Goal: Task Accomplishment & Management: Manage account settings

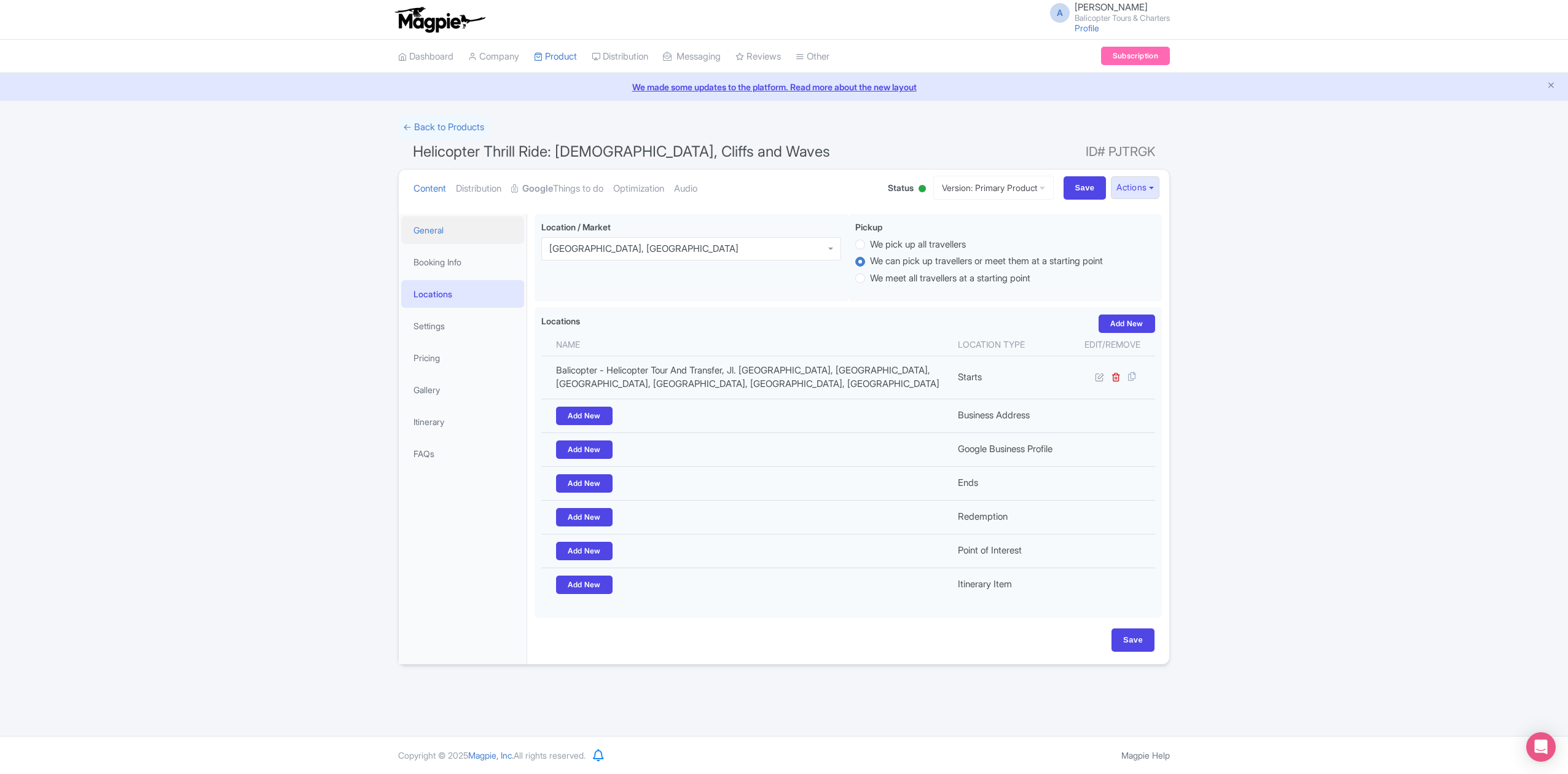
click at [446, 230] on link "General" at bounding box center [463, 230] width 123 height 28
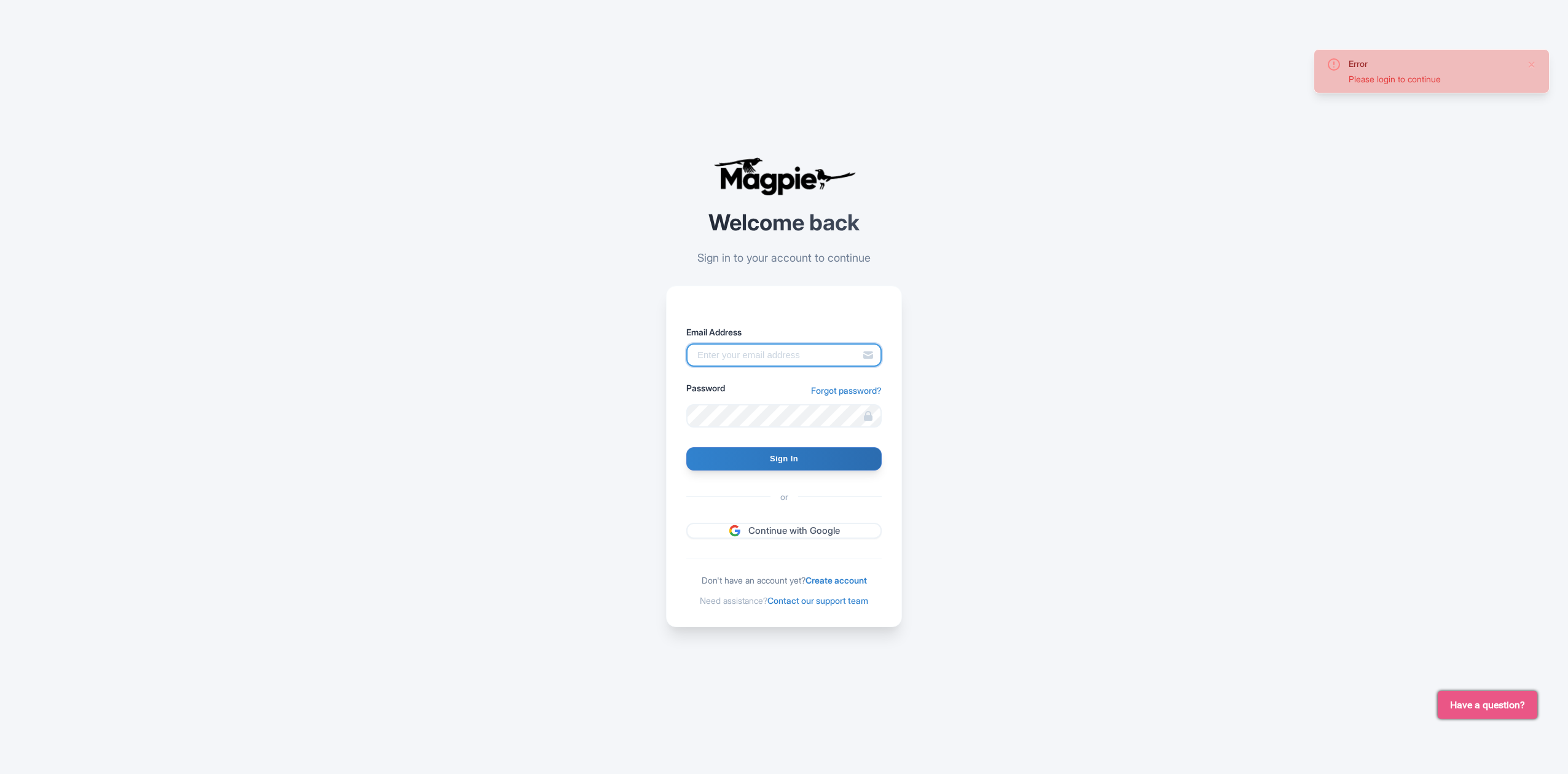
type input "andrey@balicopter.com"
click at [839, 453] on input "Sign In" at bounding box center [784, 459] width 195 height 23
type input "Signing in..."
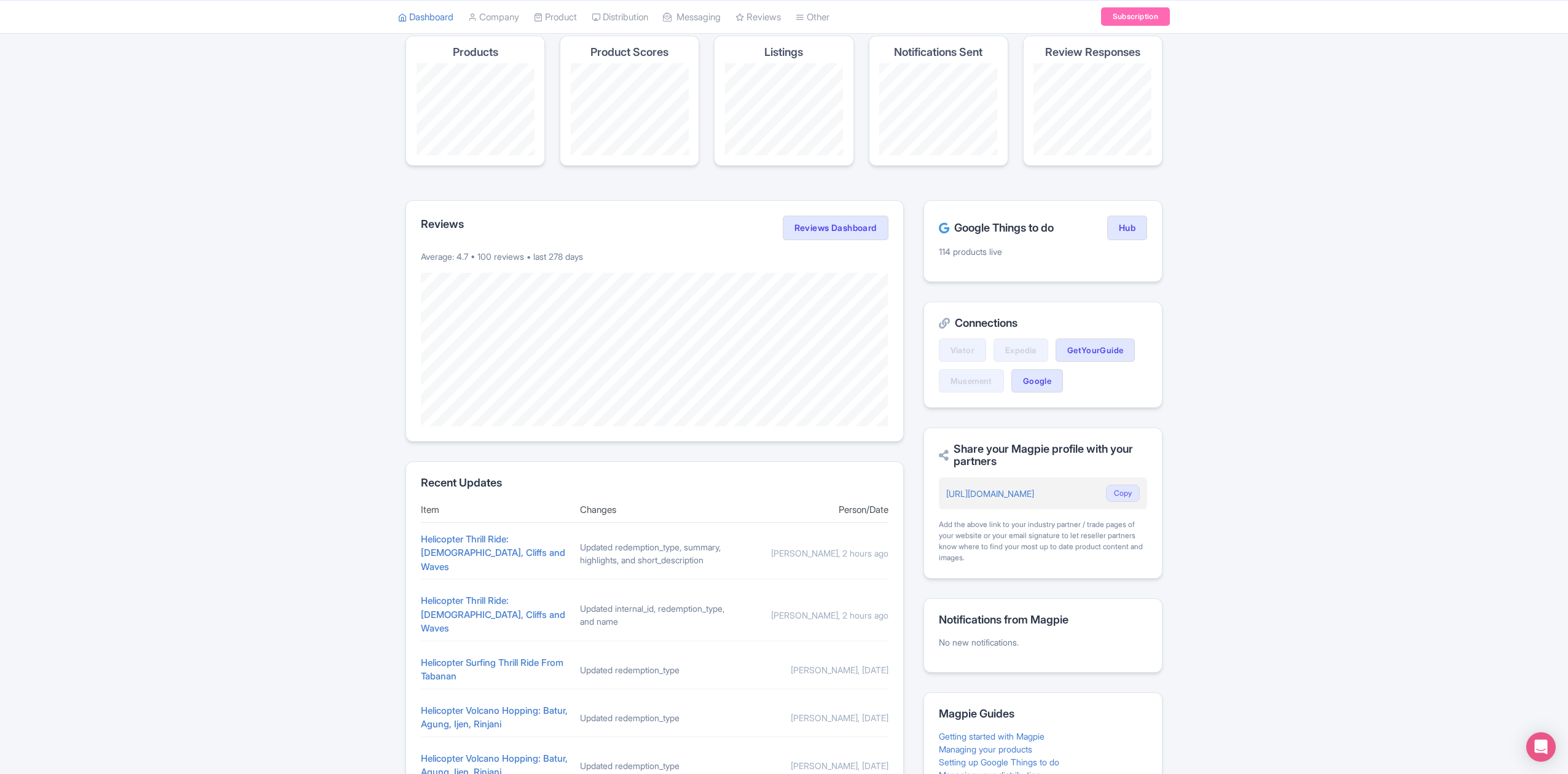
scroll to position [25, 0]
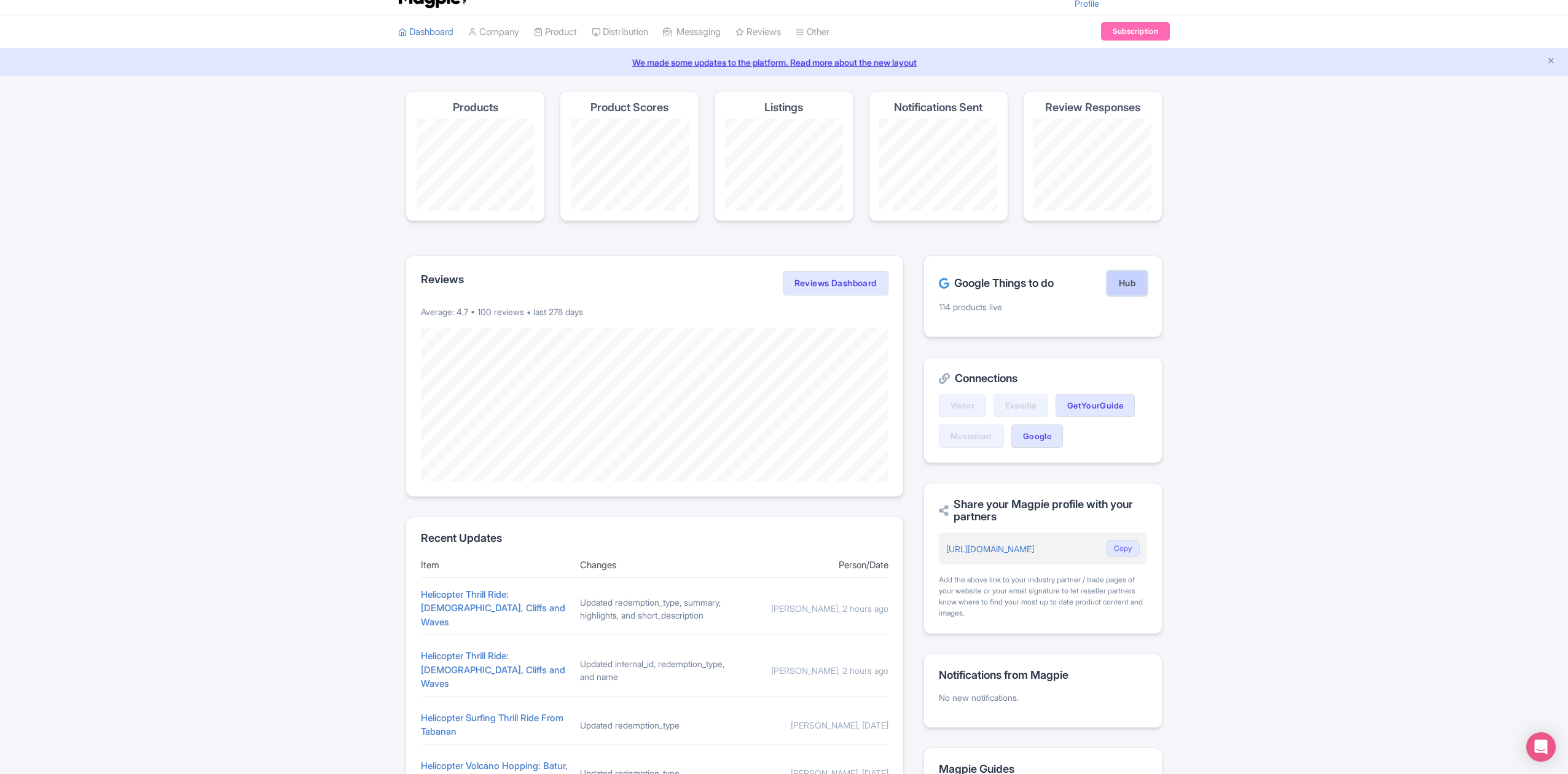
click at [1125, 289] on link "Hub" at bounding box center [1128, 284] width 40 height 25
click at [565, 29] on link "Product" at bounding box center [556, 32] width 43 height 34
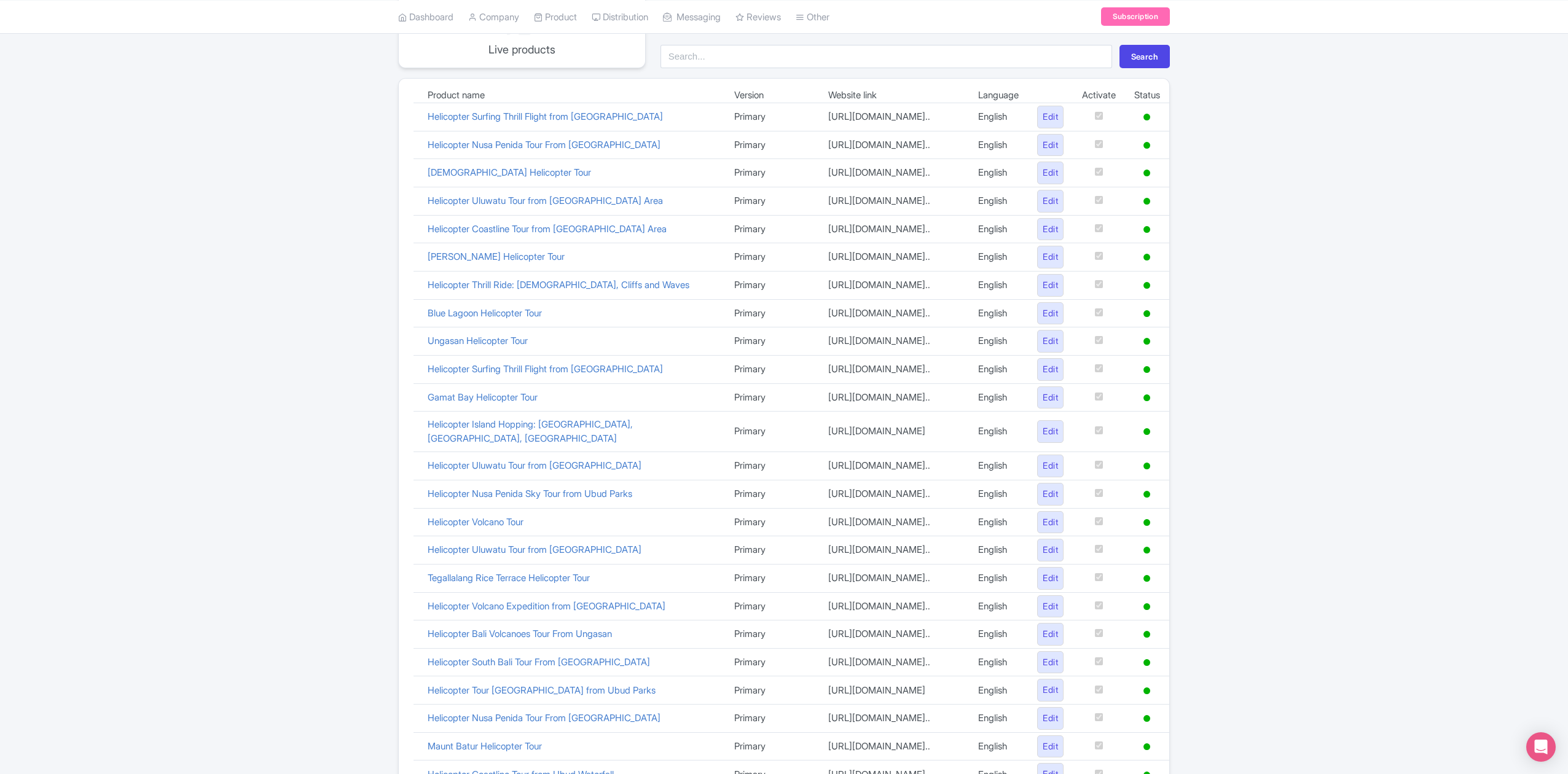
scroll to position [8, 0]
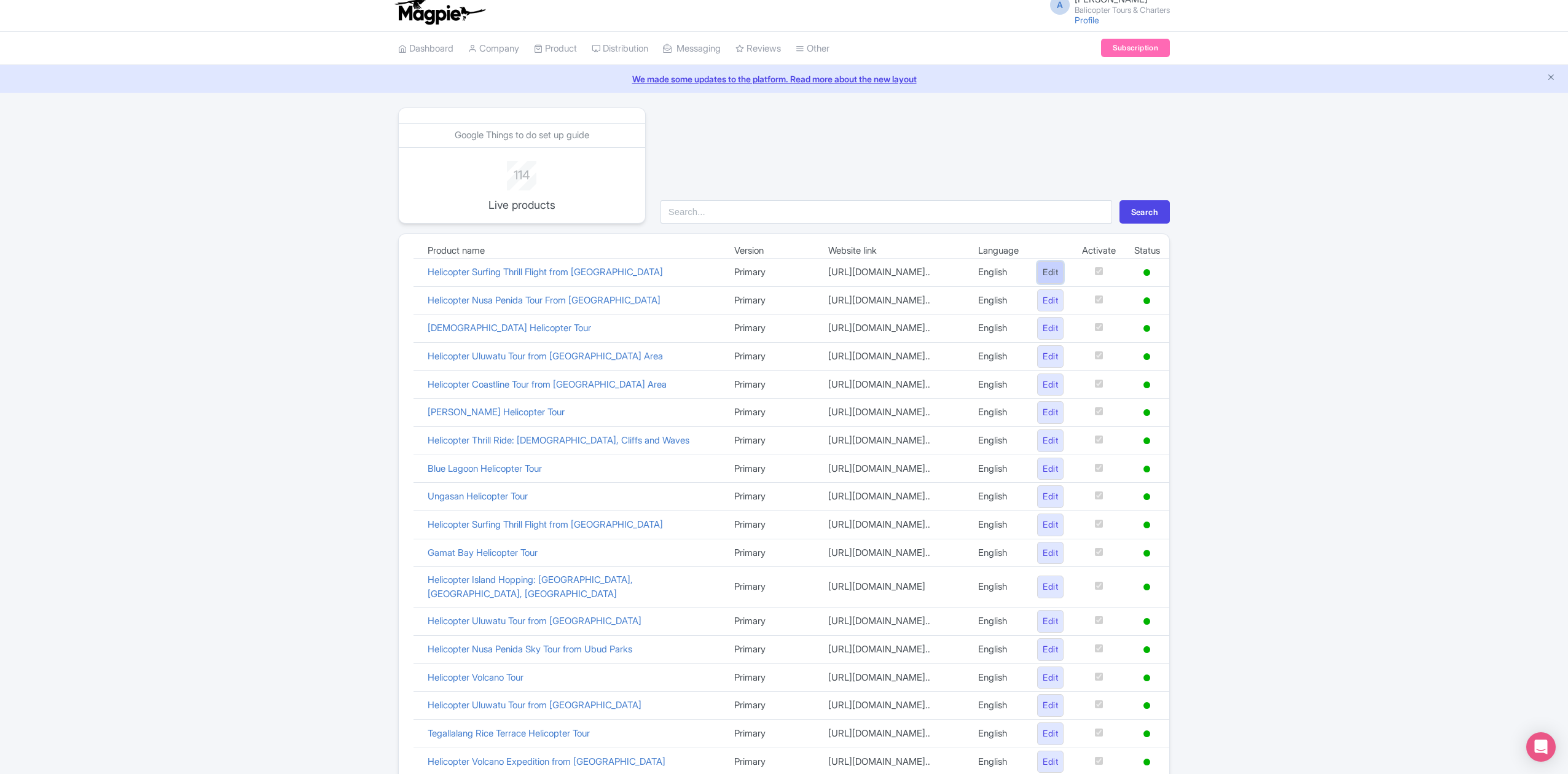
click at [1043, 284] on link "Edit" at bounding box center [1050, 273] width 26 height 23
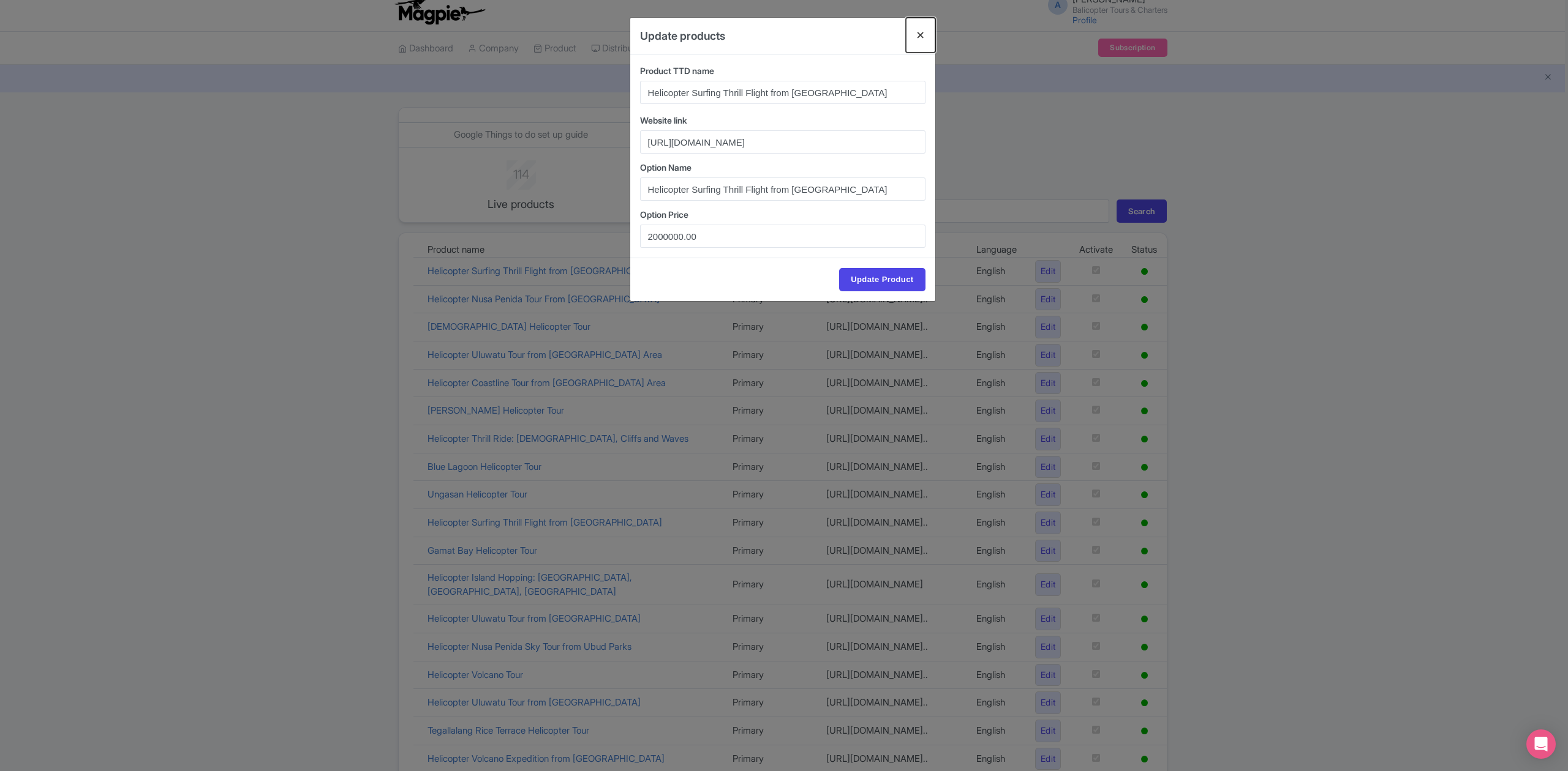
click at [924, 38] on button "Close" at bounding box center [920, 35] width 29 height 35
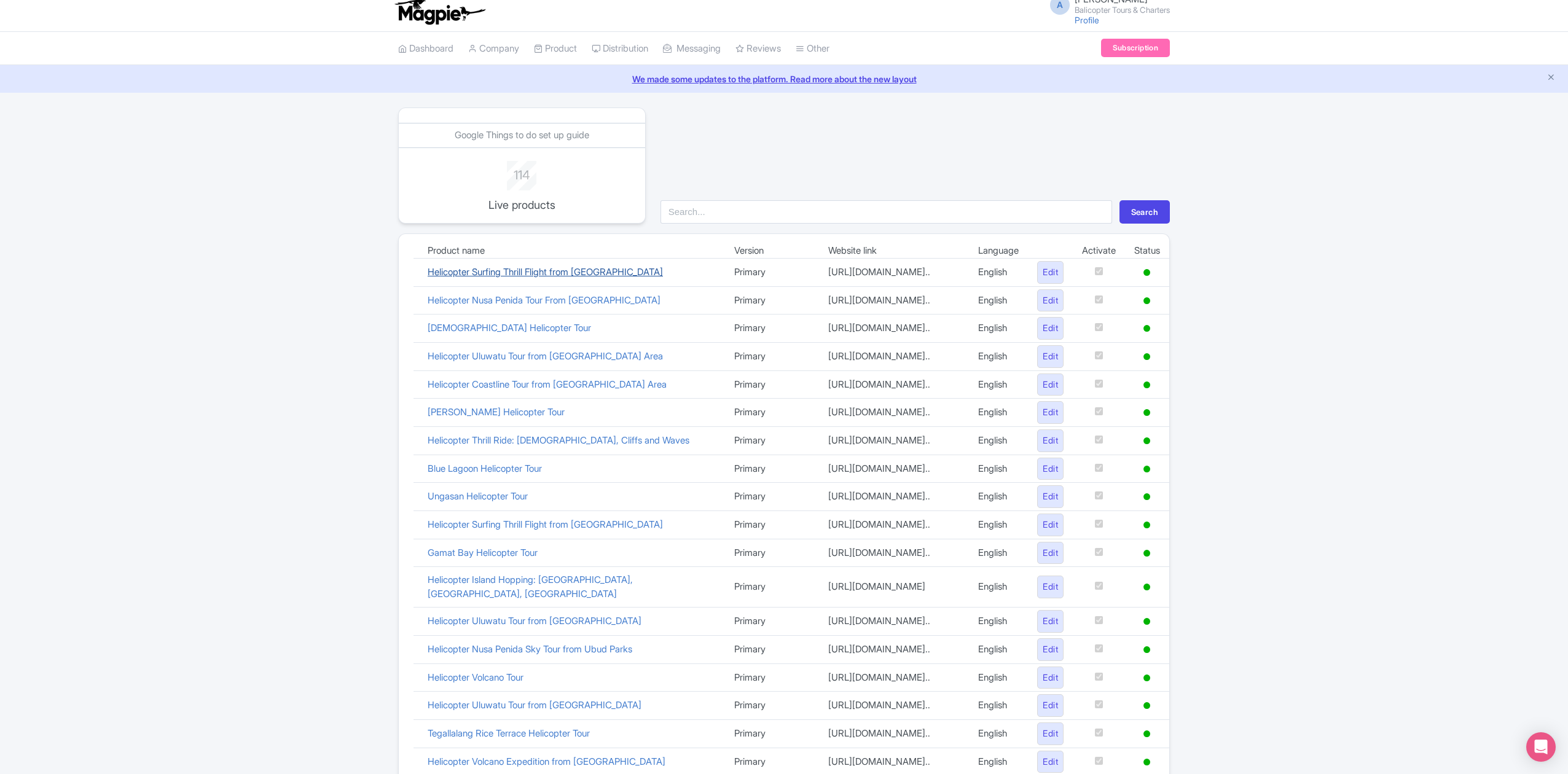
click at [544, 277] on link "Helicopter Surfing Thrill Flight from [GEOGRAPHIC_DATA]" at bounding box center [545, 271] width 235 height 12
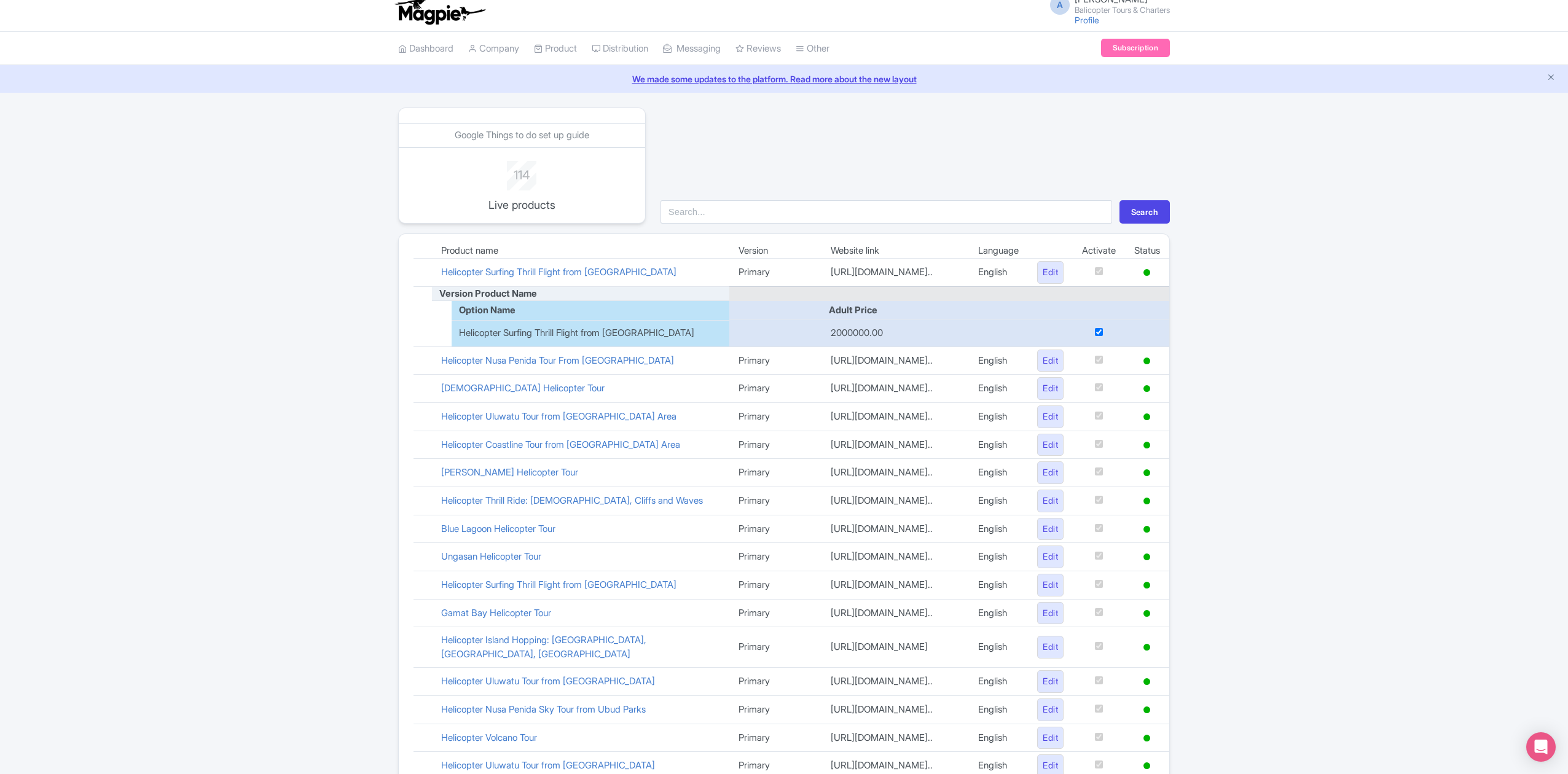
click at [1271, 276] on div "Google Things to do set up guide 114 Live products Search Product name Version …" at bounding box center [784, 590] width 1568 height 965
click at [1332, 325] on div "Google Things to do set up guide 114 Live products Search Product name Version …" at bounding box center [784, 590] width 1568 height 965
click at [512, 277] on link "Helicopter Surfing Thrill Flight from Ubud Area" at bounding box center [559, 271] width 235 height 12
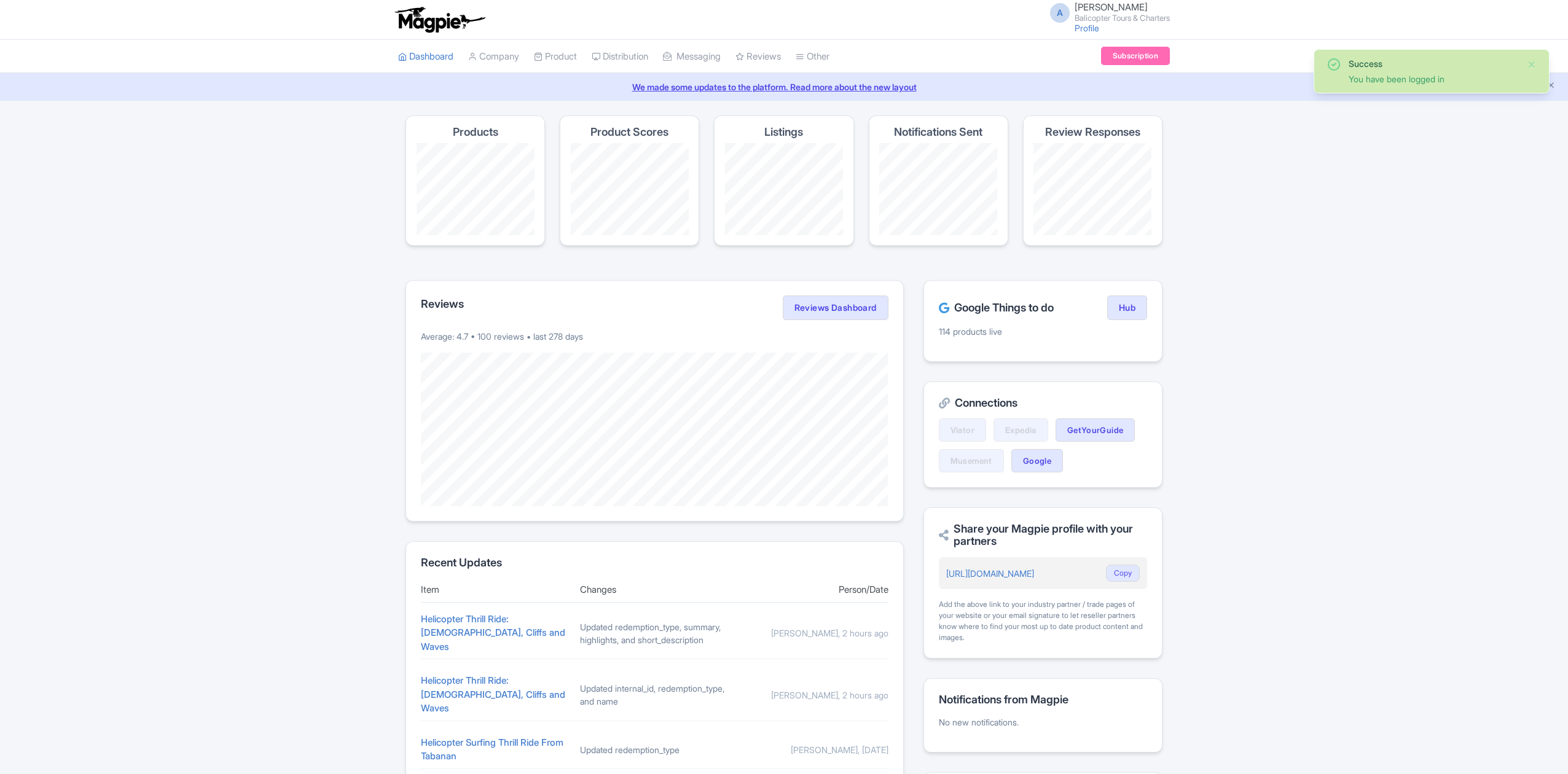
scroll to position [25, 0]
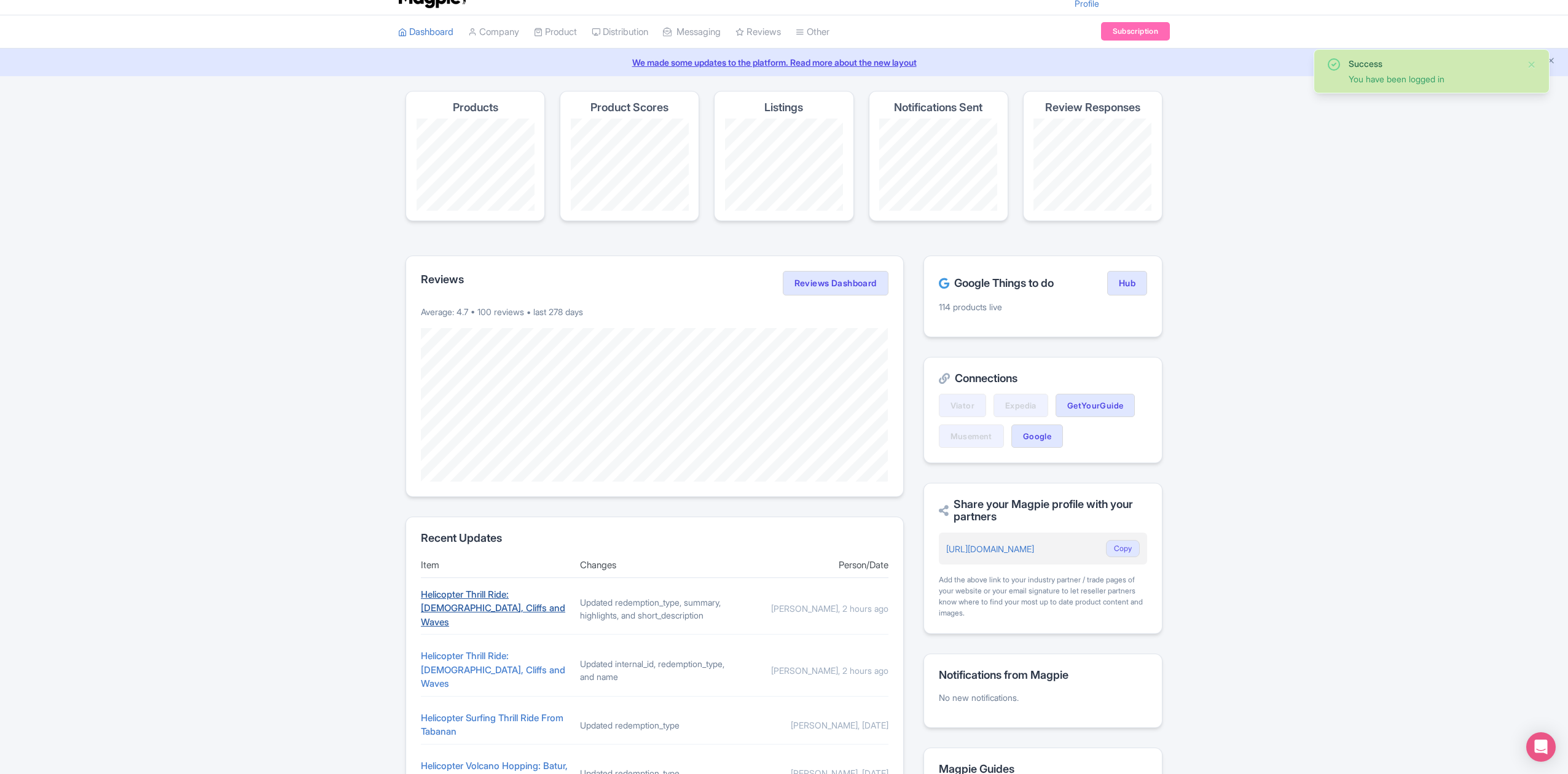
click at [513, 601] on link "Helicopter Thrill Ride: [DEMOGRAPHIC_DATA], Cliffs and Waves" at bounding box center [493, 608] width 145 height 39
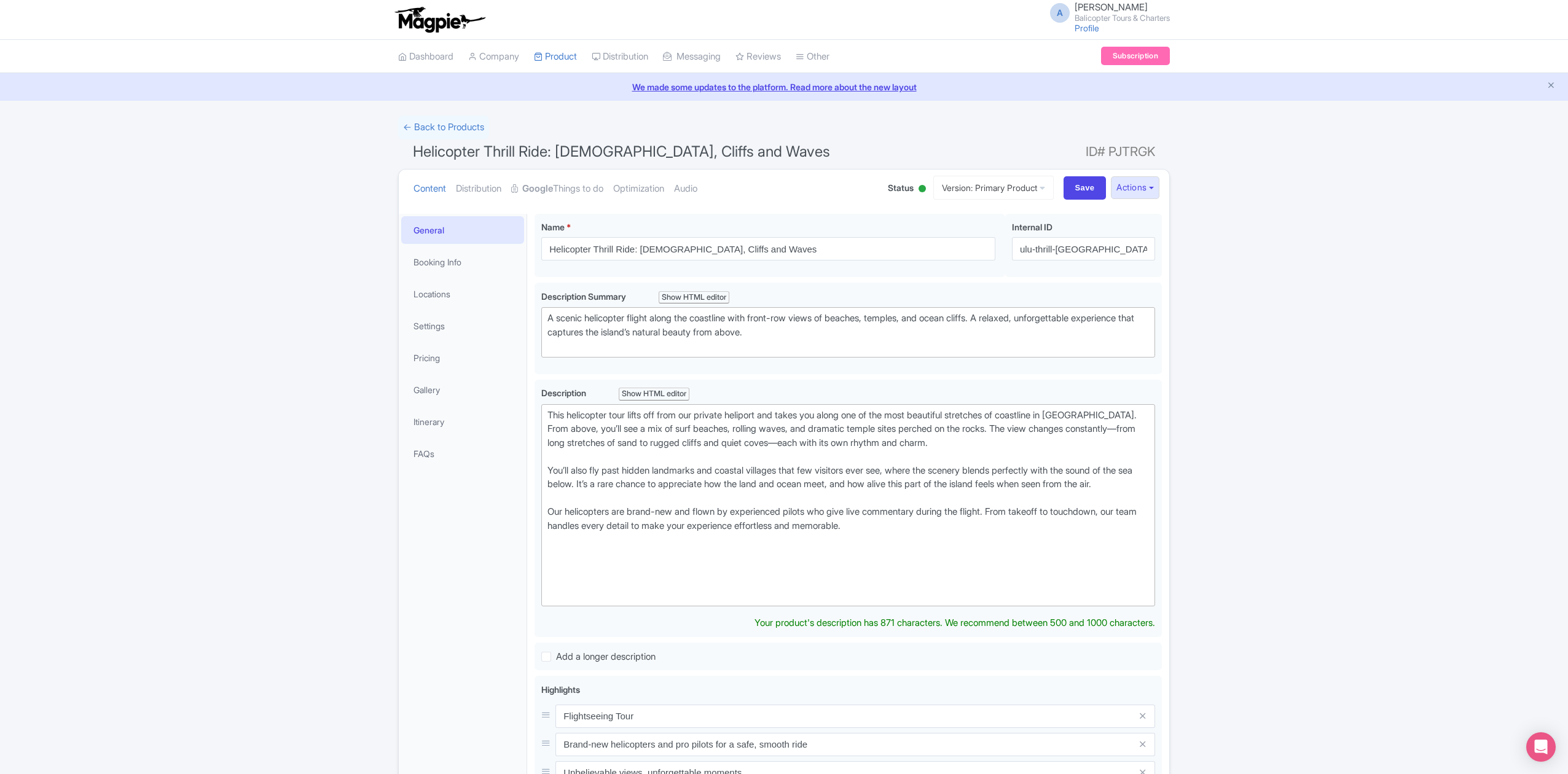
click at [1234, 370] on div "← Back to Products Helicopter Thrill Ride: Uluwatu Temple, Cliffs and Waves ID#…" at bounding box center [784, 591] width 1568 height 952
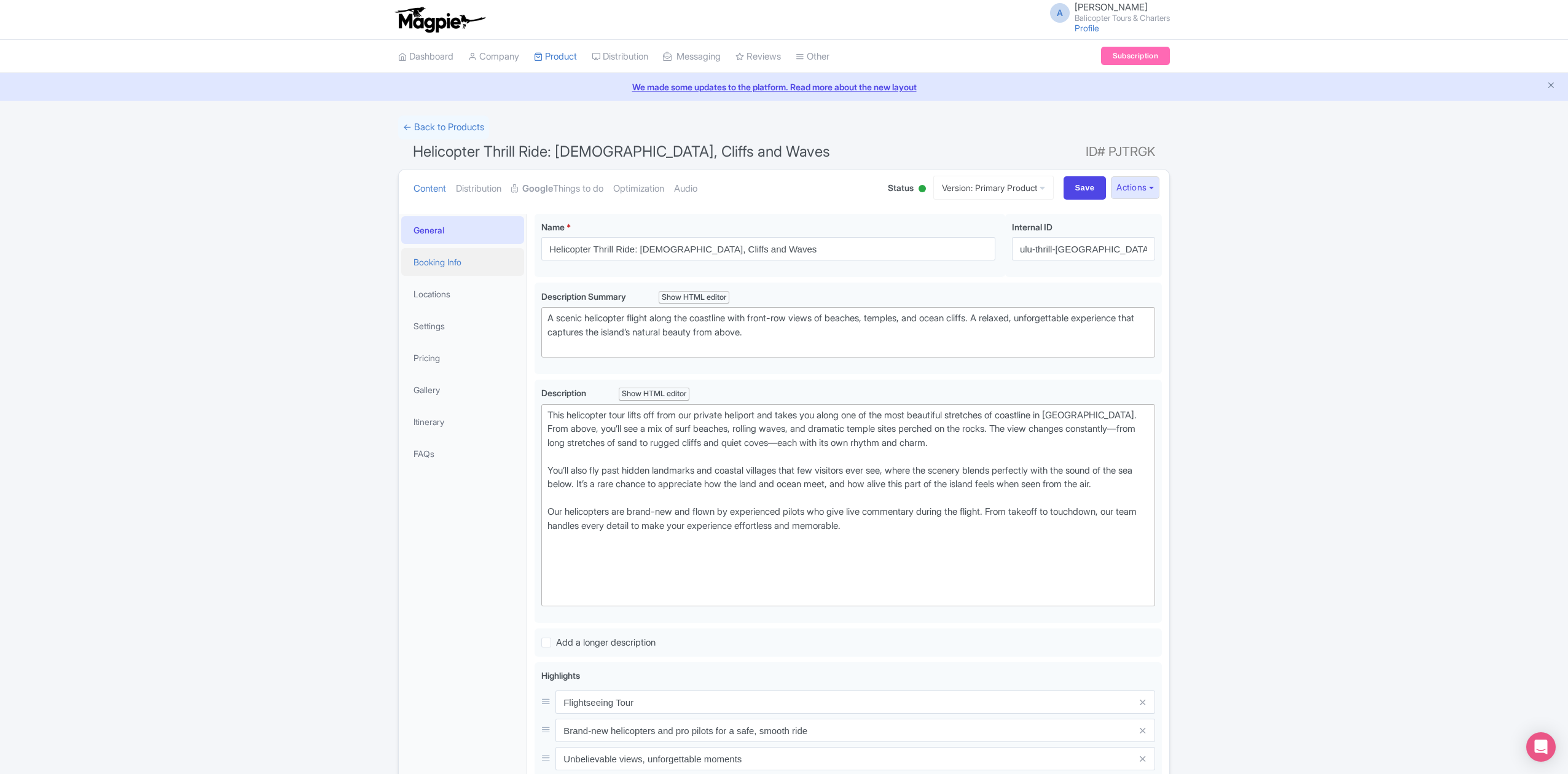
click at [457, 267] on link "Booking Info" at bounding box center [463, 262] width 123 height 28
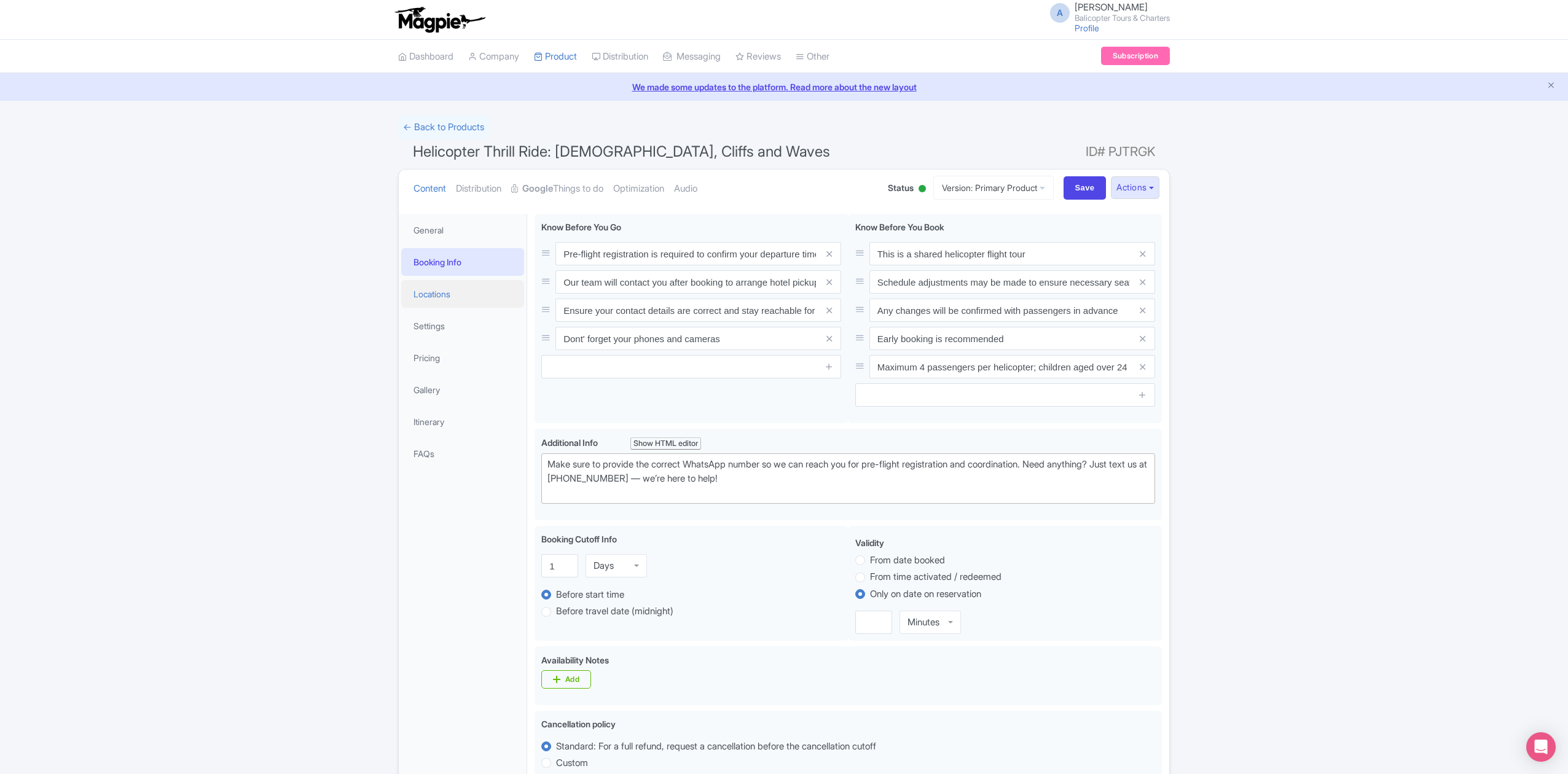
click at [450, 288] on link "Locations" at bounding box center [463, 294] width 123 height 28
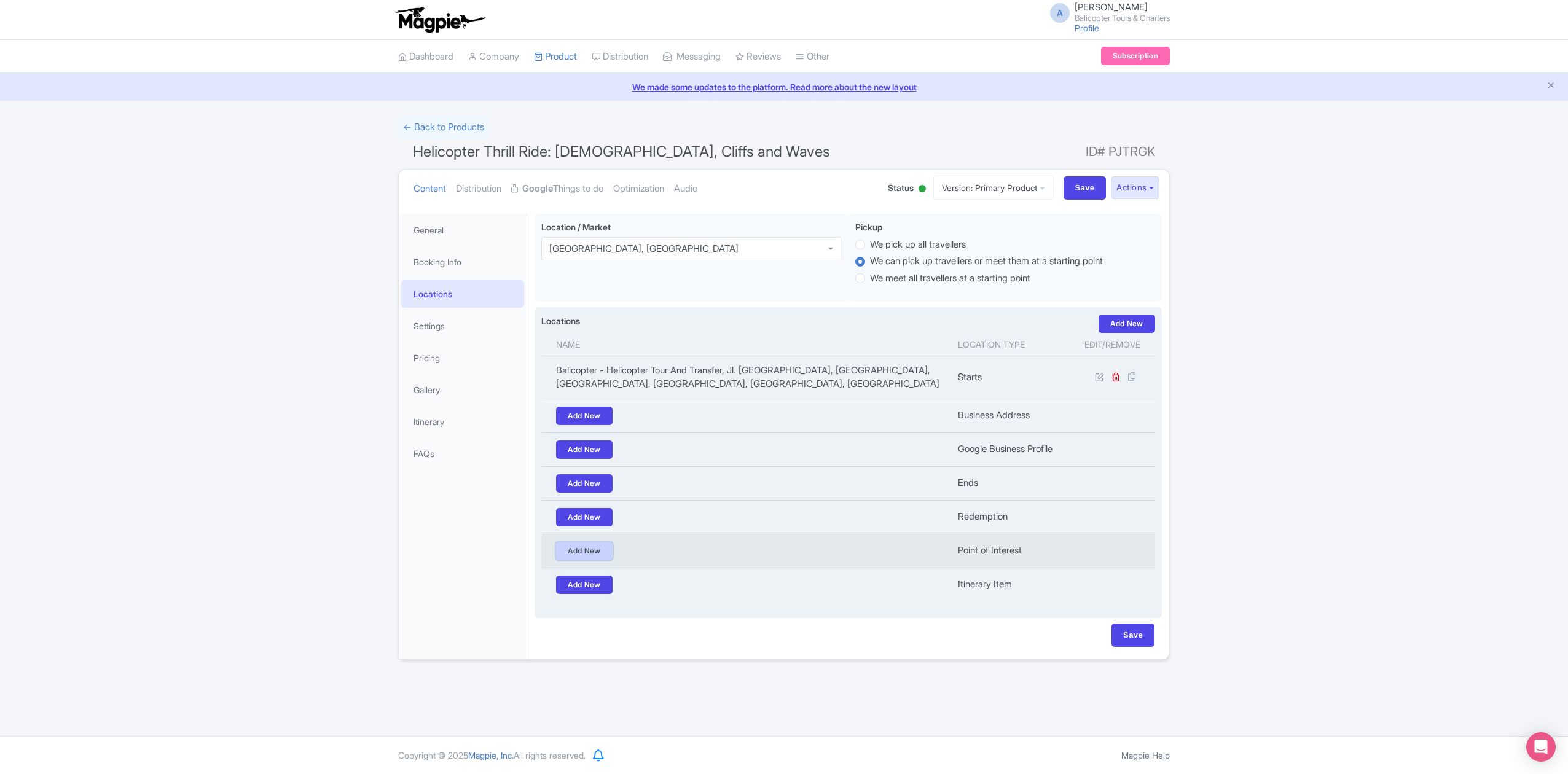
click at [581, 553] on link "Add New" at bounding box center [584, 551] width 57 height 18
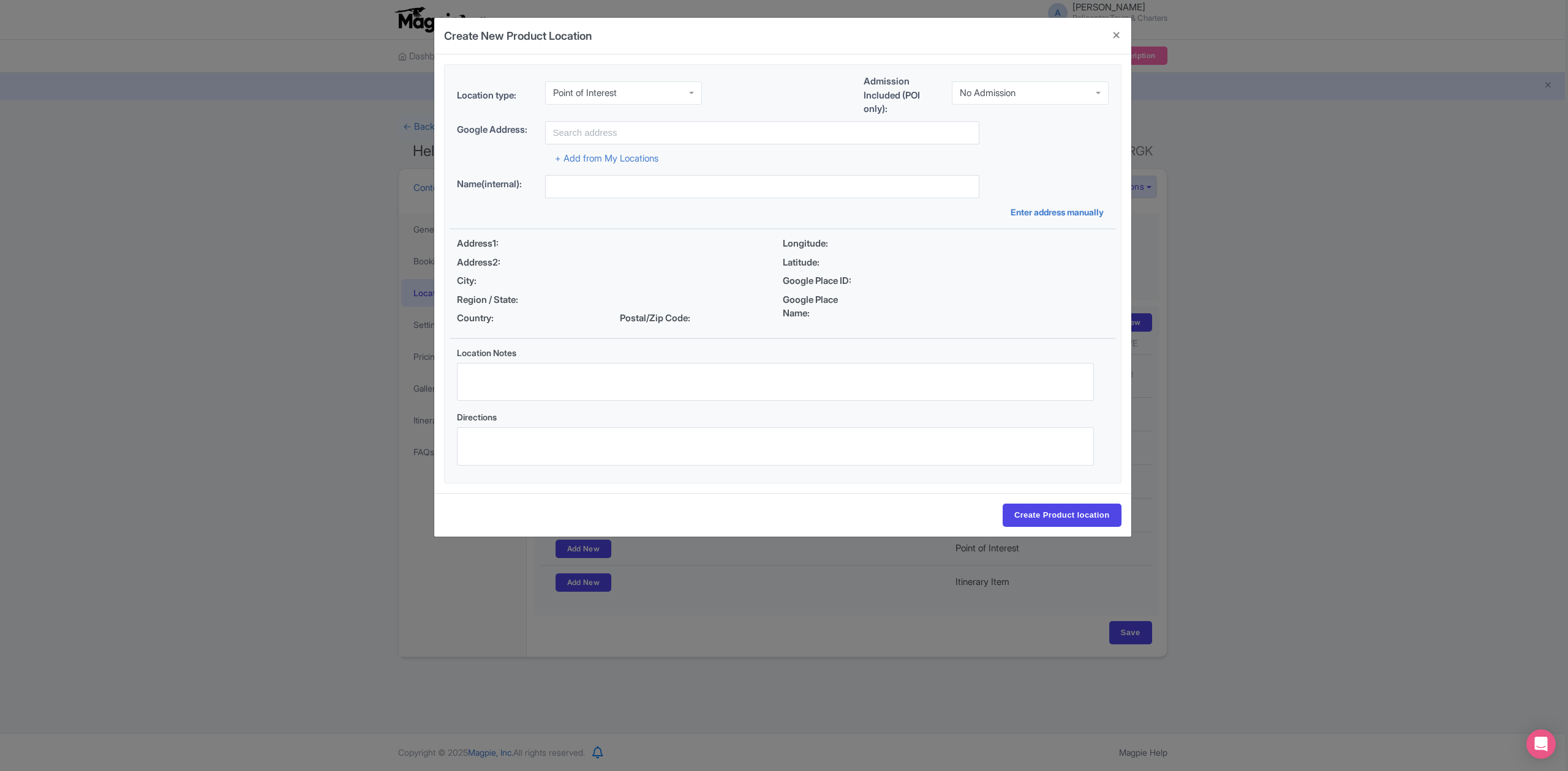
click at [1051, 87] on div "No Admission" at bounding box center [1030, 93] width 157 height 23
click at [735, 132] on input "text" at bounding box center [761, 132] width 434 height 23
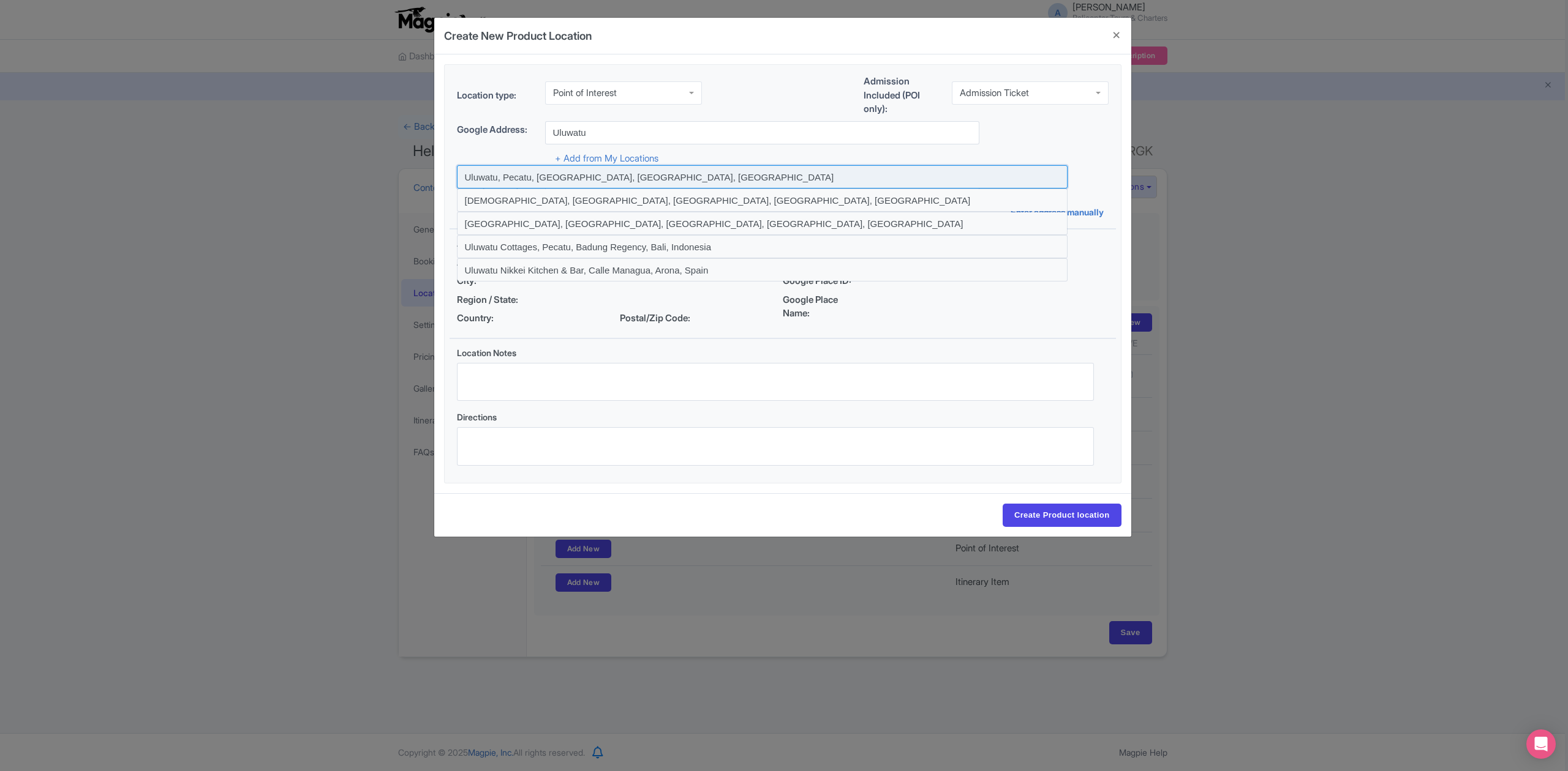
click at [599, 178] on input at bounding box center [761, 177] width 611 height 23
type input "Uluwatu, Pecatu, Badung Regency, Bali, Indonesia"
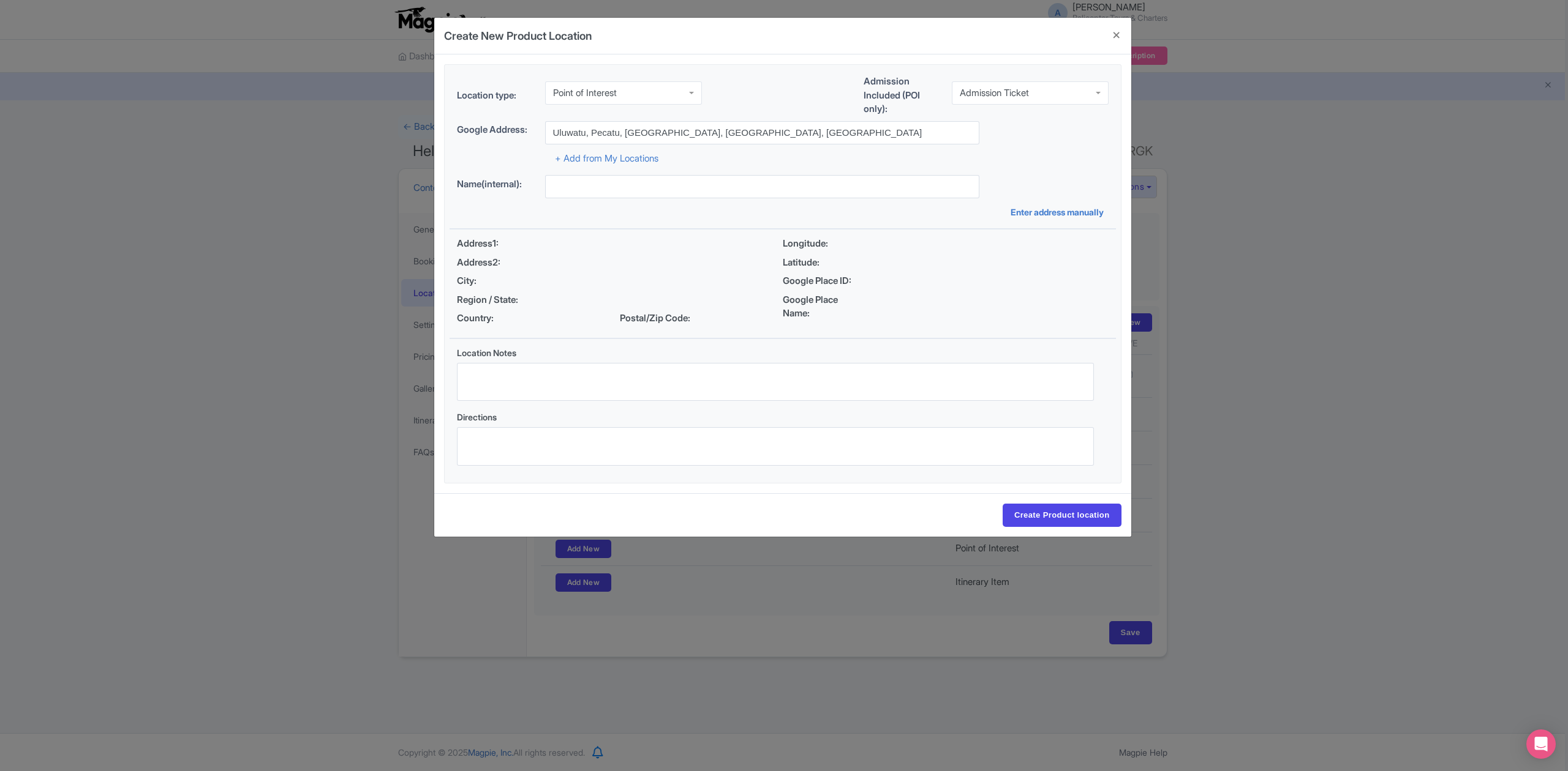
type input "Uluwatu, Pecatu, Badung Regency, Bali, Indonesia"
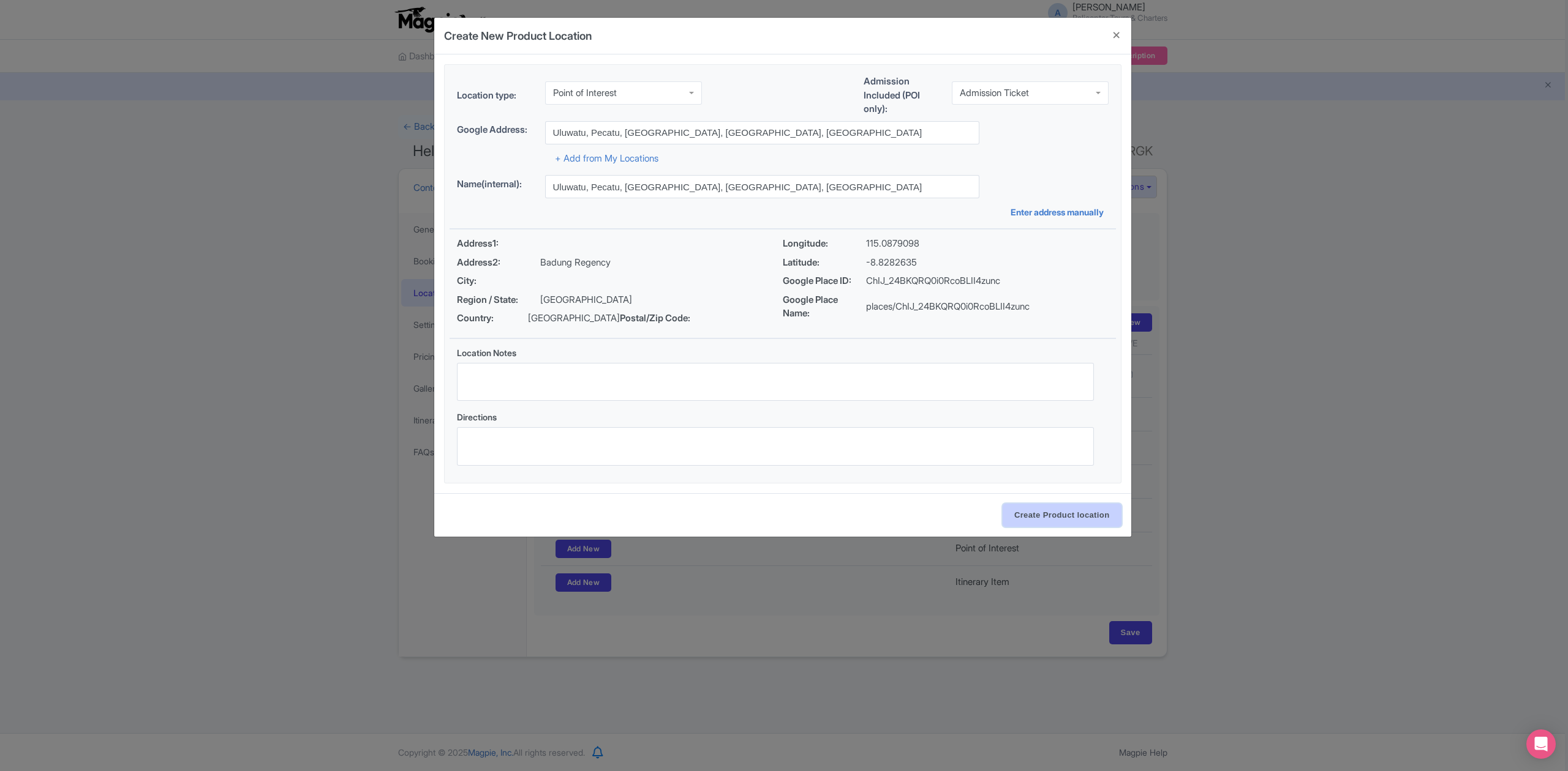
click at [1039, 521] on input "Create Product location" at bounding box center [1062, 515] width 119 height 23
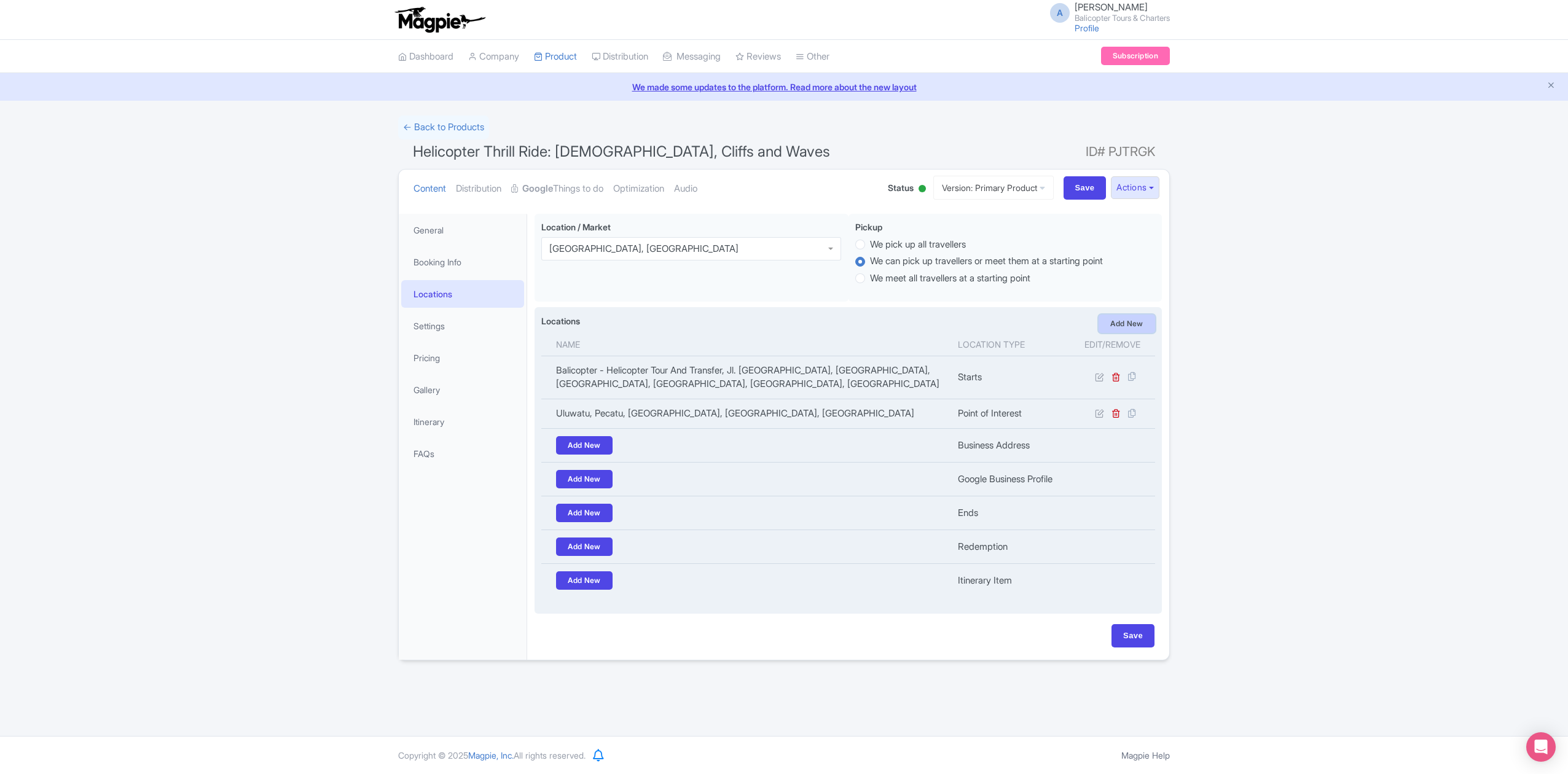
click at [1110, 321] on link "Add New" at bounding box center [1127, 324] width 57 height 18
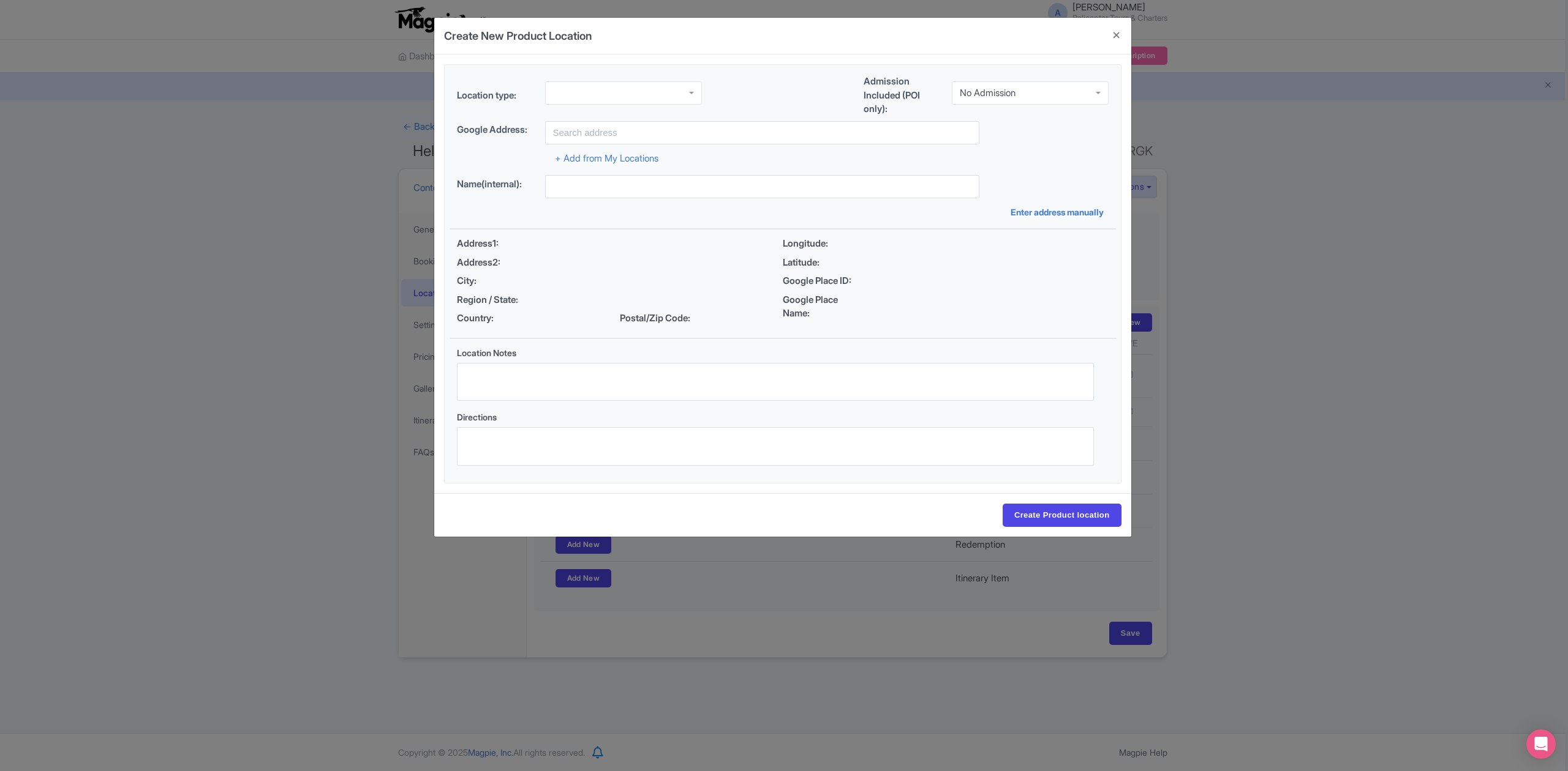
click at [624, 90] on div at bounding box center [623, 93] width 157 height 23
click at [1019, 99] on div "No Admission" at bounding box center [1030, 93] width 157 height 23
click at [804, 133] on input "text" at bounding box center [761, 132] width 434 height 23
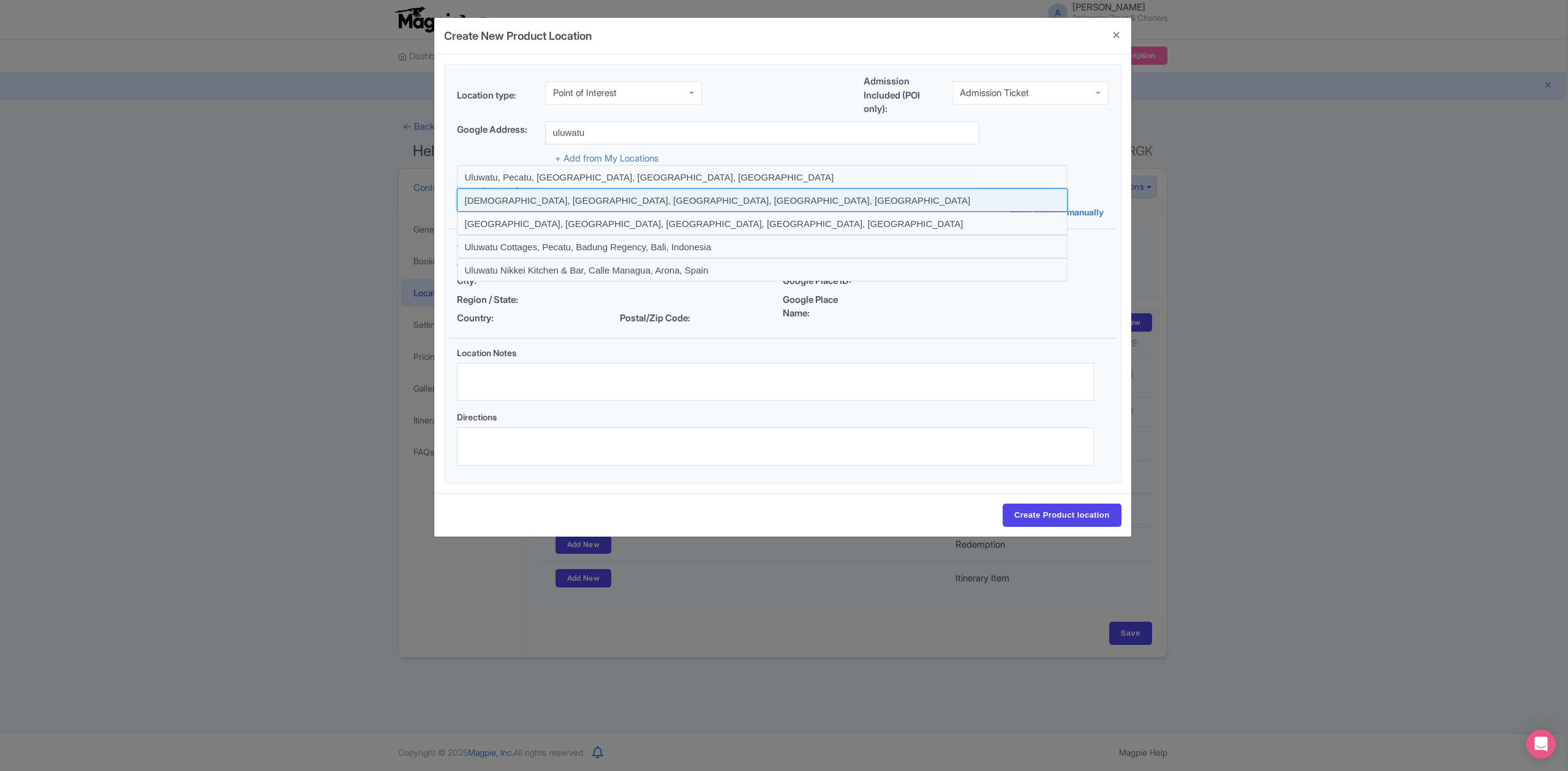
click at [546, 209] on input at bounding box center [761, 200] width 611 height 23
type input "Uluwatu Temple, Pecatu, Badung Regency, Bali, Indonesia"
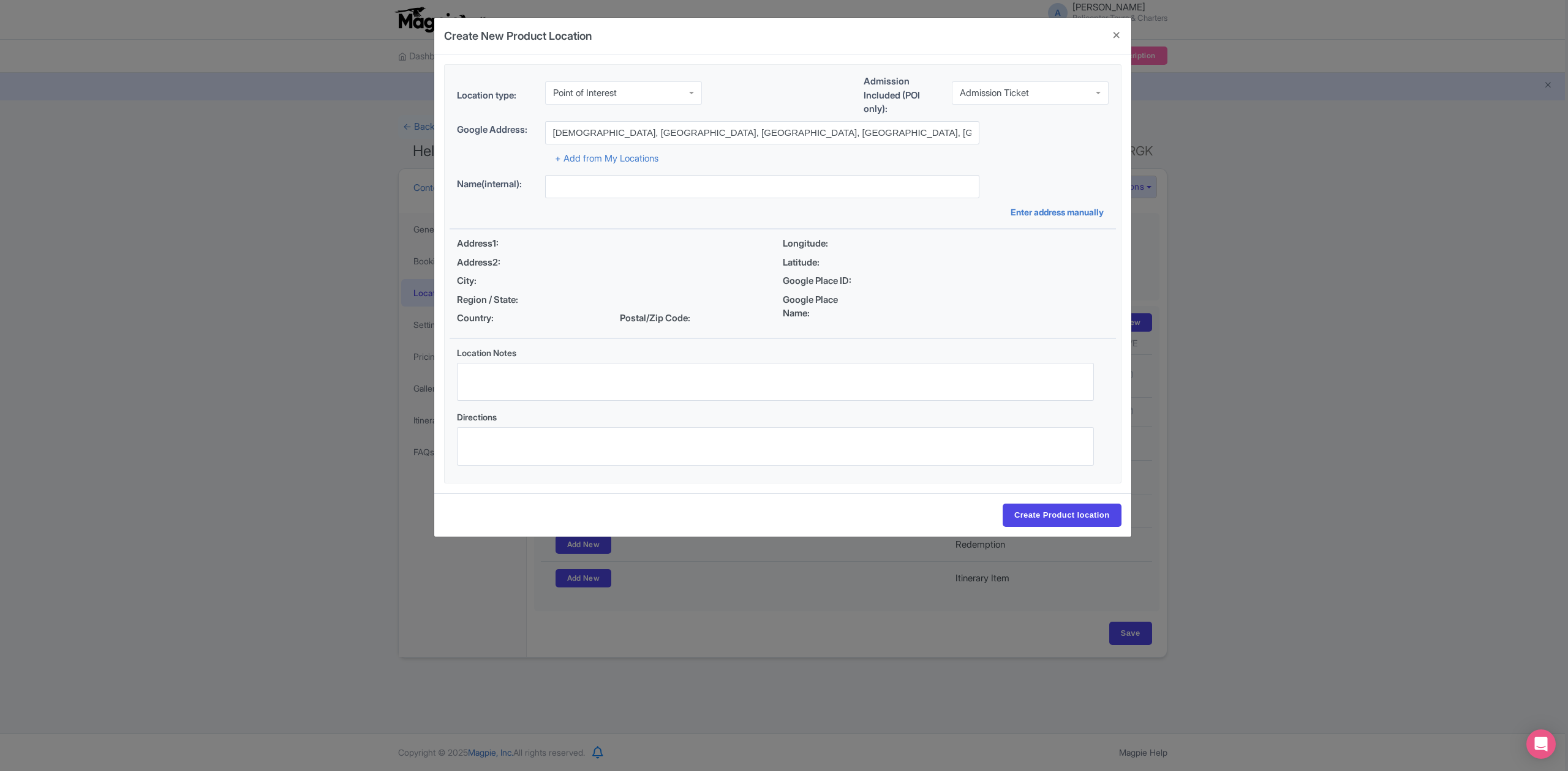
type input "Uluwatu Temple, Pecatu, Badung Regency, Bali, Indonesia"
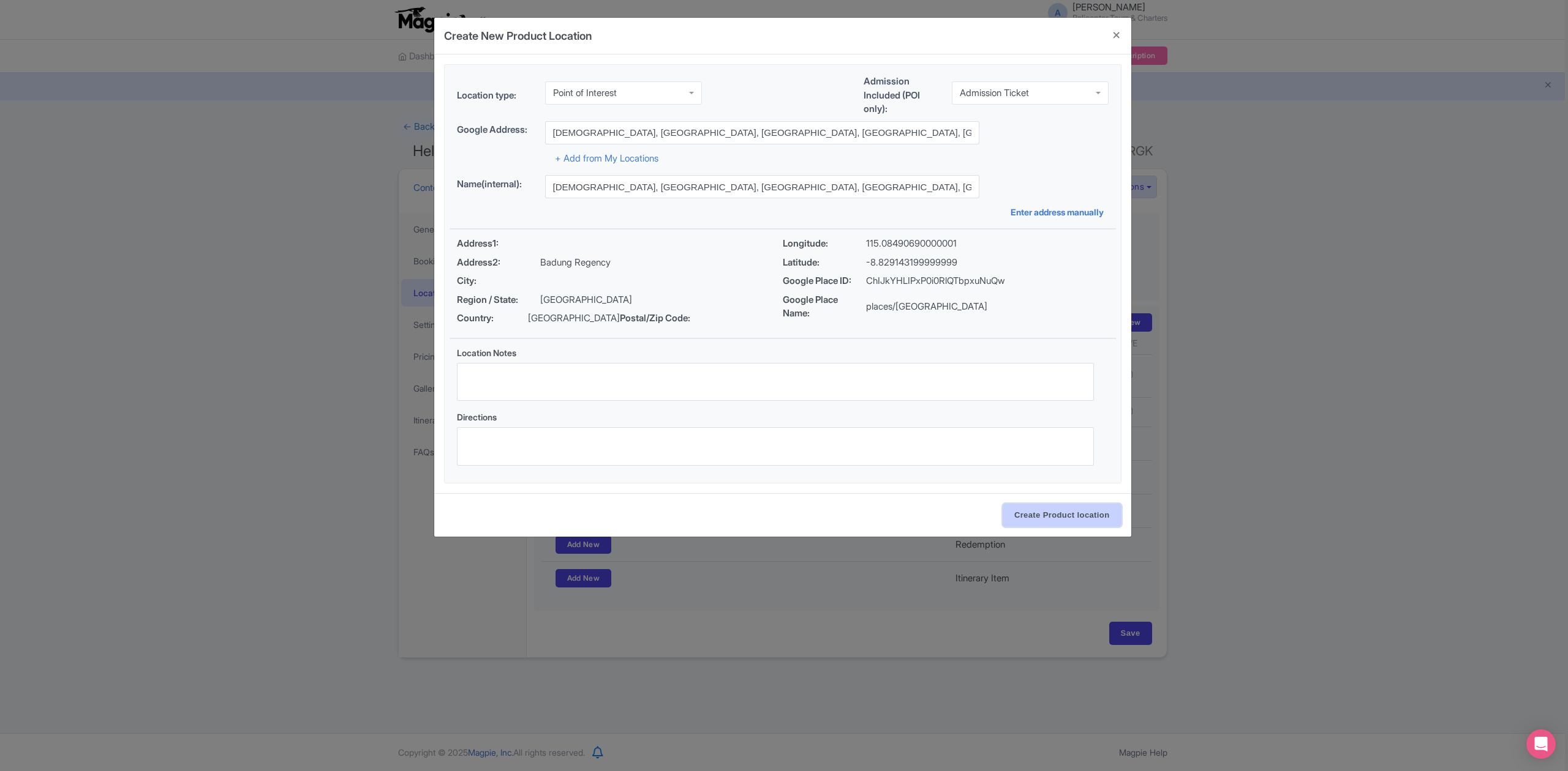
click at [1057, 515] on input "Create Product location" at bounding box center [1062, 515] width 119 height 23
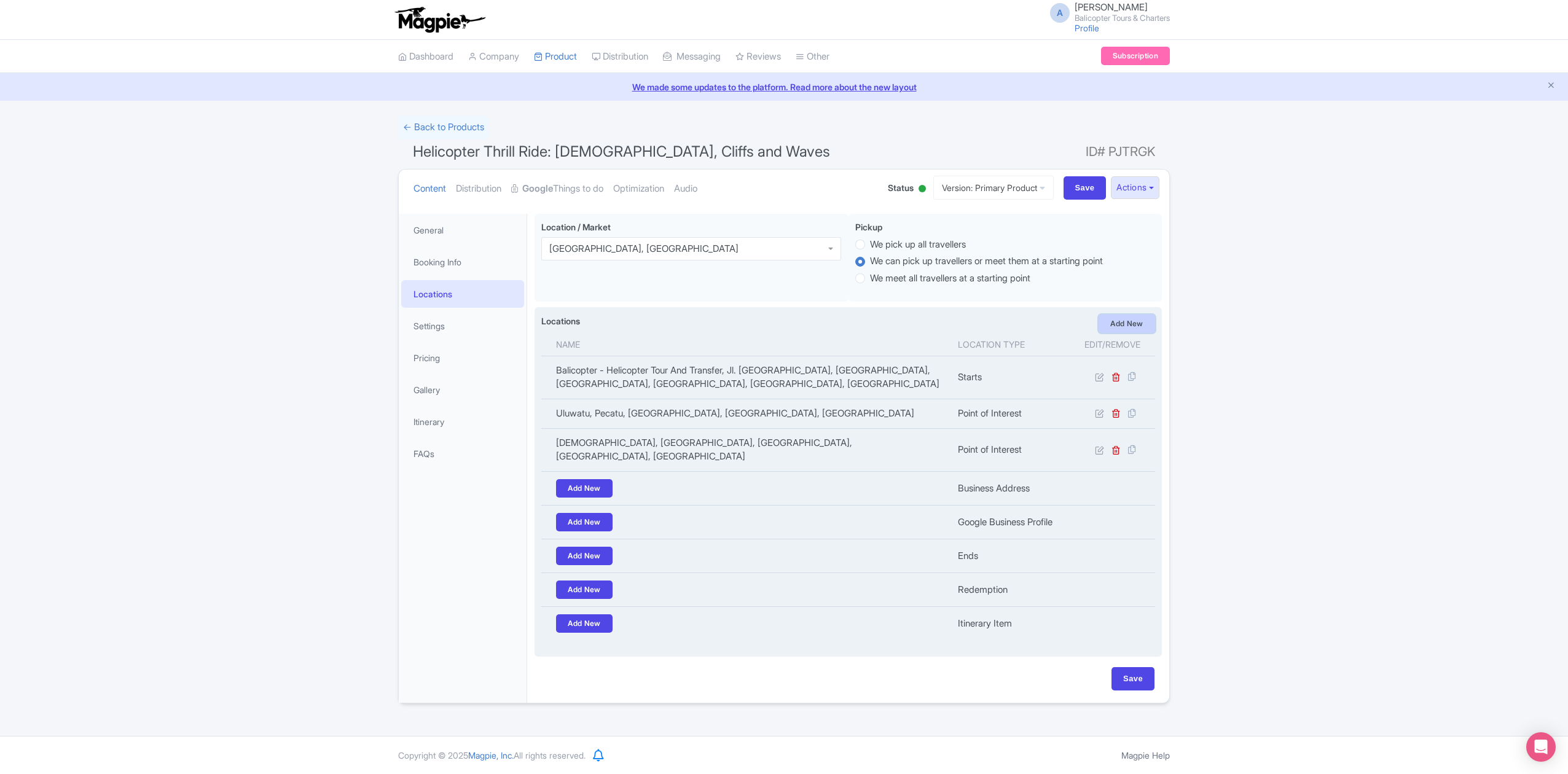
click at [1126, 324] on link "Add New" at bounding box center [1127, 324] width 57 height 18
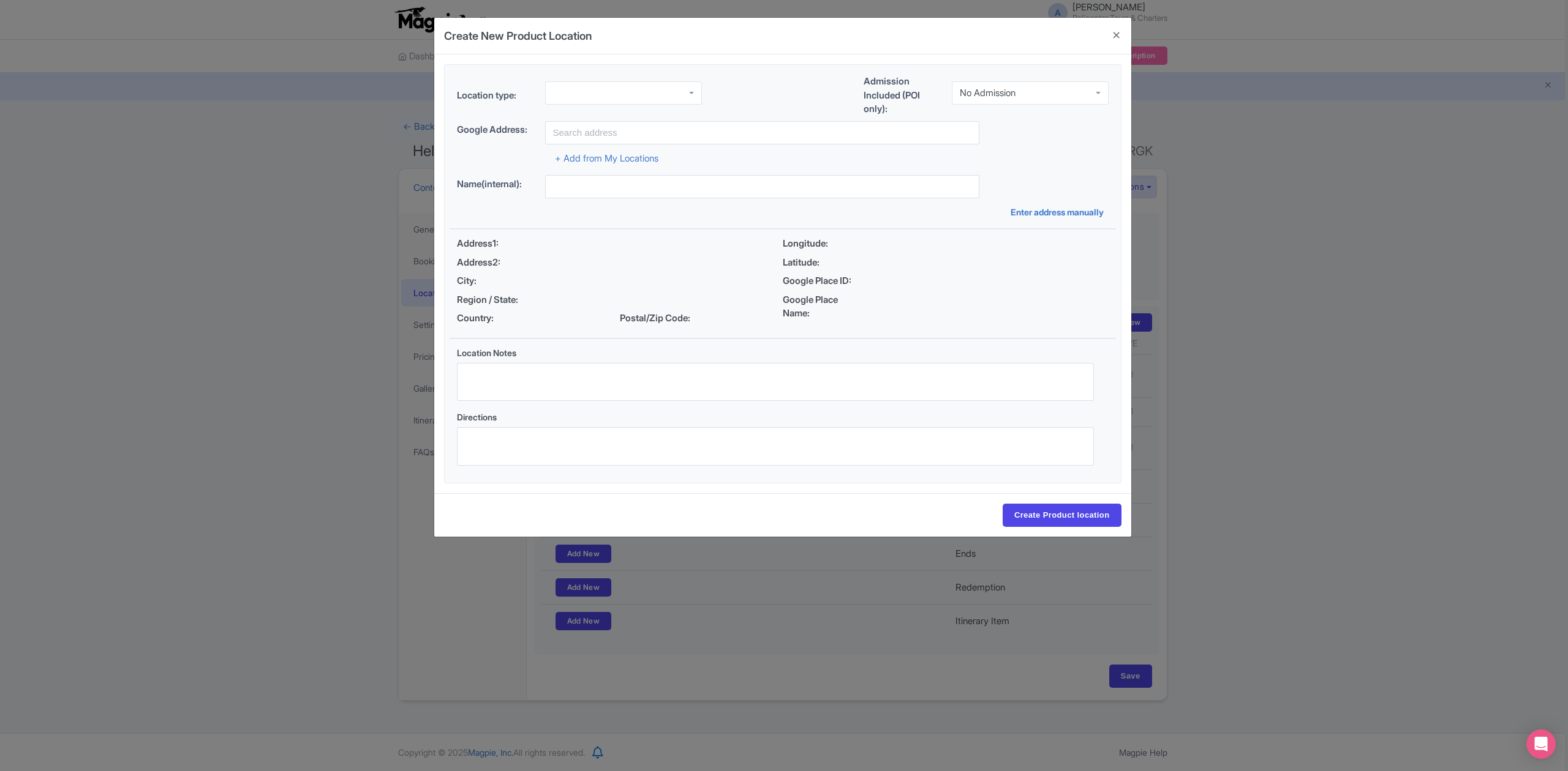
click at [653, 96] on div at bounding box center [623, 93] width 157 height 23
click at [1039, 77] on div "Admission Included (POI only): No Admission No Admission" at bounding box center [986, 98] width 245 height 47
click at [1037, 93] on div "No Admission" at bounding box center [1030, 90] width 157 height 23
click at [772, 142] on input "text" at bounding box center [761, 132] width 434 height 23
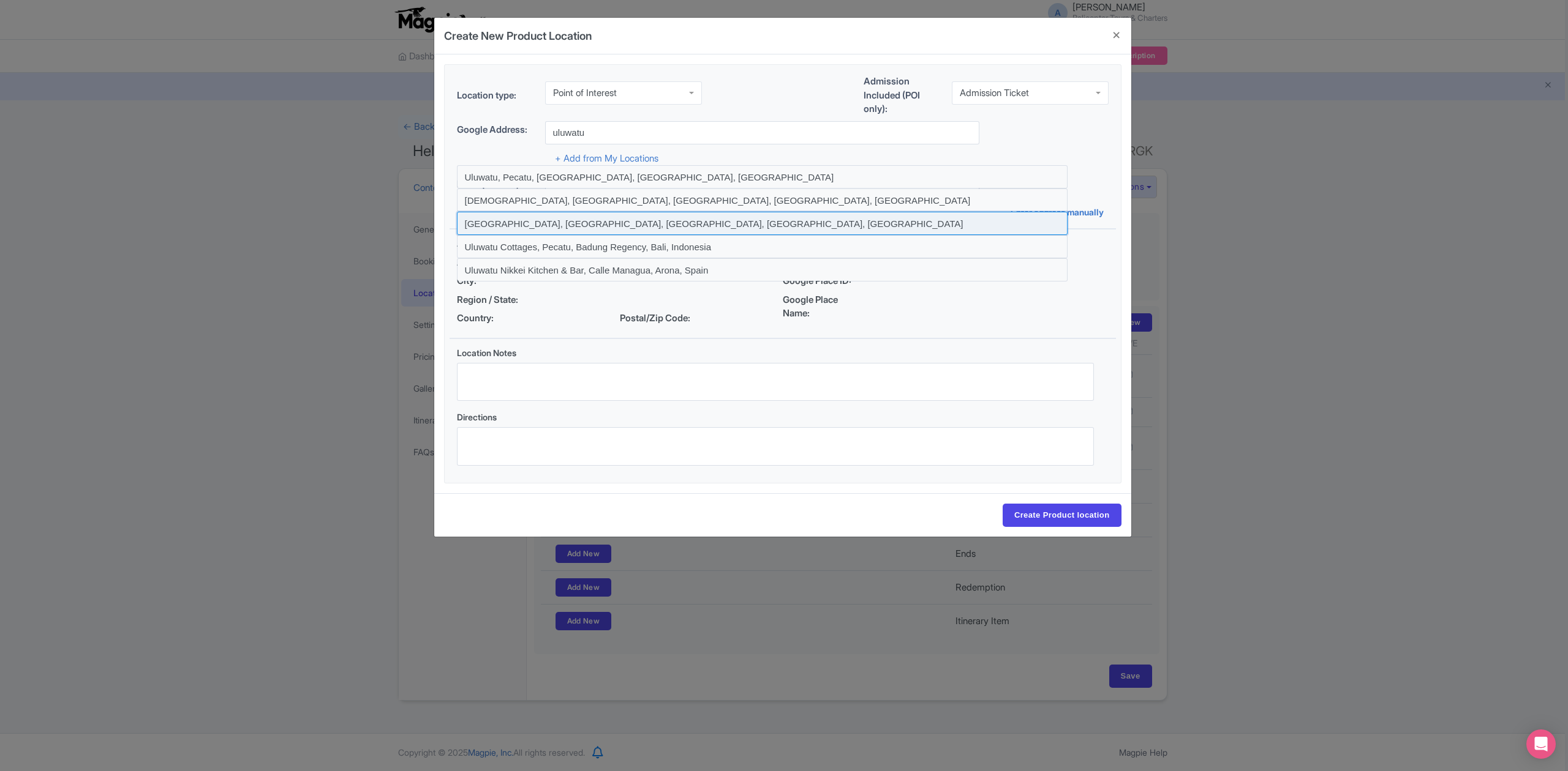
click at [577, 223] on input at bounding box center [761, 224] width 611 height 23
type input "Uluwatu Beach, Pecatu, Badung Regency, Bali, Indonesia"
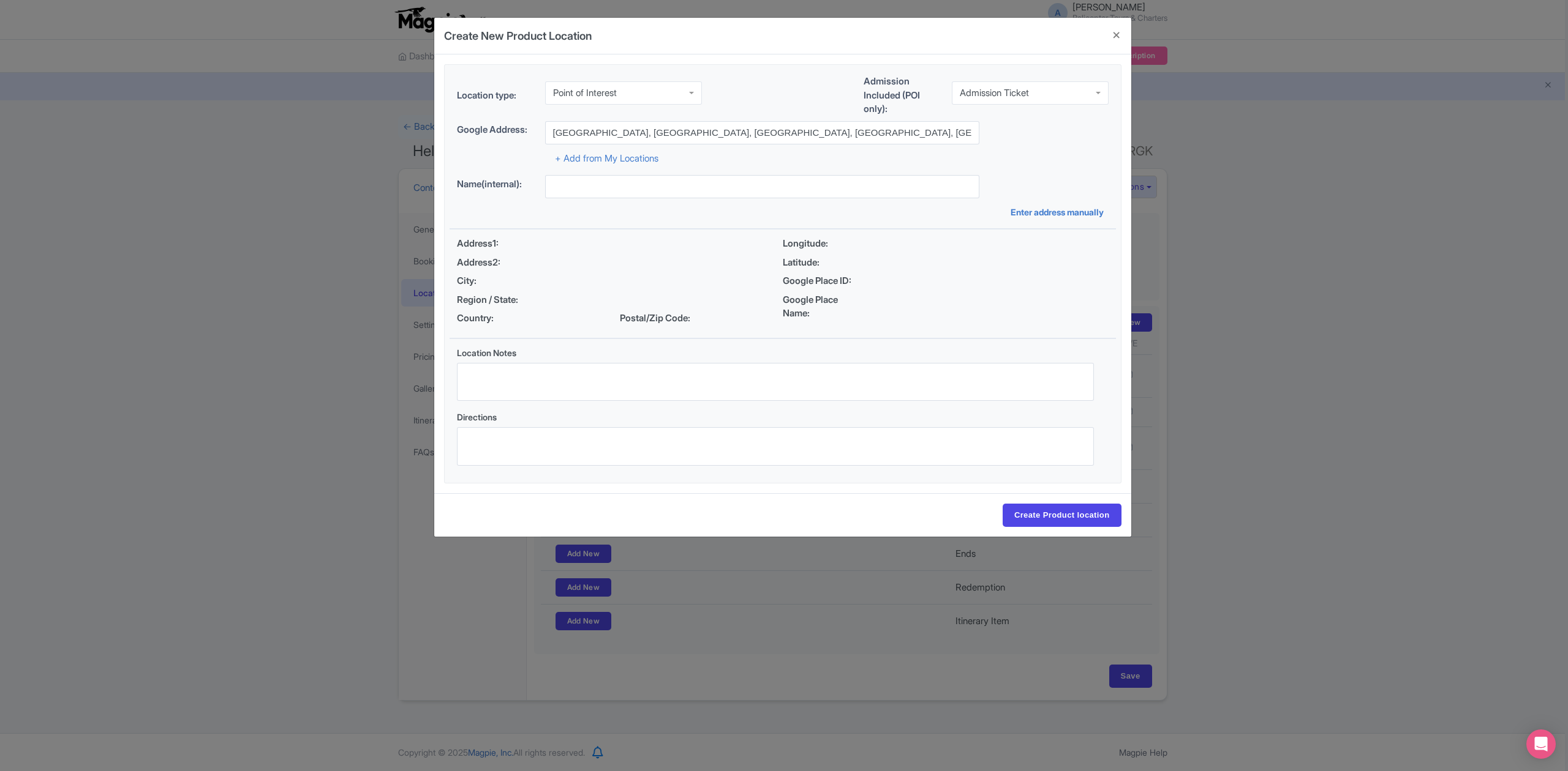
type input "Uluwatu Beach, Pecatu, Badung Regency, Bali, Indonesia"
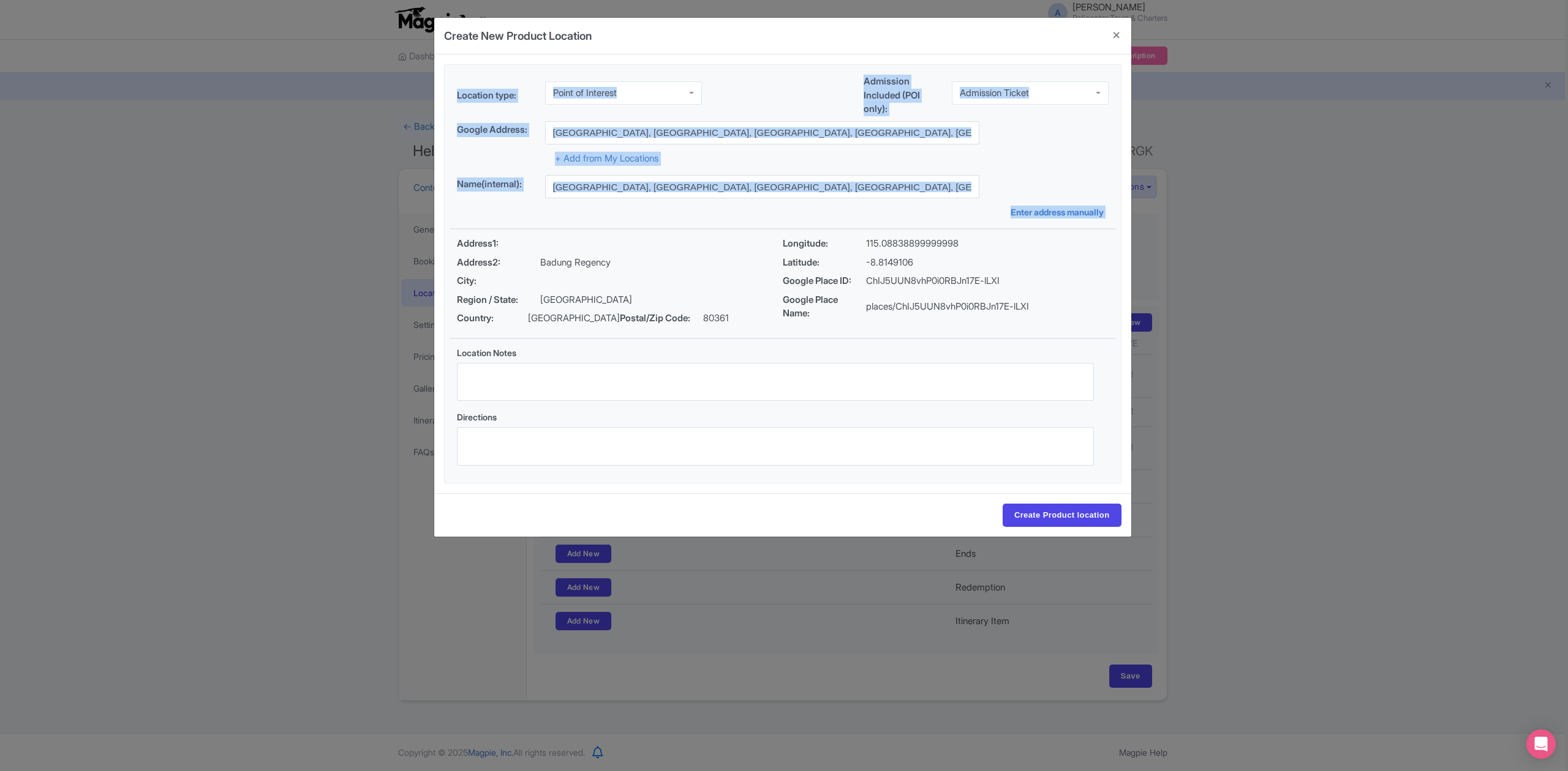
drag, startPoint x: 887, startPoint y: 42, endPoint x: 221, endPoint y: 217, distance: 688.6
click at [147, 237] on div "Create New Product Location Location type: Point of Interest Point of Interest …" at bounding box center [784, 385] width 1568 height 771
click at [1052, 512] on input "Create Product location" at bounding box center [1062, 515] width 119 height 23
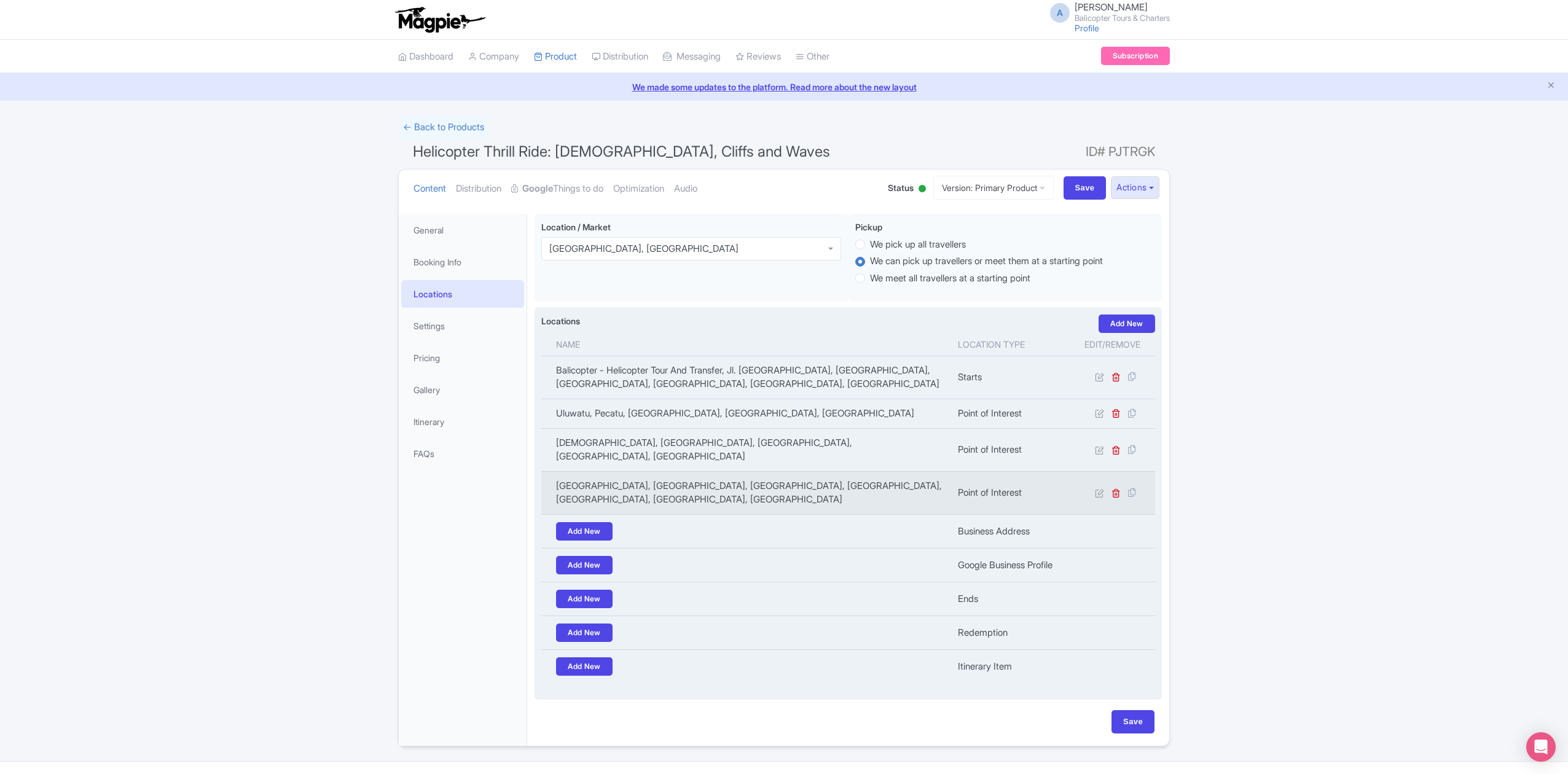
click at [794, 480] on td "Uluwatu Beach, Uluwatu Beach, Pecatu, South Kuta, Badung Regency, Bali 80361, I…" at bounding box center [746, 493] width 409 height 43
click at [1122, 328] on link "Add New" at bounding box center [1127, 324] width 57 height 18
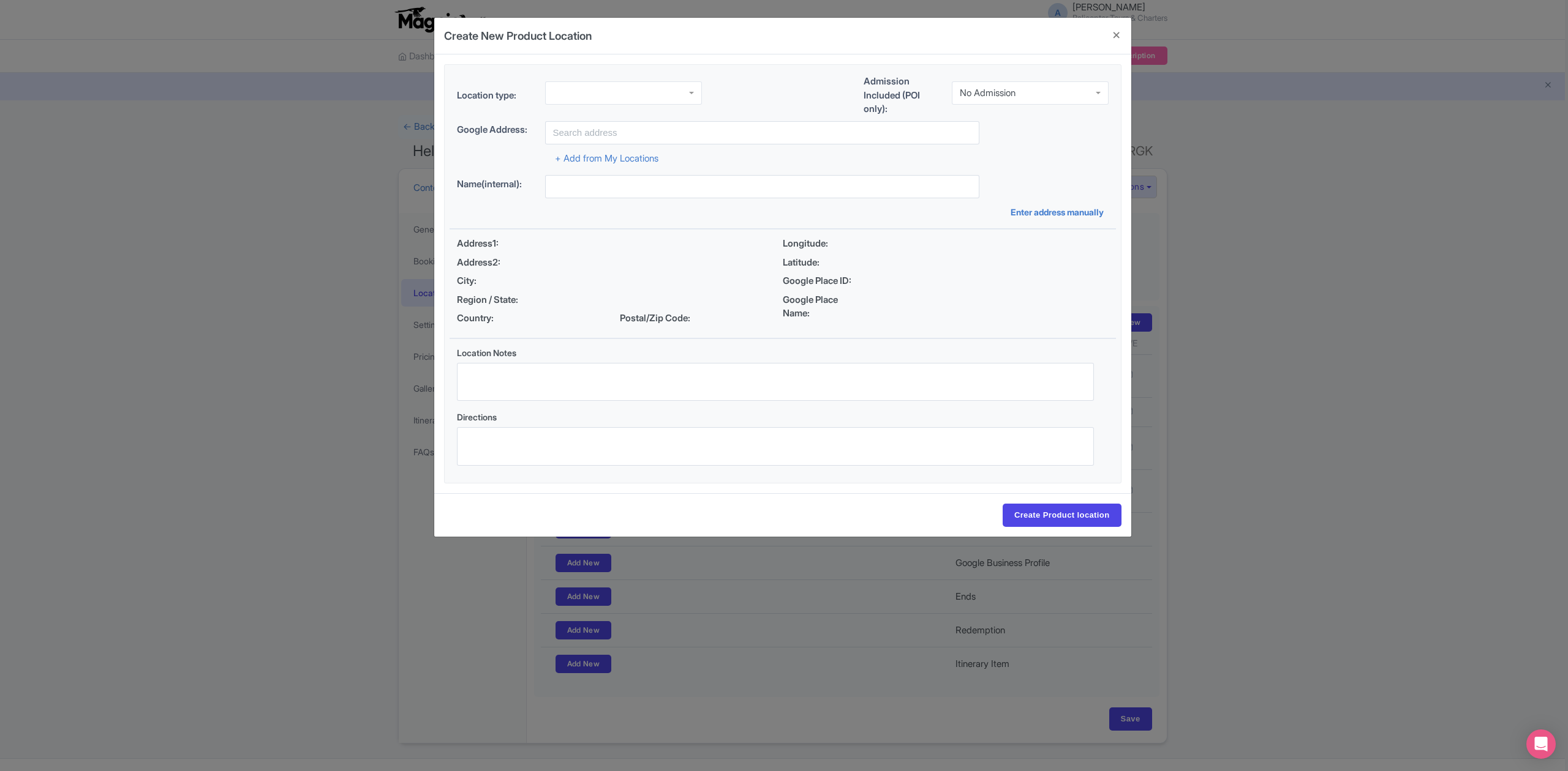
click at [677, 109] on div "Location type:" at bounding box center [579, 97] width 245 height 33
click at [685, 92] on div at bounding box center [623, 90] width 157 height 23
click at [1049, 89] on div "No Admission" at bounding box center [1030, 90] width 157 height 23
click at [638, 132] on input "text" at bounding box center [761, 132] width 434 height 23
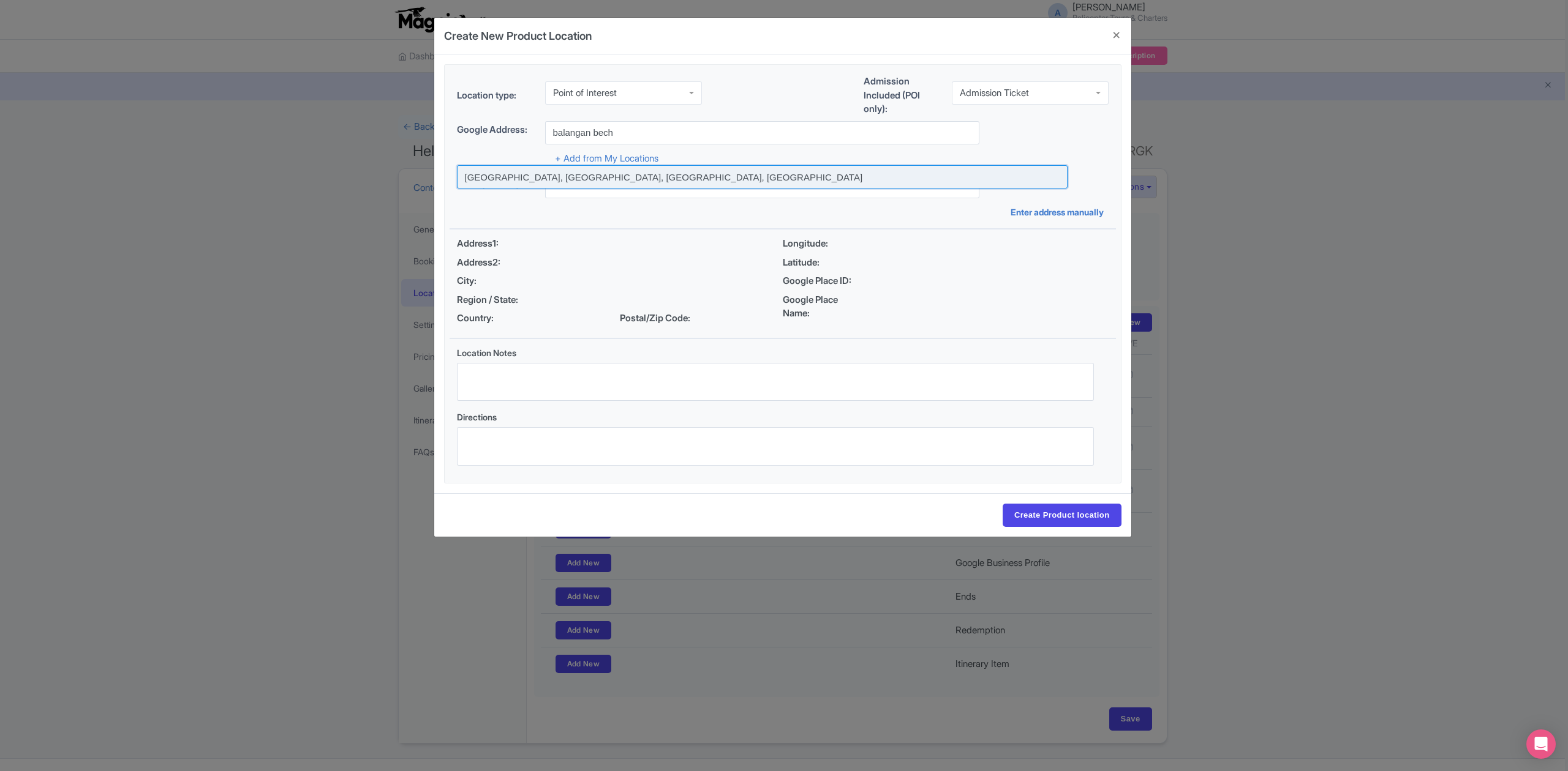
click at [613, 181] on input at bounding box center [761, 177] width 611 height 23
type input "Balangan Beach, Badung Regency, Bali, Indonesia"
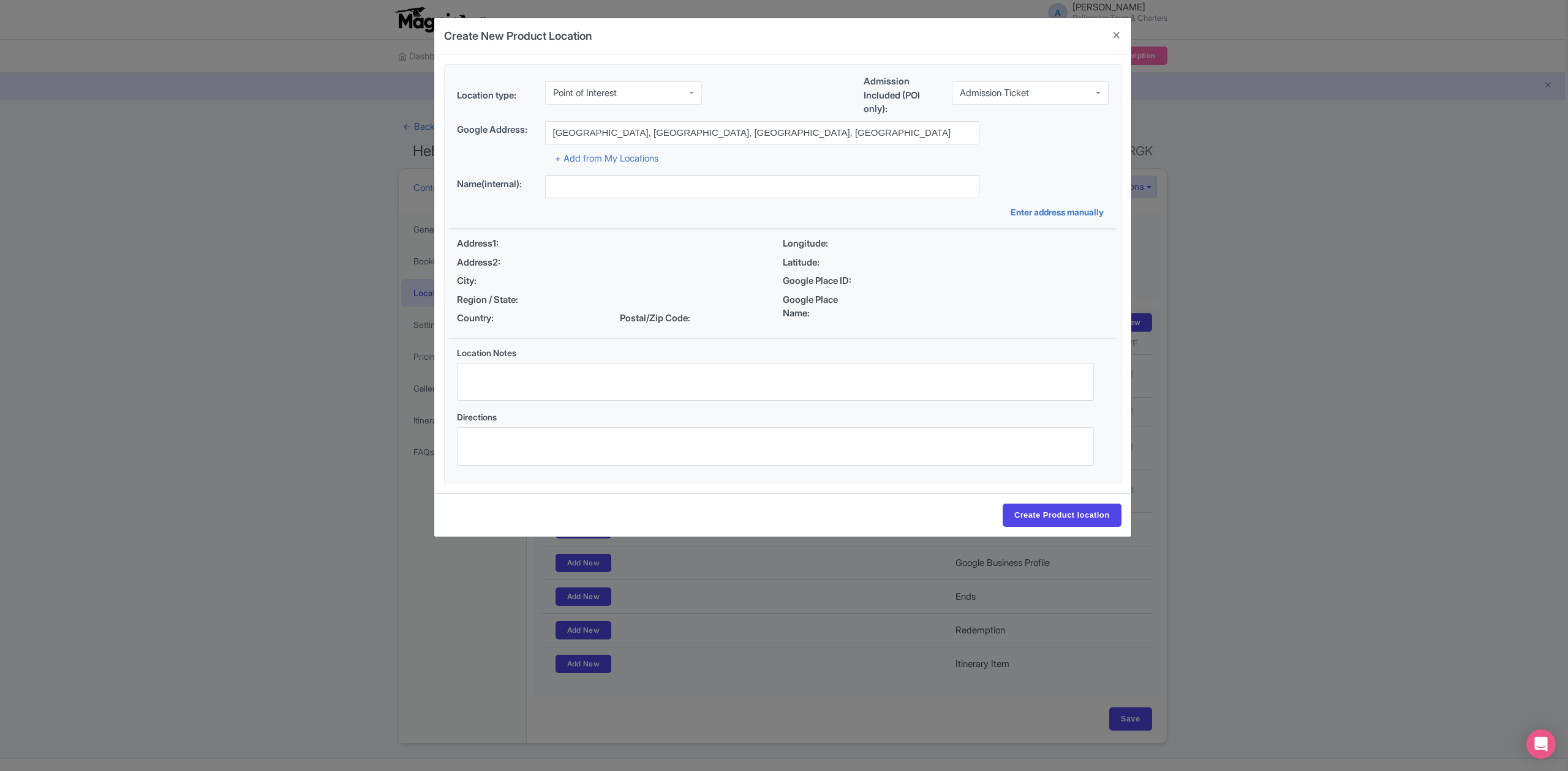
type input "Balangan Beach, Badung Regency, Bali, Indonesia"
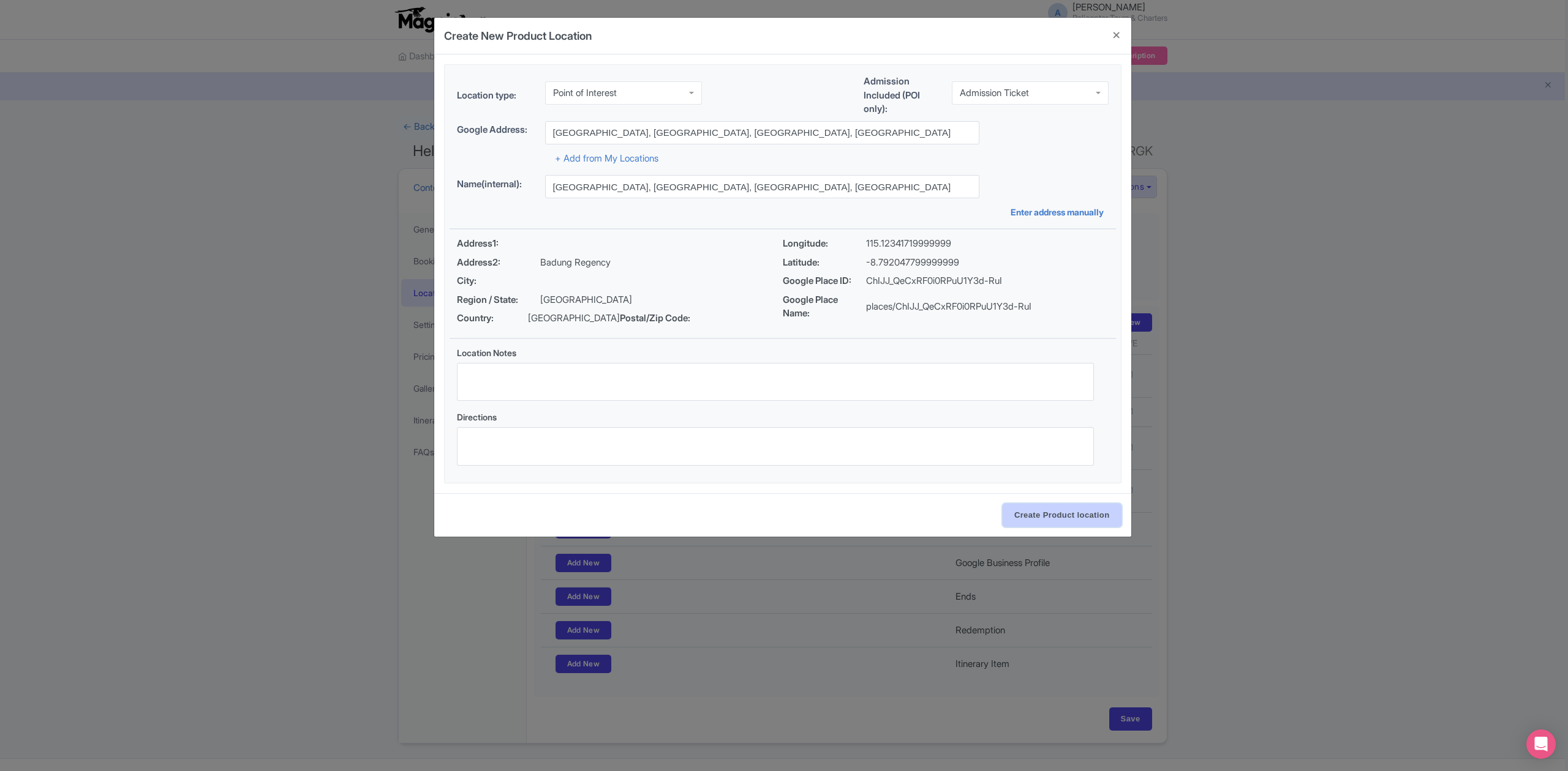
click at [1063, 515] on input "Create Product location" at bounding box center [1062, 515] width 119 height 23
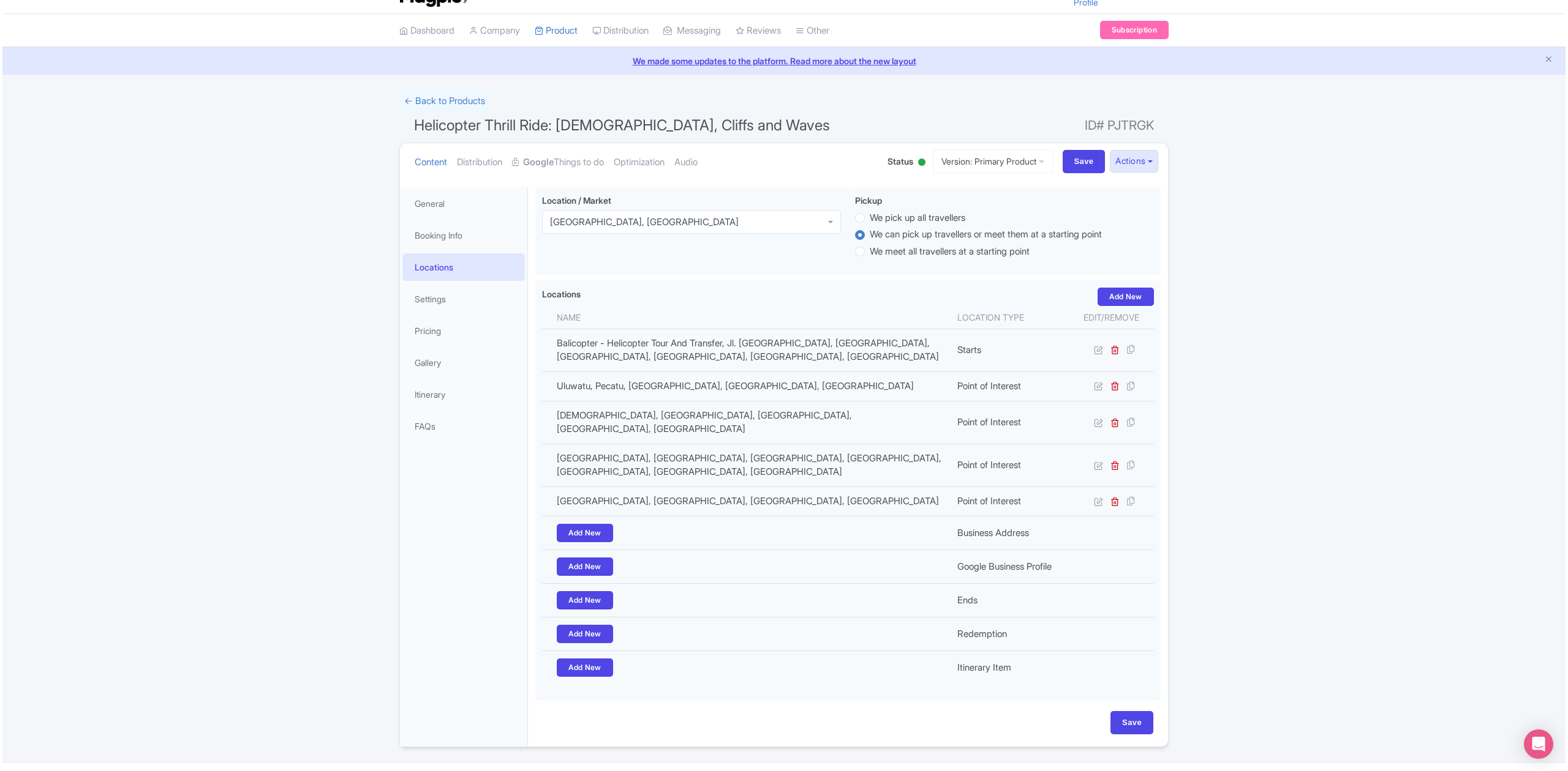
scroll to position [47, 0]
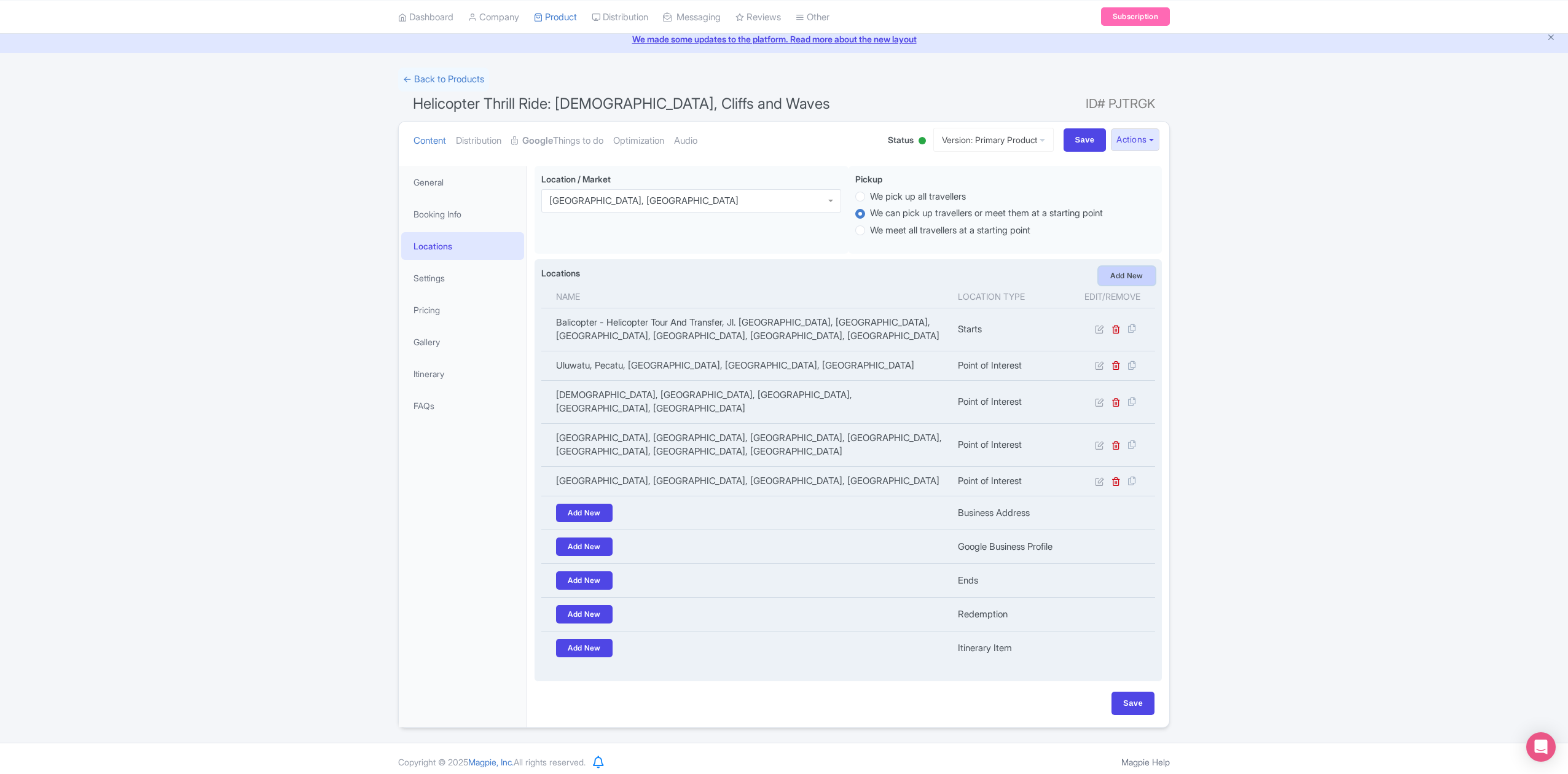
click at [1134, 275] on link "Add New" at bounding box center [1127, 276] width 57 height 18
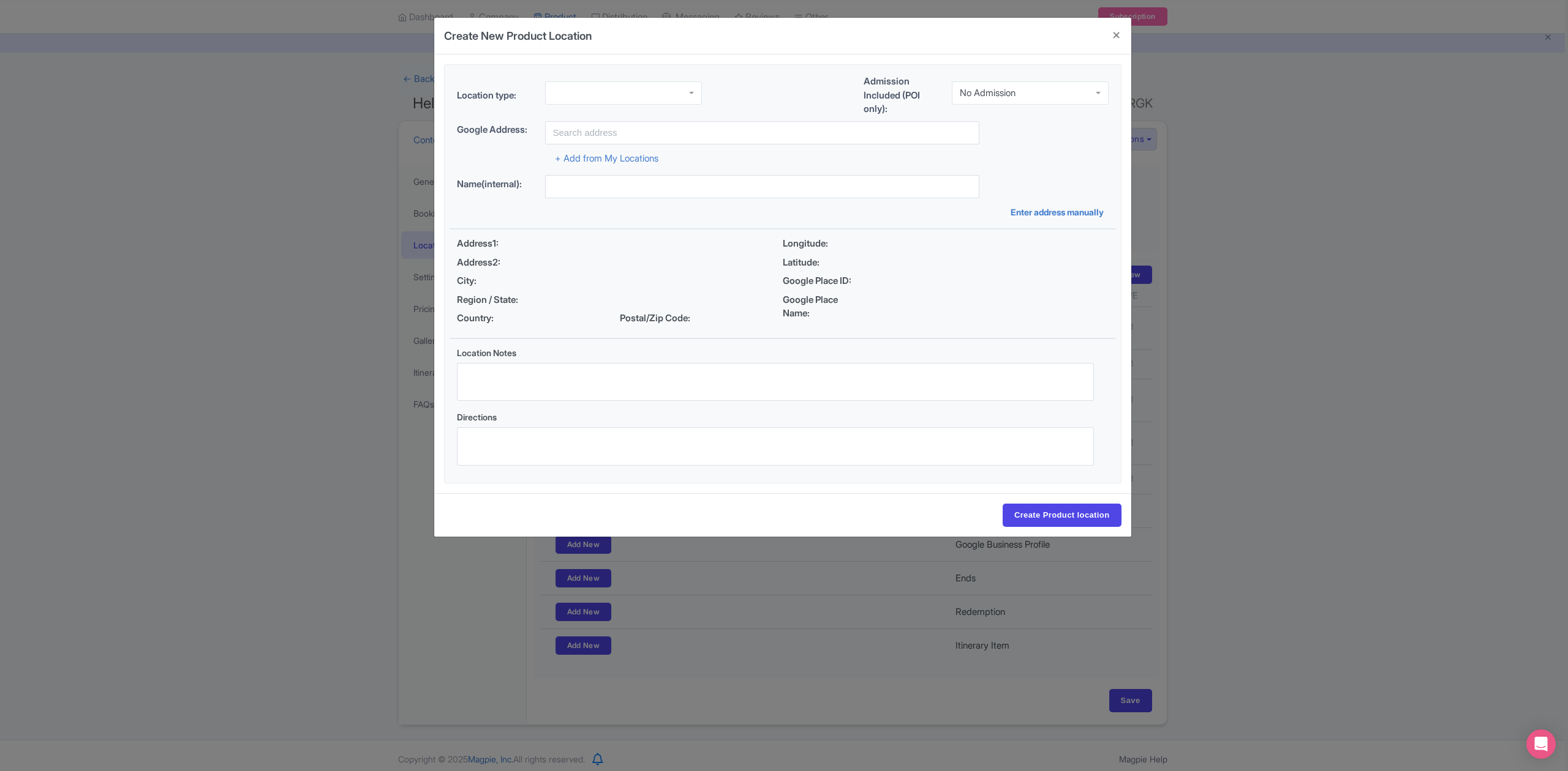
click at [1032, 93] on div "No Admission" at bounding box center [1030, 93] width 157 height 23
click at [625, 89] on div at bounding box center [623, 90] width 157 height 23
click at [1043, 152] on div "+ Add from My Locations" at bounding box center [782, 155] width 652 height 21
click at [808, 132] on input "text" at bounding box center [761, 132] width 434 height 23
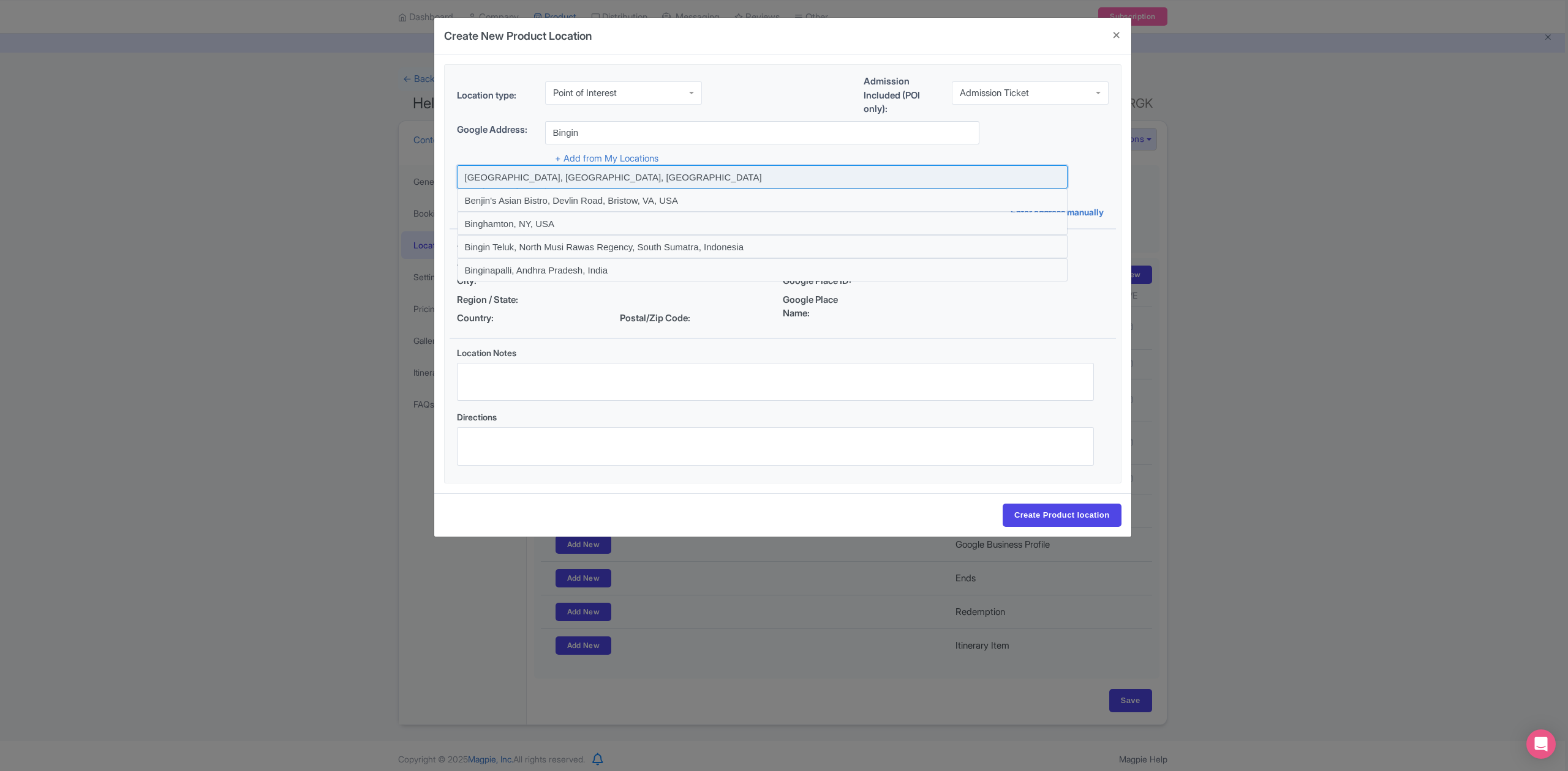
click at [535, 178] on input at bounding box center [761, 177] width 611 height 23
type input "Bingin Beach, Bali, Indonesia"
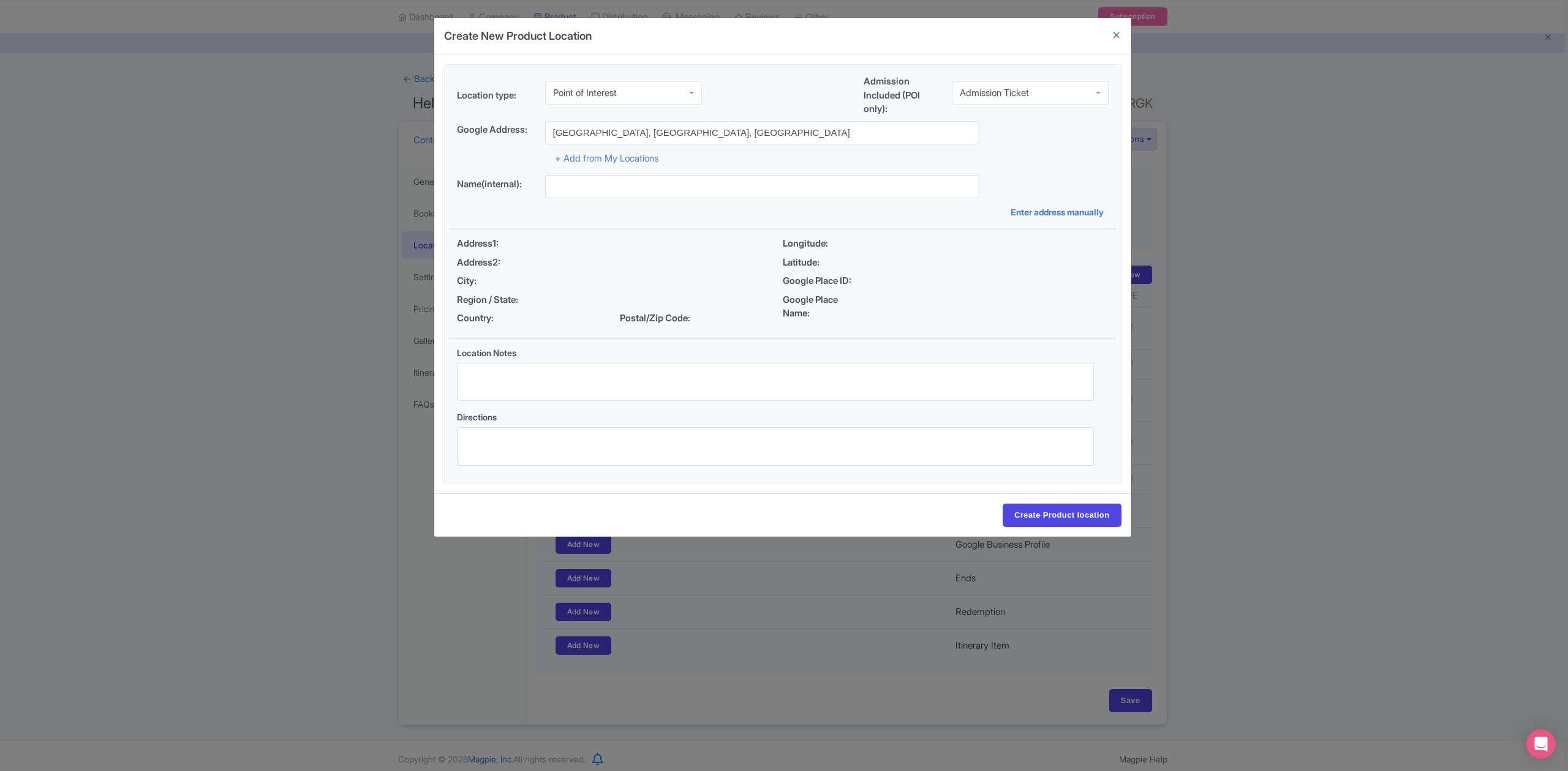
type input "Bingin Beach, Bali, Indonesia"
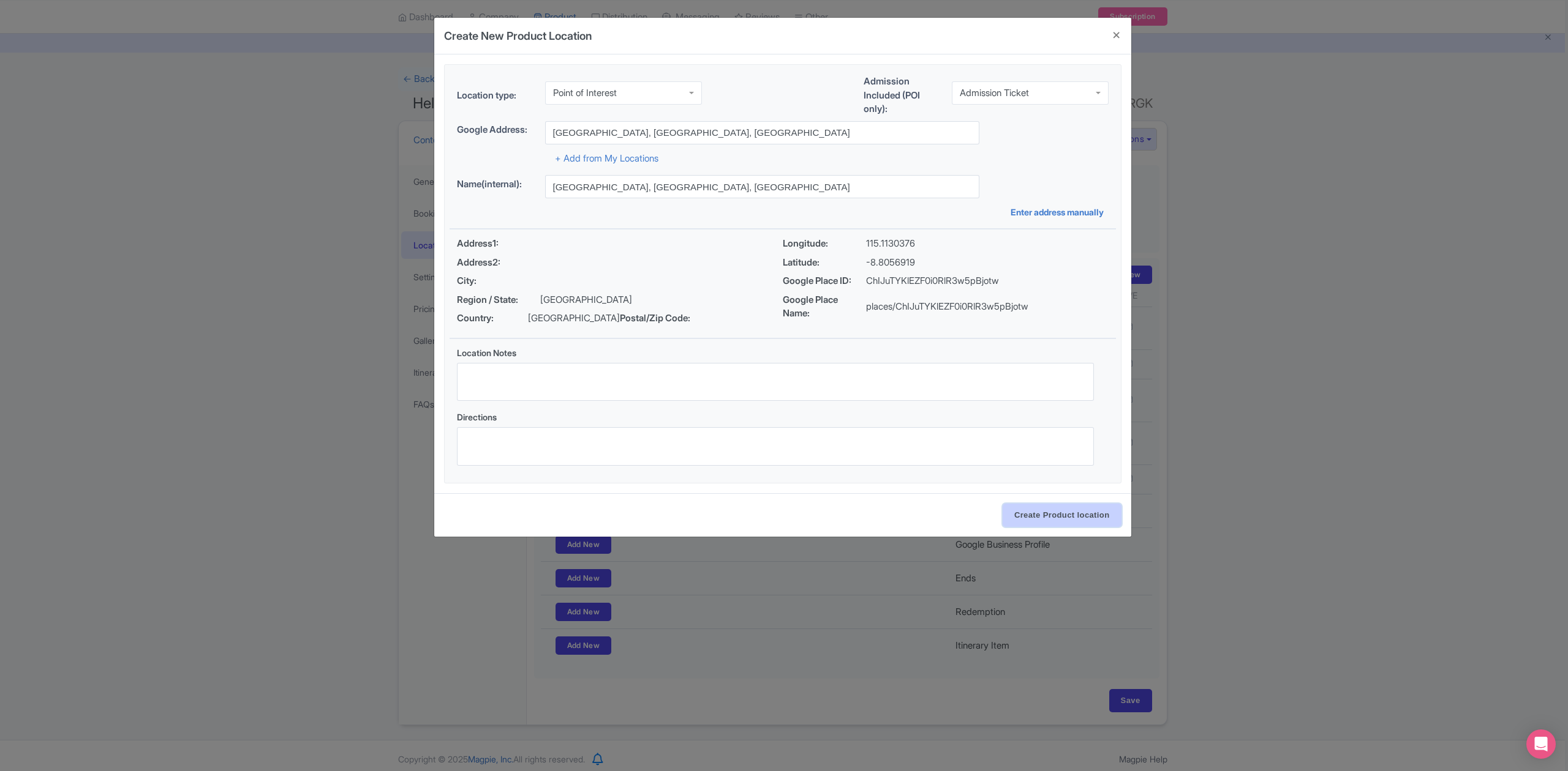
click at [1010, 515] on input "Create Product location" at bounding box center [1062, 515] width 119 height 23
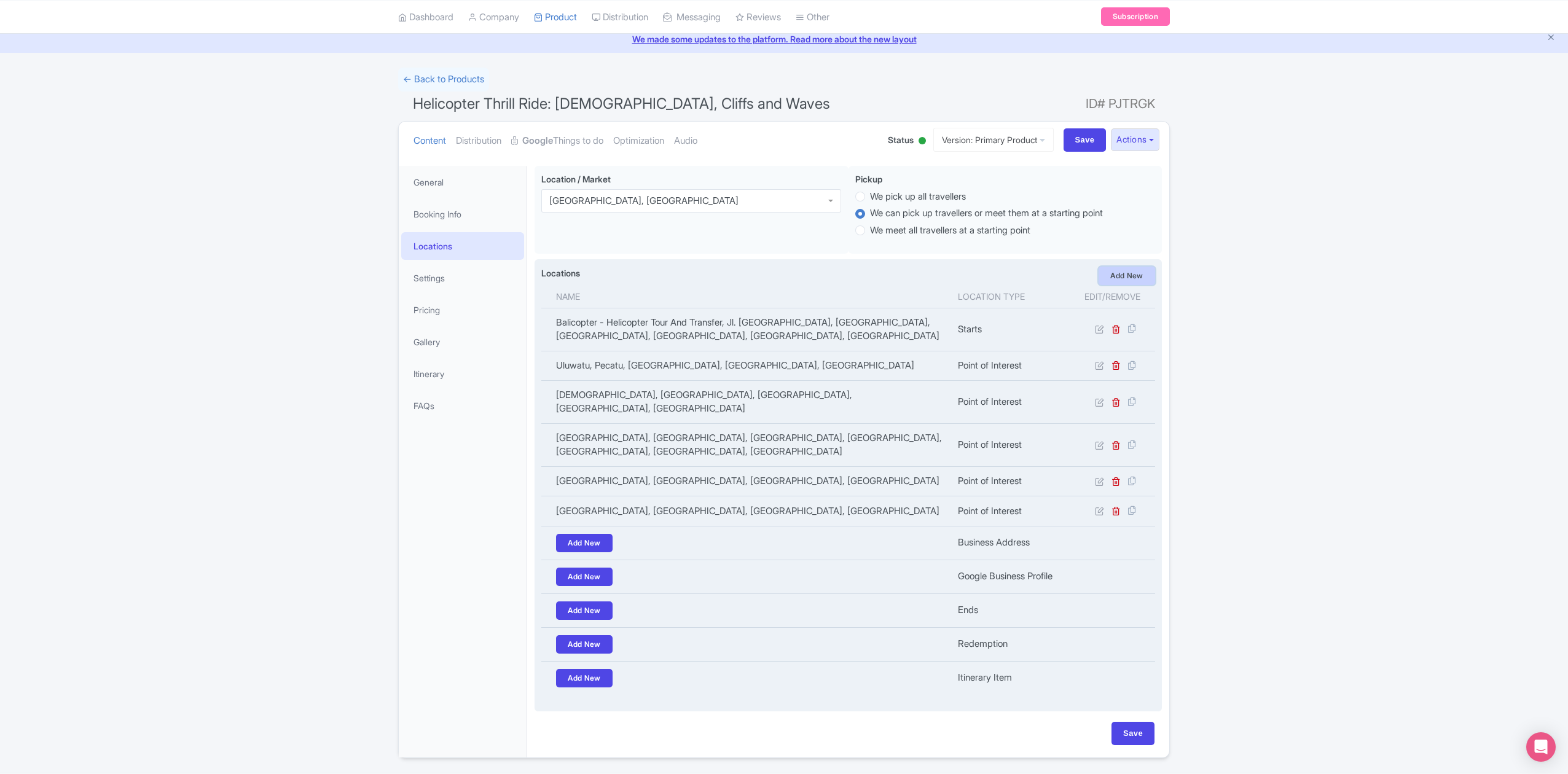
click at [1141, 277] on link "Add New" at bounding box center [1127, 276] width 57 height 18
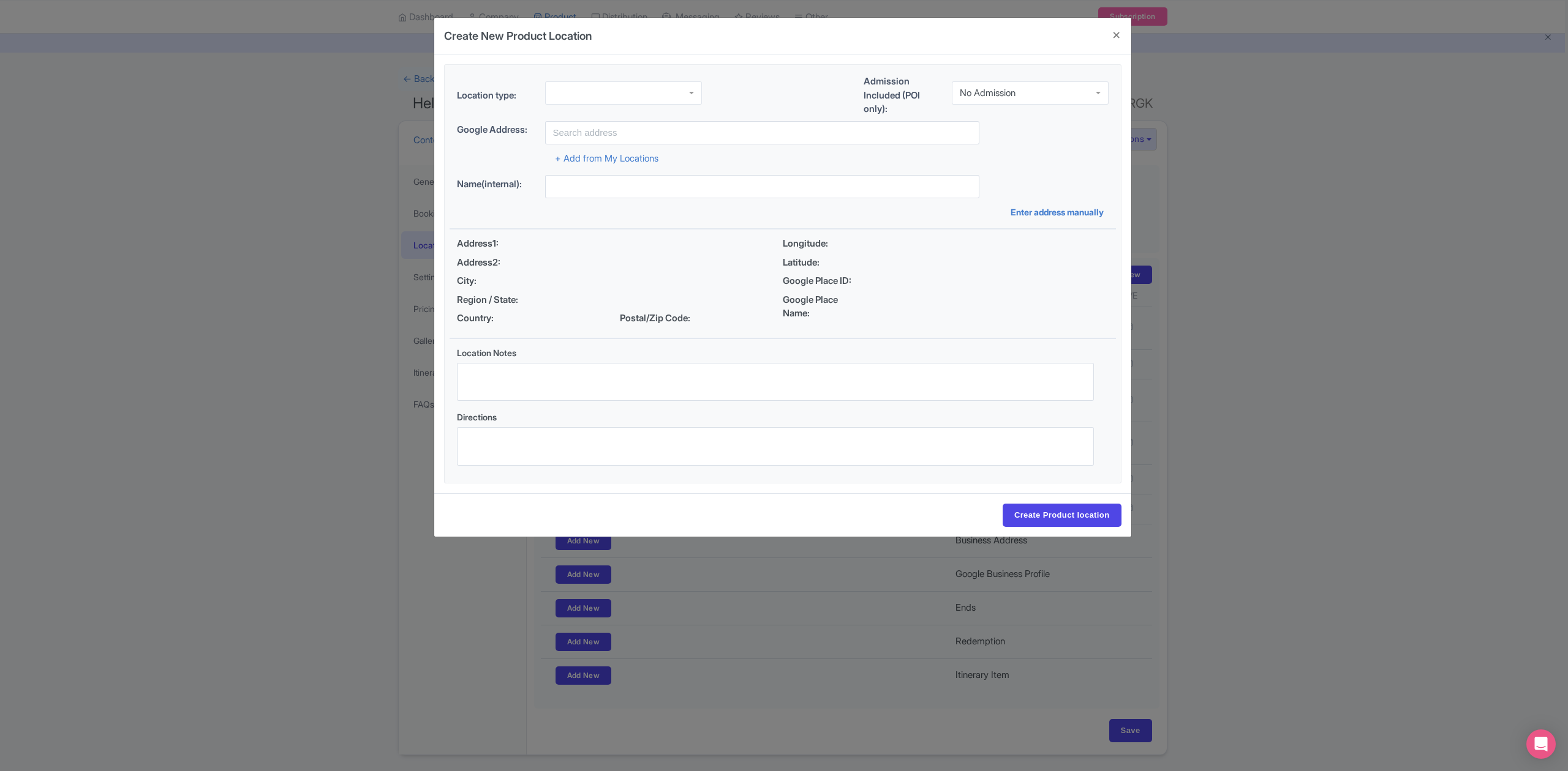
click at [1039, 77] on div "Admission Included (POI only): No Admission No Admission" at bounding box center [986, 98] width 245 height 47
click at [1039, 87] on div "No Admission" at bounding box center [1030, 93] width 157 height 23
click at [671, 84] on div at bounding box center [623, 93] width 157 height 23
click at [650, 130] on input "text" at bounding box center [761, 132] width 434 height 23
drag, startPoint x: 586, startPoint y: 130, endPoint x: 558, endPoint y: 129, distance: 28.0
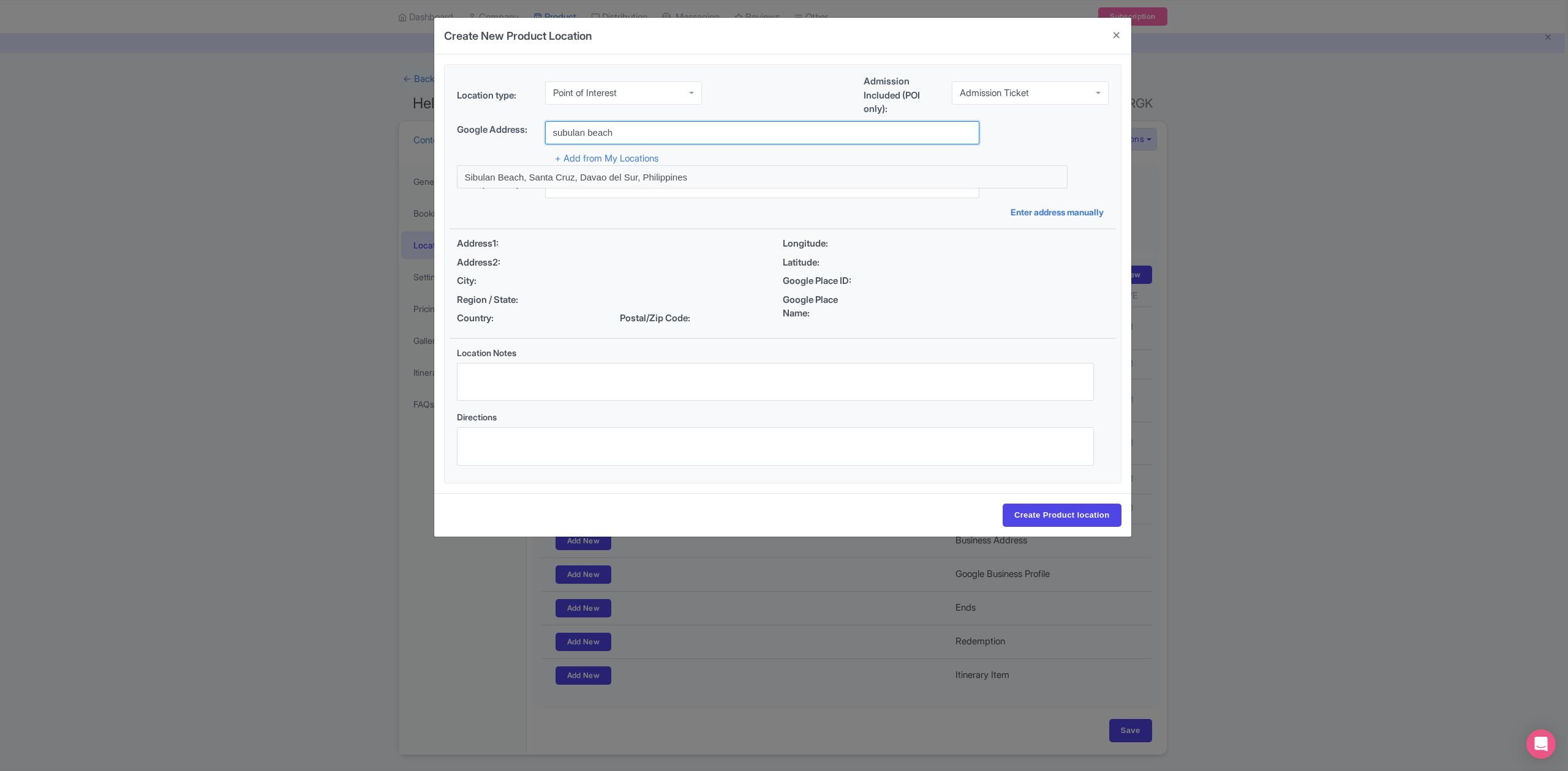
click at [558, 129] on input "subulan beach" at bounding box center [761, 132] width 434 height 23
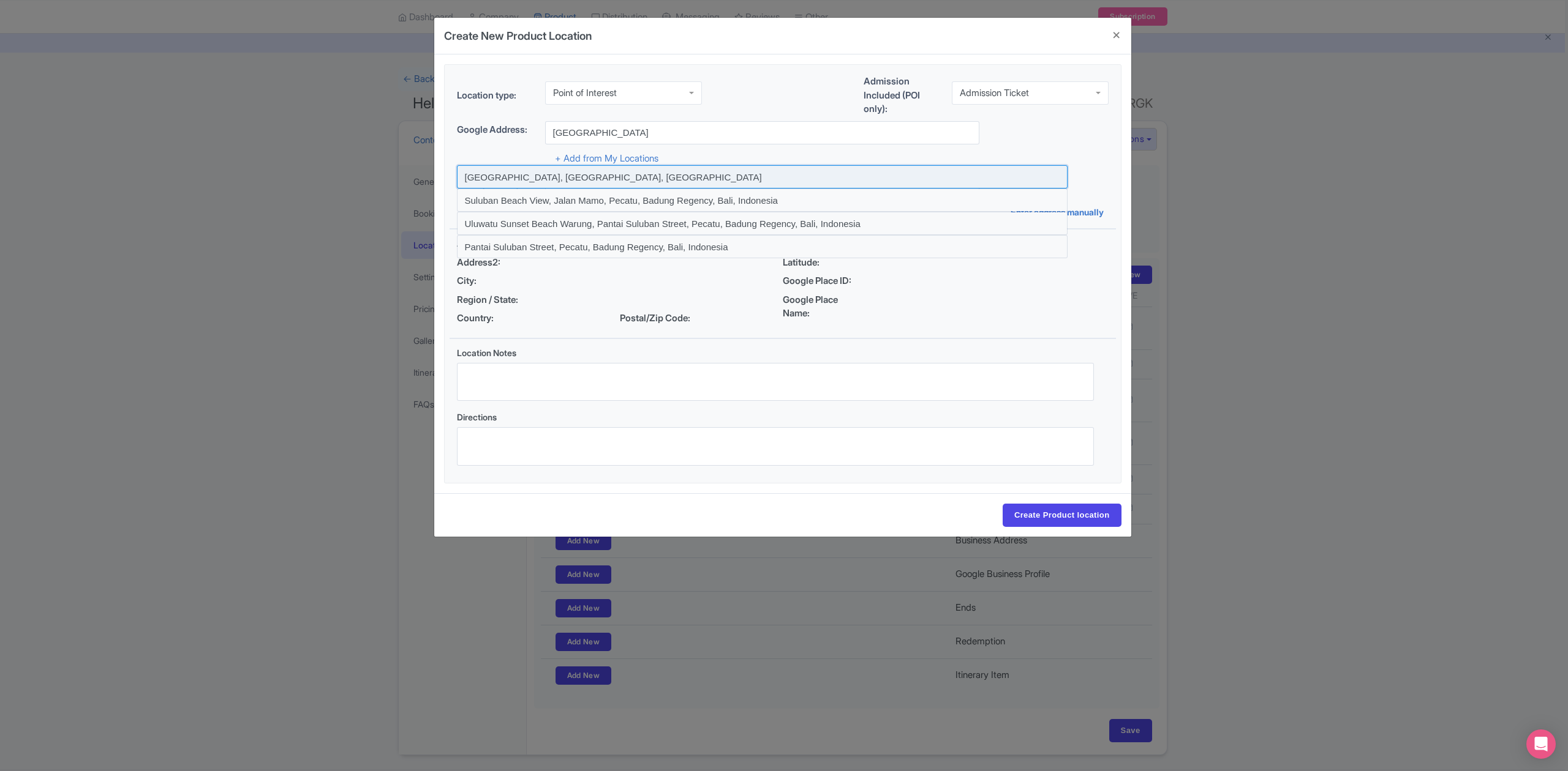
click at [596, 172] on input at bounding box center [761, 177] width 611 height 23
type input "Suluban Beach, Bali, Indonesia"
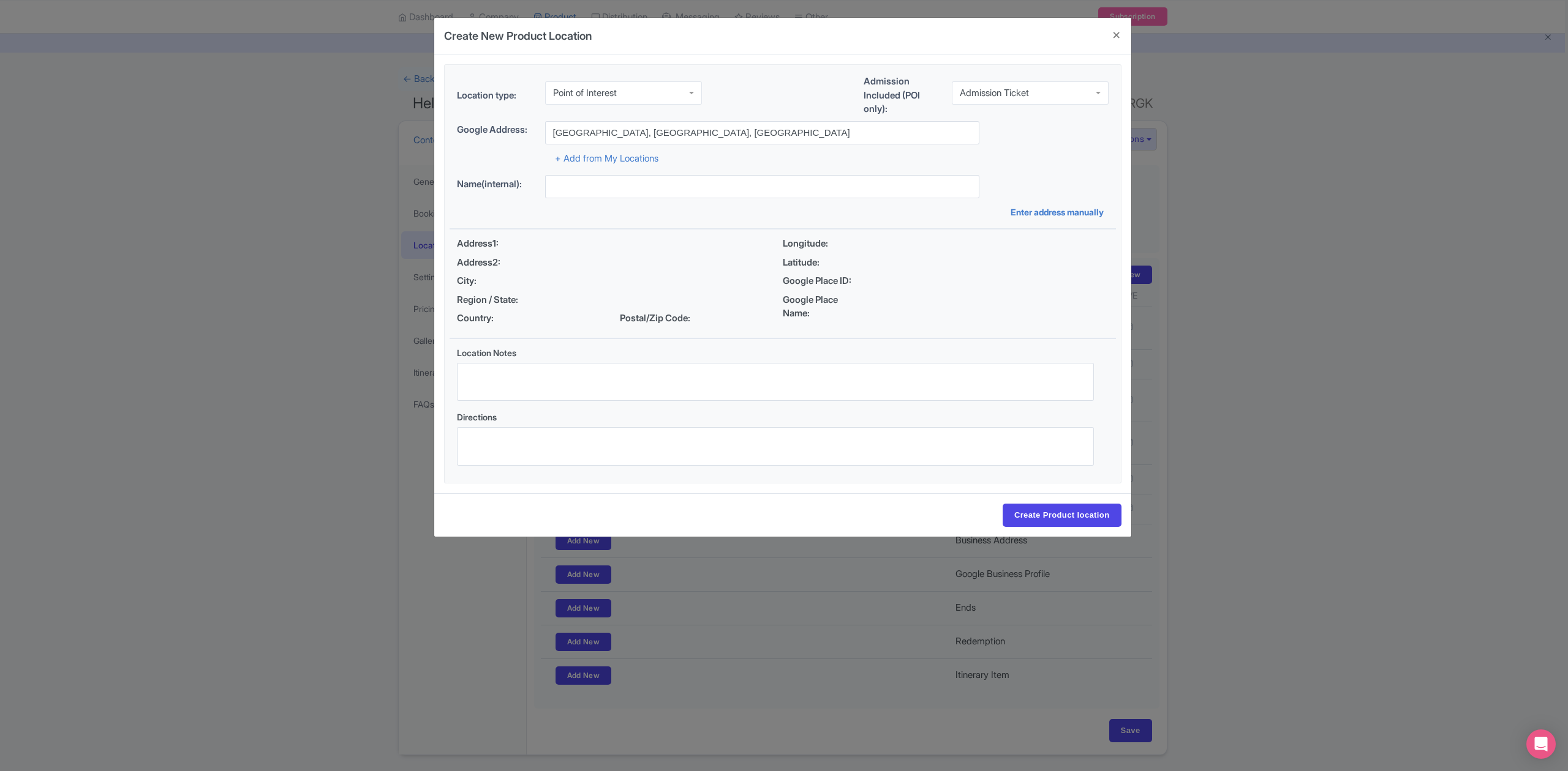
type input "Suluban Beach, Bali, Indonesia"
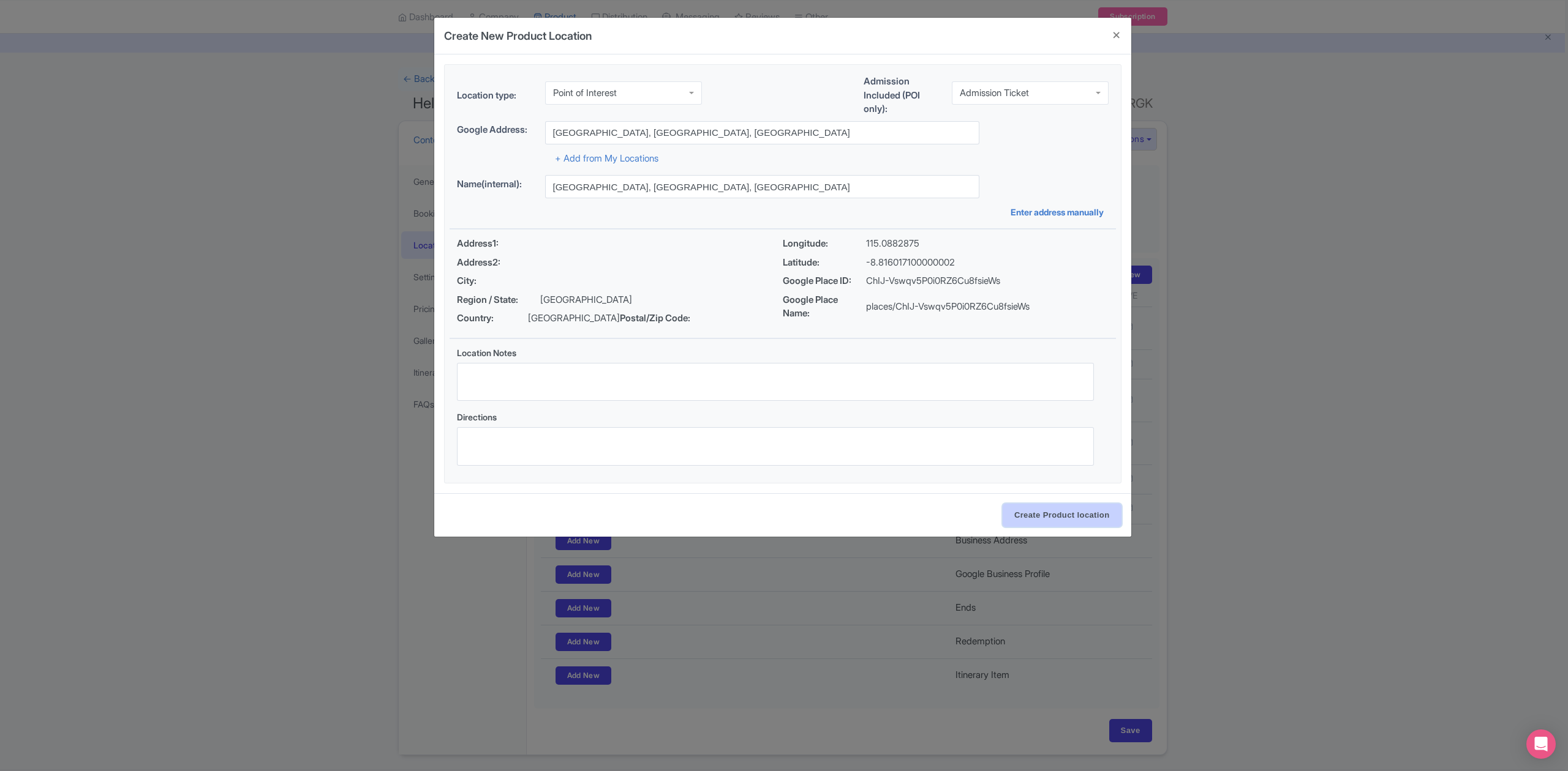
click at [1007, 512] on input "Create Product location" at bounding box center [1062, 515] width 119 height 23
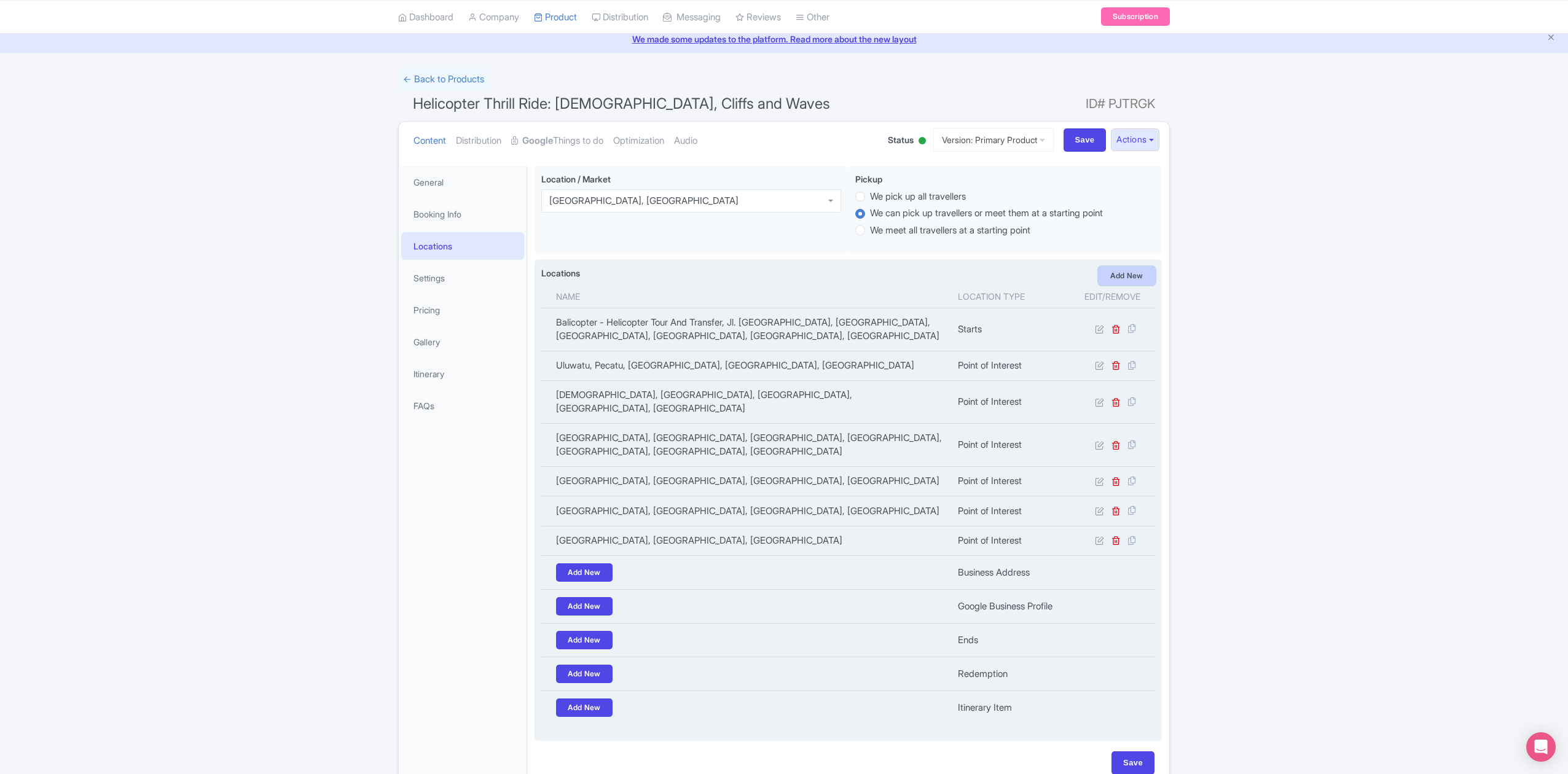
click at [1133, 277] on link "Add New" at bounding box center [1127, 276] width 57 height 18
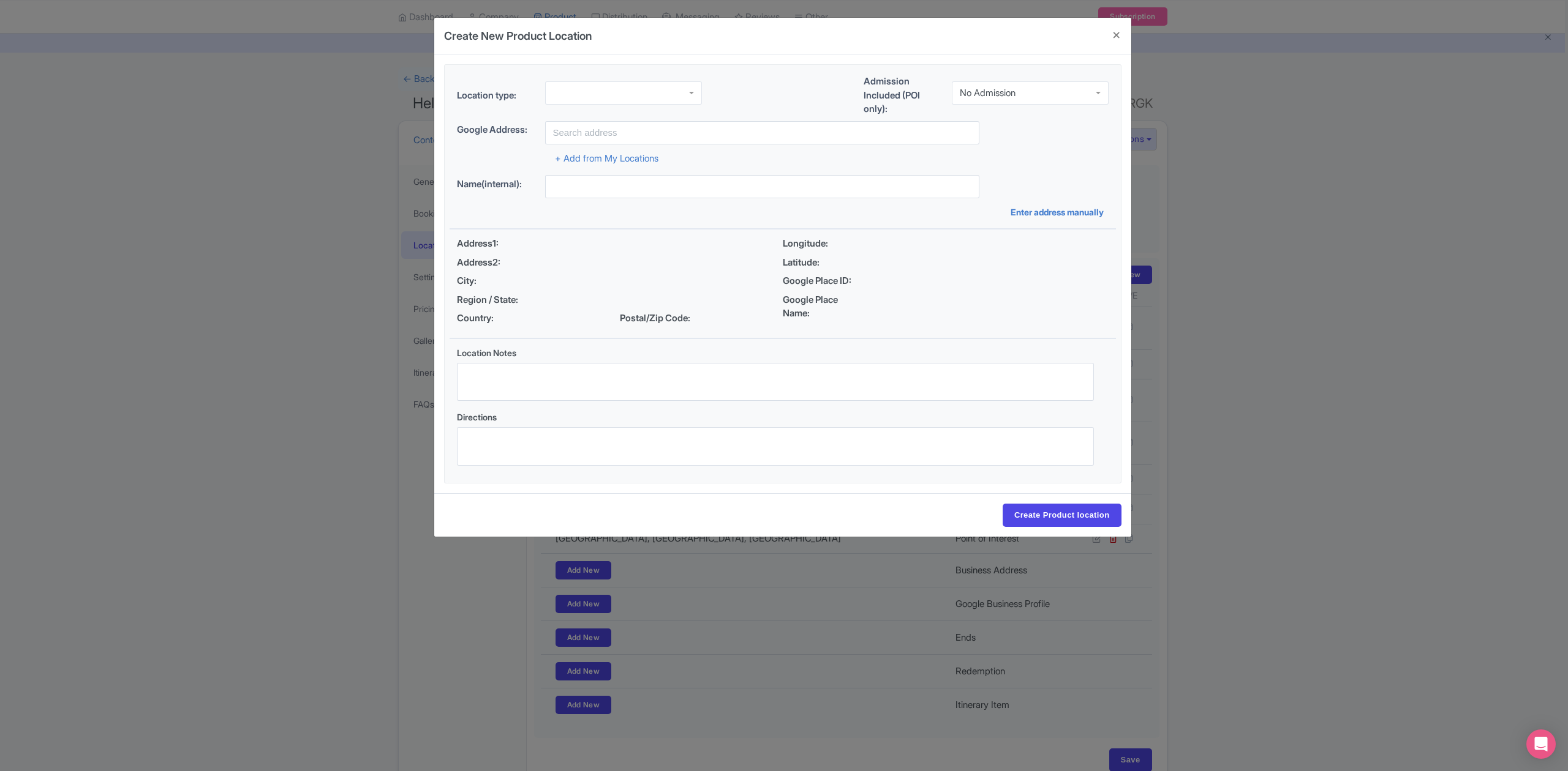
click at [1026, 92] on div "No Admission" at bounding box center [1030, 93] width 157 height 23
click at [671, 86] on div at bounding box center [623, 90] width 157 height 23
click at [627, 130] on input "text" at bounding box center [761, 132] width 434 height 23
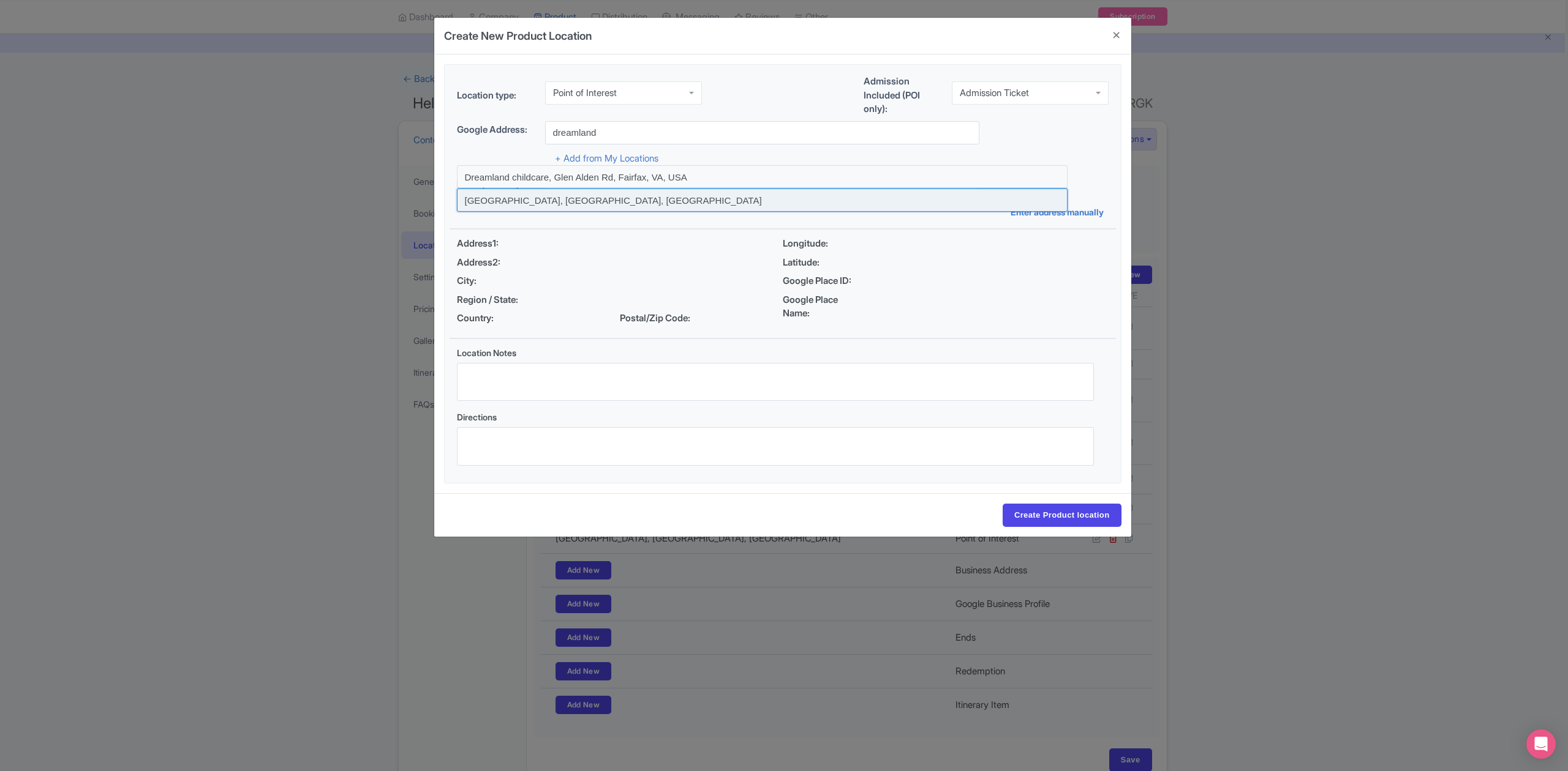
click at [562, 201] on input at bounding box center [761, 200] width 611 height 23
type input "Dreamland Beach, Bali, Indonesia"
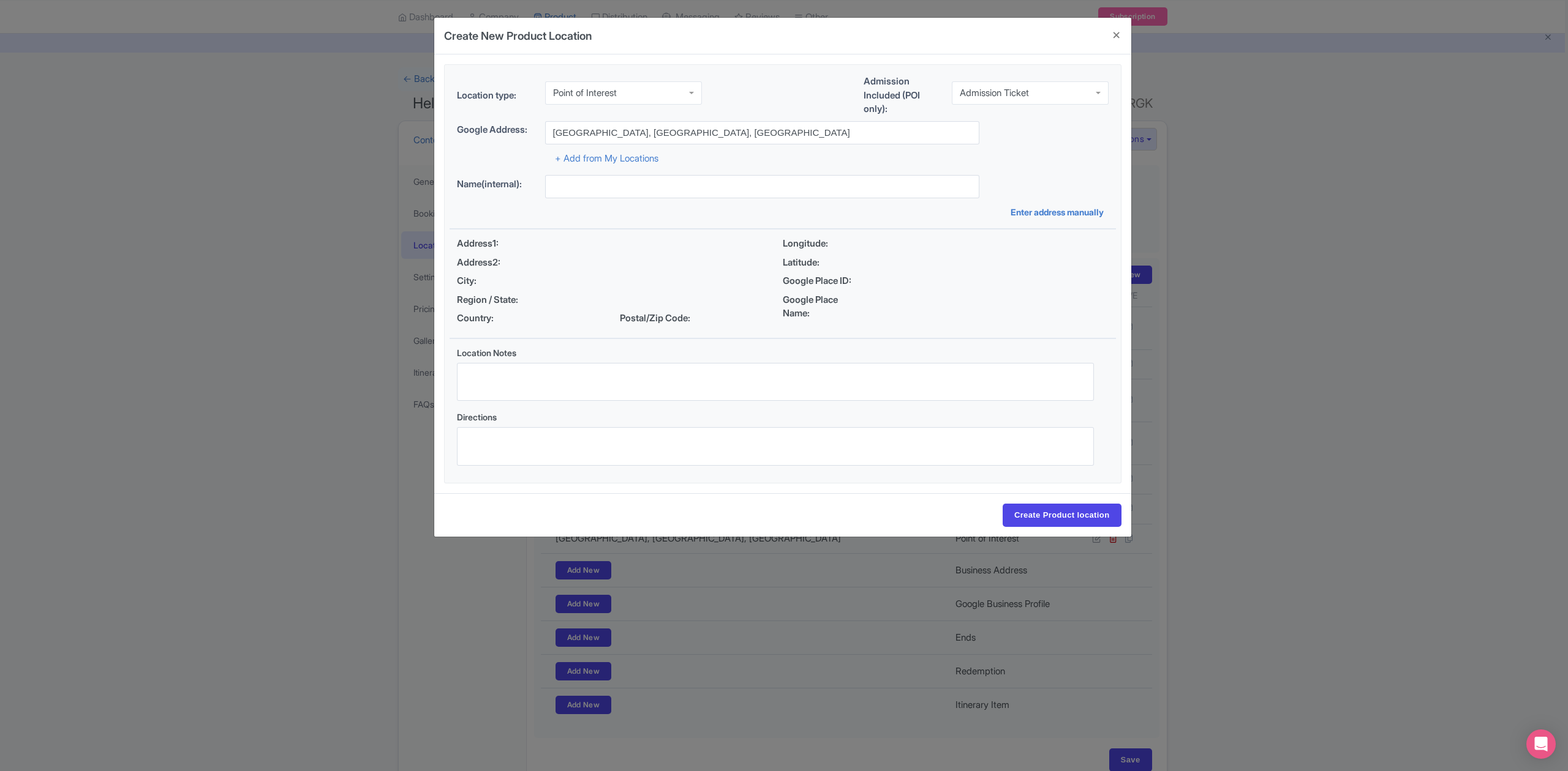
type input "Dreamland Beach, Bali, Indonesia"
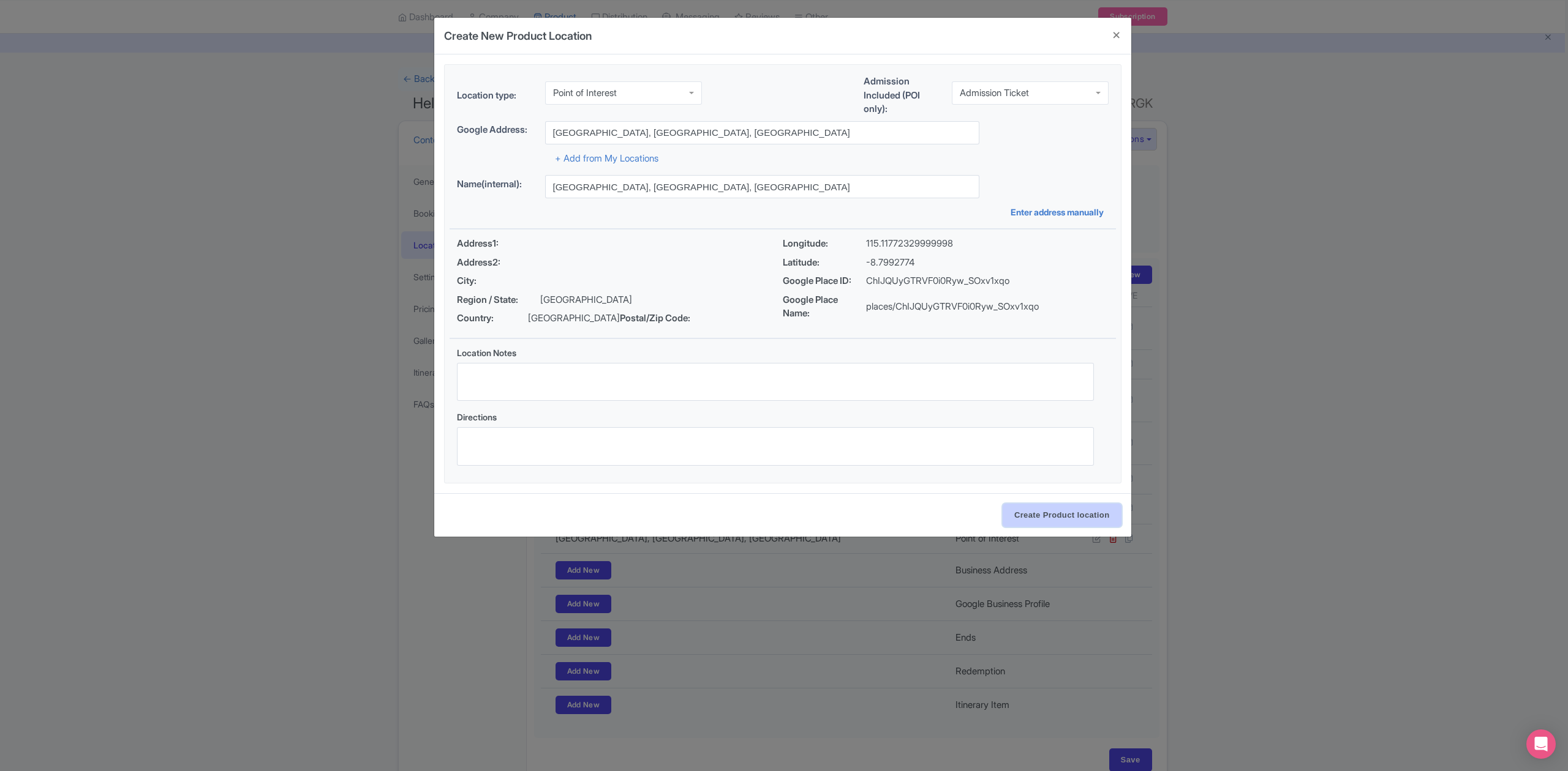
click at [1021, 515] on input "Create Product location" at bounding box center [1062, 515] width 119 height 23
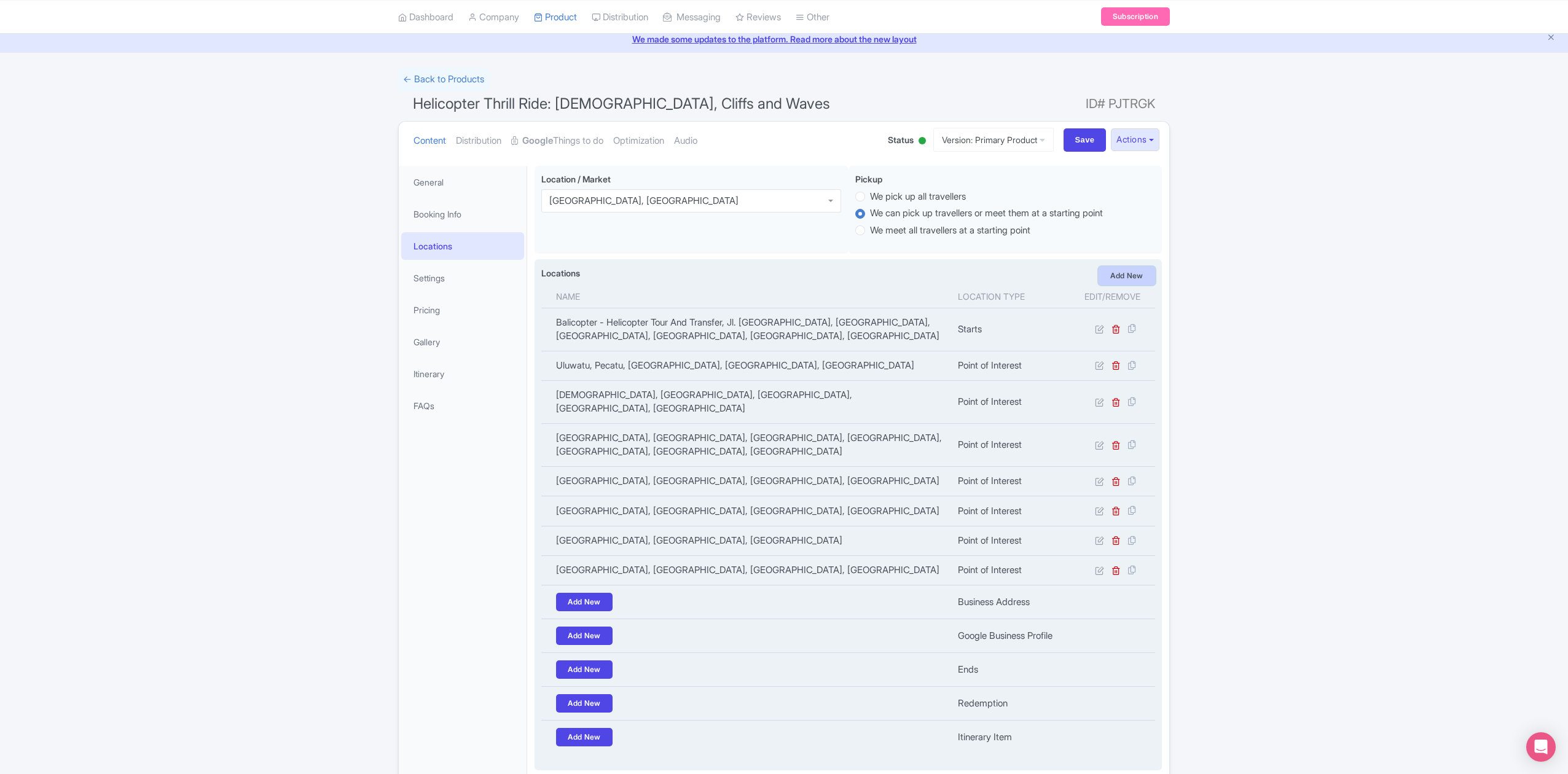
click at [1126, 281] on link "Add New" at bounding box center [1127, 276] width 57 height 18
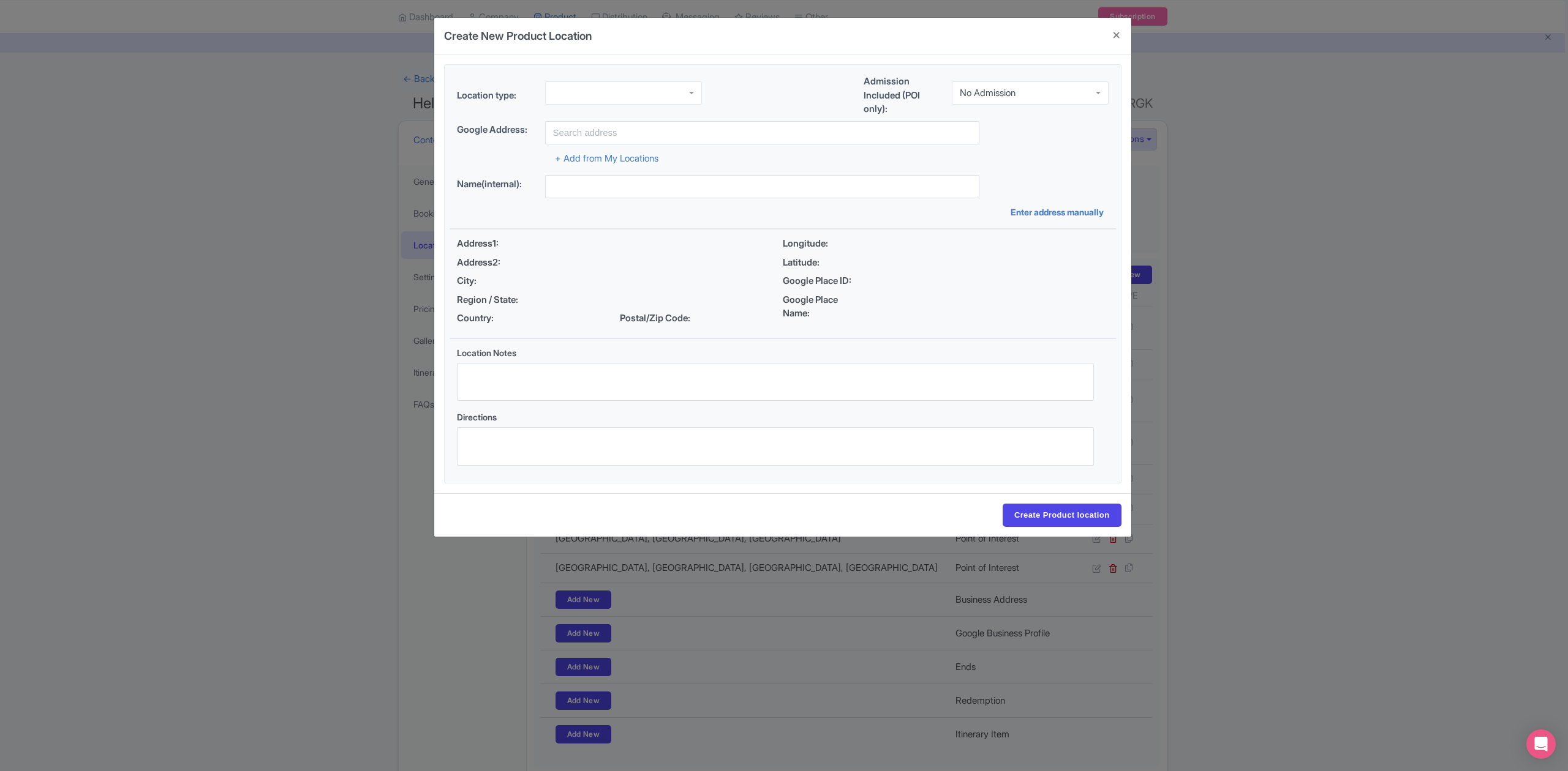
click at [1006, 100] on div "No Admission" at bounding box center [1030, 93] width 157 height 23
click at [621, 93] on div at bounding box center [623, 93] width 157 height 23
click at [624, 123] on input "text" at bounding box center [761, 132] width 434 height 23
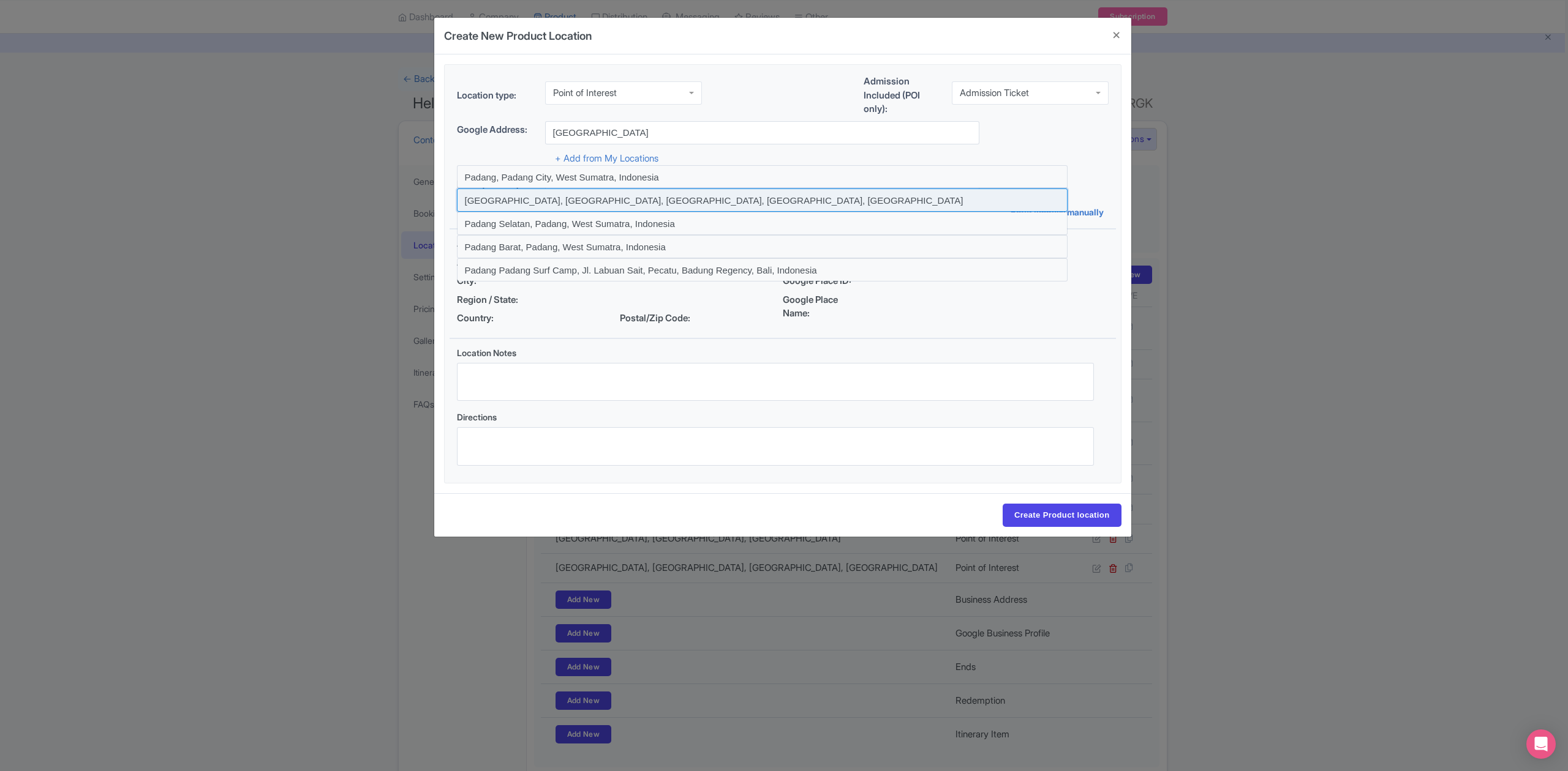
click at [551, 200] on input at bounding box center [761, 200] width 611 height 23
type input "Padang Padang Beach, Pecatu, Badung Regency, Bali, Indonesia"
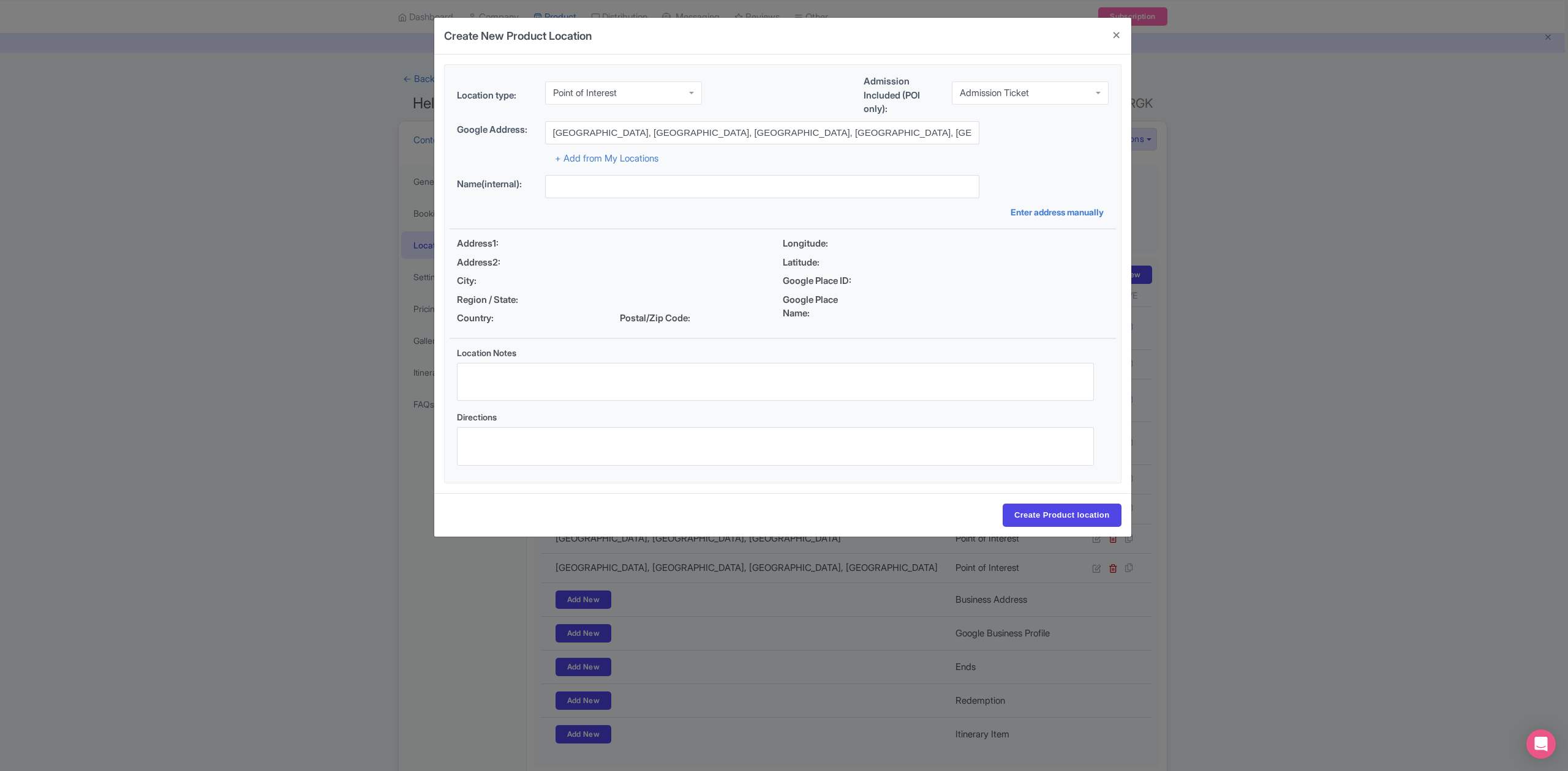
type input "Padang Padang Beach, Pecatu, Badung Regency, Bali, Indonesia"
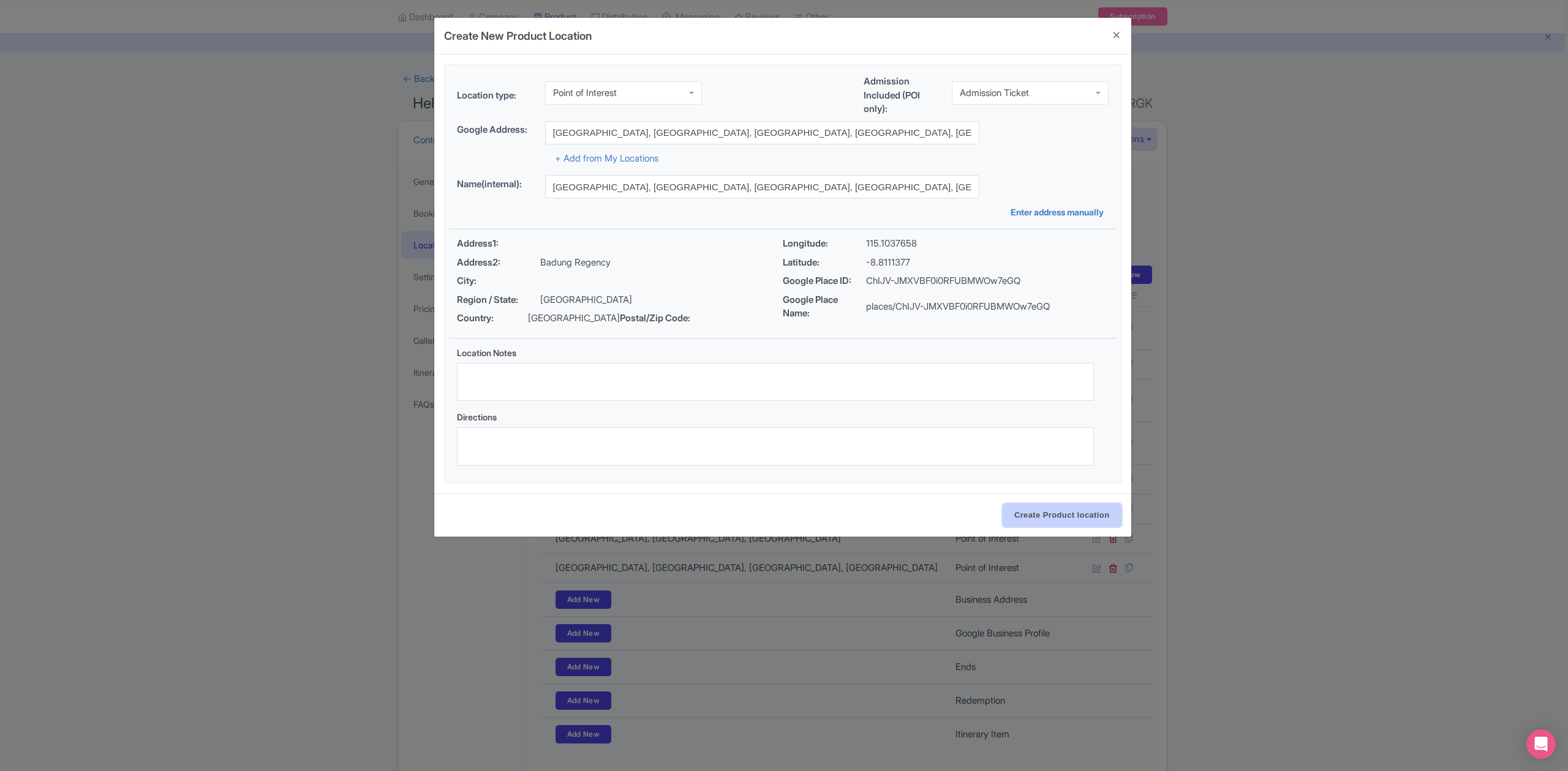
click at [1029, 511] on input "Create Product location" at bounding box center [1062, 515] width 119 height 23
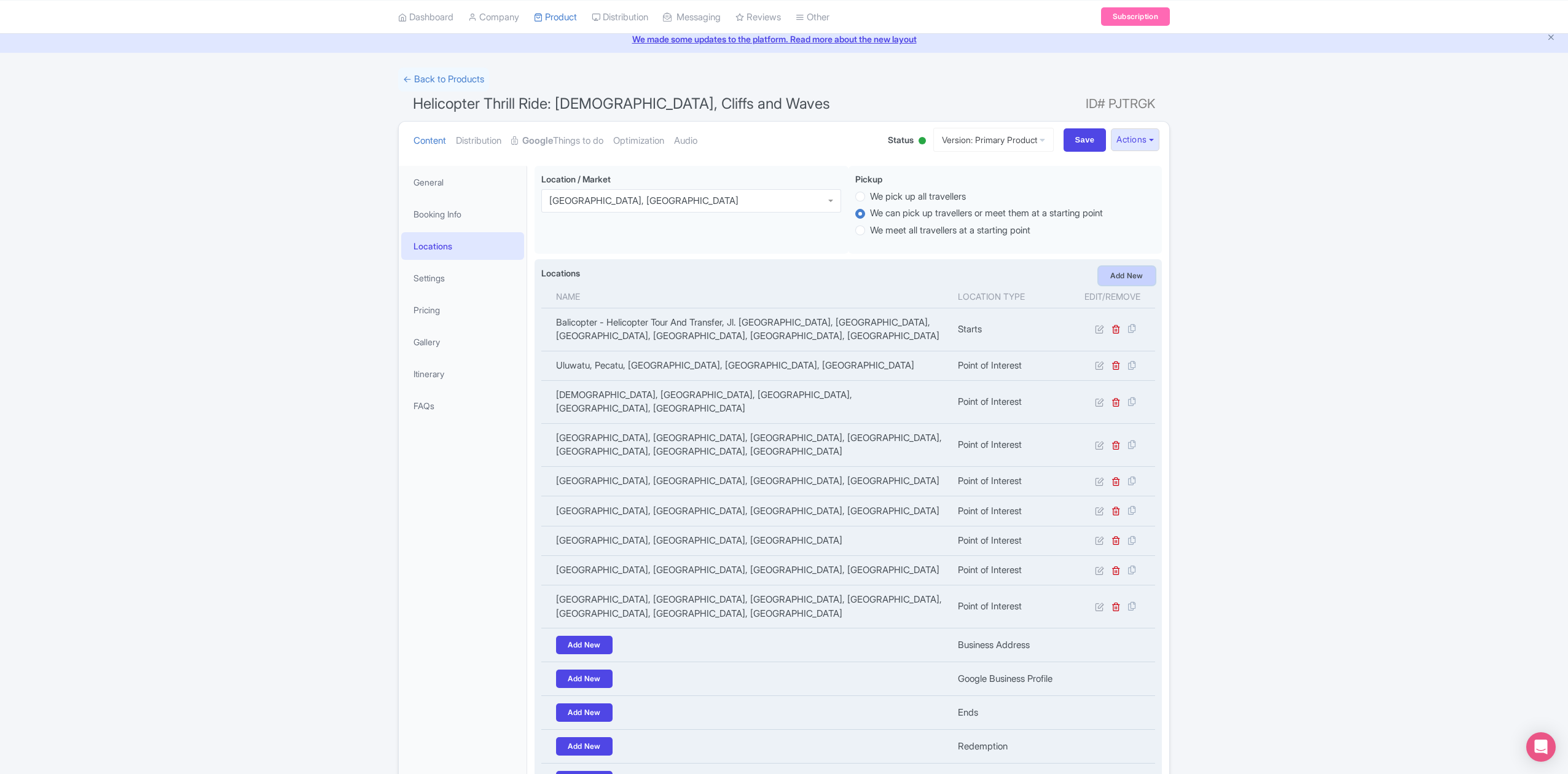
click at [1114, 278] on link "Add New" at bounding box center [1127, 276] width 57 height 18
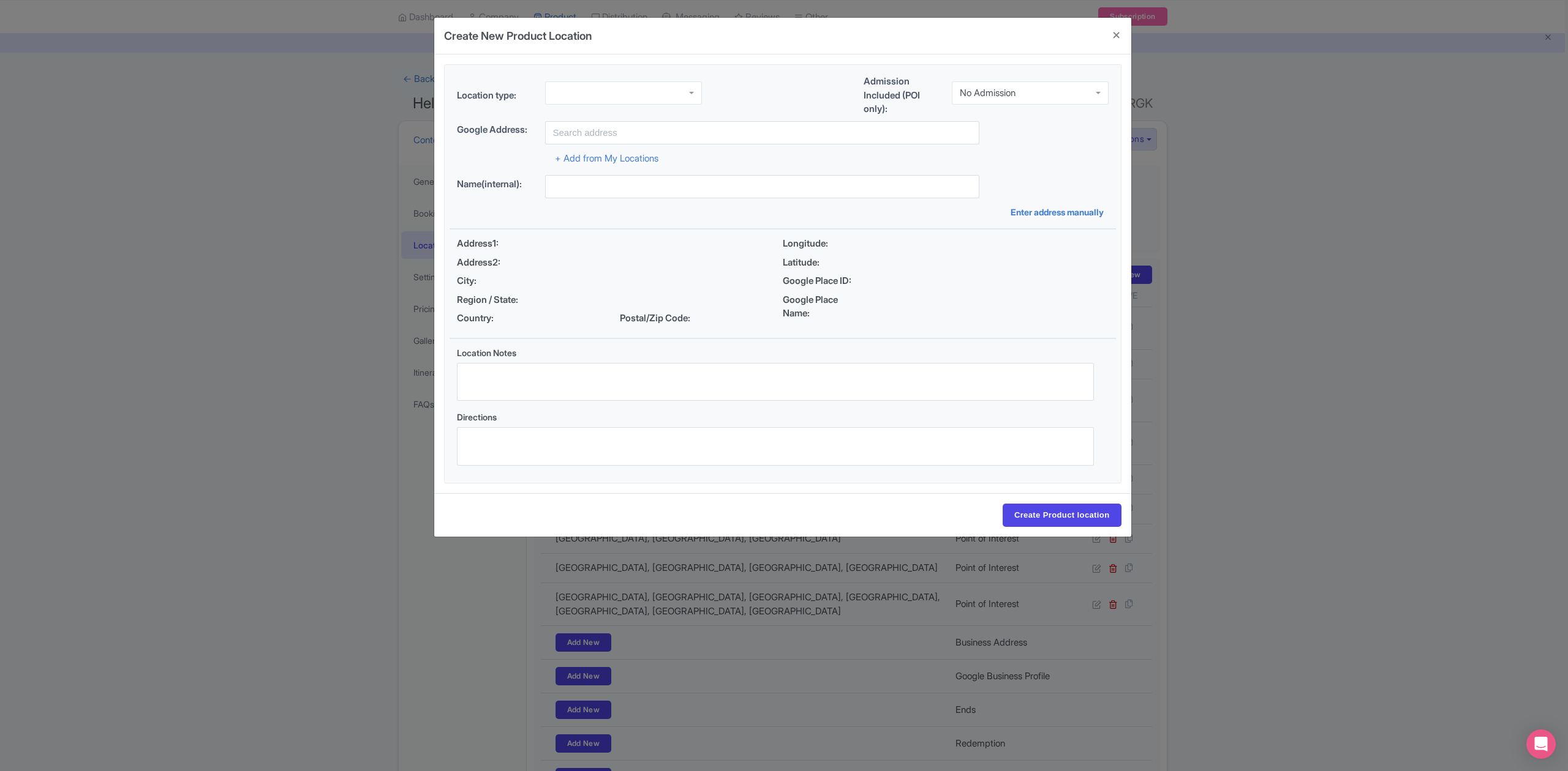
click at [1010, 96] on div "No Admission" at bounding box center [987, 93] width 56 height 11
click at [630, 90] on div at bounding box center [623, 93] width 157 height 23
click at [655, 136] on input "text" at bounding box center [761, 132] width 434 height 23
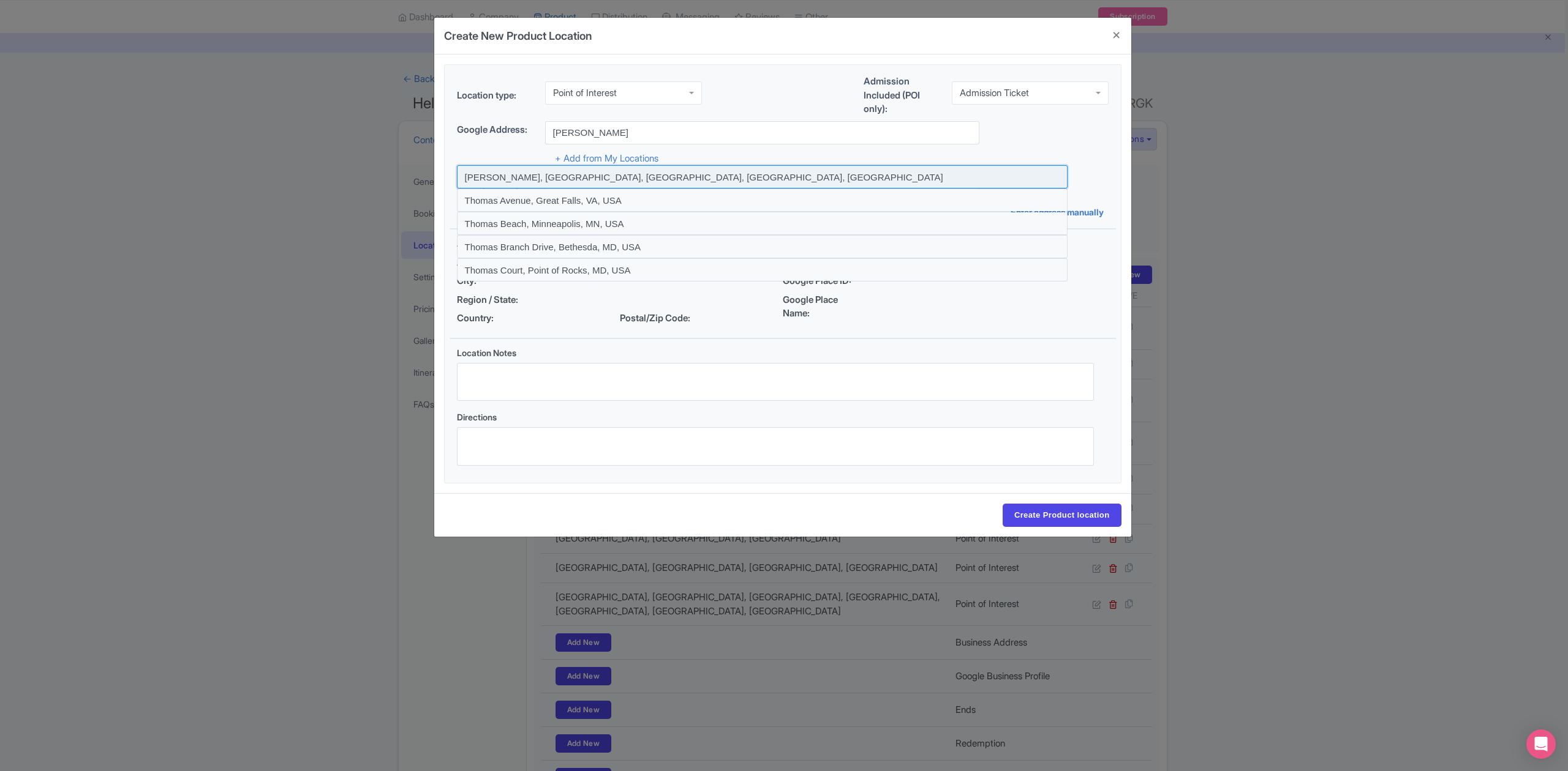
click at [601, 174] on input at bounding box center [761, 177] width 611 height 23
type input "Thomas Beach, Pecatu, Badung Regency, Bali, Indonesia"
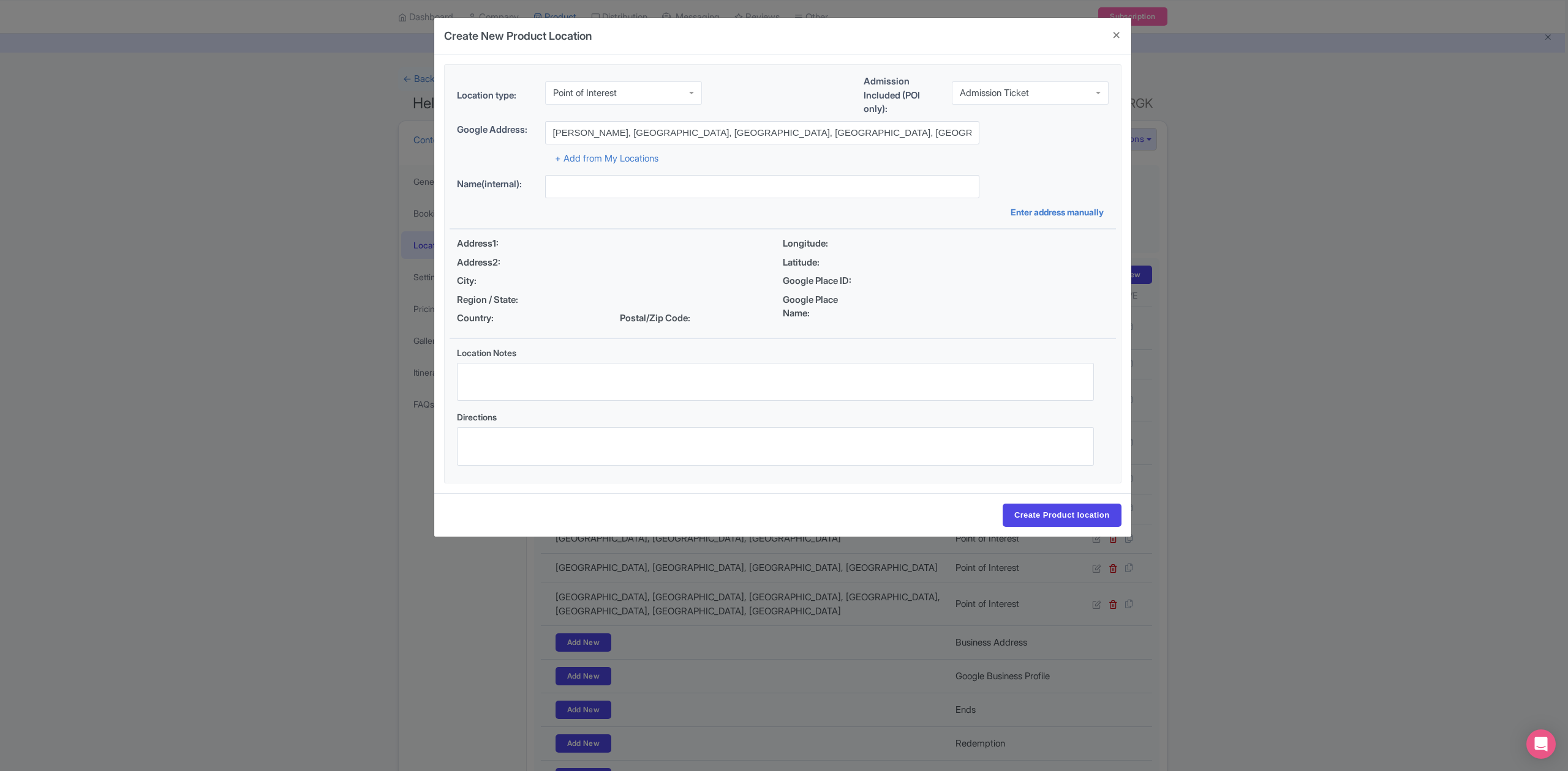
type input "Thomas Beach, Pecatu, Badung Regency, Bali, Indonesia"
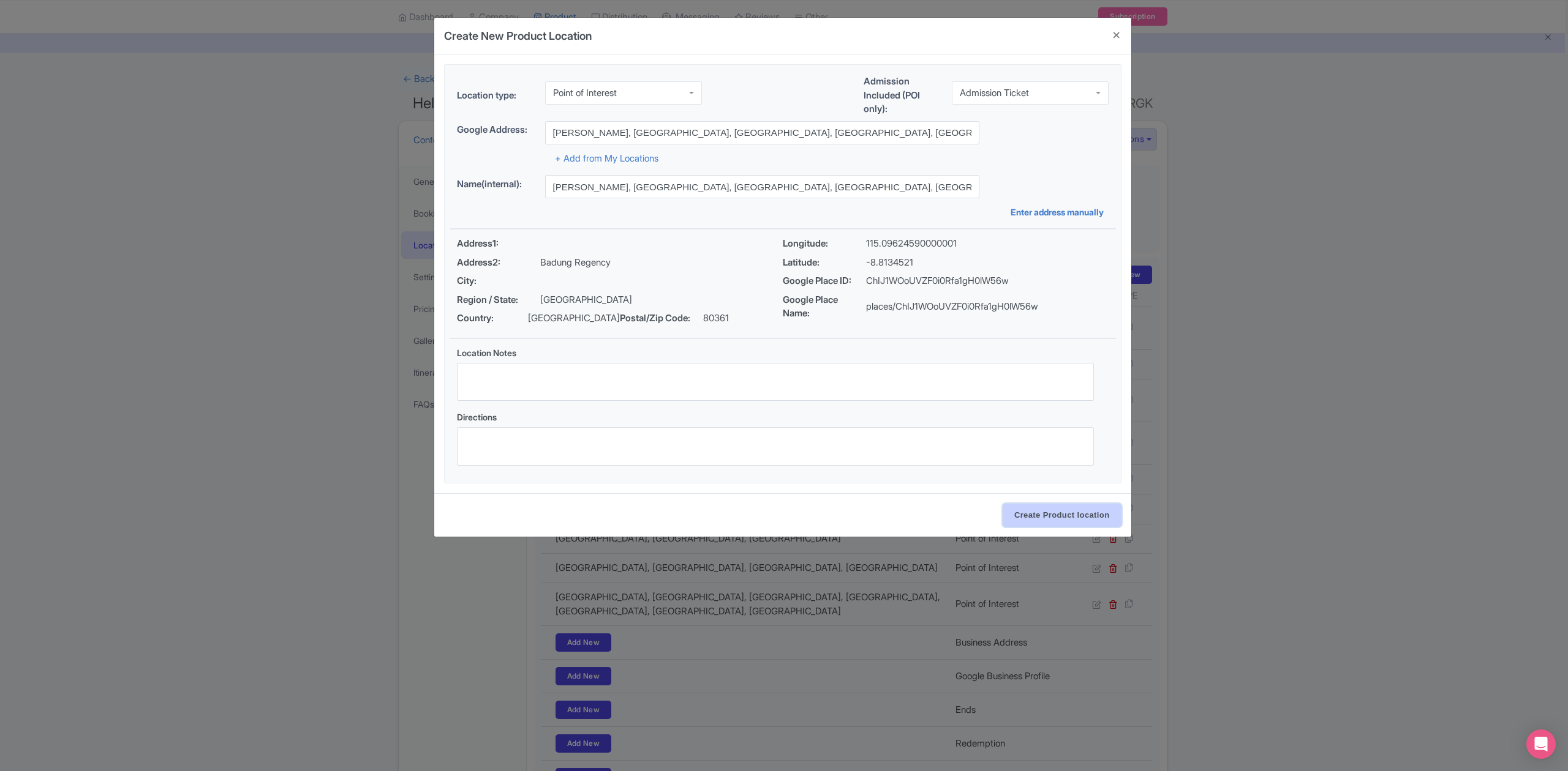
click at [1076, 511] on input "Create Product location" at bounding box center [1062, 515] width 119 height 23
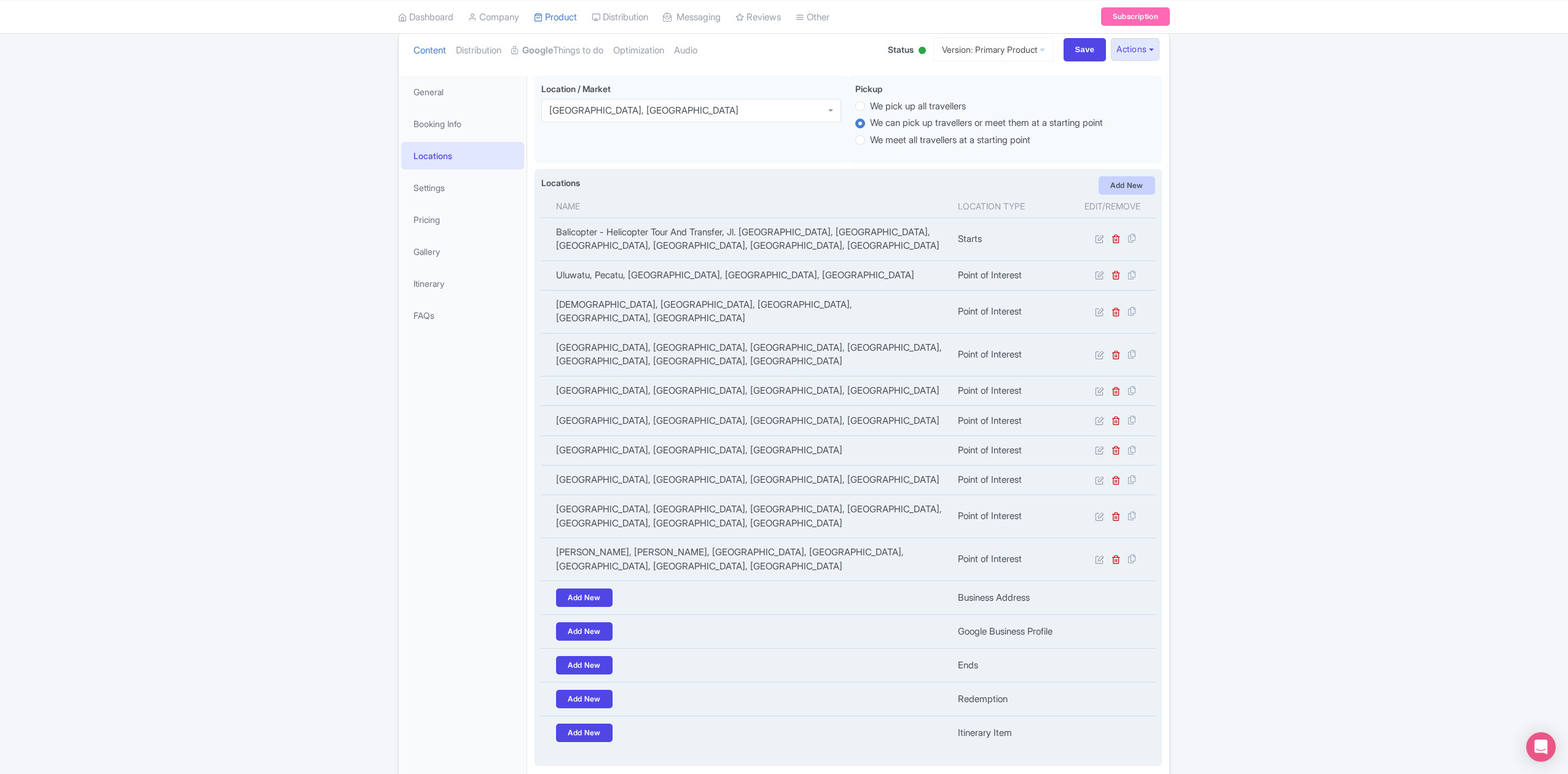
scroll to position [60, 0]
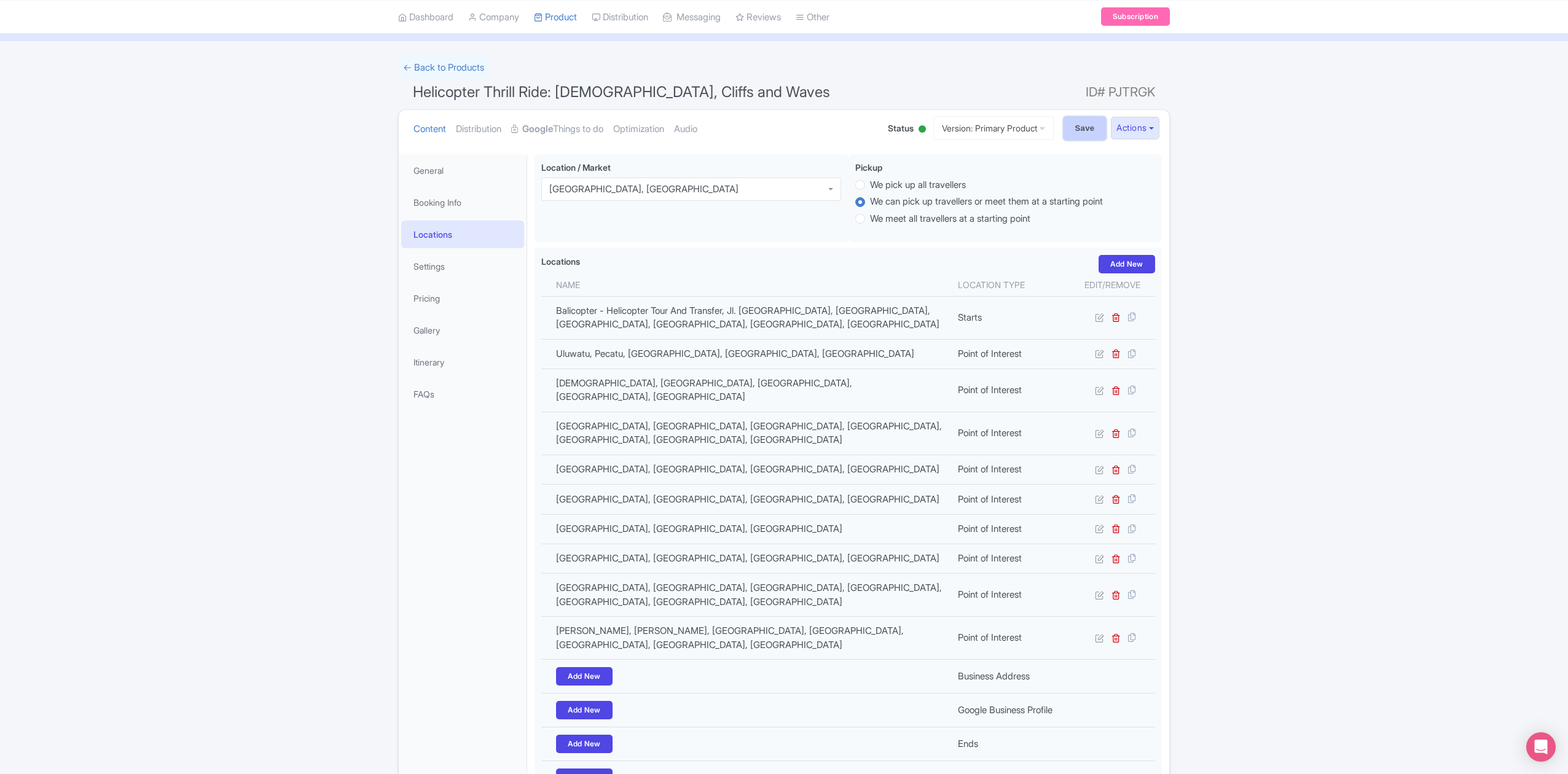
click at [1074, 134] on input "Save" at bounding box center [1085, 128] width 43 height 23
type input "Update Product"
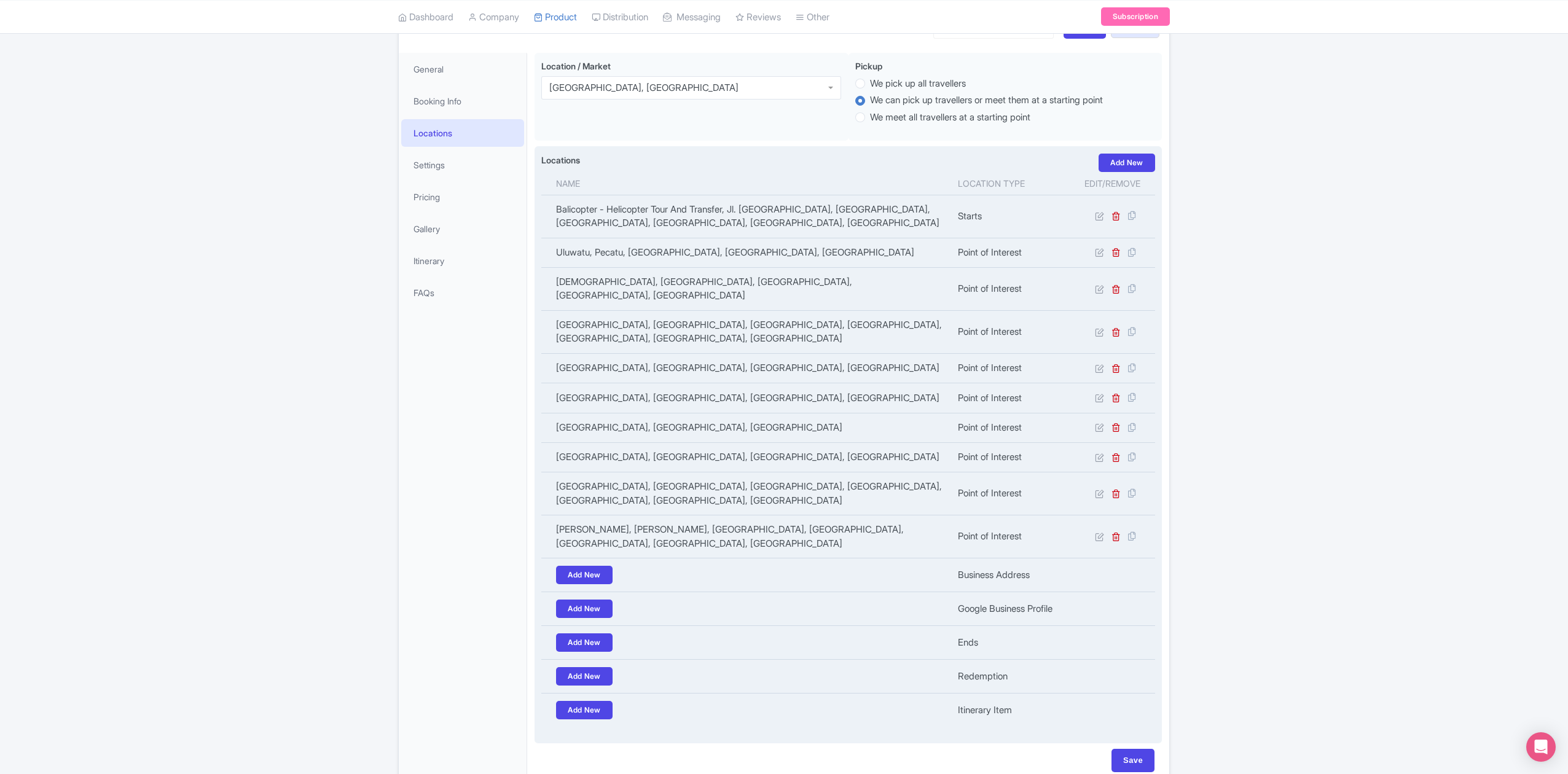
scroll to position [133, 0]
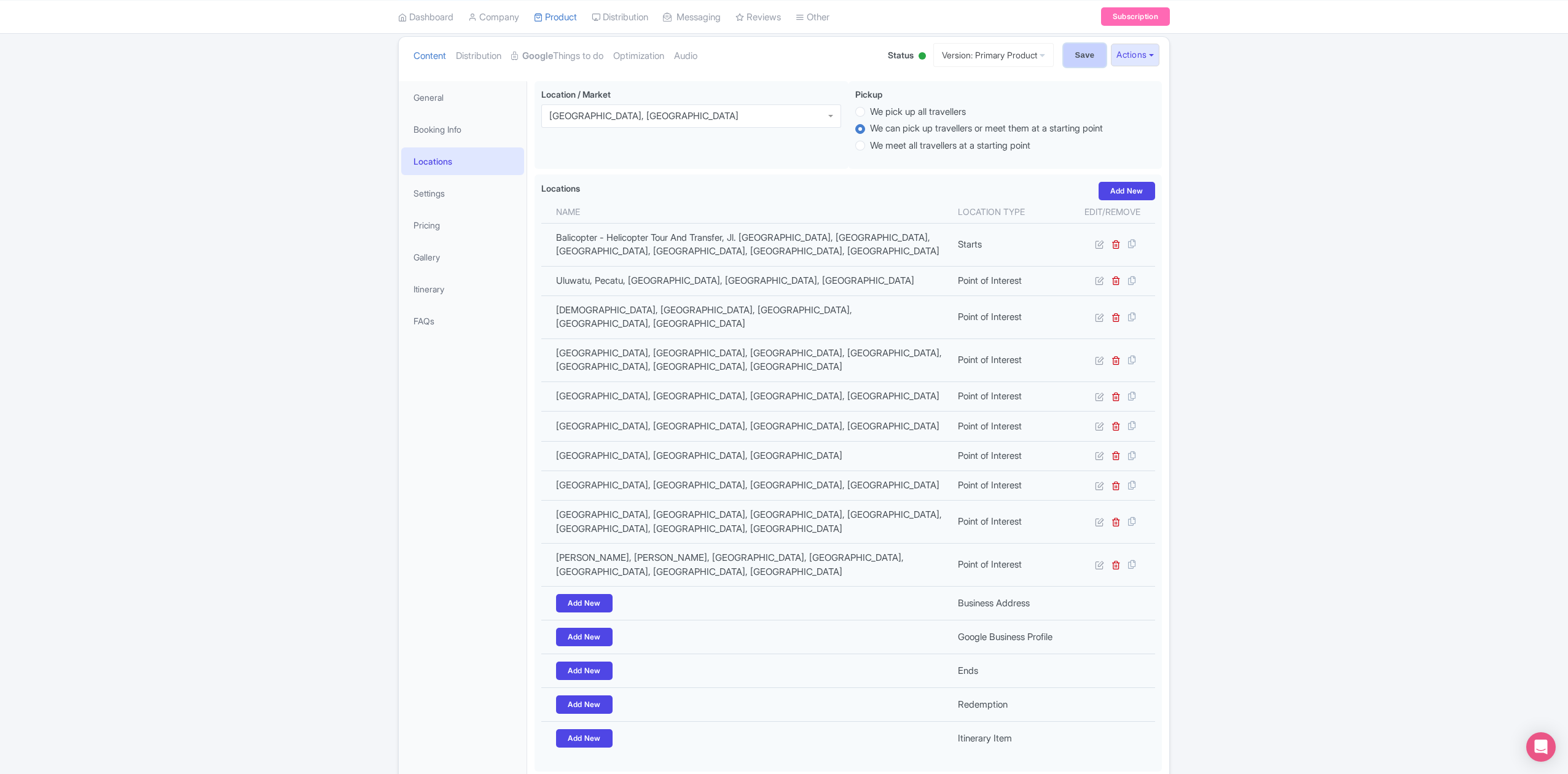
click at [1082, 60] on input "Save" at bounding box center [1085, 55] width 43 height 23
type input "Saving..."
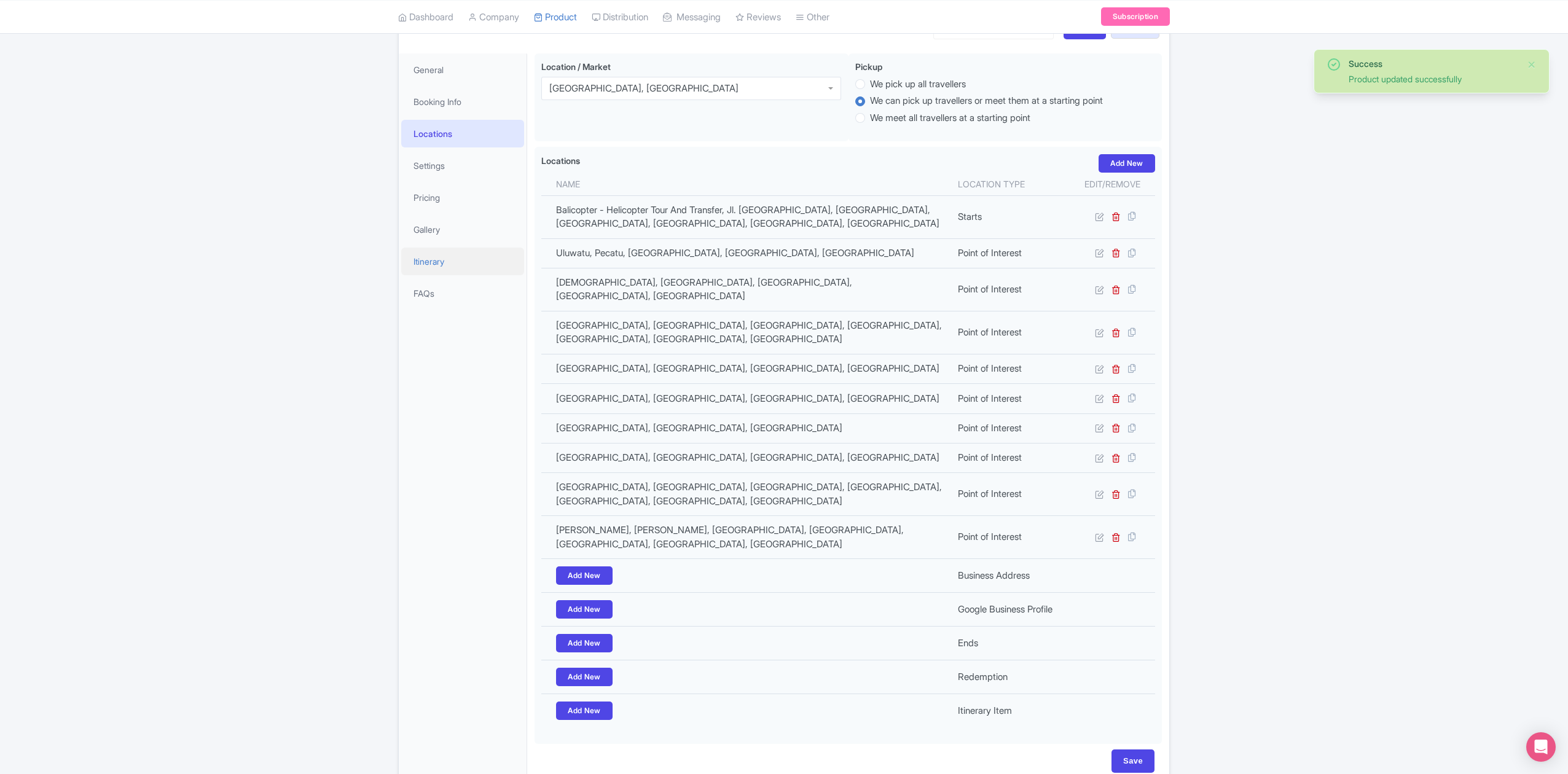
scroll to position [133, 0]
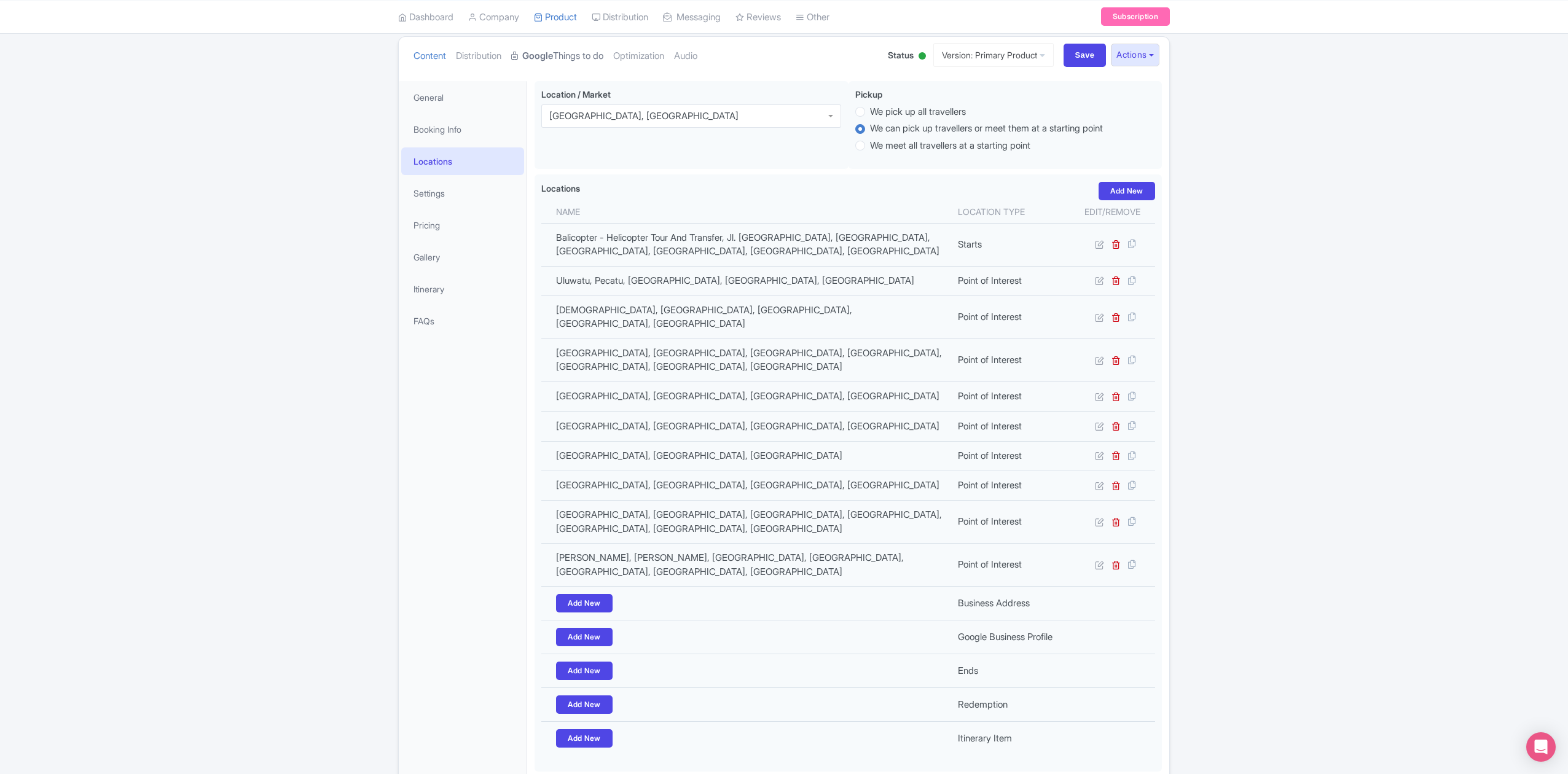
click at [568, 60] on link "Google Things to do" at bounding box center [557, 56] width 92 height 38
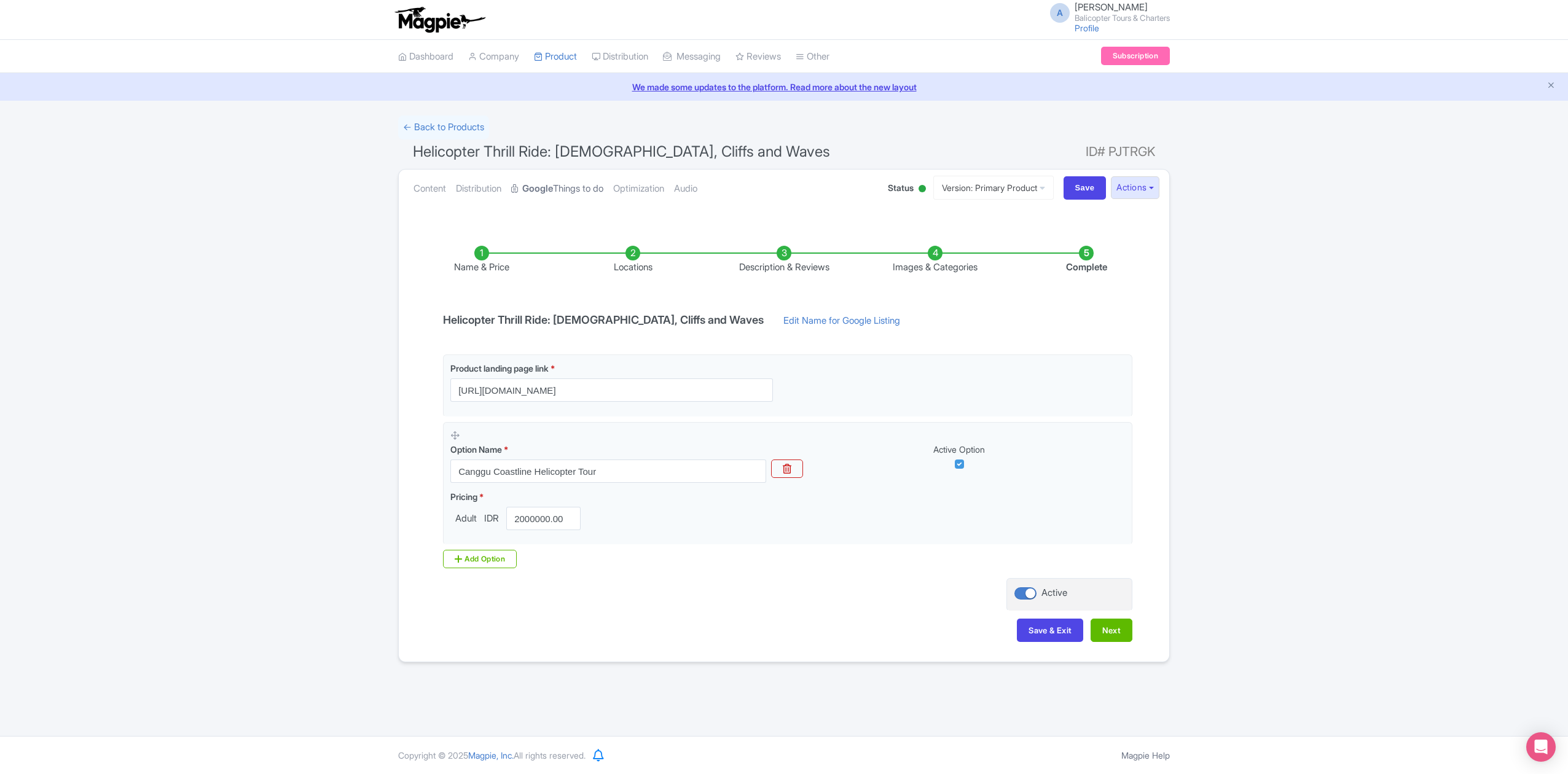
scroll to position [0, 0]
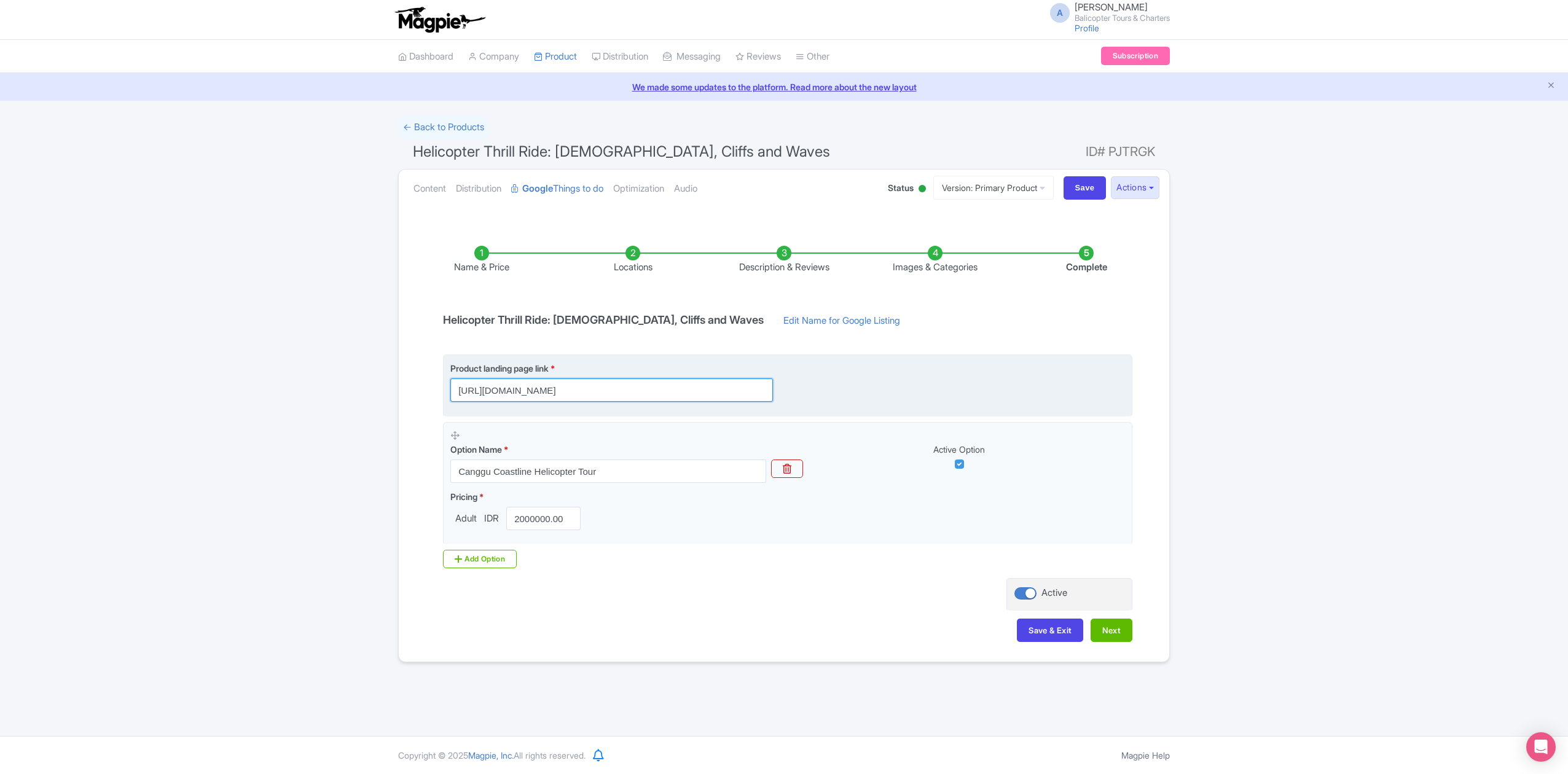
drag, startPoint x: 719, startPoint y: 390, endPoint x: 571, endPoint y: 397, distance: 148.2
click at [571, 397] on input "https://www.balicopter.com/canggu-coastline-helicopter-tour" at bounding box center [612, 390] width 323 height 23
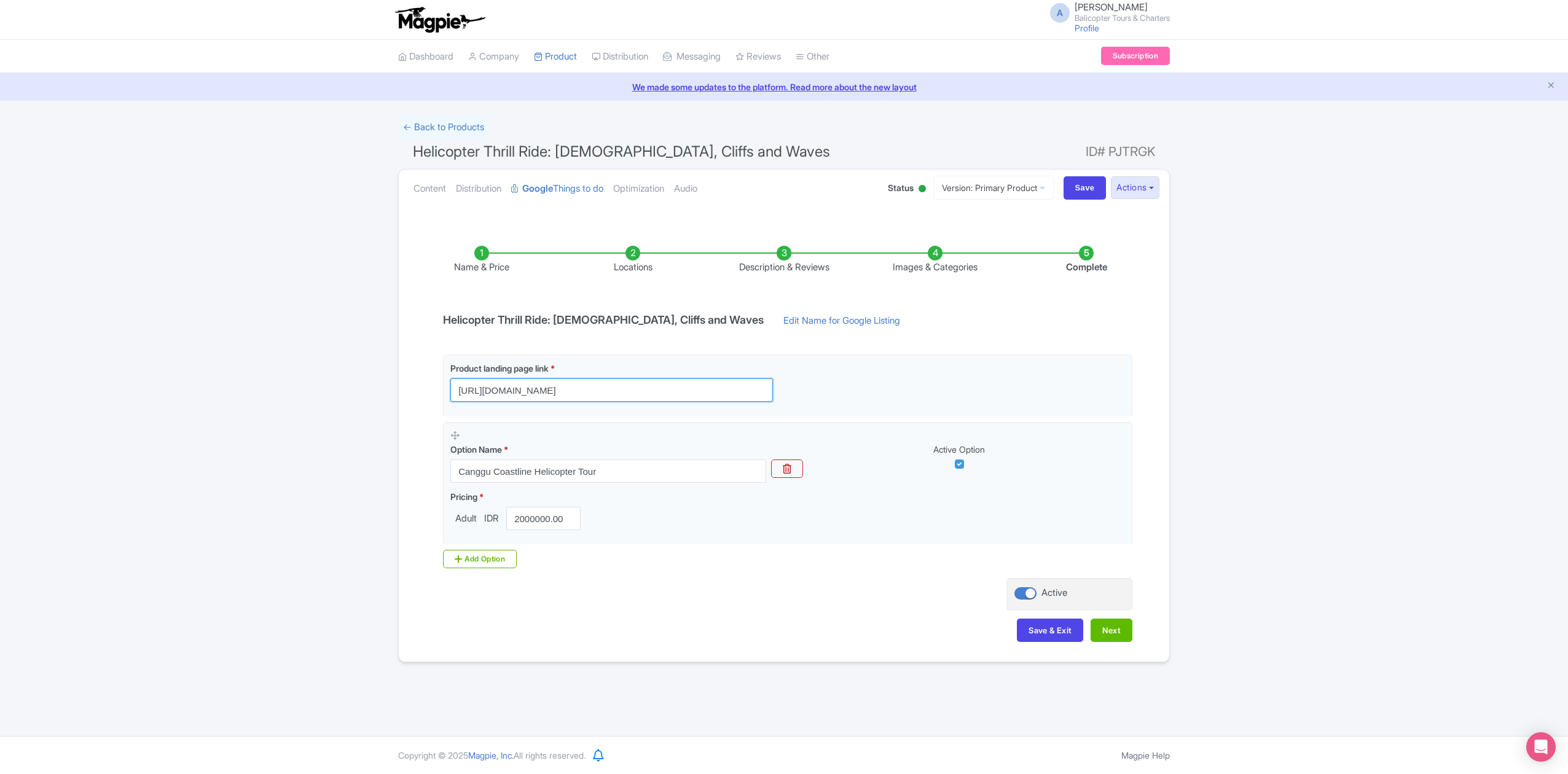
type input "https://www.balicopter.com/"
click at [809, 602] on div "Name & Price Locations Description & Reviews Images & Categories Complete Helic…" at bounding box center [783, 438] width 756 height 434
drag, startPoint x: 447, startPoint y: 321, endPoint x: 556, endPoint y: 317, distance: 109.1
click at [556, 317] on h4 "Helicopter Thrill Ride: Uluwatu Temple, Cliffs and Waves" at bounding box center [603, 321] width 335 height 12
click at [550, 320] on h4 "Helicopter Thrill Ride: Uluwatu Temple, Cliffs and Waves" at bounding box center [603, 321] width 335 height 12
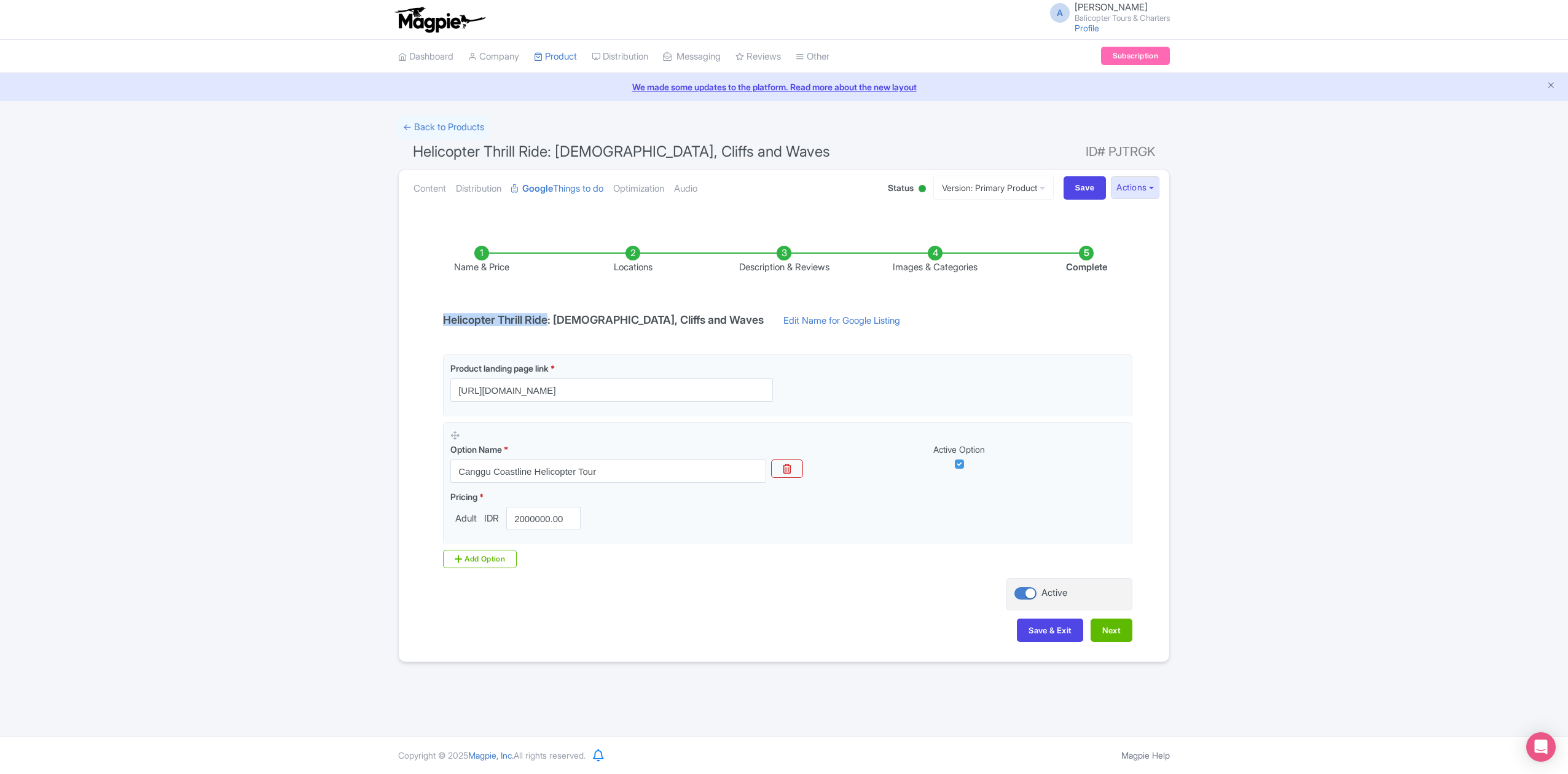
drag, startPoint x: 443, startPoint y: 321, endPoint x: 553, endPoint y: 324, distance: 110.0
click at [553, 324] on h4 "Helicopter Thrill Ride: Uluwatu Temple, Cliffs and Waves" at bounding box center [603, 321] width 335 height 12
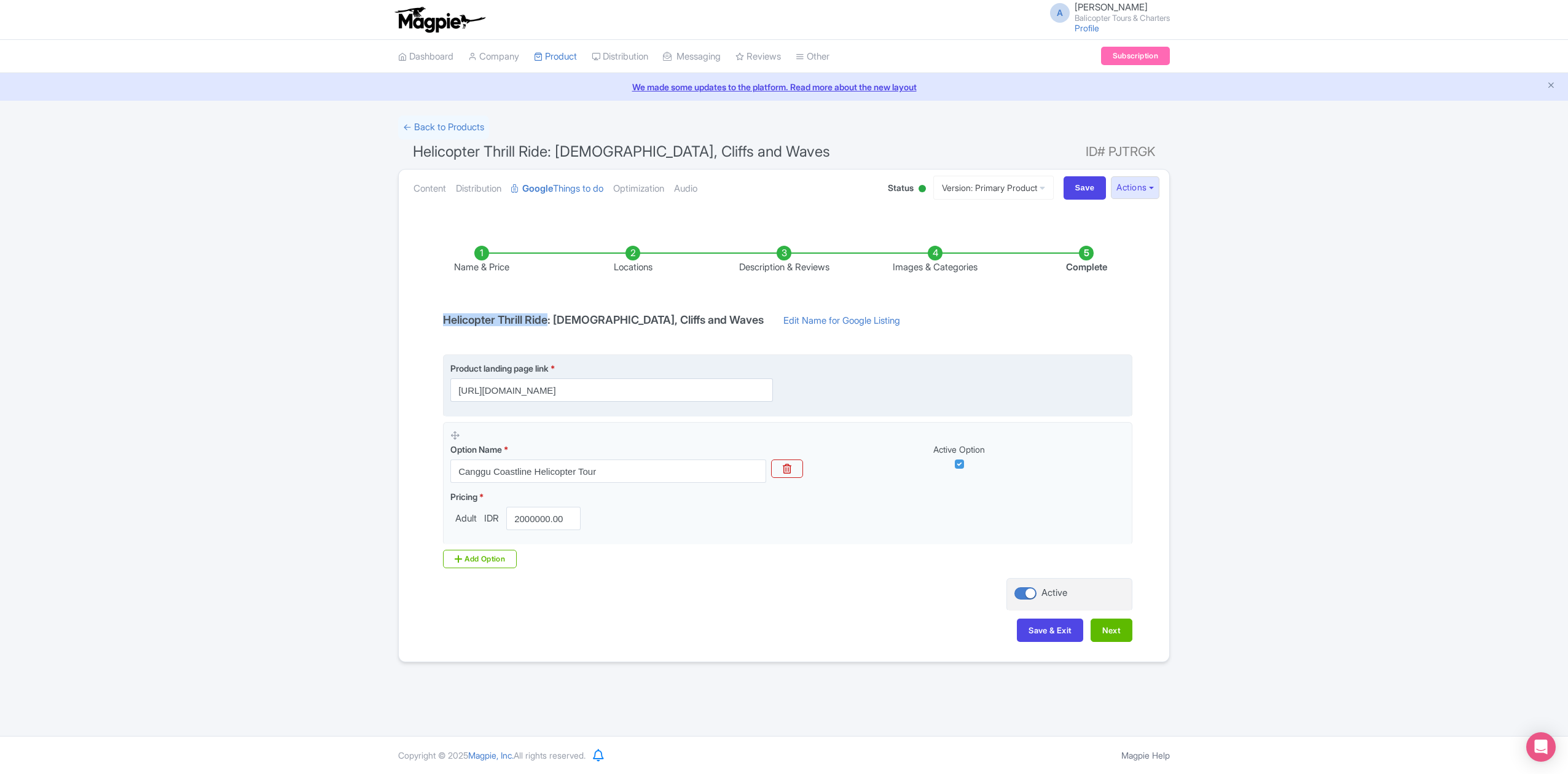
copy h4 "Helicopter Thrill Ride"
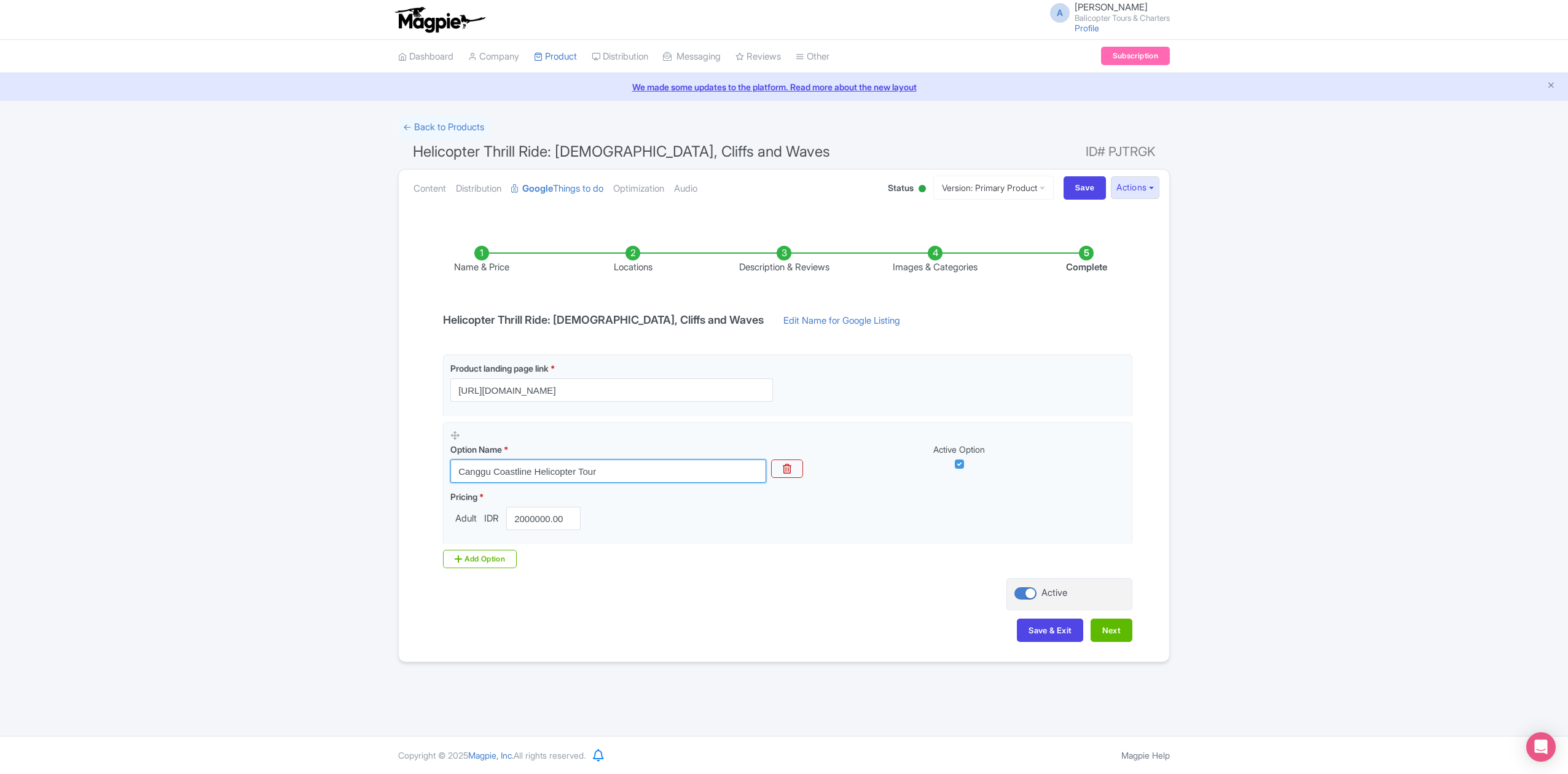
drag, startPoint x: 583, startPoint y: 470, endPoint x: 431, endPoint y: 470, distance: 152.0
click at [431, 470] on div "Name & Price Locations Description & Reviews Images & Categories Complete Helic…" at bounding box center [783, 438] width 756 height 434
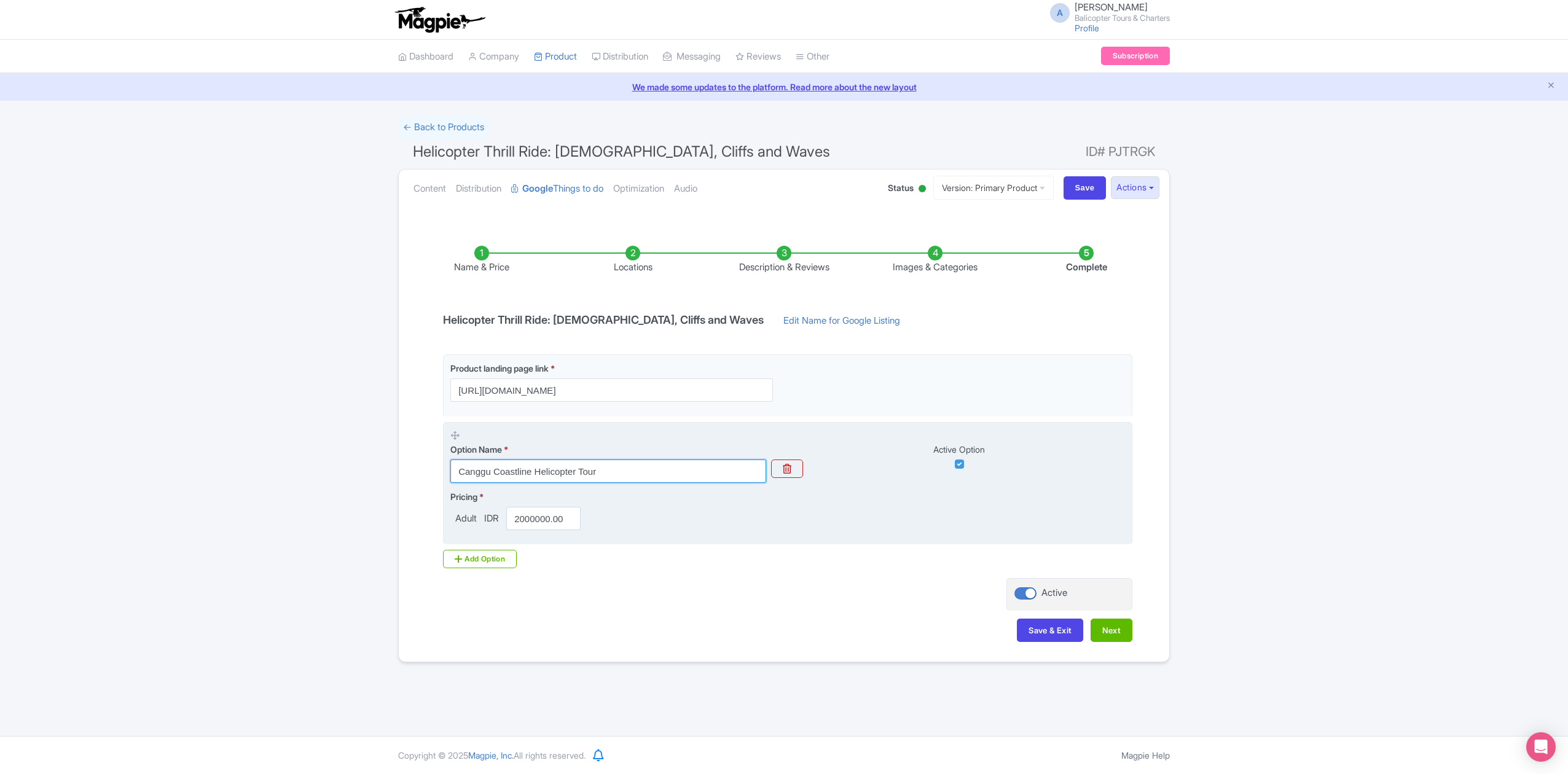
paste input "Helicopter Thrill Ride"
type input "Helicopter Thrill Ride"
drag, startPoint x: 517, startPoint y: 521, endPoint x: 636, endPoint y: 520, distance: 119.0
click at [623, 523] on div "Pricing * Adult IDR 2000000.00" at bounding box center [788, 510] width 675 height 40
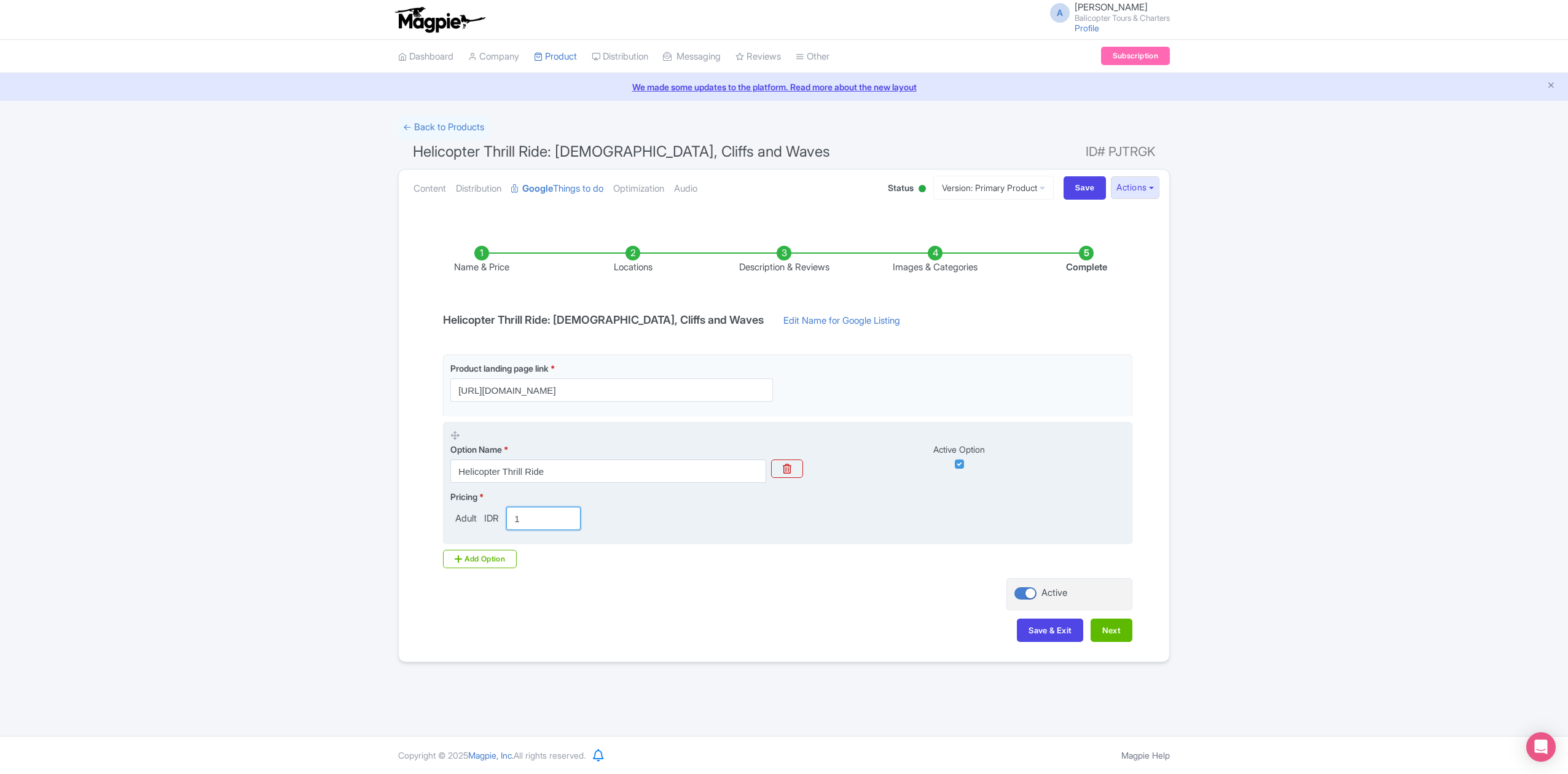
scroll to position [0, 0]
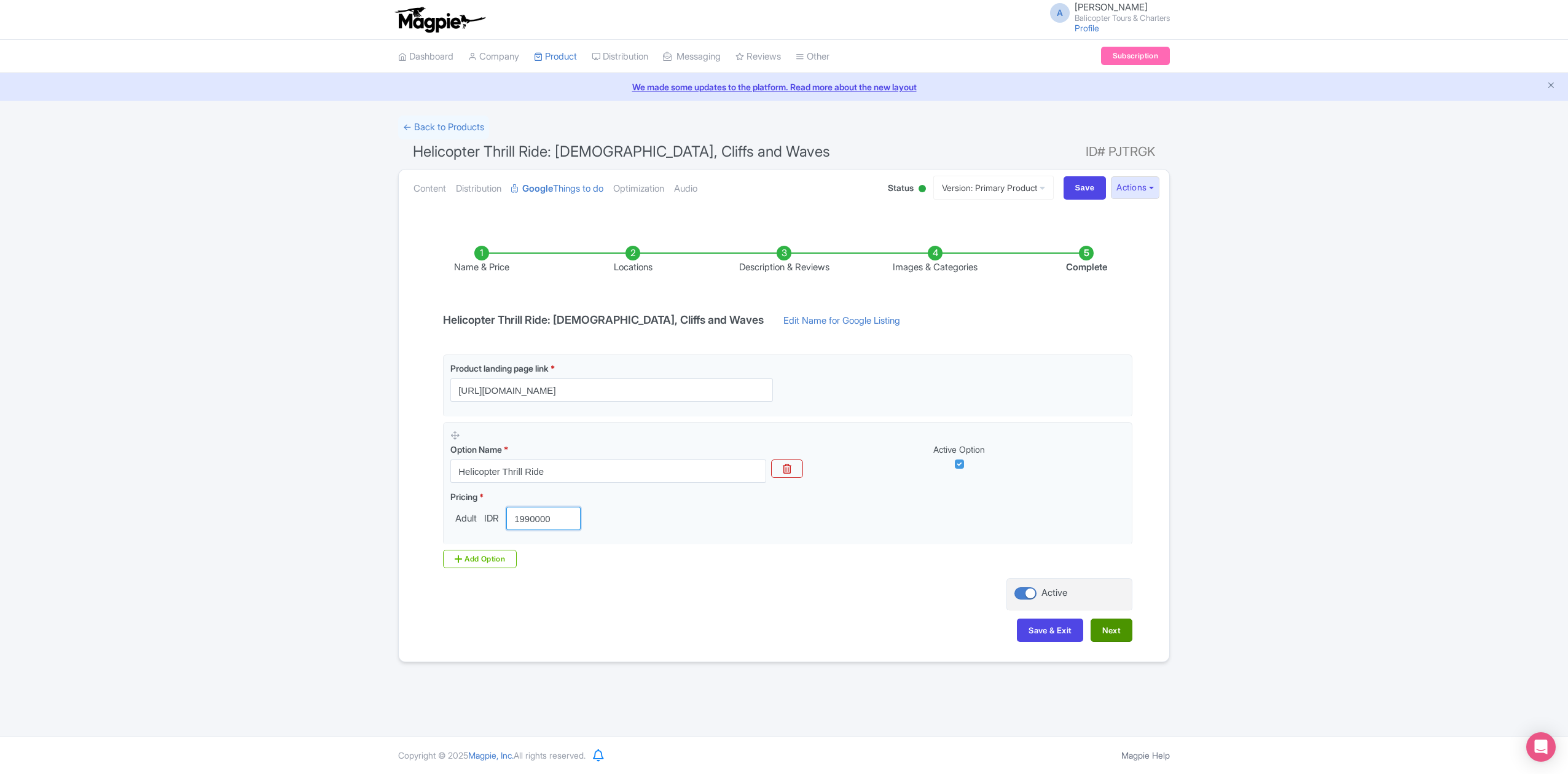
type input "1990000"
click at [1114, 629] on button "Next" at bounding box center [1111, 630] width 42 height 23
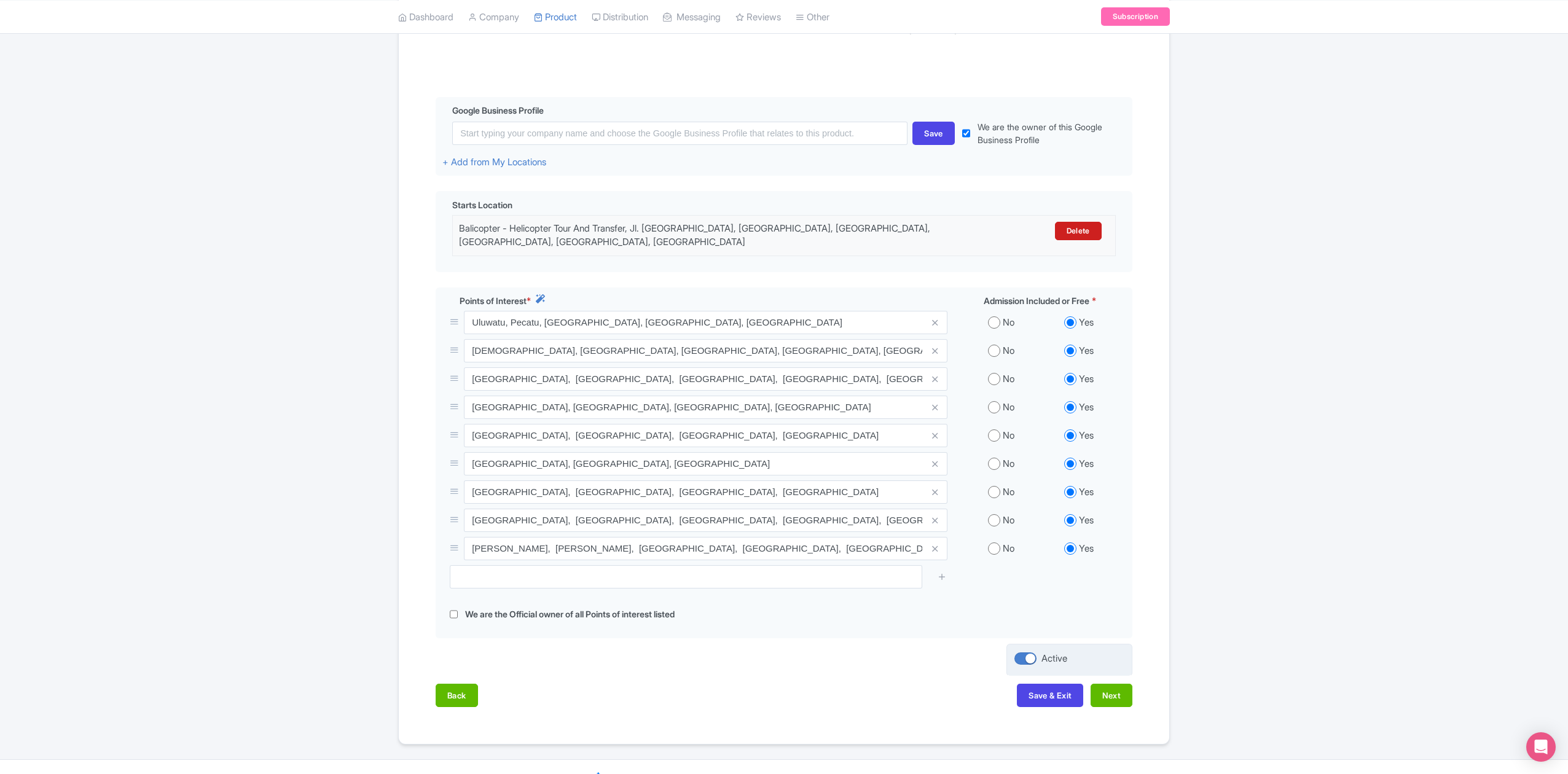
scroll to position [267, 0]
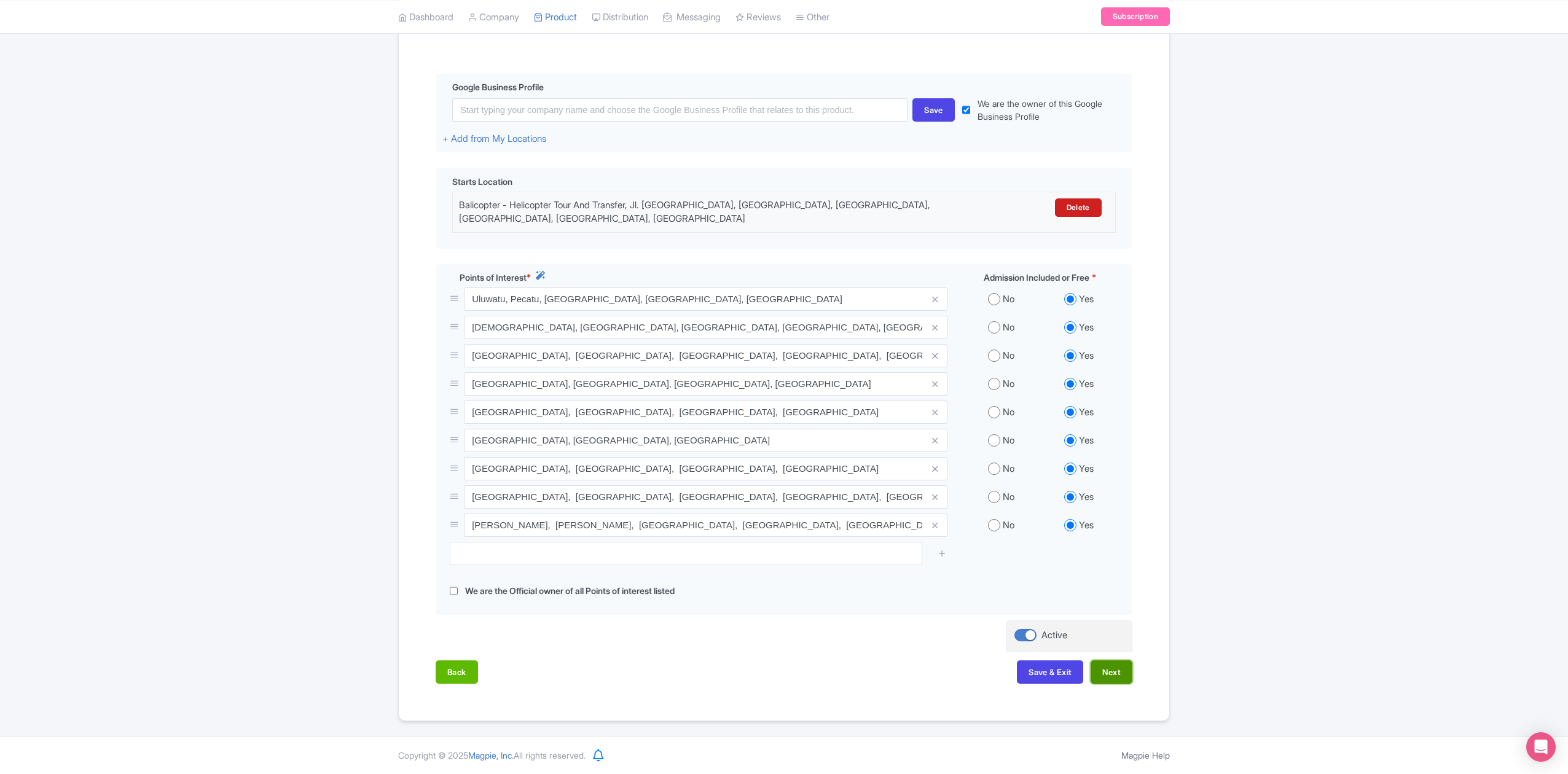
click at [1117, 675] on button "Next" at bounding box center [1111, 672] width 42 height 23
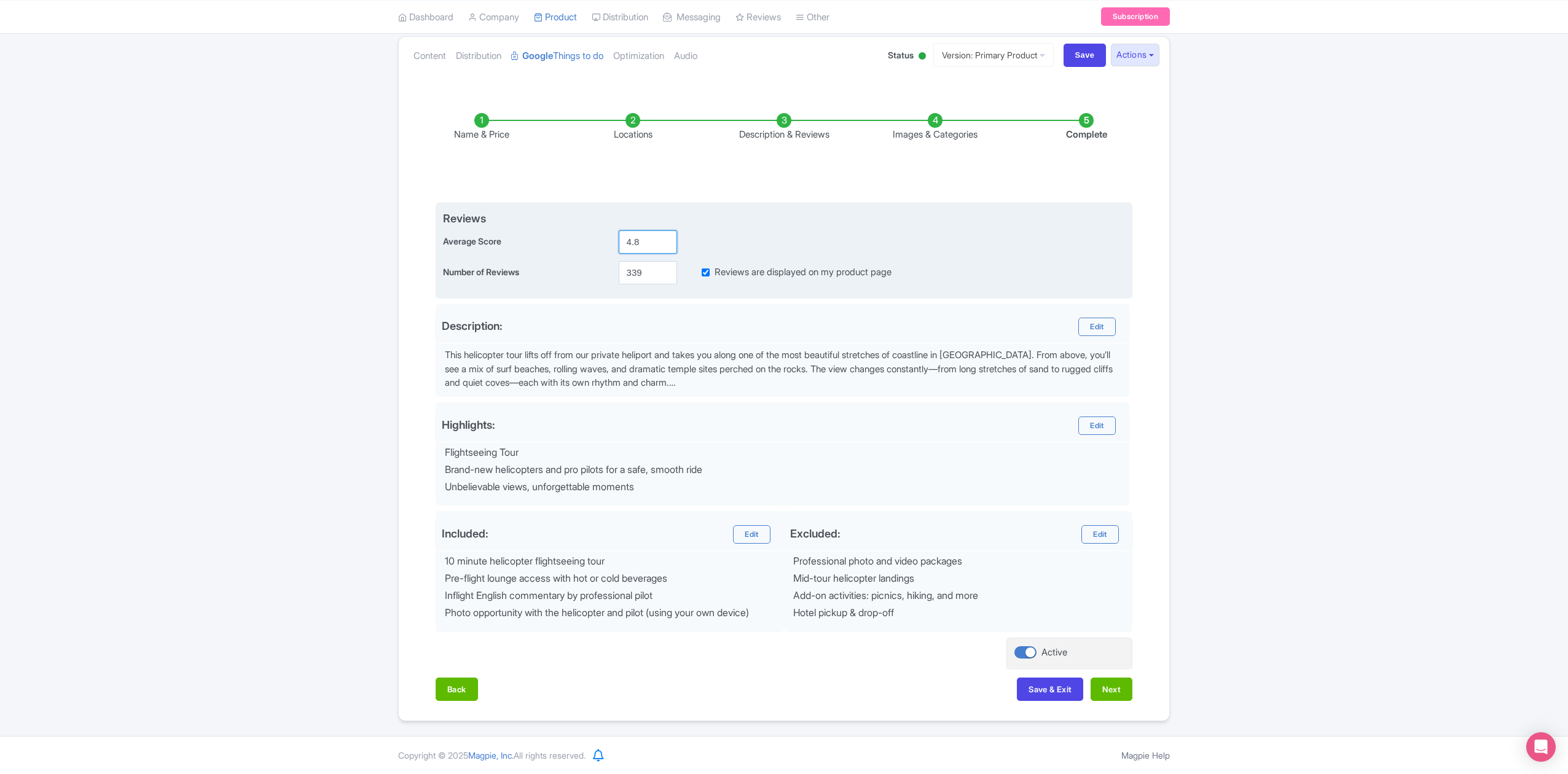
click at [645, 234] on input "4.8" at bounding box center [648, 242] width 58 height 23
type input "4.9"
drag, startPoint x: 650, startPoint y: 263, endPoint x: 595, endPoint y: 267, distance: 55.1
click at [596, 269] on div "Number of Reviews 339 Reviews are displayed on my product page" at bounding box center [783, 273] width 682 height 23
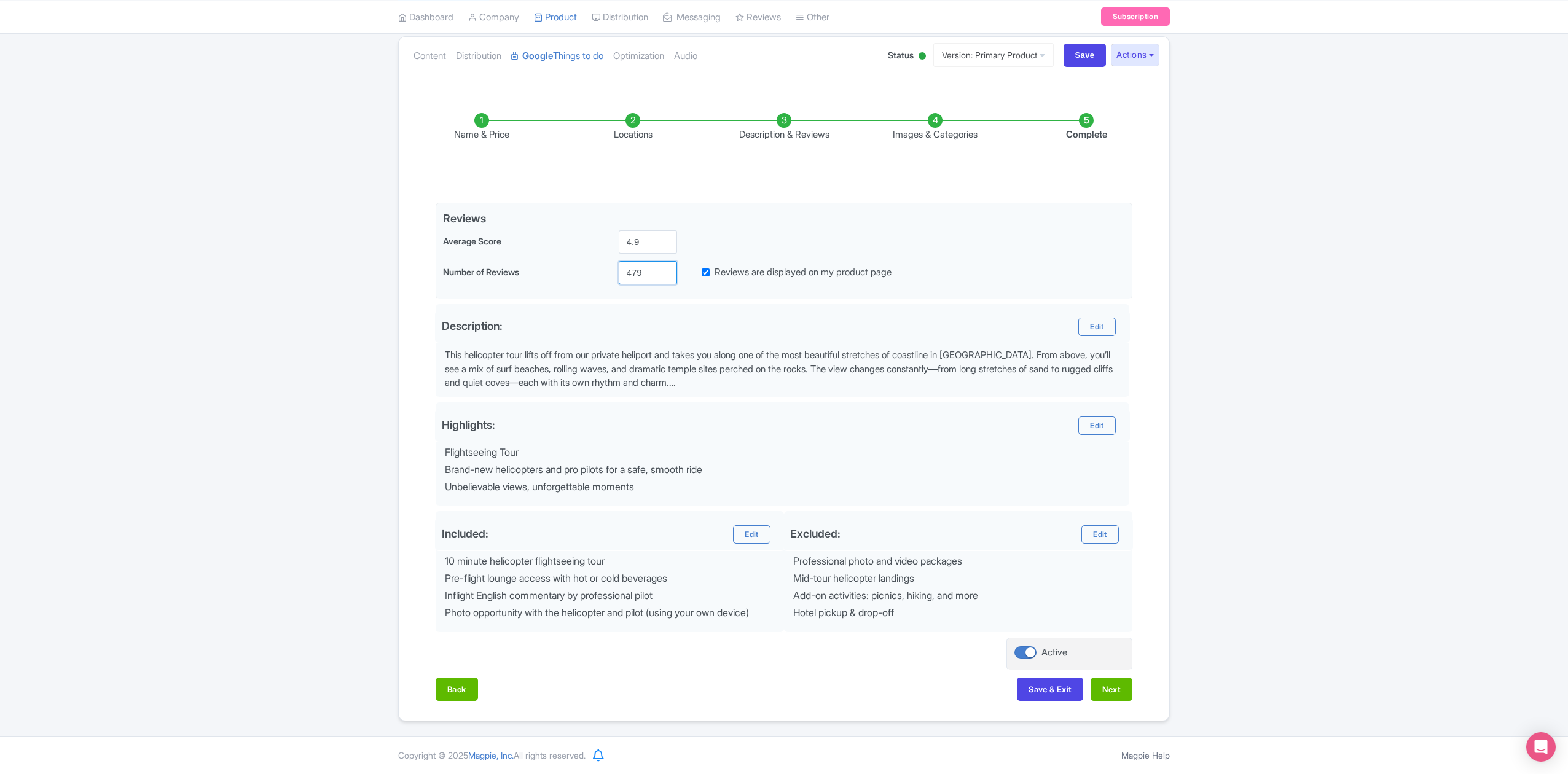
type input "479"
click at [1236, 271] on div "Success Product Saved ← Back to Products Helicopter Thrill Ride: Uluwatu Temple…" at bounding box center [784, 352] width 1568 height 739
click at [1118, 688] on button "Next" at bounding box center [1111, 689] width 42 height 23
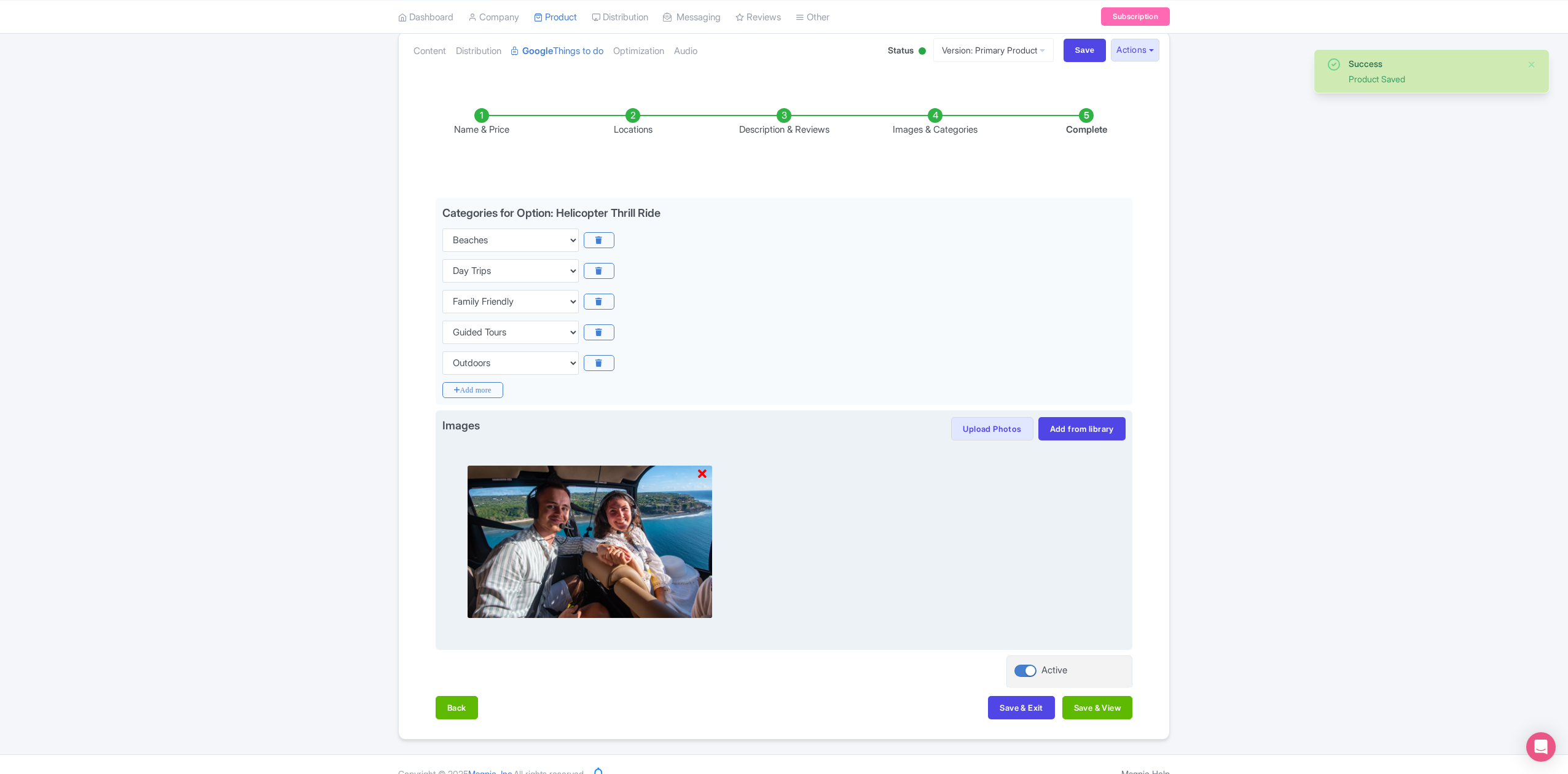
click at [701, 475] on icon at bounding box center [702, 474] width 8 height 12
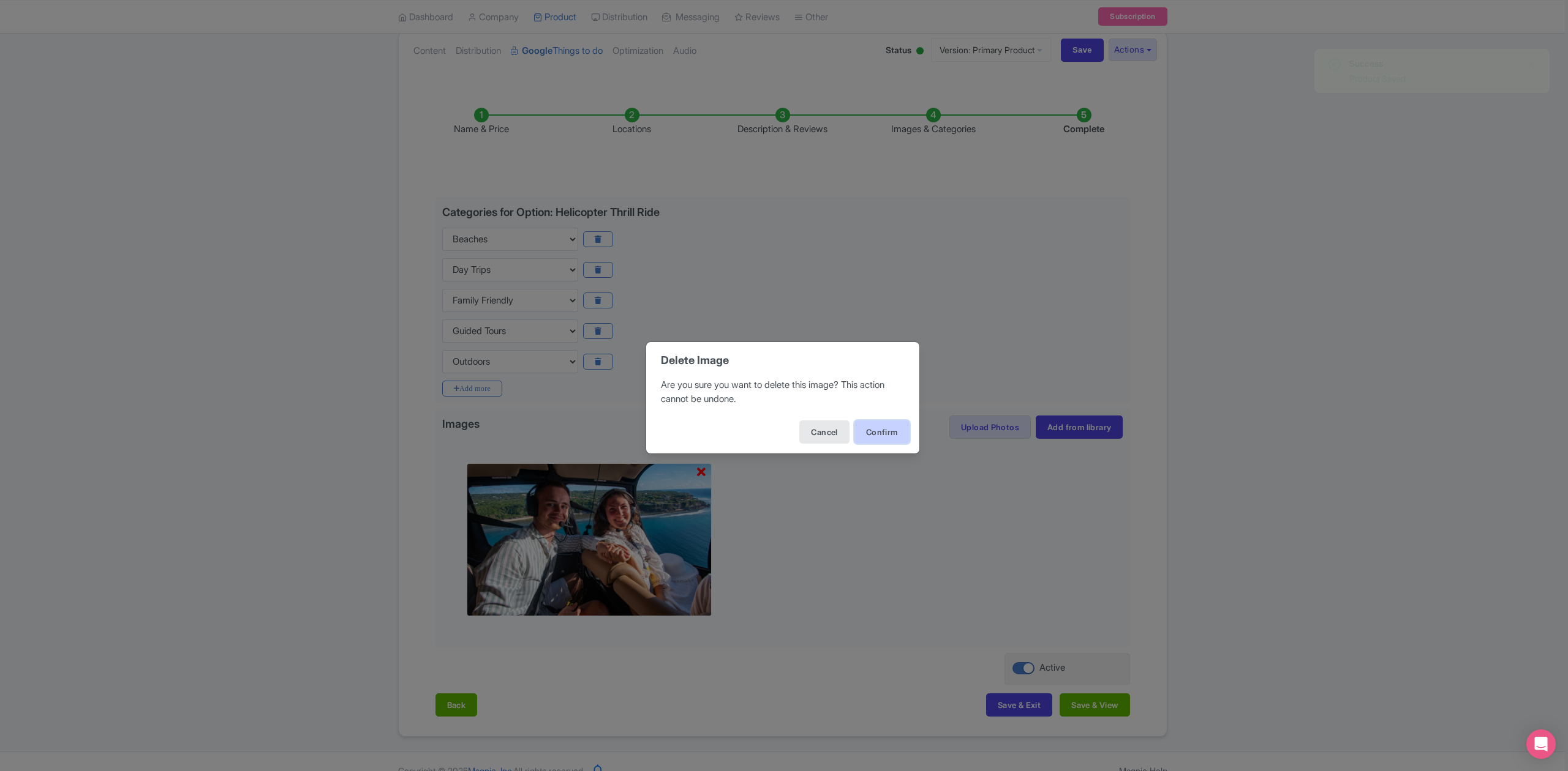
click at [885, 438] on button "Confirm" at bounding box center [882, 432] width 55 height 23
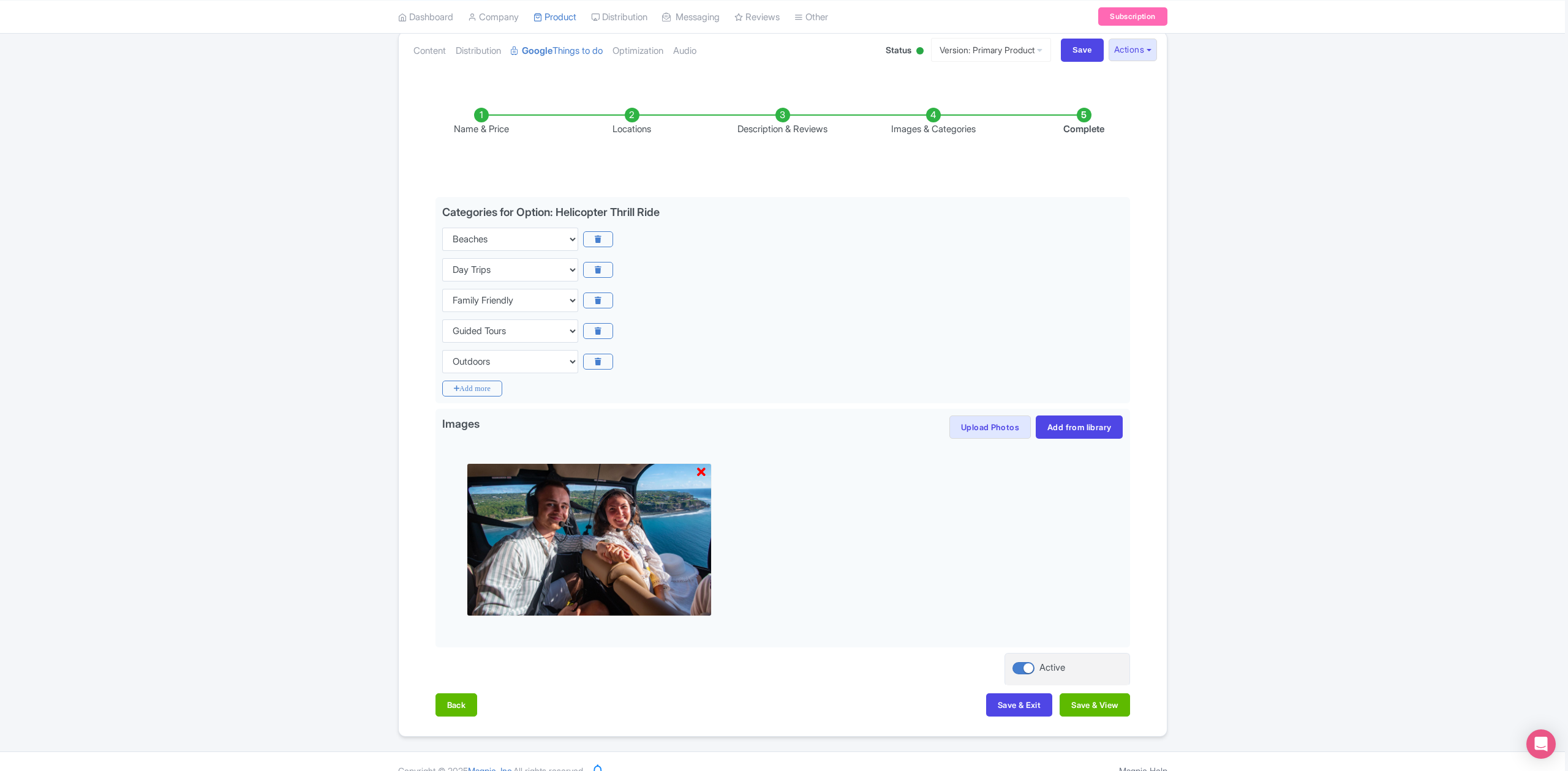
scroll to position [0, 0]
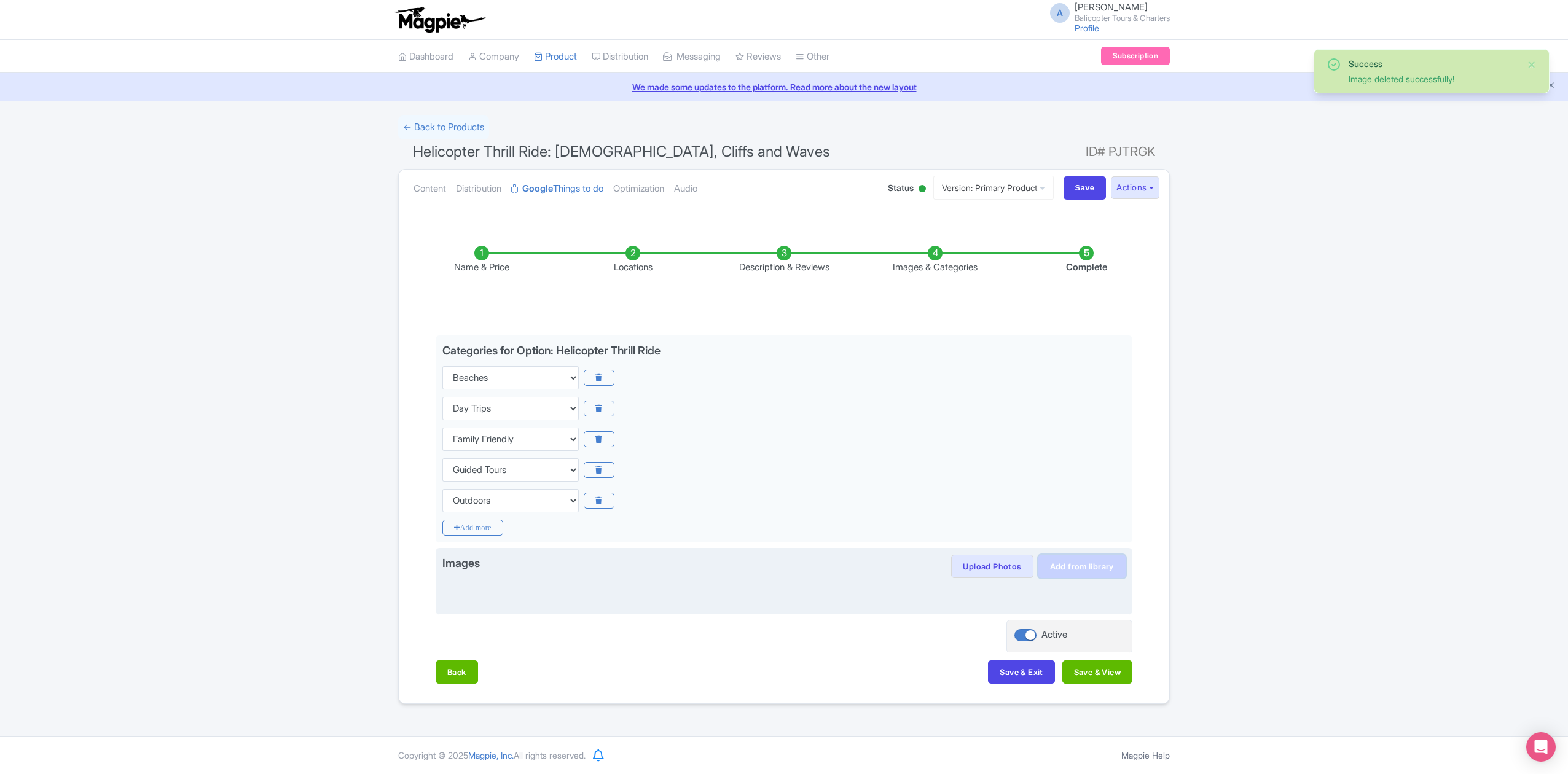
click at [1095, 568] on link "Add from library" at bounding box center [1082, 566] width 88 height 23
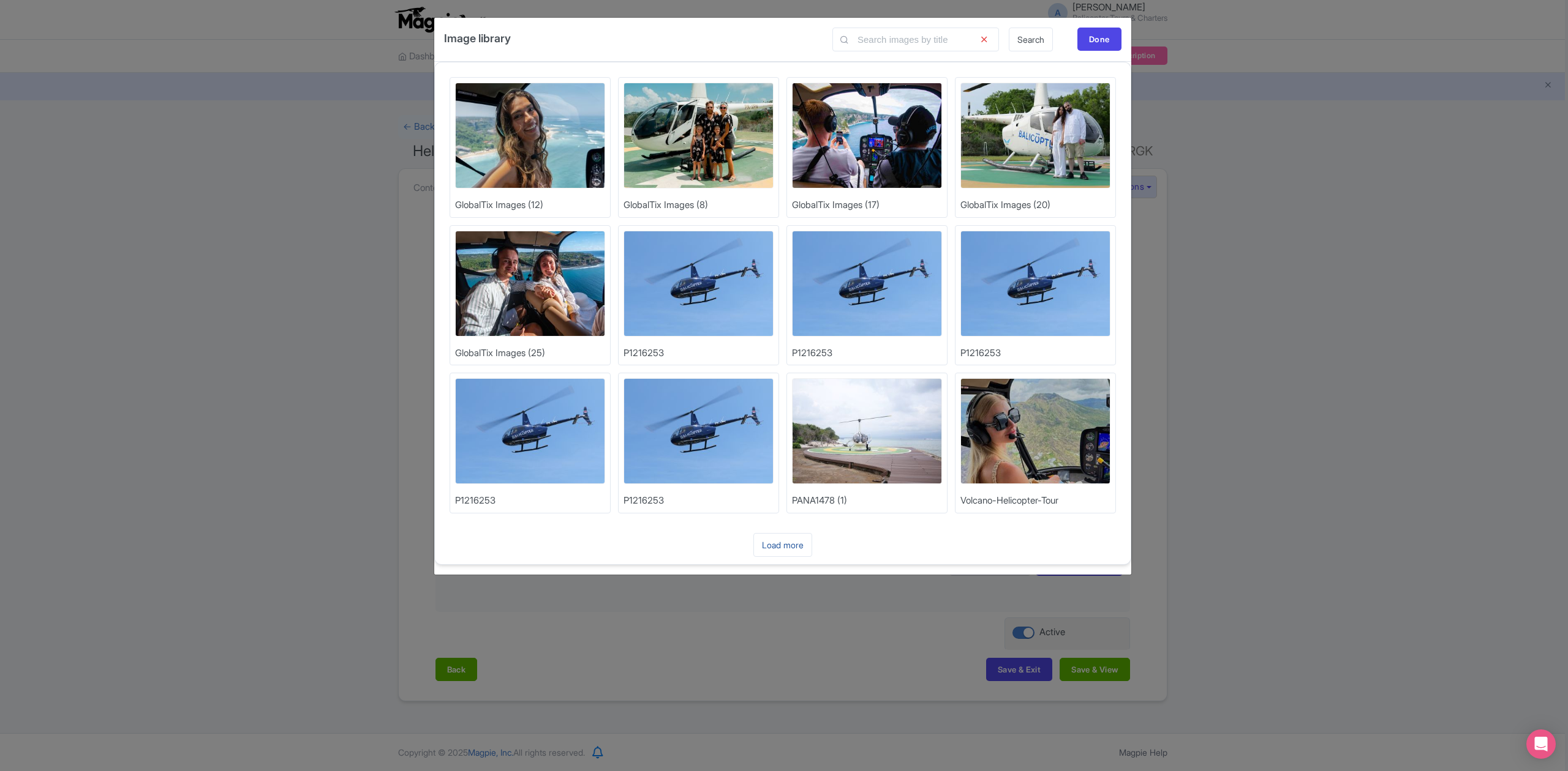
click at [801, 544] on link "Load more" at bounding box center [782, 544] width 59 height 24
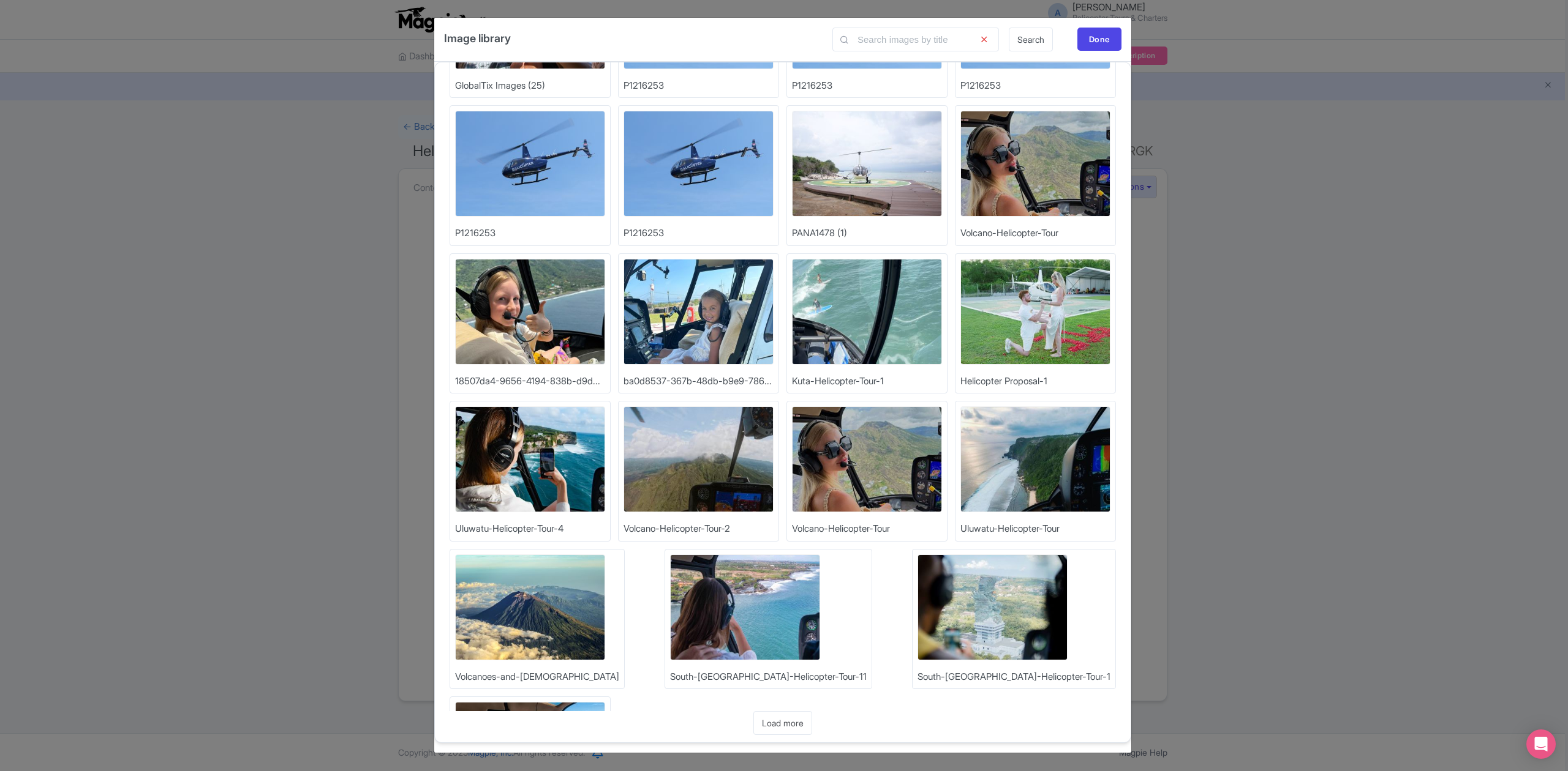
scroll to position [2, 0]
click at [800, 723] on link "Load more" at bounding box center [782, 723] width 59 height 24
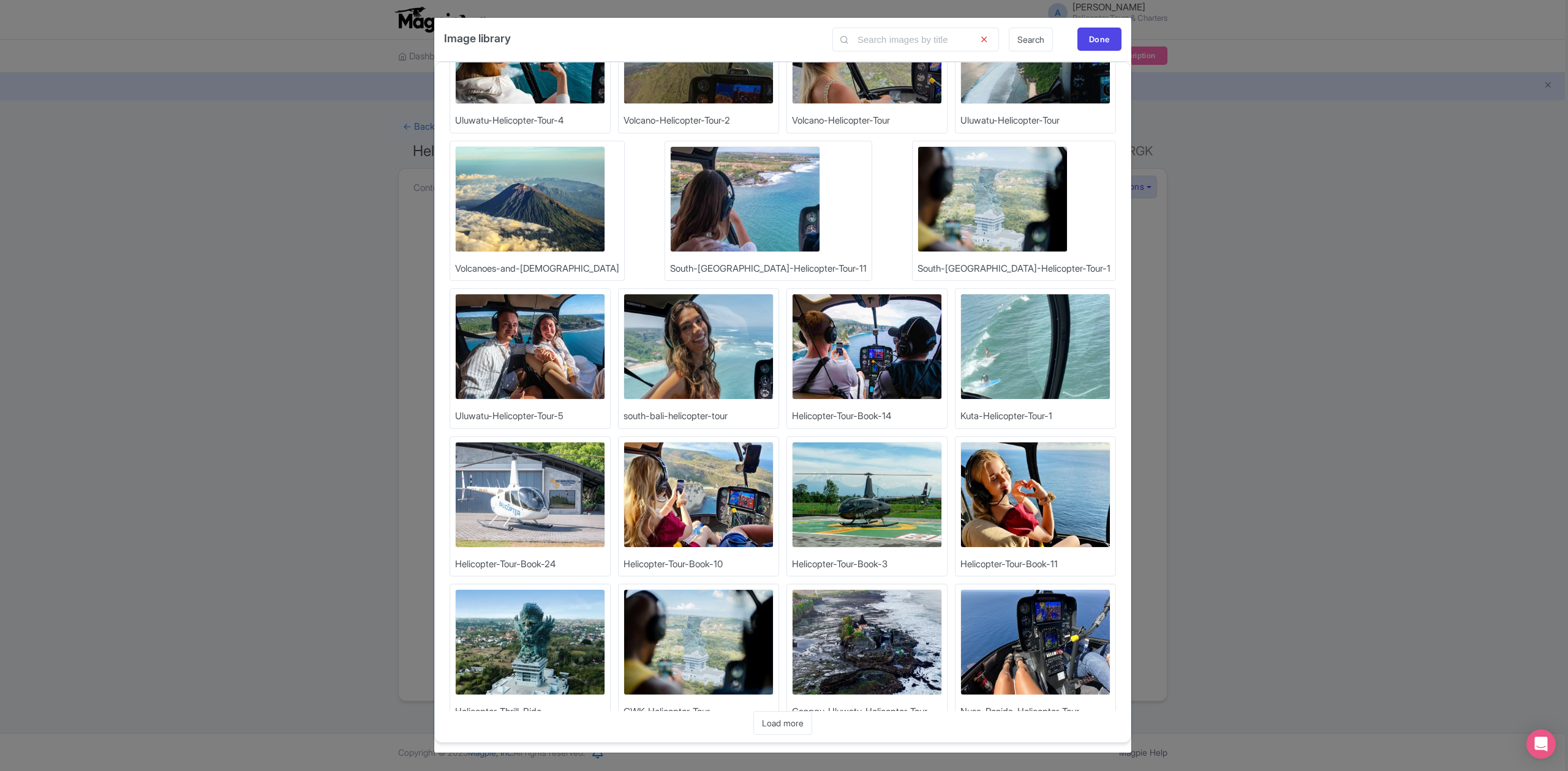
scroll to position [713, 0]
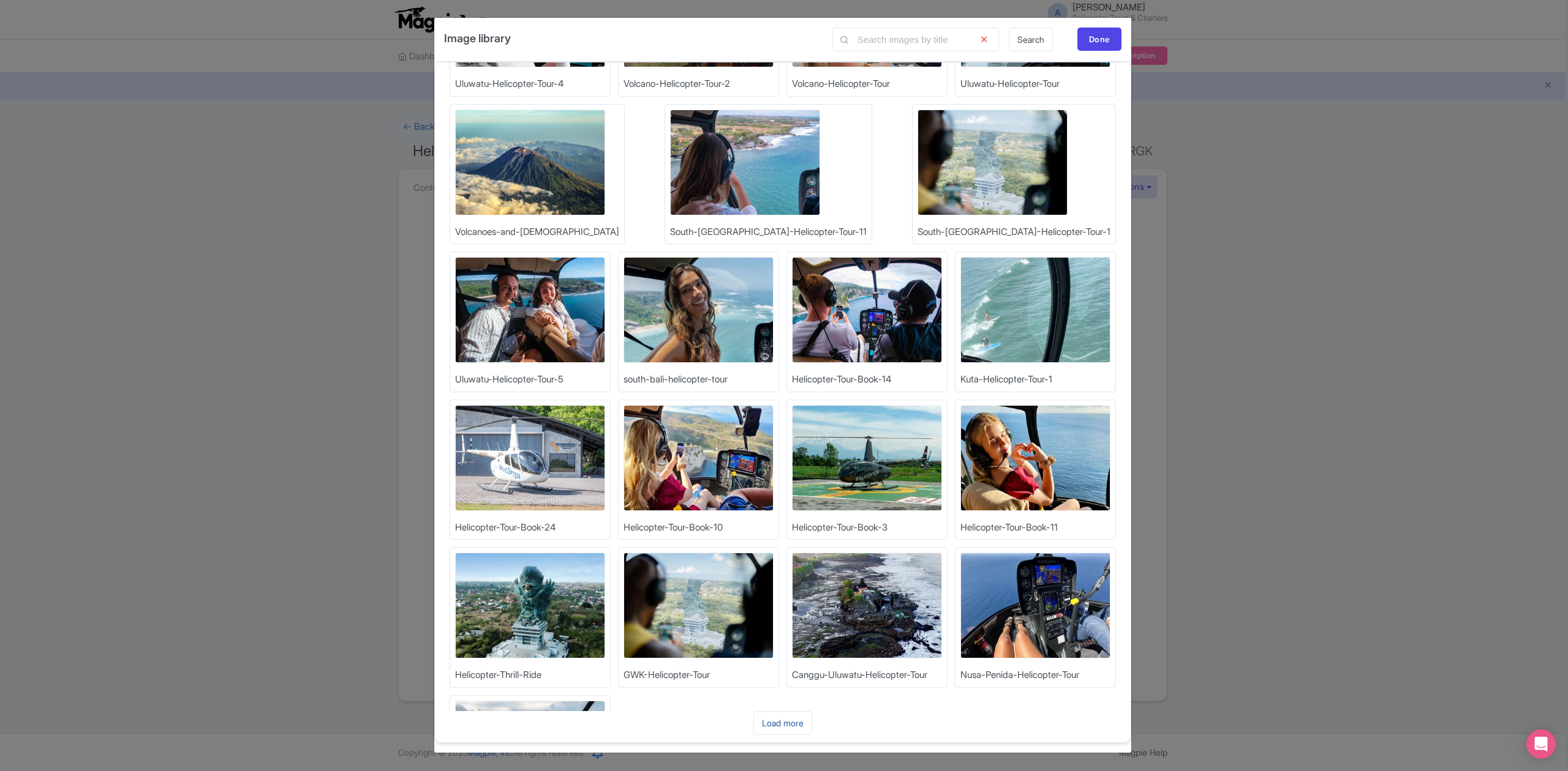
click at [794, 725] on link "Load more" at bounding box center [782, 723] width 59 height 24
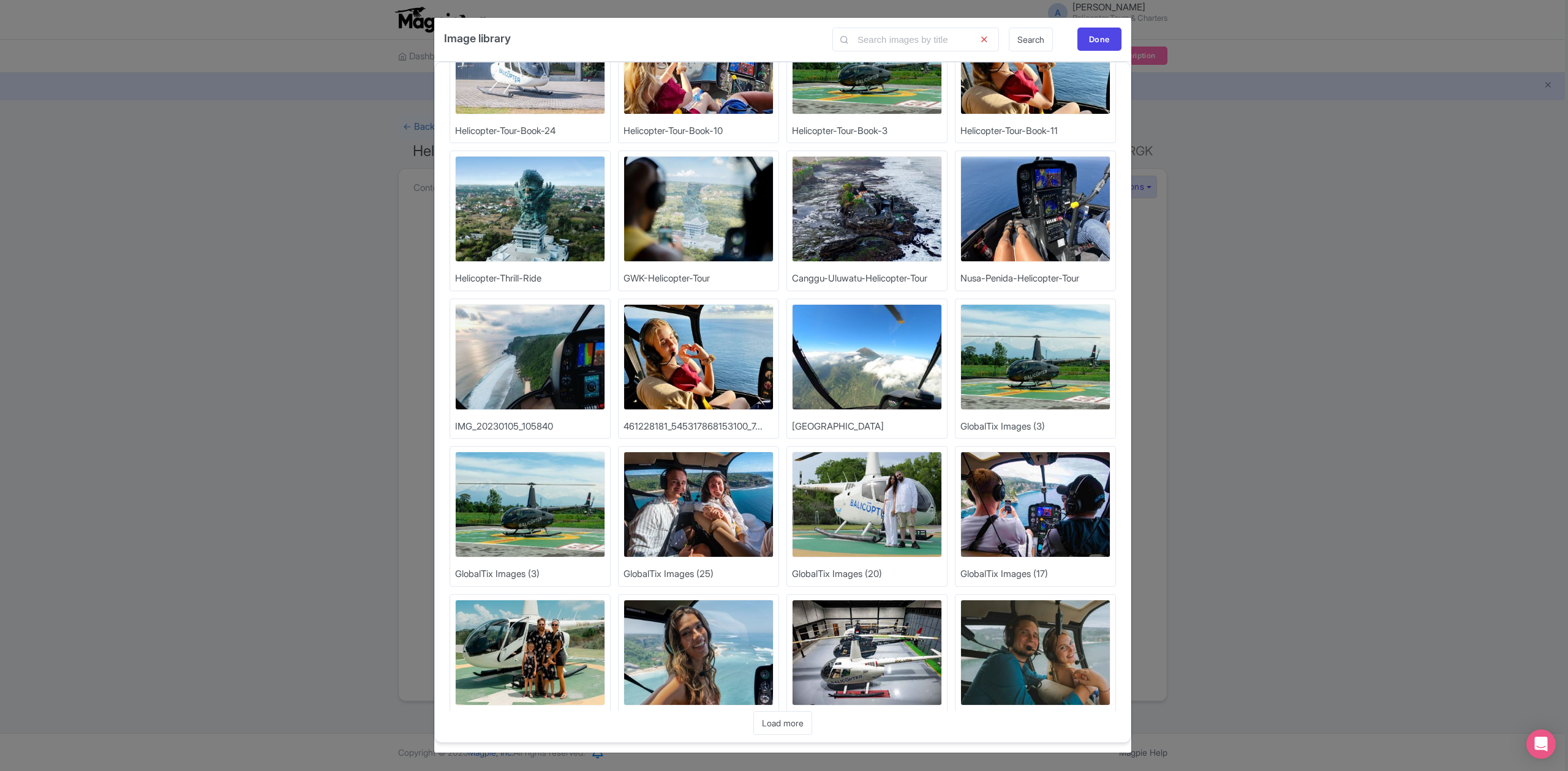
scroll to position [1157, 0]
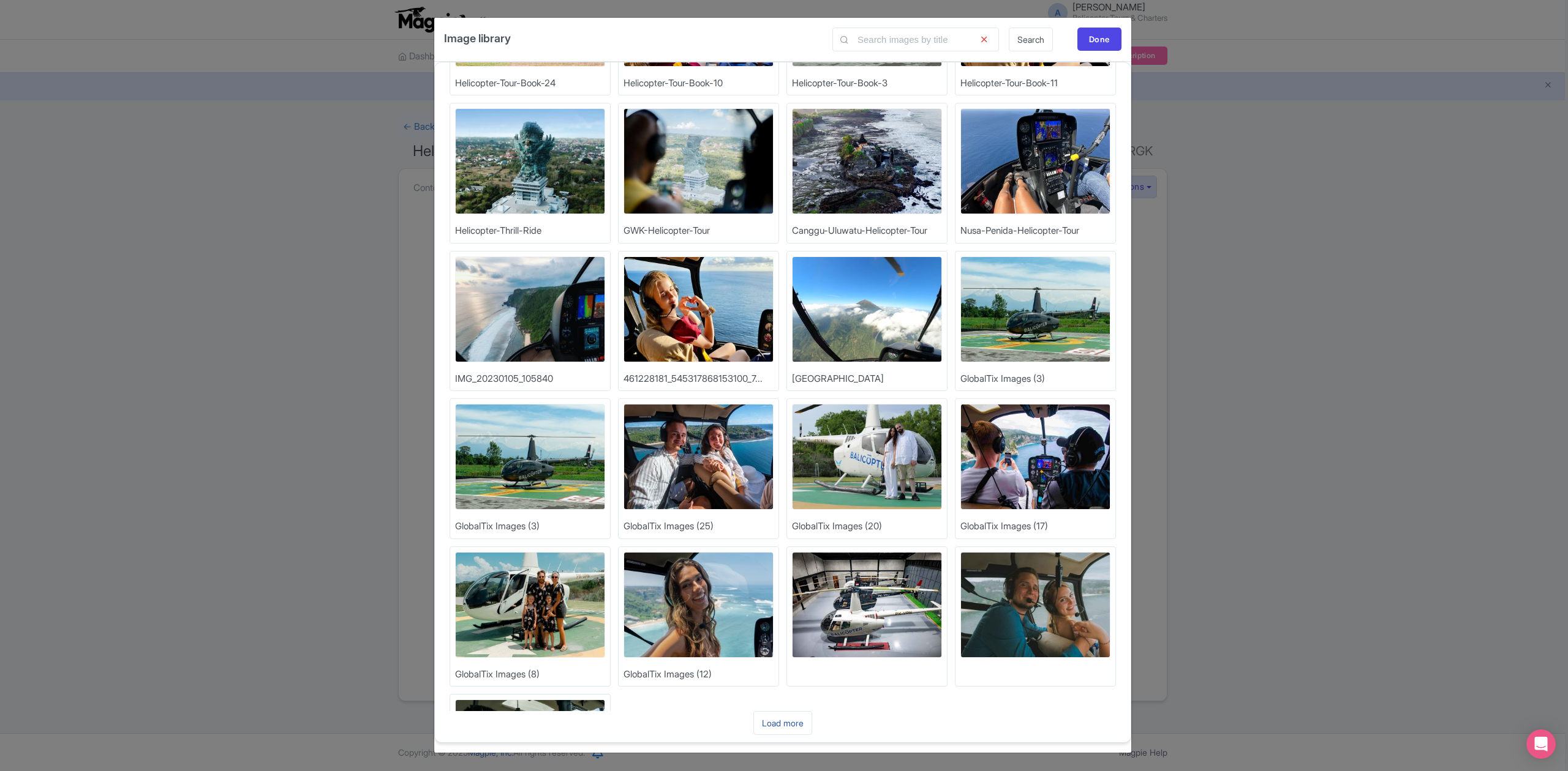
click at [792, 724] on link "Load more" at bounding box center [782, 723] width 59 height 24
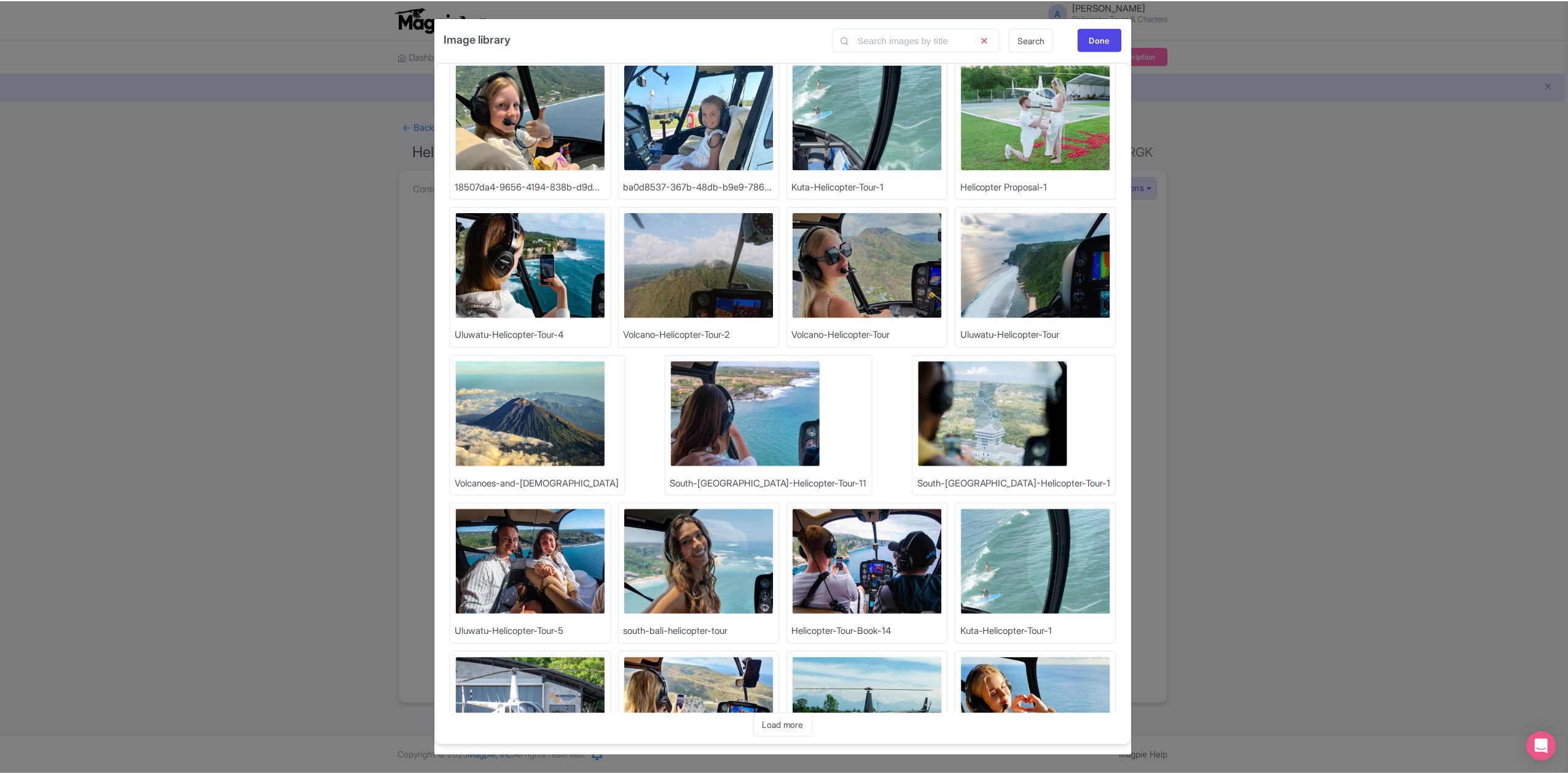
scroll to position [419, 0]
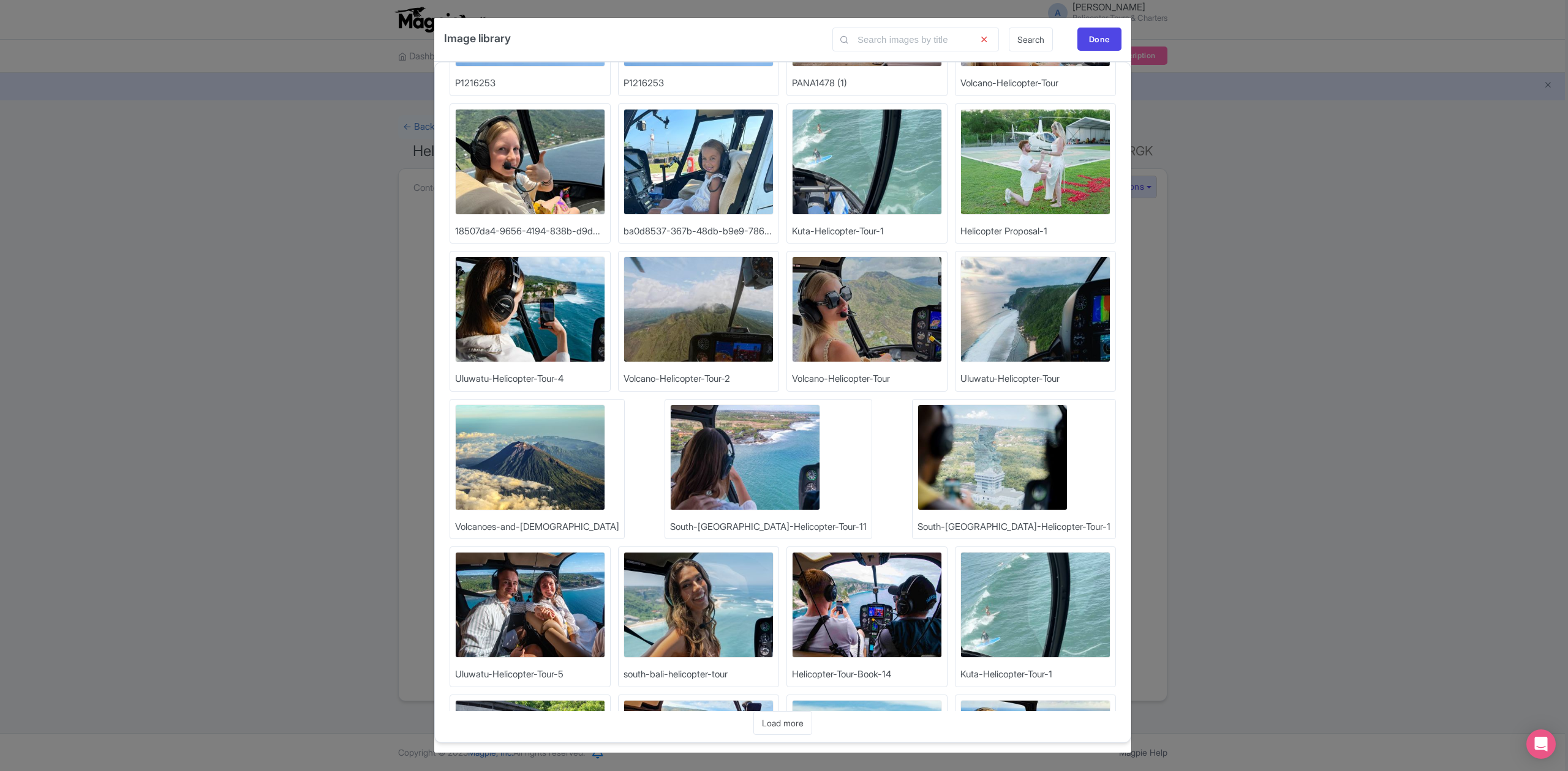
click at [564, 319] on img at bounding box center [530, 309] width 150 height 106
click at [552, 324] on img at bounding box center [530, 309] width 150 height 106
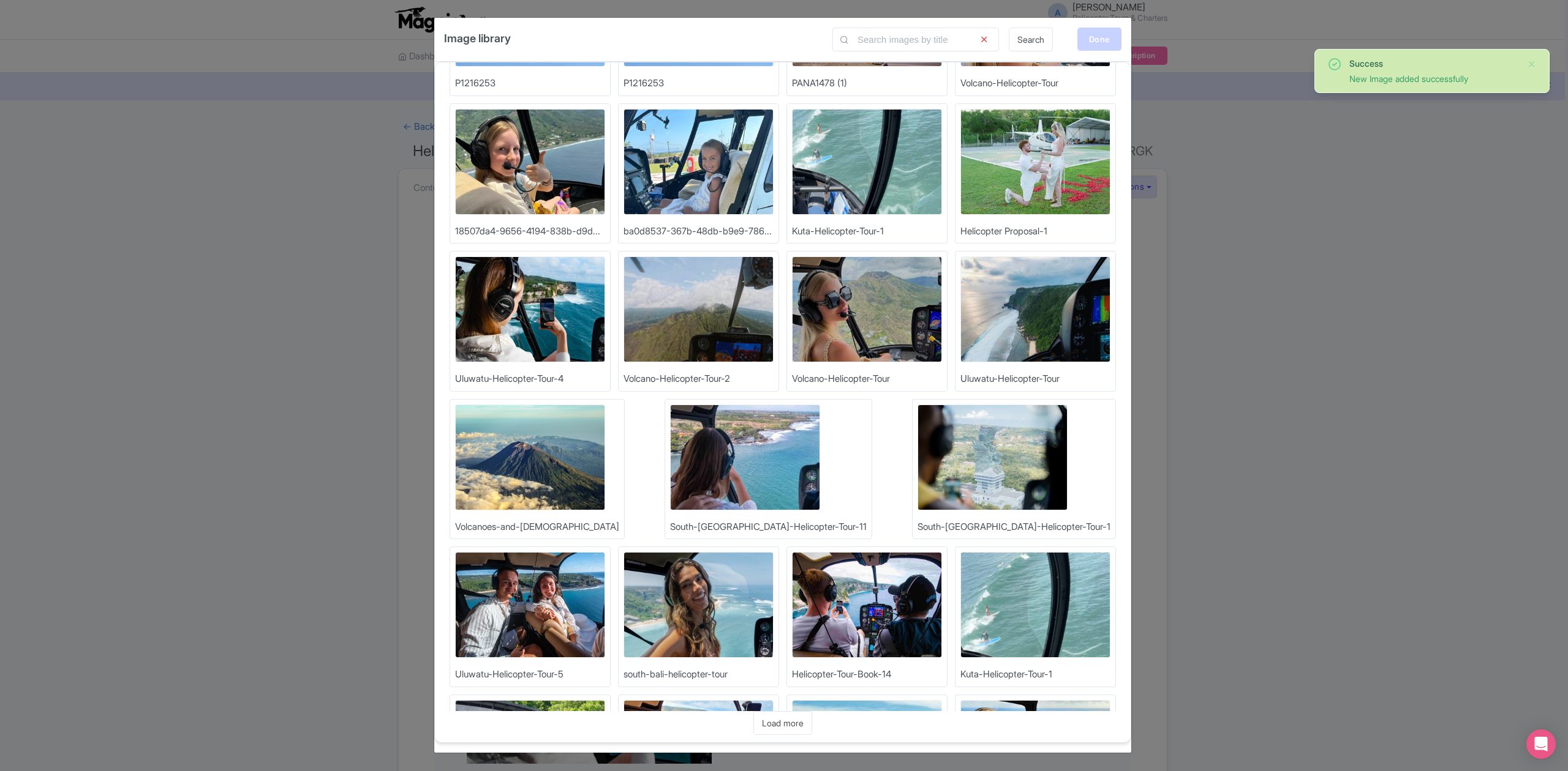
click at [1095, 39] on div "Done" at bounding box center [1099, 39] width 44 height 23
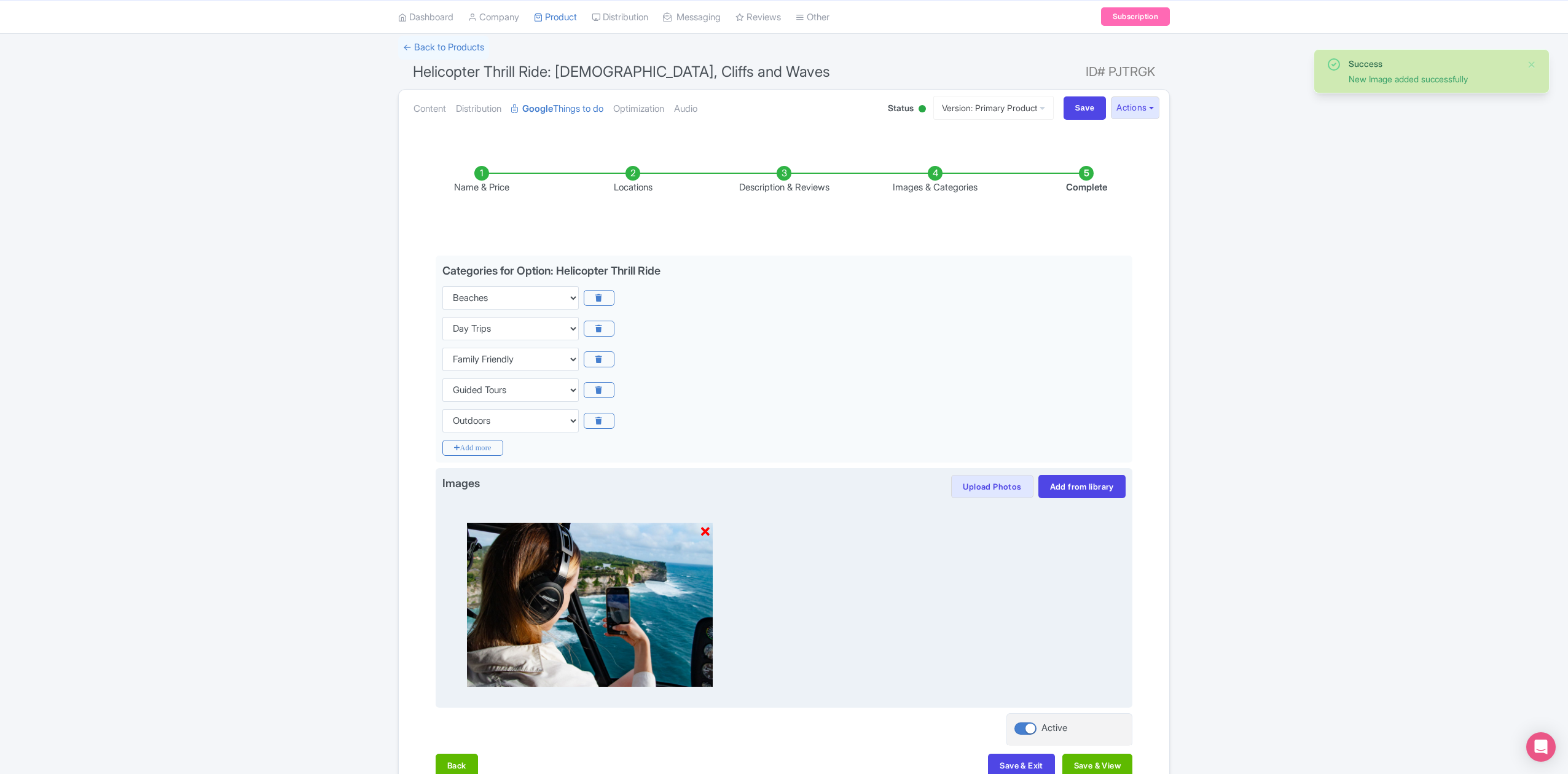
scroll to position [158, 0]
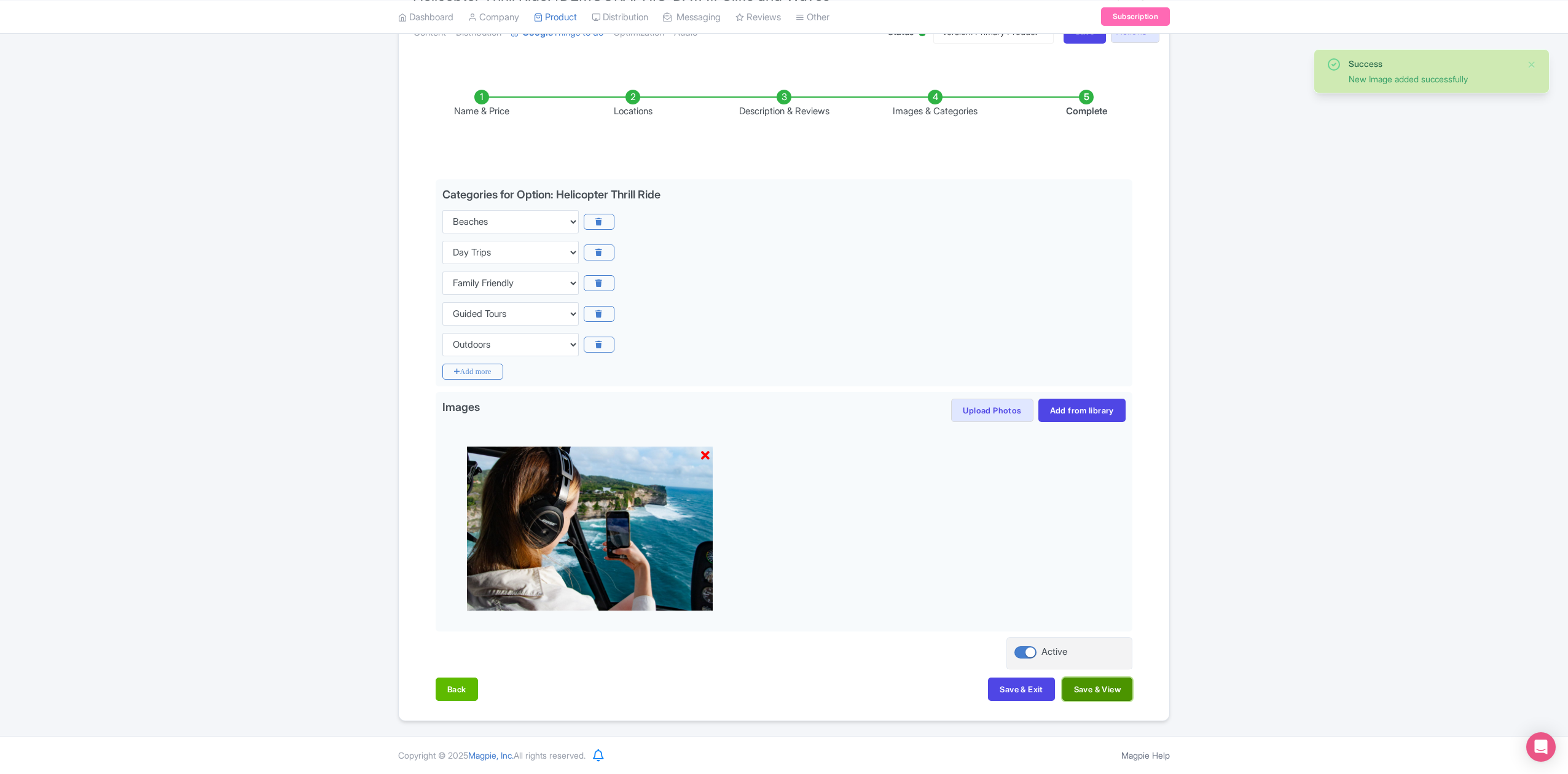
click at [1110, 694] on button "Save & View" at bounding box center [1097, 689] width 70 height 23
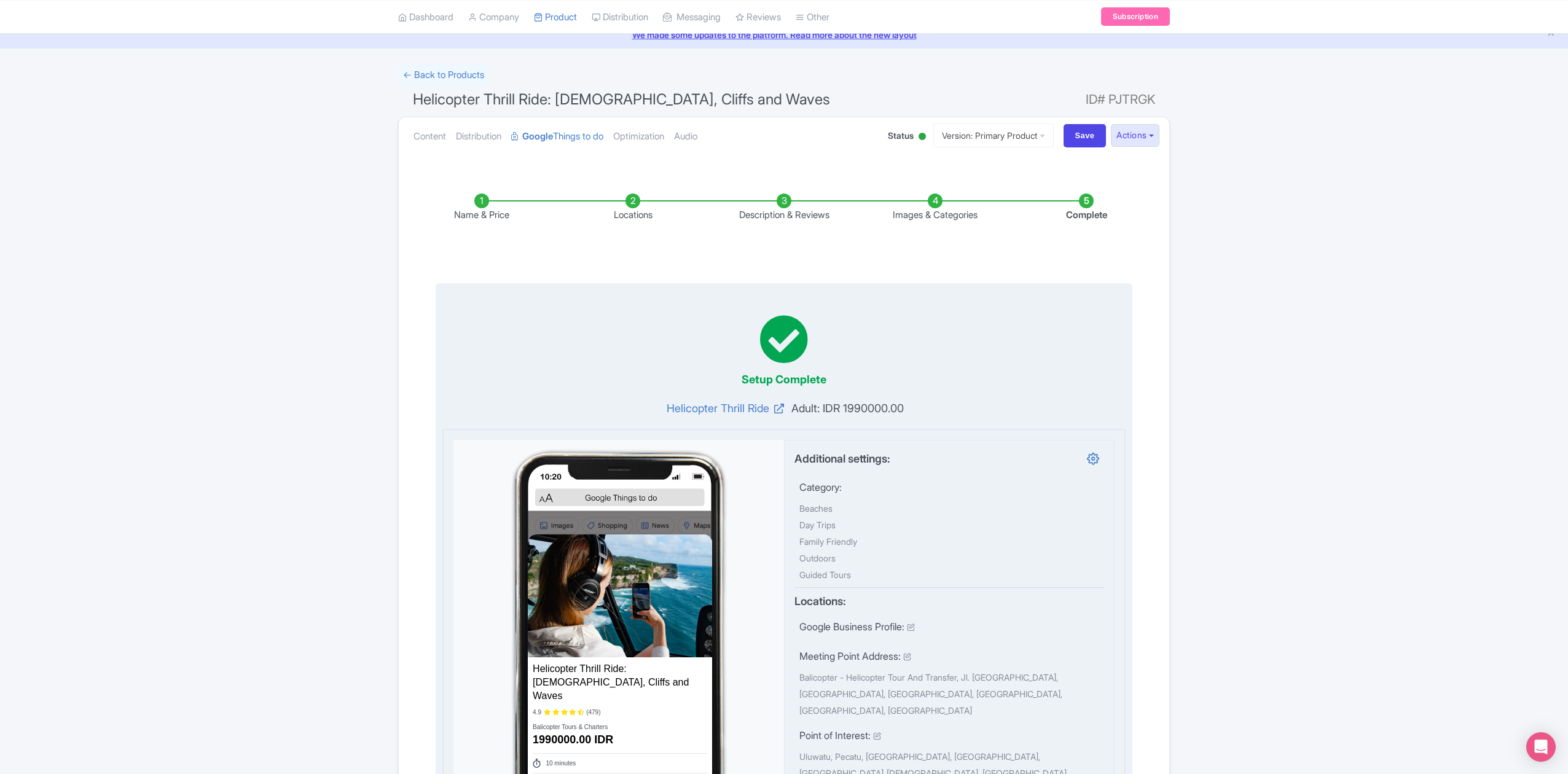
scroll to position [23, 0]
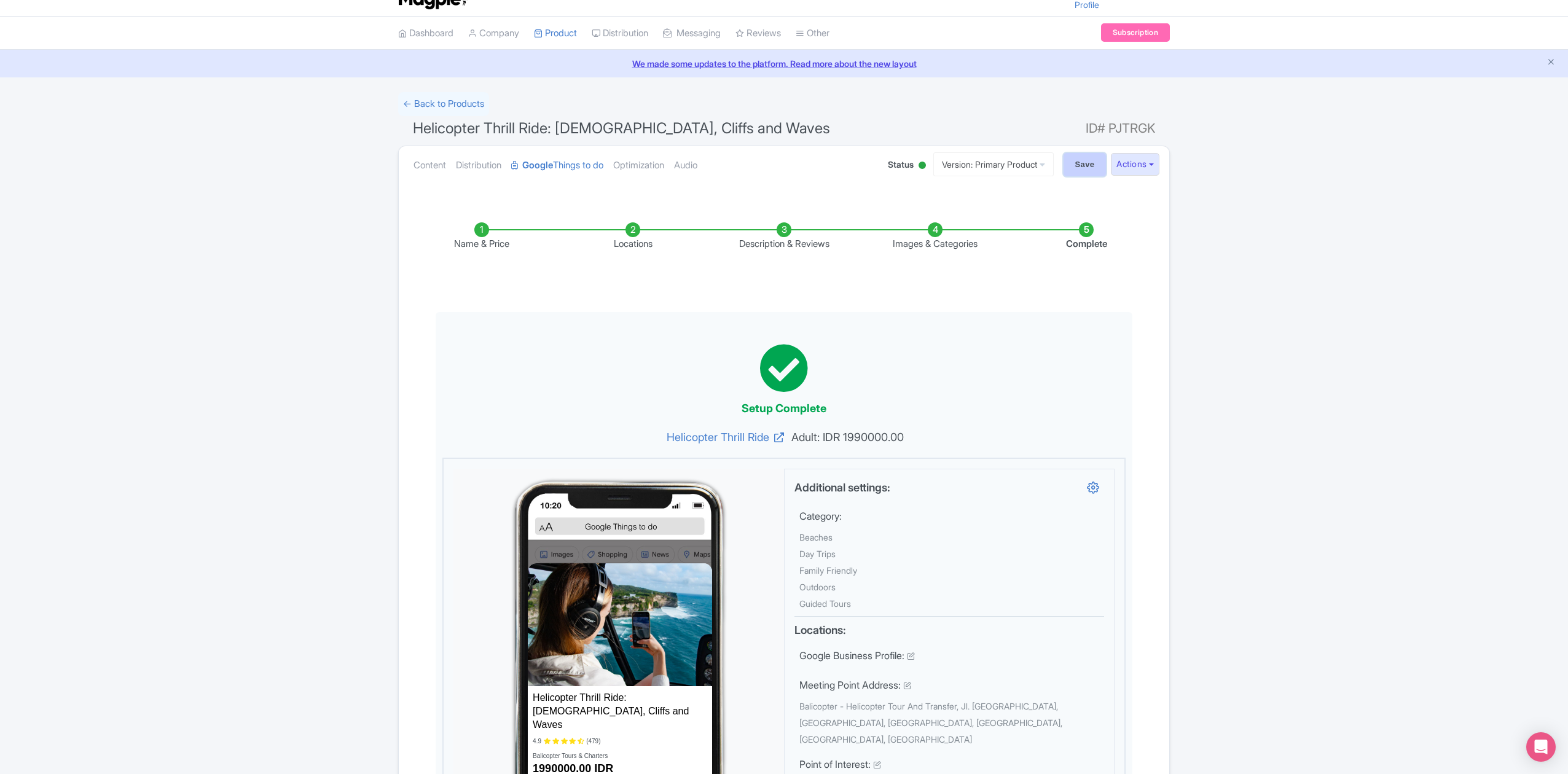
click at [1085, 164] on input "Save" at bounding box center [1085, 164] width 43 height 23
type input "Saving..."
click at [424, 35] on link "Dashboard" at bounding box center [426, 34] width 55 height 34
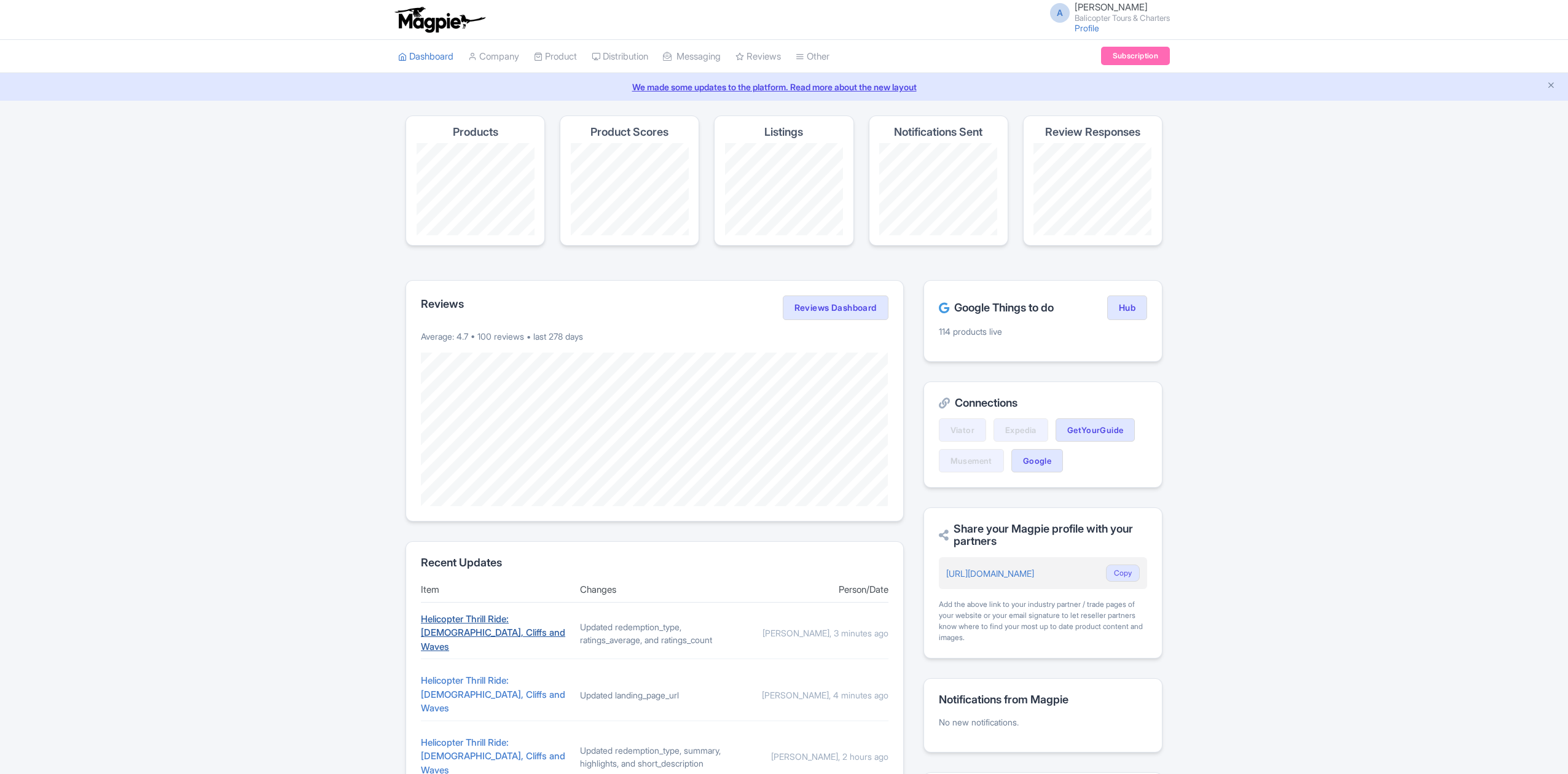
click at [458, 617] on link "Helicopter Thrill Ride: [DEMOGRAPHIC_DATA], Cliffs and Waves" at bounding box center [493, 633] width 145 height 39
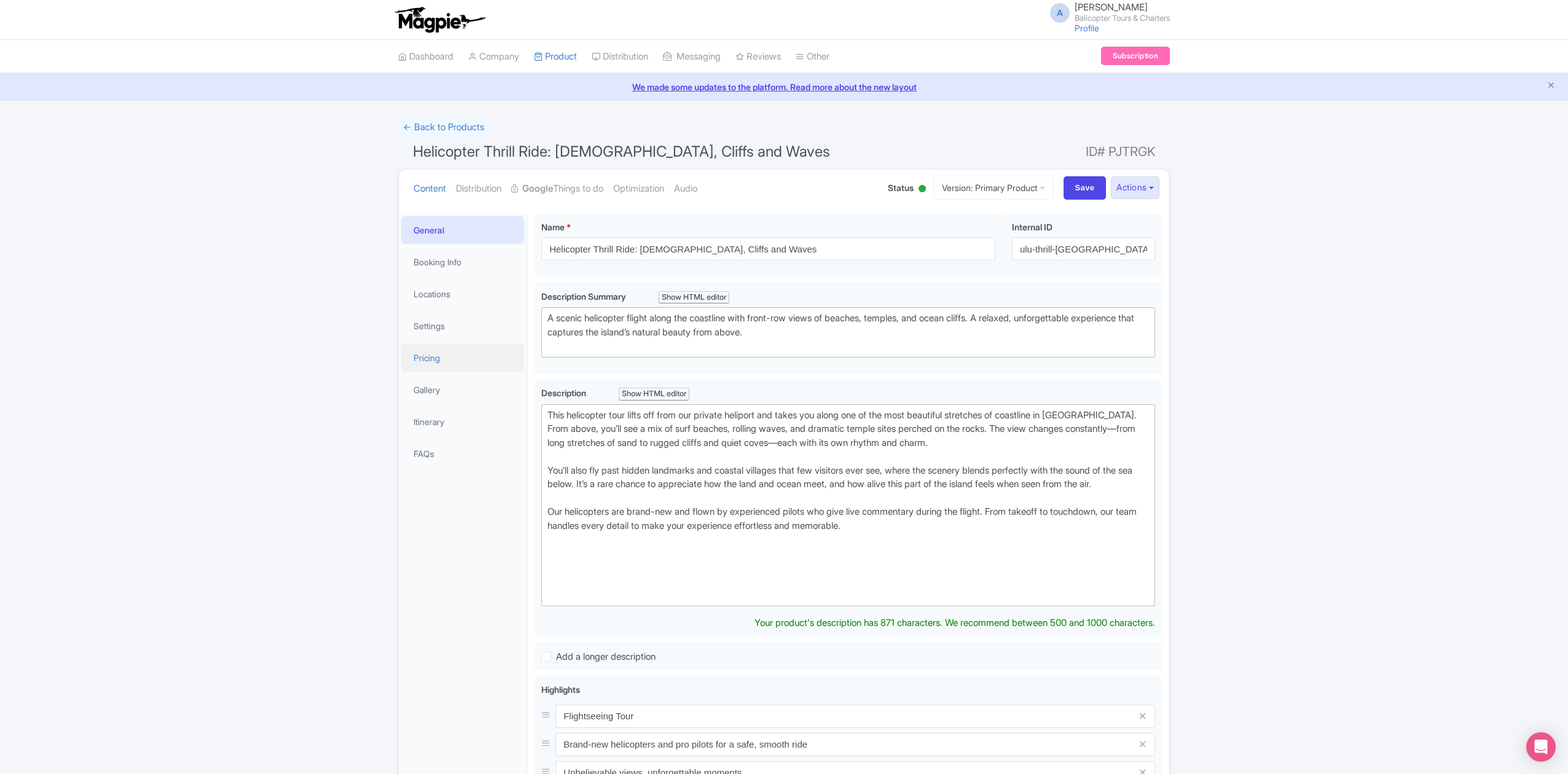
click at [452, 360] on link "Pricing" at bounding box center [463, 358] width 123 height 28
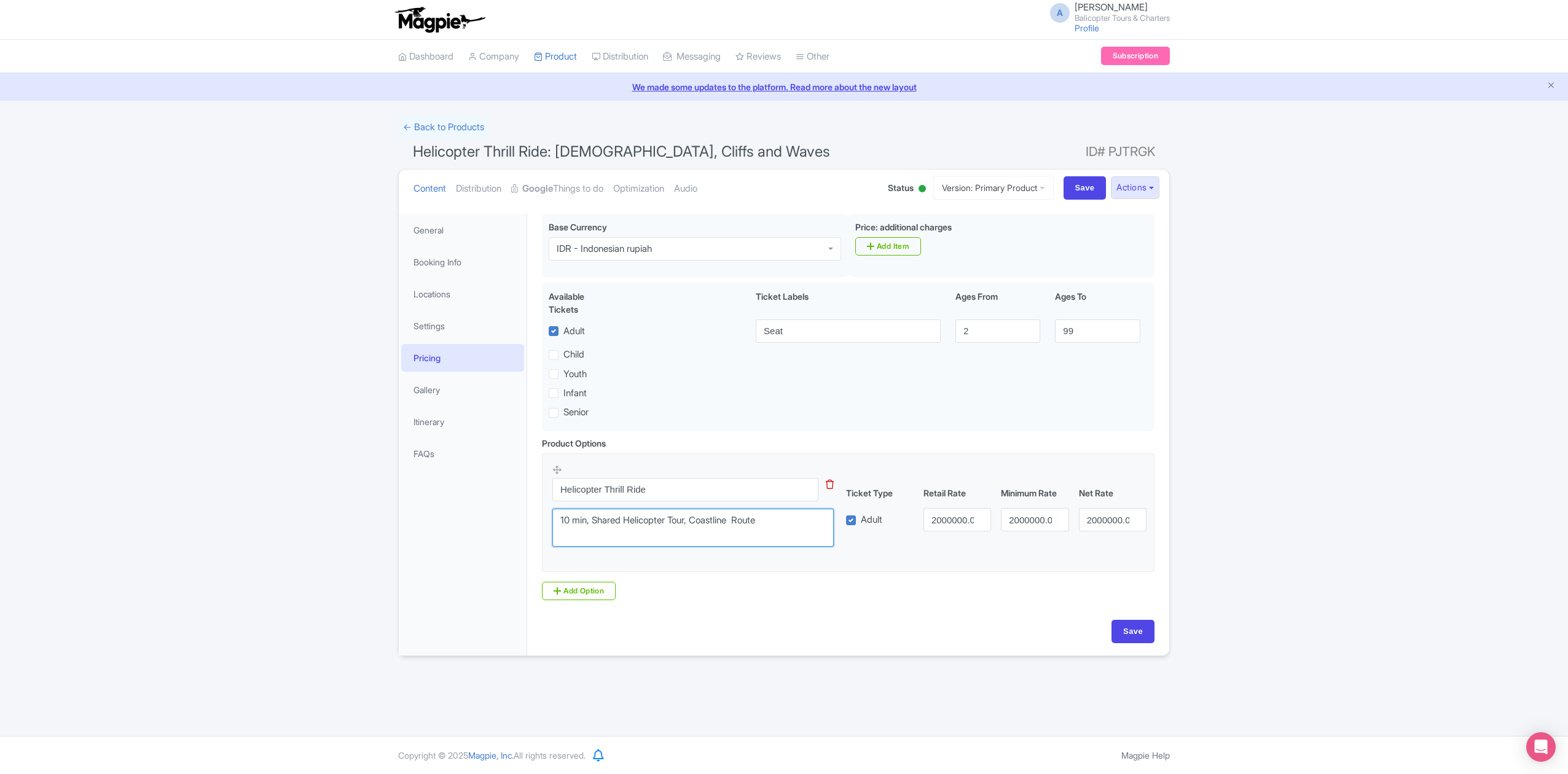
drag, startPoint x: 777, startPoint y: 523, endPoint x: 588, endPoint y: 530, distance: 189.1
click at [588, 530] on textarea "10 min, Shared Helicopter Tour, Coastline Route" at bounding box center [693, 528] width 281 height 38
type textarea "10 min"
drag, startPoint x: 929, startPoint y: 521, endPoint x: 1092, endPoint y: 525, distance: 163.0
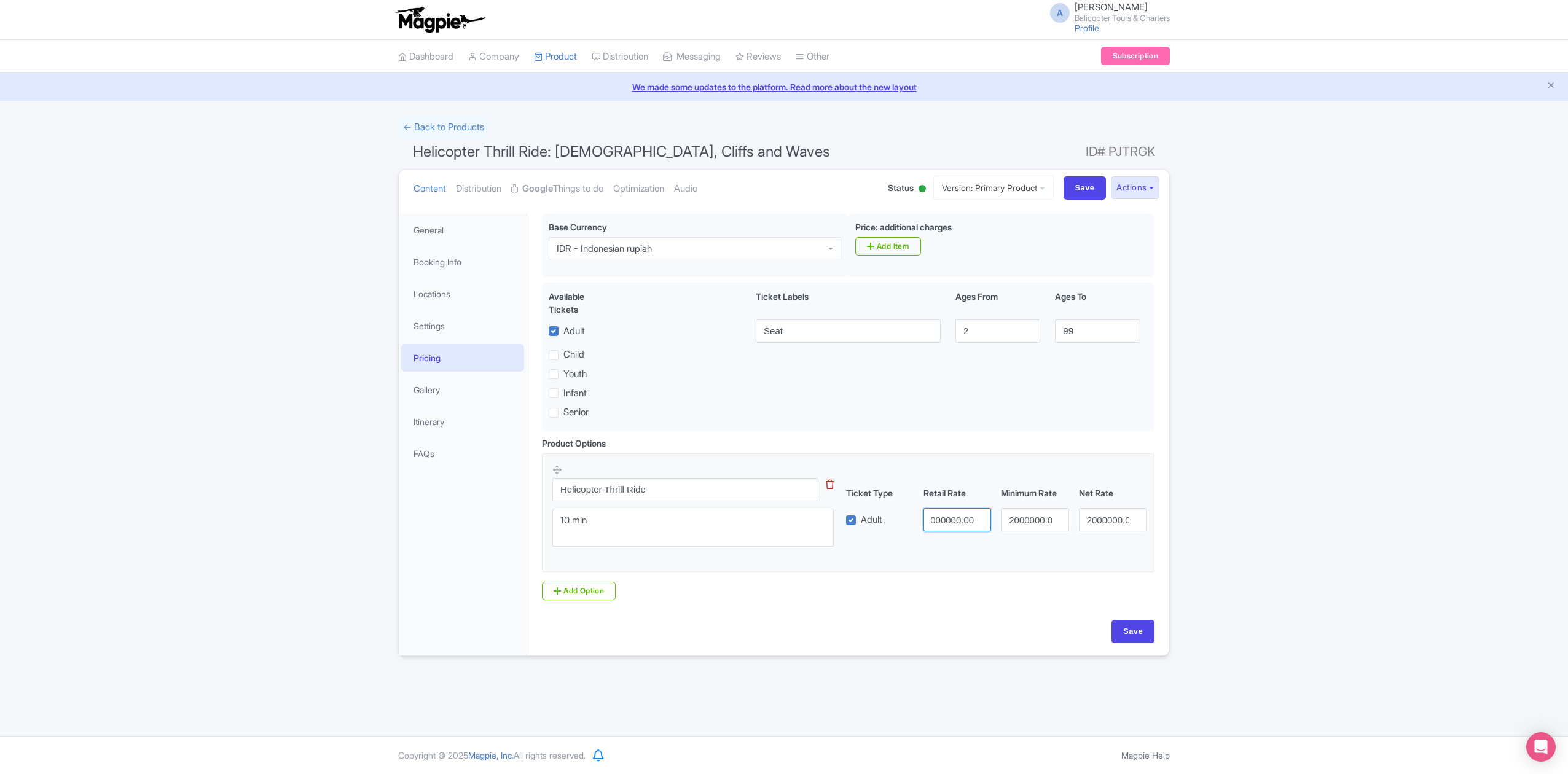
click at [1092, 525] on div "Adult 2000000.00 2000000.00 2000000.00" at bounding box center [996, 520] width 311 height 23
type input "1990000"
drag, startPoint x: 1006, startPoint y: 523, endPoint x: 1151, endPoint y: 524, distance: 145.0
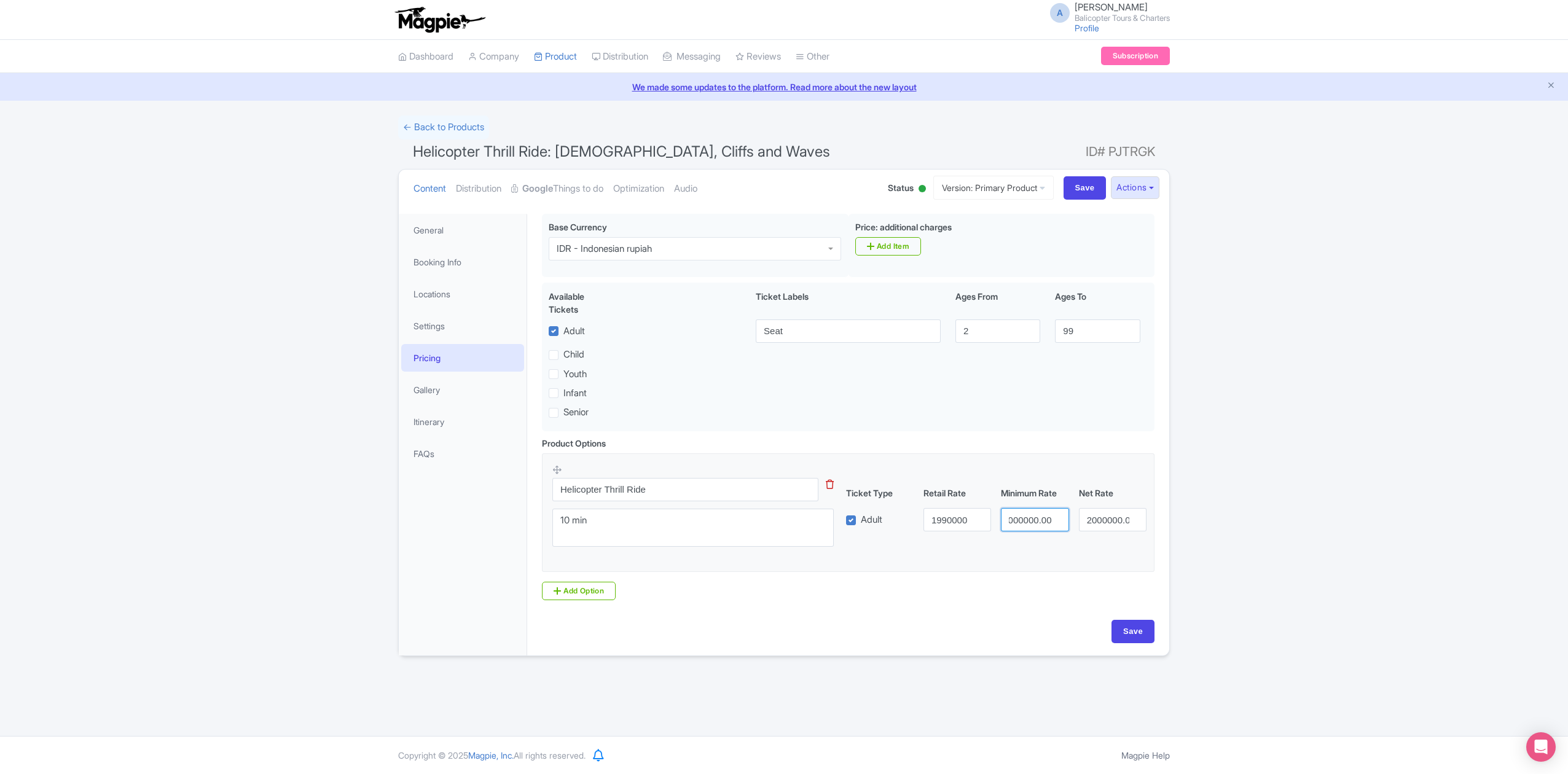
click at [1148, 524] on div "Adult 1990000 2000000.00 2000000.00" at bounding box center [996, 520] width 311 height 23
type input "1990000"
drag, startPoint x: 1085, startPoint y: 522, endPoint x: 1211, endPoint y: 510, distance: 126.6
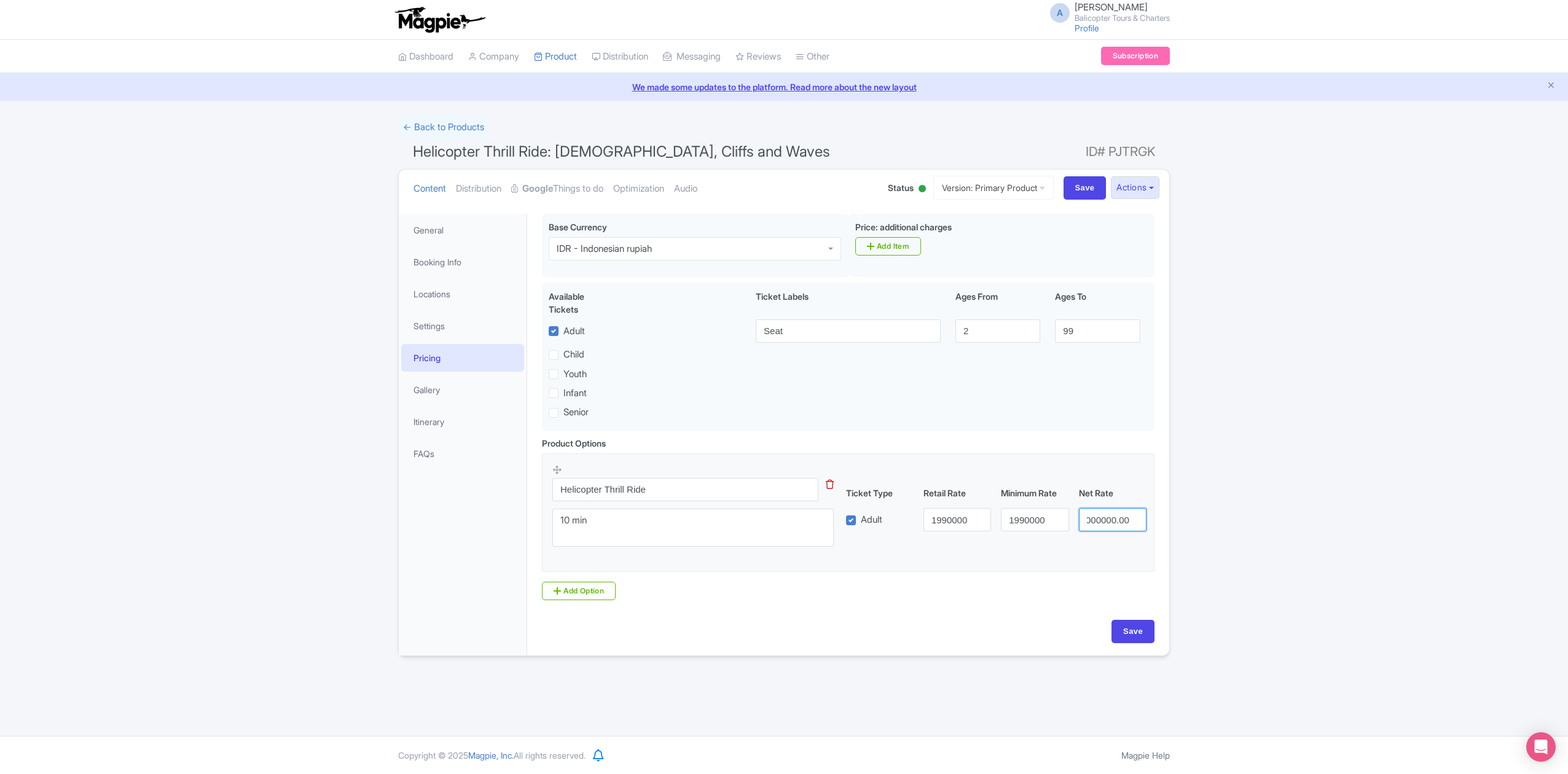
click at [1208, 515] on div "← Back to Products Helicopter Thrill Ride: Uluwatu Temple, Cliffs and Waves ID#…" at bounding box center [784, 386] width 1568 height 541
type input "1990000"
click at [1138, 635] on input "Save" at bounding box center [1133, 632] width 43 height 23
type input "Saving..."
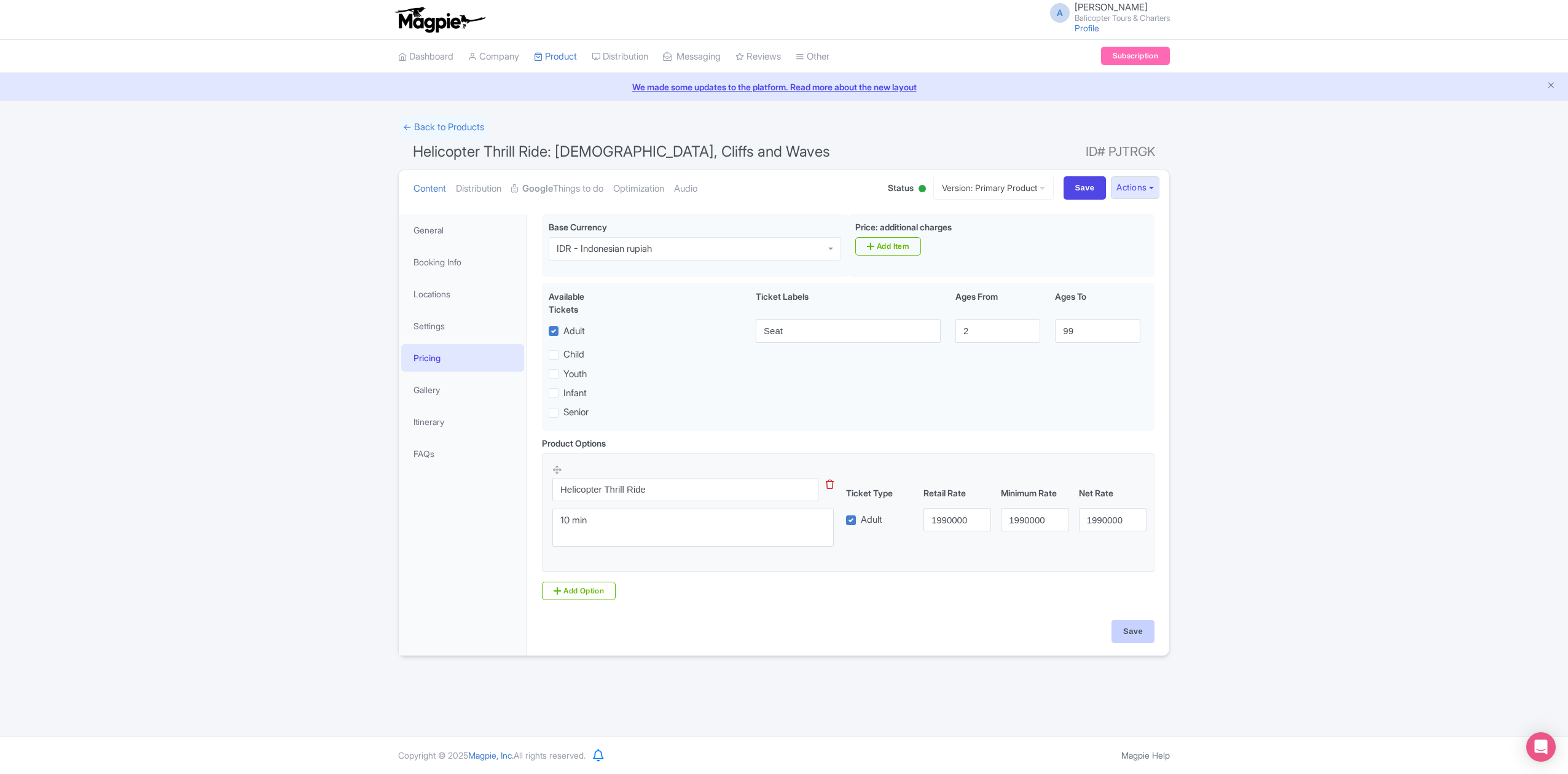
type input "Saving..."
click at [1135, 636] on input "Save" at bounding box center [1133, 632] width 43 height 23
type input "Saving..."
click at [554, 55] on link "Product" at bounding box center [556, 57] width 43 height 34
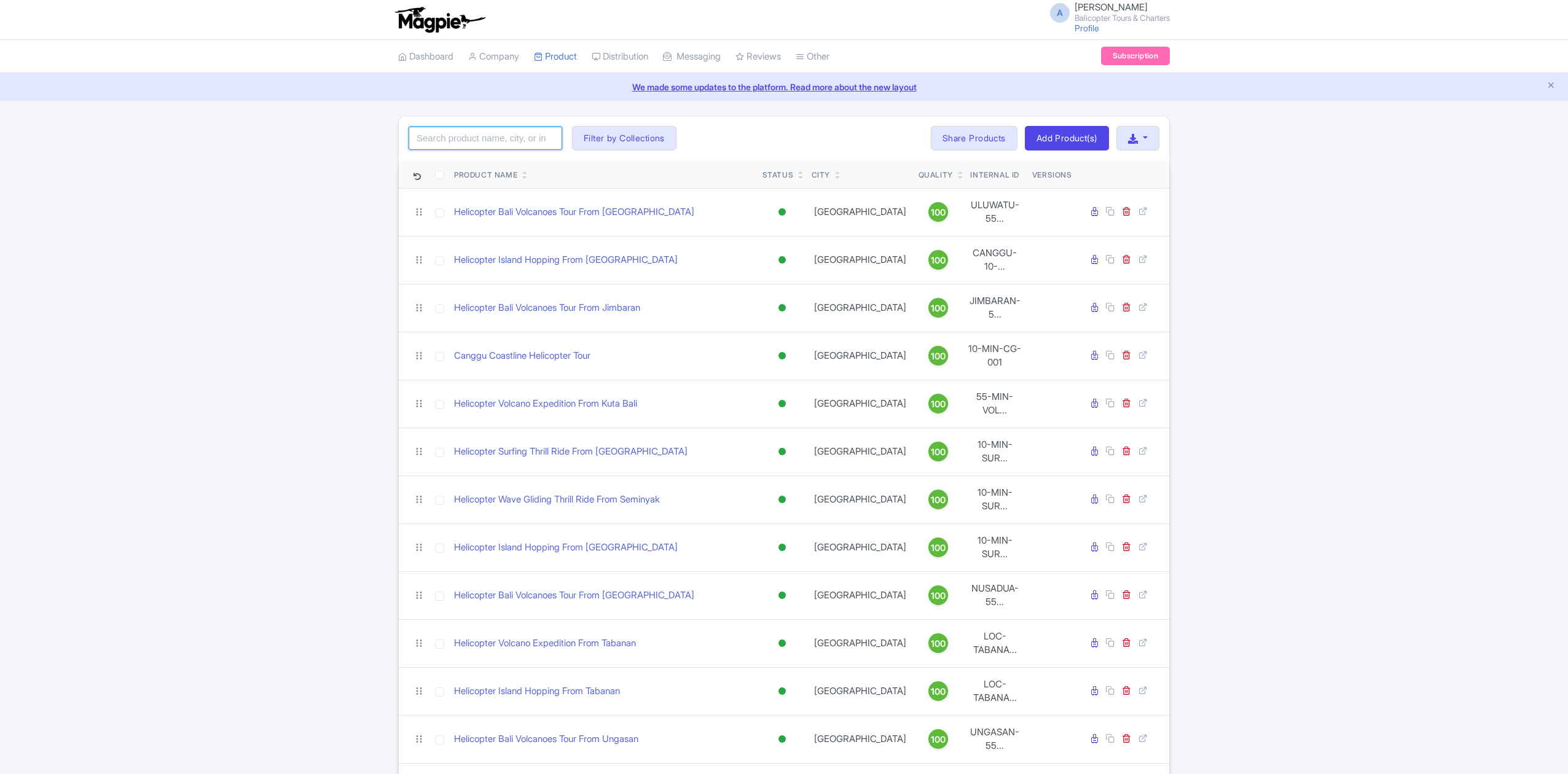
click at [487, 134] on input "search" at bounding box center [486, 138] width 154 height 23
paste input ""Canggu Beach Helicopter Tour""
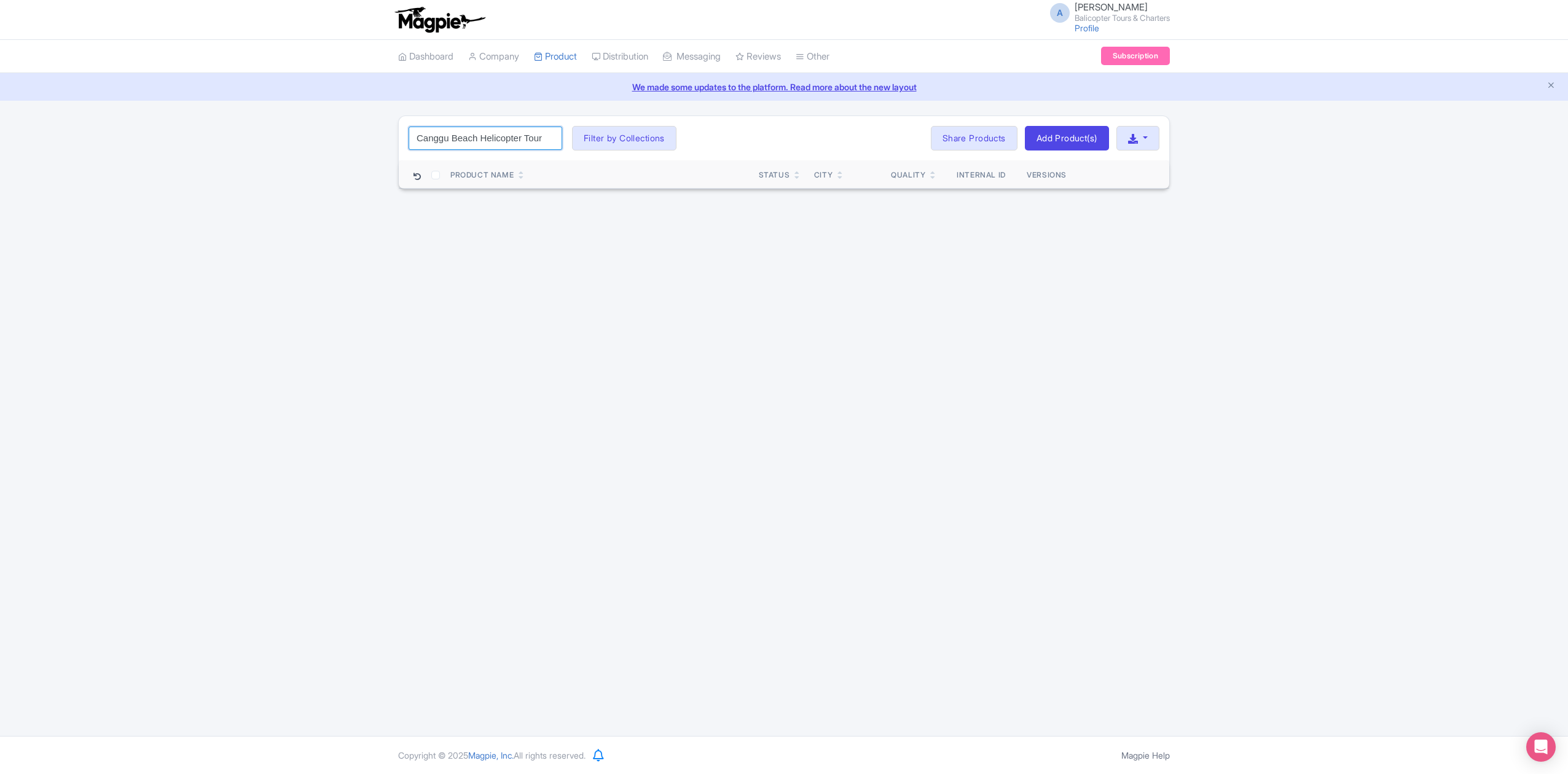
type input "Canggu Beach Helicopter Tour"
click button "Search" at bounding box center [0, 0] width 0 height 0
click at [510, 210] on link "Canggu Beach Helicopter Tour" at bounding box center [517, 212] width 125 height 14
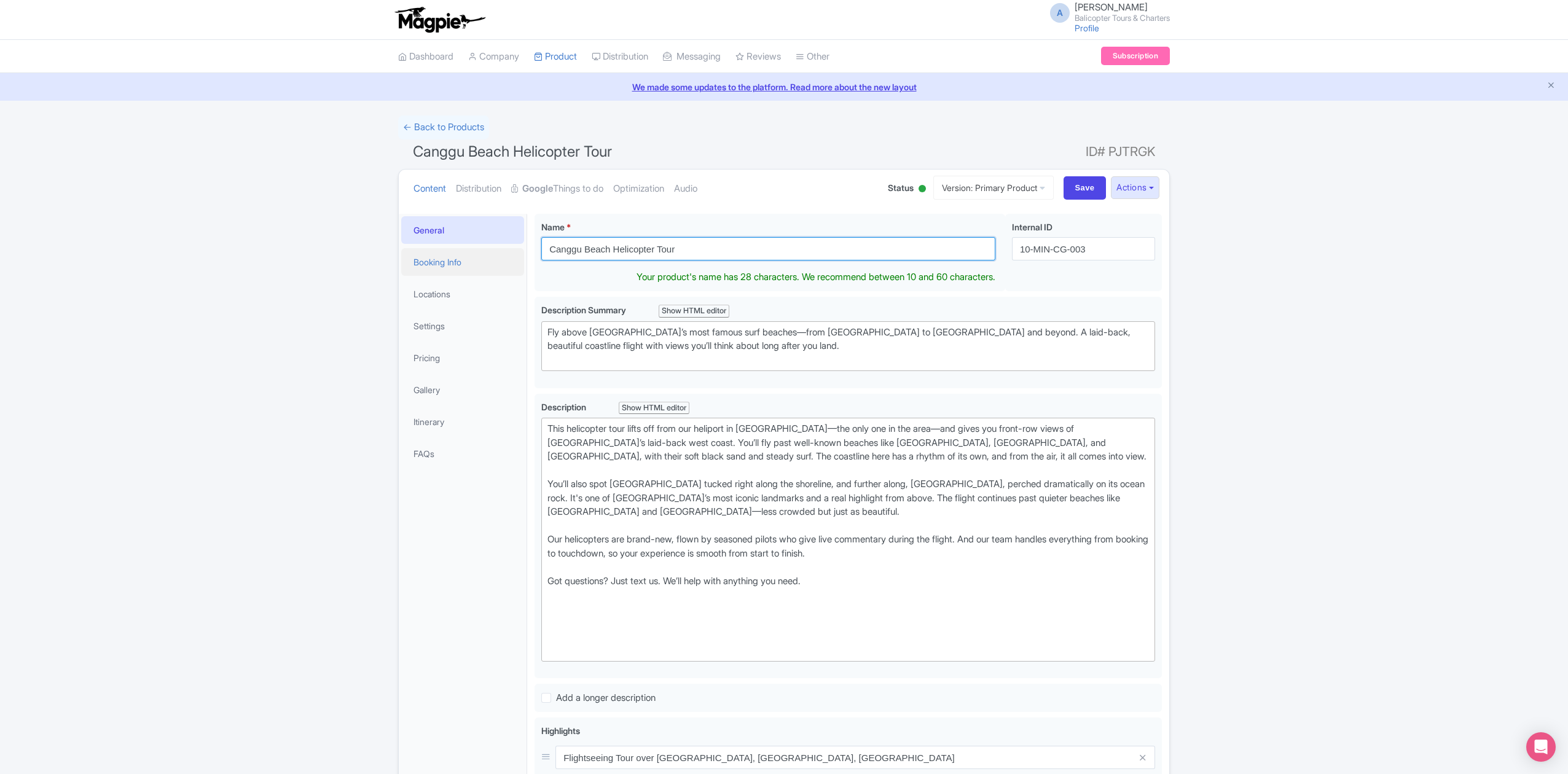
drag, startPoint x: 746, startPoint y: 251, endPoint x: 507, endPoint y: 262, distance: 239.3
click at [507, 262] on div "General Booking Info Locations Settings Pricing Gallery Itinerary FAQs [GEOGRAP…" at bounding box center [784, 658] width 770 height 902
paste input "Helicopter Island Hopping: [GEOGRAPHIC_DATA], [GEOGRAPHIC_DATA], [GEOGRAPHIC_DA…"
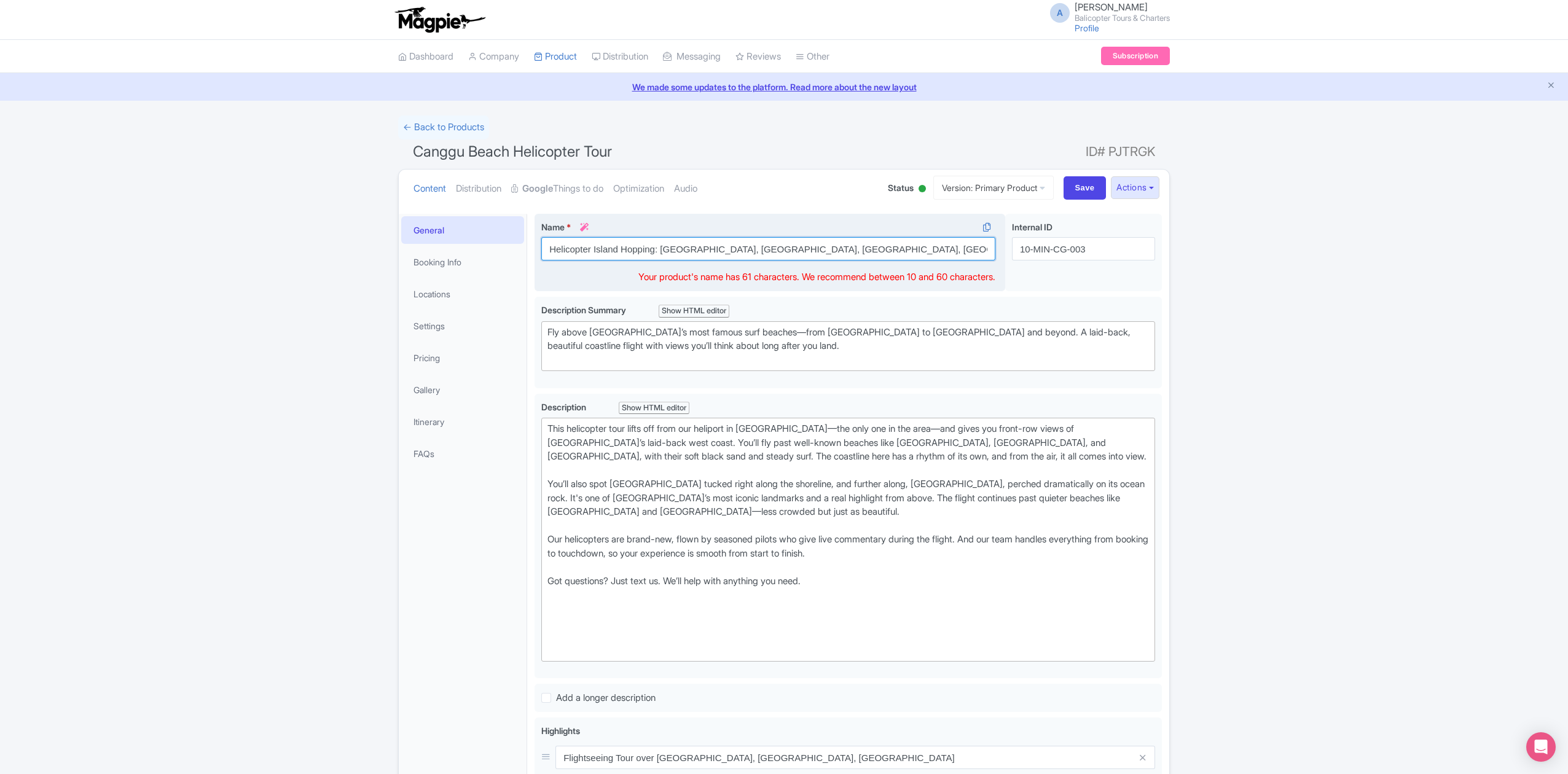
click at [787, 249] on input "Helicopter Island Hopping: [GEOGRAPHIC_DATA], [GEOGRAPHIC_DATA], [GEOGRAPHIC_DA…" at bounding box center [768, 249] width 454 height 23
type input "Helicopter Island Hopping: [GEOGRAPHIC_DATA], [GEOGRAPHIC_DATA], [GEOGRAPHIC_DA…"
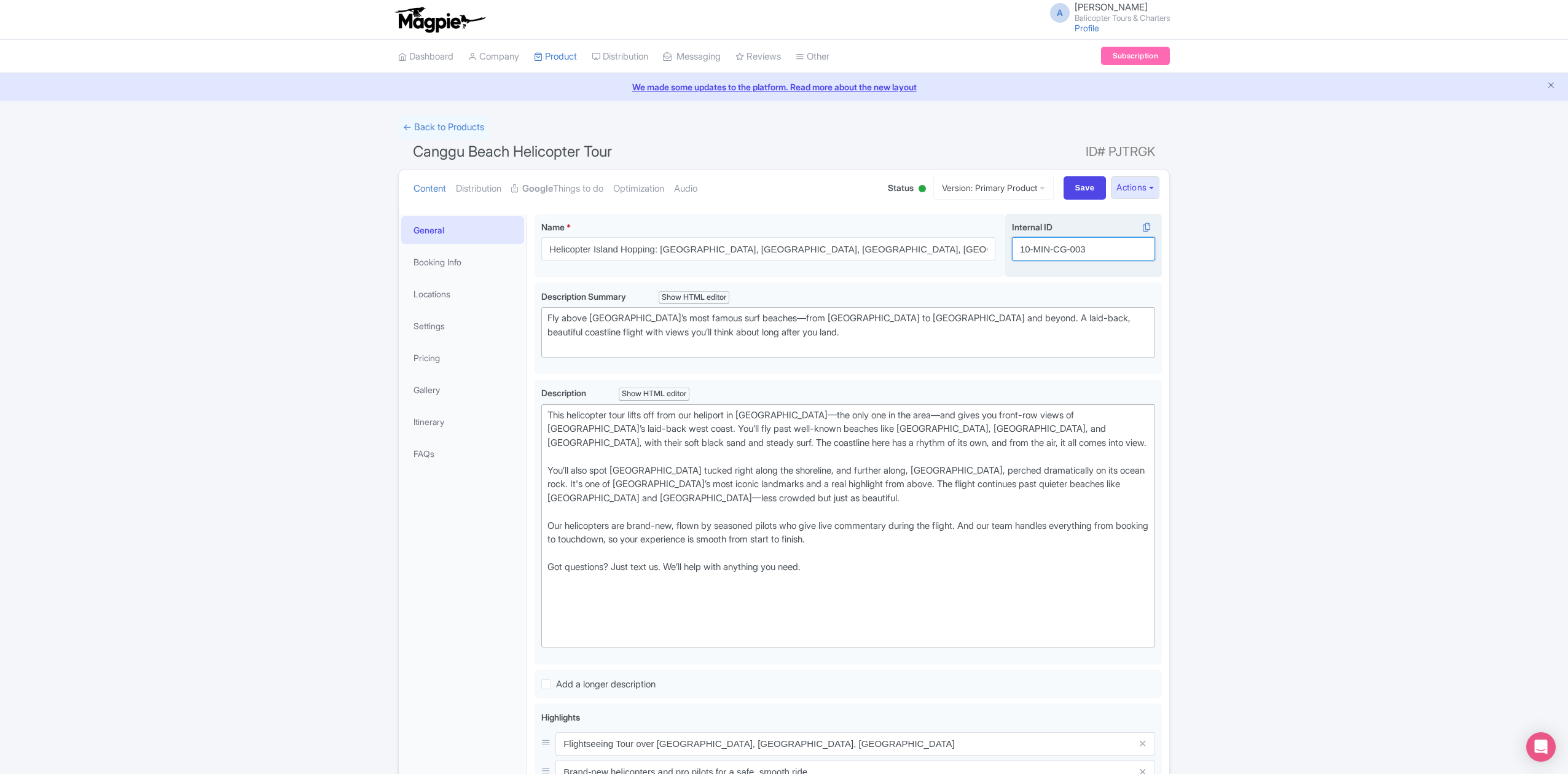
click at [1104, 253] on input "10-MIN-CG-003" at bounding box center [1084, 249] width 143 height 23
drag, startPoint x: 1104, startPoint y: 253, endPoint x: 1018, endPoint y: 253, distance: 86.0
click at [1018, 253] on input "10-MIN-CG-003" at bounding box center [1084, 249] width 143 height 23
paste input "ulu-hopping-[GEOGRAPHIC_DATA]"
type input "ulu-hopping-[GEOGRAPHIC_DATA]"
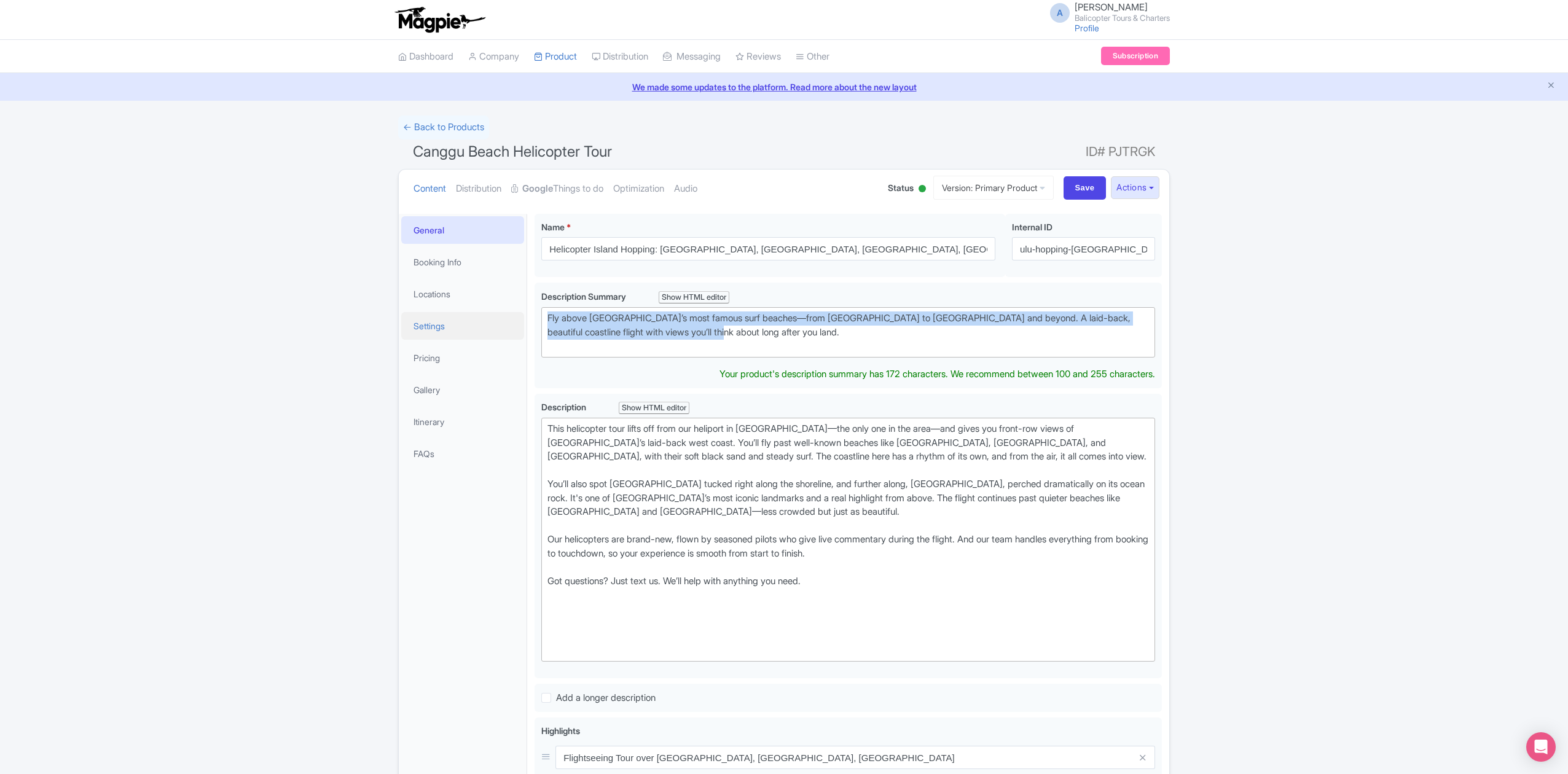
drag, startPoint x: 716, startPoint y: 331, endPoint x: 514, endPoint y: 323, distance: 202.2
click at [514, 323] on div "General Booking Info Locations Settings Pricing Gallery Itinerary FAQs [GEOGRAP…" at bounding box center [784, 658] width 770 height 902
paste trix-editor "A scenic helicopter flight along the coastline with front-row views of beaches,…"
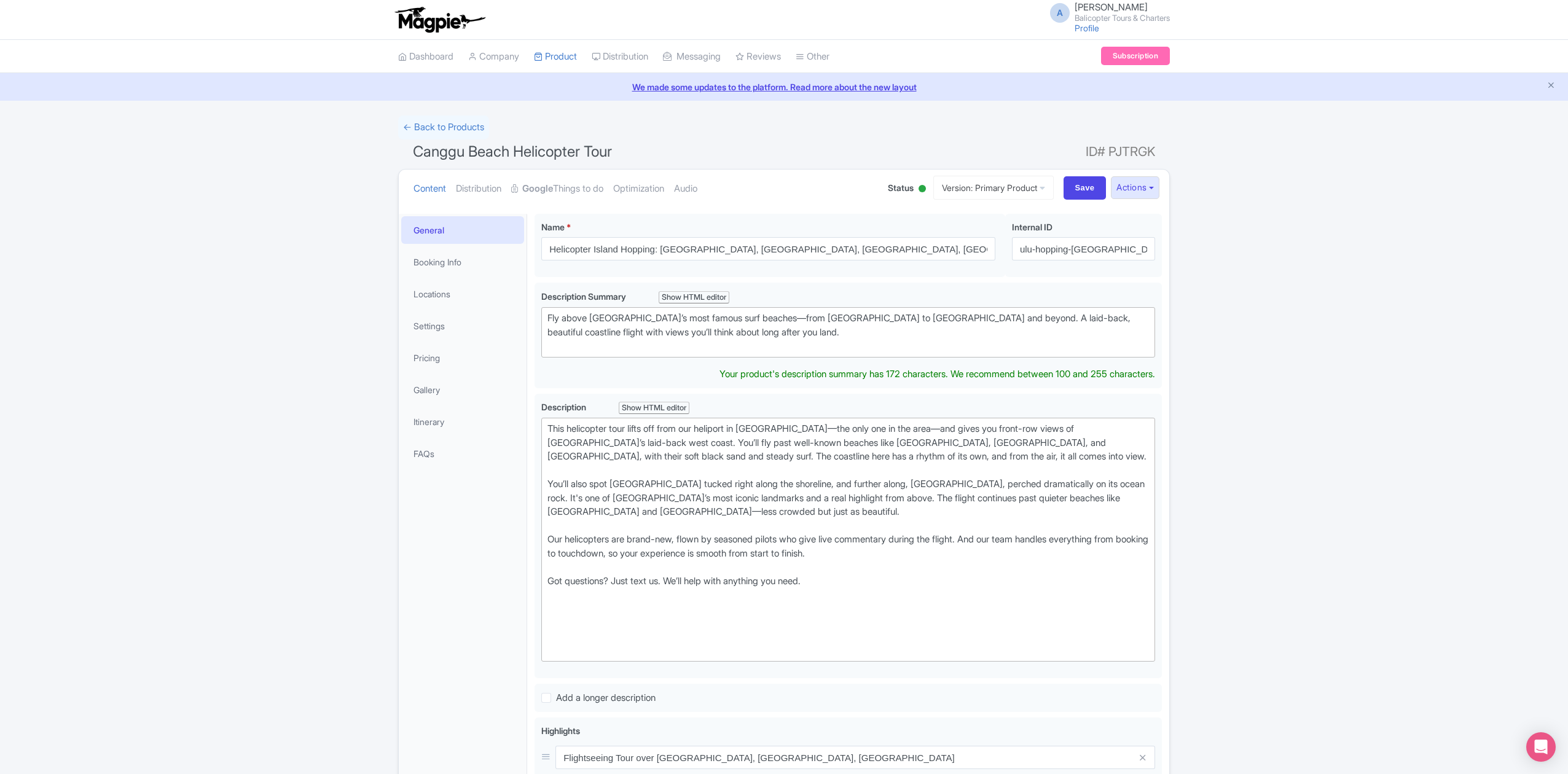
type trix-editor "<div>A scenic helicopter flight along the coastline with front-row views of bea…"
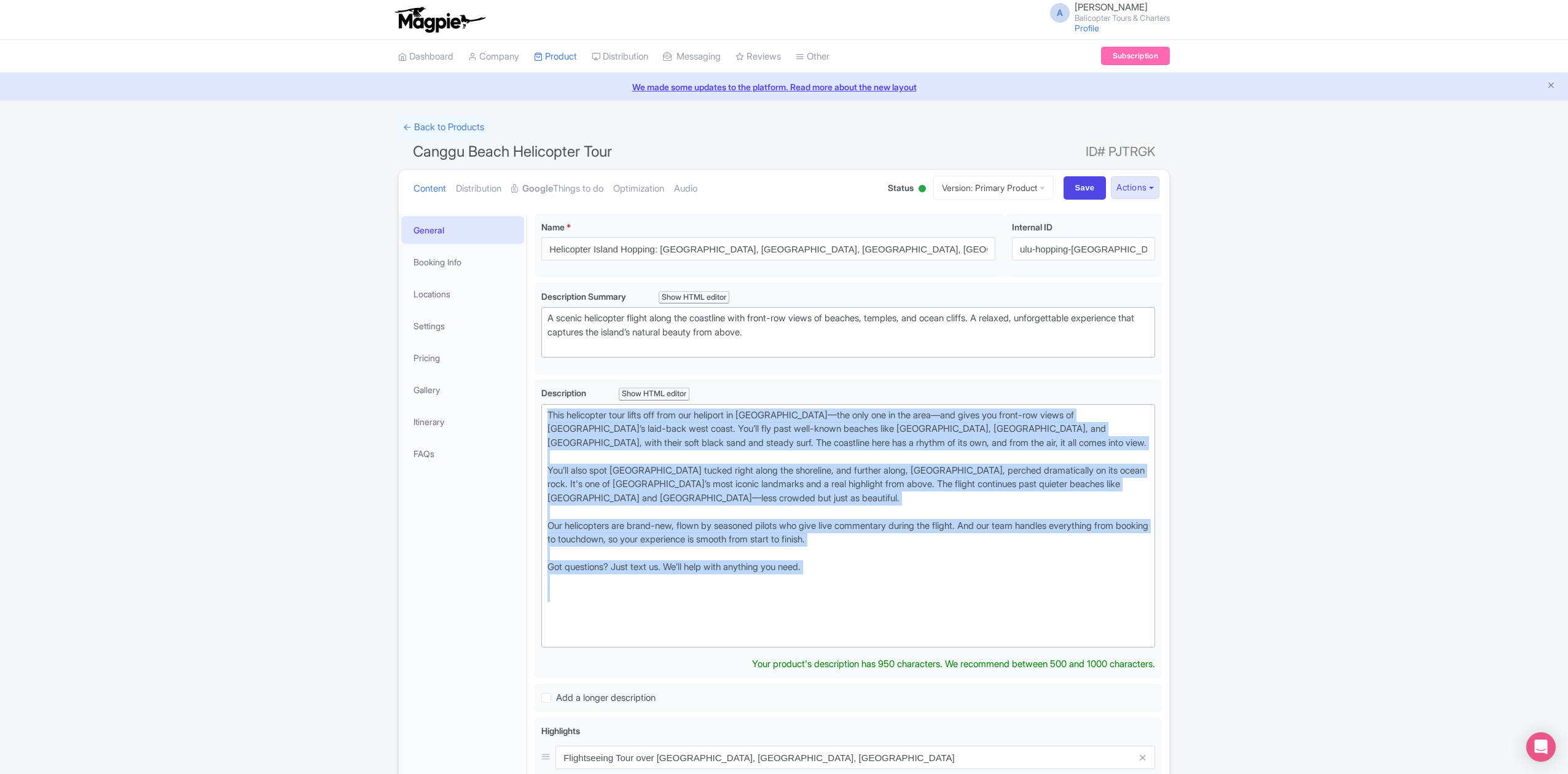
drag, startPoint x: 893, startPoint y: 599, endPoint x: 526, endPoint y: 409, distance: 413.3
click at [526, 409] on div "General Booking Info Locations Settings Pricing Gallery Itinerary FAQs [GEOGRAP…" at bounding box center [784, 658] width 770 height 902
paste trix-editor "private heliport and takes you along one of the most beautiful stretches of coa…"
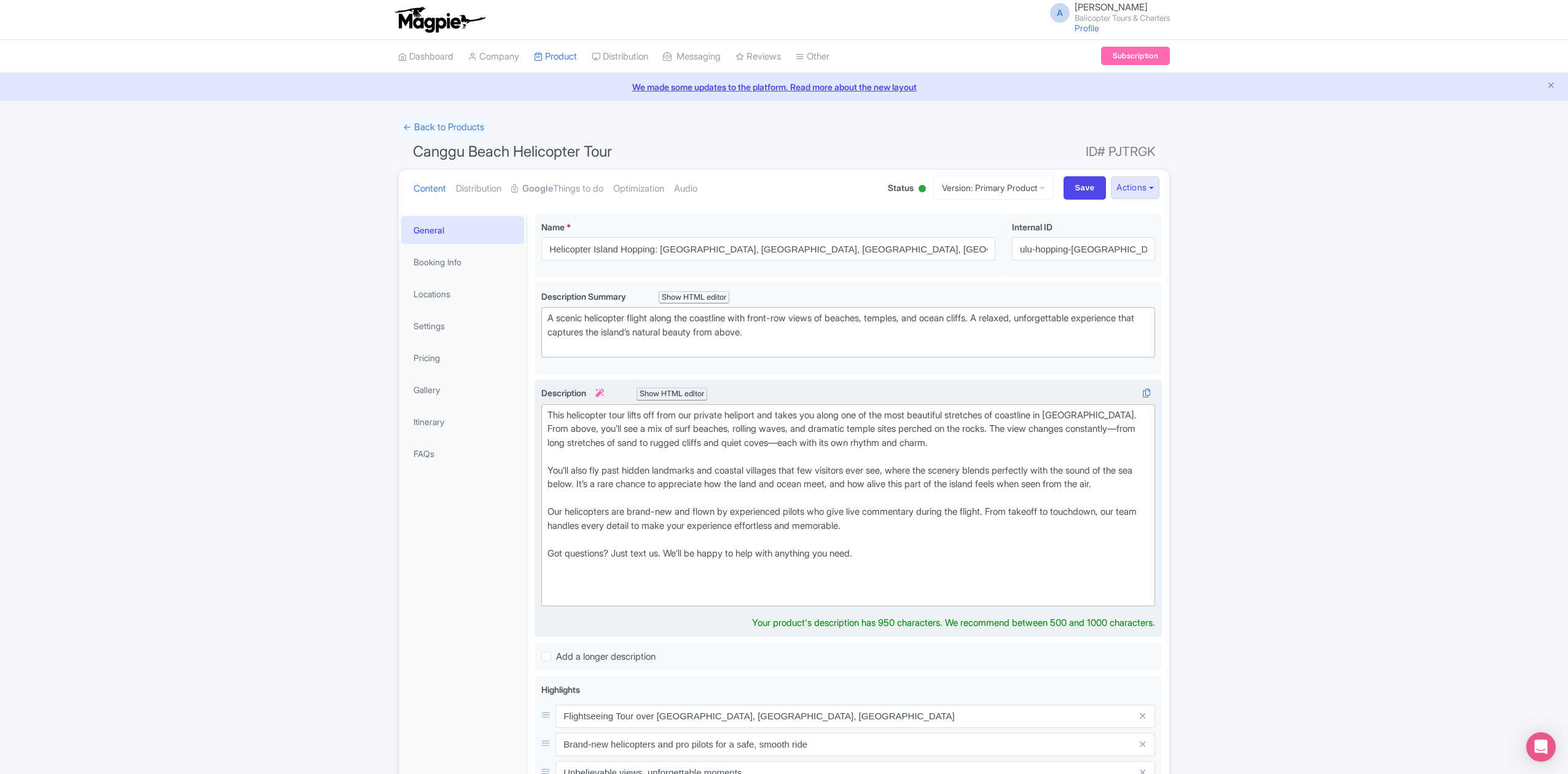
drag, startPoint x: 559, startPoint y: 440, endPoint x: 575, endPoint y: 443, distance: 16.3
click at [559, 440] on div "This helicopter tour lifts off from our private heliport and takes you along on…" at bounding box center [848, 506] width 602 height 194
click at [819, 443] on div "This helicopter tour lifts off from our private heliport and takes you along on…" at bounding box center [848, 506] width 602 height 194
drag, startPoint x: 556, startPoint y: 443, endPoint x: 549, endPoint y: 443, distance: 7.0
click at [549, 443] on div "This helicopter tour lifts off from our private heliport and takes you along on…" at bounding box center [848, 506] width 602 height 194
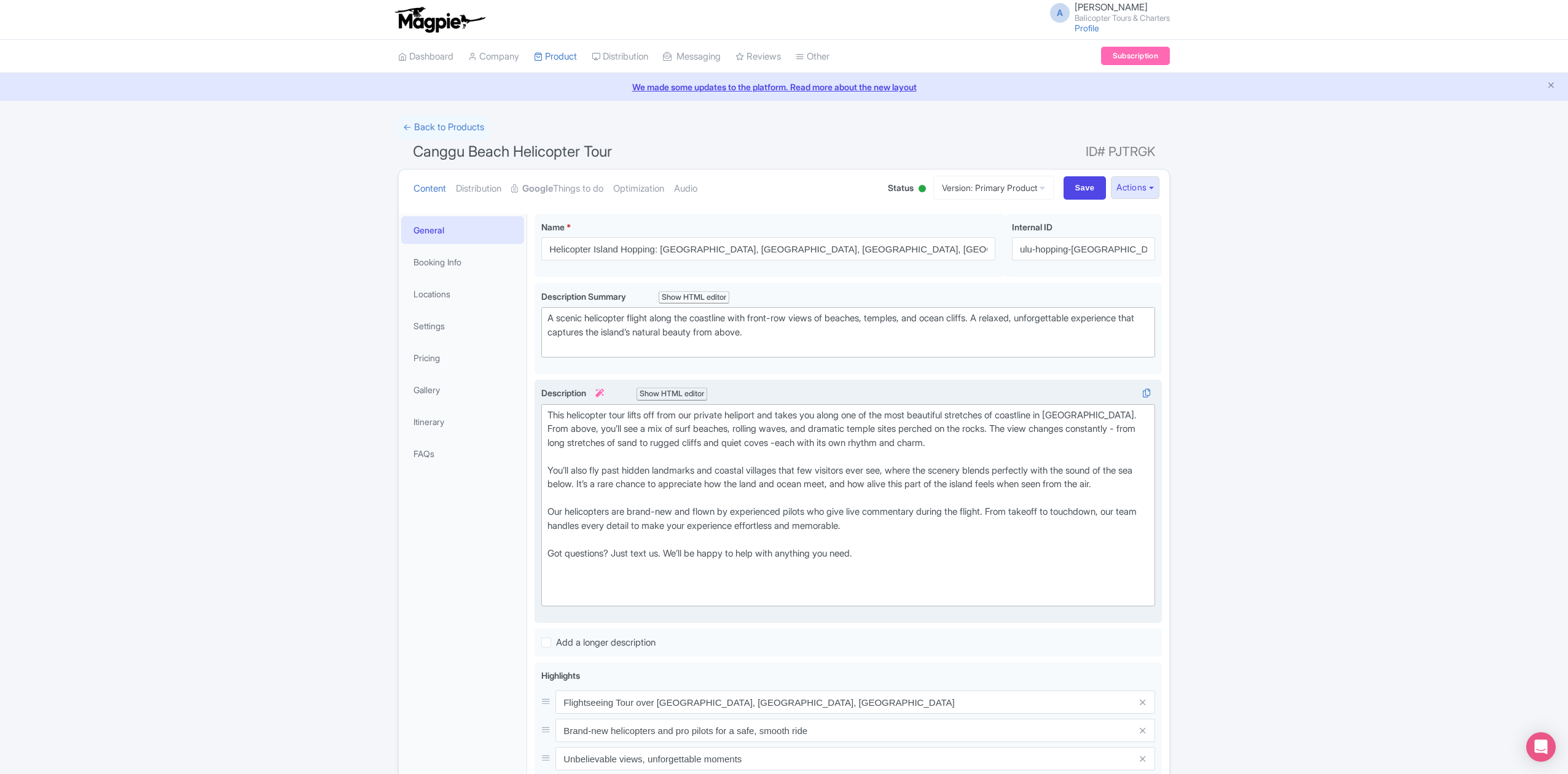
click at [819, 443] on div "This helicopter tour lifts off from our private heliport and takes you along on…" at bounding box center [848, 506] width 602 height 194
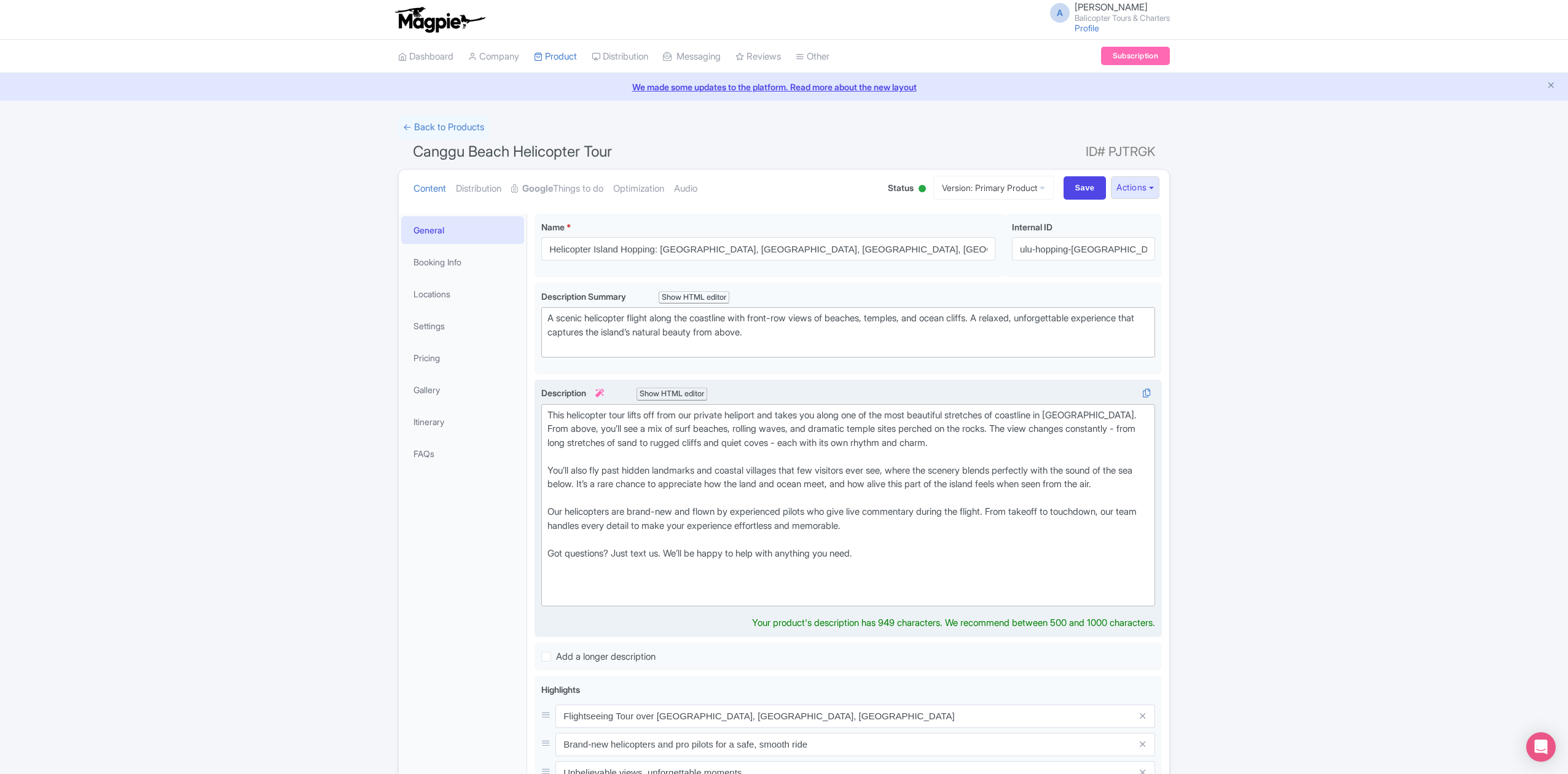
type trix-editor "<div>This helicopter tour lifts off from our private heliport and takes you alo…"
click at [902, 526] on div "This helicopter tour lifts off from our private heliport and takes you along on…" at bounding box center [848, 506] width 602 height 194
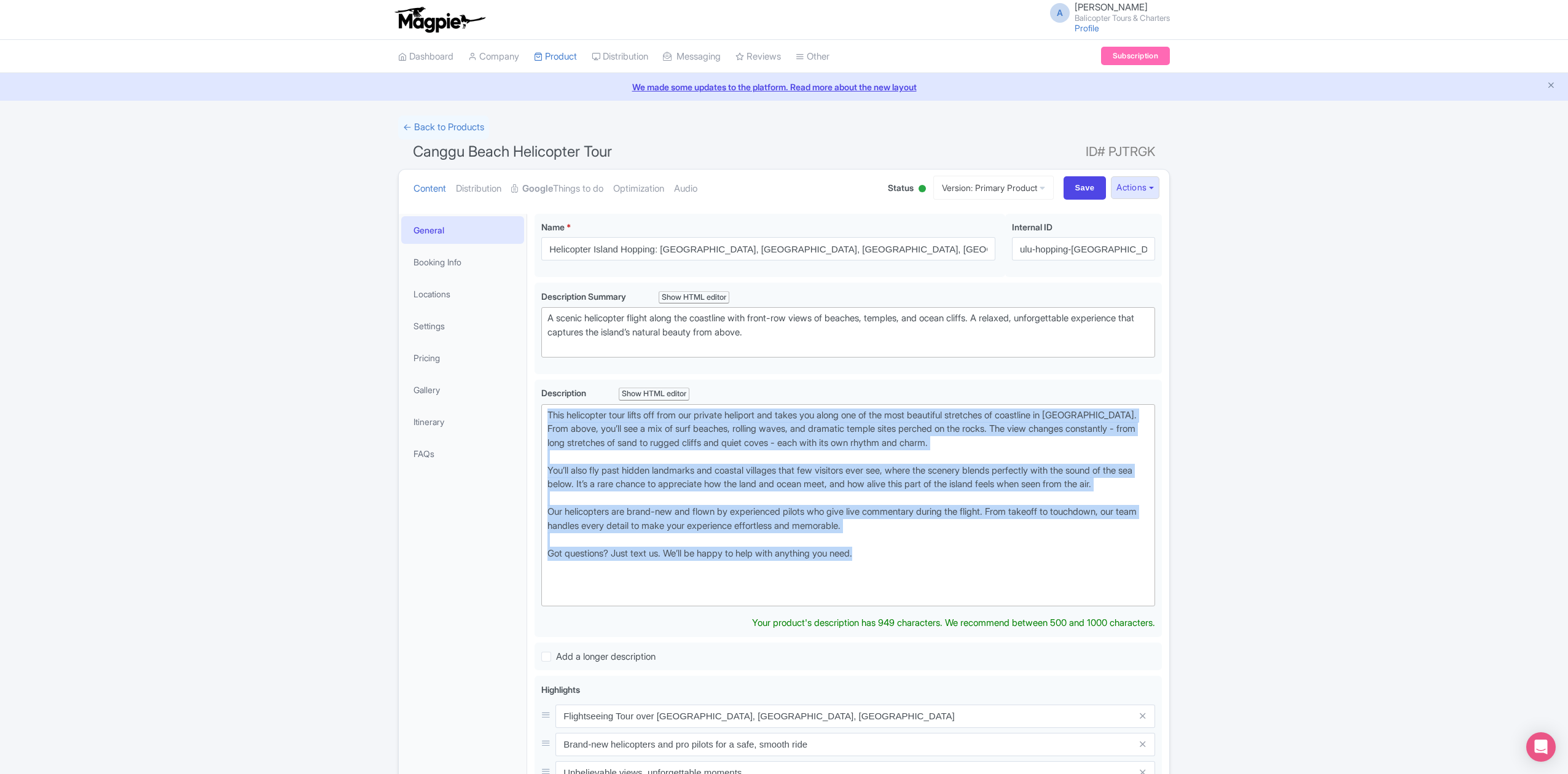
drag, startPoint x: 900, startPoint y: 566, endPoint x: 530, endPoint y: 419, distance: 398.1
click at [530, 419] on div "Canggu Beach Helicopter Tour Name * i Helicopter Island Hopping: [GEOGRAPHIC_DA…" at bounding box center [848, 637] width 642 height 861
copy div "This helicopter tour lifts off from our private heliport and takes you along on…"
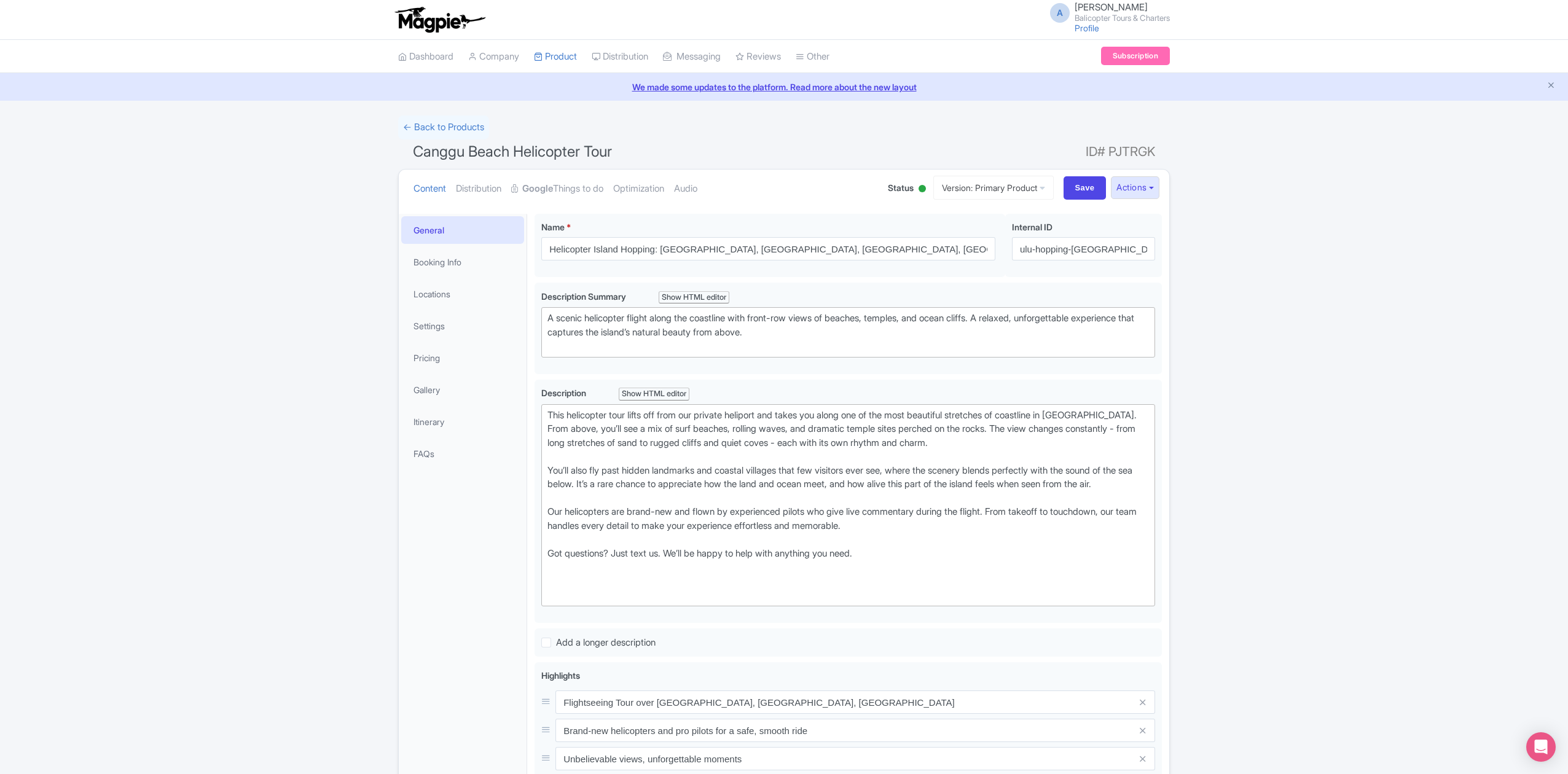
click at [1311, 486] on div "Success Data saved automatically ← Back to Products Canggu Beach Helicopter Tou…" at bounding box center [784, 585] width 1568 height 939
click at [1078, 187] on input "Save" at bounding box center [1085, 188] width 43 height 23
type input "Saving..."
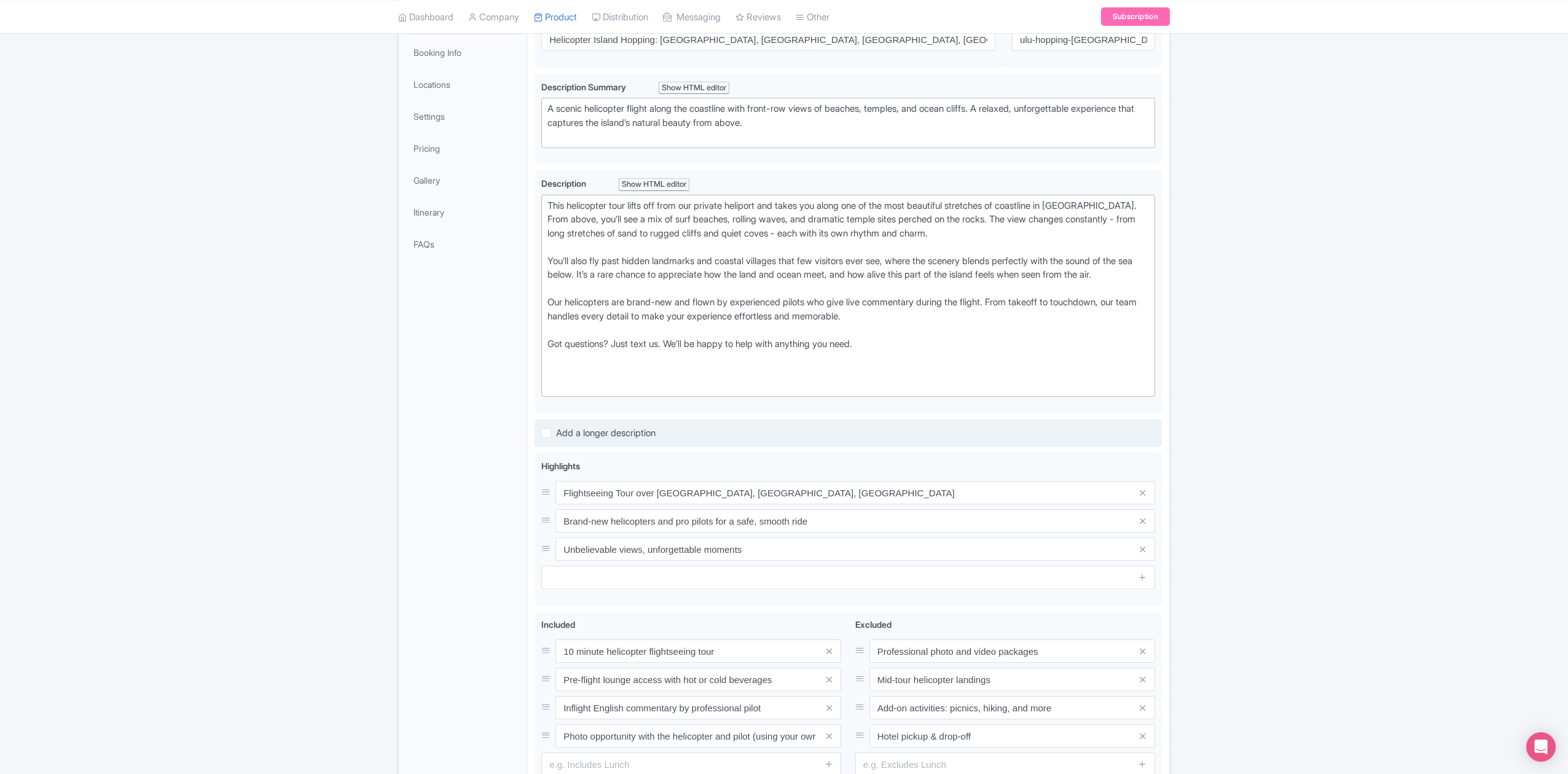
scroll to position [246, 0]
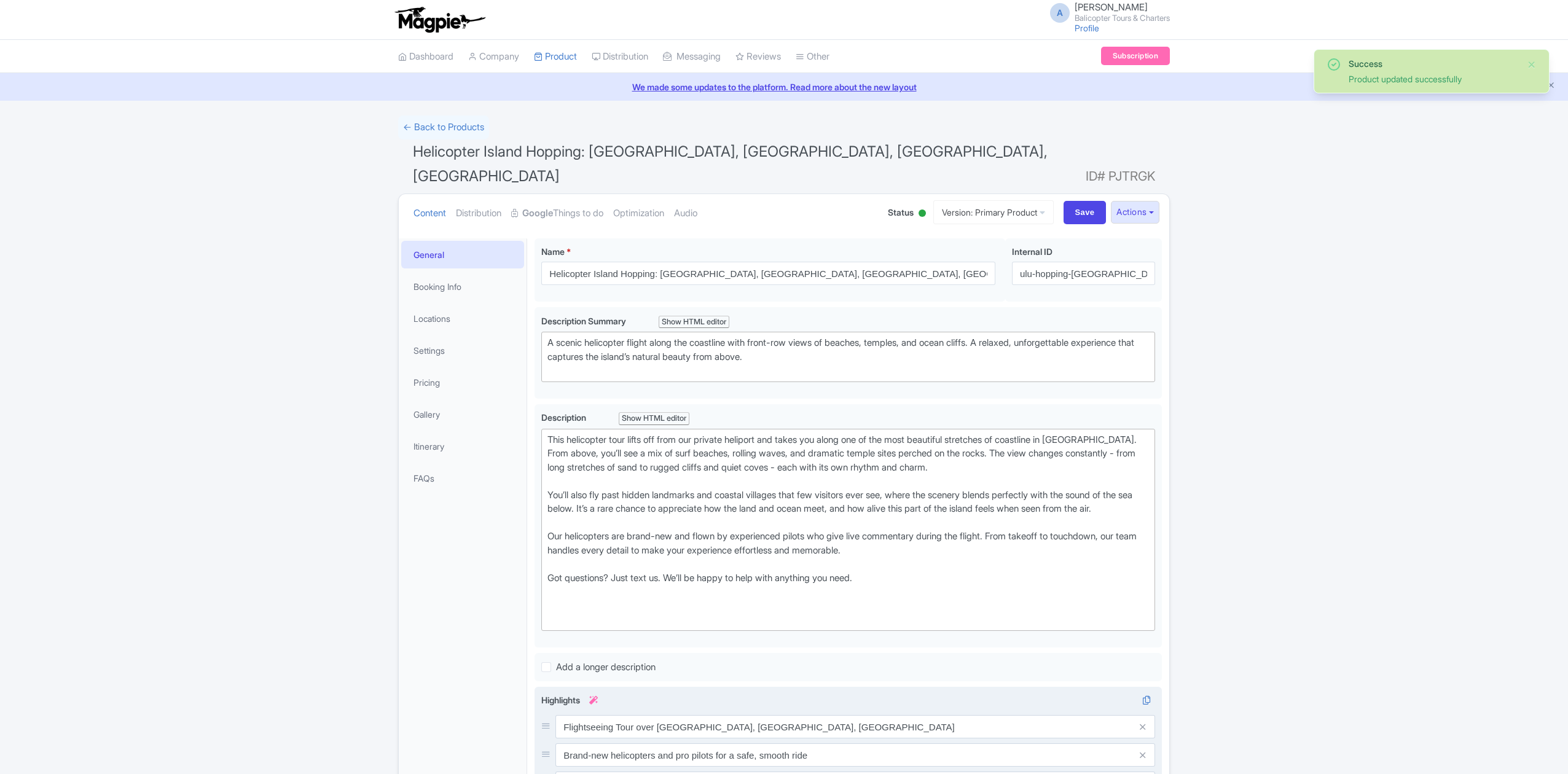
scroll to position [214, 0]
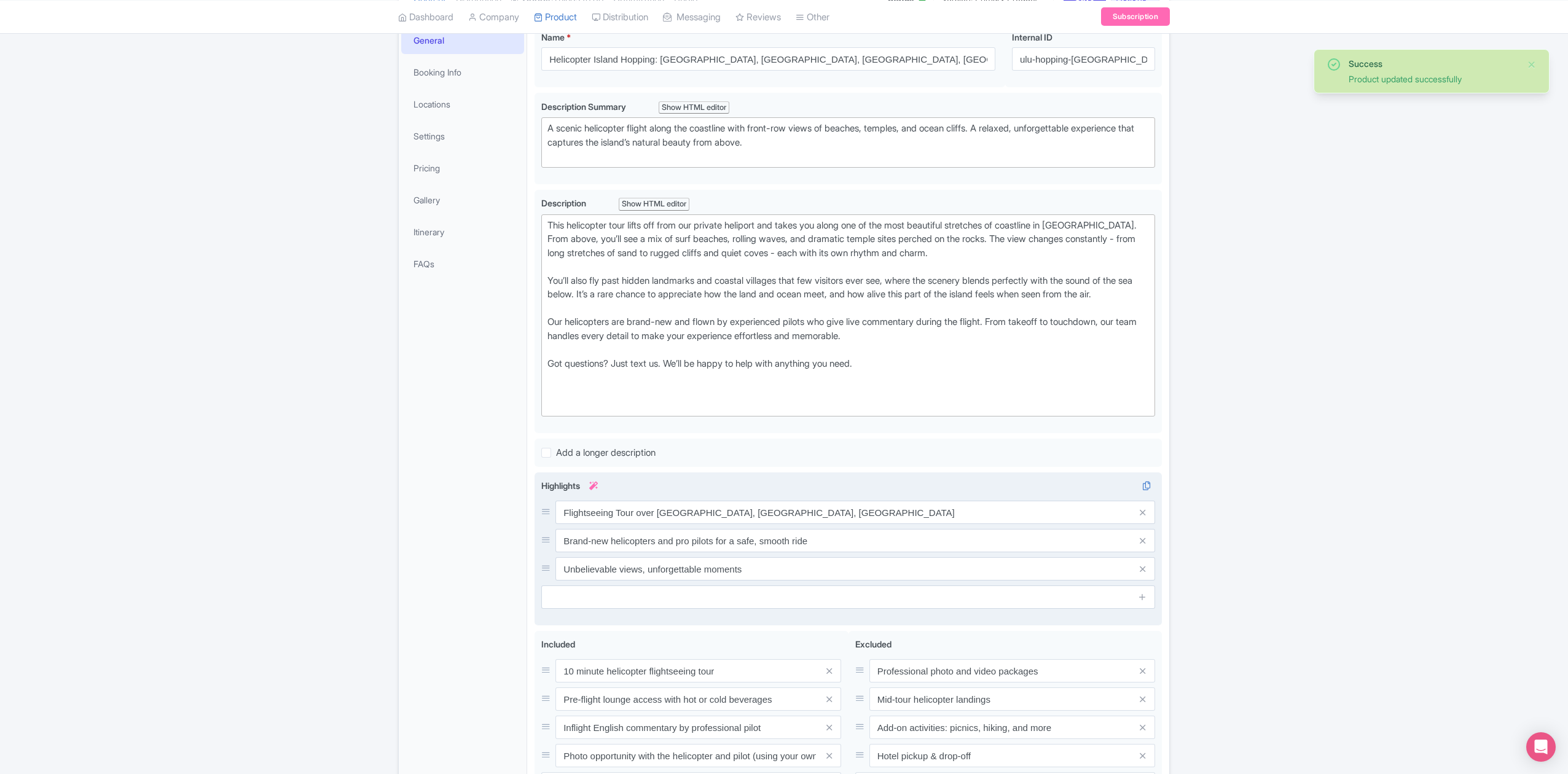
click at [633, 517] on div "Flightseeing Tour over [GEOGRAPHIC_DATA], [GEOGRAPHIC_DATA], [GEOGRAPHIC_DATA] …" at bounding box center [848, 541] width 614 height 80
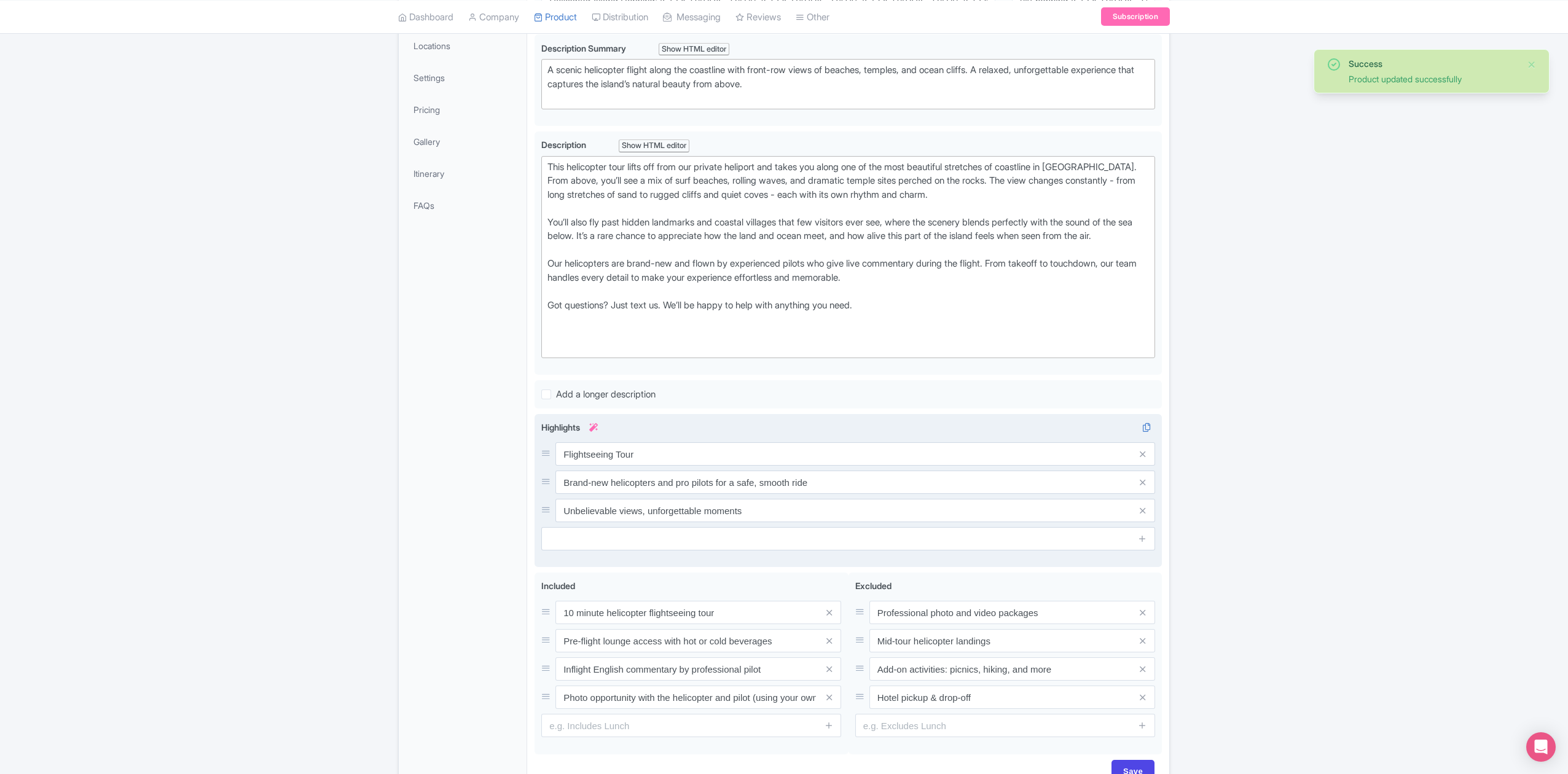
scroll to position [340, 0]
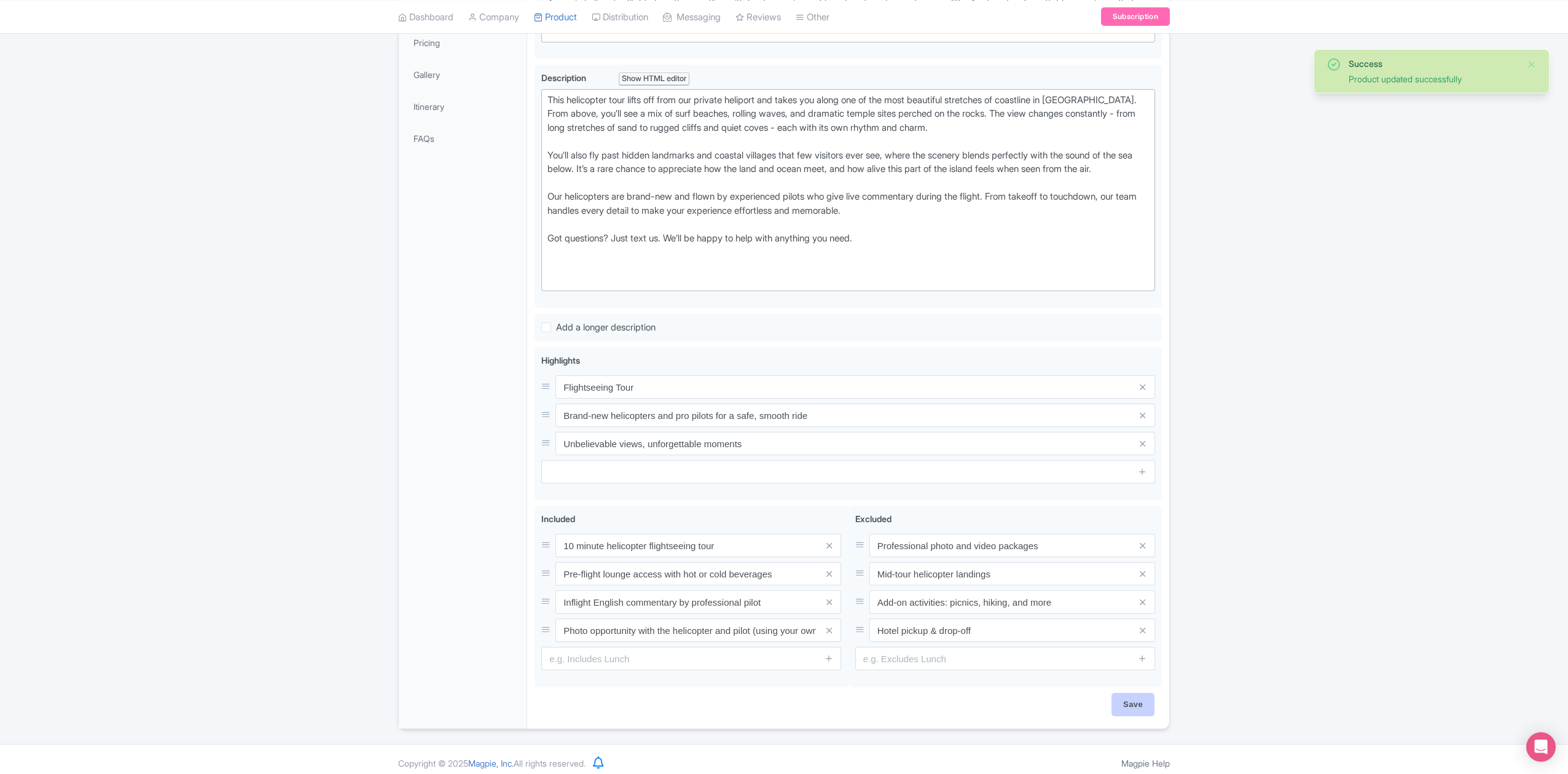
type input "Flightseeing Tour"
click at [1125, 700] on input "Save" at bounding box center [1133, 705] width 43 height 23
type input "Saving..."
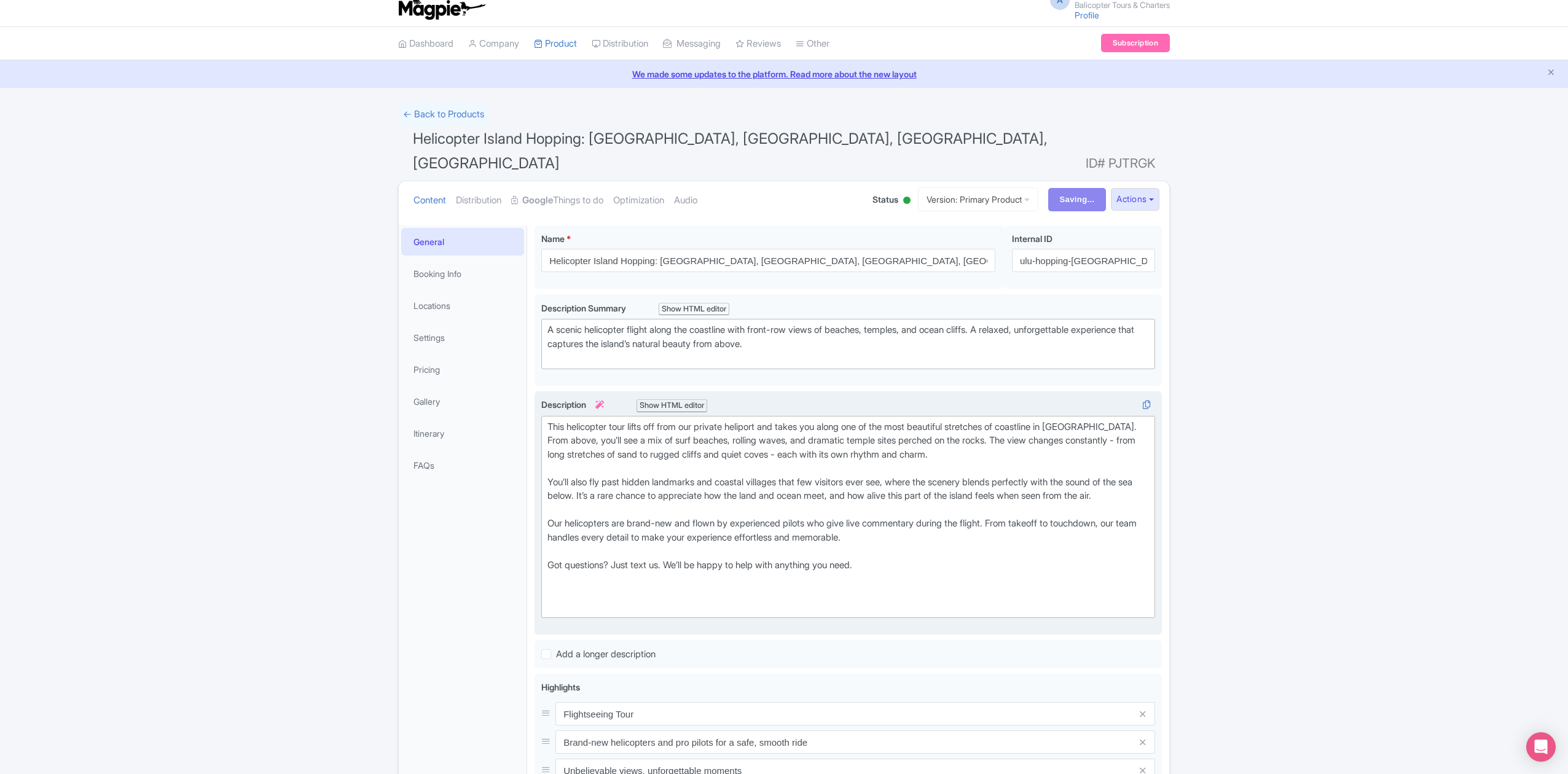
scroll to position [12, 0]
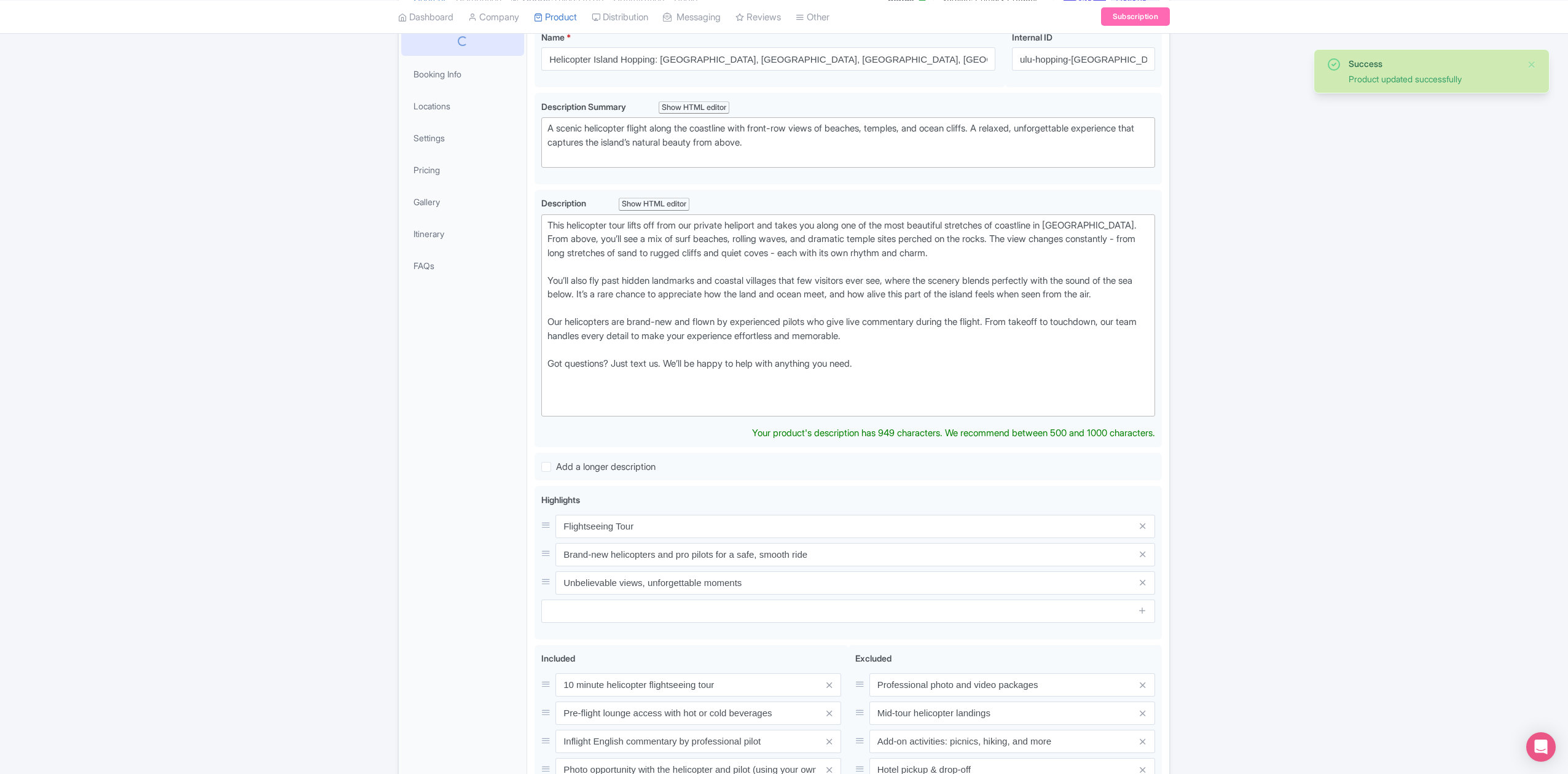
click at [464, 265] on div "Booking Info Locations Settings Pricing Gallery Itinerary FAQs" at bounding box center [463, 450] width 128 height 853
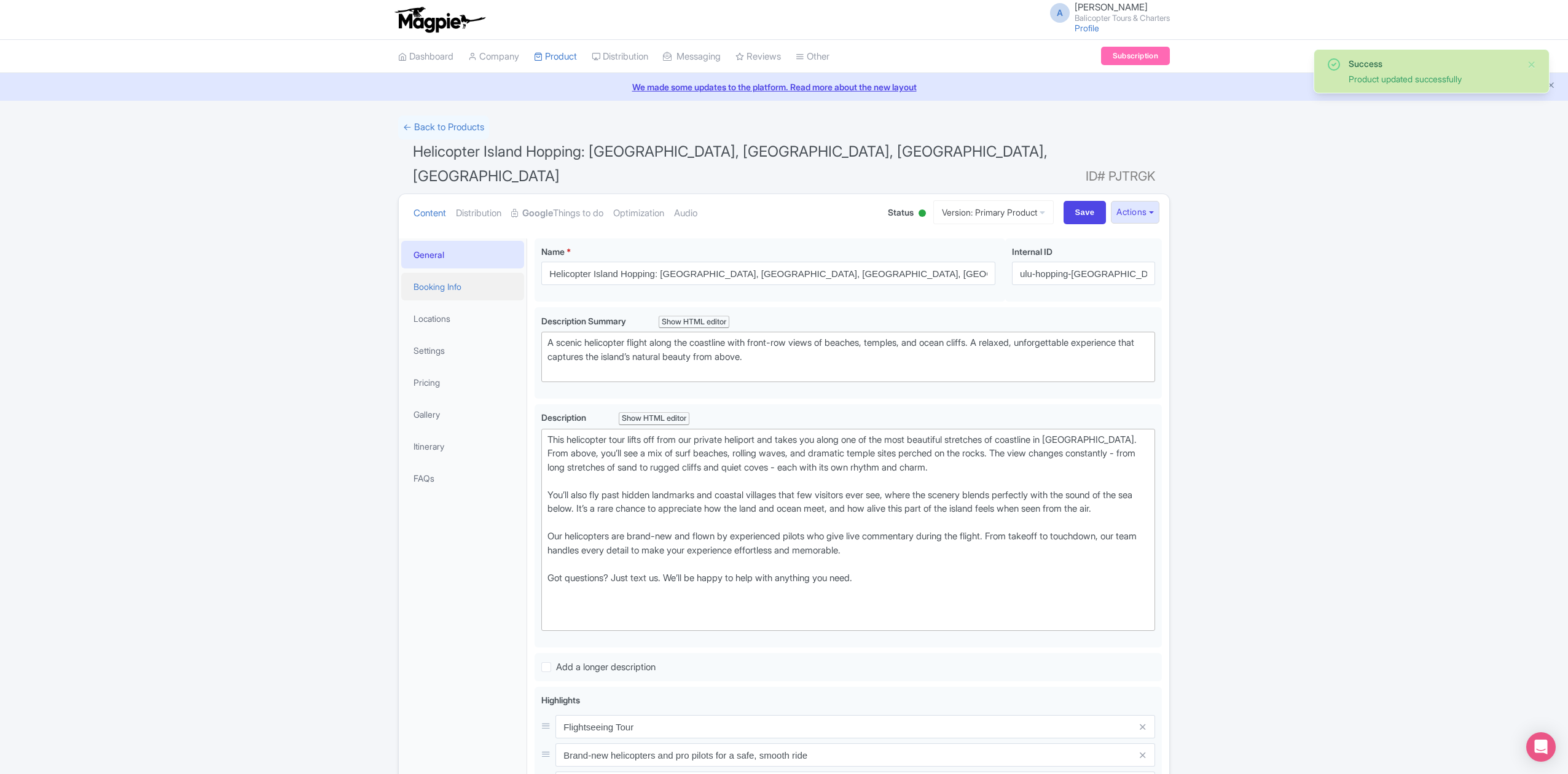
click at [460, 273] on link "Booking Info" at bounding box center [463, 287] width 123 height 28
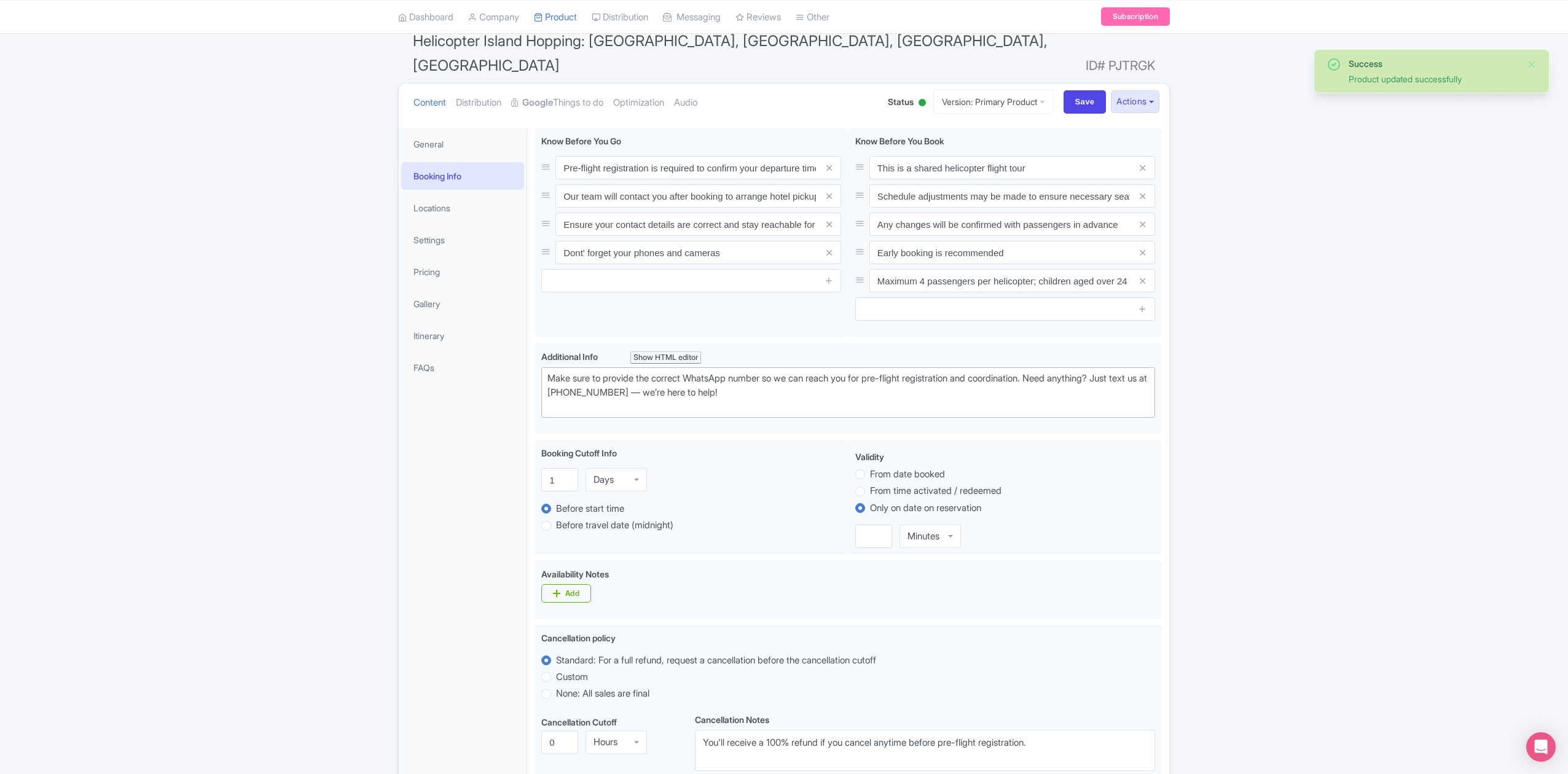
scroll to position [81, 0]
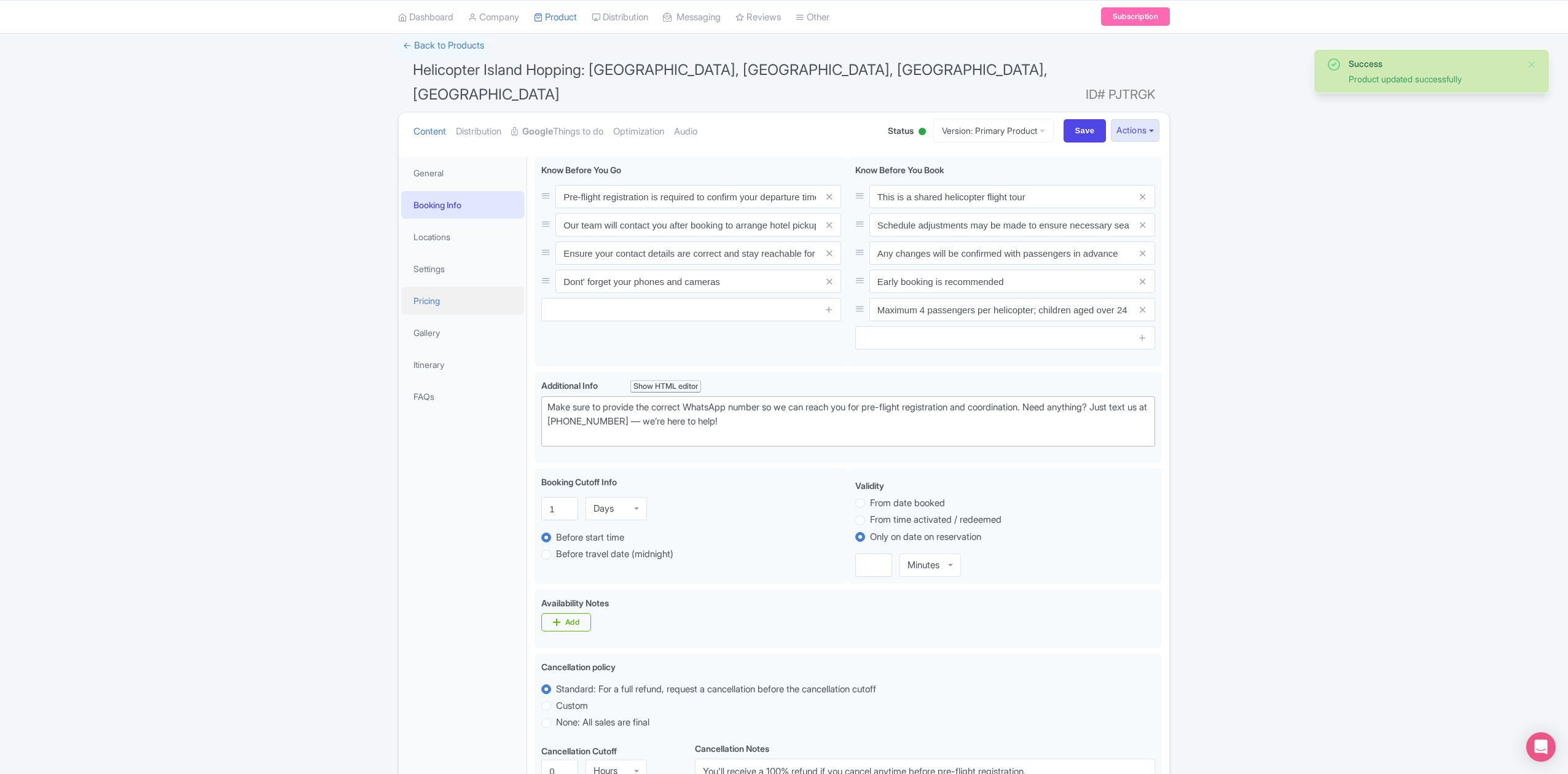
click at [443, 287] on link "Pricing" at bounding box center [463, 301] width 123 height 28
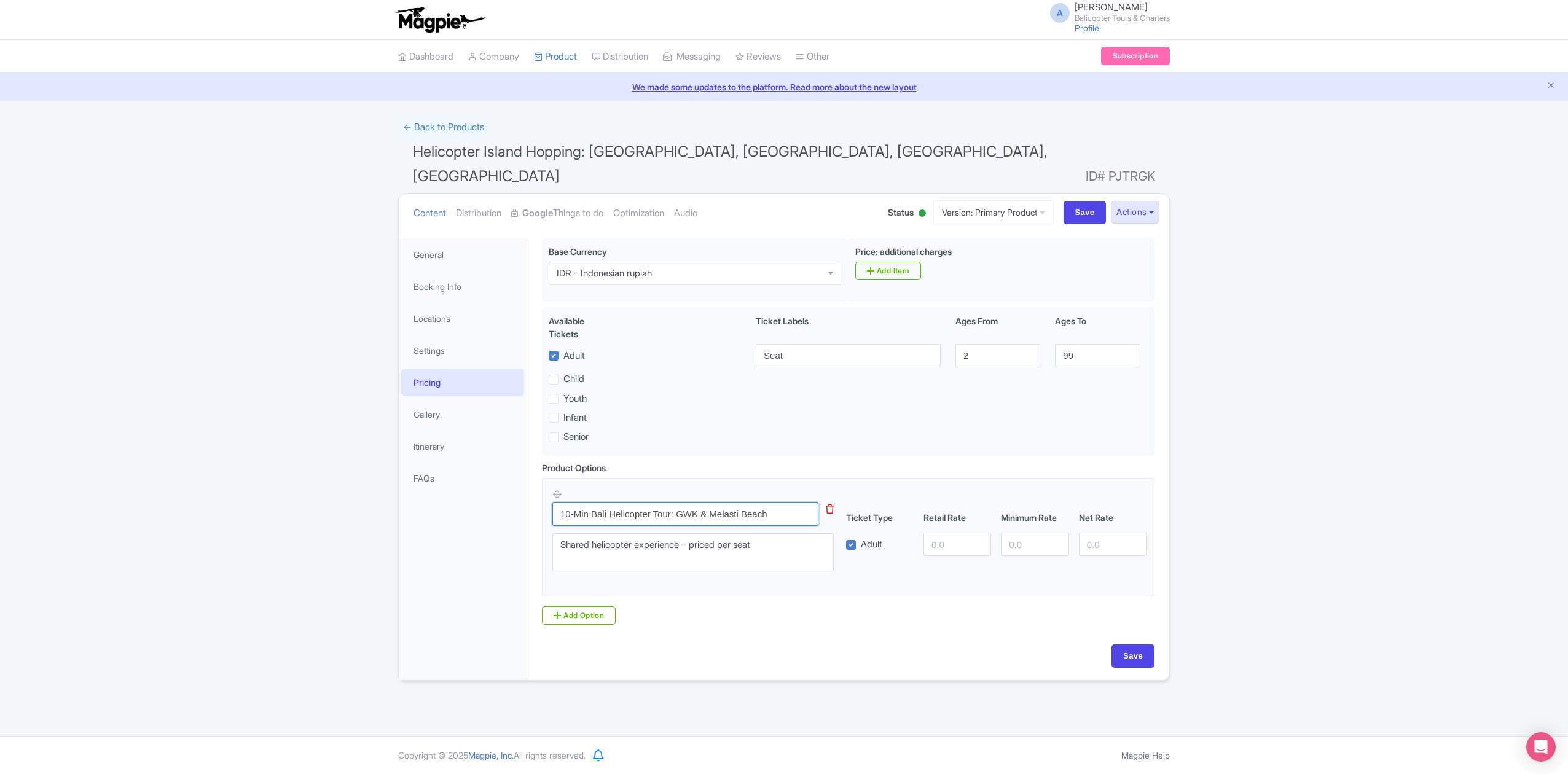
drag, startPoint x: 776, startPoint y: 494, endPoint x: 586, endPoint y: 503, distance: 190.2
click at [586, 503] on input "10-Min Bali Helicopter Tour: GWK & Melasti Beach" at bounding box center [686, 514] width 266 height 23
drag, startPoint x: 414, startPoint y: 148, endPoint x: 596, endPoint y: 148, distance: 182.0
click at [596, 148] on span "Helicopter Island Hopping: [GEOGRAPHIC_DATA], [GEOGRAPHIC_DATA], [GEOGRAPHIC_DA…" at bounding box center [730, 163] width 635 height 42
drag, startPoint x: 776, startPoint y: 495, endPoint x: 588, endPoint y: 502, distance: 188.1
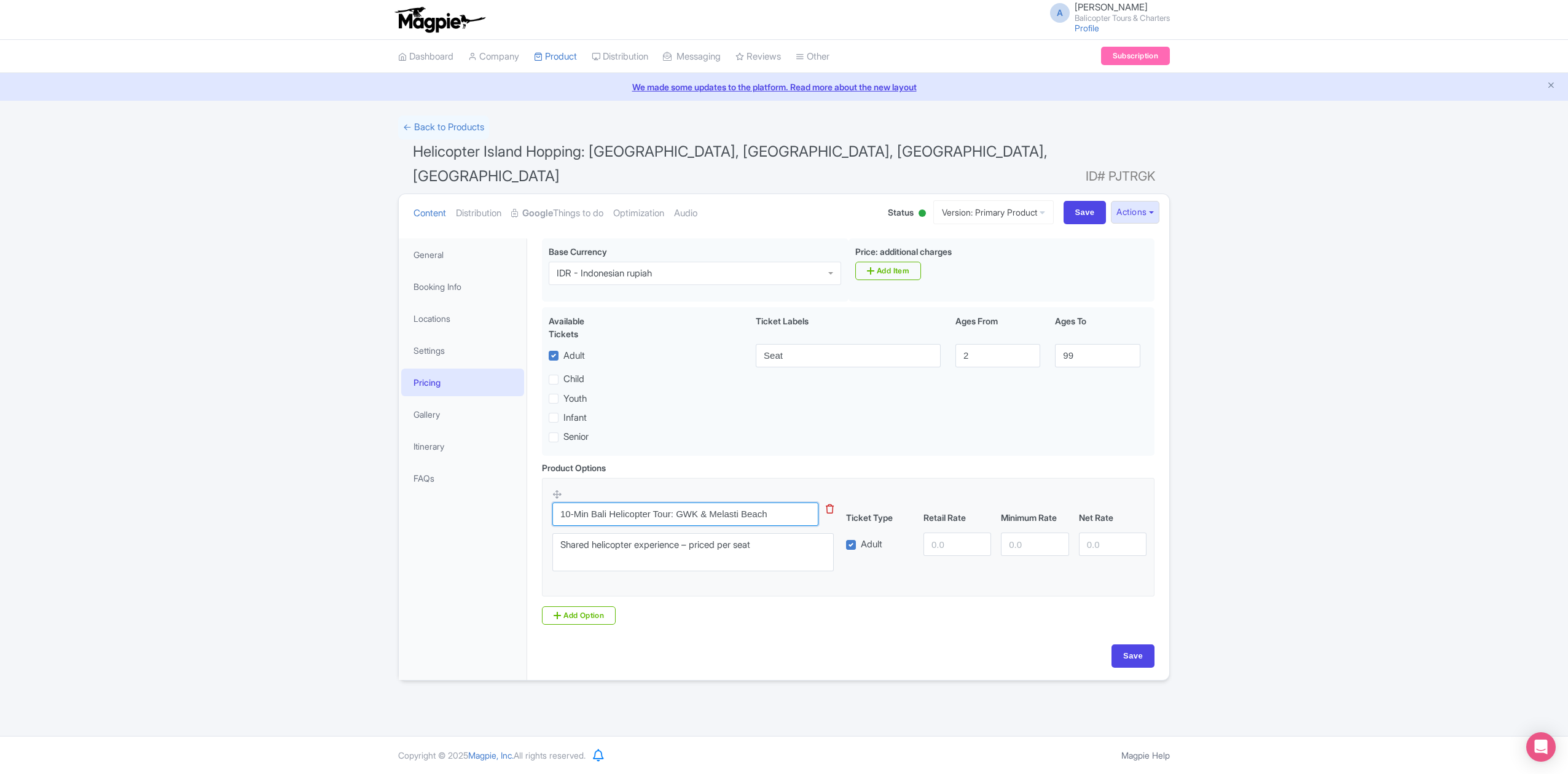
click at [588, 503] on input "10-Min Bali Helicopter Tour: GWK & Melasti Beach" at bounding box center [686, 514] width 266 height 23
type input "10-Min"
drag, startPoint x: 637, startPoint y: 524, endPoint x: 533, endPoint y: 532, distance: 104.3
click at [533, 532] on div "Helicopter Island Hopping: Uluwatu, Canggu, Ubud, Penida Name * i Helicopter Is…" at bounding box center [848, 456] width 642 height 449
drag, startPoint x: 586, startPoint y: 504, endPoint x: 556, endPoint y: 505, distance: 30.0
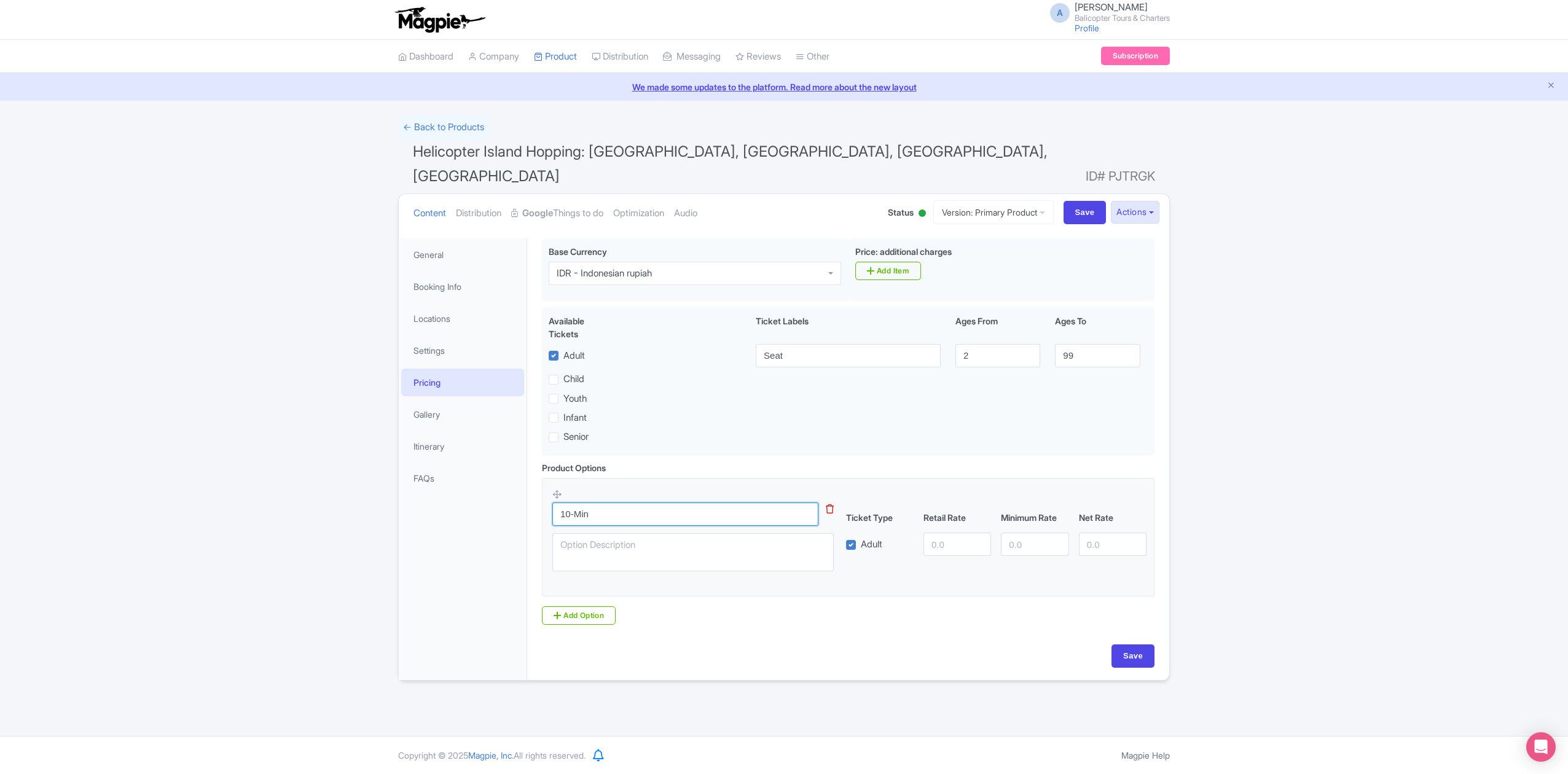
click at [556, 505] on div "10-Min This tip has not data. Code: tip_option_name Shared helicopter experienc…" at bounding box center [700, 534] width 296 height 91
click at [648, 533] on textarea "Shared helicopter experience – priced per seat" at bounding box center [693, 553] width 281 height 38
paste textarea "10-Min"
type textarea "10-Min"
click at [955, 564] on fieldset "10-Min This tip has not data. Code: tip_option_name Shared helicopter experienc…" at bounding box center [848, 537] width 613 height 118
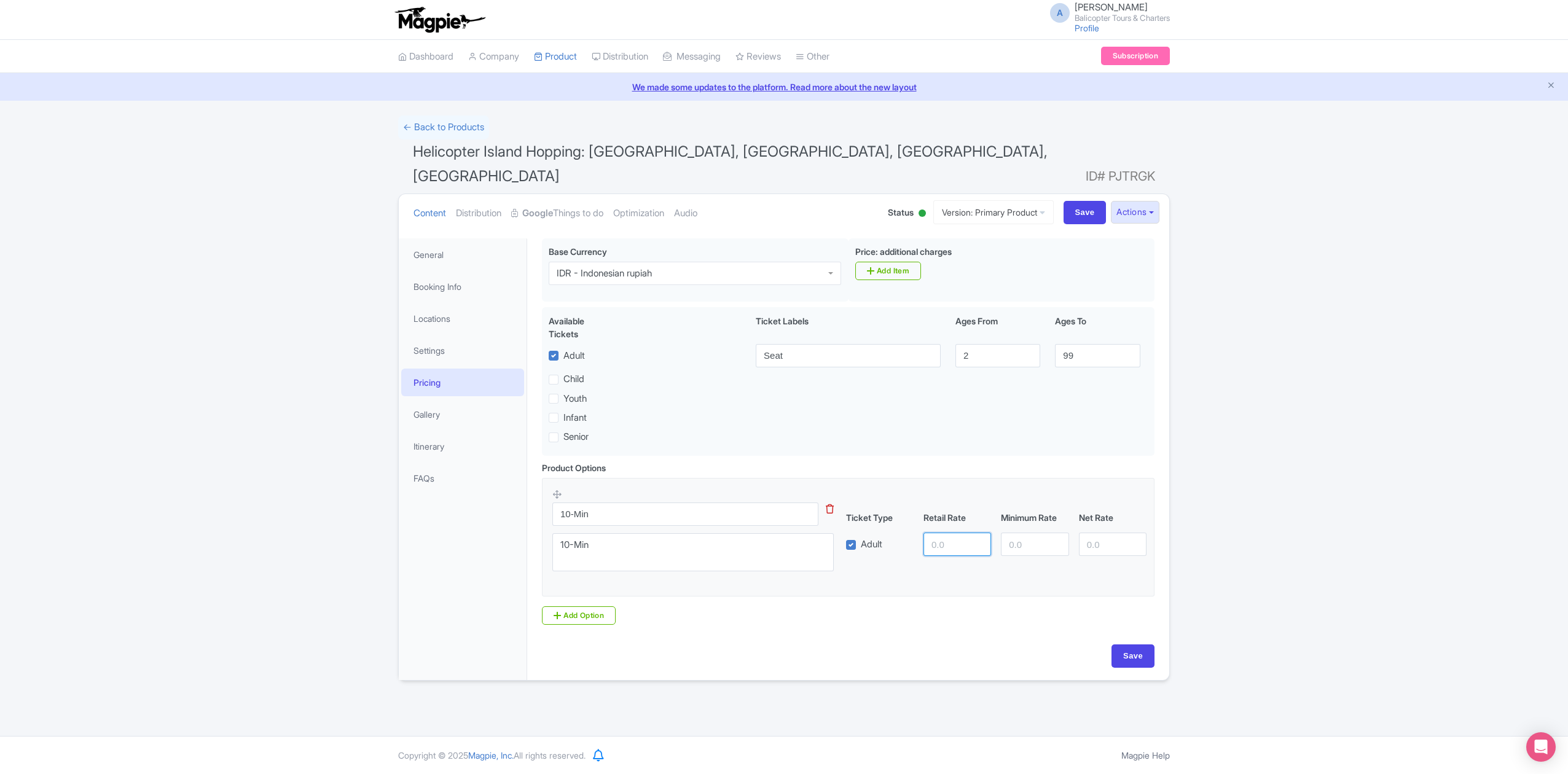
click at [948, 533] on input "number" at bounding box center [958, 544] width 68 height 23
type input "1990000"
click at [1034, 533] on input "number" at bounding box center [1035, 544] width 68 height 23
type input "1990000"
click at [1098, 533] on input "number" at bounding box center [1113, 544] width 68 height 23
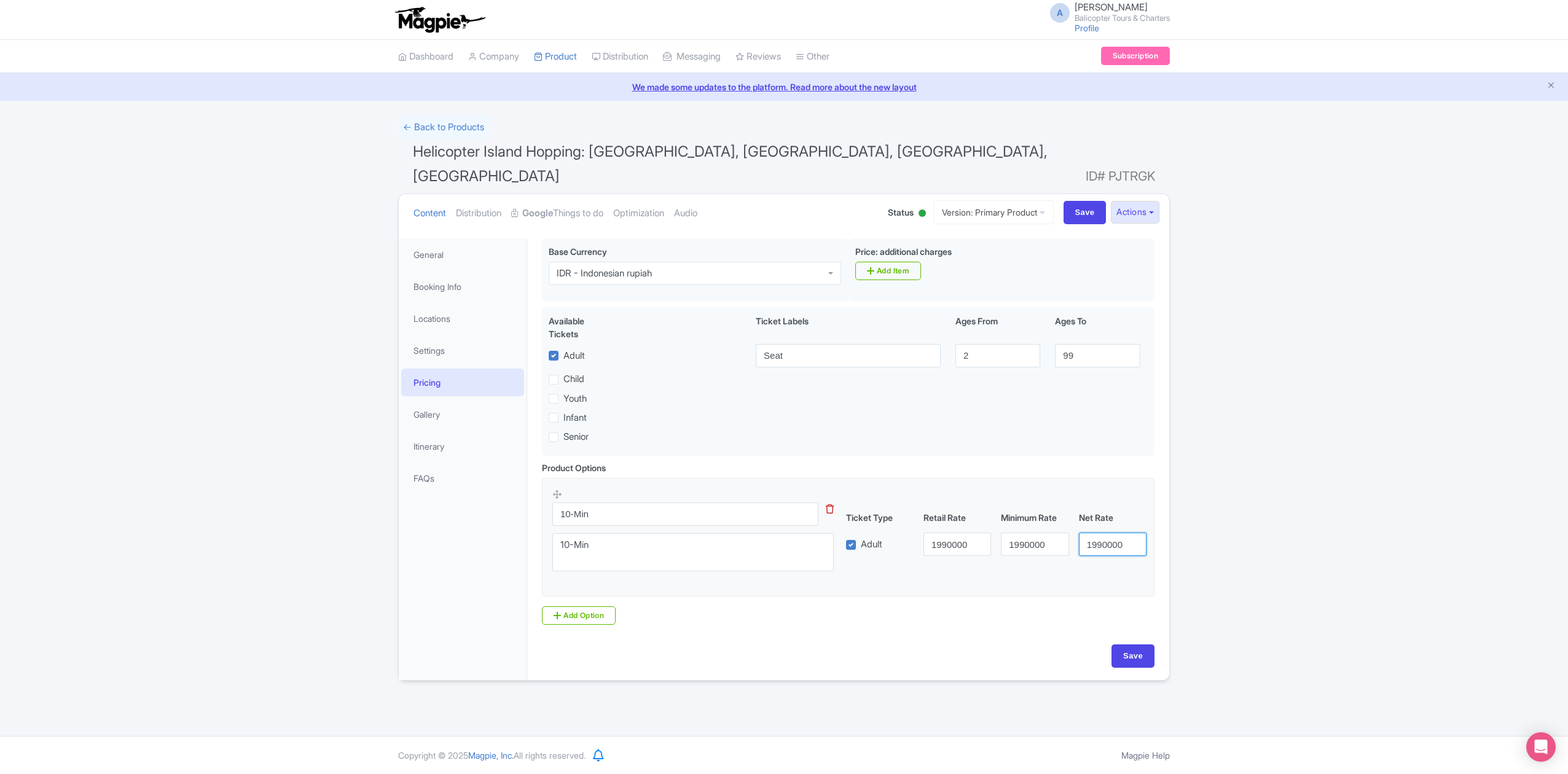
type input "1990000"
drag, startPoint x: 414, startPoint y: 150, endPoint x: 586, endPoint y: 152, distance: 172.0
click at [586, 152] on span "Helicopter Island Hopping: [GEOGRAPHIC_DATA], [GEOGRAPHIC_DATA], [GEOGRAPHIC_DA…" at bounding box center [730, 163] width 635 height 42
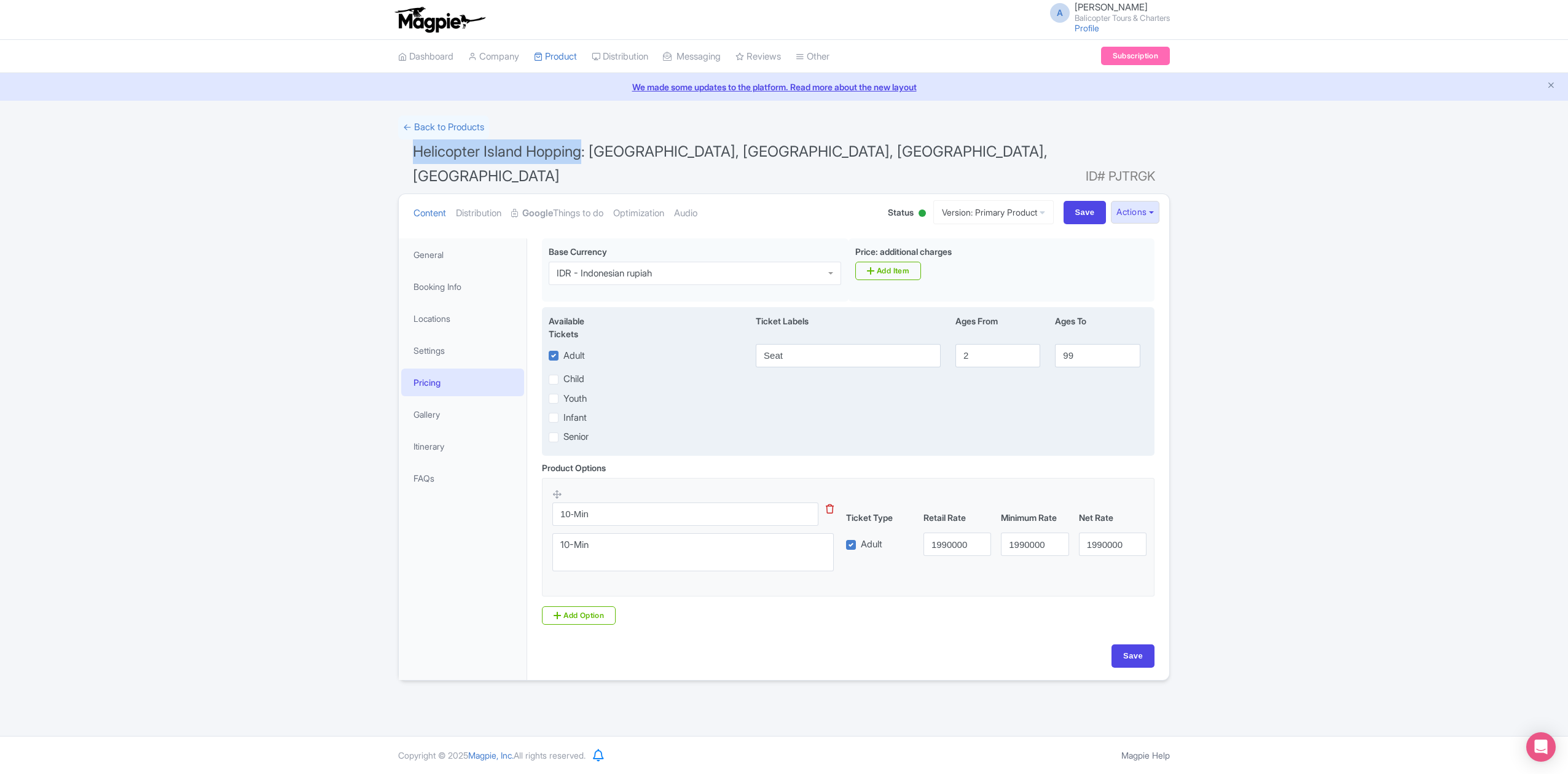
copy span "Helicopter Island Hopping"
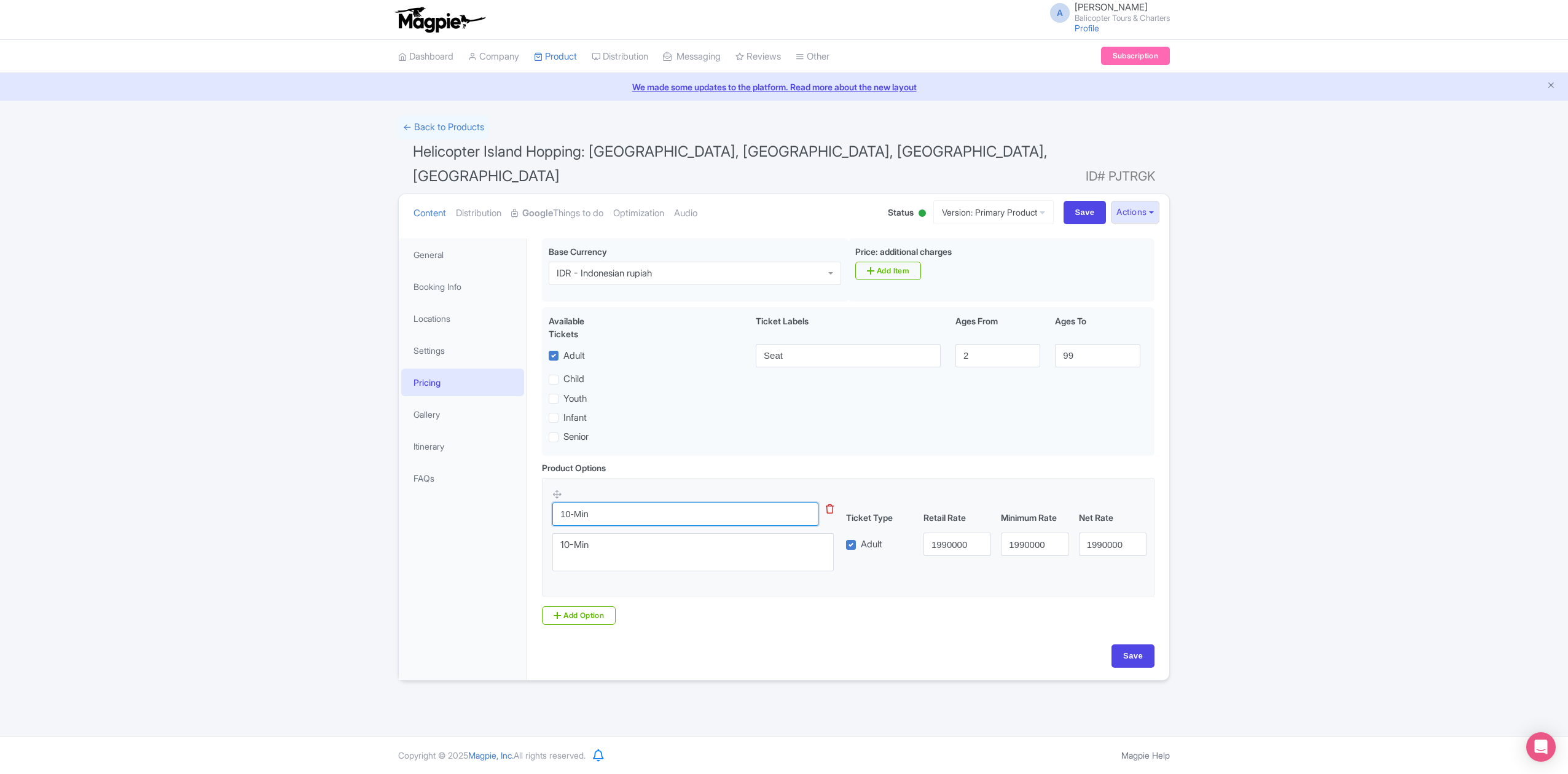
drag, startPoint x: 556, startPoint y: 490, endPoint x: 546, endPoint y: 490, distance: 10.0
click at [546, 490] on fieldset "10-Min This tip has not data. Code: tip_option_name Shared helicopter experienc…" at bounding box center [848, 537] width 613 height 118
paste input "Helicopter Island Hopping"
type input "Helicopter Island Hopping"
drag, startPoint x: 616, startPoint y: 523, endPoint x: 537, endPoint y: 524, distance: 79.0
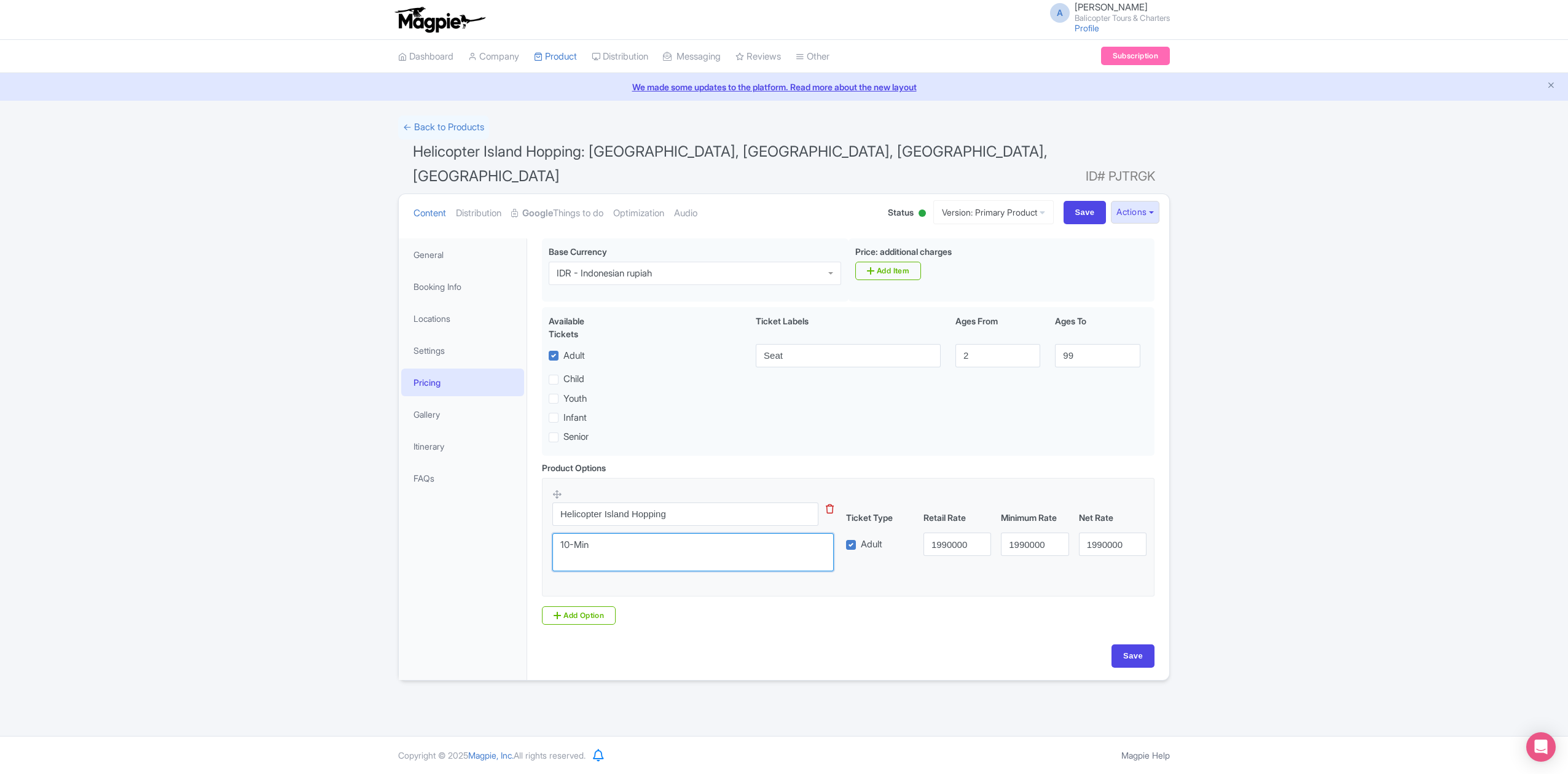
click at [537, 524] on div "Product Options i Helicopter Island Hopping This tip has not data. Code: tip_op…" at bounding box center [849, 543] width 627 height 164
paste textarea "Helicopter Island Hopping"
type textarea "Helicopter Island Hopping"
click at [564, 503] on input "Helicopter Island Hopping" at bounding box center [686, 514] width 266 height 23
drag, startPoint x: 669, startPoint y: 493, endPoint x: 553, endPoint y: 499, distance: 116.2
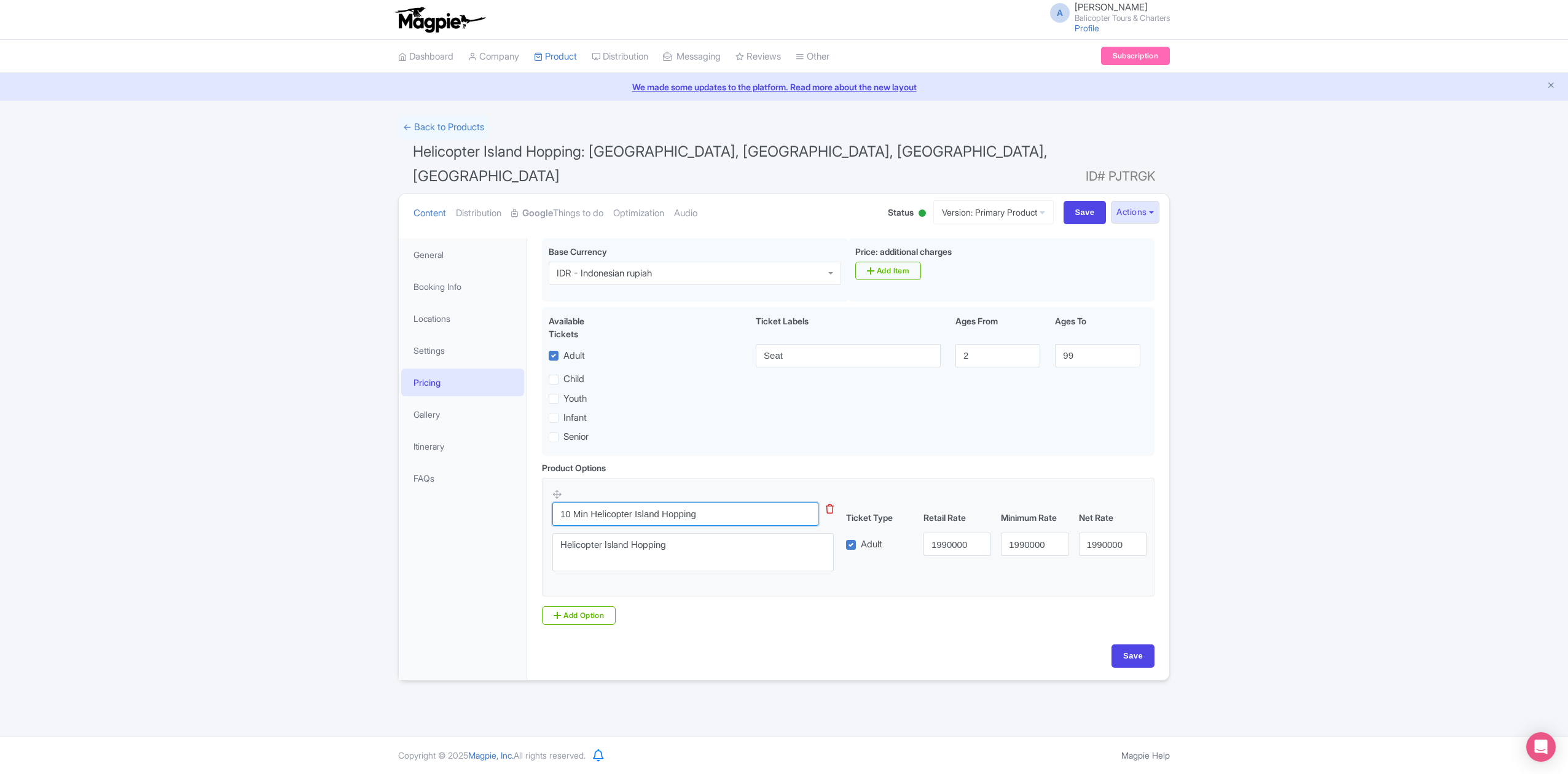
click at [553, 503] on input "10 Min Helicopter Island Hopping" at bounding box center [686, 514] width 266 height 23
type input "10 Min Helicopter Island Hopping"
drag, startPoint x: 1129, startPoint y: 634, endPoint x: 1141, endPoint y: 637, distance: 12.4
click at [1129, 645] on input "Save" at bounding box center [1133, 656] width 43 height 23
type input "Saving..."
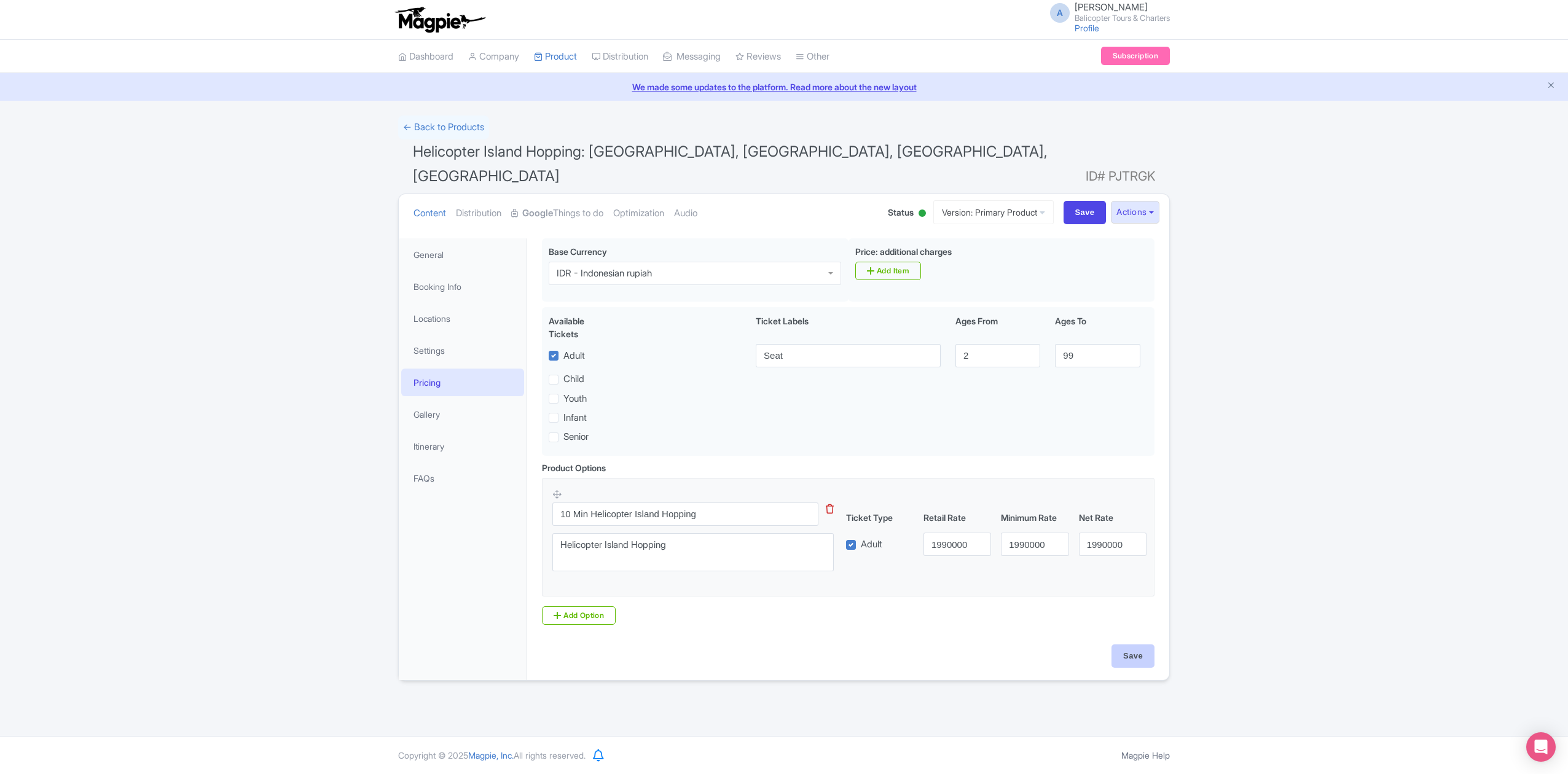
type input "Saving..."
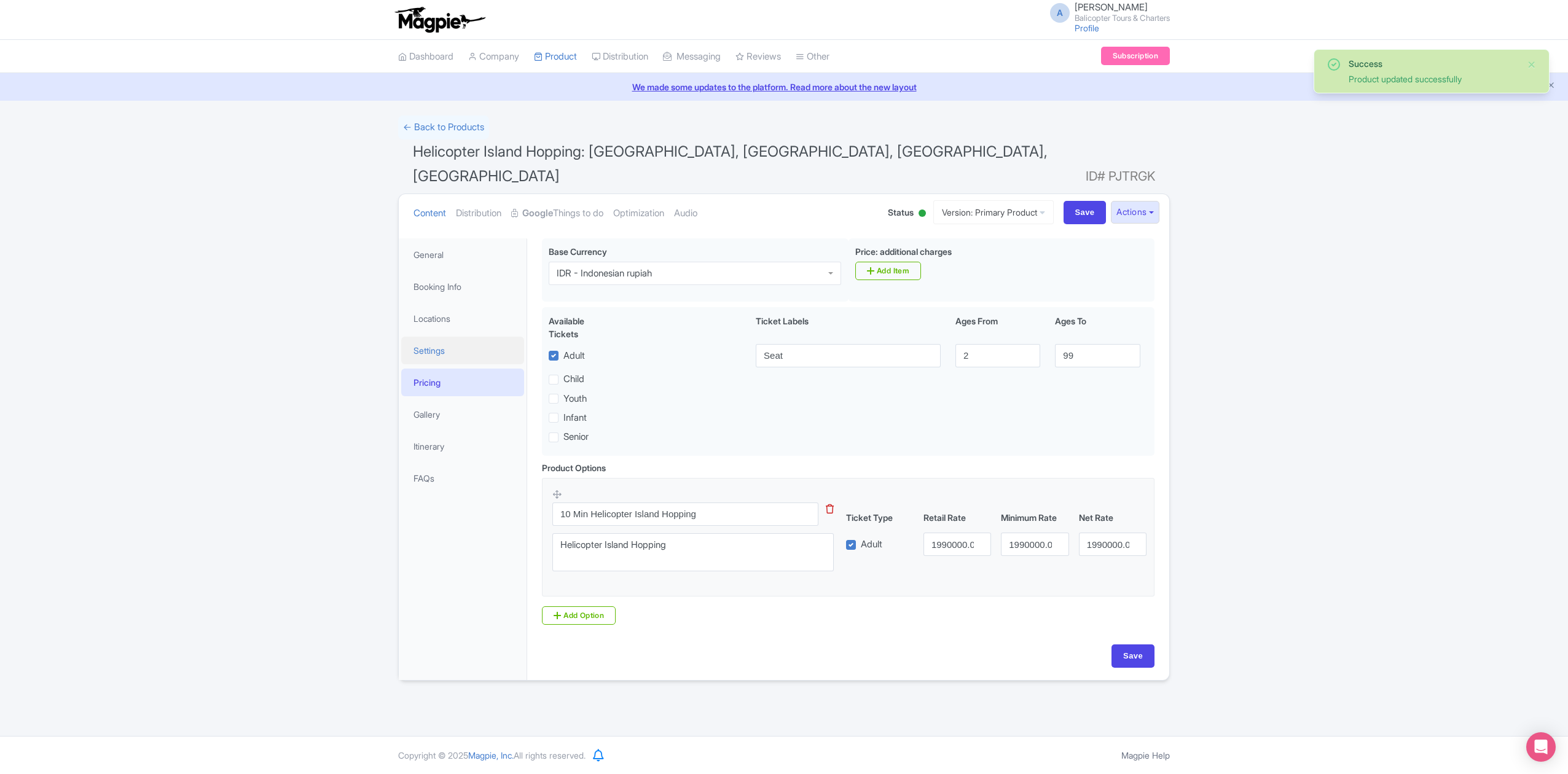
click at [480, 337] on link "Settings" at bounding box center [463, 350] width 123 height 28
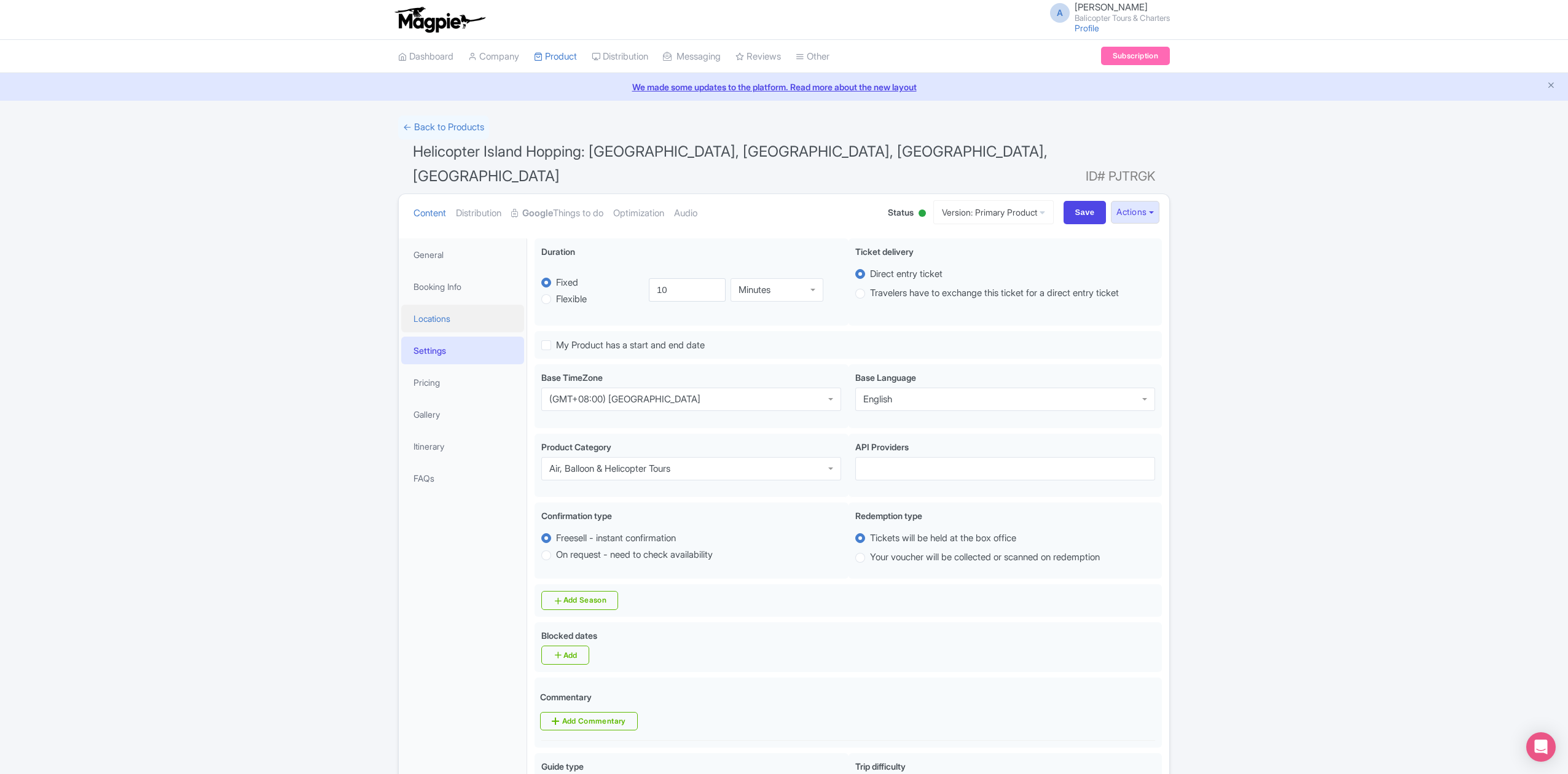
click at [463, 305] on link "Locations" at bounding box center [463, 319] width 123 height 28
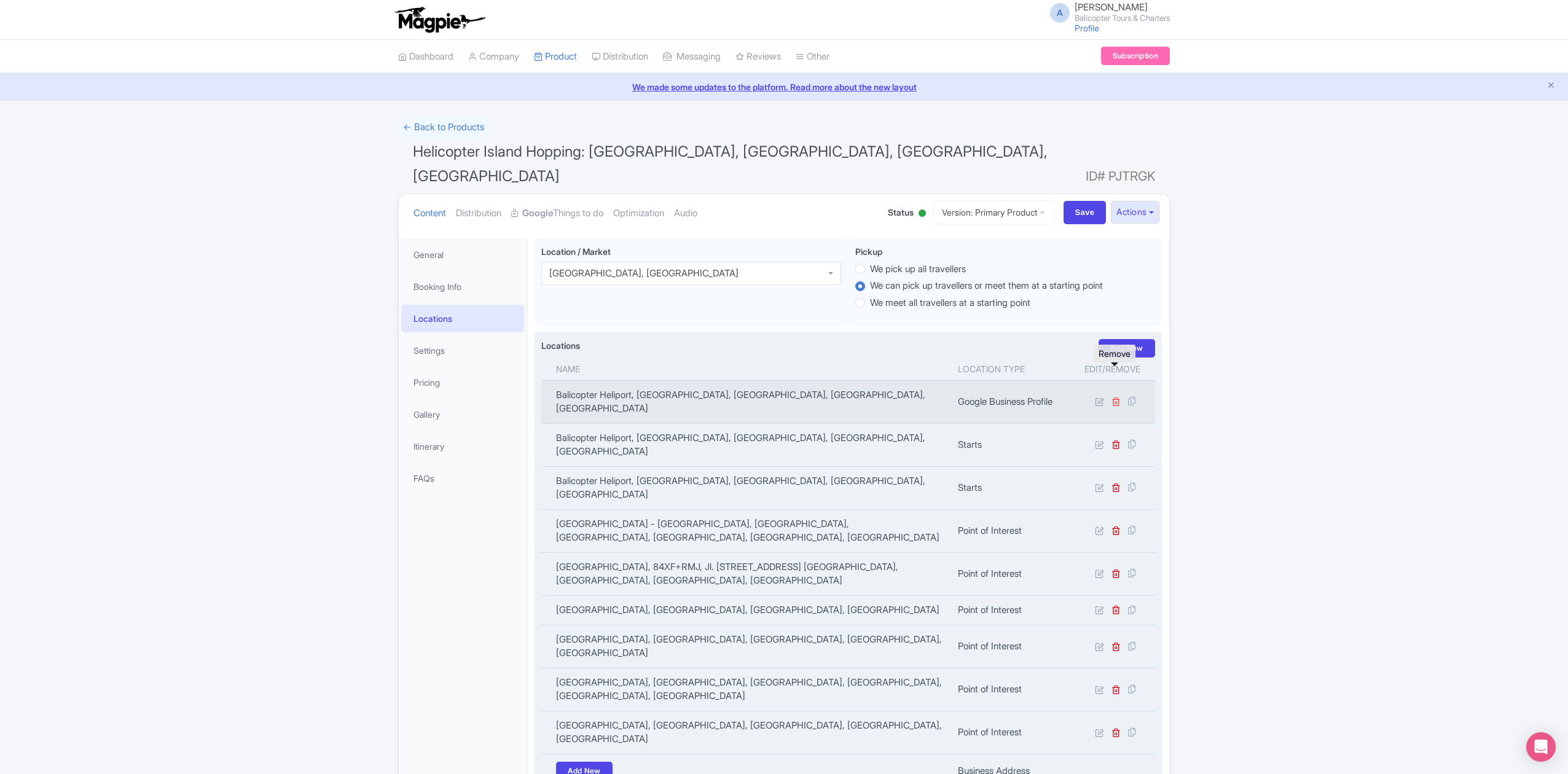
click at [1114, 397] on icon at bounding box center [1116, 401] width 9 height 9
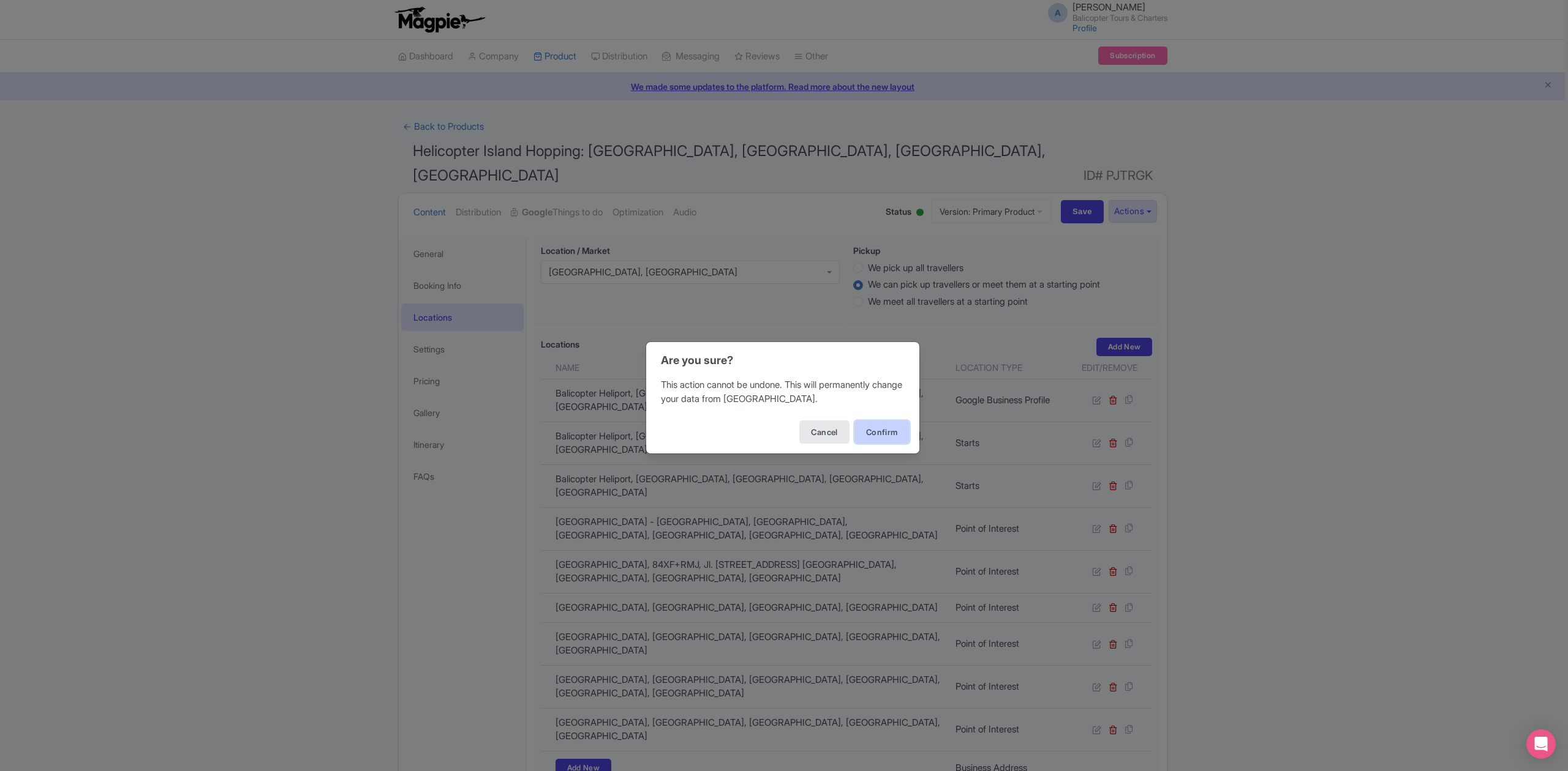
click at [902, 433] on button "Confirm" at bounding box center [882, 432] width 55 height 23
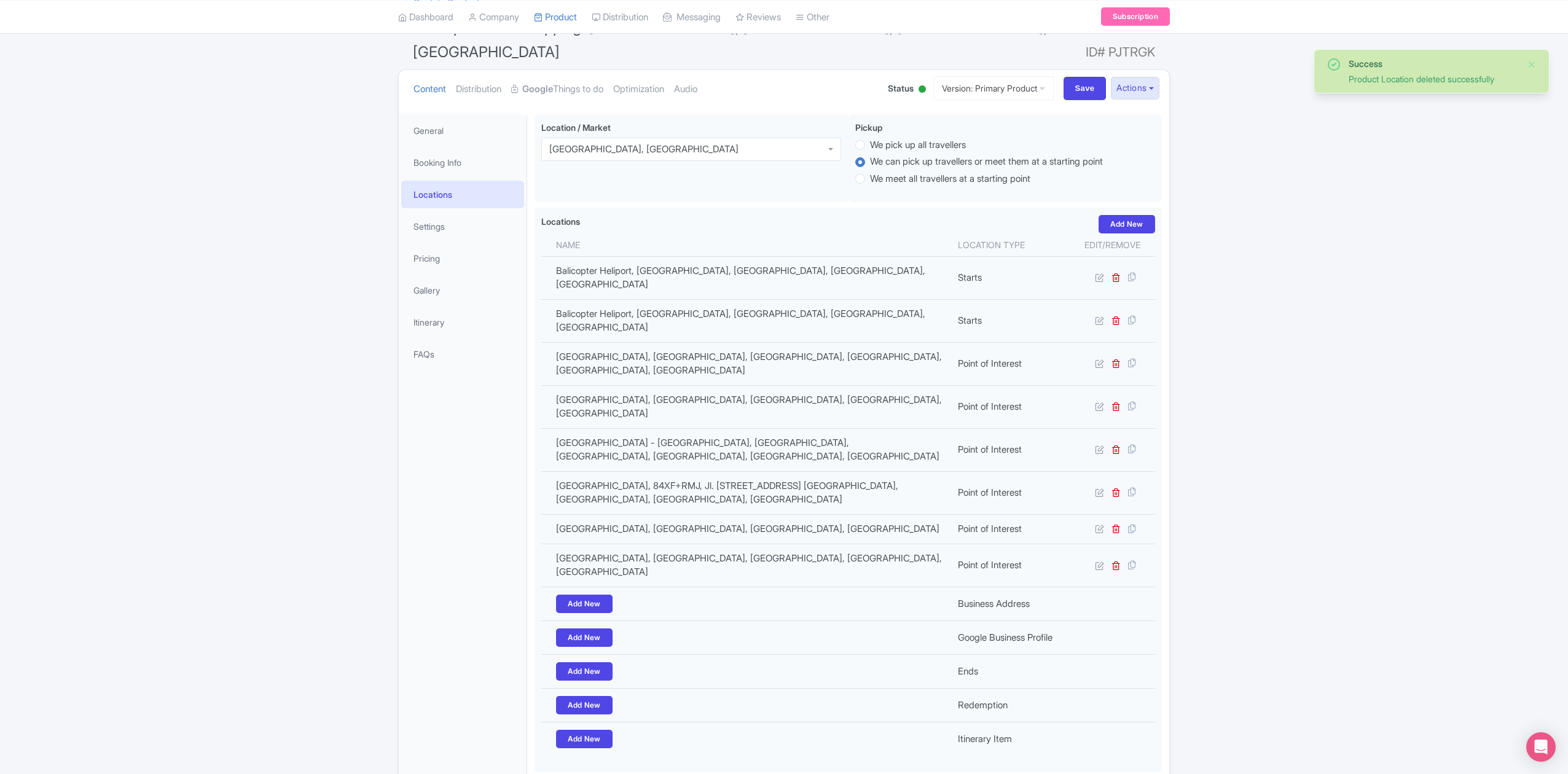
scroll to position [119, 0]
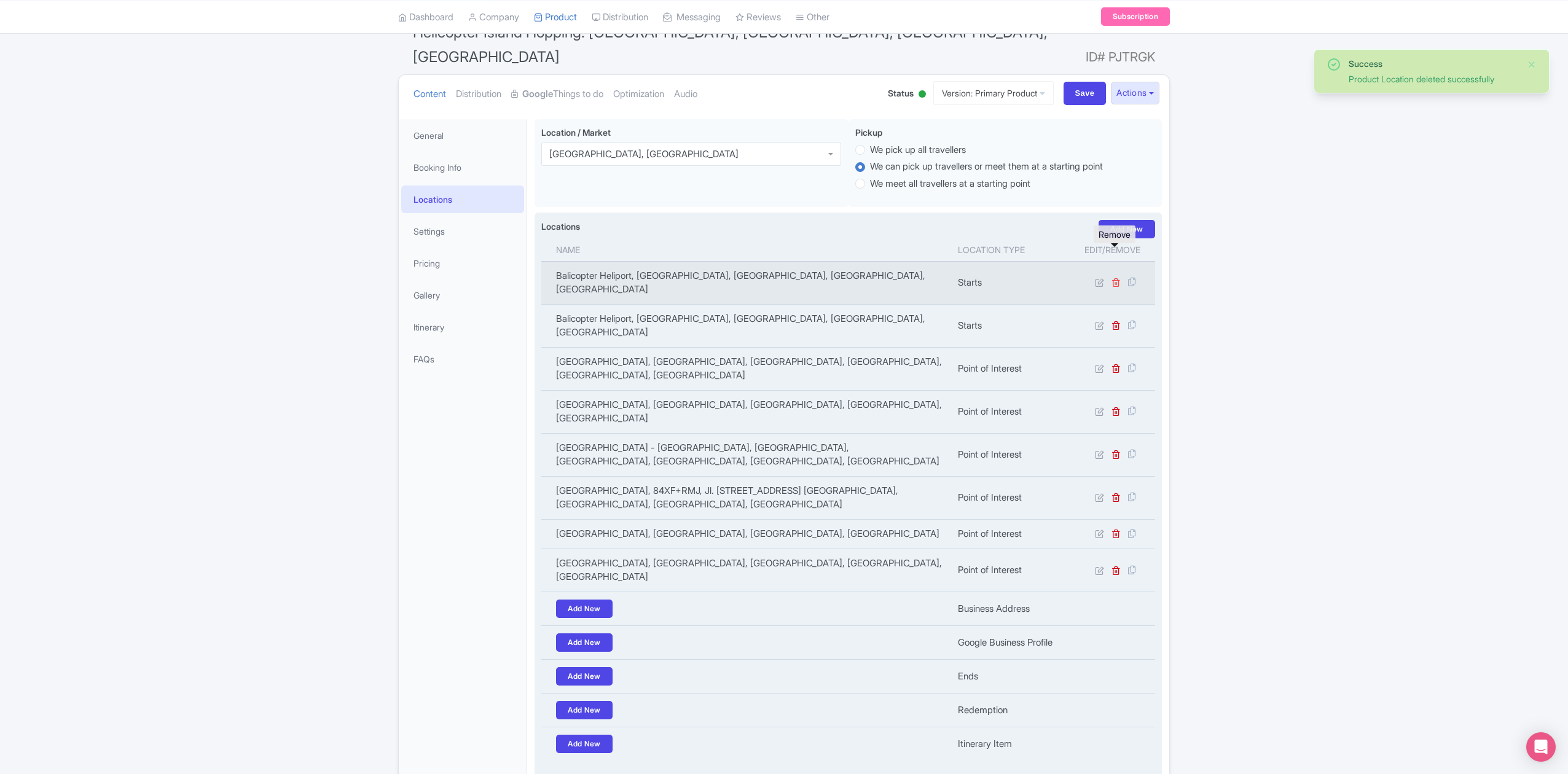
click at [1117, 277] on icon at bounding box center [1116, 282] width 9 height 9
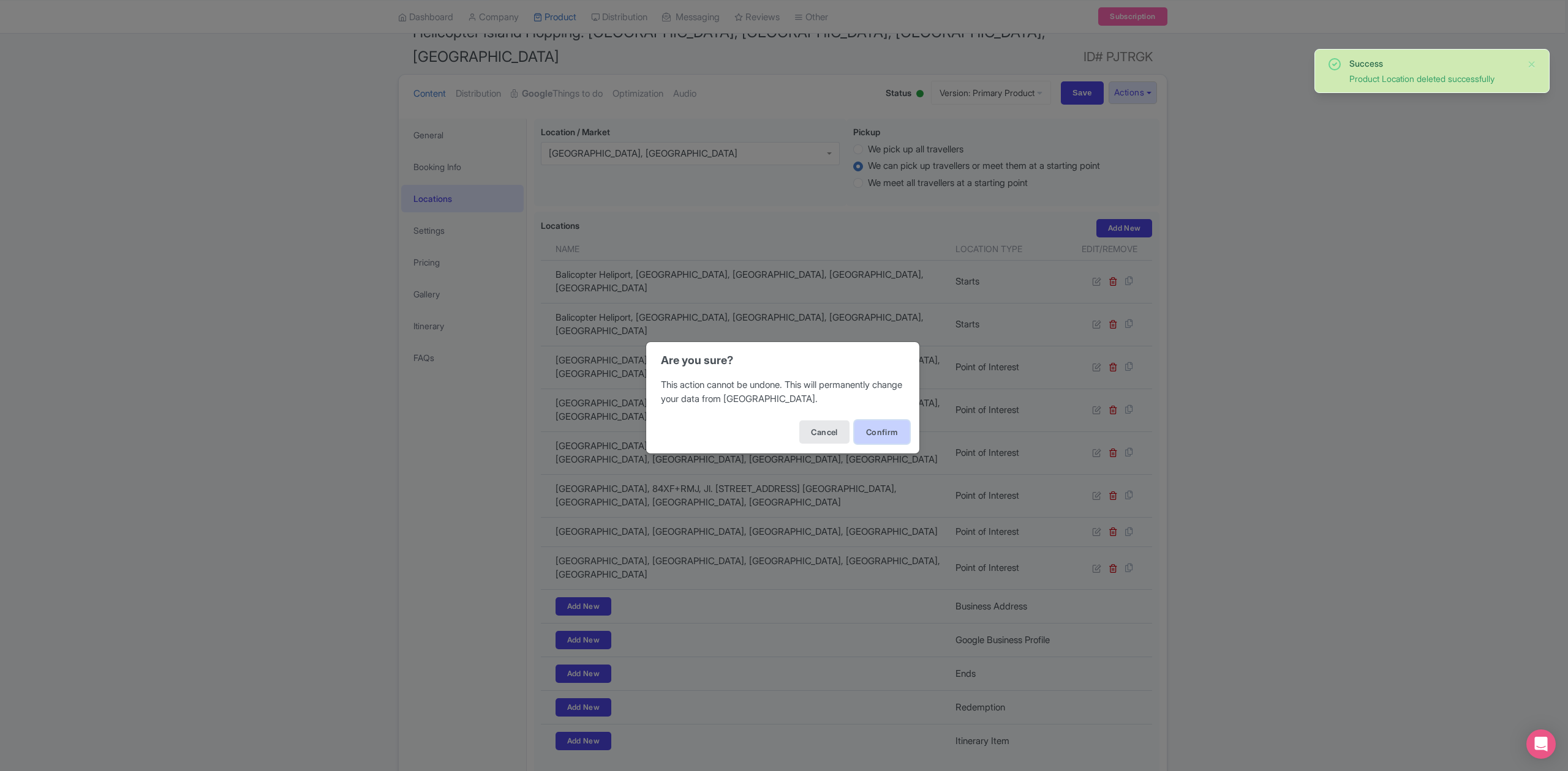
click at [888, 426] on button "Confirm" at bounding box center [882, 432] width 55 height 23
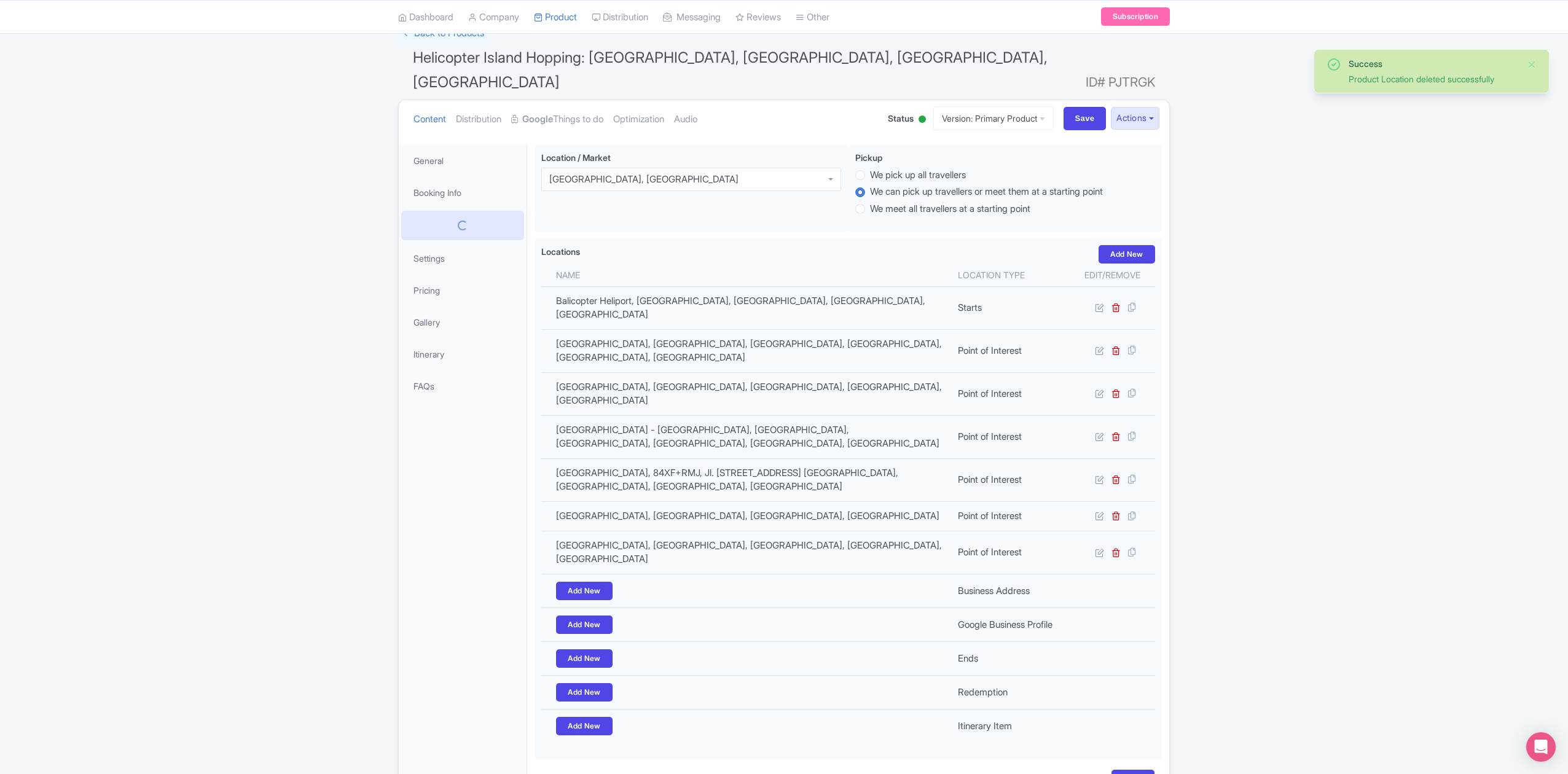
scroll to position [89, 0]
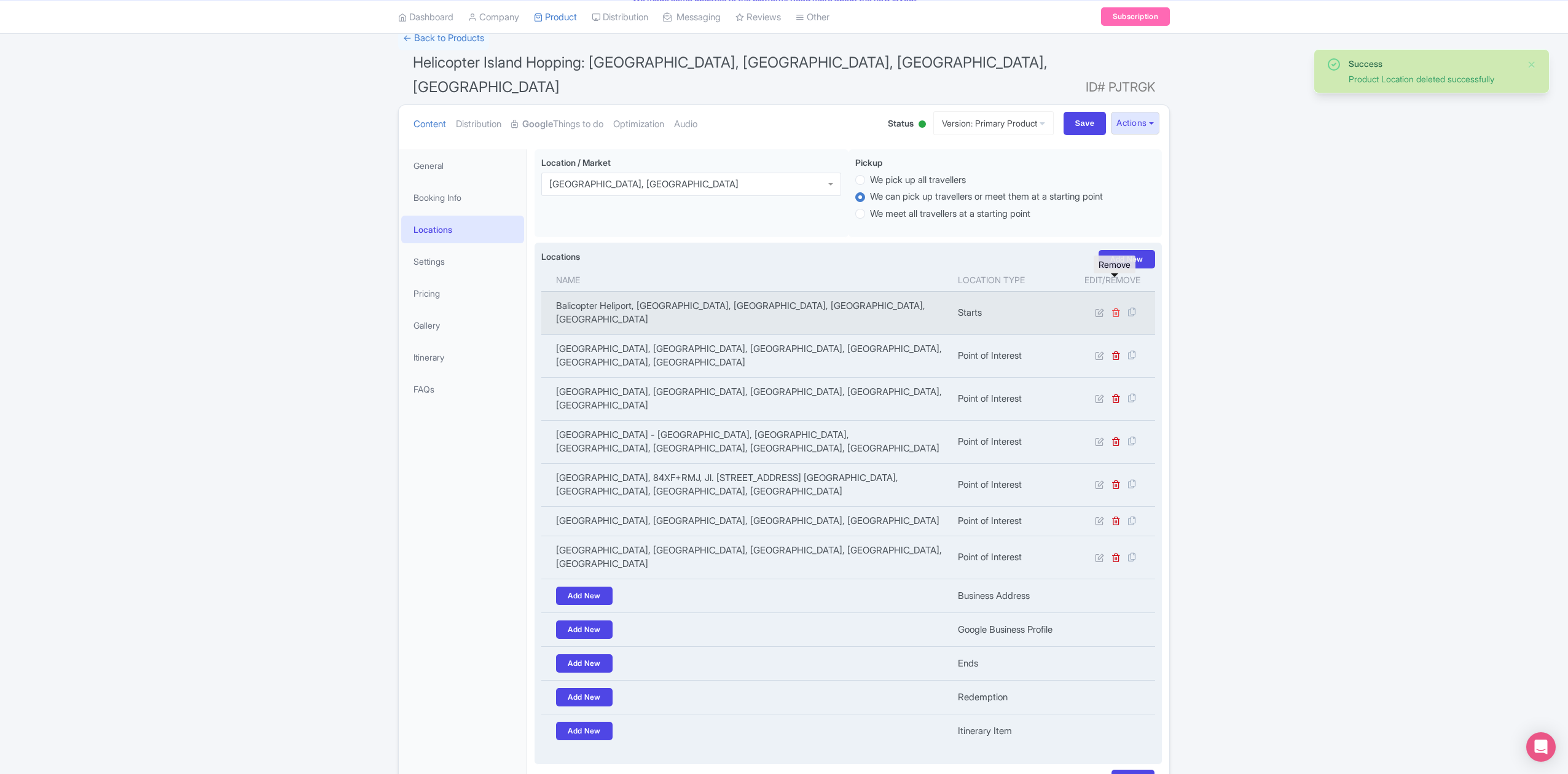
click at [1111, 308] on icon at bounding box center [1116, 313] width 9 height 9
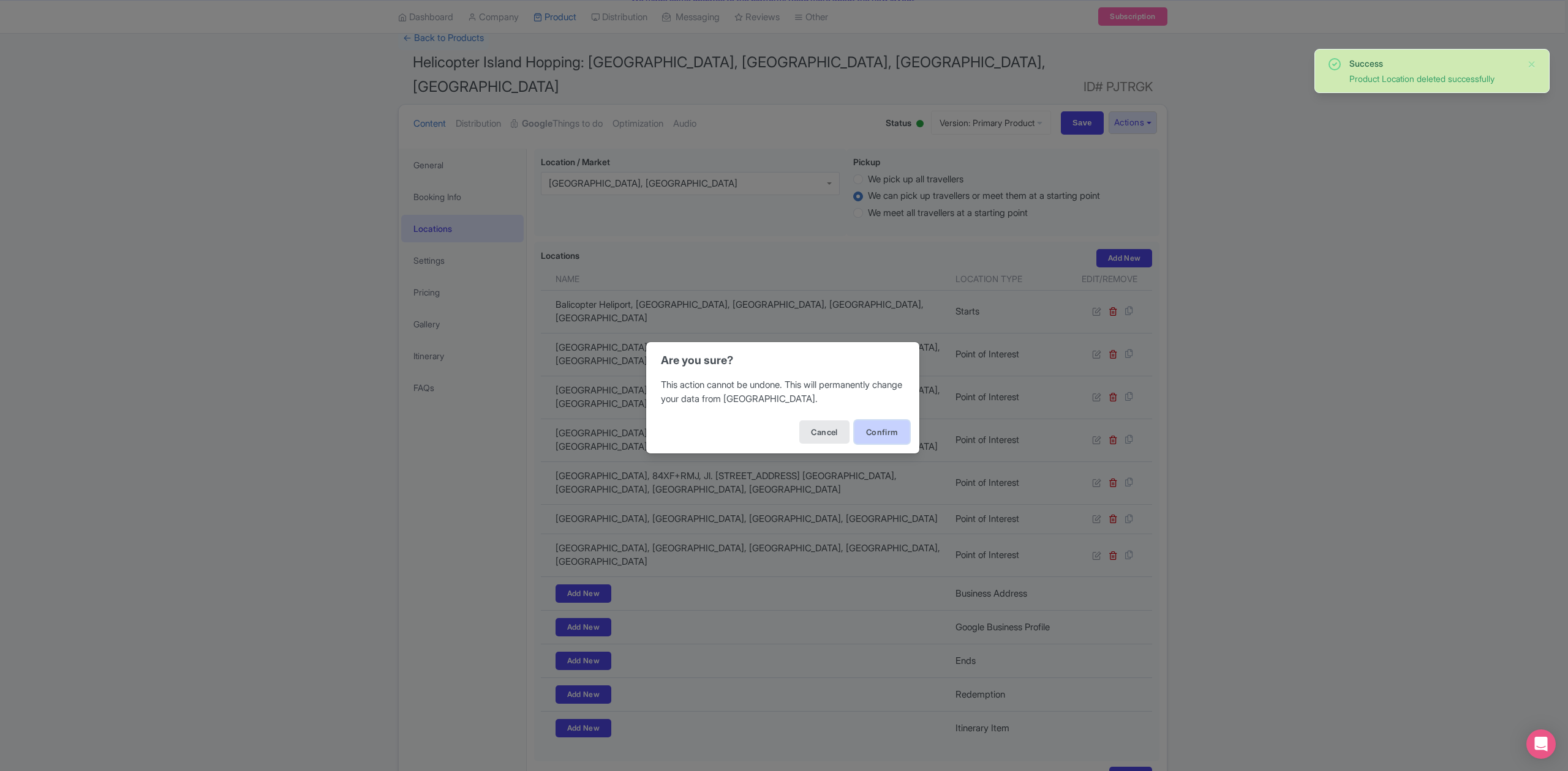
click at [898, 423] on button "Confirm" at bounding box center [882, 432] width 55 height 23
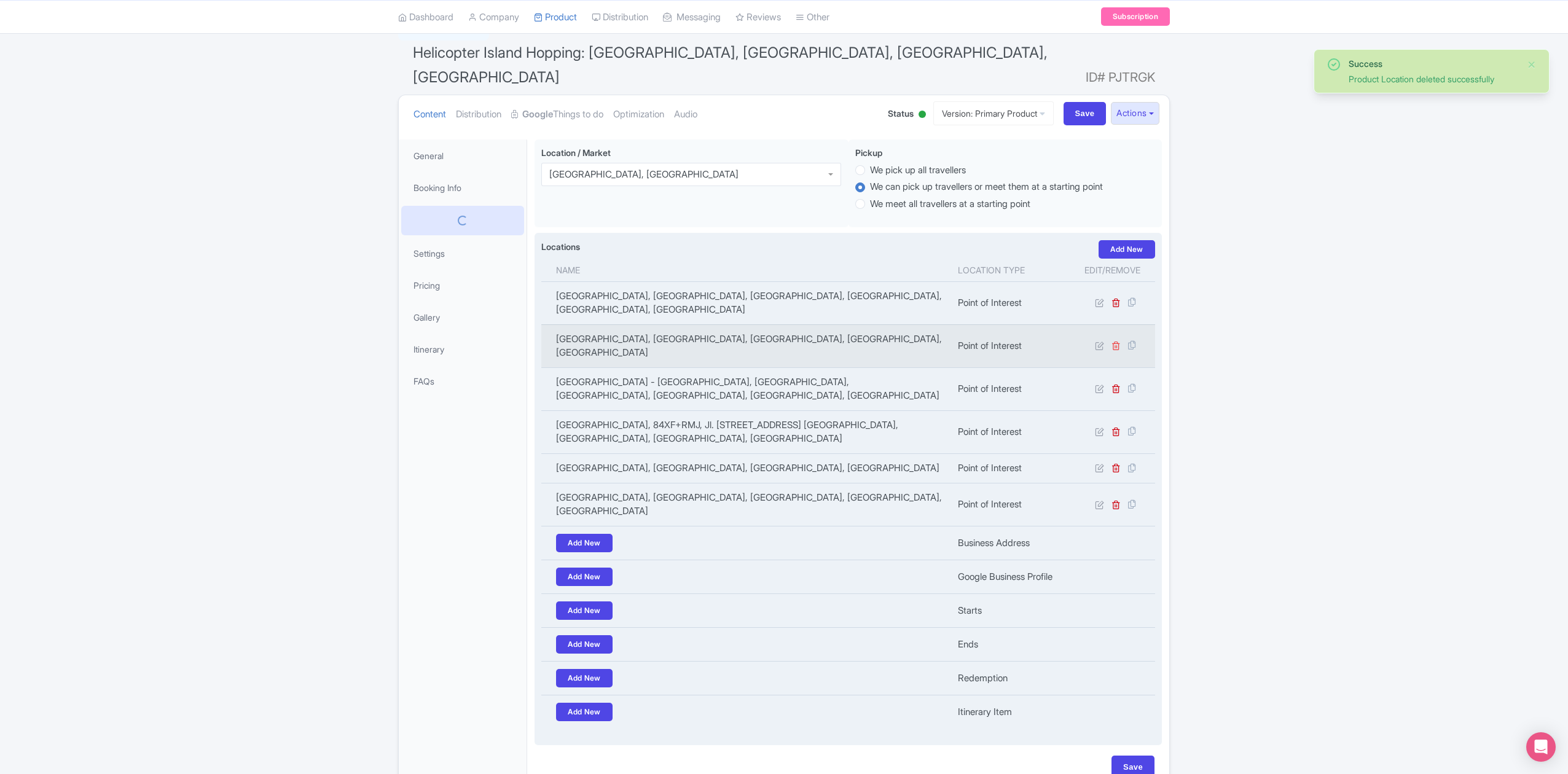
scroll to position [94, 0]
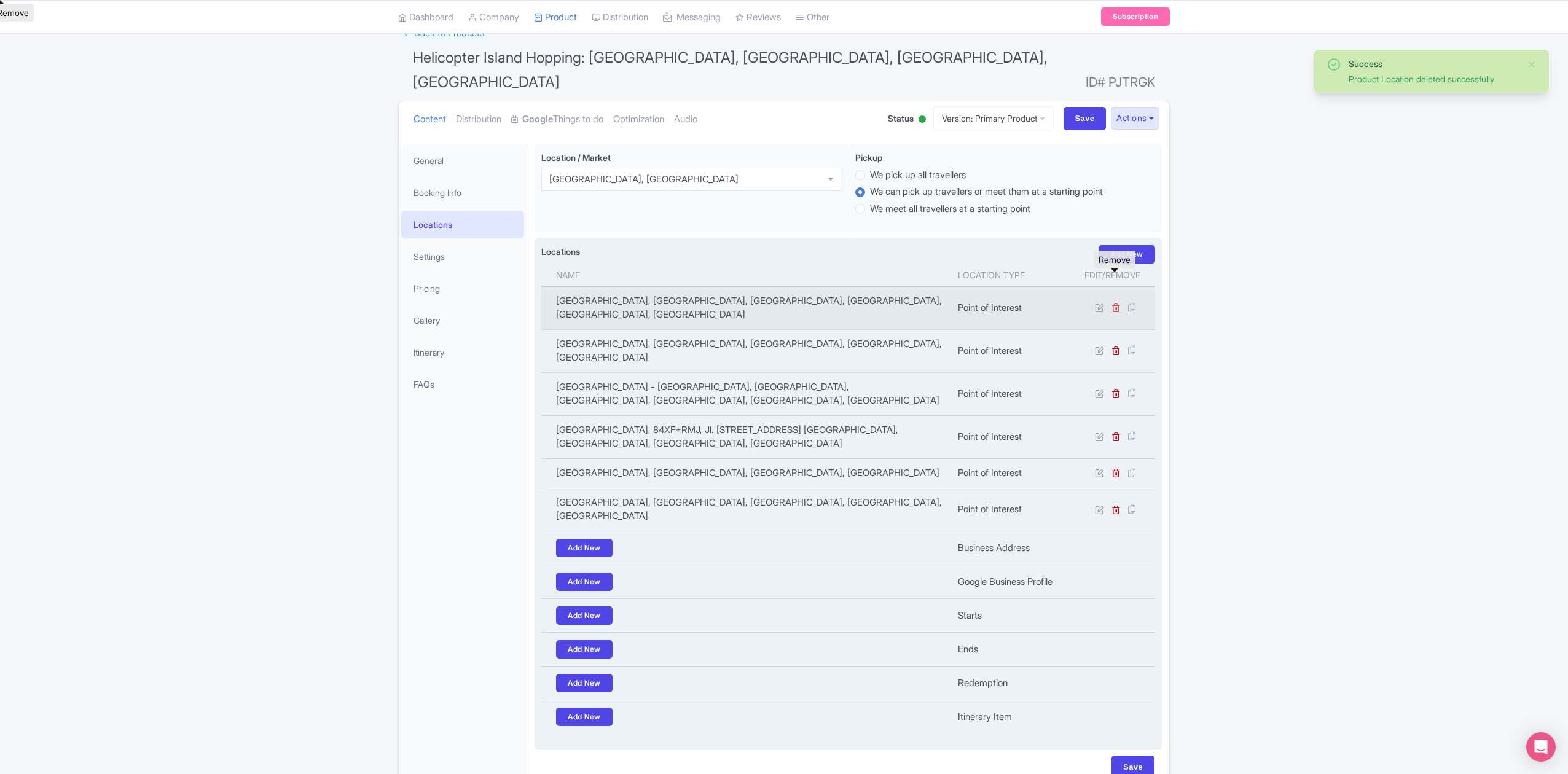
click at [1112, 303] on icon at bounding box center [1116, 307] width 9 height 9
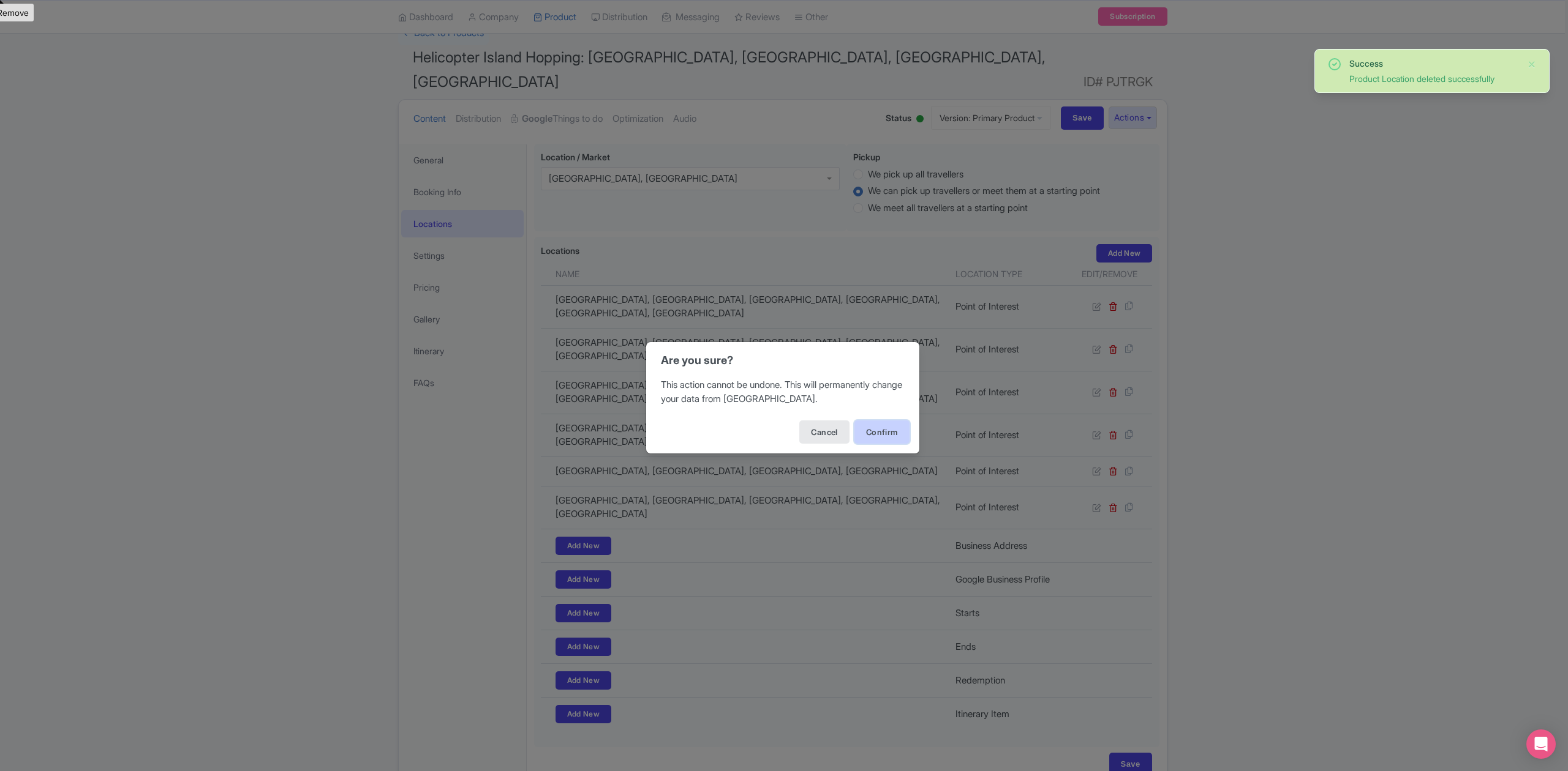
click at [896, 432] on button "Confirm" at bounding box center [882, 432] width 55 height 23
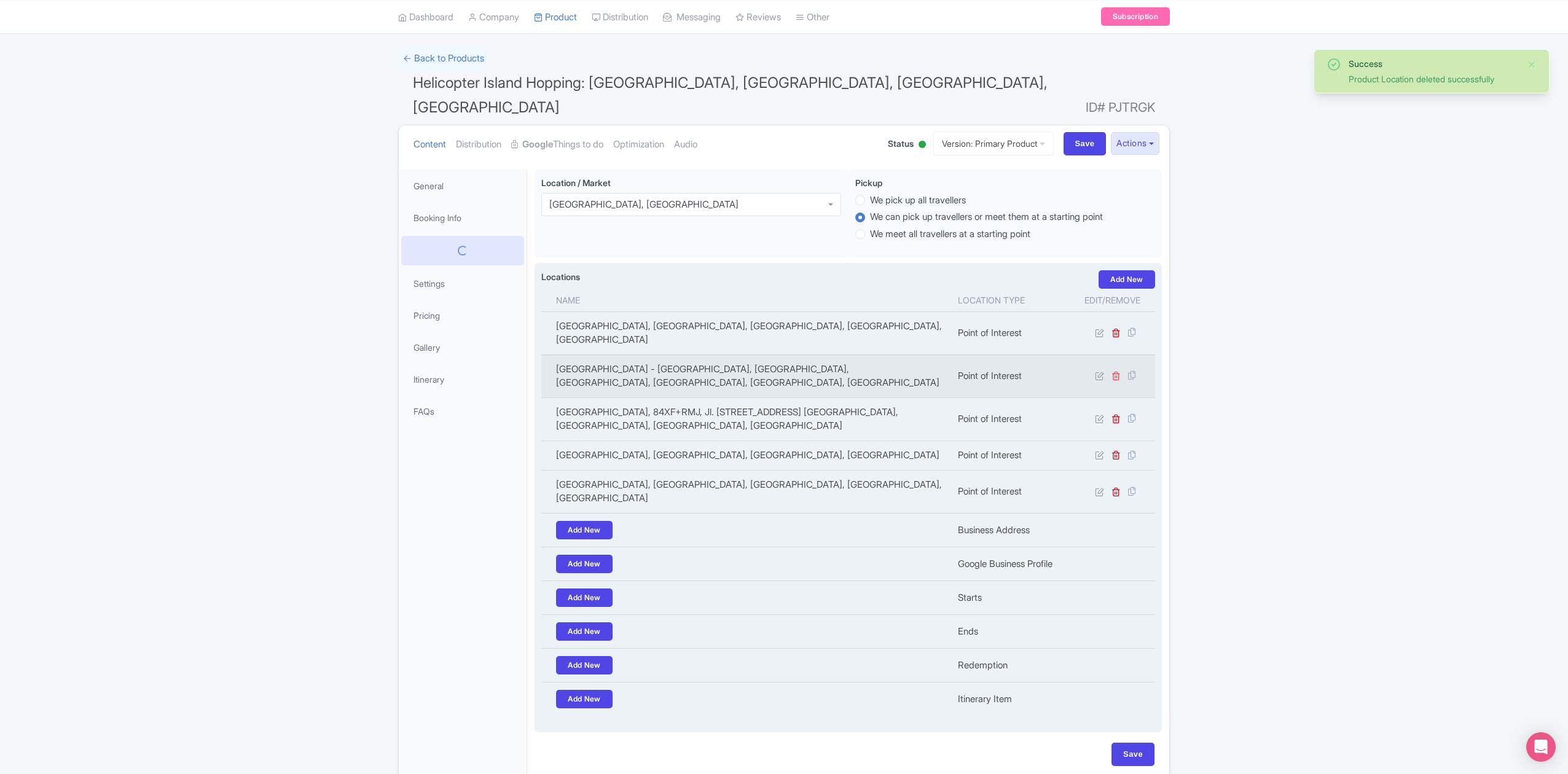
scroll to position [64, 0]
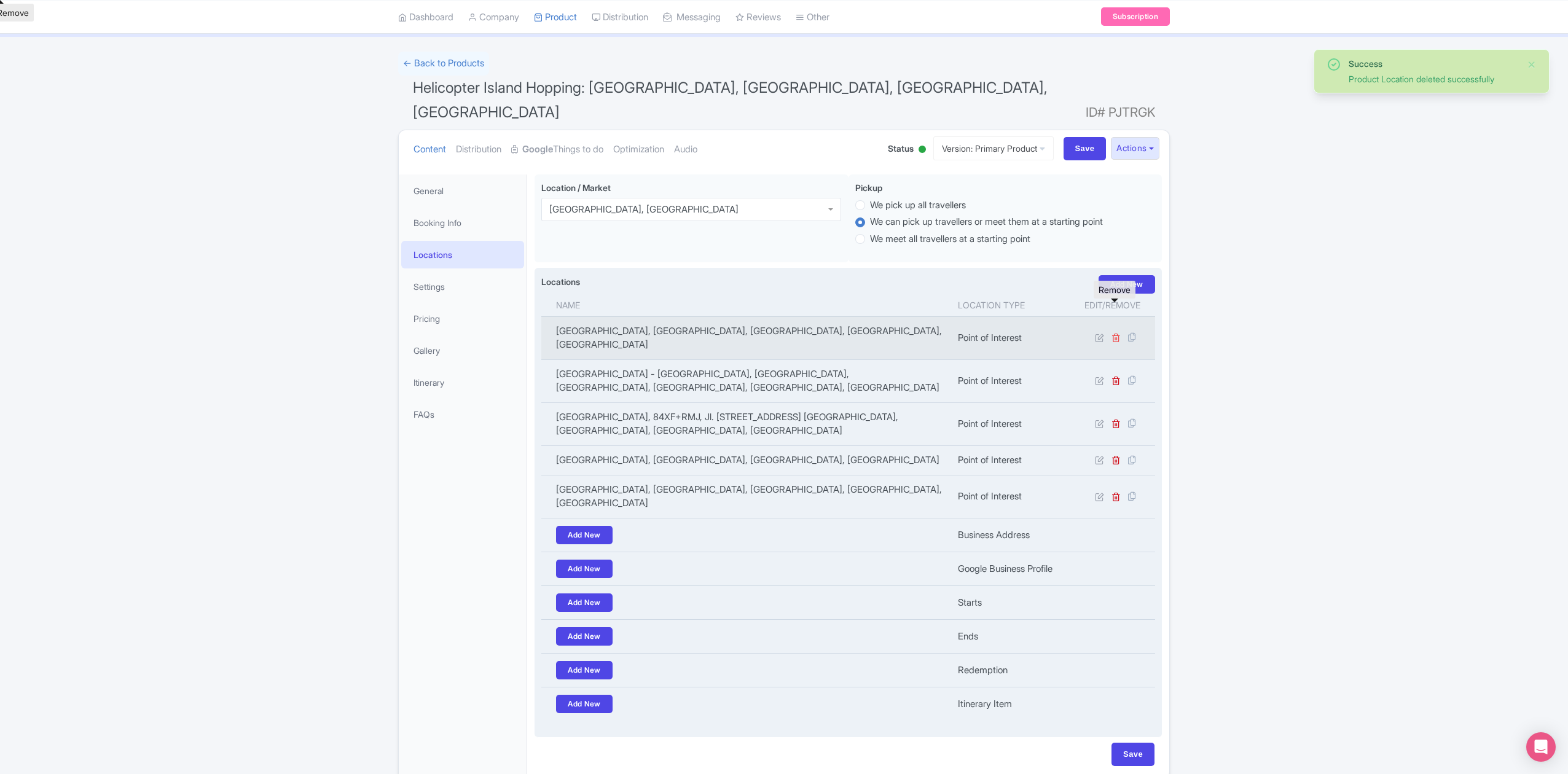
click at [1117, 333] on icon at bounding box center [1116, 337] width 9 height 9
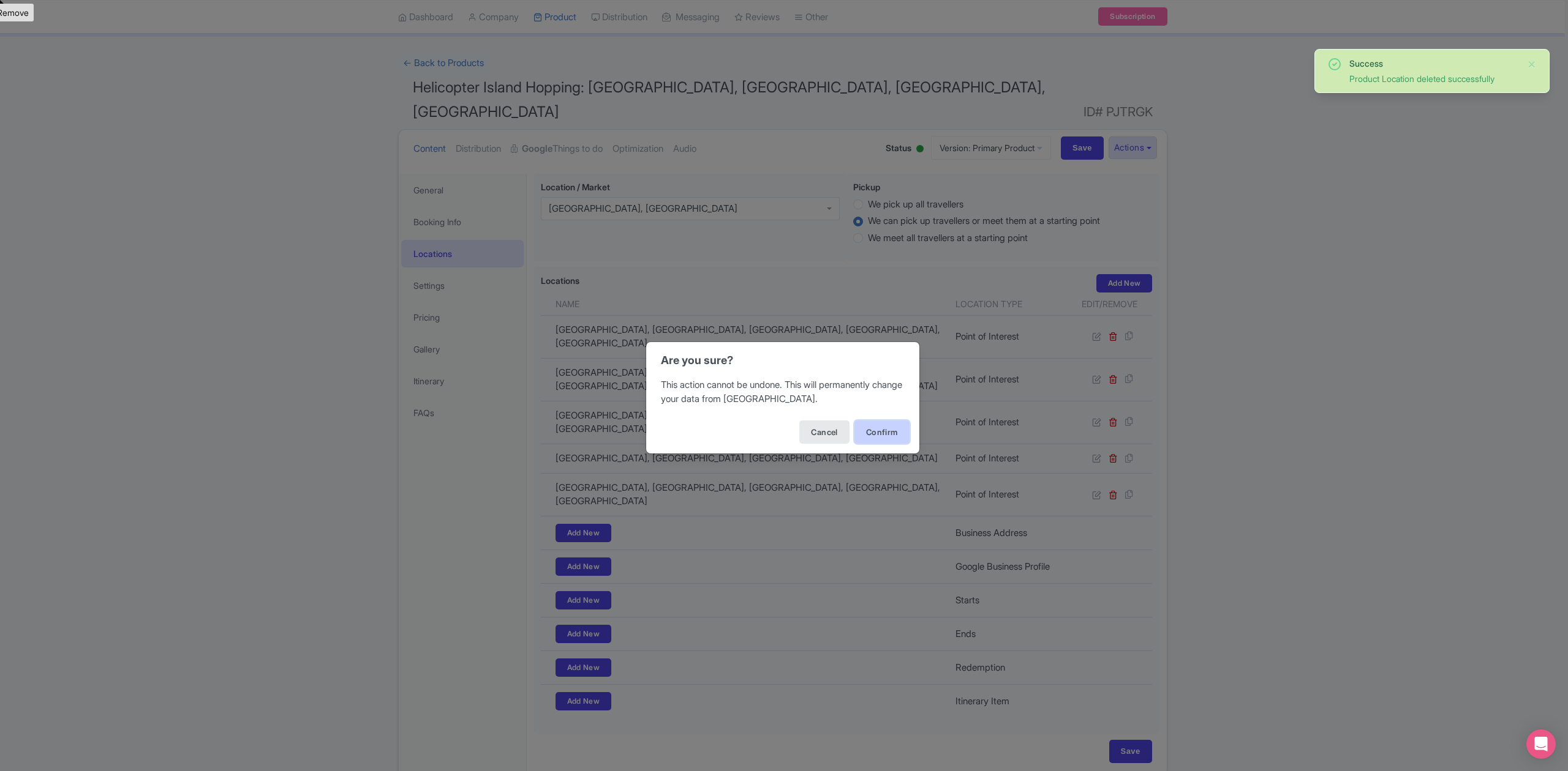
click at [876, 433] on button "Confirm" at bounding box center [882, 432] width 55 height 23
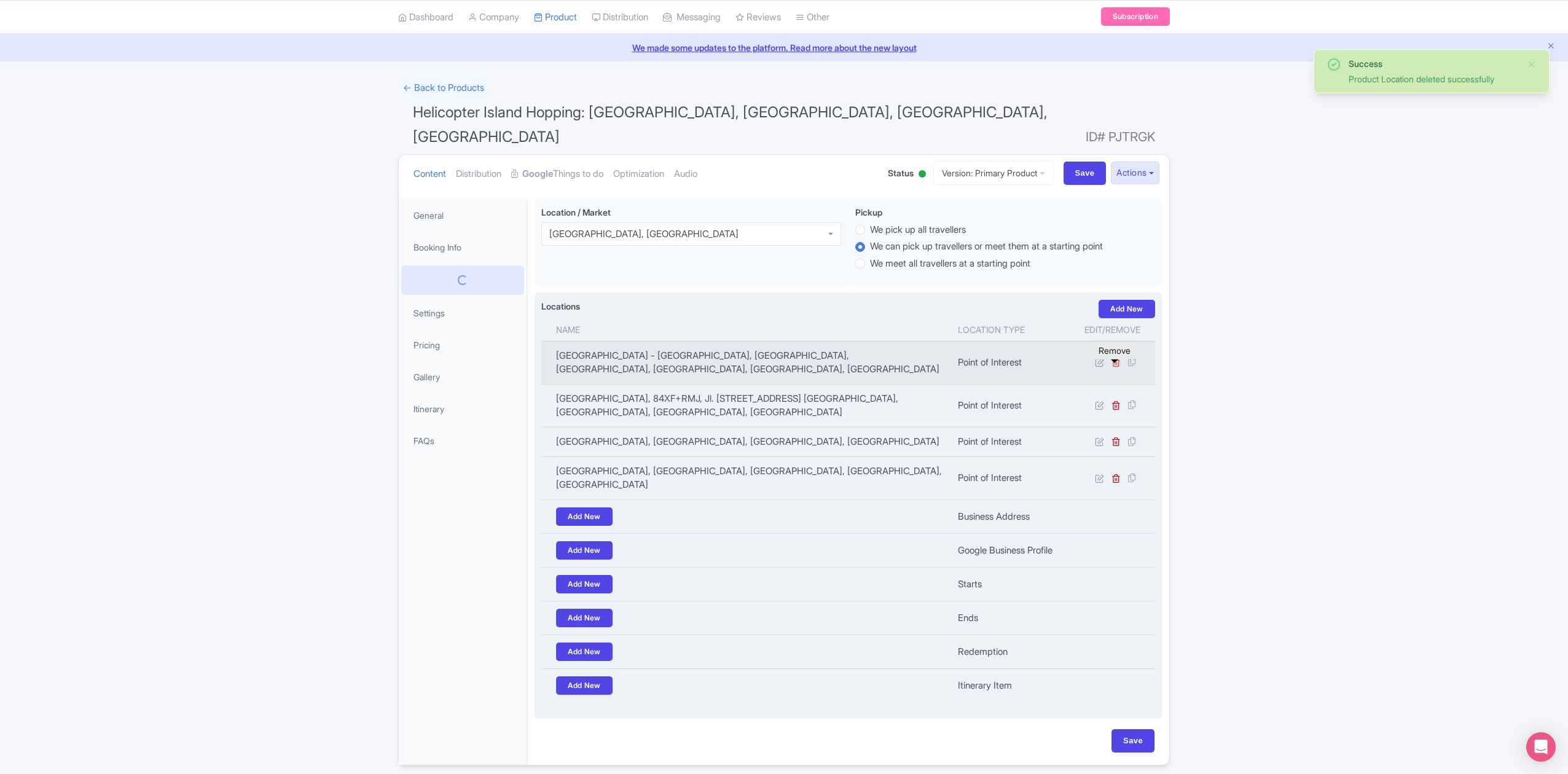
click at [1117, 400] on icon at bounding box center [1116, 405] width 9 height 9
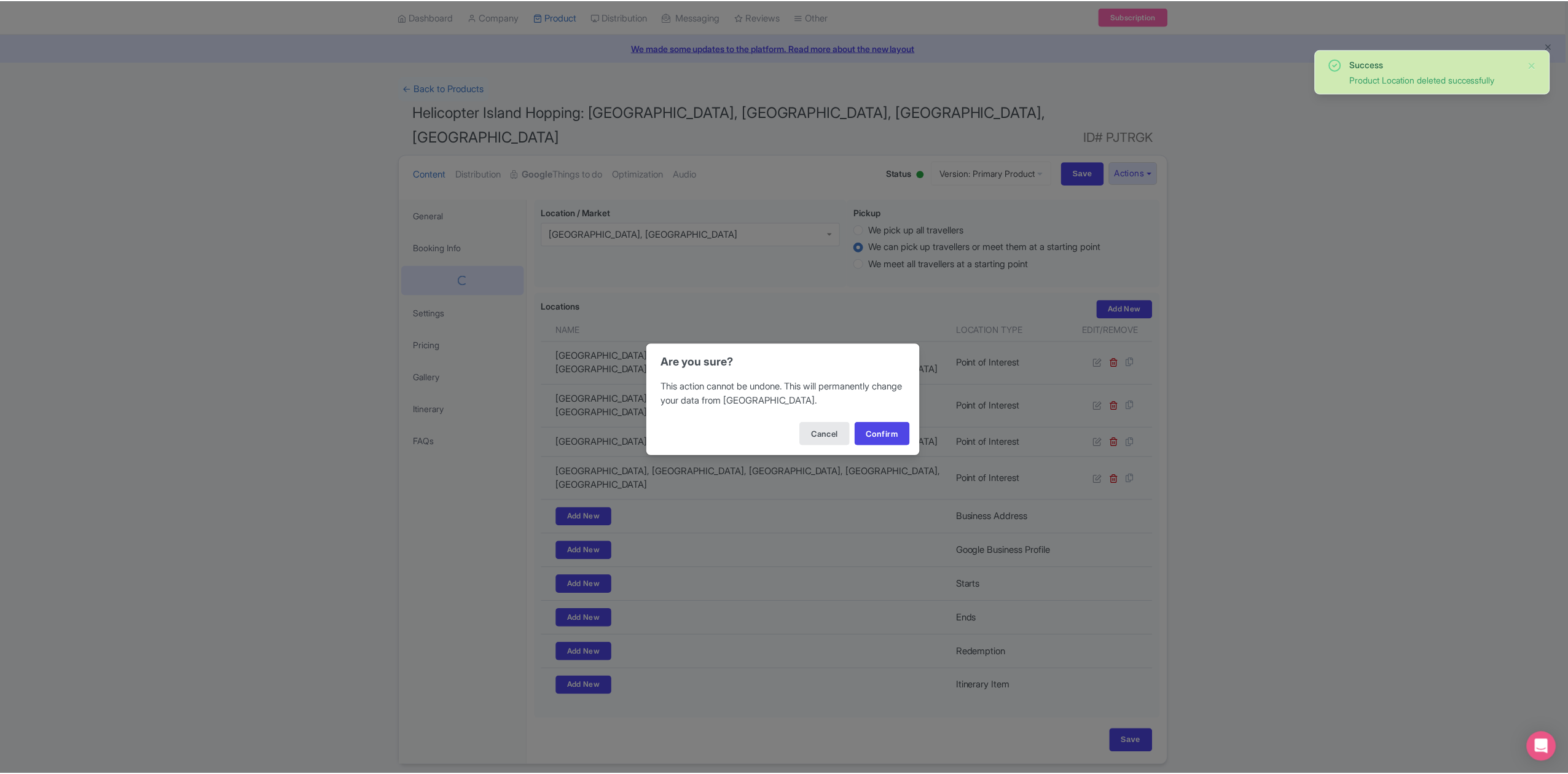
scroll to position [35, 0]
click at [876, 424] on button "Confirm" at bounding box center [885, 434] width 55 height 23
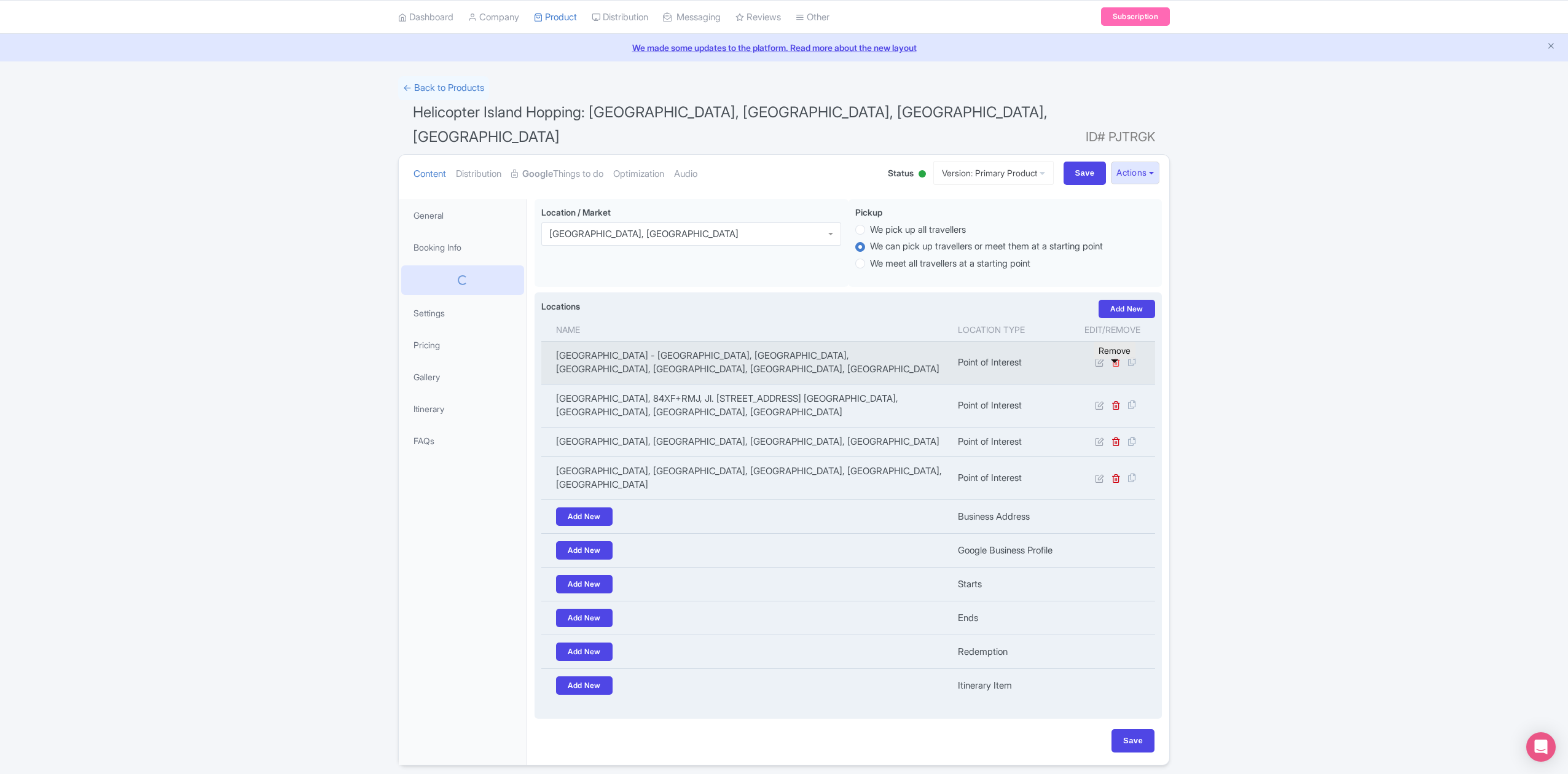
click at [1117, 400] on icon at bounding box center [1116, 405] width 9 height 9
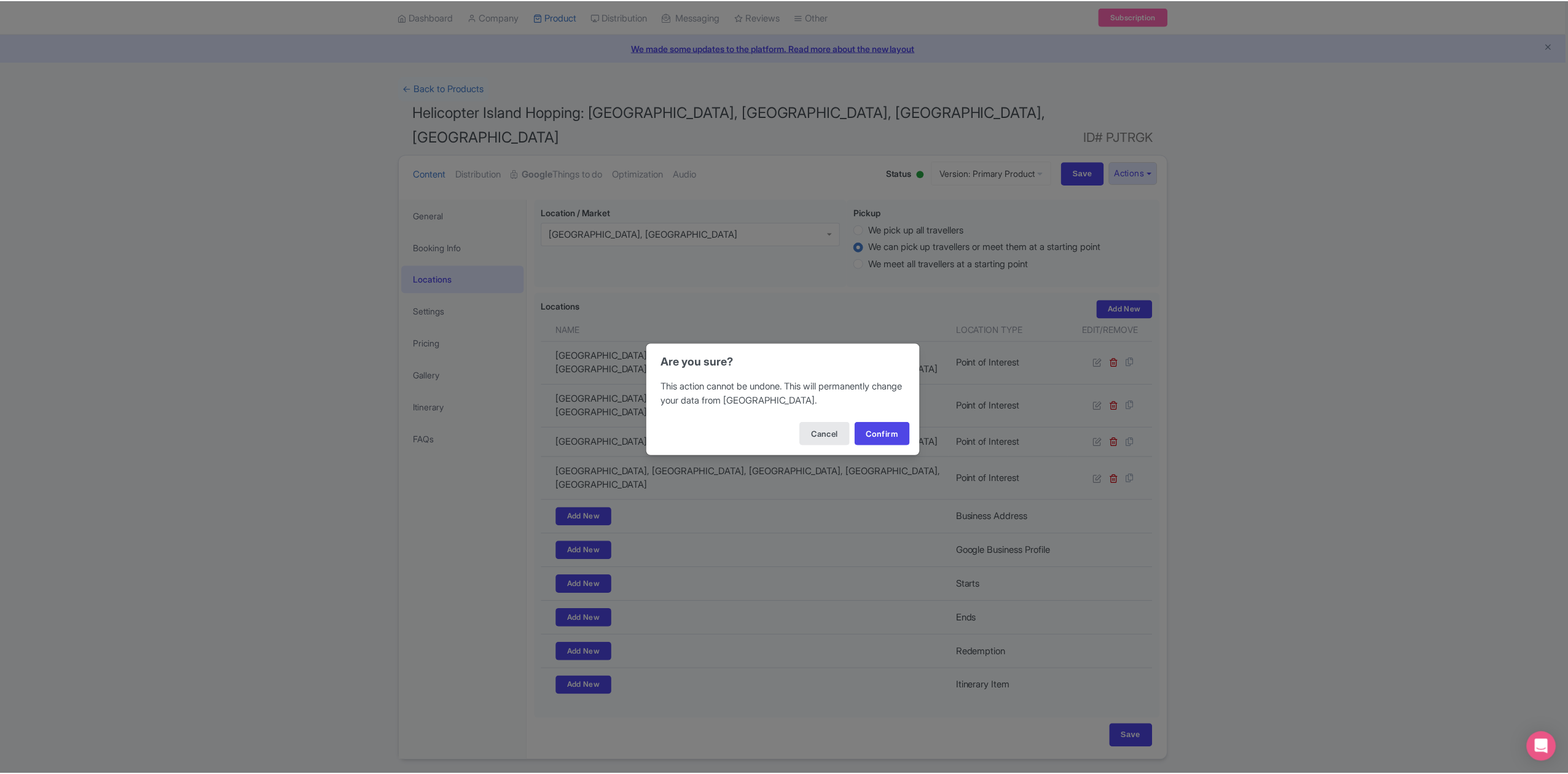
scroll to position [35, 0]
click at [898, 433] on button "Confirm" at bounding box center [885, 434] width 55 height 23
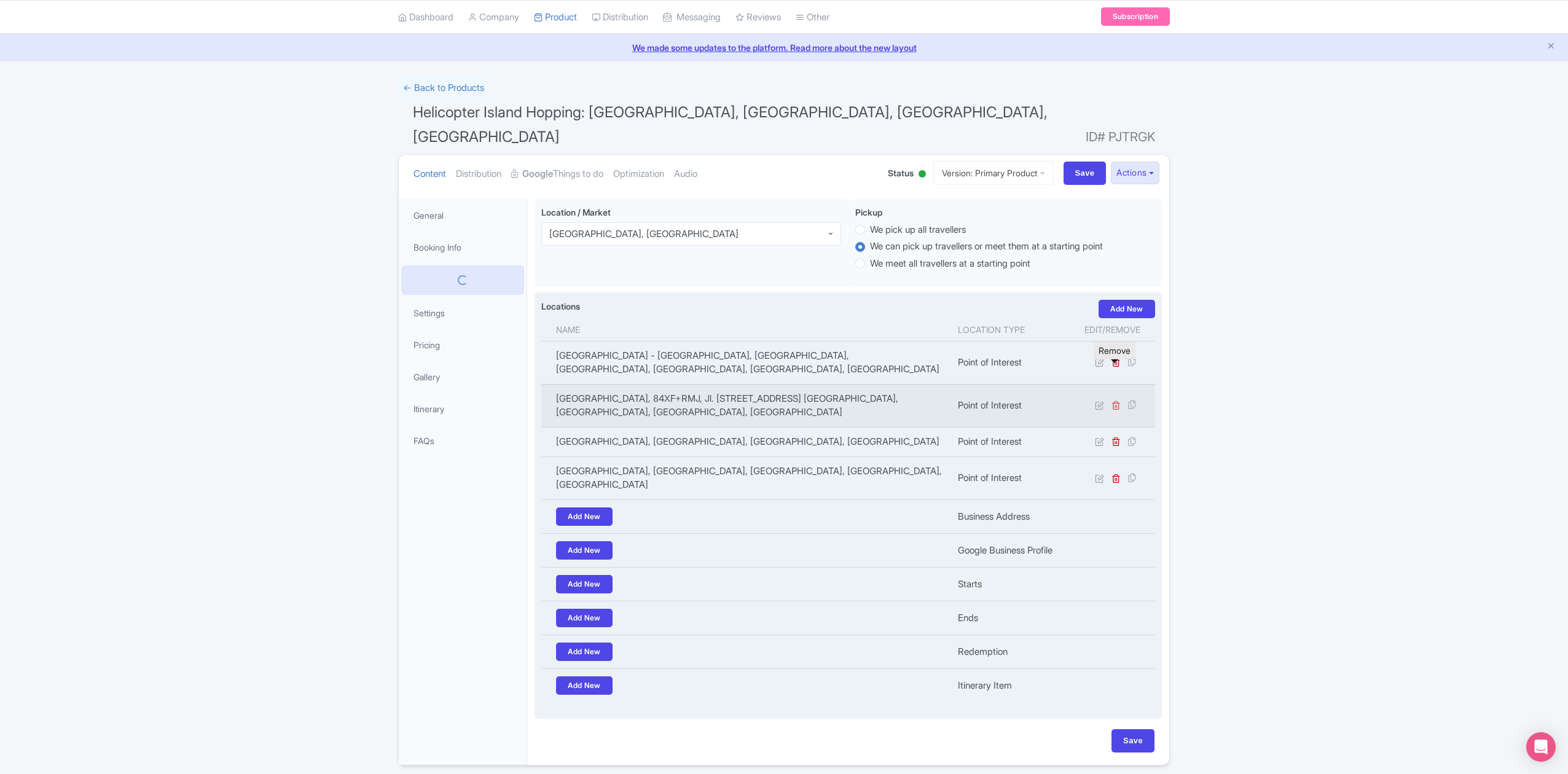
click at [1114, 400] on icon at bounding box center [1116, 405] width 9 height 9
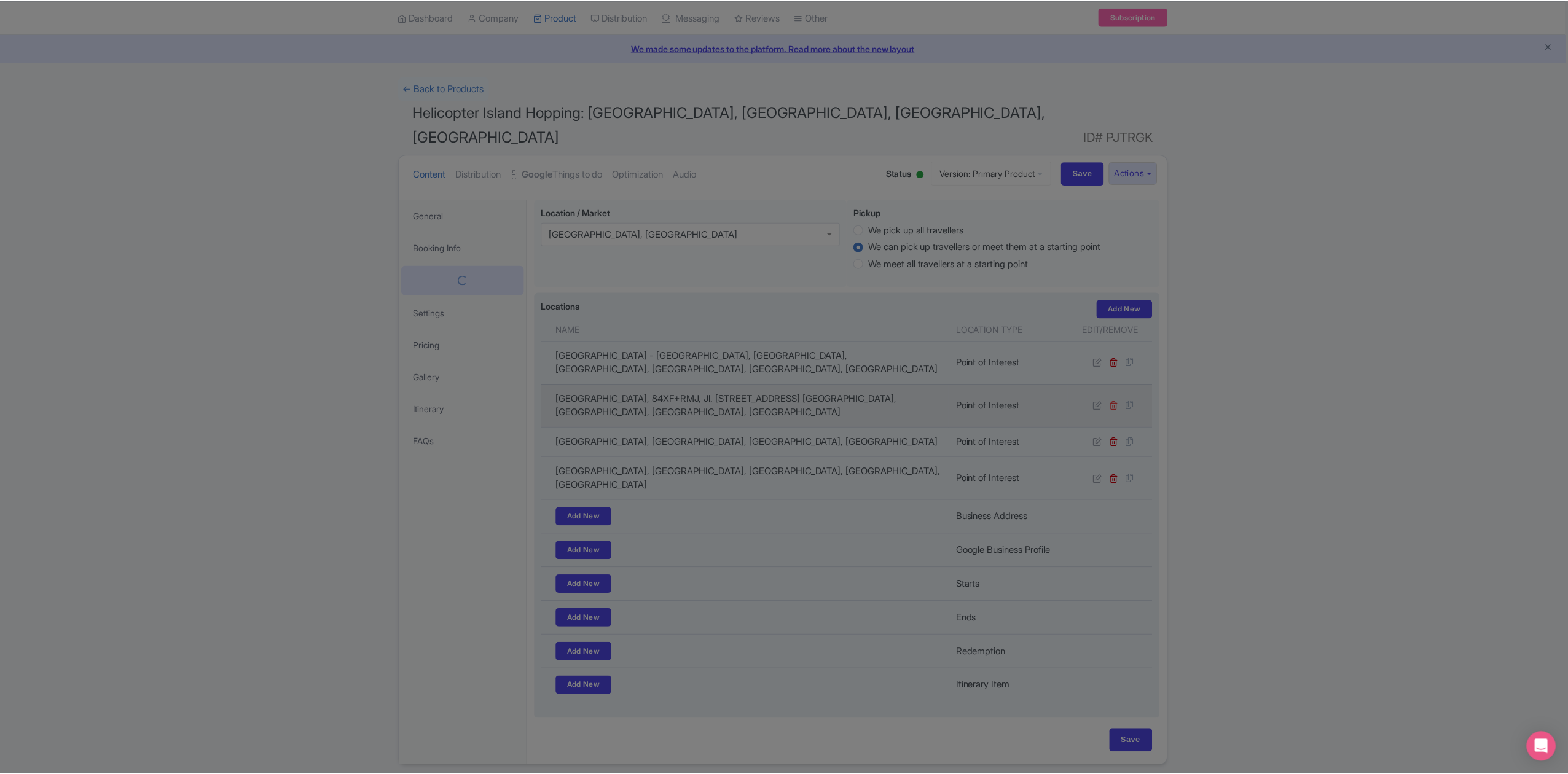
scroll to position [35, 0]
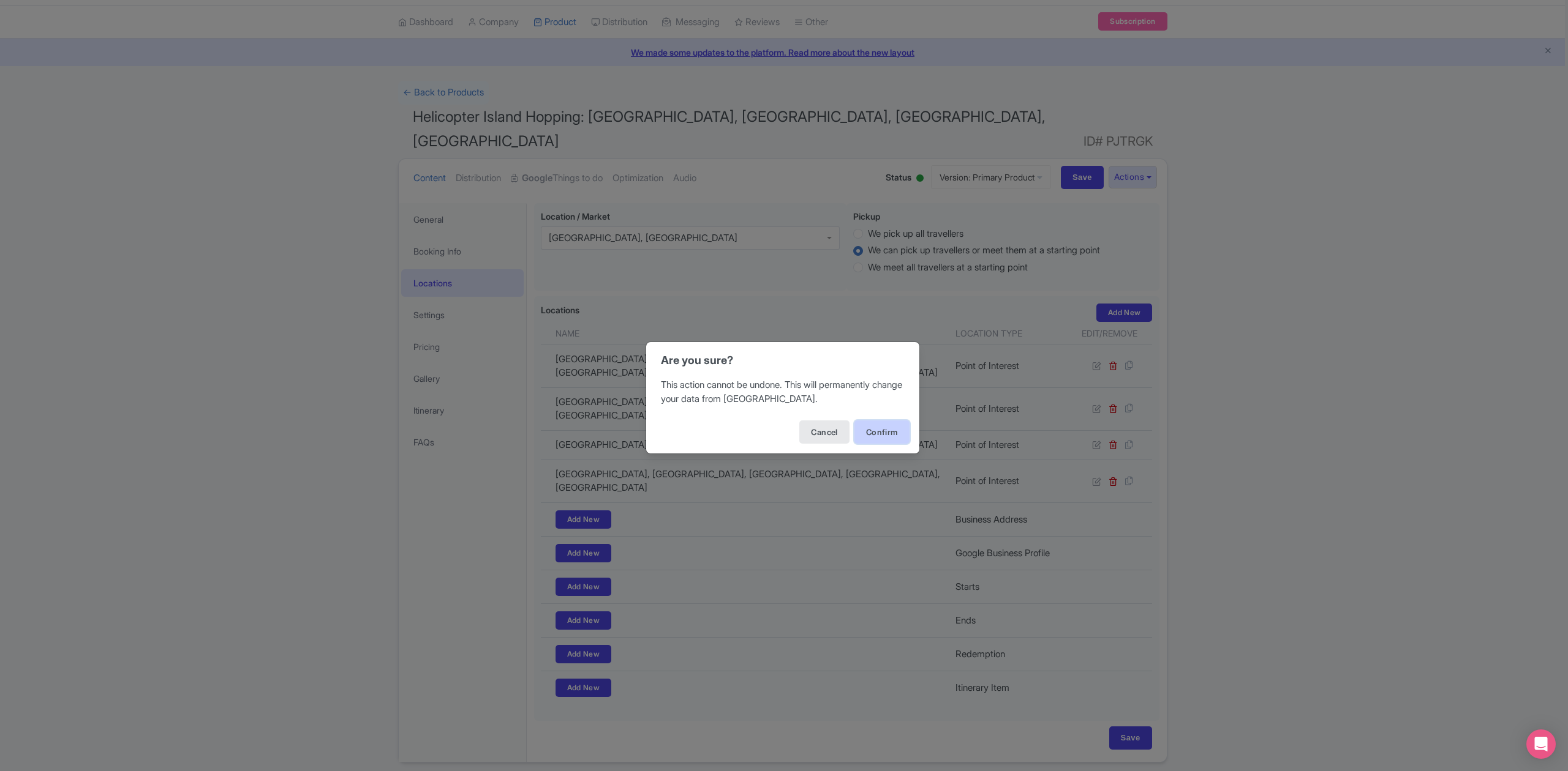
click at [895, 426] on button "Confirm" at bounding box center [882, 432] width 55 height 23
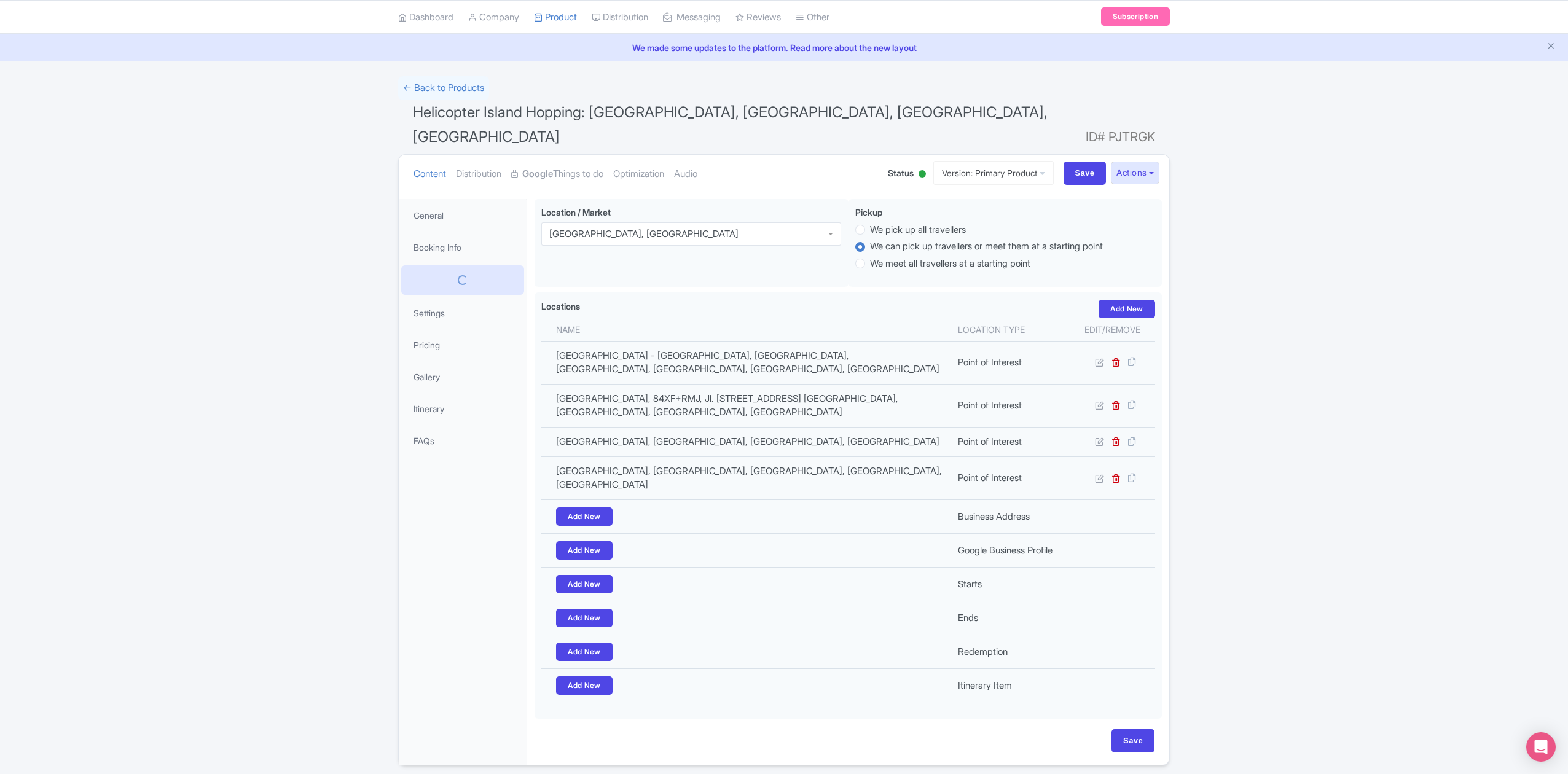
scroll to position [35, 0]
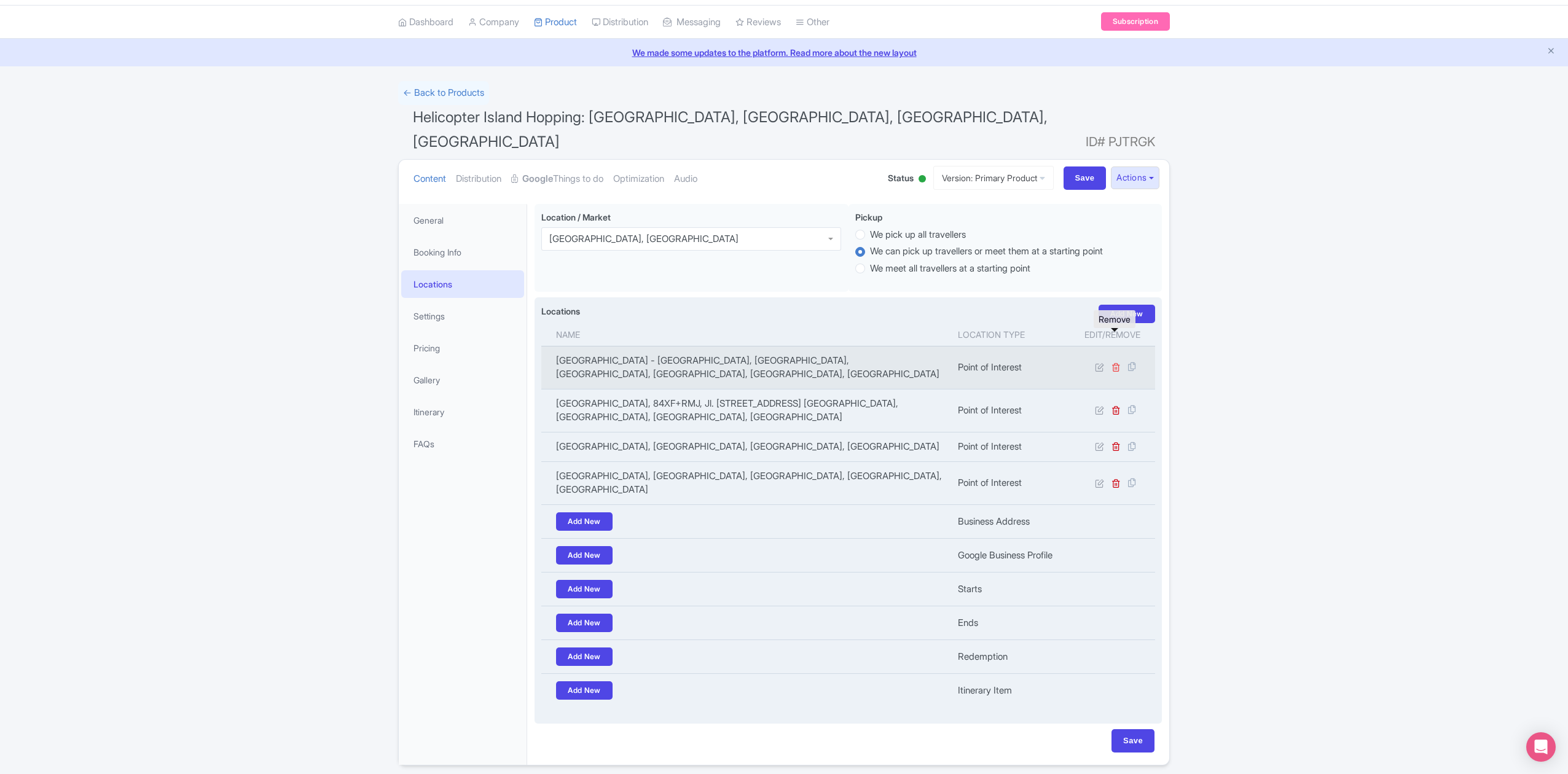
click at [1117, 363] on icon at bounding box center [1116, 367] width 9 height 9
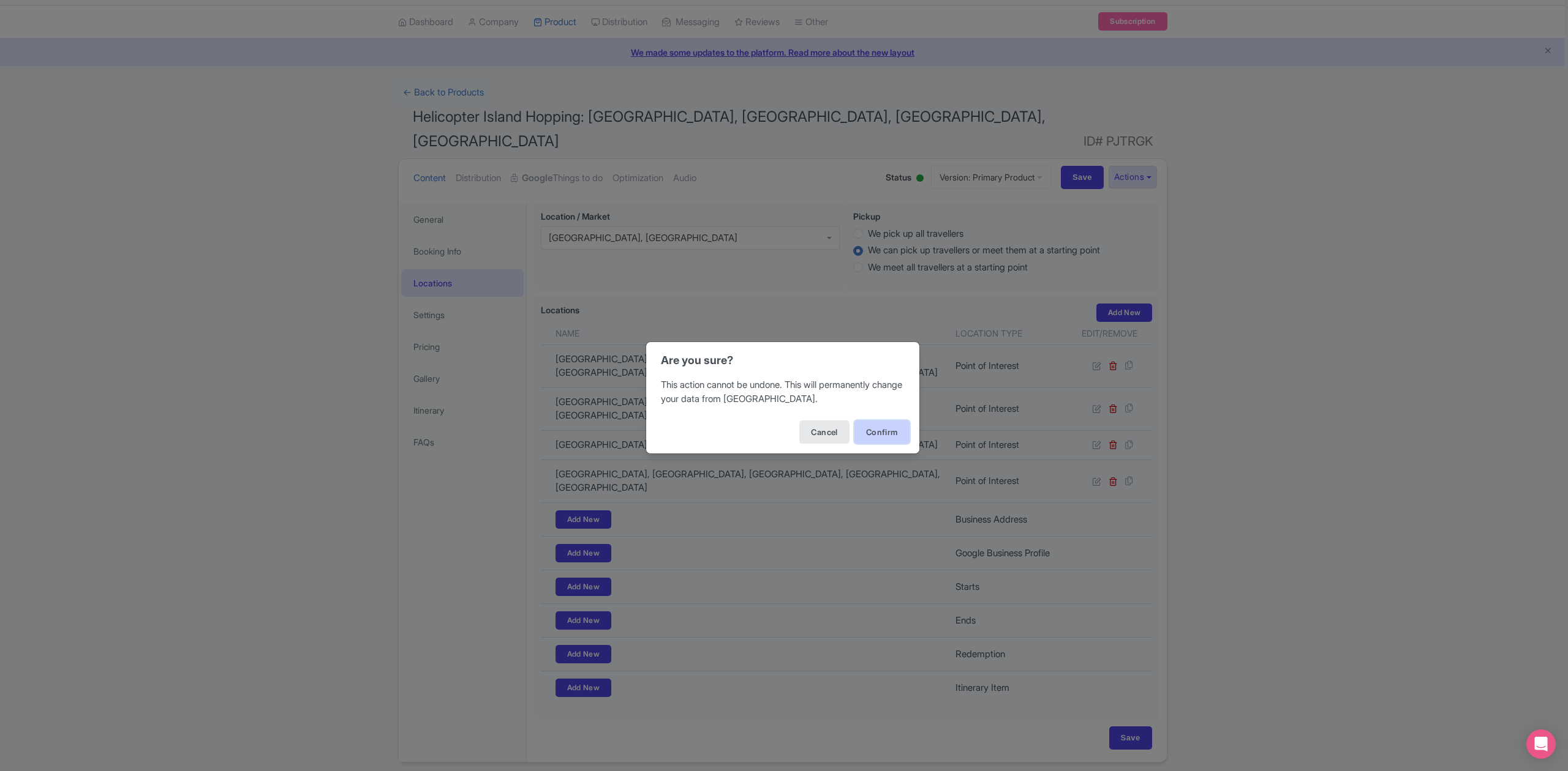
click at [888, 433] on button "Confirm" at bounding box center [882, 432] width 55 height 23
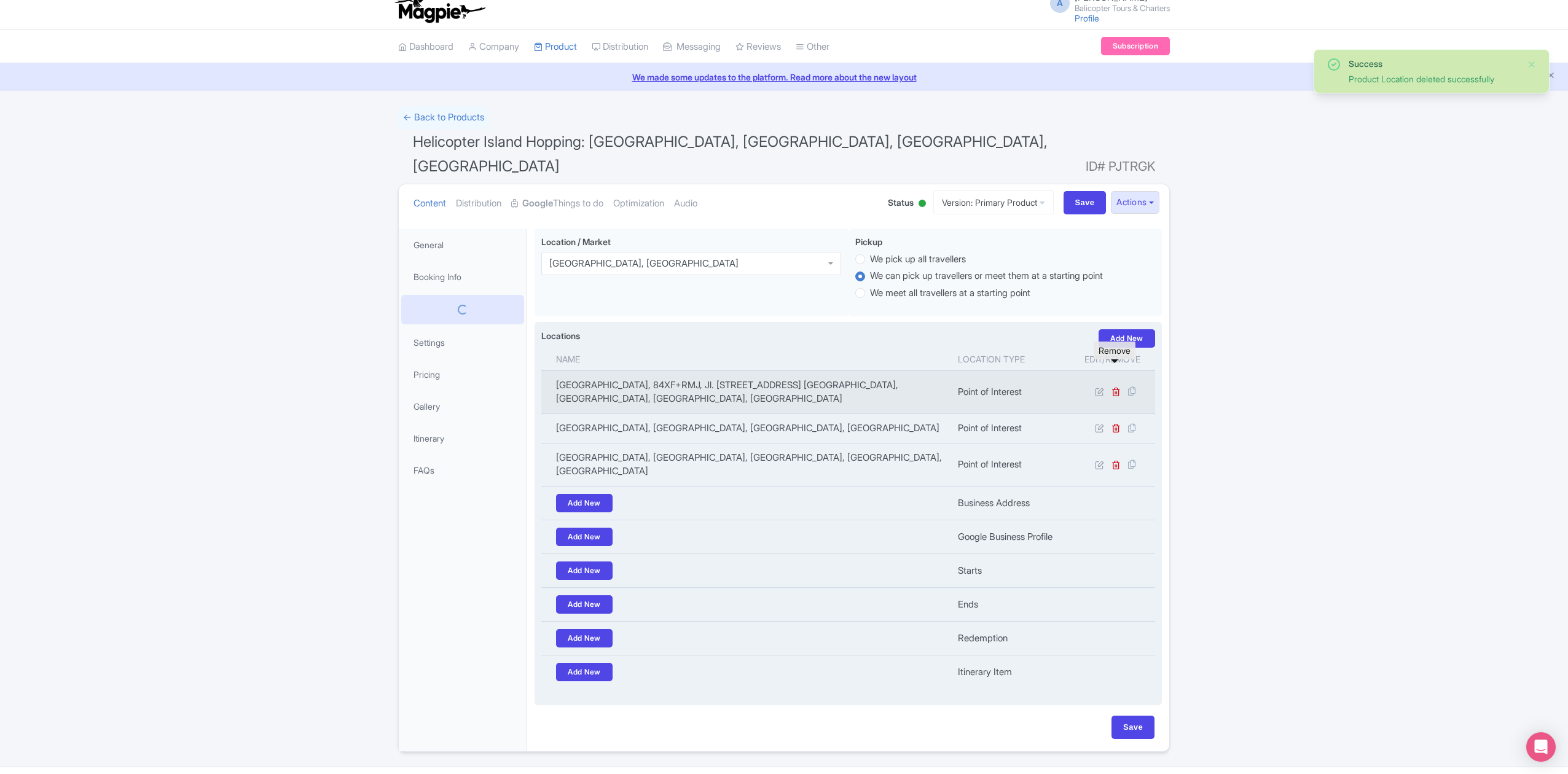
scroll to position [5, 0]
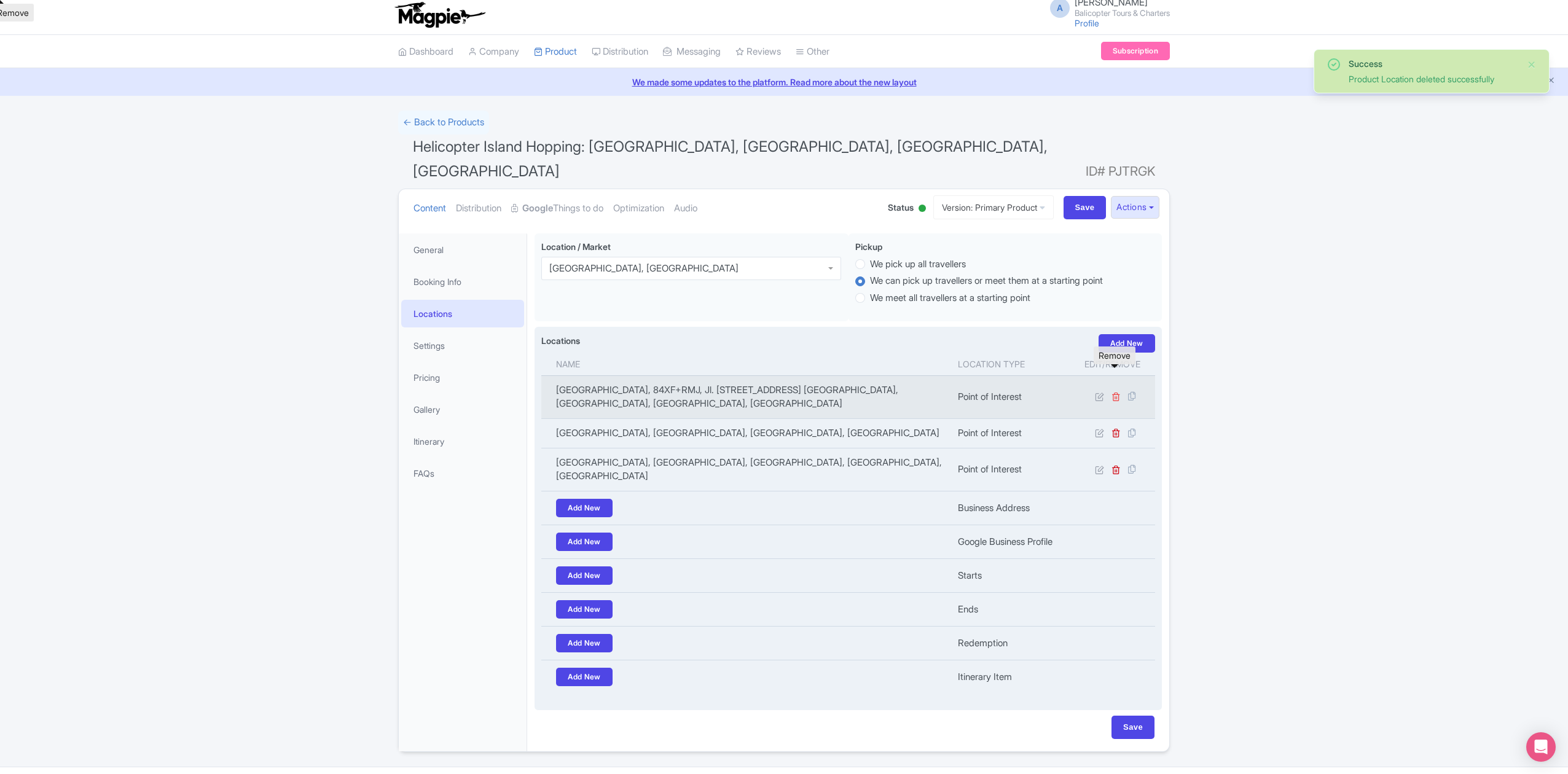
click at [1114, 392] on icon at bounding box center [1116, 397] width 9 height 9
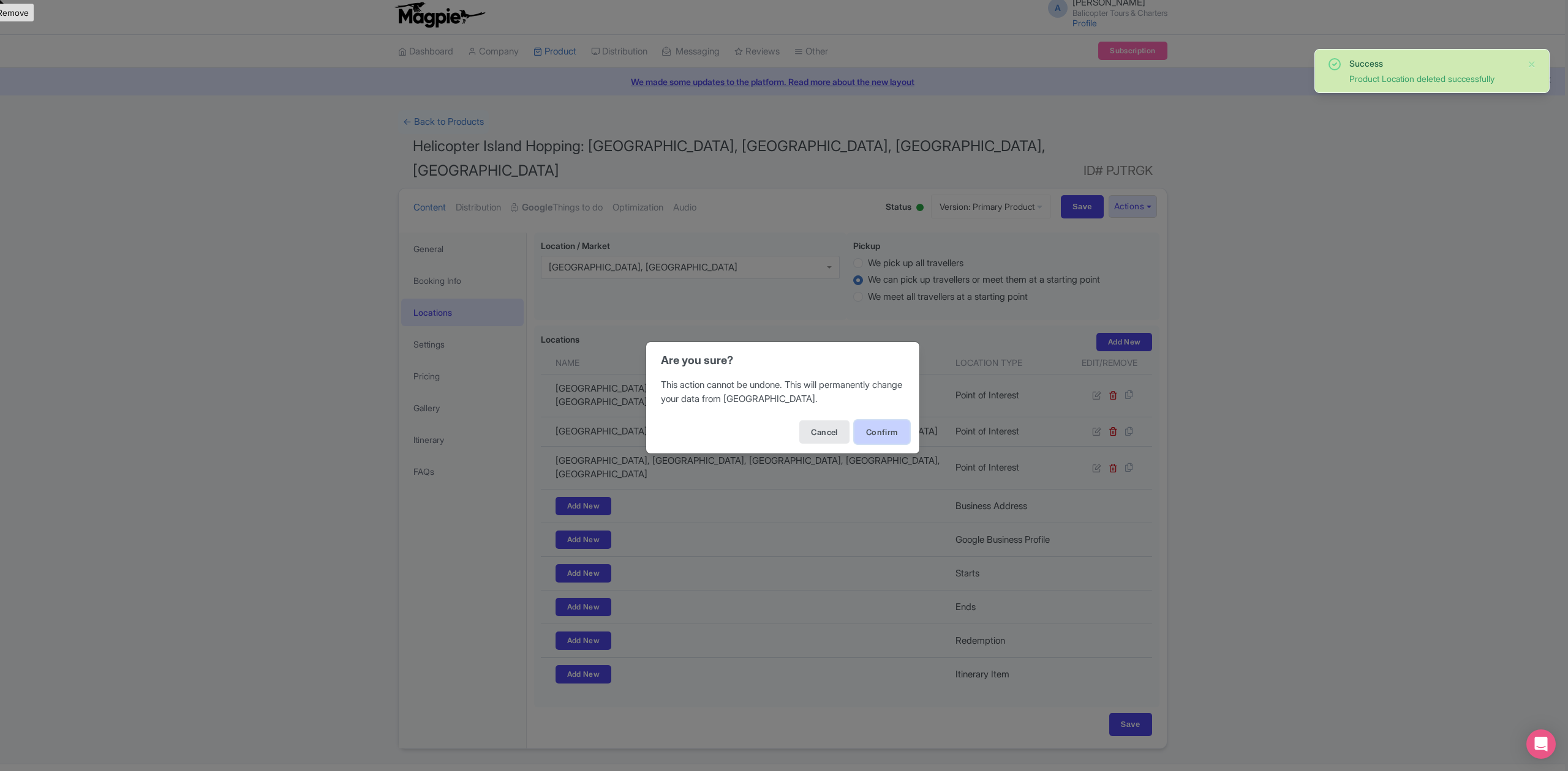
click at [877, 436] on button "Confirm" at bounding box center [882, 432] width 55 height 23
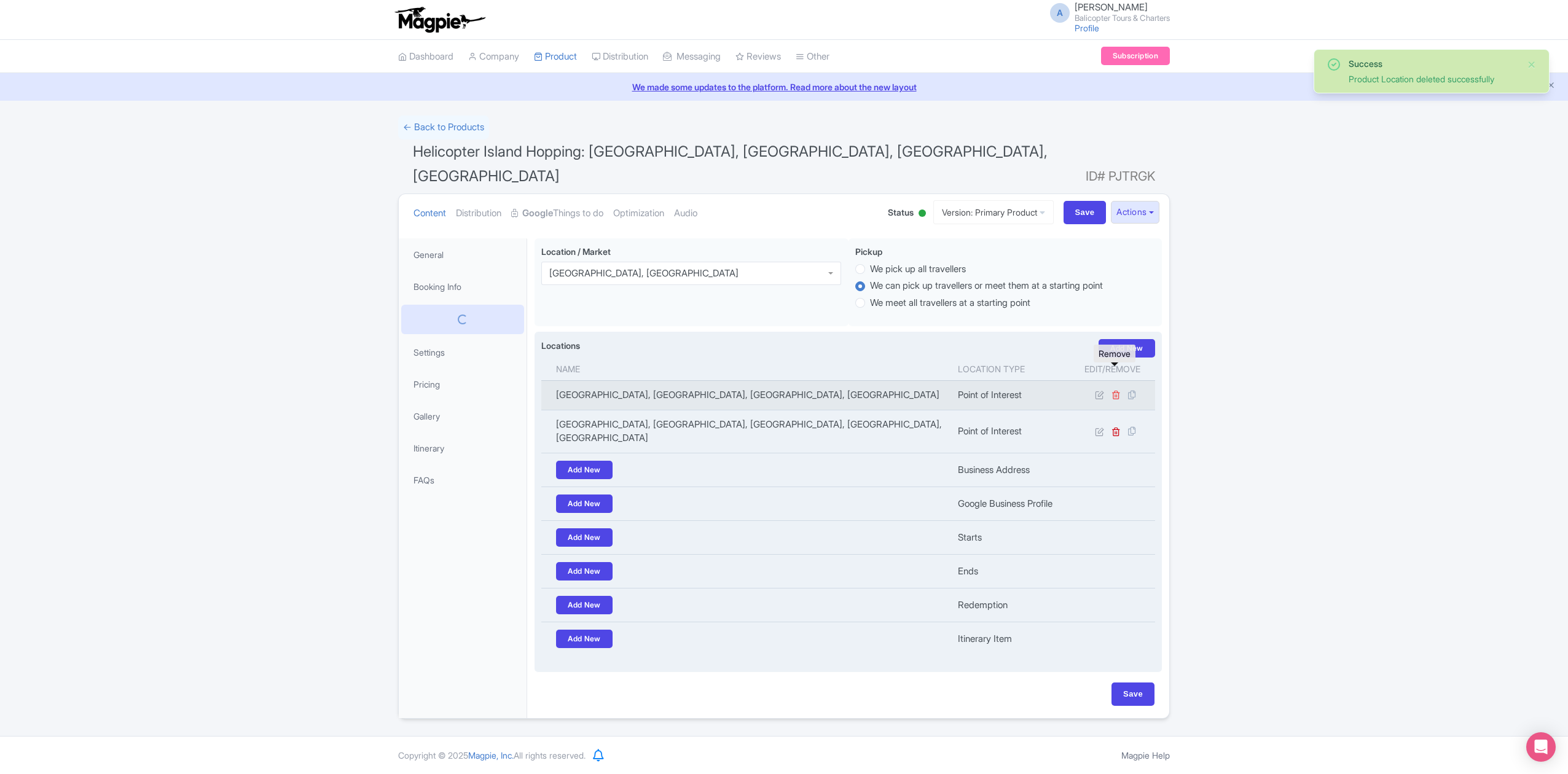
click at [1114, 390] on icon at bounding box center [1116, 395] width 9 height 9
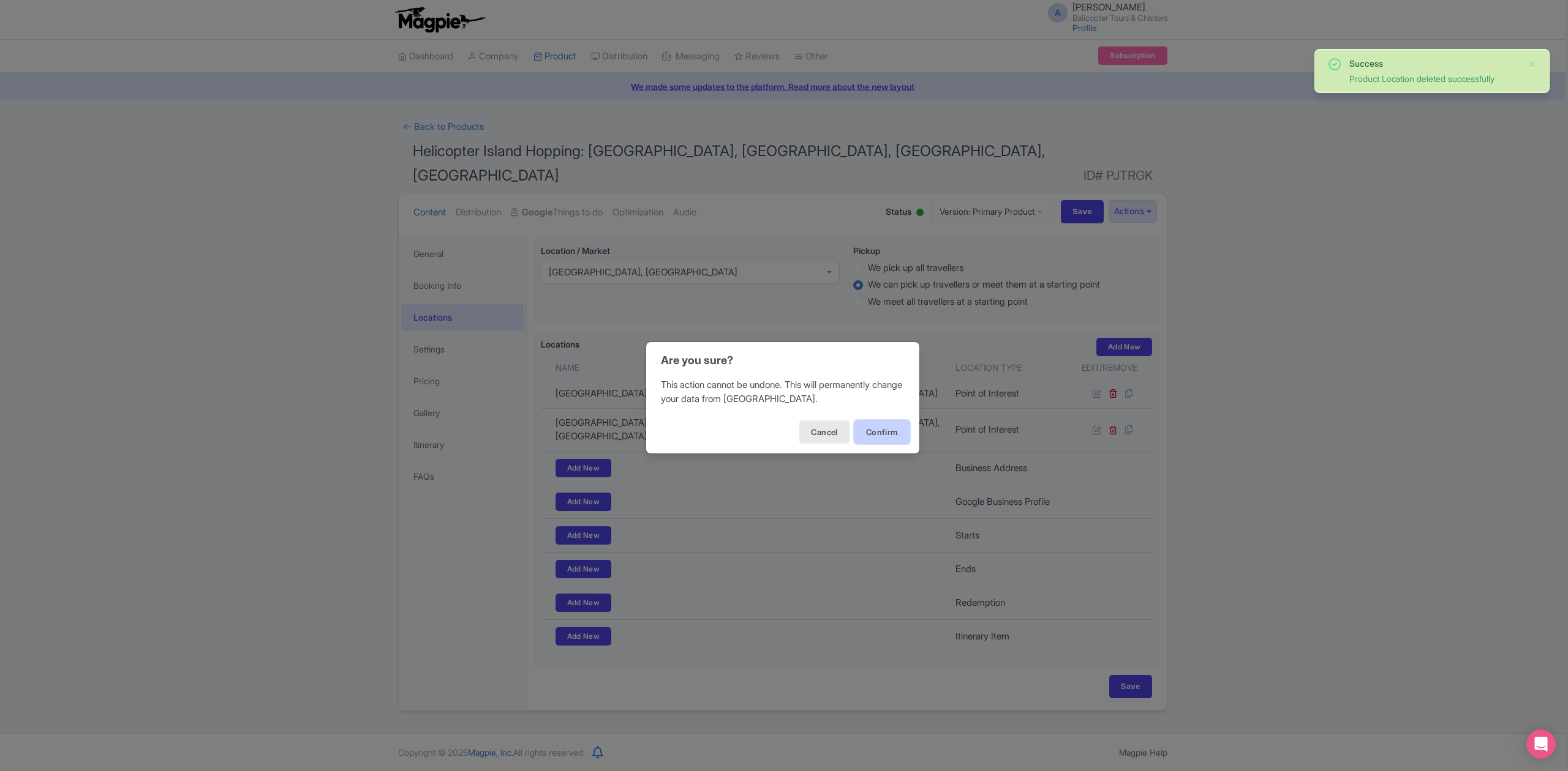
click at [887, 429] on button "Confirm" at bounding box center [882, 432] width 55 height 23
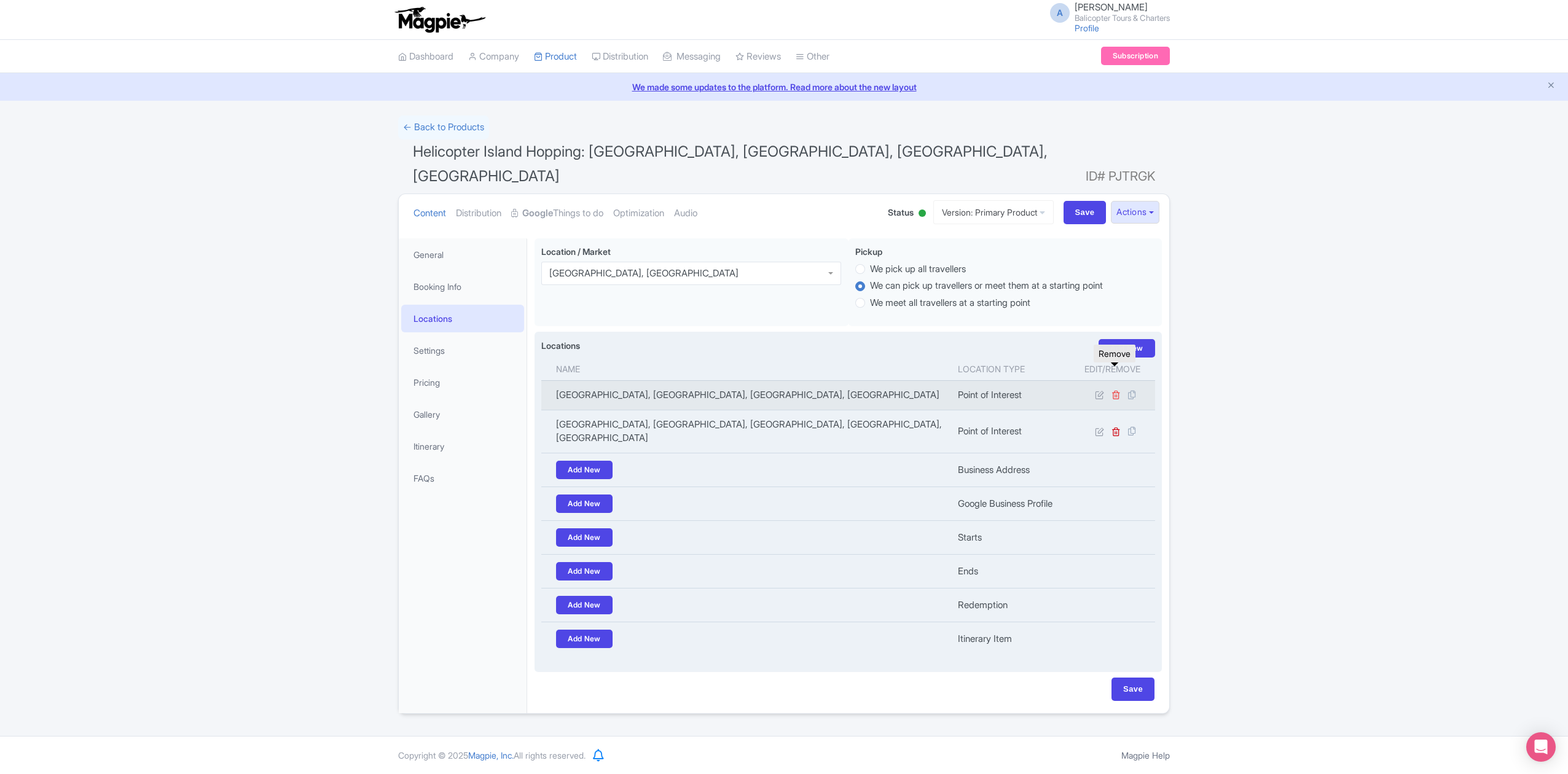
click at [1117, 390] on icon at bounding box center [1116, 395] width 9 height 9
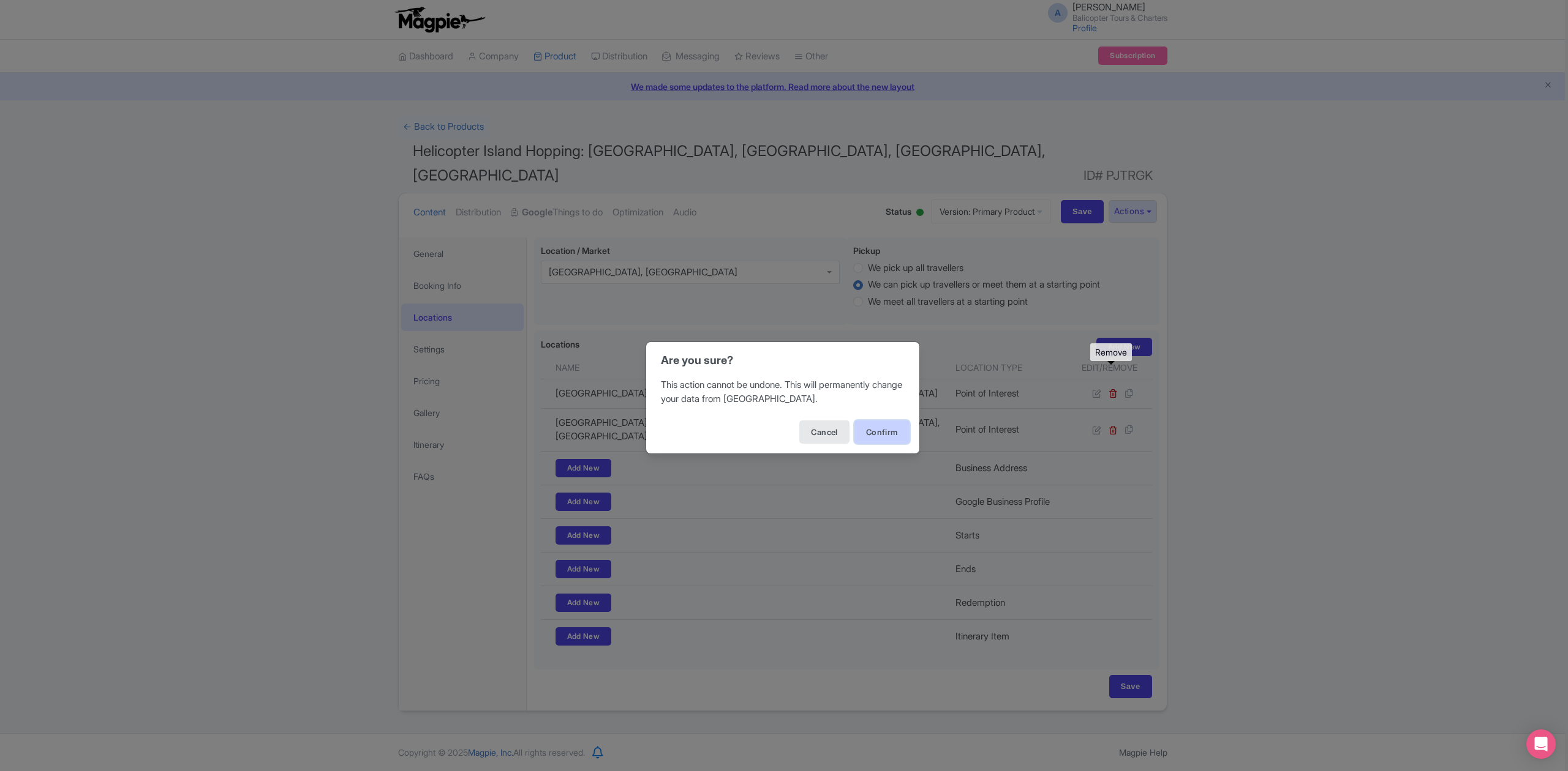
click at [867, 437] on button "Confirm" at bounding box center [882, 432] width 55 height 23
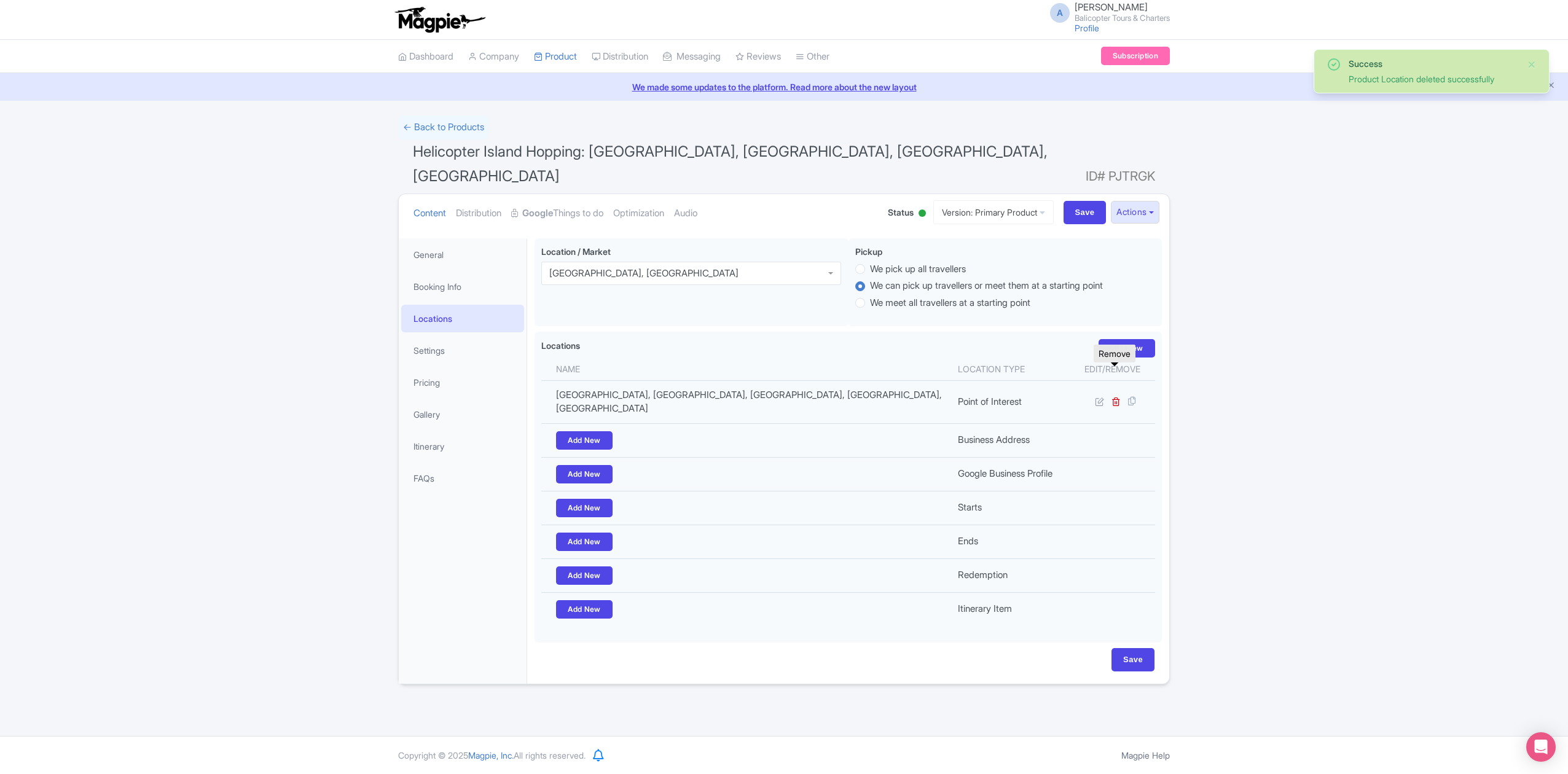
click at [1115, 397] on icon at bounding box center [1116, 401] width 9 height 9
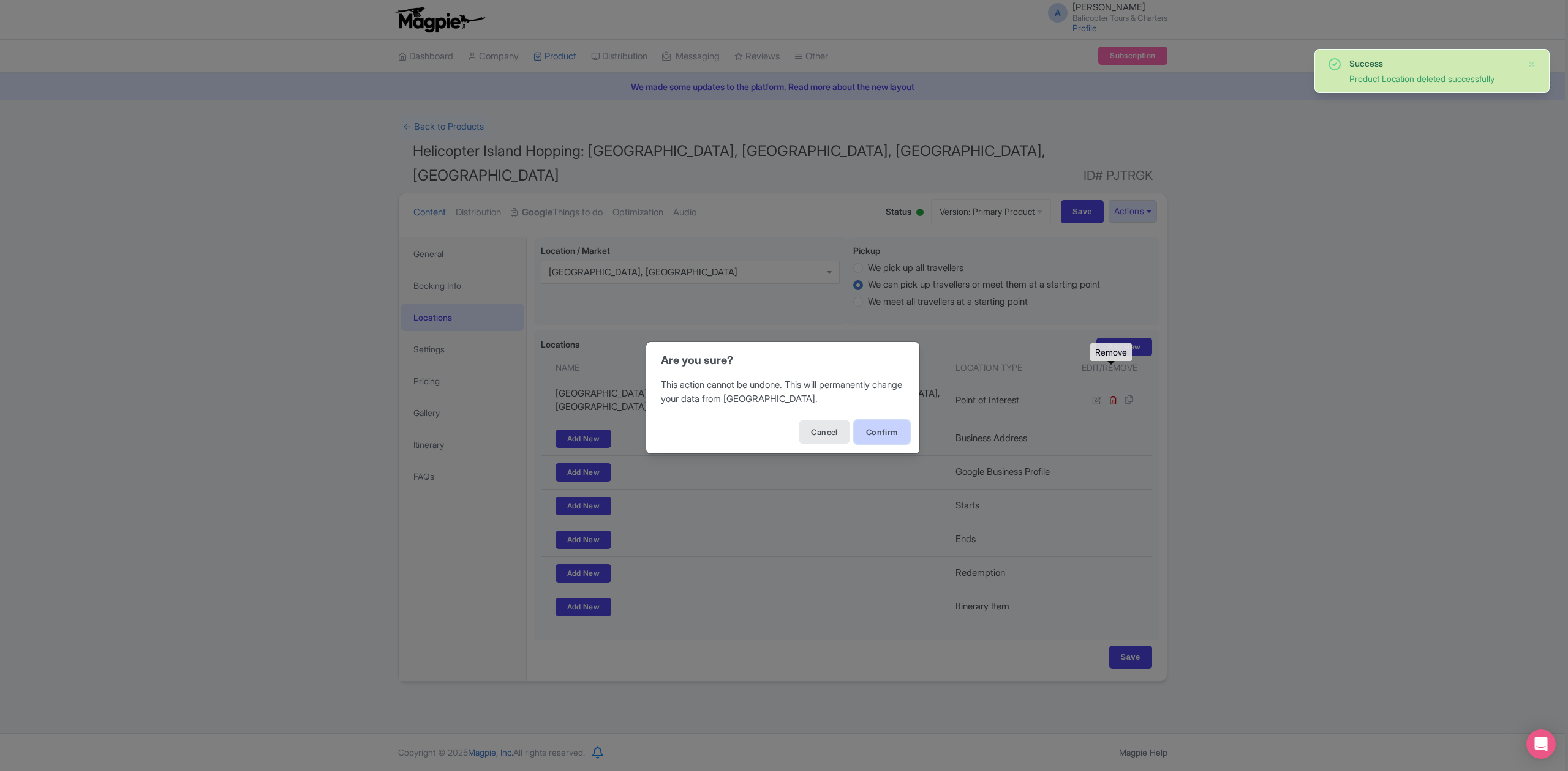
click at [883, 433] on button "Confirm" at bounding box center [882, 432] width 55 height 23
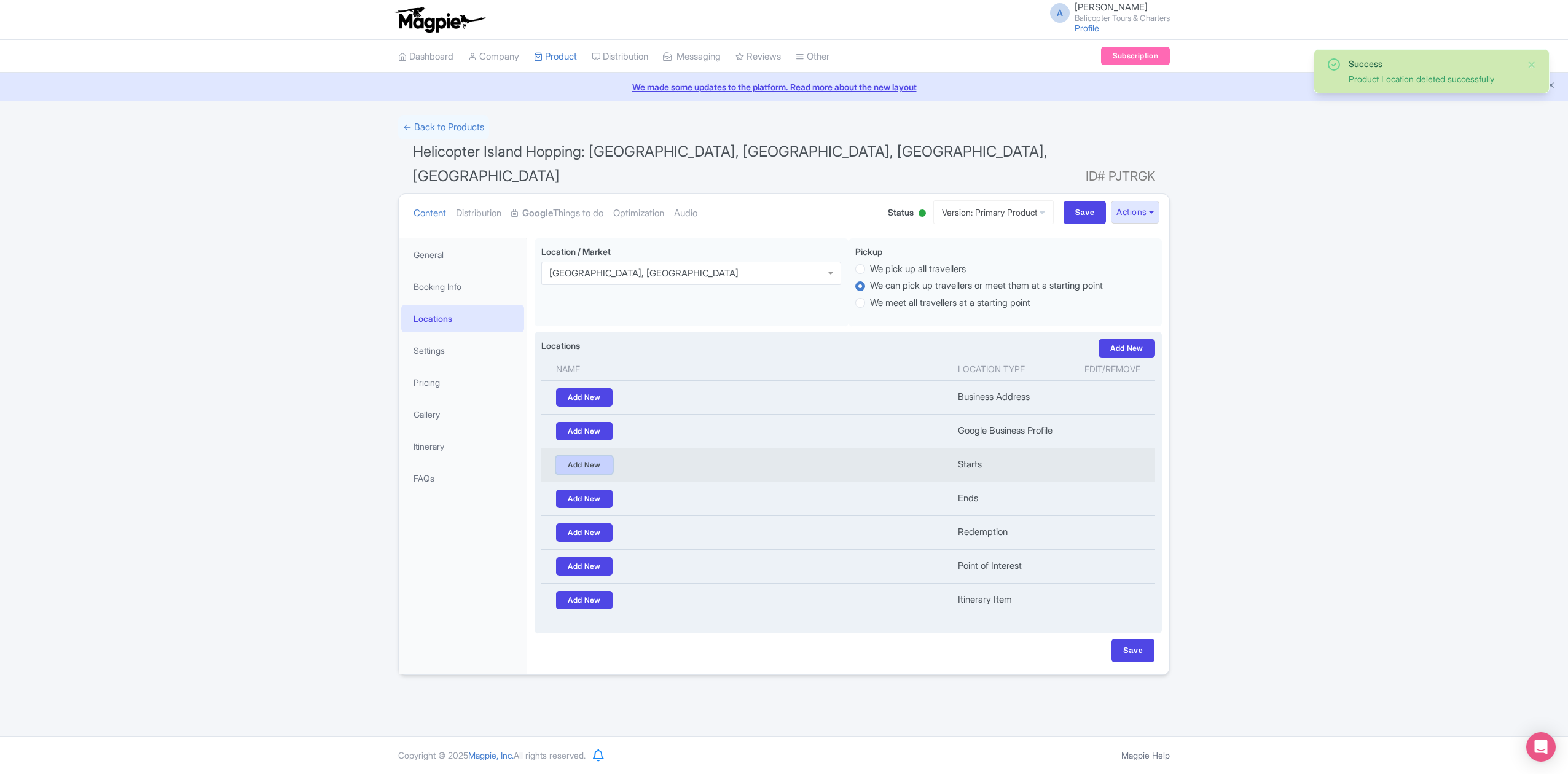
click at [593, 456] on link "Add New" at bounding box center [584, 465] width 57 height 18
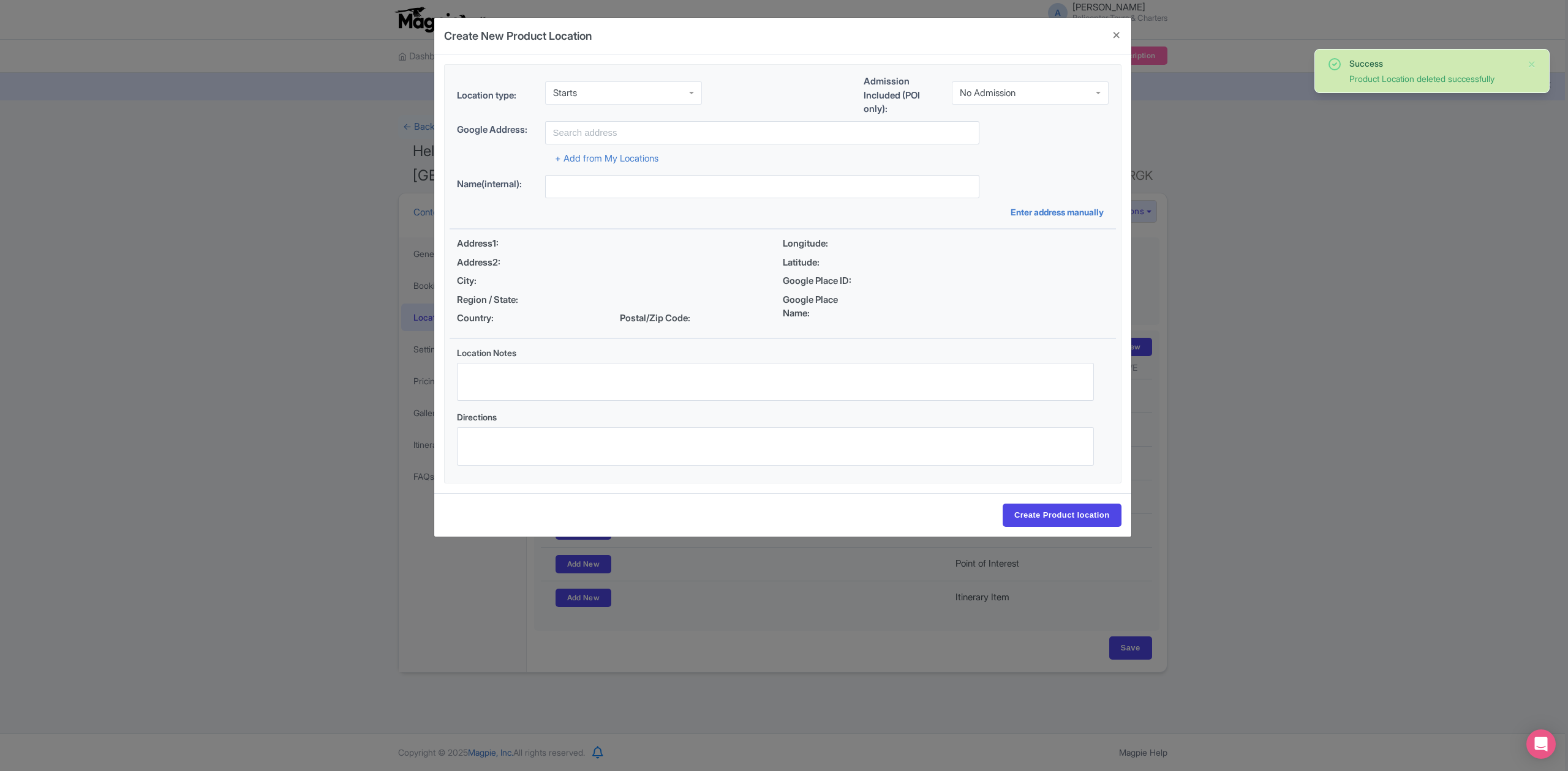
click at [1064, 83] on div "No Admission" at bounding box center [1030, 93] width 157 height 23
click at [802, 132] on input "text" at bounding box center [761, 132] width 434 height 23
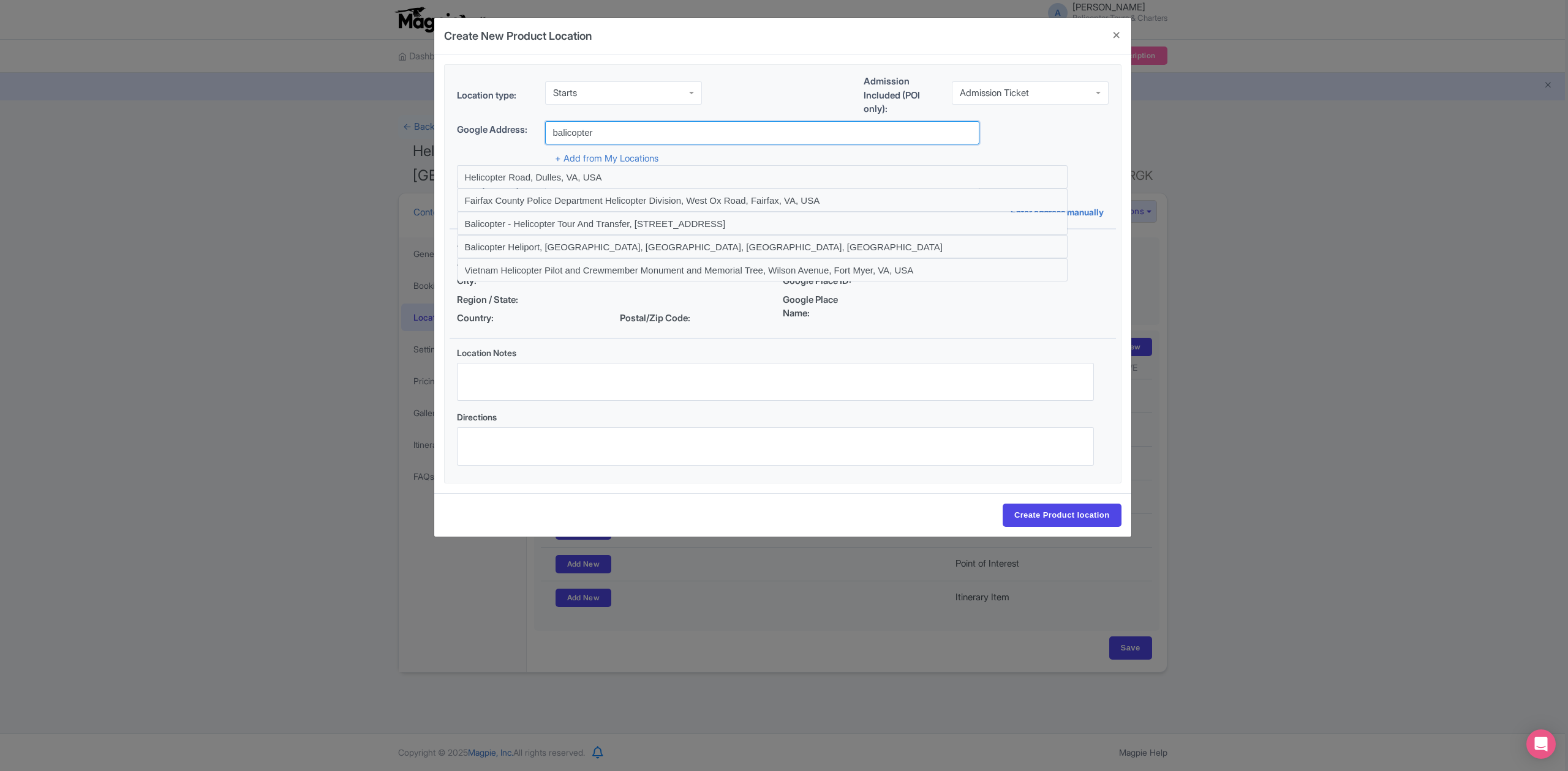
type input "Balicopter - Helicopter Tour And Transfer, [STREET_ADDRESS]"
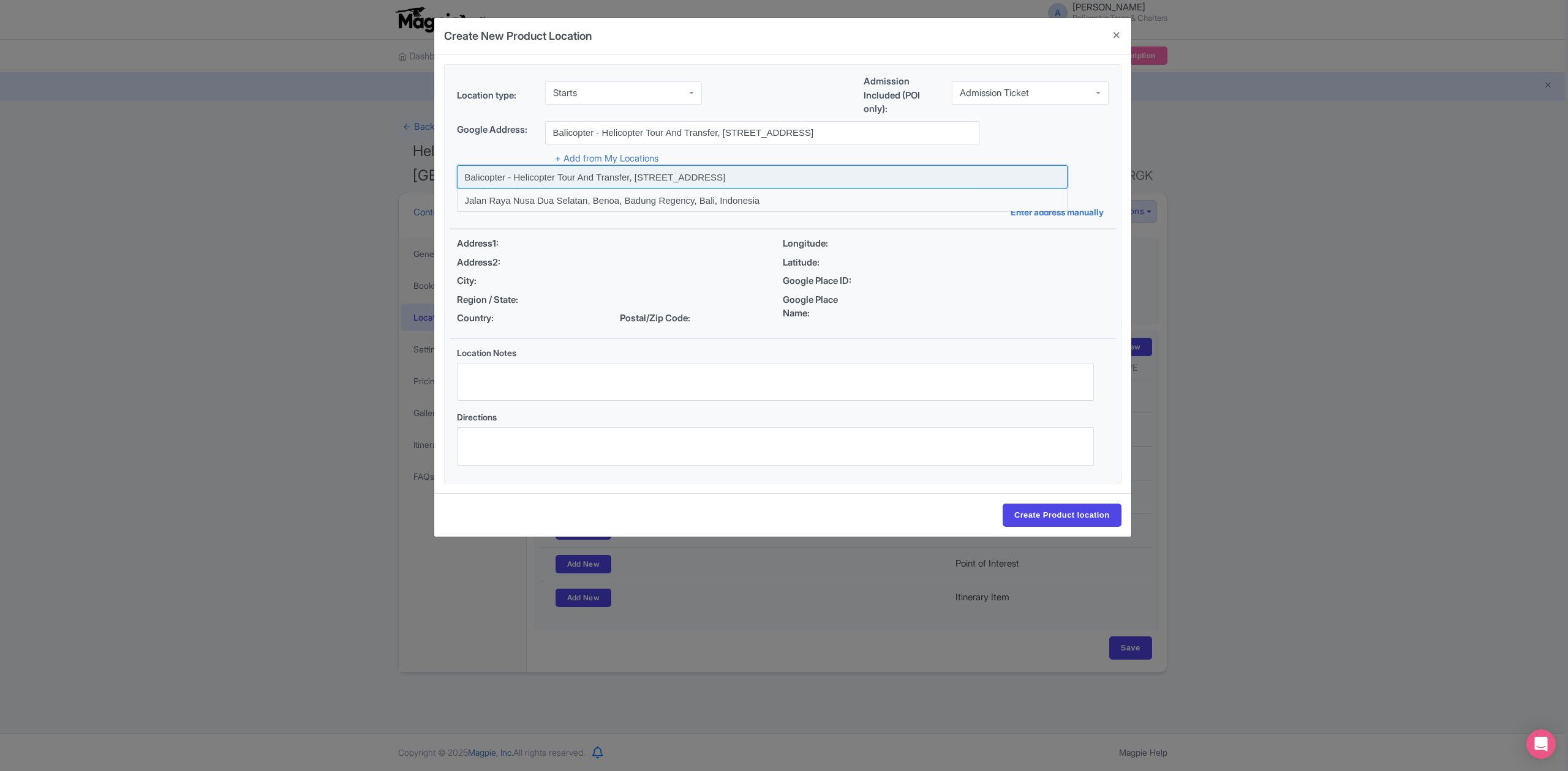
click at [638, 172] on input at bounding box center [761, 177] width 611 height 23
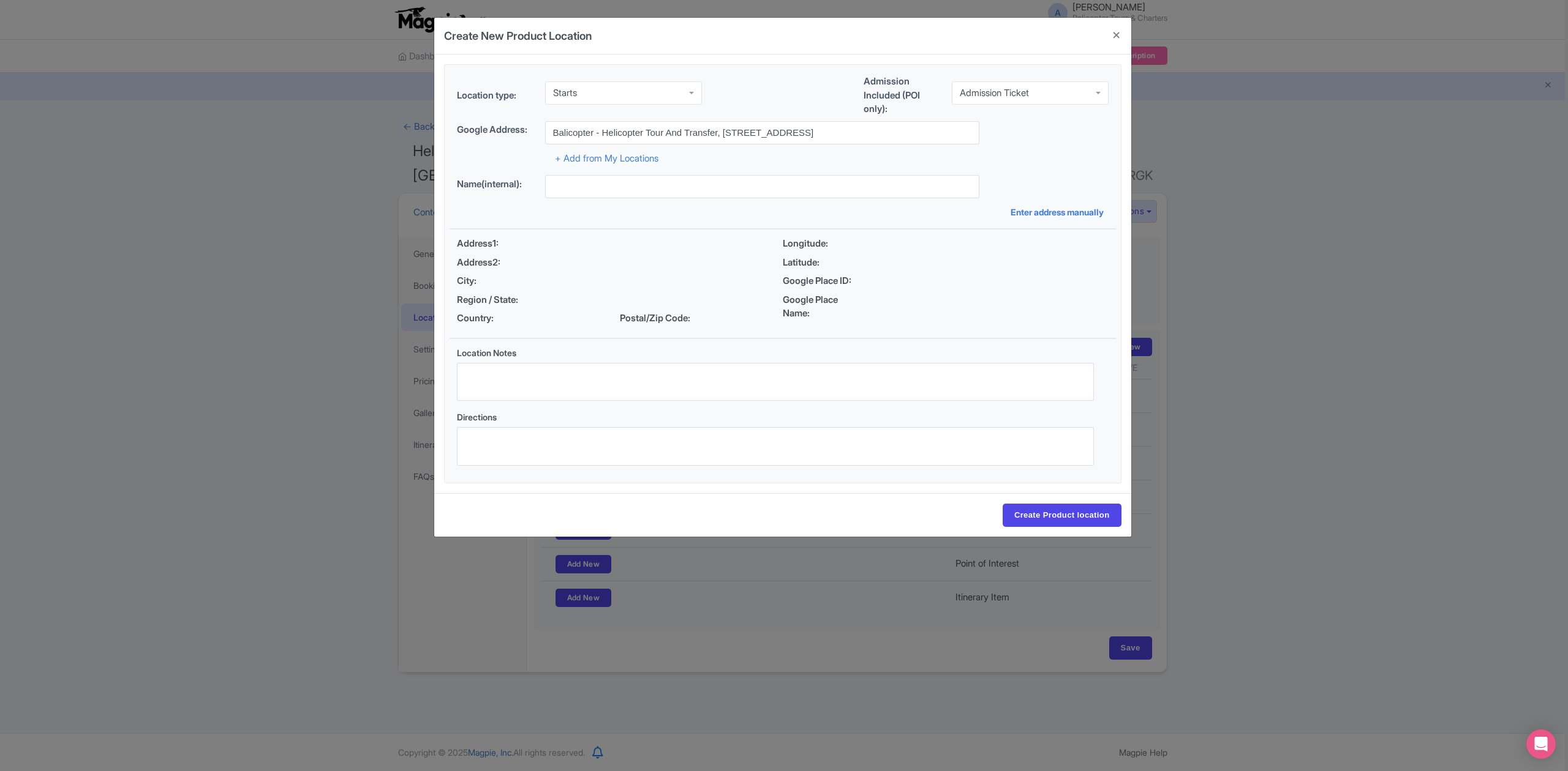
type input "Balicopter - Helicopter Tour And Transfer, [STREET_ADDRESS]"
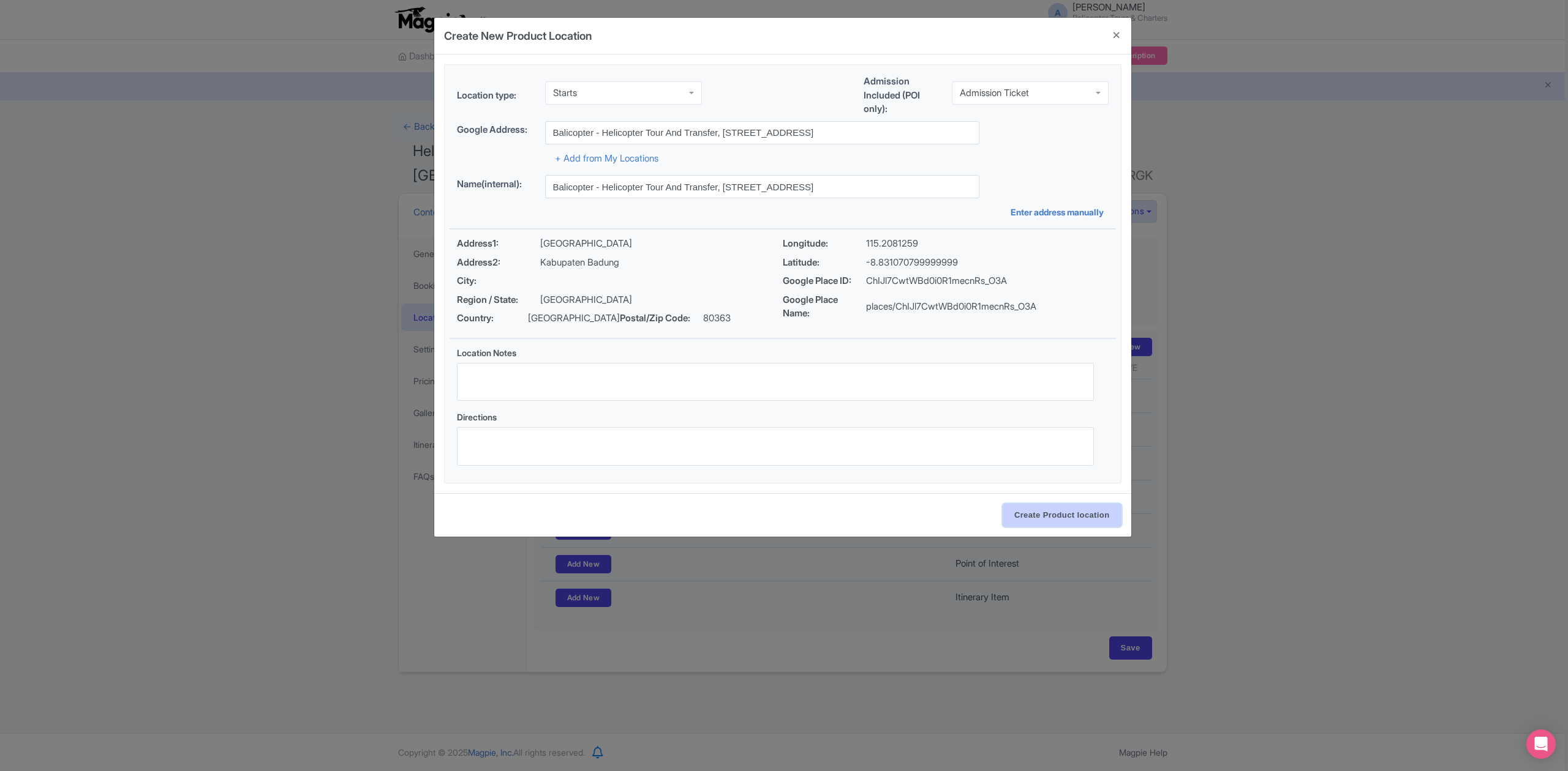
click at [1072, 521] on input "Create Product location" at bounding box center [1062, 515] width 119 height 23
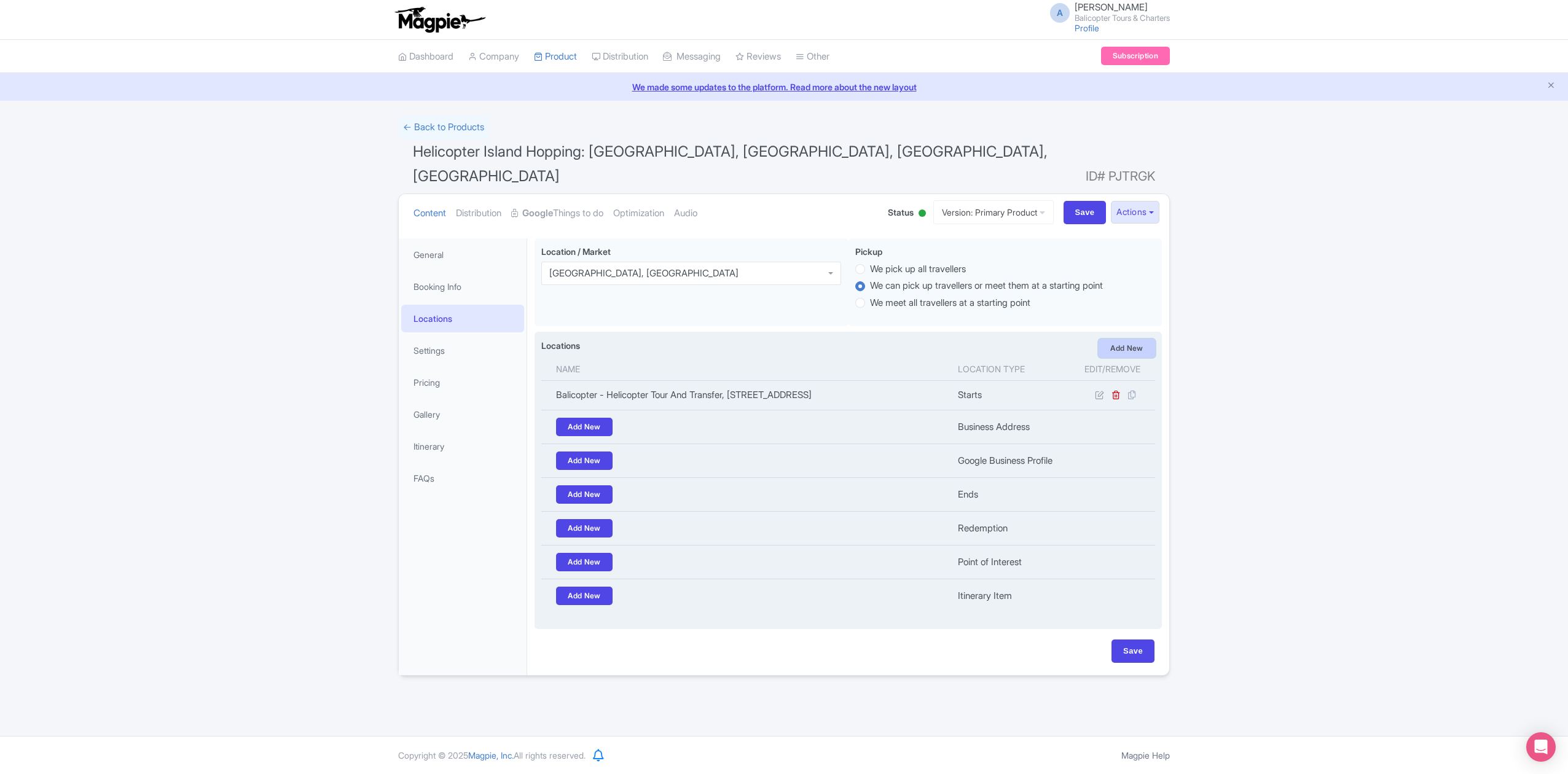
click at [1115, 339] on link "Add New" at bounding box center [1127, 348] width 57 height 18
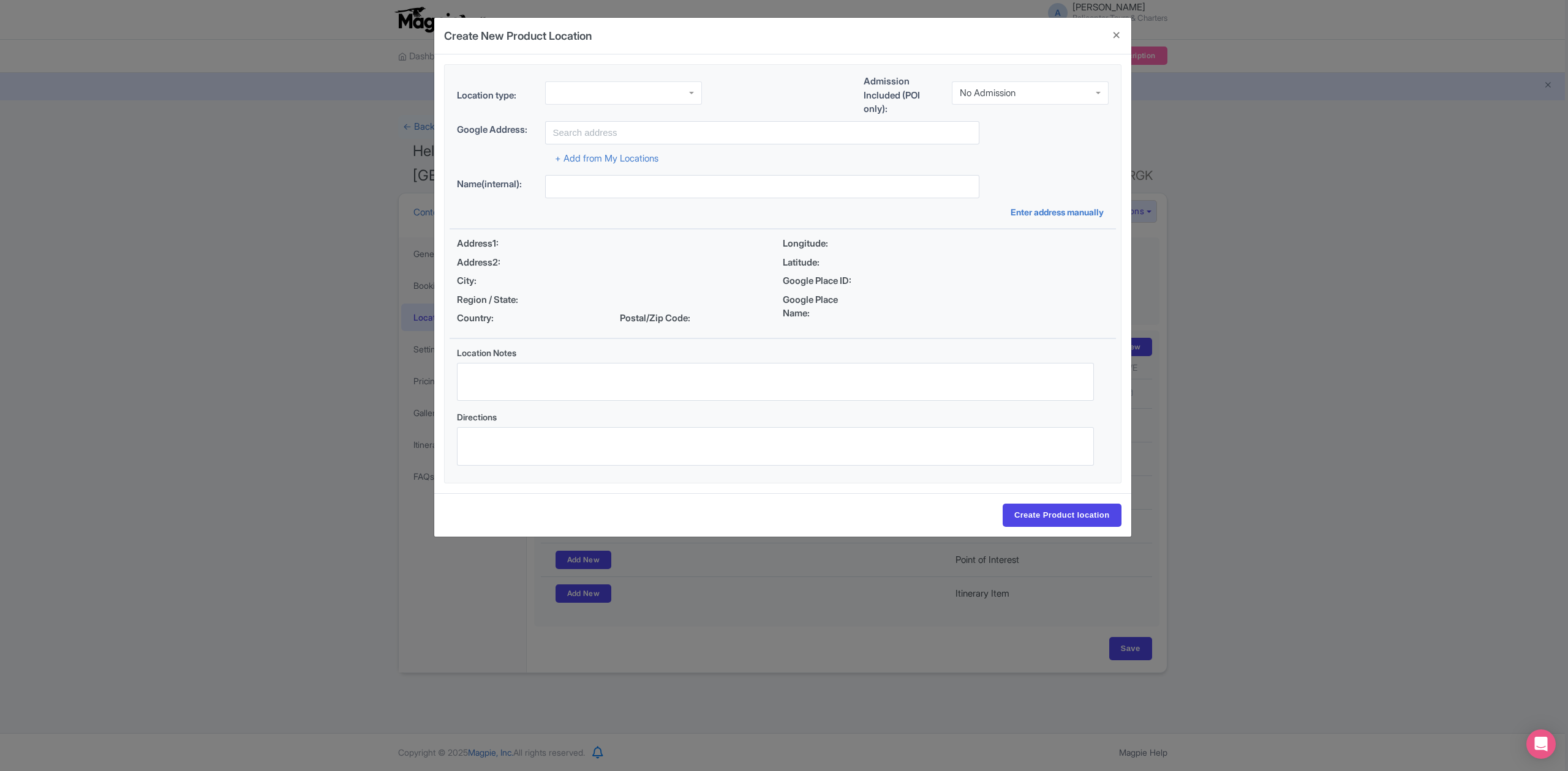
click at [664, 99] on div at bounding box center [623, 93] width 157 height 23
click at [983, 96] on div "No Admission" at bounding box center [1030, 93] width 157 height 23
click at [728, 131] on input "text" at bounding box center [761, 132] width 434 height 23
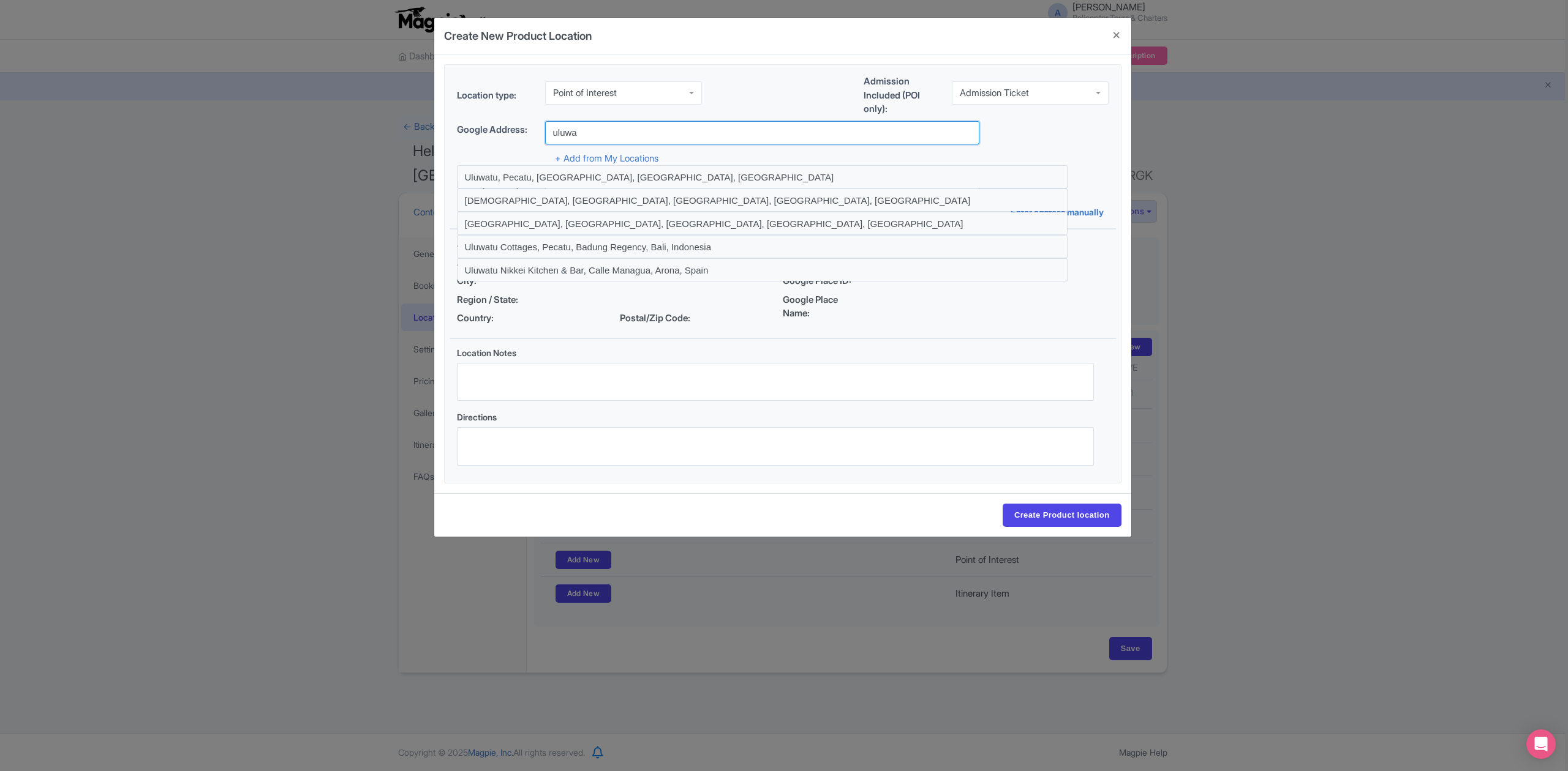
type input "[DEMOGRAPHIC_DATA], [GEOGRAPHIC_DATA], [GEOGRAPHIC_DATA], [GEOGRAPHIC_DATA], [G…"
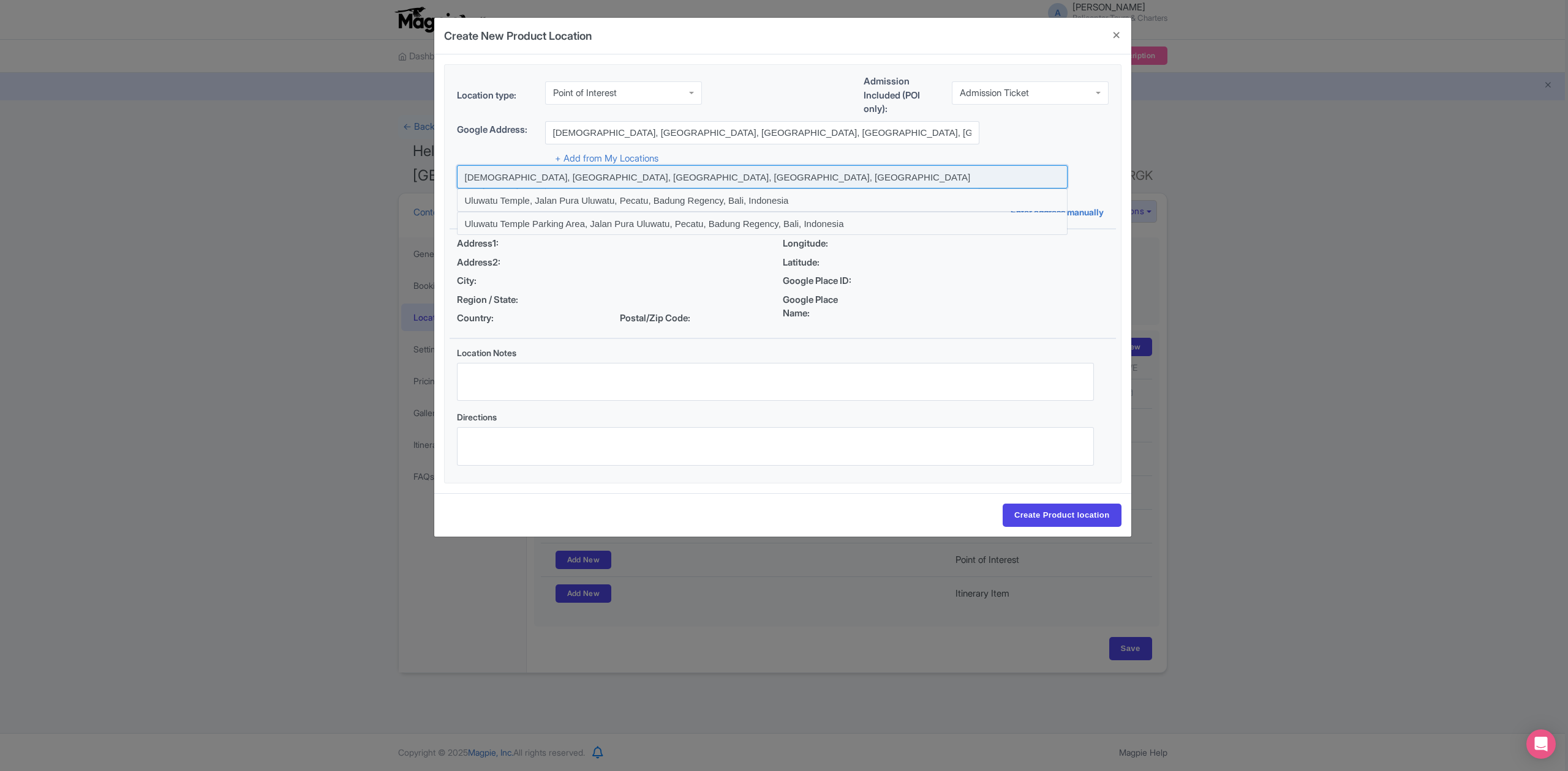
click at [661, 175] on input at bounding box center [761, 177] width 611 height 23
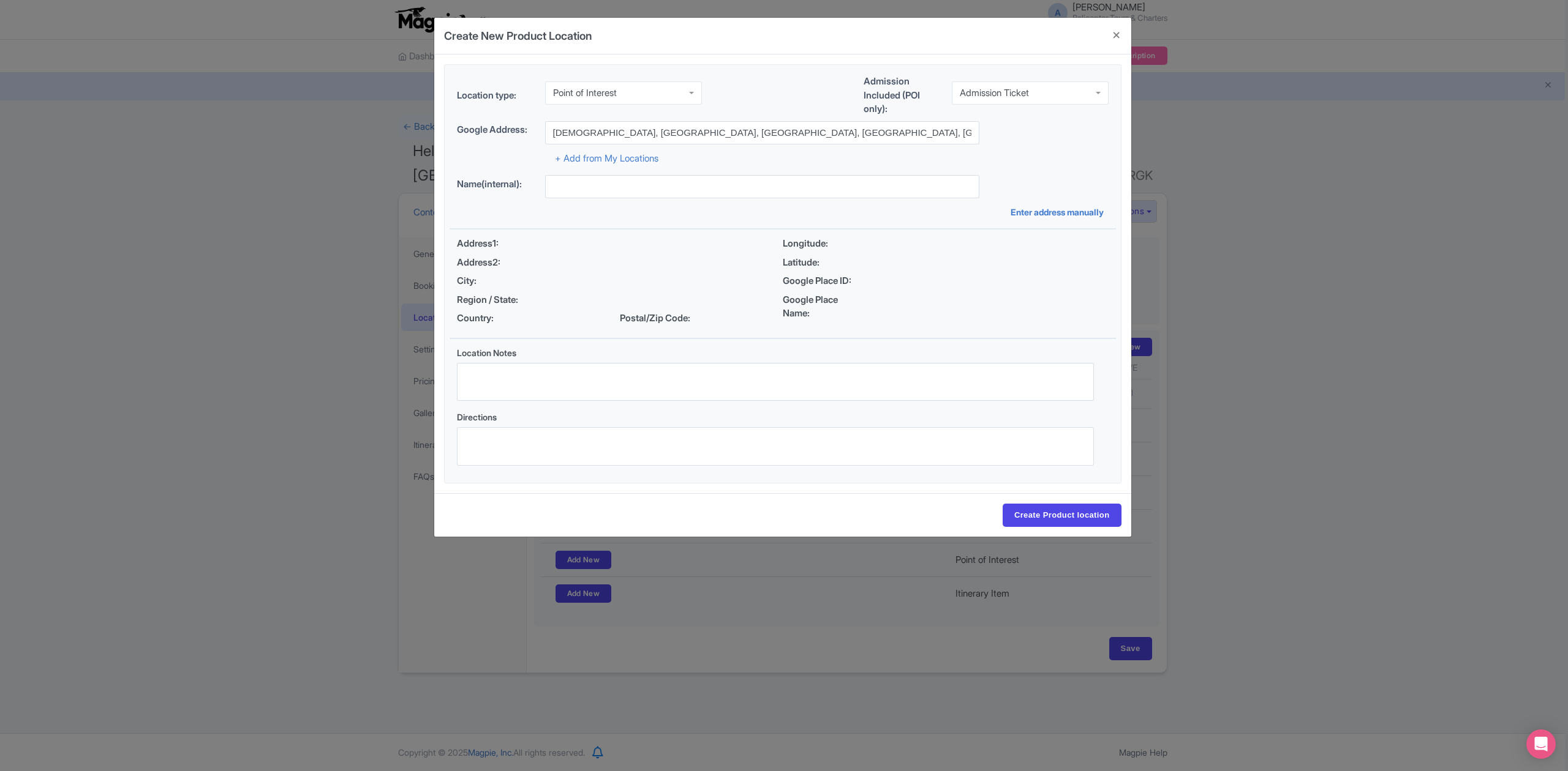
type input "[DEMOGRAPHIC_DATA], [GEOGRAPHIC_DATA], [GEOGRAPHIC_DATA], [GEOGRAPHIC_DATA], [G…"
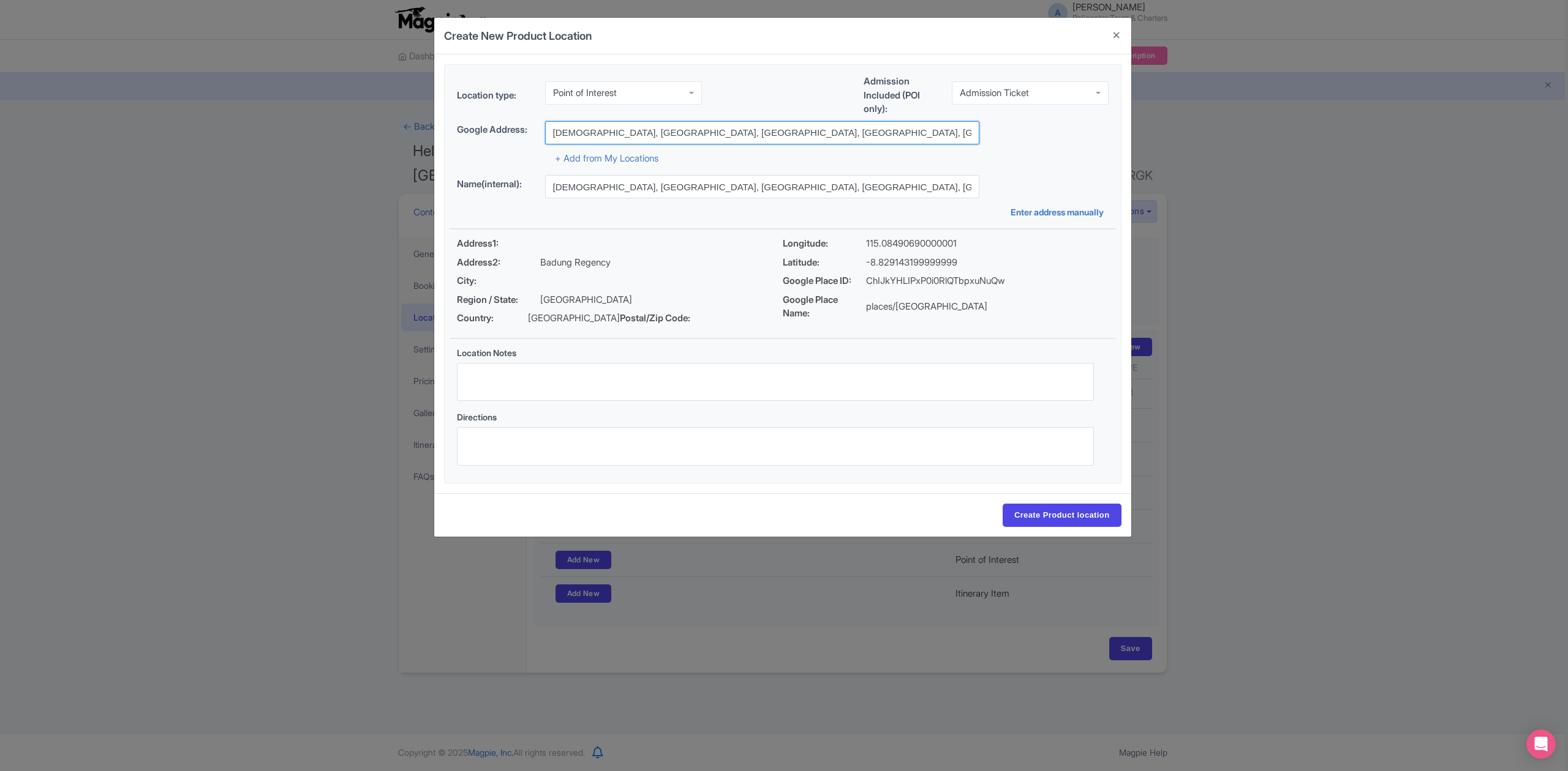
click at [809, 136] on input "[DEMOGRAPHIC_DATA], [GEOGRAPHIC_DATA], [GEOGRAPHIC_DATA], [GEOGRAPHIC_DATA], [G…" at bounding box center [761, 132] width 434 height 23
click at [603, 132] on input "[DEMOGRAPHIC_DATA], [GEOGRAPHIC_DATA], [GEOGRAPHIC_DATA], [GEOGRAPHIC_DATA], [G…" at bounding box center [761, 132] width 434 height 23
click at [814, 131] on input "[DEMOGRAPHIC_DATA], [GEOGRAPHIC_DATA], [GEOGRAPHIC_DATA], [GEOGRAPHIC_DATA], [G…" at bounding box center [761, 132] width 434 height 23
click at [953, 340] on div "Location Notes Directions" at bounding box center [775, 411] width 666 height 144
click at [1053, 519] on input "Create Product location" at bounding box center [1062, 515] width 119 height 23
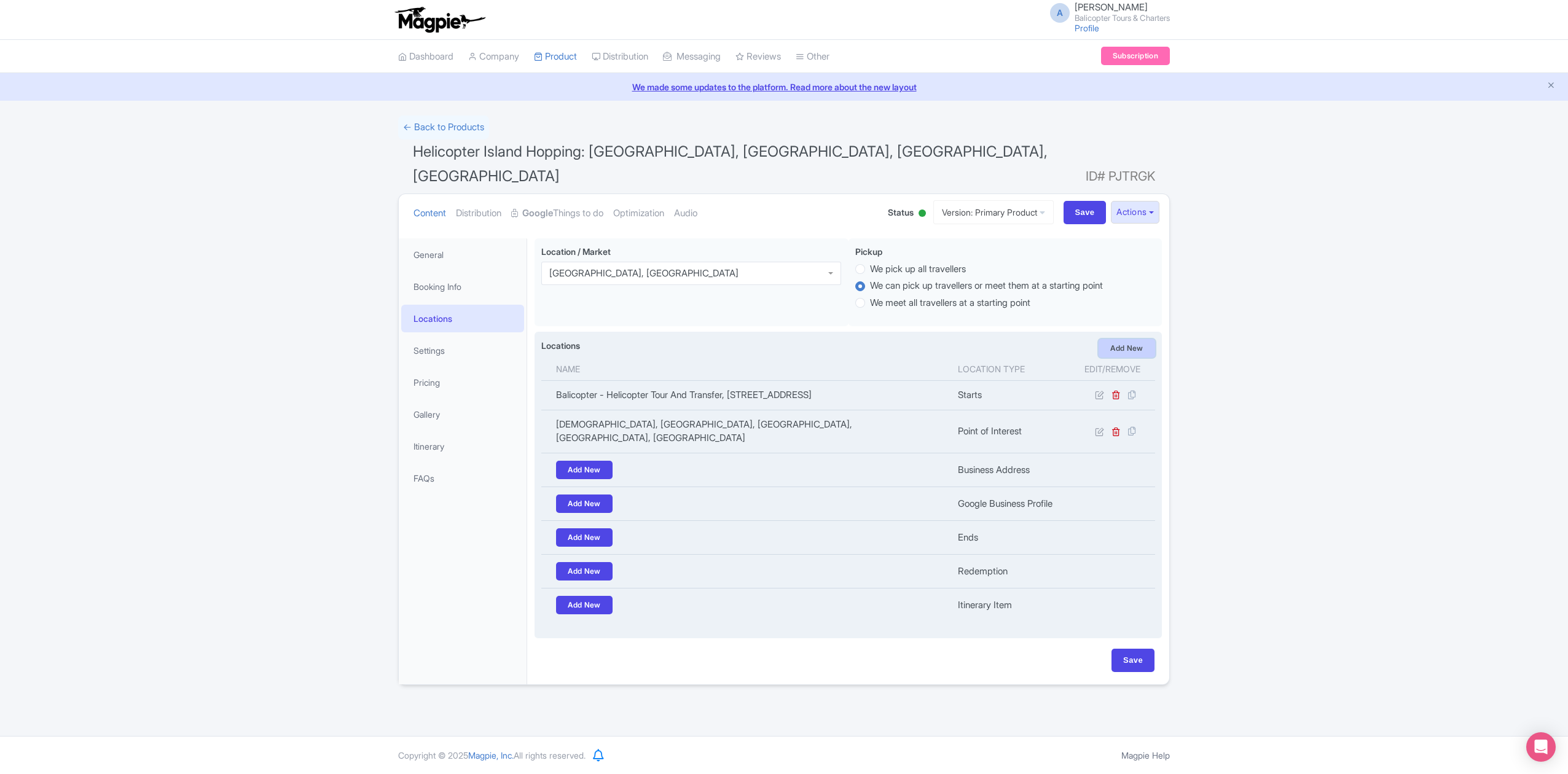
click at [1136, 339] on link "Add New" at bounding box center [1127, 348] width 57 height 18
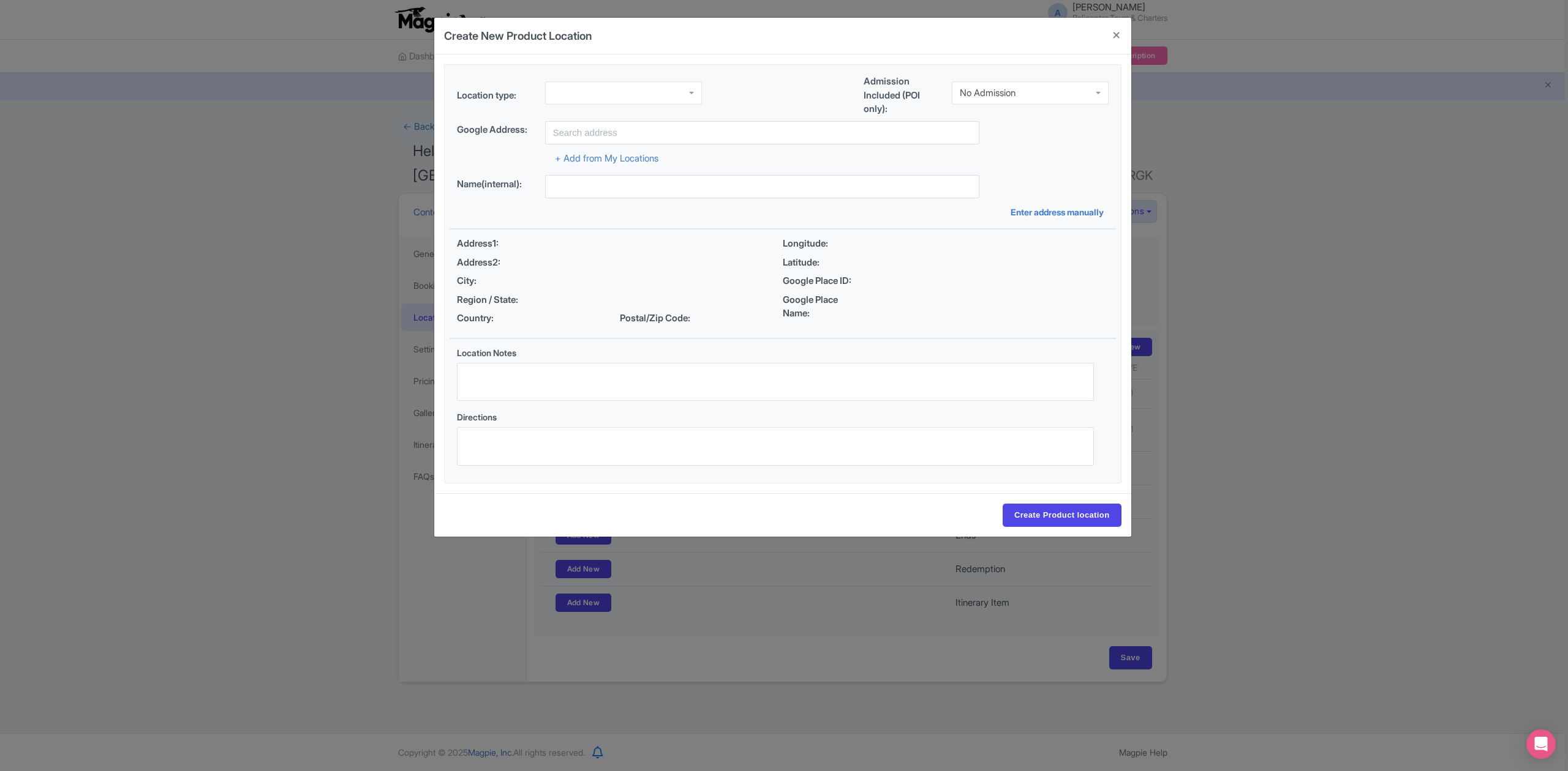
click at [665, 106] on div "Location type:" at bounding box center [579, 97] width 245 height 33
click at [672, 98] on div at bounding box center [623, 93] width 157 height 23
click at [965, 93] on div "No Admission" at bounding box center [987, 93] width 56 height 11
click at [696, 136] on input "text" at bounding box center [761, 132] width 434 height 23
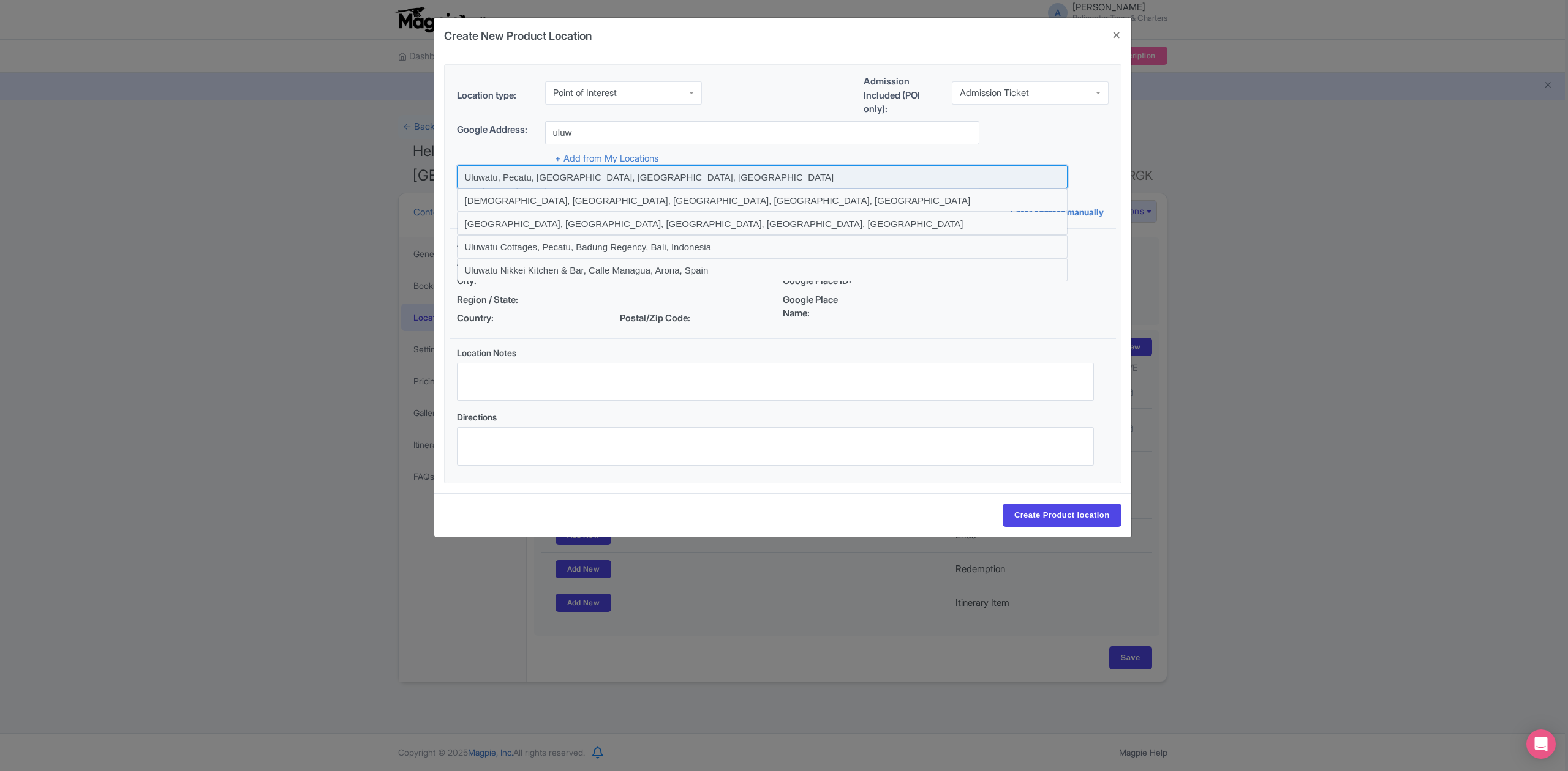
click at [548, 180] on input at bounding box center [761, 177] width 611 height 23
type input "Uluwatu, Pecatu, Badung Regency, Bali, Indonesia"
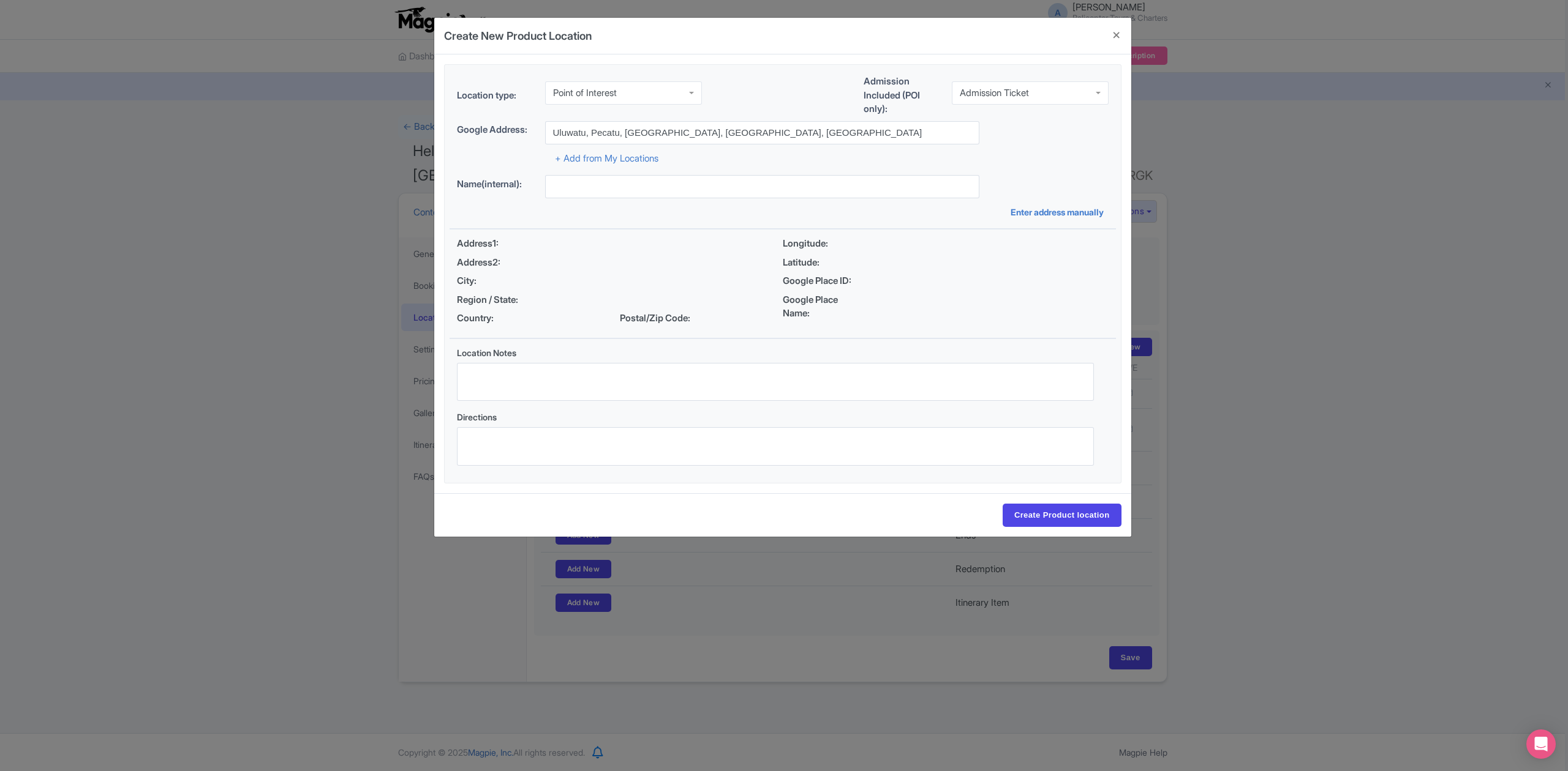
type input "Uluwatu, Pecatu, Badung Regency, Bali, Indonesia"
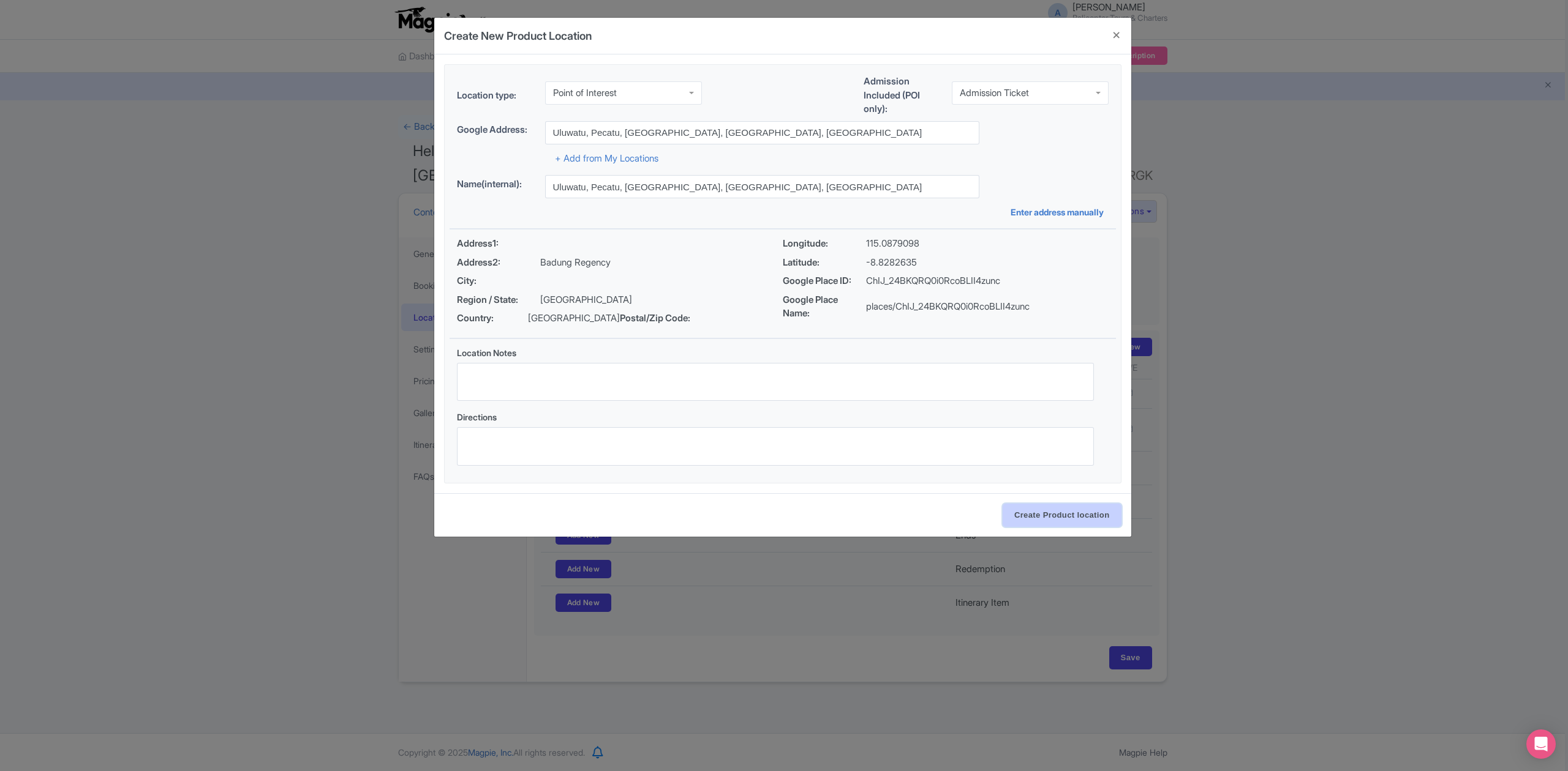
click at [1043, 515] on input "Create Product location" at bounding box center [1062, 515] width 119 height 23
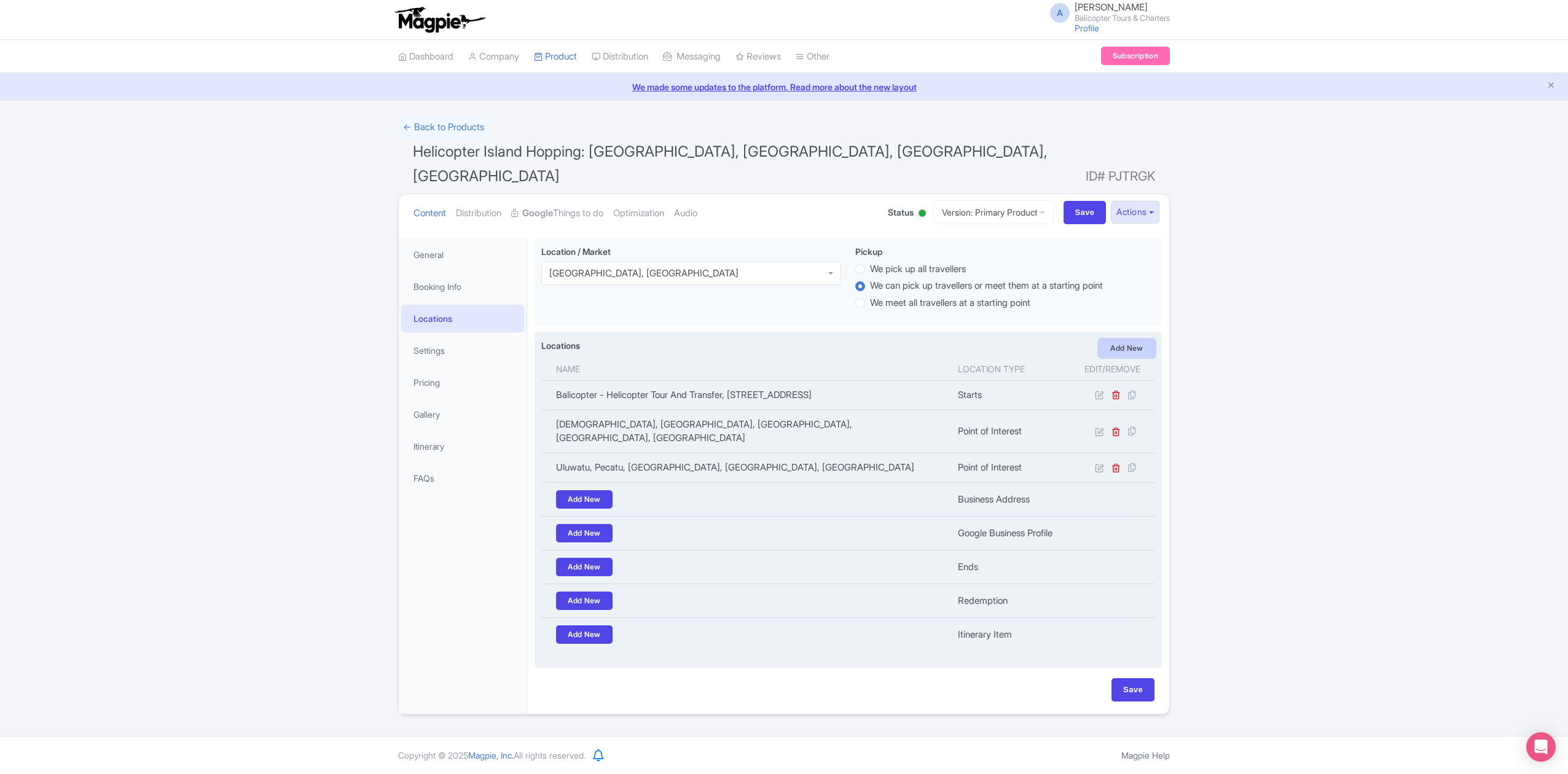
click at [1118, 339] on link "Add New" at bounding box center [1127, 348] width 57 height 18
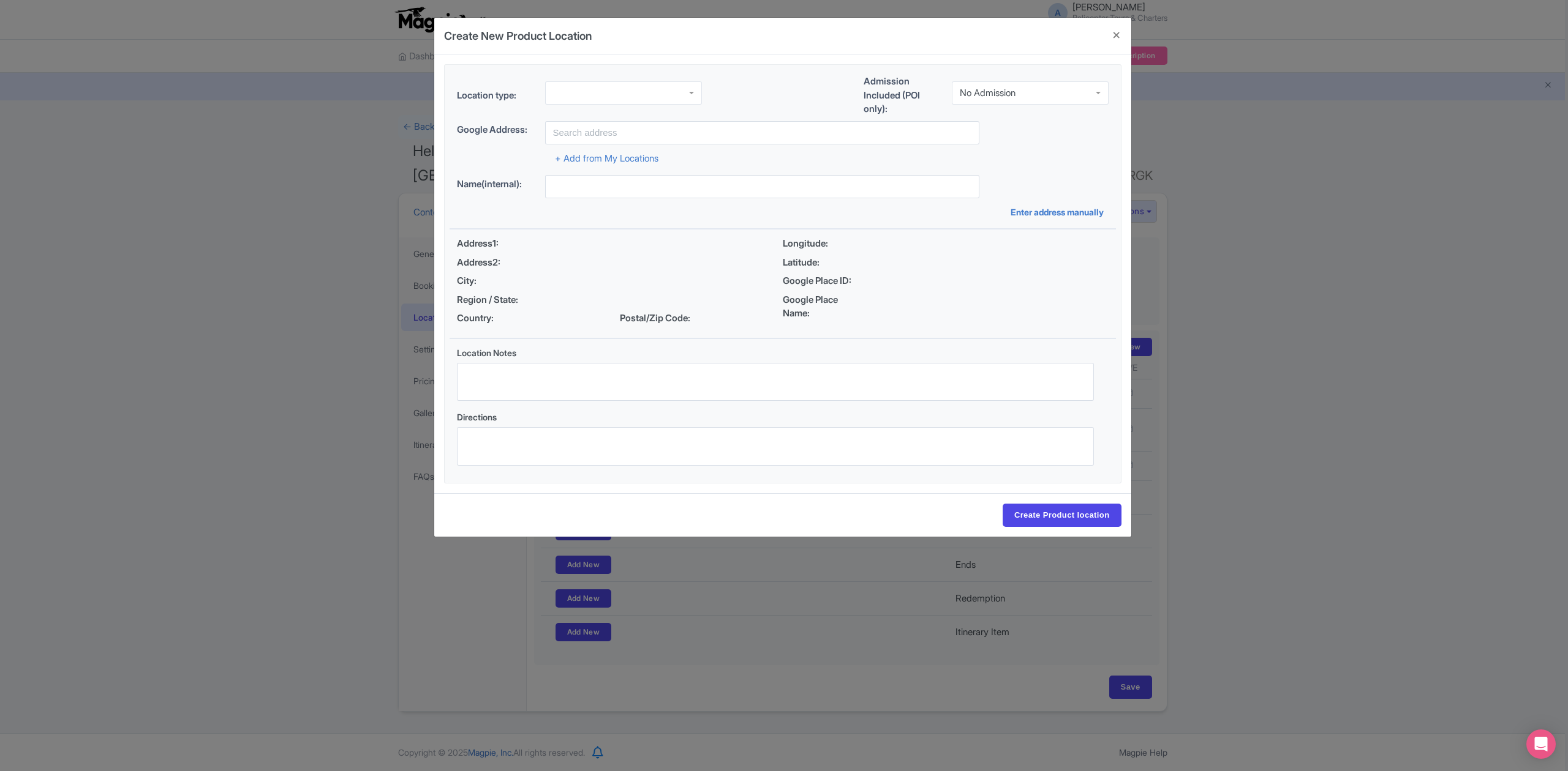
click at [636, 91] on div at bounding box center [623, 93] width 157 height 23
drag, startPoint x: 650, startPoint y: 199, endPoint x: 698, endPoint y: 178, distance: 52.4
click at [973, 93] on div "No Admission" at bounding box center [987, 90] width 56 height 11
click at [692, 140] on input "text" at bounding box center [761, 132] width 434 height 23
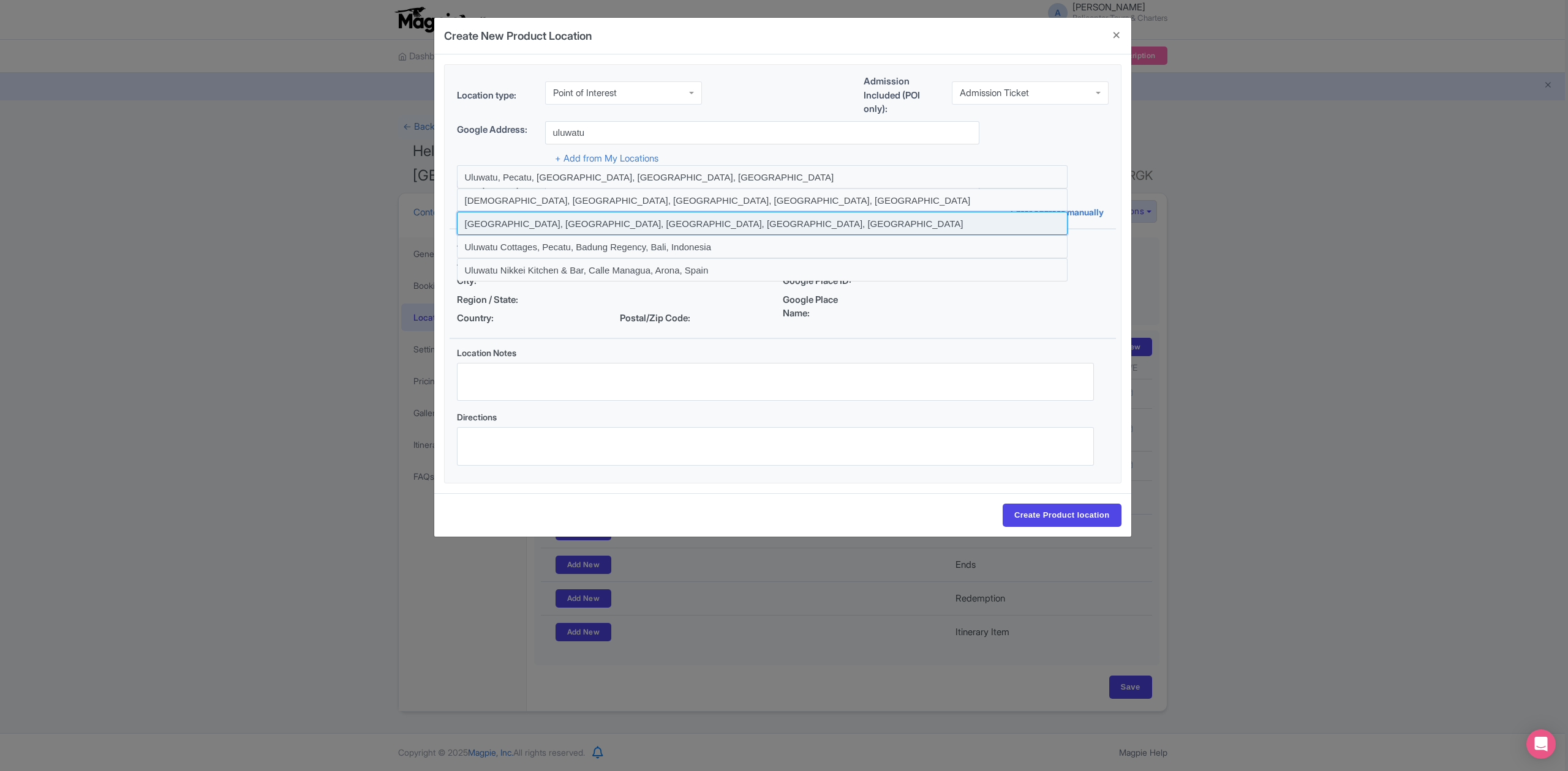
click at [578, 224] on input at bounding box center [761, 224] width 611 height 23
type input "Uluwatu Beach, Pecatu, Badung Regency, Bali, Indonesia"
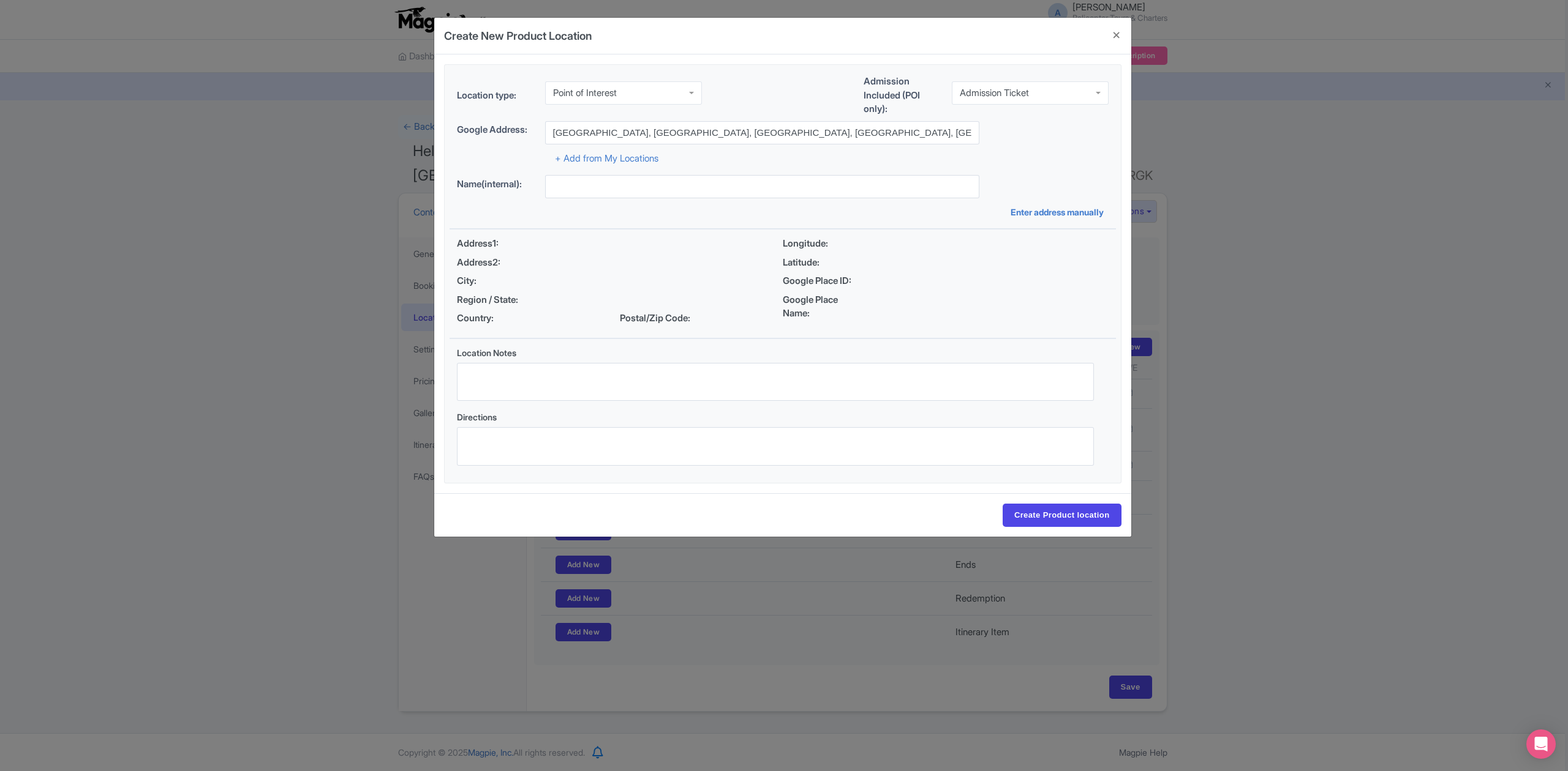
type input "Uluwatu Beach, Pecatu, Badung Regency, Bali, Indonesia"
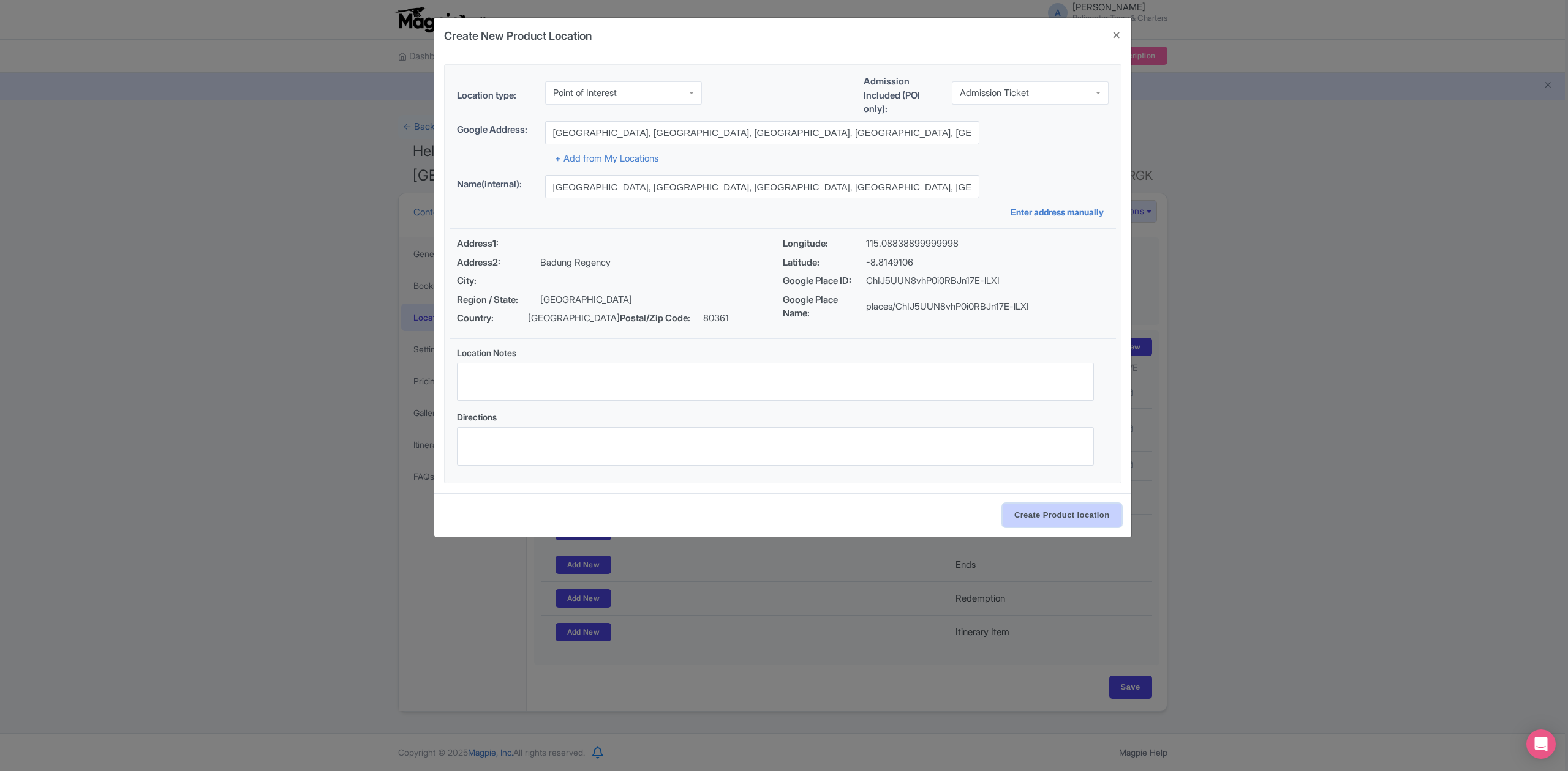
click at [1076, 523] on input "Create Product location" at bounding box center [1062, 515] width 119 height 23
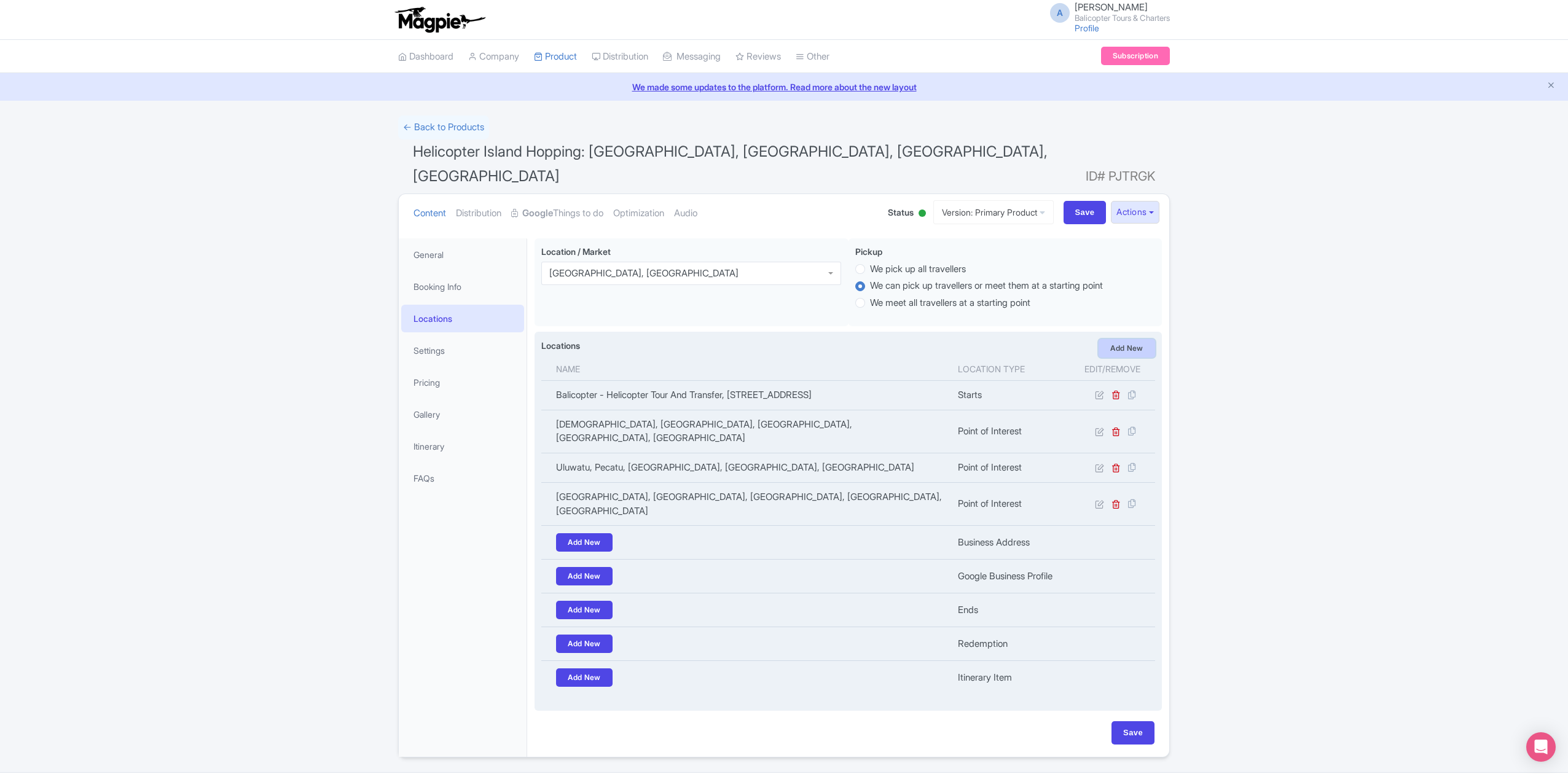
click at [1126, 339] on link "Add New" at bounding box center [1127, 348] width 57 height 18
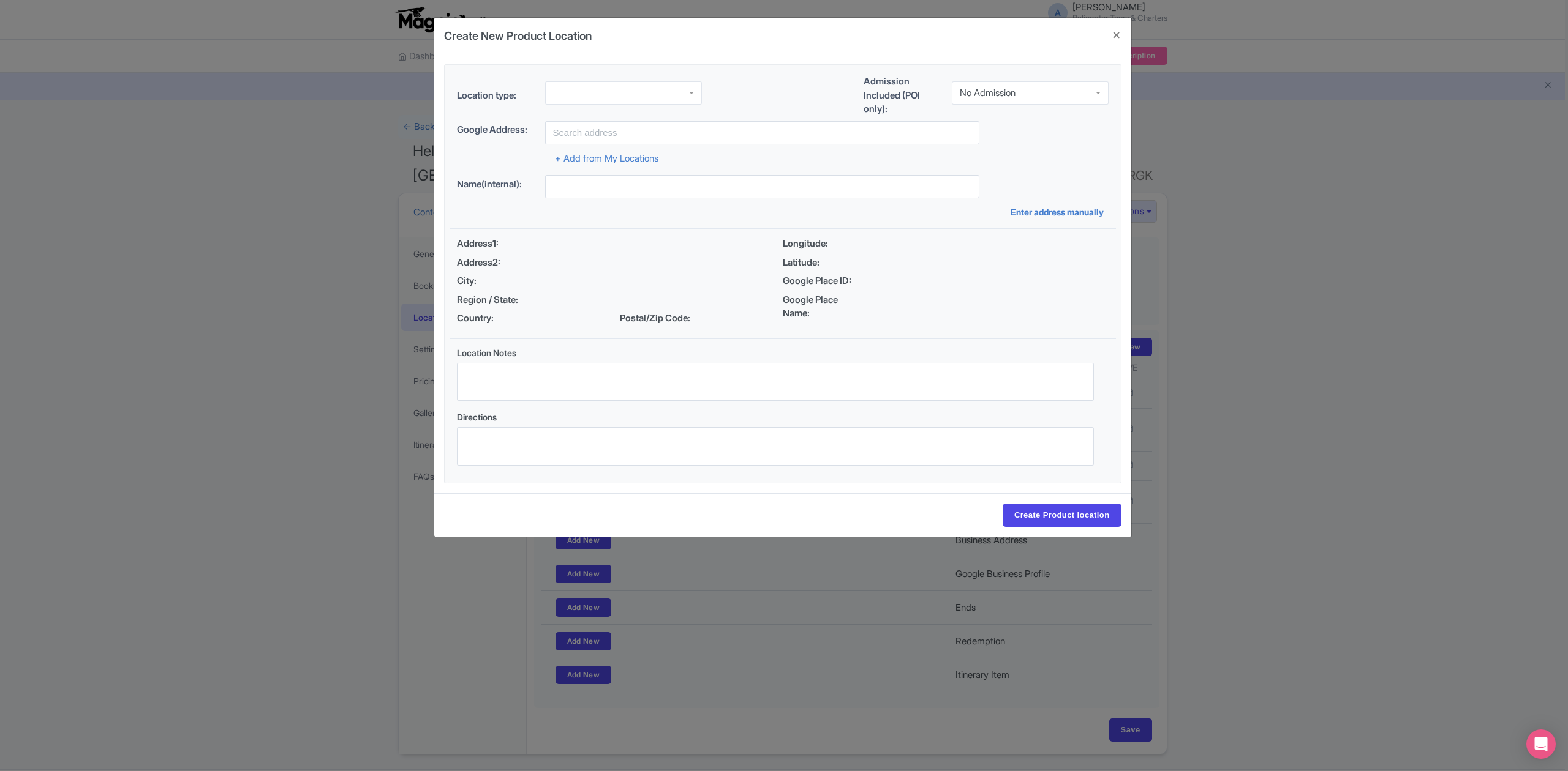
click at [588, 88] on div at bounding box center [623, 93] width 157 height 23
click at [1021, 96] on div "No Admission" at bounding box center [1030, 93] width 157 height 23
click at [703, 129] on input "text" at bounding box center [761, 132] width 434 height 23
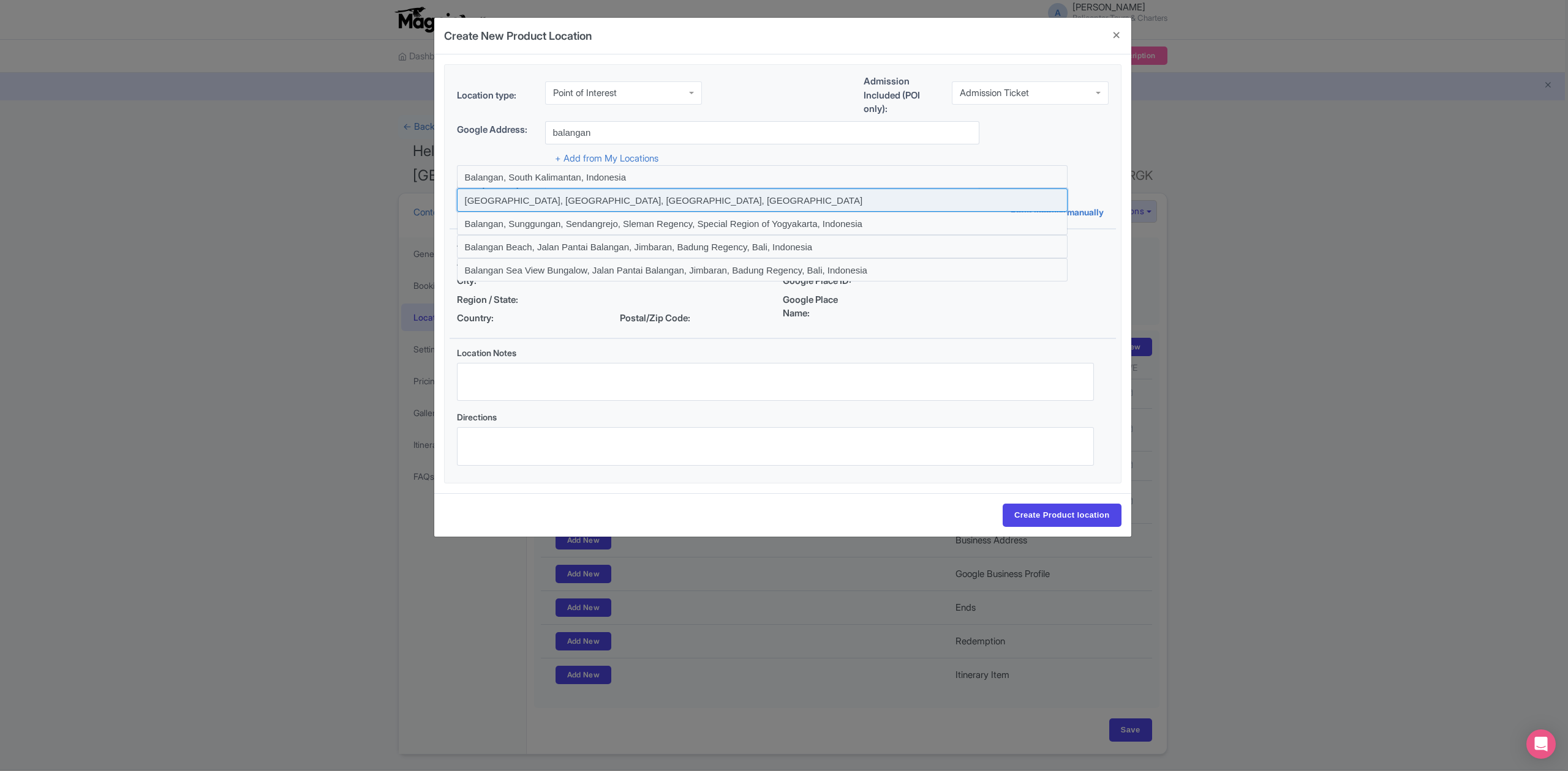
click at [562, 204] on input at bounding box center [761, 200] width 611 height 23
type input "Balangan Beach, Badung Regency, Bali, Indonesia"
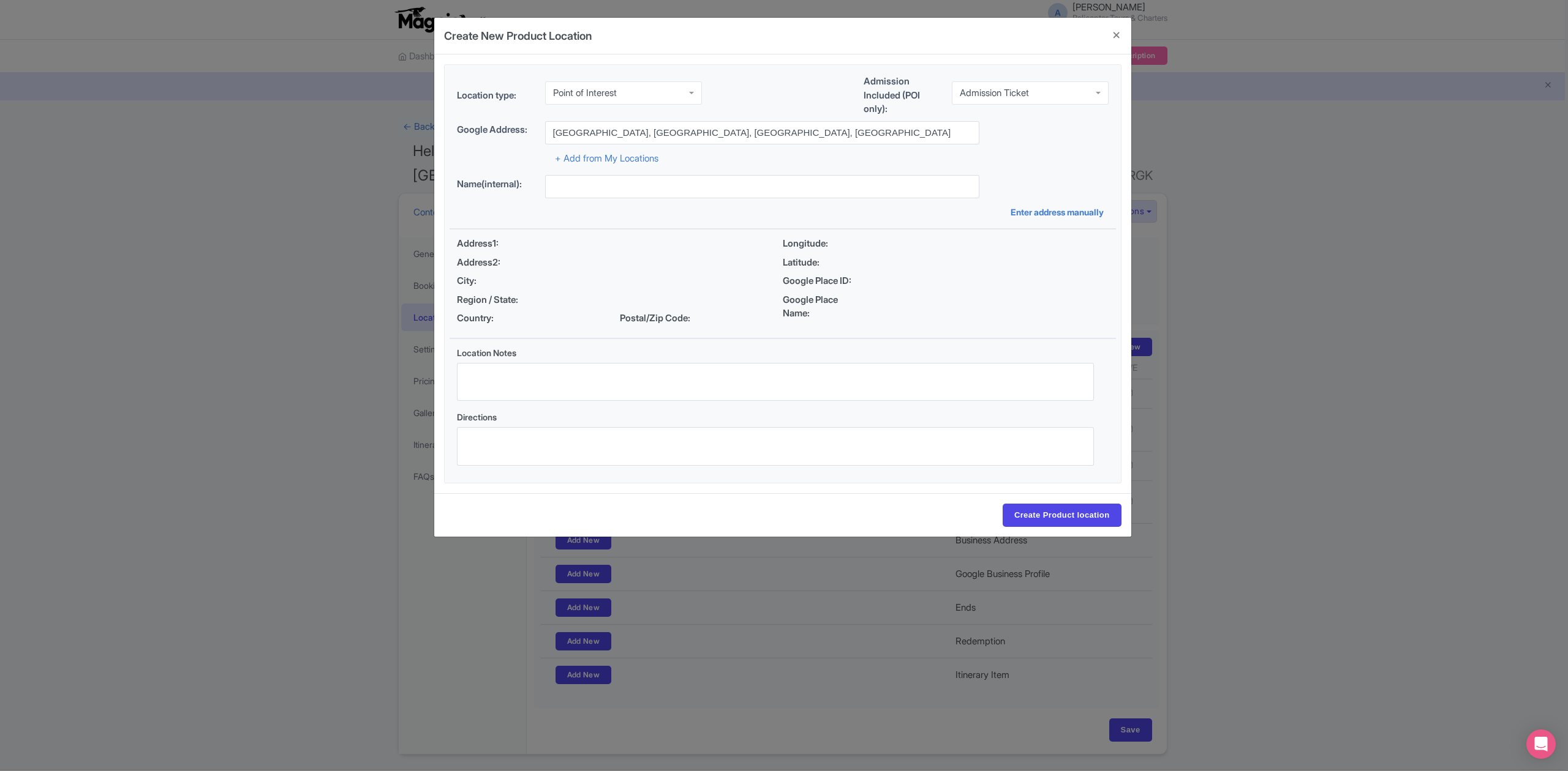
type input "Balangan Beach, Badung Regency, Bali, Indonesia"
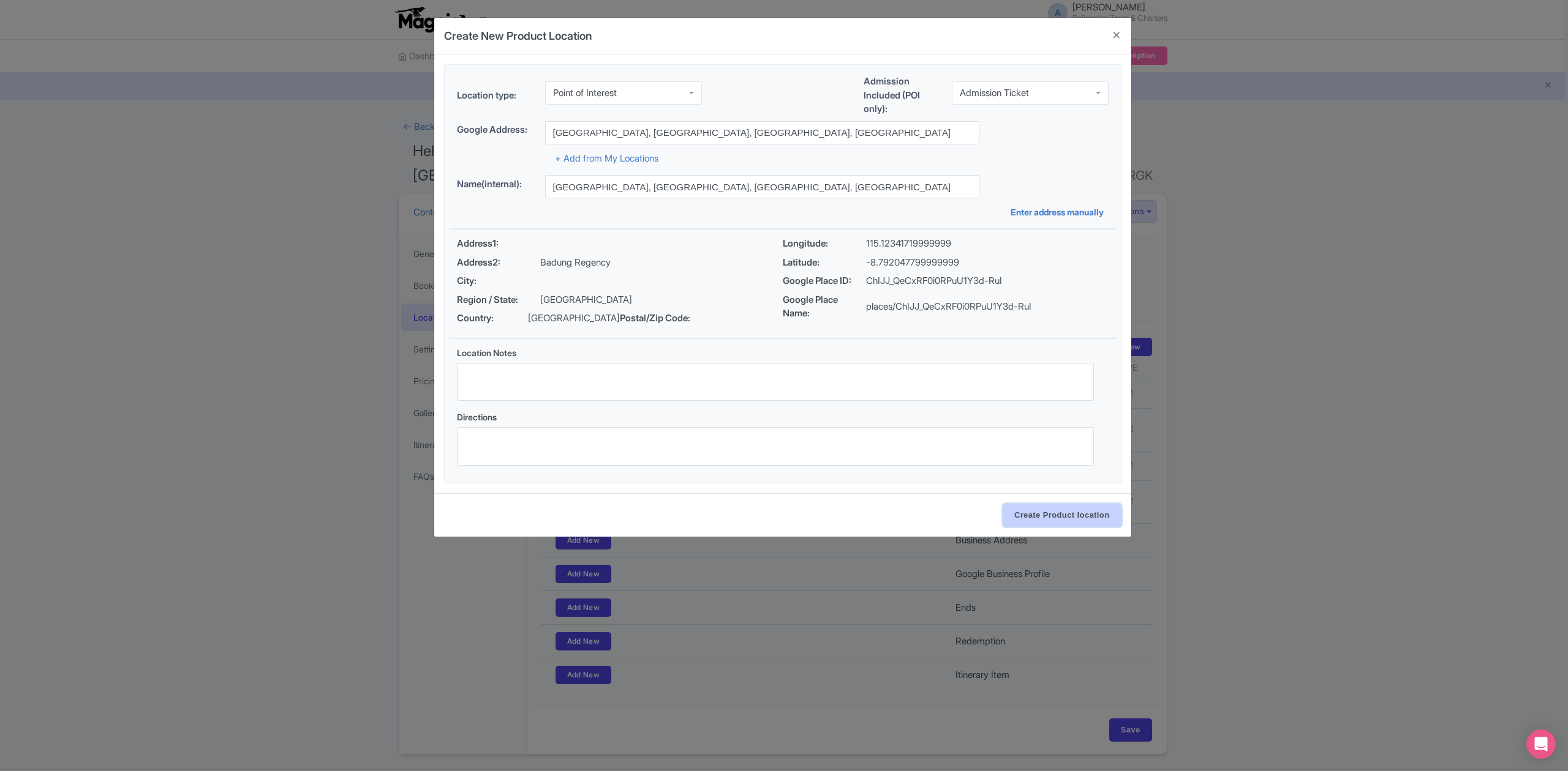
click at [1044, 522] on input "Create Product location" at bounding box center [1062, 515] width 119 height 23
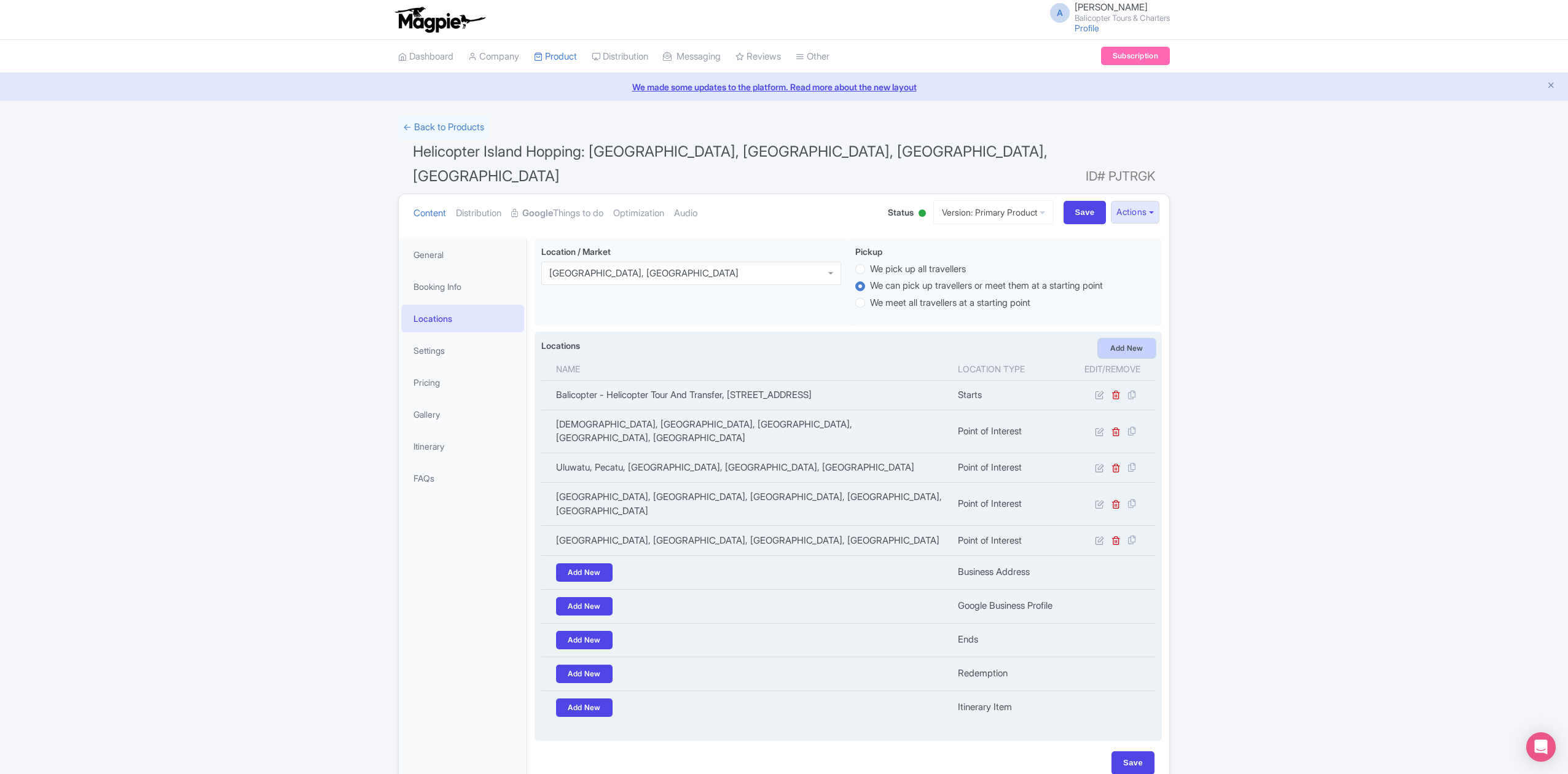
click at [1117, 339] on link "Add New" at bounding box center [1127, 348] width 57 height 18
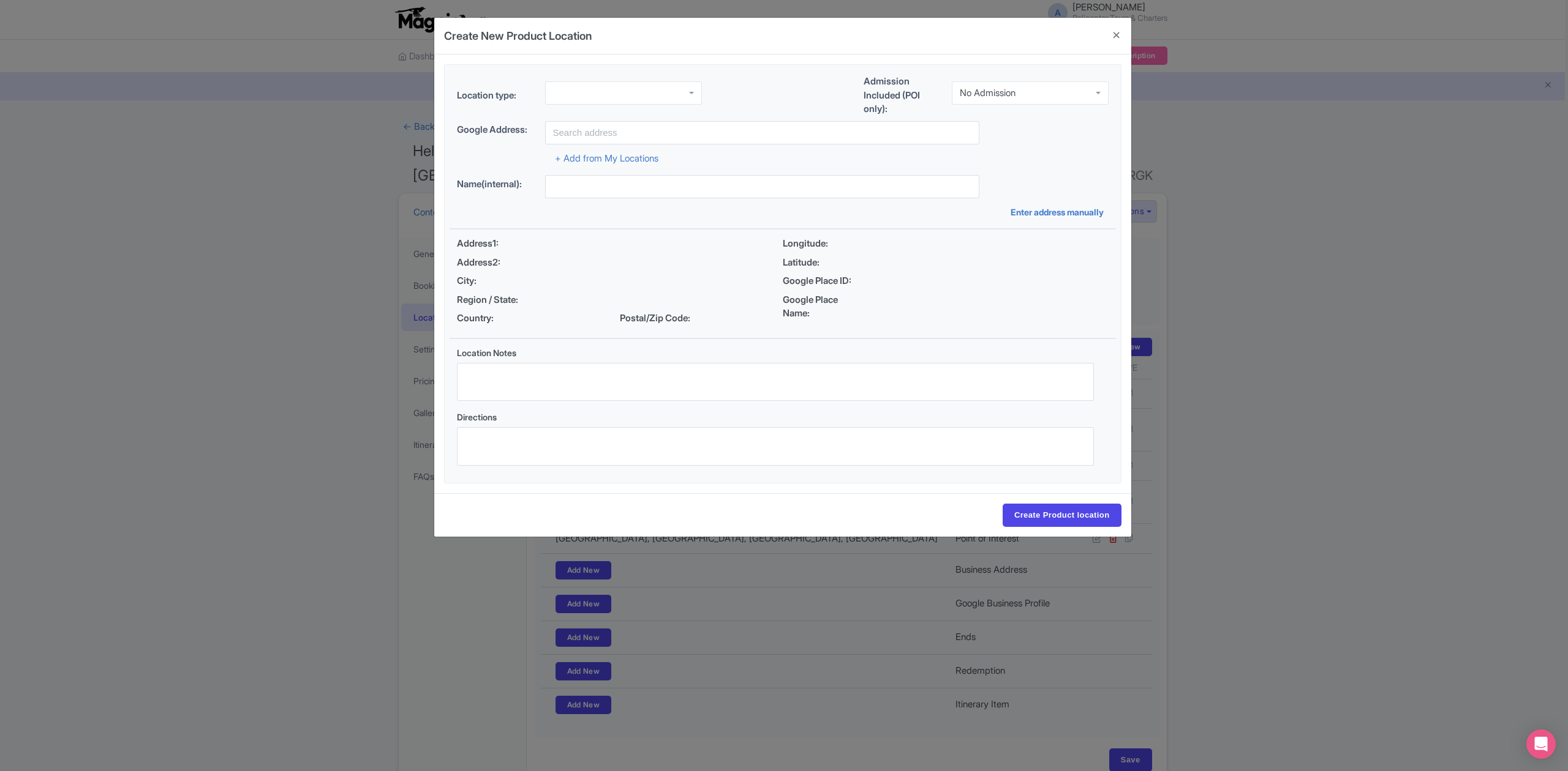
click at [683, 93] on div at bounding box center [623, 93] width 157 height 23
click at [1029, 100] on div "No Admission" at bounding box center [1030, 90] width 157 height 23
click at [697, 126] on input "text" at bounding box center [761, 132] width 434 height 23
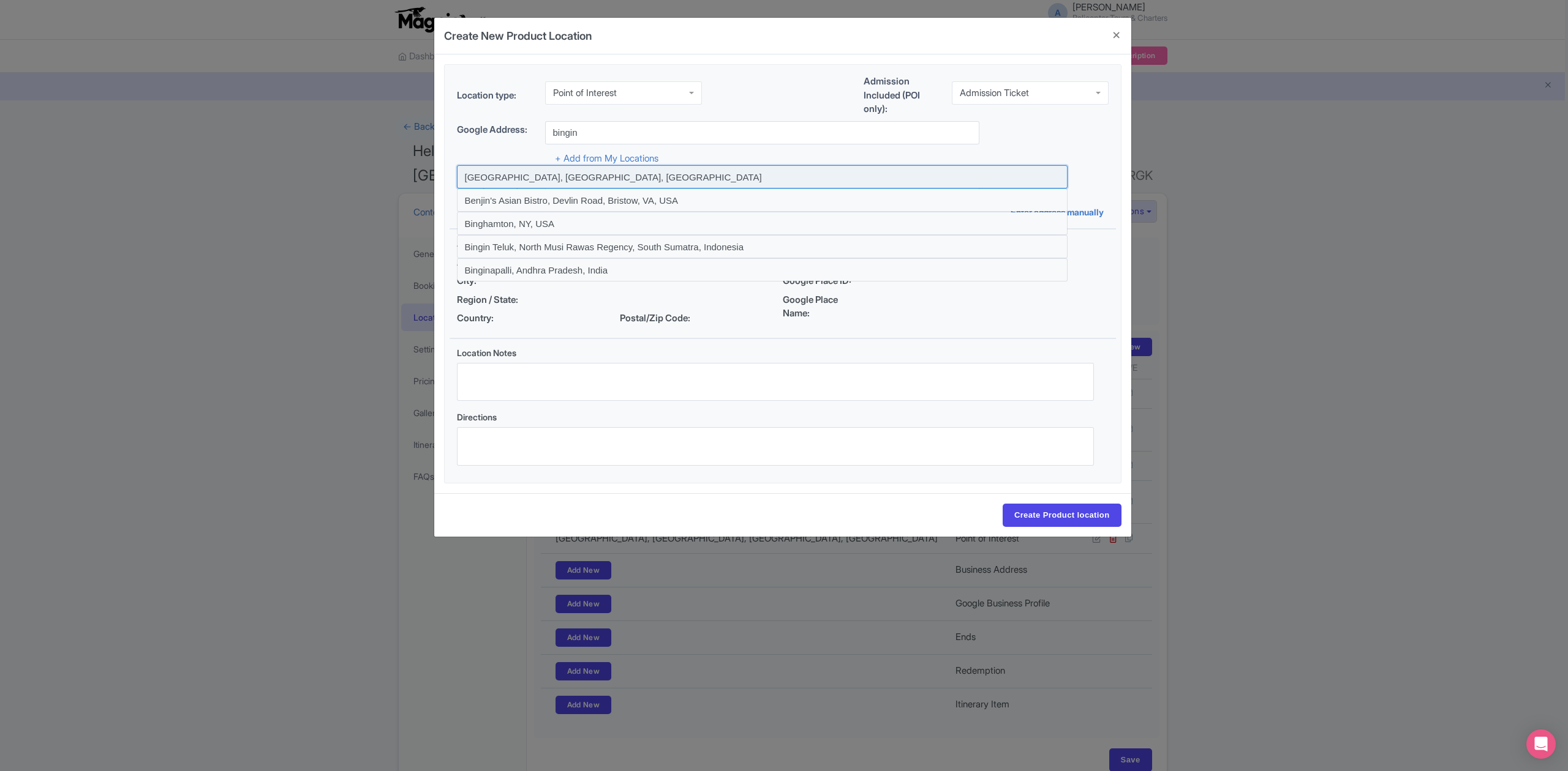
click at [547, 169] on input at bounding box center [761, 177] width 611 height 23
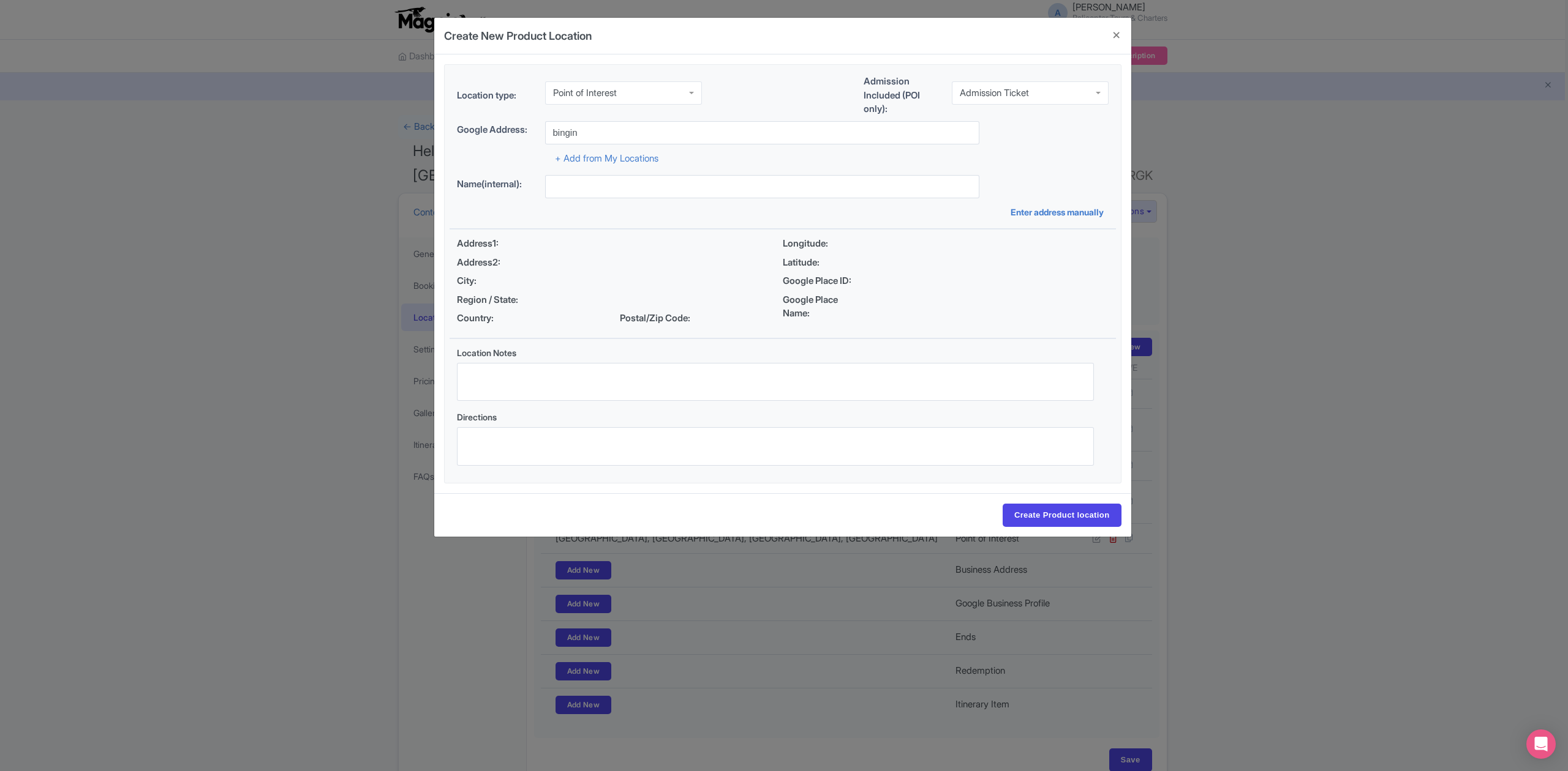
type input "Bingin Beach, Bali, Indonesia"
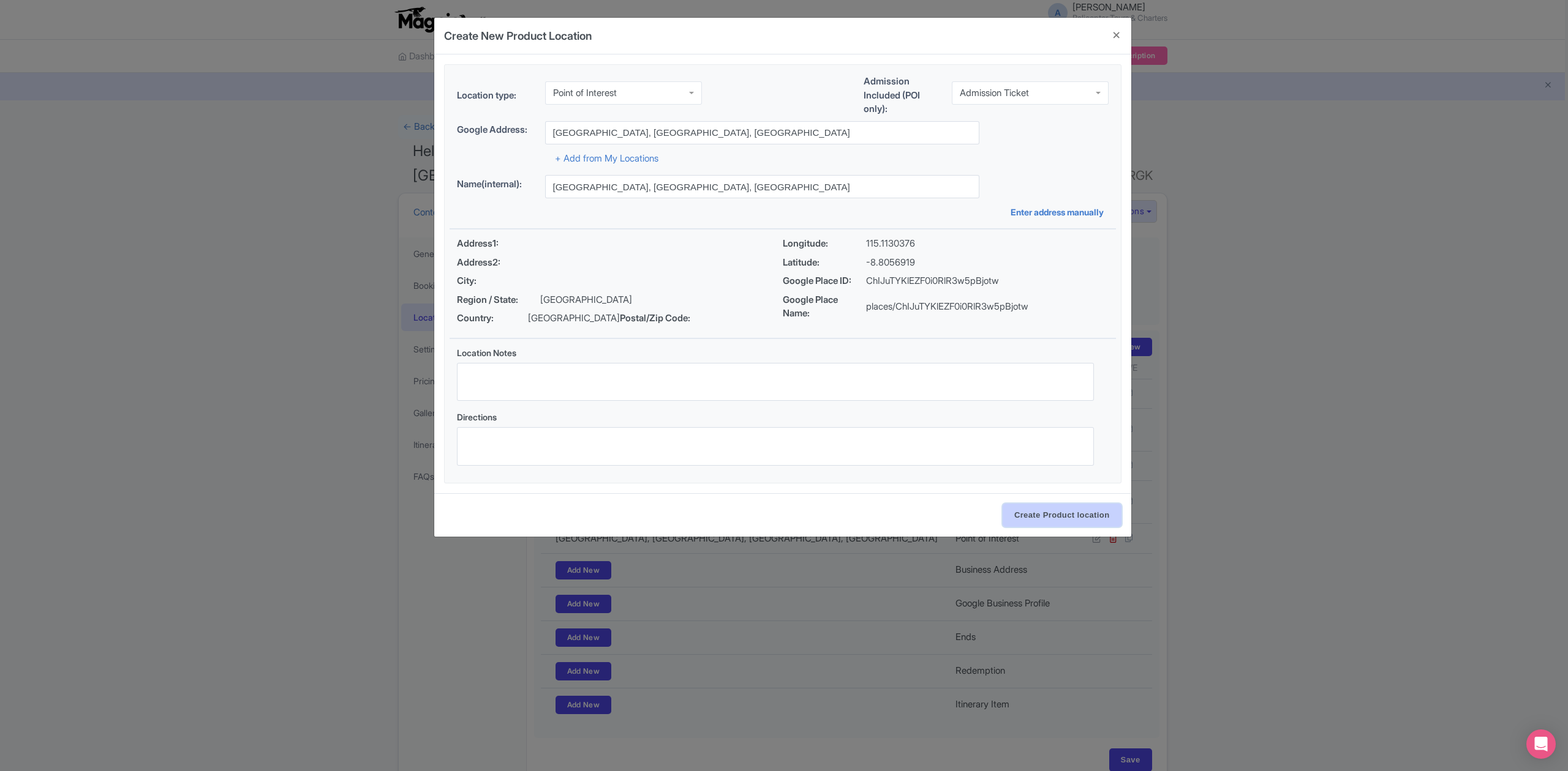
click at [1034, 519] on input "Create Product location" at bounding box center [1062, 515] width 119 height 23
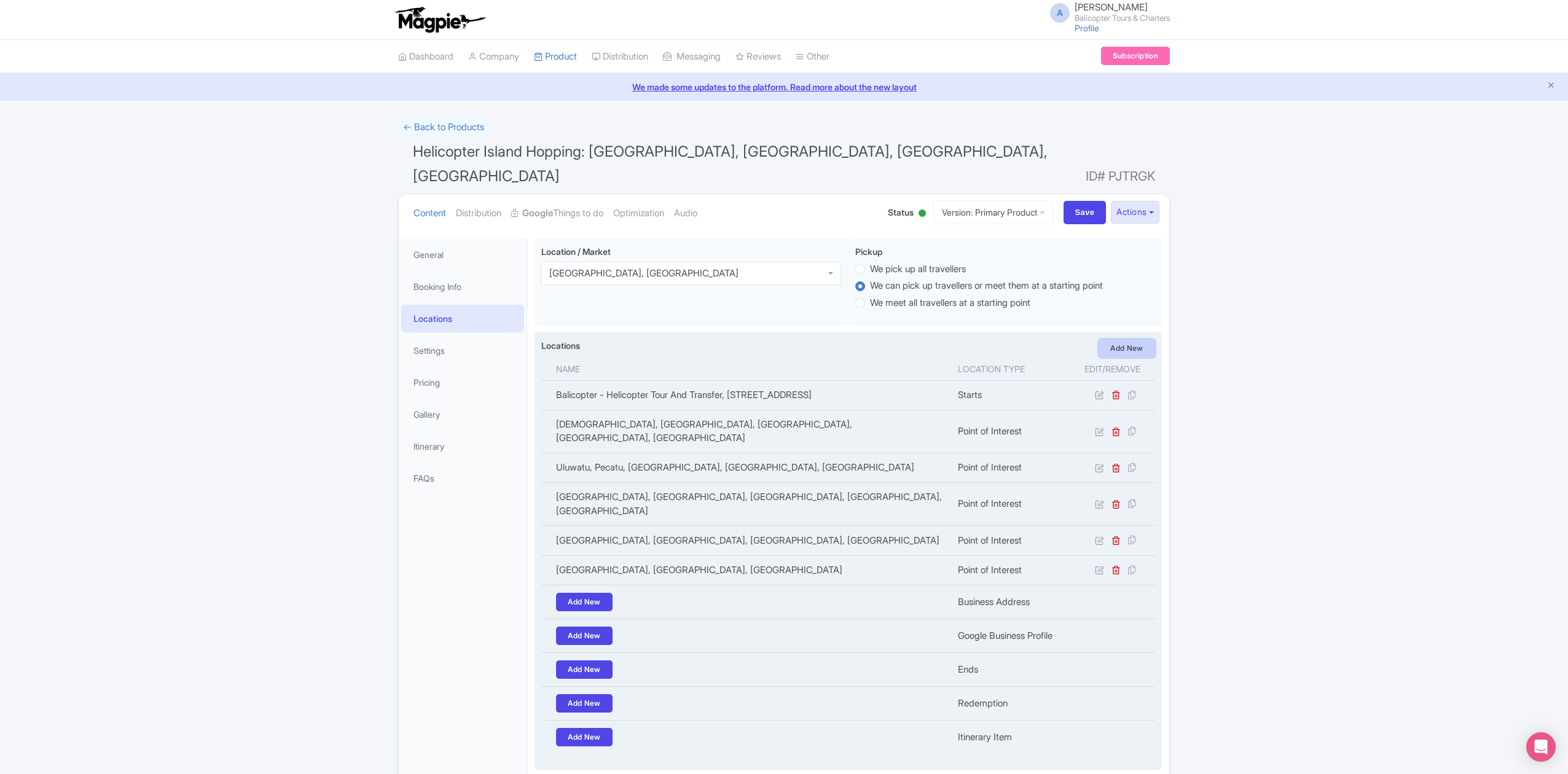
click at [1141, 339] on link "Add New" at bounding box center [1127, 348] width 57 height 18
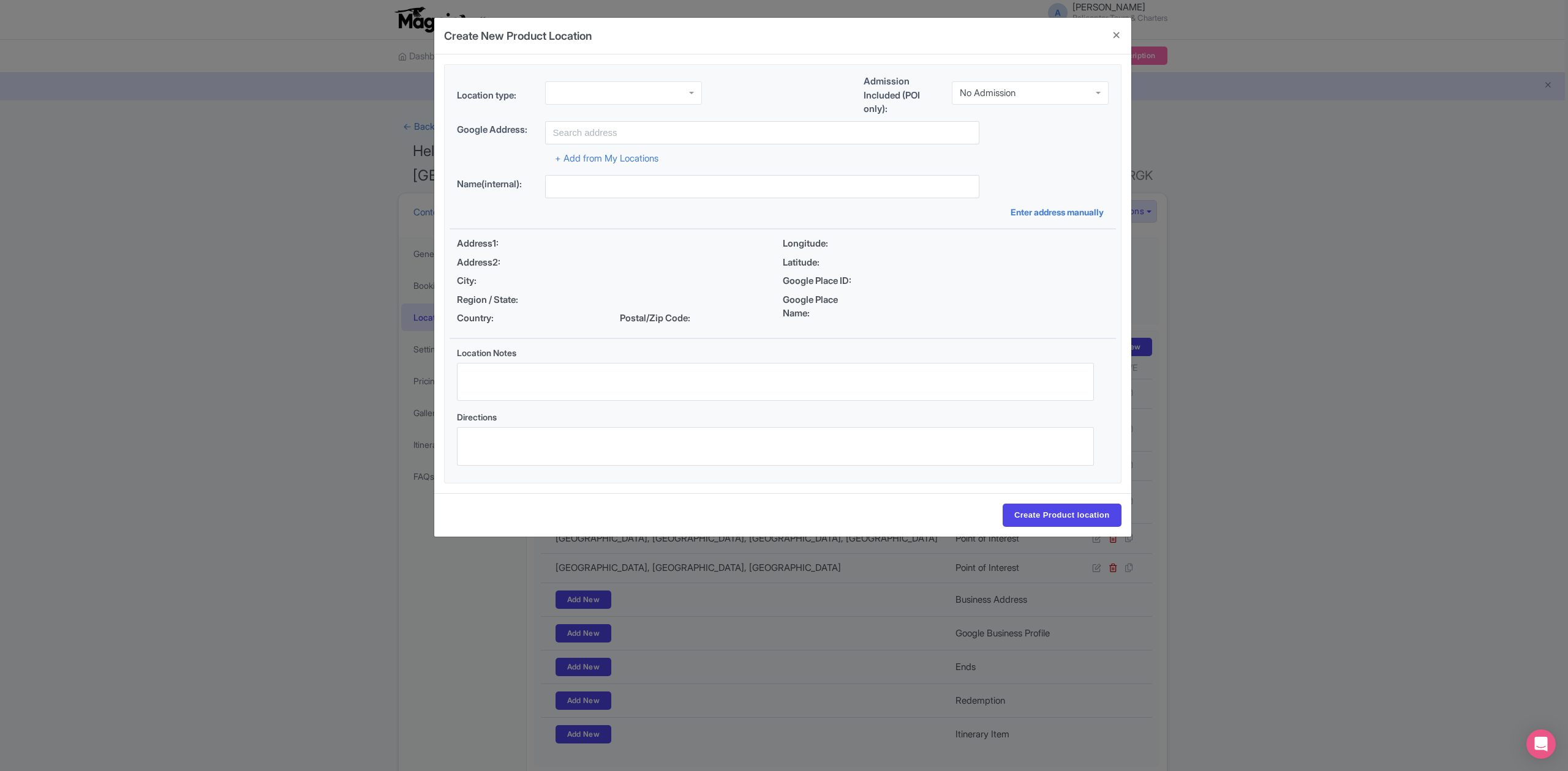
click at [665, 84] on div at bounding box center [623, 93] width 157 height 23
click at [667, 89] on div "Google Business Profile" at bounding box center [623, 93] width 157 height 23
click at [1045, 100] on div "No Admission" at bounding box center [1030, 90] width 157 height 23
click at [772, 132] on input "text" at bounding box center [761, 132] width 434 height 23
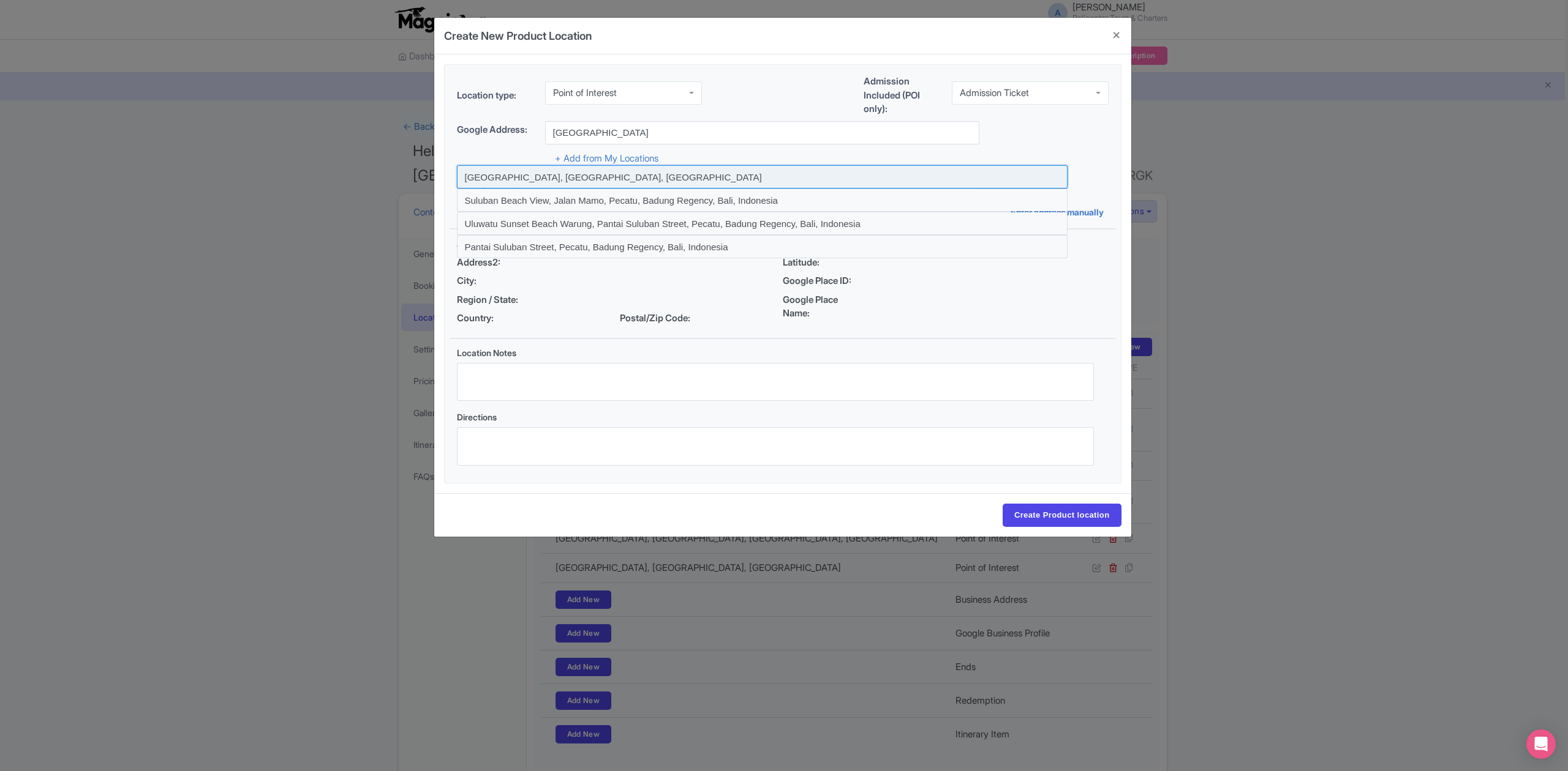
click at [564, 180] on input at bounding box center [761, 177] width 611 height 23
type input "Suluban Beach, Bali, Indonesia"
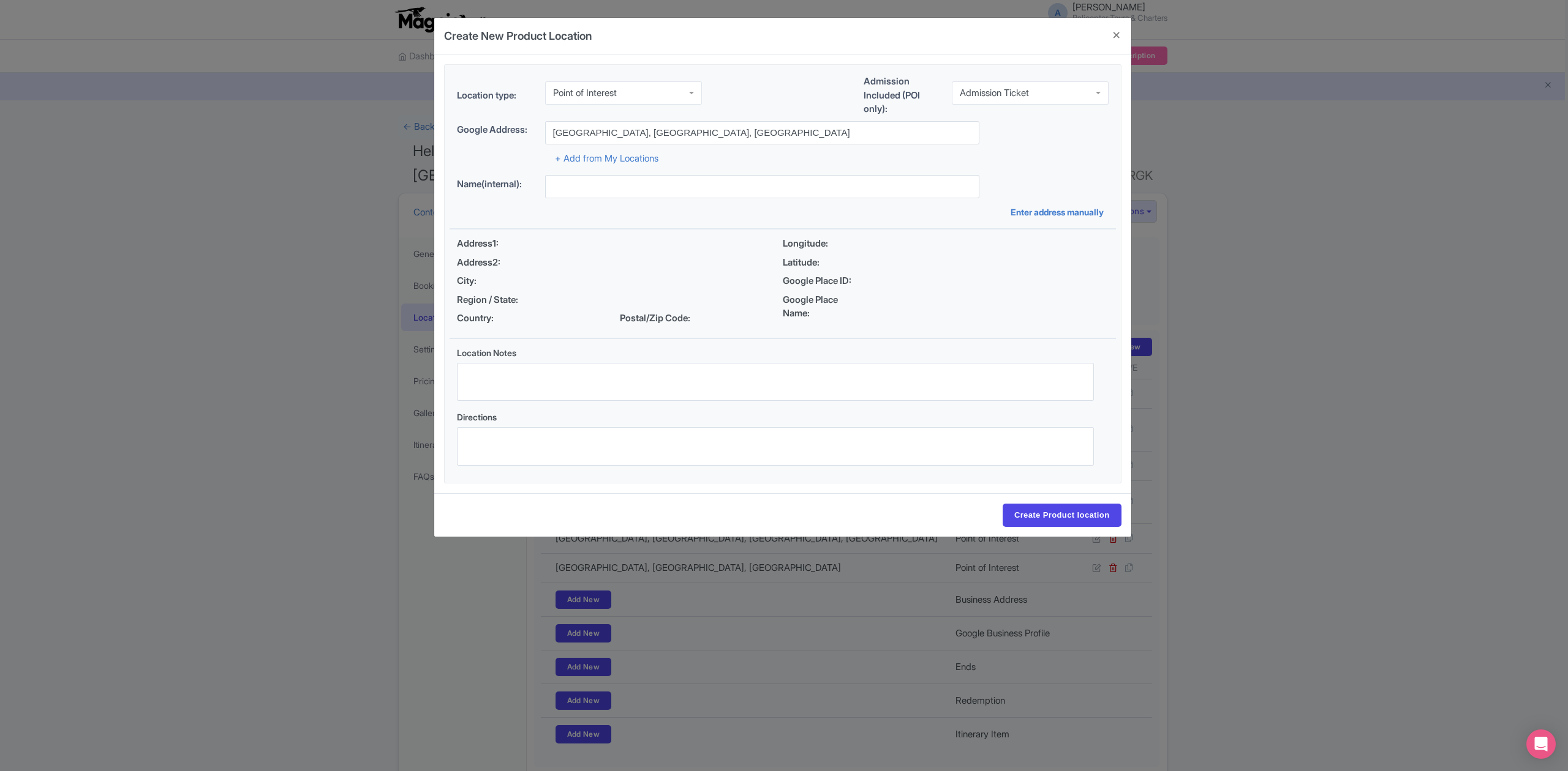
type input "Suluban Beach, Bali, Indonesia"
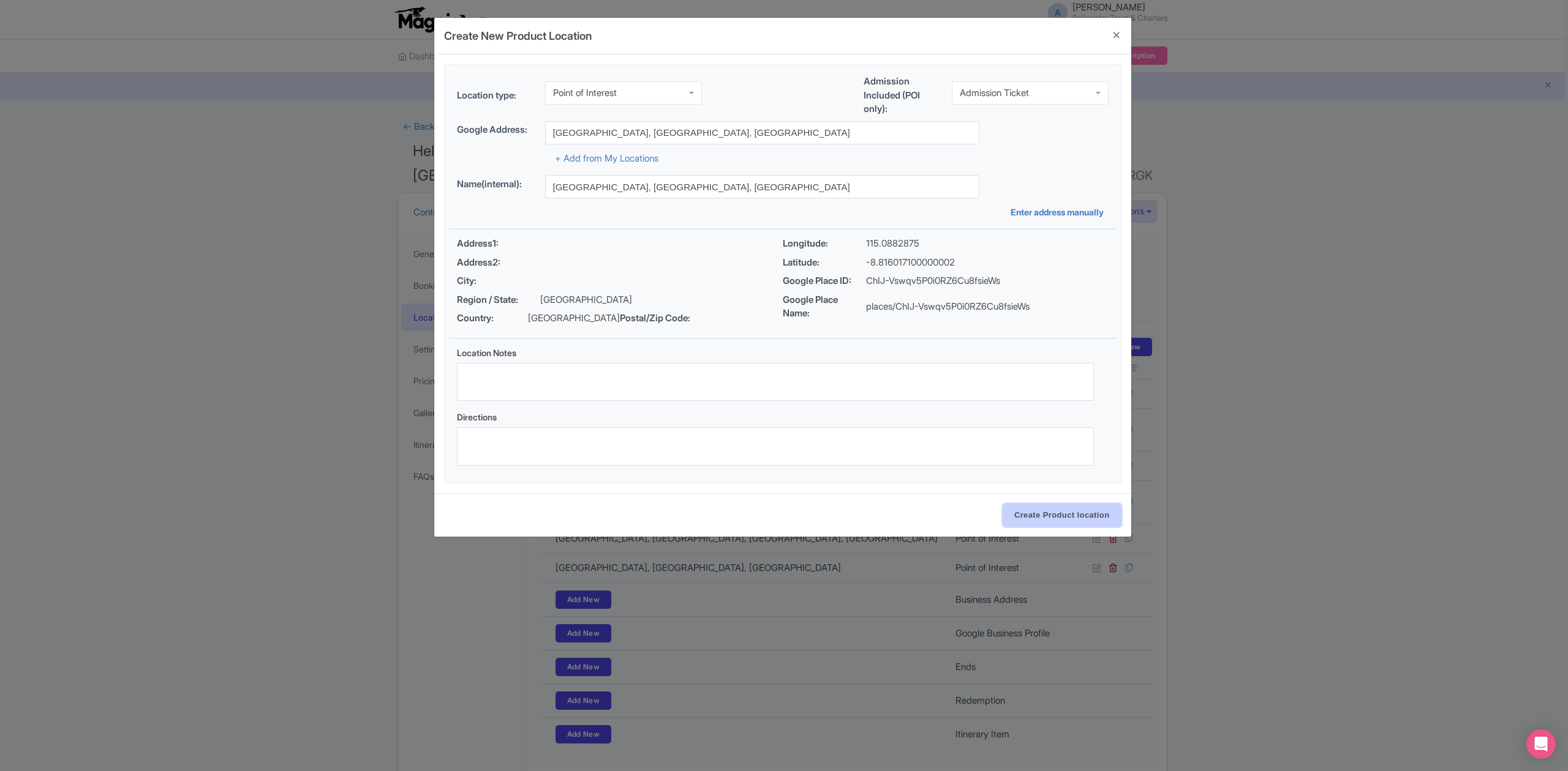
click at [1069, 511] on input "Create Product location" at bounding box center [1062, 515] width 119 height 23
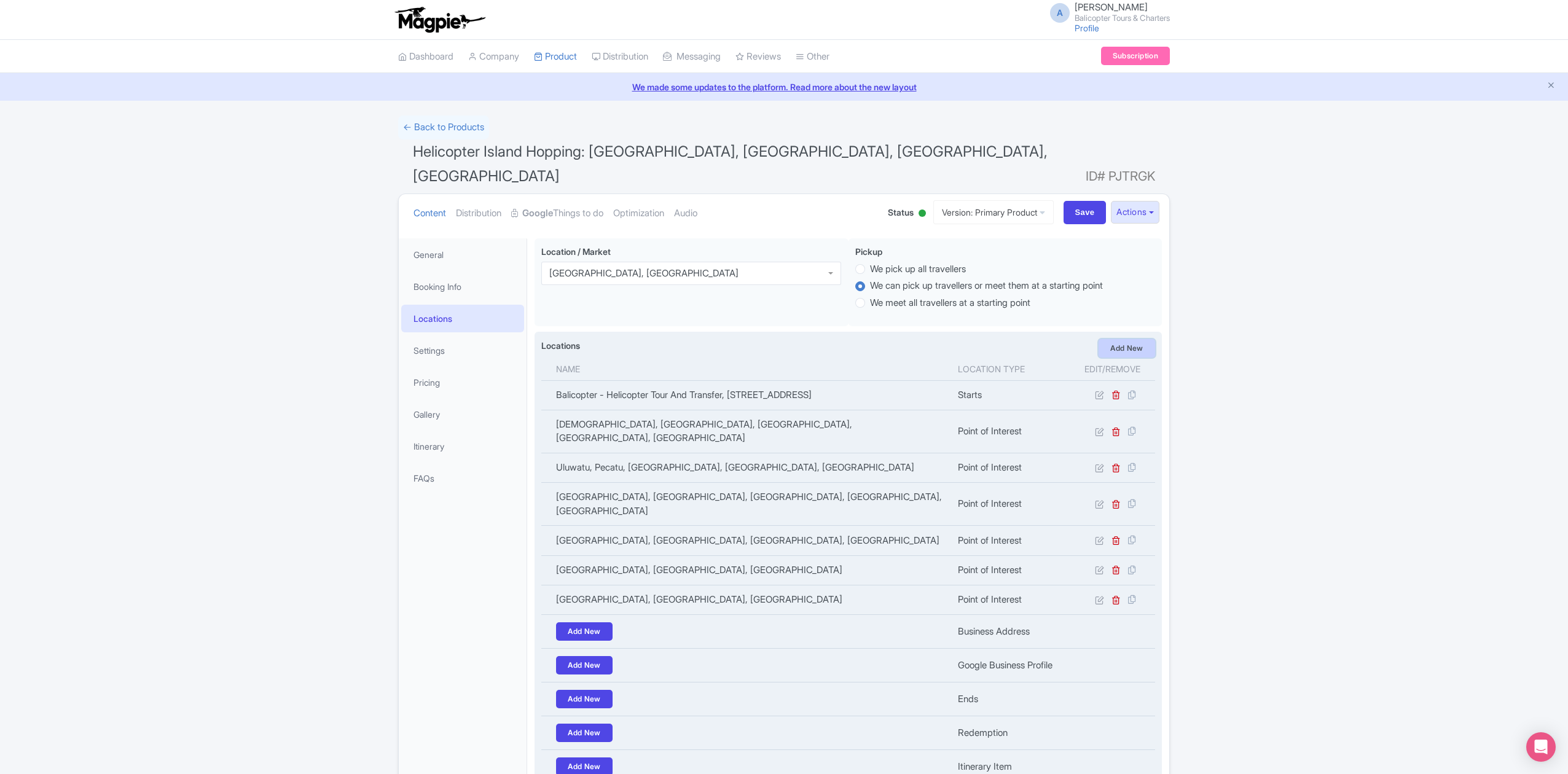
click at [1126, 339] on link "Add New" at bounding box center [1127, 348] width 57 height 18
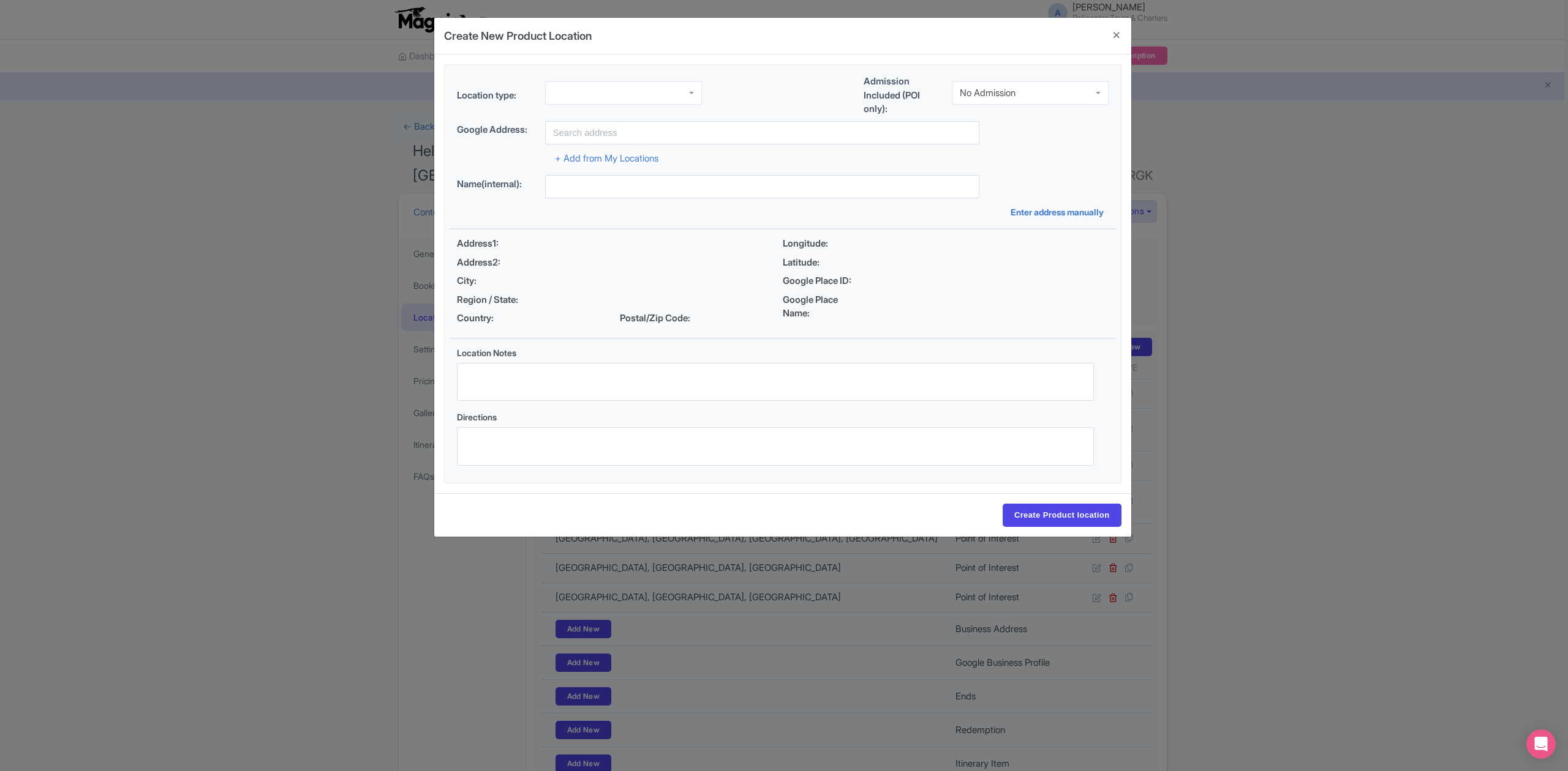
click at [984, 98] on div "No Admission" at bounding box center [1030, 93] width 157 height 23
click at [653, 89] on div at bounding box center [623, 90] width 157 height 23
click at [624, 127] on input "text" at bounding box center [761, 132] width 434 height 23
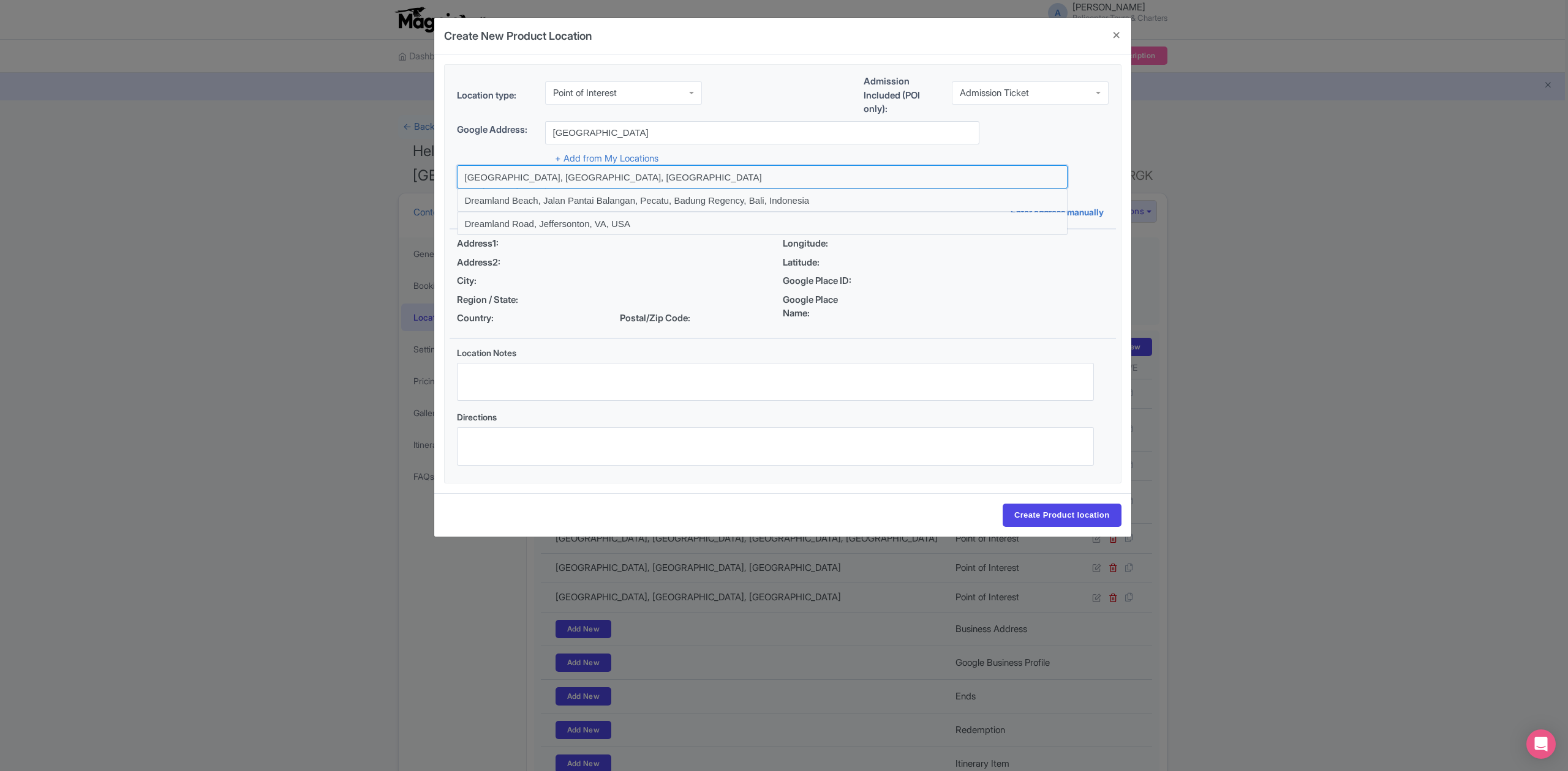
click at [585, 177] on input at bounding box center [761, 177] width 611 height 23
type input "Dreamland Beach, Bali, Indonesia"
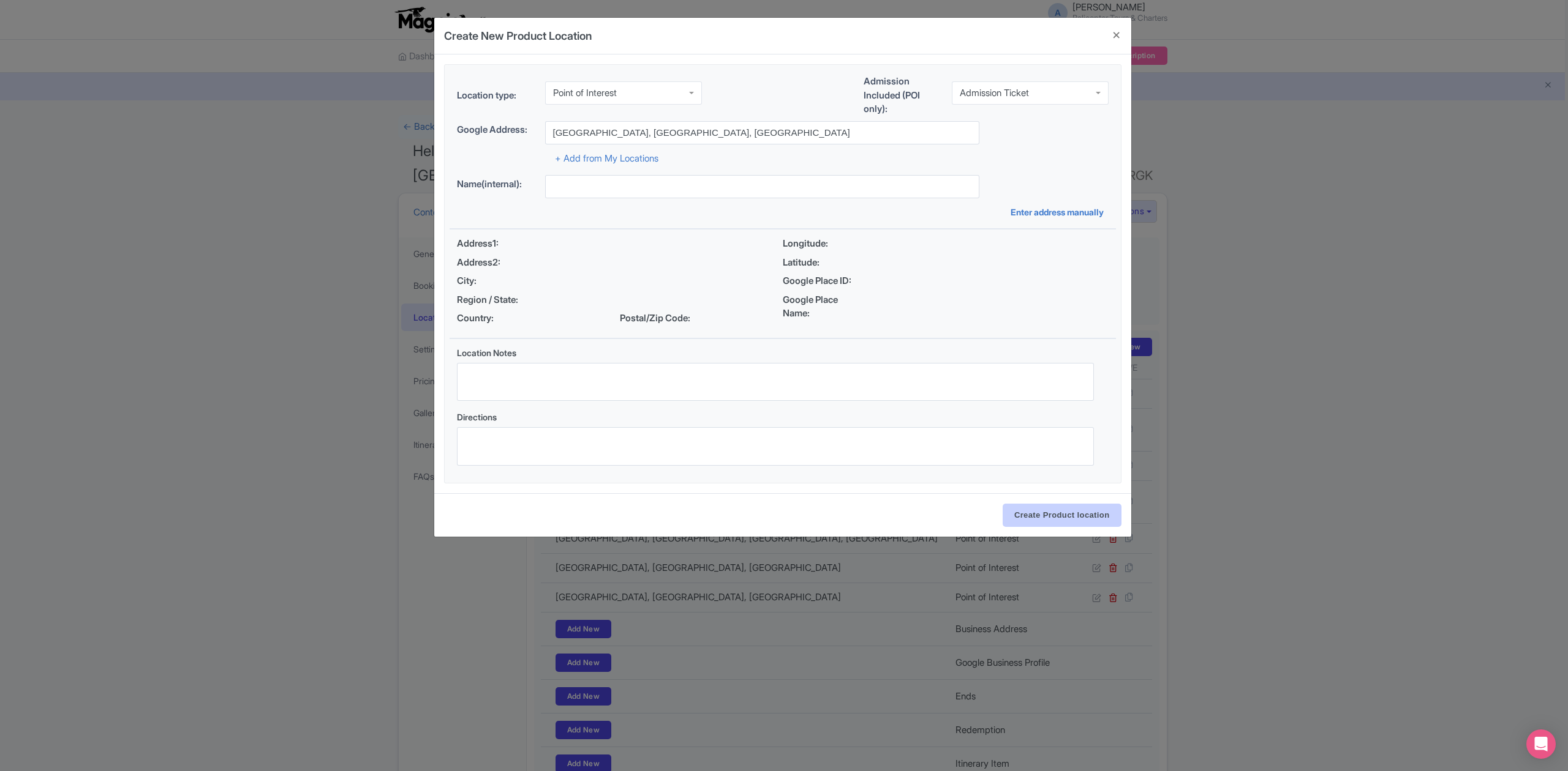
type input "Dreamland Beach, Bali, Indonesia"
click at [1052, 518] on input "Create Product location" at bounding box center [1062, 515] width 119 height 23
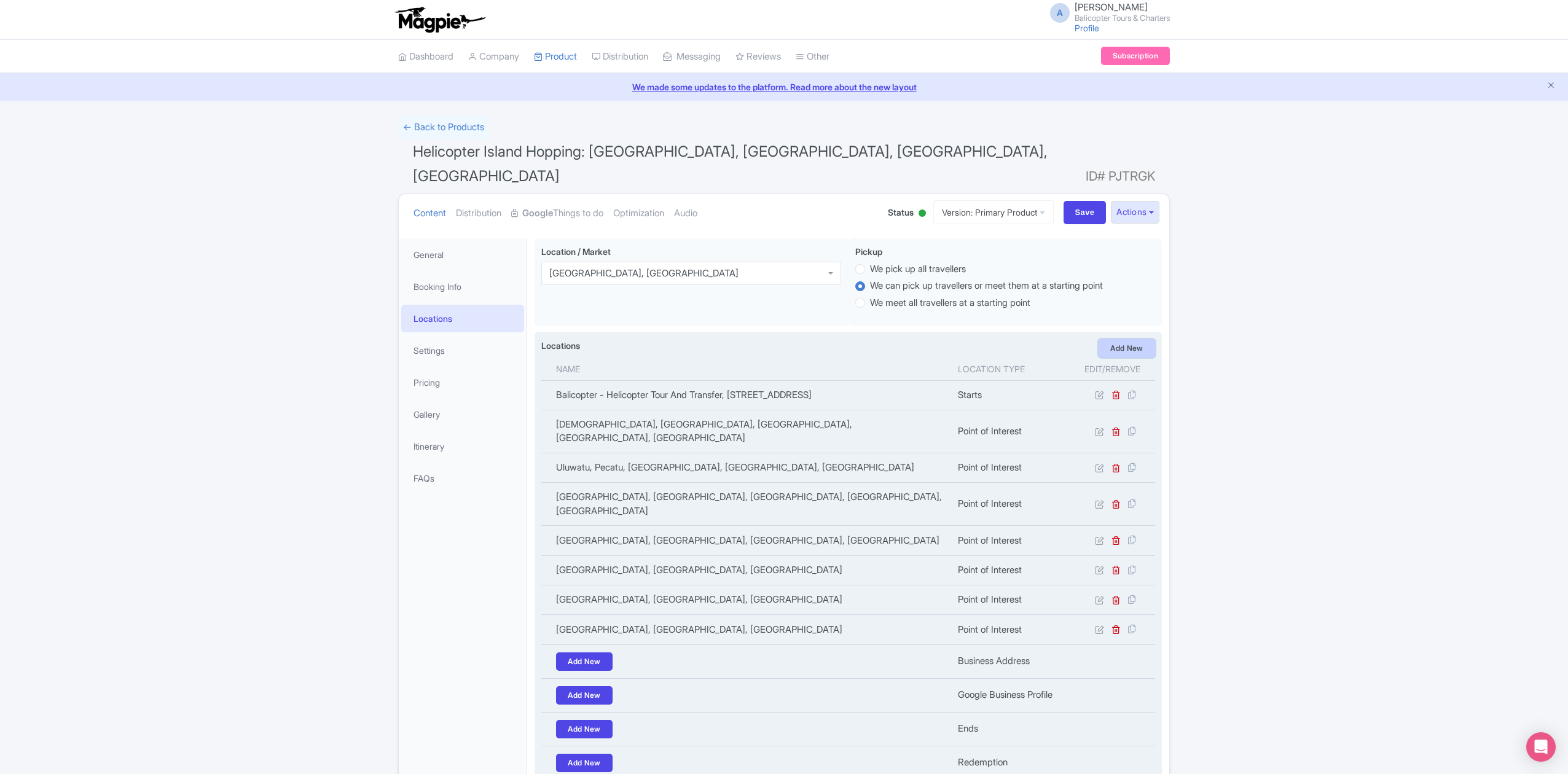
click at [1129, 339] on link "Add New" at bounding box center [1127, 348] width 57 height 18
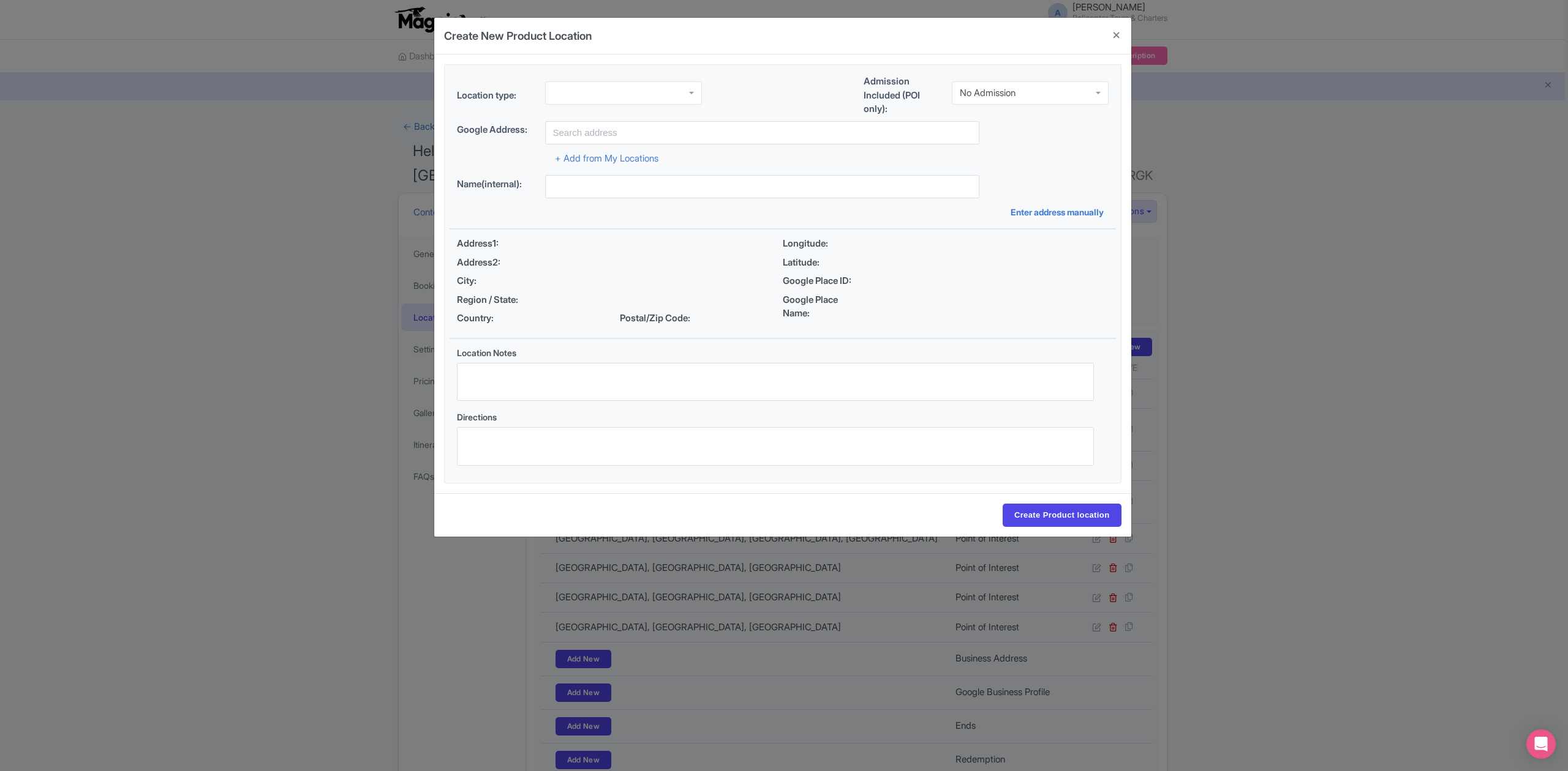
click at [1004, 94] on div "No Admission" at bounding box center [987, 93] width 56 height 11
click at [647, 88] on div at bounding box center [623, 93] width 157 height 23
click at [640, 123] on input "text" at bounding box center [761, 132] width 434 height 23
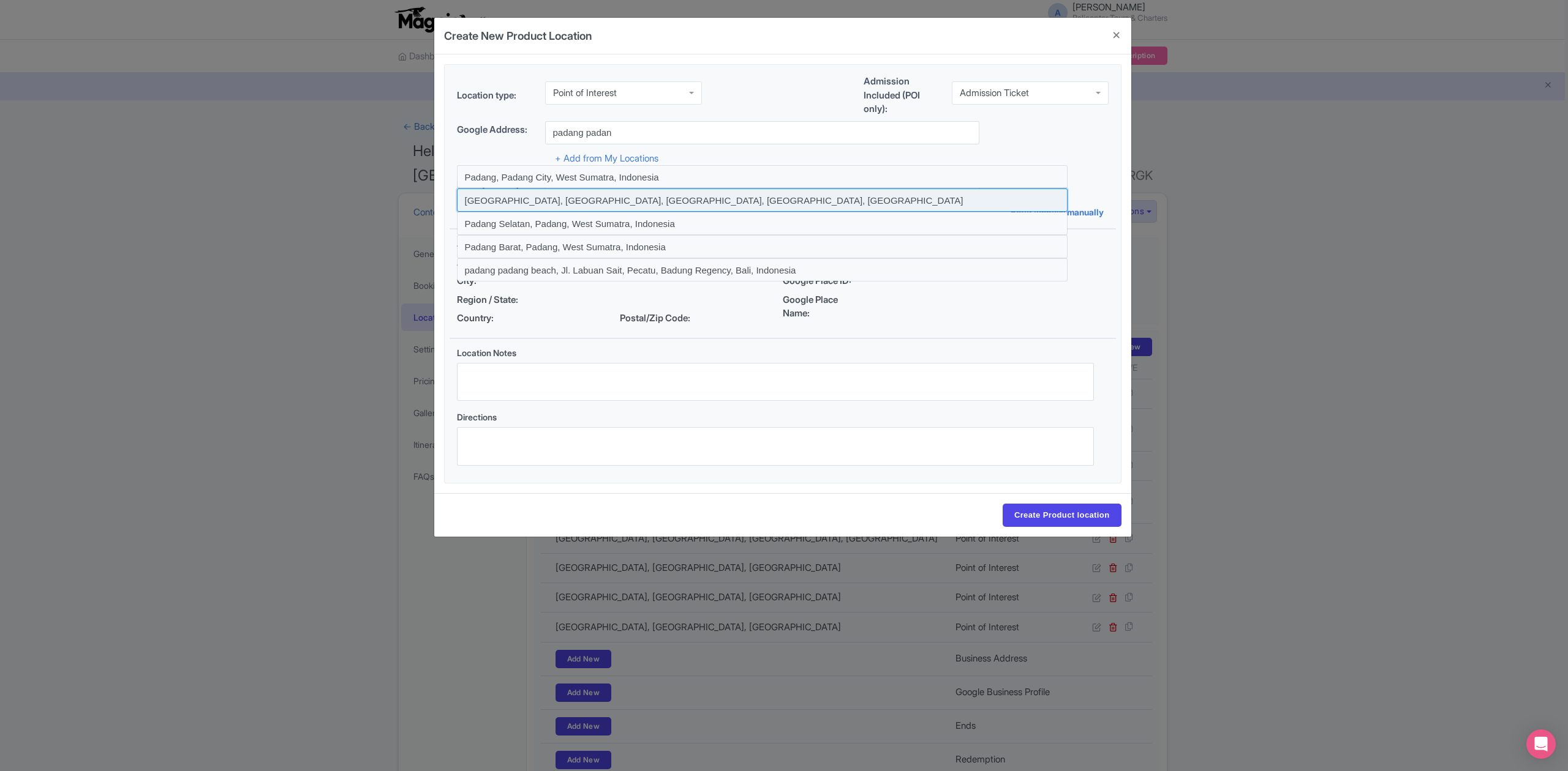
click at [583, 200] on input at bounding box center [761, 200] width 611 height 23
type input "Padang Padang Beach, Pecatu, Badung Regency, Bali, Indonesia"
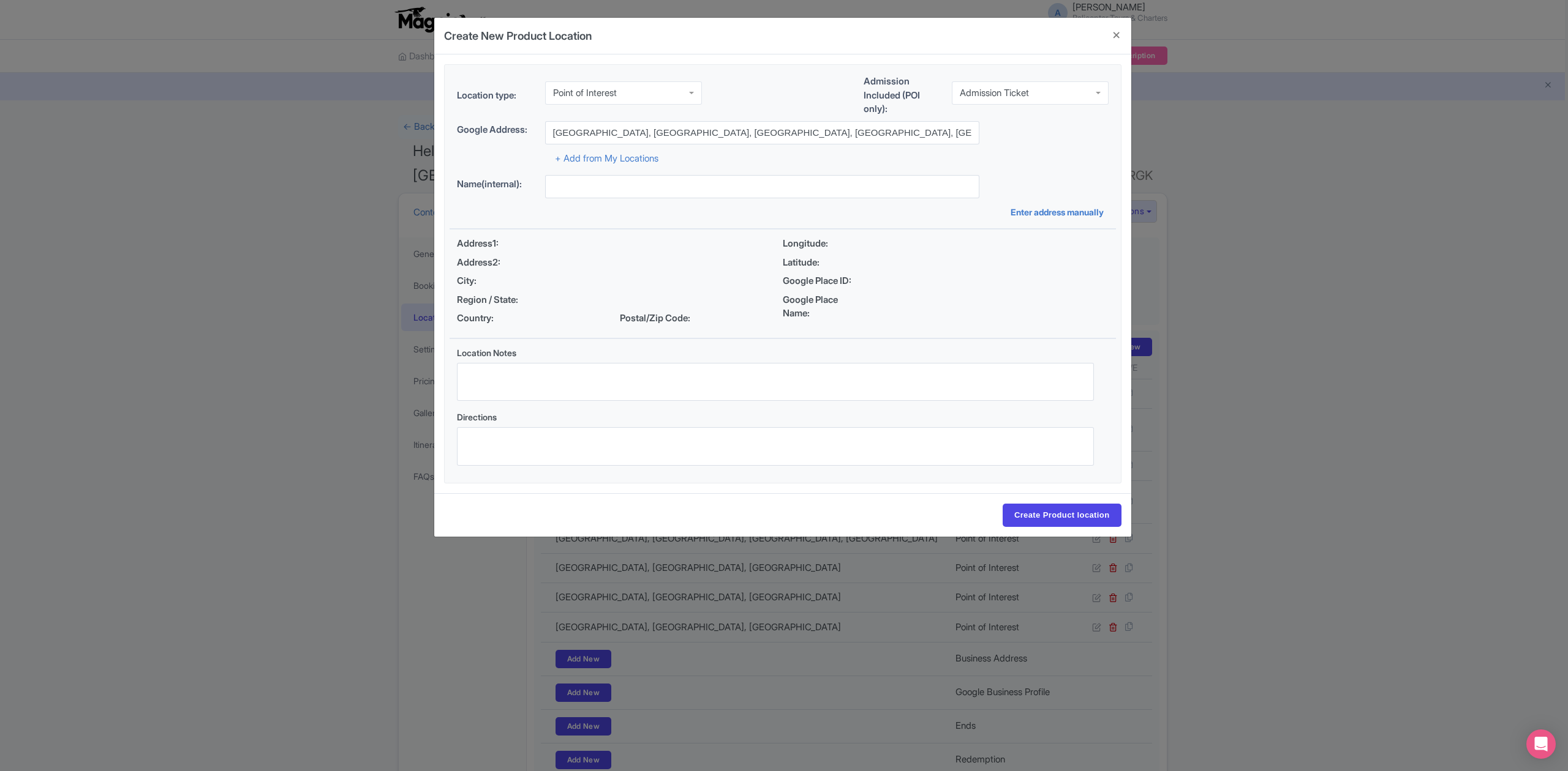
type input "Padang Padang Beach, Pecatu, Badung Regency, Bali, Indonesia"
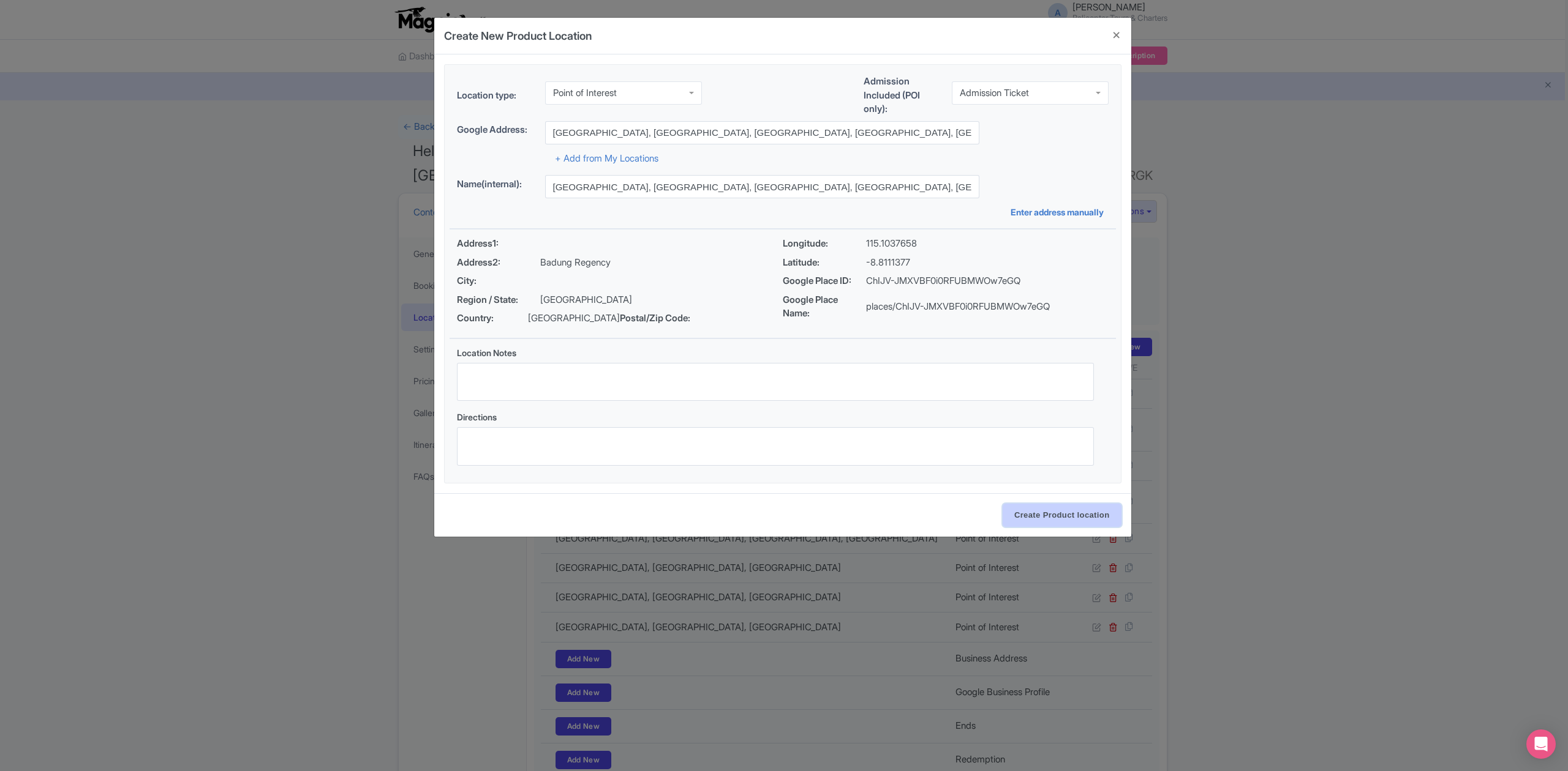
click at [1037, 523] on input "Create Product location" at bounding box center [1062, 515] width 119 height 23
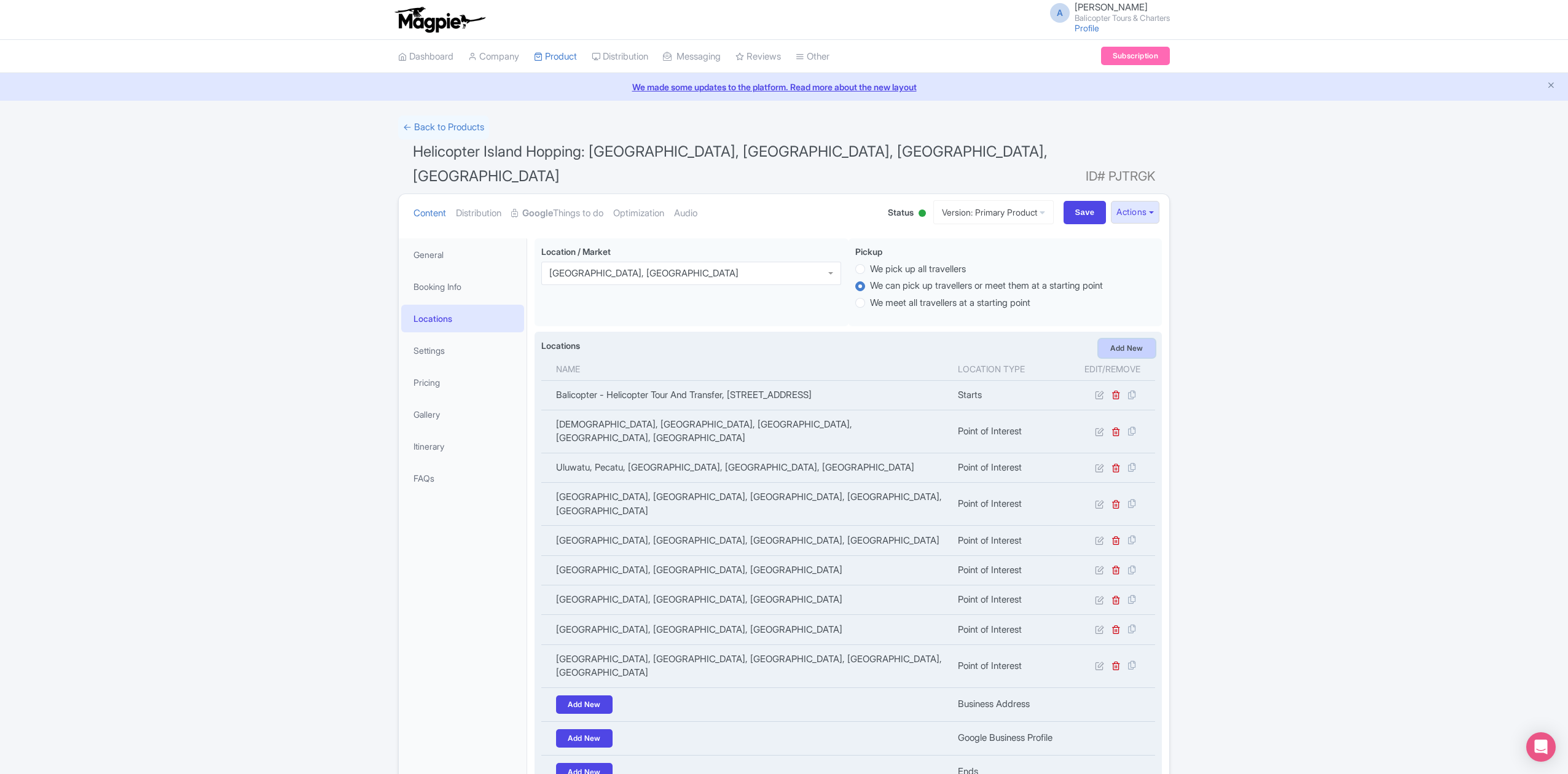
click at [1136, 339] on link "Add New" at bounding box center [1127, 348] width 57 height 18
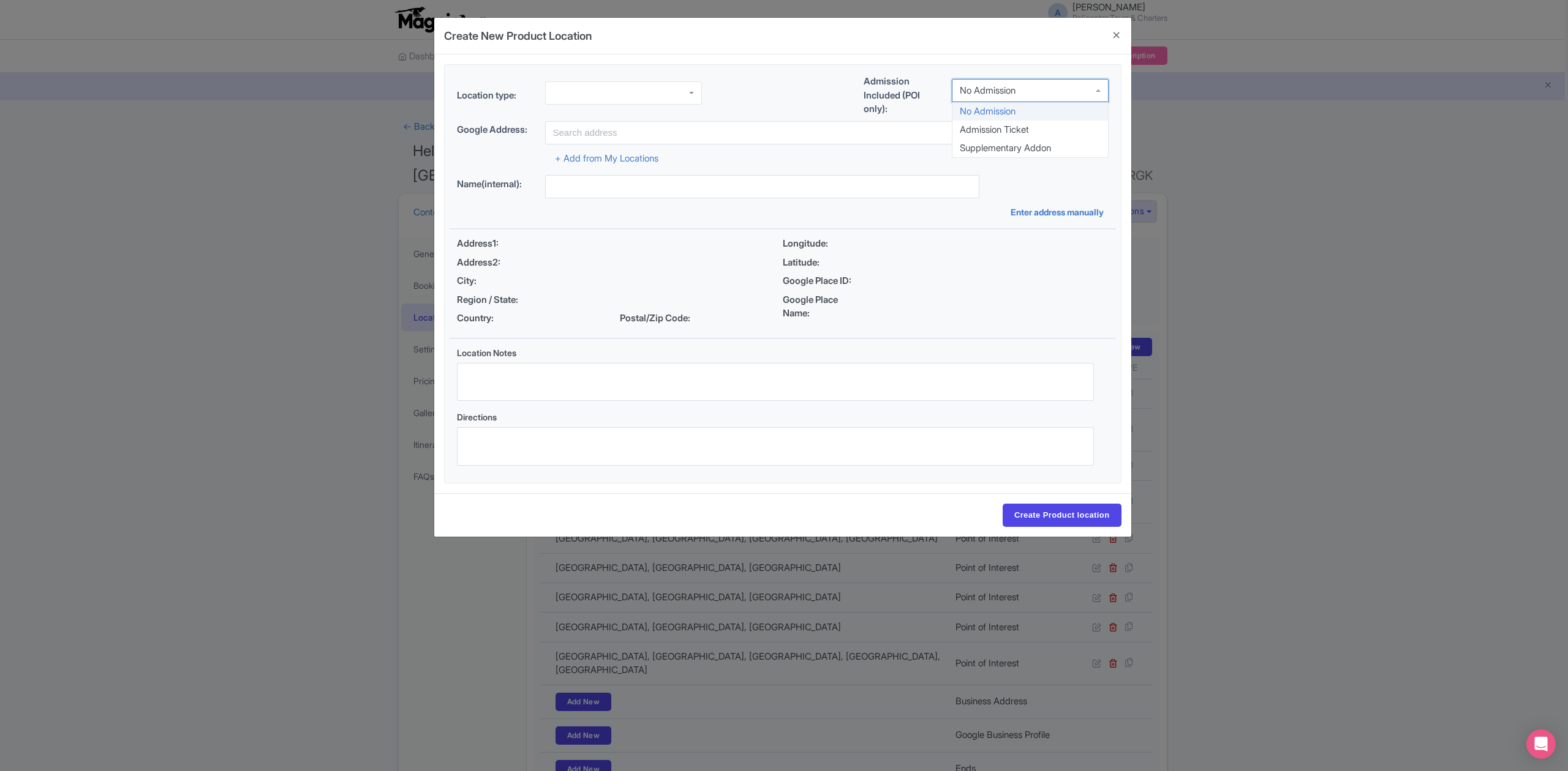
click at [1046, 89] on div "No Admission" at bounding box center [1030, 90] width 157 height 23
drag, startPoint x: 1035, startPoint y: 138, endPoint x: 996, endPoint y: 126, distance: 40.8
click at [669, 93] on div at bounding box center [623, 93] width 157 height 23
click at [655, 126] on input "text" at bounding box center [761, 132] width 434 height 23
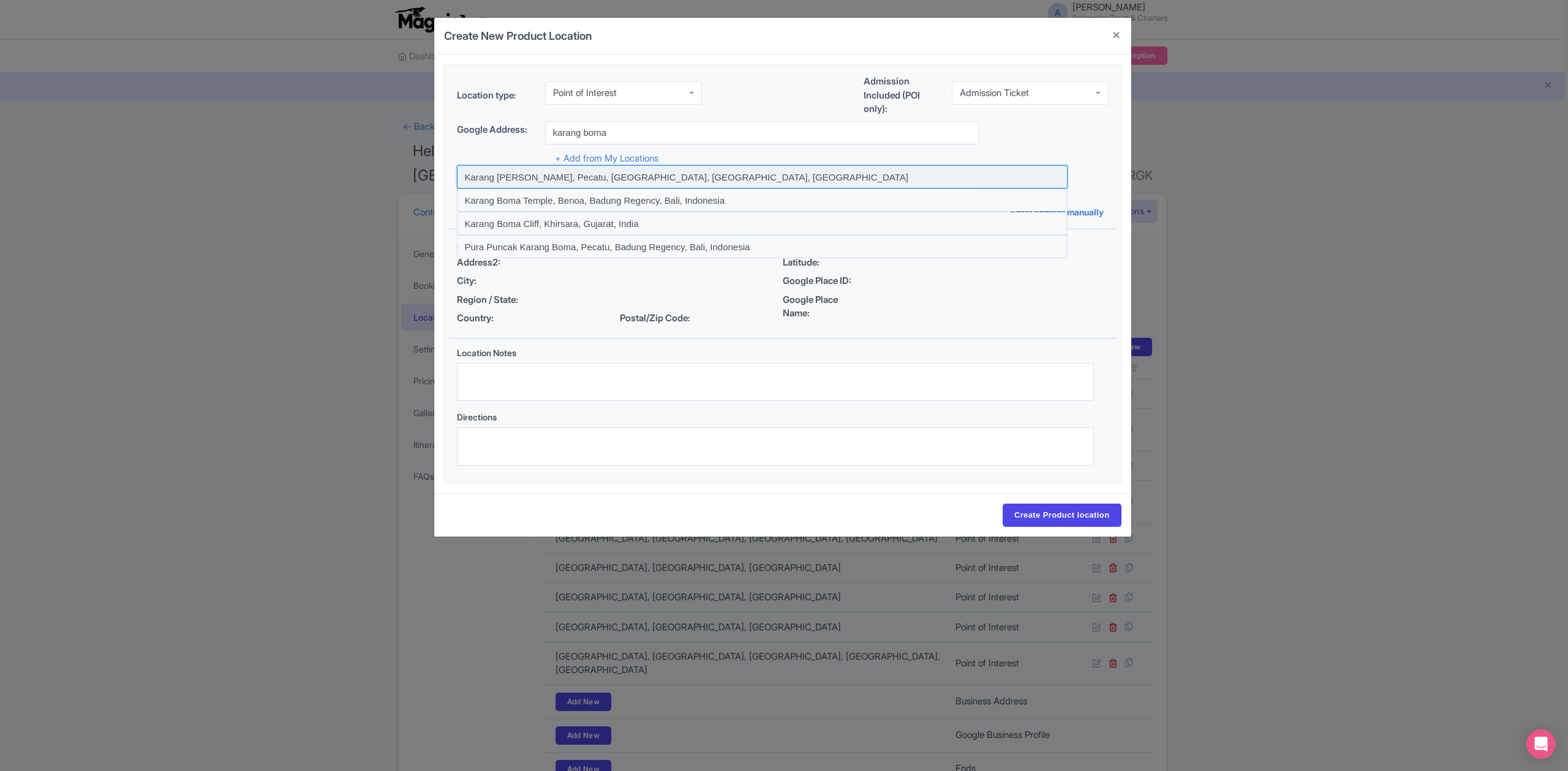
click at [615, 177] on input at bounding box center [761, 177] width 611 height 23
type input "Karang Boma Cliff, Pecatu, Badung Regency, Bali, Indonesia"
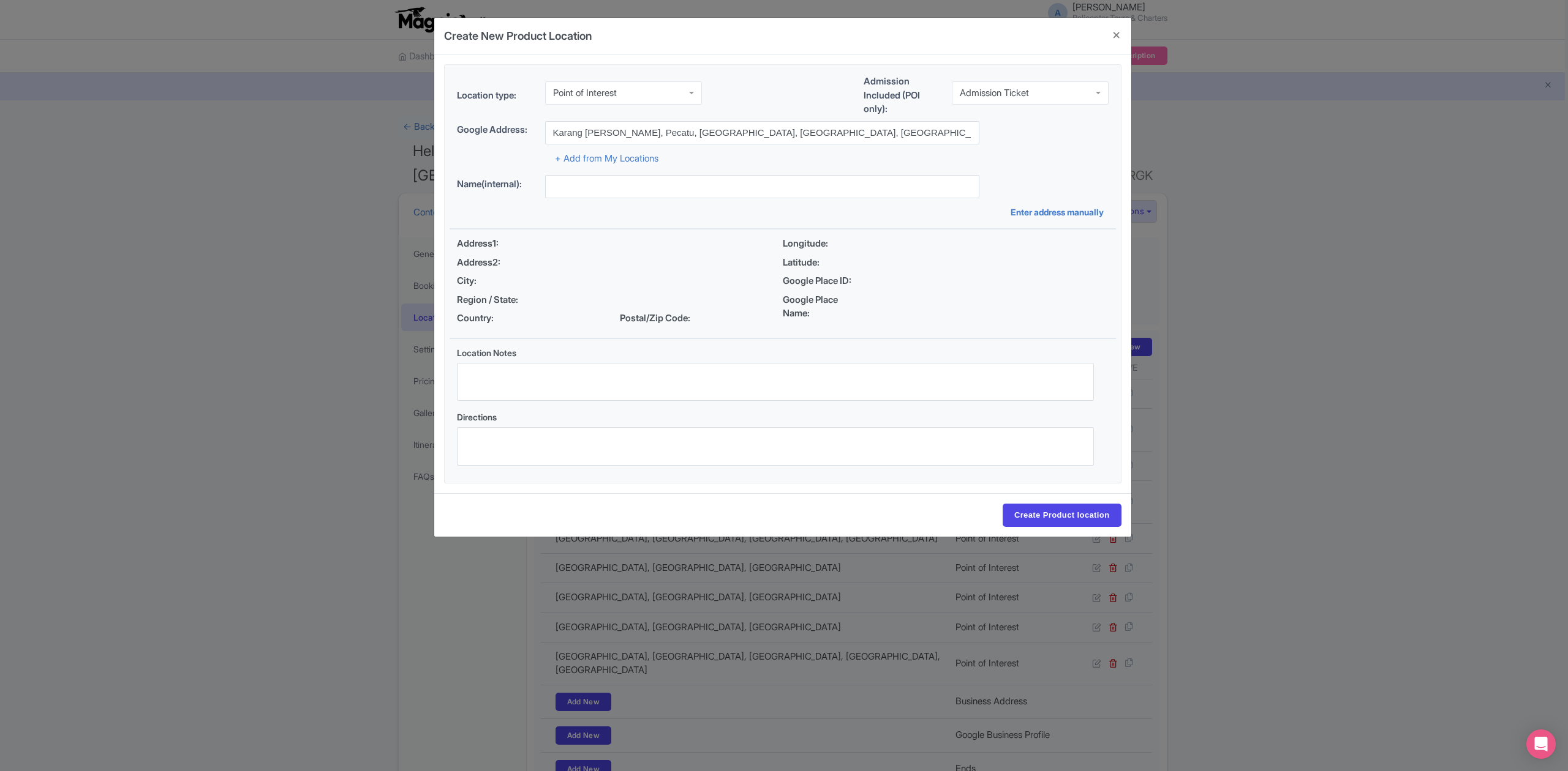
type input "Karang Boma Cliff, Pecatu, Badung Regency, Bali, Indonesia"
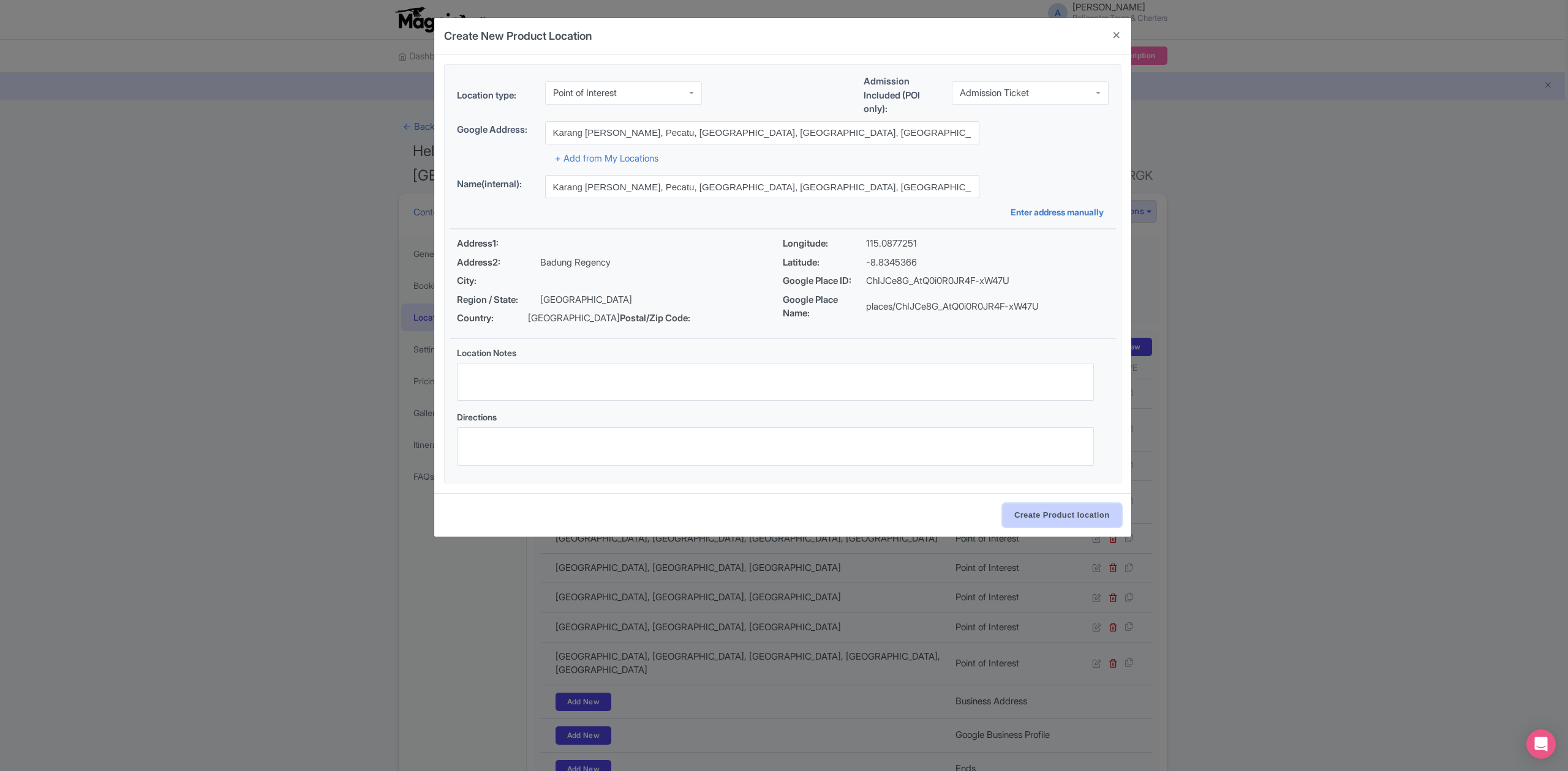
click at [1098, 515] on input "Create Product location" at bounding box center [1062, 515] width 119 height 23
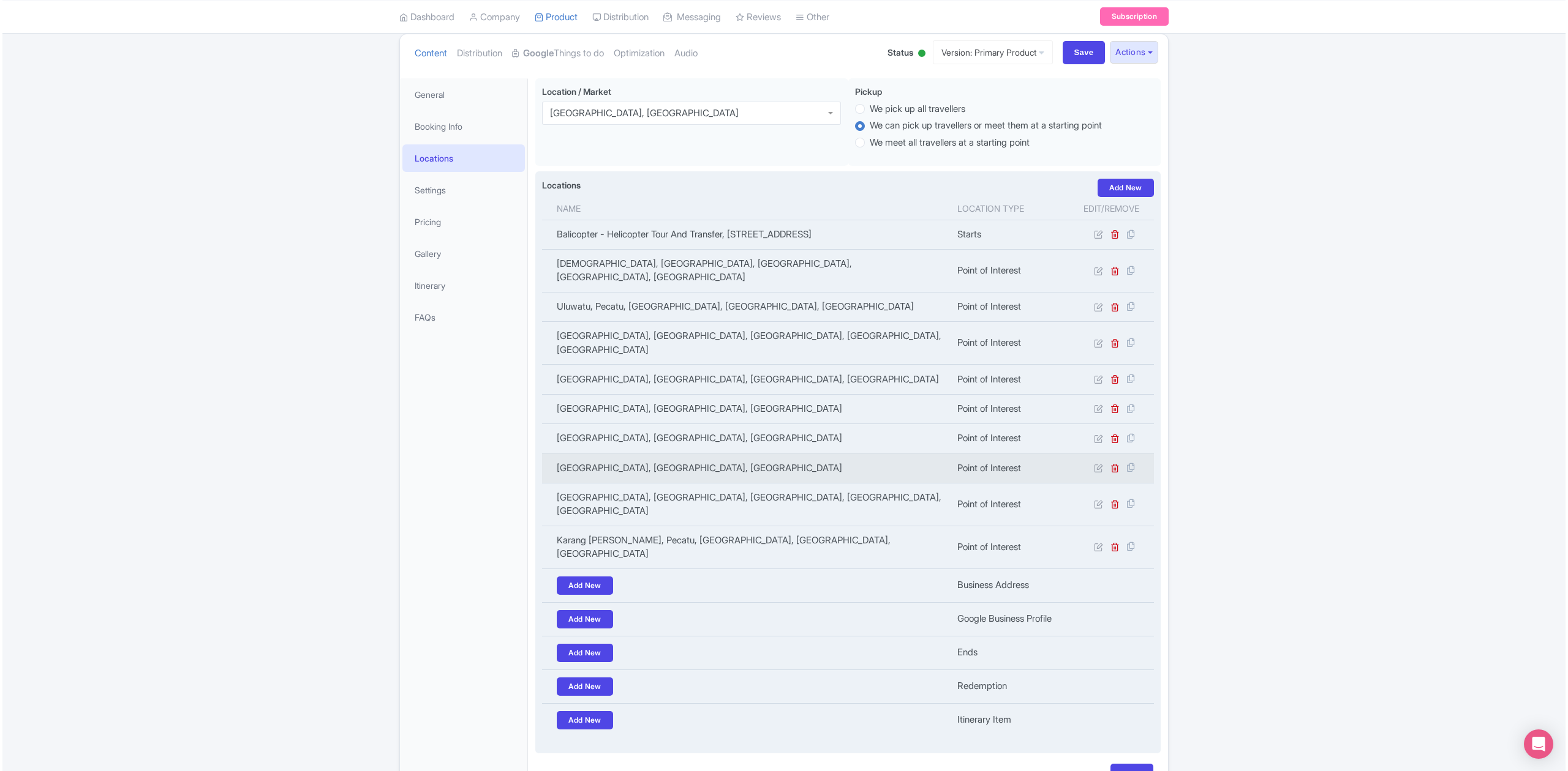
scroll to position [163, 0]
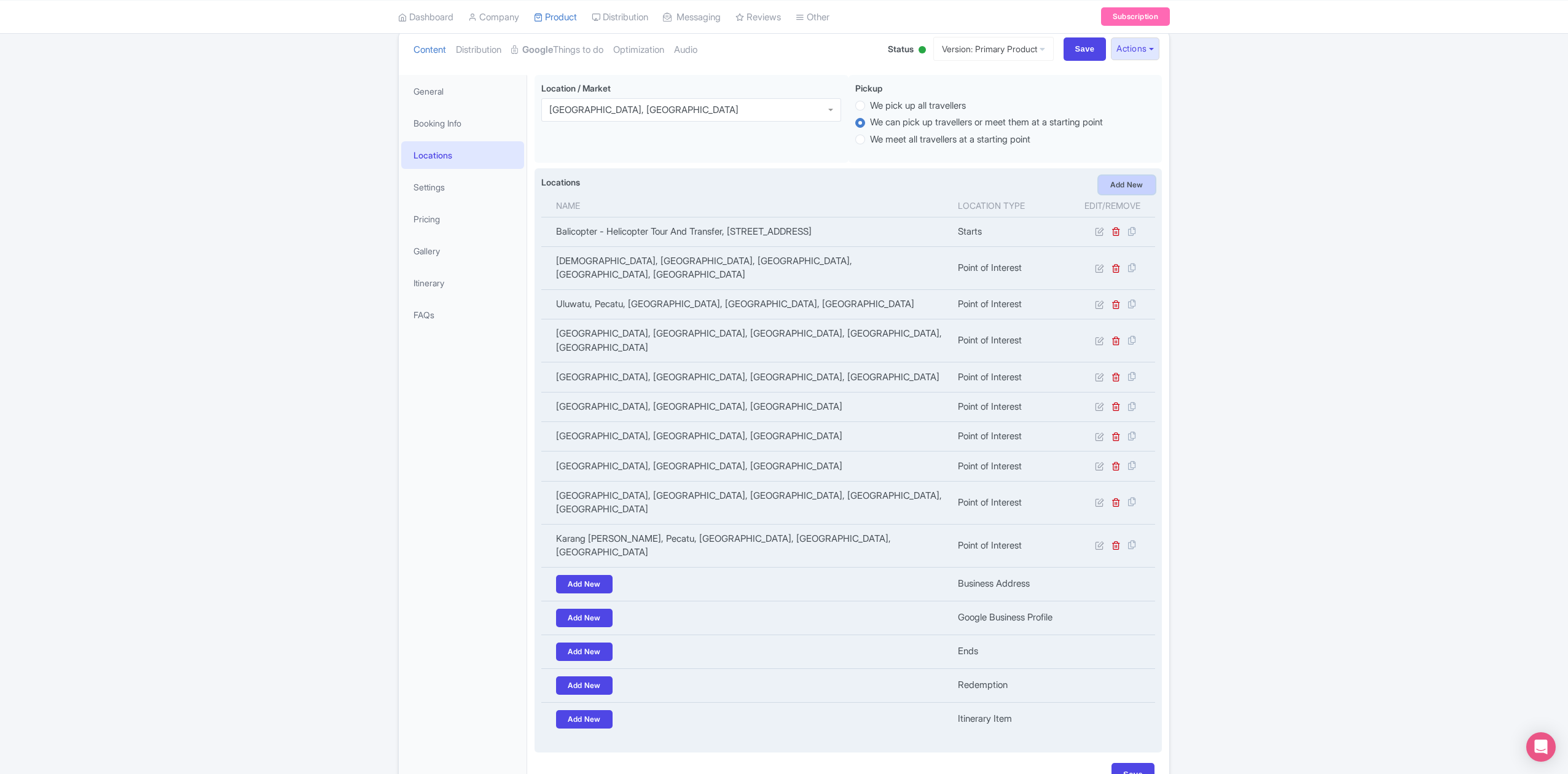
click at [1129, 176] on link "Add New" at bounding box center [1127, 185] width 57 height 18
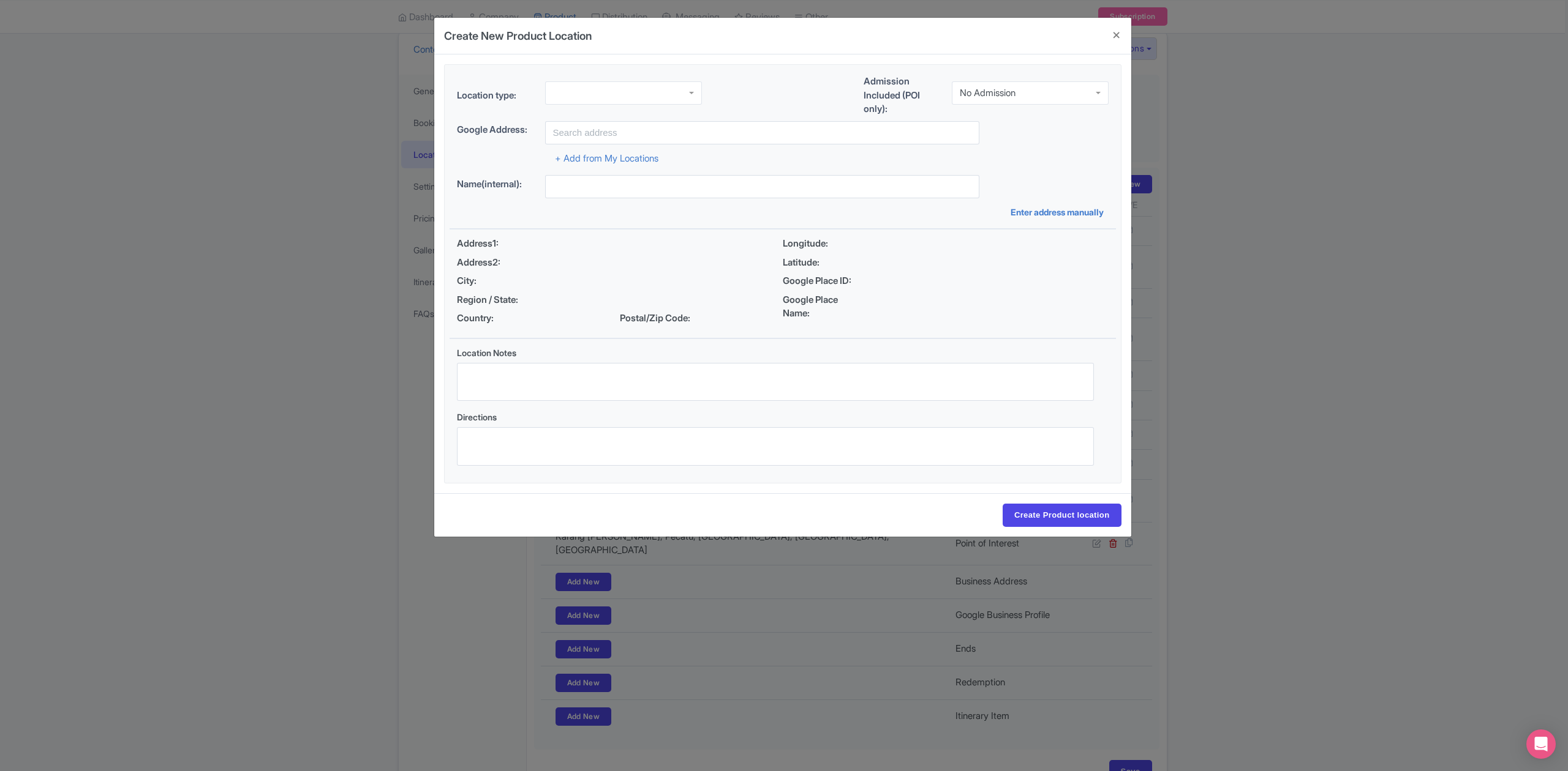
click at [997, 94] on div "No Admission" at bounding box center [987, 93] width 56 height 11
click at [594, 87] on div at bounding box center [623, 93] width 157 height 23
click at [660, 129] on input "text" at bounding box center [761, 132] width 434 height 23
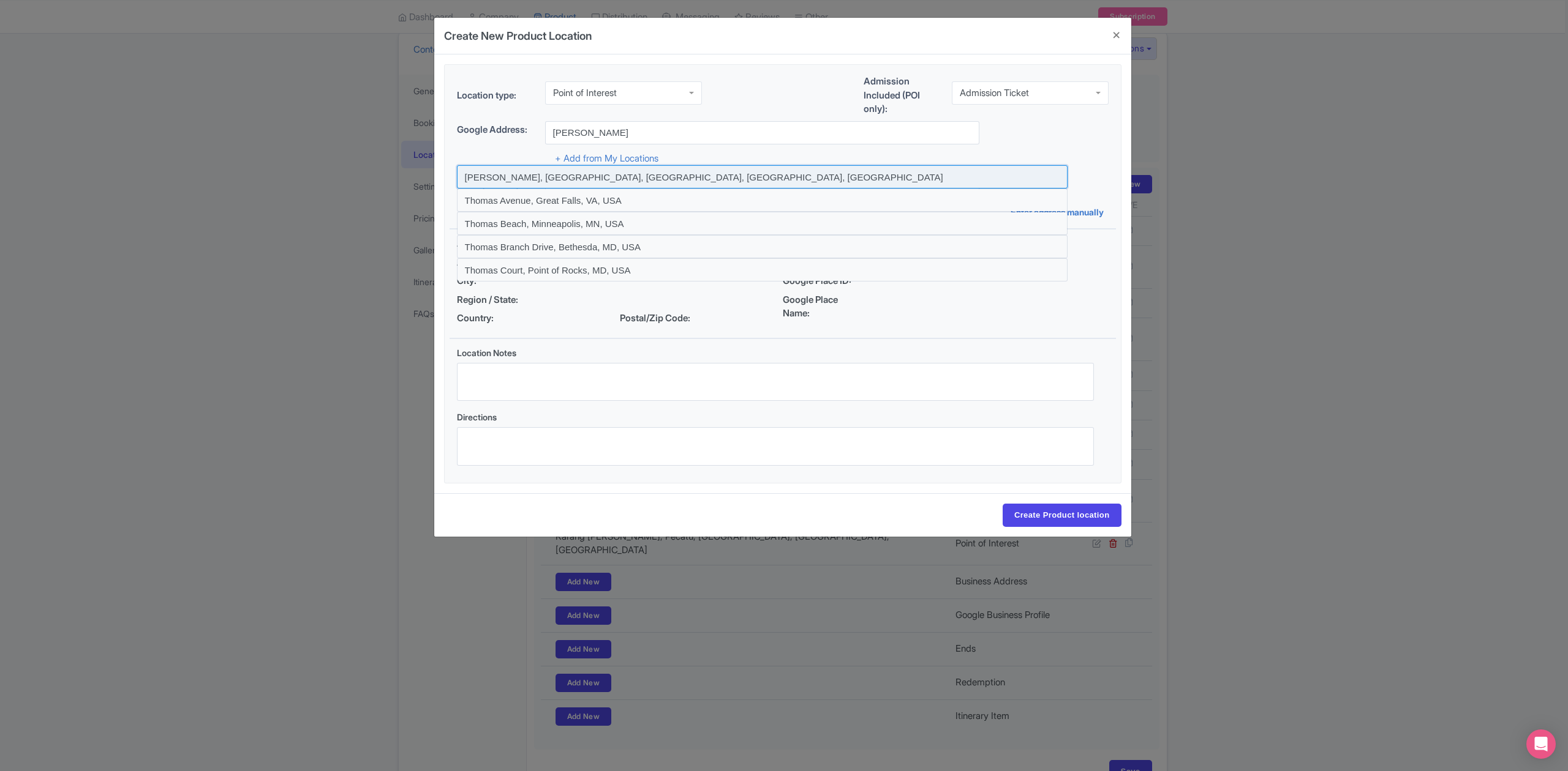
click at [584, 172] on input at bounding box center [761, 177] width 611 height 23
type input "Thomas Beach, Pecatu, Badung Regency, Bali, Indonesia"
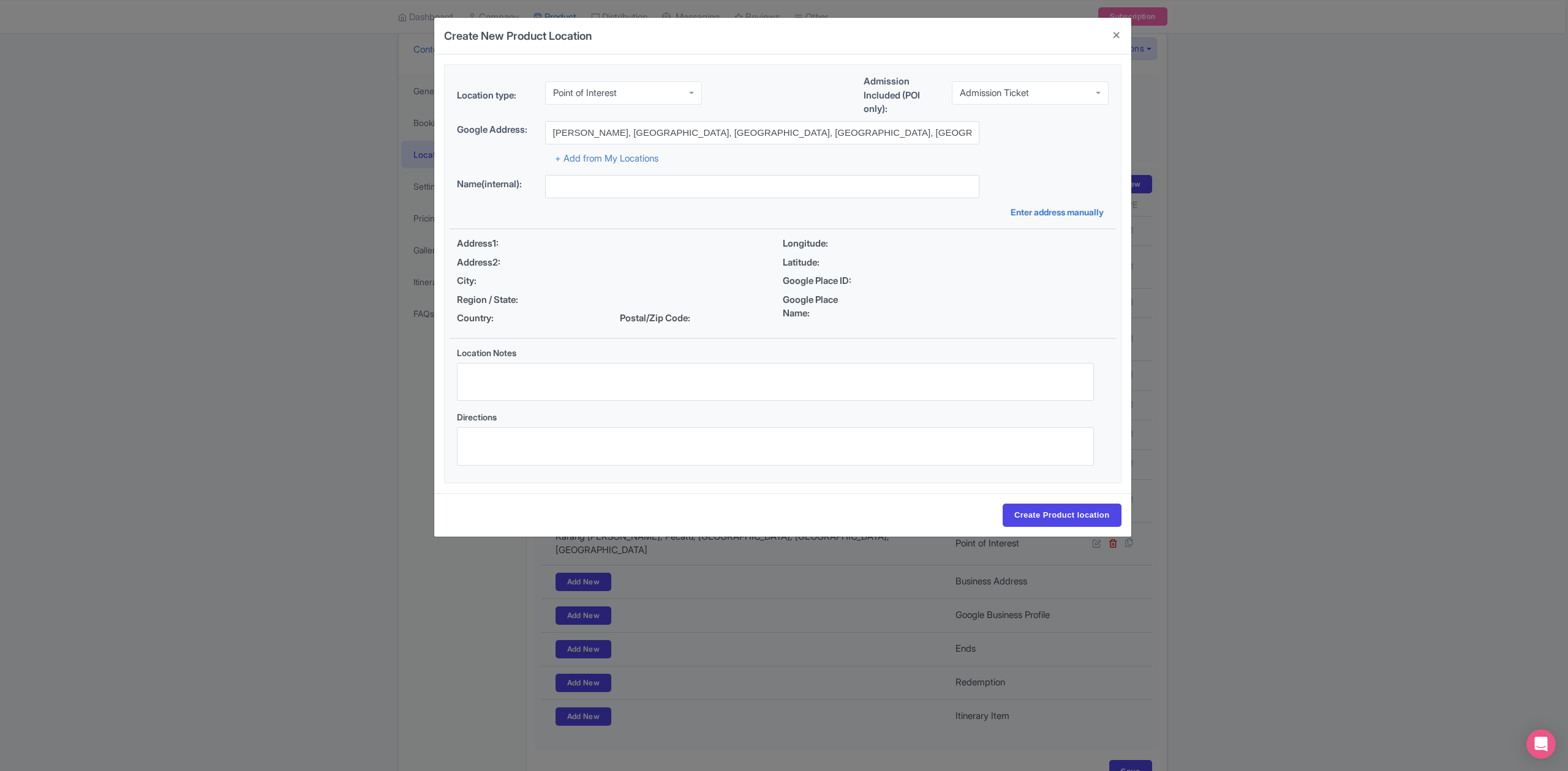
type input "Thomas Beach, Pecatu, Badung Regency, Bali, Indonesia"
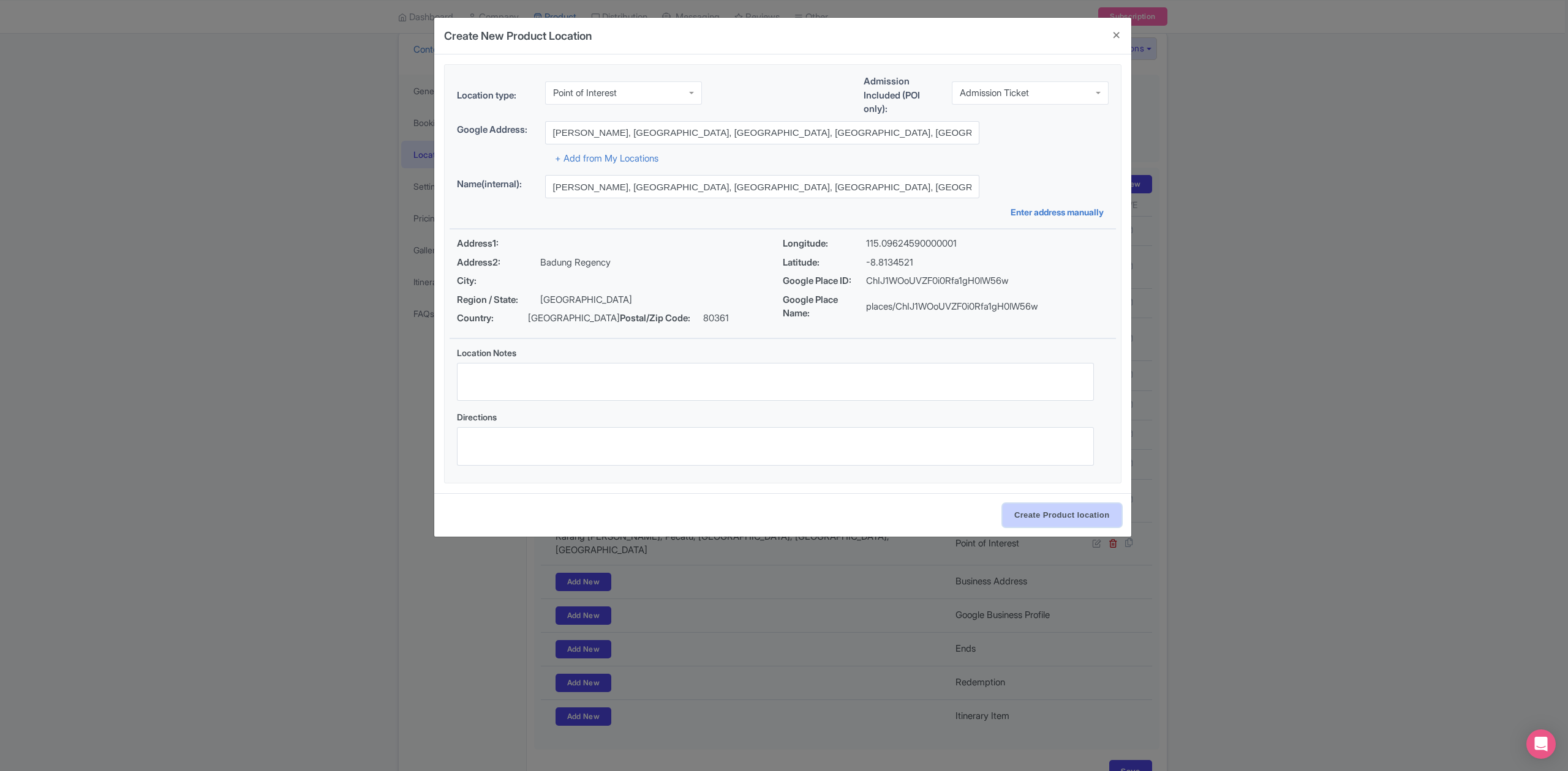
click at [1063, 515] on input "Create Product location" at bounding box center [1062, 515] width 119 height 23
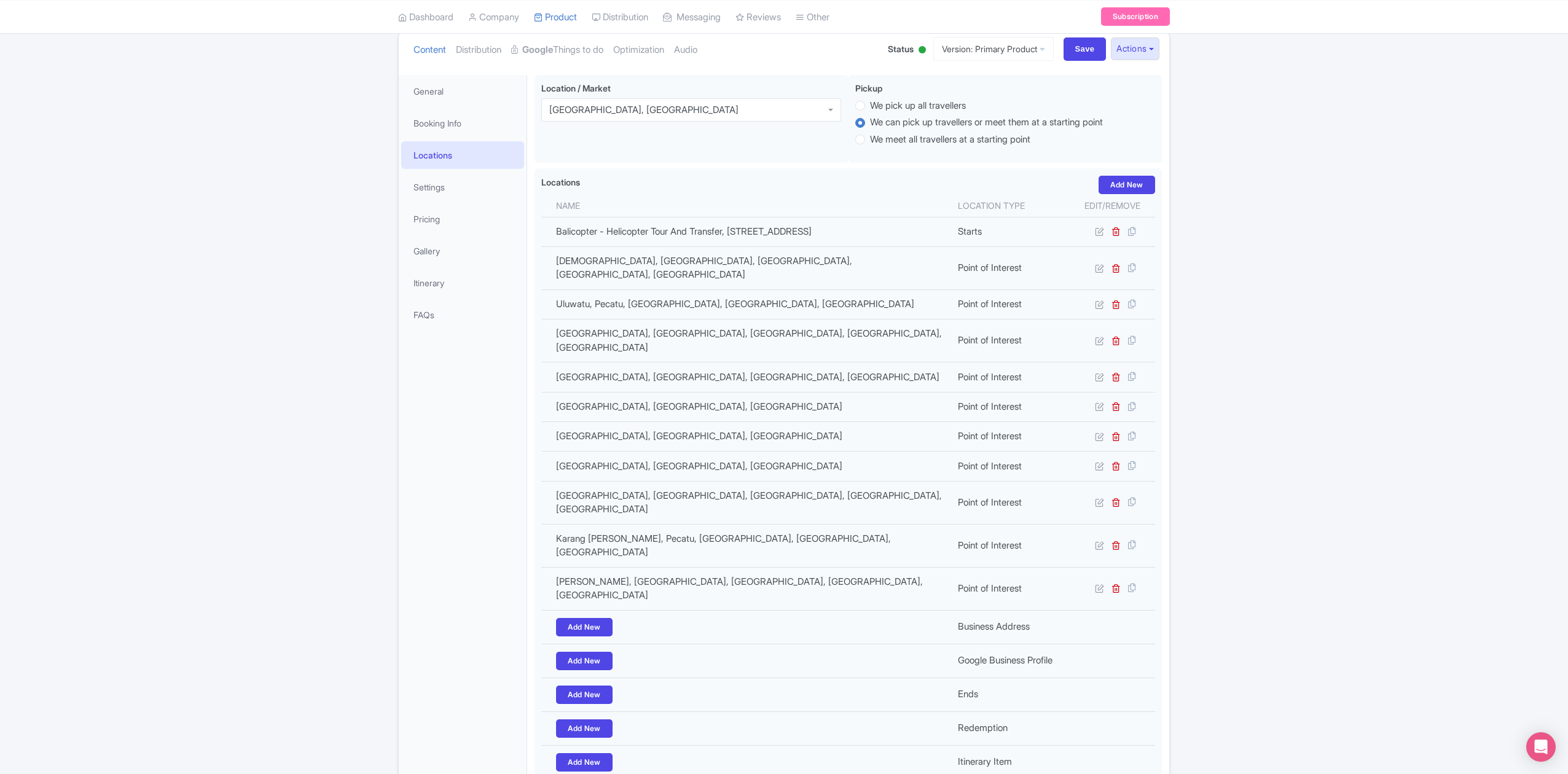
type input "Update Product"
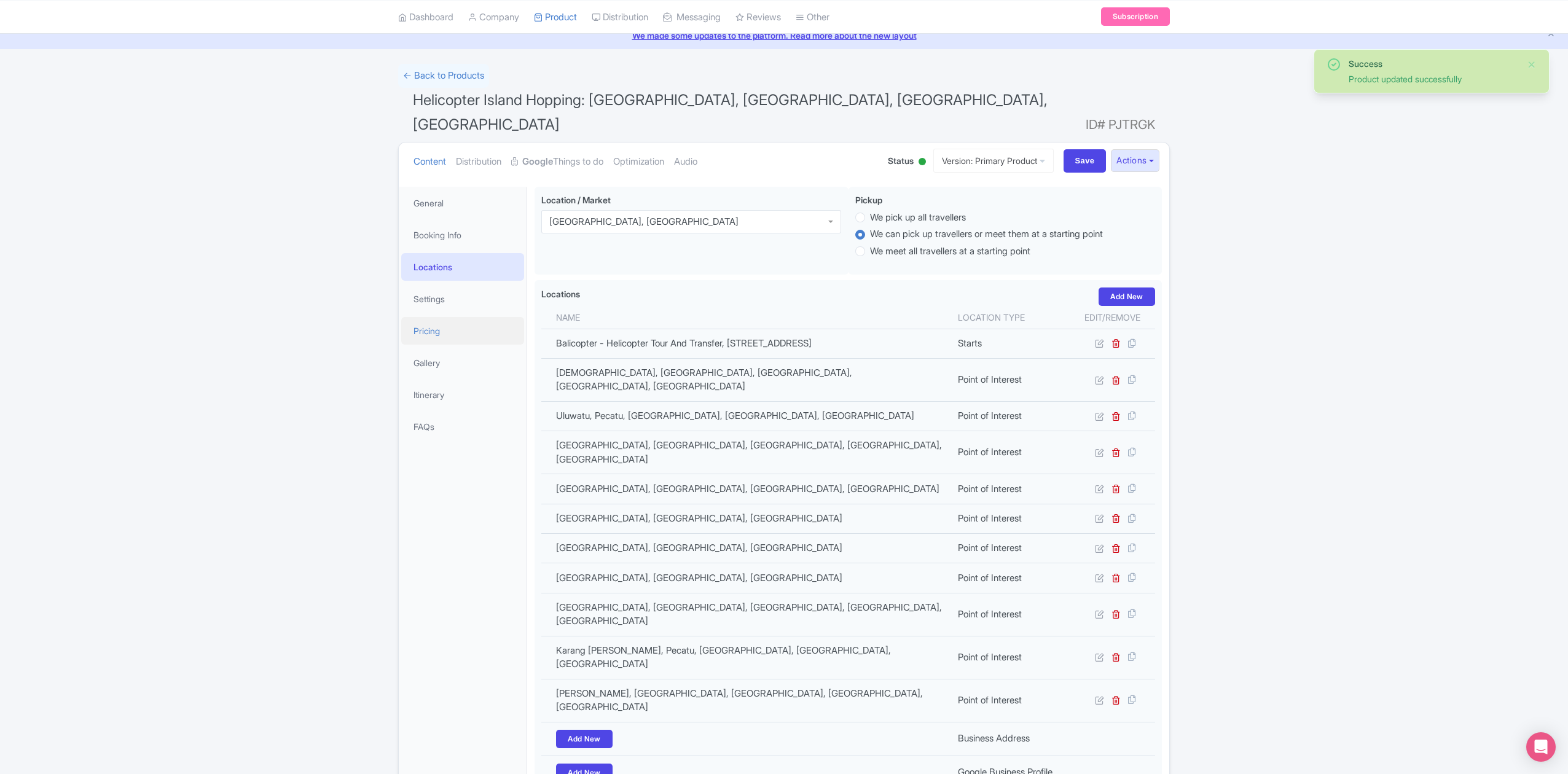
scroll to position [45, 0]
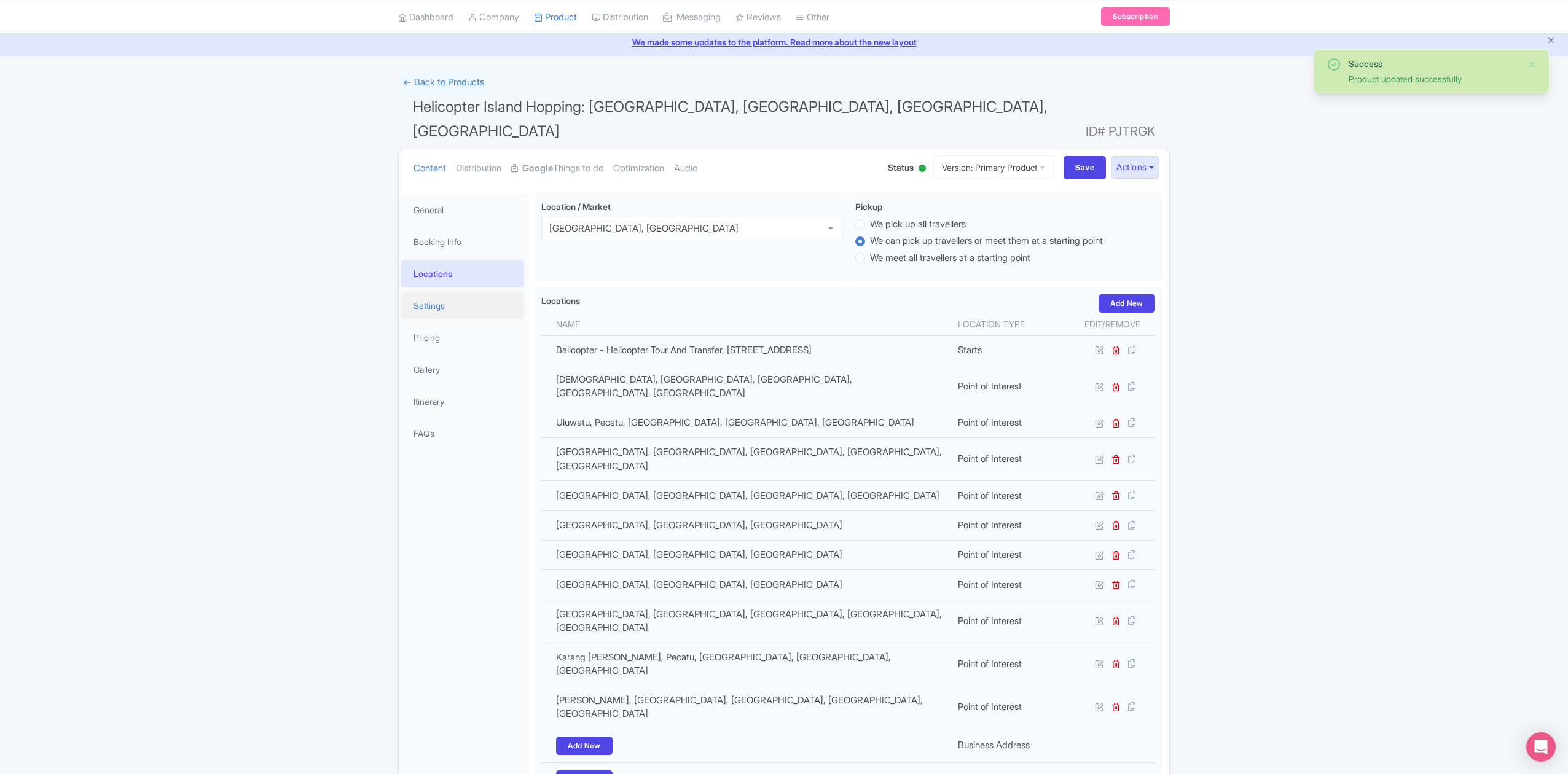
click at [485, 292] on link "Settings" at bounding box center [463, 306] width 123 height 28
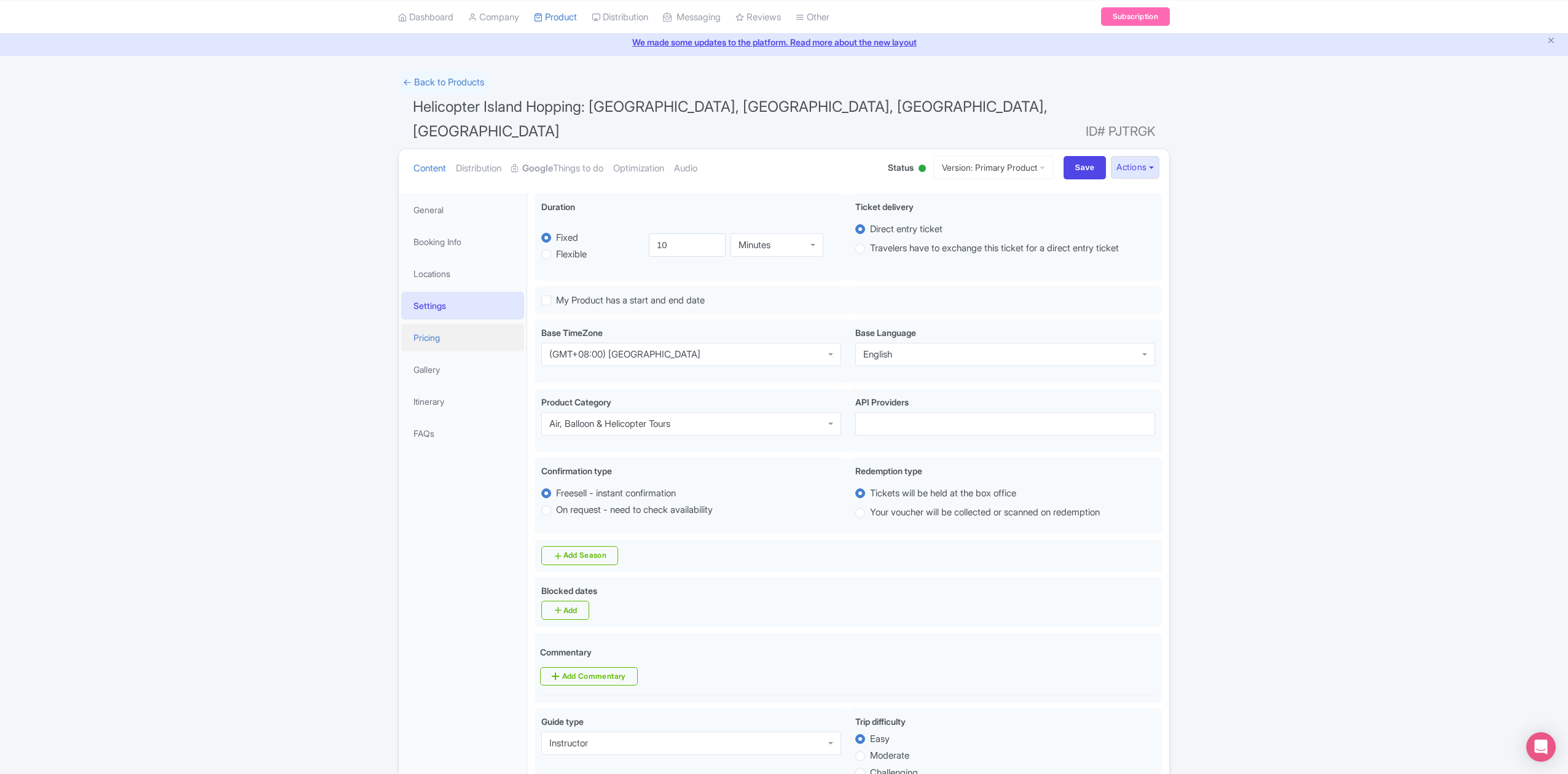
click at [463, 324] on link "Pricing" at bounding box center [463, 337] width 123 height 28
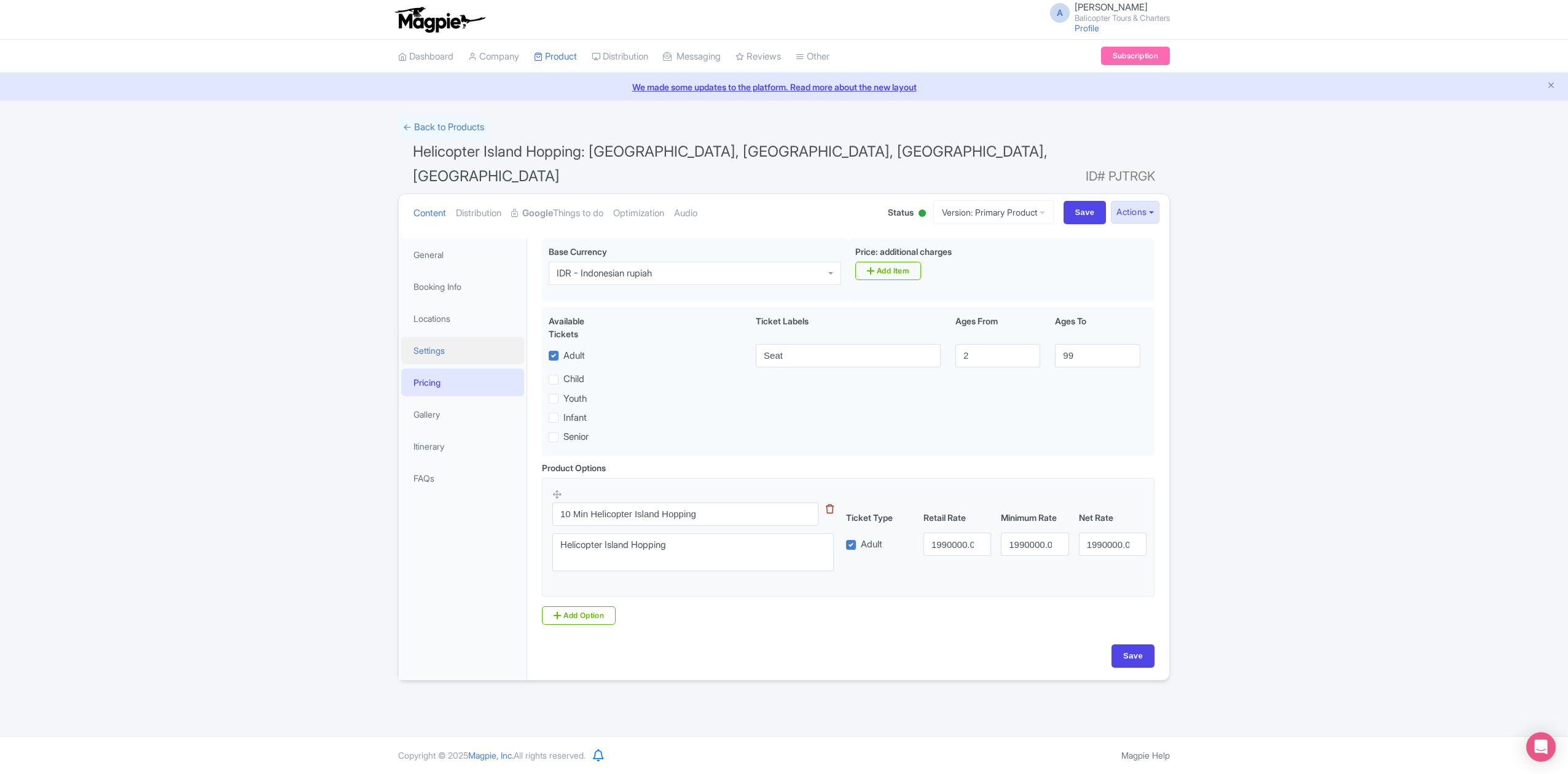
scroll to position [0, 0]
click at [561, 194] on link "Google Things to do" at bounding box center [557, 214] width 92 height 38
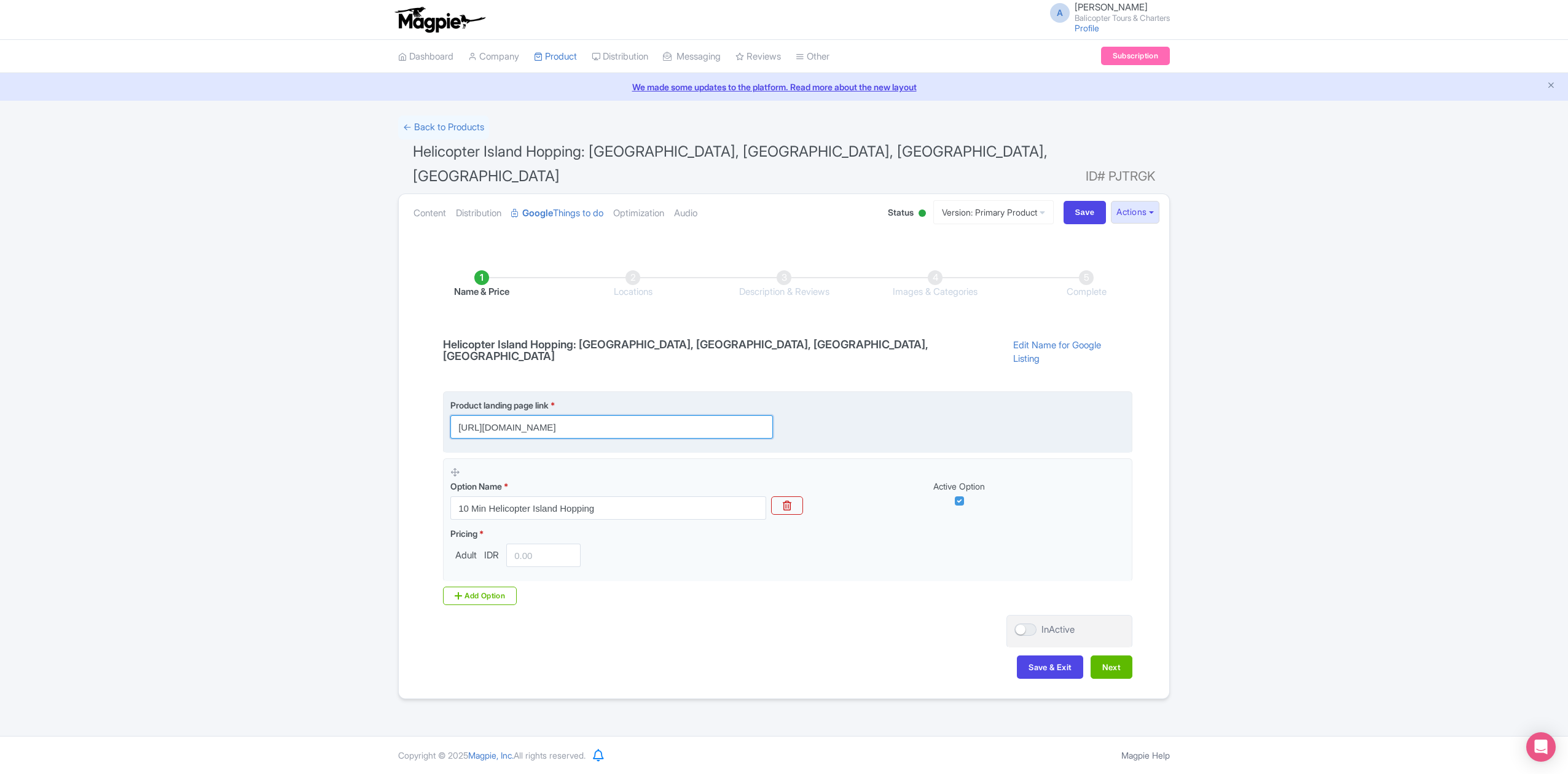
drag, startPoint x: 716, startPoint y: 390, endPoint x: 571, endPoint y: 398, distance: 145.2
click at [571, 415] on input "[URL][DOMAIN_NAME]" at bounding box center [612, 427] width 323 height 23
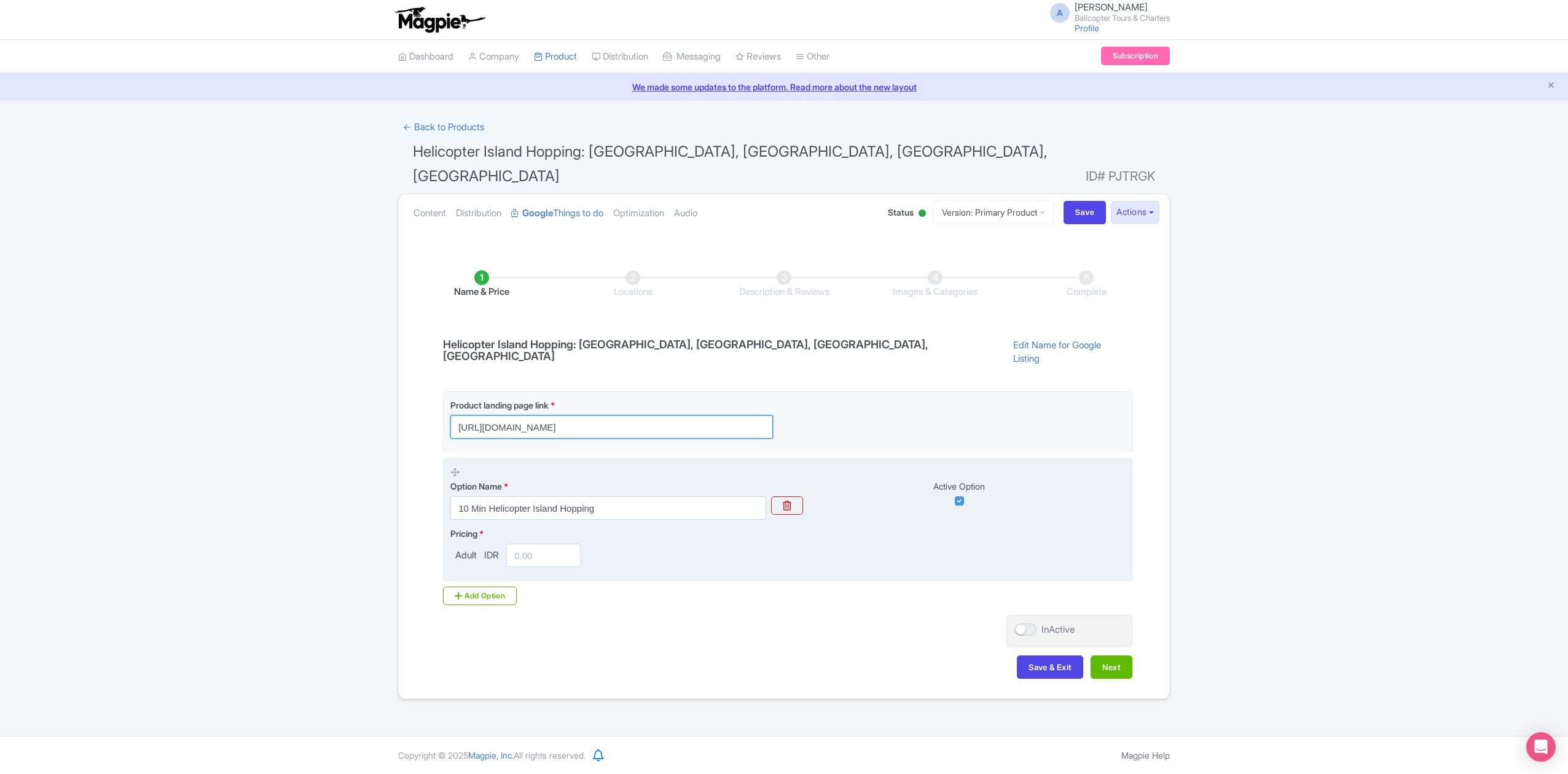
type input "[URL][DOMAIN_NAME]"
drag, startPoint x: 686, startPoint y: 541, endPoint x: 683, endPoint y: 534, distance: 7.6
click at [686, 541] on fieldset "Option Name * 10 Min Helicopter Island Hopping Active Option Pricing * Adult IDR" at bounding box center [787, 520] width 689 height 124
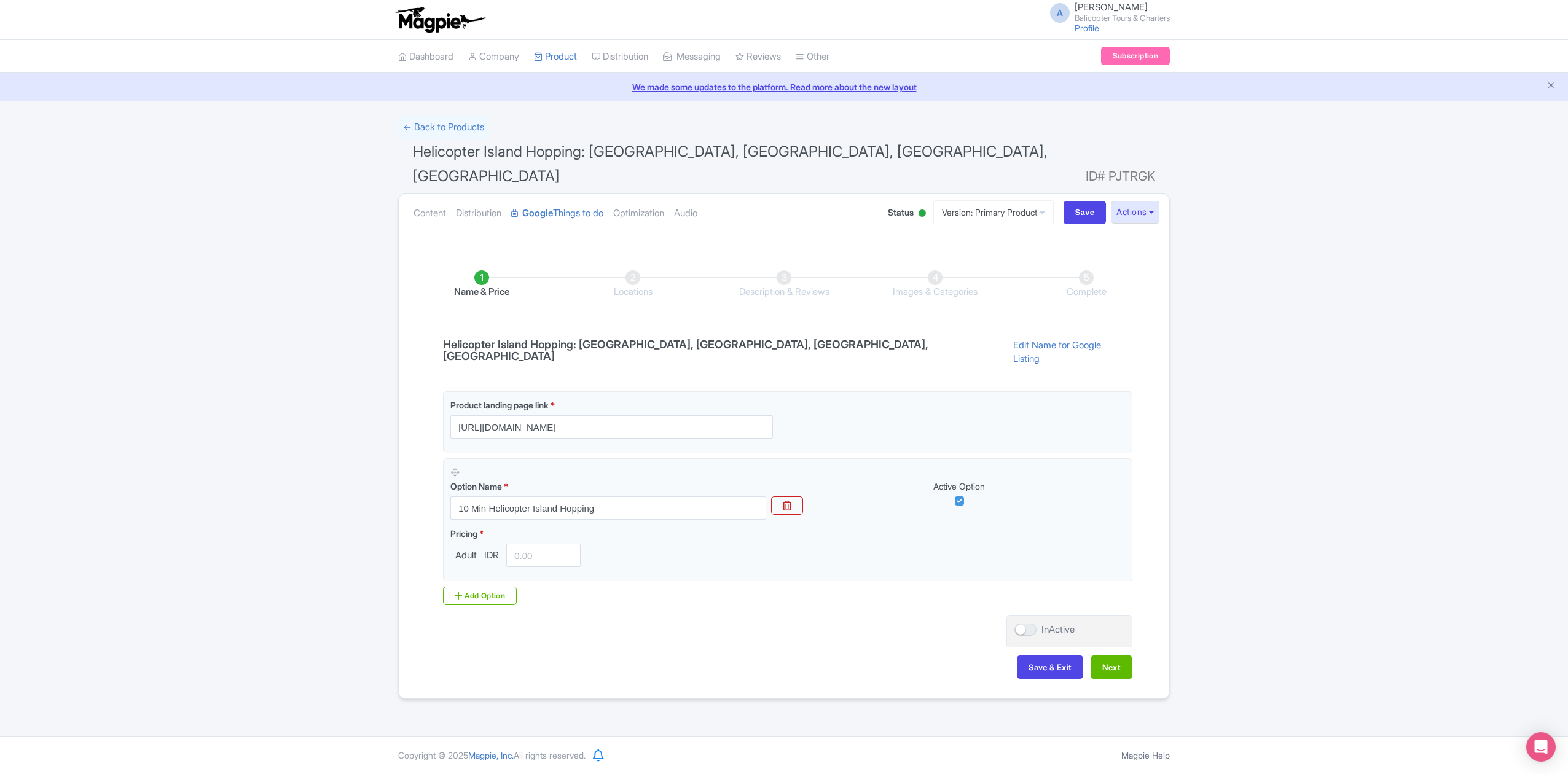
click at [350, 492] on div "Success Product updated successfully ← Back to Products Helicopter Island Hoppi…" at bounding box center [784, 407] width 1568 height 583
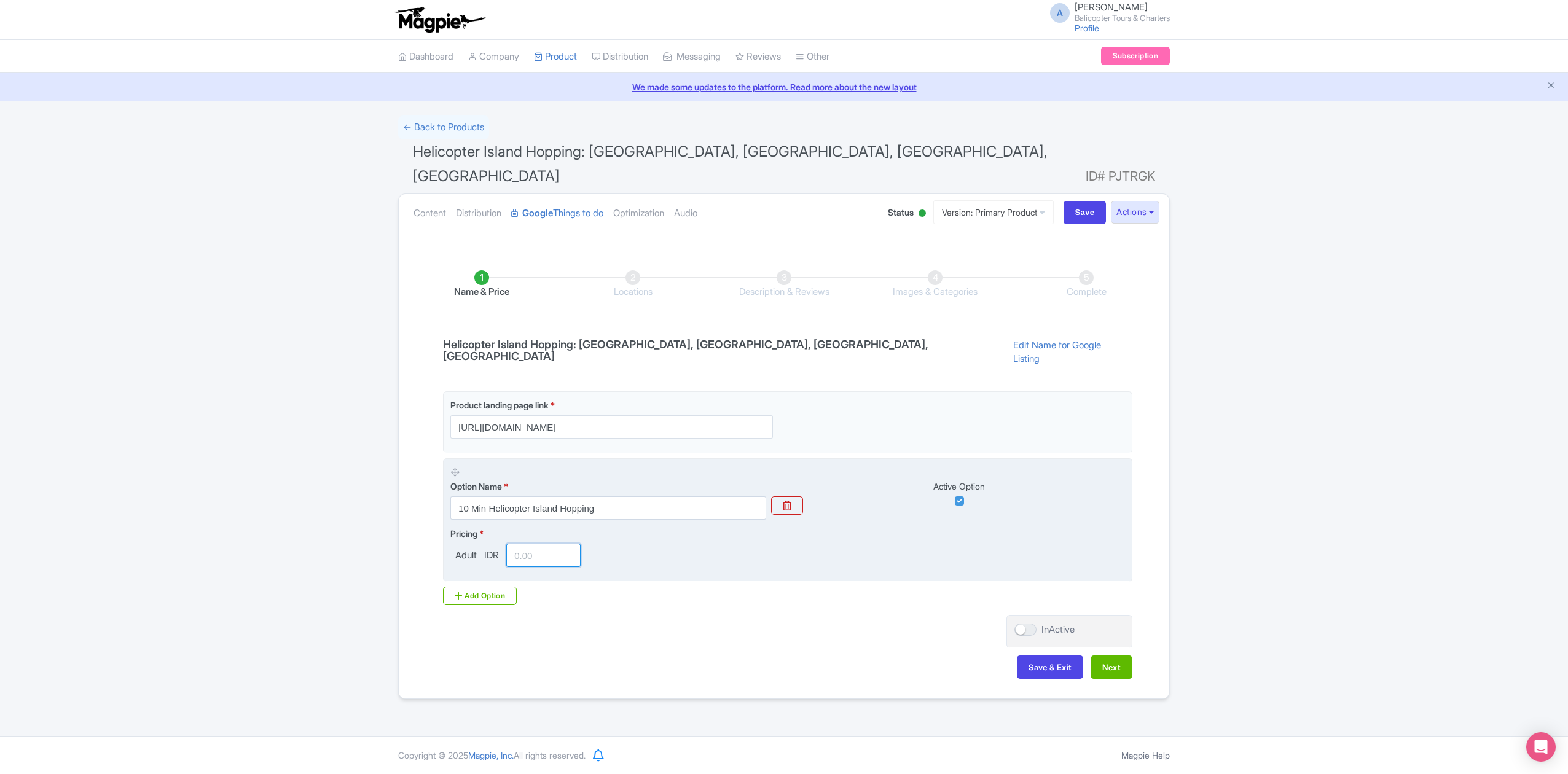
click at [550, 544] on input "number" at bounding box center [543, 556] width 75 height 23
type input "1990000"
click at [636, 527] on div "Pricing * Adult IDR 1990000" at bounding box center [788, 547] width 675 height 40
drag, startPoint x: 546, startPoint y: 517, endPoint x: 553, endPoint y: 524, distance: 9.9
click at [540, 544] on input "1990000" at bounding box center [543, 556] width 75 height 23
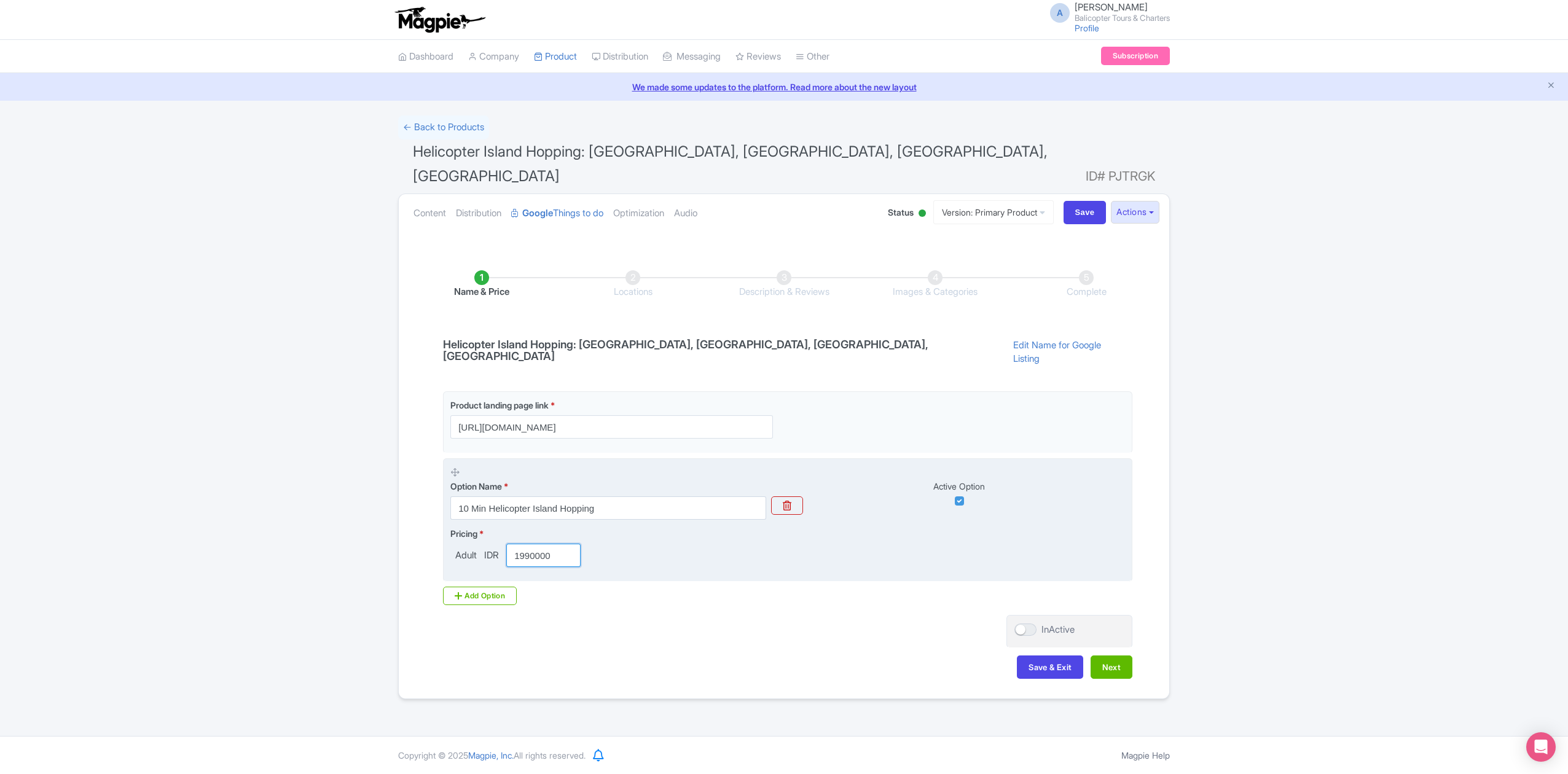
click at [553, 544] on input "1990000" at bounding box center [543, 556] width 75 height 23
drag, startPoint x: 552, startPoint y: 520, endPoint x: 537, endPoint y: 519, distance: 15.0
click at [537, 544] on input "1990000" at bounding box center [543, 556] width 75 height 23
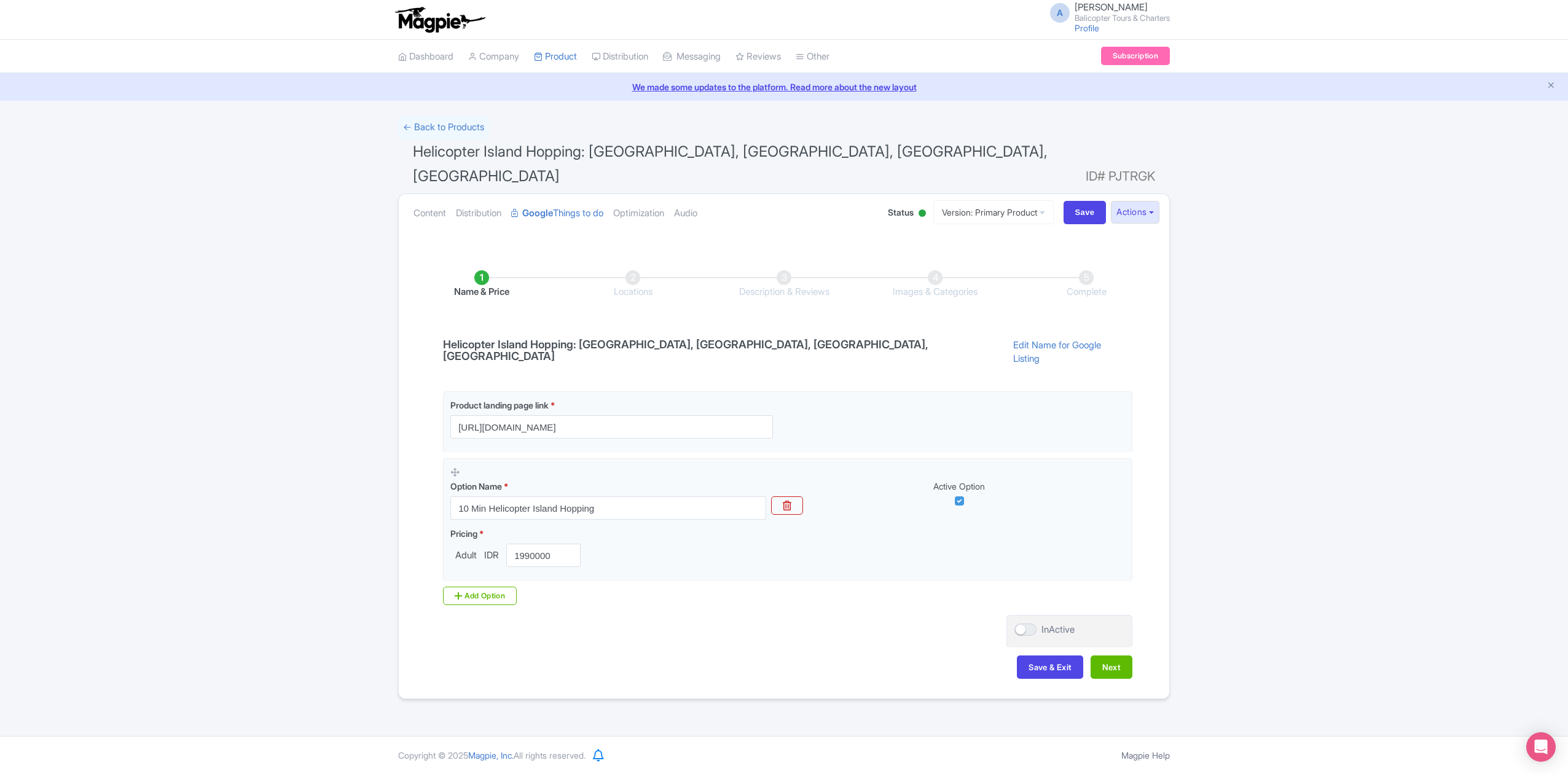
click at [730, 560] on div "Product landing page link * [URL][DOMAIN_NAME] Option Name * 10 Min Helicopter …" at bounding box center [784, 498] width 697 height 214
click at [1109, 656] on button "Next" at bounding box center [1111, 667] width 42 height 23
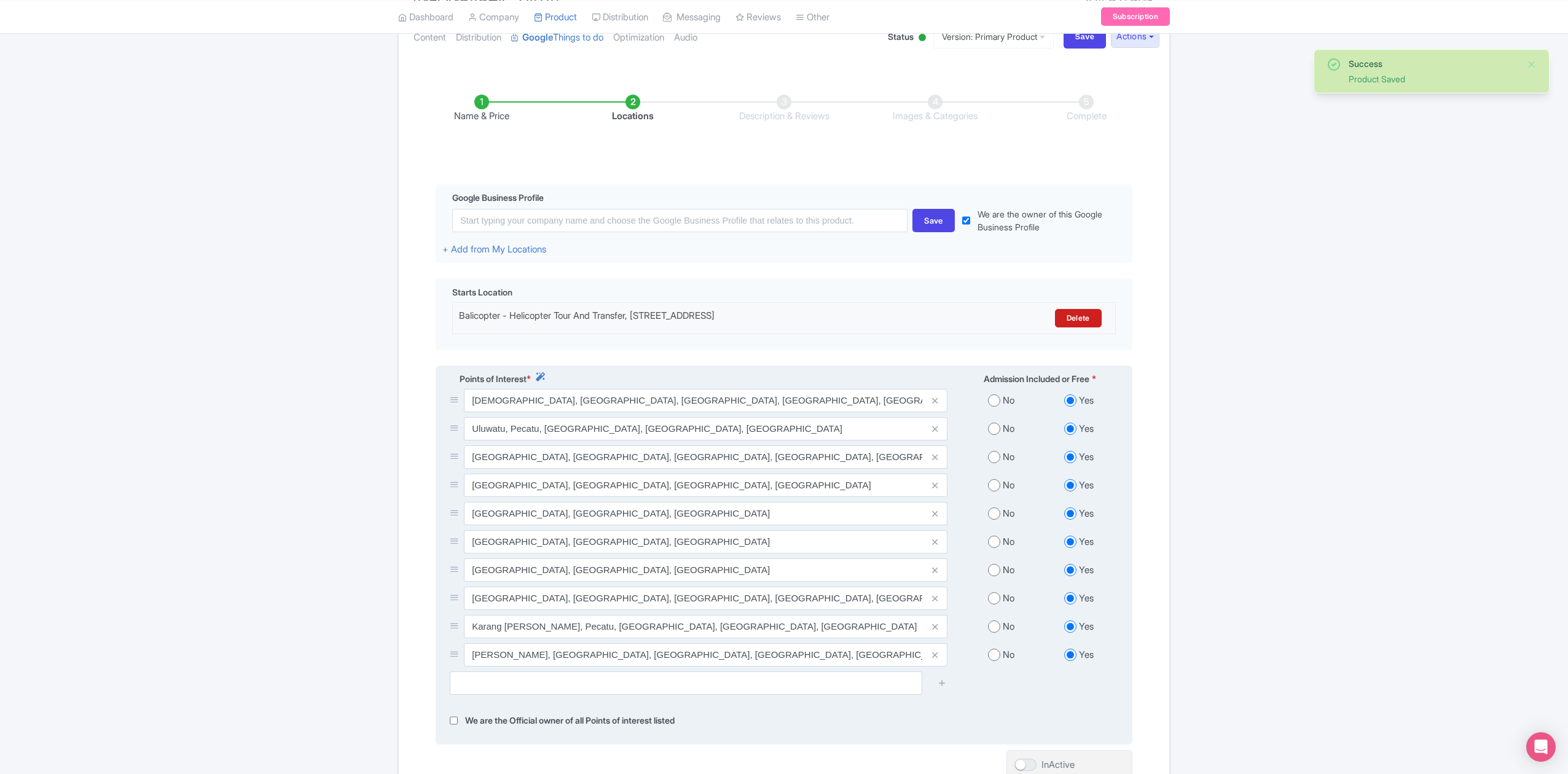
scroll to position [204, 0]
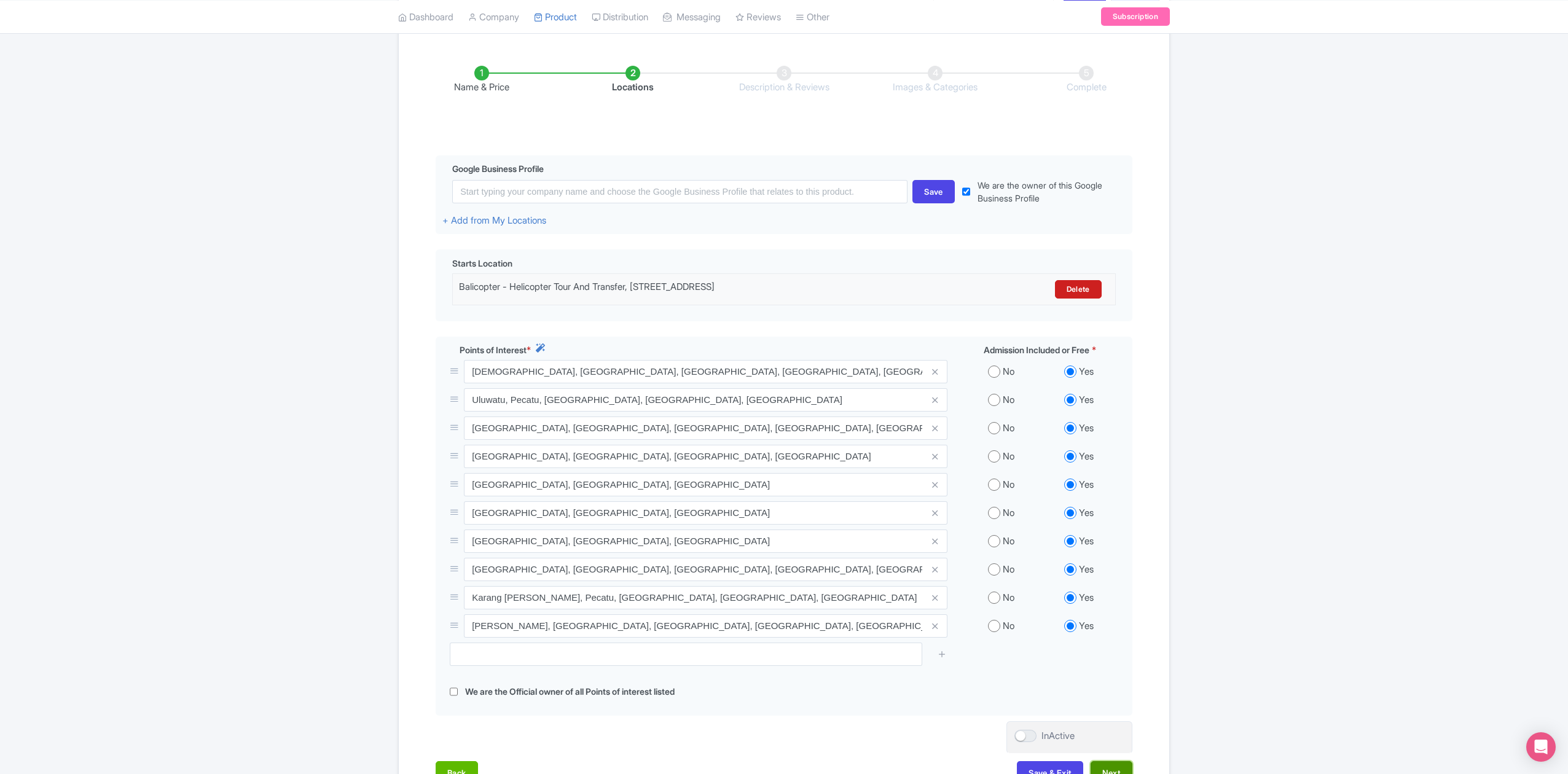
click at [1109, 762] on button "Next" at bounding box center [1111, 773] width 42 height 23
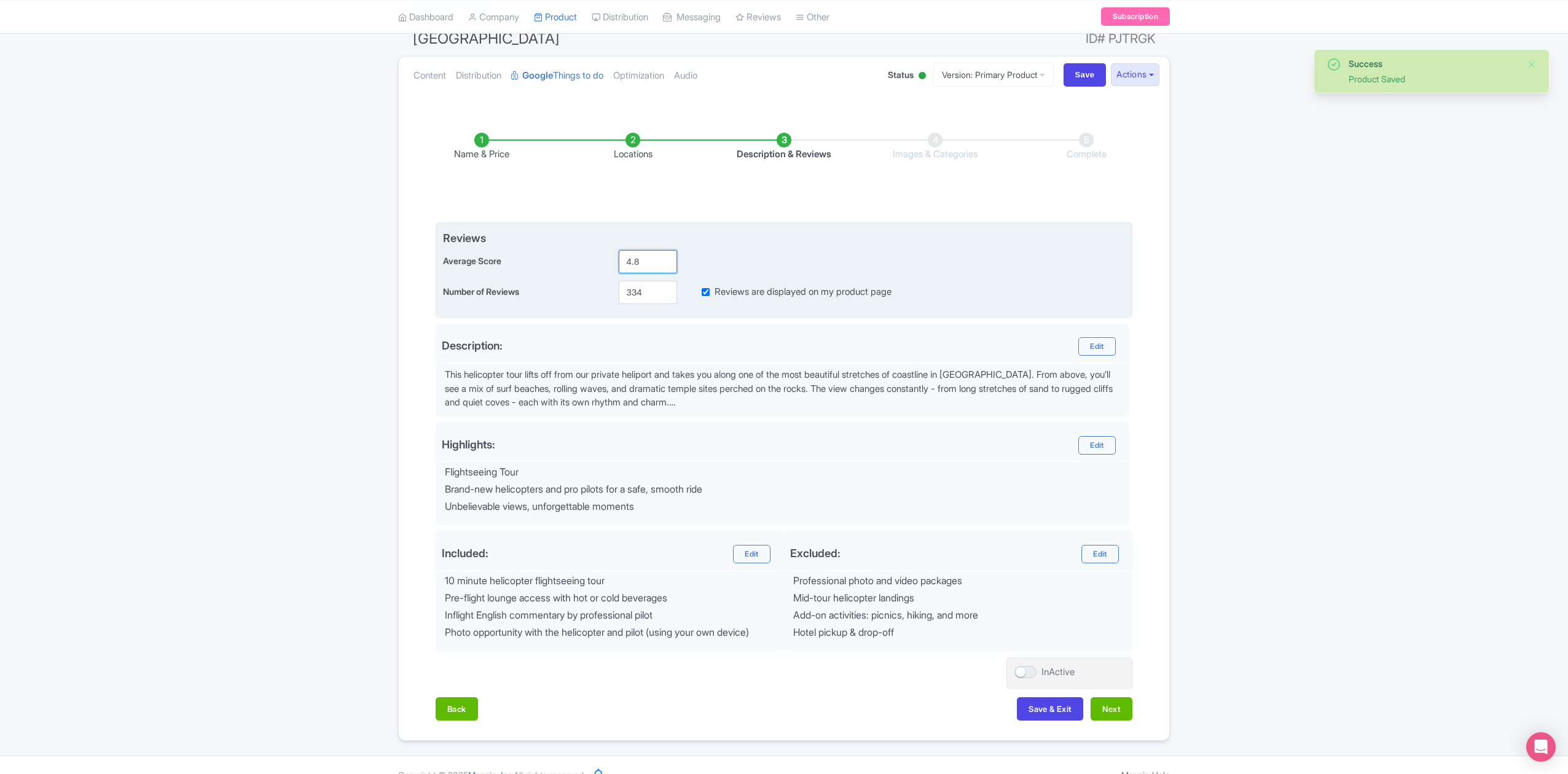
click at [656, 250] on input "4.8" at bounding box center [648, 261] width 58 height 23
type input "4.9"
drag, startPoint x: 649, startPoint y: 267, endPoint x: 607, endPoint y: 267, distance: 42.0
click at [607, 281] on div "Number of Reviews 334 Reviews are displayed on my product page" at bounding box center [783, 292] width 682 height 23
type input "479"
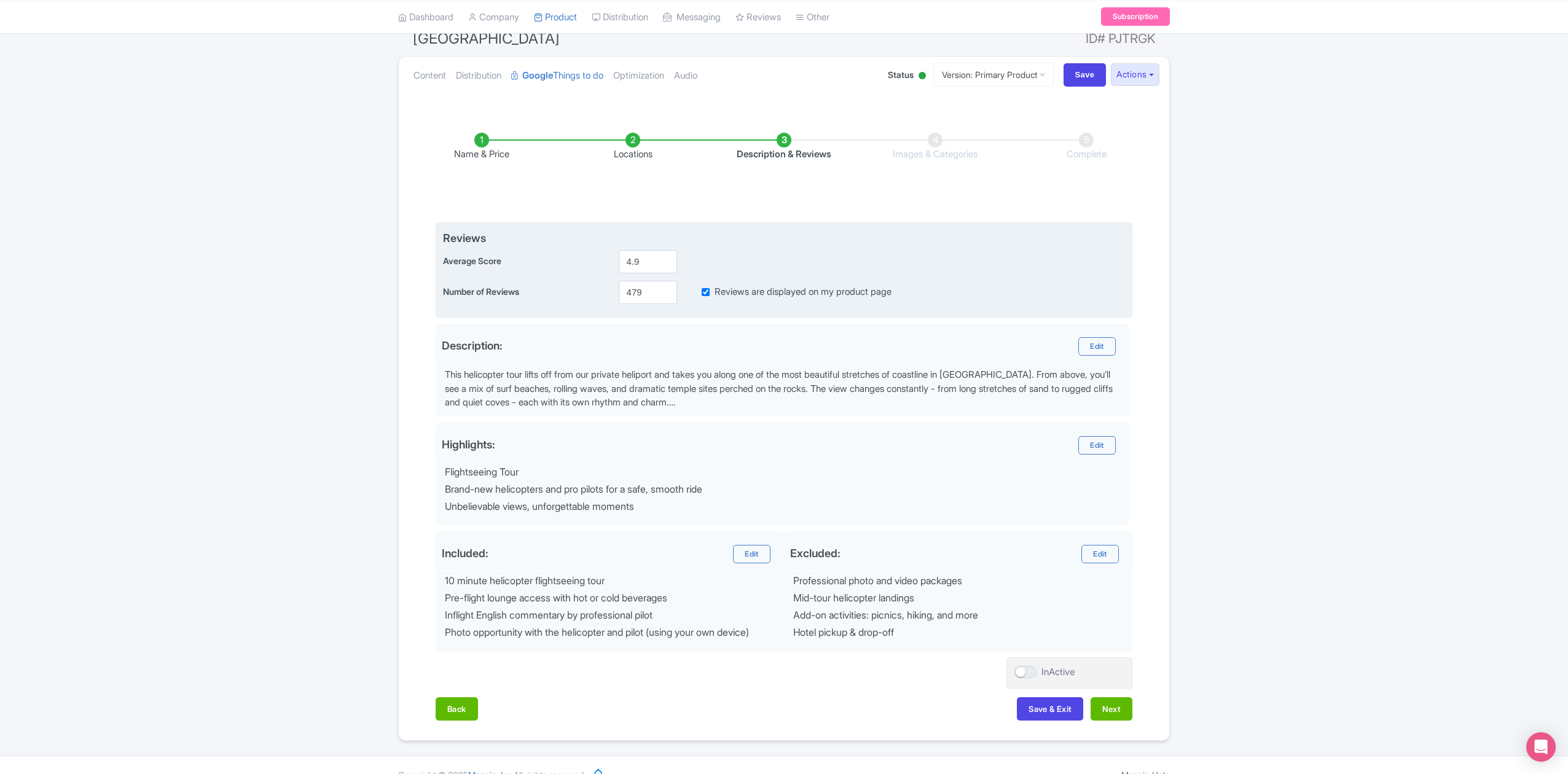
click at [1040, 250] on div "Average Score 4.9" at bounding box center [783, 261] width 682 height 23
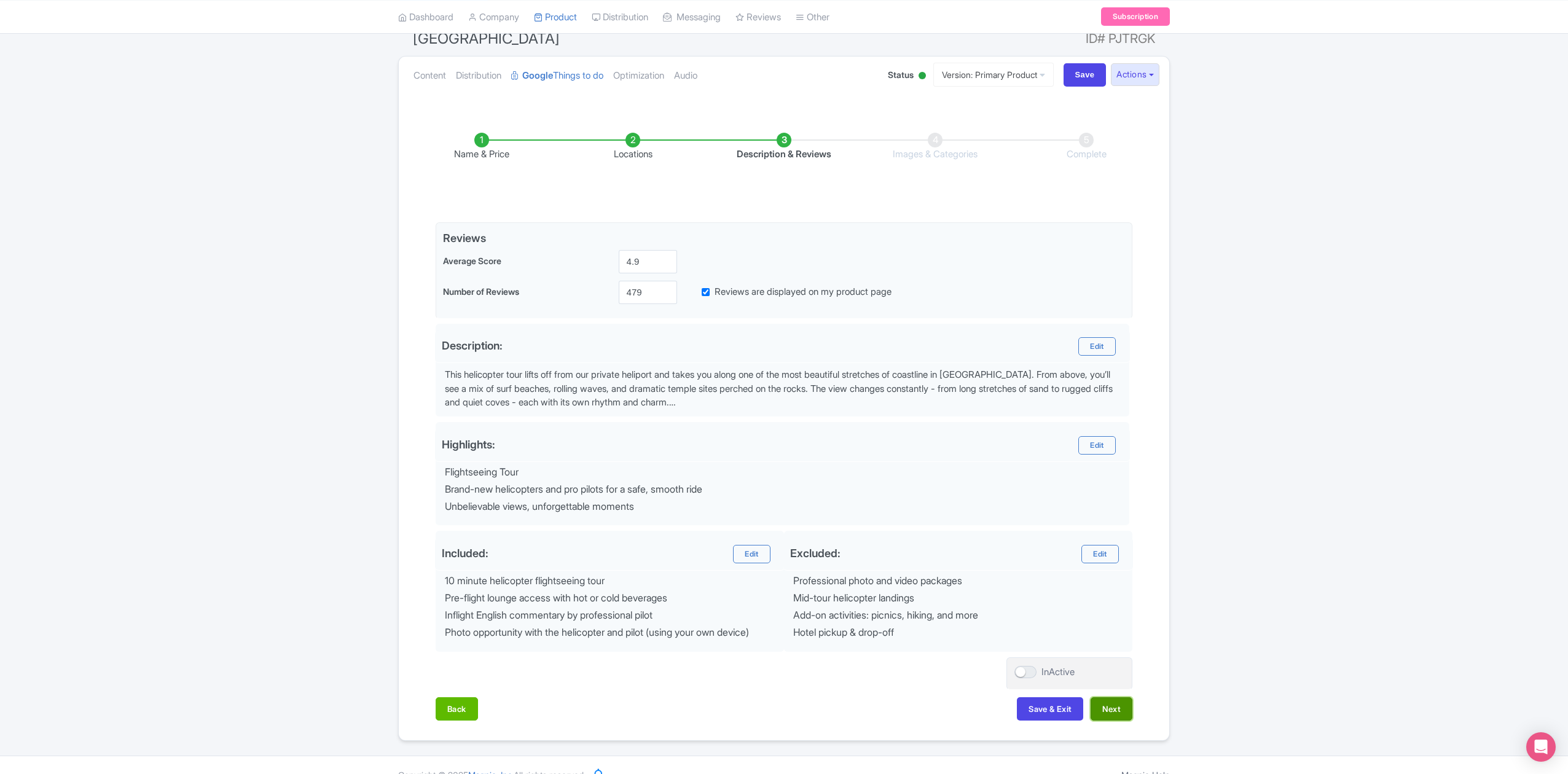
click at [1118, 697] on button "Next" at bounding box center [1111, 709] width 42 height 23
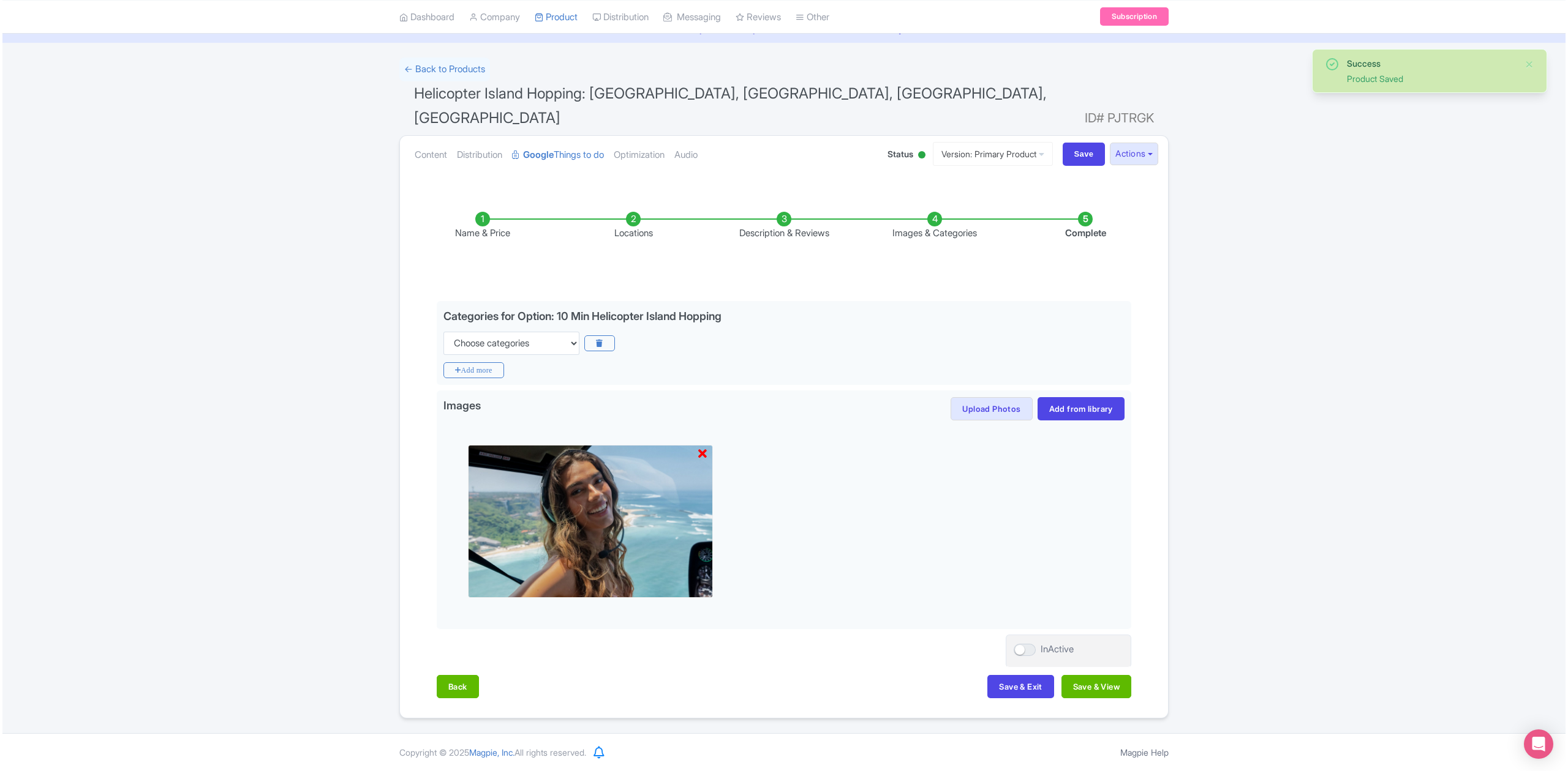
scroll to position [35, 0]
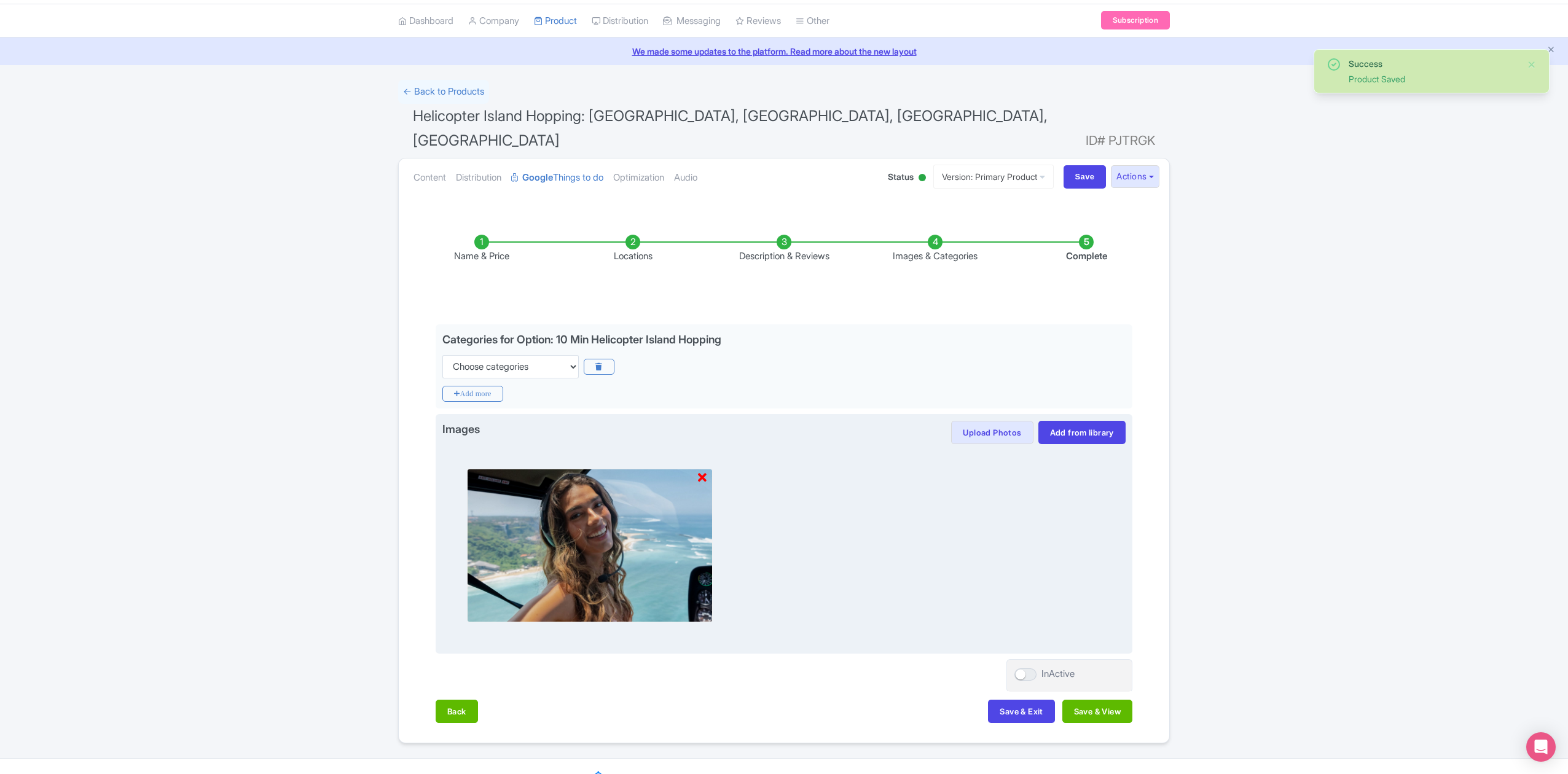
click at [701, 472] on icon at bounding box center [702, 478] width 8 height 12
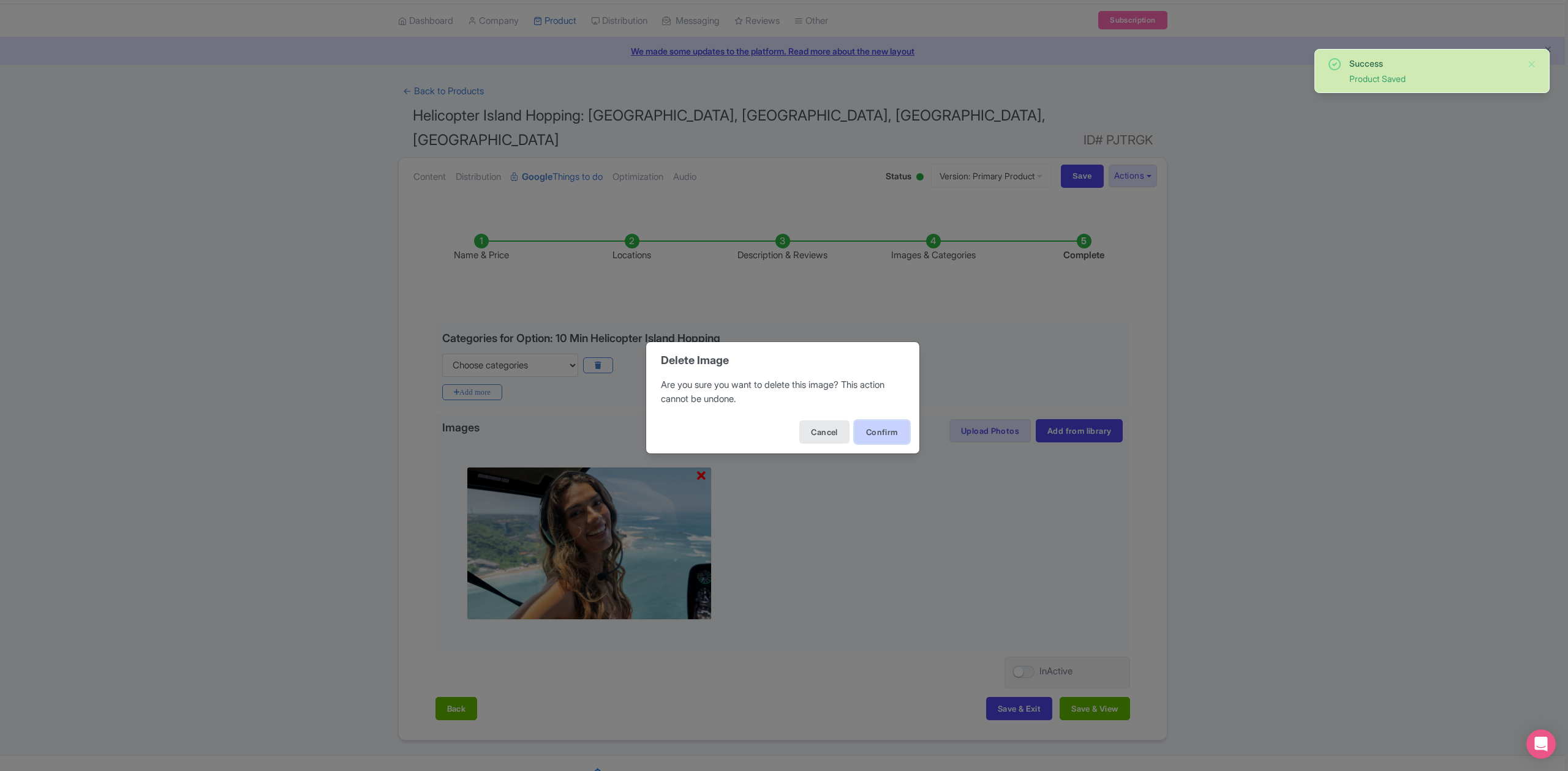
click at [887, 422] on button "Confirm" at bounding box center [882, 432] width 55 height 23
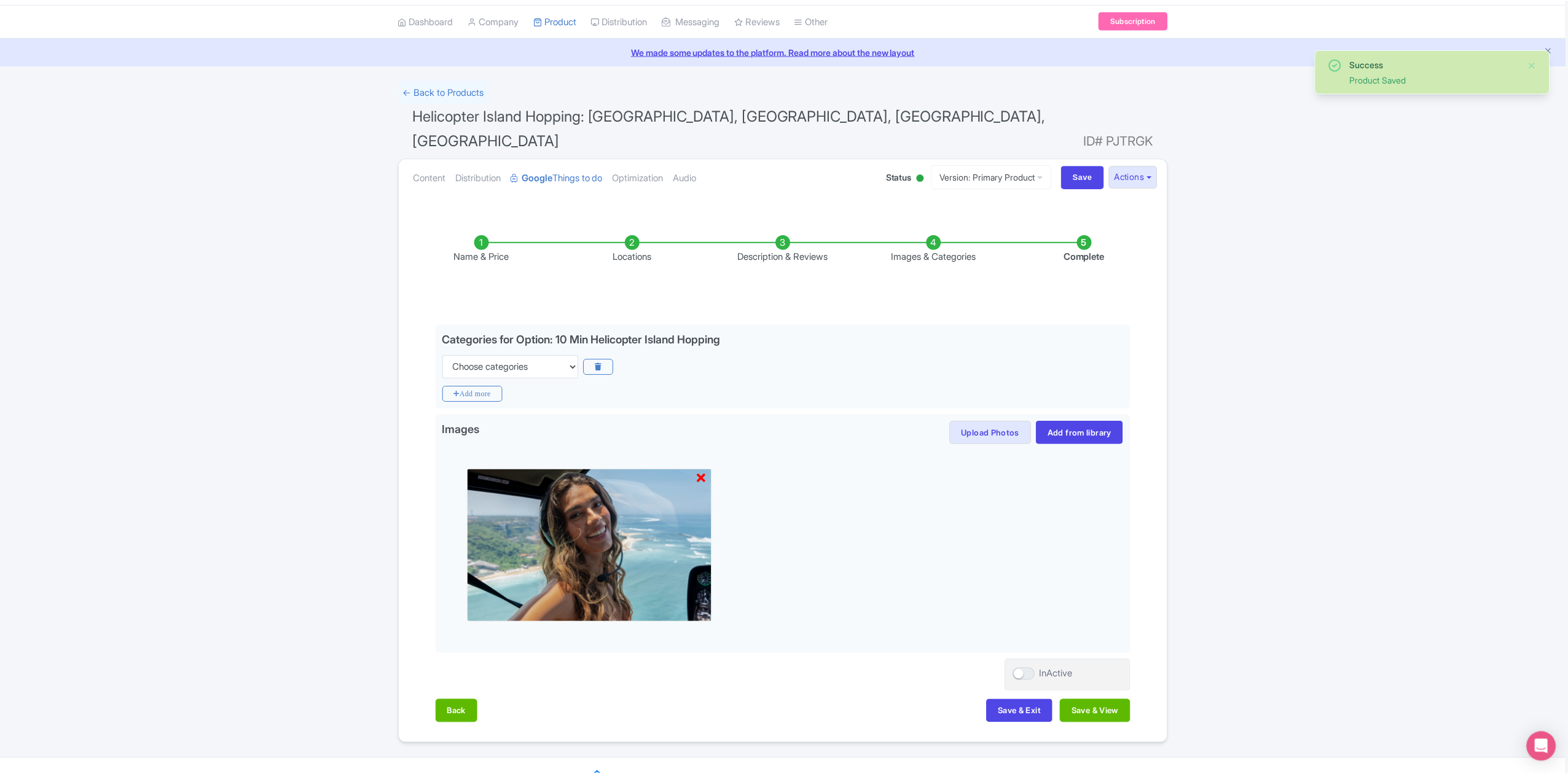
scroll to position [0, 0]
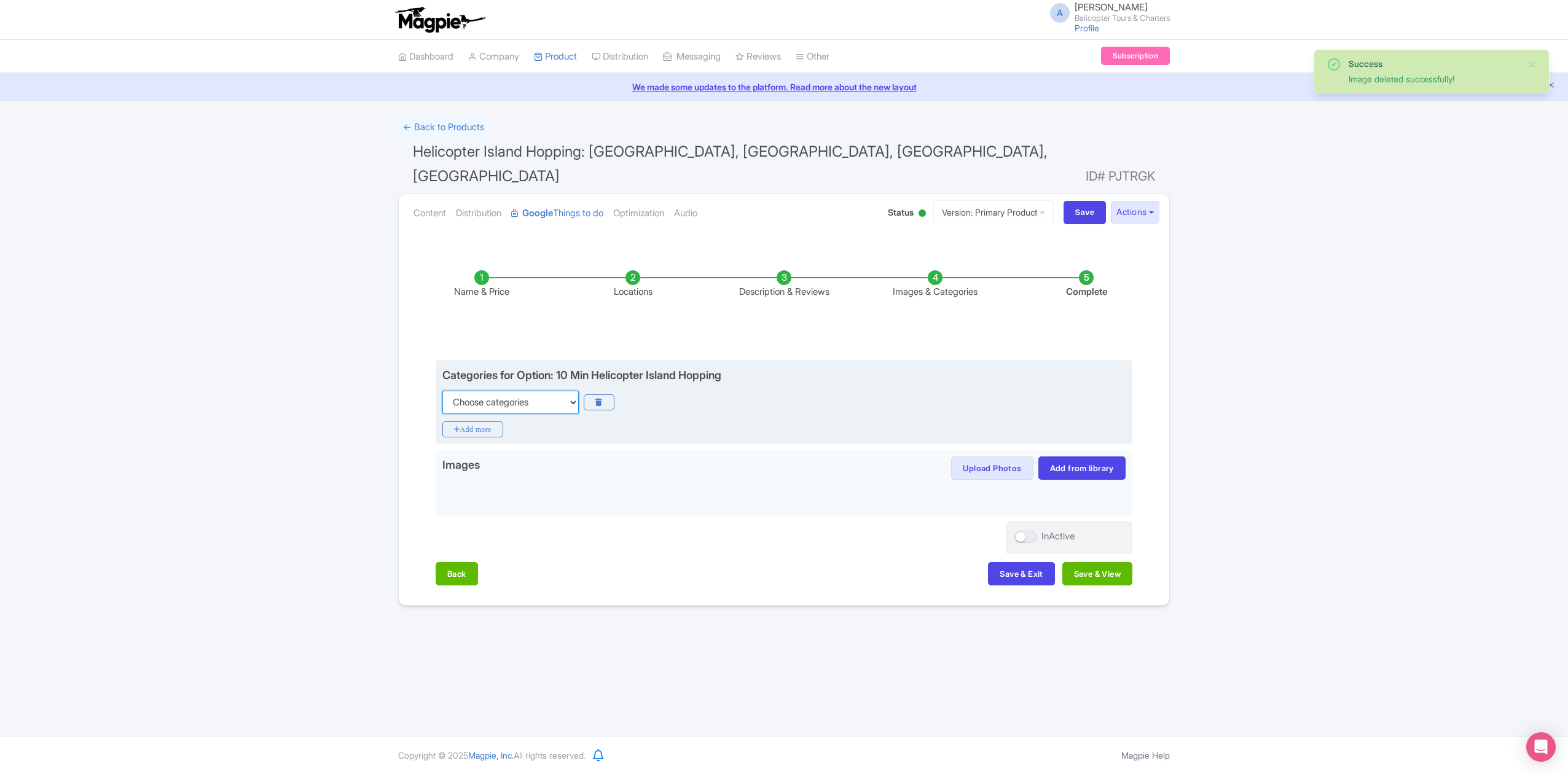
click at [563, 390] on select "Choose categories Adults Only Animals Audio Guide Beaches Bike Tours Boat Tours…" at bounding box center [510, 402] width 136 height 23
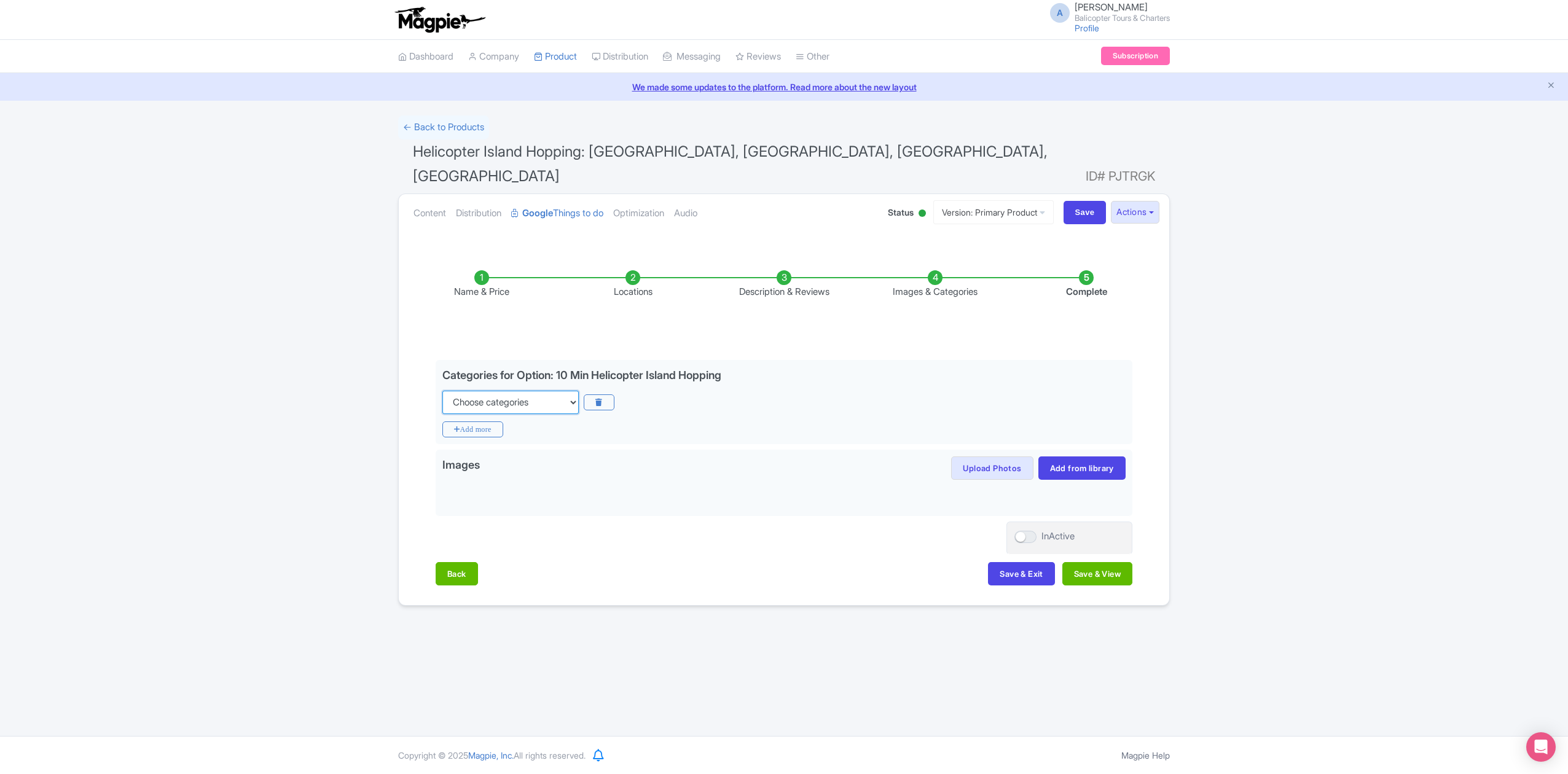
select select "day-trips"
click at [443, 390] on select "Choose categories Adults Only Animals Audio Guide Beaches Bike Tours Boat Tours…" at bounding box center [510, 402] width 136 height 23
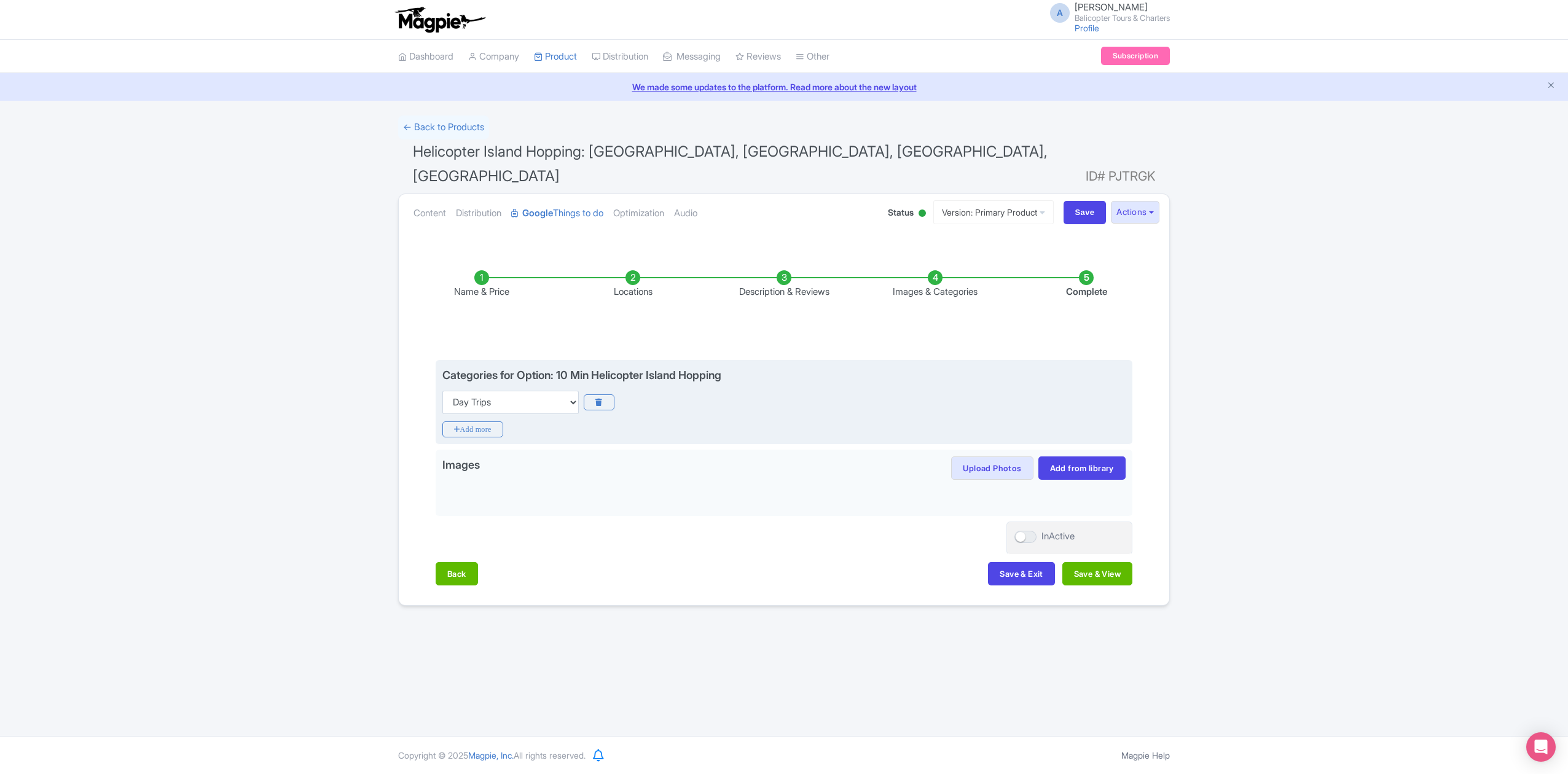
drag, startPoint x: 486, startPoint y: 402, endPoint x: 492, endPoint y: 390, distance: 13.4
click at [486, 421] on icon "Add more" at bounding box center [473, 429] width 61 height 16
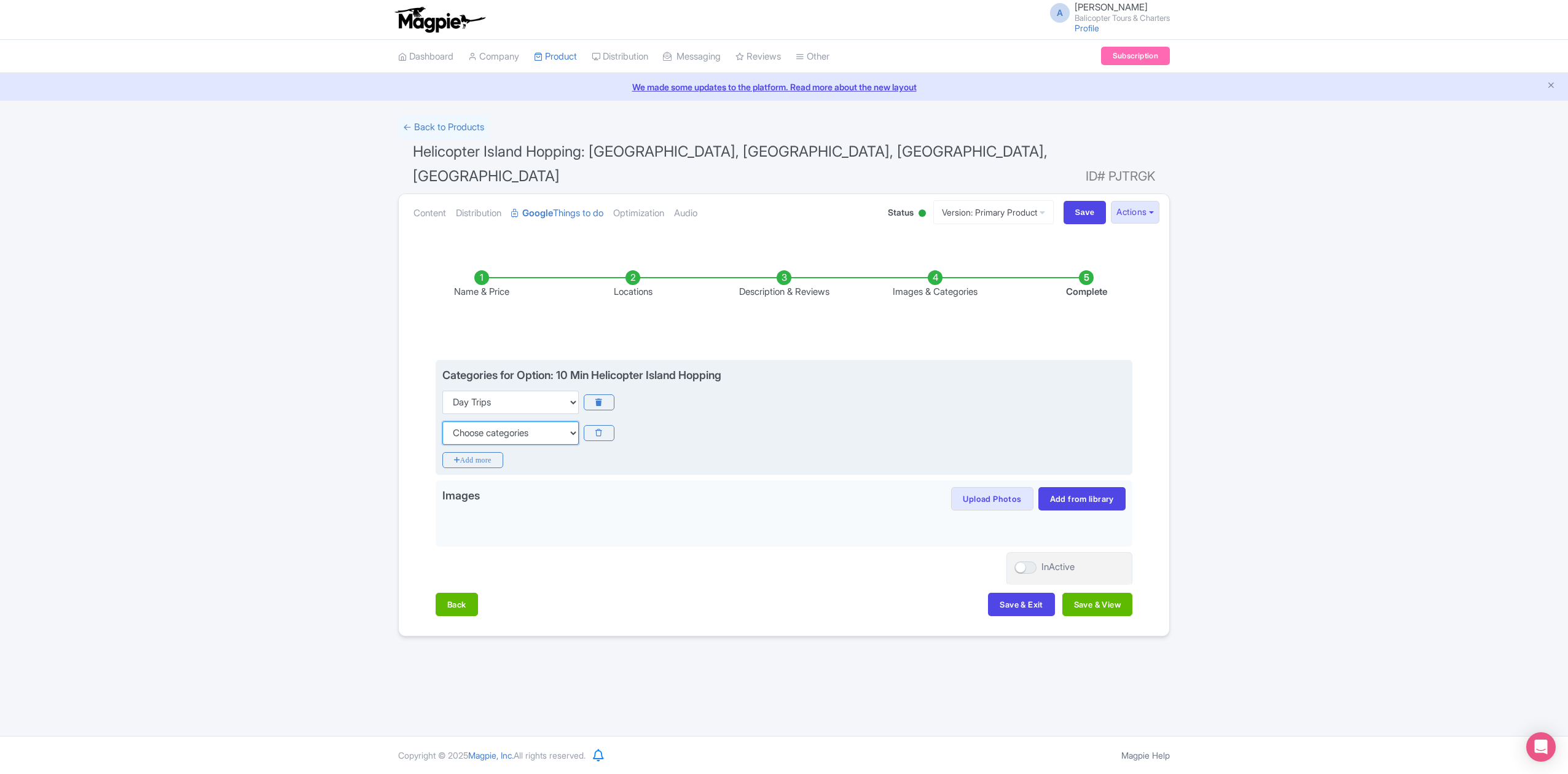
click at [507, 421] on select "Choose categories Adults Only Animals Audio Guide Beaches Bike Tours Boat Tours…" at bounding box center [510, 433] width 136 height 23
select select "private-tours"
click at [443, 421] on select "Choose categories Adults Only Animals Audio Guide Beaches Bike Tours Boat Tours…" at bounding box center [510, 433] width 136 height 23
click at [494, 452] on icon "Add more" at bounding box center [473, 460] width 61 height 16
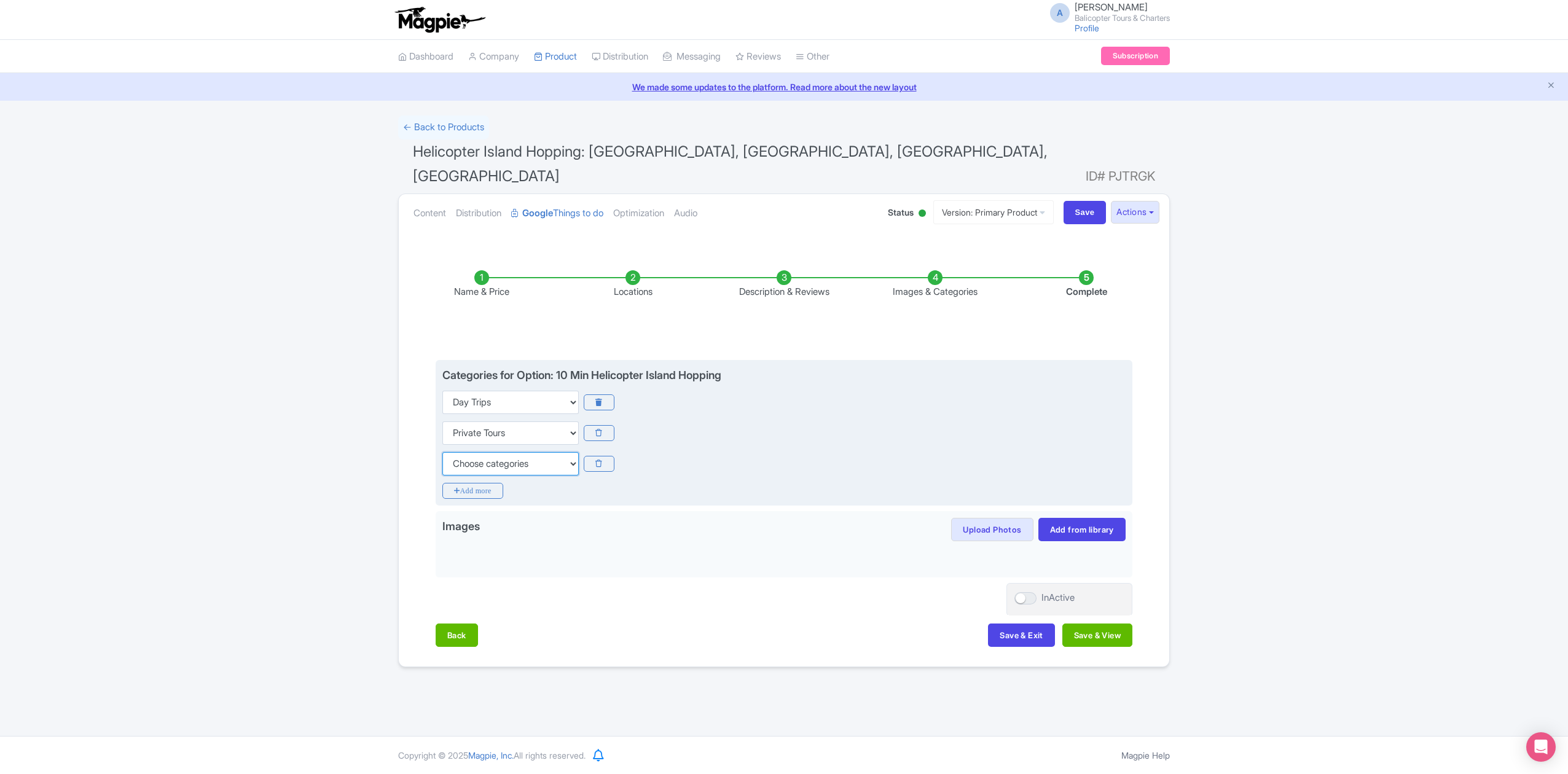
click at [513, 452] on select "Choose categories Adults Only Animals Audio Guide Beaches Bike Tours Boat Tours…" at bounding box center [510, 463] width 136 height 23
select select "guided-tours"
click at [443, 452] on select "Choose categories Adults Only Animals Audio Guide Beaches Bike Tours Boat Tours…" at bounding box center [510, 463] width 136 height 23
click at [489, 483] on icon "Add more" at bounding box center [473, 490] width 61 height 16
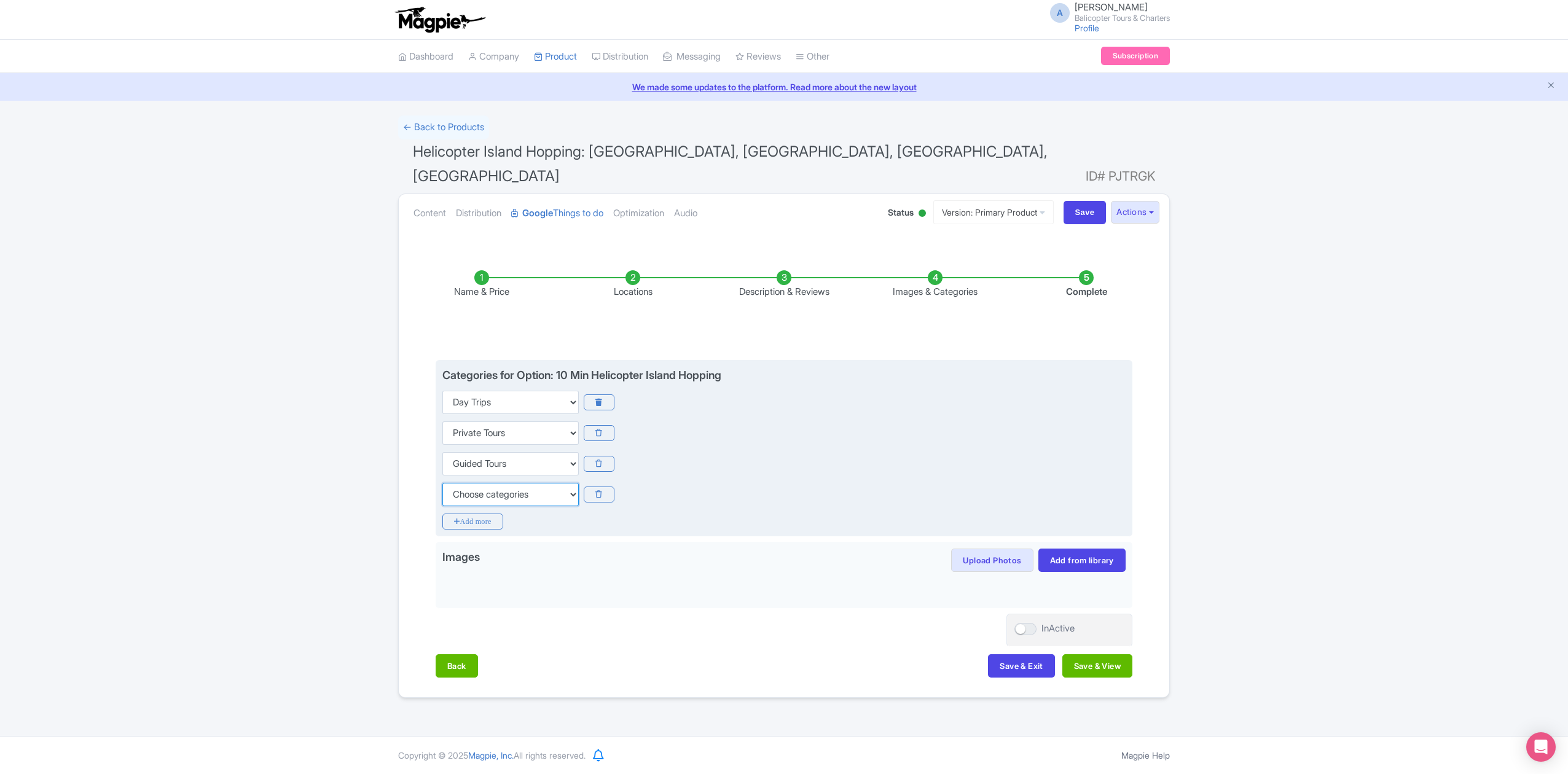
click at [523, 483] on select "Choose categories Adults Only Animals Audio Guide Beaches Bike Tours Boat Tours…" at bounding box center [510, 494] width 136 height 23
select select "family-friendly"
click at [443, 483] on select "Choose categories Adults Only Animals Audio Guide Beaches Bike Tours Boat Tours…" at bounding box center [510, 494] width 136 height 23
click at [799, 483] on div "Choose categories Adults Only Animals Audio Guide Beaches Bike Tours Boat Tours…" at bounding box center [784, 494] width 683 height 23
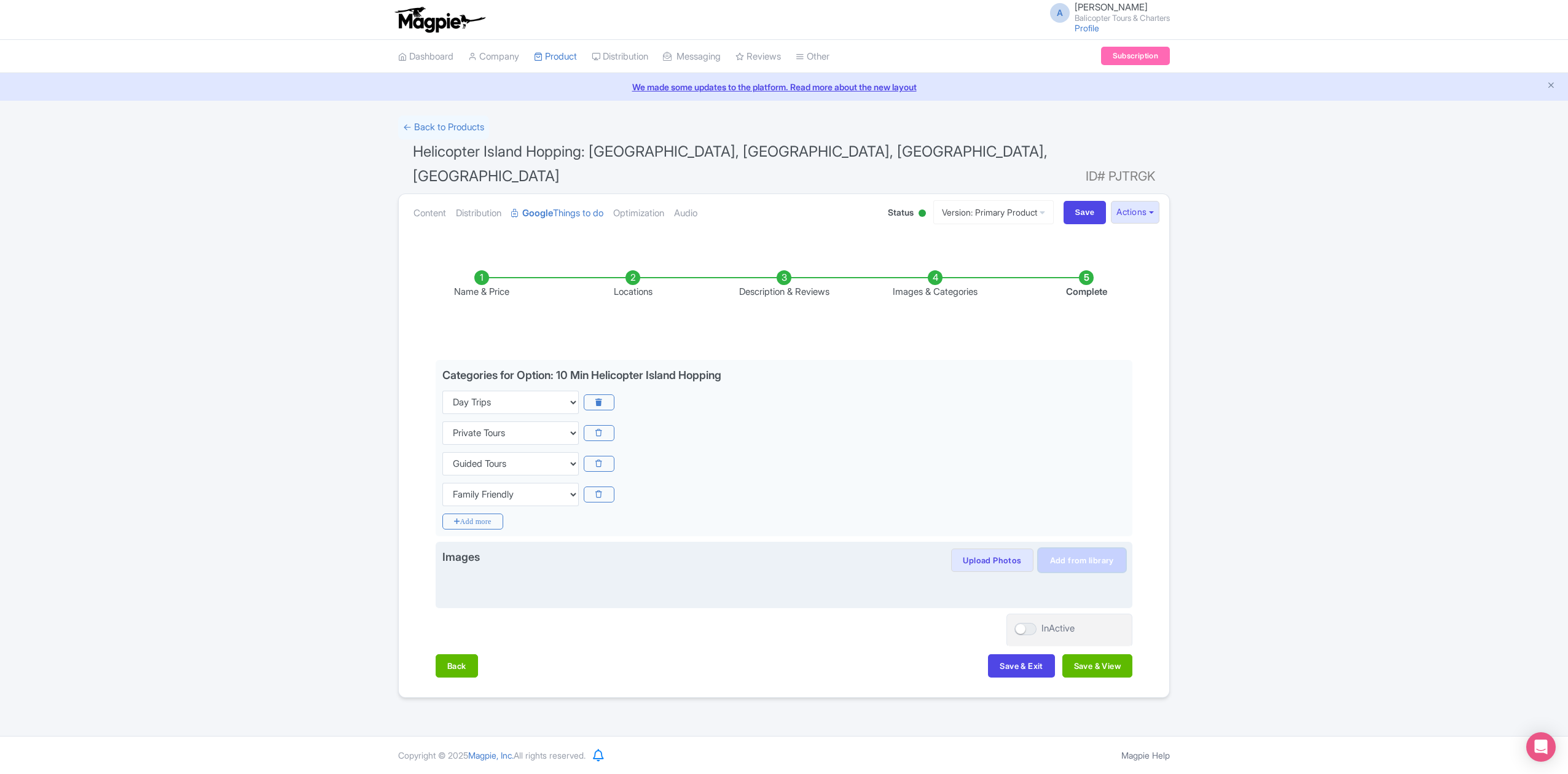
click at [1067, 549] on link "Add from library" at bounding box center [1082, 560] width 88 height 23
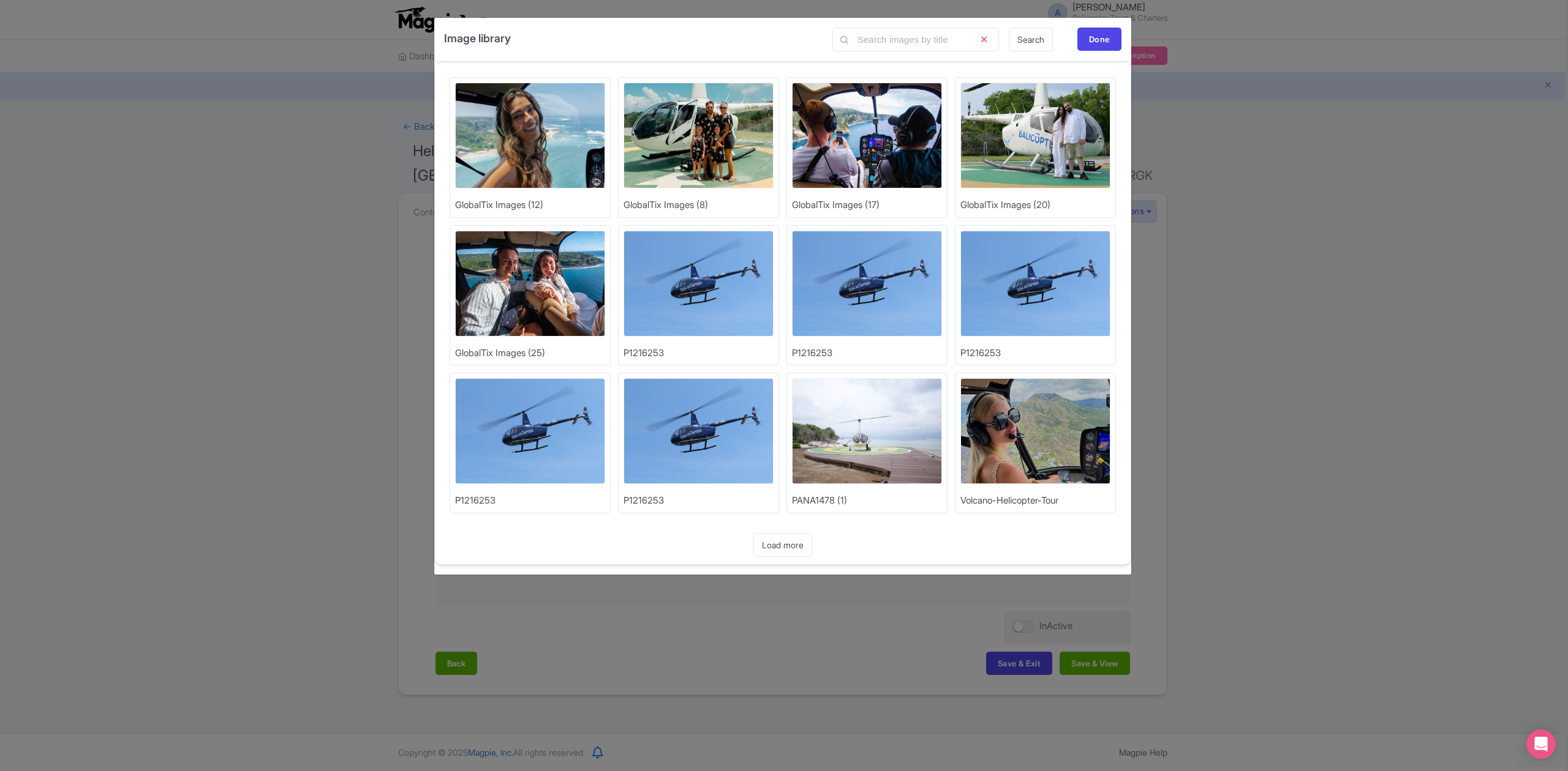
click at [687, 266] on img at bounding box center [699, 283] width 150 height 106
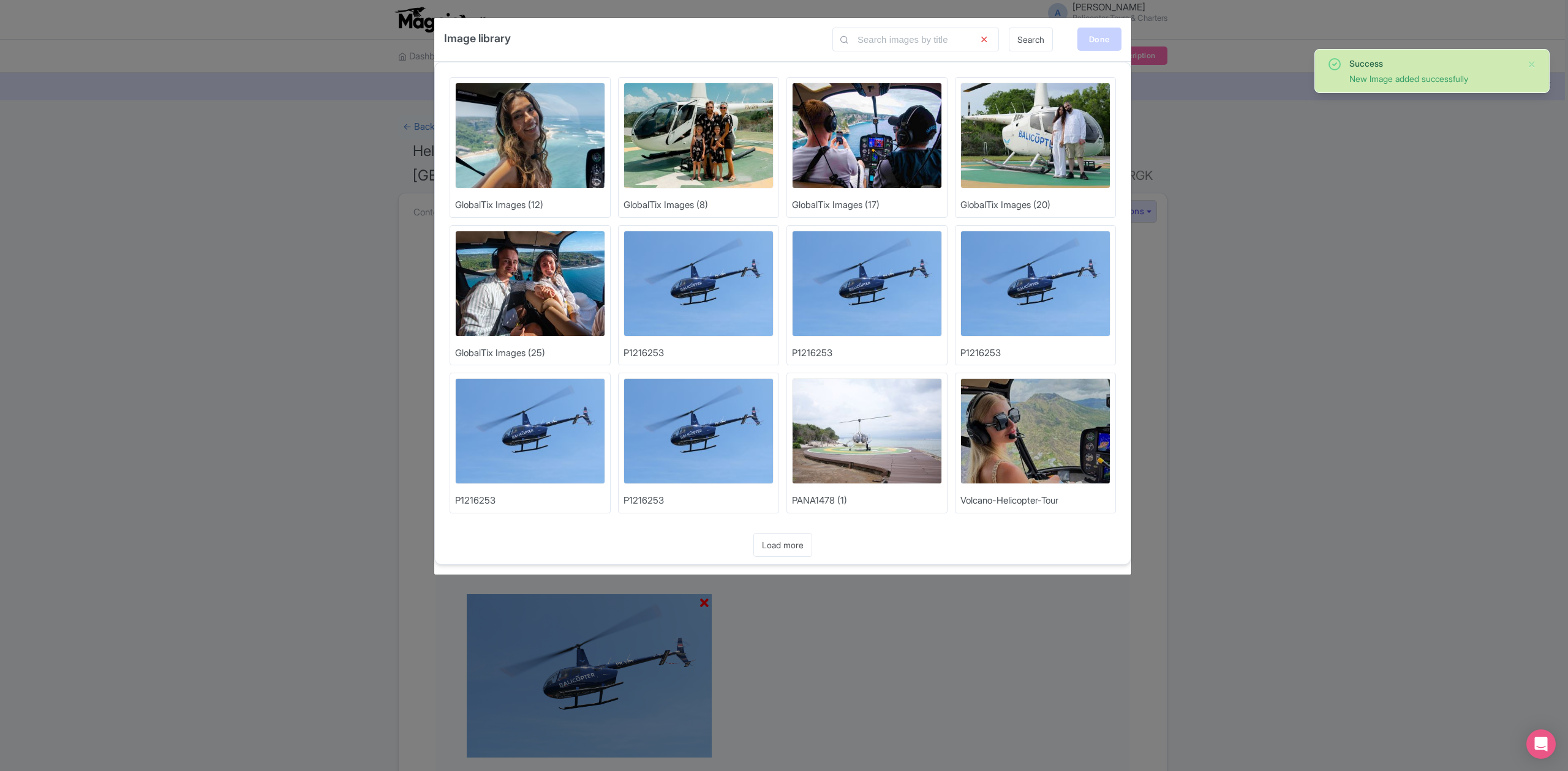
click at [1090, 39] on div "Done" at bounding box center [1099, 39] width 44 height 23
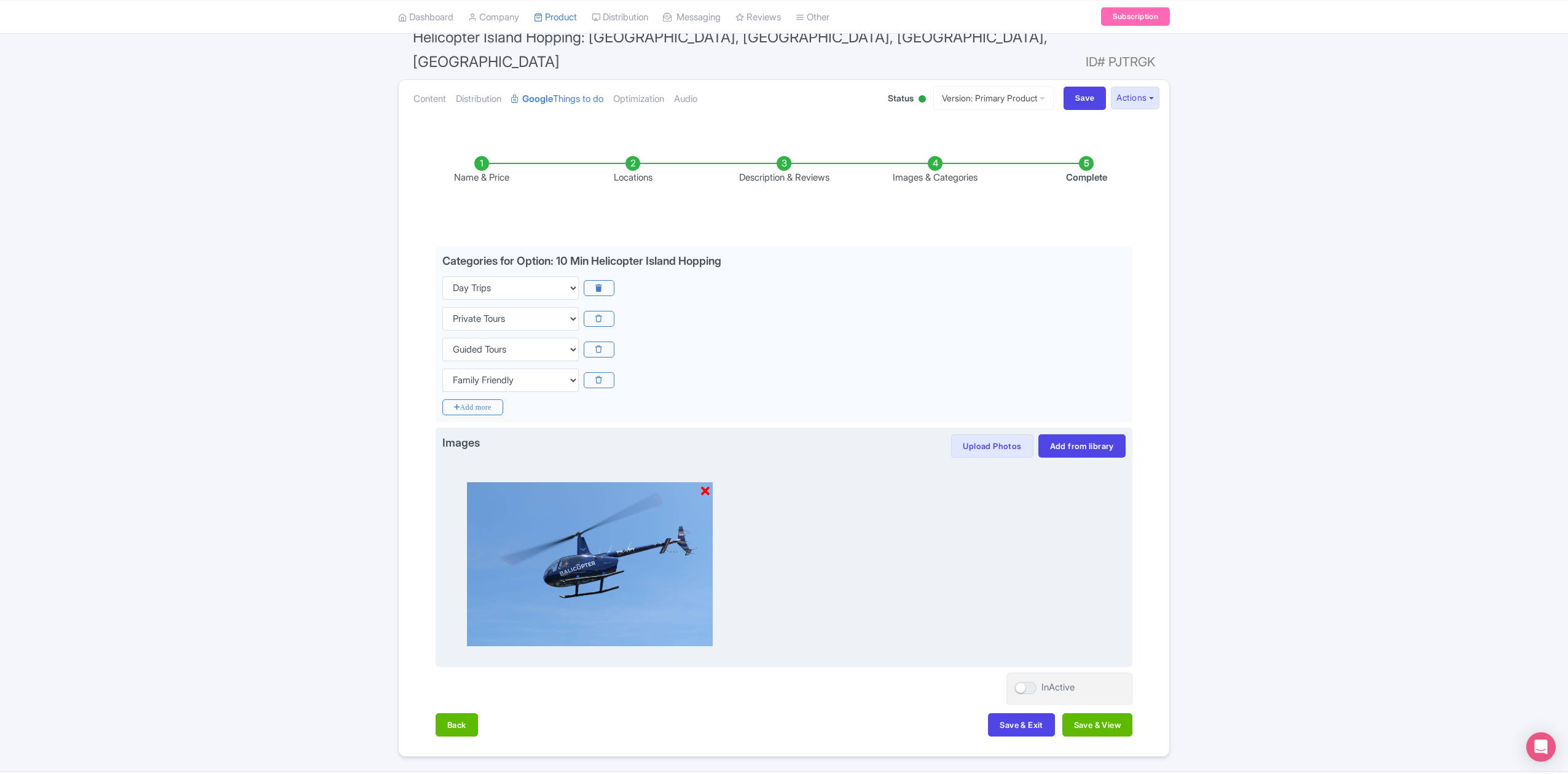
scroll to position [128, 0]
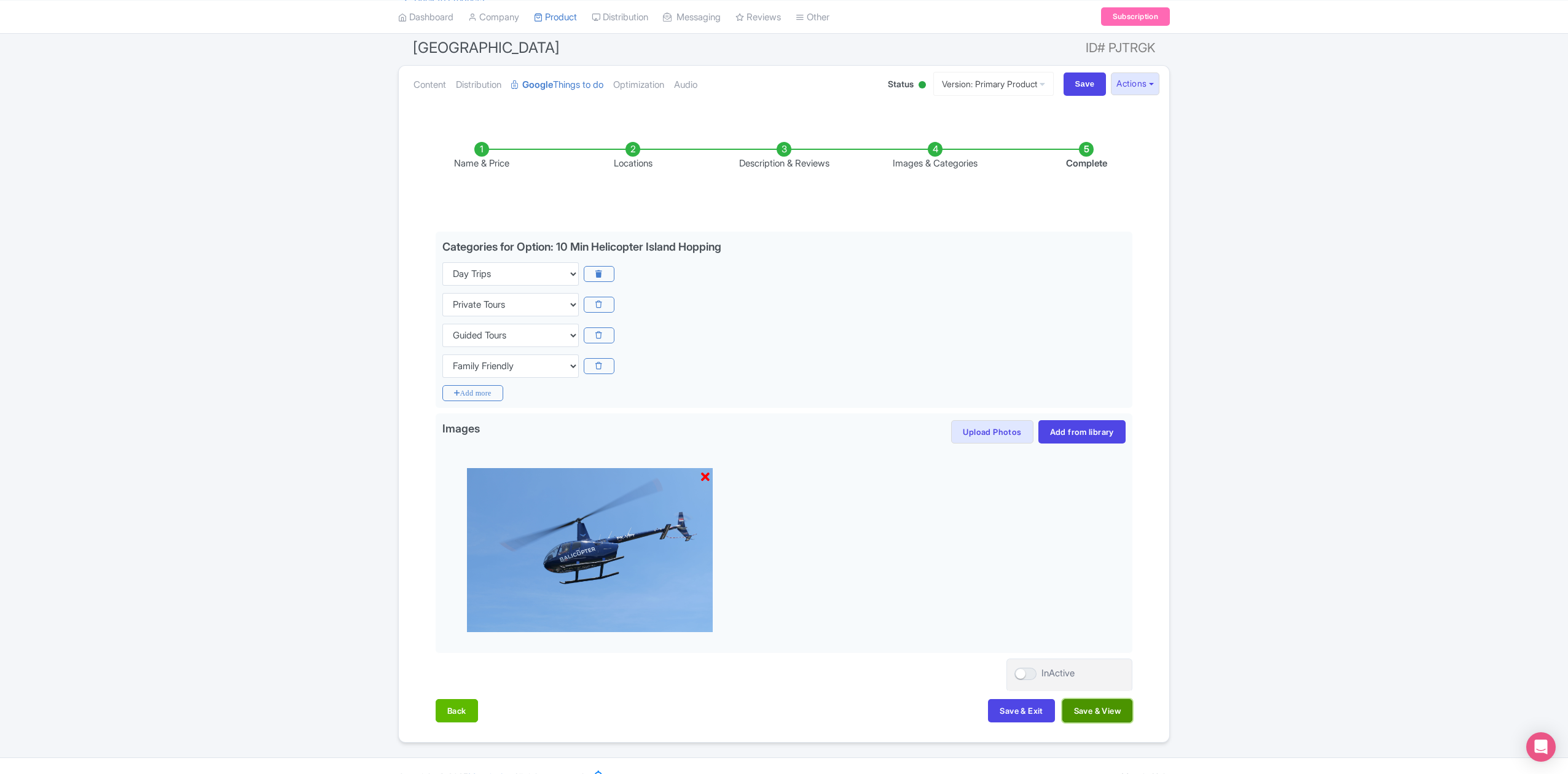
click at [1117, 699] on button "Save & View" at bounding box center [1097, 711] width 70 height 23
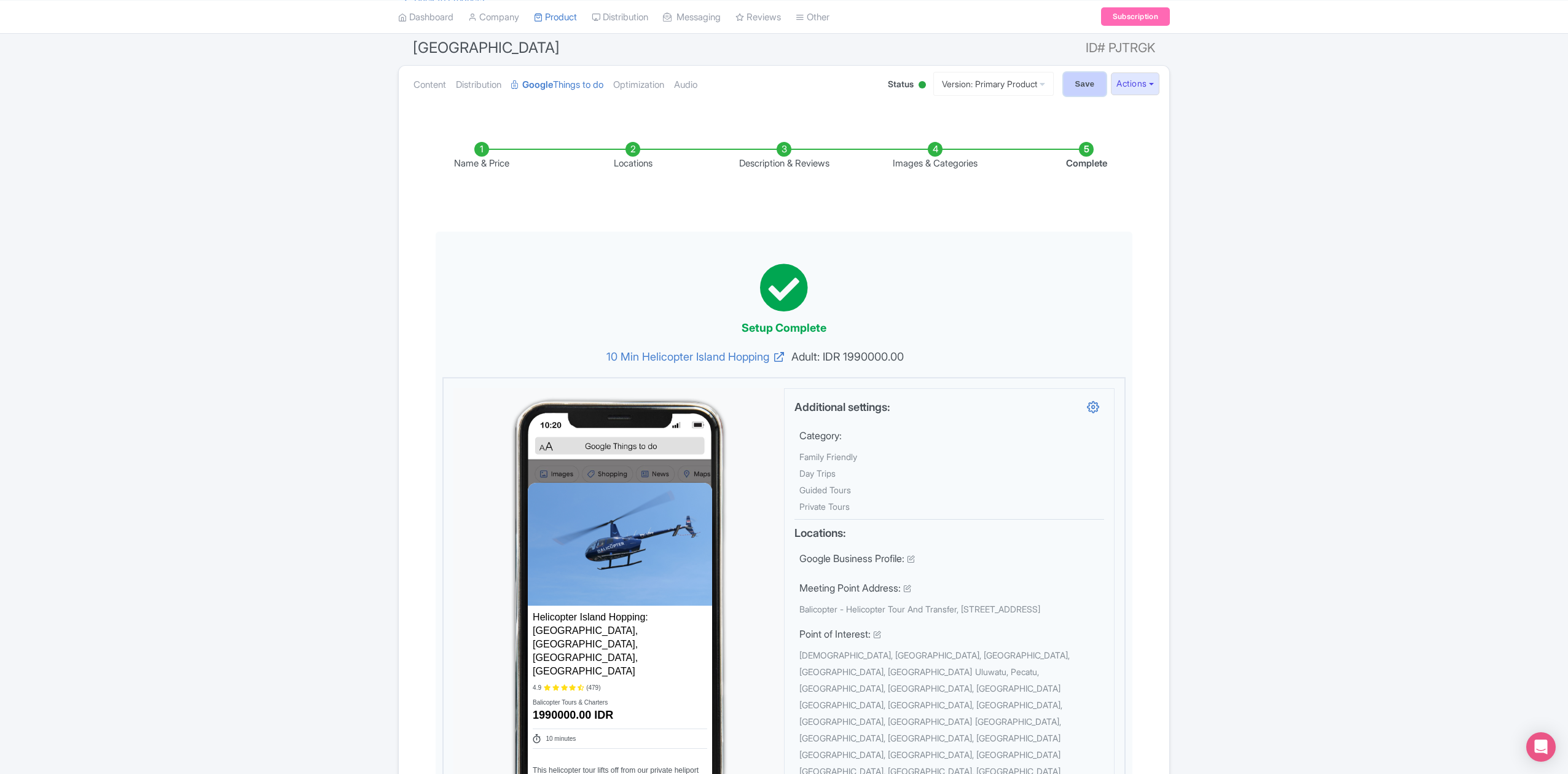
click at [1082, 72] on input "Save" at bounding box center [1085, 84] width 43 height 23
type input "Saving..."
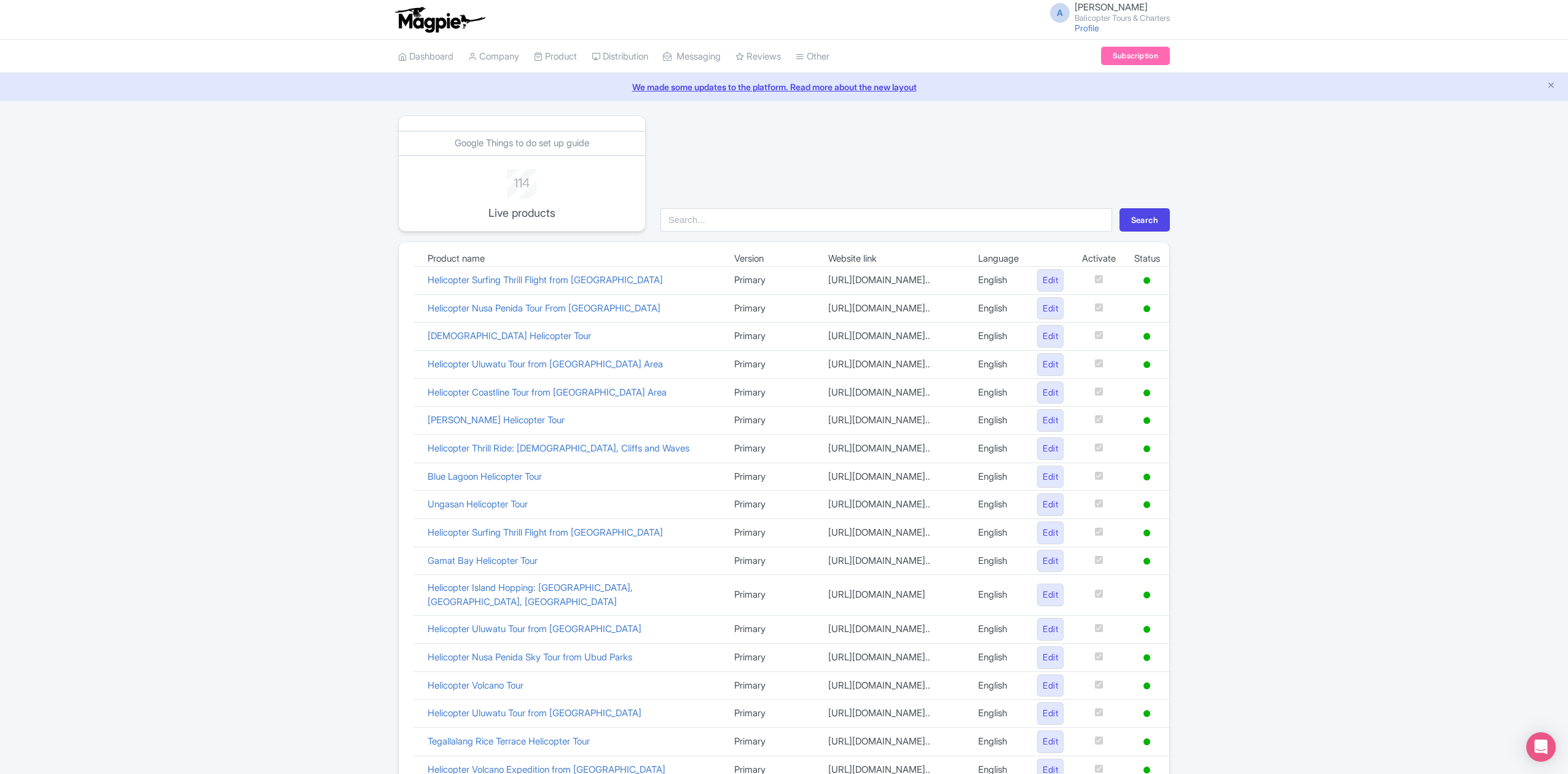
scroll to position [8, 0]
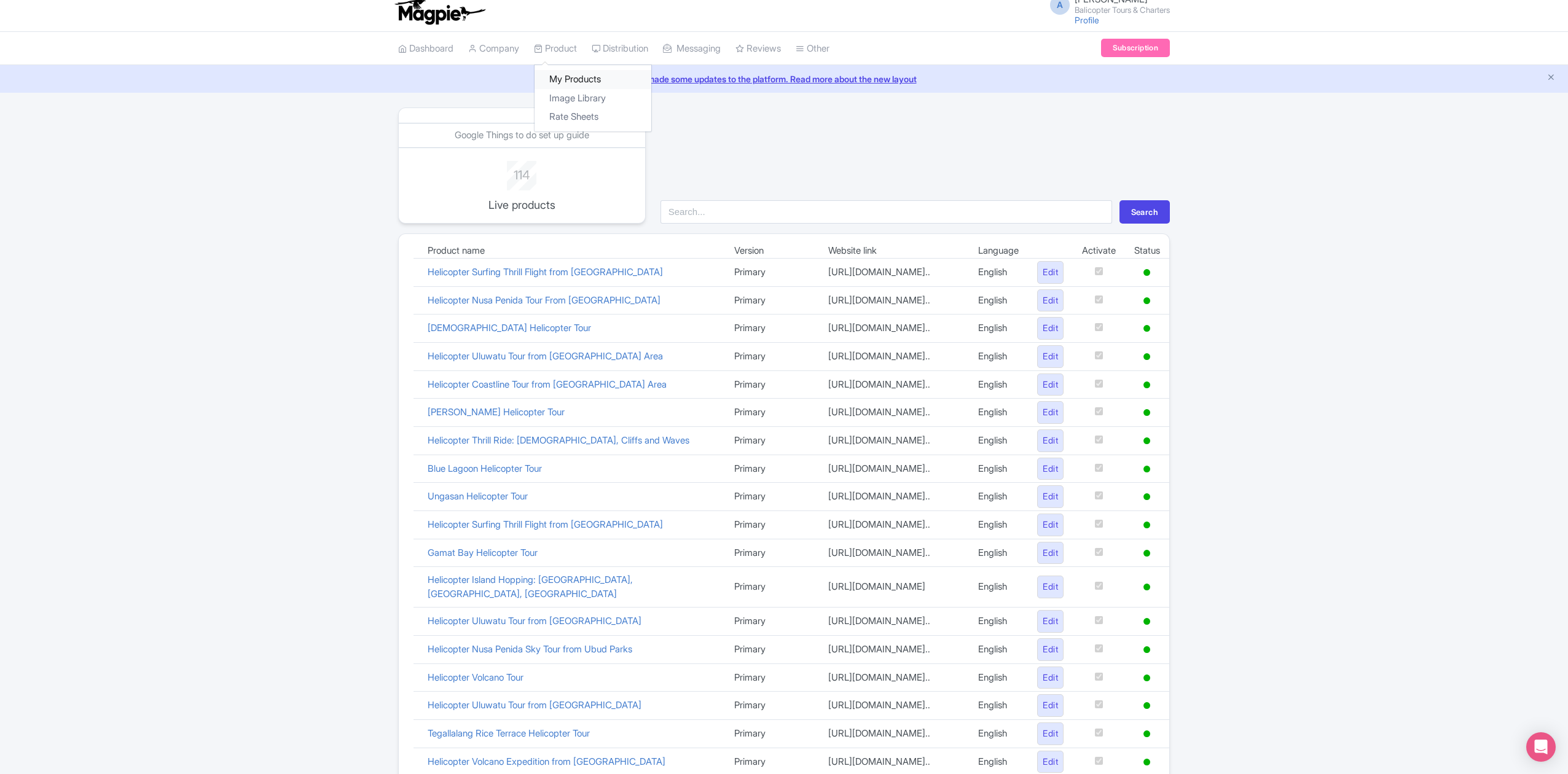
click at [579, 80] on link "My Products" at bounding box center [593, 79] width 117 height 19
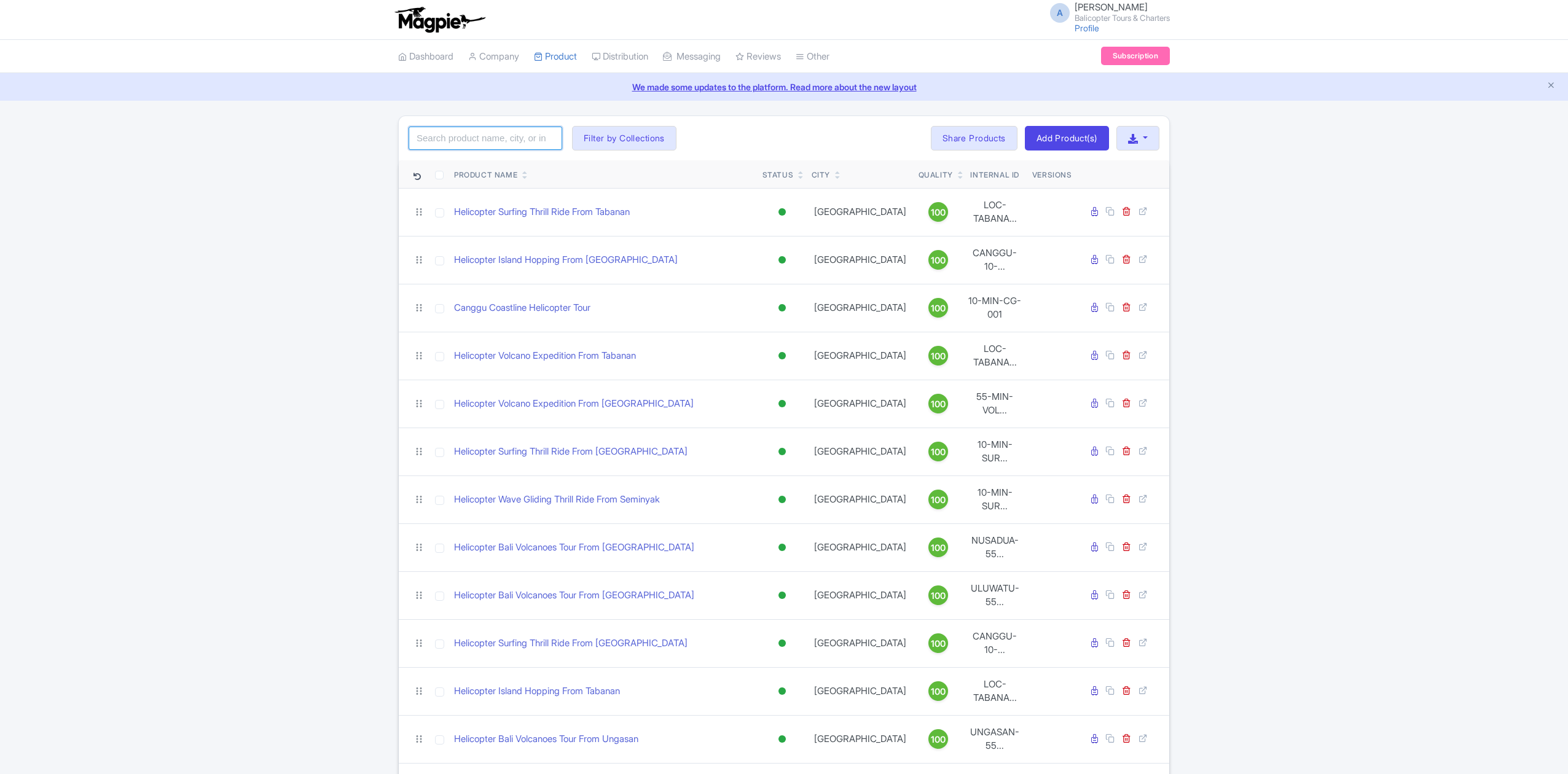
click at [522, 141] on input "search" at bounding box center [486, 138] width 154 height 23
paste input "[GEOGRAPHIC_DATA] Helicopter Tour"
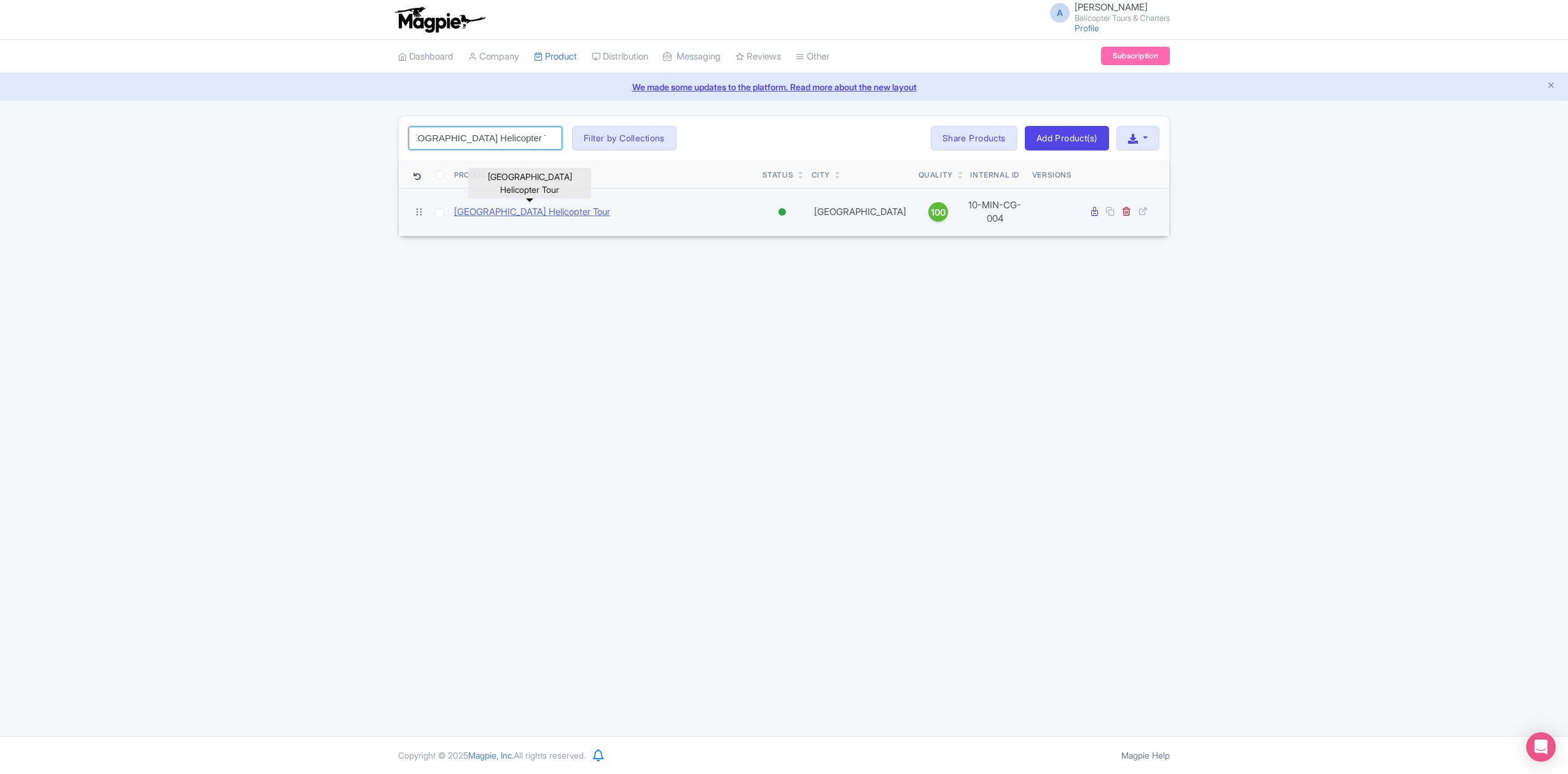
type input "[GEOGRAPHIC_DATA] Helicopter Tour"
click at [520, 210] on link "[GEOGRAPHIC_DATA] Helicopter Tour" at bounding box center [532, 212] width 156 height 14
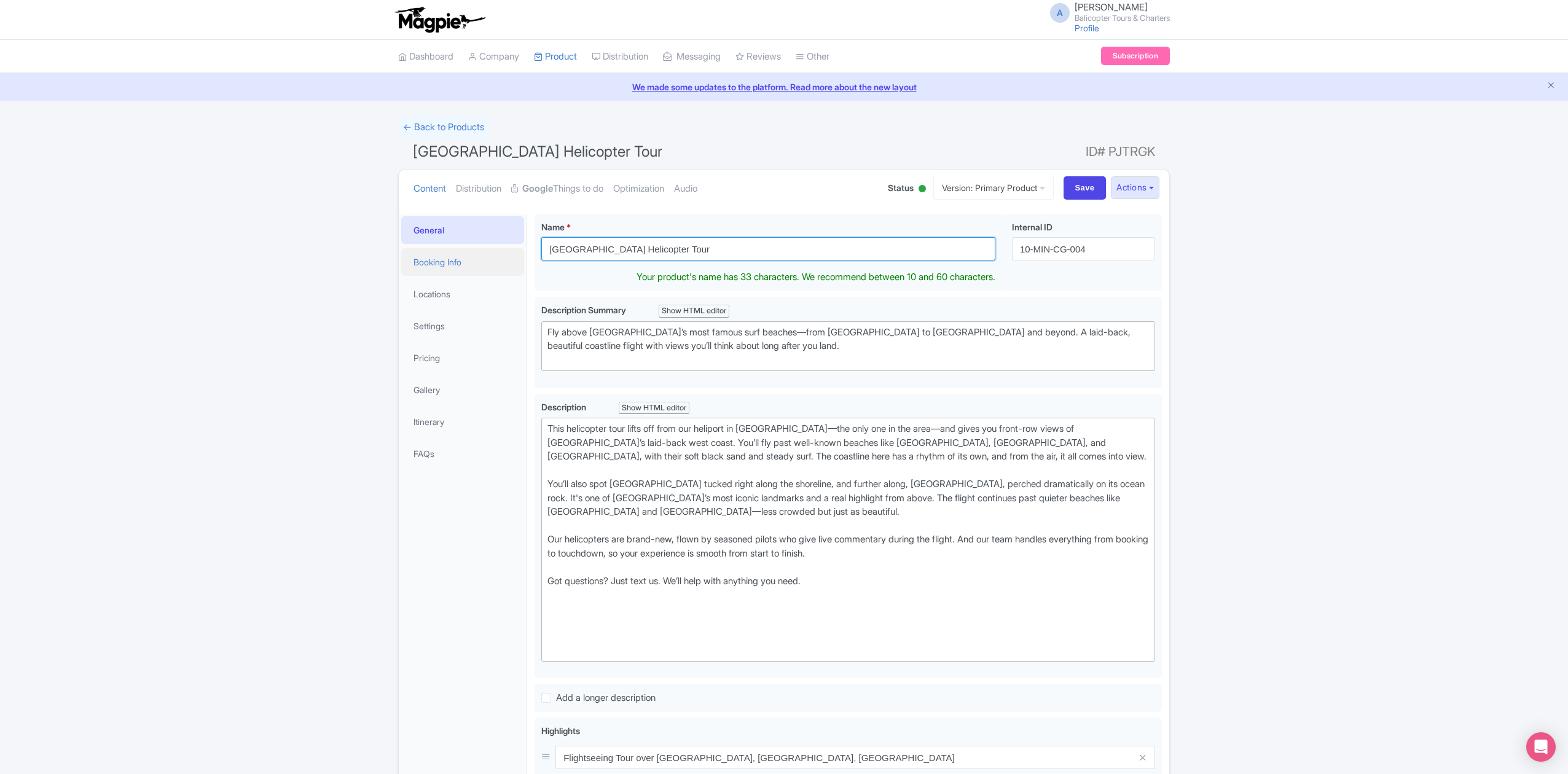
drag, startPoint x: 711, startPoint y: 254, endPoint x: 499, endPoint y: 257, distance: 212.0
click at [499, 257] on div "General Booking Info Locations Settings Pricing Gallery Itinerary FAQs Batu Bol…" at bounding box center [784, 658] width 770 height 902
paste input "Helicopter Thrill Ride: [GEOGRAPHIC_DATA], Black Sand And Waves"
type input "Helicopter Thrill Ride: [GEOGRAPHIC_DATA], Black Sand And Waves"
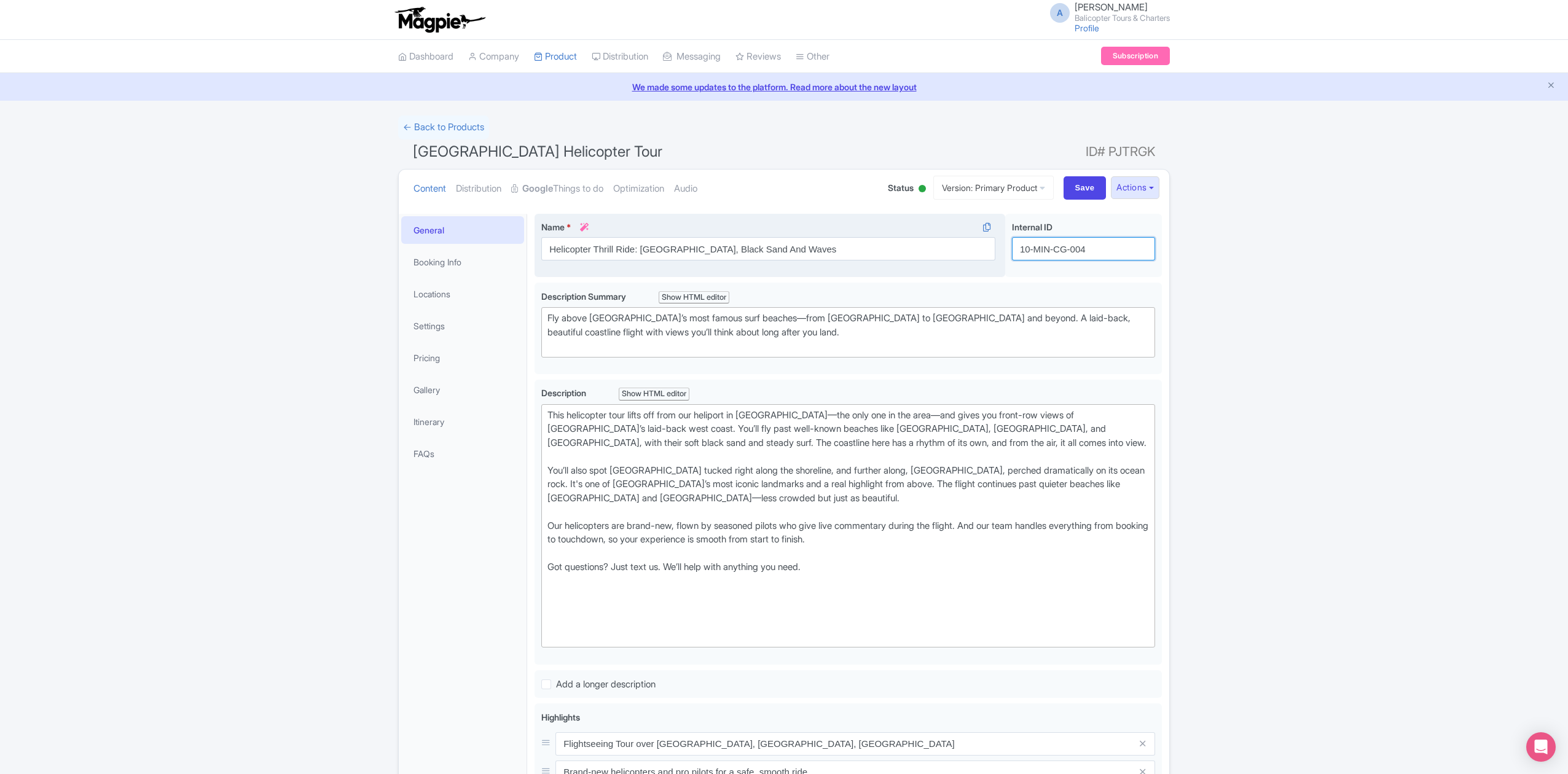
drag, startPoint x: 1101, startPoint y: 247, endPoint x: 988, endPoint y: 262, distance: 114.0
click at [988, 262] on div "Batu Bolong Beach Helicopter Tour Name * i Helicopter Thrill Ride: Tanah Lot, B…" at bounding box center [849, 248] width 627 height 69
paste input "tanahlot-thrill-bali"
type input "tanahlot-thrill-bali"
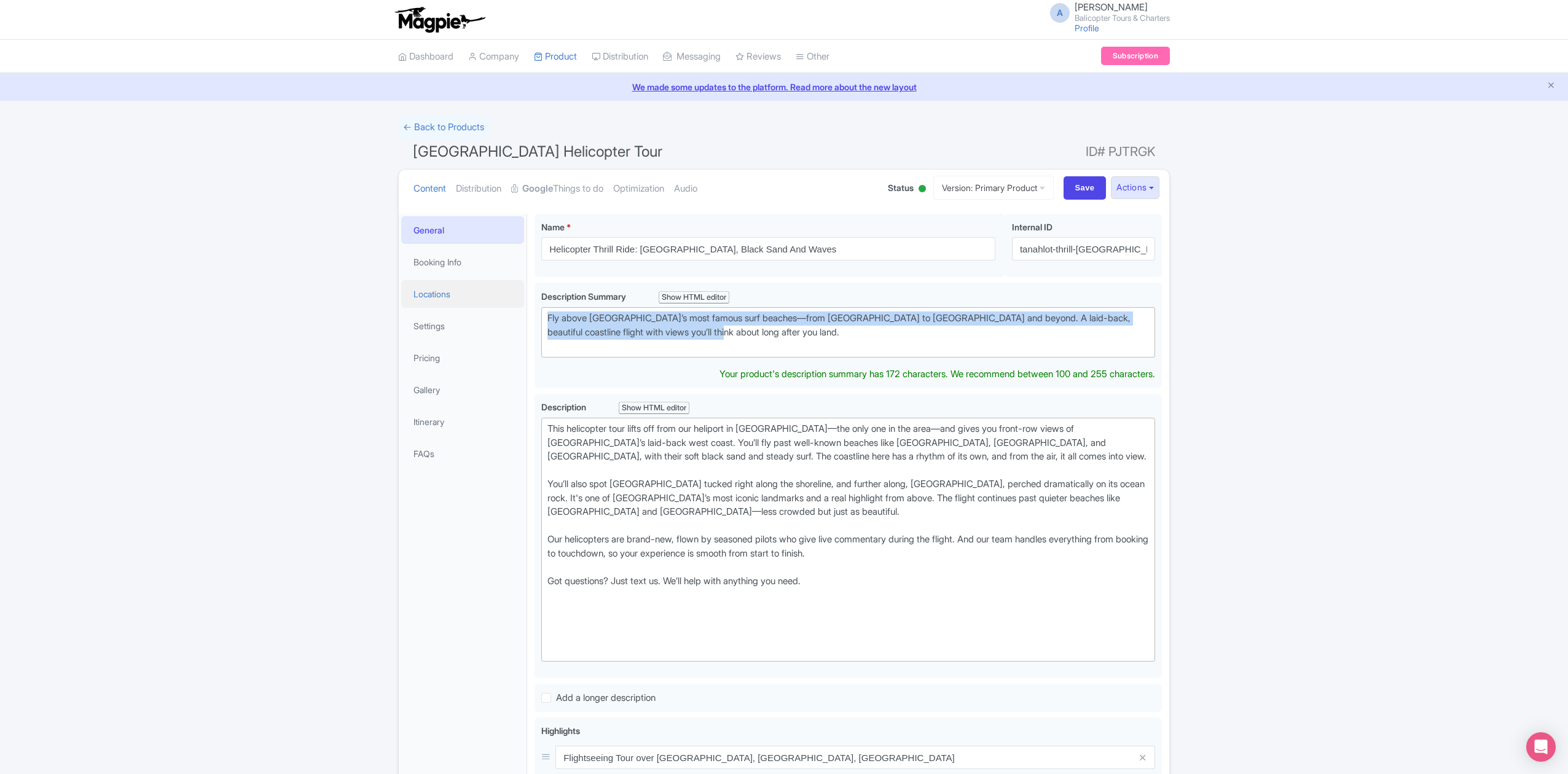
drag, startPoint x: 649, startPoint y: 321, endPoint x: 510, endPoint y: 297, distance: 141.1
click at [510, 297] on div "General Booking Info Locations Settings Pricing Gallery Itinerary FAQs Batu Bol…" at bounding box center [784, 658] width 770 height 902
paste trix-editor "A scenic helicopter flight along the coastline with front-row views of beaches,…"
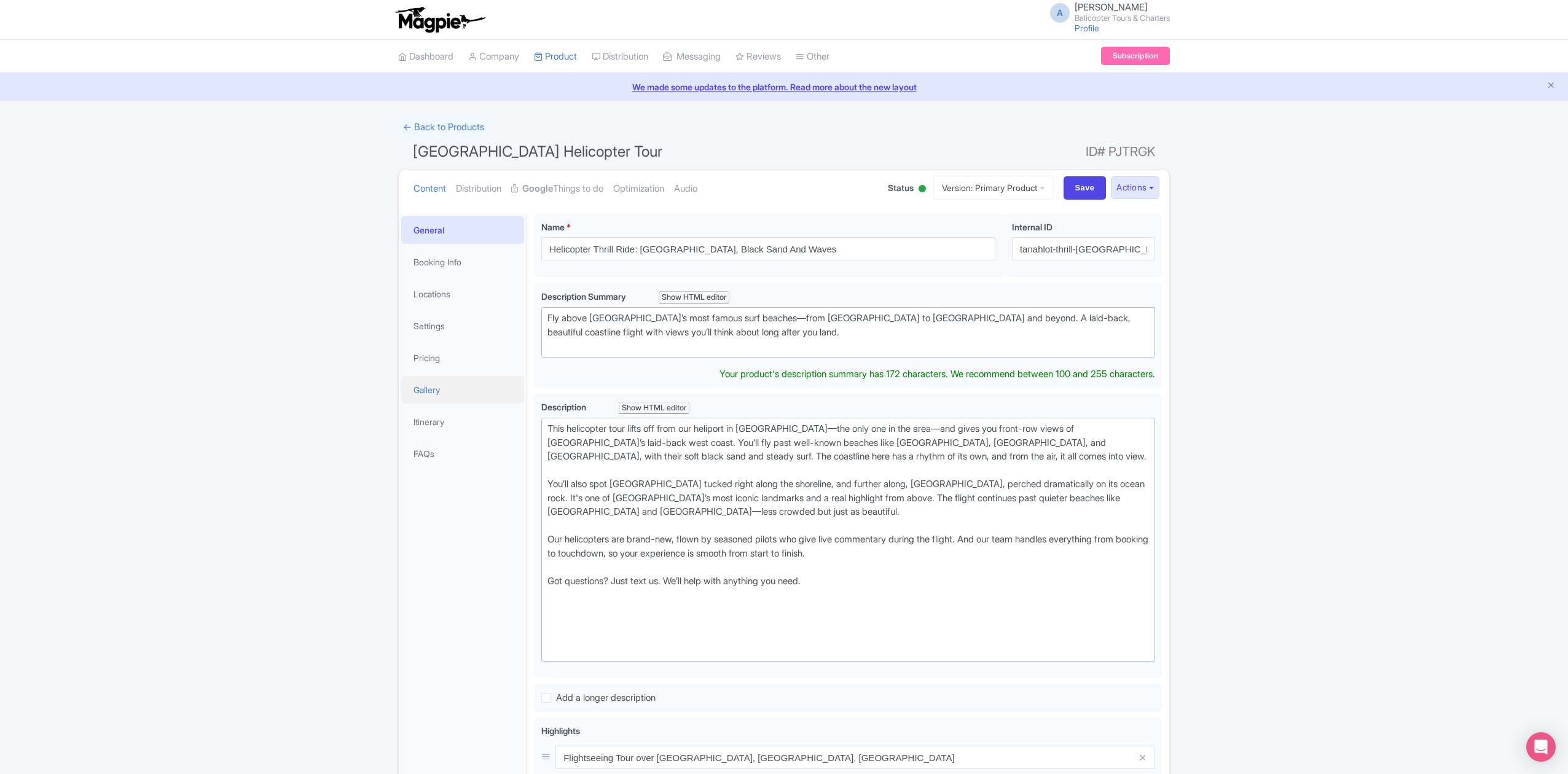
type trix-editor "<div>A scenic helicopter flight along the coastline with front-row views of bea…"
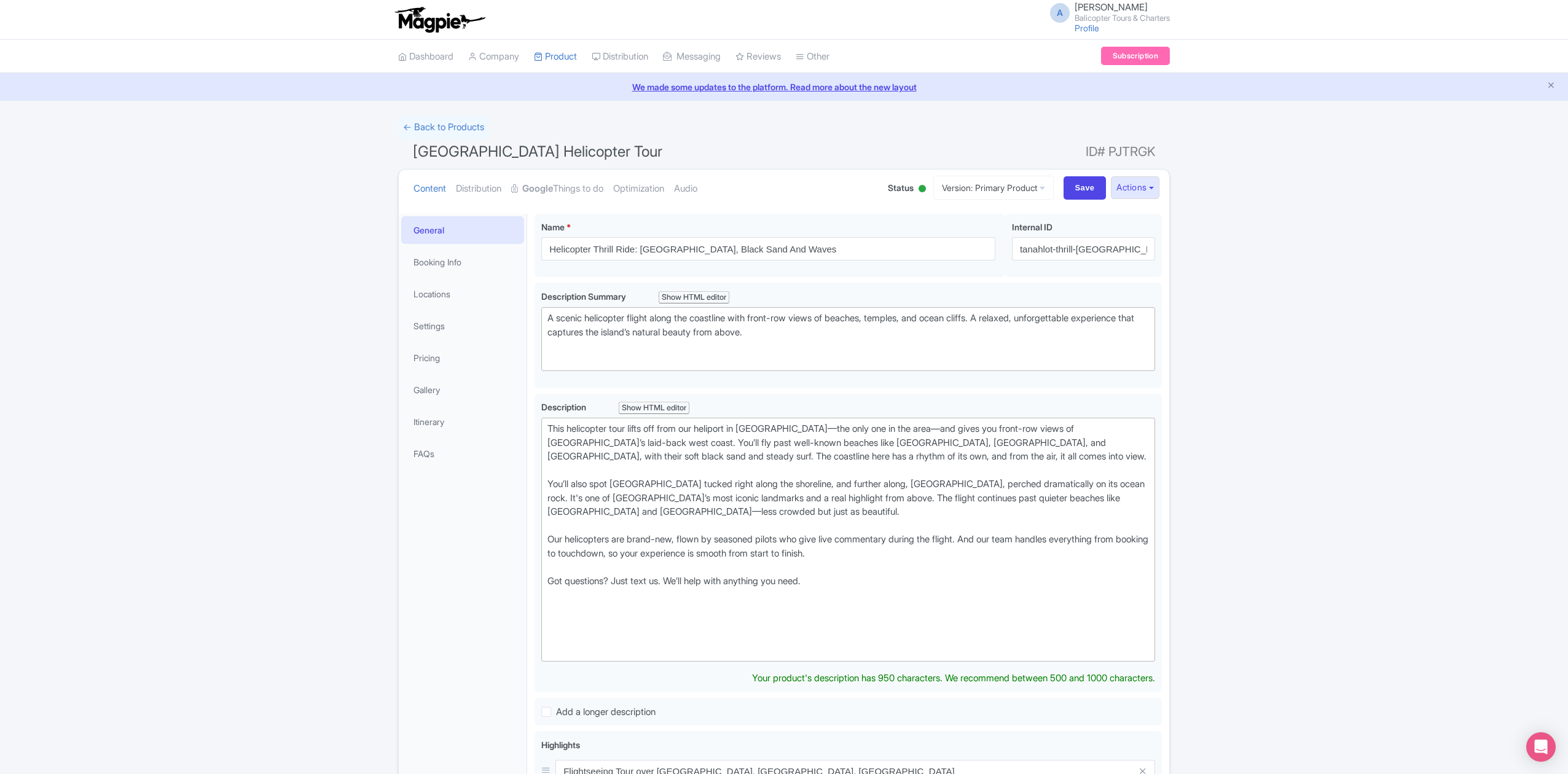
drag, startPoint x: 845, startPoint y: 579, endPoint x: 524, endPoint y: 420, distance: 358.2
click at [524, 420] on div "General Booking Info Locations Settings Pricing Gallery Itinerary FAQs Batu Bol…" at bounding box center [784, 665] width 770 height 916
paste trix-editor "private heliport and takes you along one of the most beautiful stretches of coa…"
type trix-editor "<lor>Ipsu dolorsitam cons adipi eli sedd eiu tempori utlabore etd magna ali eni…"
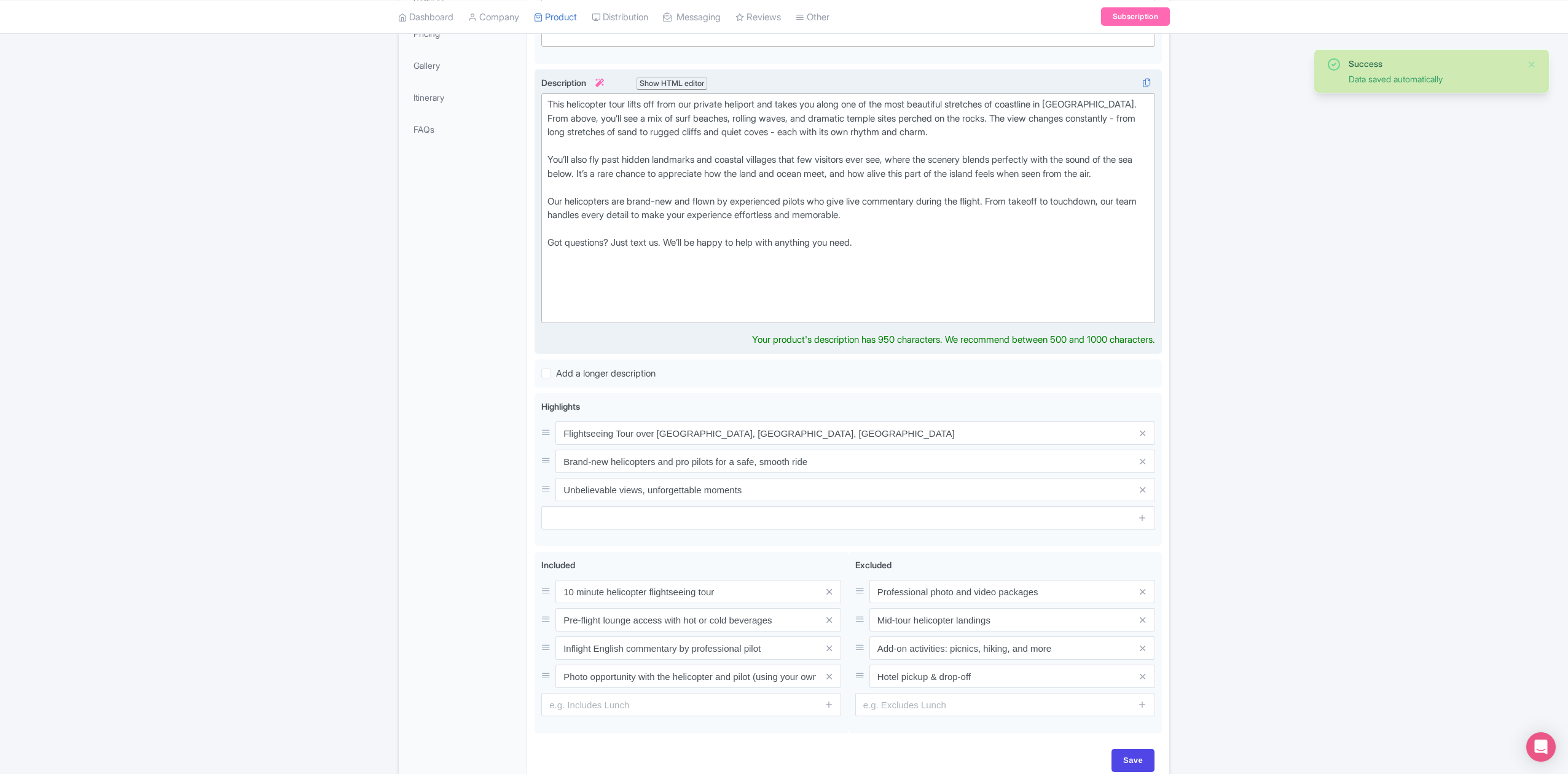
scroll to position [327, 0]
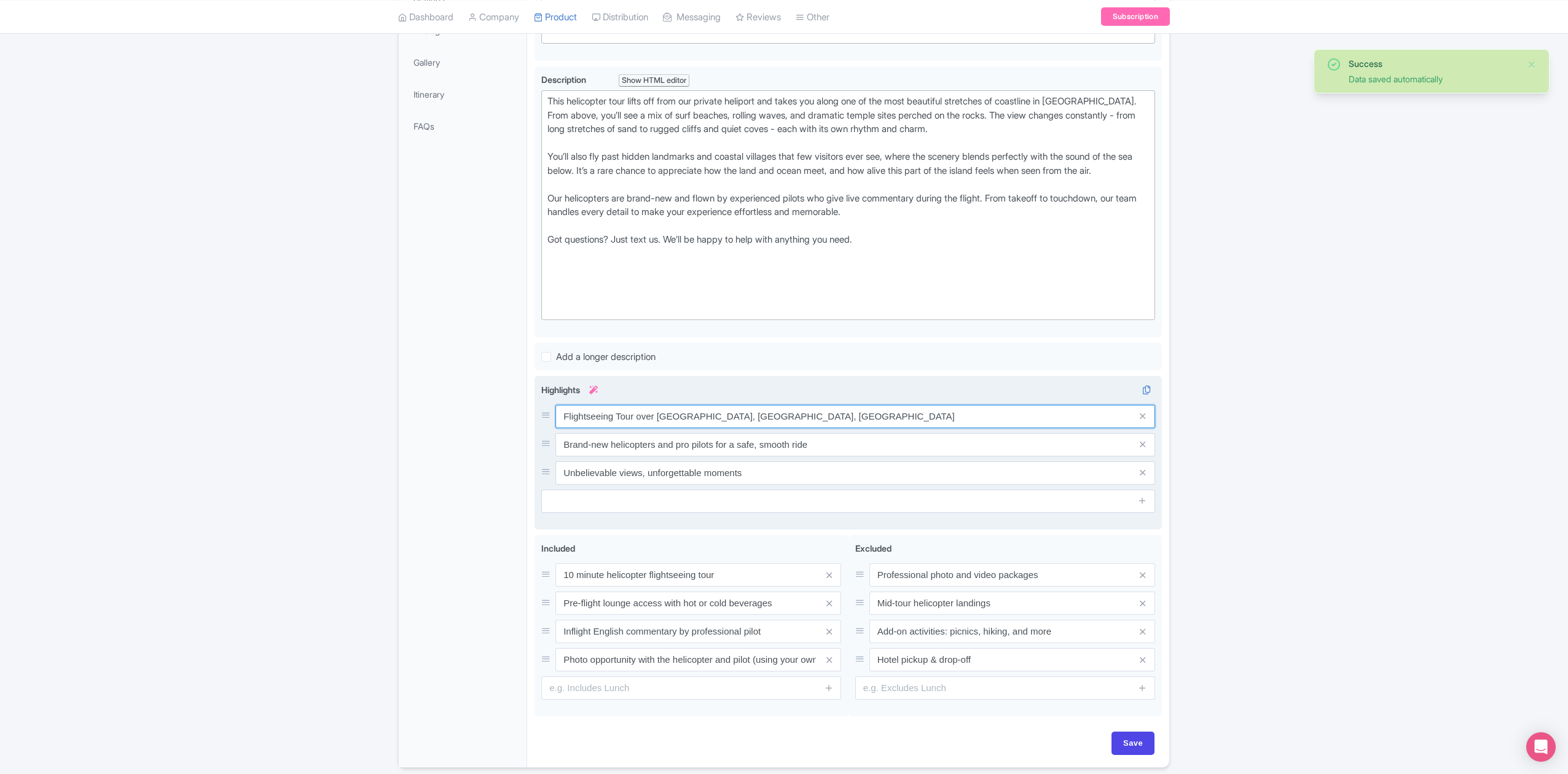
drag, startPoint x: 854, startPoint y: 440, endPoint x: 633, endPoint y: 436, distance: 221.0
click at [633, 428] on input "Flightseeing Tour over Canggu, Batu Bolong, Tanah Lot Temple" at bounding box center [855, 417] width 600 height 23
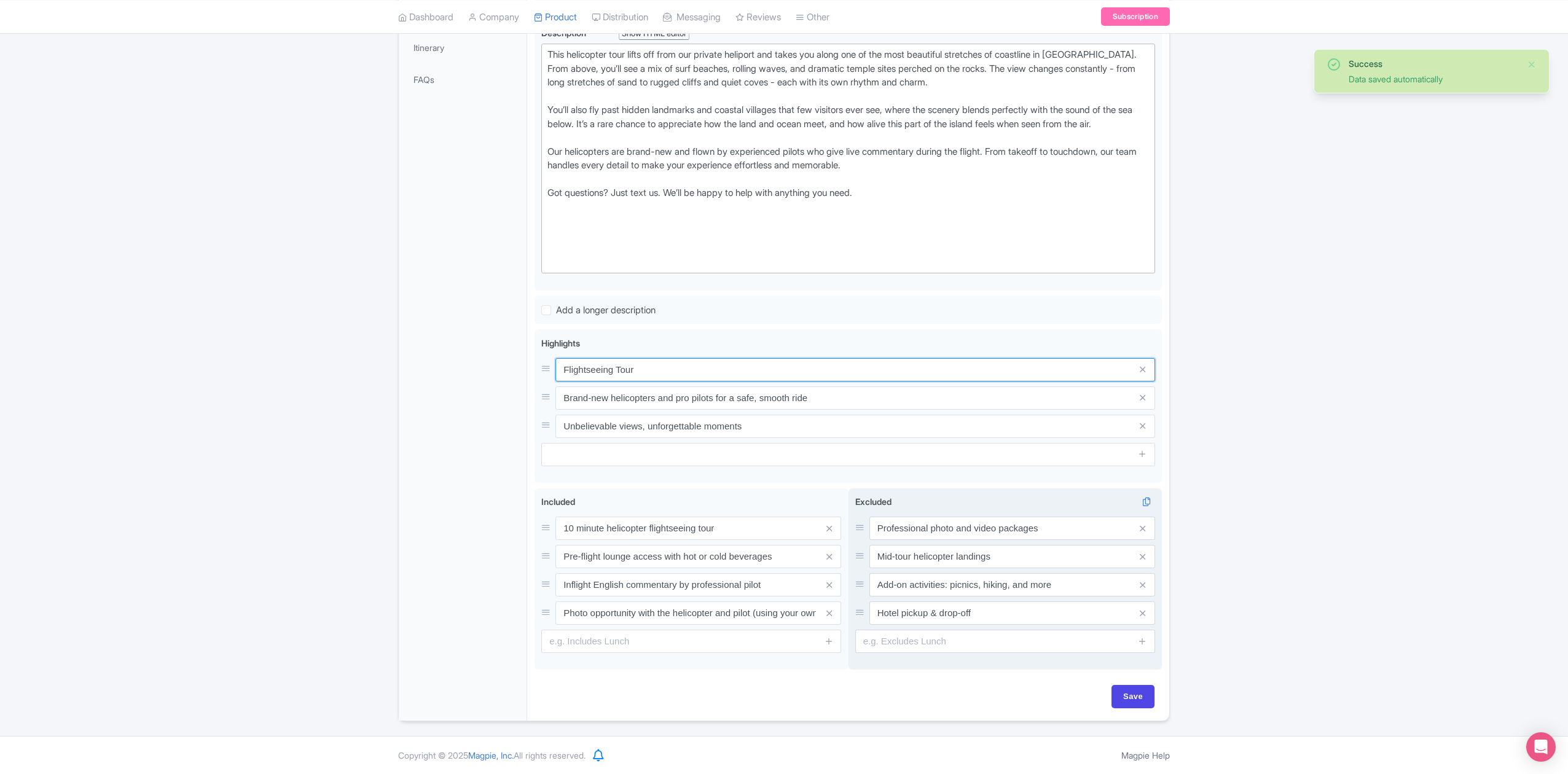
scroll to position [391, 0]
type input "Flightseeing Tour"
click at [1118, 699] on input "Save" at bounding box center [1133, 696] width 43 height 23
type input "Saving..."
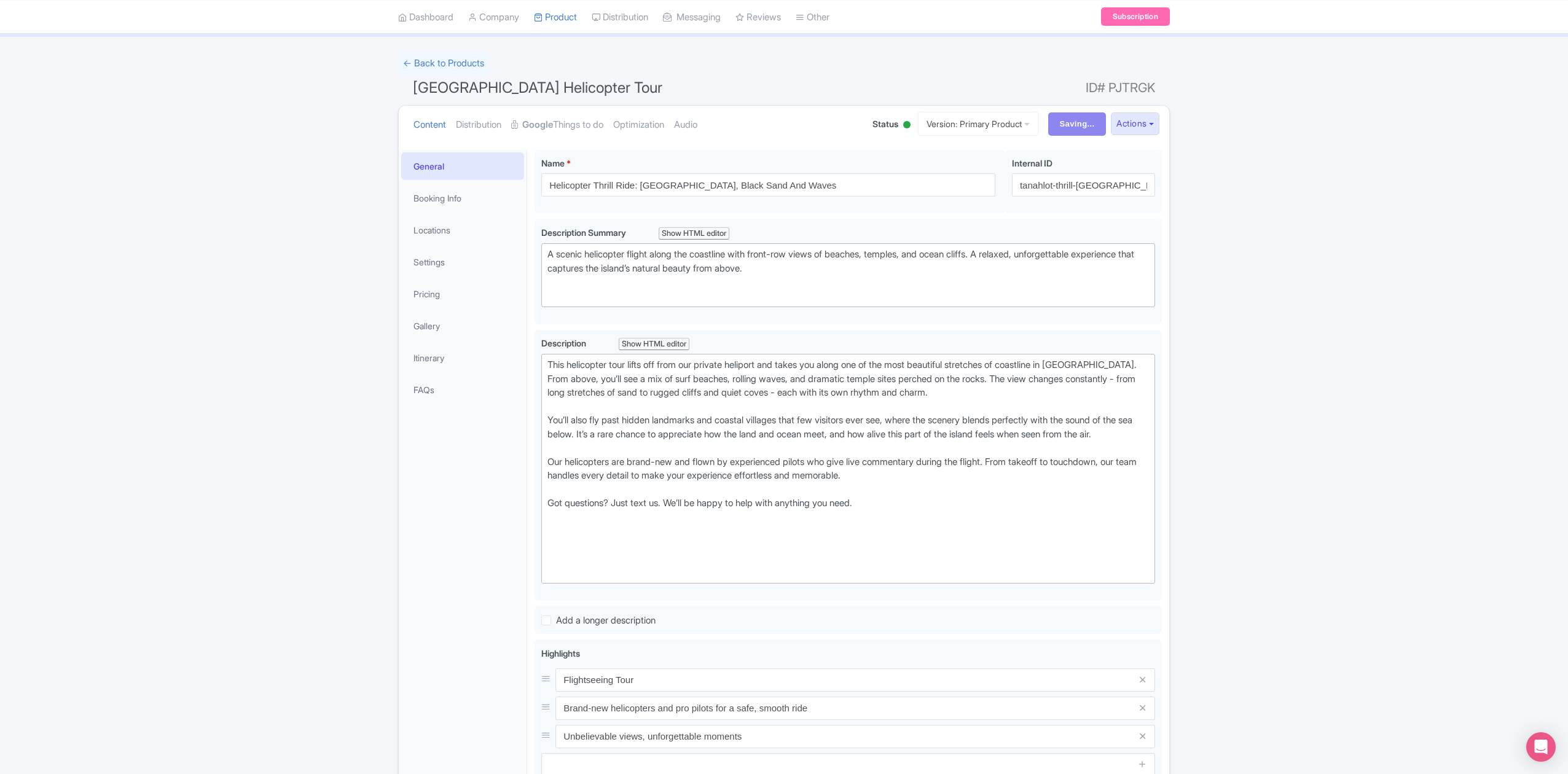
scroll to position [0, 0]
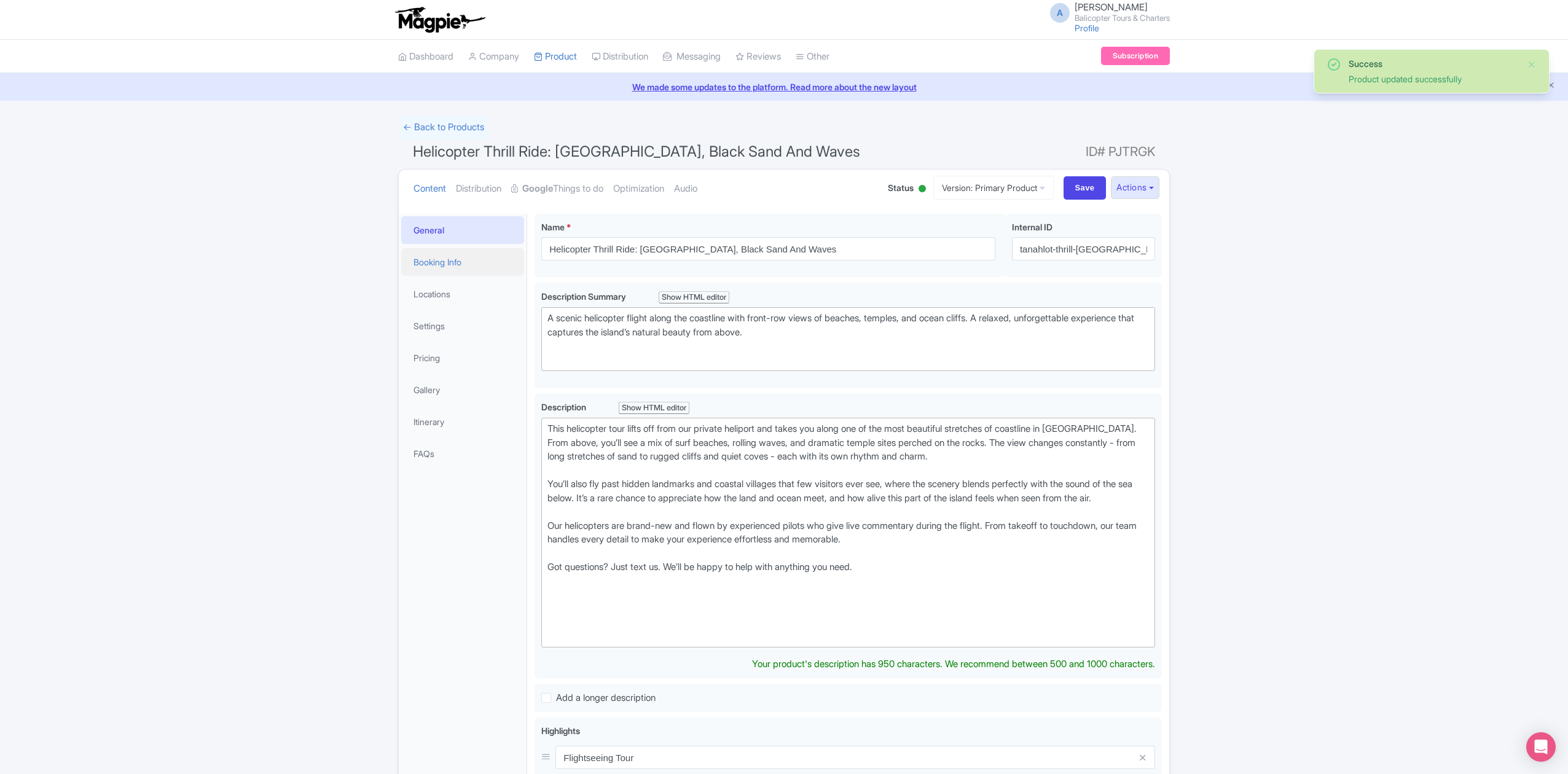
click at [480, 261] on link "Booking Info" at bounding box center [463, 262] width 123 height 28
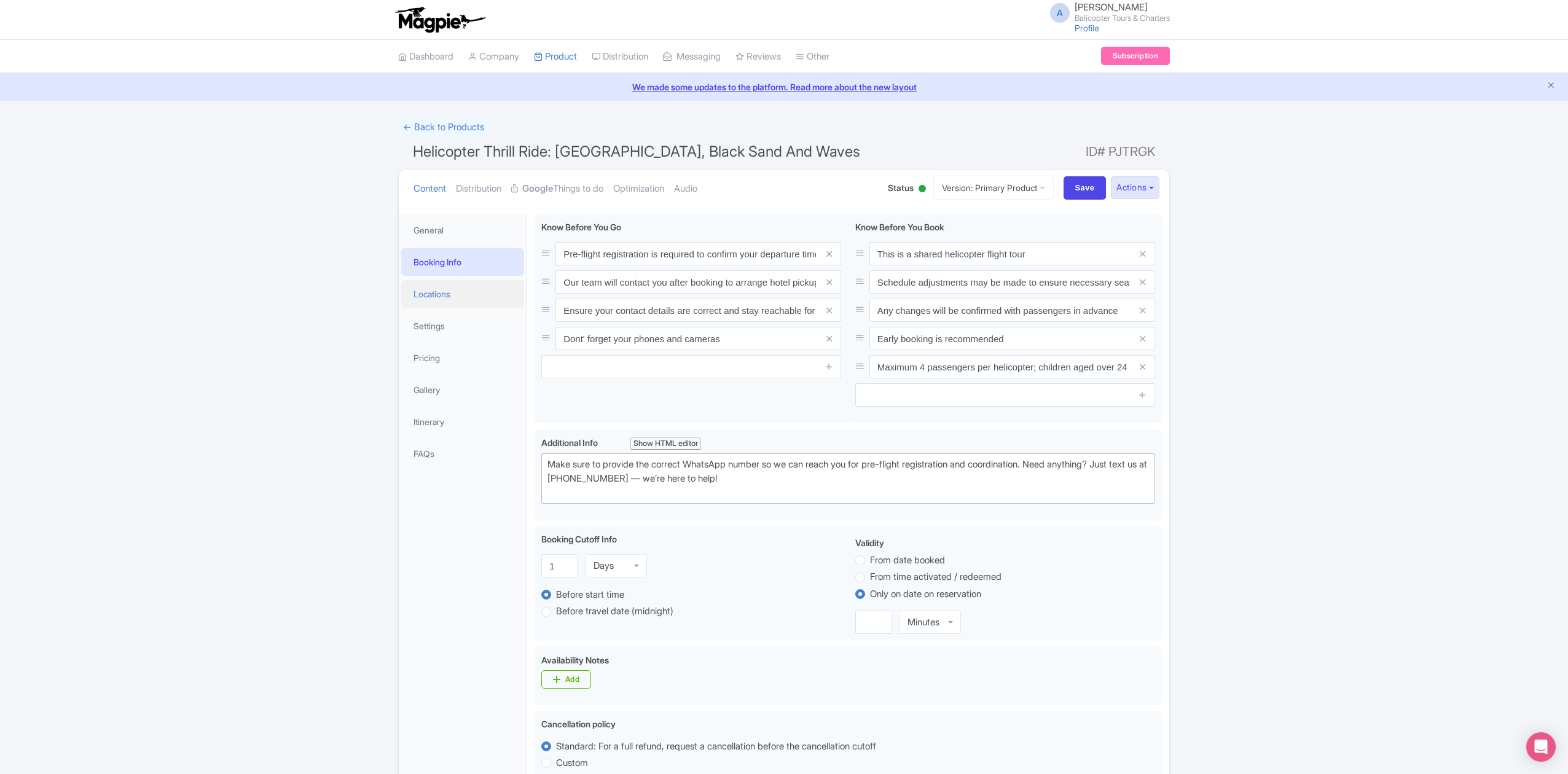
click at [456, 301] on link "Locations" at bounding box center [463, 294] width 123 height 28
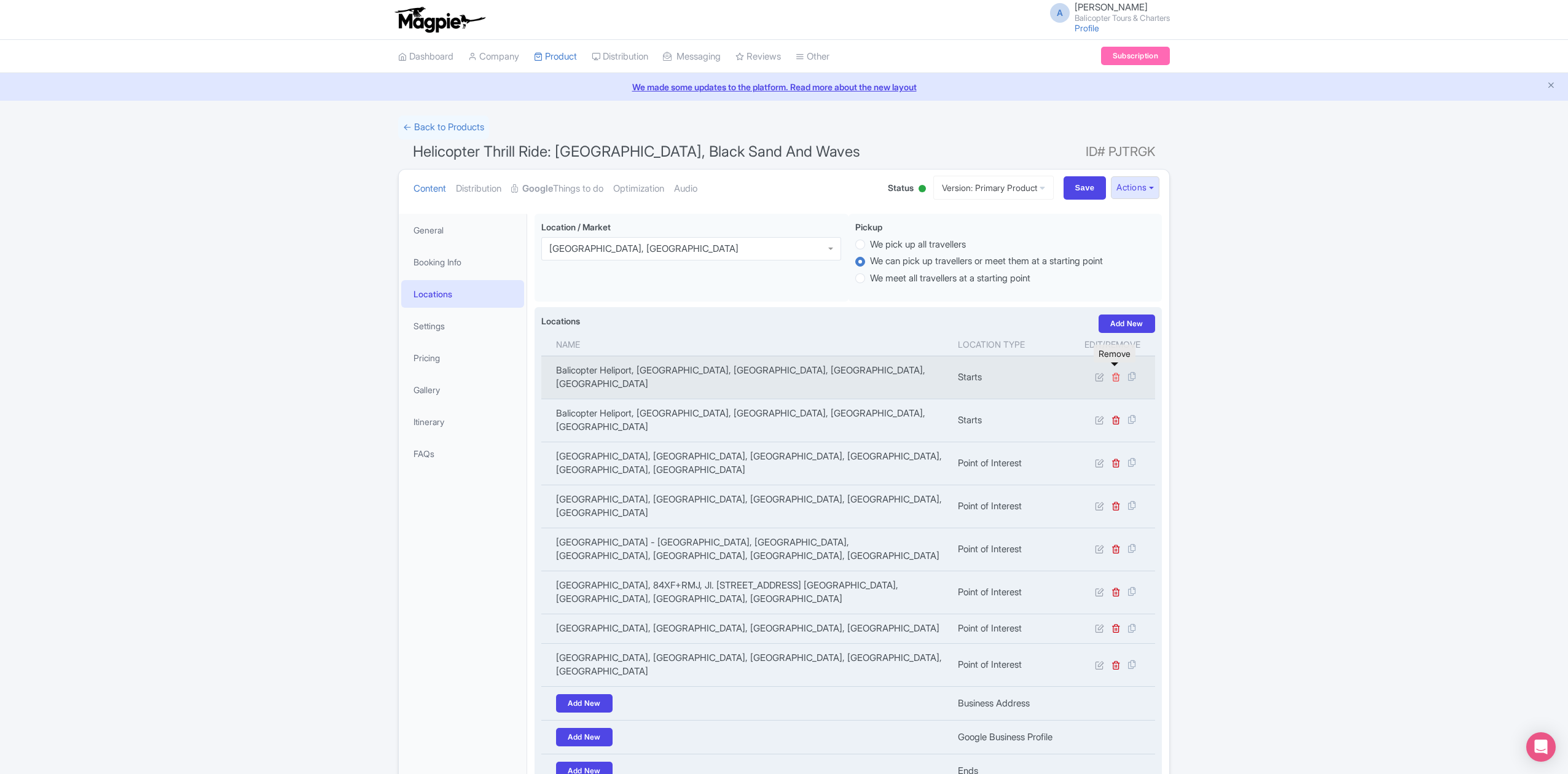
click at [1114, 372] on icon at bounding box center [1116, 377] width 9 height 9
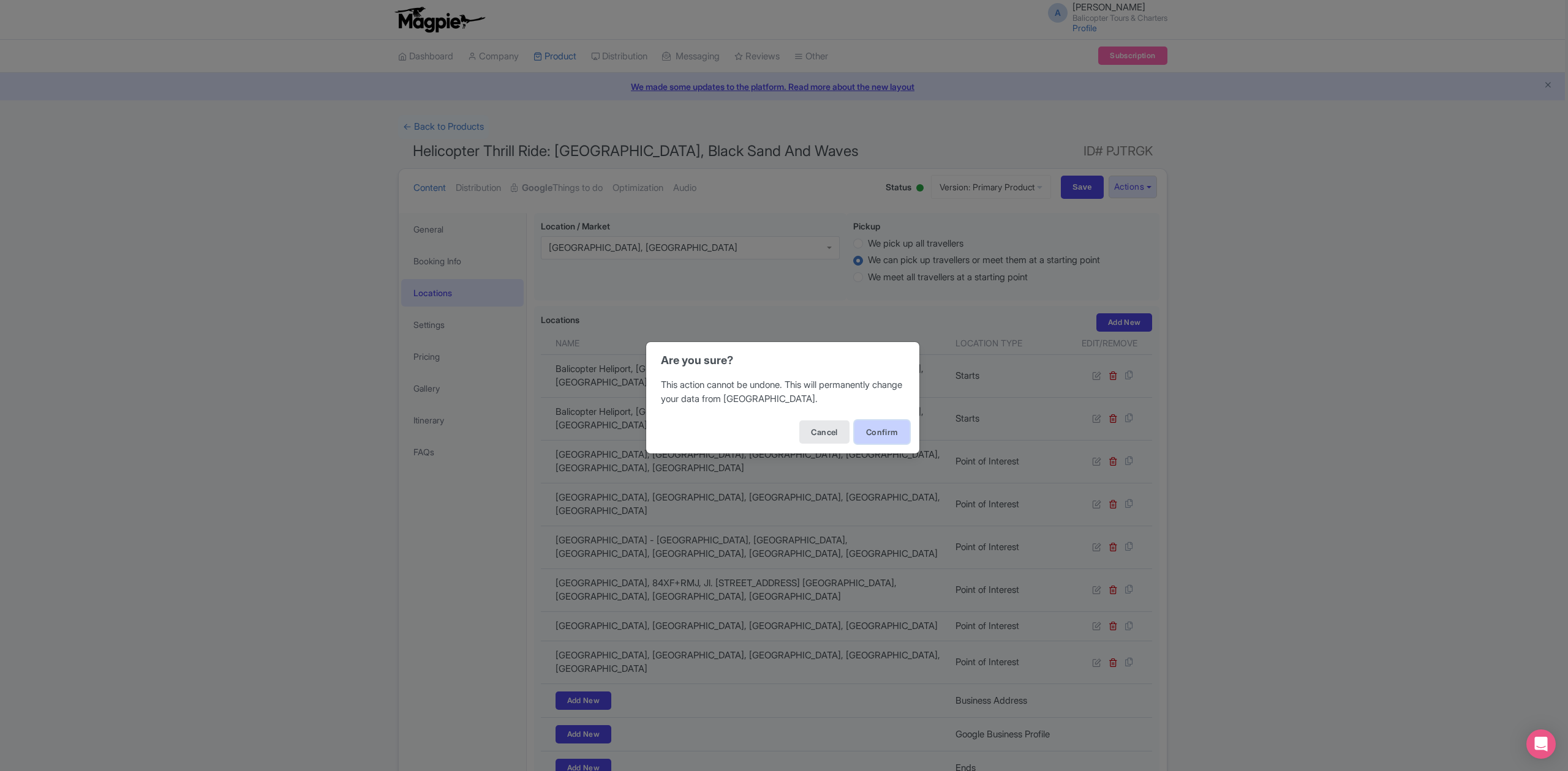
click at [881, 432] on button "Confirm" at bounding box center [882, 432] width 55 height 23
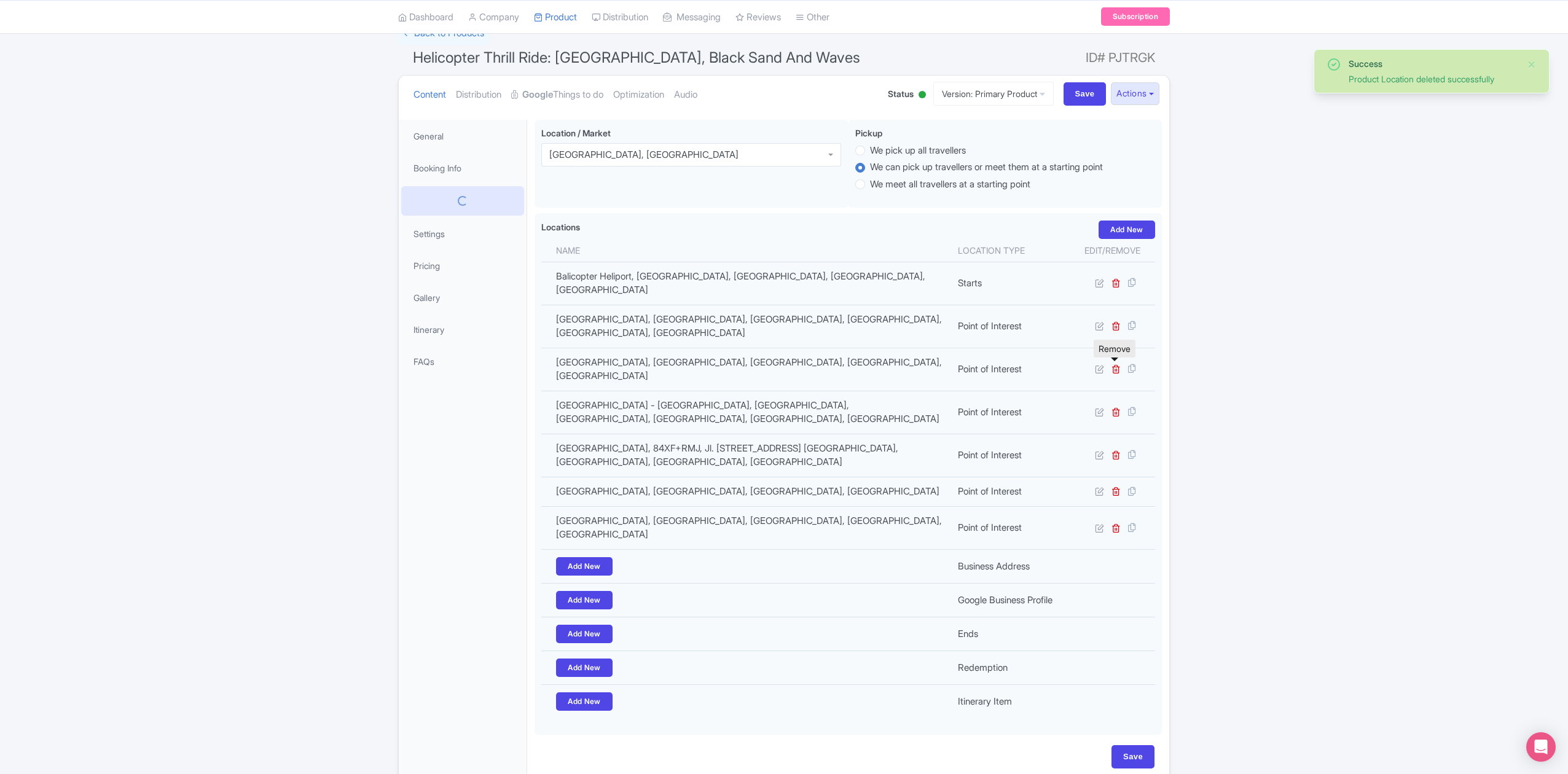
scroll to position [89, 0]
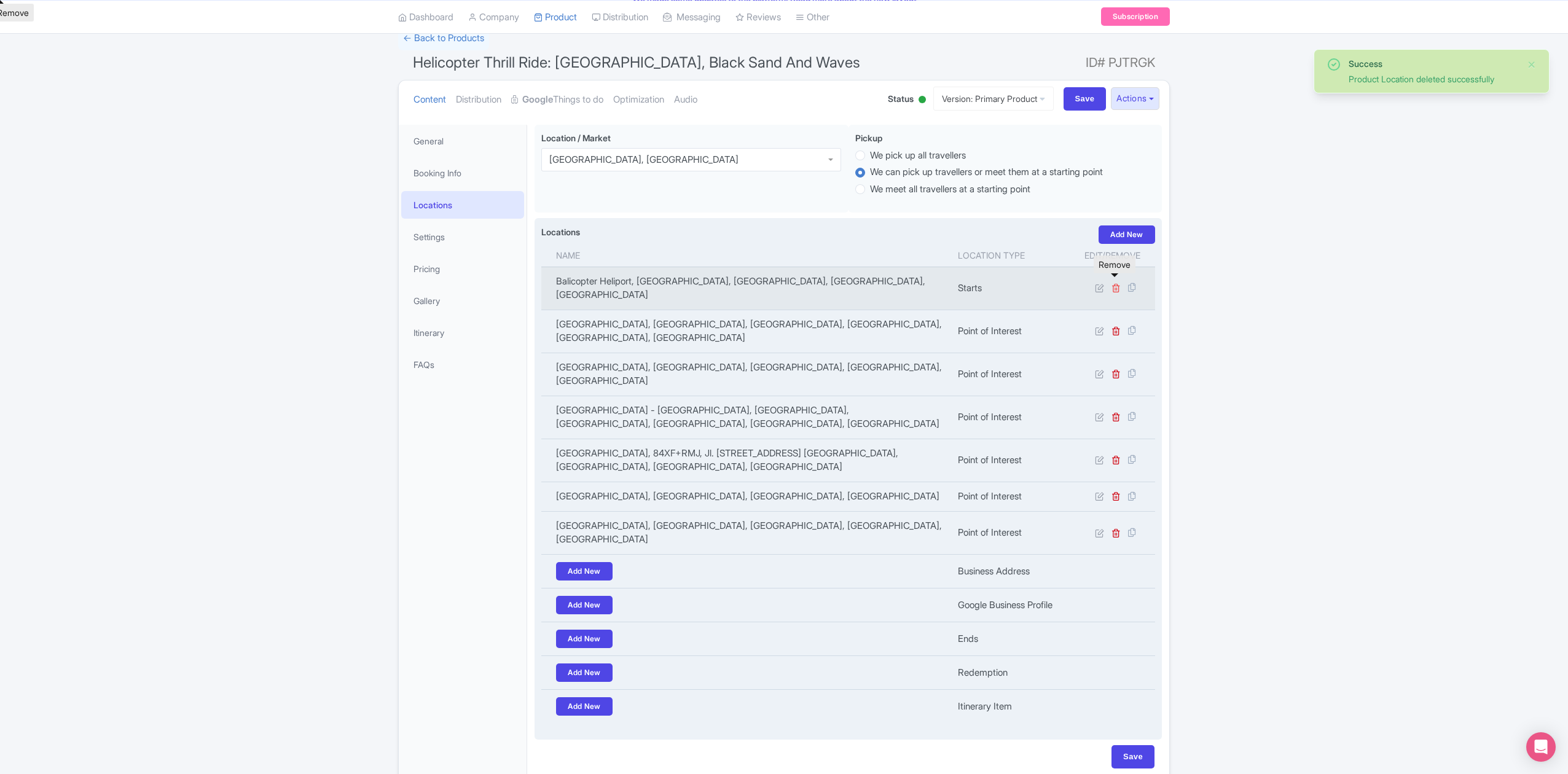
click at [1114, 284] on icon at bounding box center [1116, 288] width 9 height 9
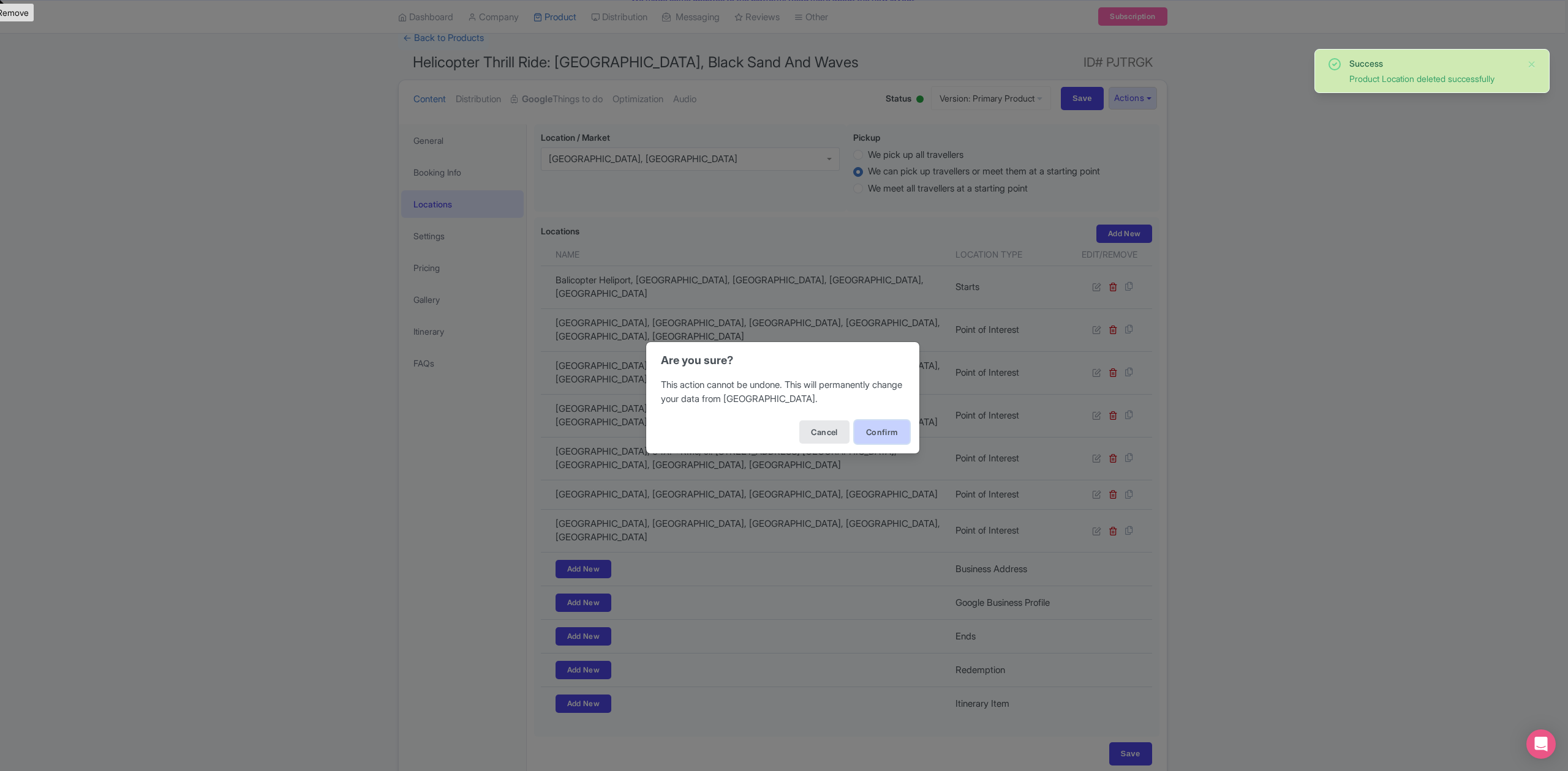
click at [899, 435] on button "Confirm" at bounding box center [882, 432] width 55 height 23
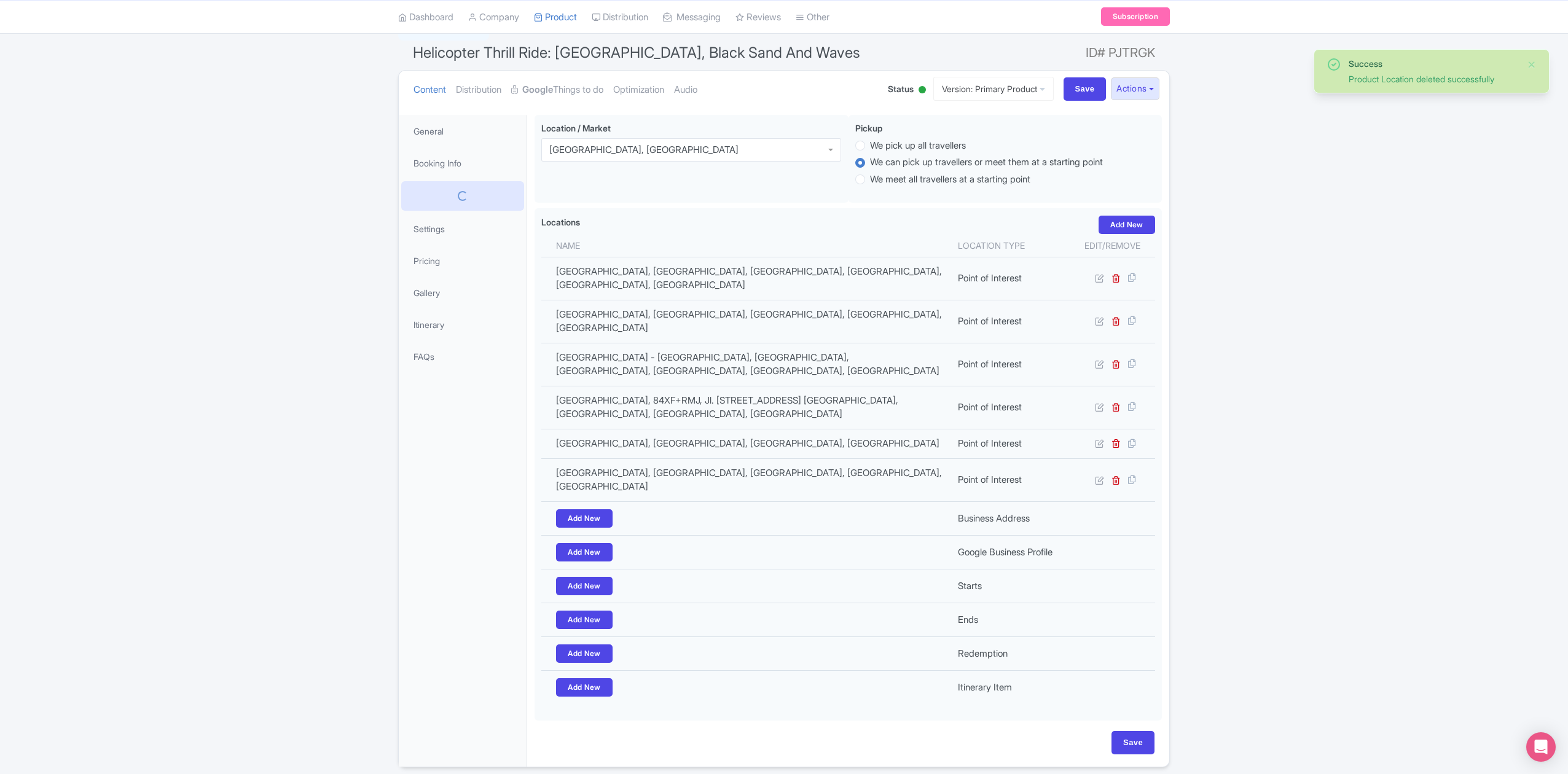
scroll to position [94, 0]
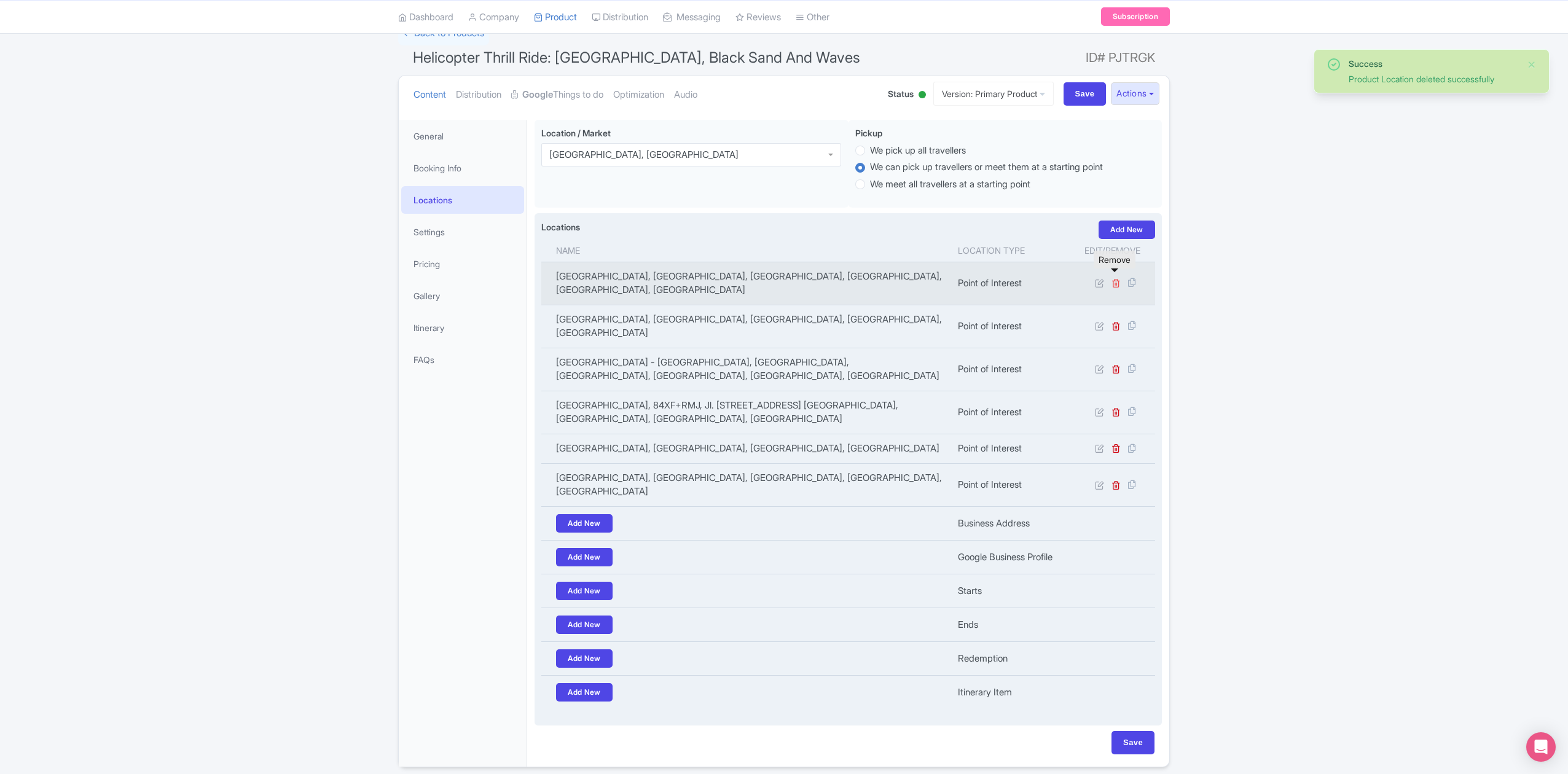
click at [1114, 278] on icon at bounding box center [1116, 283] width 9 height 9
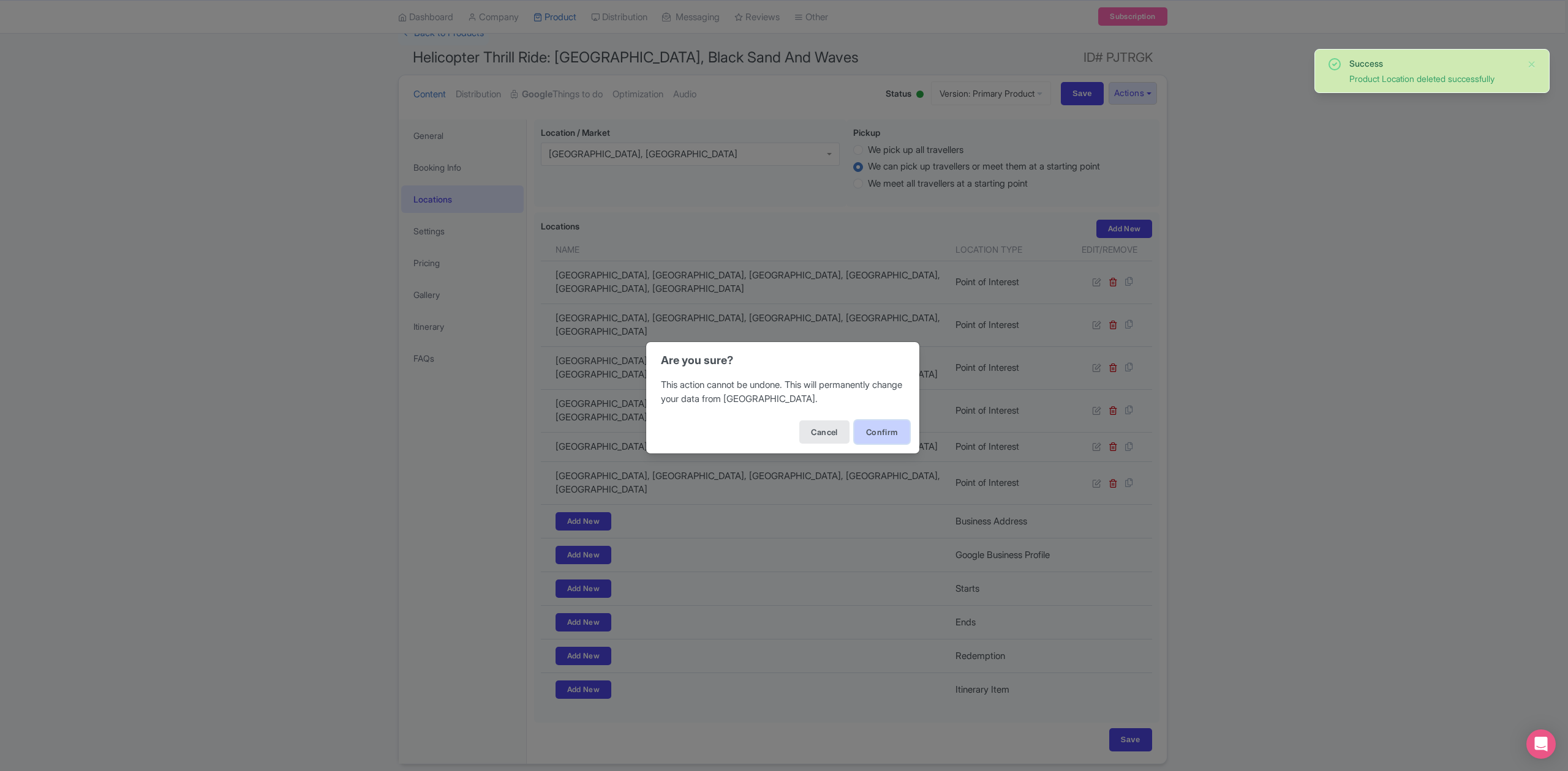
click at [896, 426] on button "Confirm" at bounding box center [882, 432] width 55 height 23
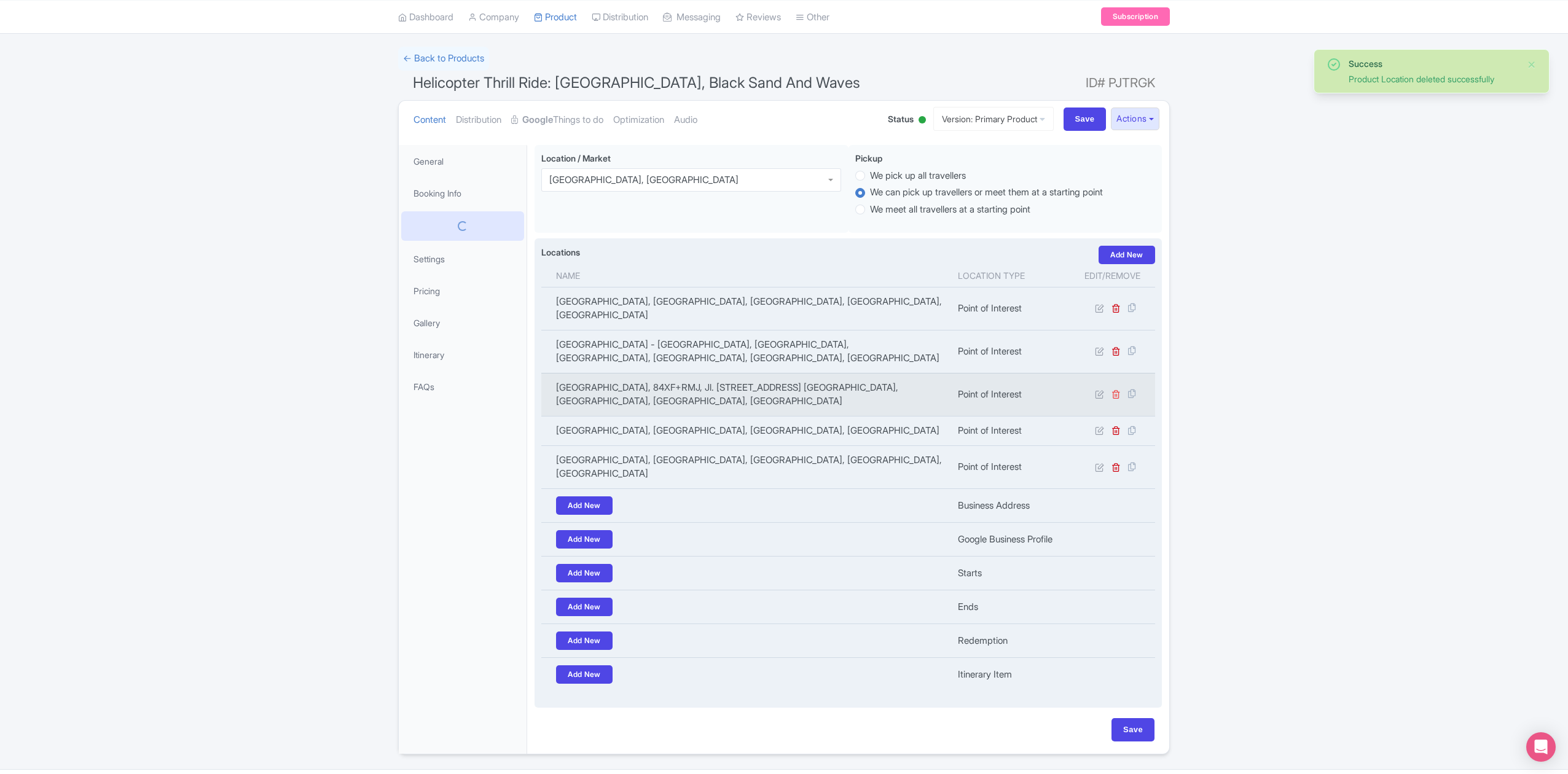
scroll to position [64, 0]
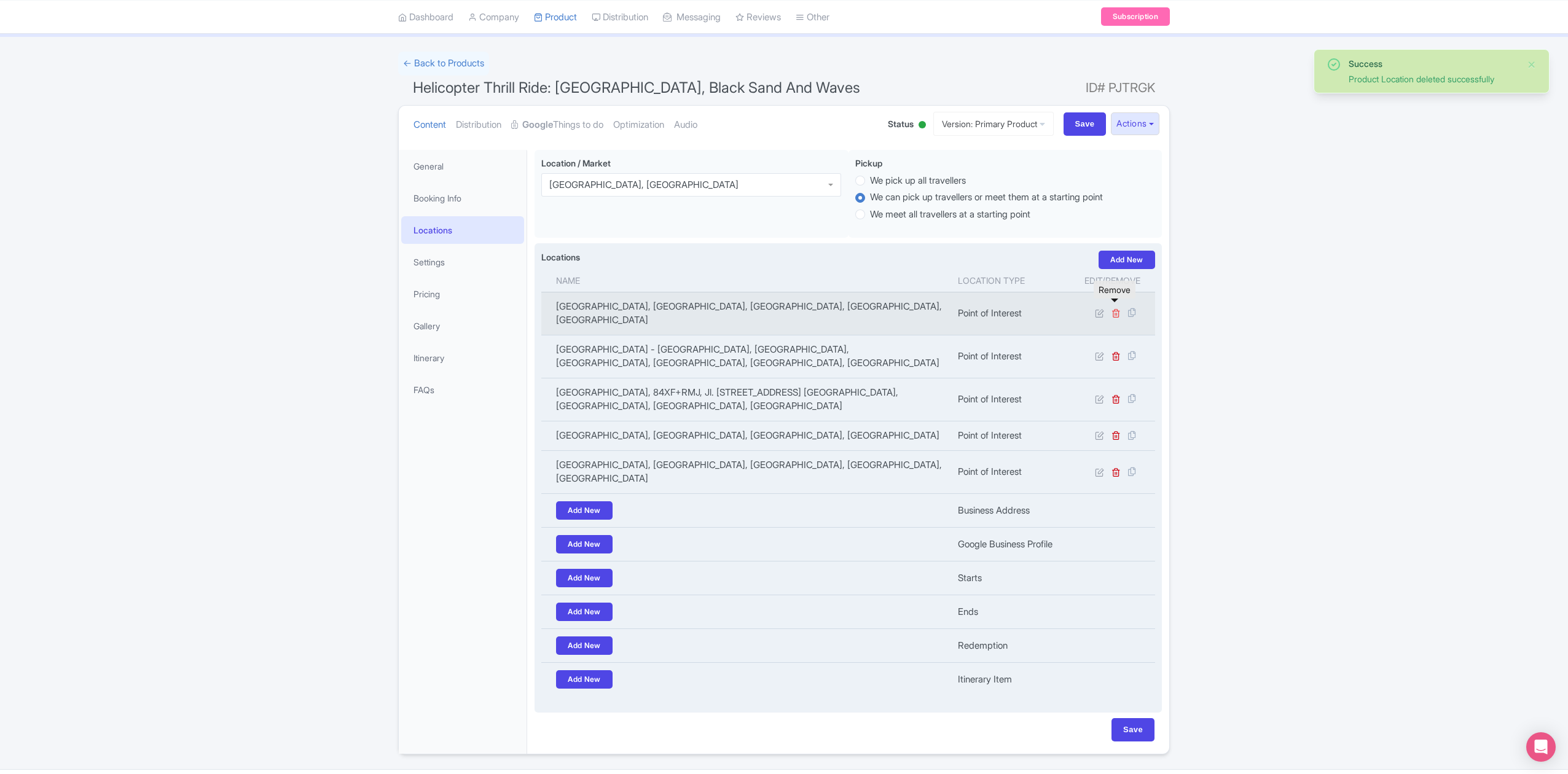
click at [1112, 310] on icon at bounding box center [1116, 313] width 9 height 9
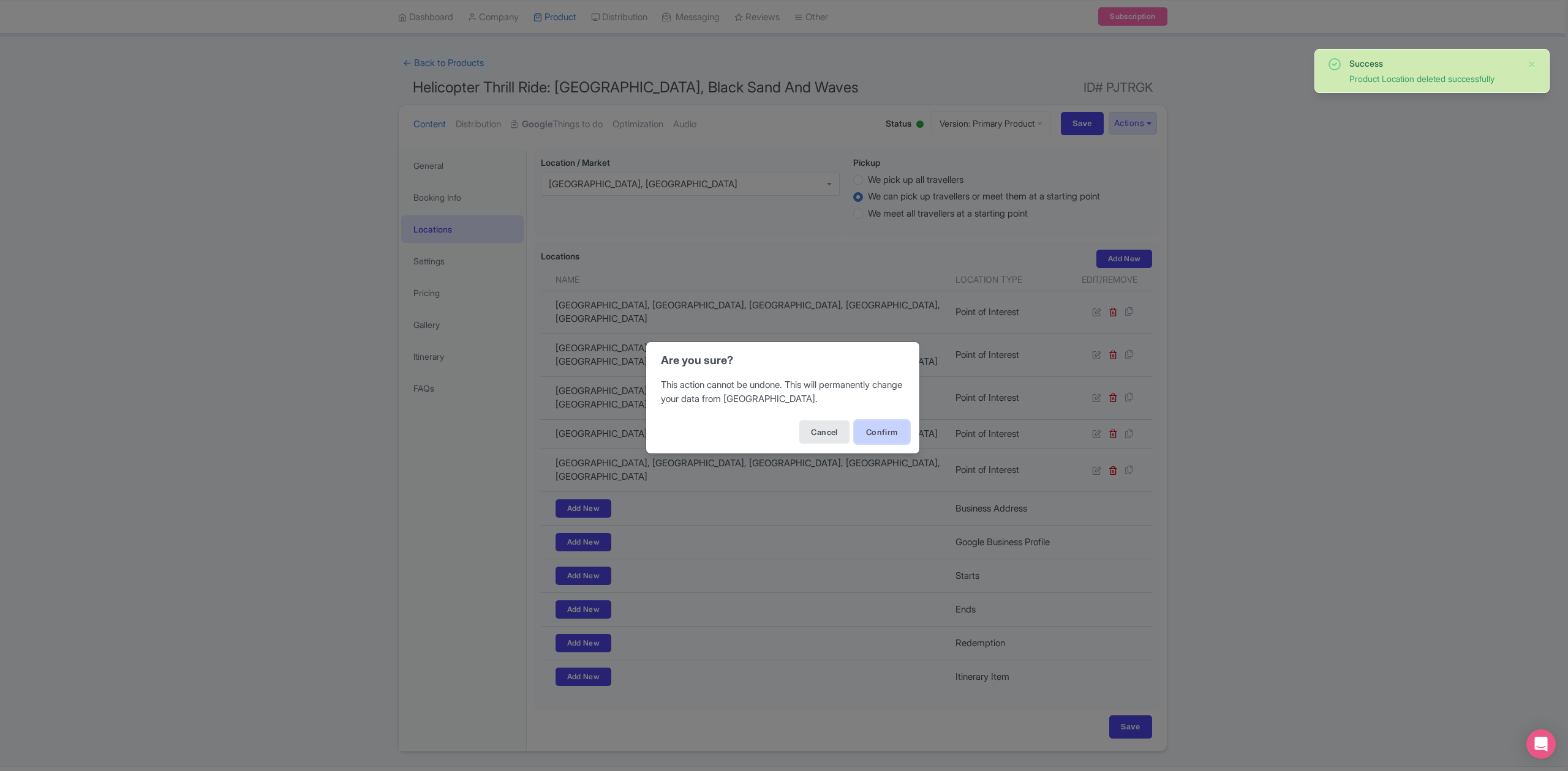
click at [877, 438] on button "Confirm" at bounding box center [882, 432] width 55 height 23
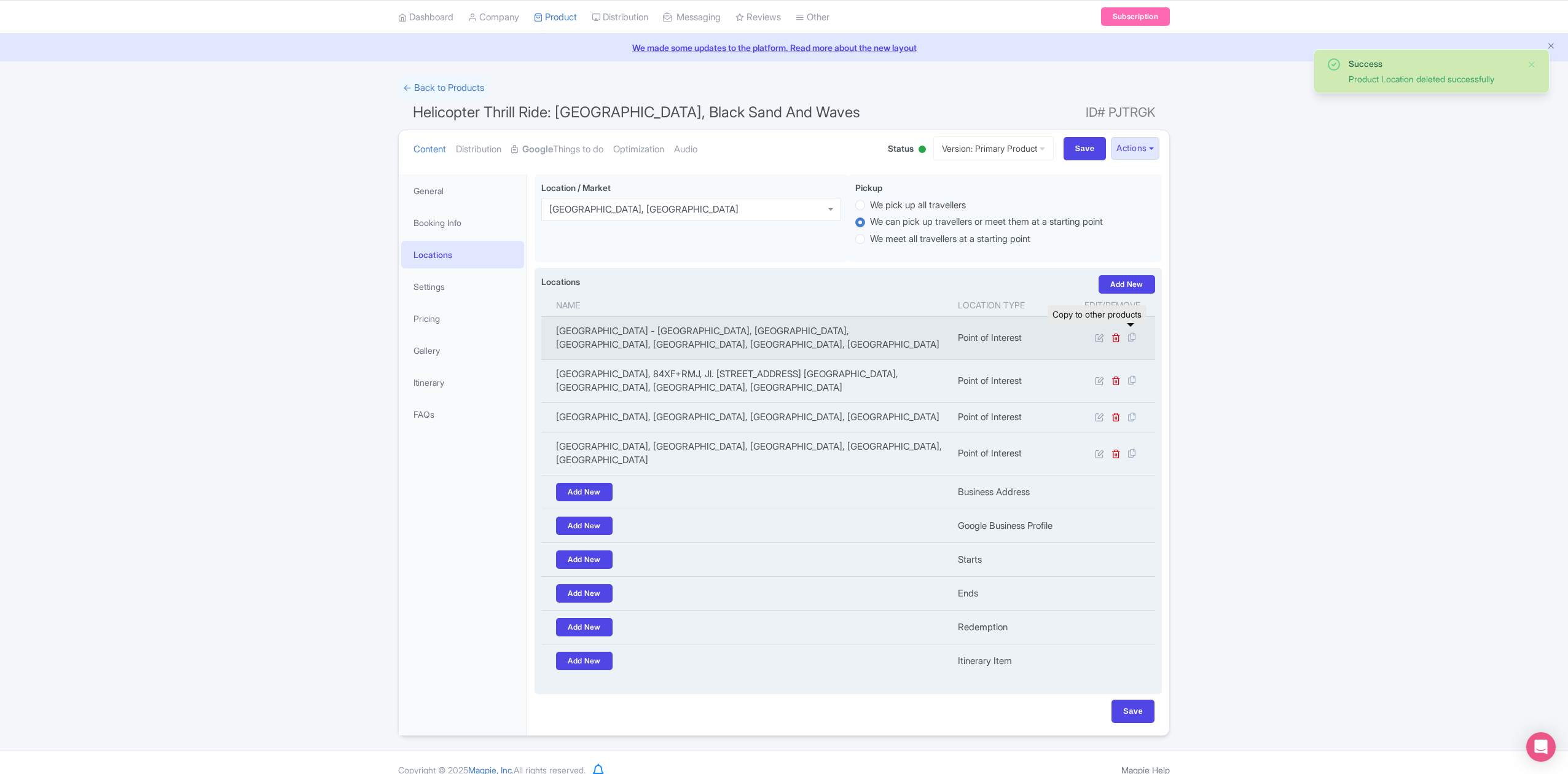
scroll to position [35, 0]
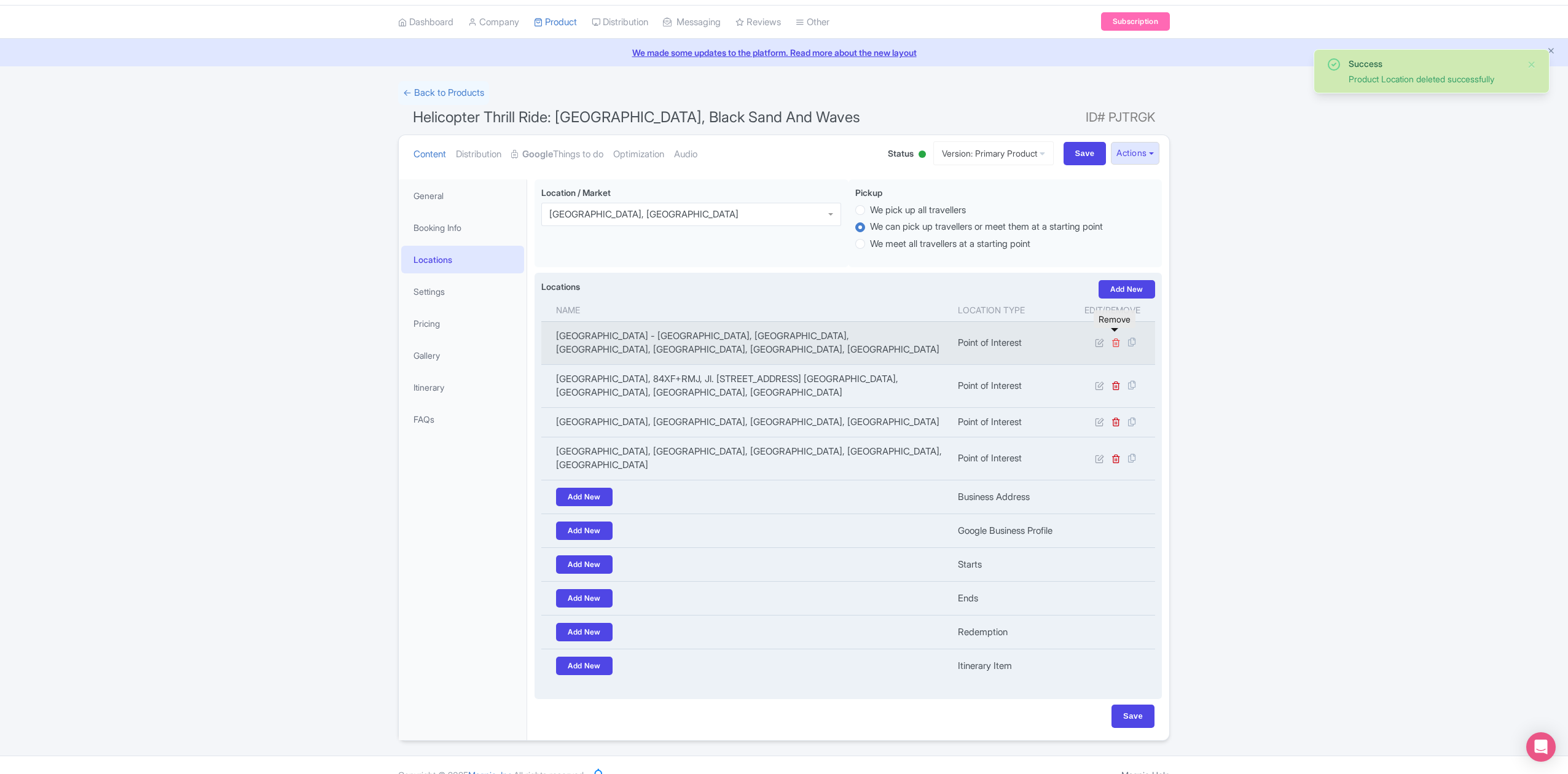
click at [1119, 338] on icon at bounding box center [1116, 343] width 9 height 9
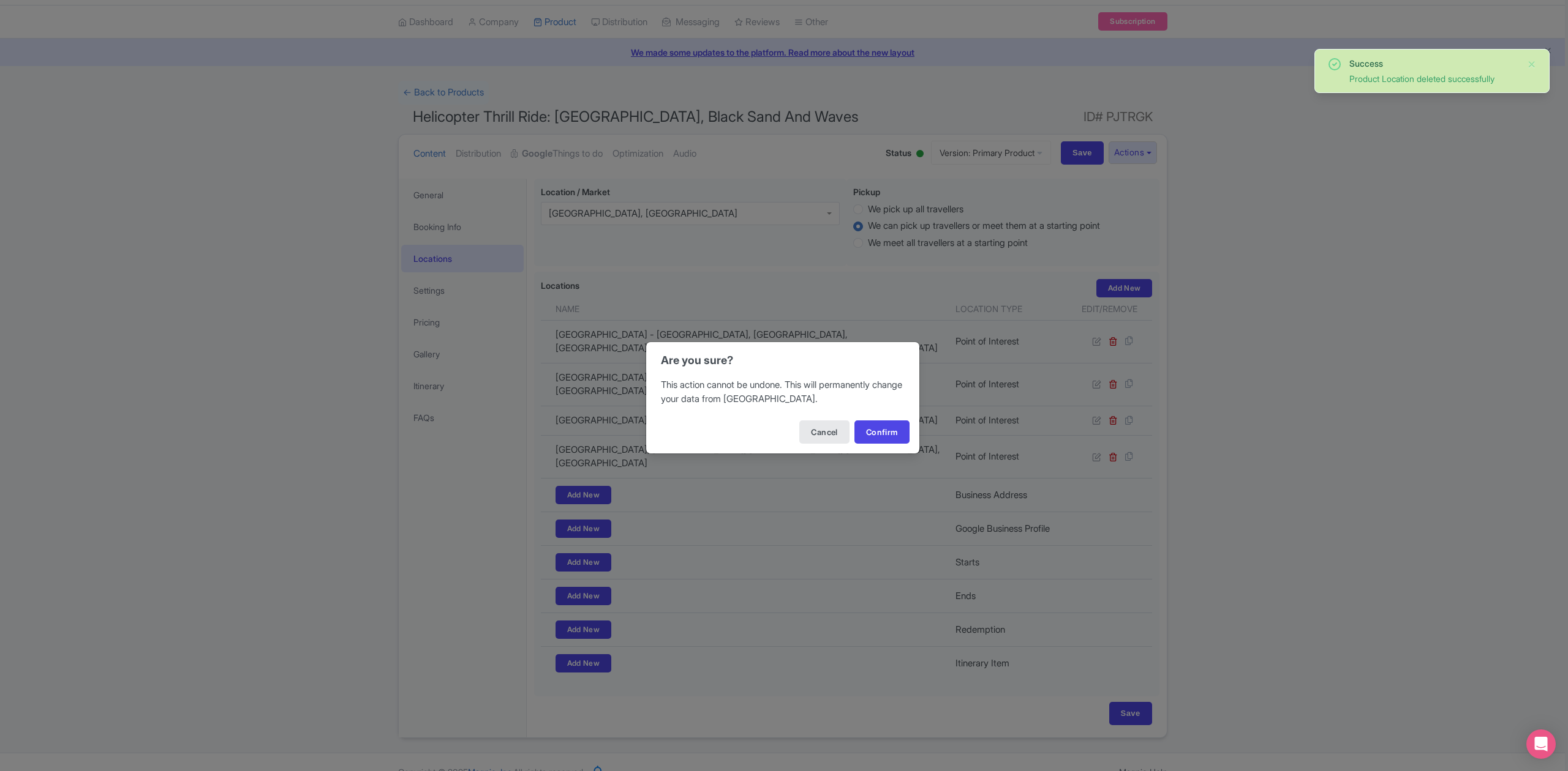
click at [910, 437] on div "Cancel Confirm" at bounding box center [782, 432] width 273 height 43
click at [902, 436] on button "Confirm" at bounding box center [882, 432] width 55 height 23
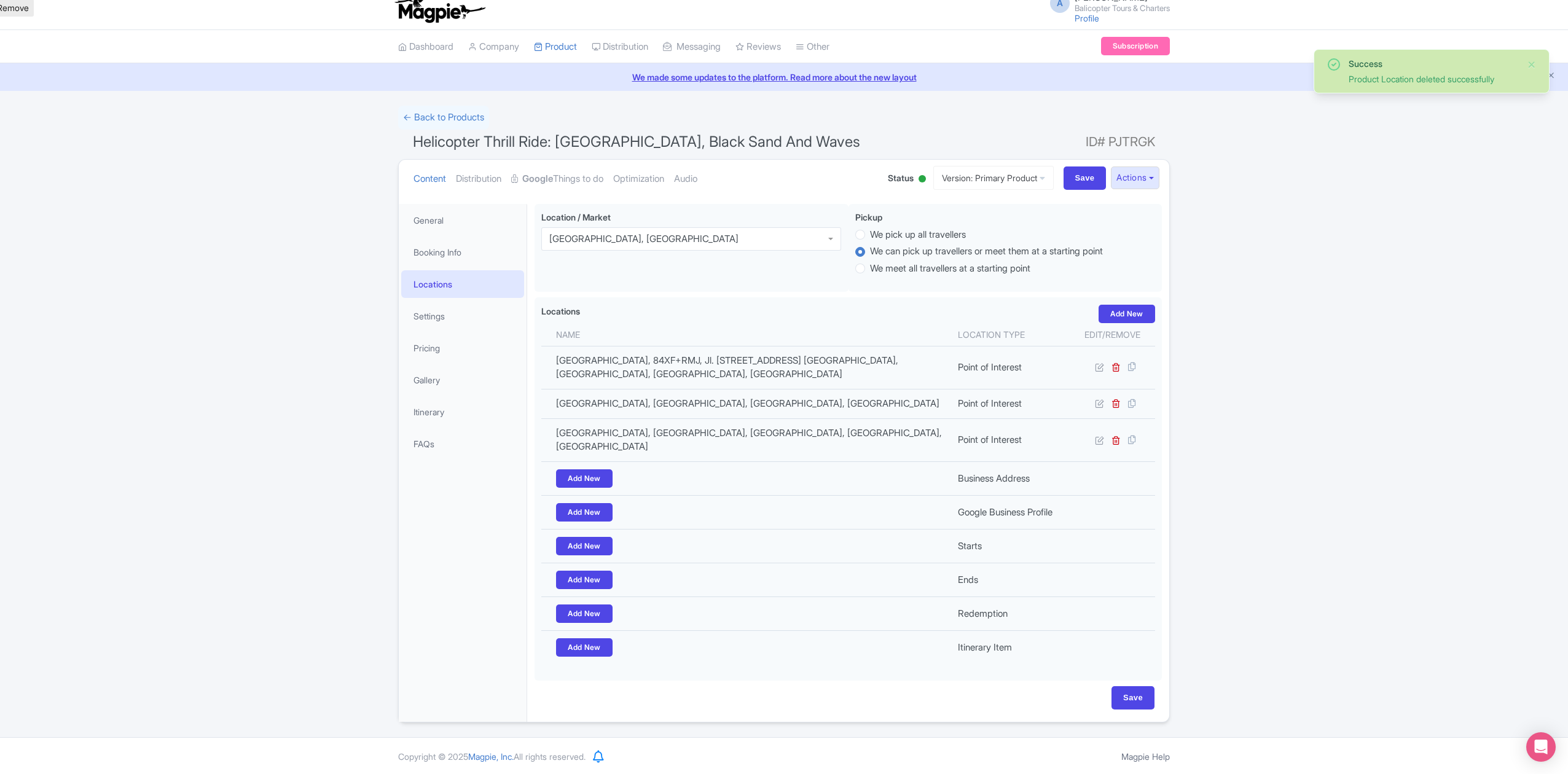
scroll to position [5, 0]
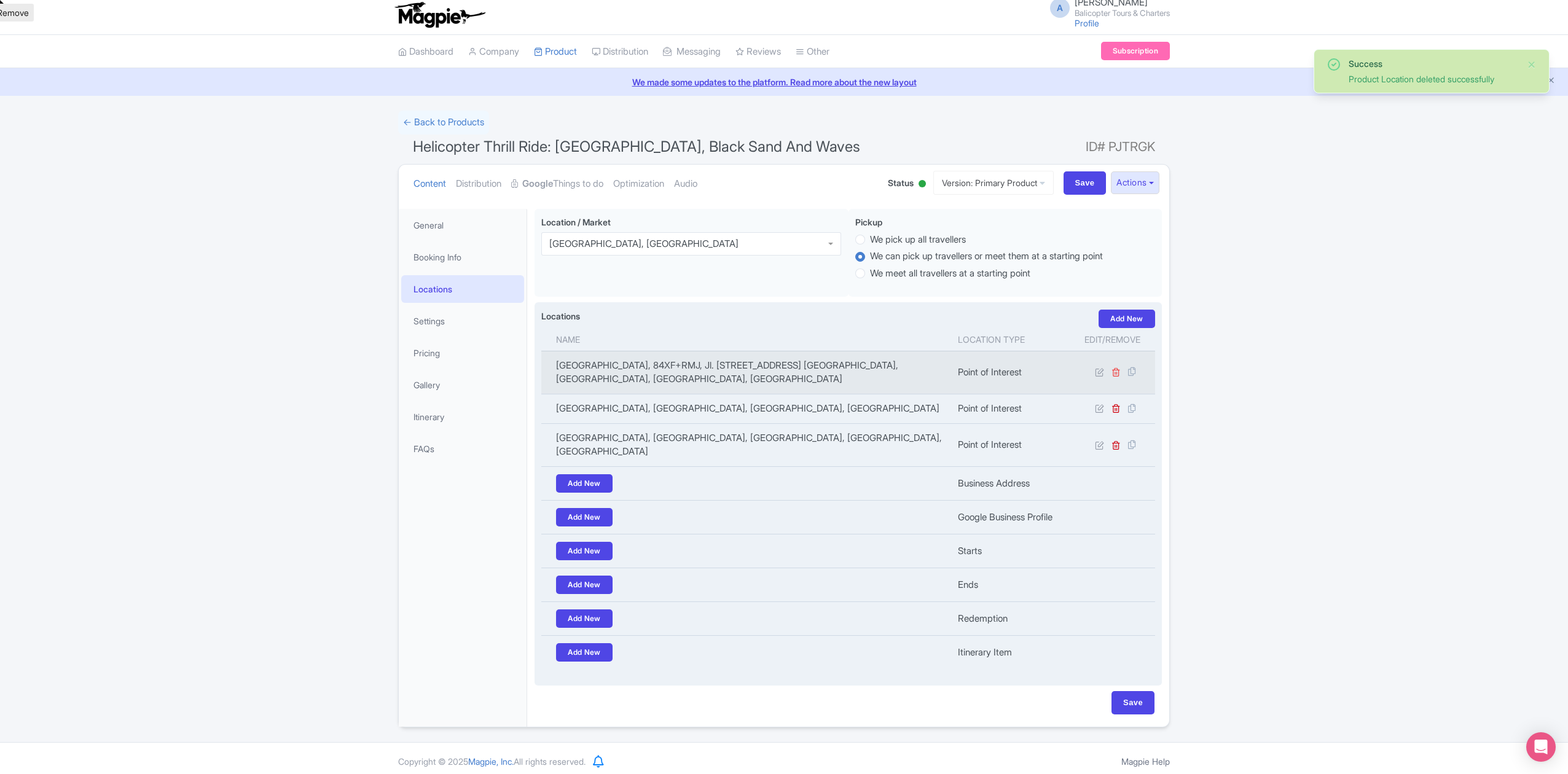
drag, startPoint x: 1114, startPoint y: 364, endPoint x: 1114, endPoint y: 371, distance: 7.0
click at [1114, 364] on td at bounding box center [1112, 372] width 85 height 43
click at [1114, 372] on icon at bounding box center [1116, 372] width 9 height 9
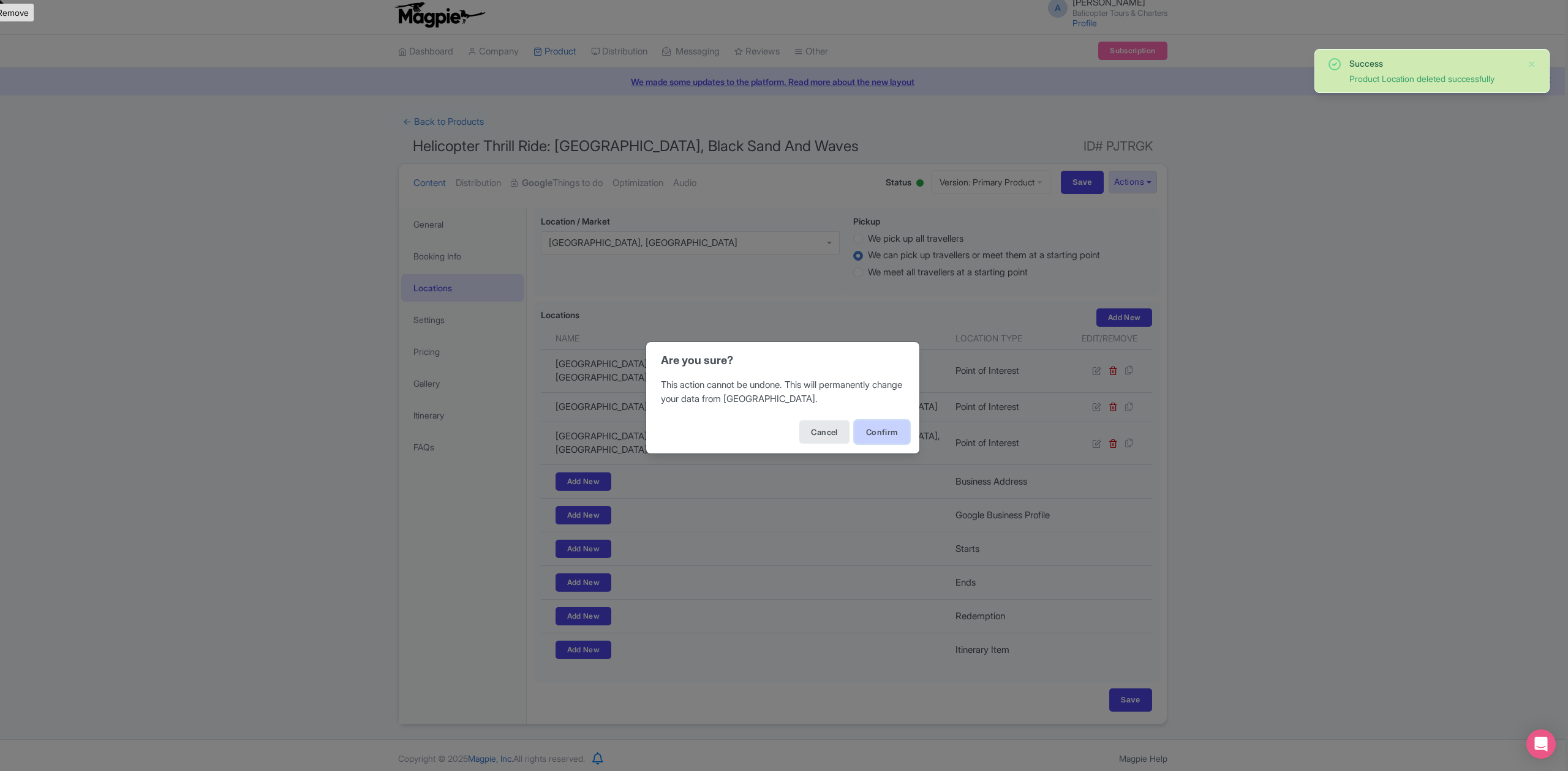
click at [899, 427] on button "Confirm" at bounding box center [882, 432] width 55 height 23
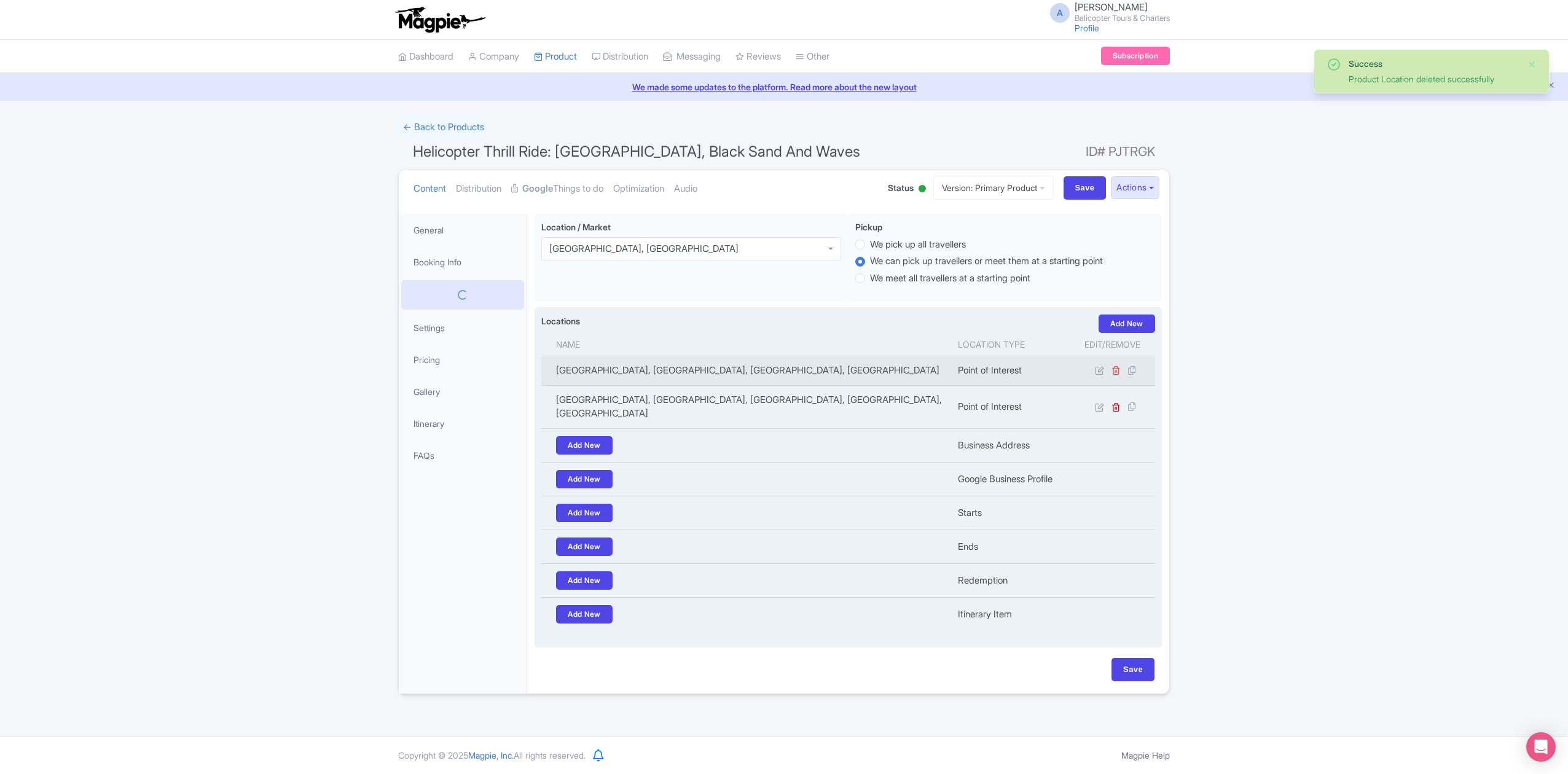
click at [1117, 372] on icon at bounding box center [1116, 370] width 9 height 9
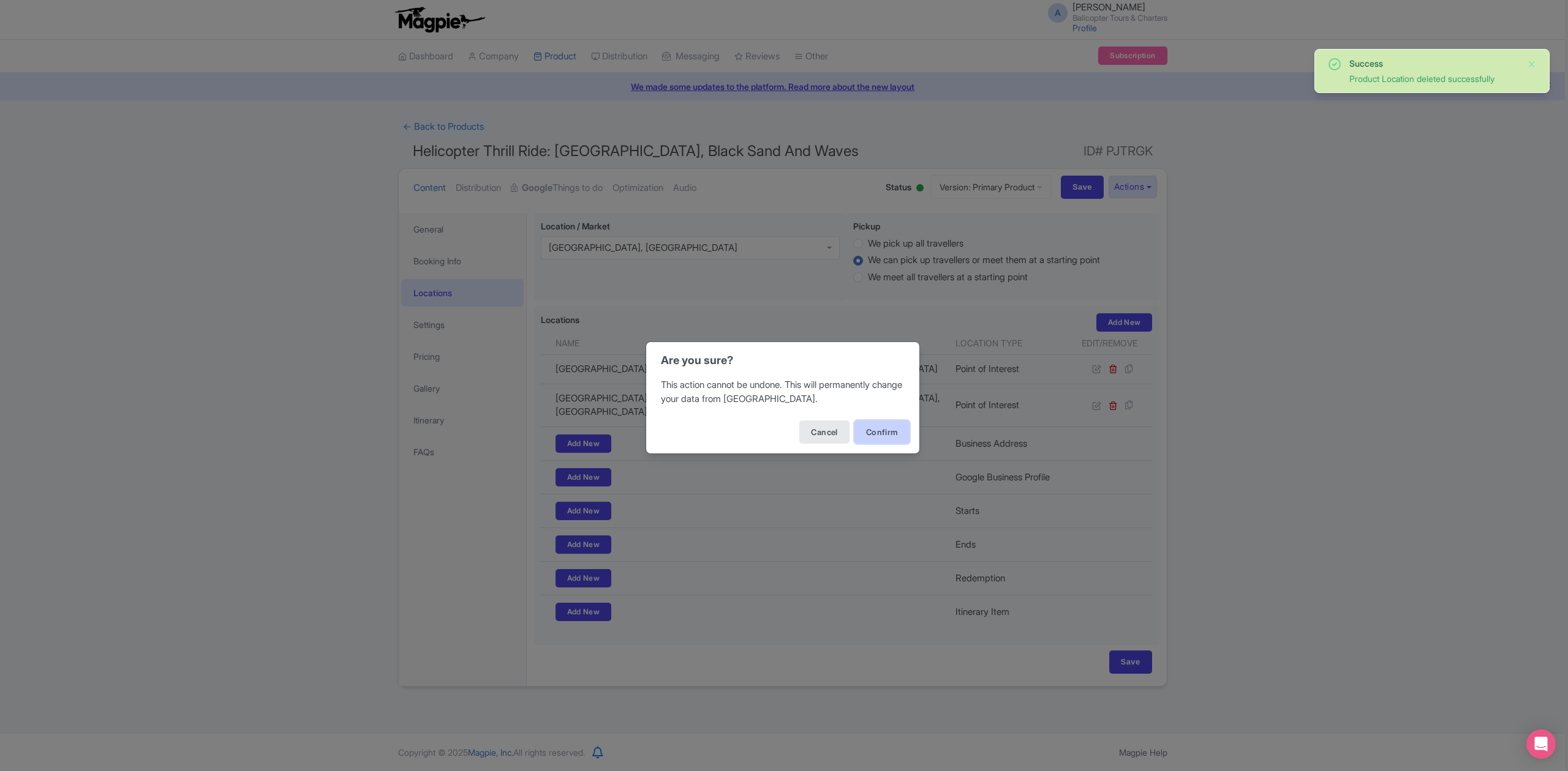
click at [869, 441] on button "Confirm" at bounding box center [882, 432] width 55 height 23
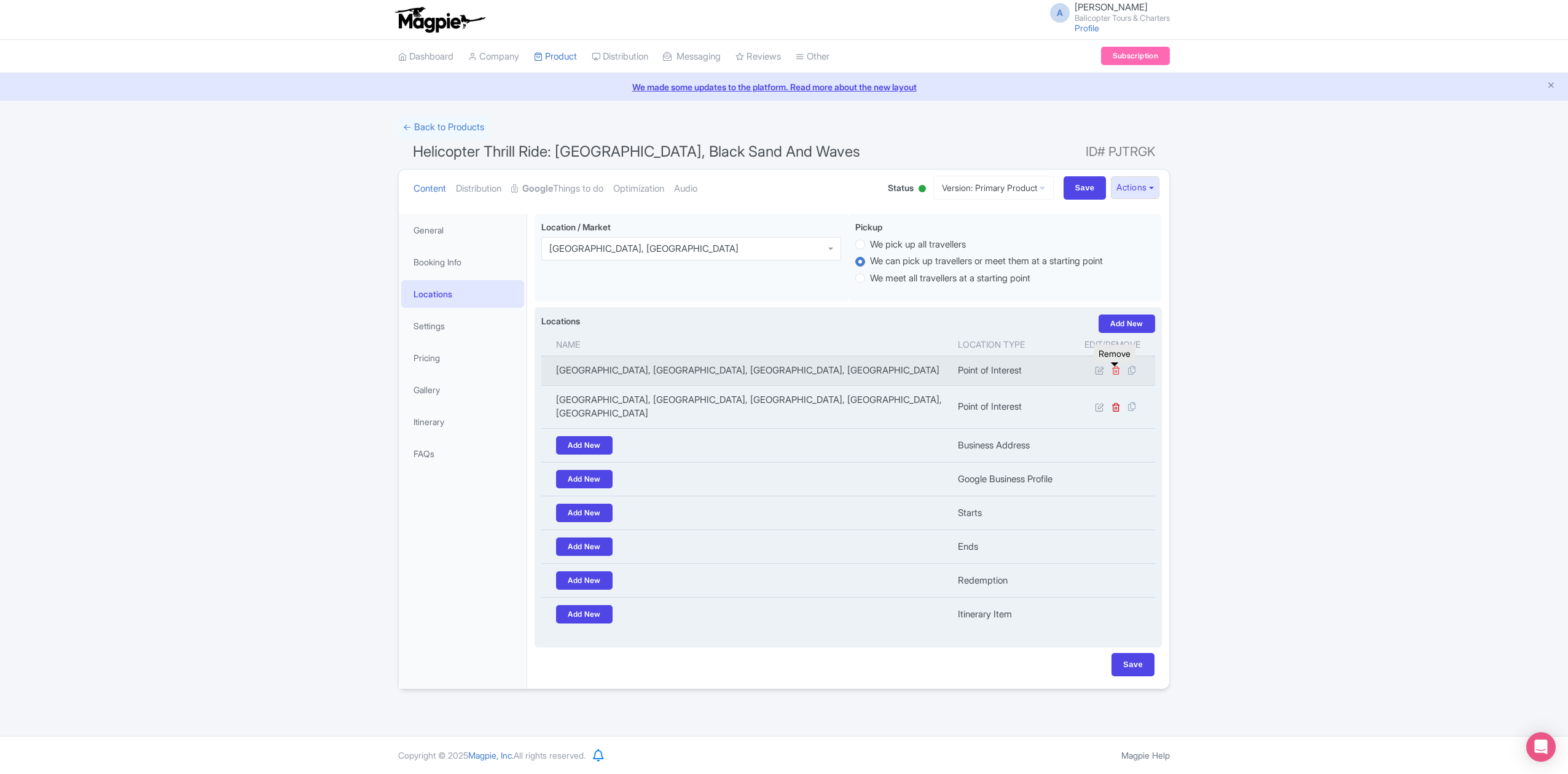
click at [1117, 371] on icon at bounding box center [1116, 370] width 9 height 9
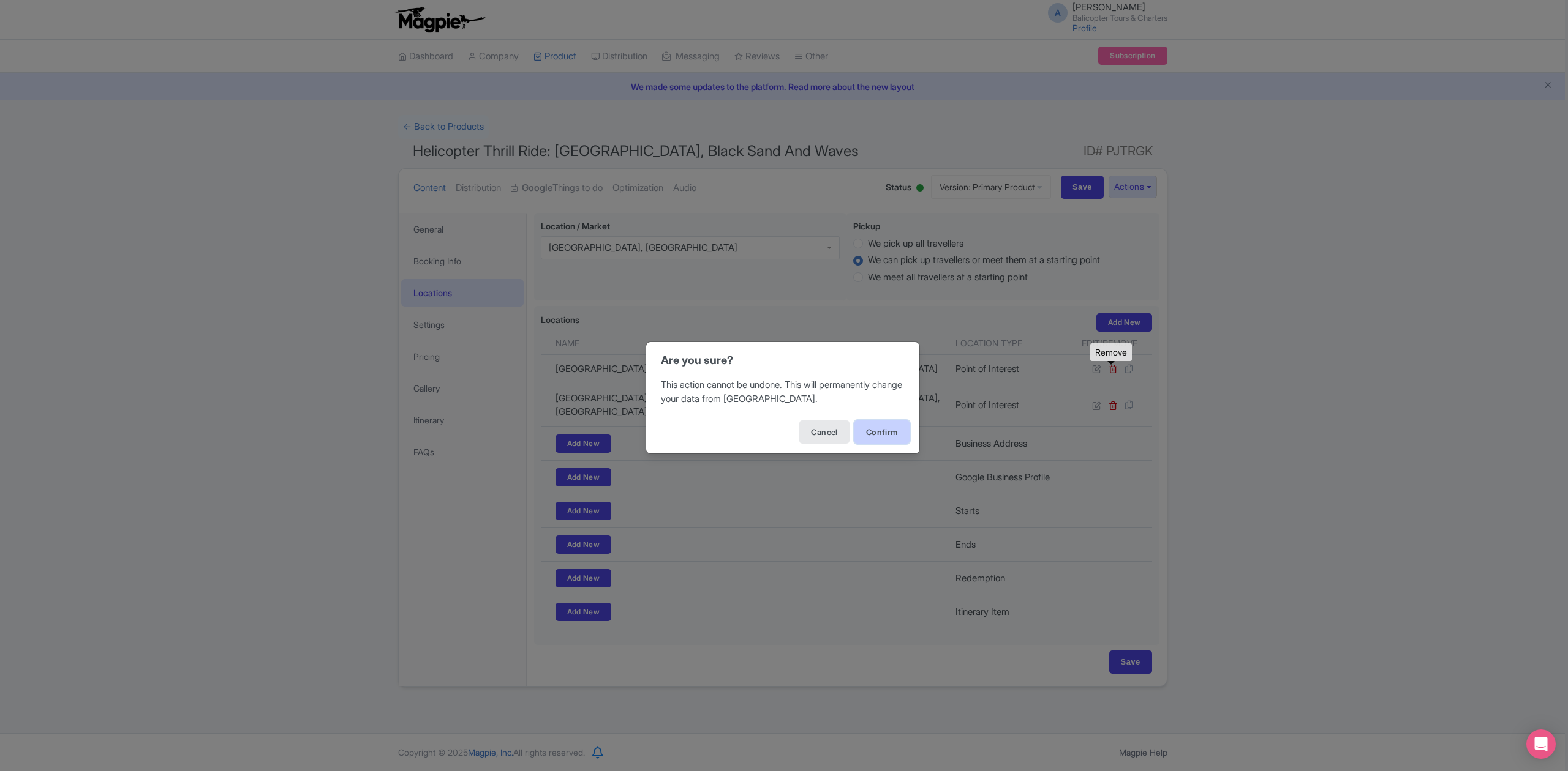
click at [875, 436] on button "Confirm" at bounding box center [882, 432] width 55 height 23
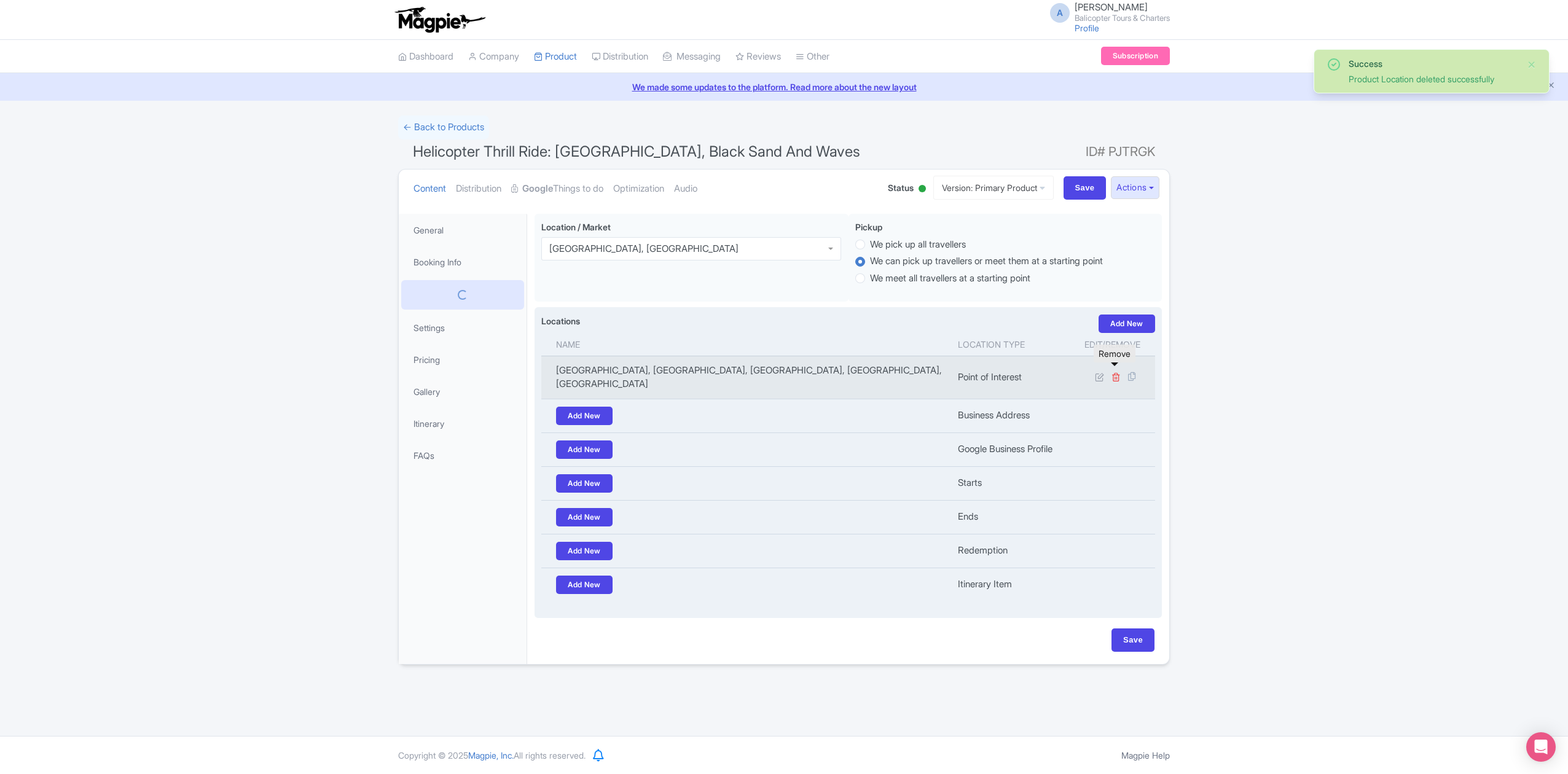
click at [1118, 372] on icon at bounding box center [1116, 377] width 9 height 9
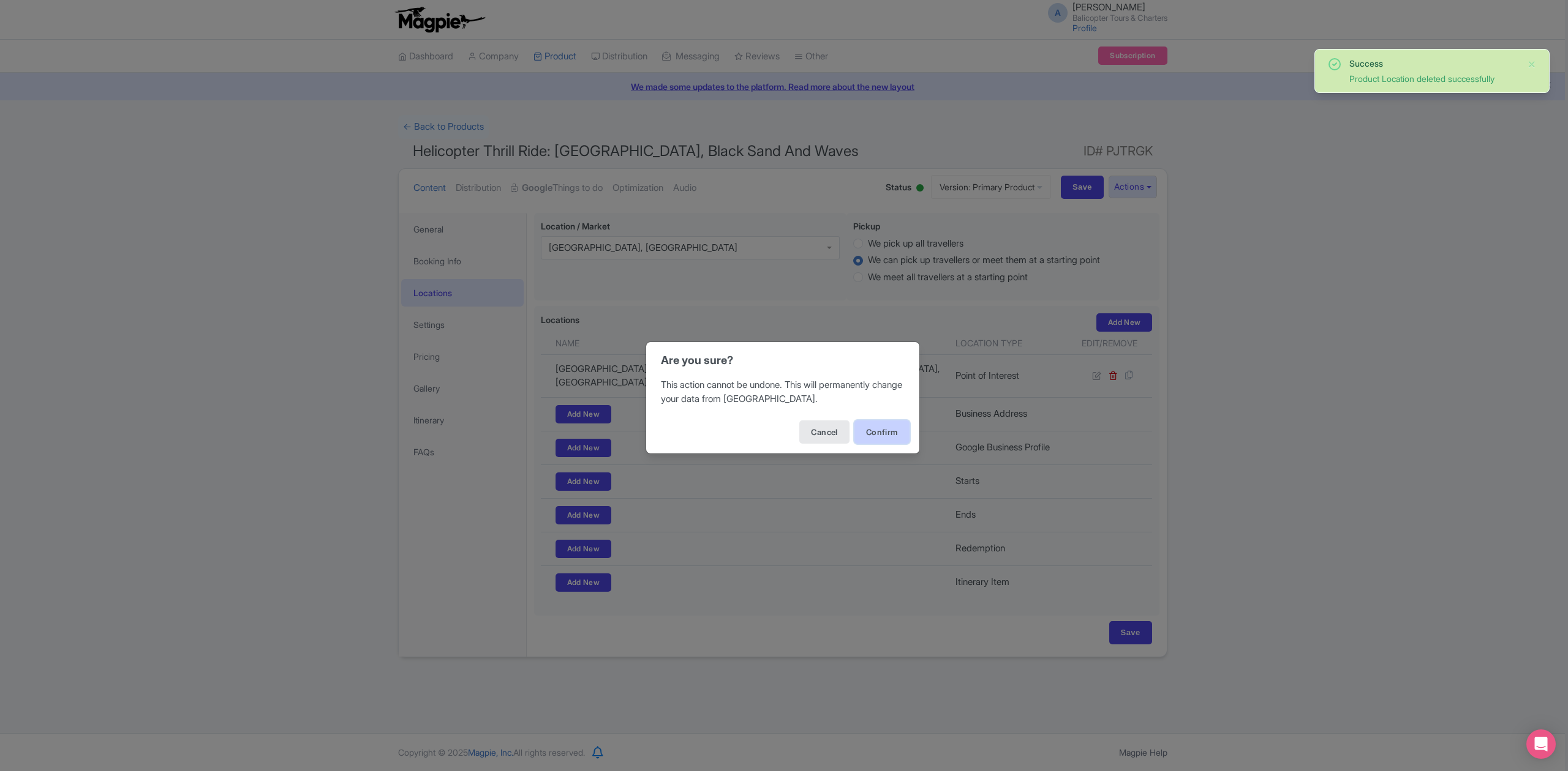
click at [869, 425] on button "Confirm" at bounding box center [882, 432] width 55 height 23
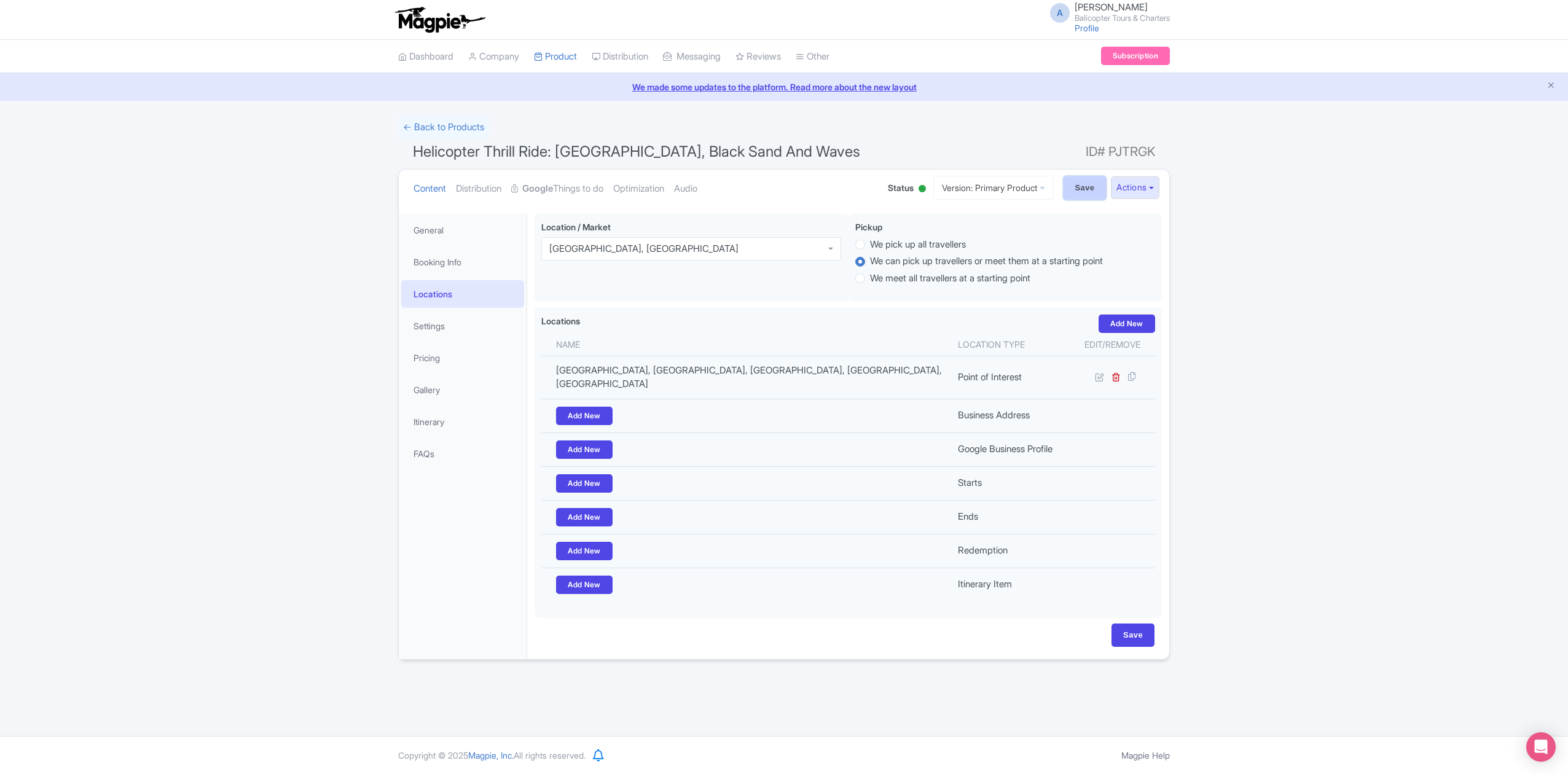
click at [1072, 194] on input "Save" at bounding box center [1085, 188] width 43 height 23
type input "Saving..."
click at [453, 367] on link "Pricing" at bounding box center [463, 358] width 123 height 28
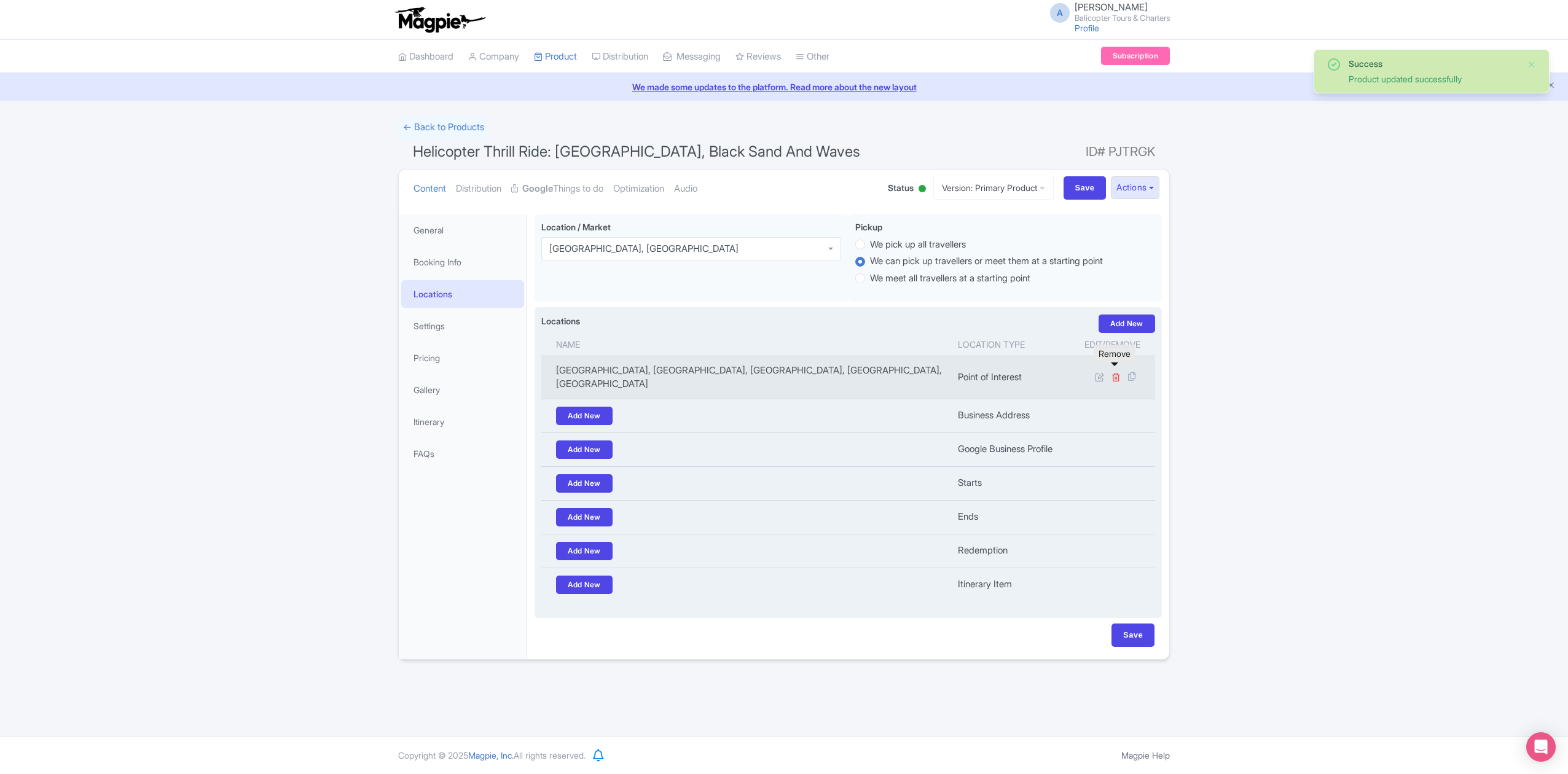
click at [1112, 374] on icon at bounding box center [1116, 377] width 9 height 9
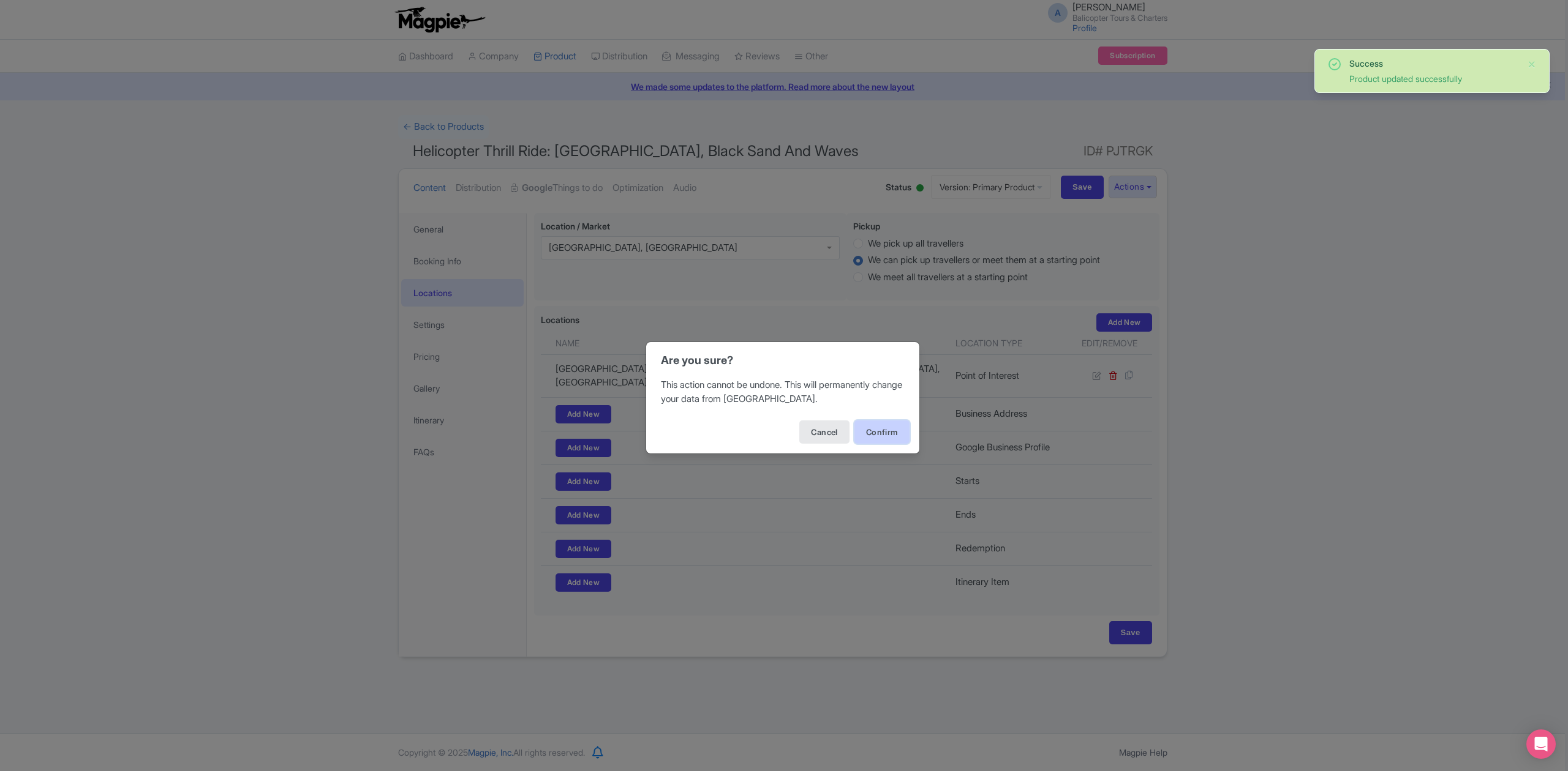
click at [857, 426] on button "Confirm" at bounding box center [882, 432] width 55 height 23
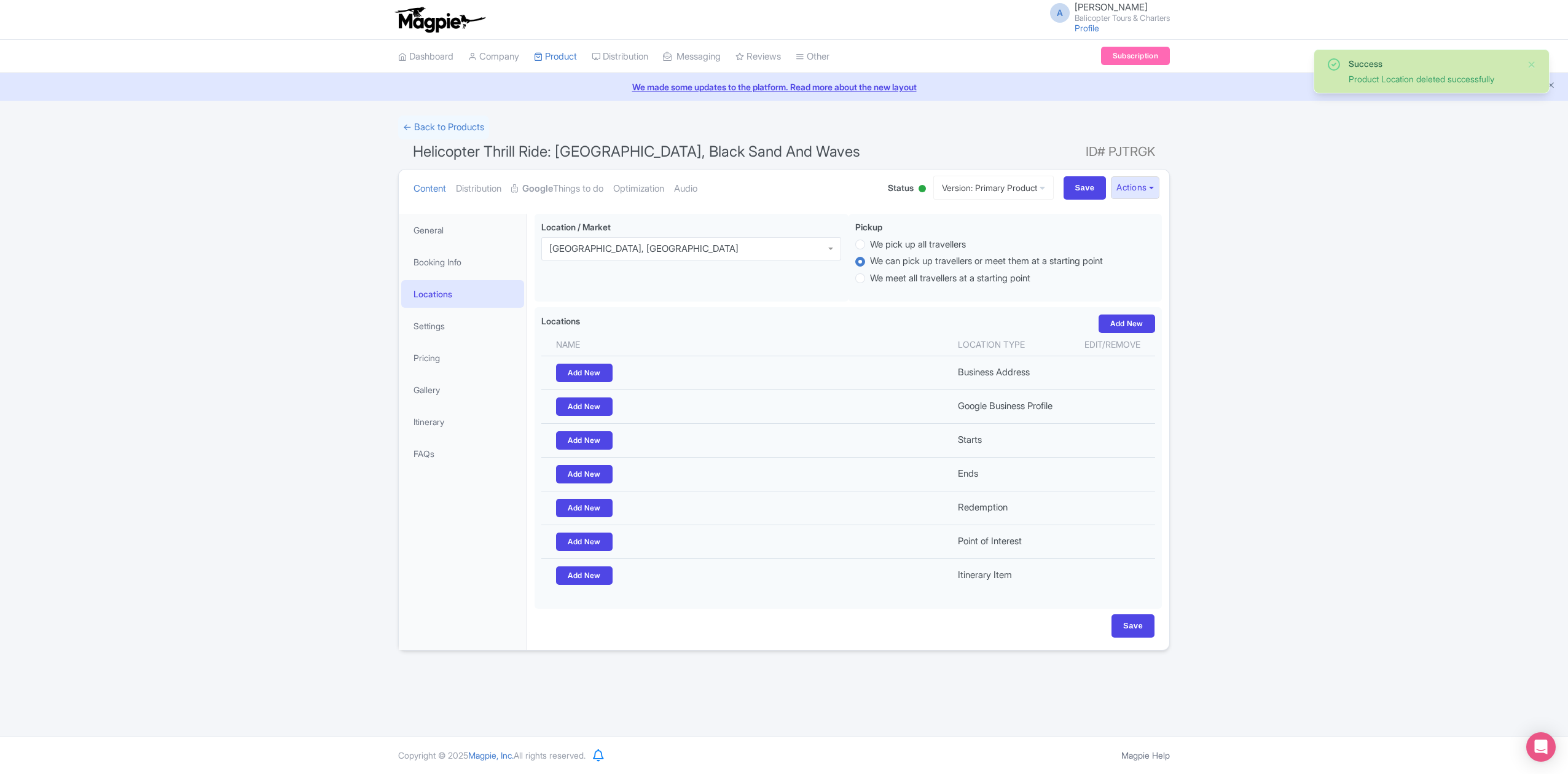
click at [1279, 433] on div "Success Product Location deleted successfully ← Back to Products Helicopter Thr…" at bounding box center [784, 383] width 1568 height 535
click at [473, 322] on link "Settings" at bounding box center [463, 326] width 123 height 28
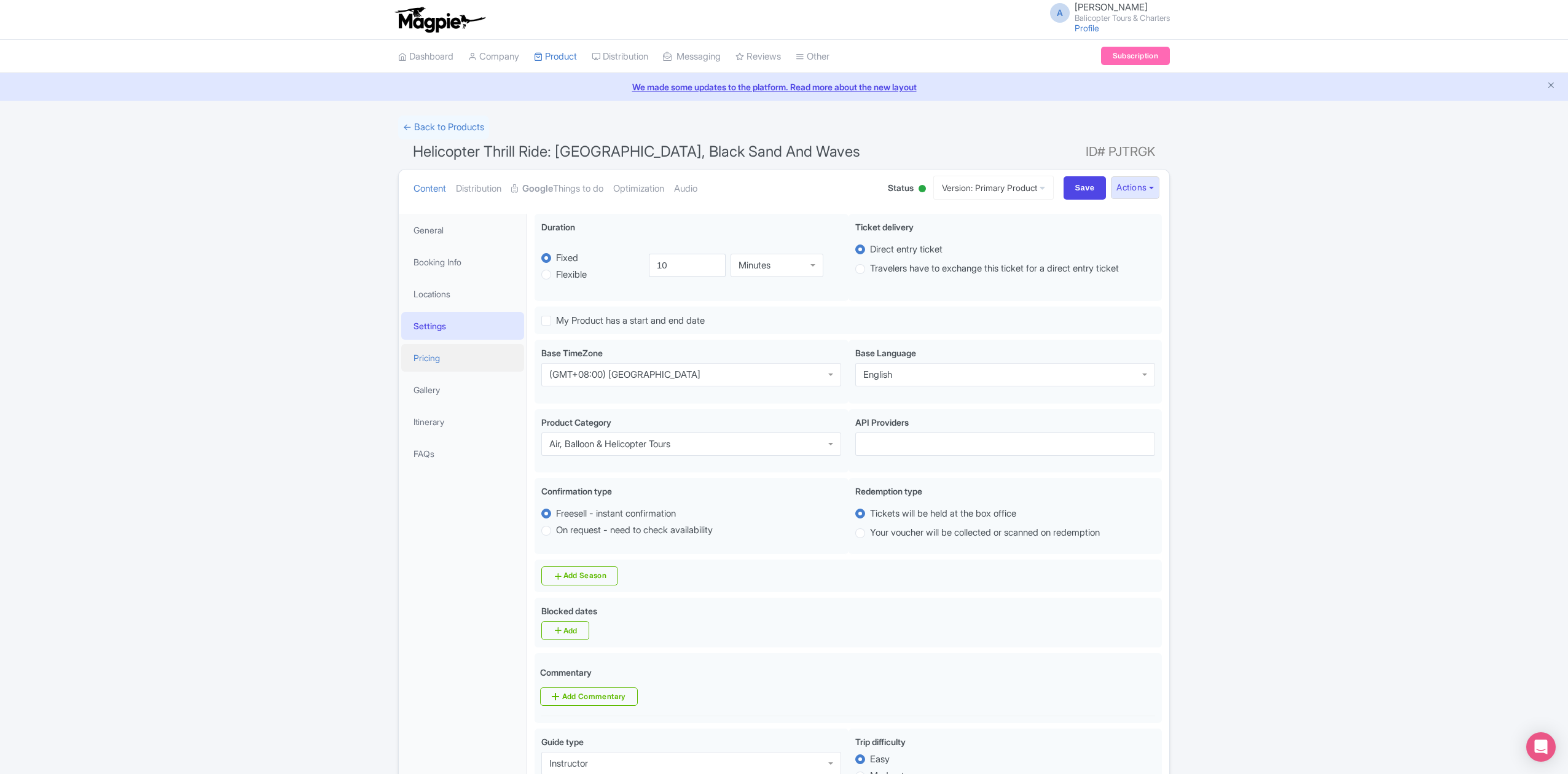
click at [446, 349] on link "Pricing" at bounding box center [463, 358] width 123 height 28
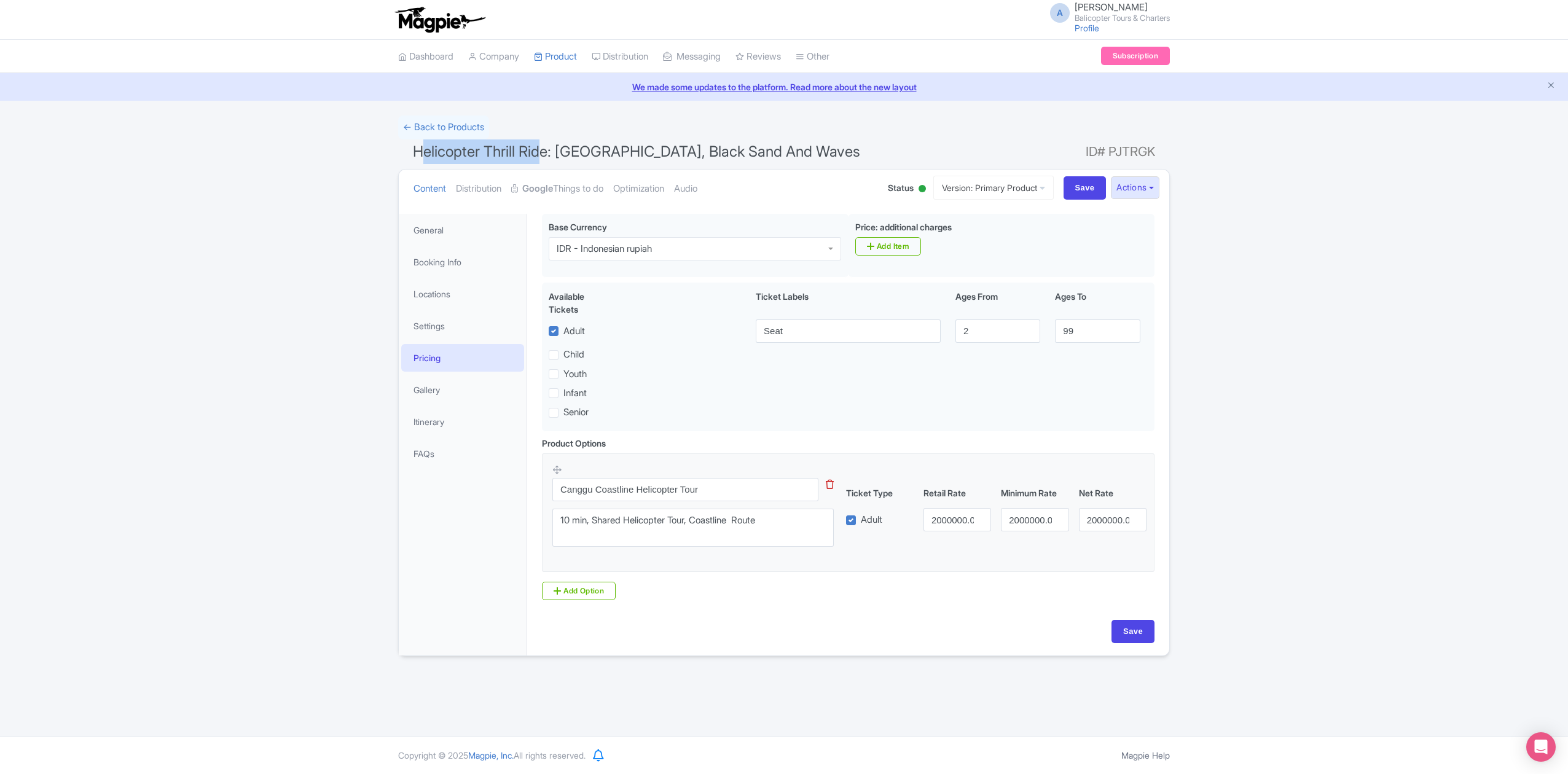
drag, startPoint x: 455, startPoint y: 152, endPoint x: 543, endPoint y: 154, distance: 88.0
click at [543, 154] on span "Helicopter Thrill Ride: [GEOGRAPHIC_DATA], Black Sand And Waves" at bounding box center [636, 151] width 447 height 18
drag, startPoint x: 406, startPoint y: 152, endPoint x: 549, endPoint y: 158, distance: 143.1
click at [549, 158] on h1 "Helicopter Thrill Ride: [GEOGRAPHIC_DATA], Black Sand And Waves ID# PJTRGK" at bounding box center [784, 154] width 772 height 29
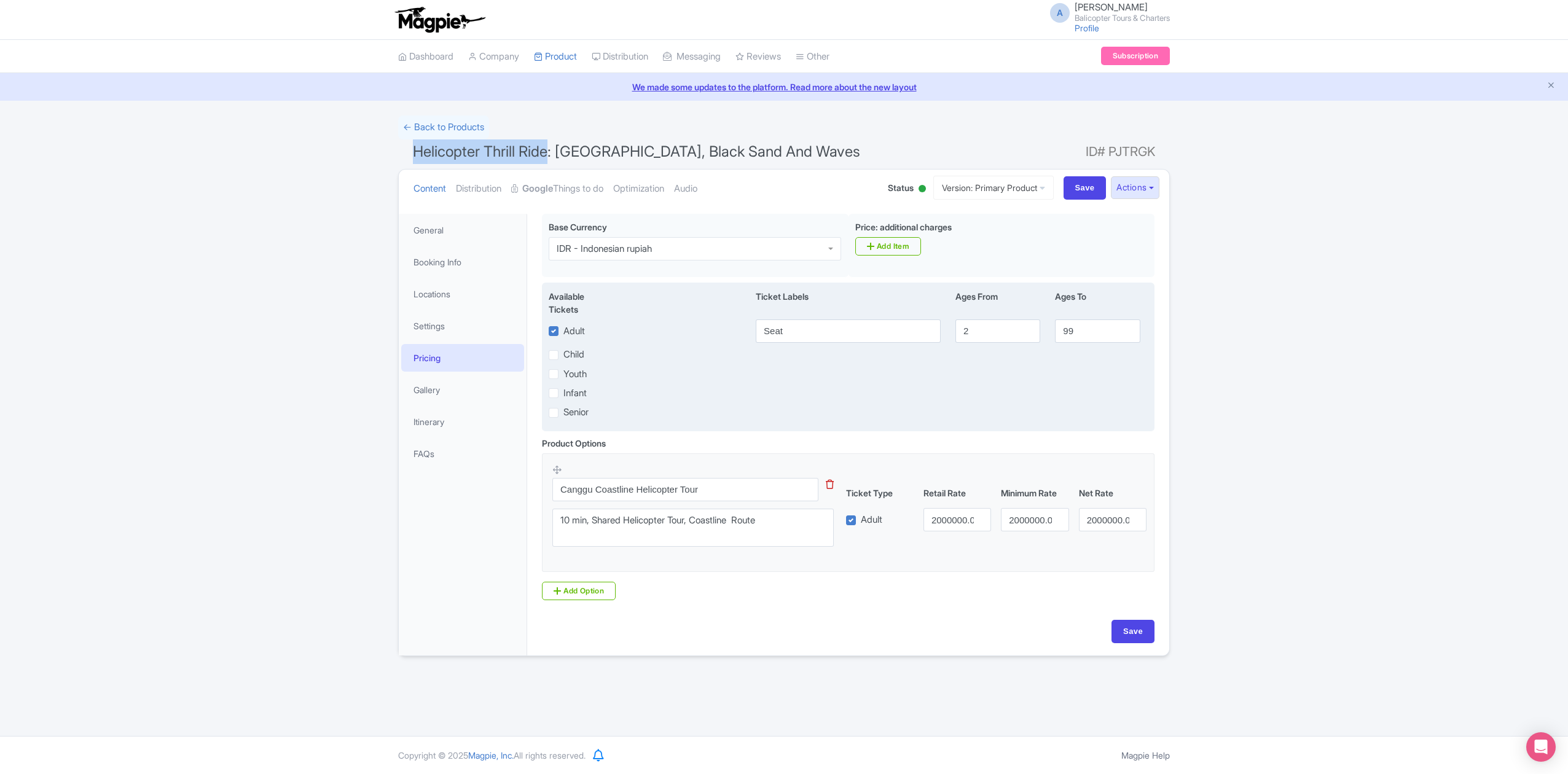
copy span "Helicopter Thrill Ride"
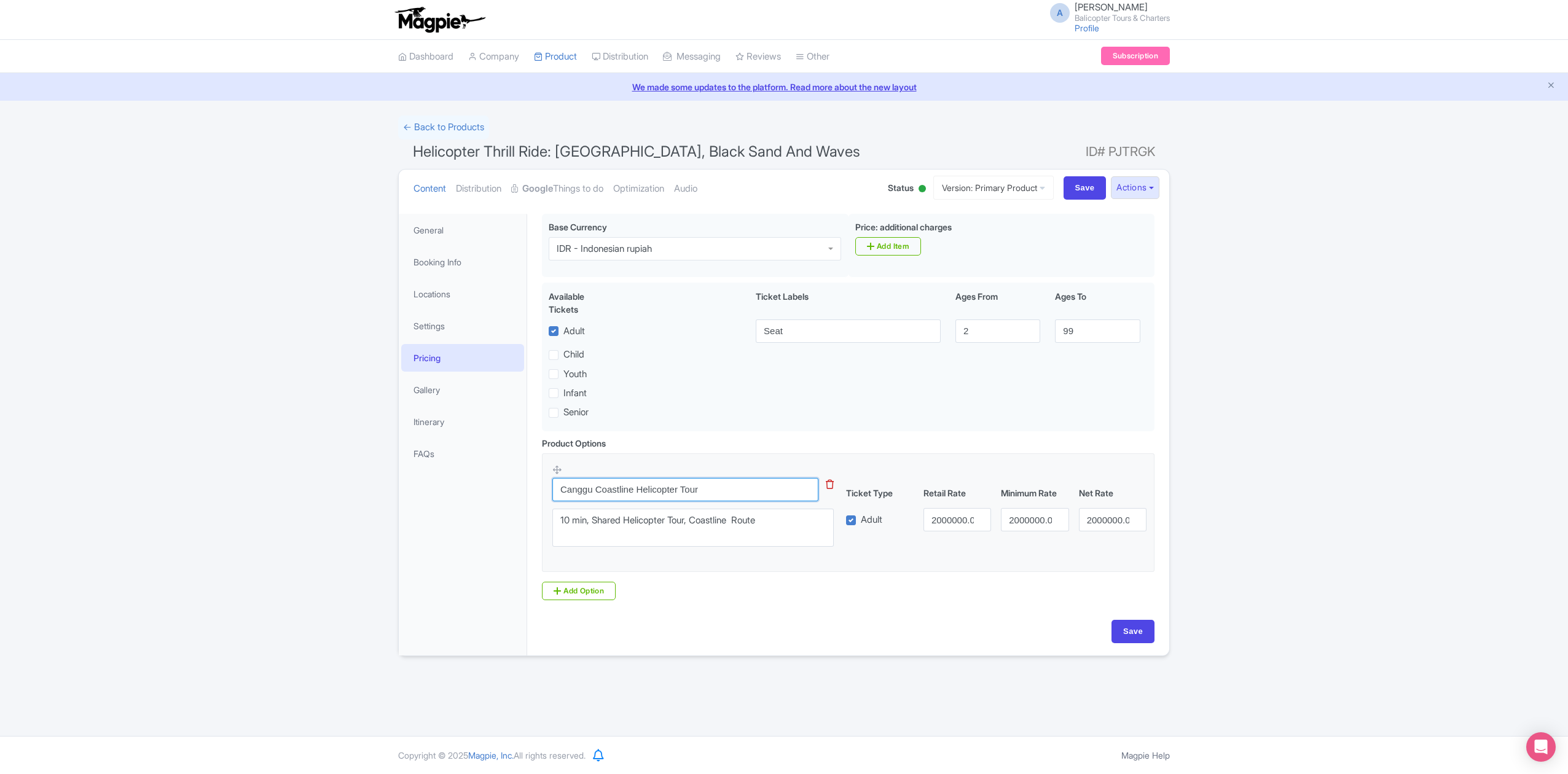
drag, startPoint x: 642, startPoint y: 497, endPoint x: 519, endPoint y: 497, distance: 123.0
click at [519, 497] on div "General Booking Info Locations Settings Pricing Gallery Itinerary FAQs Pre-flig…" at bounding box center [784, 431] width 770 height 449
paste input "Helicopter Thrill Ride"
type input "Helicopter Thrill Ride"
drag, startPoint x: 790, startPoint y: 529, endPoint x: 596, endPoint y: 526, distance: 194.0
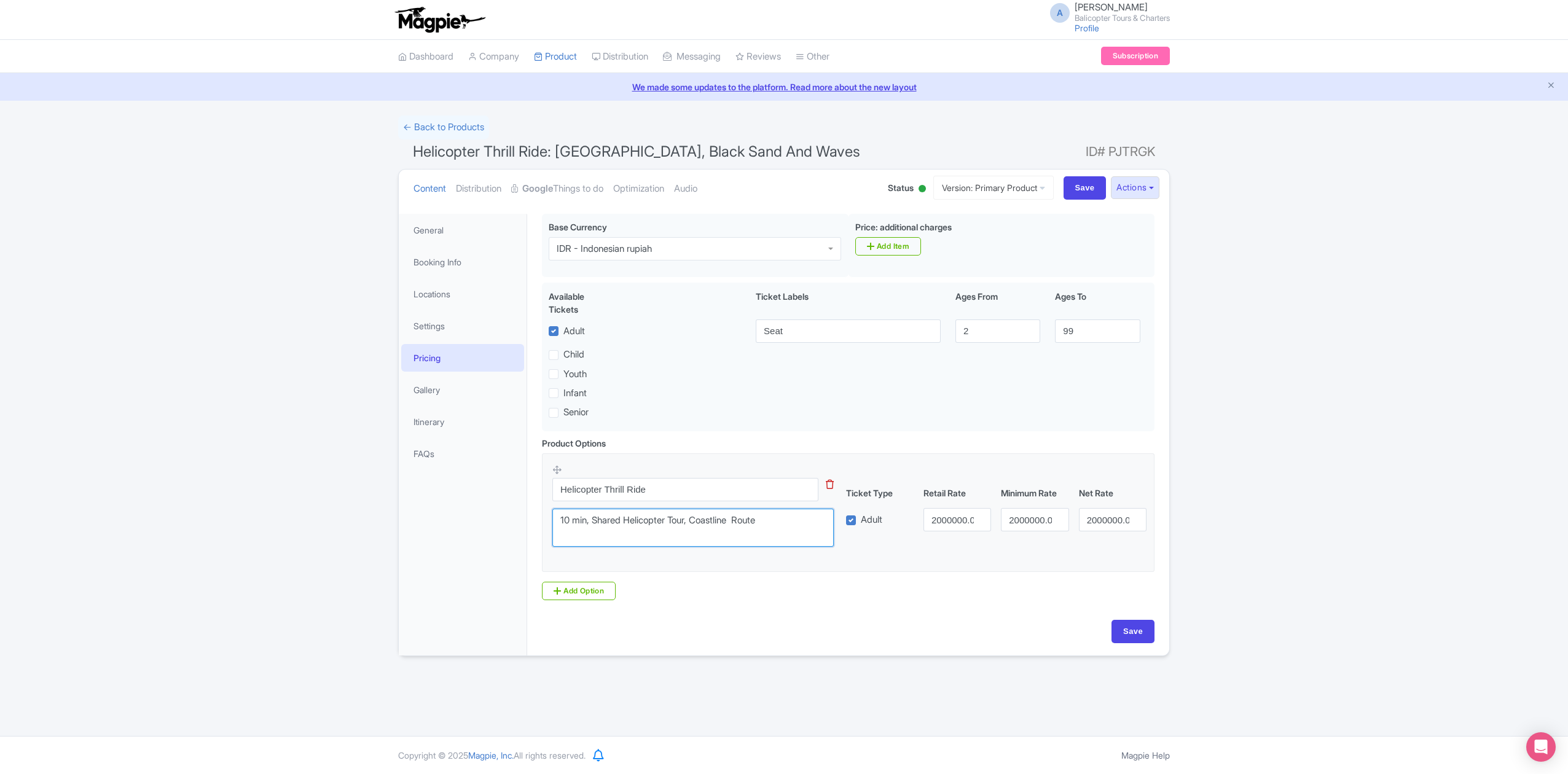
click at [596, 526] on textarea "10 min, Shared Helicopter Tour, Coastline Route" at bounding box center [693, 528] width 281 height 38
paste textarea "Helicopter Thrill Rid"
type textarea "10 min, Helicopter Thrill Ride"
drag, startPoint x: 925, startPoint y: 524, endPoint x: 1073, endPoint y: 511, distance: 148.6
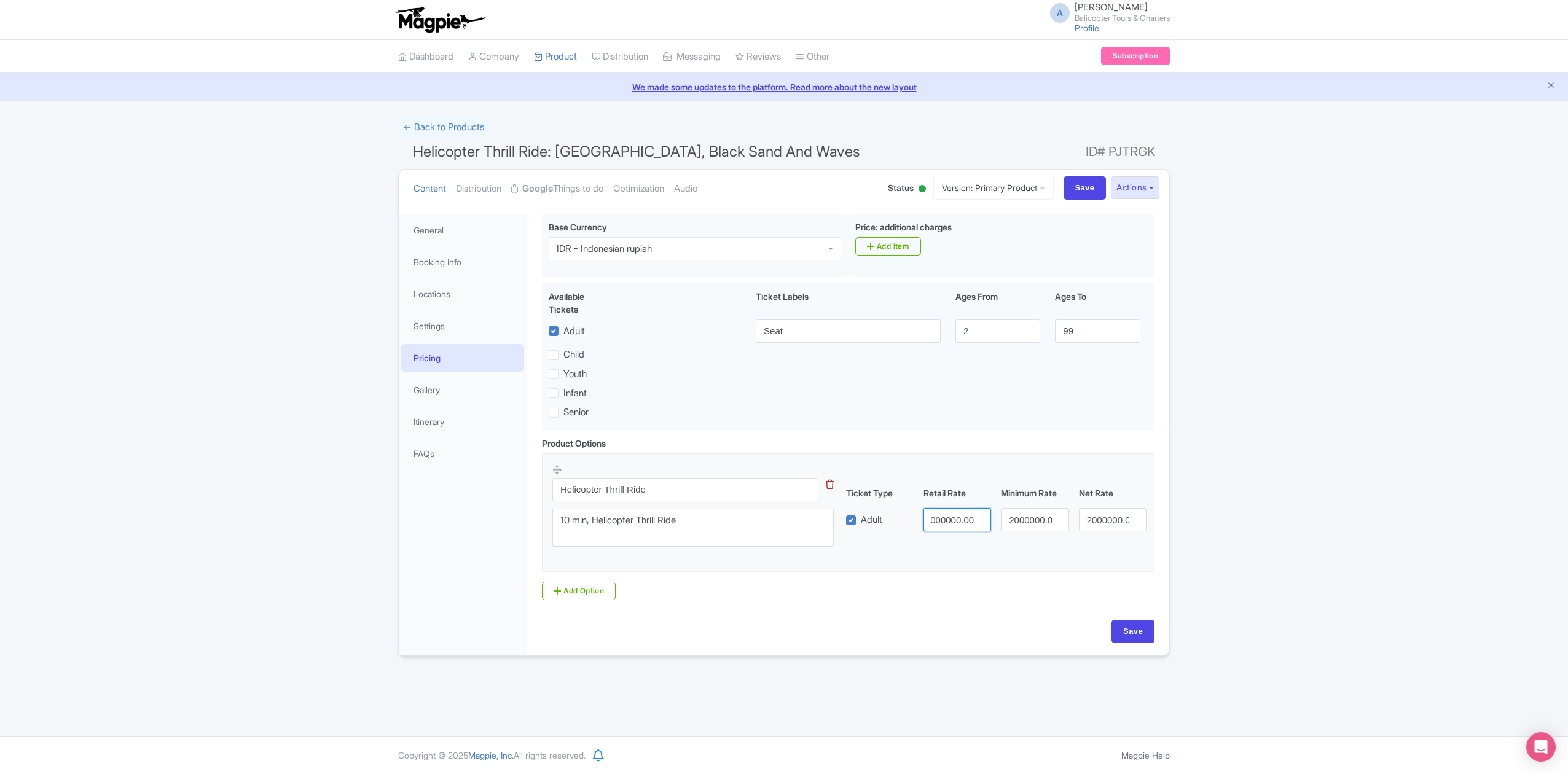
click at [1073, 515] on div "Adult 2000000.00 2000000.00 2000000.00" at bounding box center [996, 520] width 311 height 23
type input "4"
type input "1990000"
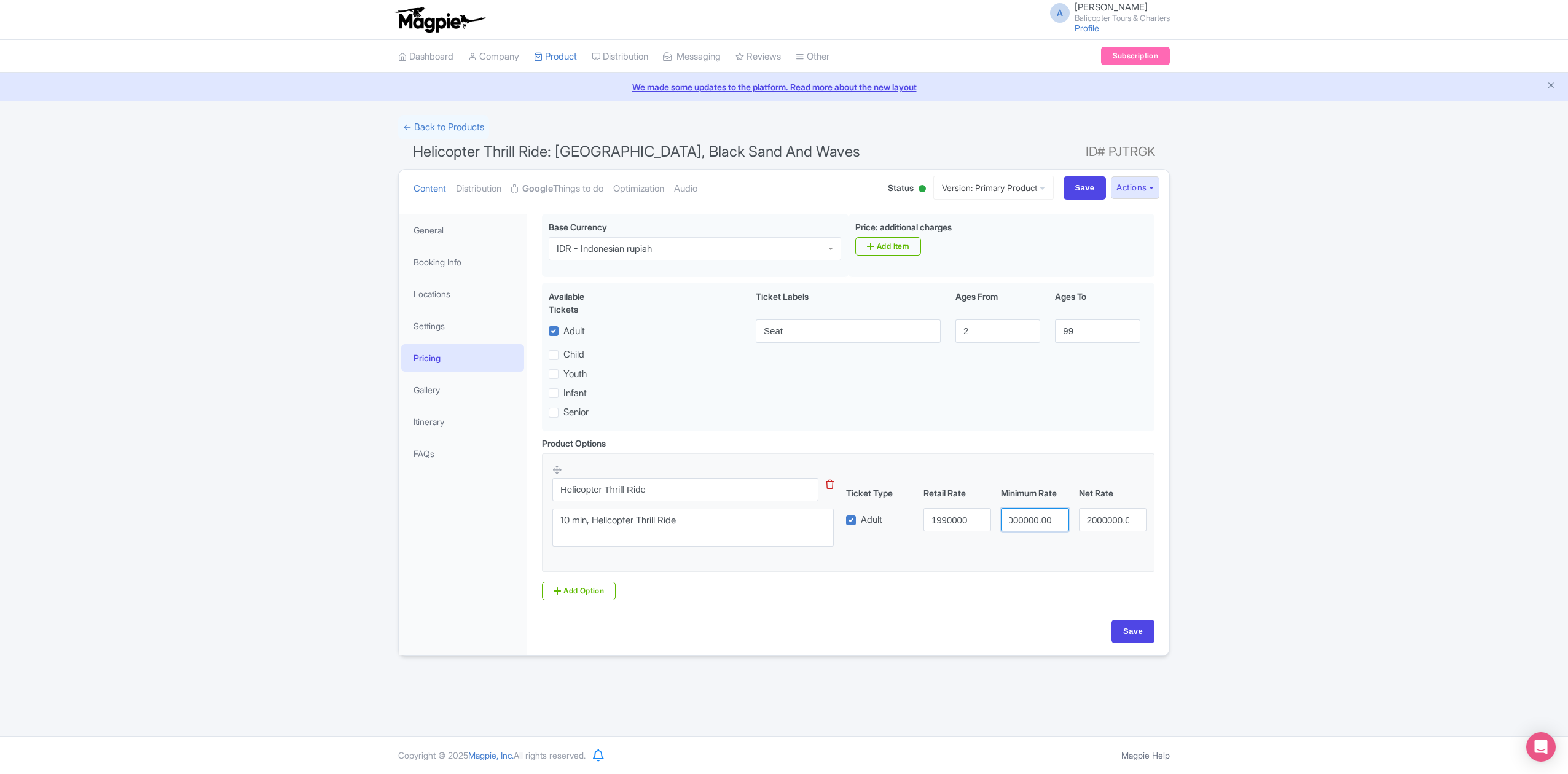
drag, startPoint x: 1005, startPoint y: 522, endPoint x: 1136, endPoint y: 525, distance: 131.0
click at [1136, 525] on div "Adult 1990000 2000000.00 2000000.00" at bounding box center [996, 520] width 311 height 23
type input "1990000"
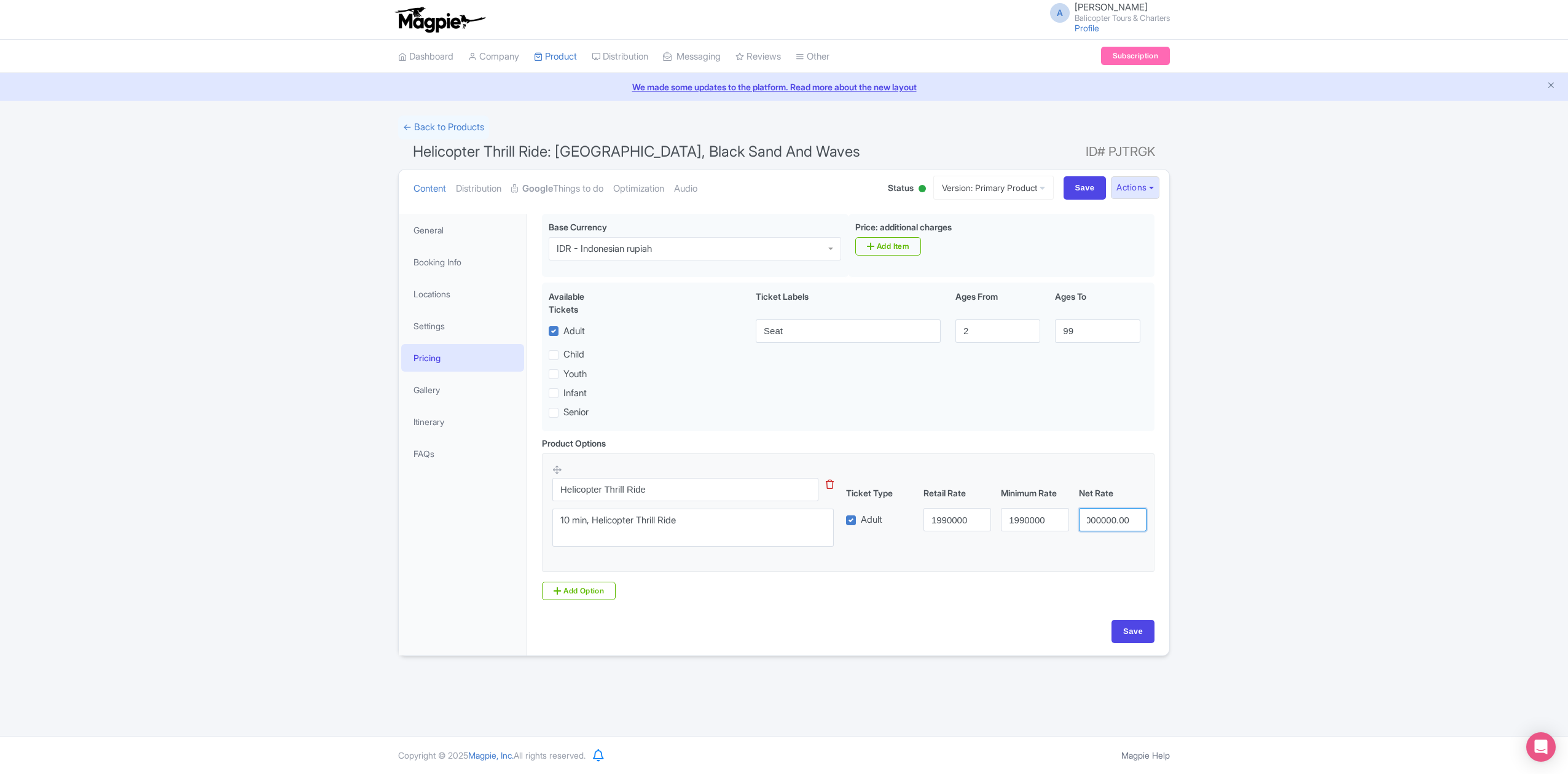
drag, startPoint x: 1088, startPoint y: 523, endPoint x: 1191, endPoint y: 512, distance: 103.6
click at [1191, 512] on div "Success Product Location deleted successfully ← Back to Products Helicopter Thr…" at bounding box center [784, 386] width 1568 height 541
type input "1990000"
click at [1151, 633] on input "Save" at bounding box center [1133, 632] width 43 height 23
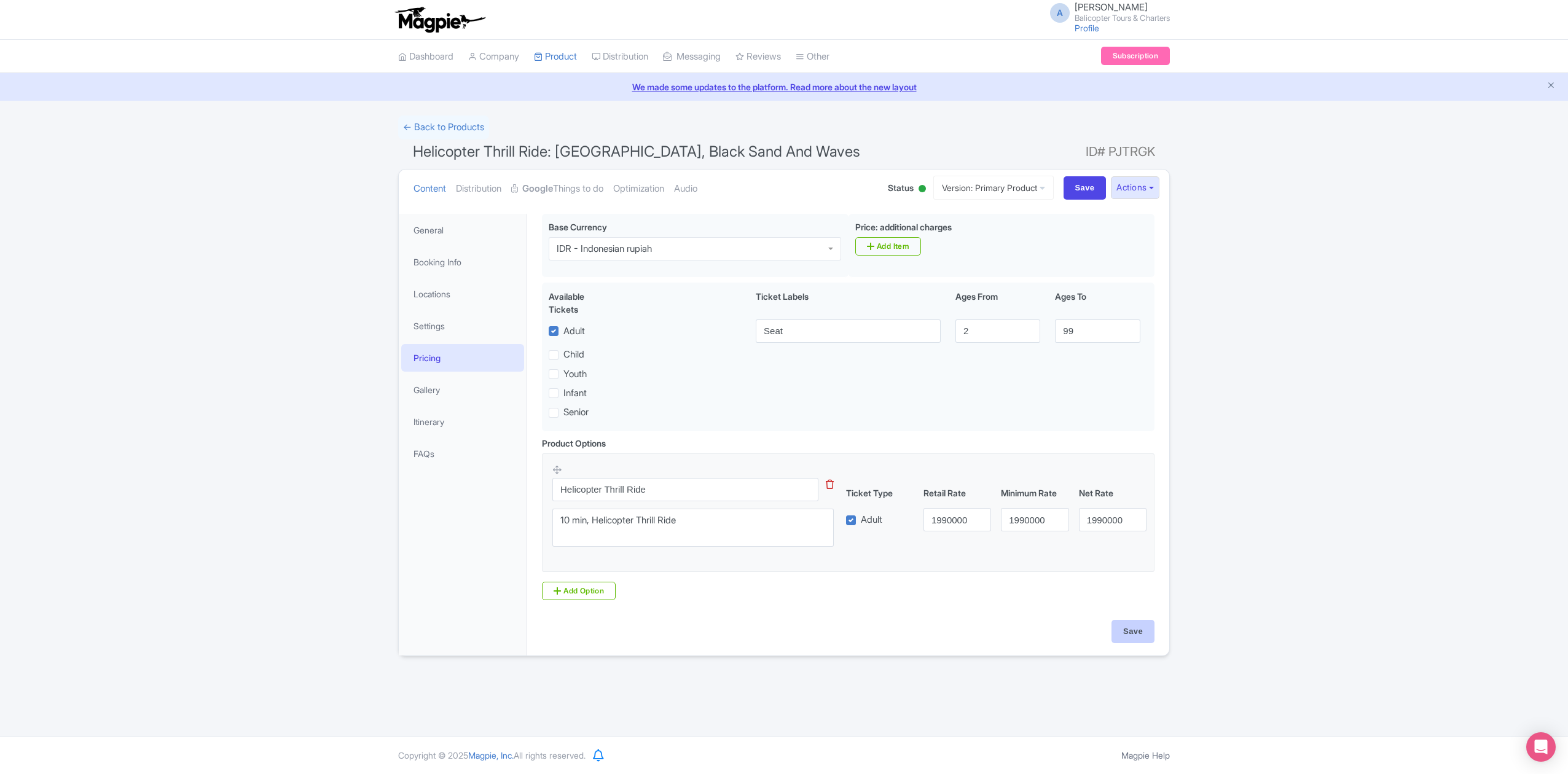
type input "Saving..."
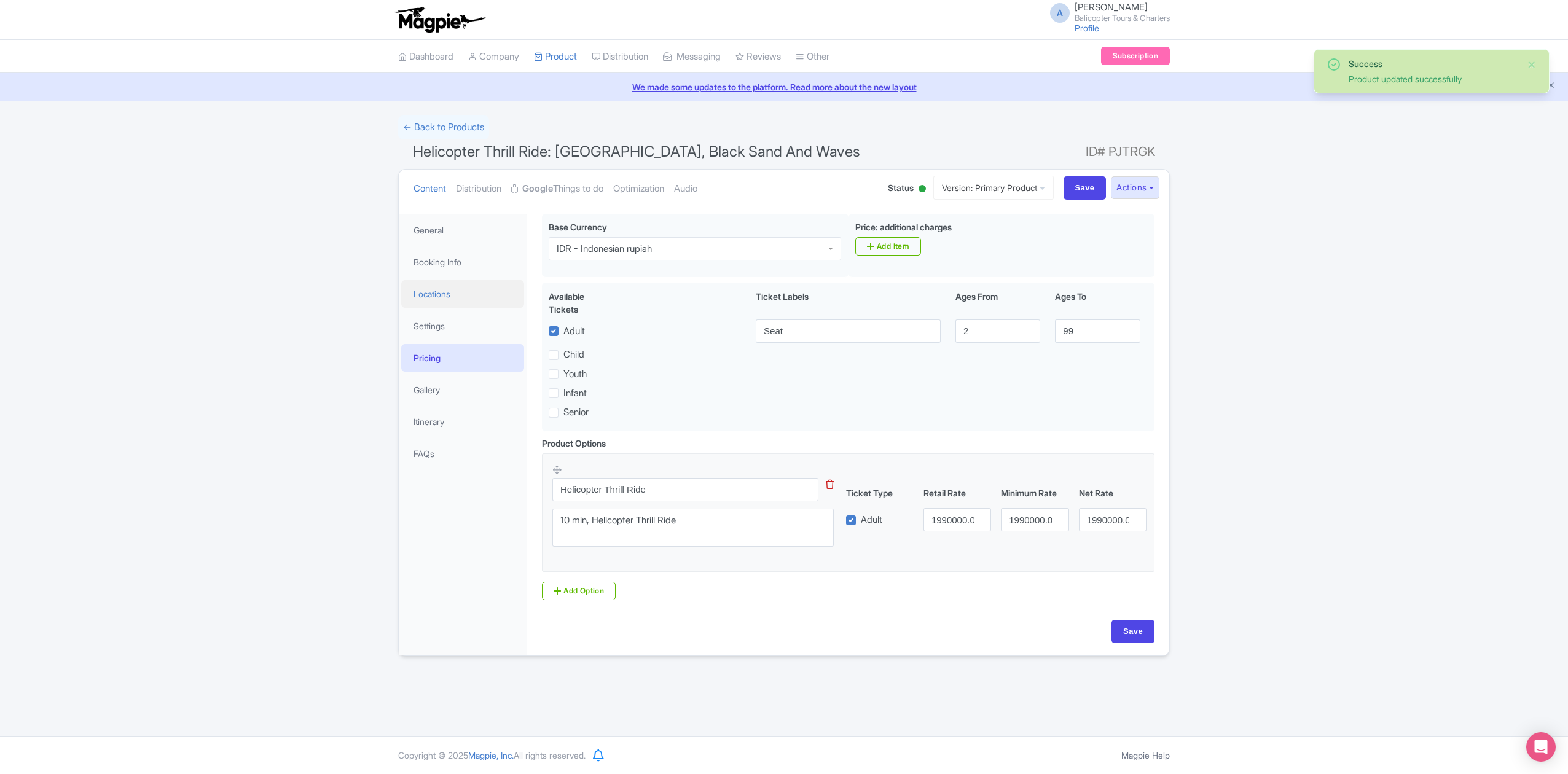
click at [453, 296] on link "Locations" at bounding box center [463, 294] width 123 height 28
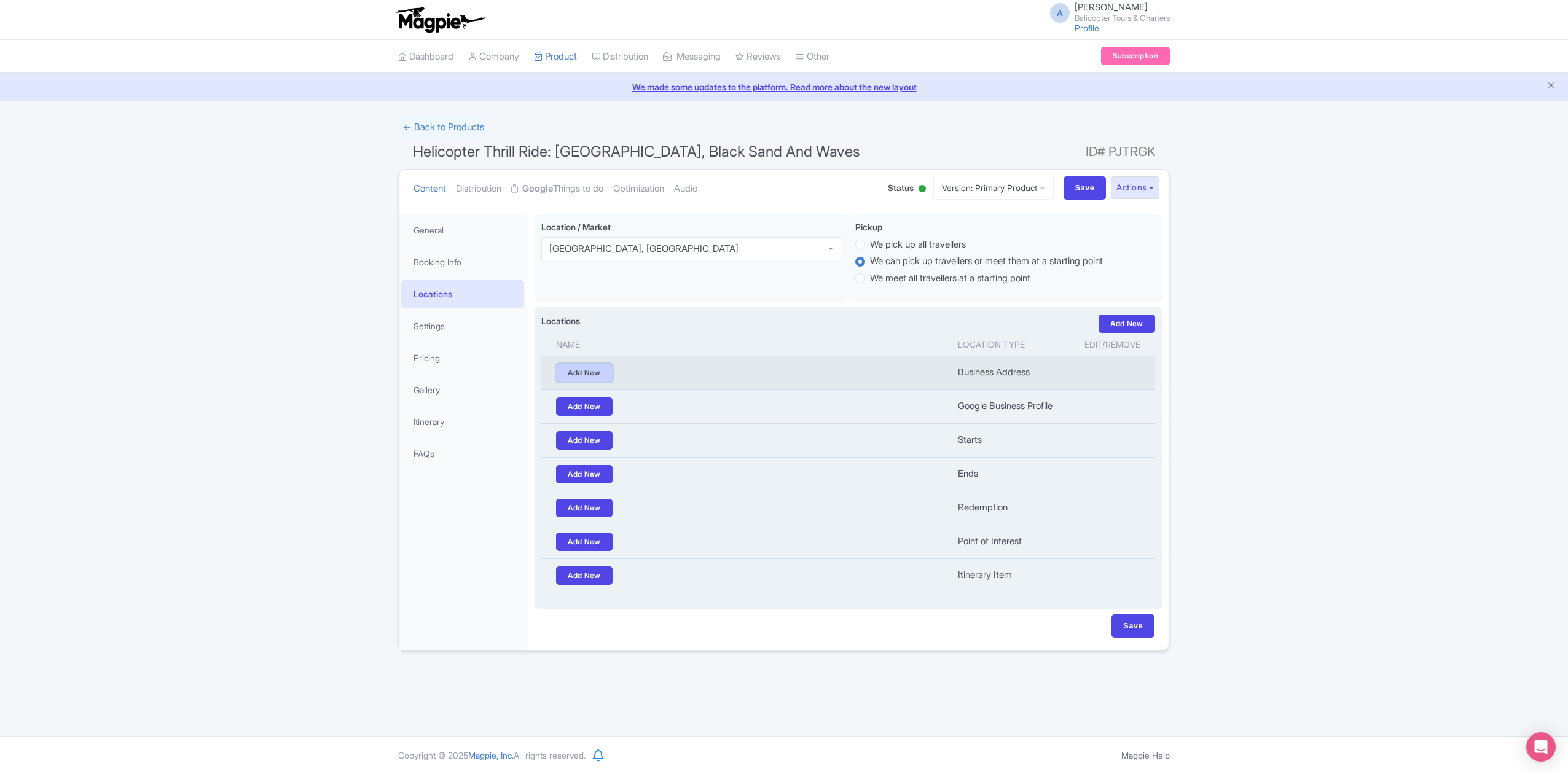
click at [599, 369] on link "Add New" at bounding box center [584, 373] width 57 height 18
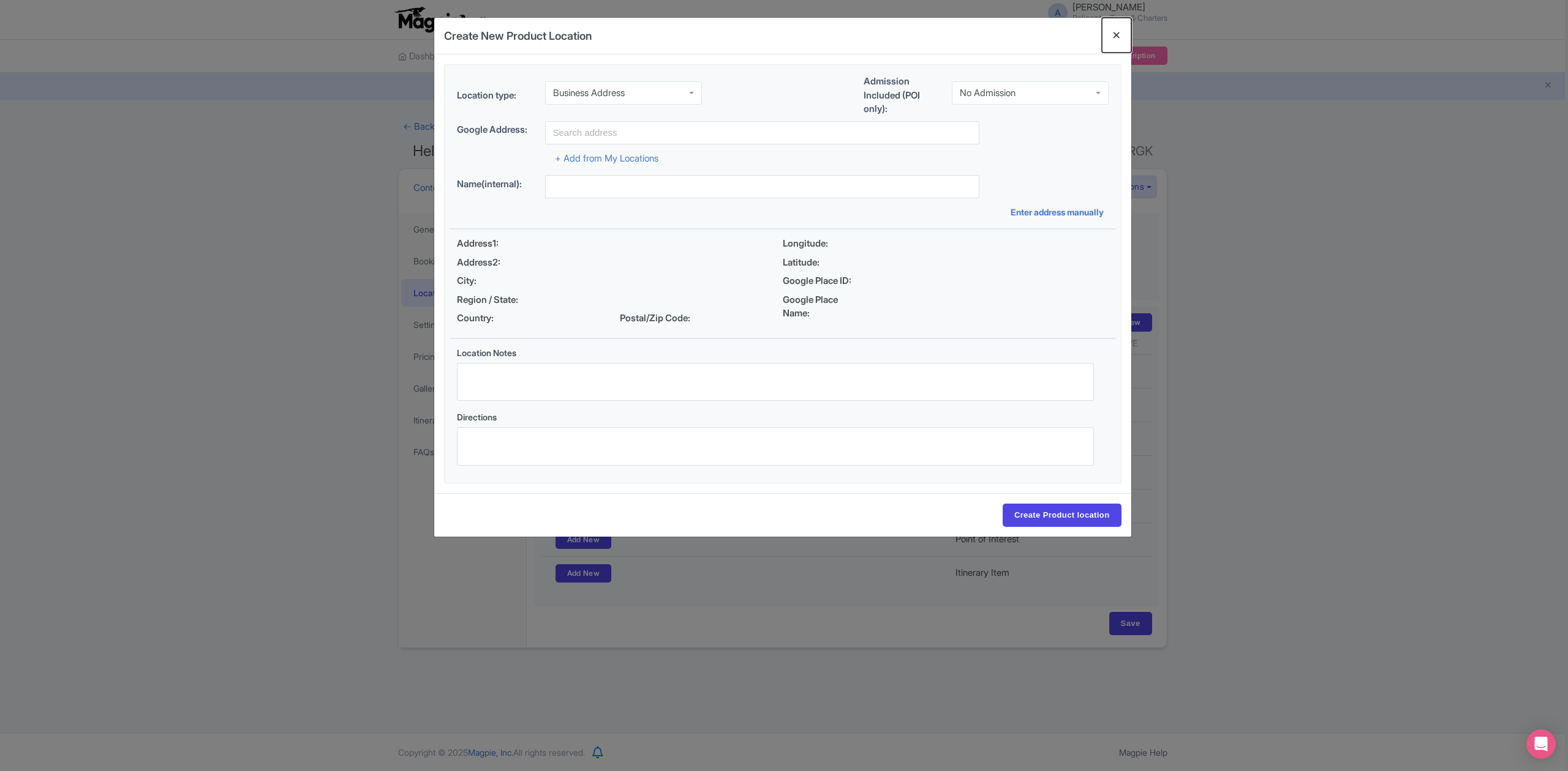
click at [1125, 29] on button "Close" at bounding box center [1116, 35] width 29 height 35
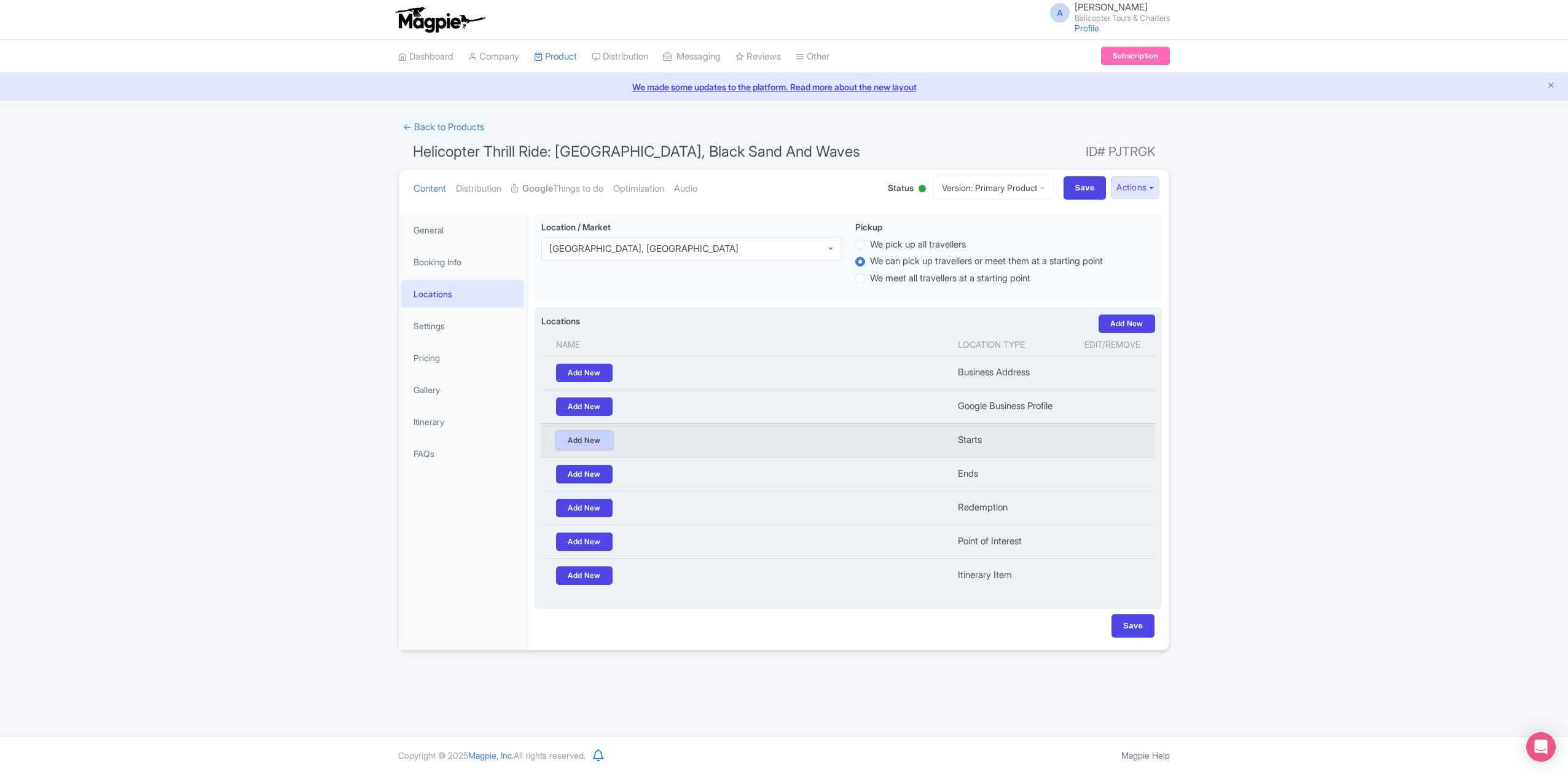
click at [593, 449] on link "Add New" at bounding box center [584, 440] width 57 height 18
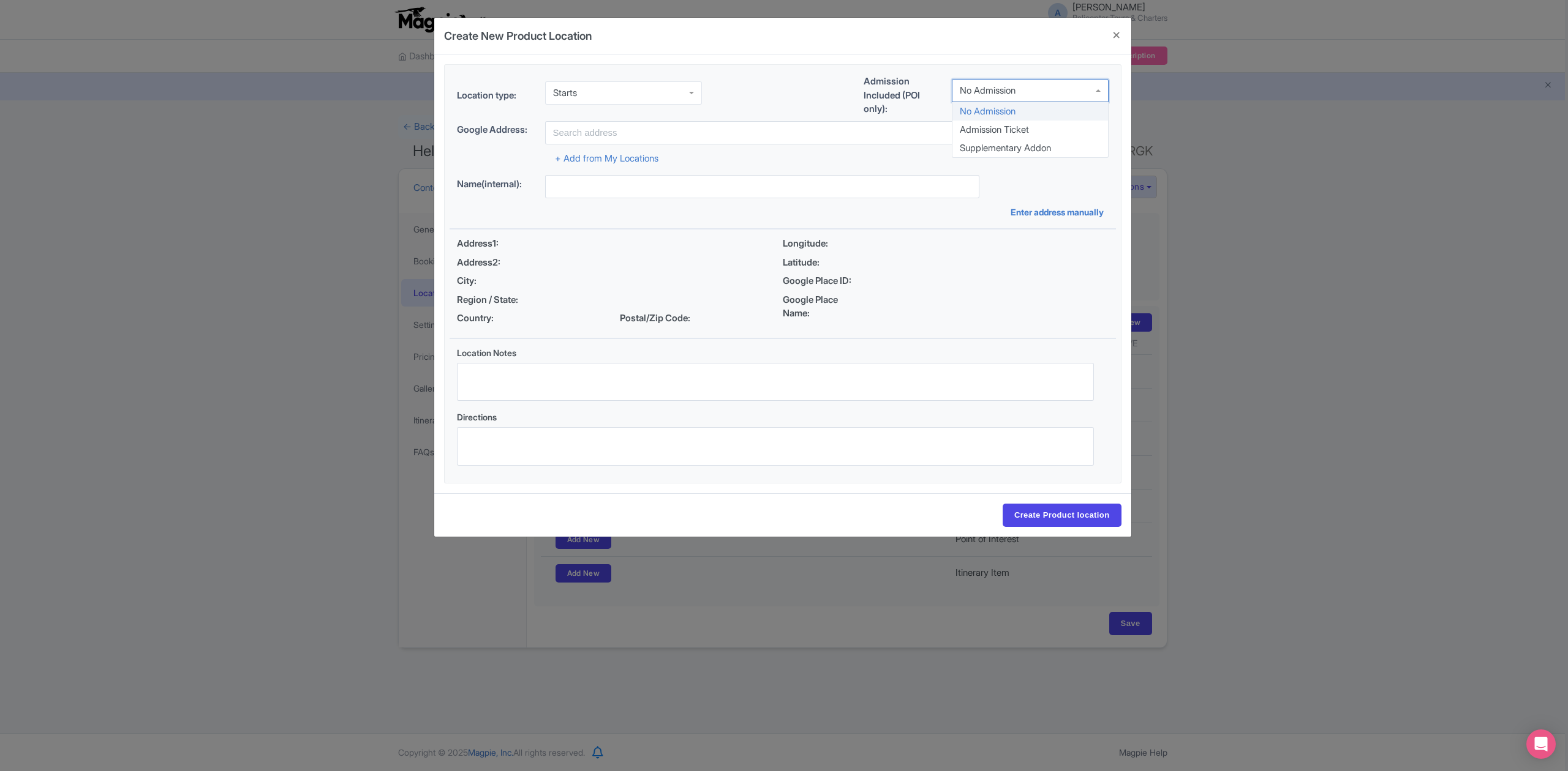
click at [1030, 98] on div "No Admission" at bounding box center [1030, 90] width 157 height 23
drag, startPoint x: 1012, startPoint y: 123, endPoint x: 823, endPoint y: 164, distance: 193.4
click at [740, 136] on input "text" at bounding box center [761, 132] width 434 height 23
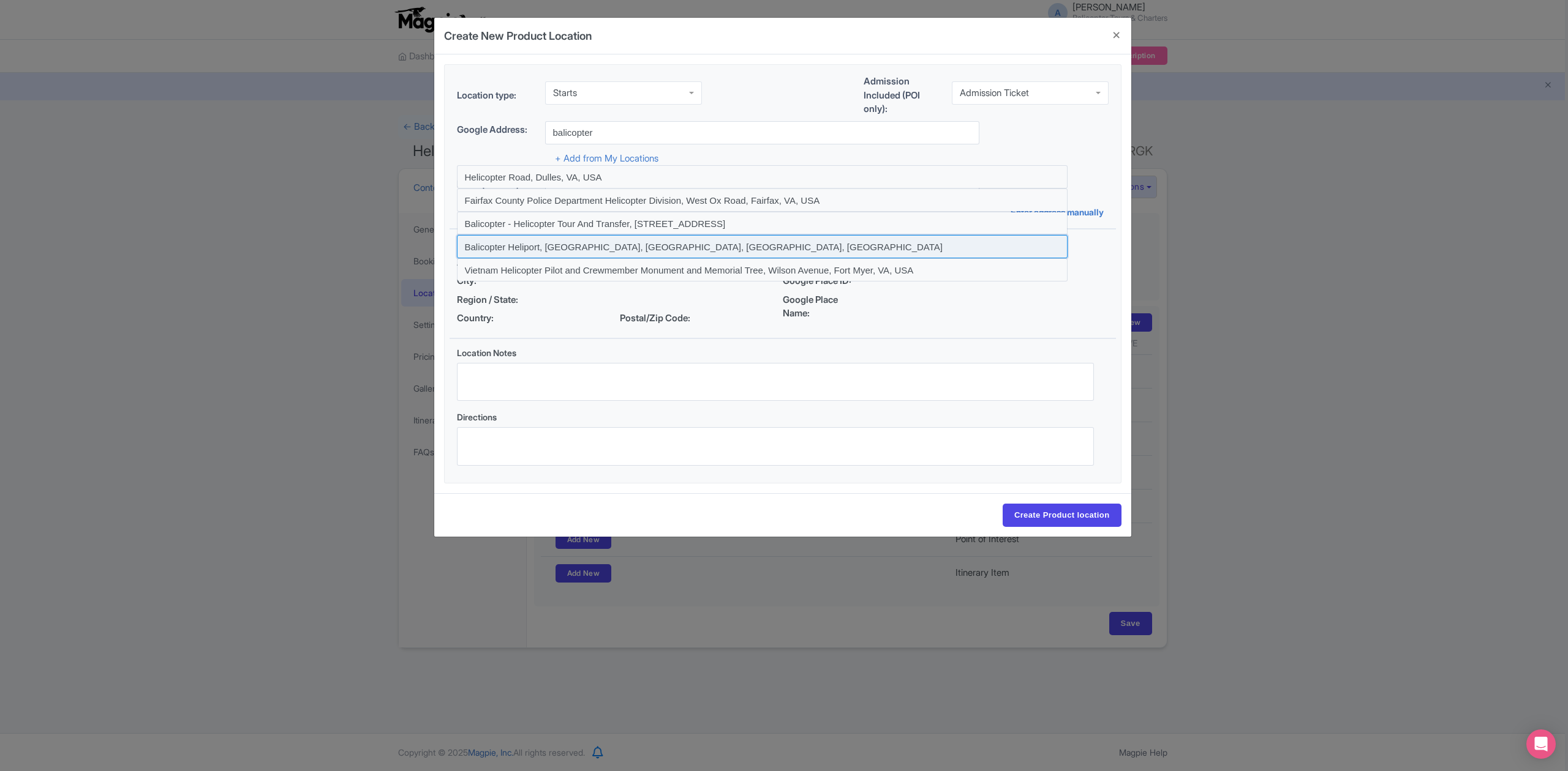
click at [586, 249] on input at bounding box center [761, 247] width 611 height 23
type input "Balicopter Heliport, Beraban, Tabanan Regency, [GEOGRAPHIC_DATA], [GEOGRAPHIC_D…"
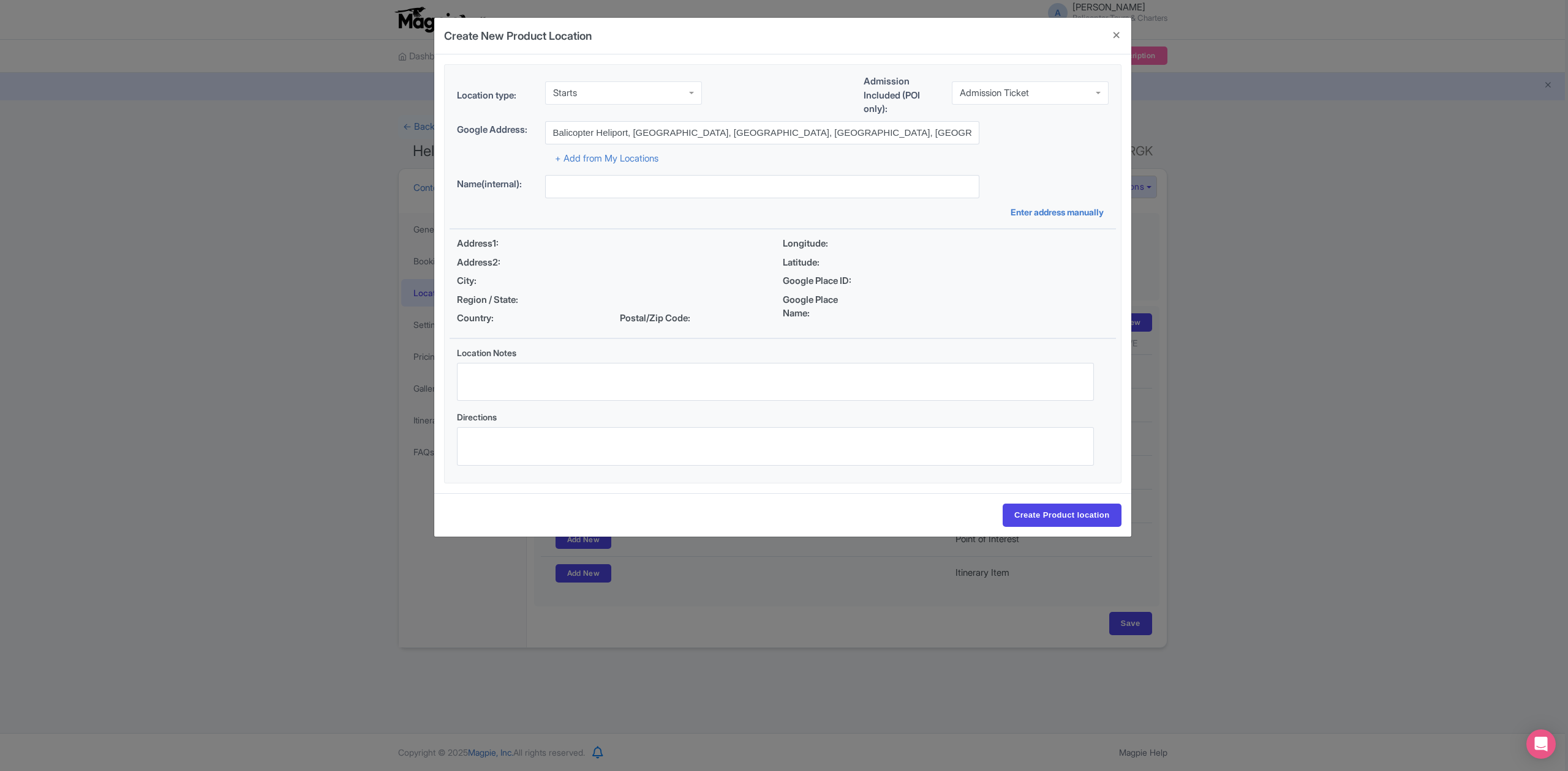
type input "Balicopter Heliport, Beraban, Tabanan Regency, [GEOGRAPHIC_DATA], [GEOGRAPHIC_D…"
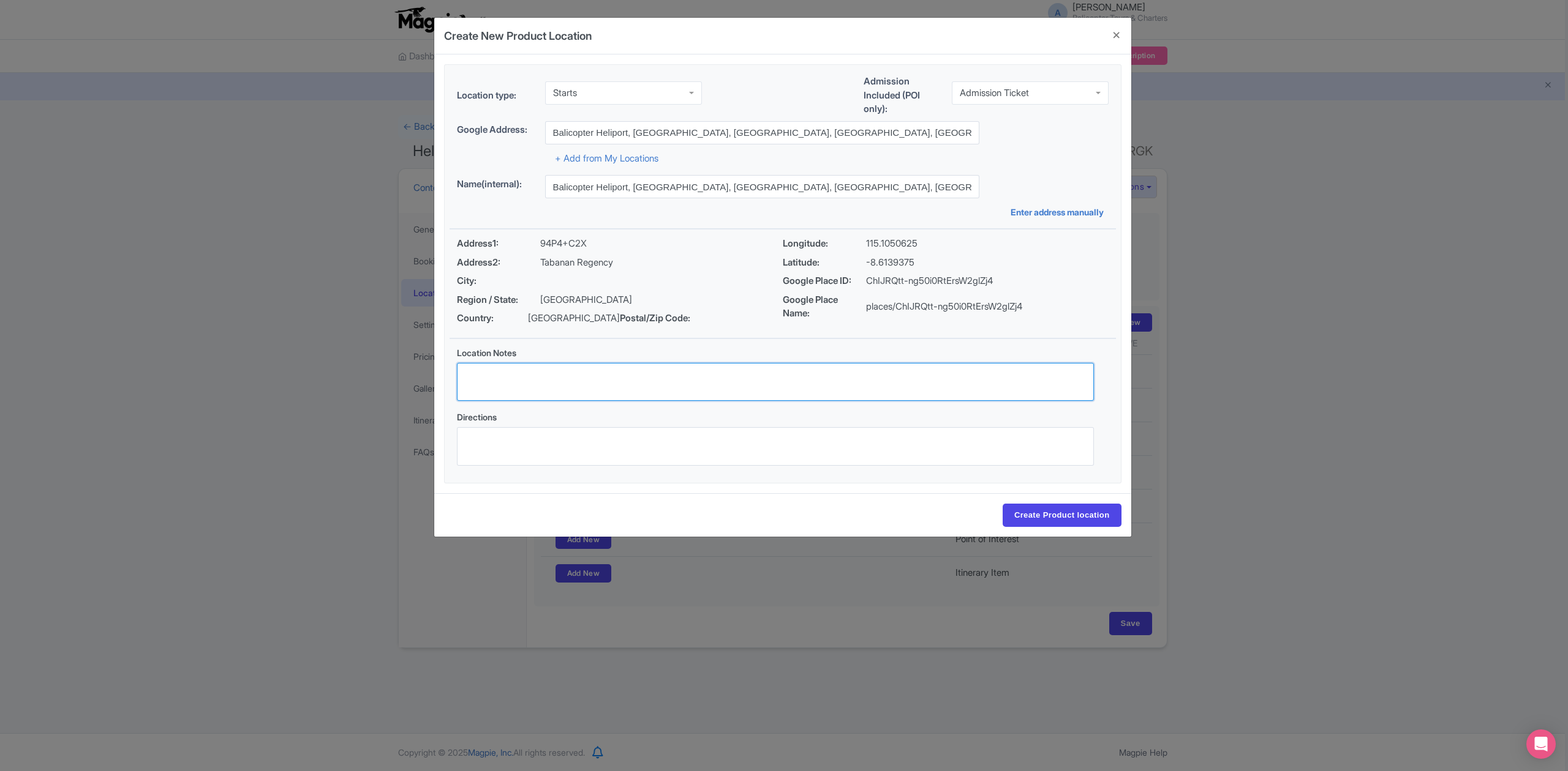
click at [584, 386] on textarea "Location Notes" at bounding box center [774, 382] width 637 height 38
click at [1061, 524] on input "Create Product location" at bounding box center [1062, 515] width 119 height 23
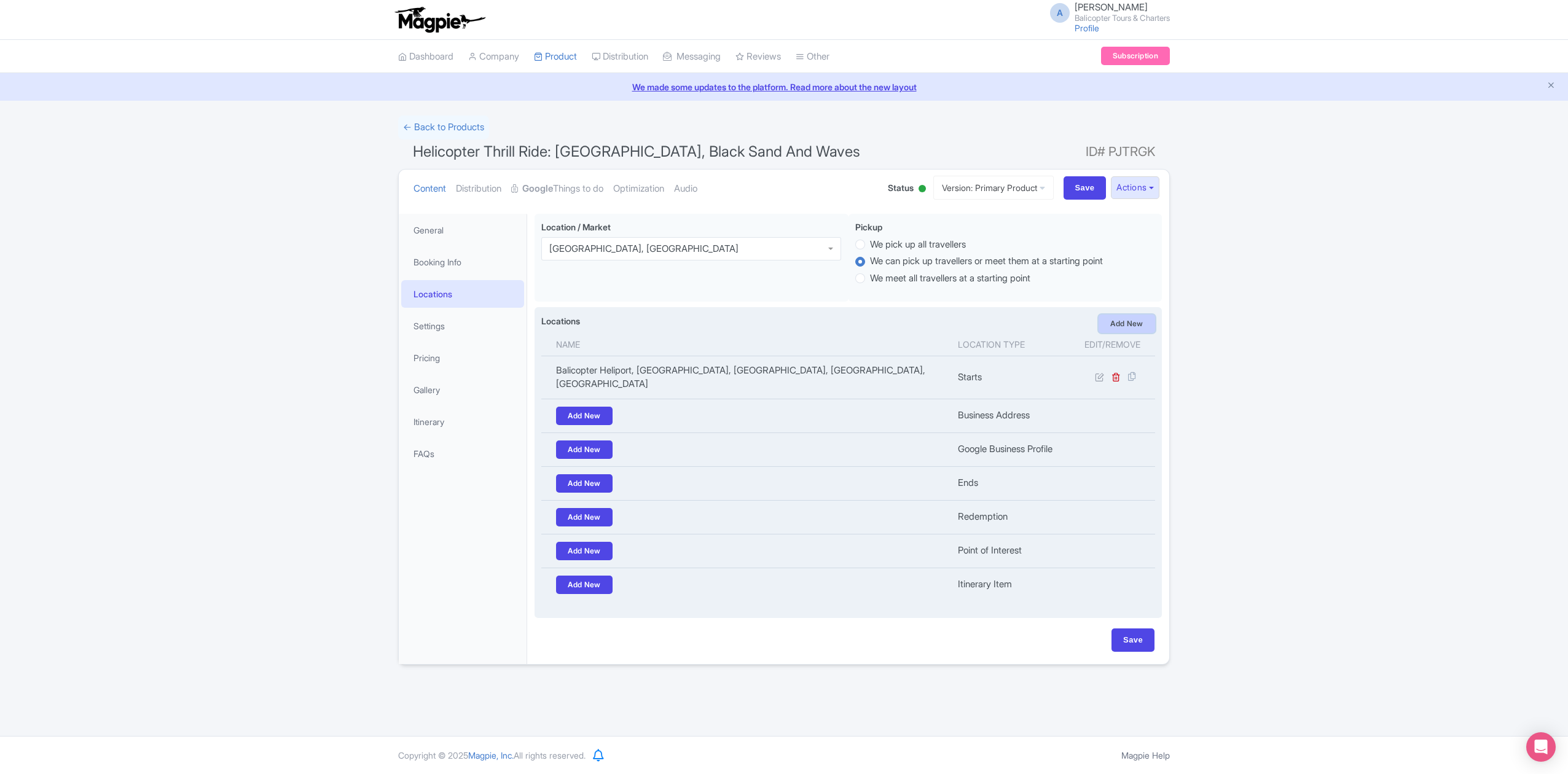
click at [1144, 315] on link "Add New" at bounding box center [1127, 324] width 57 height 18
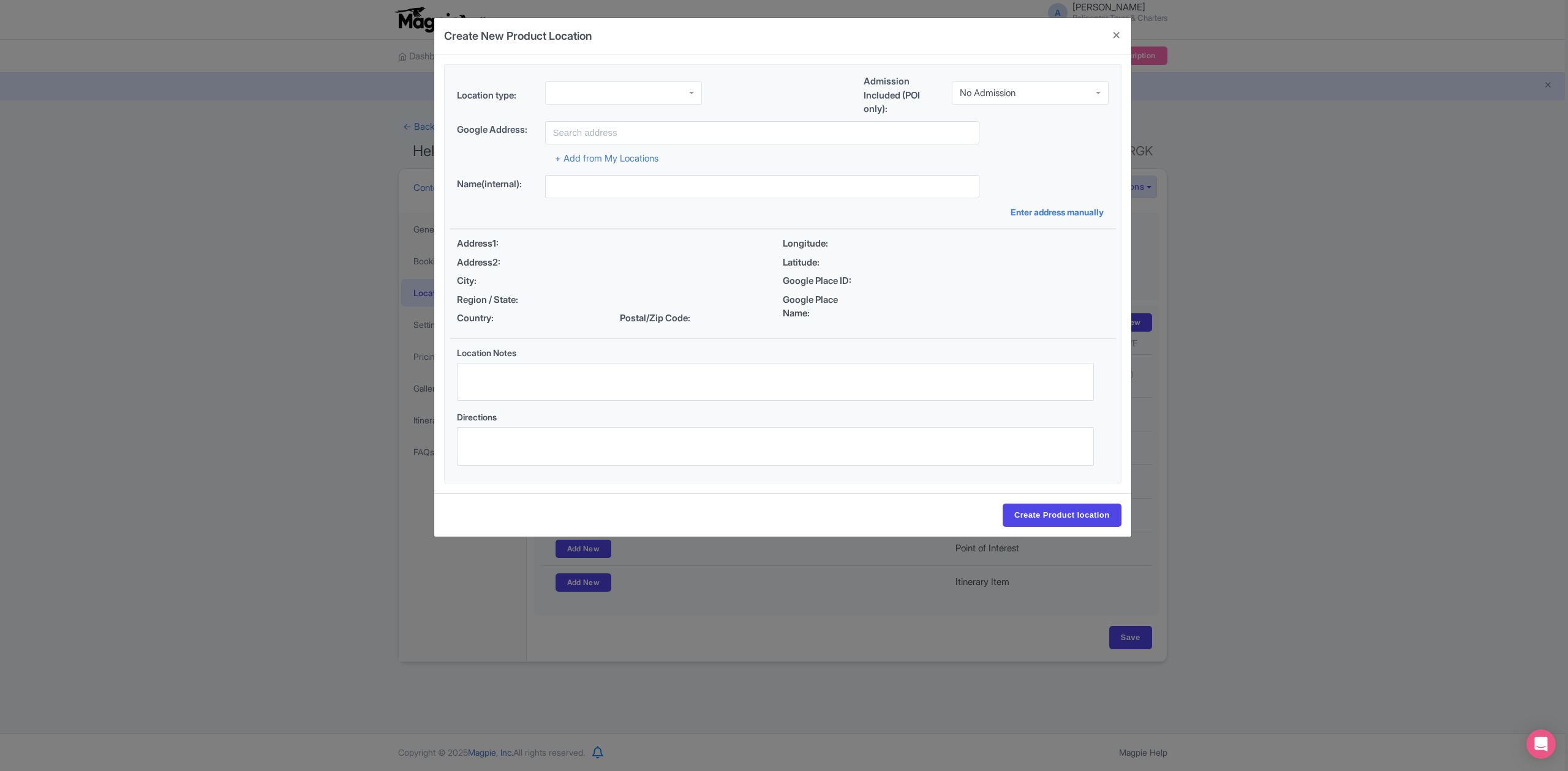
click at [656, 90] on div at bounding box center [623, 93] width 157 height 23
click at [1049, 93] on div "No Admission" at bounding box center [1030, 93] width 157 height 23
click at [708, 133] on input "text" at bounding box center [761, 132] width 434 height 23
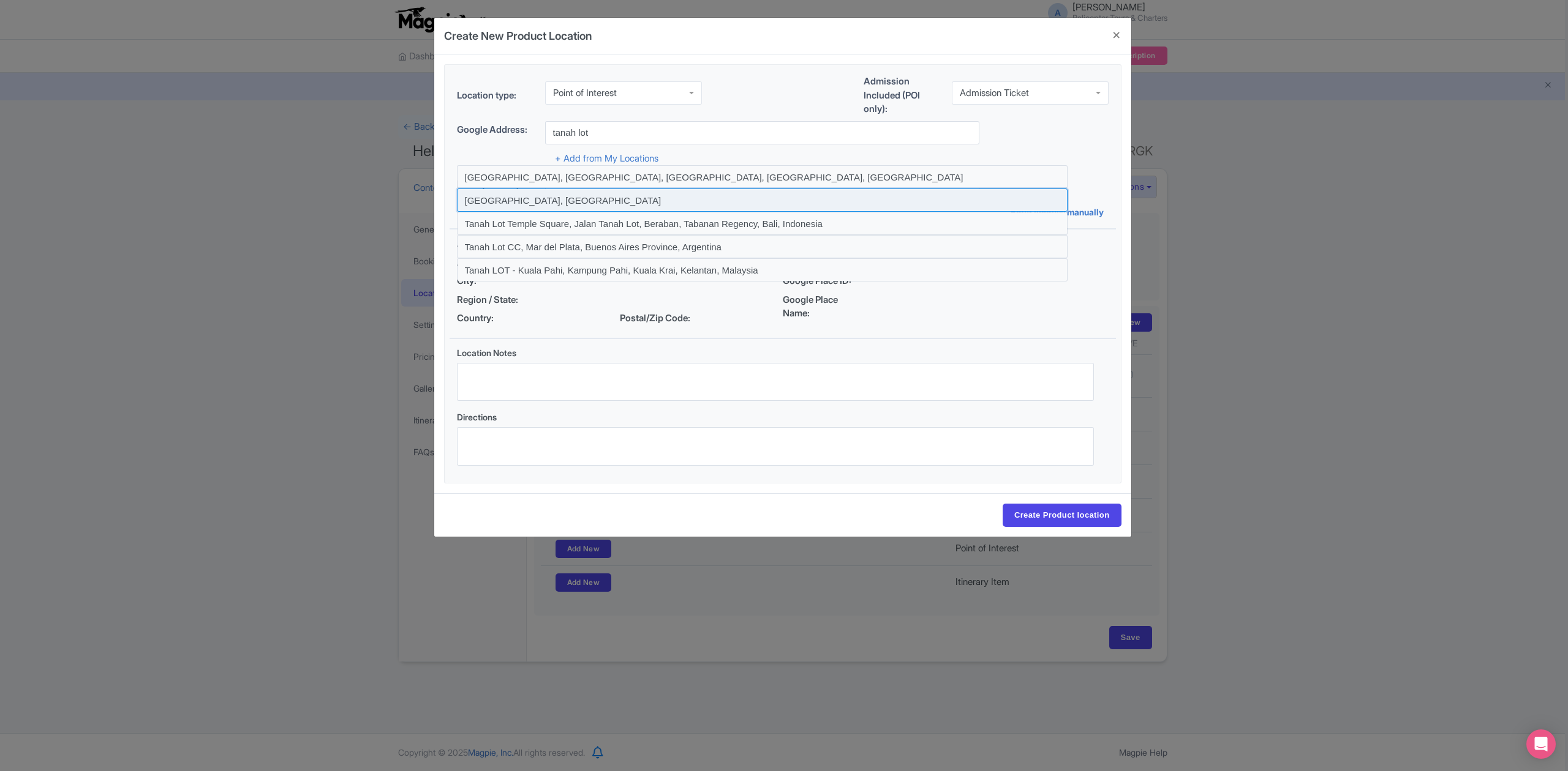
click at [591, 194] on input at bounding box center [761, 200] width 611 height 23
type input "Tanah Lot, Indonesia"
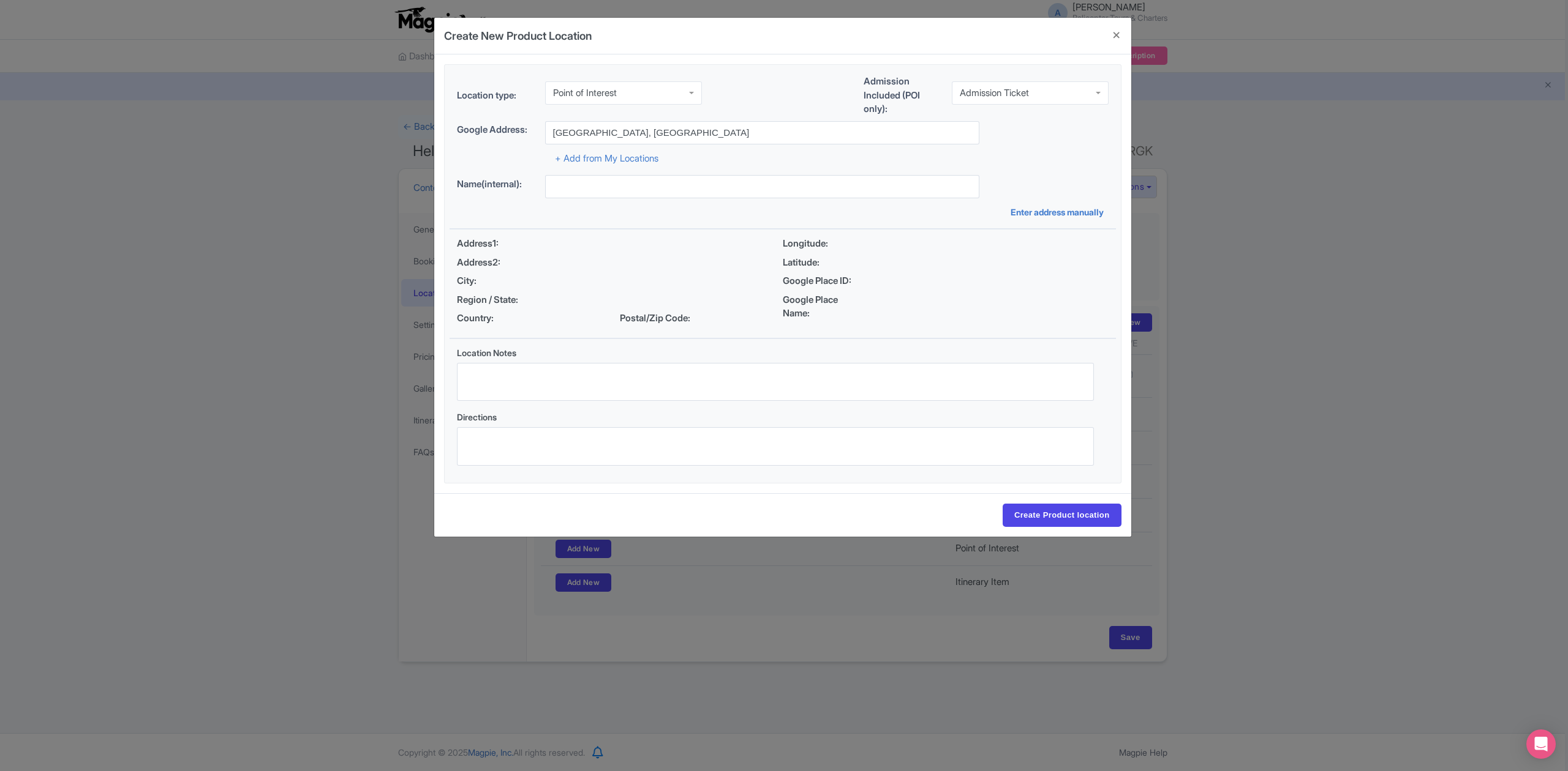
type input "Tanah Lot, Indonesia"
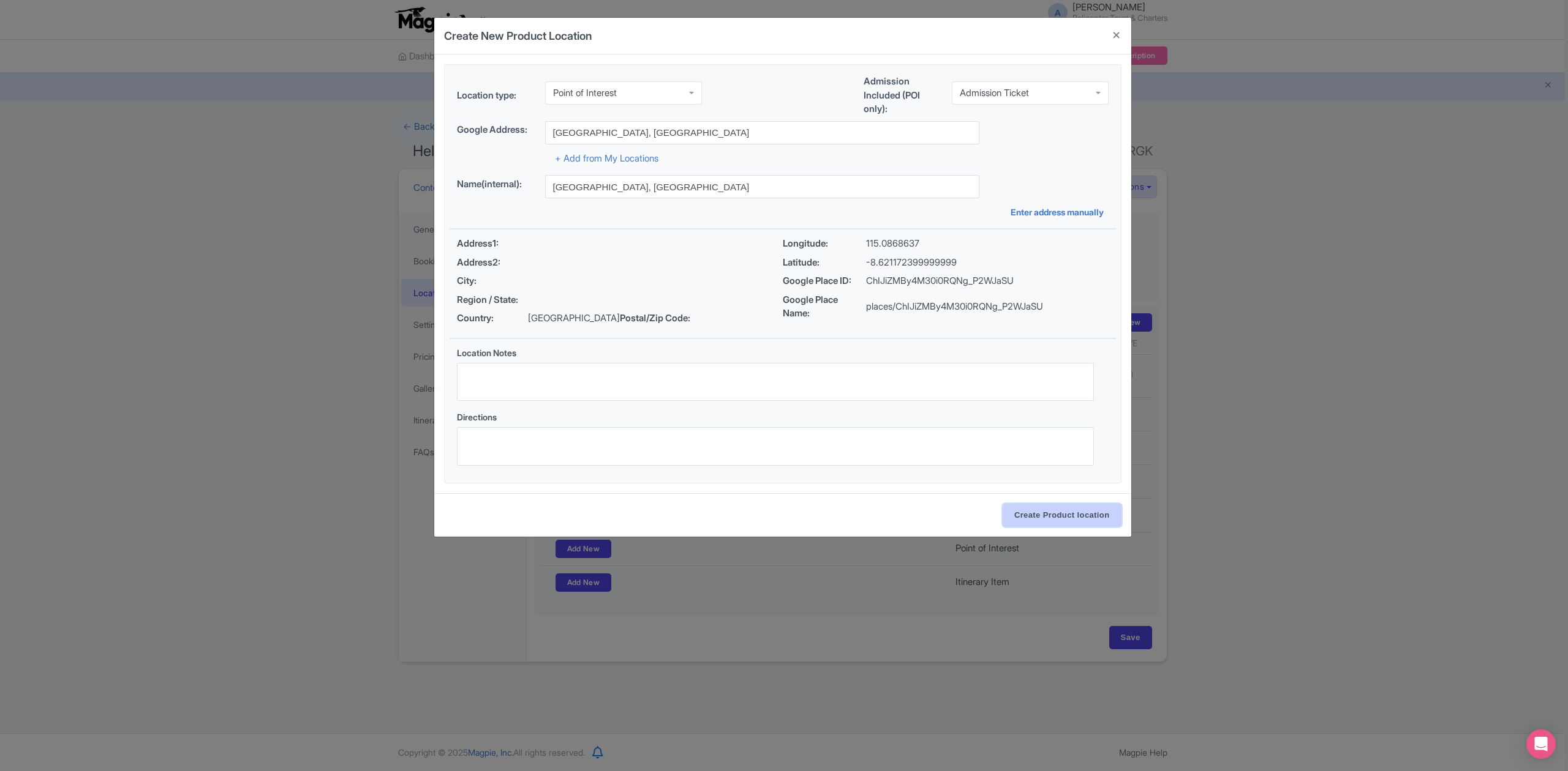
click at [1015, 524] on input "Create Product location" at bounding box center [1062, 515] width 119 height 23
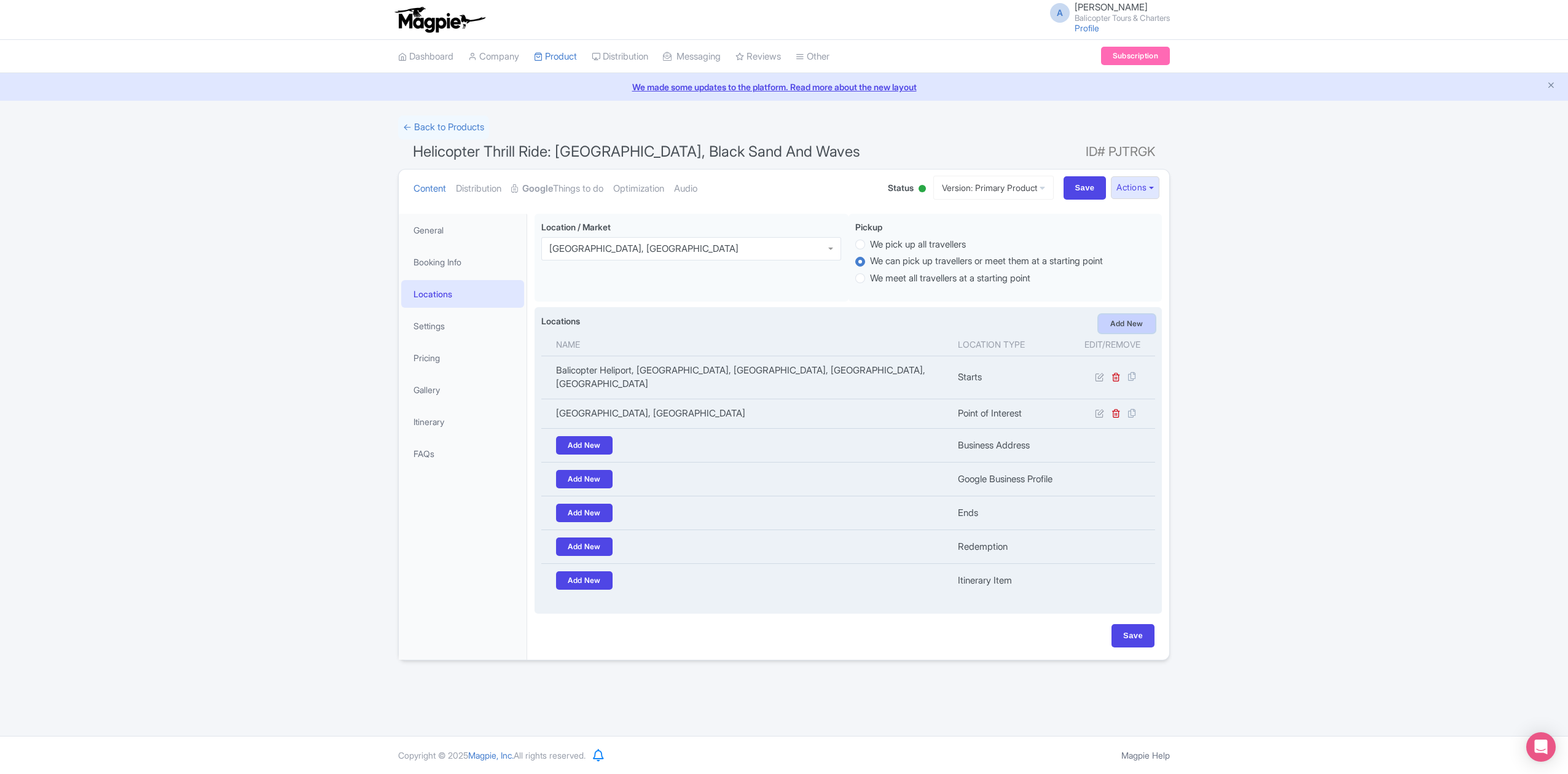
click at [1129, 327] on link "Add New" at bounding box center [1127, 324] width 57 height 18
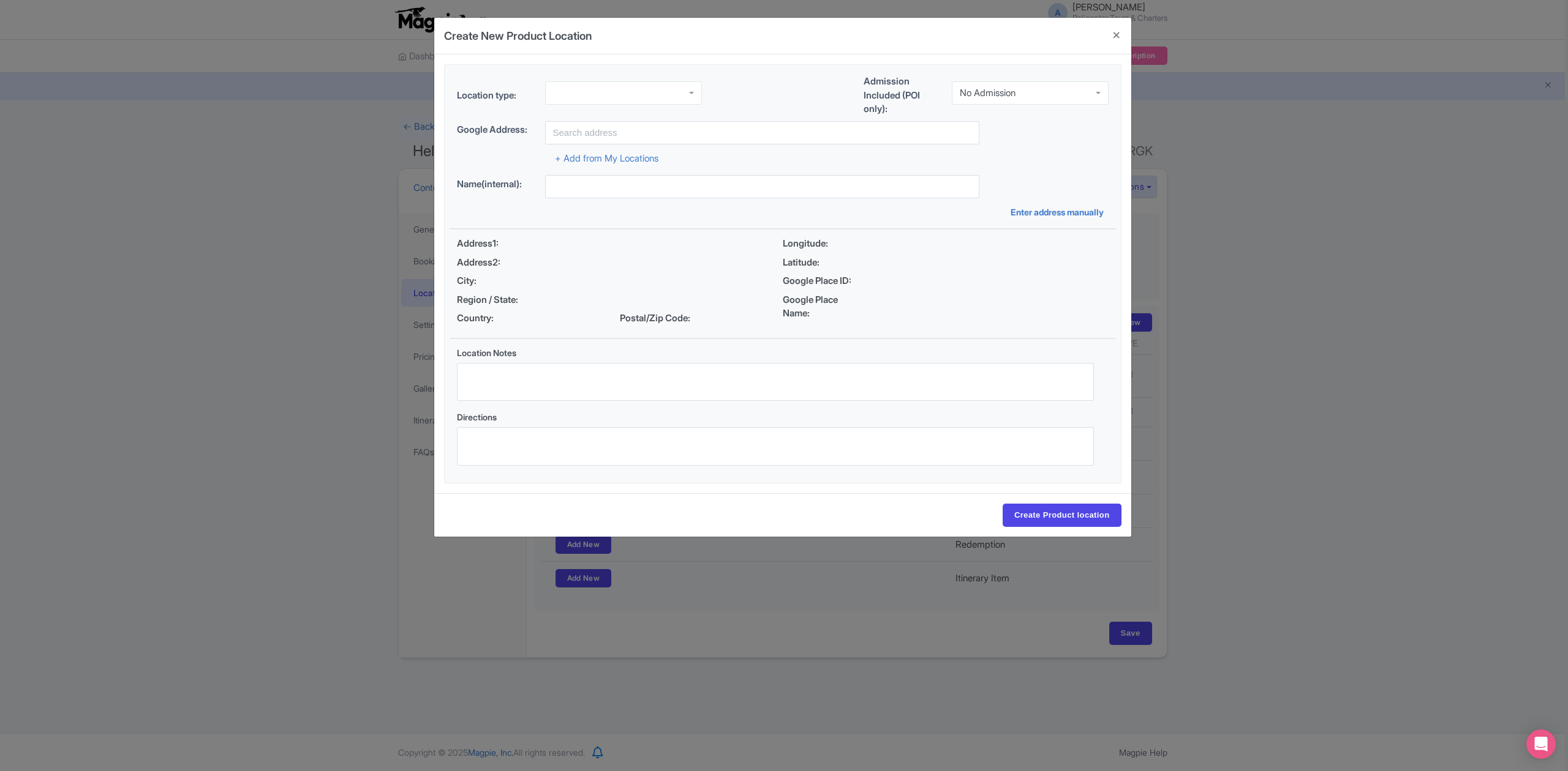
click at [994, 89] on div "No Admission" at bounding box center [987, 93] width 56 height 11
click at [605, 96] on div at bounding box center [623, 93] width 157 height 23
click at [621, 126] on input "text" at bounding box center [761, 132] width 434 height 23
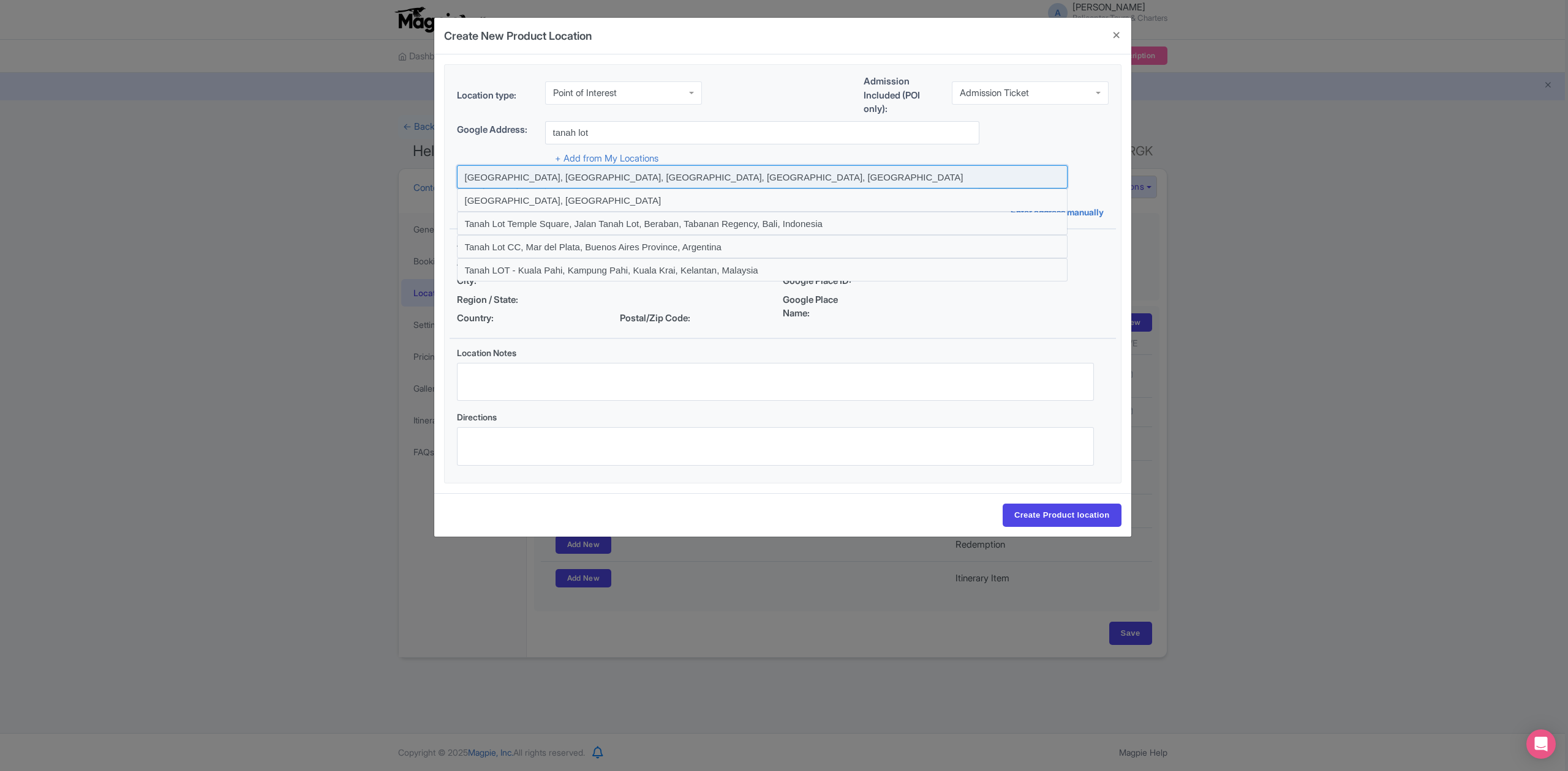
click at [578, 176] on input at bounding box center [761, 177] width 611 height 23
type input "Tanah Lot, Beraban, Tabanan Regency, Bali, Indonesia"
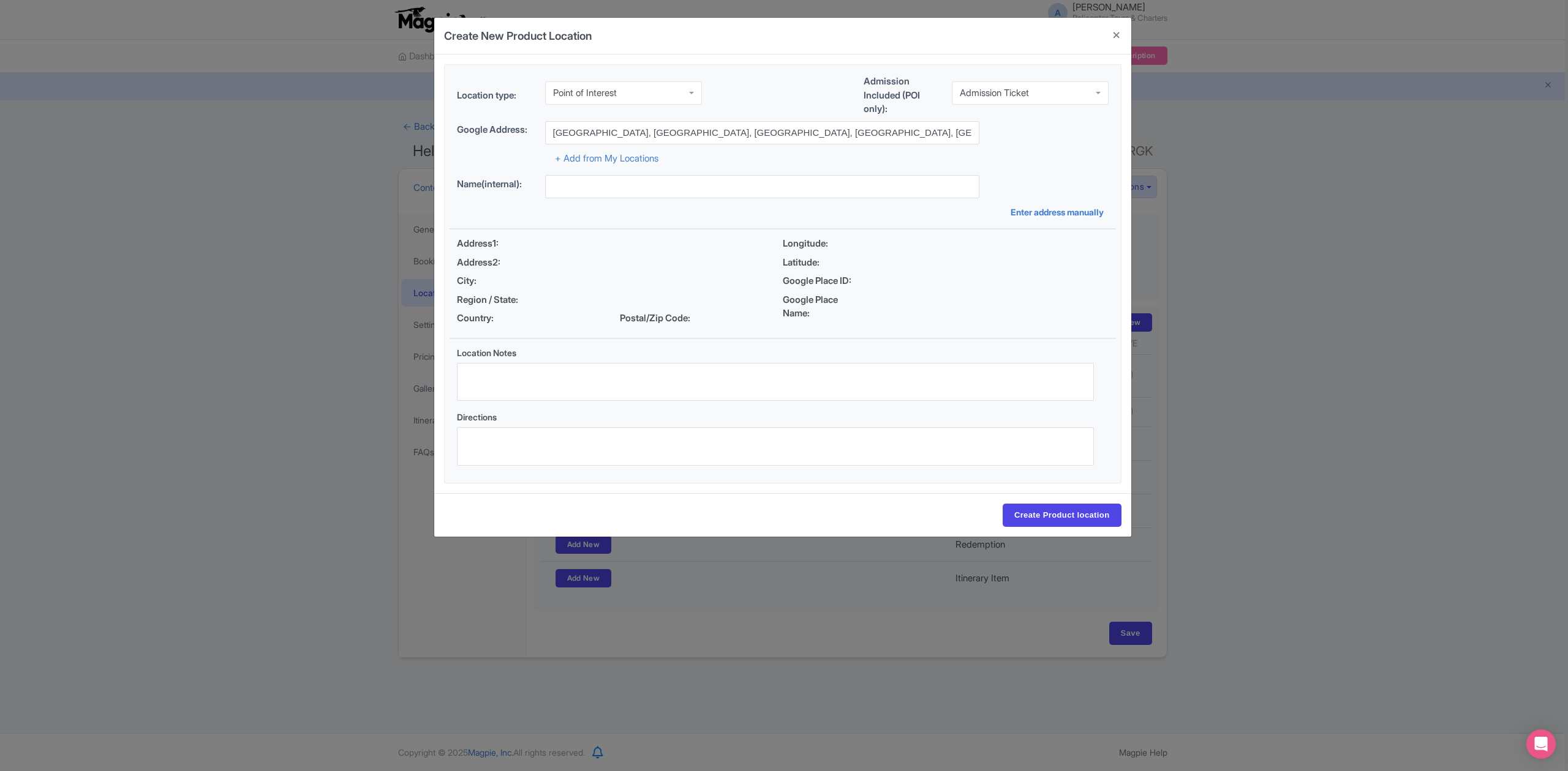
type input "Tanah Lot, Beraban, Tabanan Regency, Bali, Indonesia"
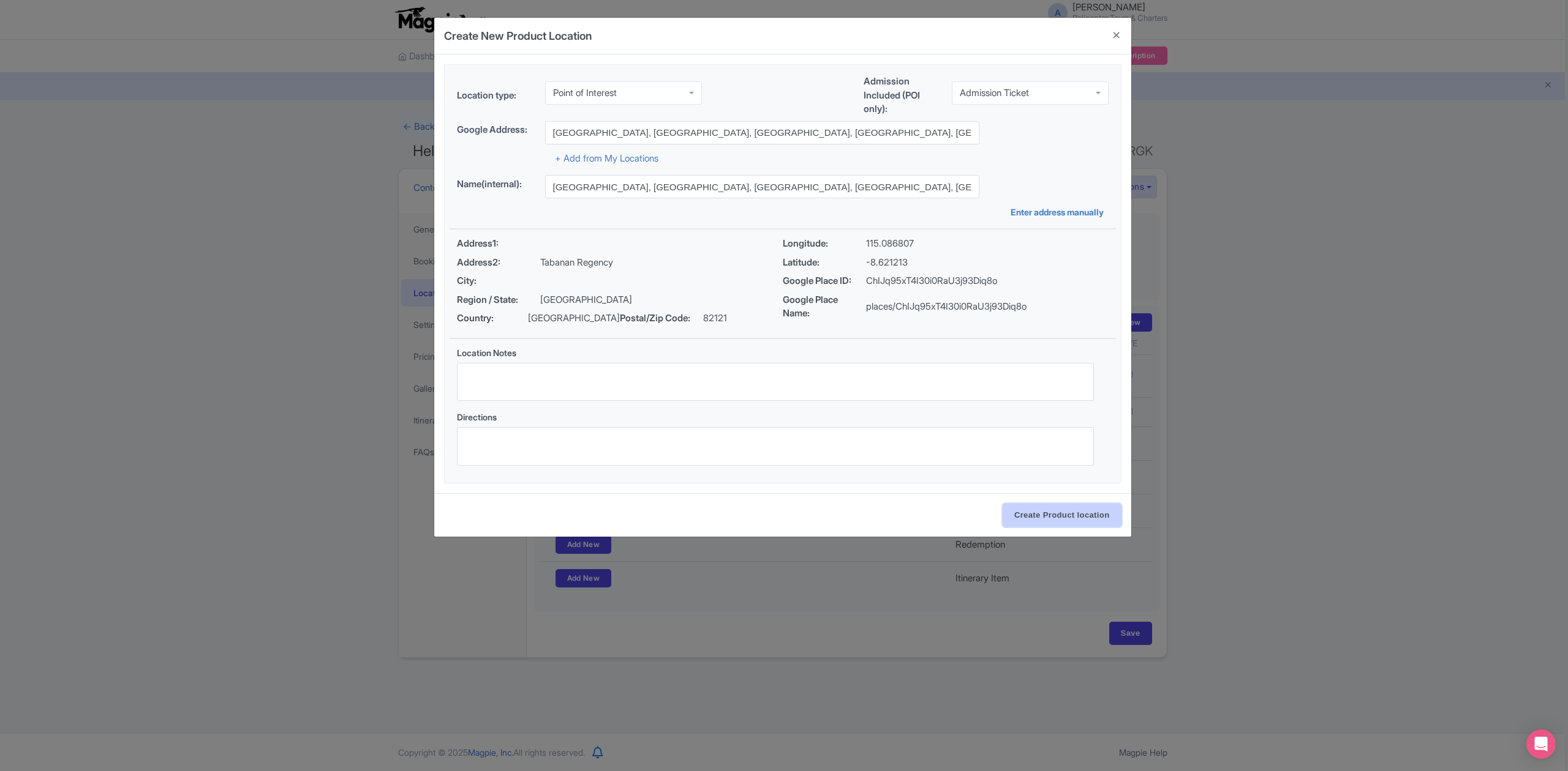
click at [1052, 524] on input "Create Product location" at bounding box center [1062, 515] width 119 height 23
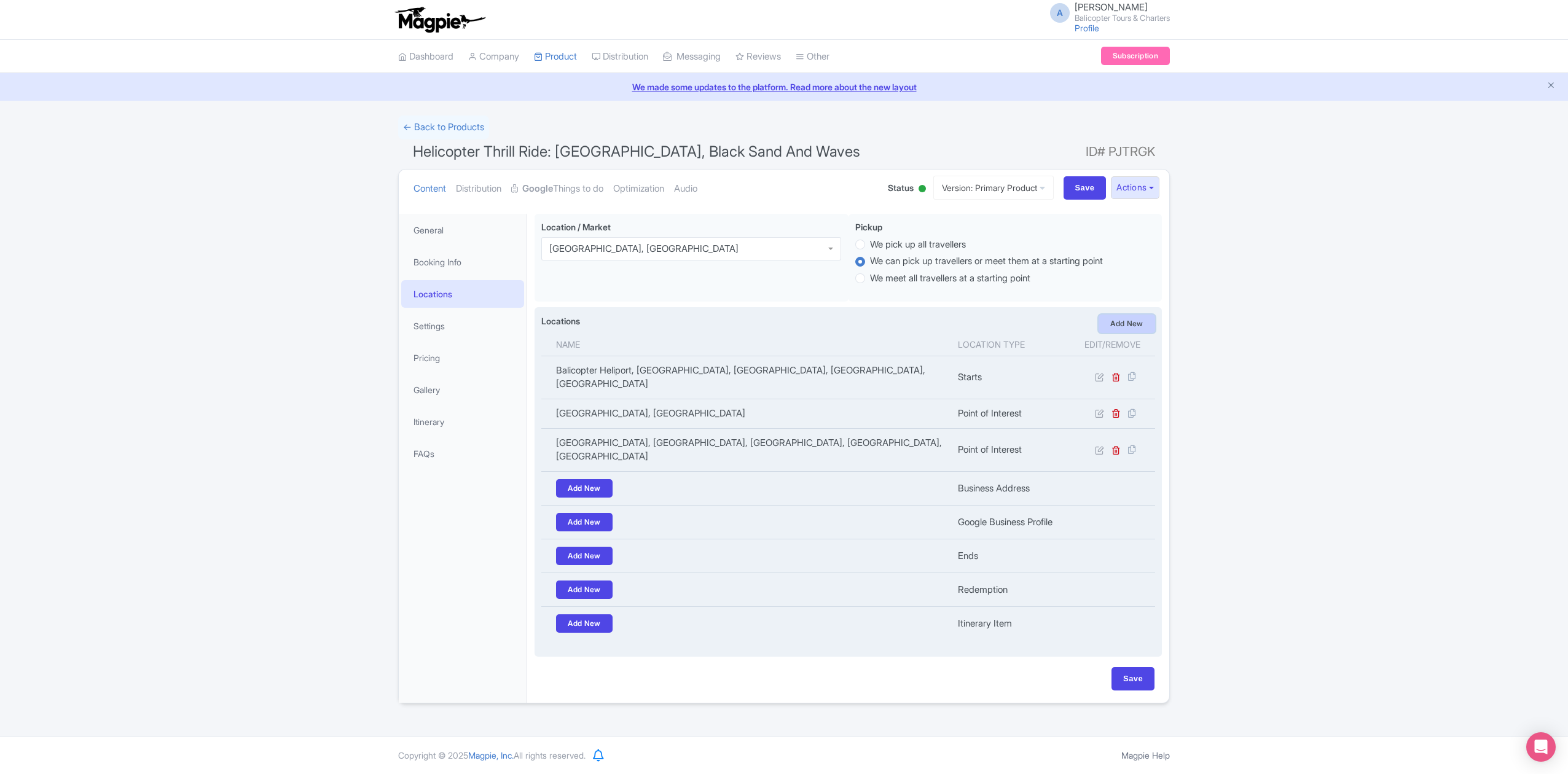
click at [1128, 328] on link "Add New" at bounding box center [1127, 324] width 57 height 18
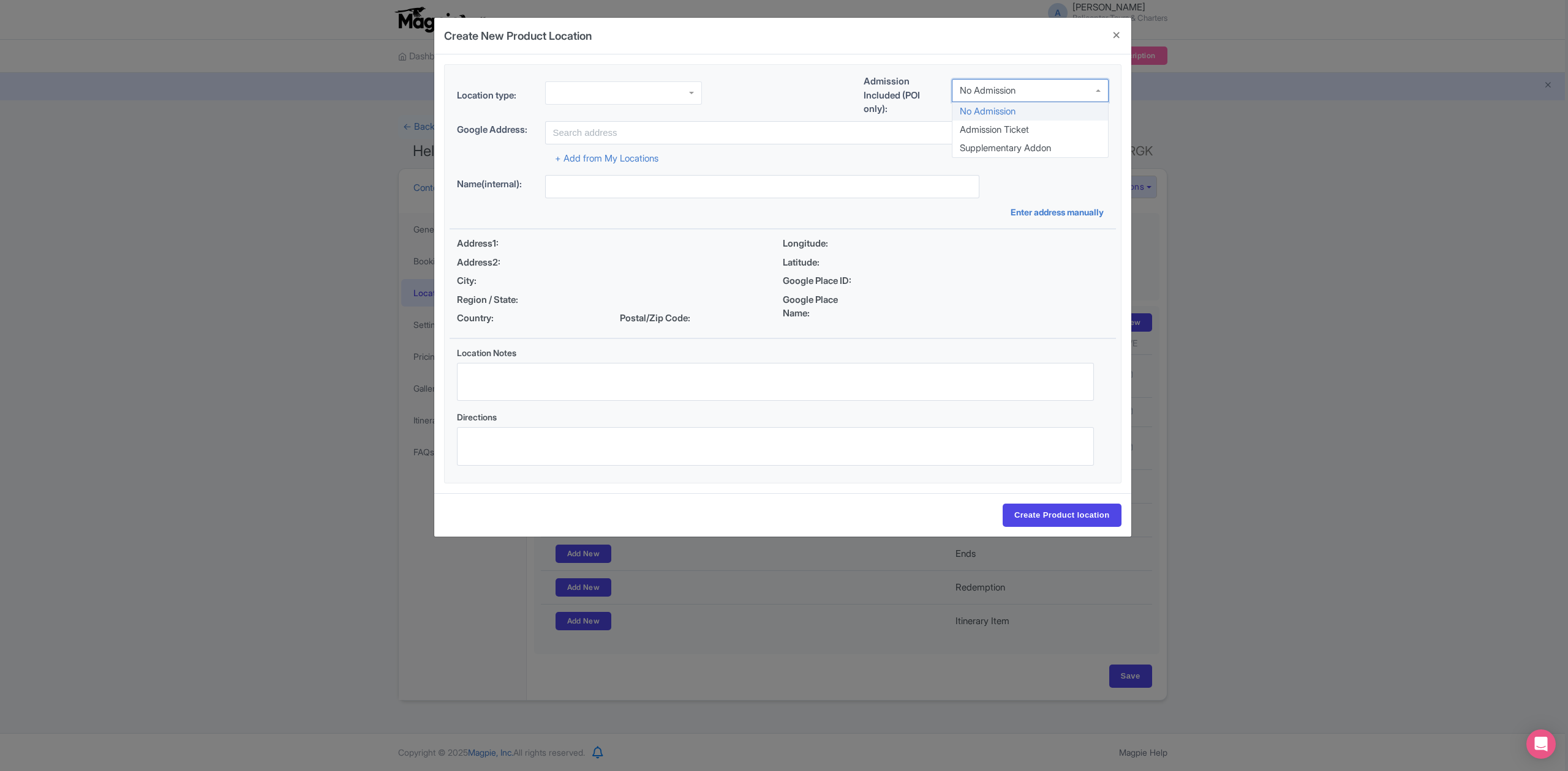
click at [1012, 96] on div "No Admission" at bounding box center [987, 90] width 56 height 11
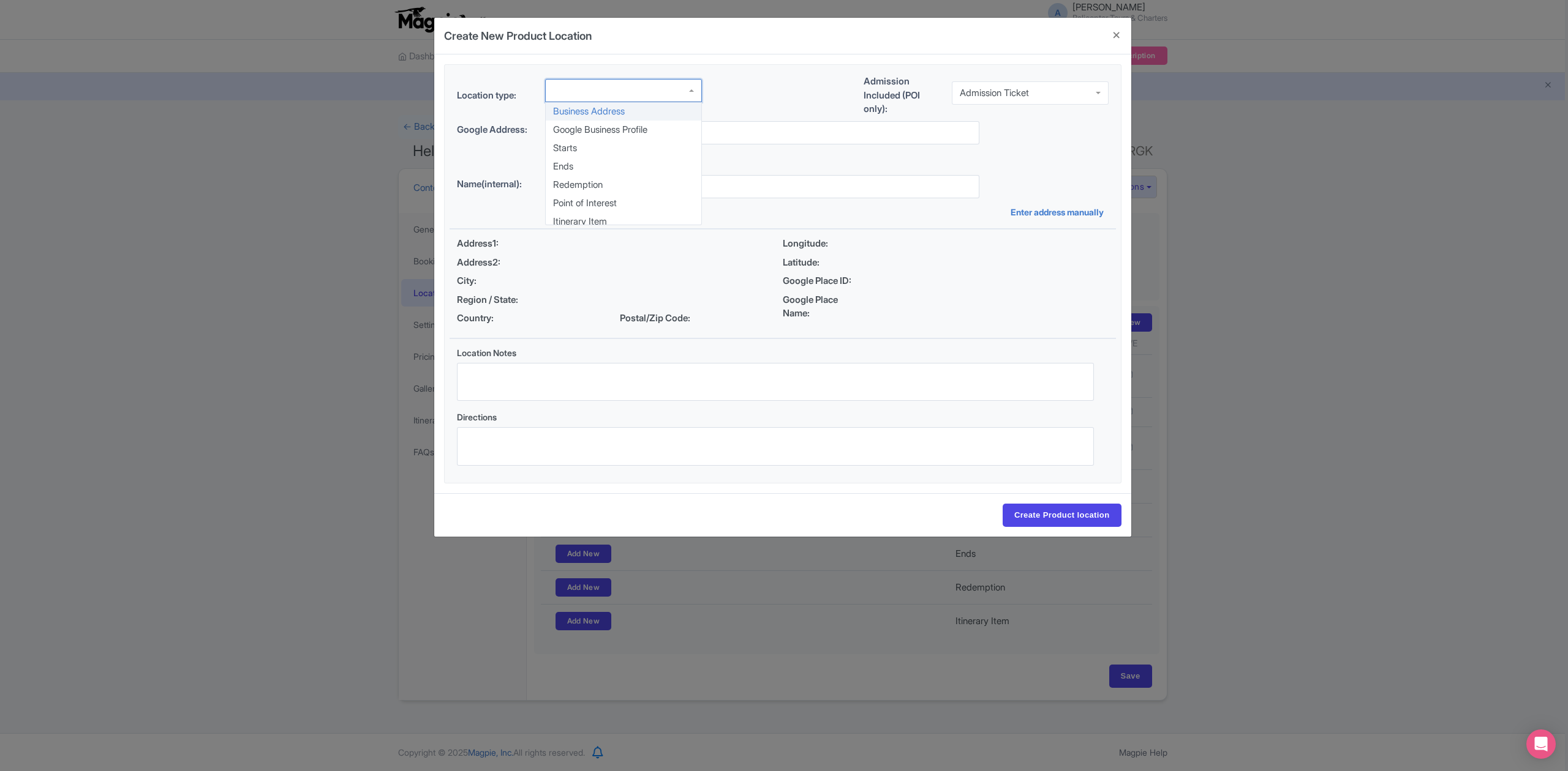
click at [663, 88] on div at bounding box center [623, 90] width 157 height 23
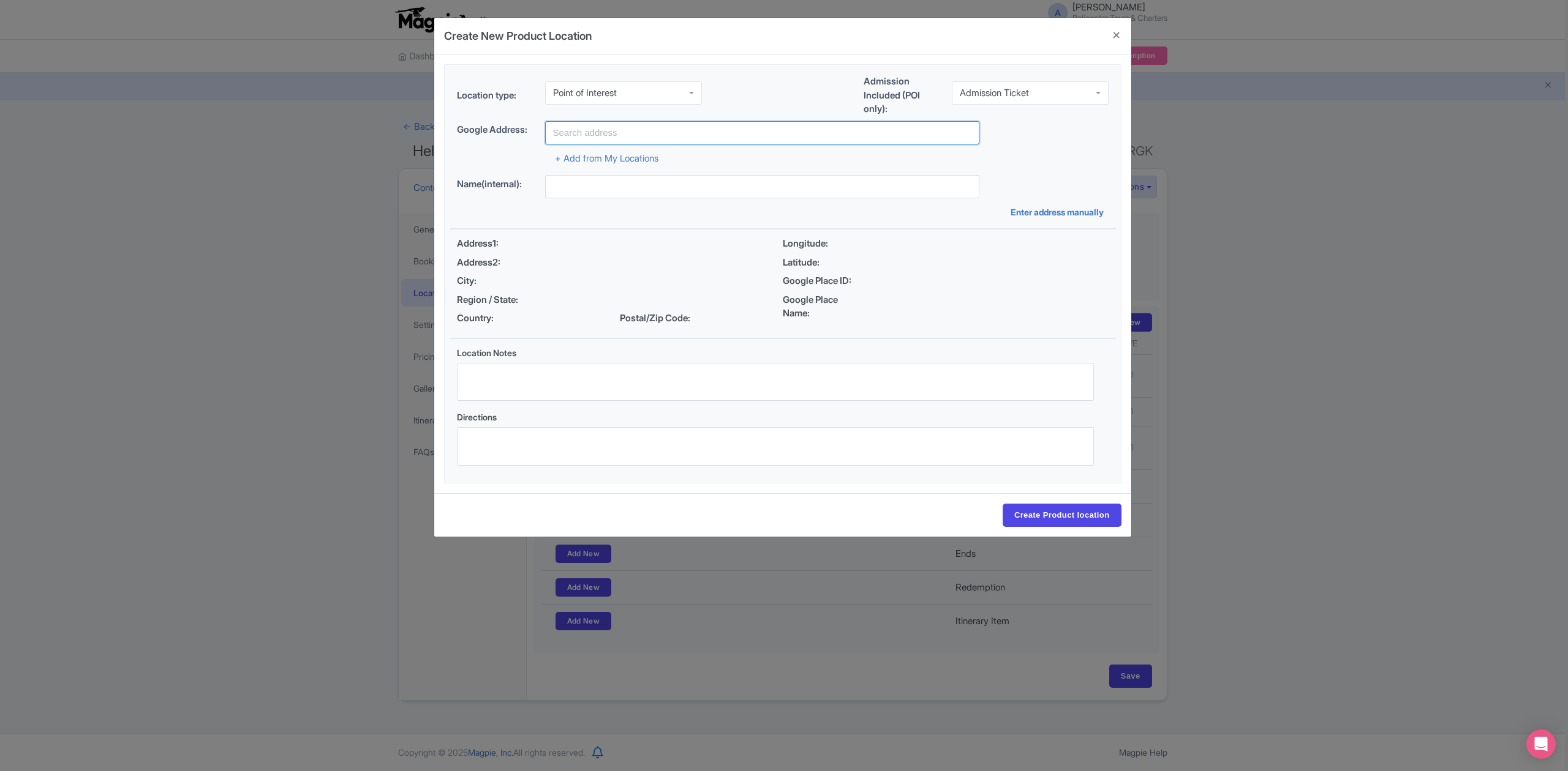
click at [643, 130] on input "text" at bounding box center [761, 132] width 434 height 23
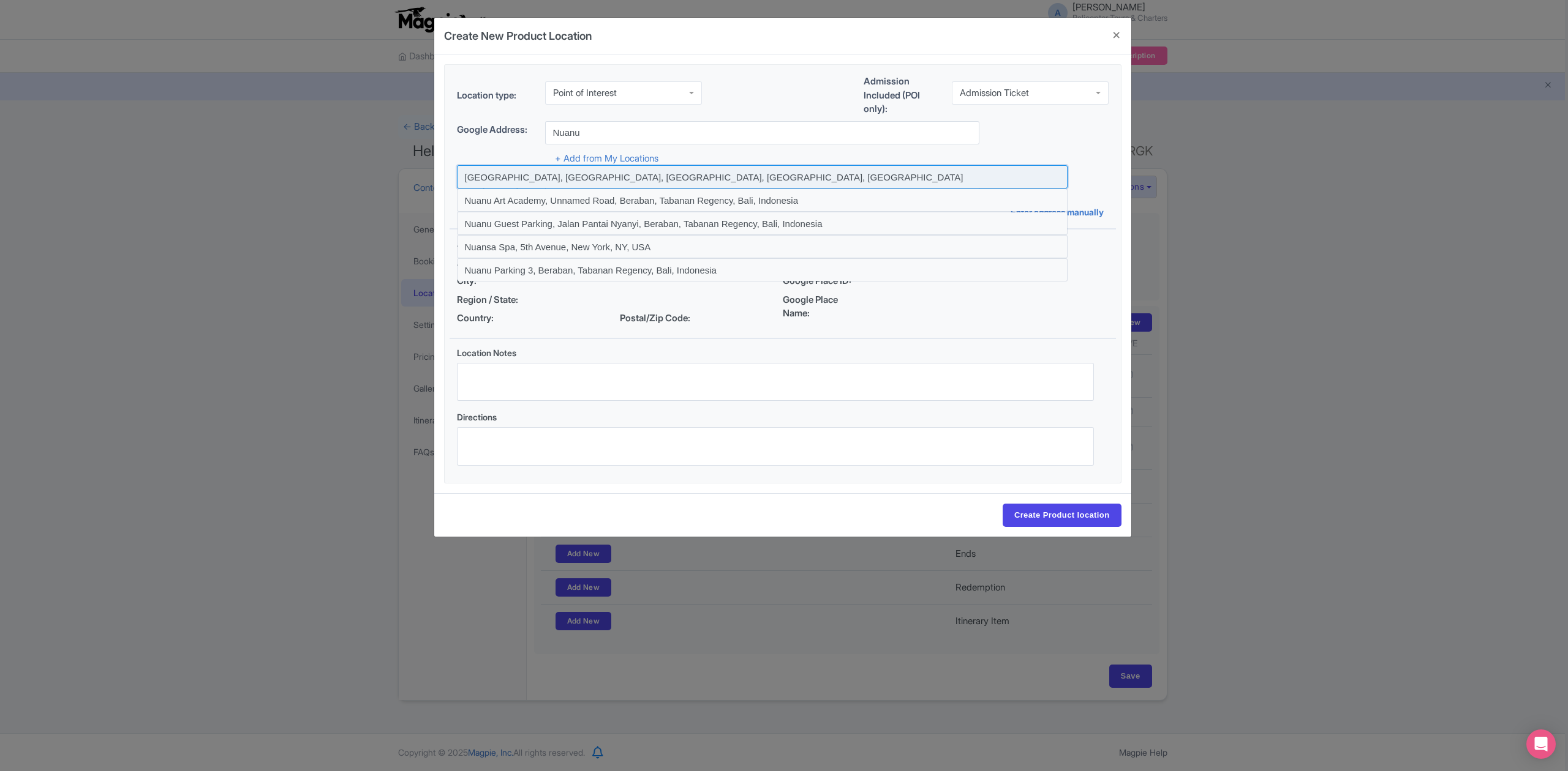
click at [515, 175] on input at bounding box center [761, 177] width 611 height 23
type input "Nuanu Creative City, Beraban, Tabanan Regency, Bali, Indonesia"
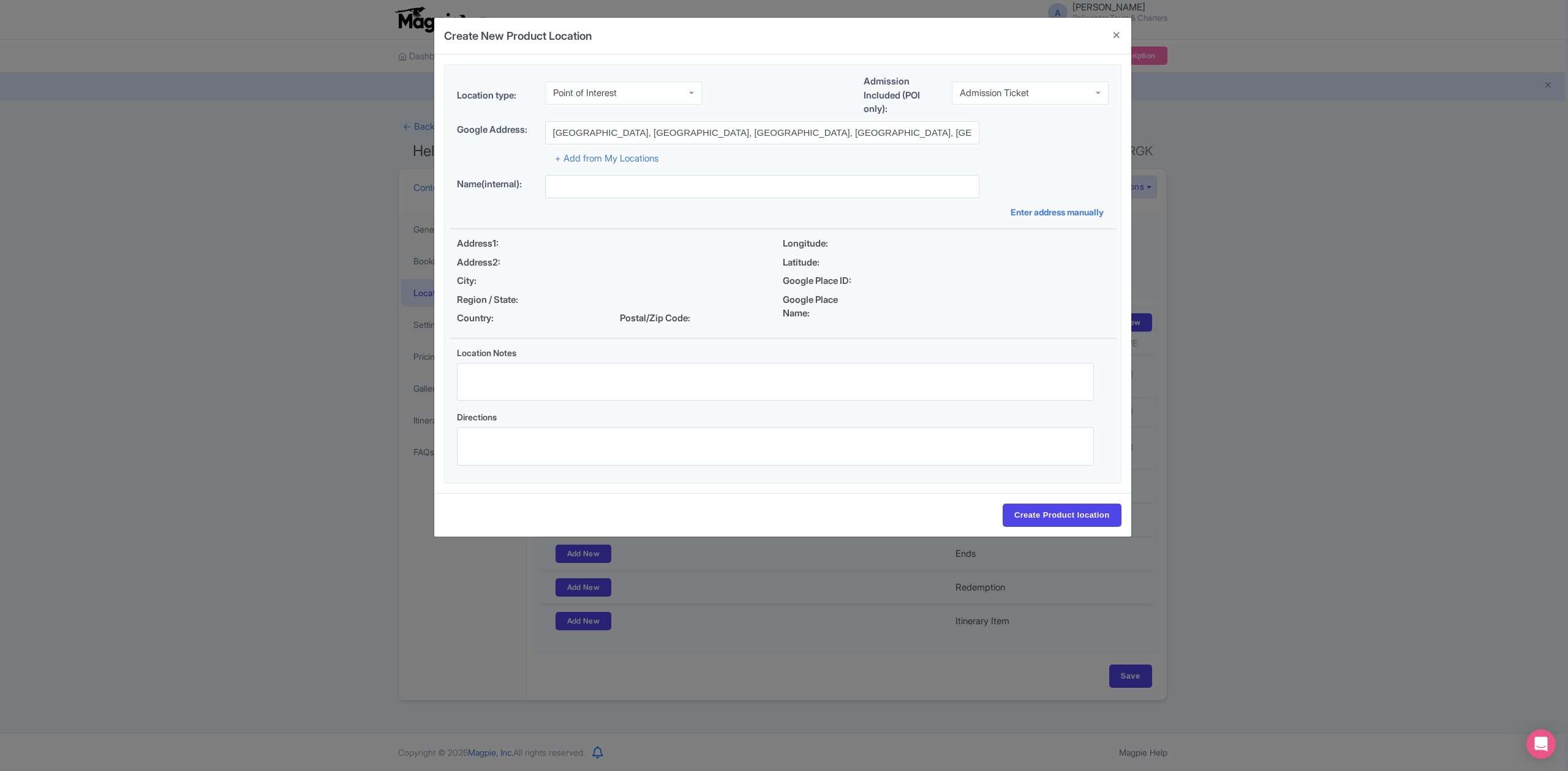
type input "Nuanu Creative City, Beraban, Tabanan Regency, Bali, Indonesia"
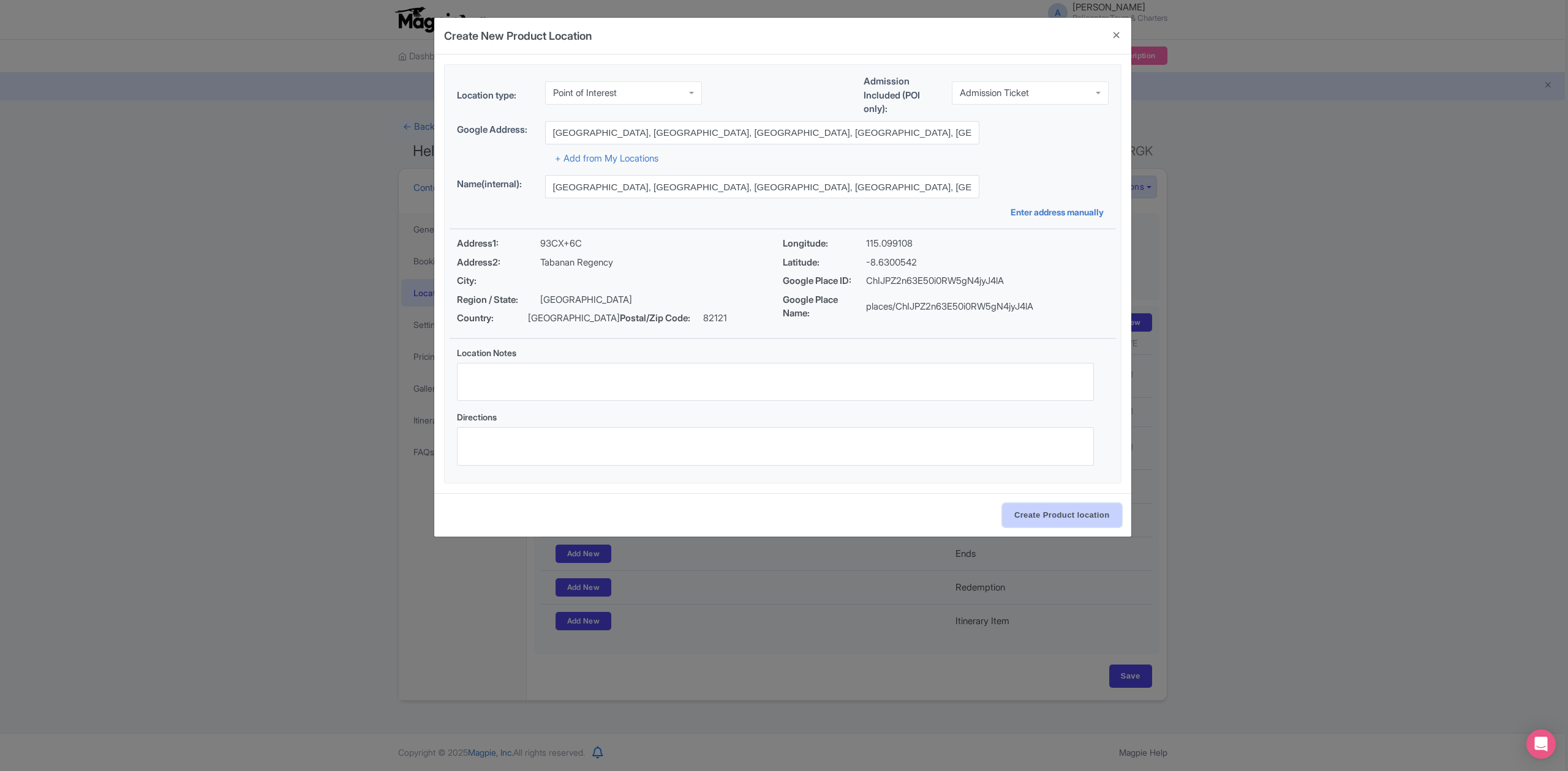
click at [1039, 522] on input "Create Product location" at bounding box center [1062, 515] width 119 height 23
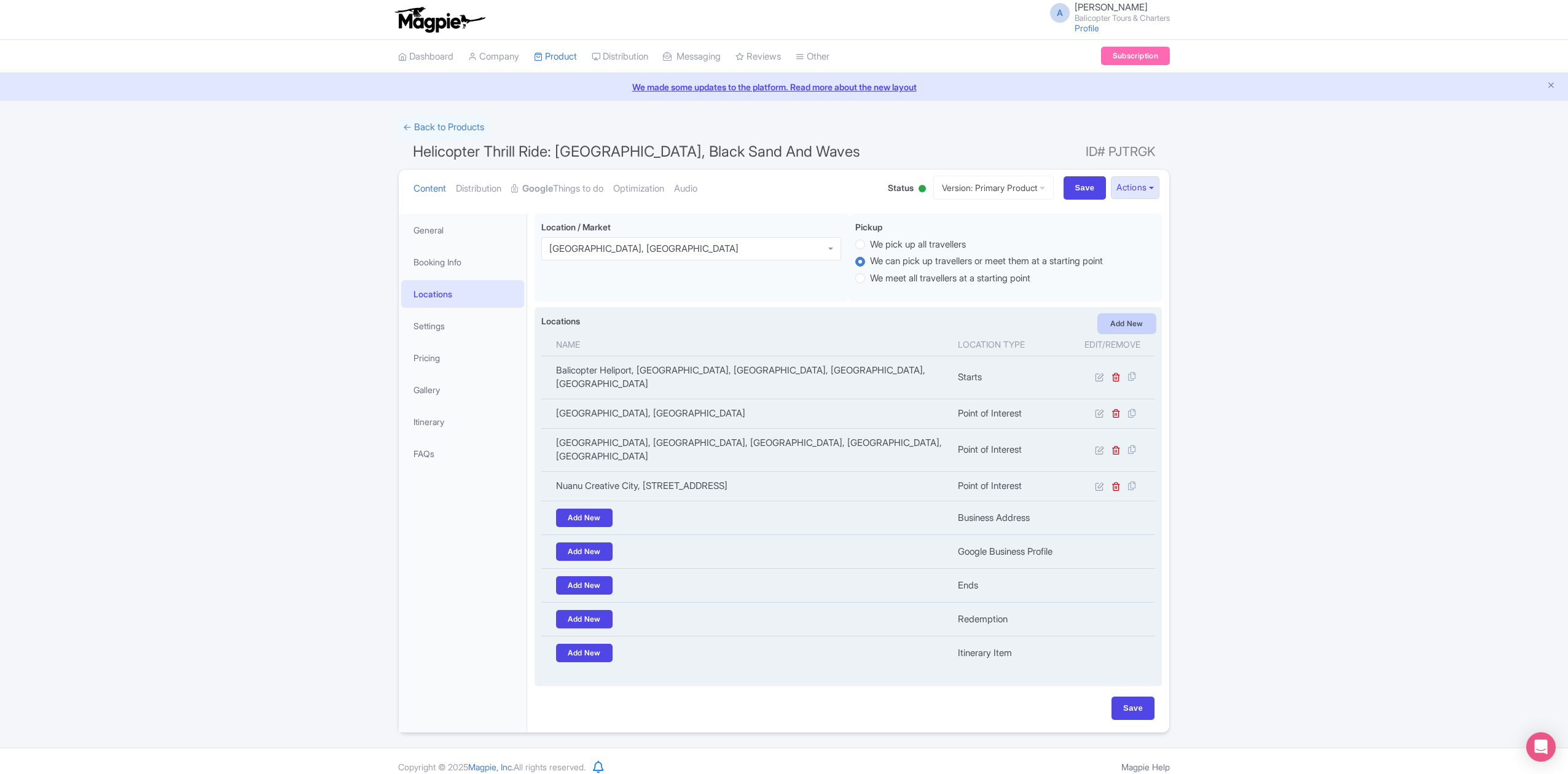
click at [1127, 324] on link "Add New" at bounding box center [1127, 324] width 57 height 18
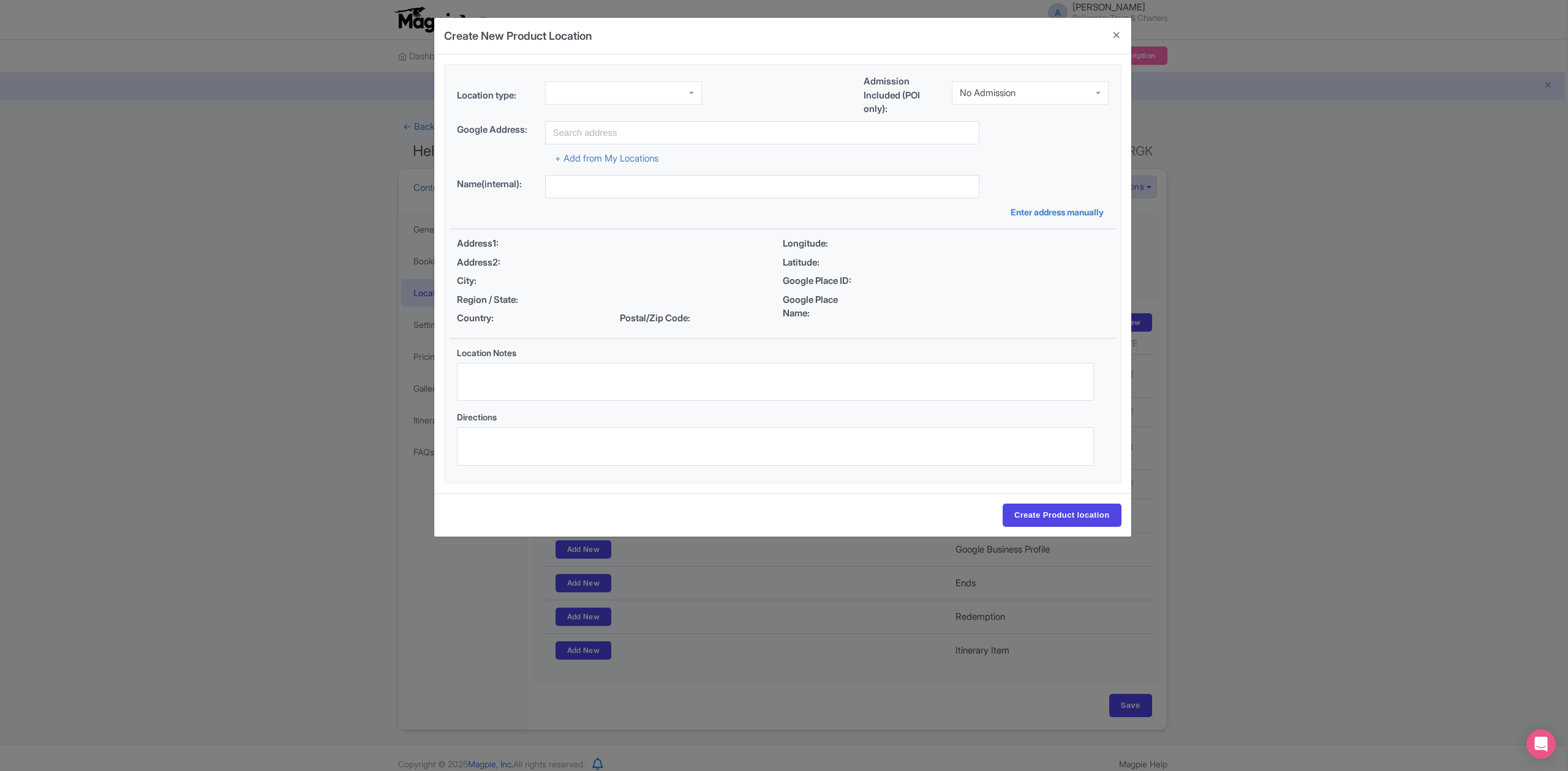
click at [1026, 89] on div "No Admission" at bounding box center [1030, 93] width 157 height 23
click at [657, 96] on div at bounding box center [623, 93] width 157 height 23
click at [644, 132] on input "text" at bounding box center [761, 132] width 434 height 23
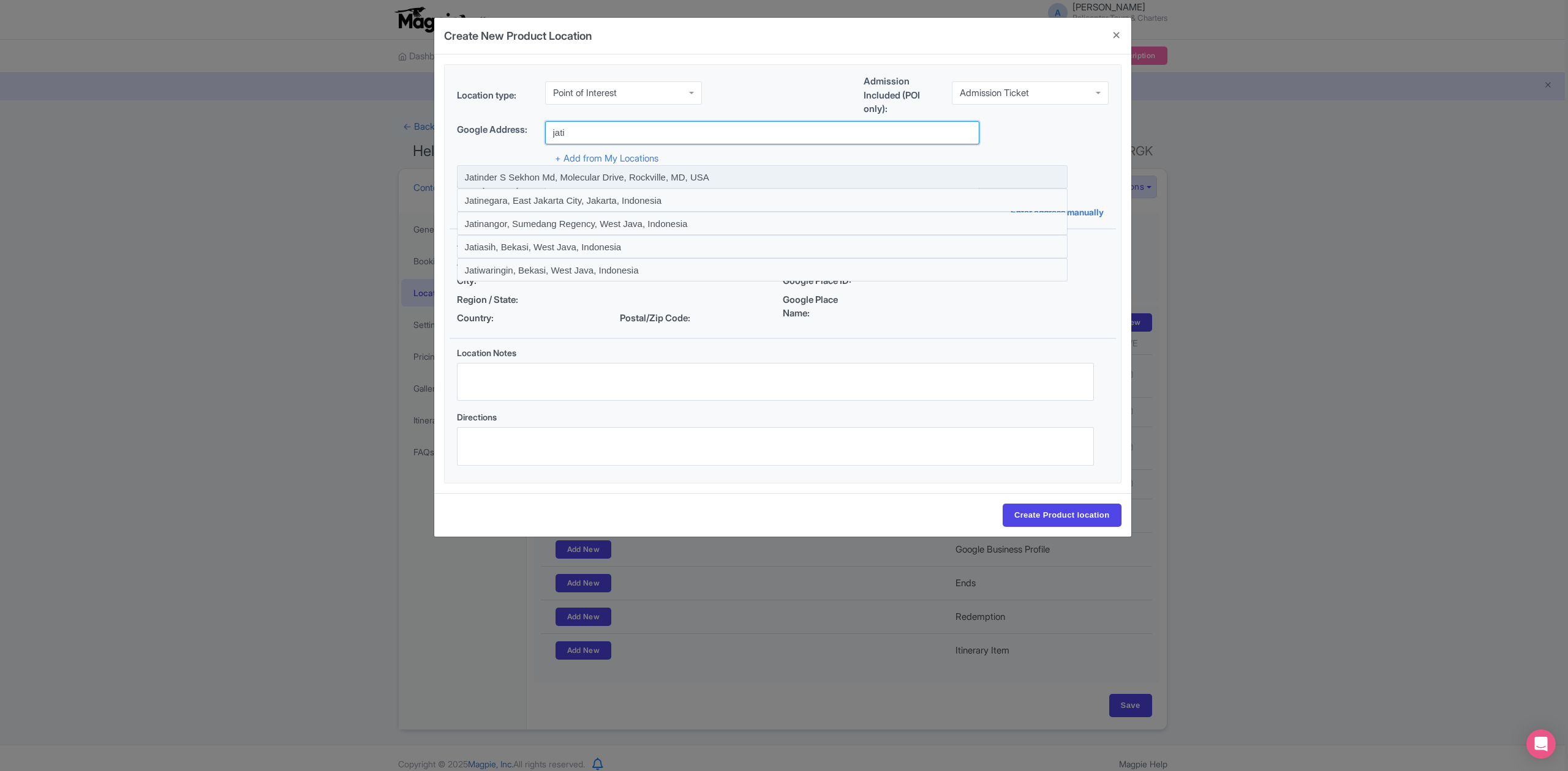
type input "Jatiluwih Rice Terraces, Jalan Jatiluwih Kawan, Jatiluwih, Tabanan Regency, Bal…"
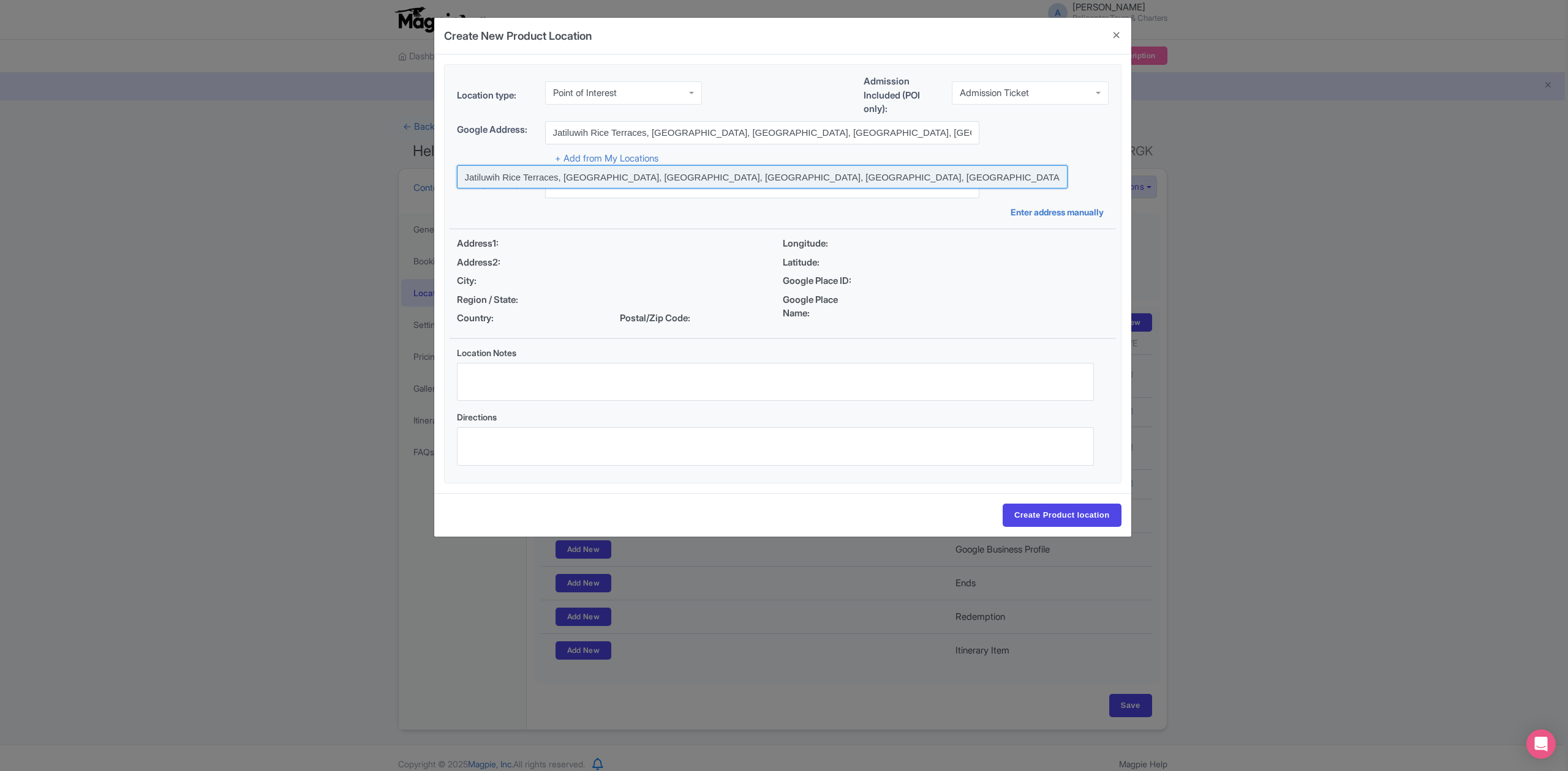
click at [846, 179] on input at bounding box center [761, 177] width 611 height 23
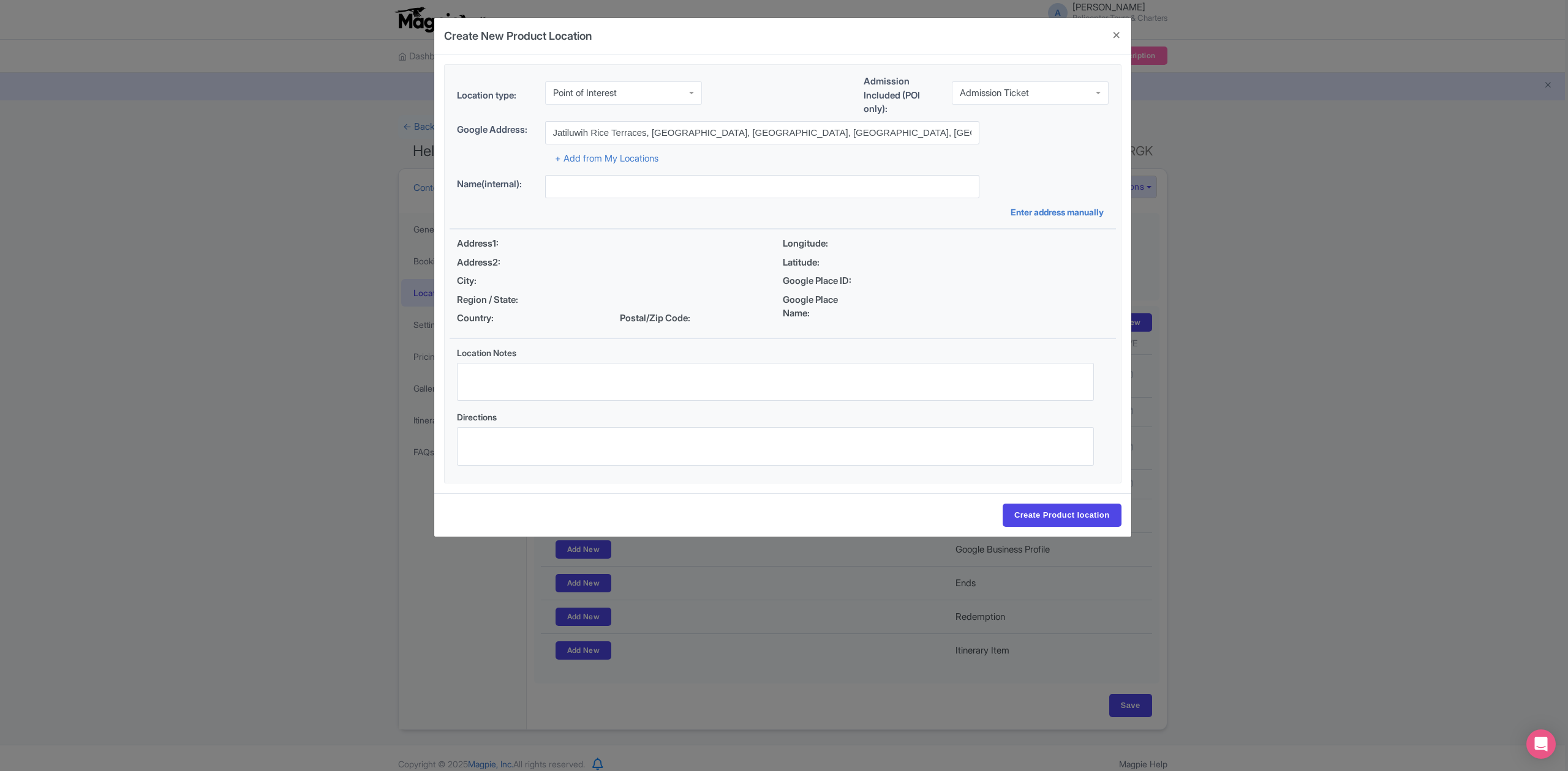
type input "Jatiluwih Rice Terraces, Jalan Jatiluwih Kawan, Jatiluwih, Tabanan Regency, Bal…"
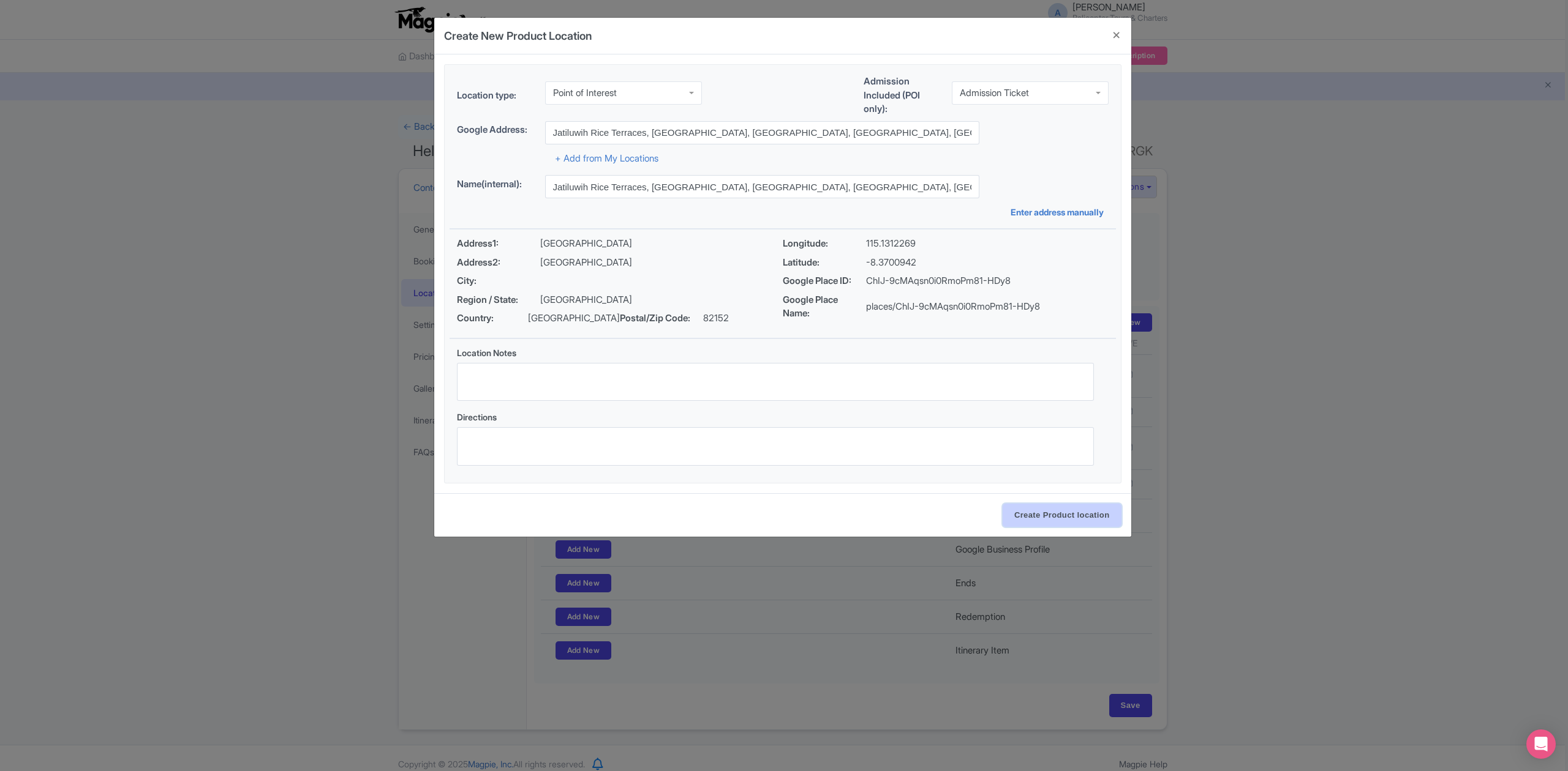
click at [1073, 519] on input "Create Product location" at bounding box center [1062, 515] width 119 height 23
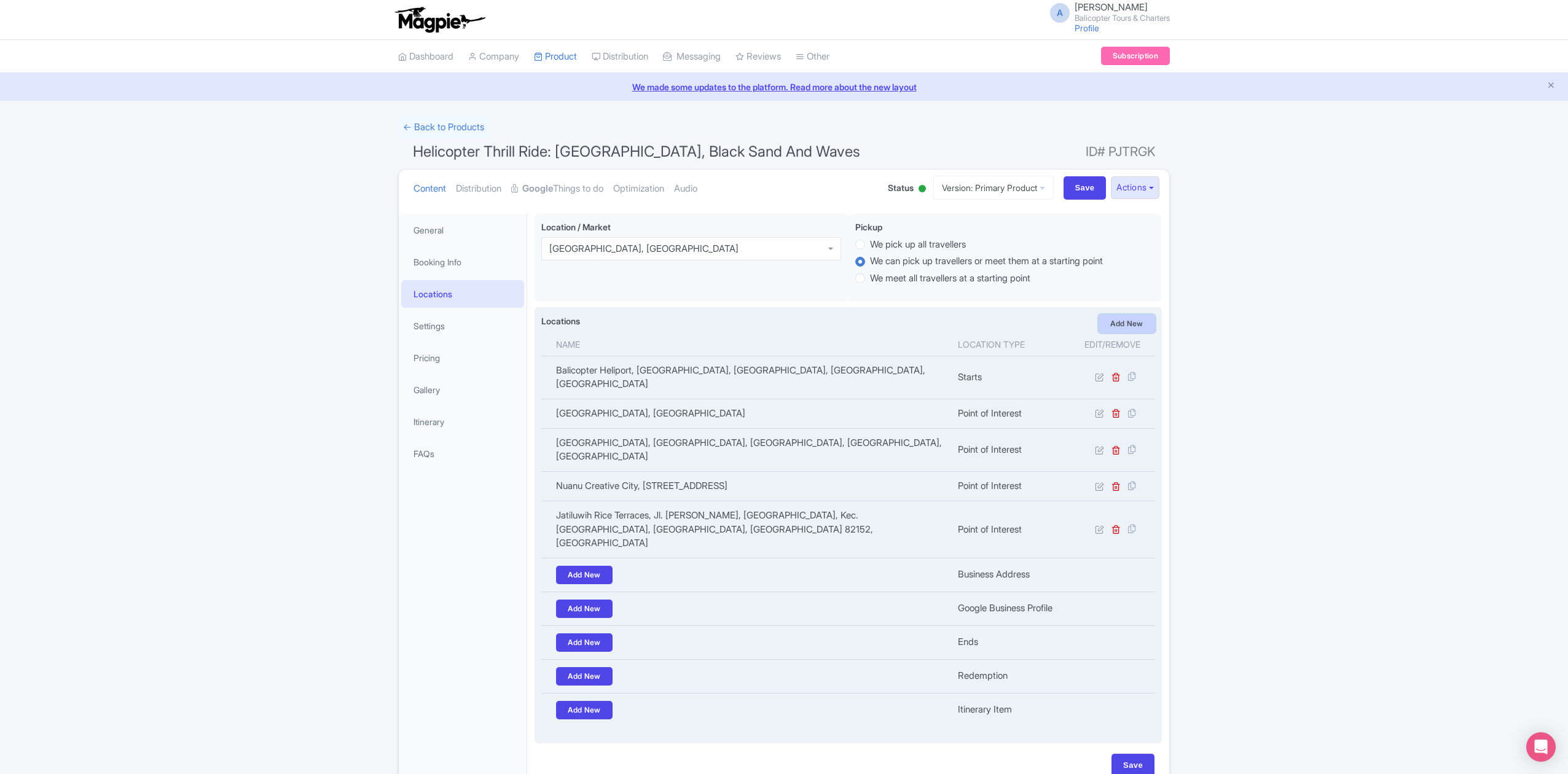
click at [1124, 320] on link "Add New" at bounding box center [1127, 324] width 57 height 18
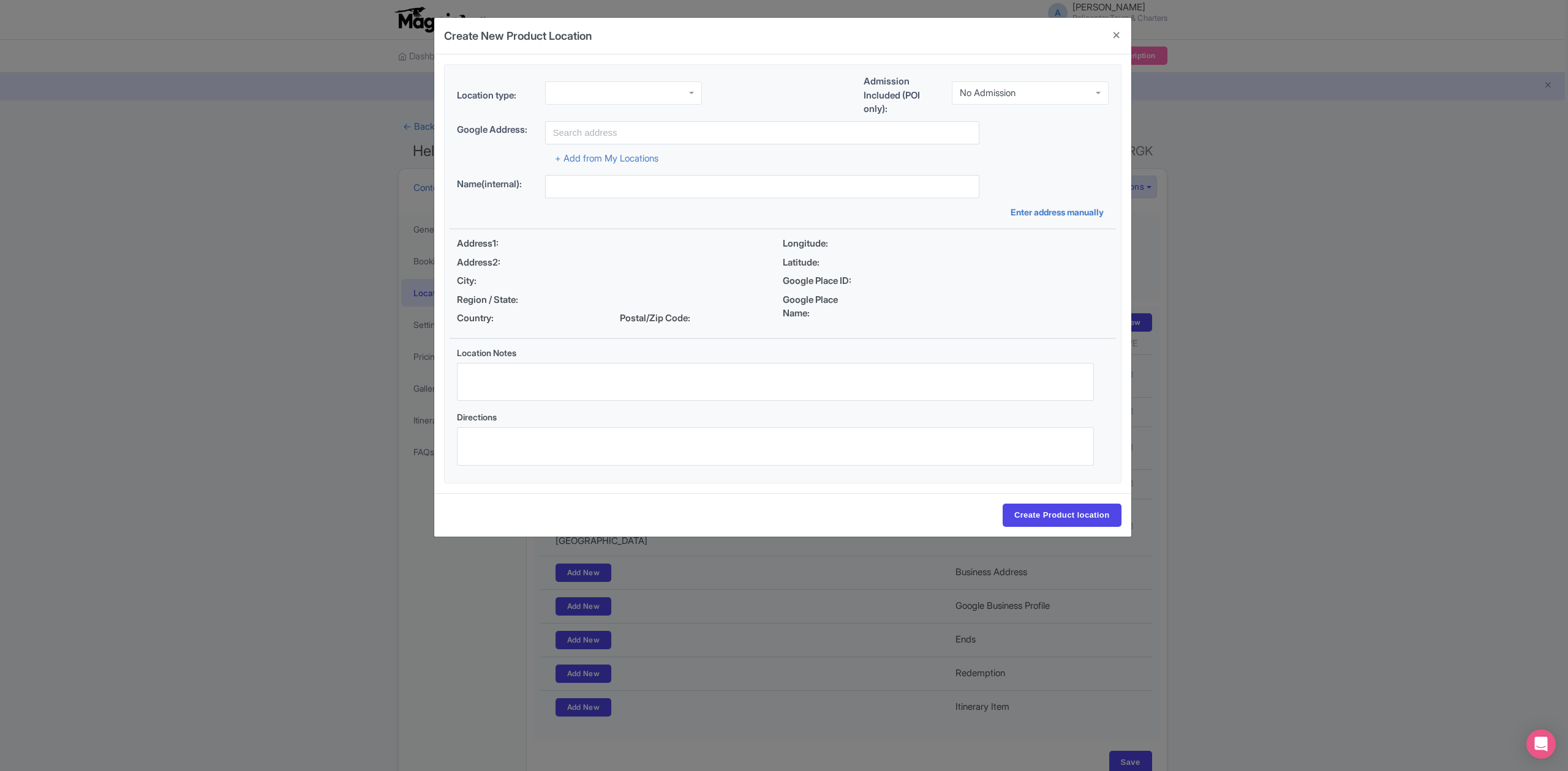
click at [1027, 86] on div "No Admission" at bounding box center [1030, 93] width 157 height 23
click at [679, 99] on div at bounding box center [623, 93] width 157 height 23
click at [663, 132] on input "text" at bounding box center [761, 132] width 434 height 23
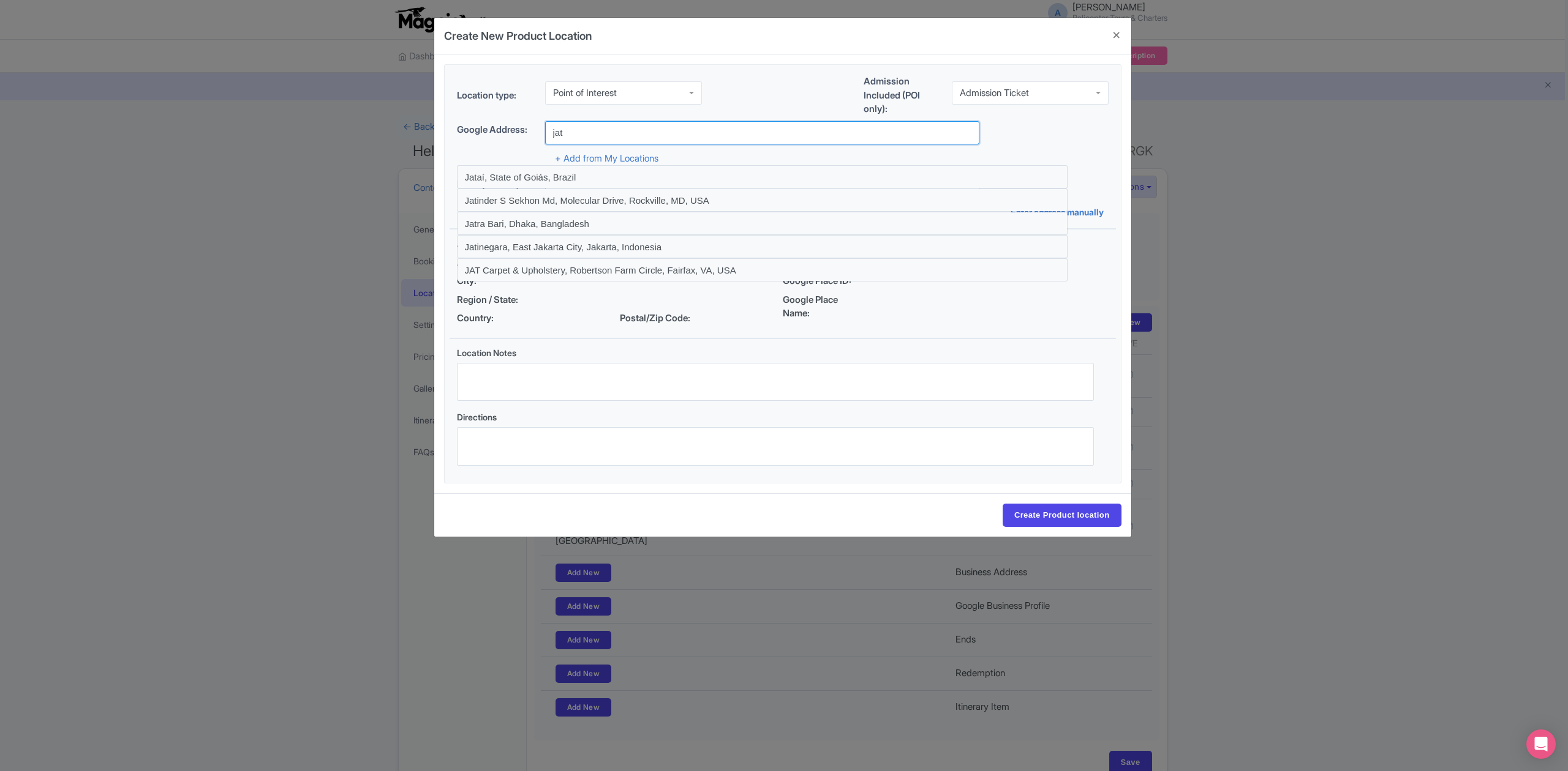
type input "Jatiluwih Rice Terraces | UNESCO World Heritage Site Bali, Jalan Batu Luwih Kaw…"
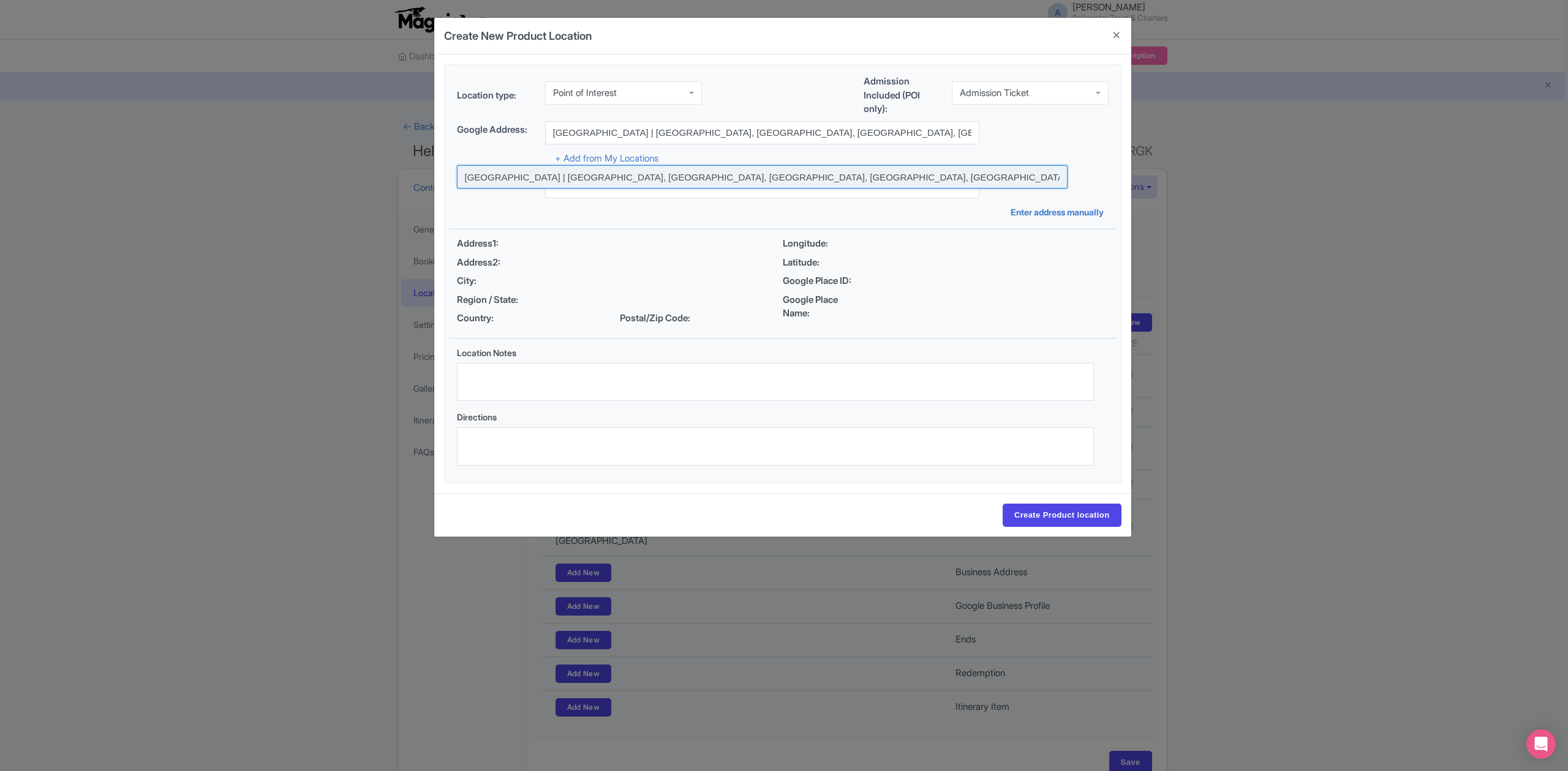
click at [942, 169] on input at bounding box center [761, 177] width 611 height 23
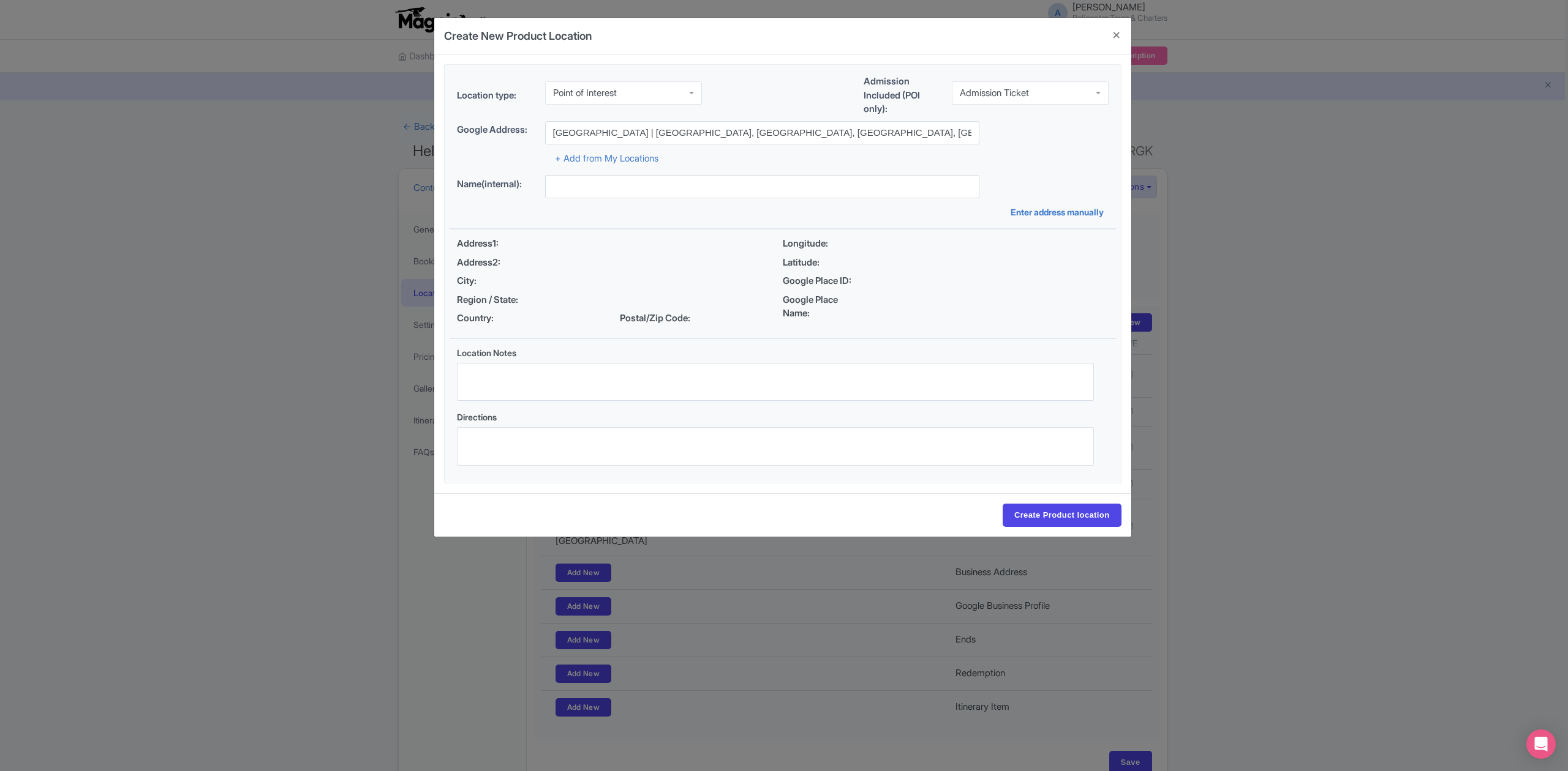
type input "Jatiluwih Rice Terraces | UNESCO World Heritage Site Bali, Jalan Batu Luwih Kaw…"
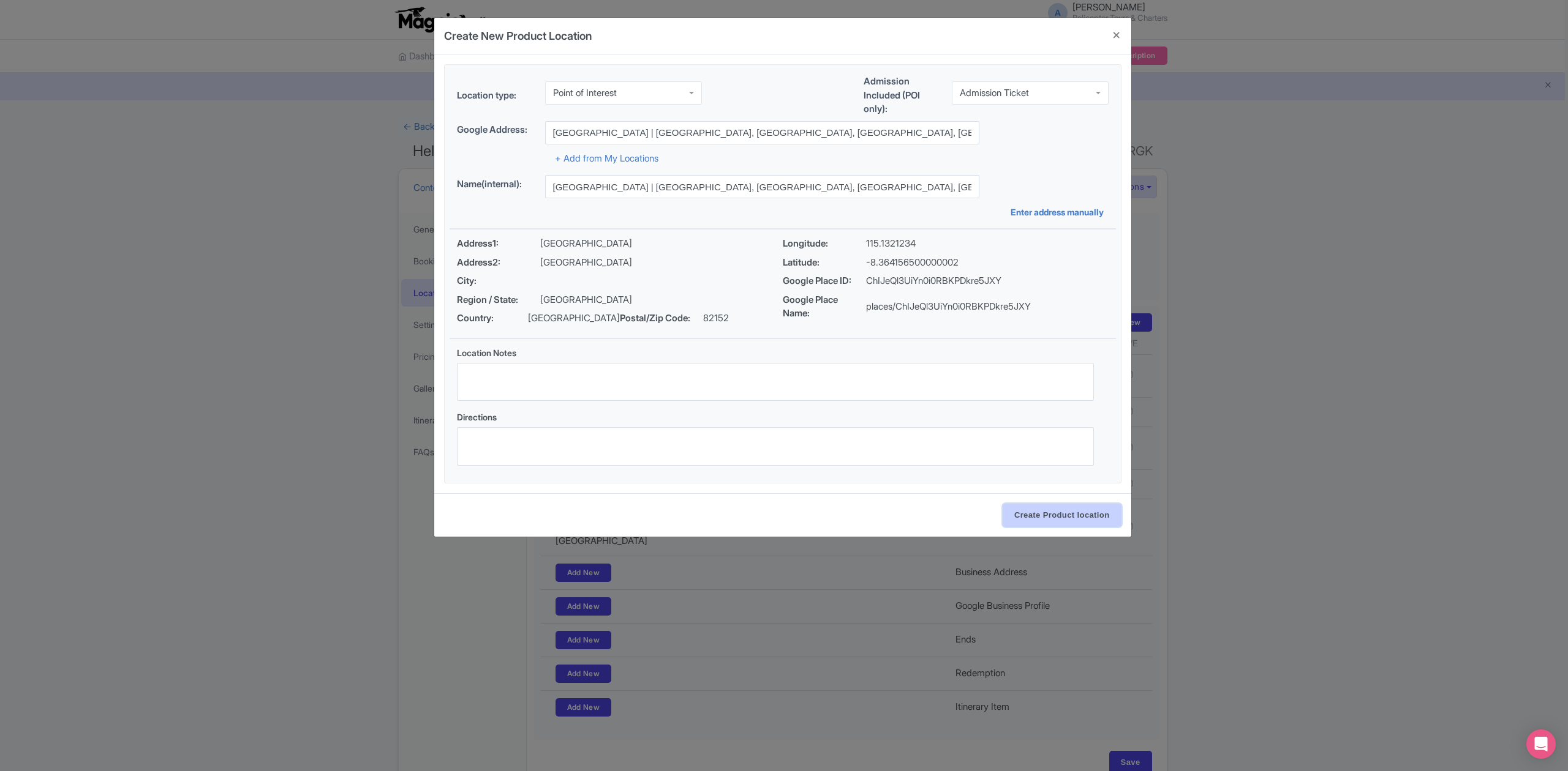
click at [1080, 515] on input "Create Product location" at bounding box center [1062, 515] width 119 height 23
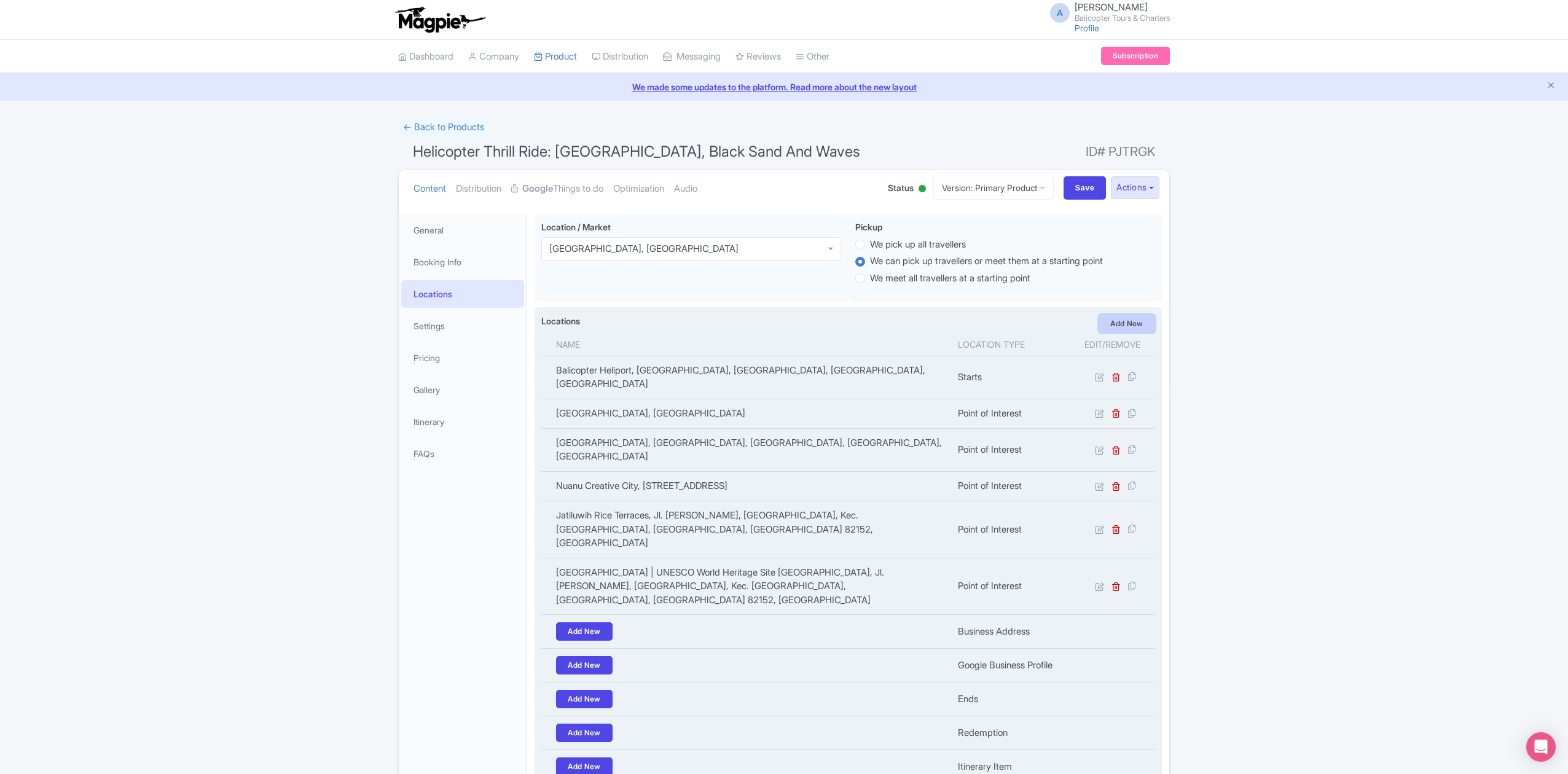
click at [1129, 331] on link "Add New" at bounding box center [1127, 324] width 57 height 18
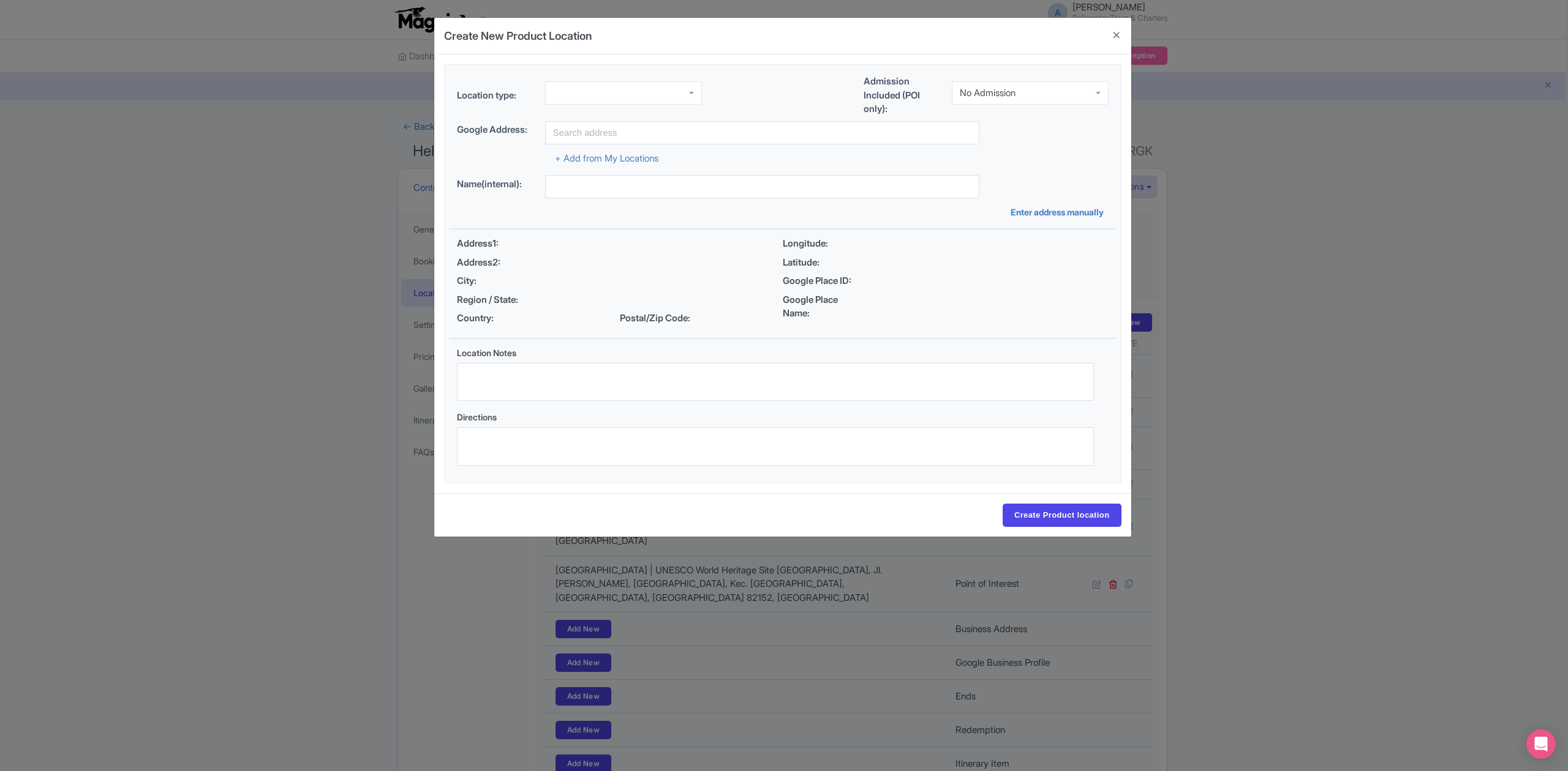
click at [1069, 82] on div "No Admission" at bounding box center [1030, 93] width 157 height 23
click at [689, 92] on div at bounding box center [623, 90] width 157 height 23
click at [649, 136] on input "text" at bounding box center [761, 132] width 434 height 23
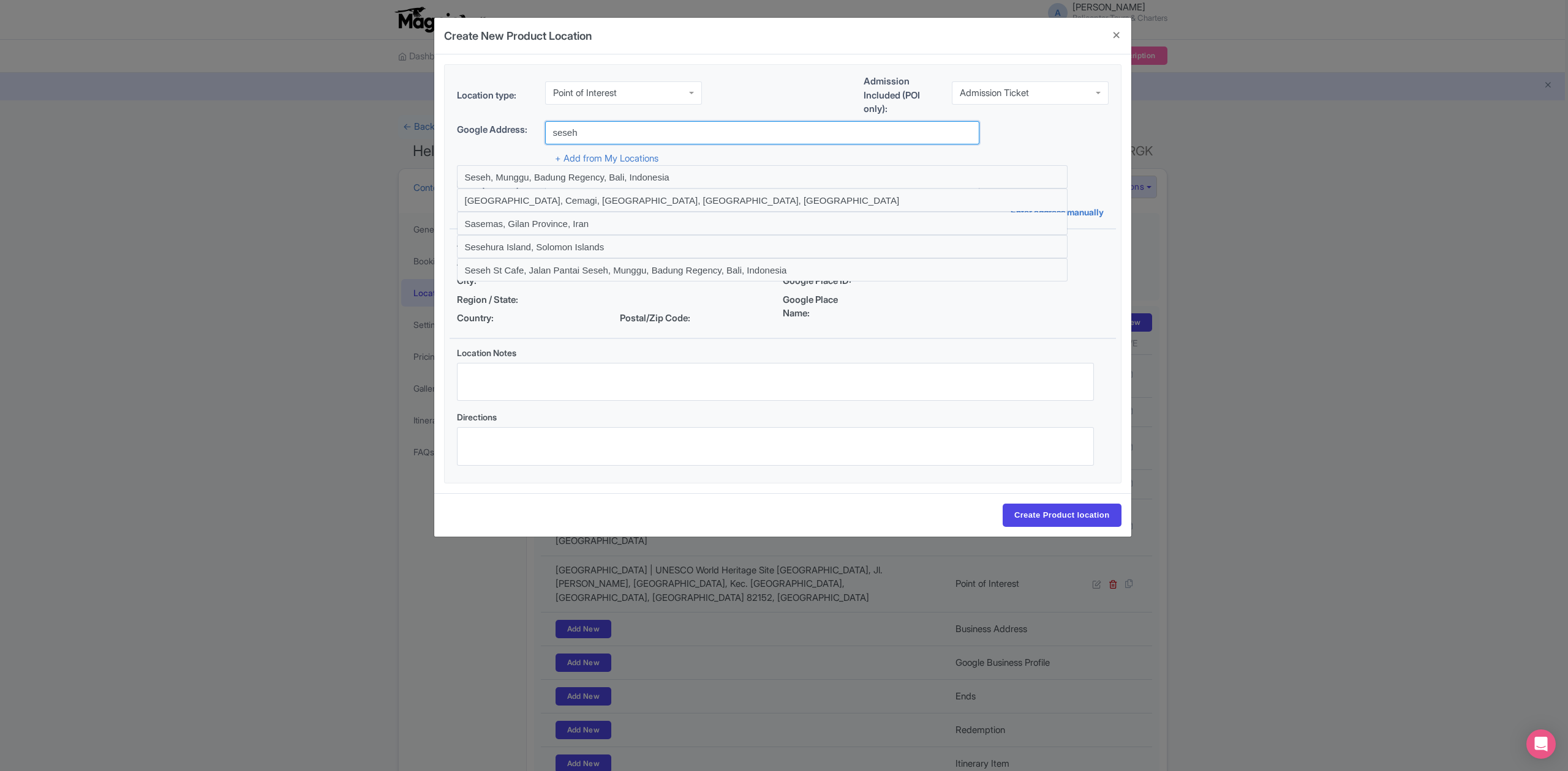
type input "Seseh Beach, Cemagi, Badung Regency, Bali, Indonesia"
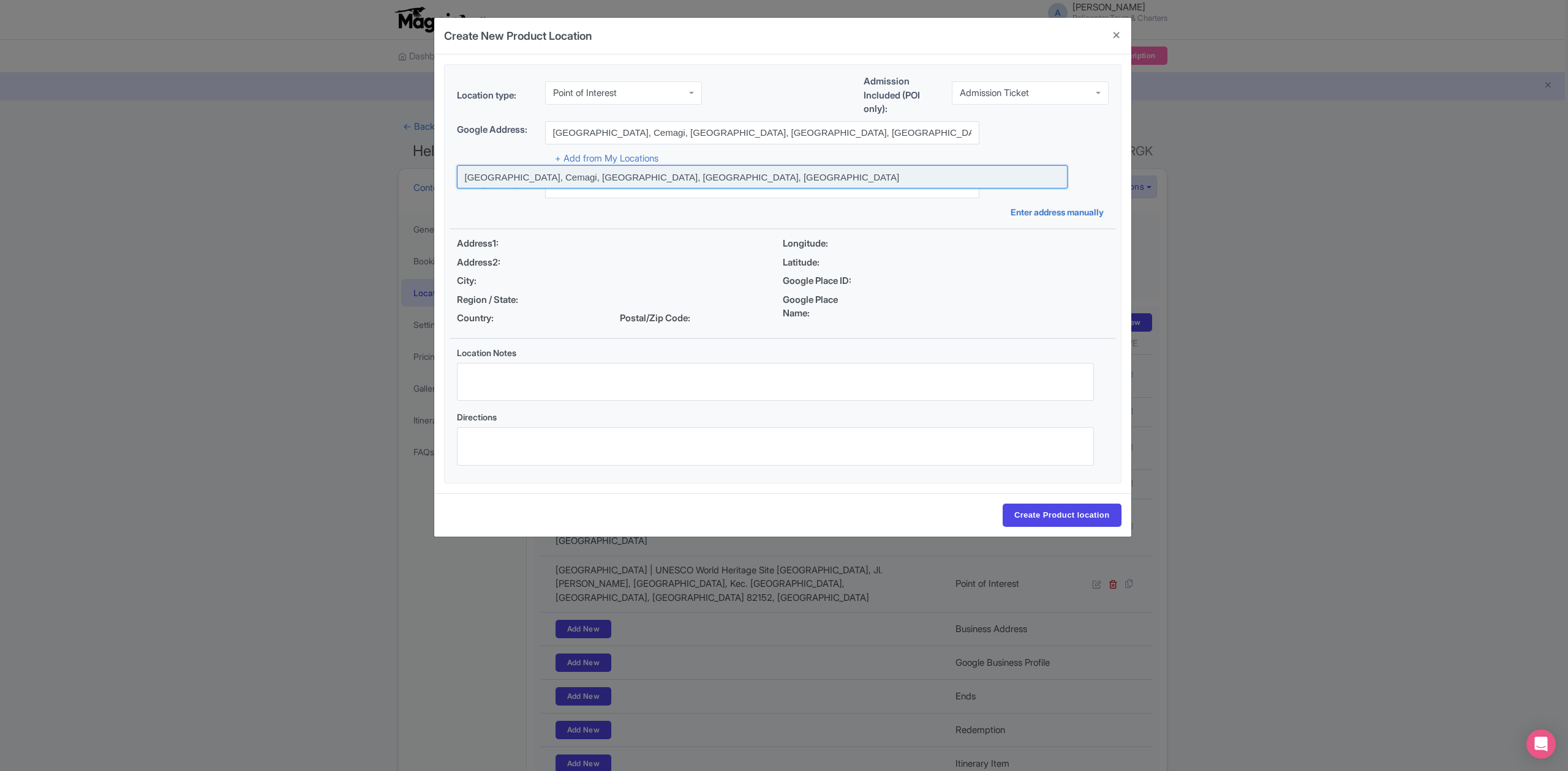
click at [697, 185] on input at bounding box center [761, 177] width 611 height 23
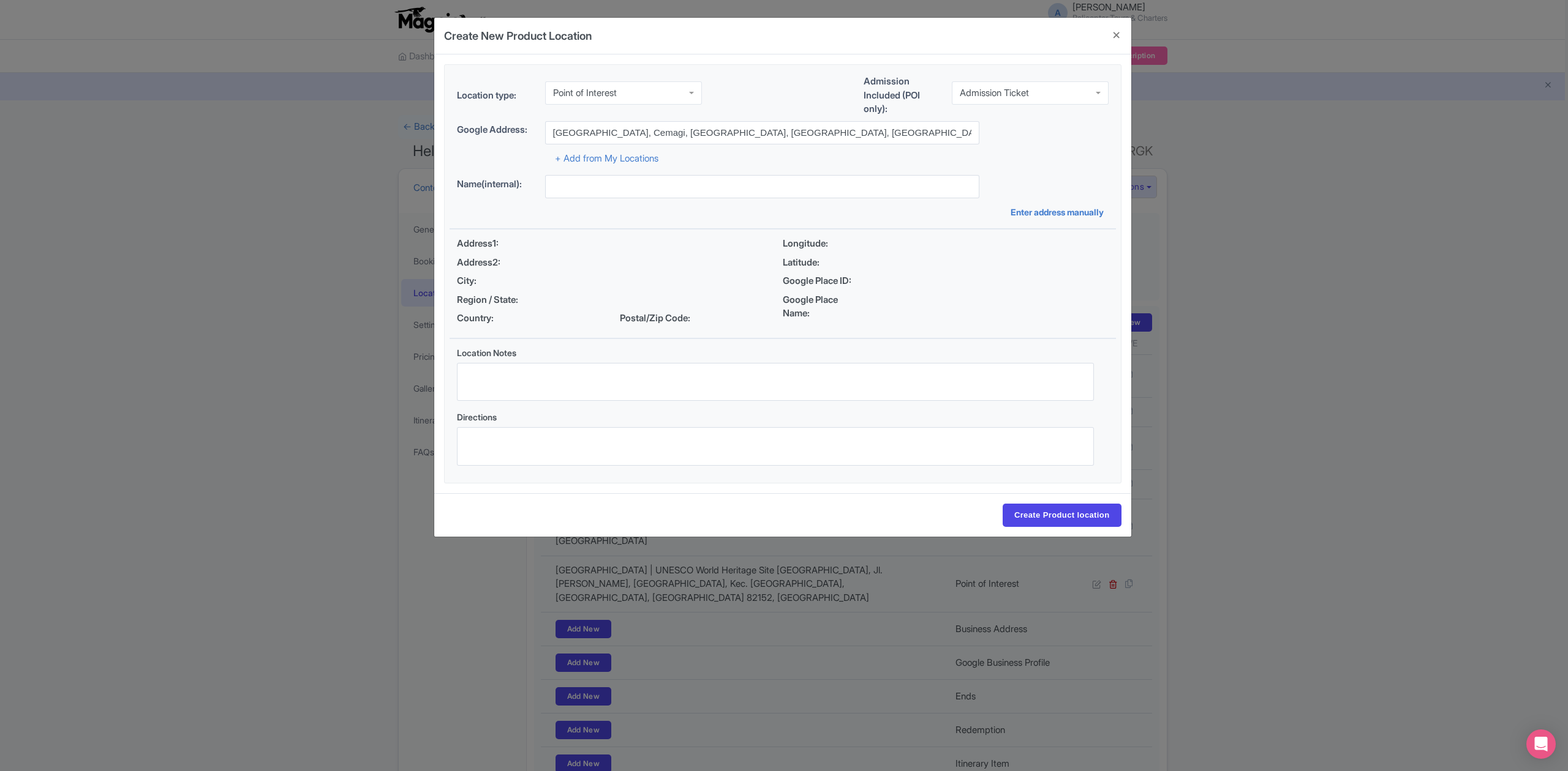
type input "Seseh Beach, Cemagi, Badung Regency, Bali, Indonesia"
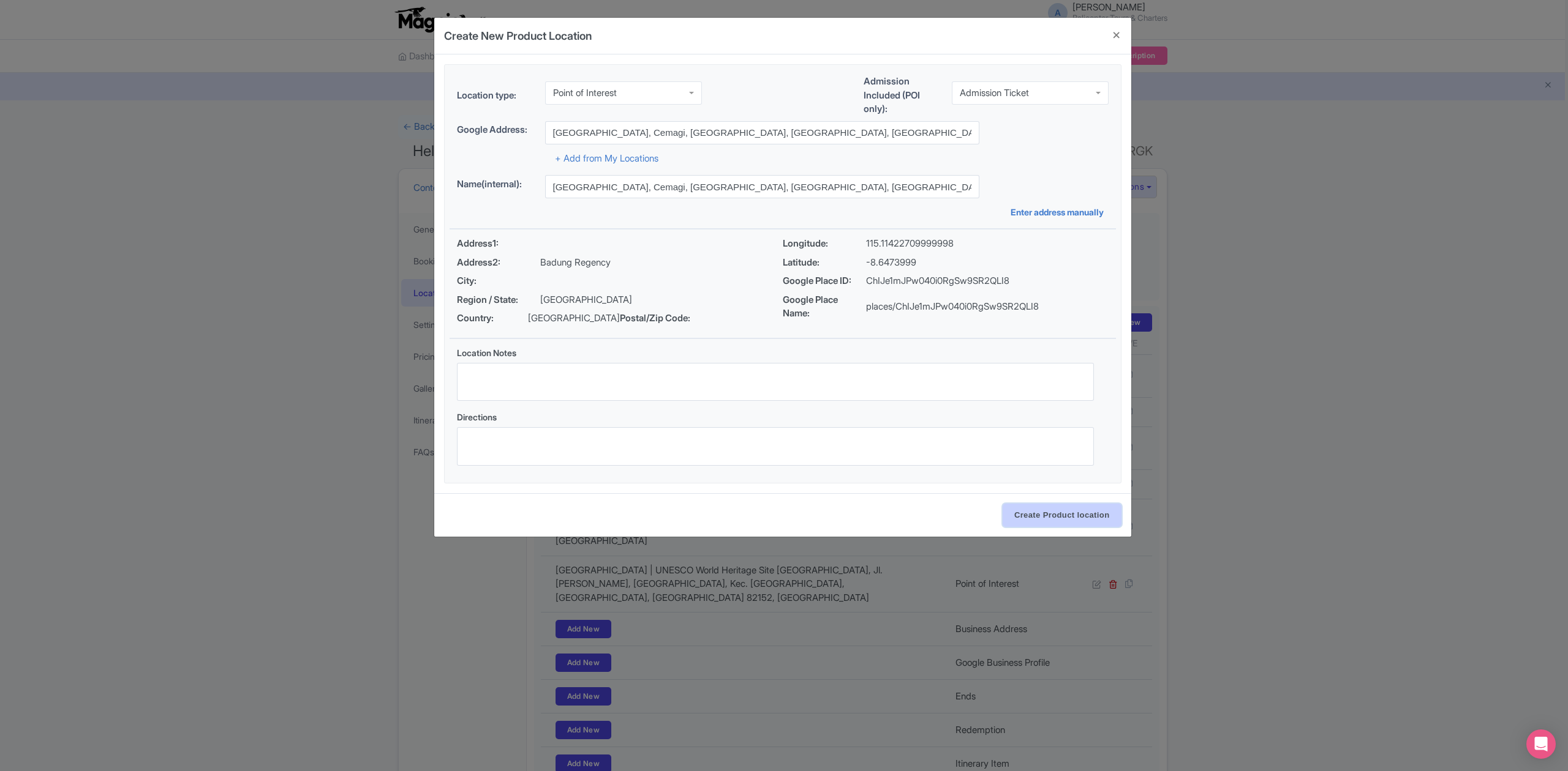
click at [1053, 520] on input "Create Product location" at bounding box center [1062, 515] width 119 height 23
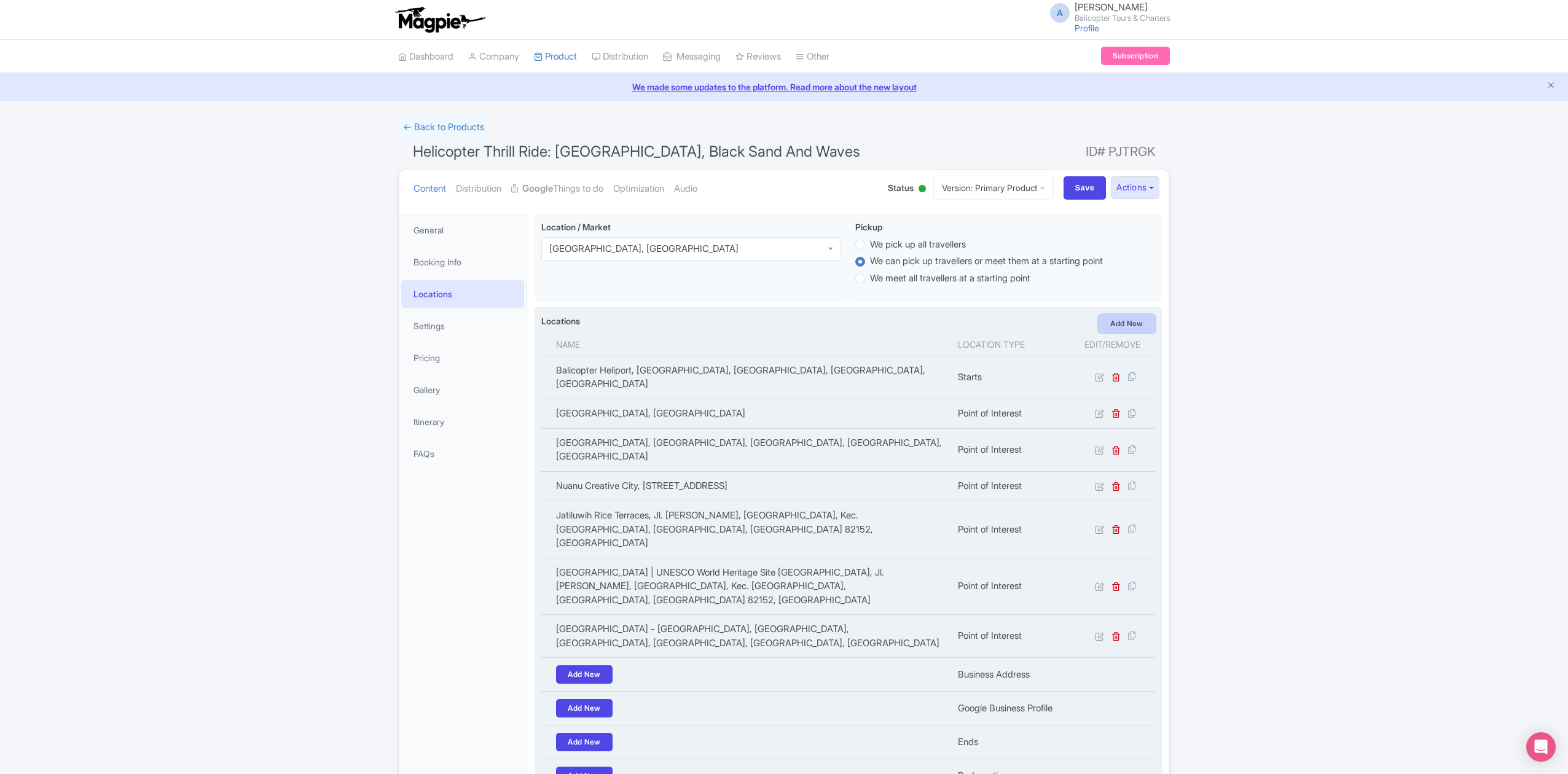
click at [1138, 322] on link "Add New" at bounding box center [1127, 324] width 57 height 18
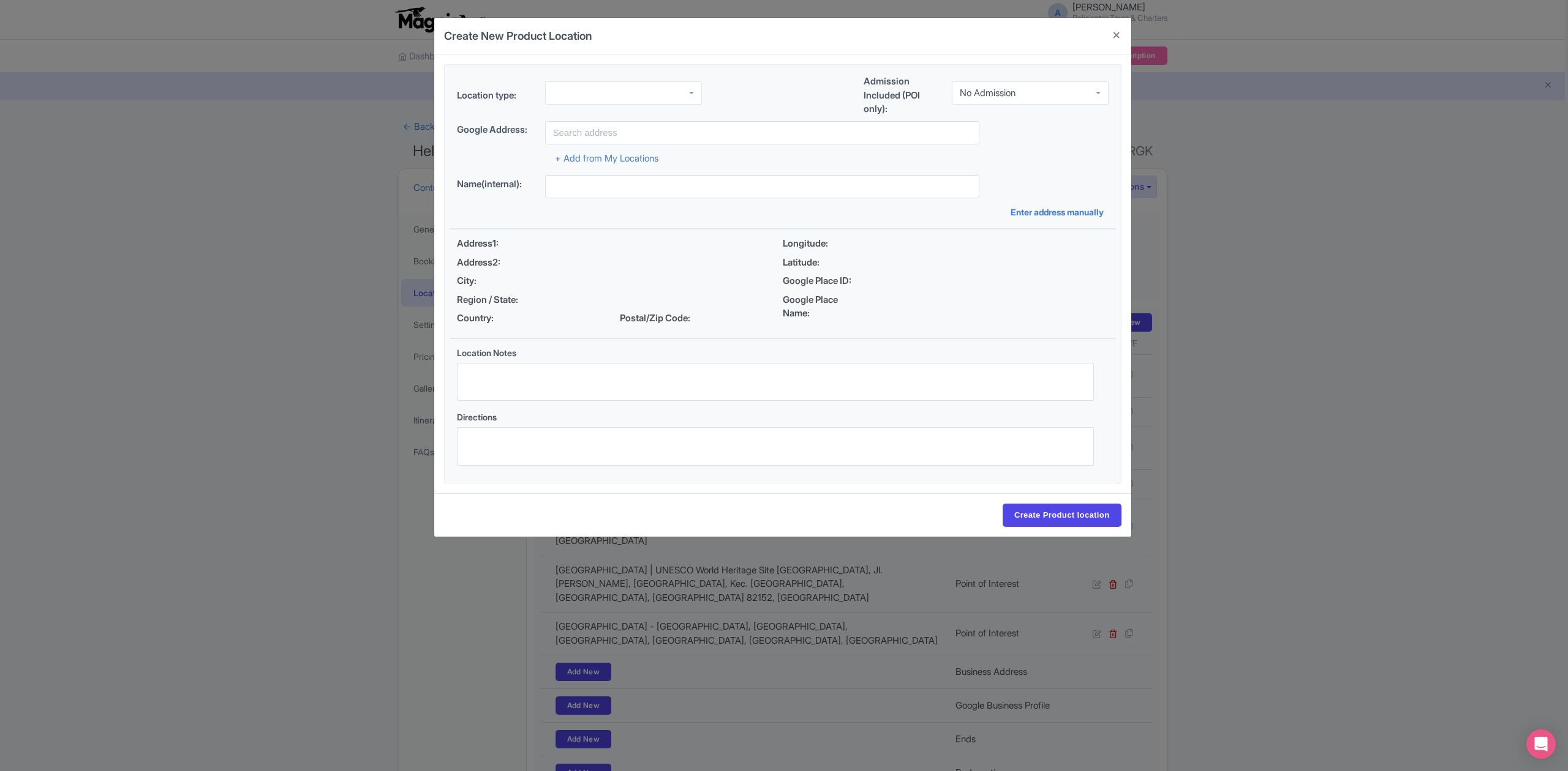
click at [1005, 100] on div "No Admission" at bounding box center [1030, 93] width 157 height 23
click at [655, 84] on div at bounding box center [623, 93] width 157 height 23
click at [660, 132] on input "text" at bounding box center [761, 132] width 434 height 23
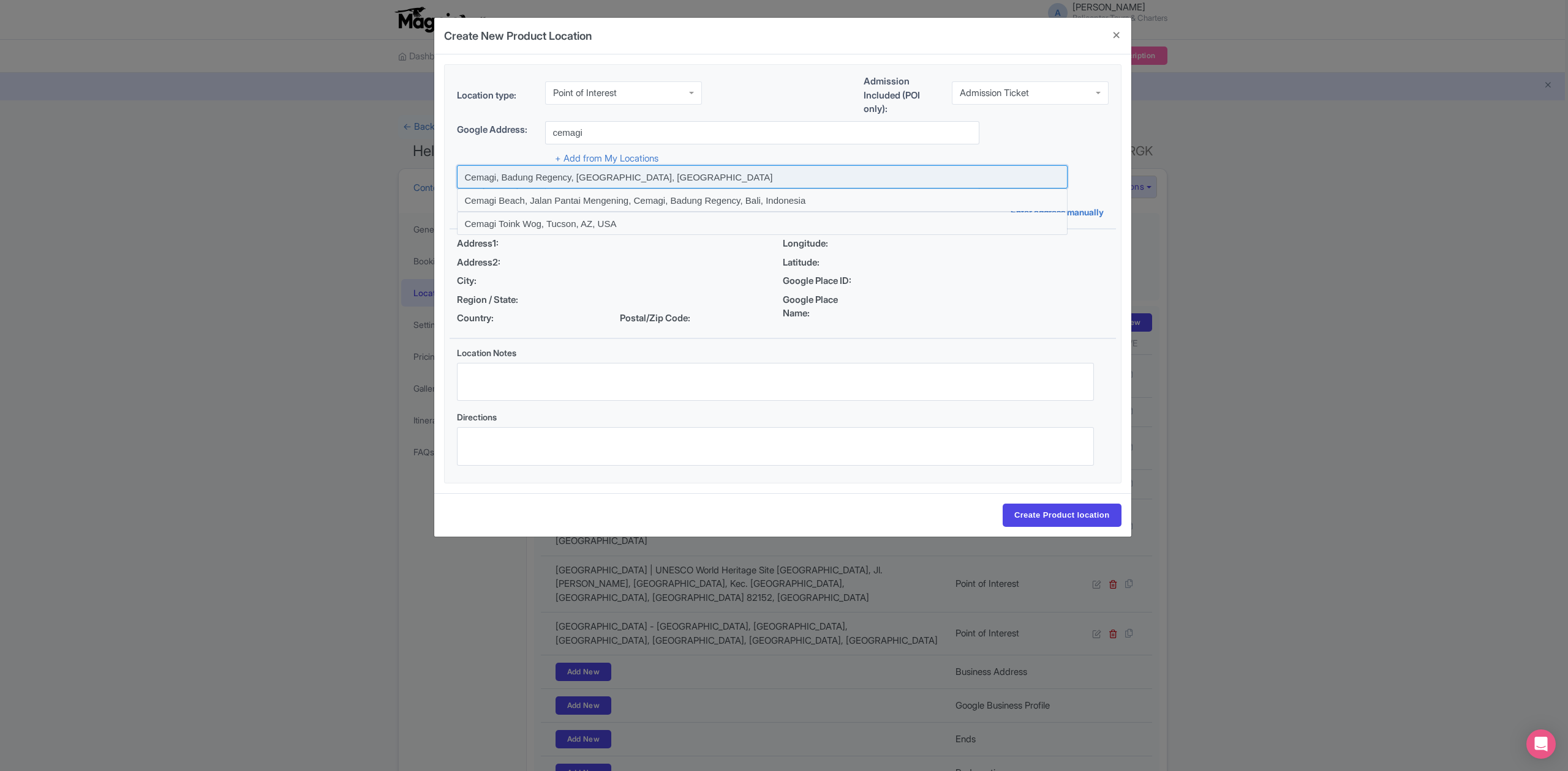
click at [589, 179] on input at bounding box center [761, 177] width 611 height 23
type input "Cemagi, Badung Regency, Bali, Indonesia"
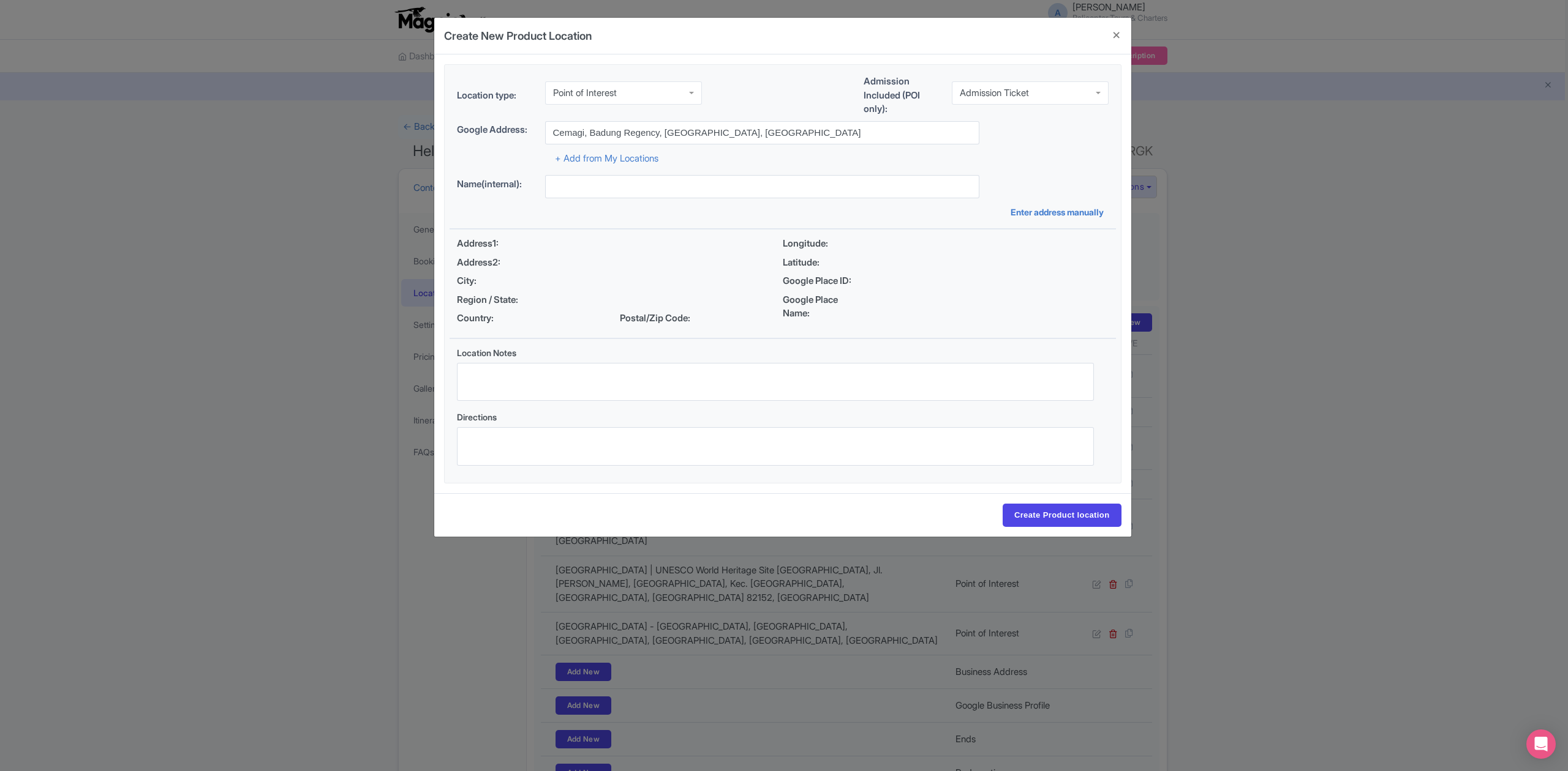
type input "Cemagi, Badung Regency, Bali, Indonesia"
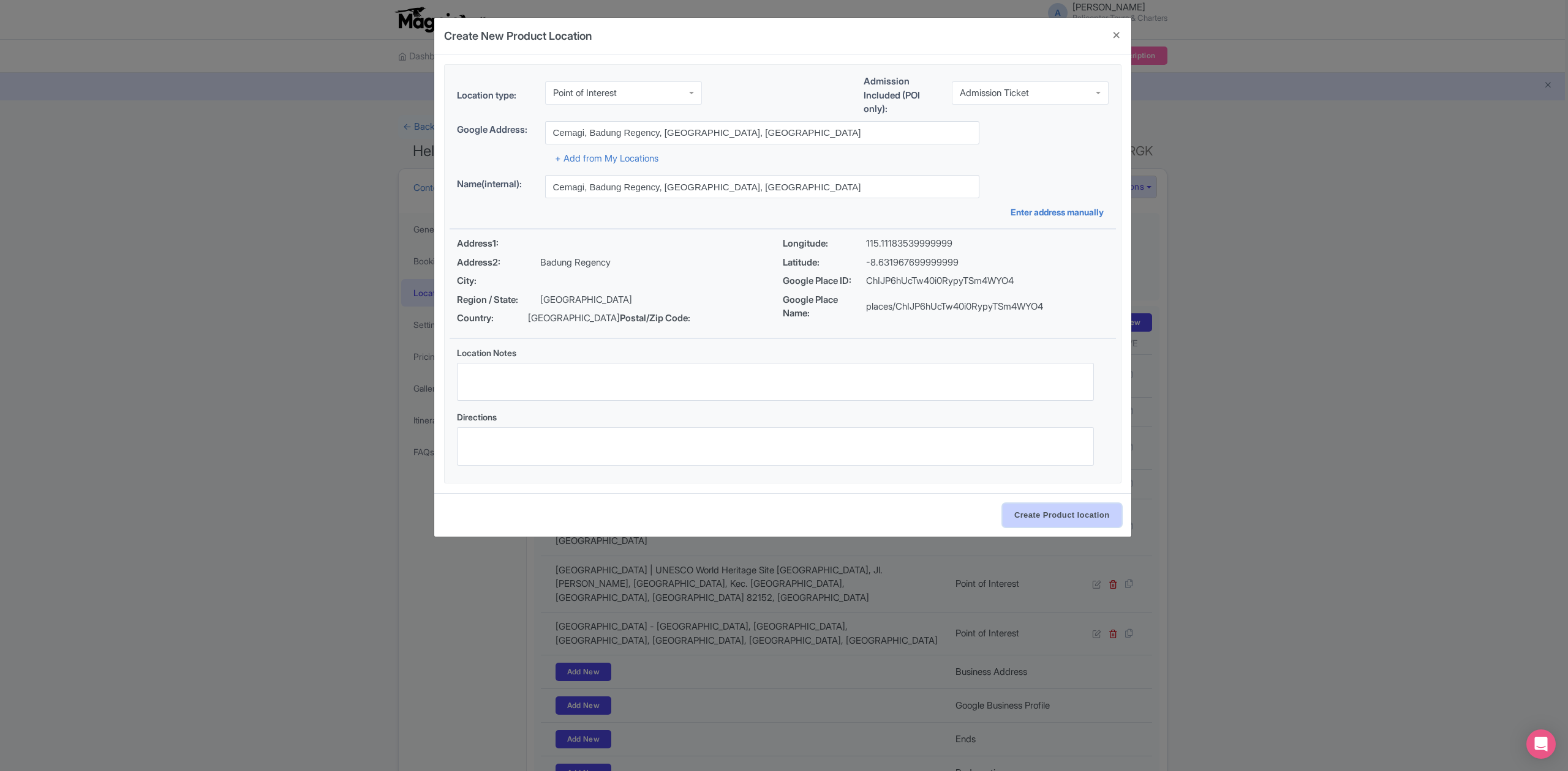
click at [1047, 518] on input "Create Product location" at bounding box center [1062, 515] width 119 height 23
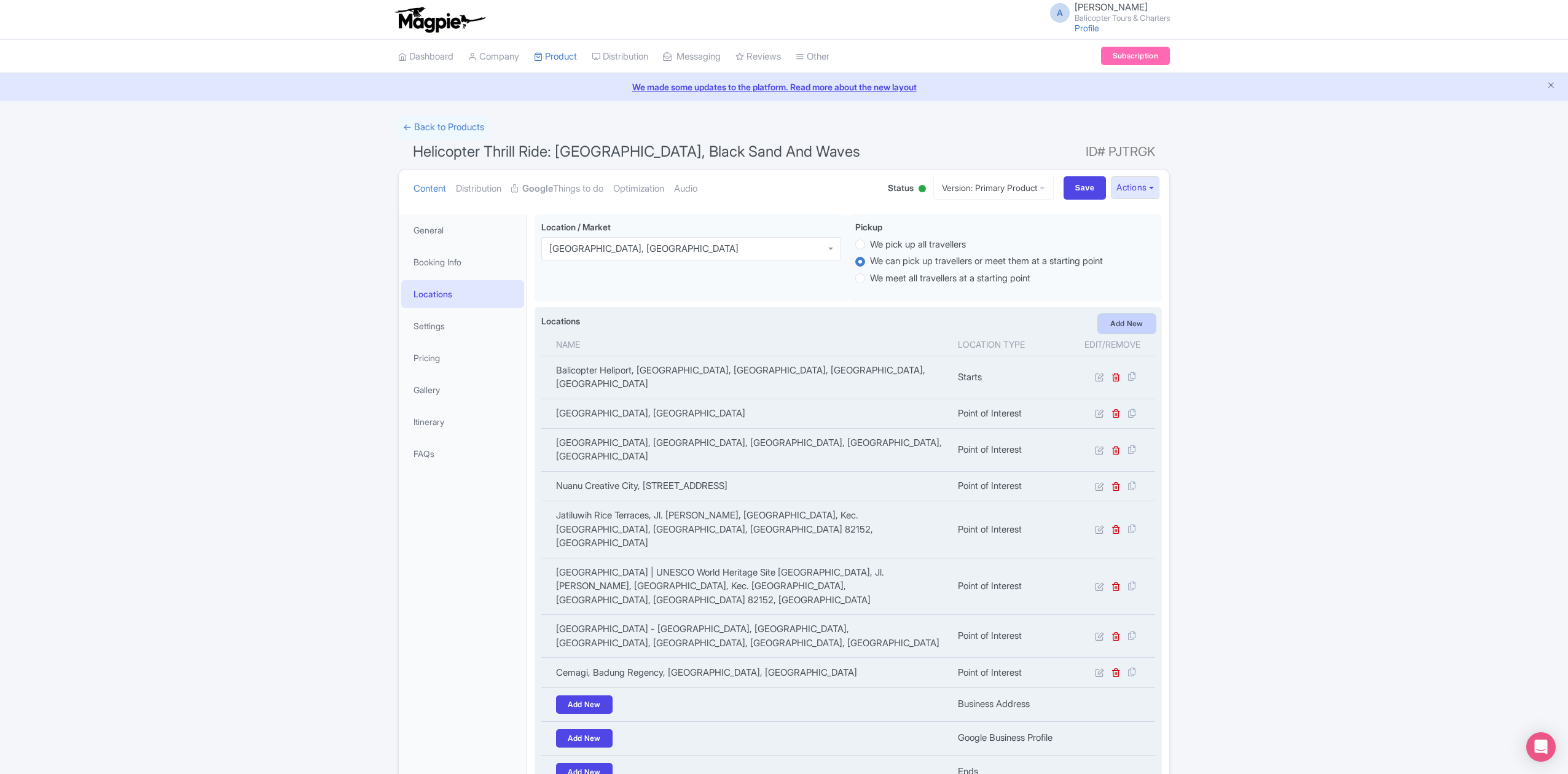
click at [1137, 324] on link "Add New" at bounding box center [1127, 324] width 57 height 18
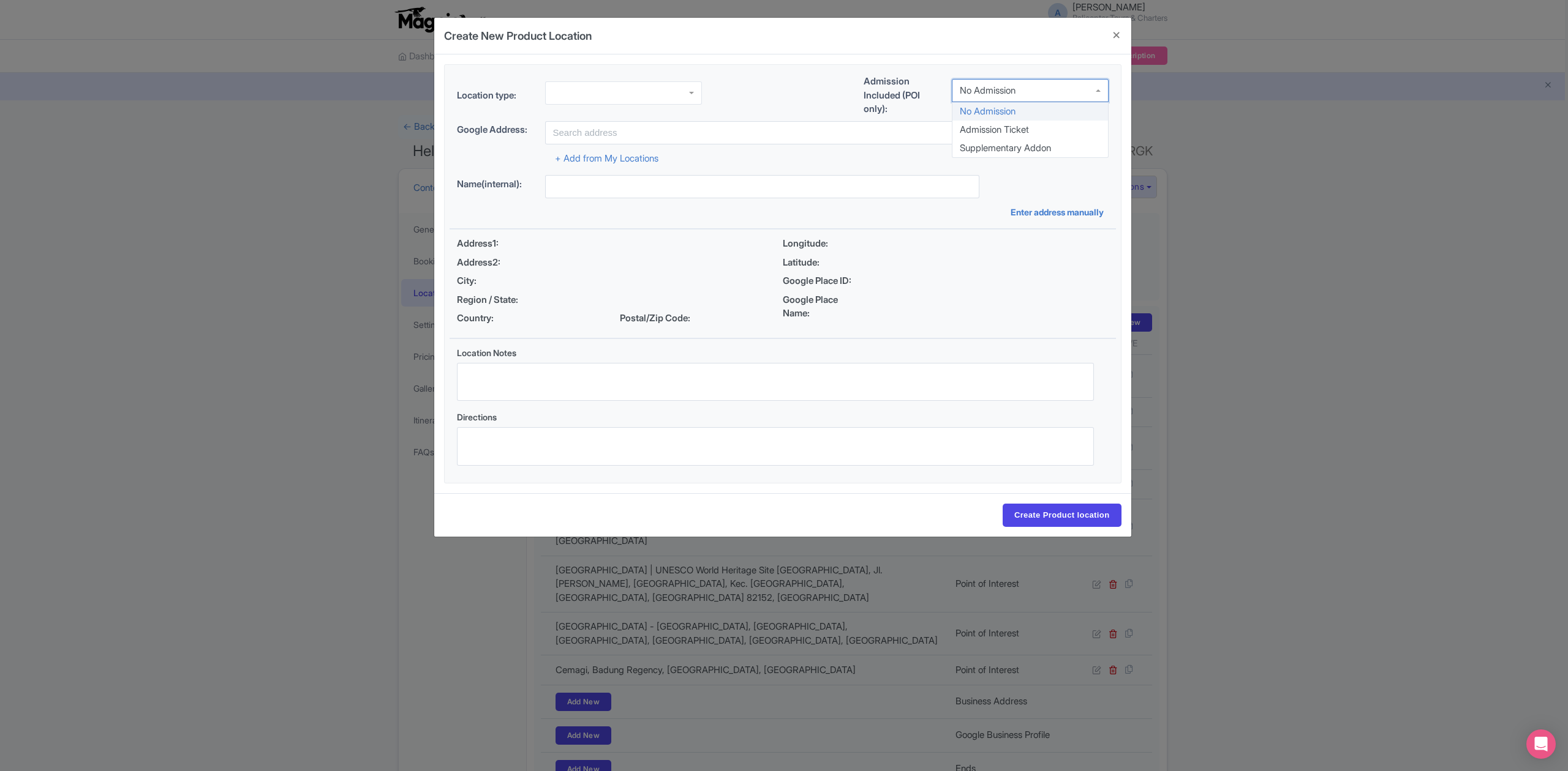
click at [1035, 86] on div "No Admission" at bounding box center [1030, 90] width 157 height 23
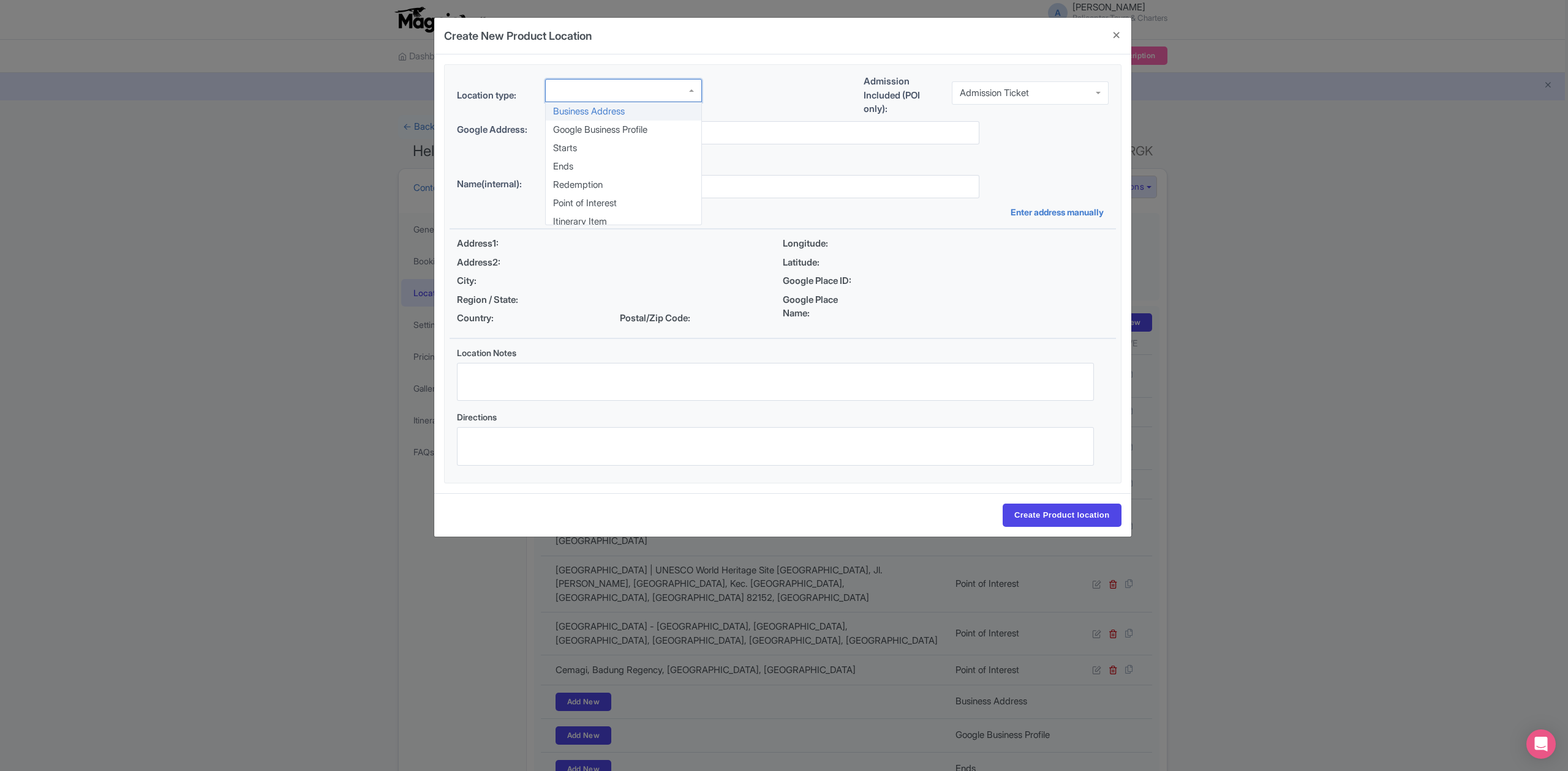
click at [664, 102] on div "Business Address Google Business Profile Starts Ends Redemption Point of Intere…" at bounding box center [623, 93] width 157 height 28
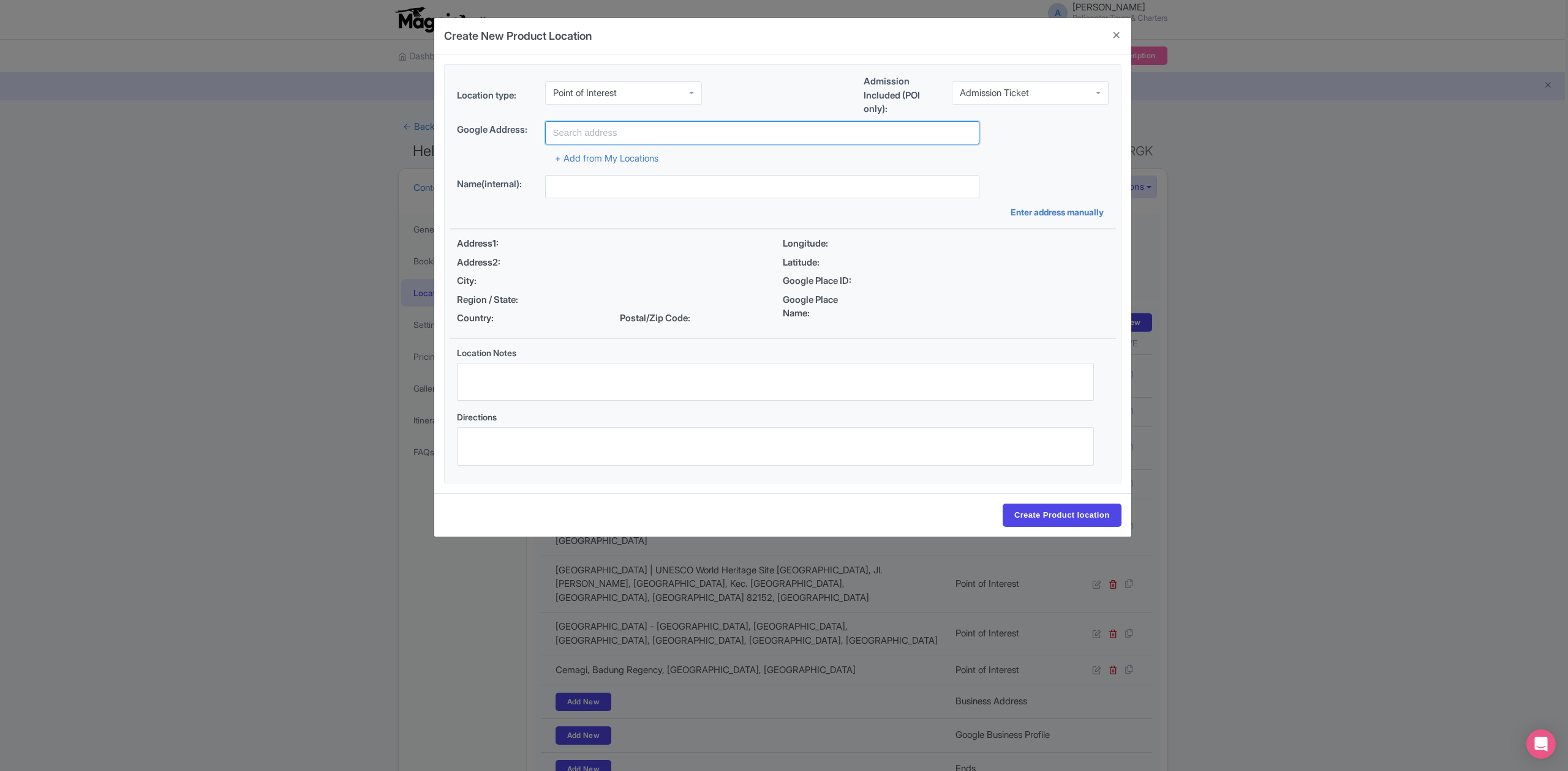
click at [701, 136] on input "text" at bounding box center [761, 132] width 434 height 23
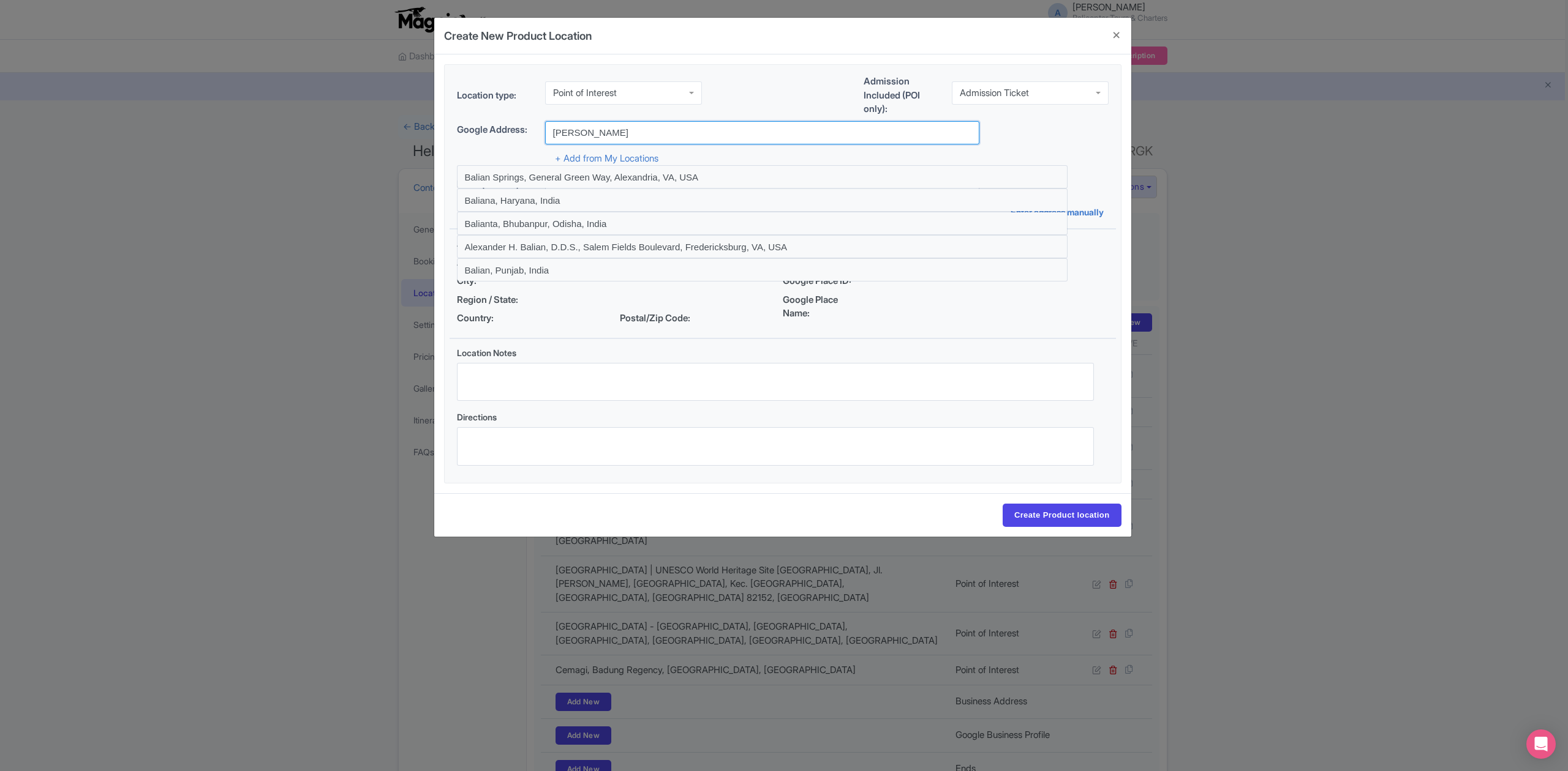
type input "Balian Beach, Lalanglinggah, Tabanan Regency, Bali, Indonesia"
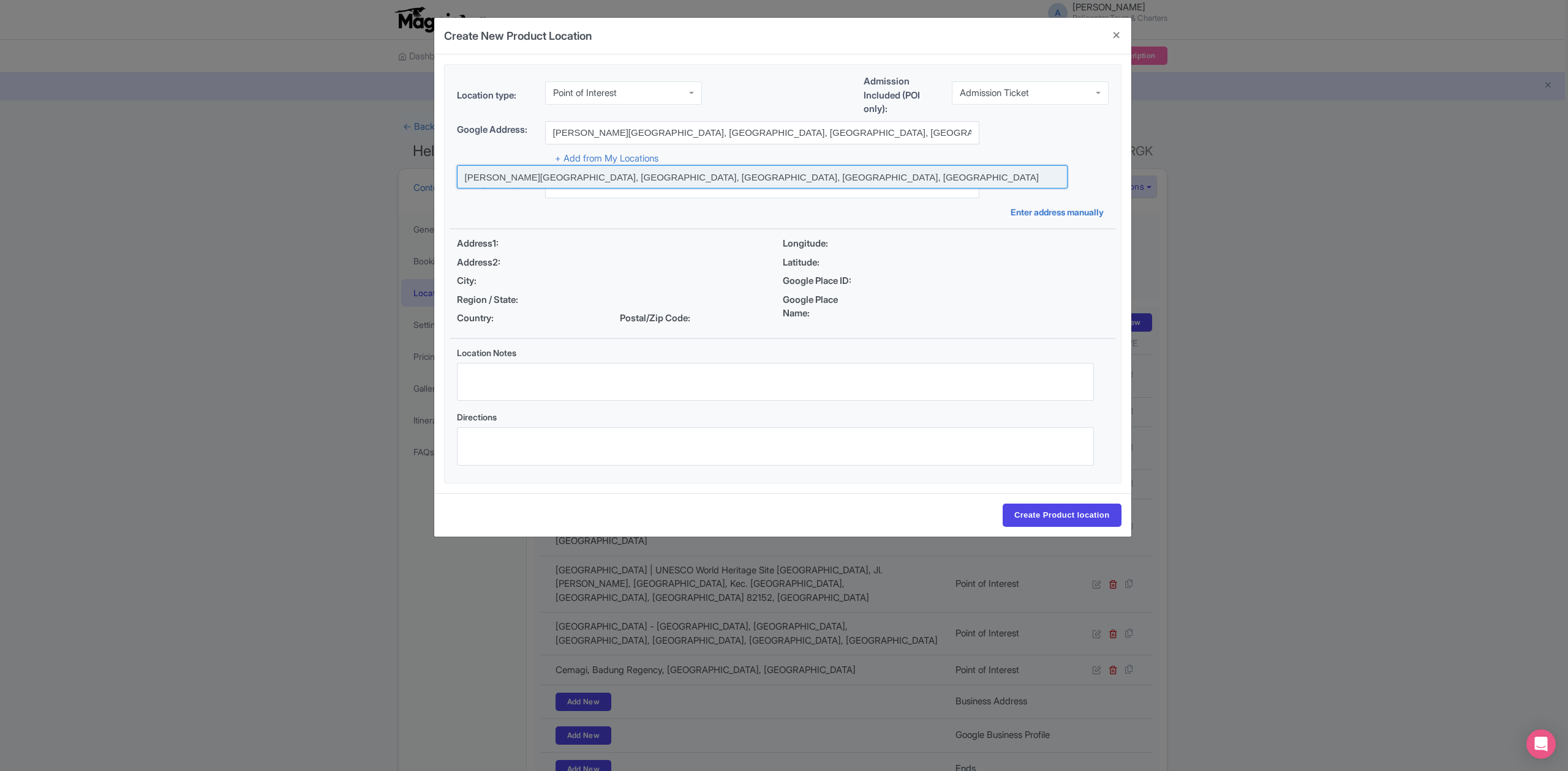
click at [753, 175] on input at bounding box center [761, 177] width 611 height 23
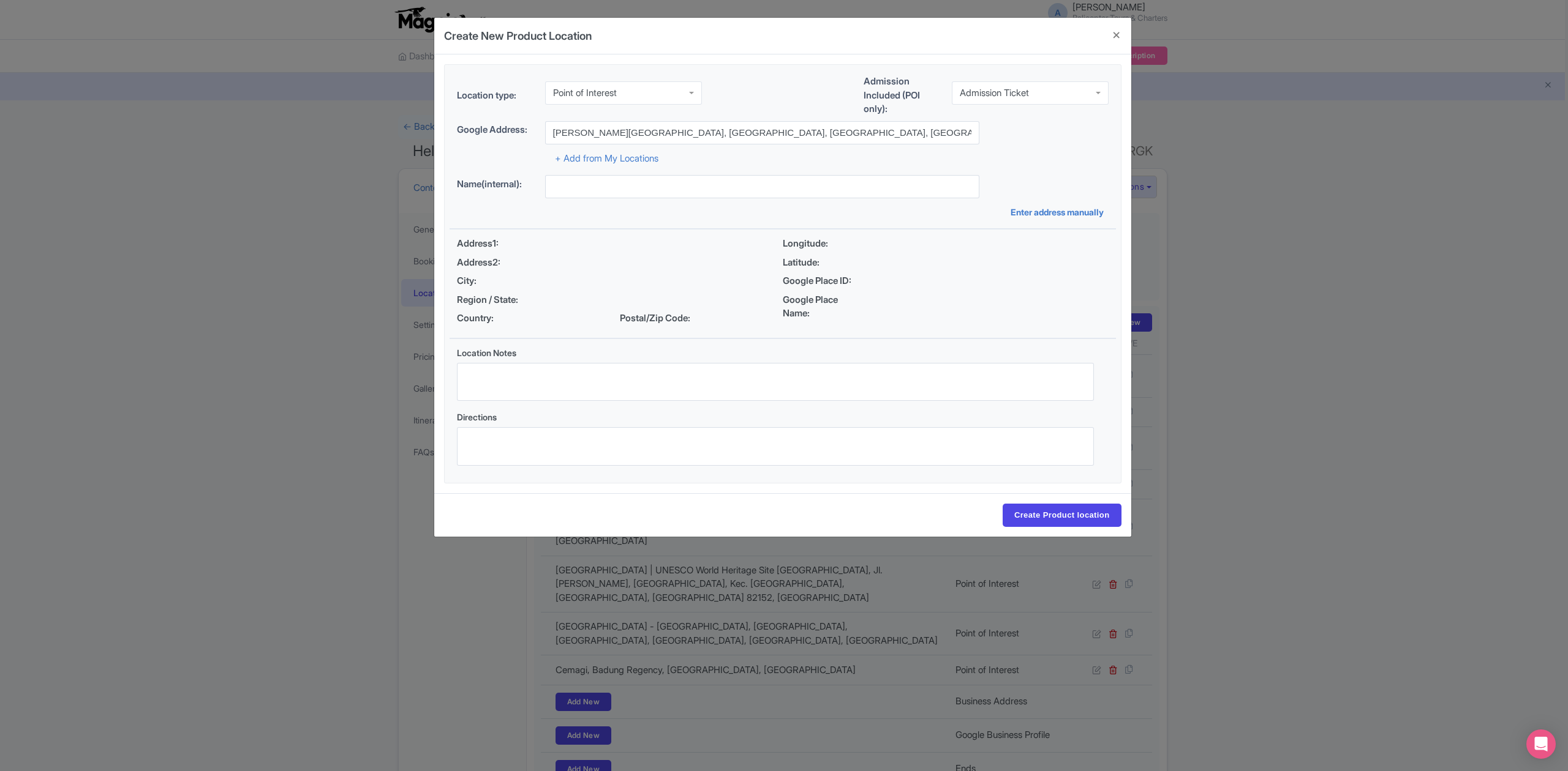
type input "Balian Beach, Lalanglinggah, Tabanan Regency, Bali, Indonesia"
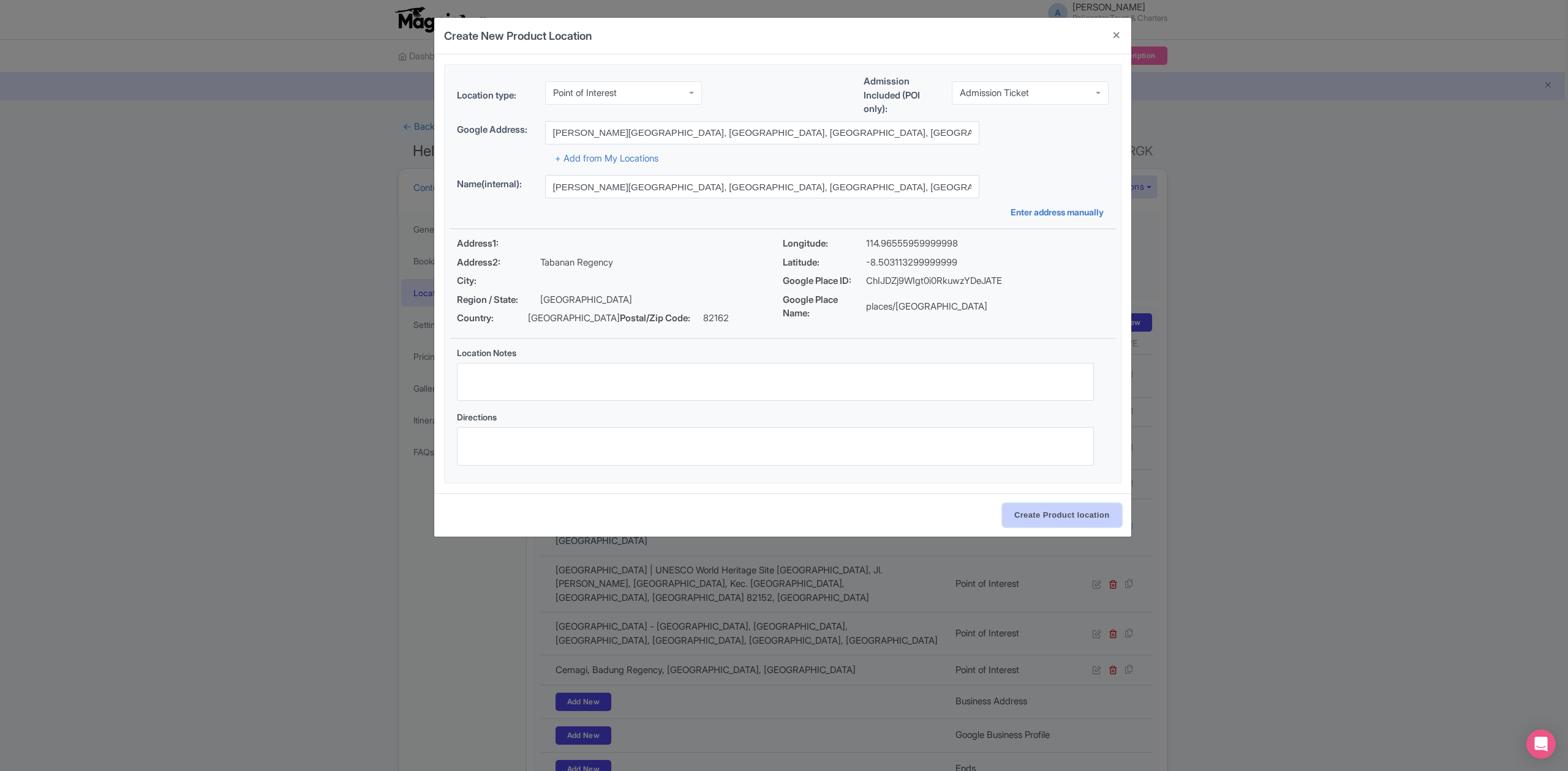
click at [1080, 521] on input "Create Product location" at bounding box center [1062, 515] width 119 height 23
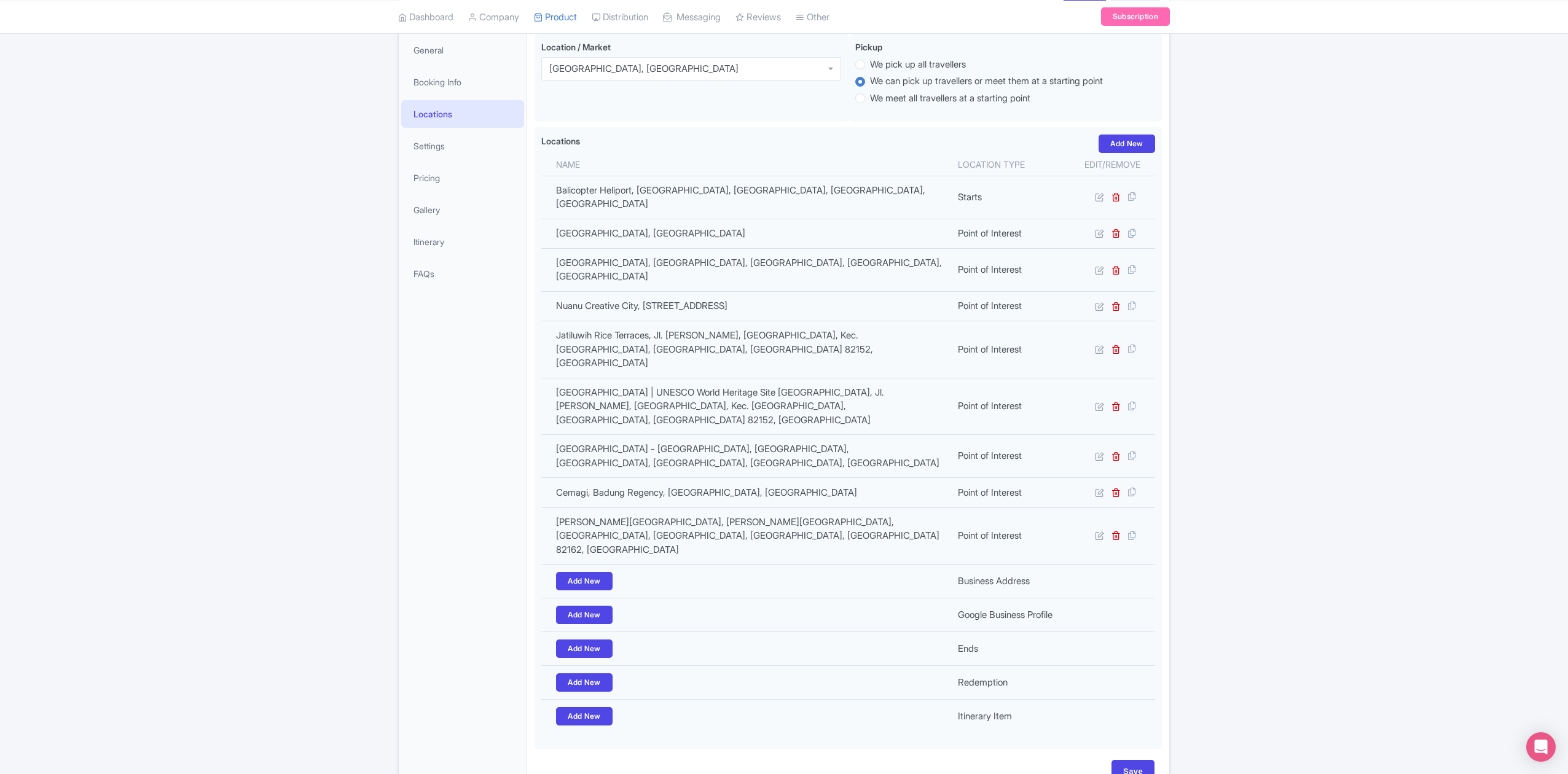
scroll to position [181, 0]
click at [1129, 759] on input "Save" at bounding box center [1133, 771] width 43 height 23
type input "Update Product"
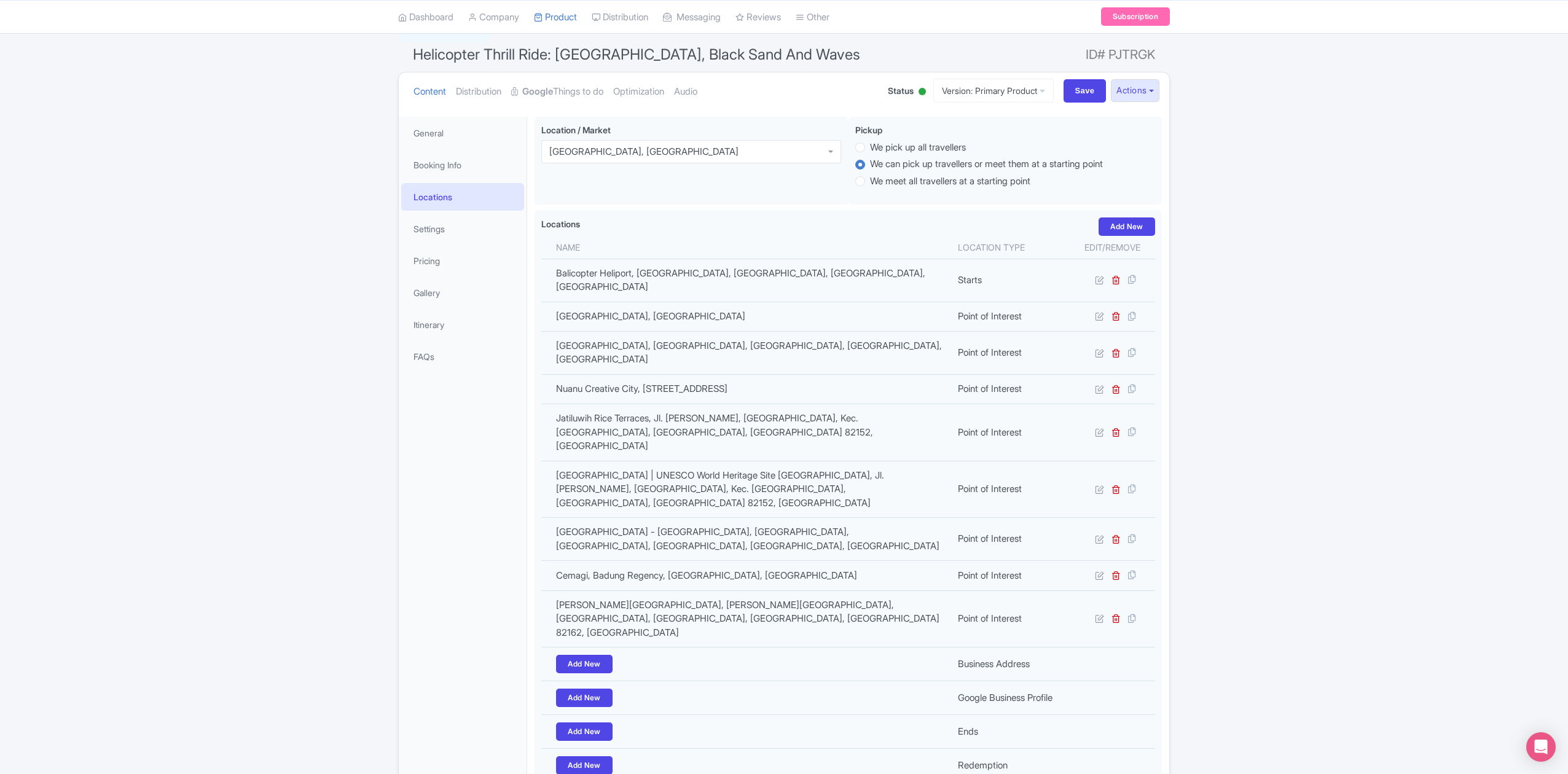
scroll to position [12, 0]
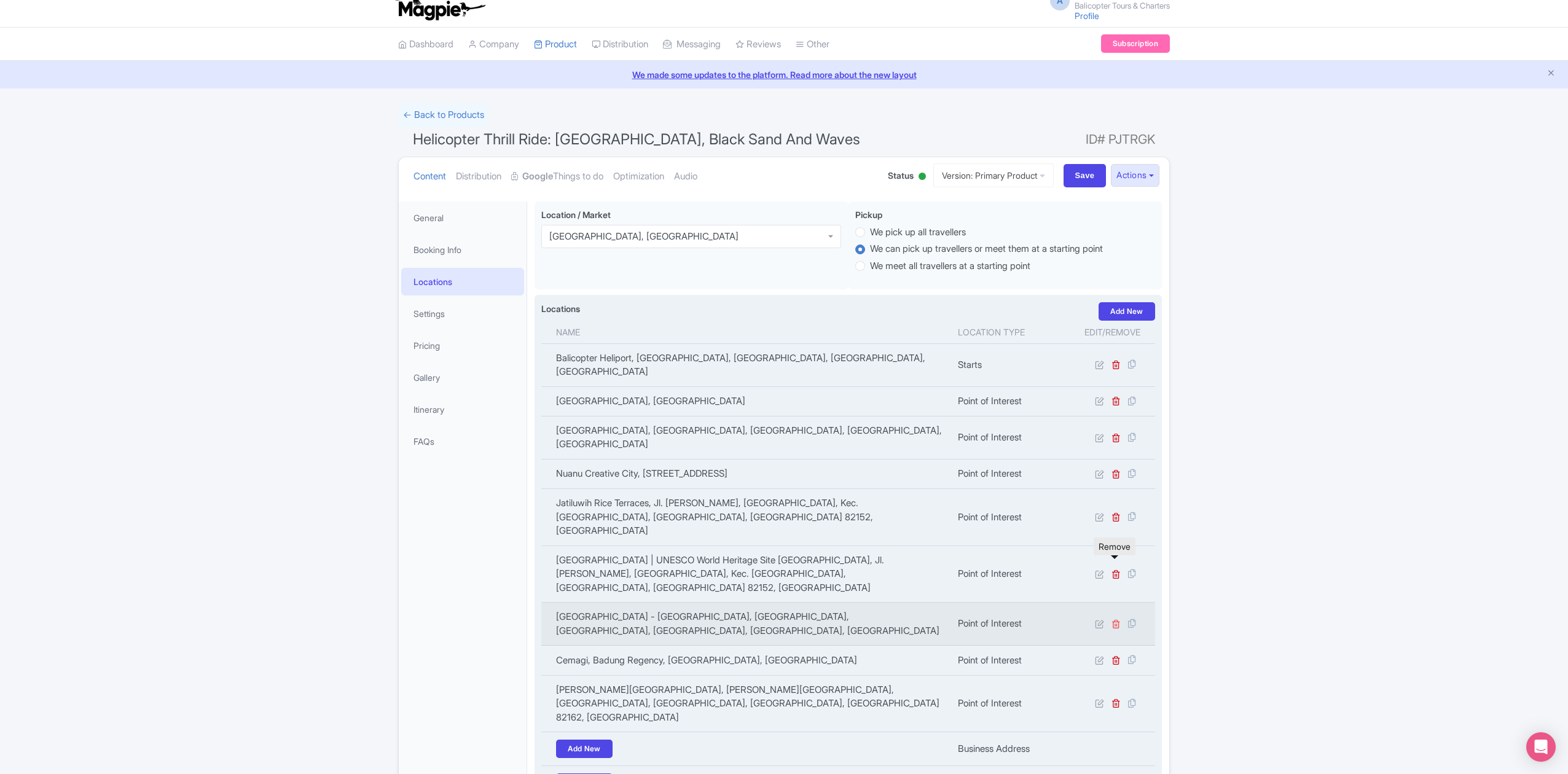
click at [1116, 620] on icon at bounding box center [1116, 624] width 9 height 9
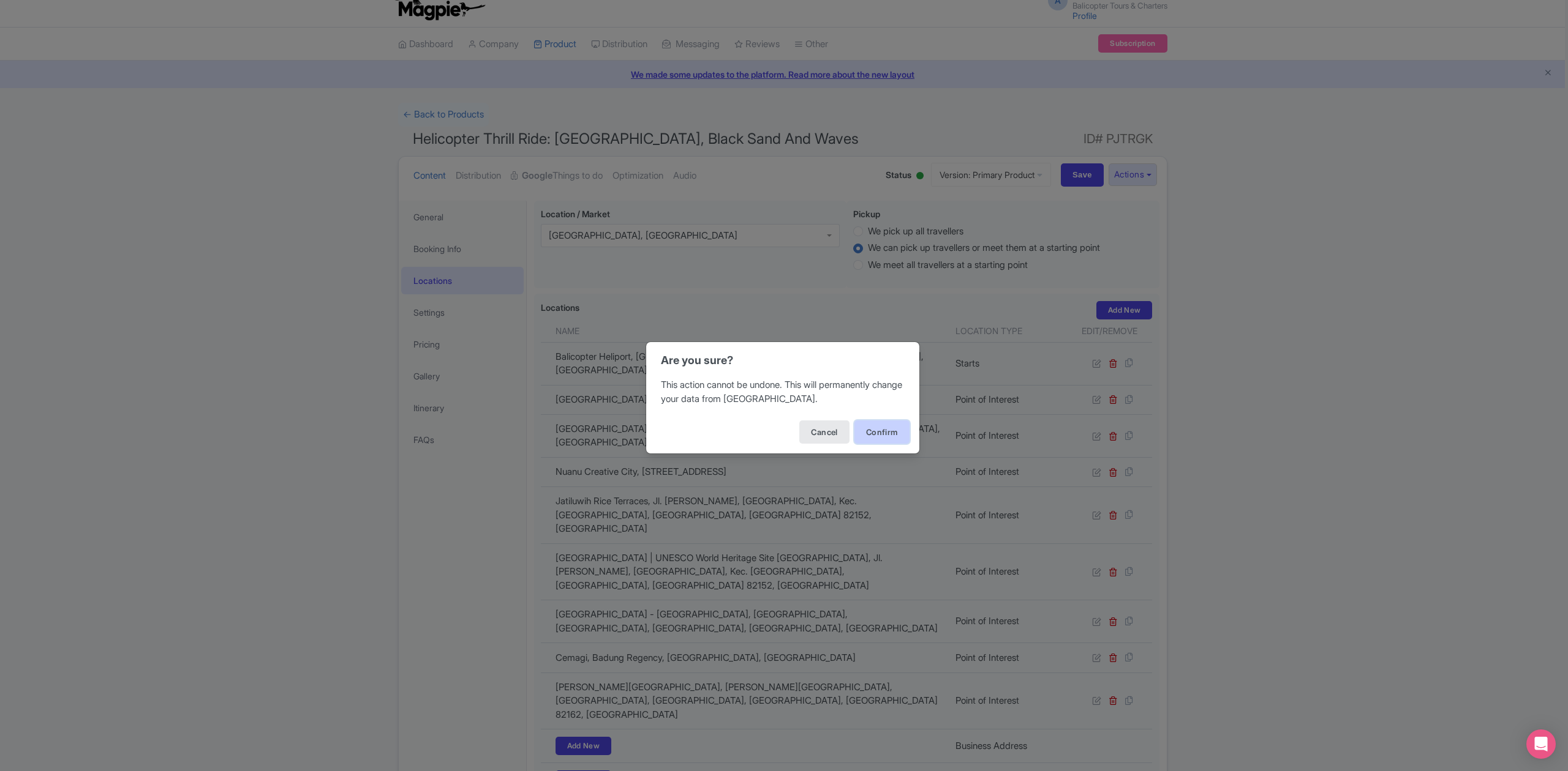
click at [898, 435] on button "Confirm" at bounding box center [882, 432] width 55 height 23
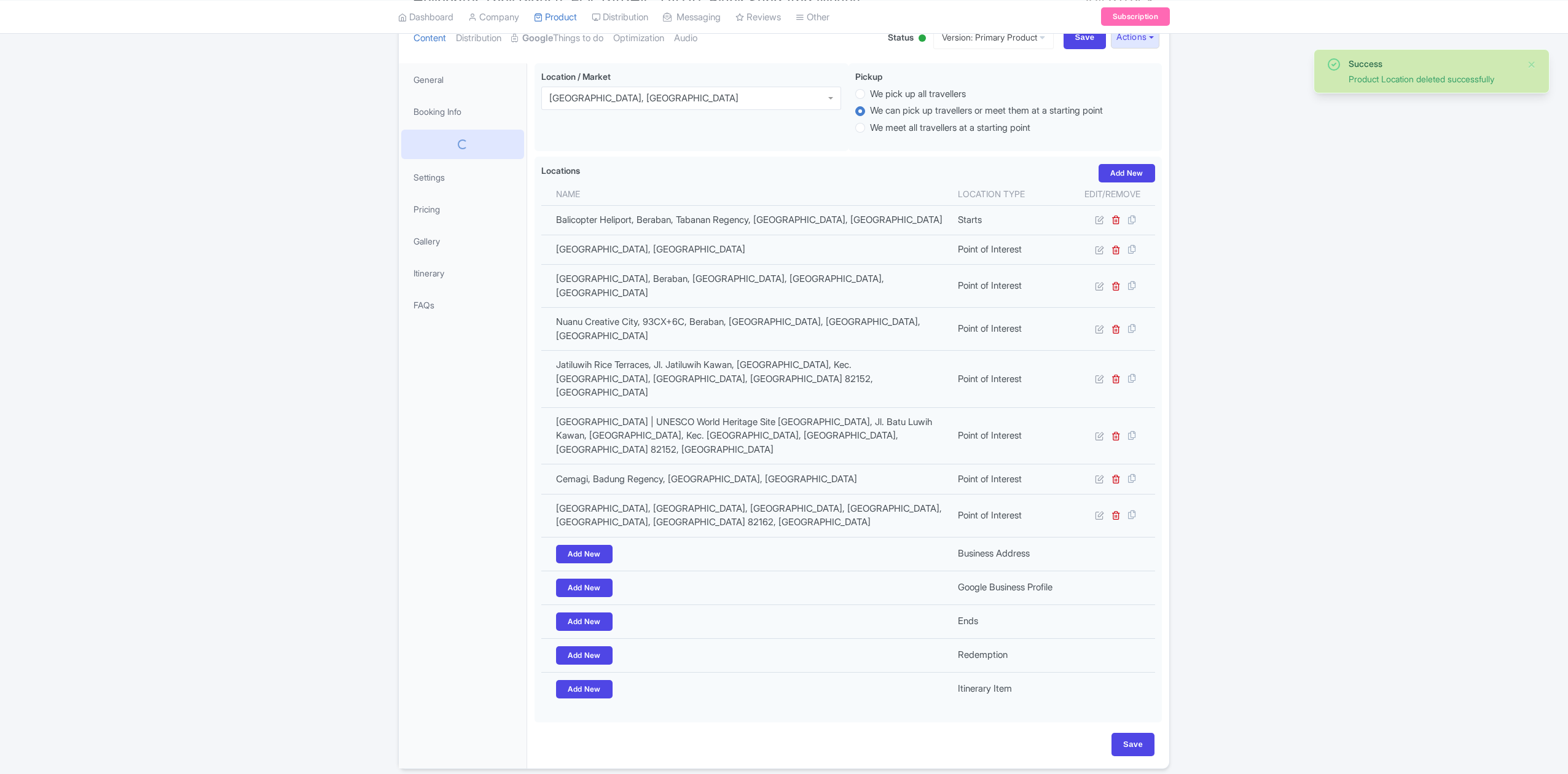
scroll to position [145, 0]
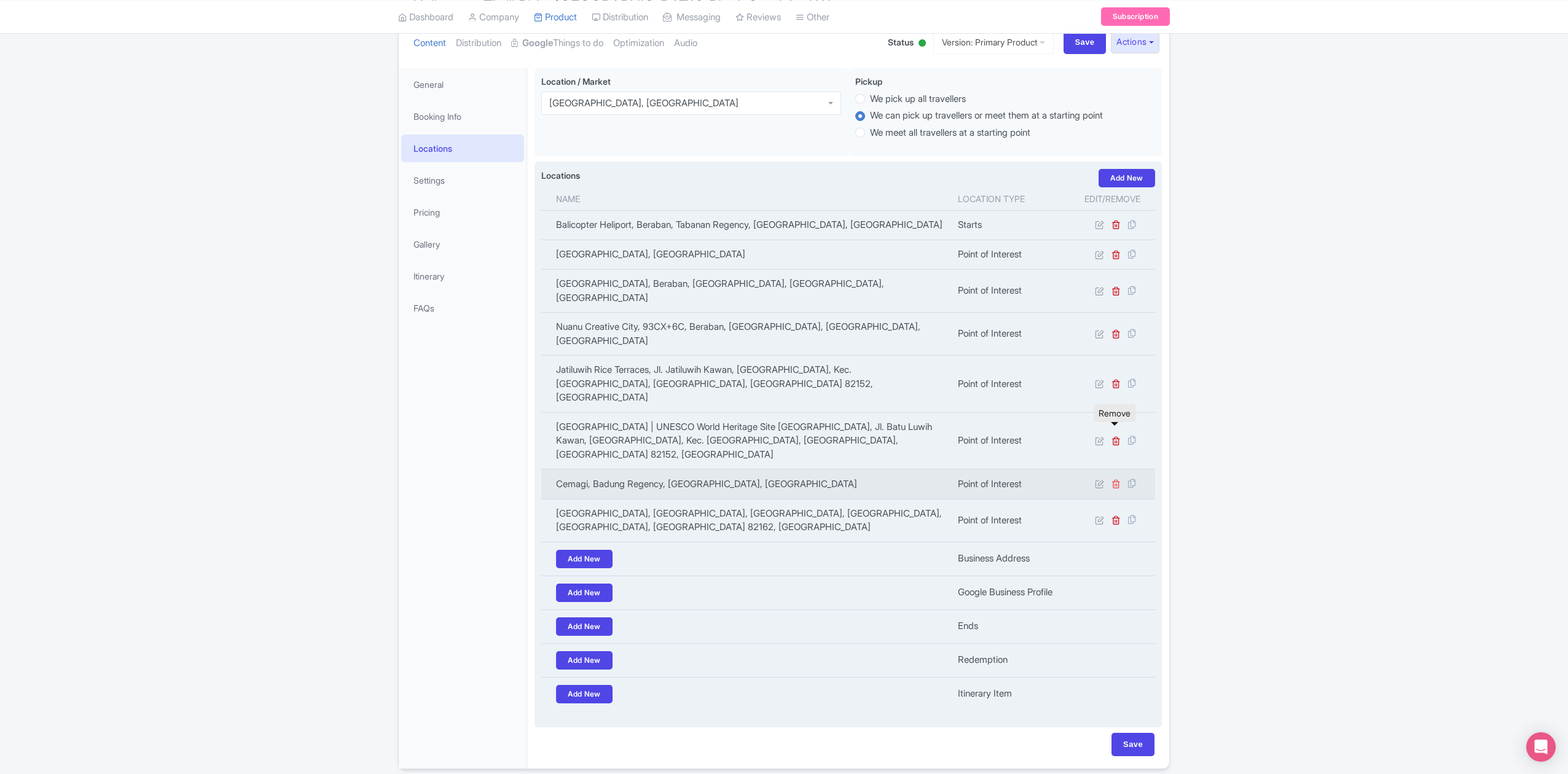
click at [1118, 480] on icon at bounding box center [1116, 484] width 9 height 9
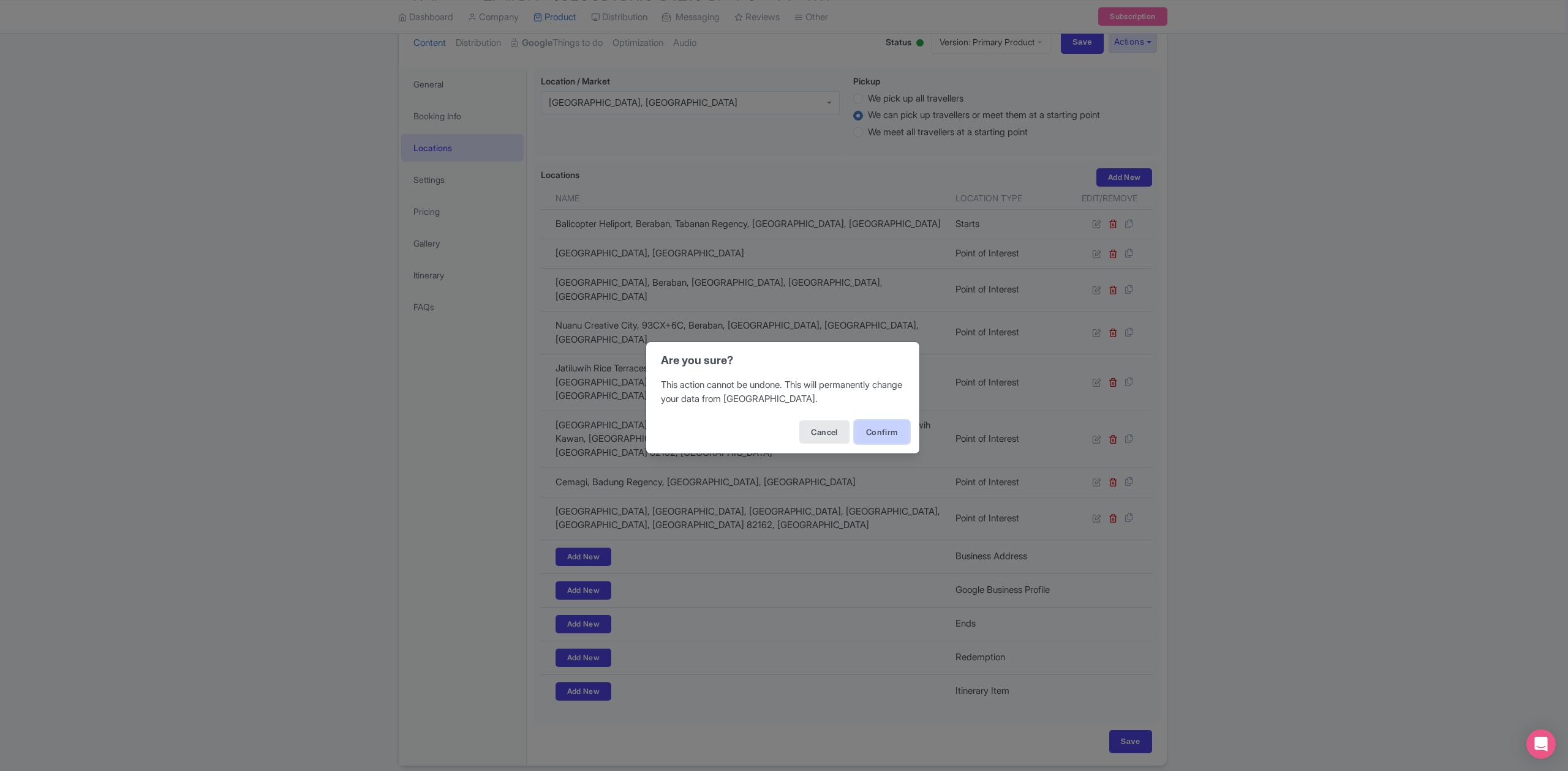
click at [895, 429] on button "Confirm" at bounding box center [882, 432] width 55 height 23
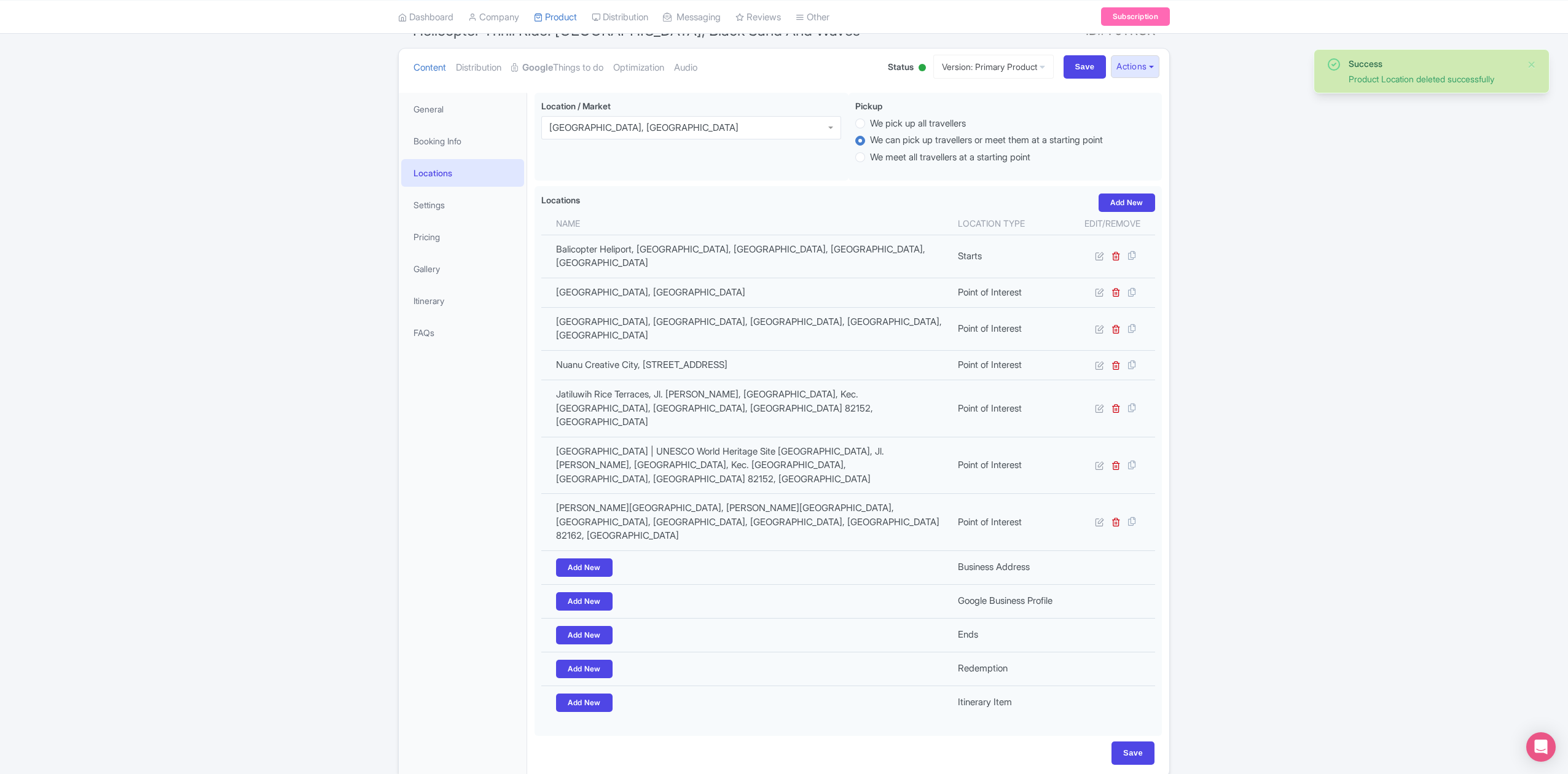
scroll to position [116, 0]
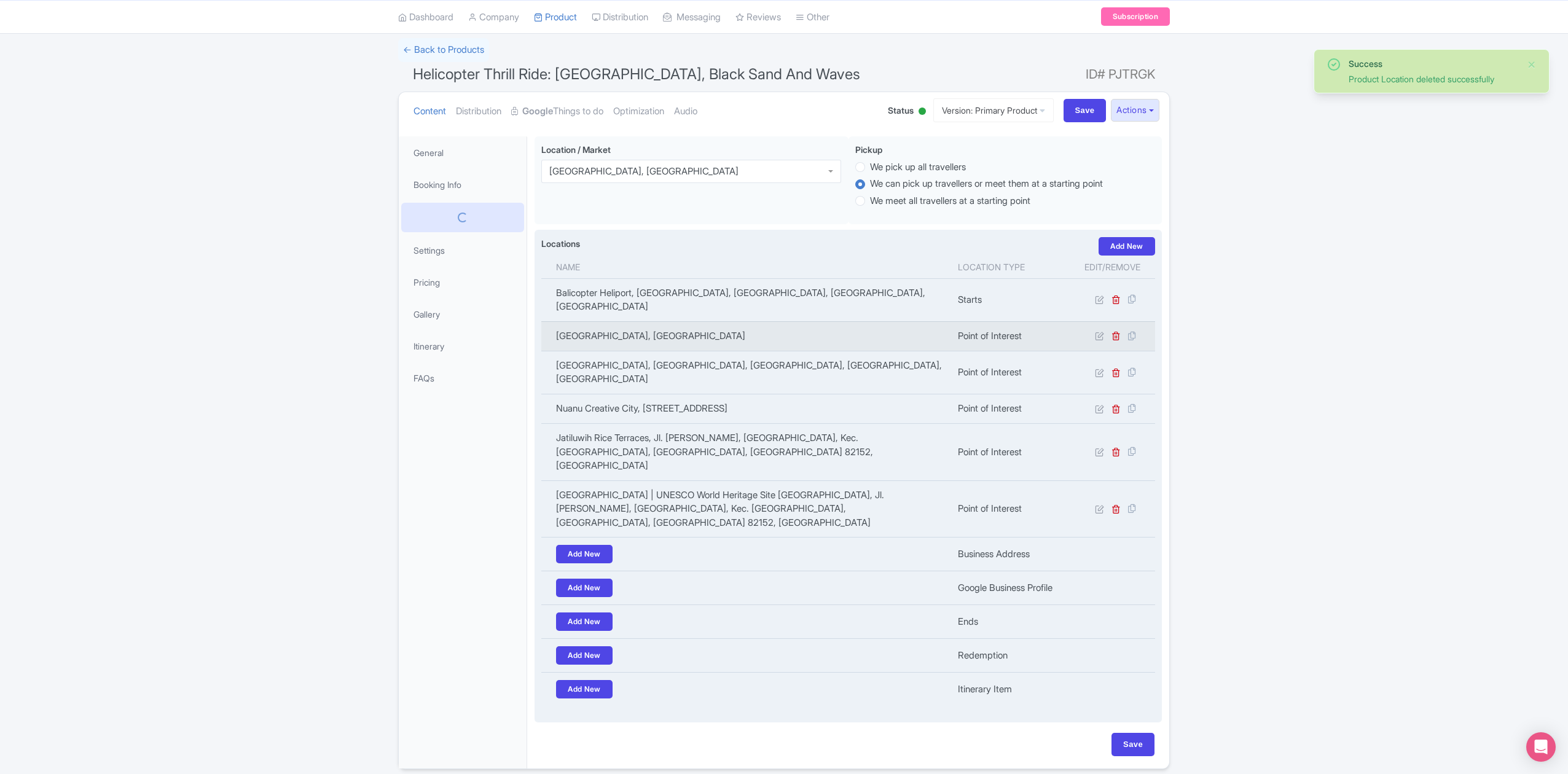
scroll to position [72, 0]
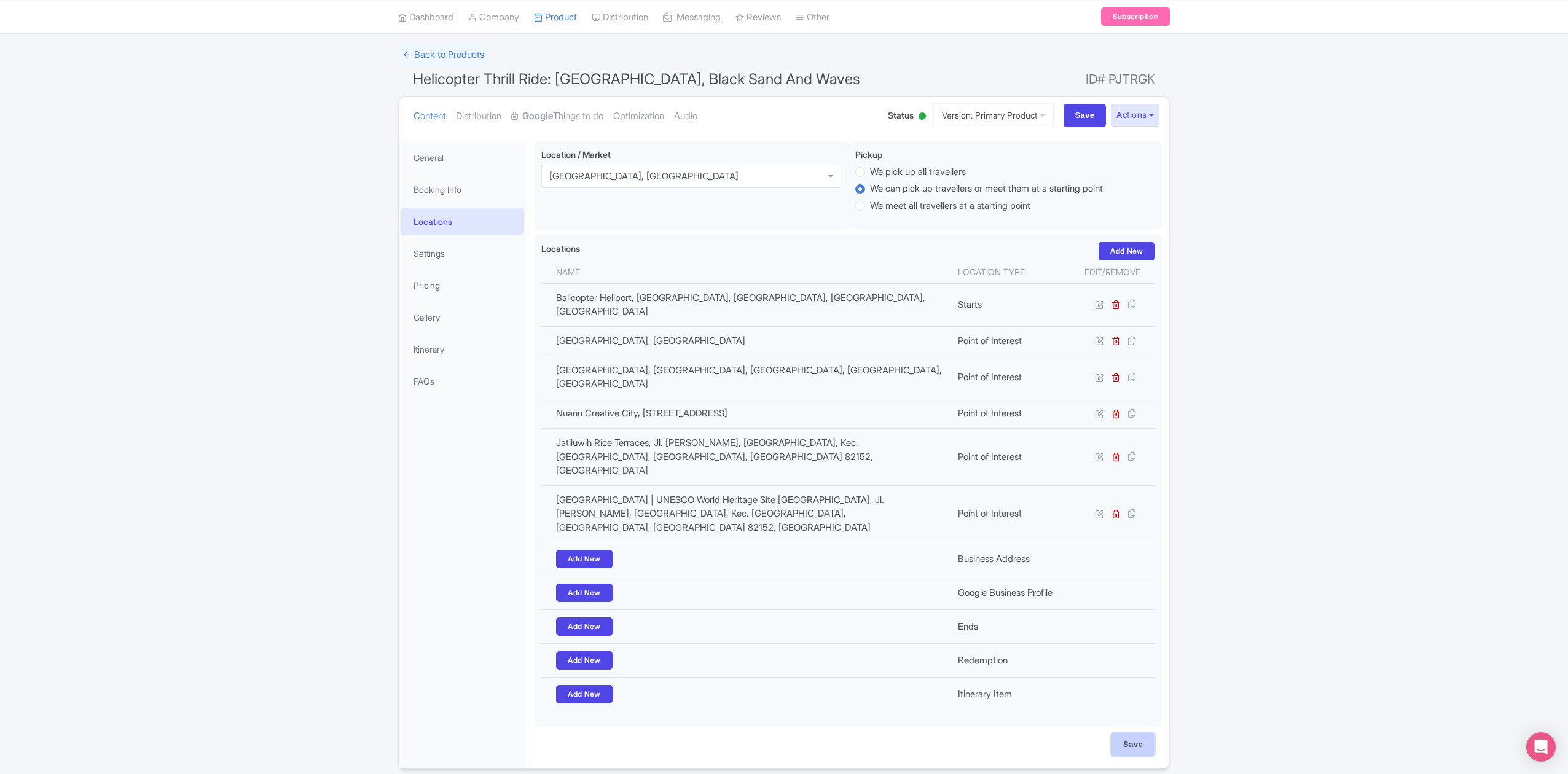
click at [1144, 733] on input "Save" at bounding box center [1133, 745] width 43 height 23
type input "Saving..."
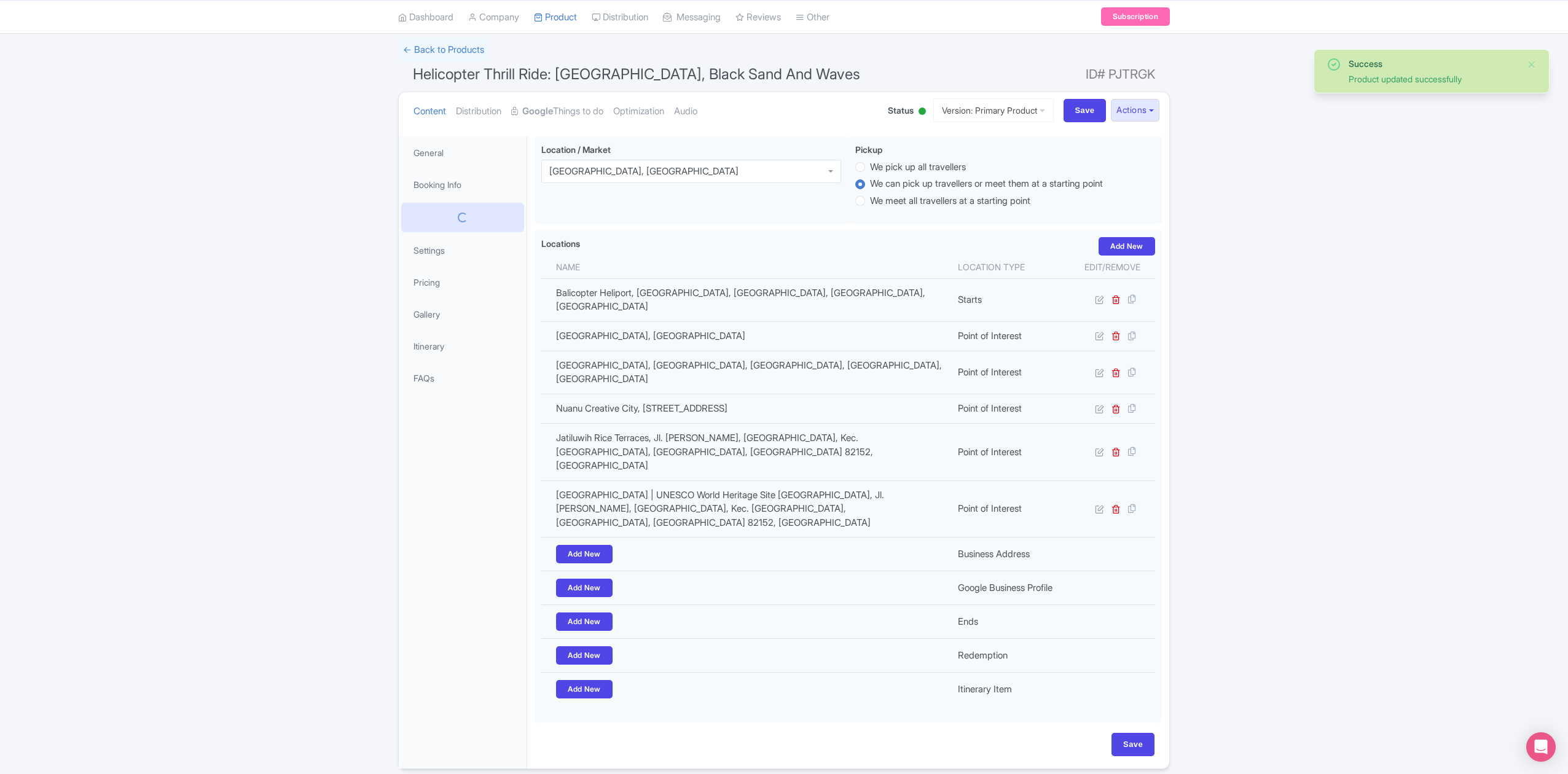
scroll to position [72, 0]
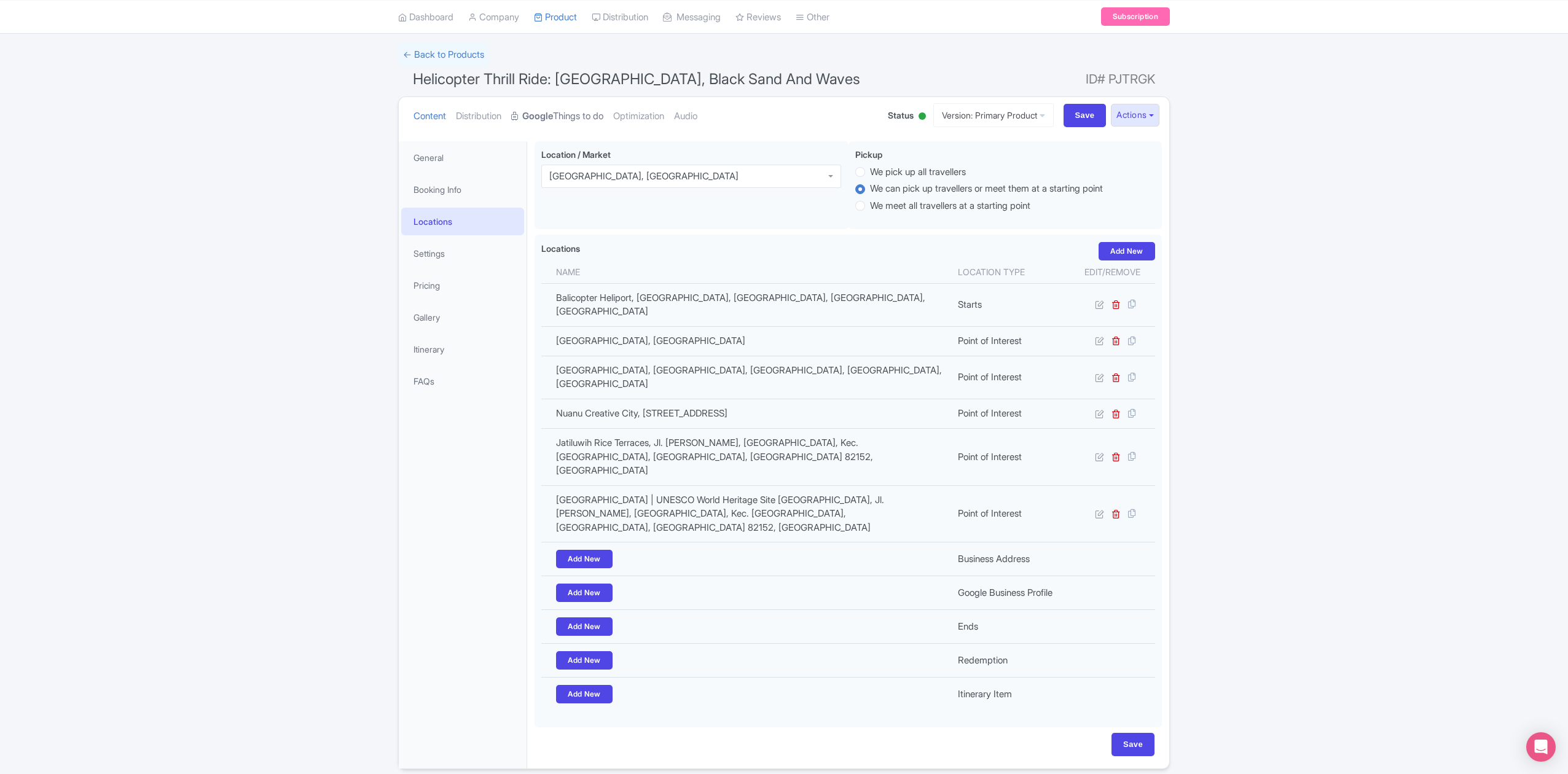
click at [577, 114] on link "Google Things to do" at bounding box center [557, 116] width 92 height 38
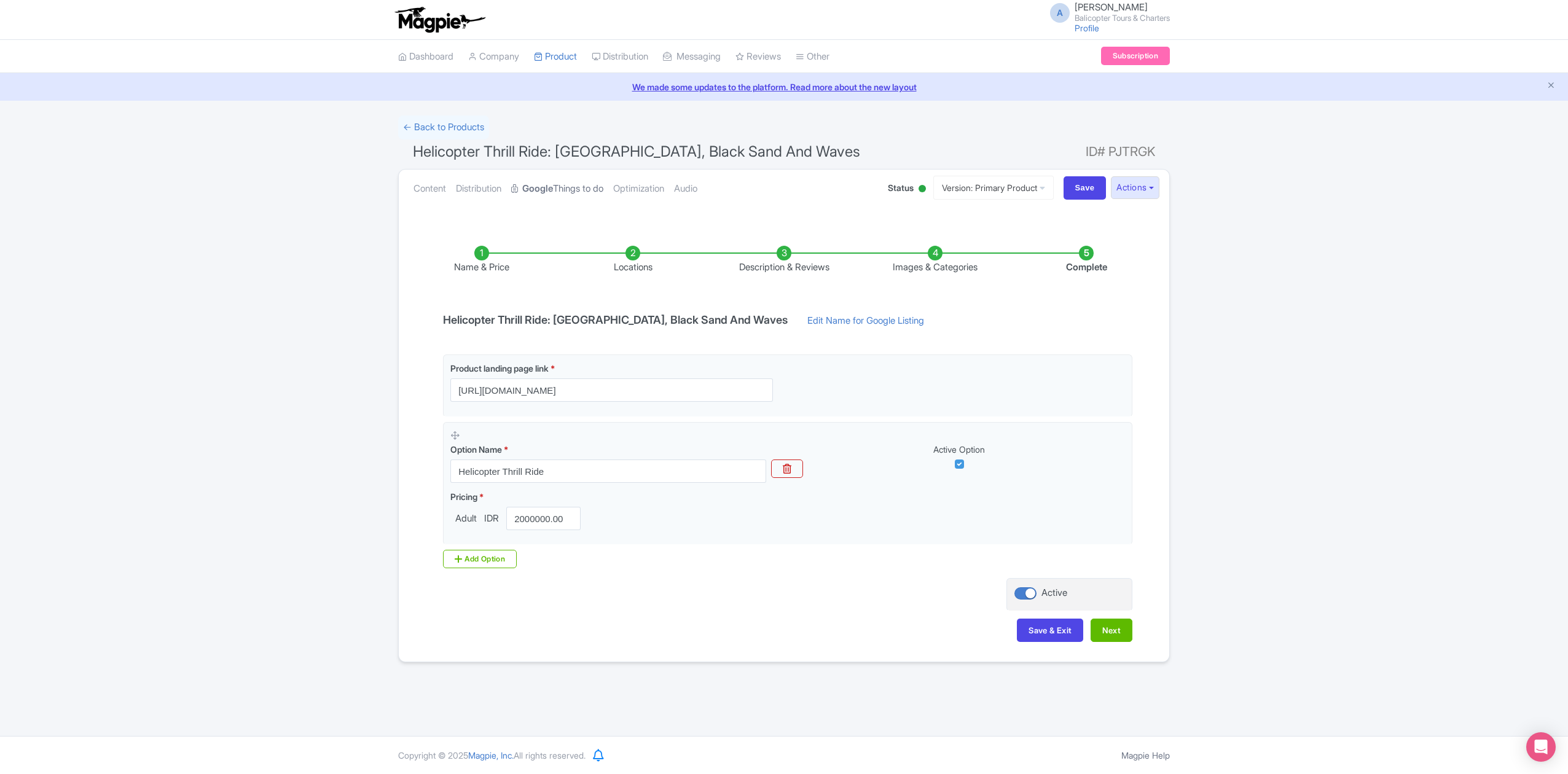
scroll to position [0, 0]
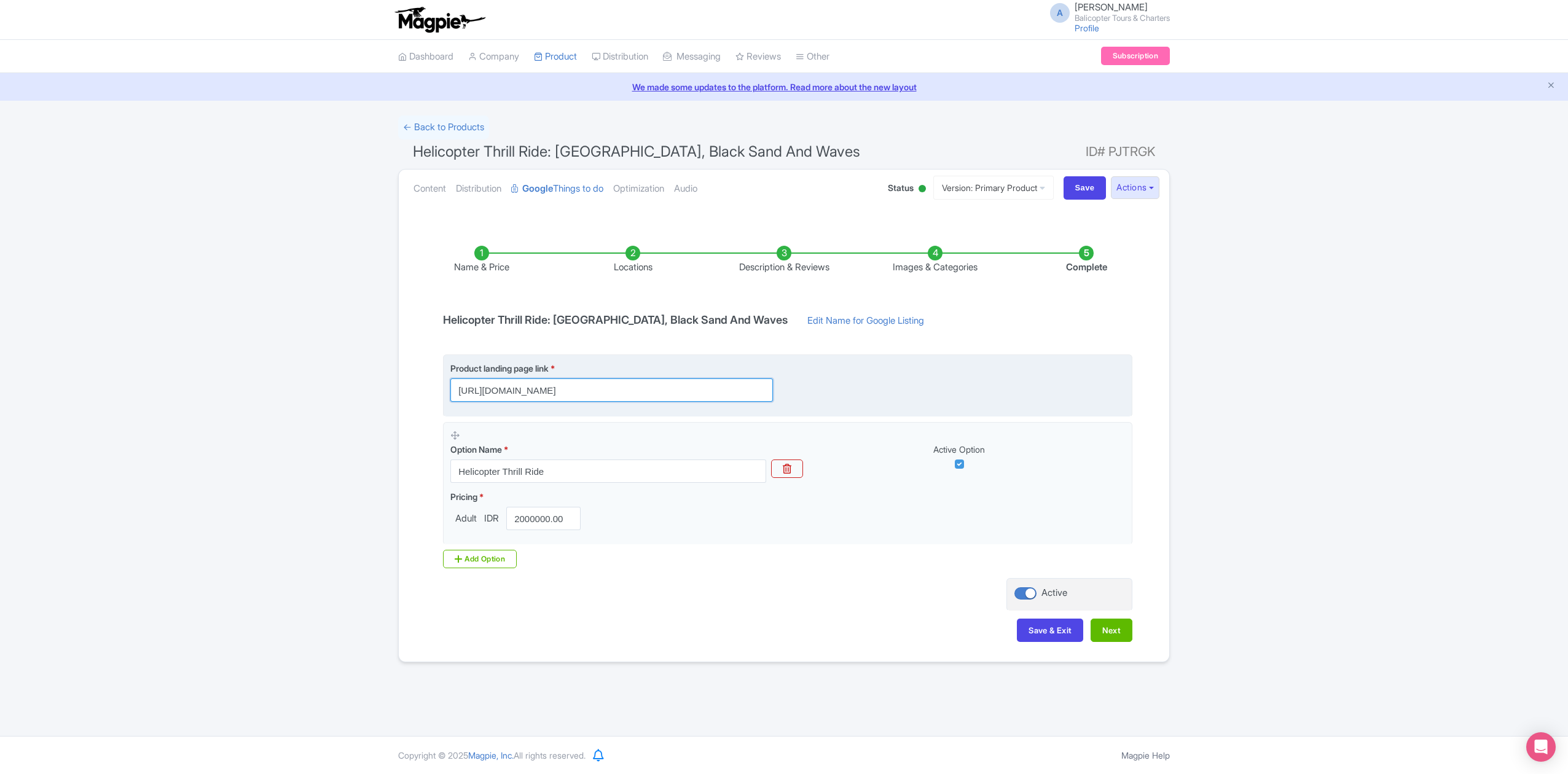
drag, startPoint x: 733, startPoint y: 394, endPoint x: 568, endPoint y: 397, distance: 165.0
click at [568, 397] on input "https://www.balicopter.com/canggu-coastline-helicopter-tour" at bounding box center [612, 390] width 323 height 23
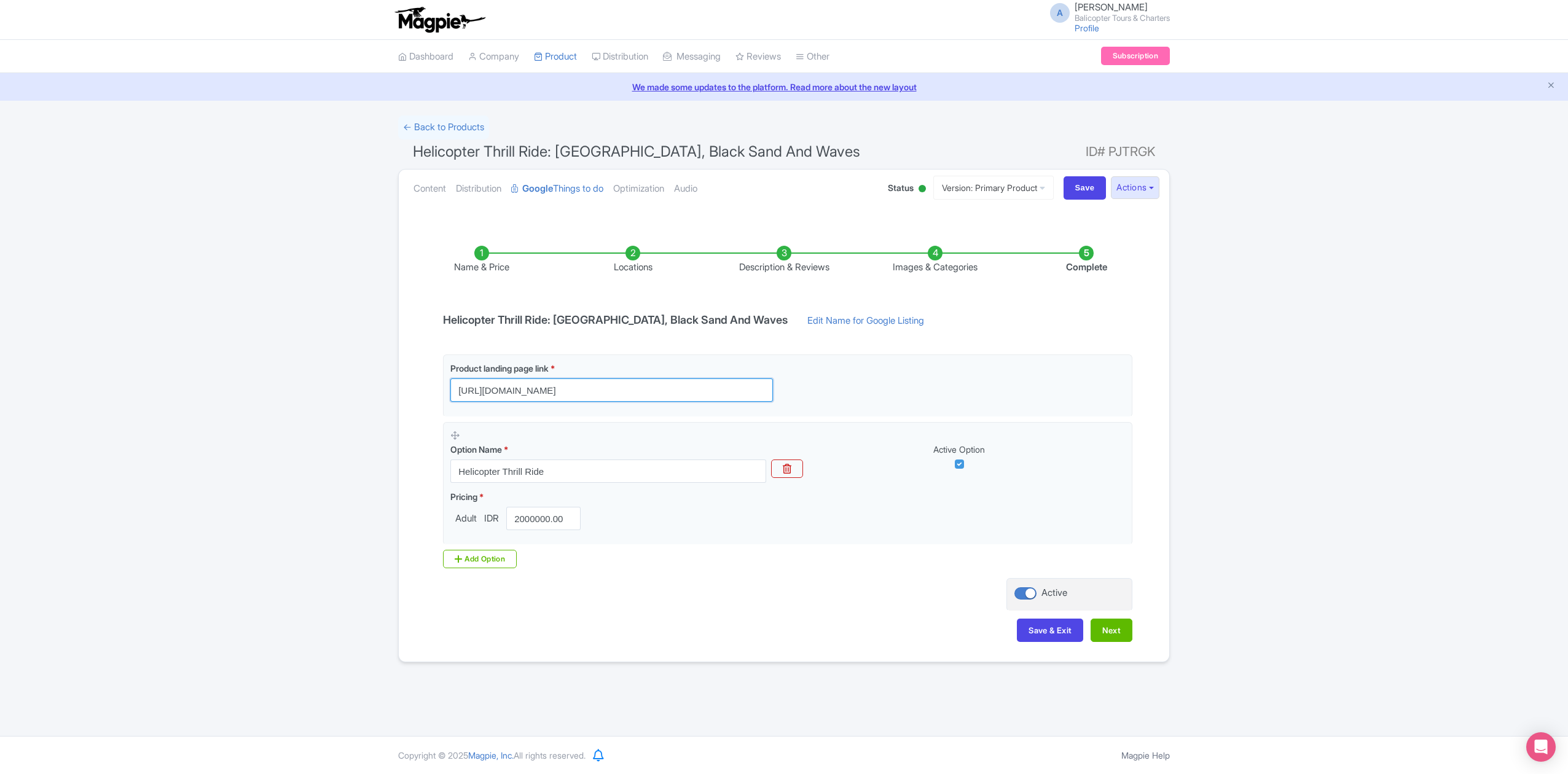
type input "https://www.balicopter.com"
click at [1306, 406] on div "Success Product updated successfully ← Back to Products Helicopter Thrill Ride:…" at bounding box center [784, 388] width 1568 height 546
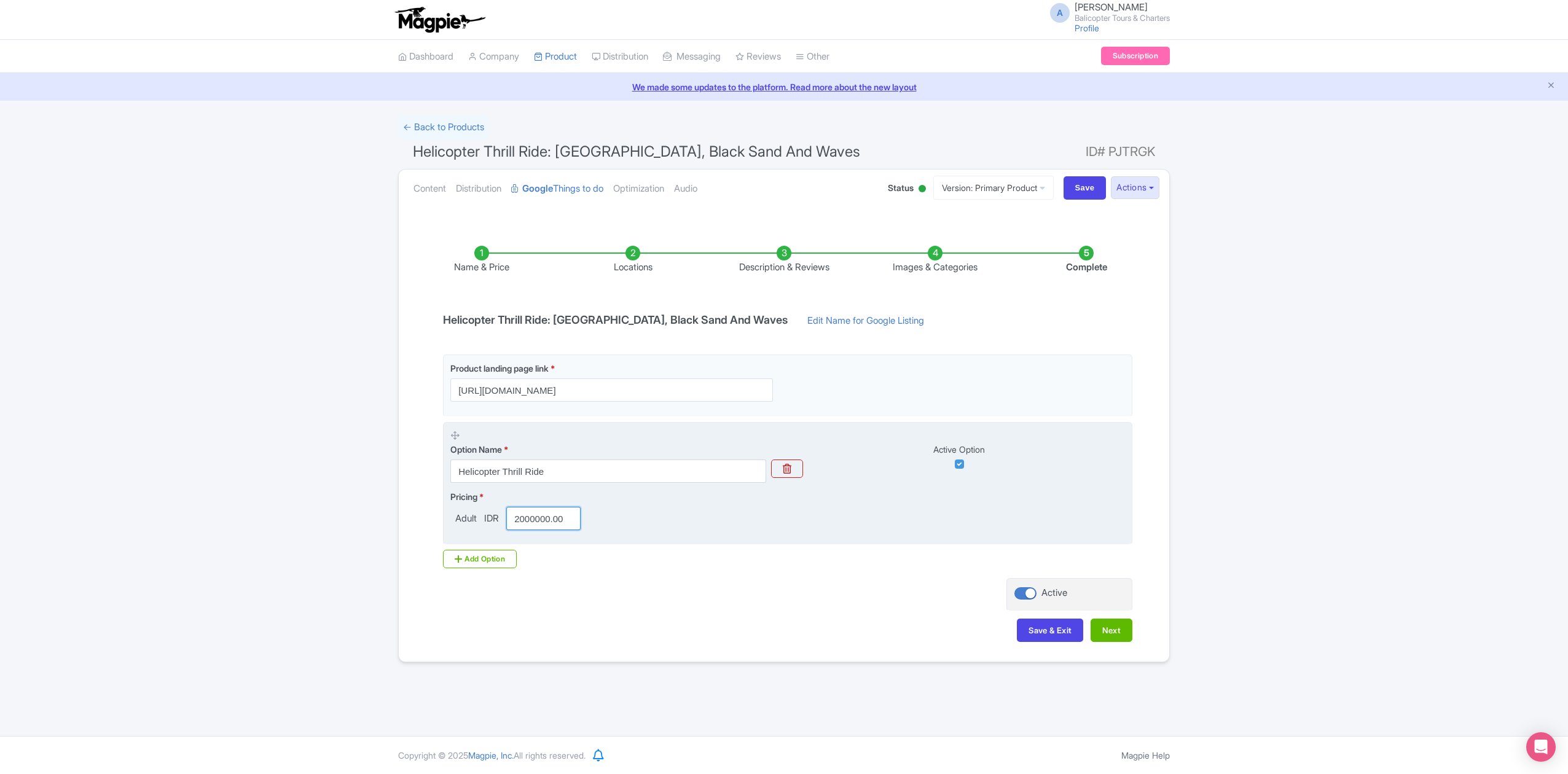
click at [543, 520] on input "2000000.00" at bounding box center [543, 519] width 75 height 23
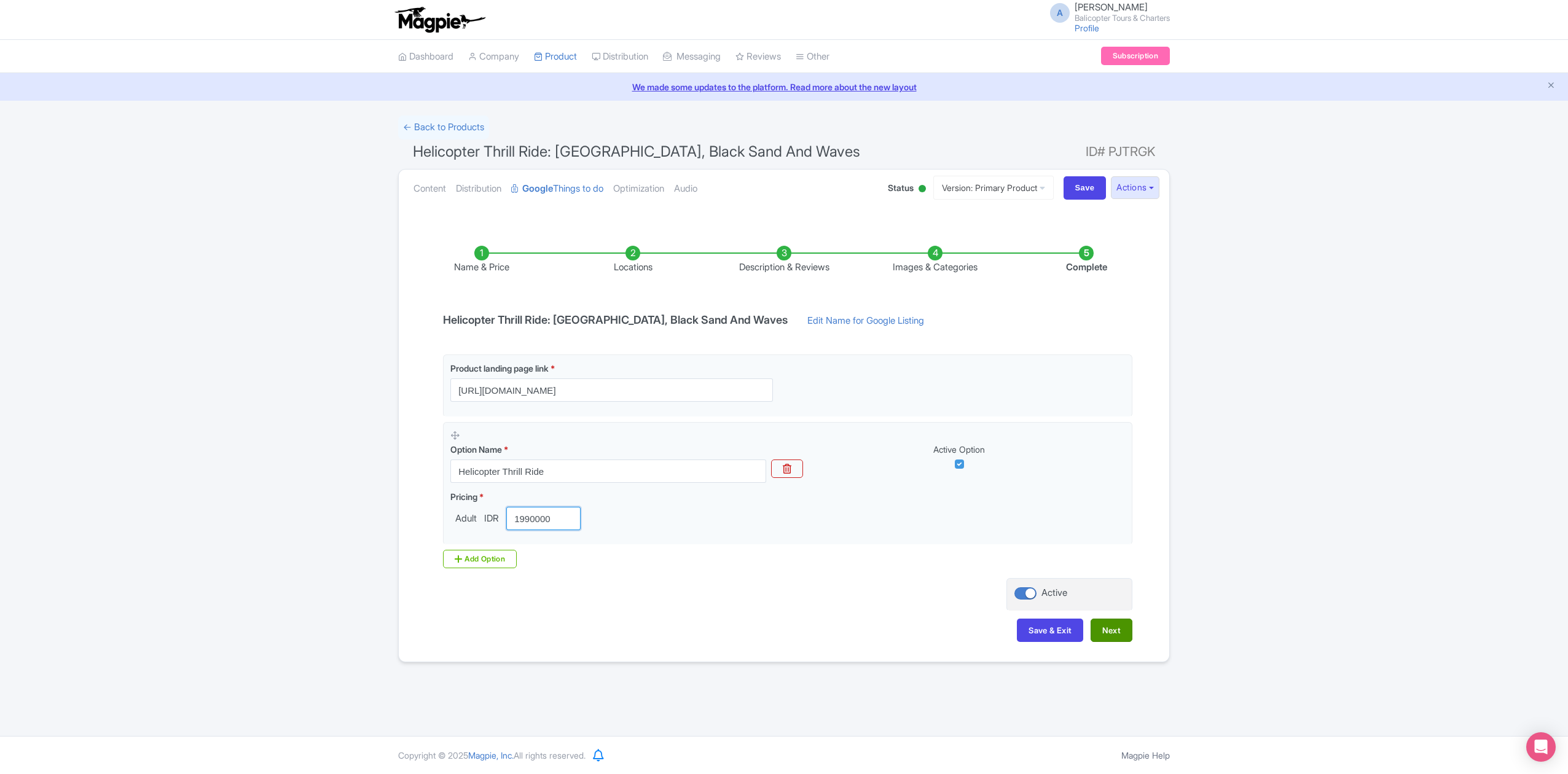
type input "1990000"
click at [1126, 638] on button "Next" at bounding box center [1111, 630] width 42 height 23
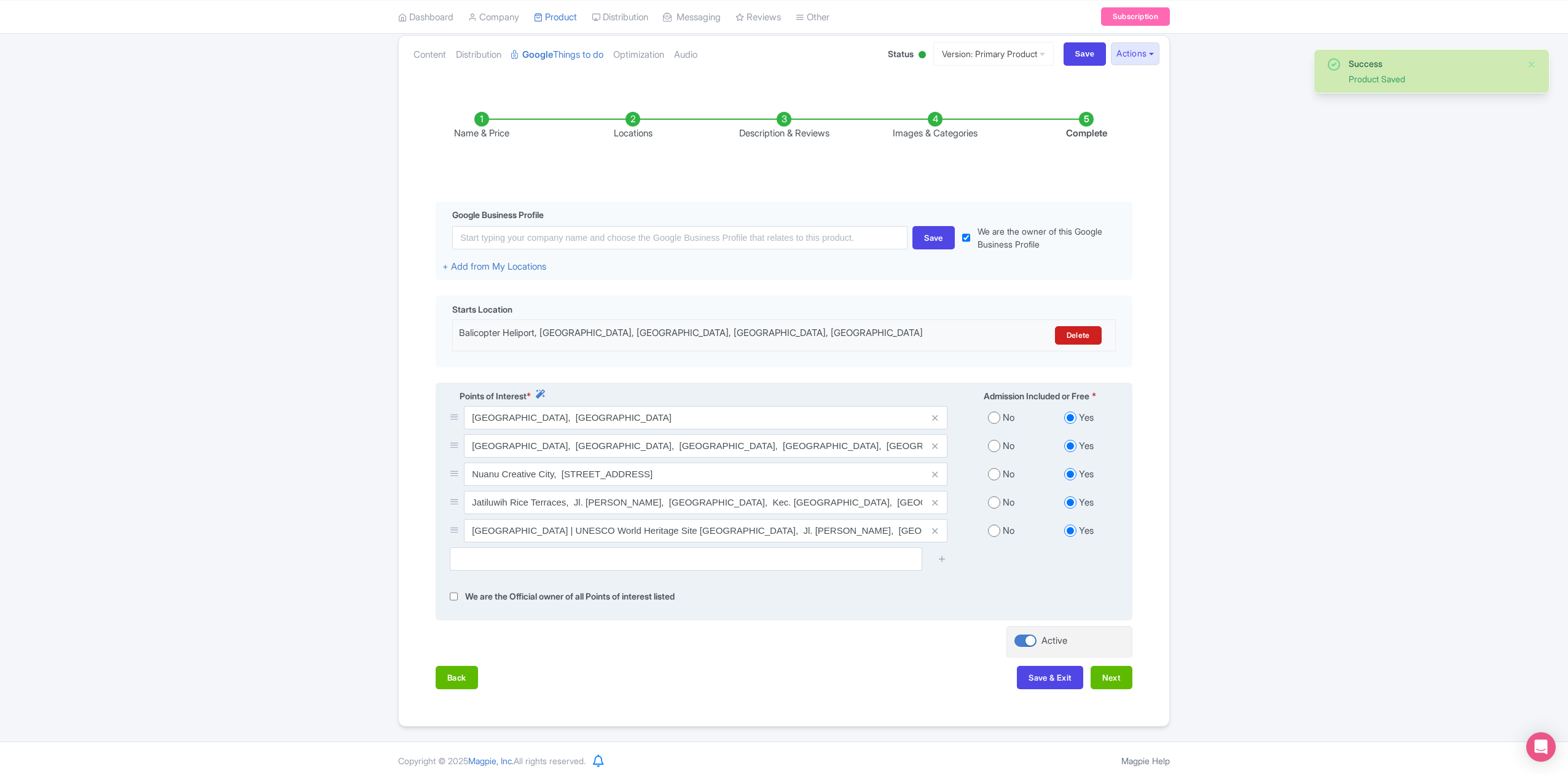
scroll to position [145, 0]
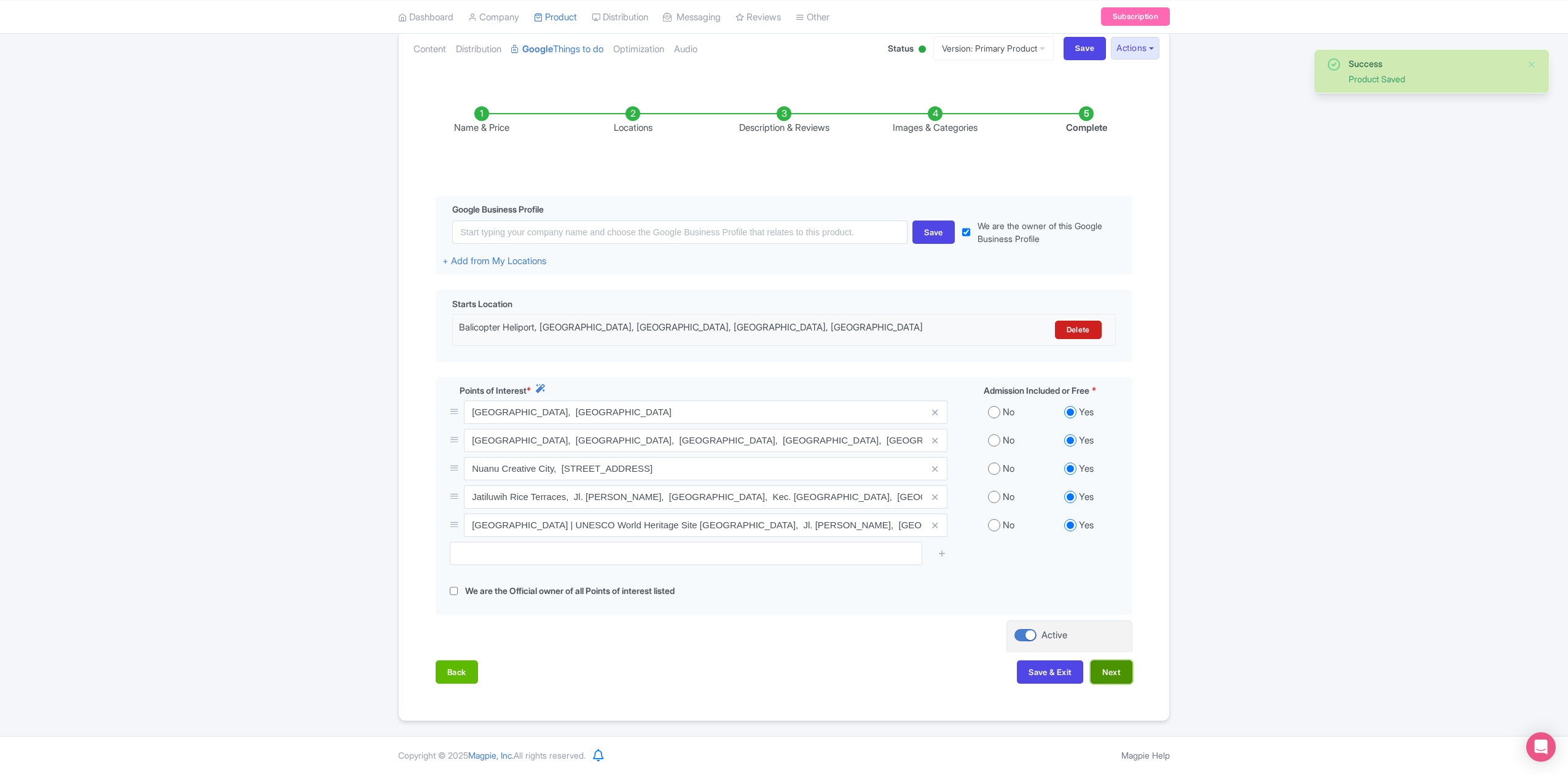
click at [1123, 666] on button "Next" at bounding box center [1111, 672] width 42 height 23
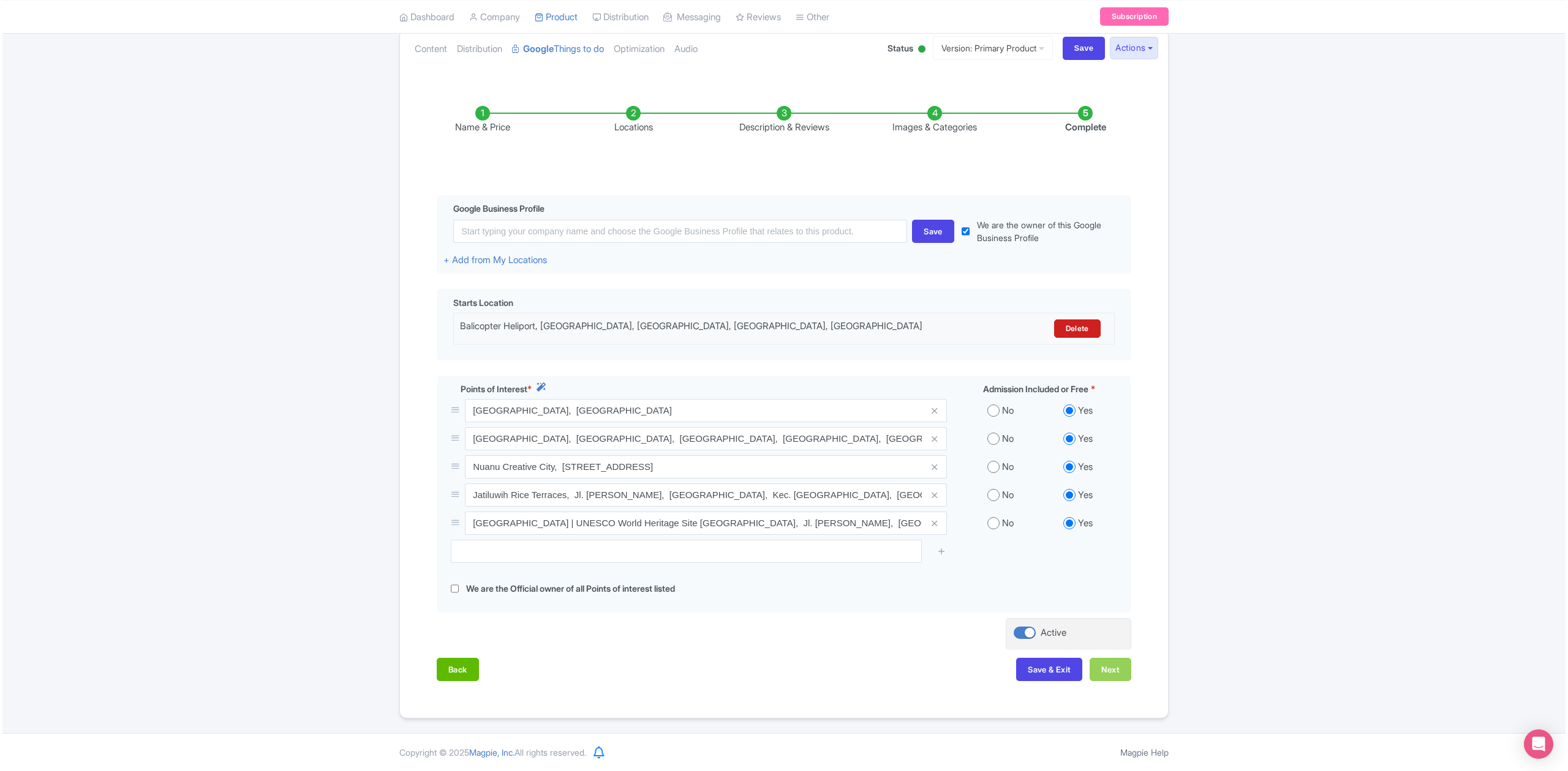
scroll to position [137, 0]
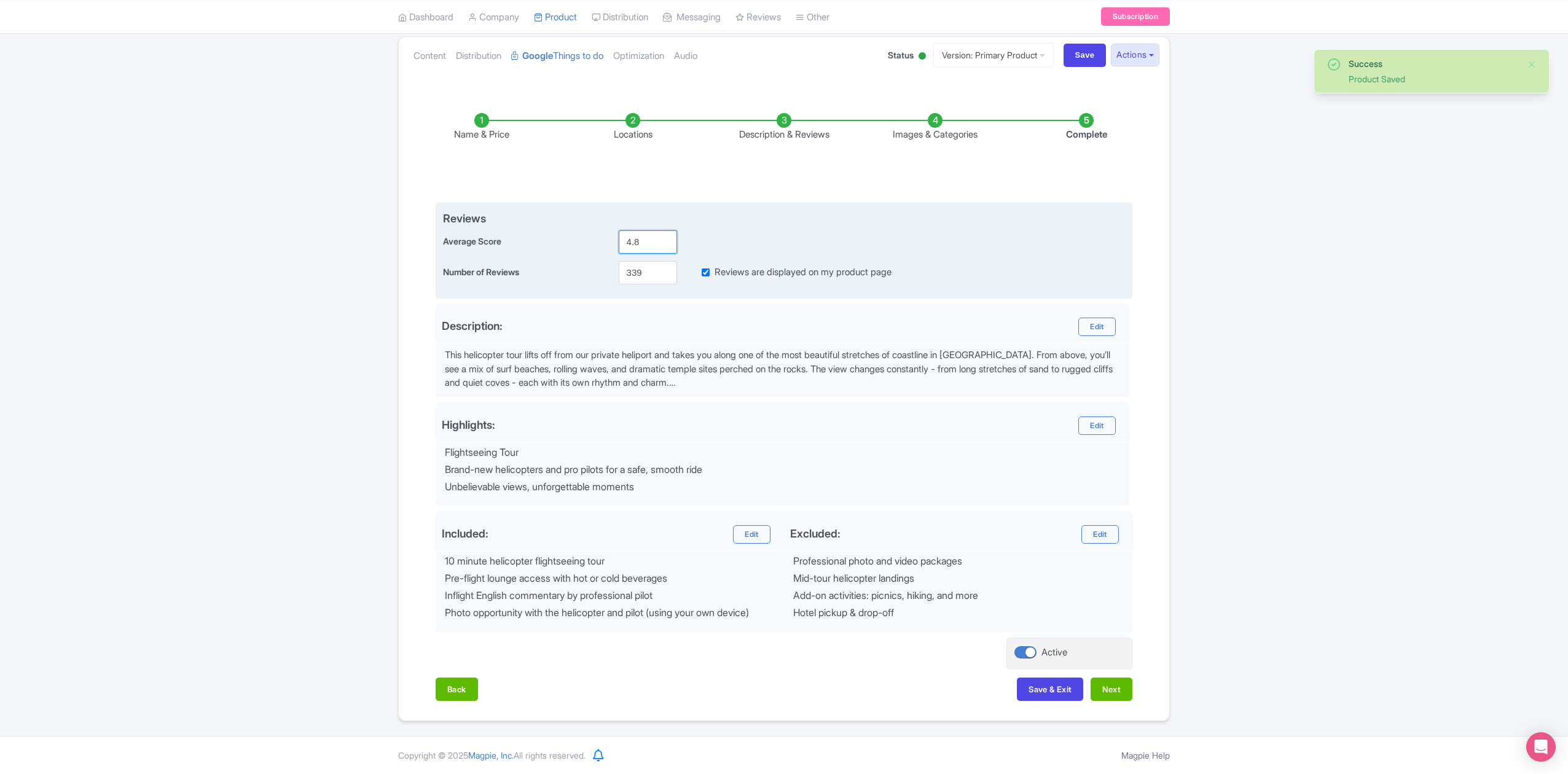
click at [657, 244] on input "4.8" at bounding box center [648, 242] width 58 height 23
type input "4.9"
drag, startPoint x: 653, startPoint y: 271, endPoint x: 559, endPoint y: 271, distance: 94.0
click at [561, 274] on div "Number of Reviews 339 Reviews are displayed on my product page" at bounding box center [783, 273] width 682 height 23
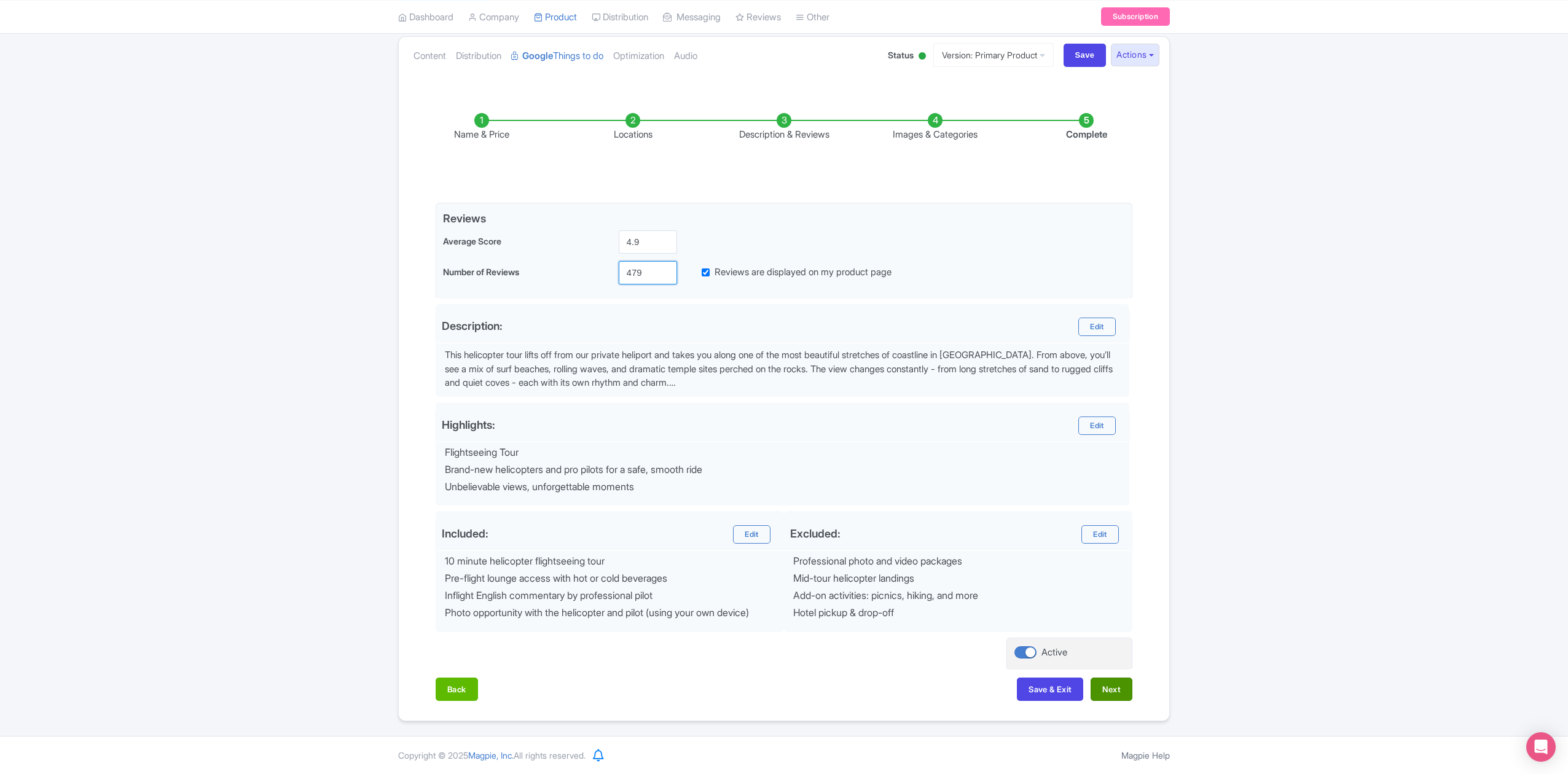
type input "479"
click at [1111, 687] on button "Next" at bounding box center [1111, 689] width 42 height 23
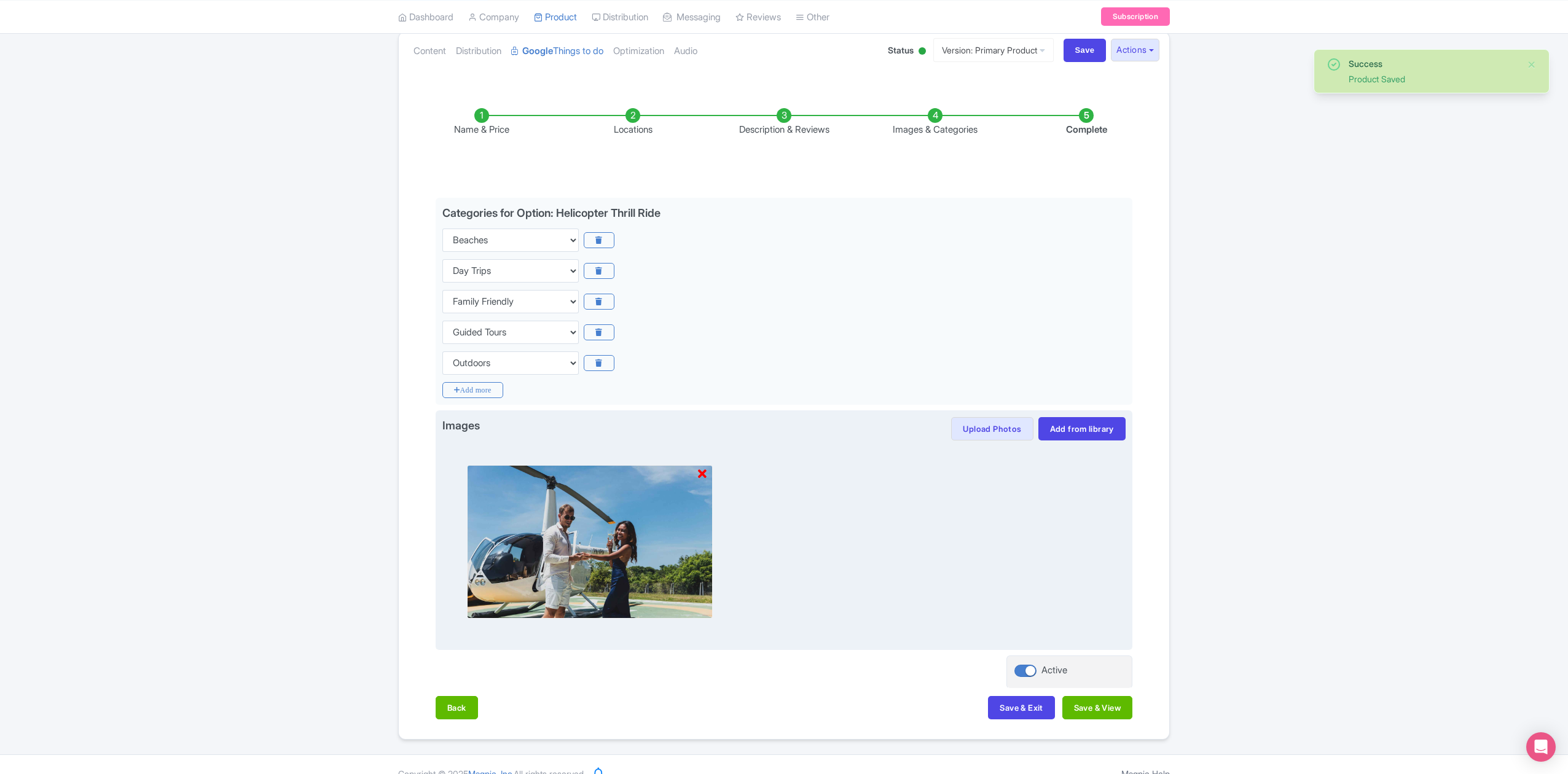
click at [703, 473] on icon at bounding box center [702, 474] width 8 height 12
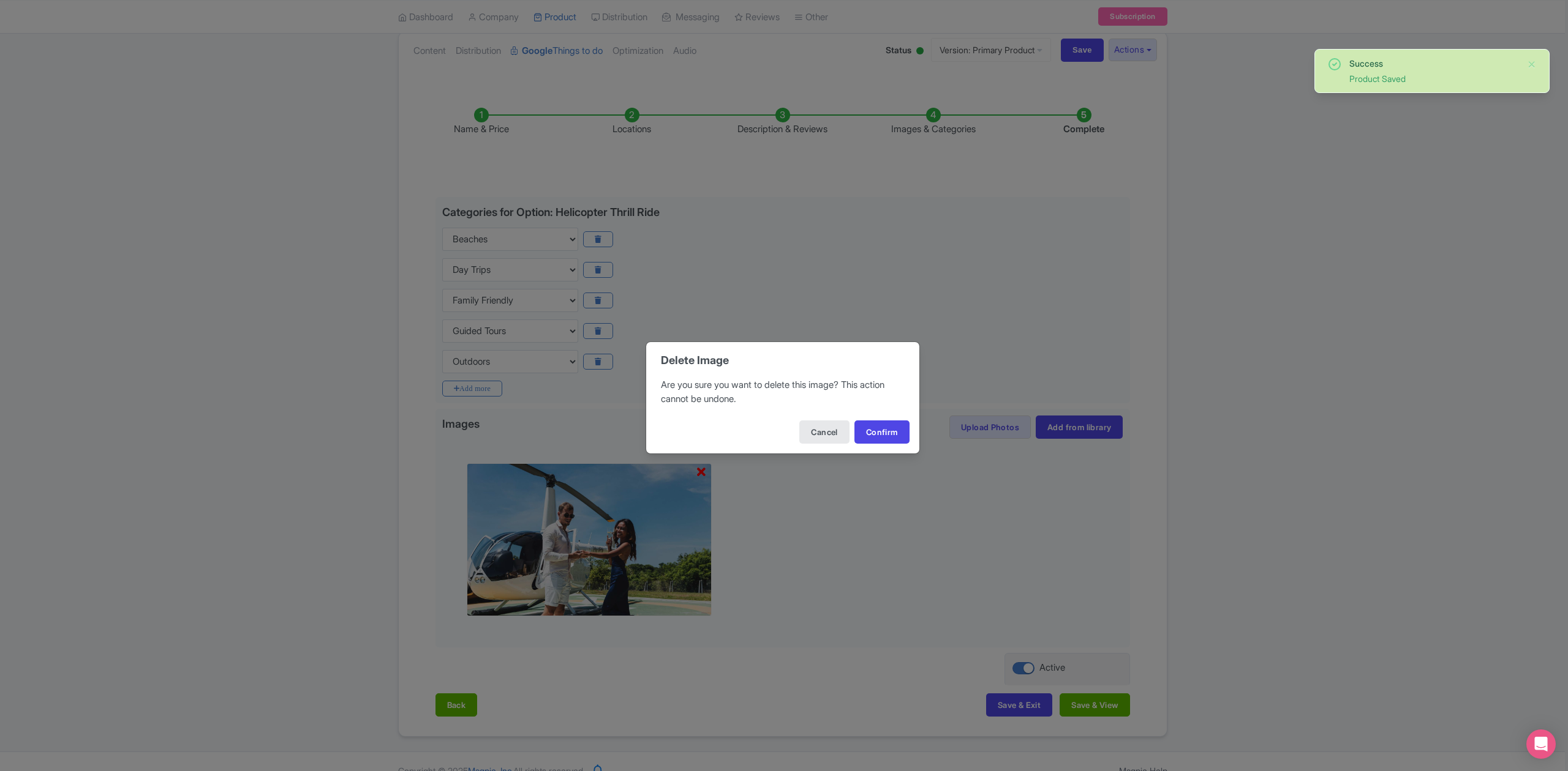
click at [890, 420] on div "Cancel Confirm" at bounding box center [782, 432] width 273 height 43
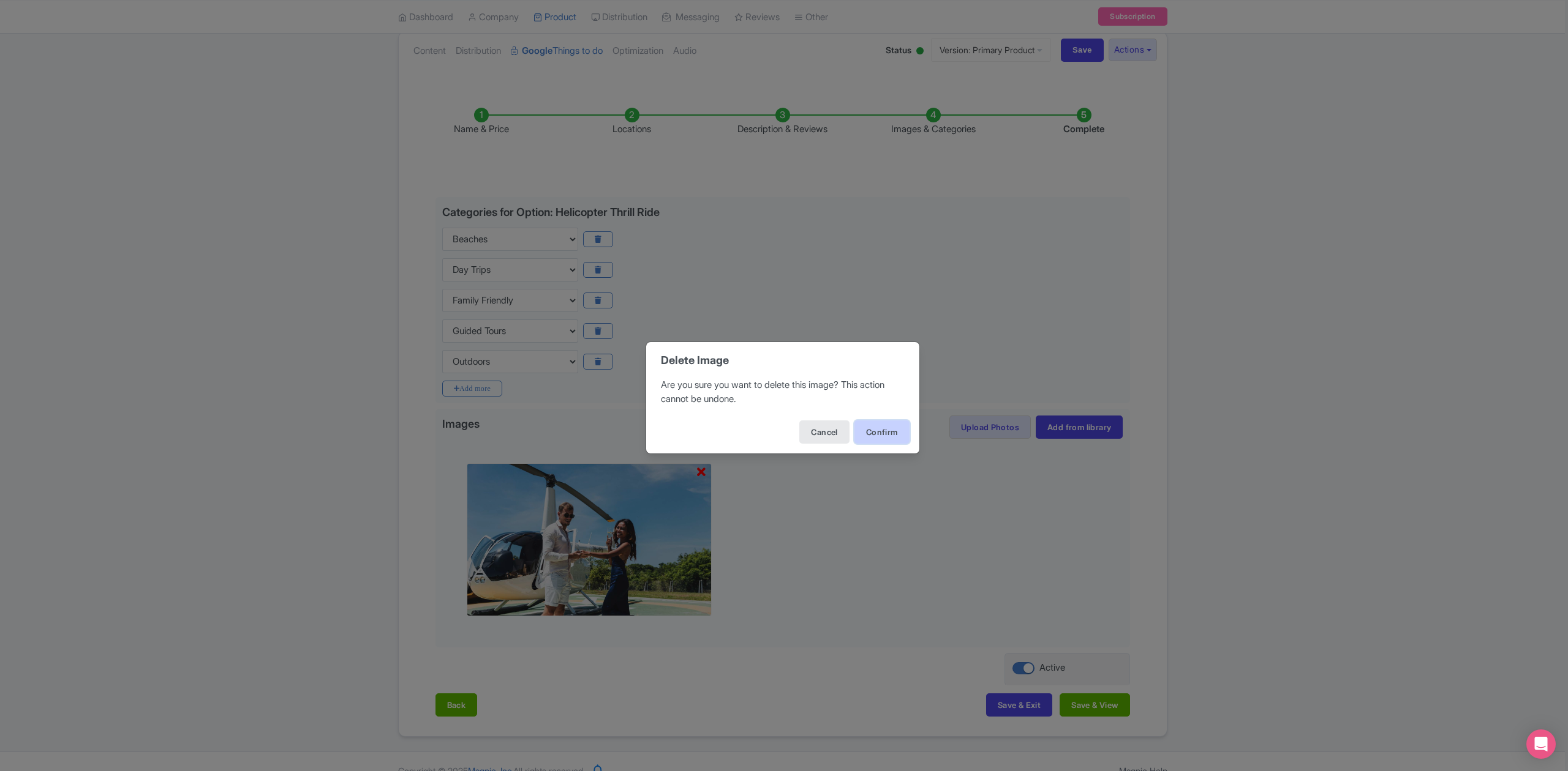
click at [881, 432] on button "Confirm" at bounding box center [882, 432] width 55 height 23
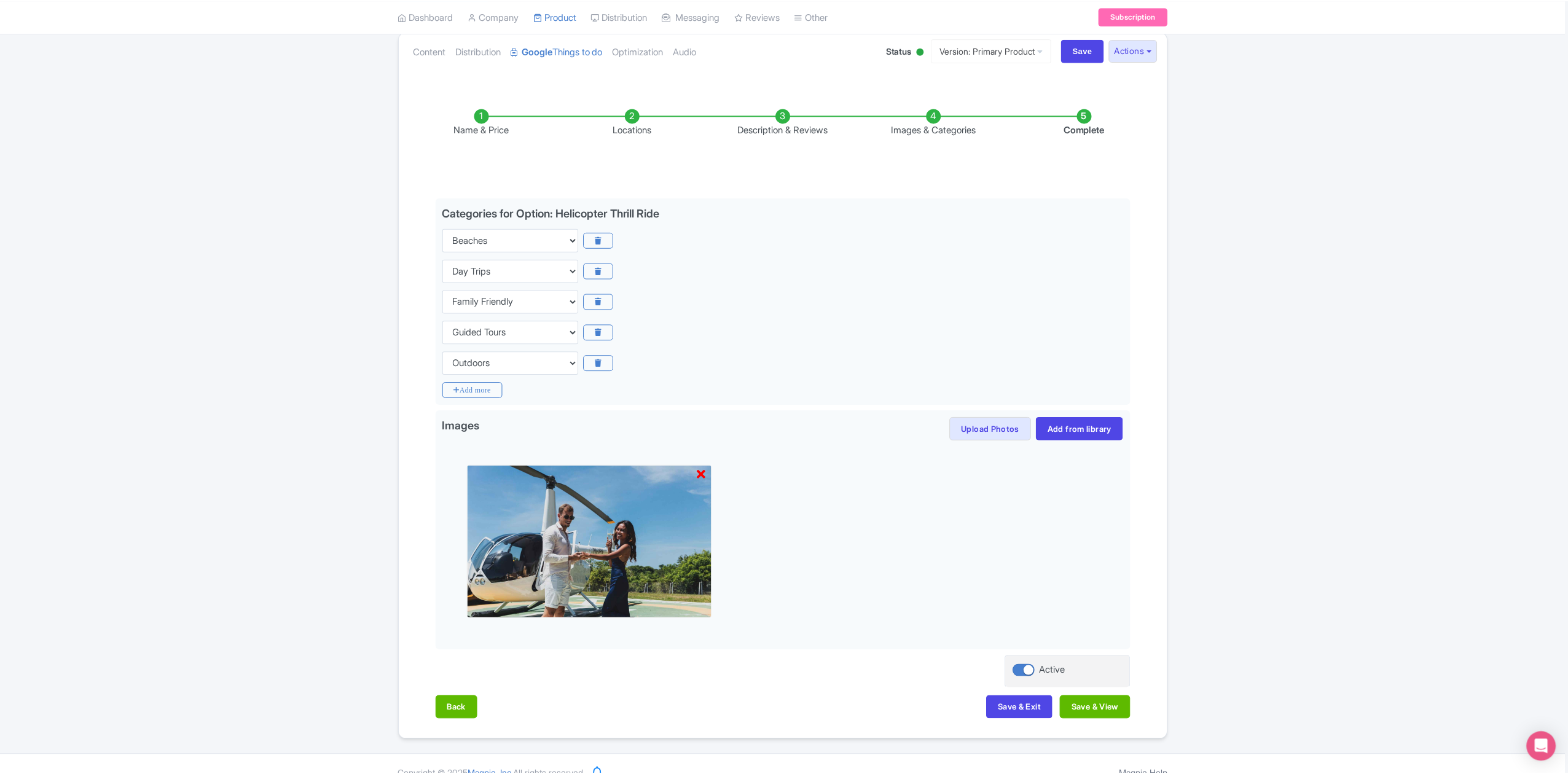
scroll to position [0, 0]
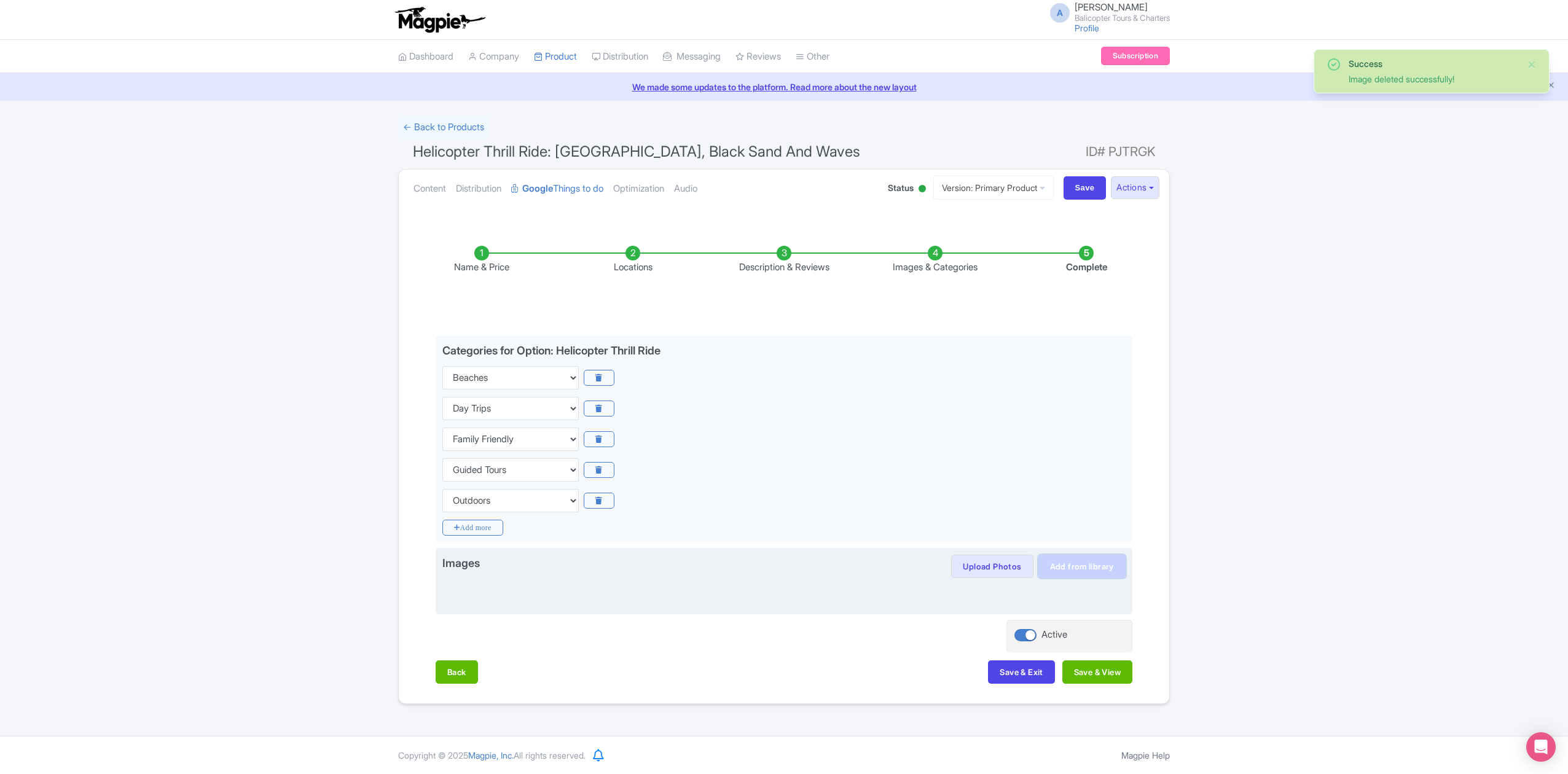
click at [1060, 561] on link "Add from library" at bounding box center [1082, 566] width 88 height 23
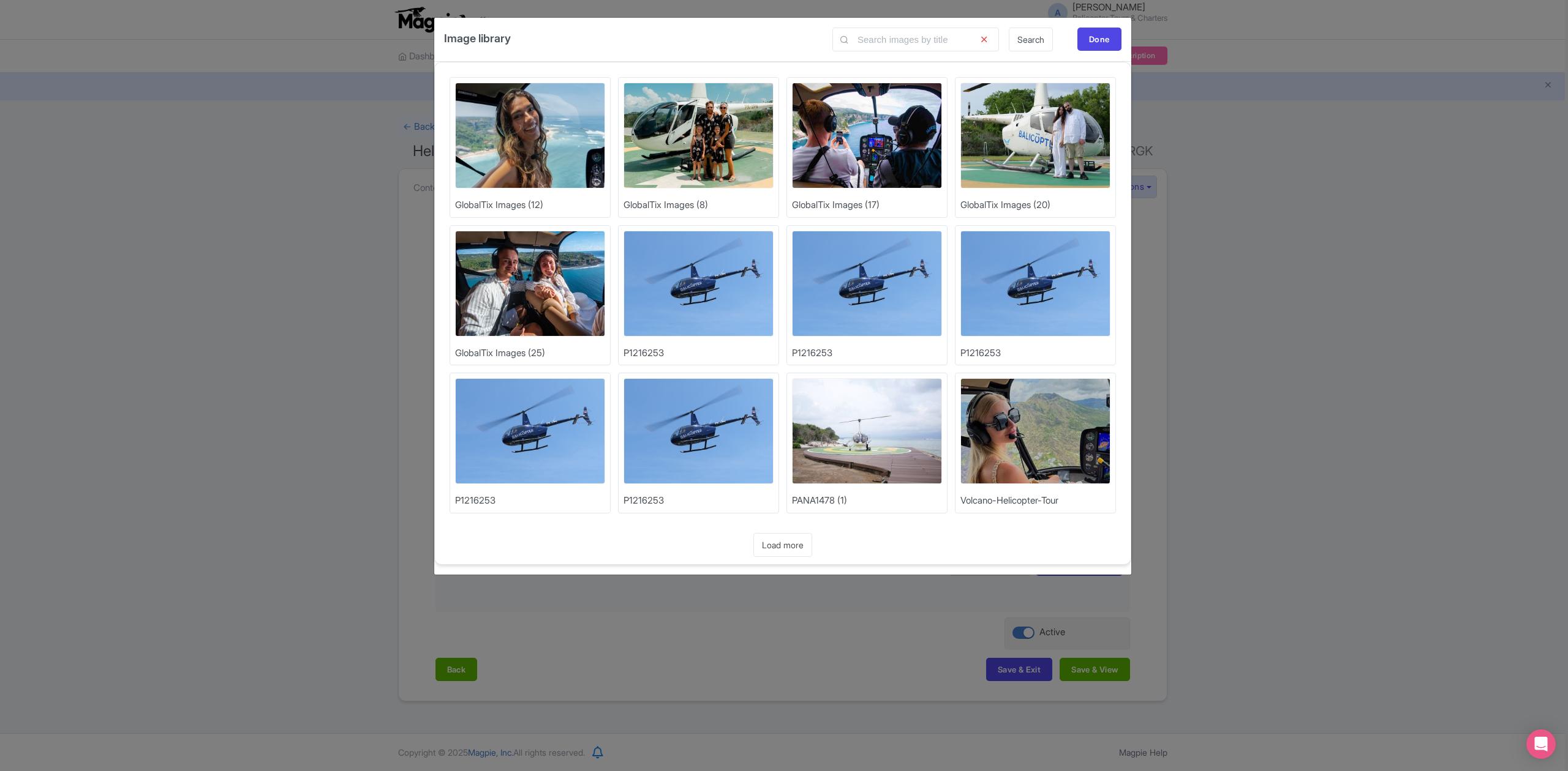
click at [515, 169] on img at bounding box center [530, 136] width 150 height 106
click at [542, 139] on img at bounding box center [530, 136] width 150 height 106
click at [535, 129] on img at bounding box center [530, 136] width 150 height 106
click at [522, 132] on img at bounding box center [530, 136] width 150 height 106
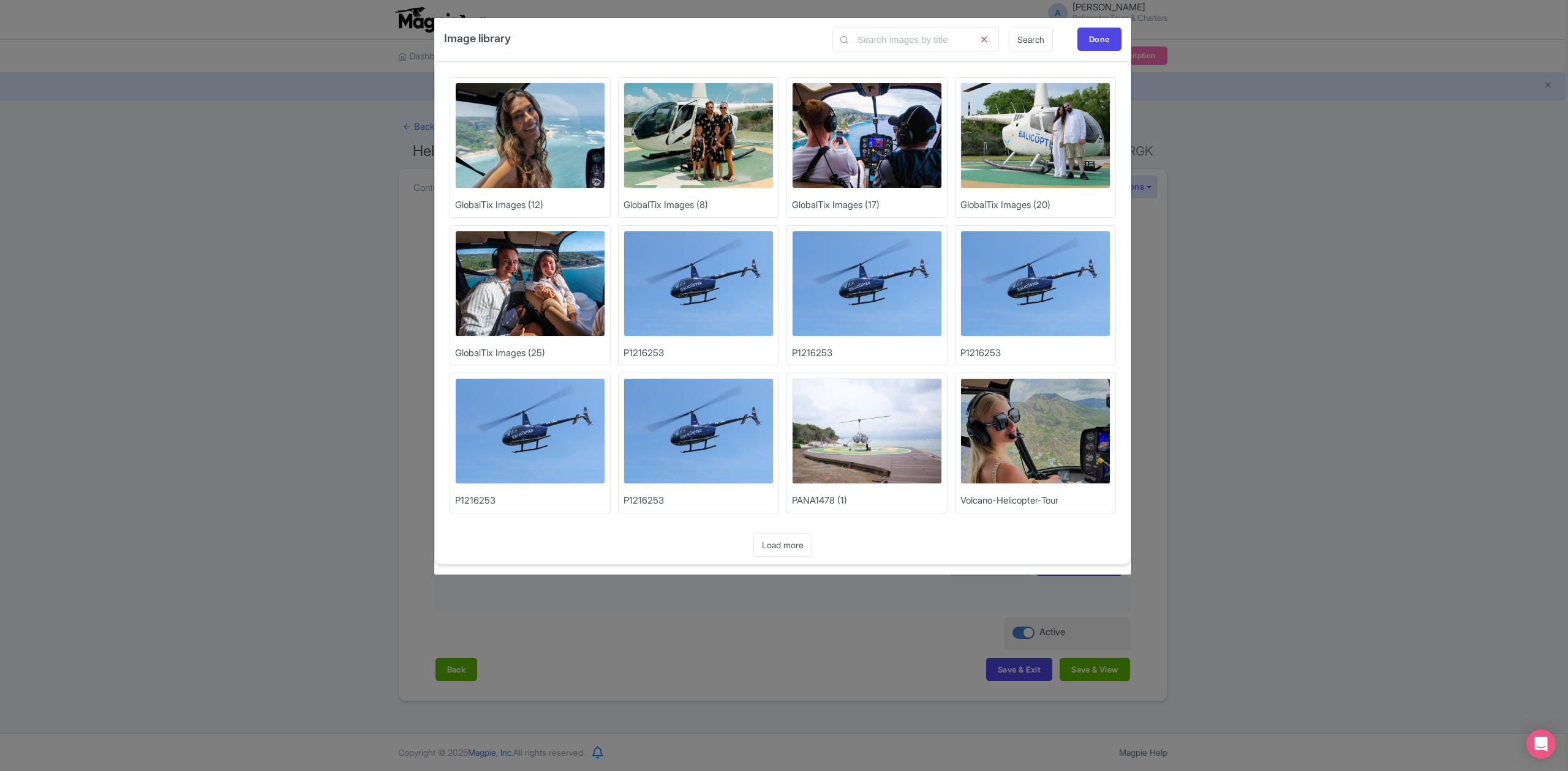
click at [506, 172] on img at bounding box center [530, 136] width 150 height 106
click at [516, 165] on img at bounding box center [530, 136] width 150 height 106
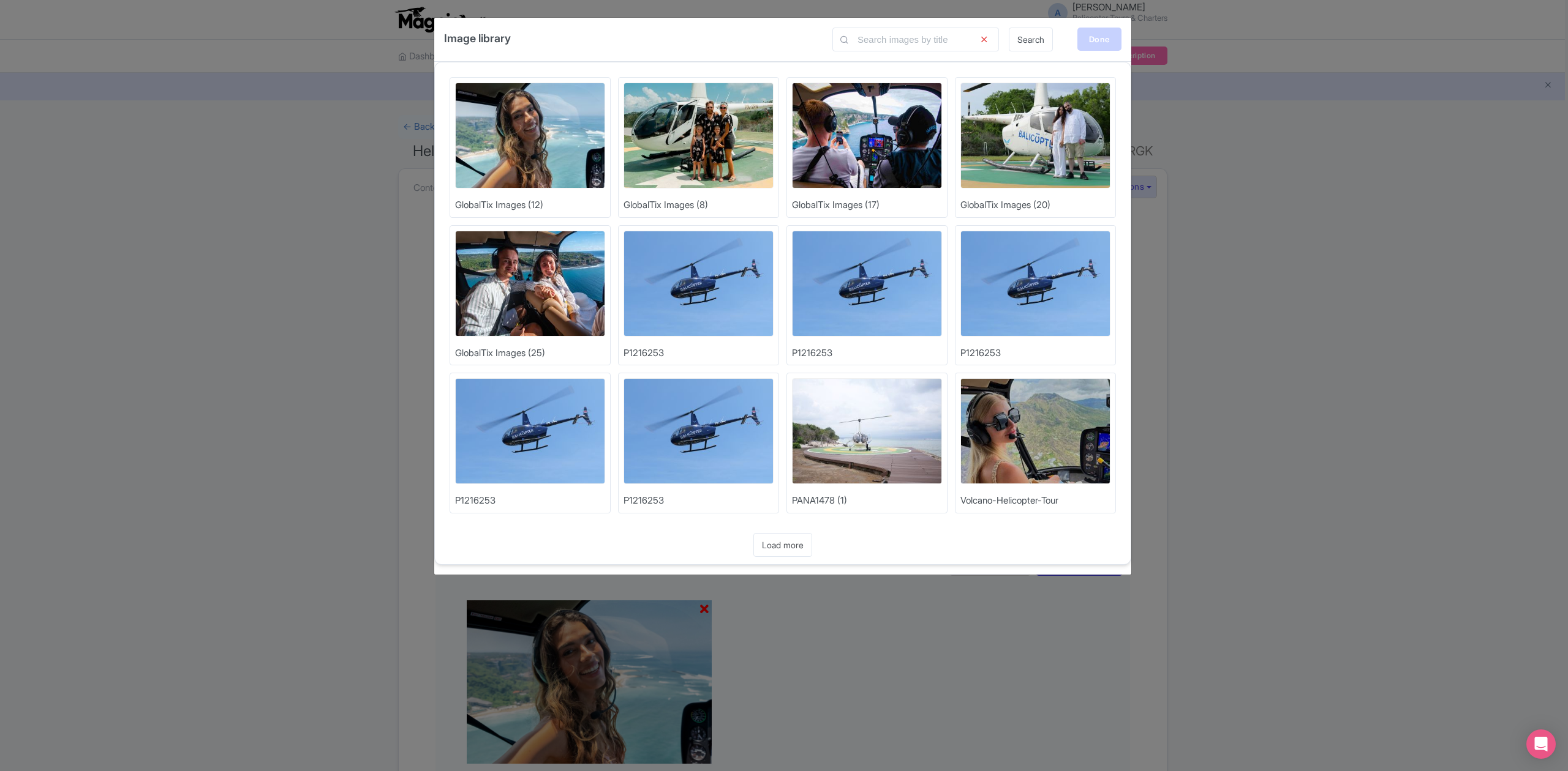
click at [1101, 41] on div "Done" at bounding box center [1099, 39] width 44 height 23
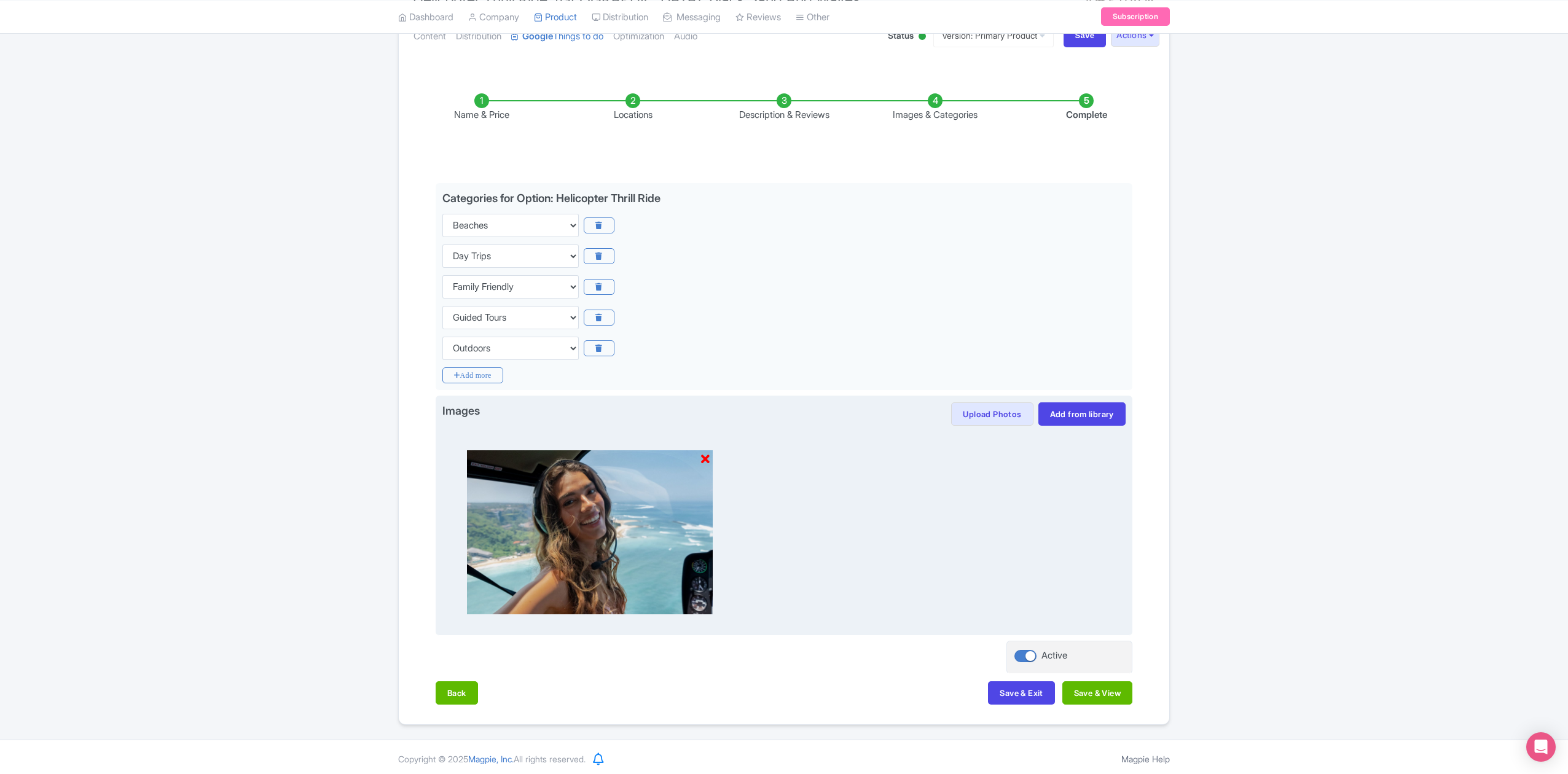
scroll to position [158, 0]
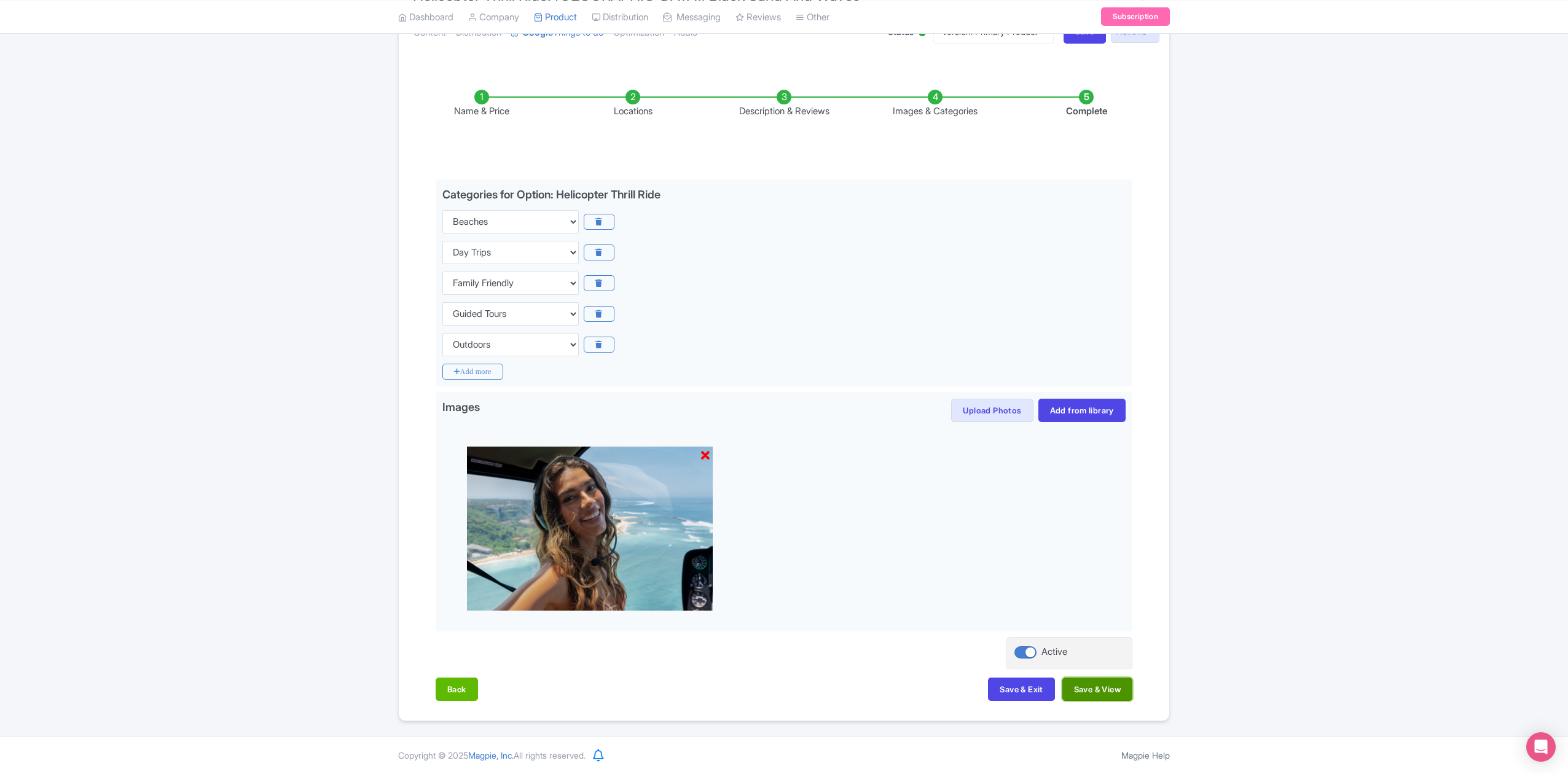
click at [1111, 691] on button "Save & View" at bounding box center [1097, 689] width 70 height 23
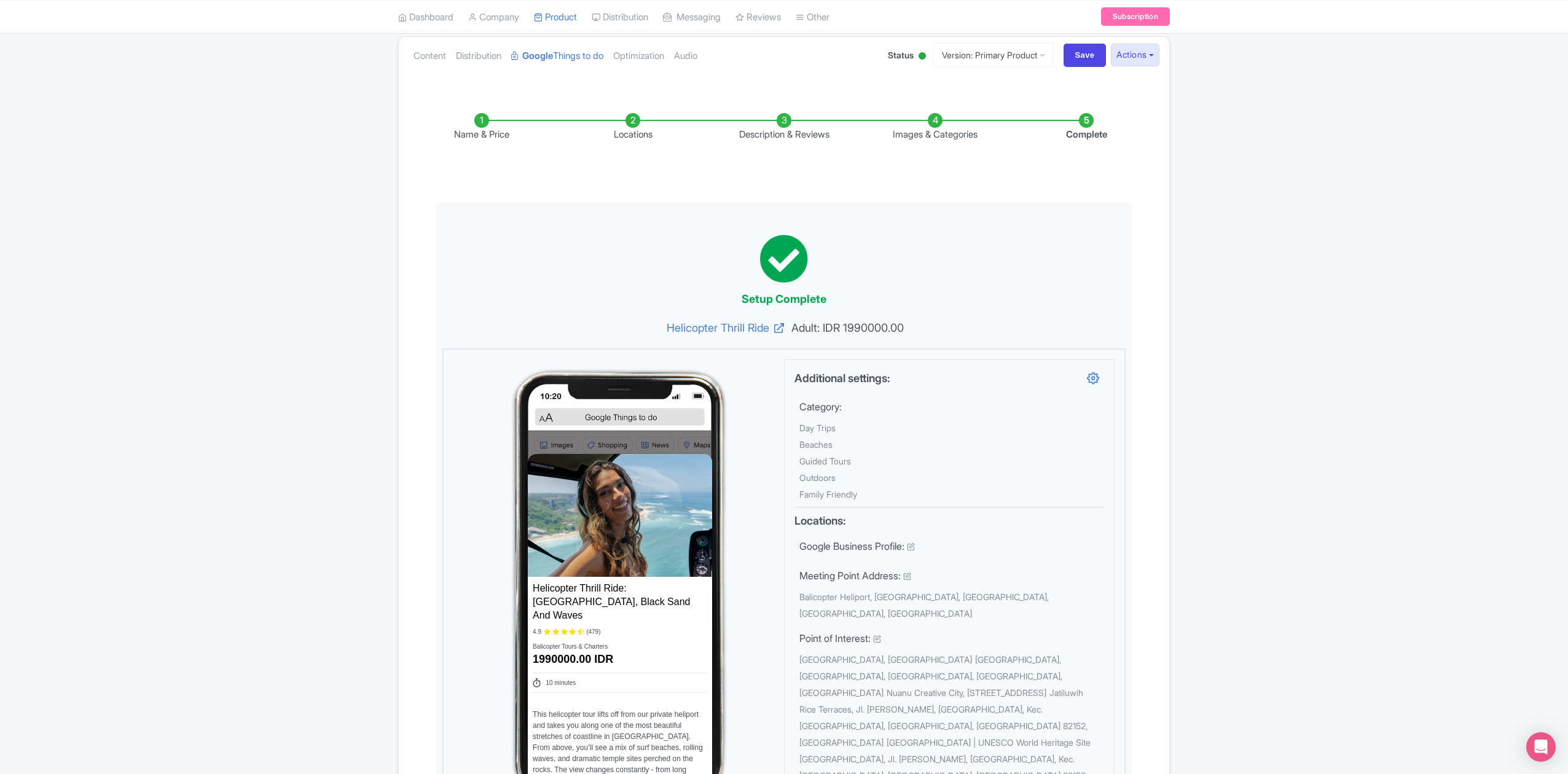
scroll to position [0, 0]
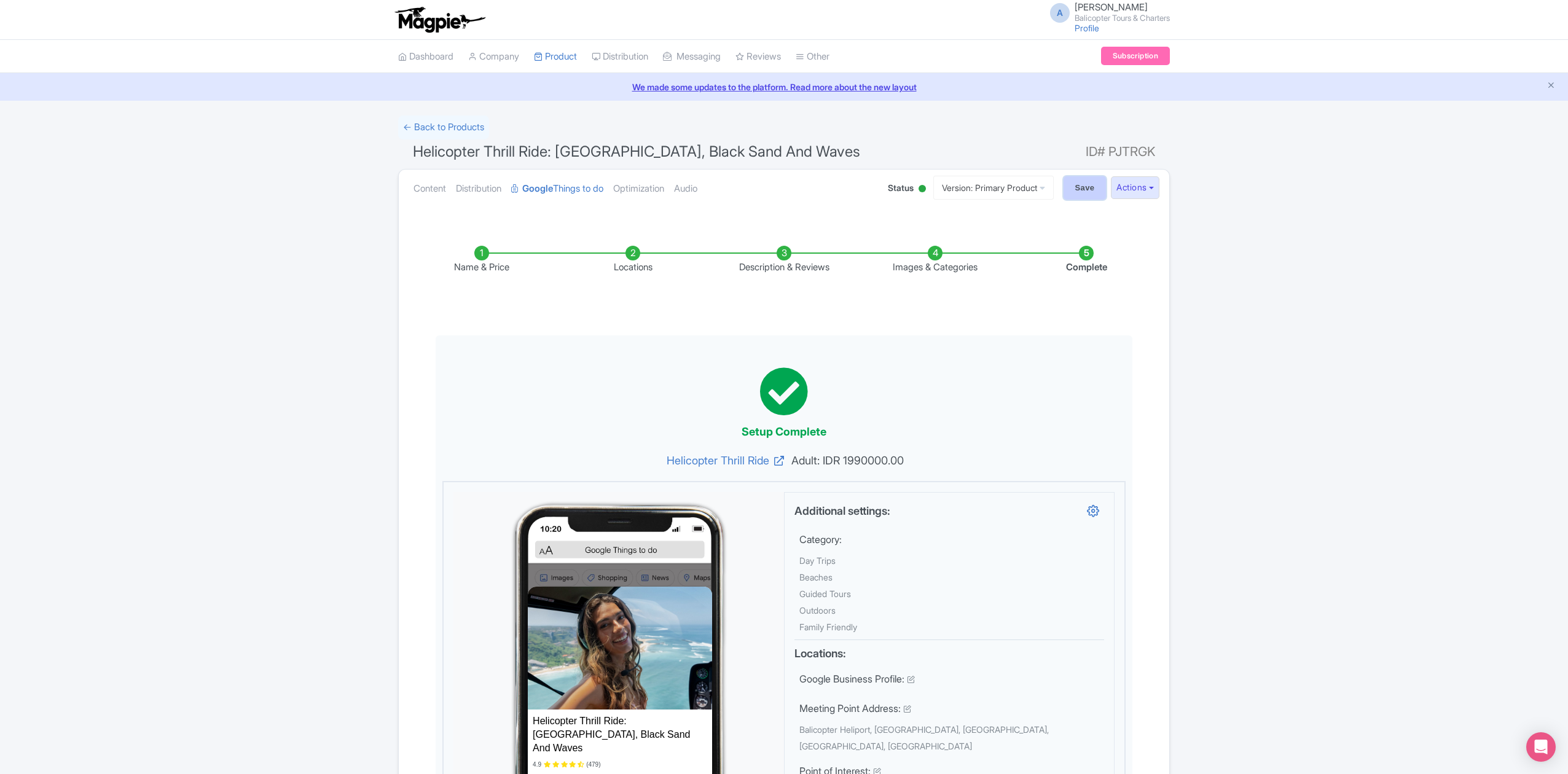
click at [1085, 184] on input "Save" at bounding box center [1085, 188] width 43 height 23
type input "Saving..."
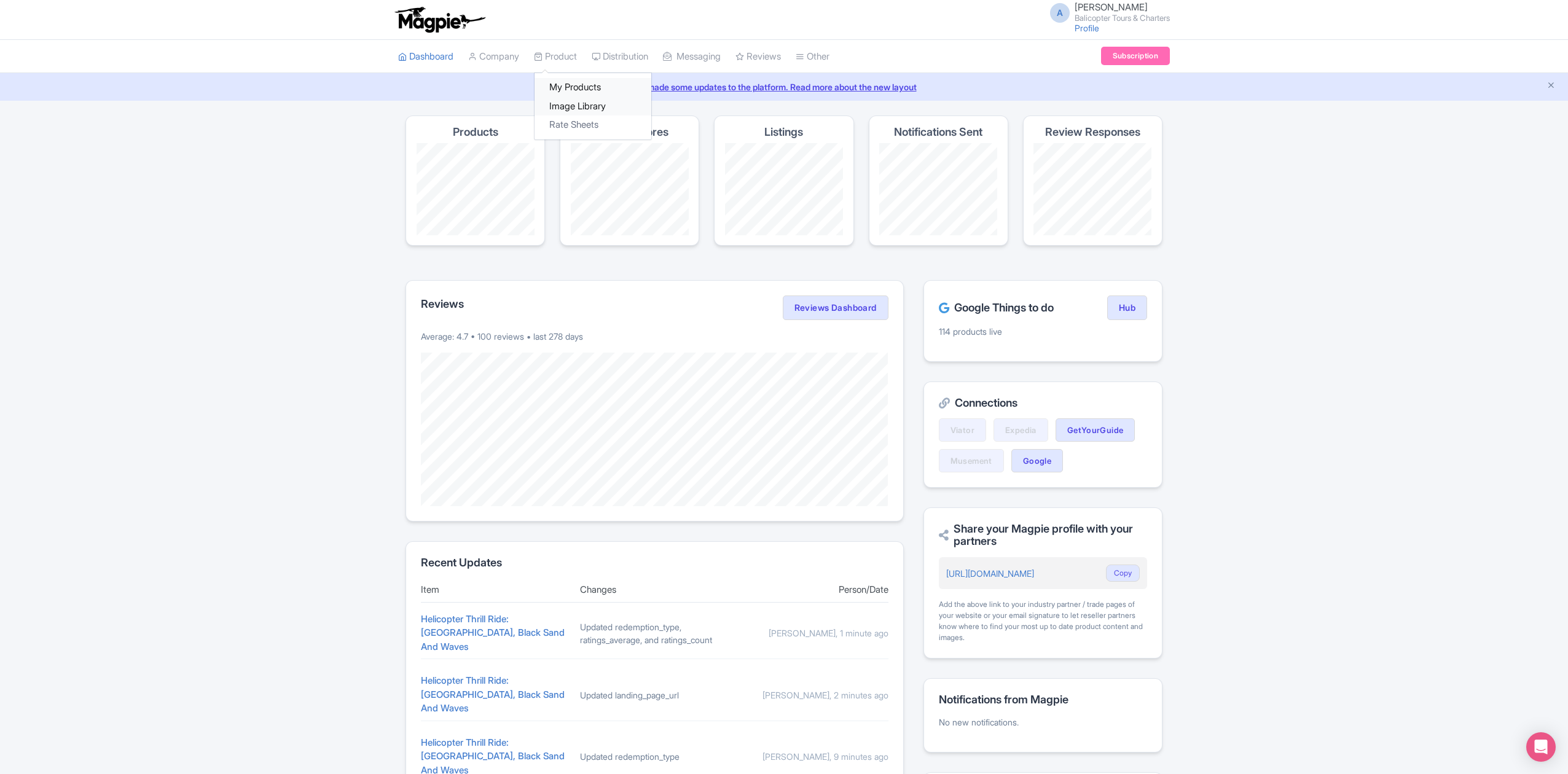
drag, startPoint x: 583, startPoint y: 81, endPoint x: 546, endPoint y: 103, distance: 43.0
click at [583, 81] on link "My Products" at bounding box center [593, 88] width 117 height 19
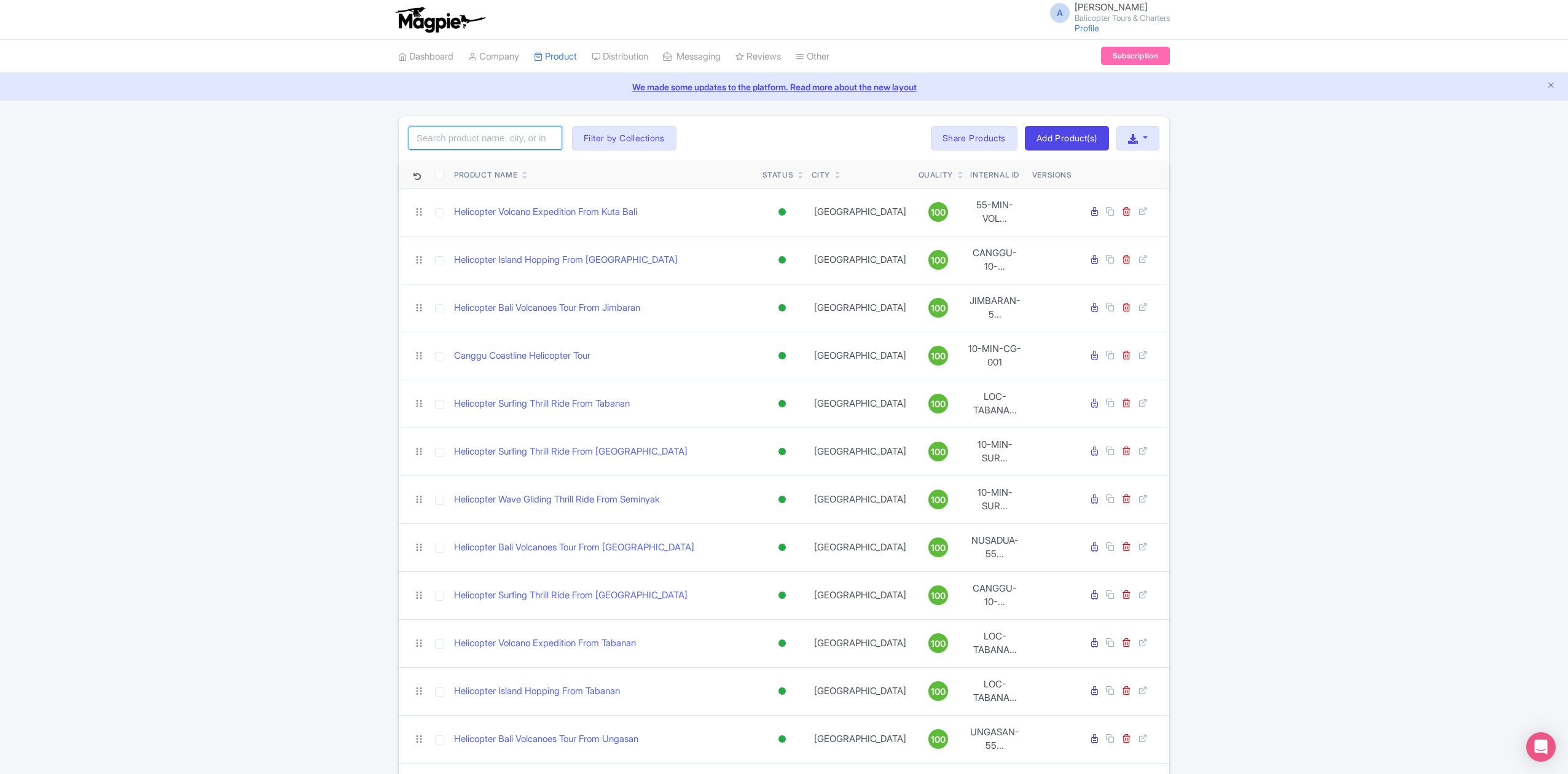
click at [475, 143] on input "search" at bounding box center [486, 138] width 154 height 23
paste input "Petitenget Beach Helicopter Tour"
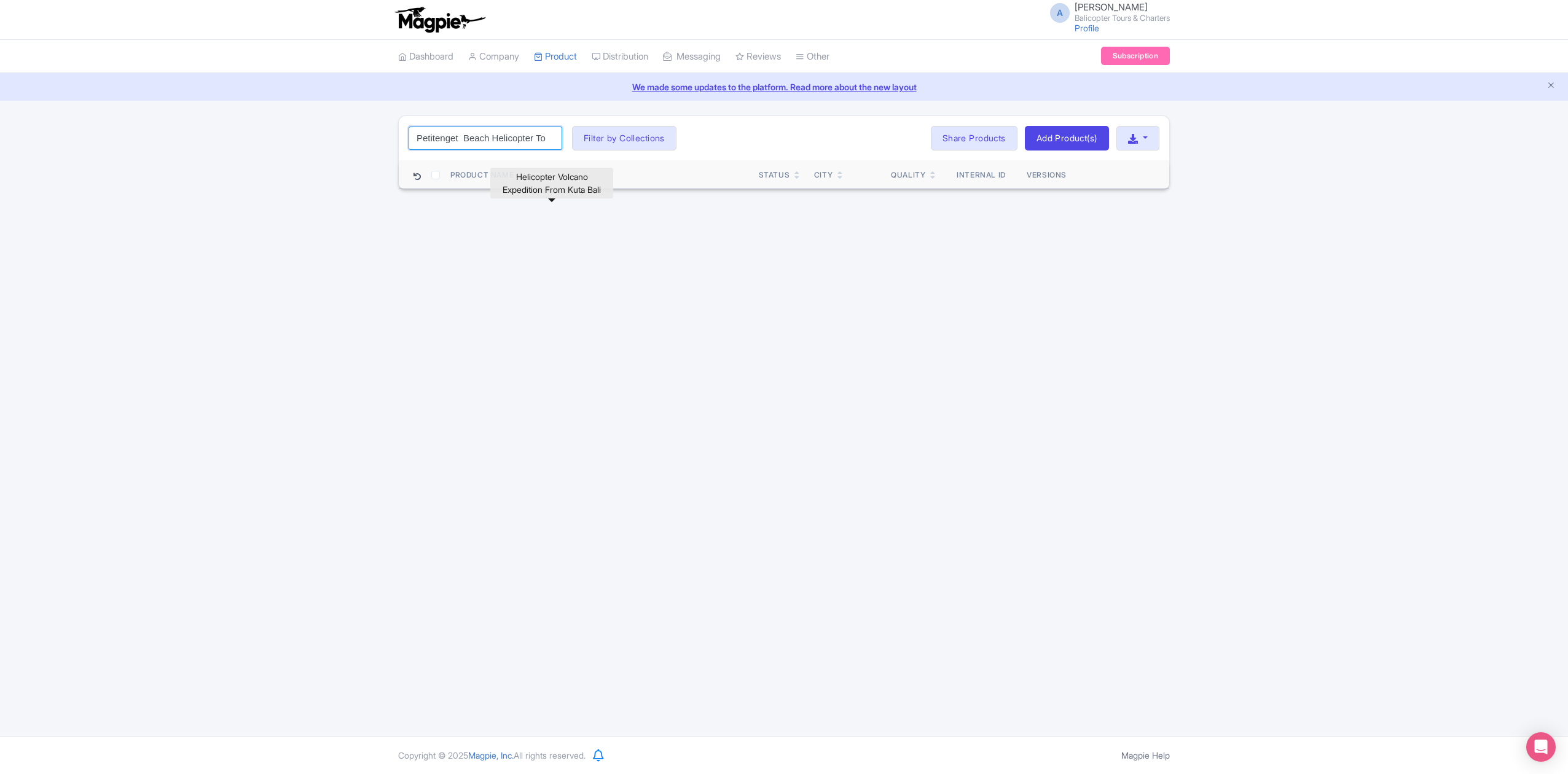
drag, startPoint x: 497, startPoint y: 138, endPoint x: 384, endPoint y: 151, distance: 113.7
click at [369, 148] on div "Petitenget Beach Helicopter Tour Search Filter by Collections Bali Volcanoes An…" at bounding box center [784, 152] width 1568 height 74
click at [495, 141] on input "Petitenget Beach Helicopter Tour" at bounding box center [486, 138] width 154 height 23
drag, startPoint x: 460, startPoint y: 141, endPoint x: 467, endPoint y: 141, distance: 7.0
click at [467, 141] on input "Petitenget Beach Helicopter Tour" at bounding box center [486, 138] width 154 height 23
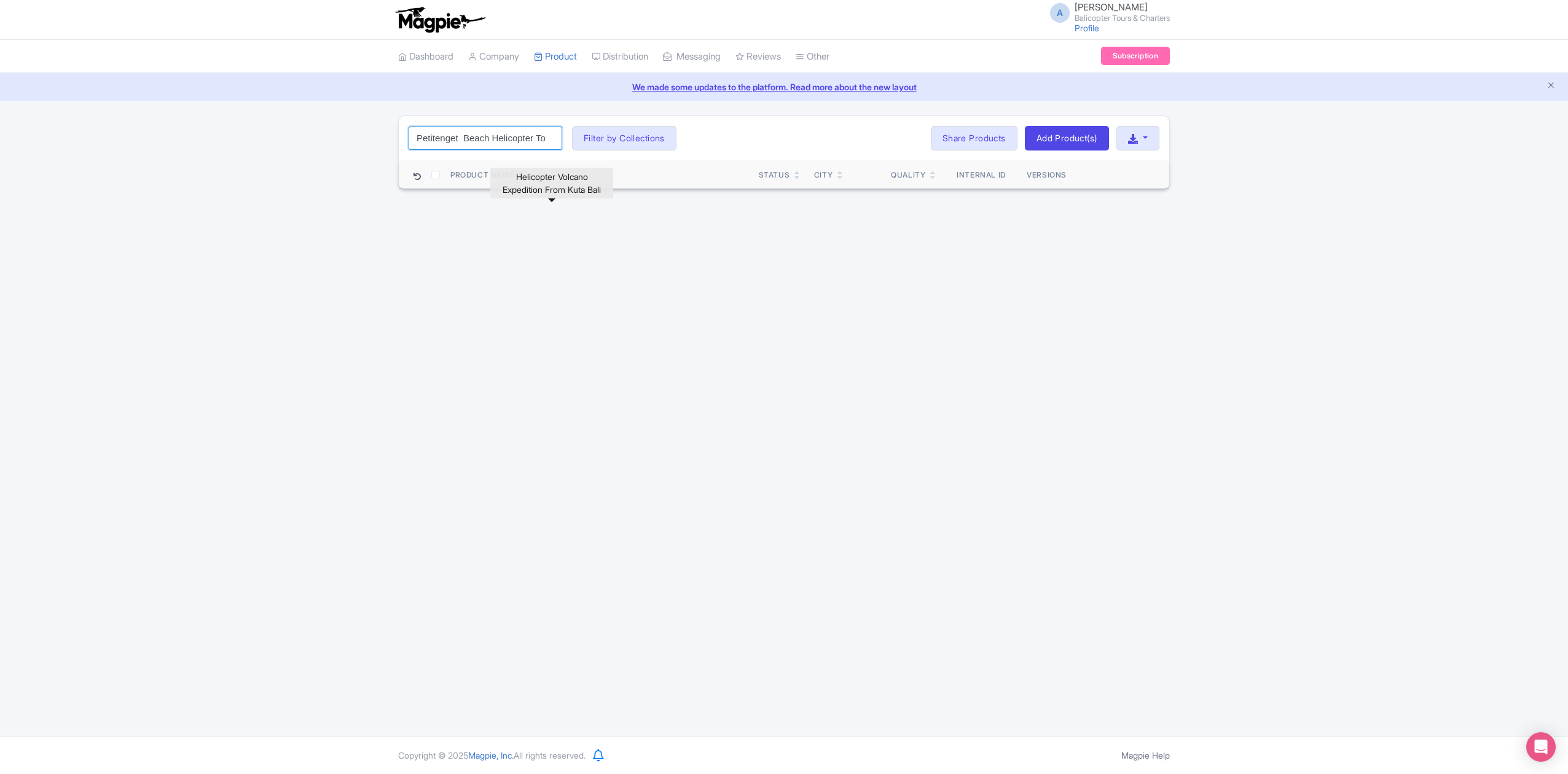
type input "Petitenget Beach Helicopter Tour"
click at [512, 146] on input "Petitenget Beach Helicopter Tour" at bounding box center [486, 138] width 154 height 23
click at [550, 136] on input "Petitenget Beach Helicopter Tour" at bounding box center [486, 138] width 154 height 23
paste input "10-MIN-CG-006"
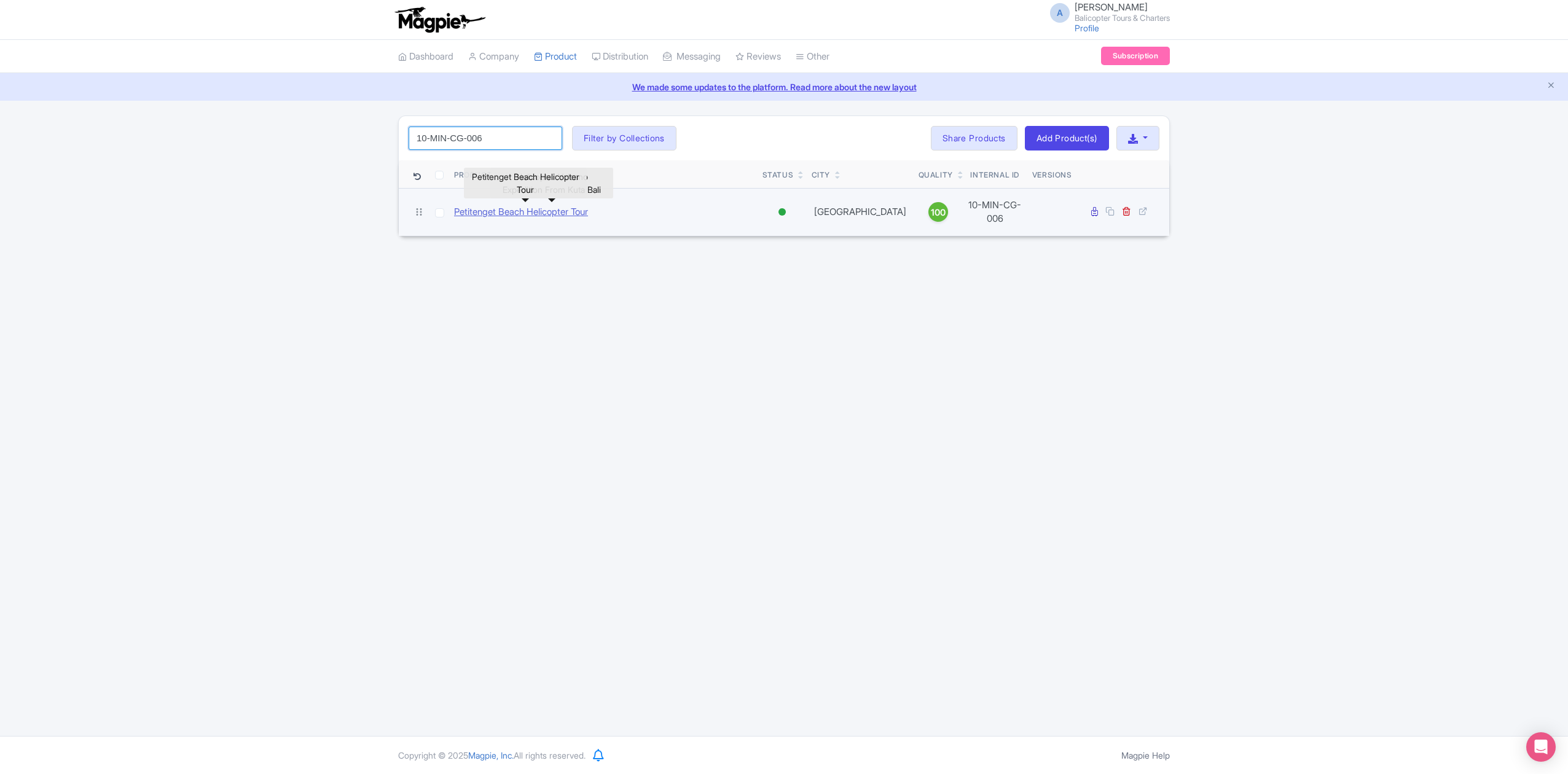
type input "10-MIN-CG-006"
click at [502, 207] on link "Petitenget Beach Helicopter Tour" at bounding box center [521, 212] width 134 height 14
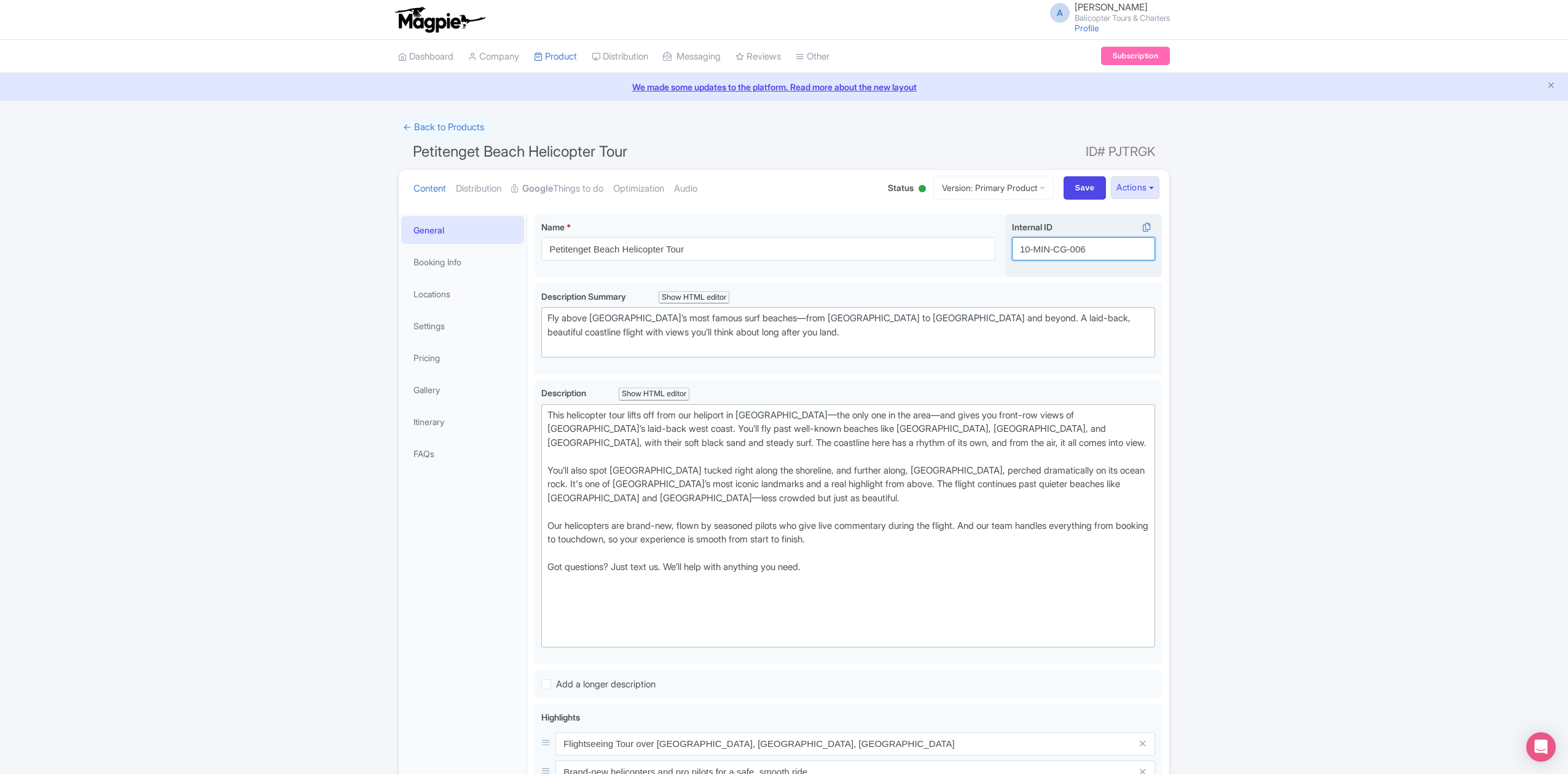
click at [1038, 251] on input "10-MIN-CG-006" at bounding box center [1084, 249] width 143 height 23
drag, startPoint x: 1116, startPoint y: 251, endPoint x: 1003, endPoint y: 250, distance: 113.0
click at [1003, 250] on div "Petitenget Beach Helicopter Tour Name * i Petitenget Beach Helicopter Tour Your…" at bounding box center [849, 248] width 627 height 69
paste input "tanahlot-hopping-[GEOGRAPHIC_DATA]"
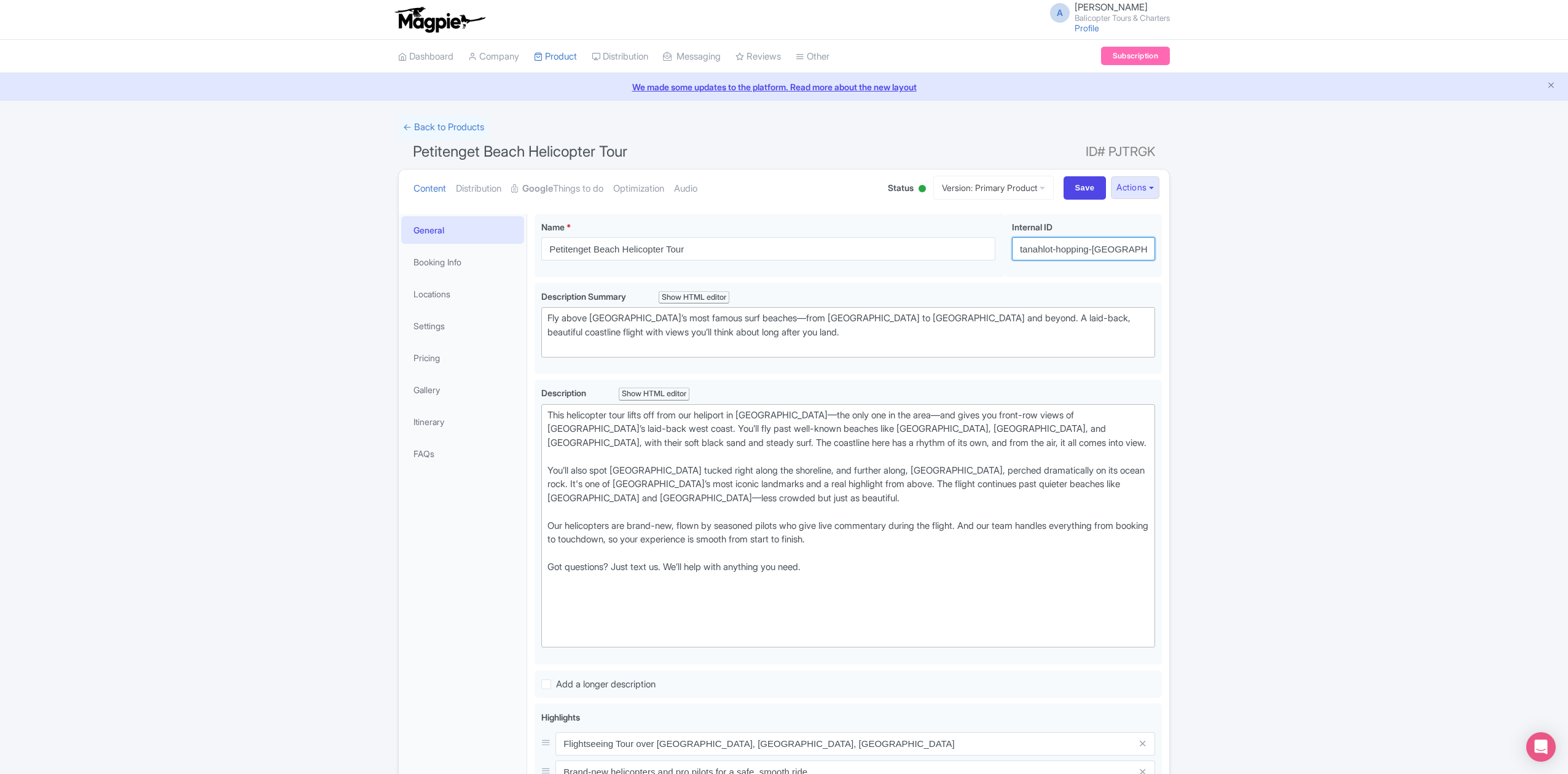
type input "tanahlot-hopping-[GEOGRAPHIC_DATA]"
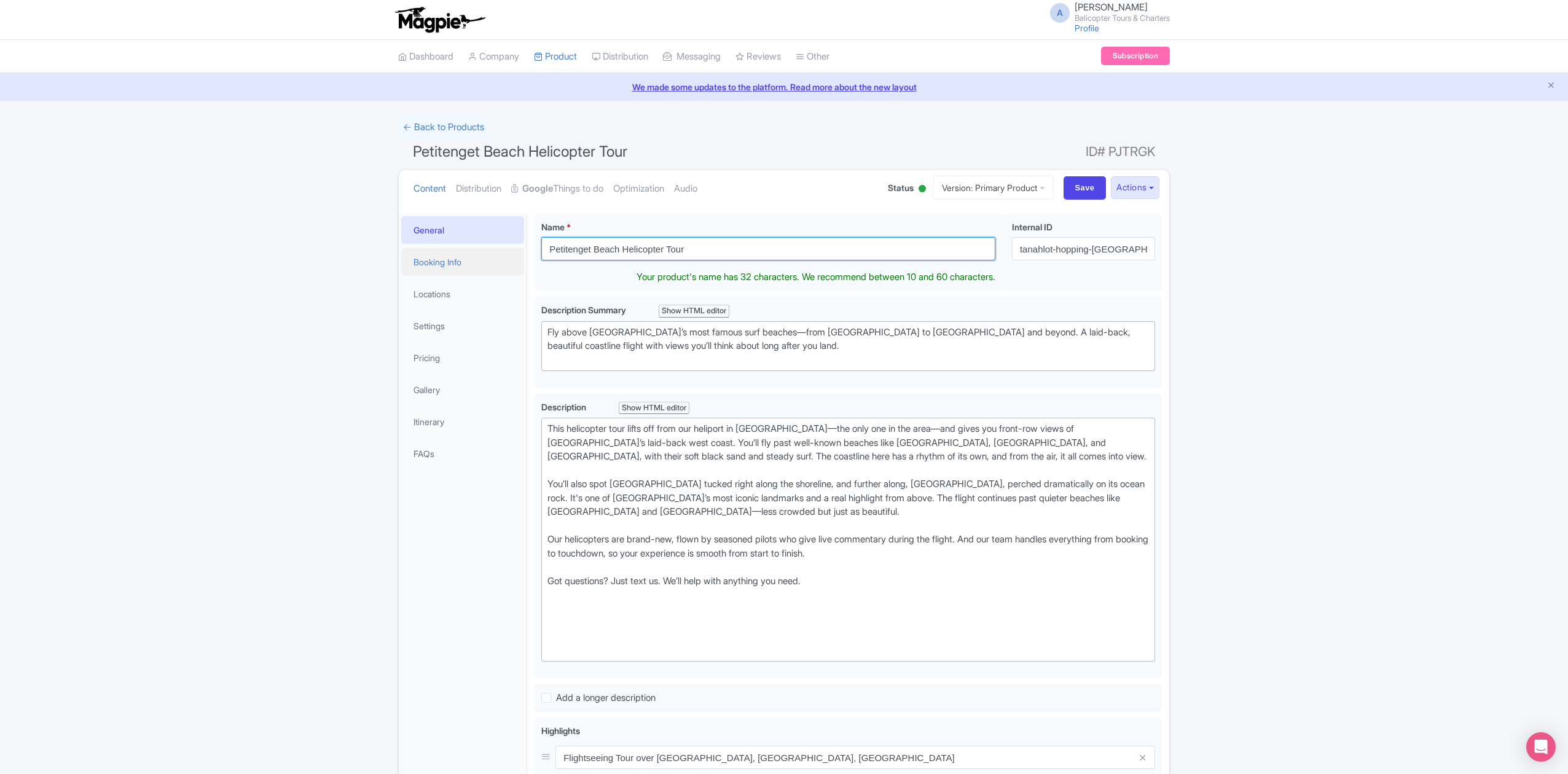
drag, startPoint x: 659, startPoint y: 253, endPoint x: 514, endPoint y: 253, distance: 145.0
click at [514, 253] on div "General Booking Info Locations Settings Pricing Gallery Itinerary FAQs Petiteng…" at bounding box center [784, 658] width 770 height 902
paste input "Helicopter Island Hopping: [GEOGRAPHIC_DATA], [GEOGRAPHIC_DATA], [GEOGRAPHIC_DA…"
type input "Helicopter Island Hopping: [GEOGRAPHIC_DATA], [GEOGRAPHIC_DATA], [GEOGRAPHIC_DA…"
click at [1375, 409] on div "← Back to Products Petitenget Beach Helicopter Tour ID# PJTRGK Content Distribu…" at bounding box center [784, 612] width 1568 height 994
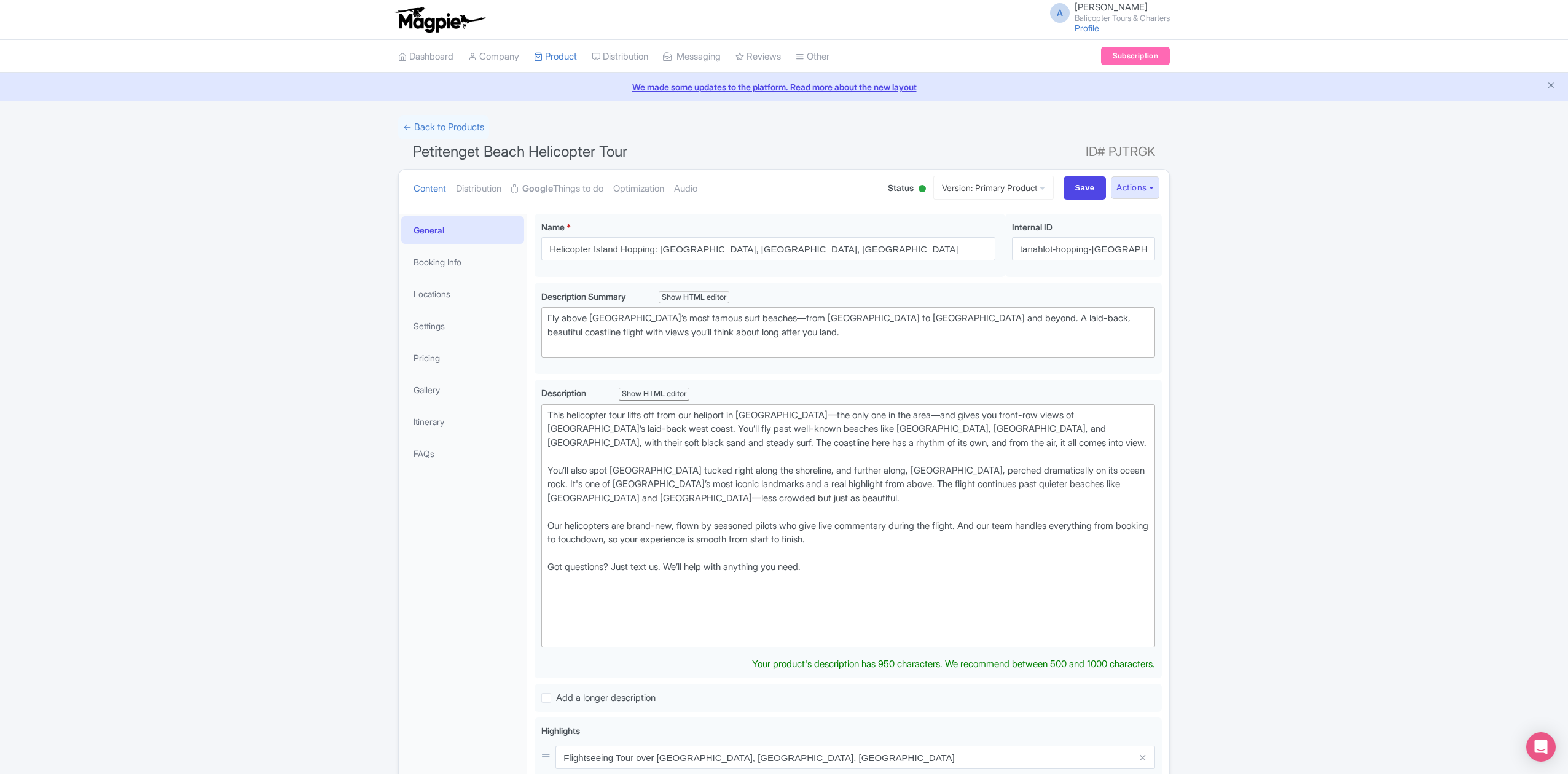
drag, startPoint x: 684, startPoint y: 526, endPoint x: 494, endPoint y: 406, distance: 224.7
click at [494, 406] on div "General Booking Info Locations Settings Pricing Gallery Itinerary FAQs Petiteng…" at bounding box center [784, 658] width 770 height 902
paste trix-editor "private heliport and takes you along one of the most beautiful stretches of coa…"
type trix-editor "<lor>Ipsu dolorsitam cons adipi eli sedd eiu tempori utlabore etd magna ali eni…"
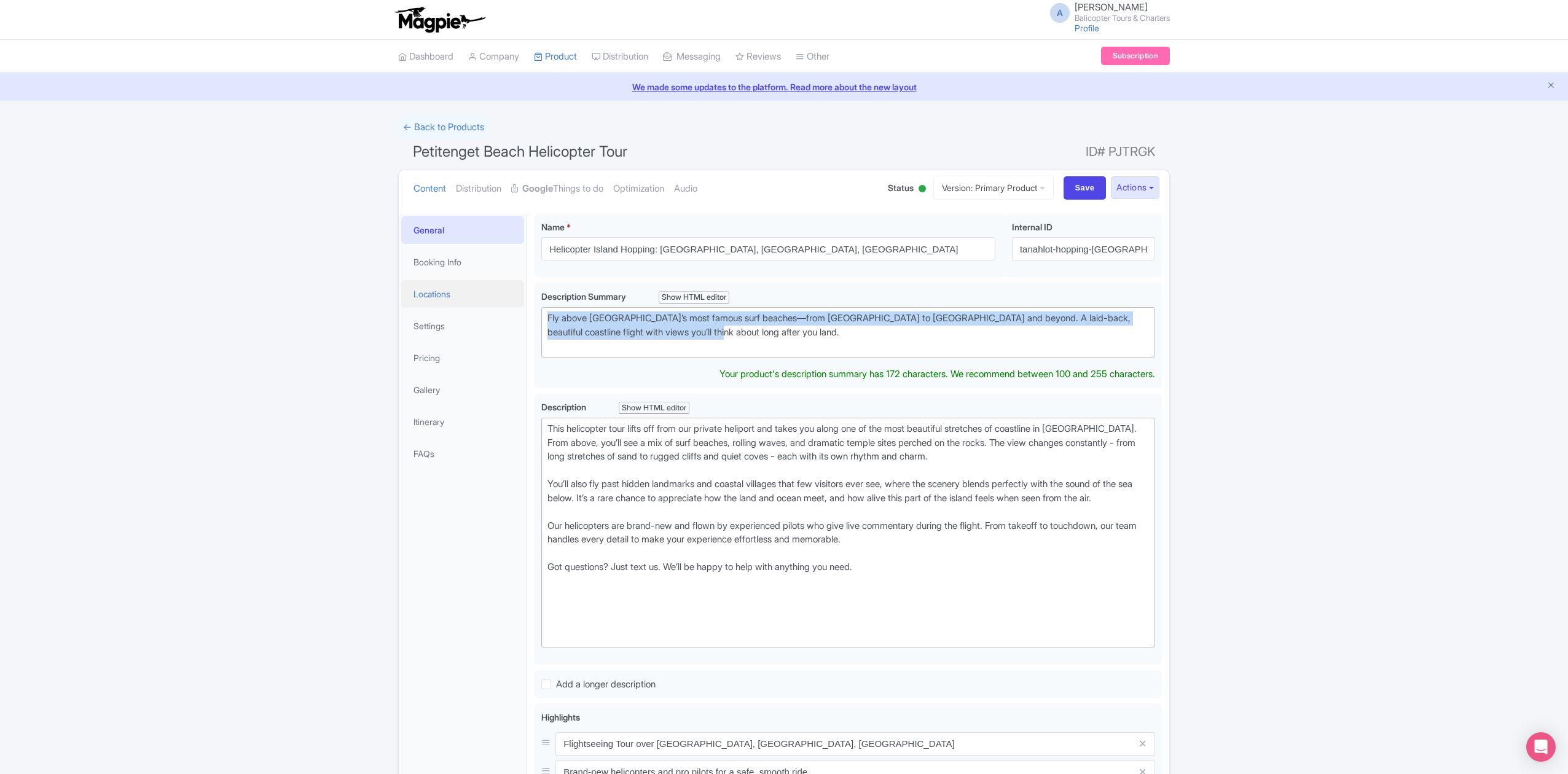
drag, startPoint x: 740, startPoint y: 332, endPoint x: 517, endPoint y: 296, distance: 225.9
click at [517, 296] on div "General Booking Info Locations Settings Pricing Gallery Itinerary FAQs Petiteng…" at bounding box center [784, 651] width 770 height 889
paste trix-editor "A scenic helicopter flight along the coastline with front-row views of beaches,…"
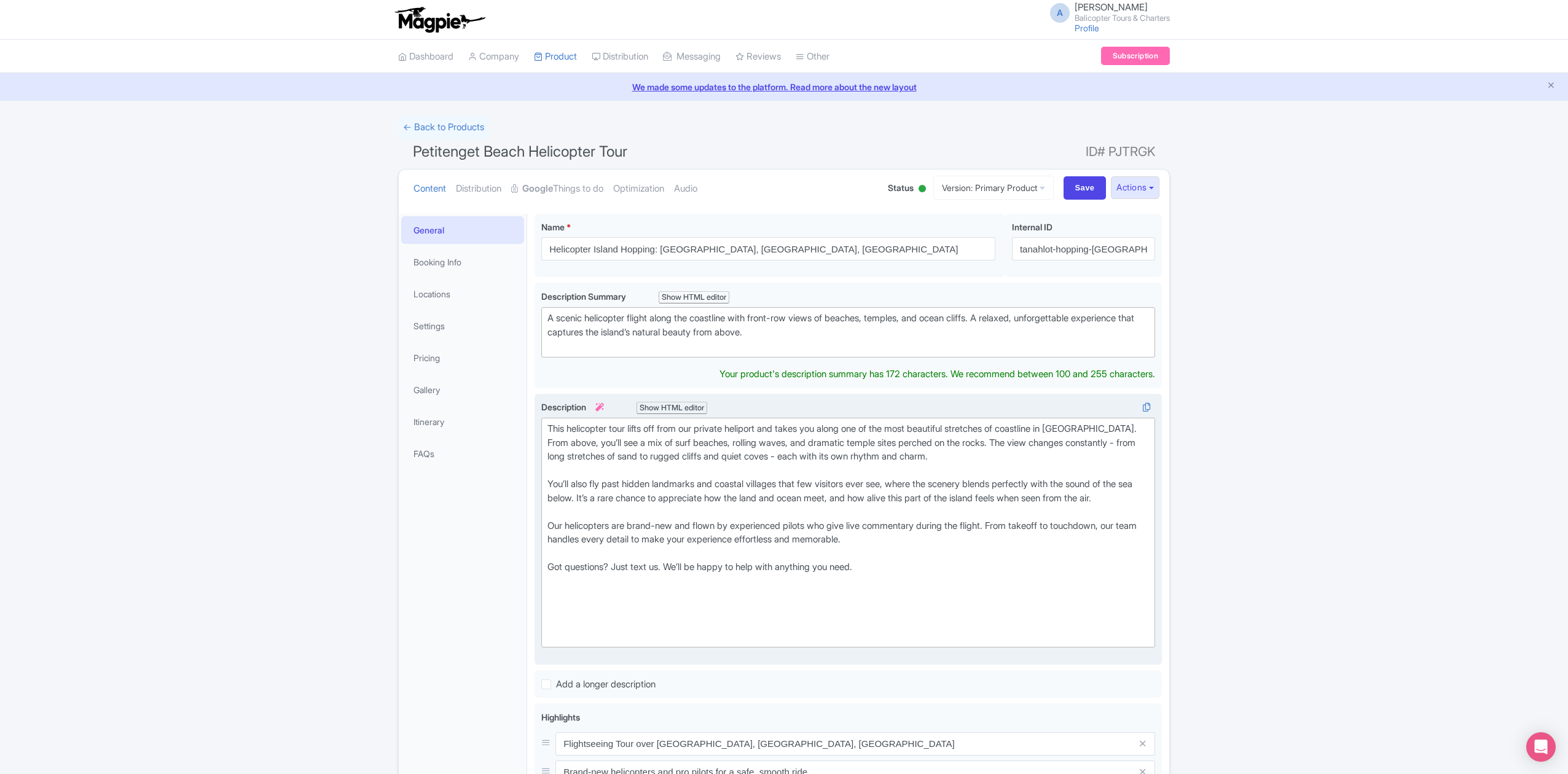
type trix-editor "<div>A scenic helicopter flight along the coastline with front-row views of bea…"
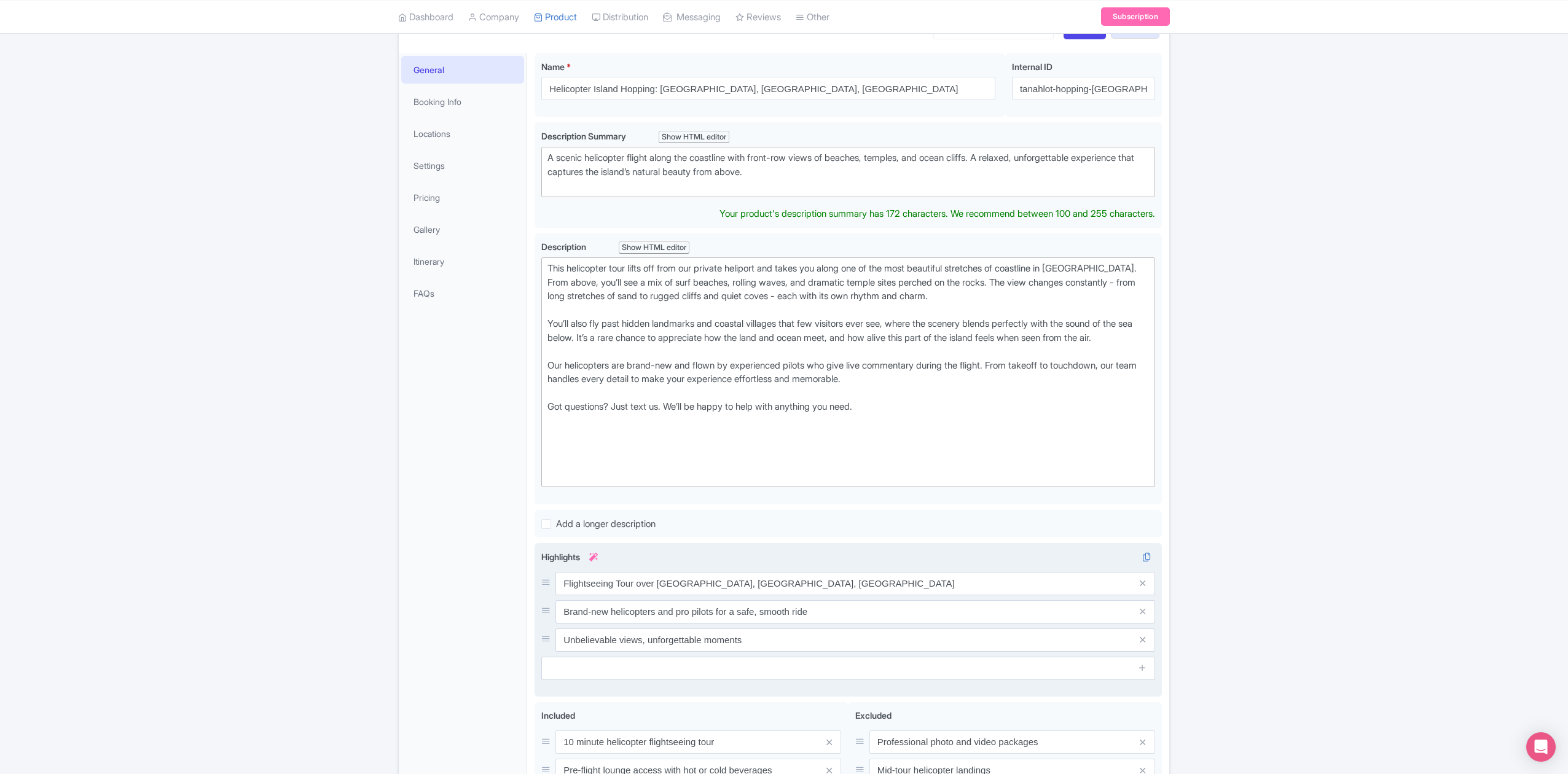
scroll to position [164, 0]
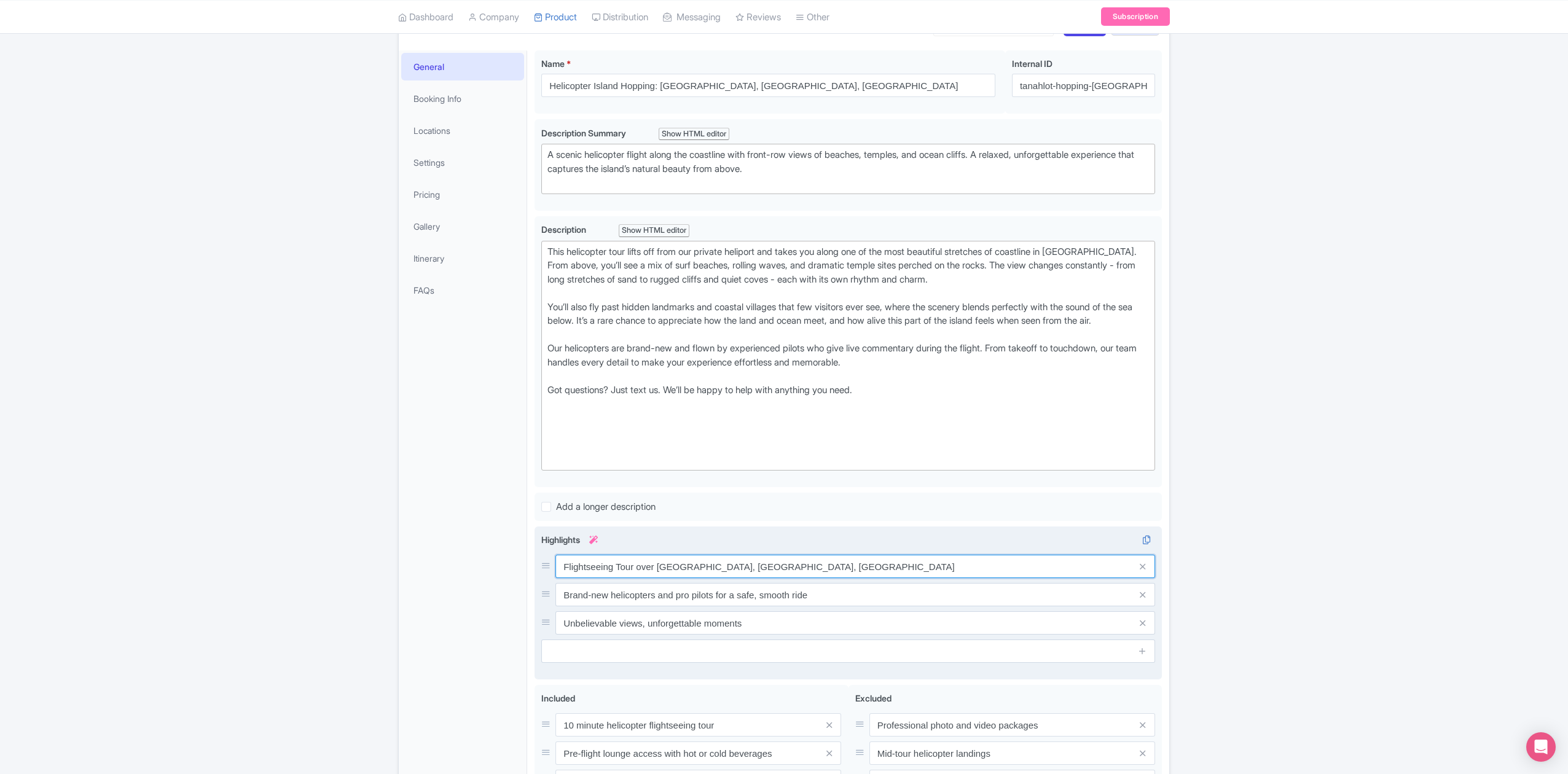
drag, startPoint x: 838, startPoint y: 598, endPoint x: 635, endPoint y: 578, distance: 204.0
click at [635, 578] on input "Flightseeing Tour over [GEOGRAPHIC_DATA], [GEOGRAPHIC_DATA], [GEOGRAPHIC_DATA]" at bounding box center [855, 566] width 600 height 23
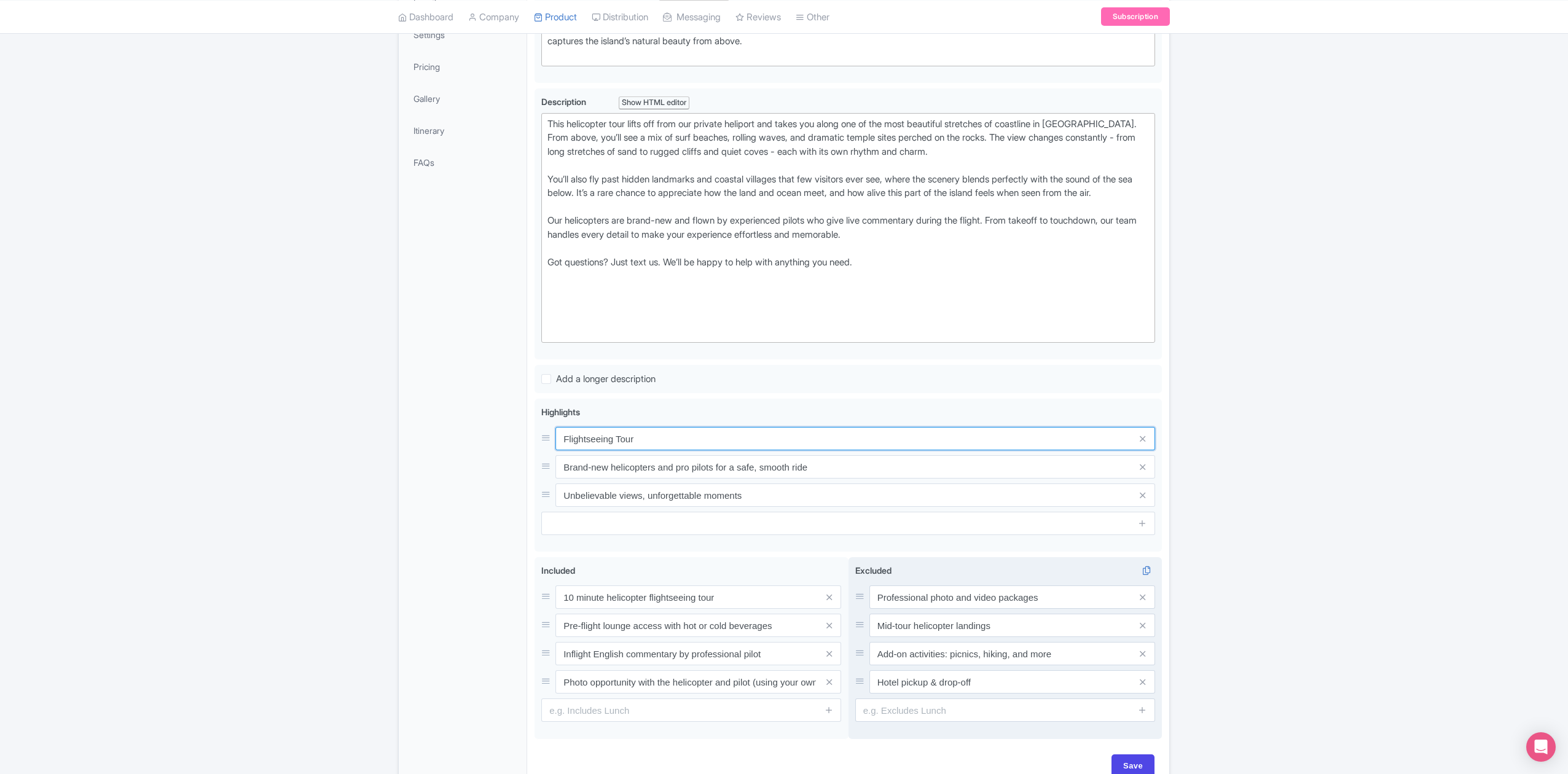
scroll to position [377, 0]
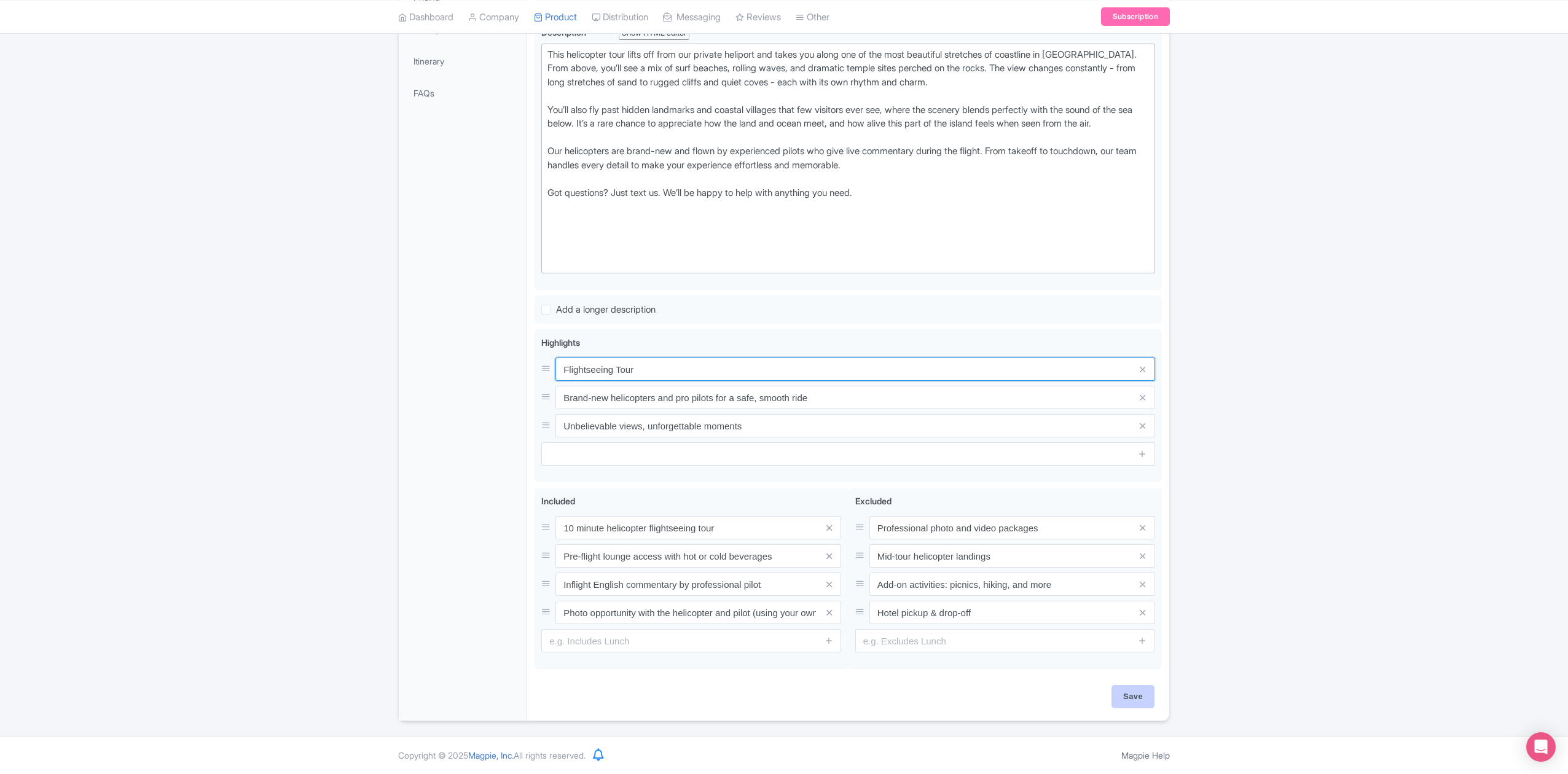
type input "Flightseeing Tour"
click at [1129, 701] on input "Save" at bounding box center [1133, 696] width 43 height 23
type input "Saving..."
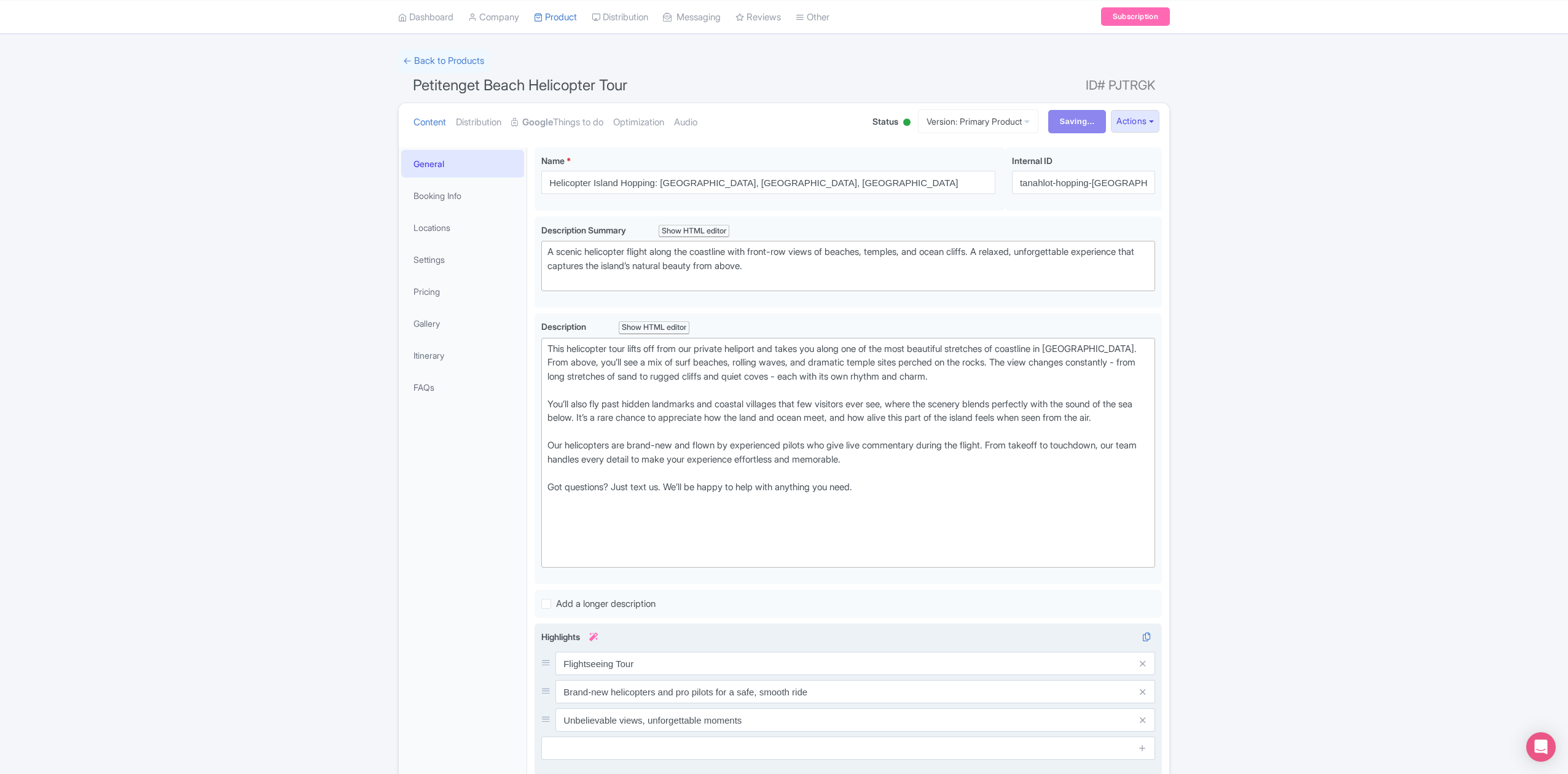
scroll to position [50, 0]
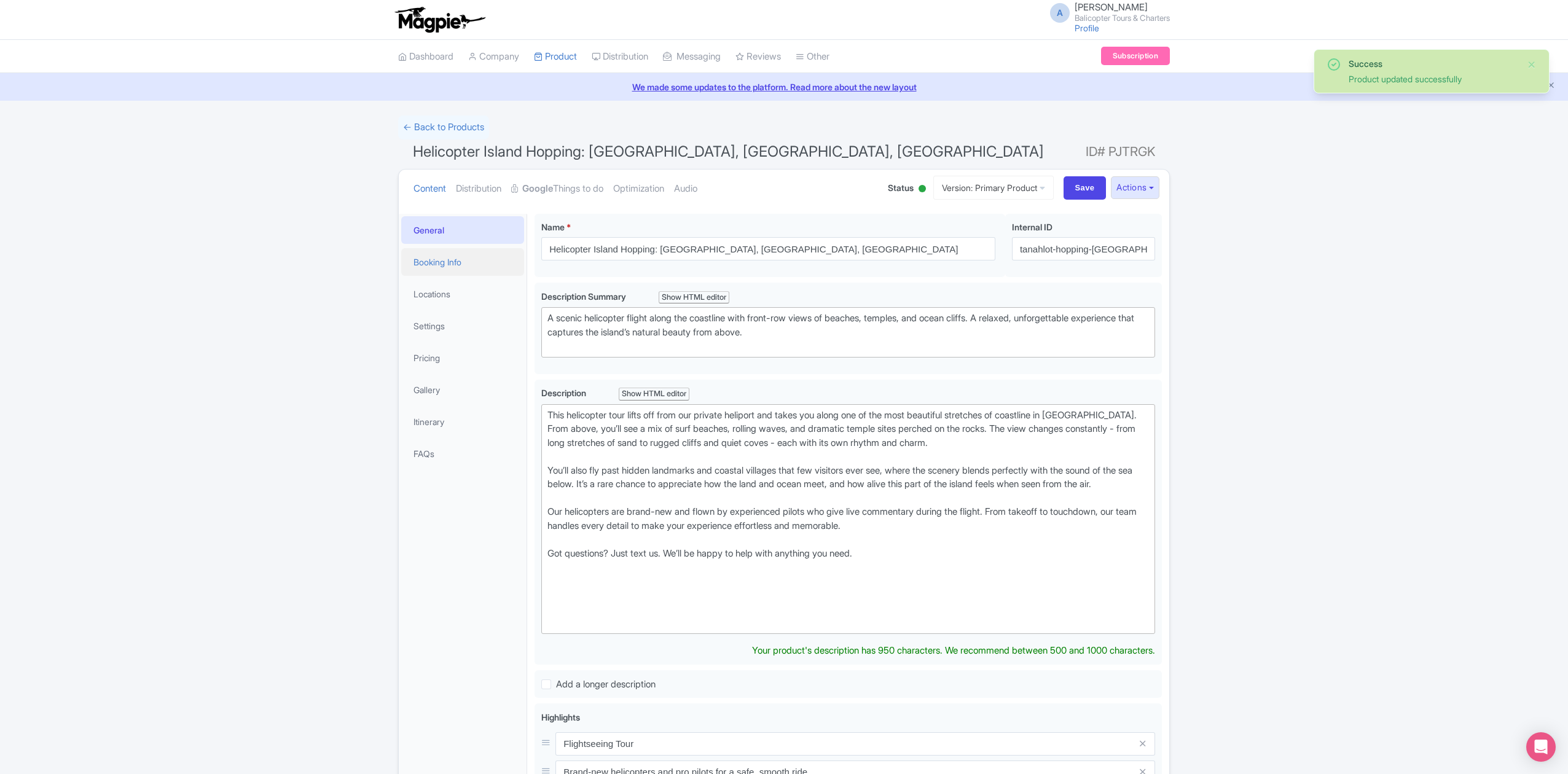
click at [462, 264] on link "Booking Info" at bounding box center [463, 262] width 123 height 28
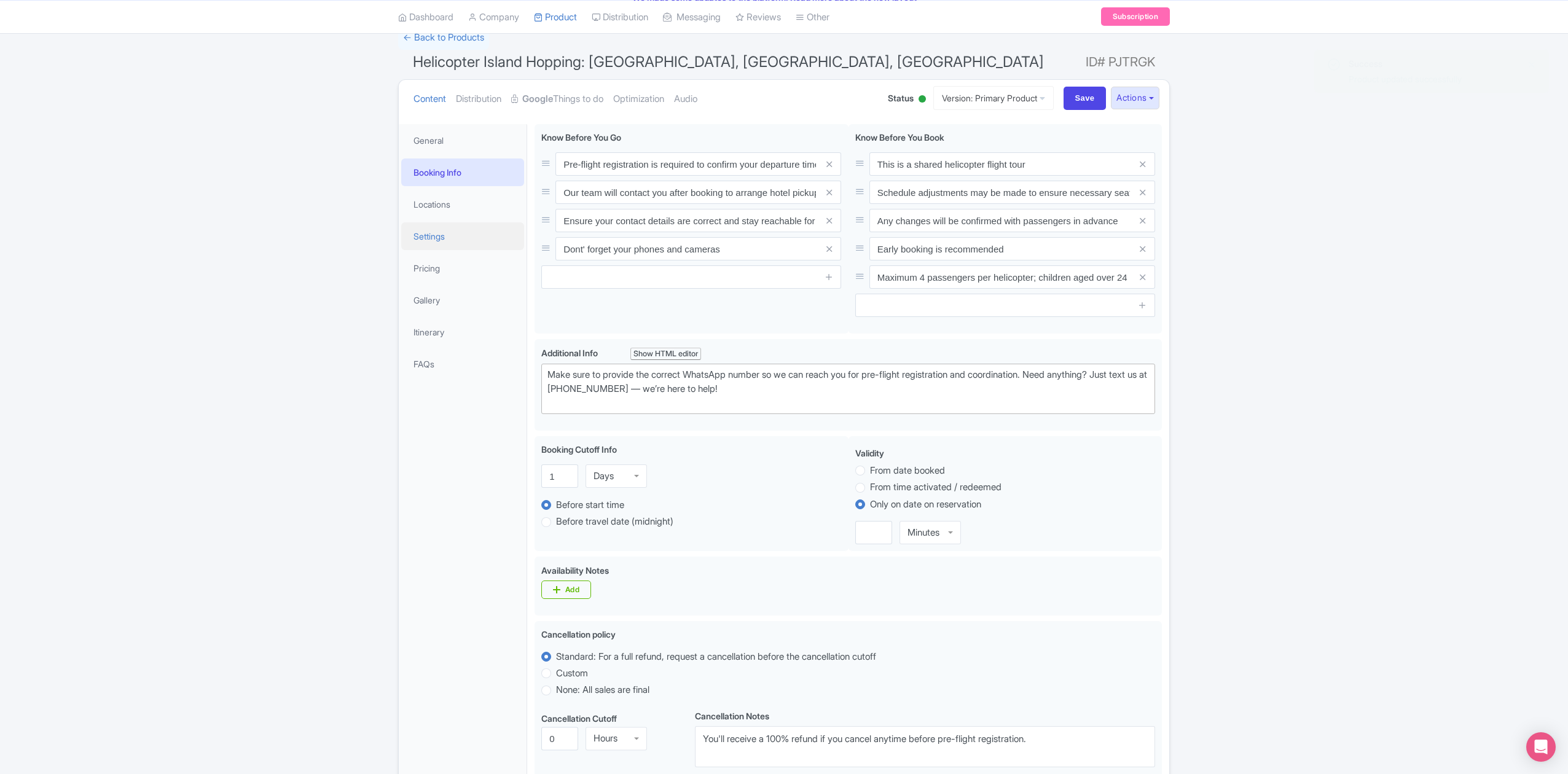
scroll to position [58, 0]
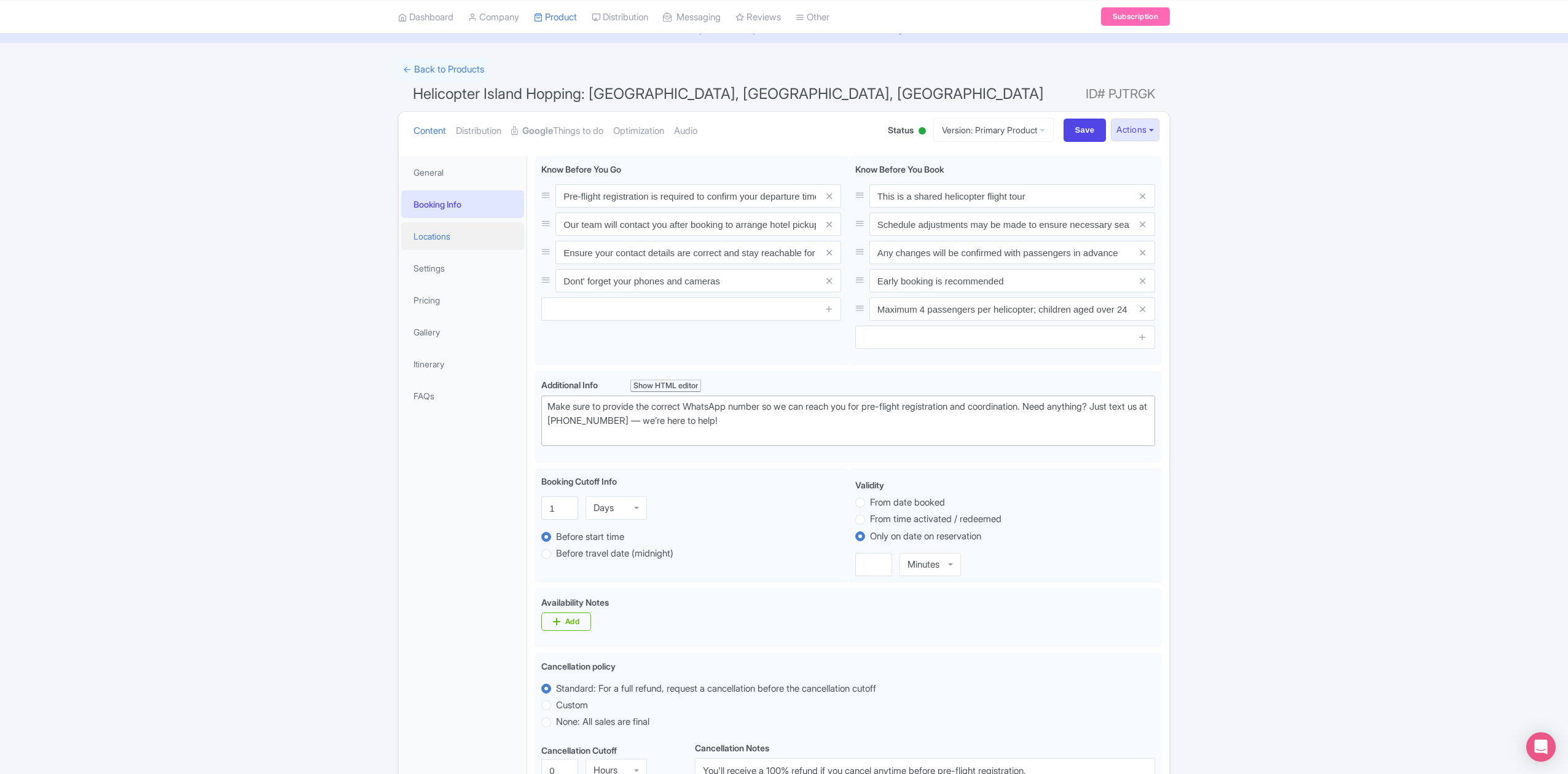
click at [449, 238] on link "Locations" at bounding box center [463, 236] width 123 height 28
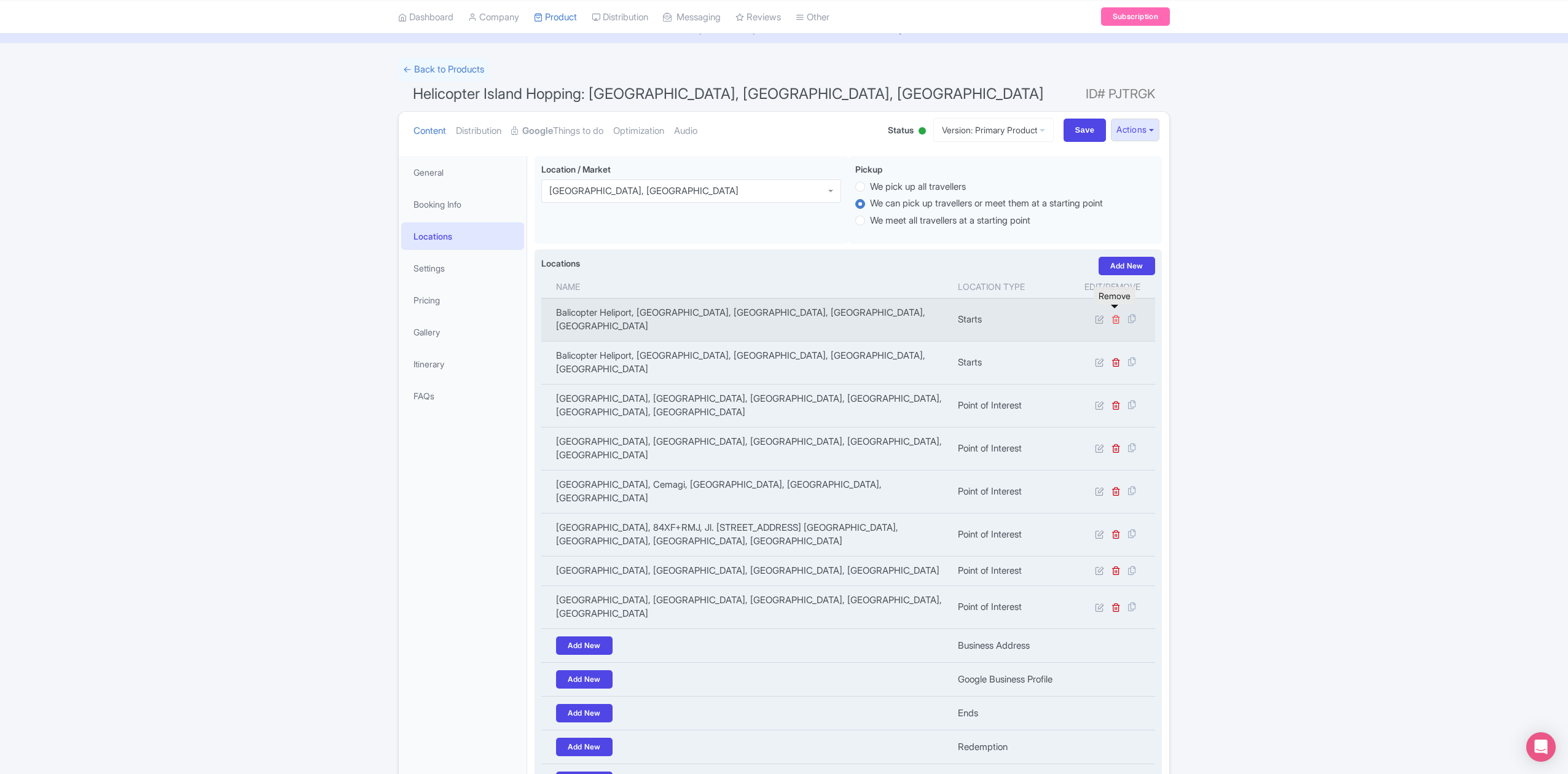
click at [1112, 314] on icon at bounding box center [1116, 319] width 9 height 9
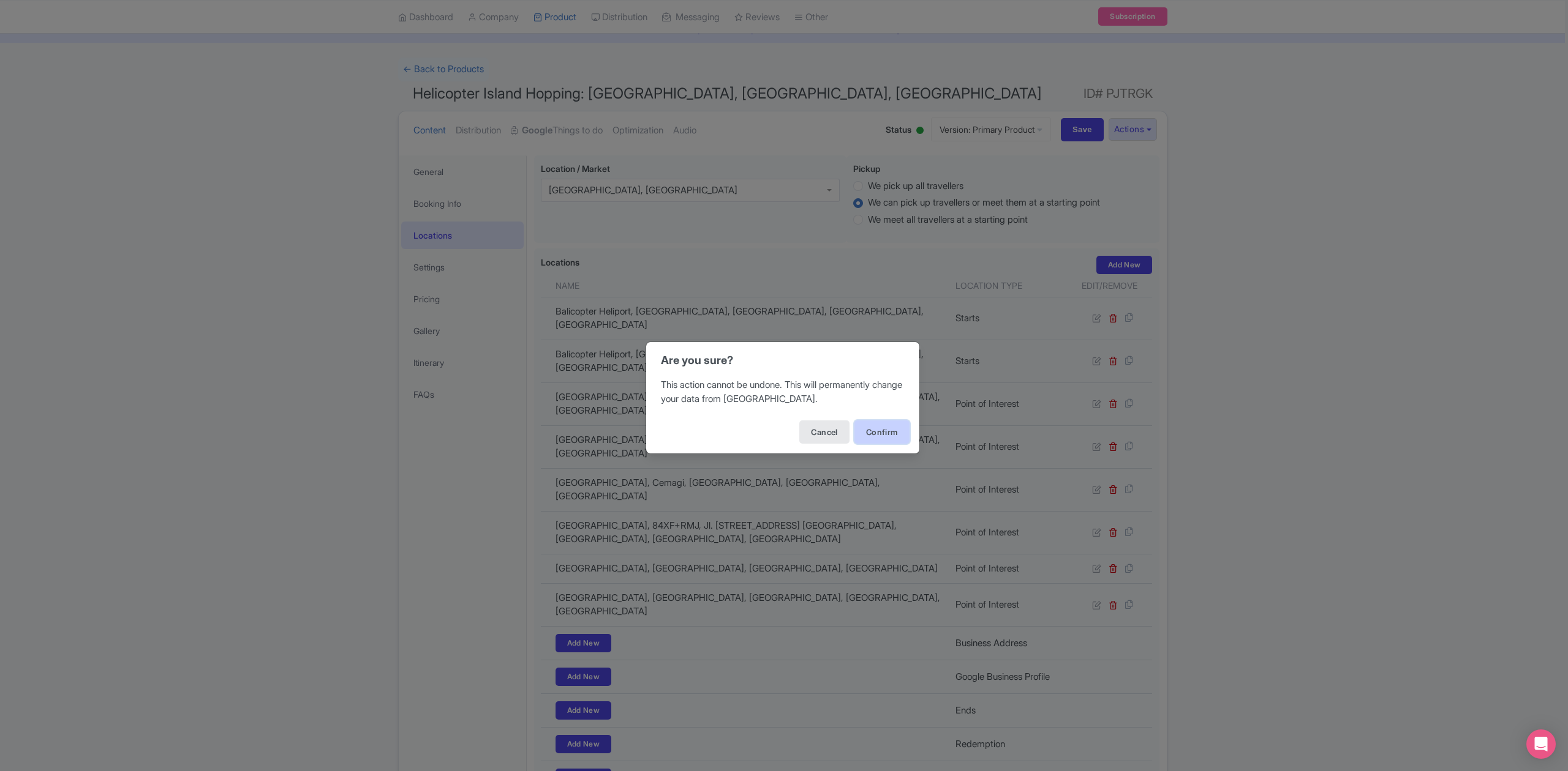
click at [885, 438] on button "Confirm" at bounding box center [882, 432] width 55 height 23
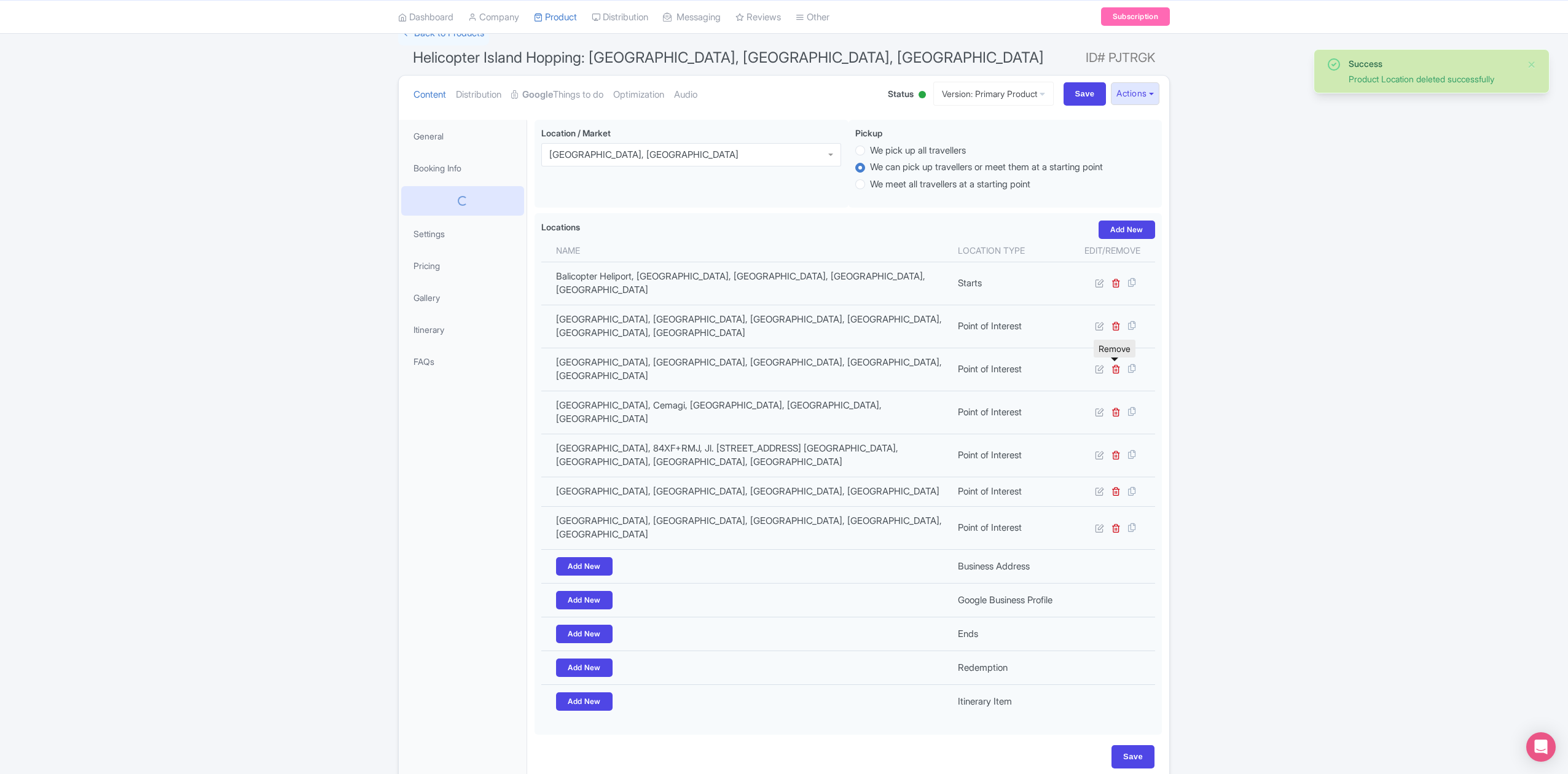
scroll to position [89, 0]
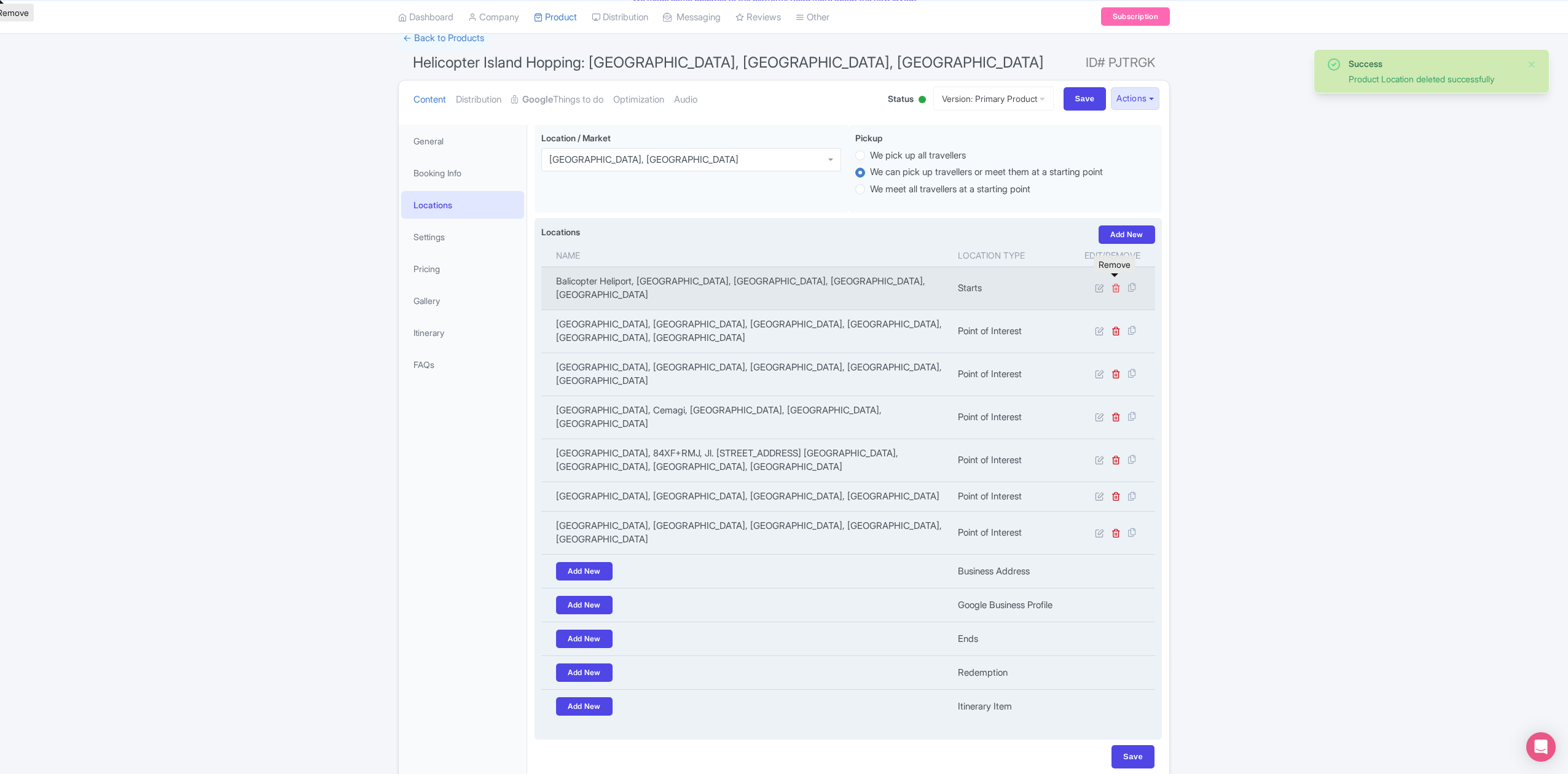
click at [1111, 285] on icon at bounding box center [1116, 288] width 9 height 9
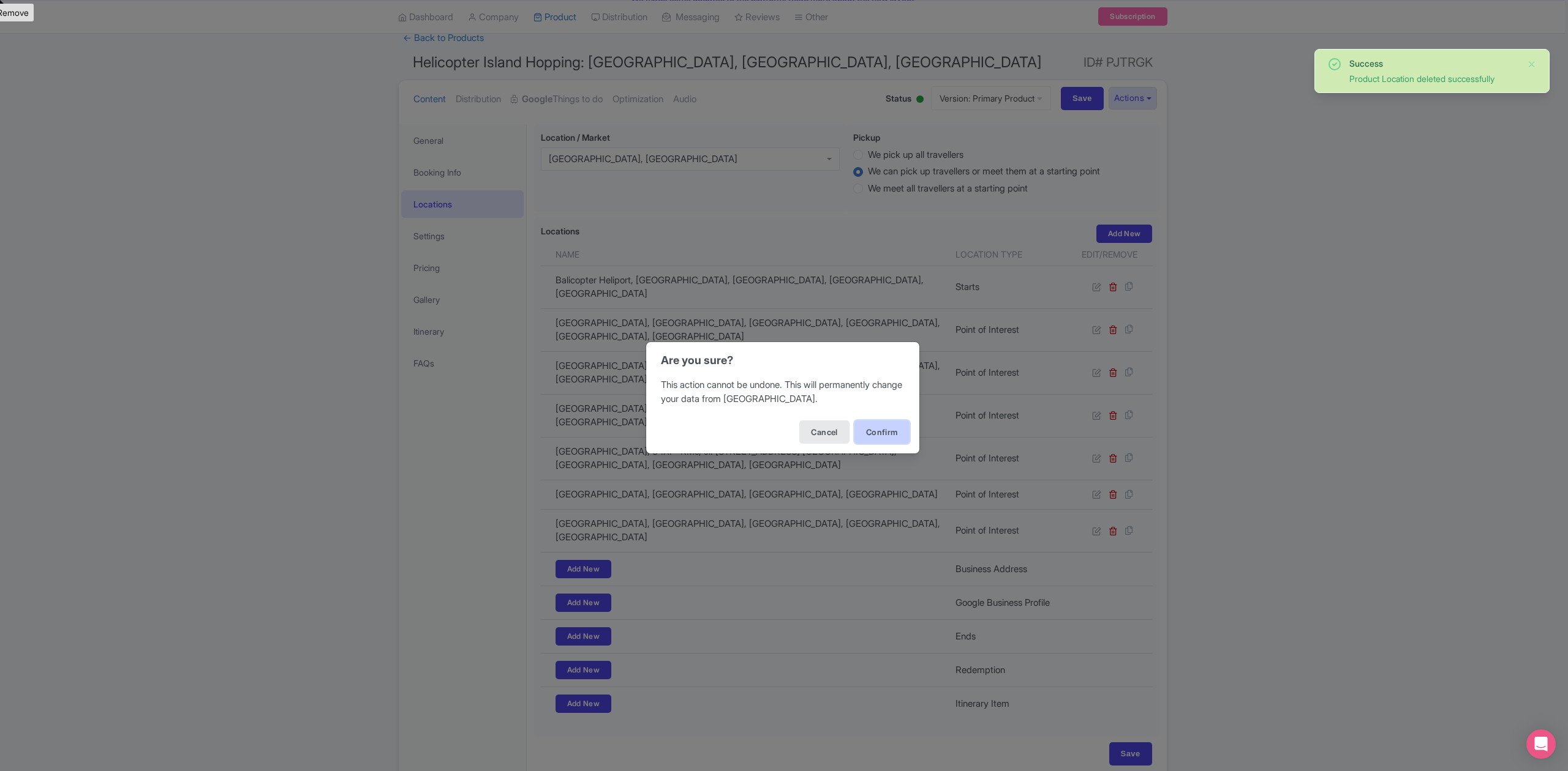
click at [867, 437] on button "Confirm" at bounding box center [882, 432] width 55 height 23
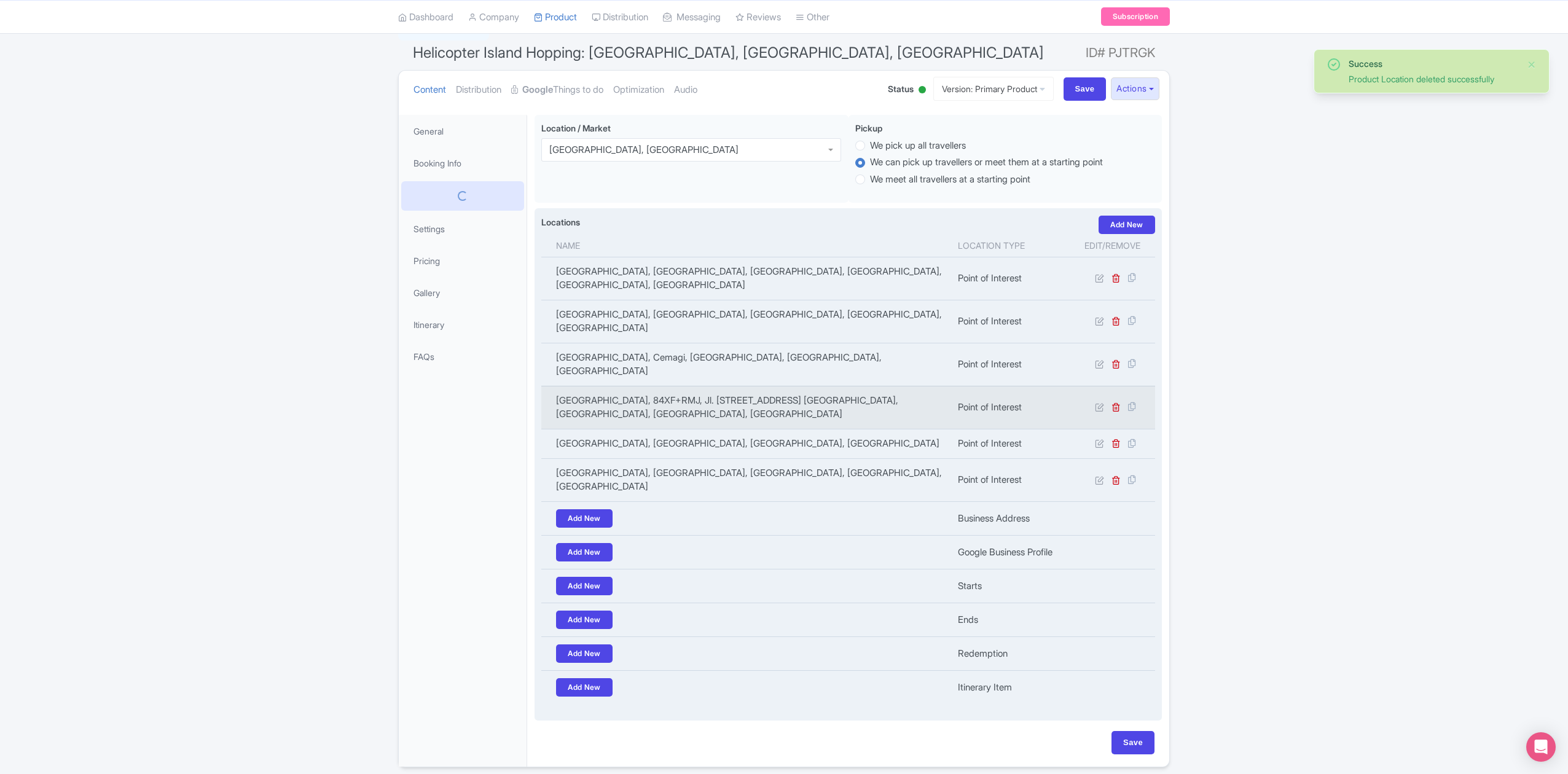
scroll to position [94, 0]
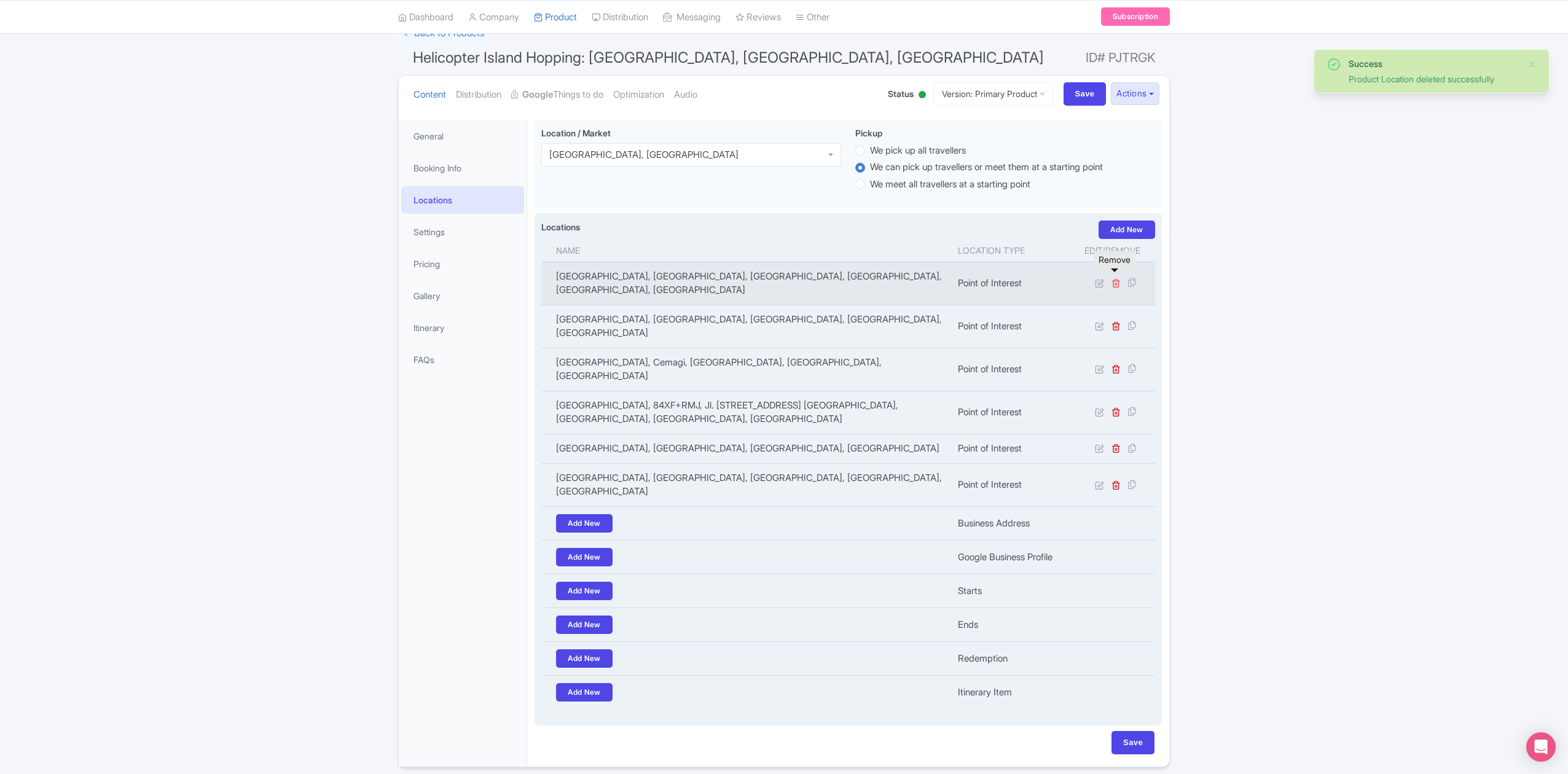
click at [1117, 278] on icon at bounding box center [1116, 283] width 9 height 9
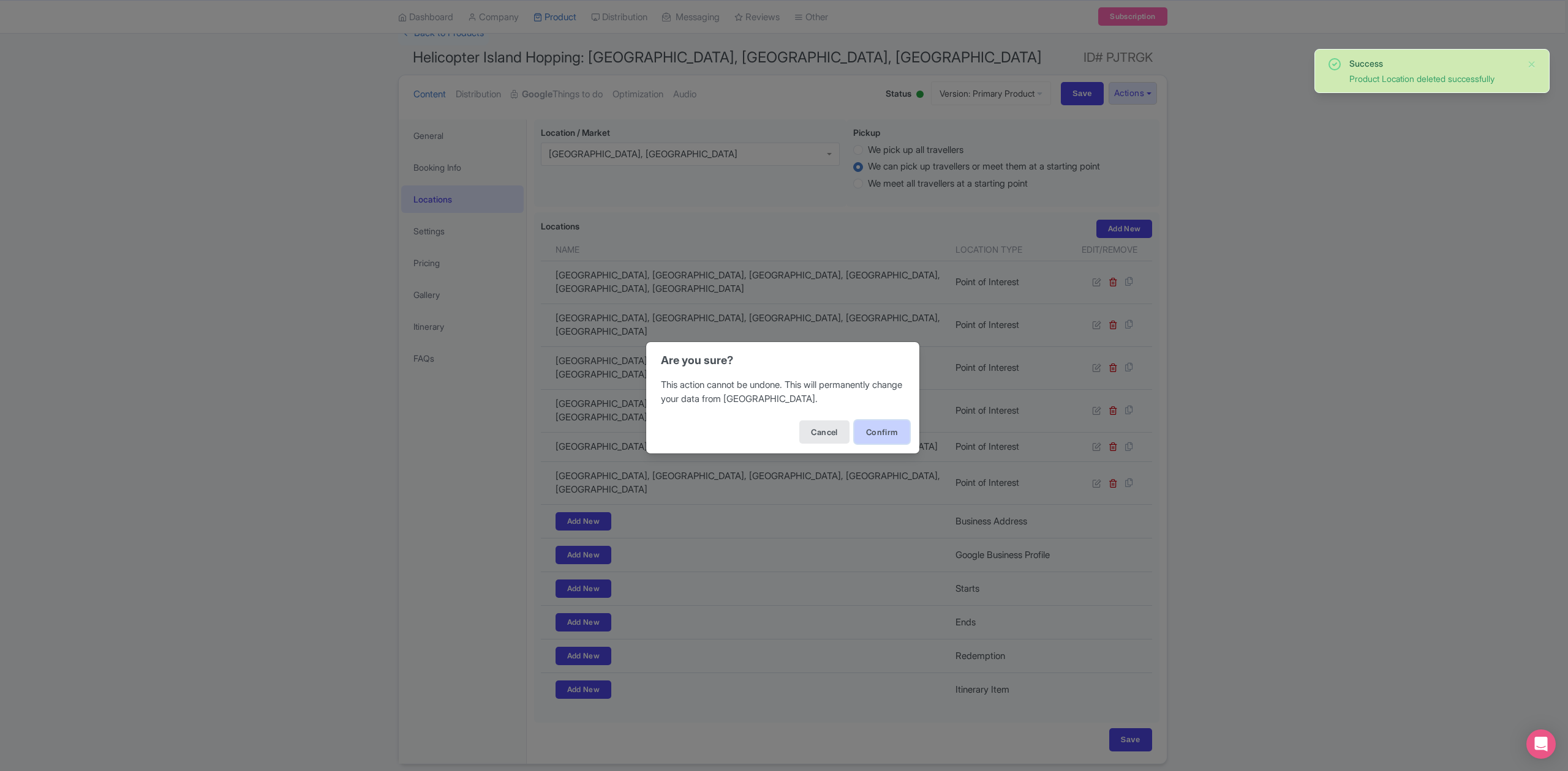
click at [895, 434] on button "Confirm" at bounding box center [882, 432] width 55 height 23
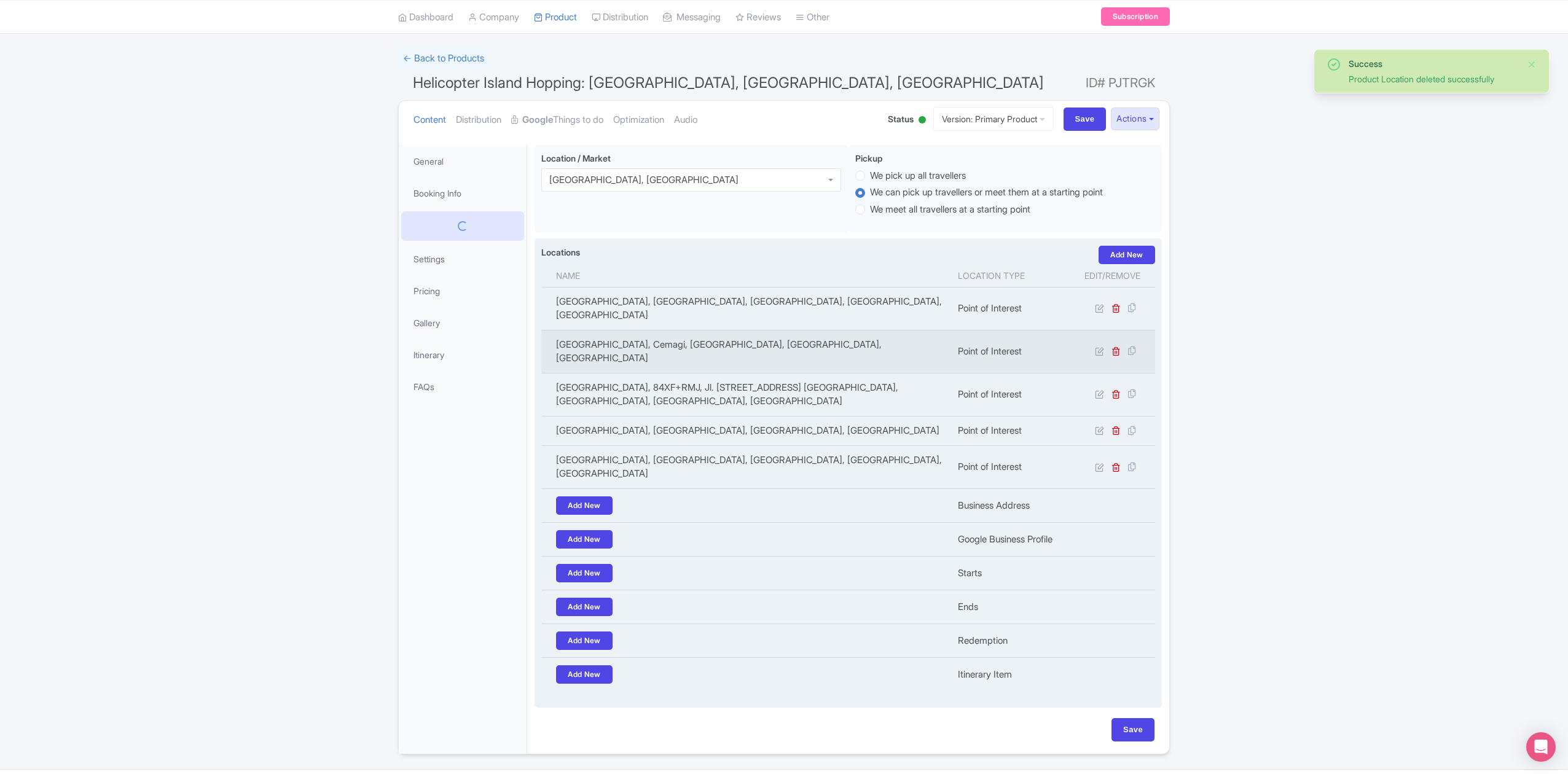
scroll to position [64, 0]
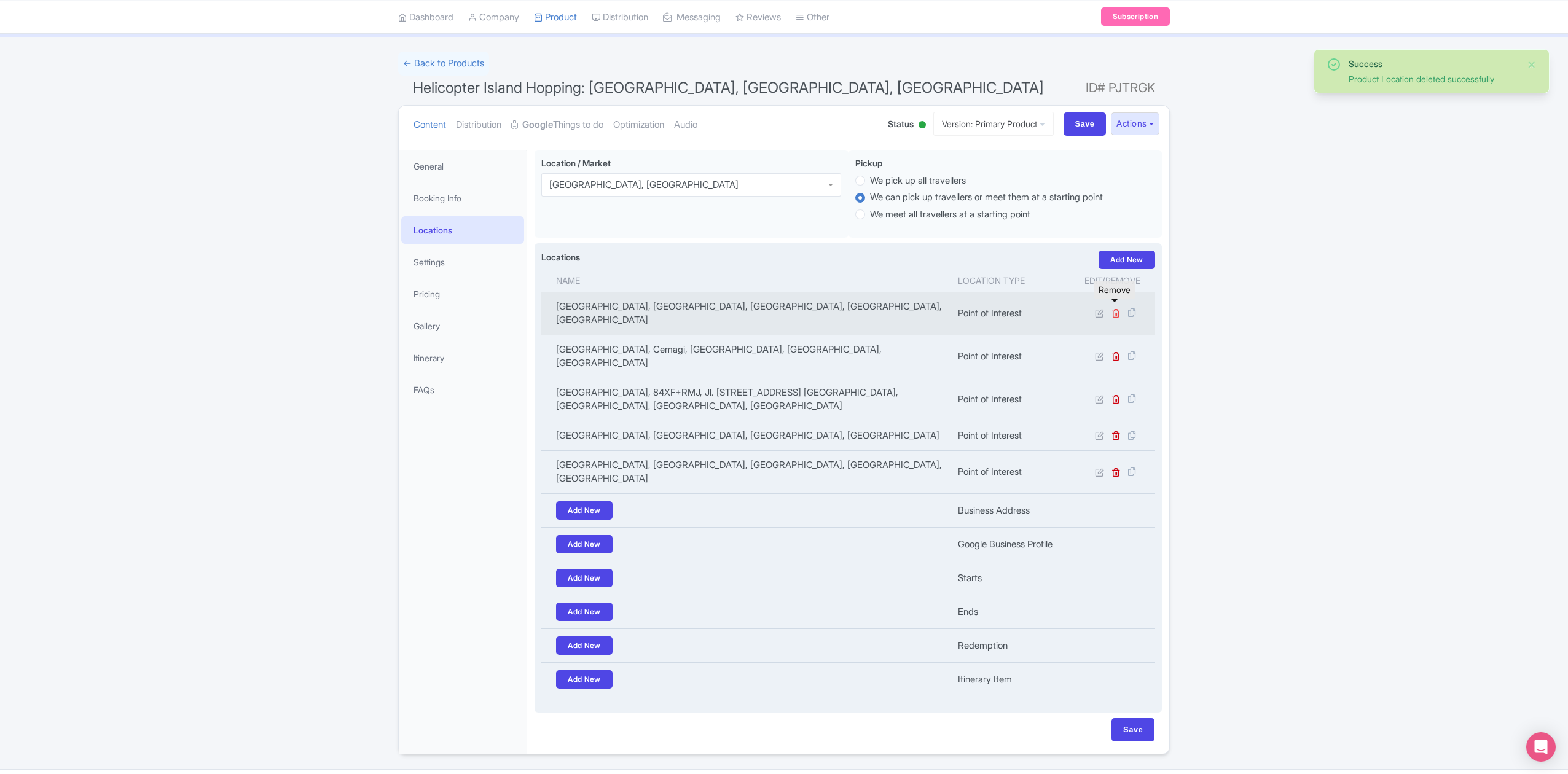
click at [1116, 308] on icon at bounding box center [1116, 313] width 9 height 9
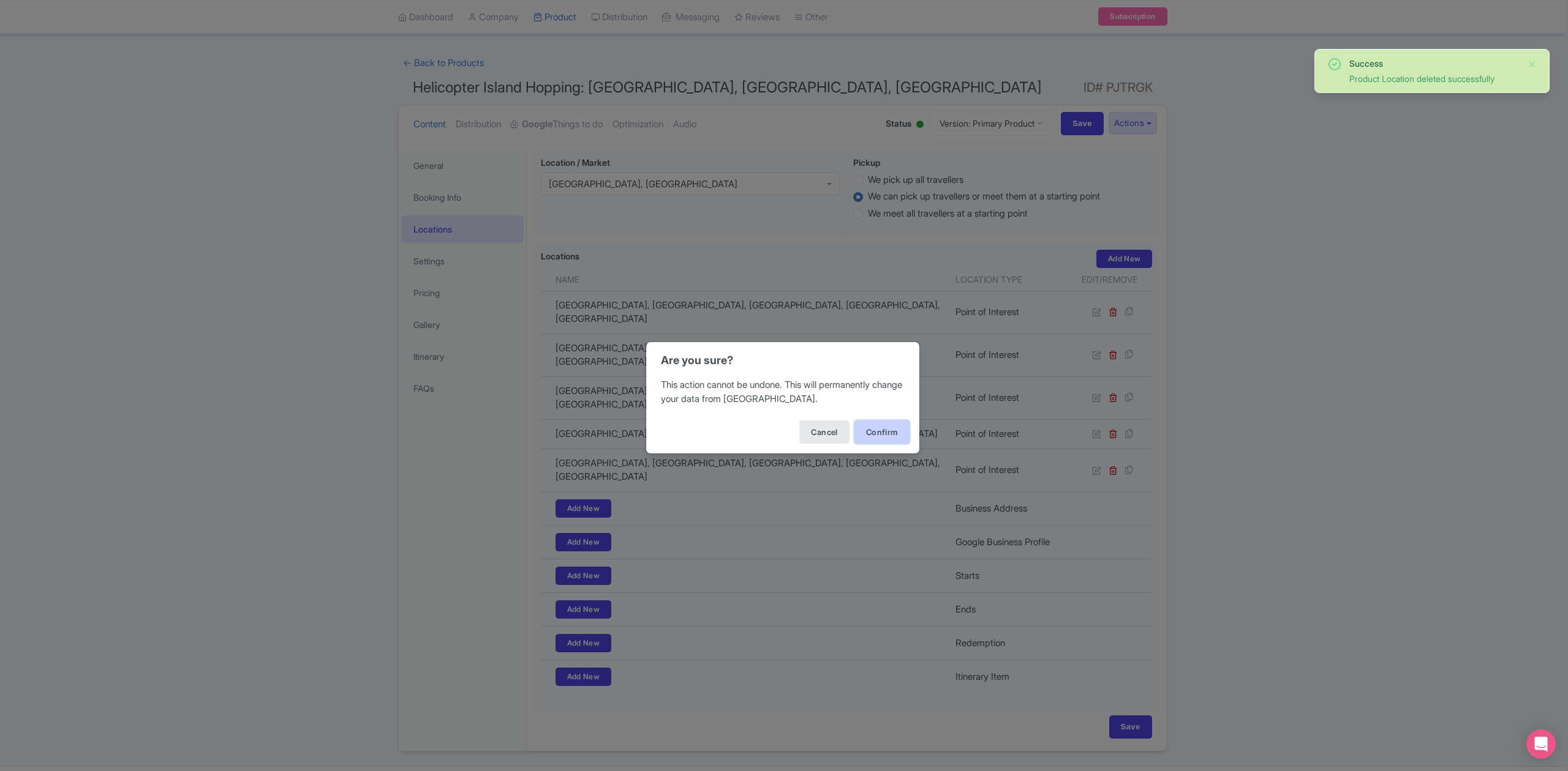
click at [895, 429] on button "Confirm" at bounding box center [882, 432] width 55 height 23
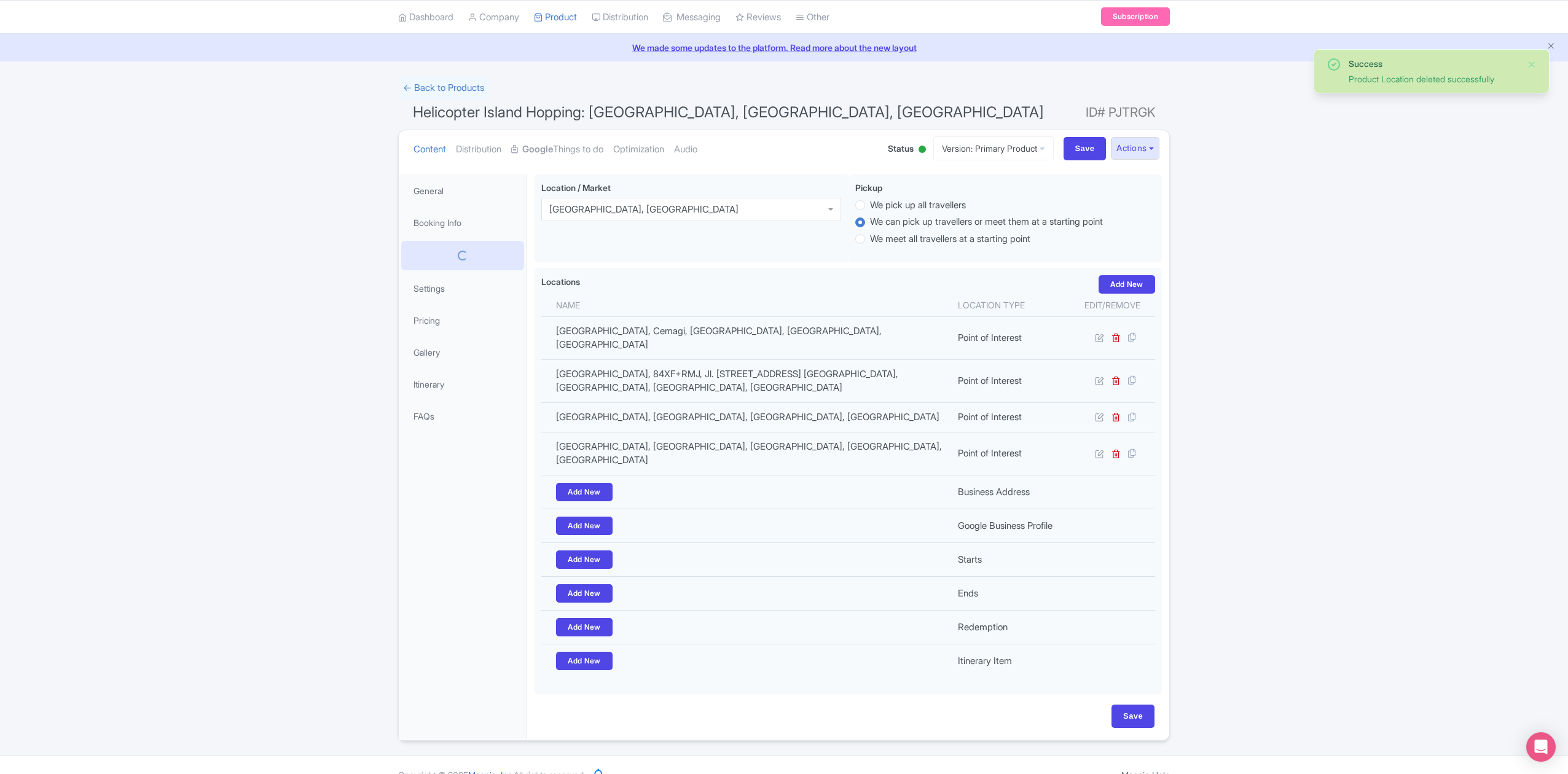
scroll to position [35, 0]
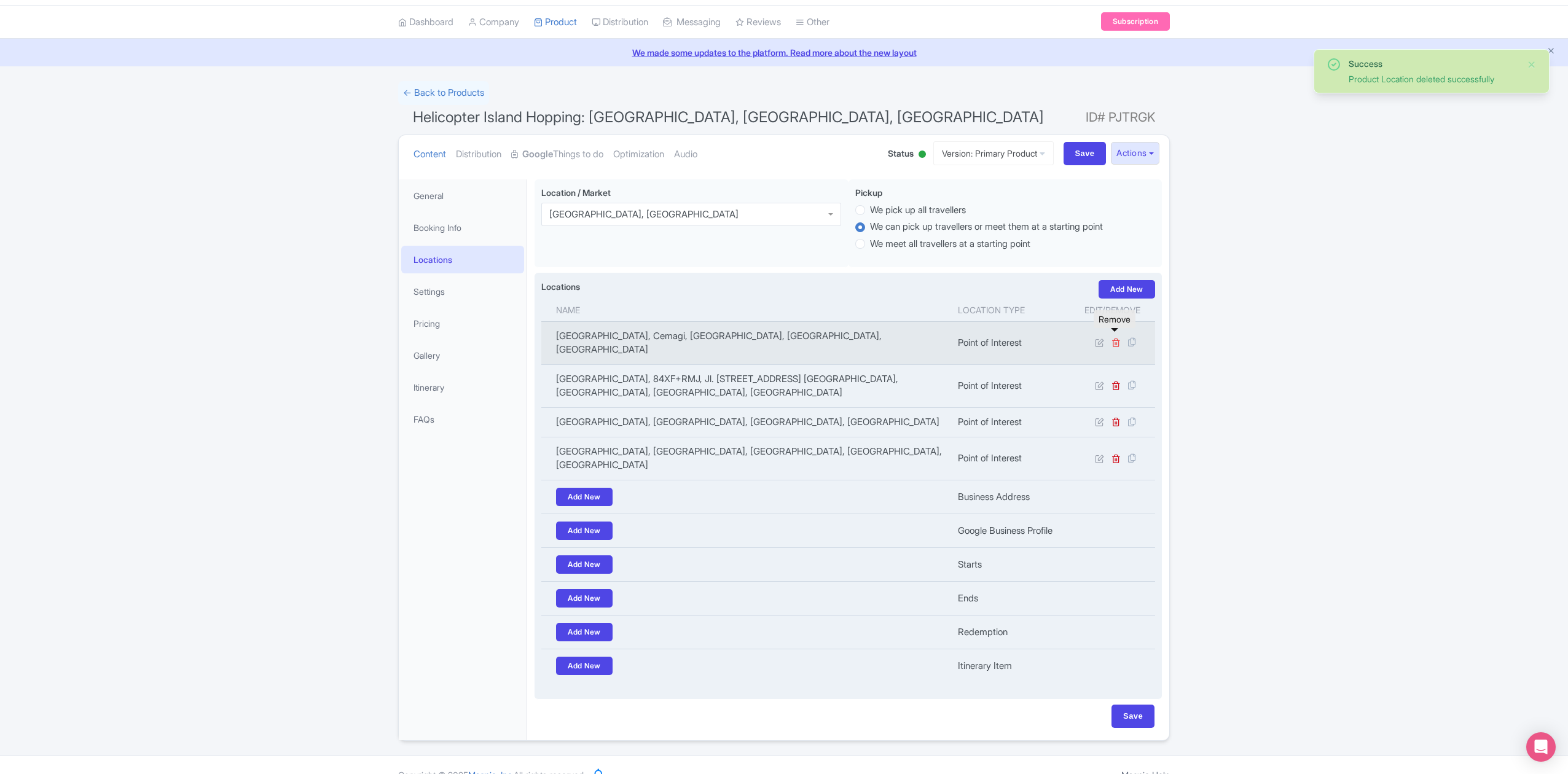
click at [1111, 339] on icon at bounding box center [1116, 343] width 9 height 9
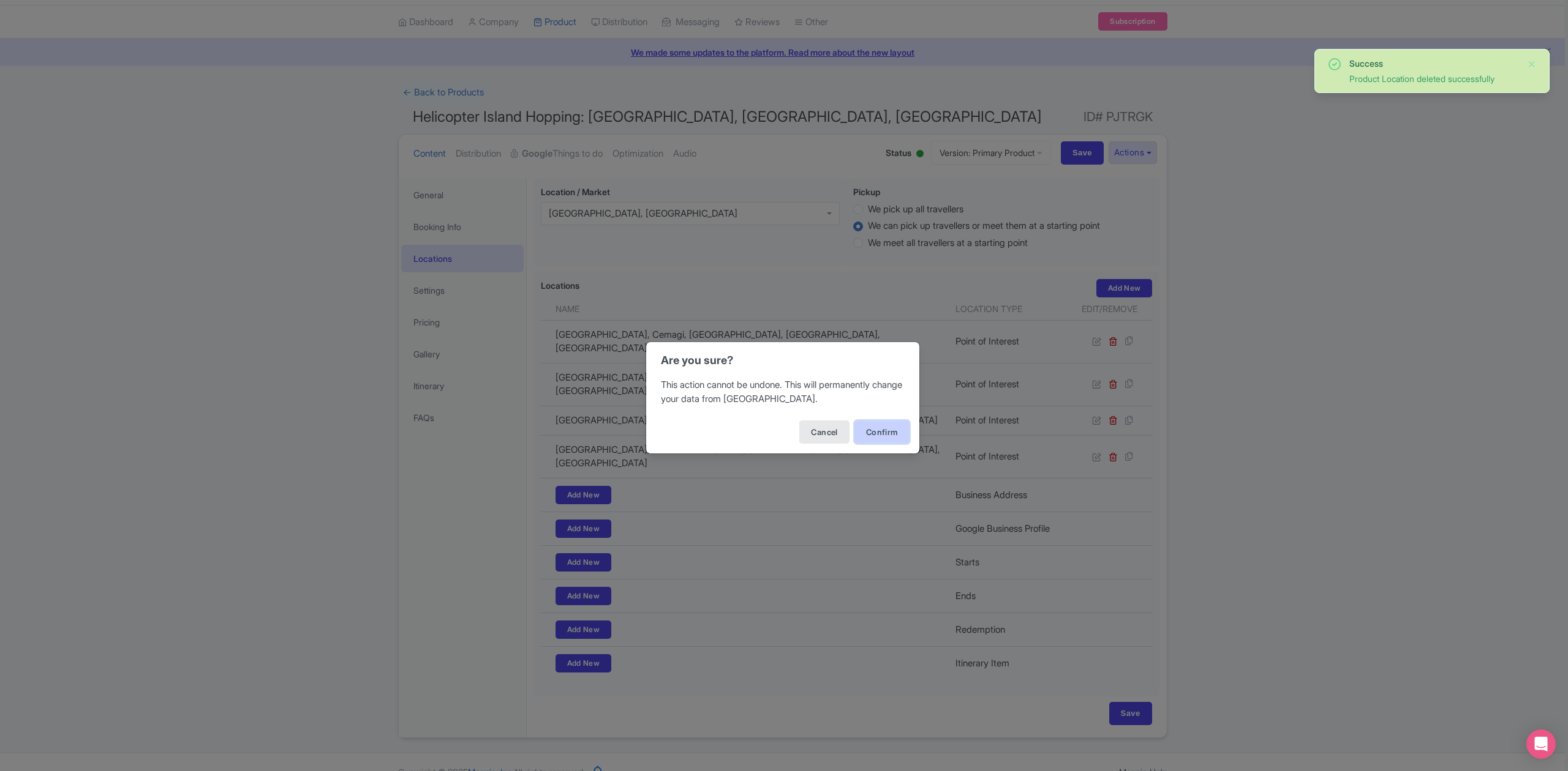
click at [877, 431] on button "Confirm" at bounding box center [882, 432] width 55 height 23
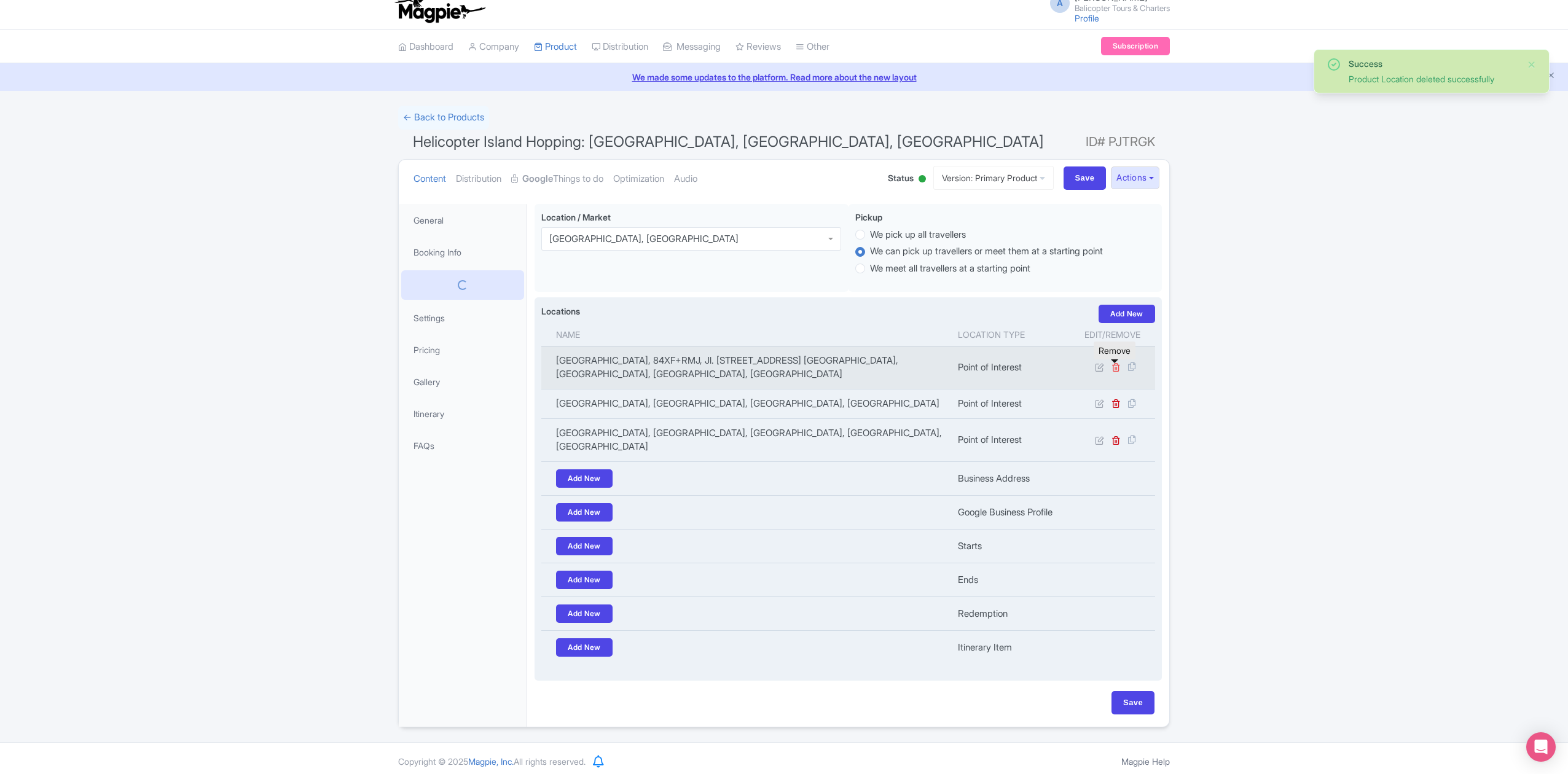
scroll to position [5, 0]
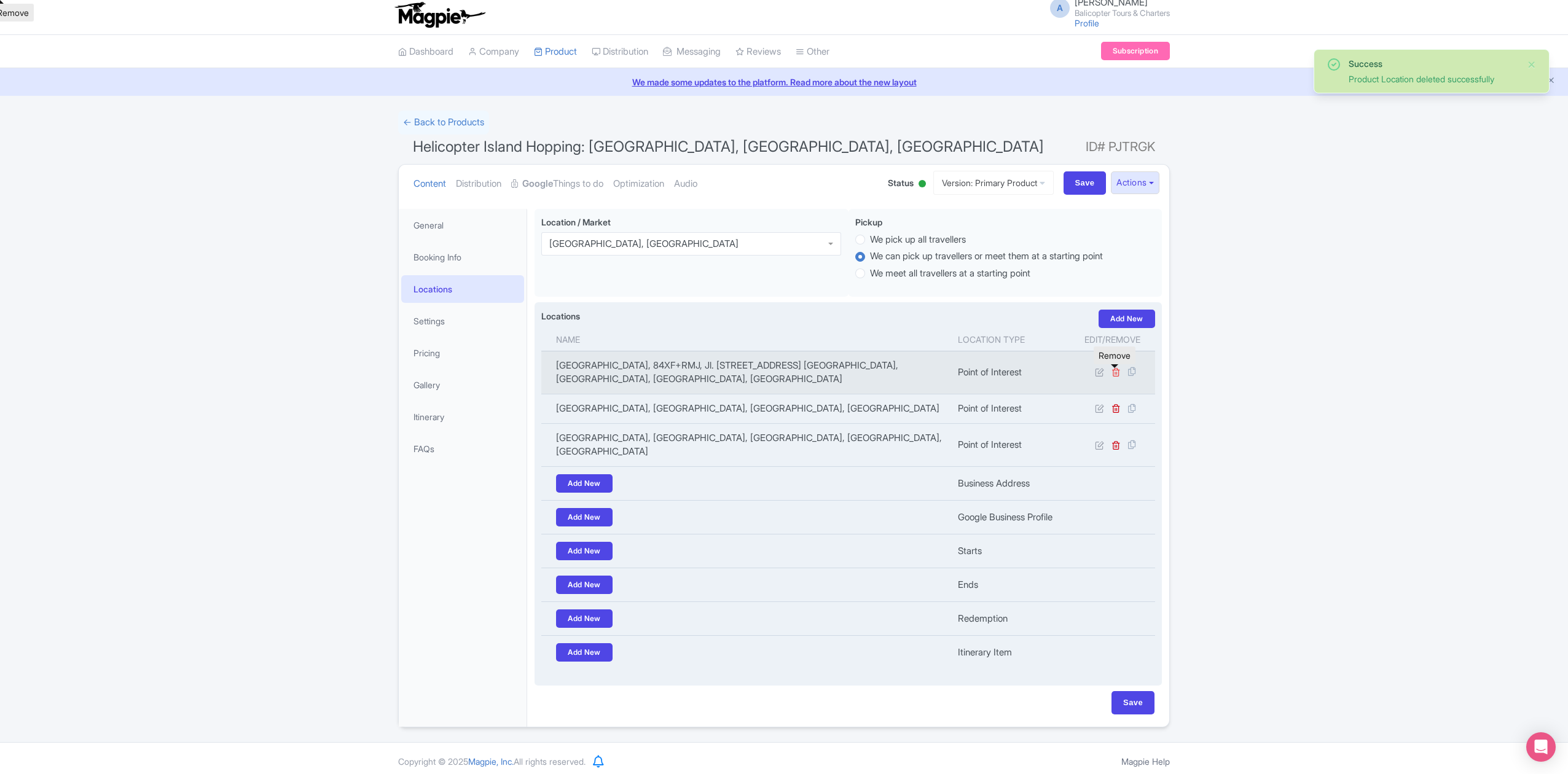
click at [1116, 372] on icon at bounding box center [1116, 372] width 9 height 9
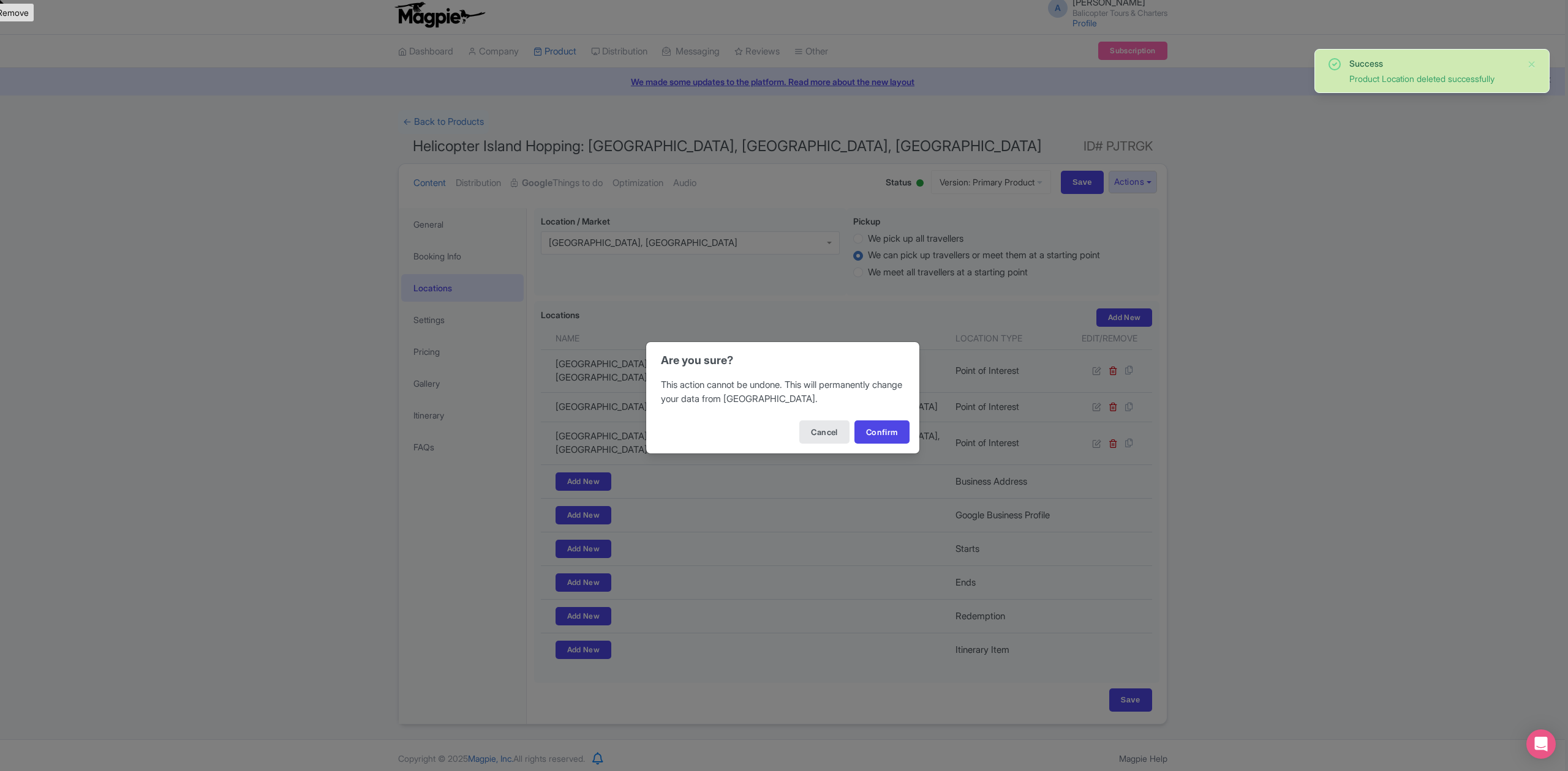
click at [908, 426] on div "Cancel Confirm" at bounding box center [782, 432] width 273 height 43
click at [902, 429] on button "Confirm" at bounding box center [882, 432] width 55 height 23
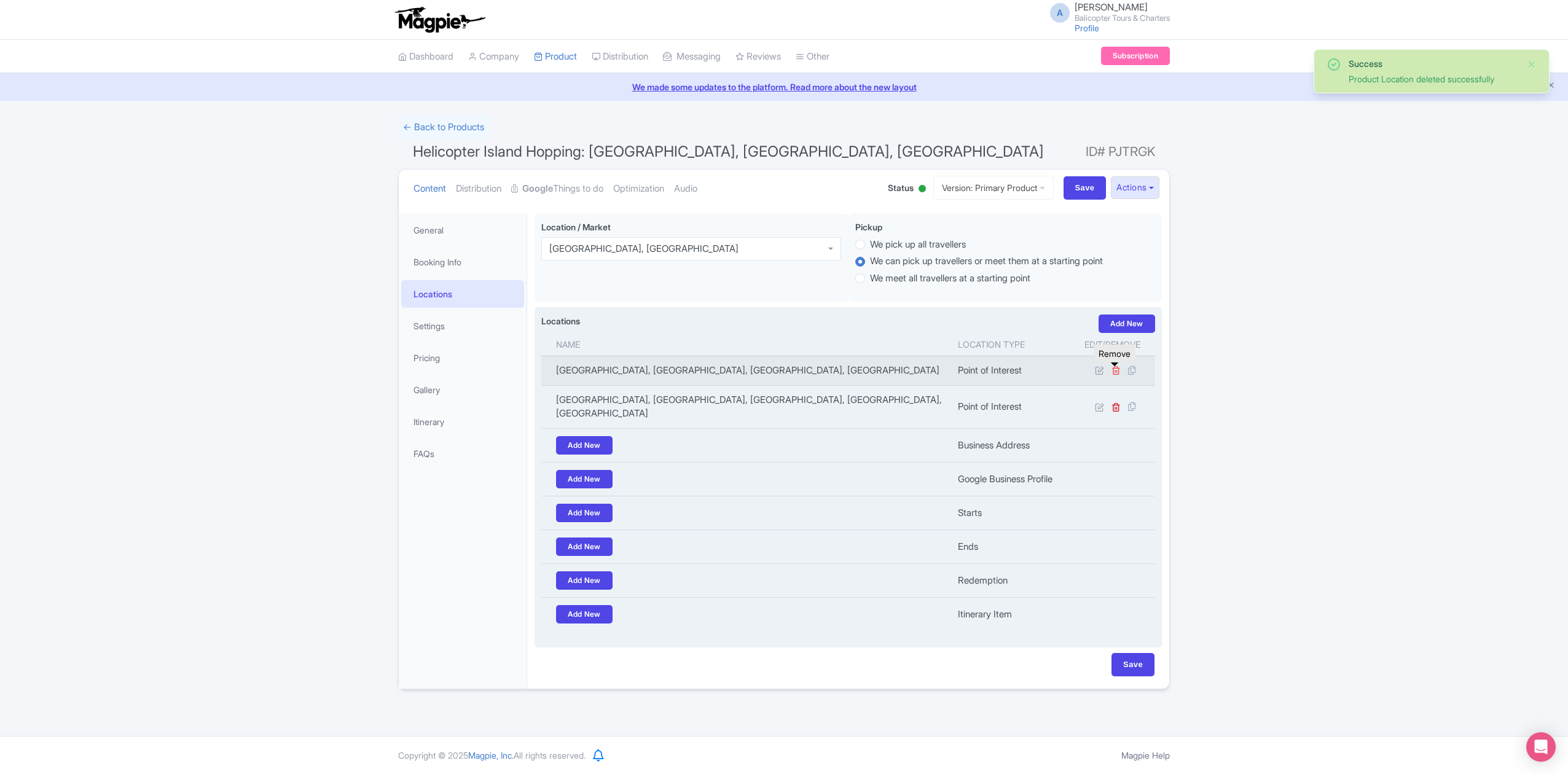
click at [1115, 372] on icon at bounding box center [1116, 370] width 9 height 9
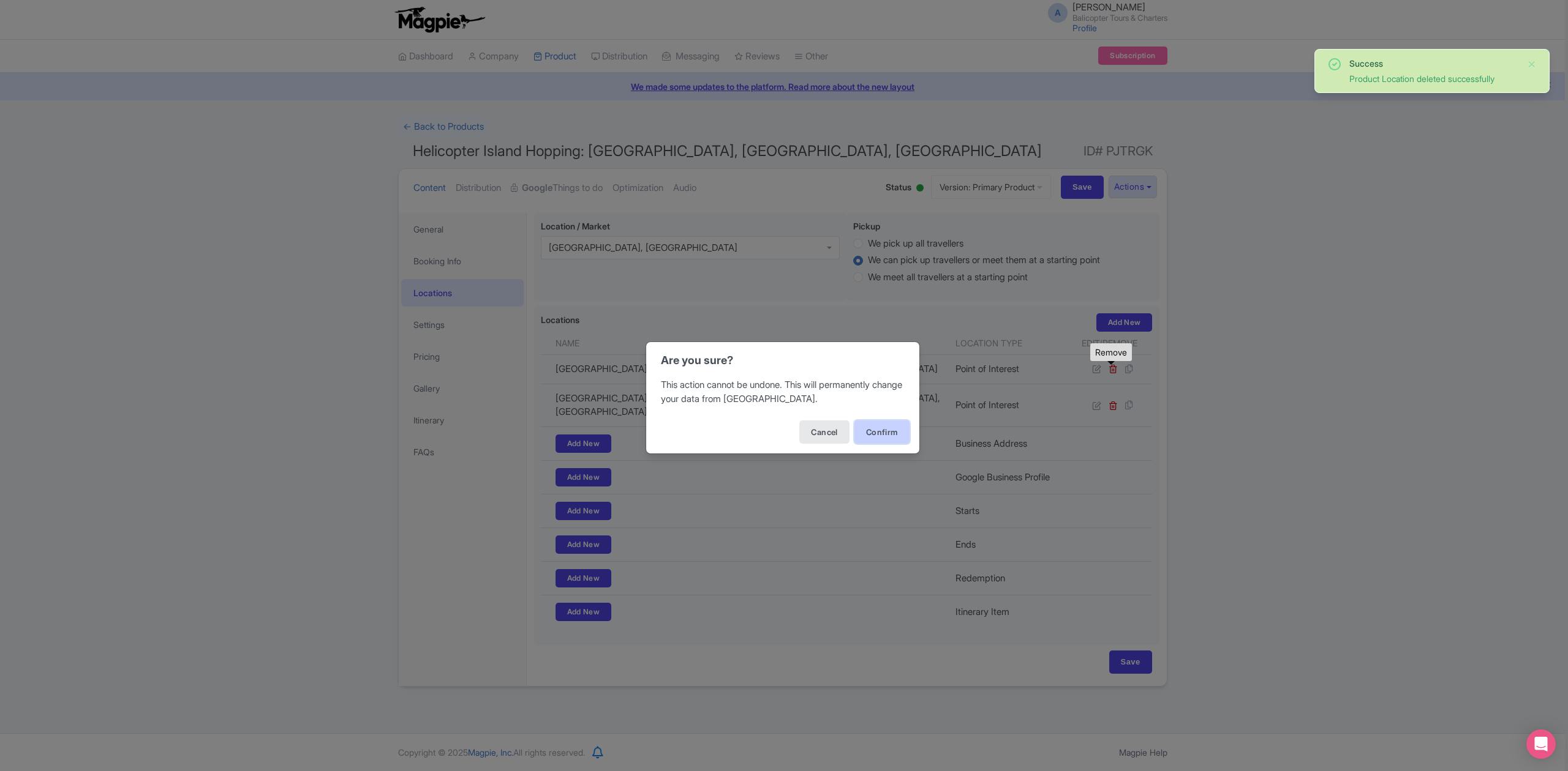
click at [868, 434] on button "Confirm" at bounding box center [882, 432] width 55 height 23
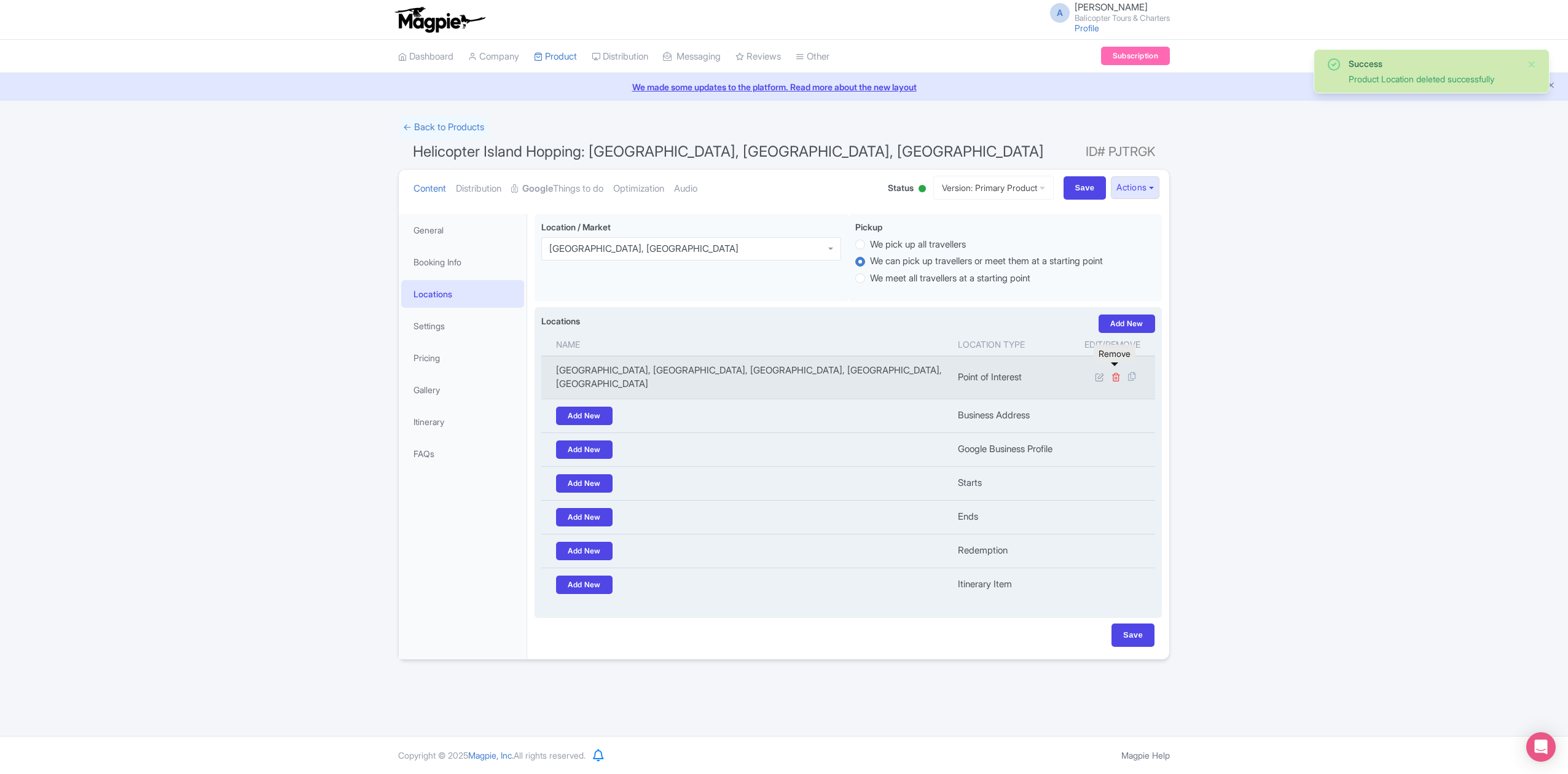
click at [1119, 372] on icon at bounding box center [1116, 377] width 9 height 9
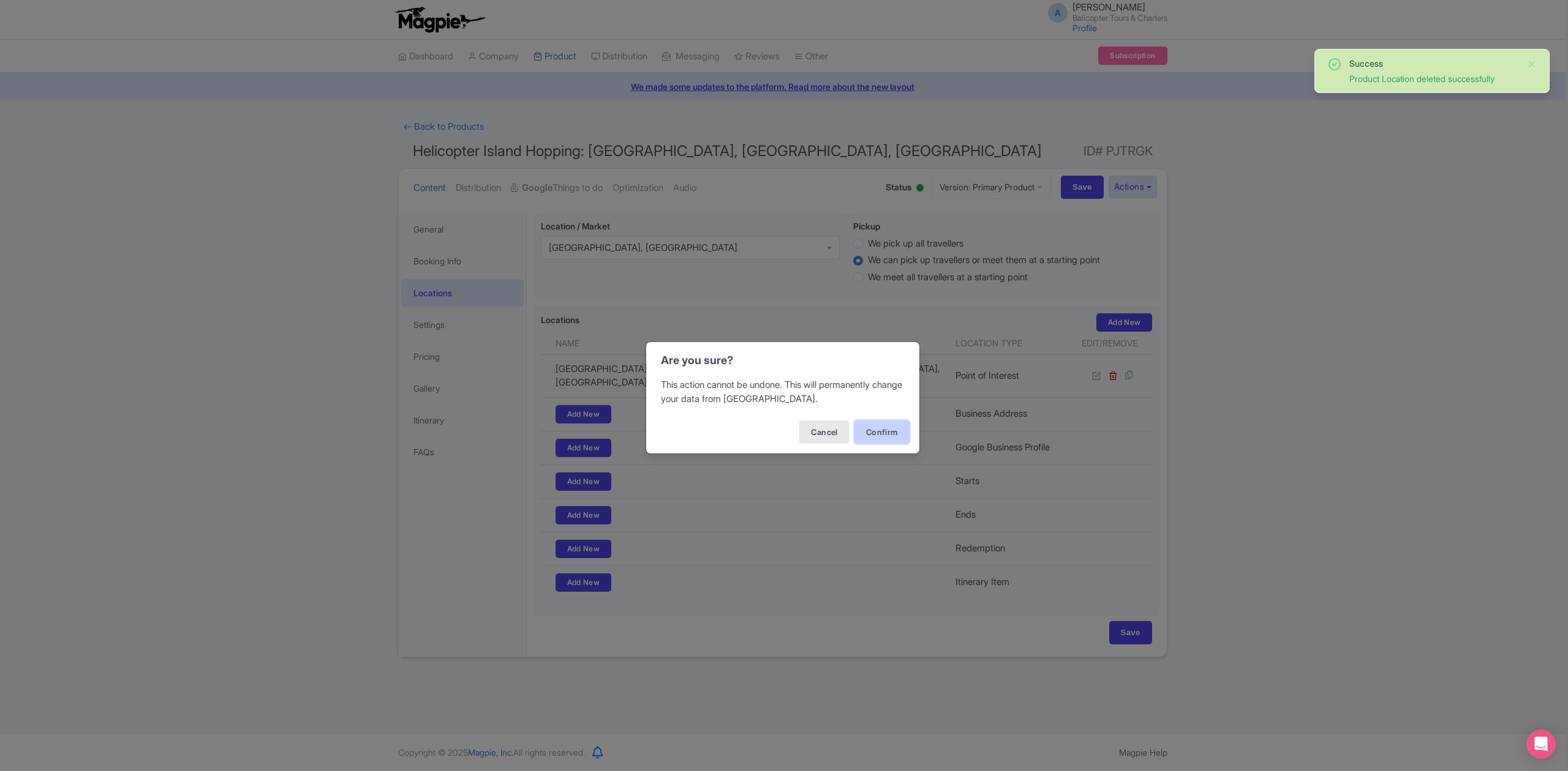
click at [894, 434] on button "Confirm" at bounding box center [882, 432] width 55 height 23
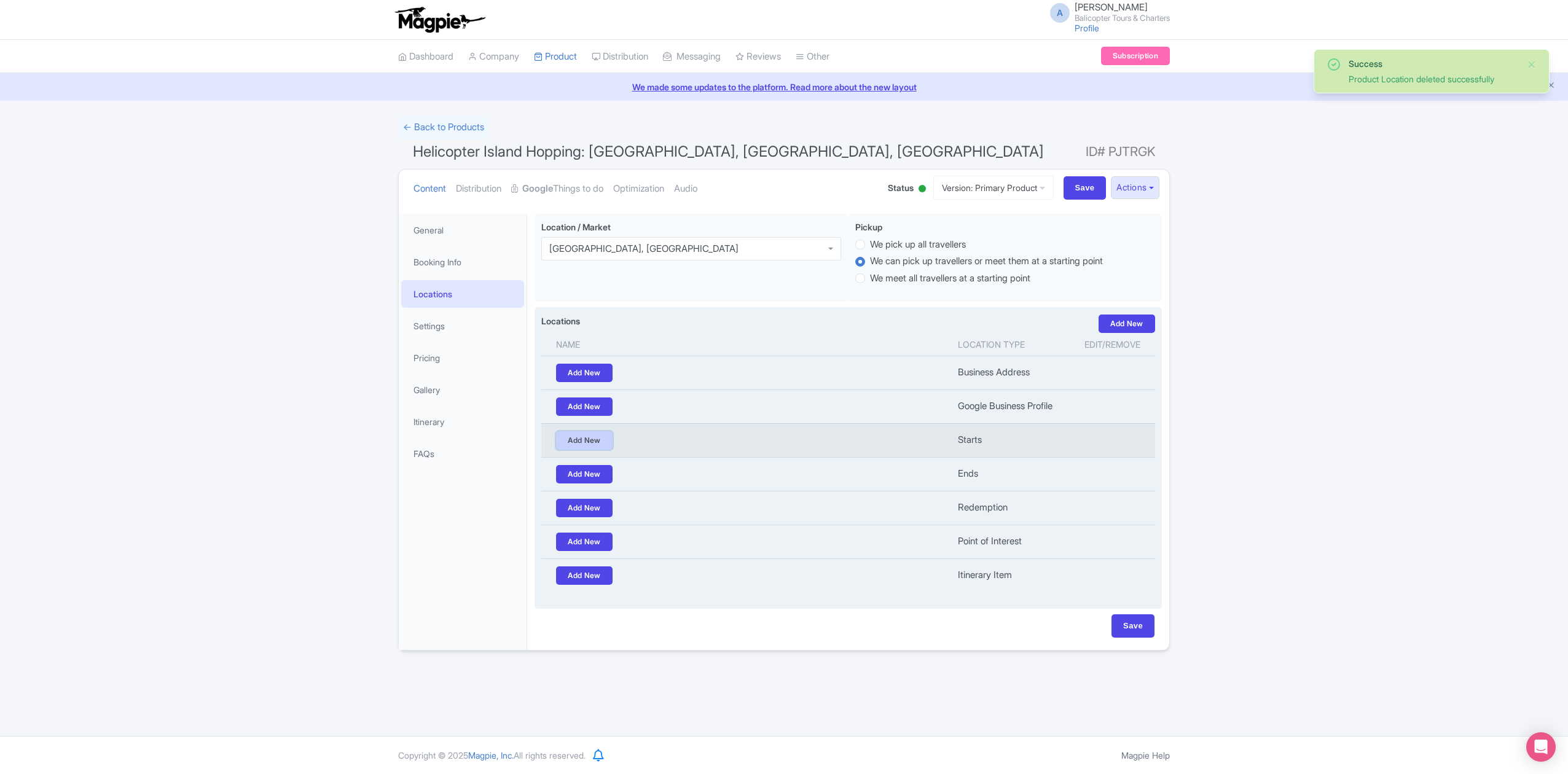
click at [597, 443] on link "Add New" at bounding box center [584, 440] width 57 height 18
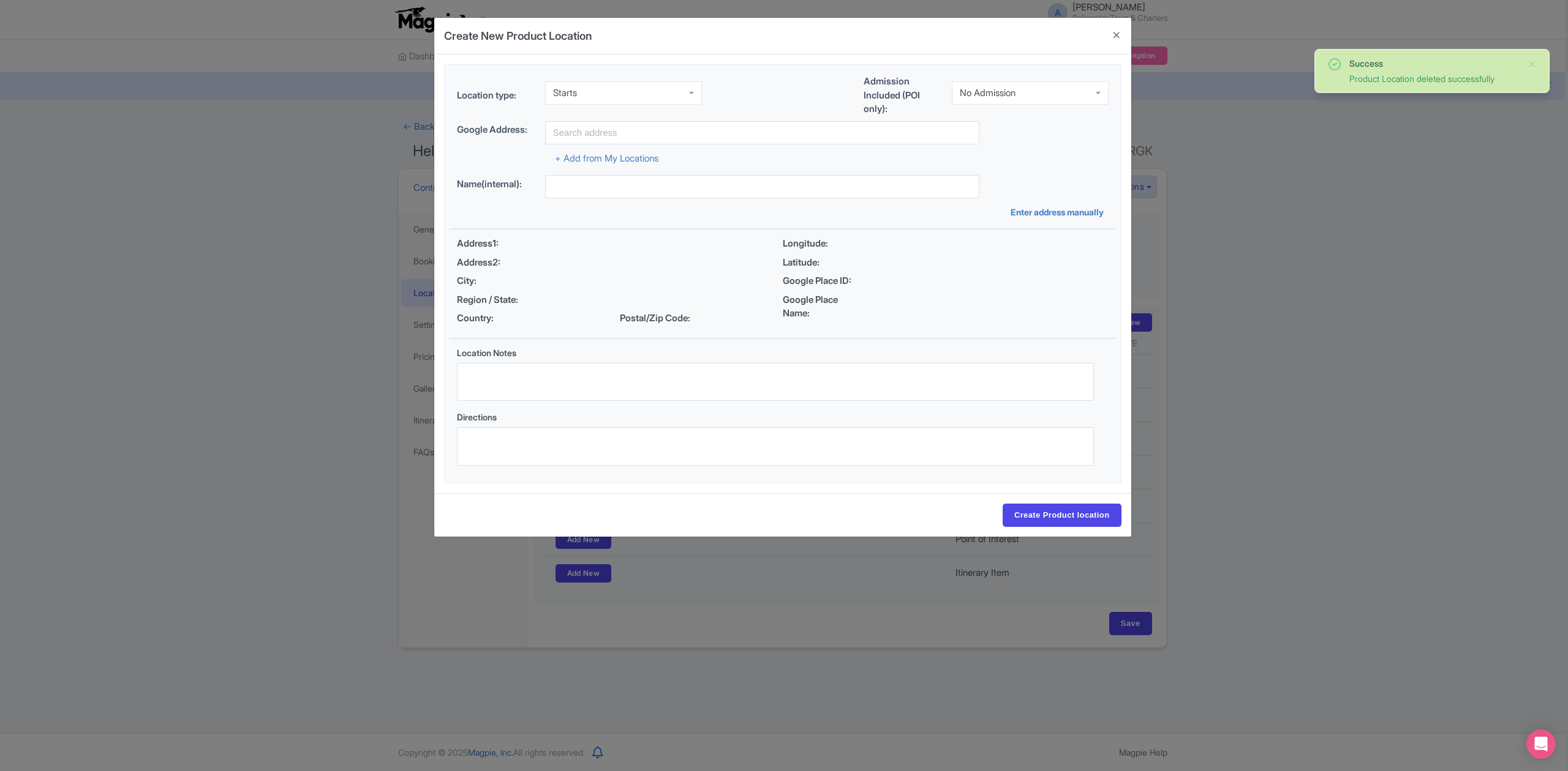
click at [969, 91] on div "No Admission" at bounding box center [987, 93] width 56 height 11
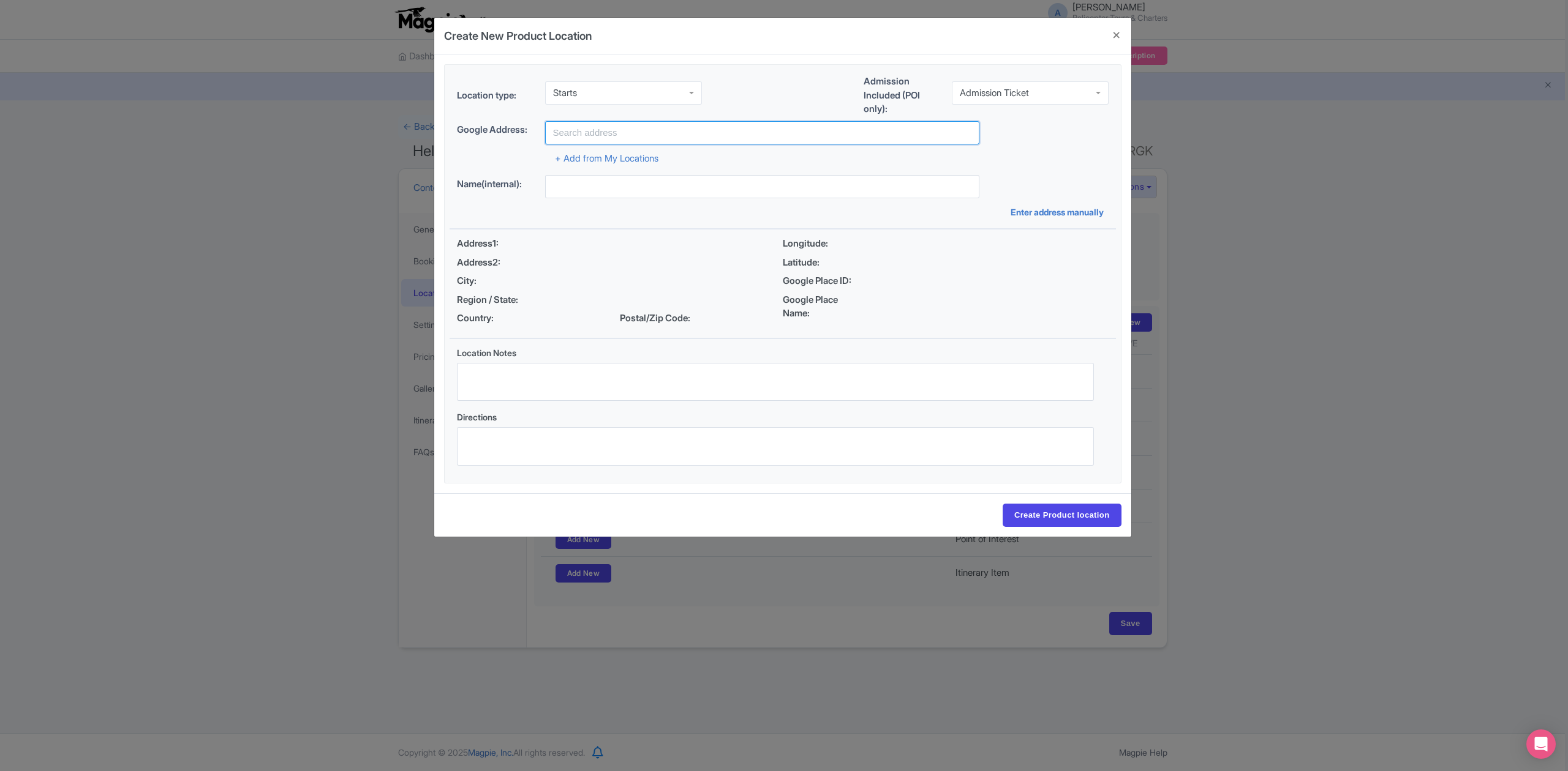
click at [752, 129] on input "text" at bounding box center [761, 132] width 434 height 23
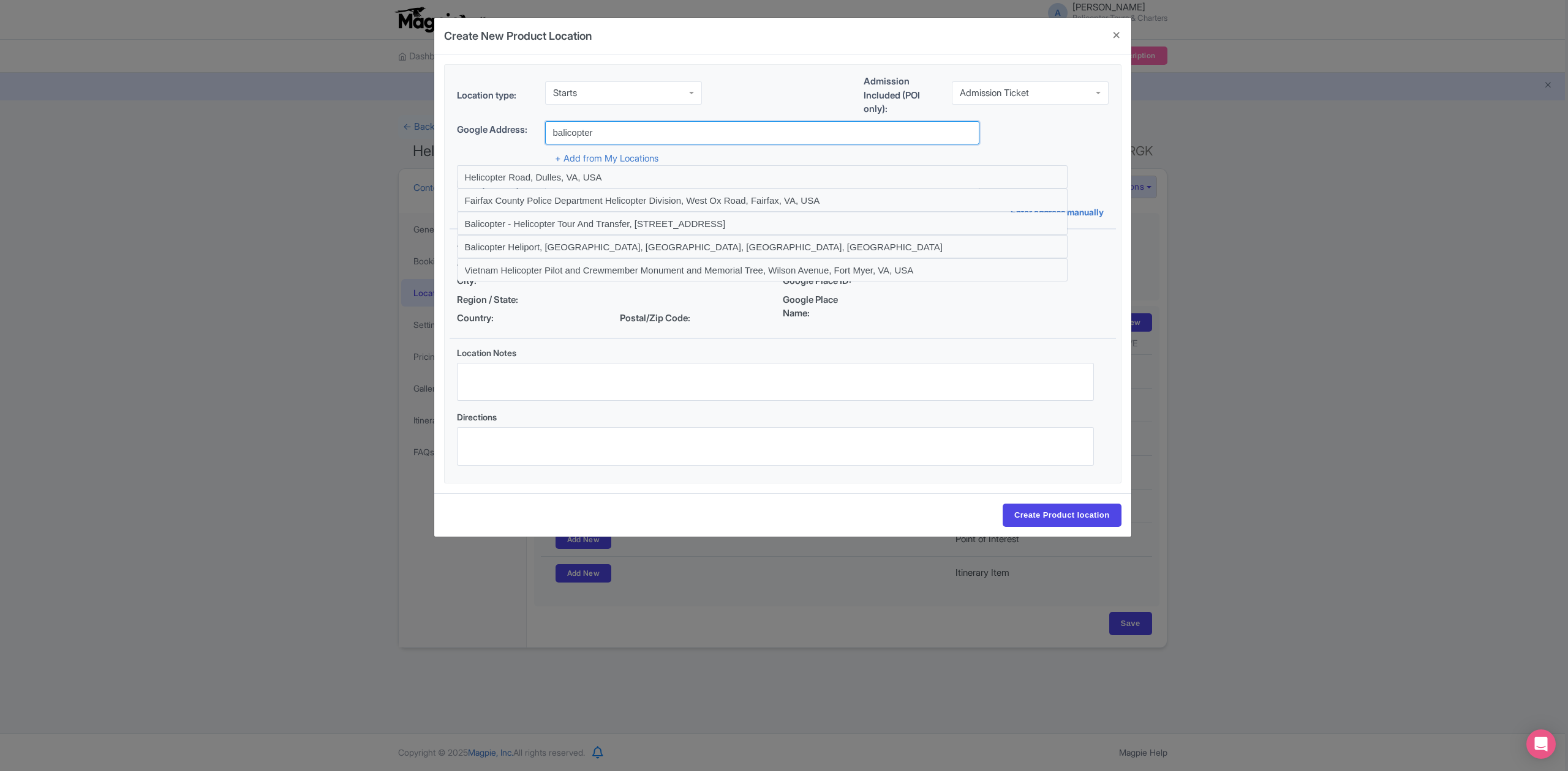
type input "Balicopter Heliport, [GEOGRAPHIC_DATA], [GEOGRAPHIC_DATA], [GEOGRAPHIC_DATA], […"
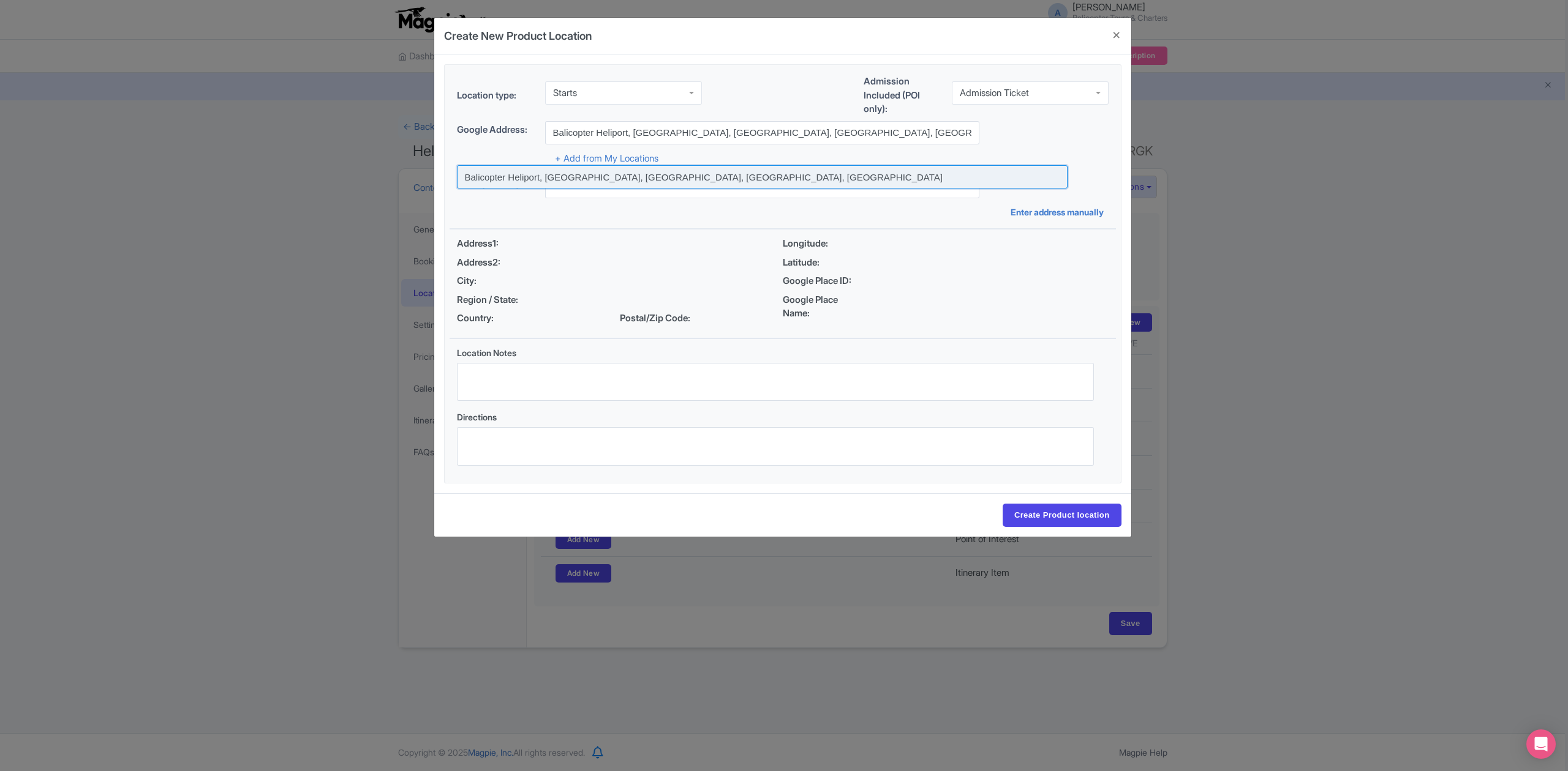
click at [764, 178] on input at bounding box center [761, 177] width 611 height 23
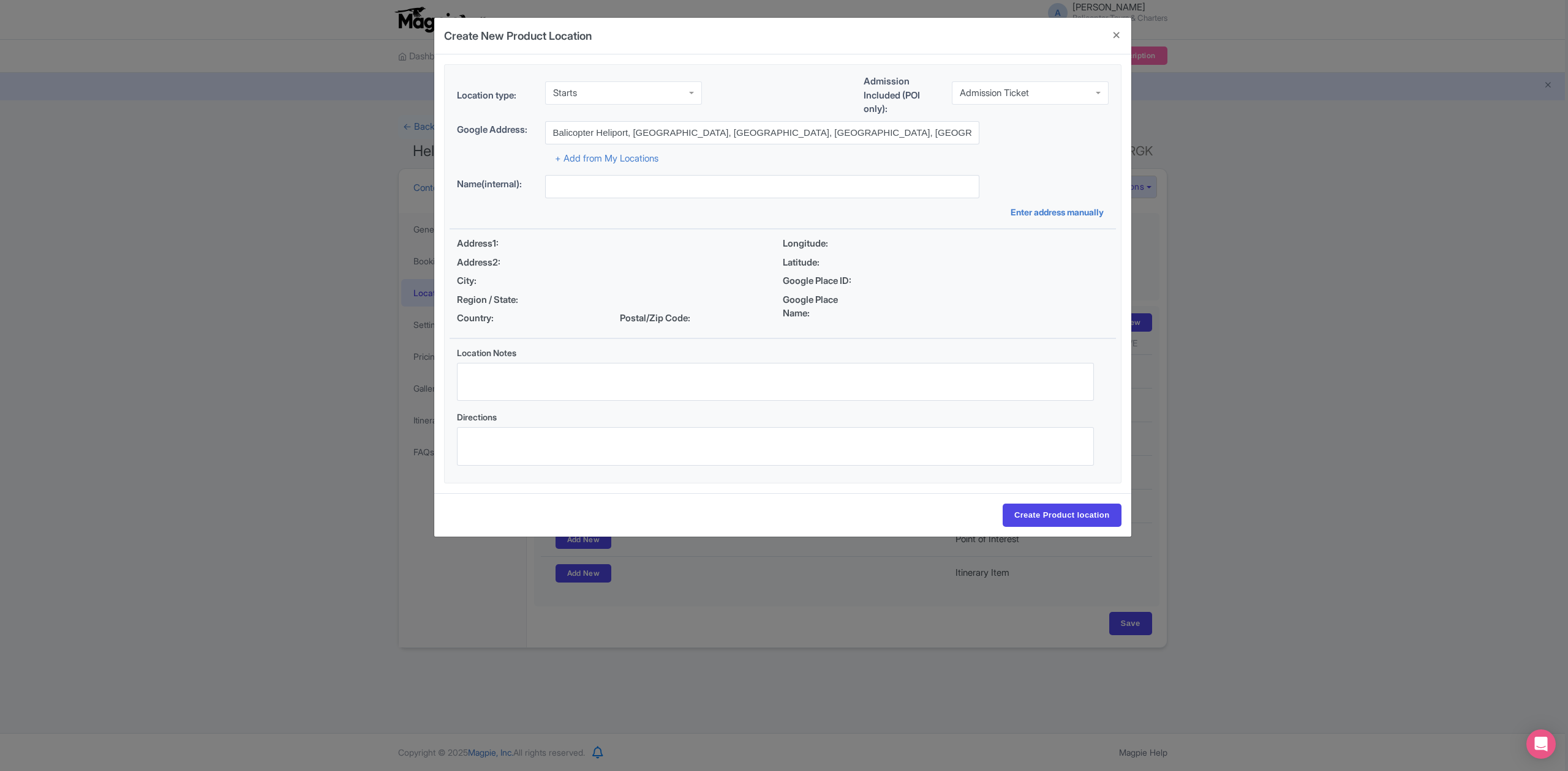
type input "Balicopter Heliport, [GEOGRAPHIC_DATA], [GEOGRAPHIC_DATA], [GEOGRAPHIC_DATA], […"
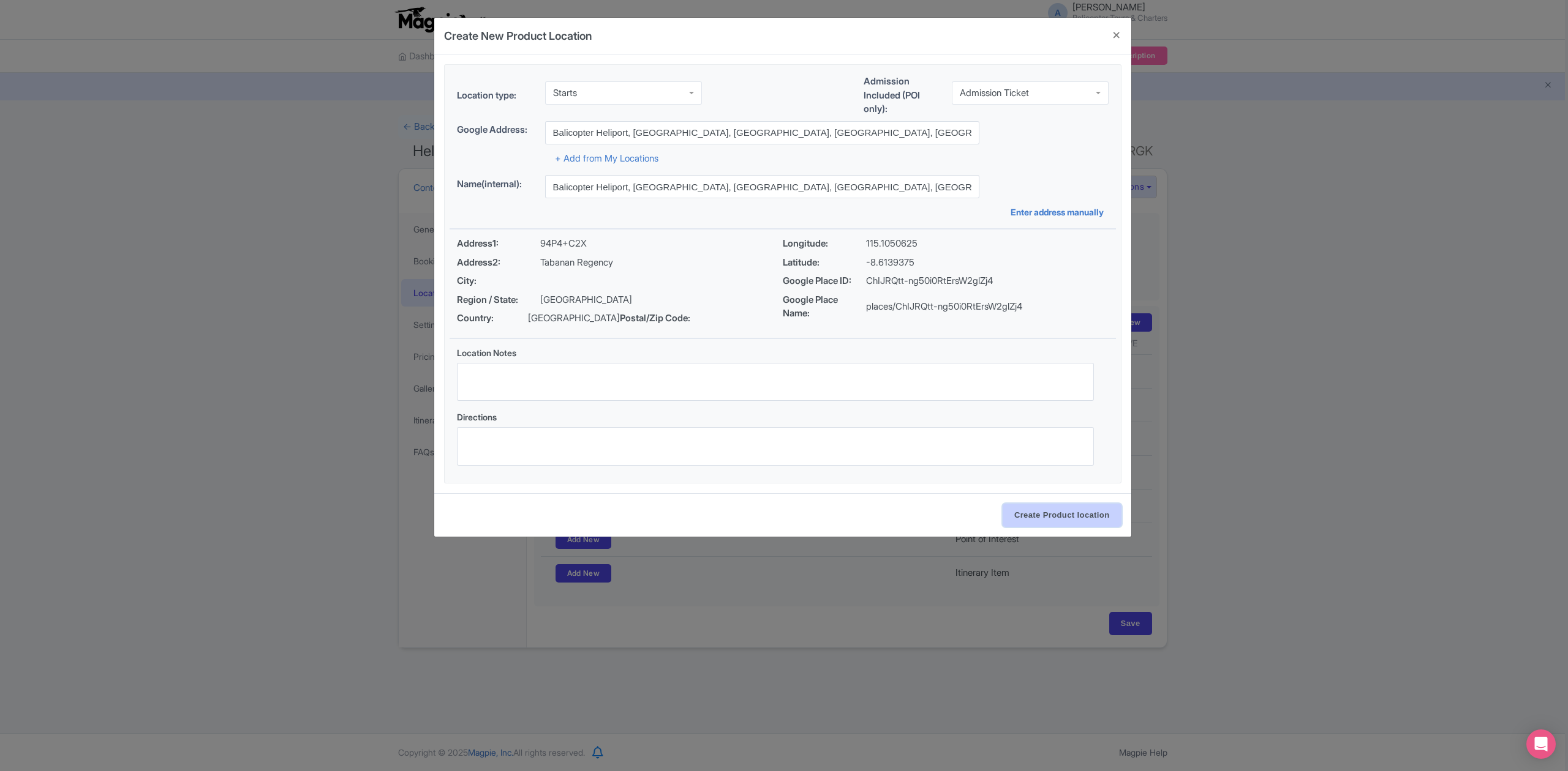
click at [1054, 521] on input "Create Product location" at bounding box center [1062, 515] width 119 height 23
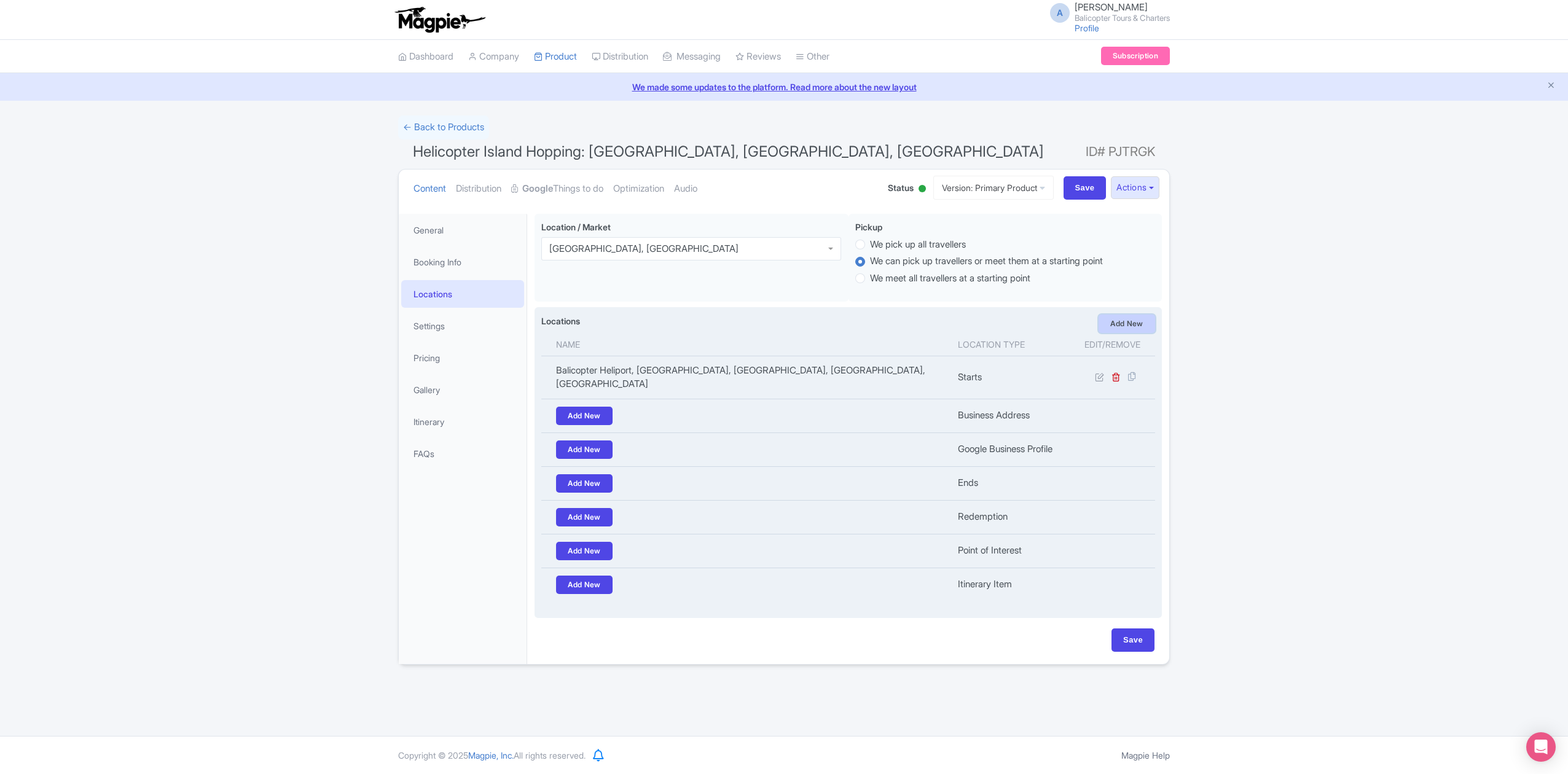
click at [1122, 327] on link "Add New" at bounding box center [1127, 324] width 57 height 18
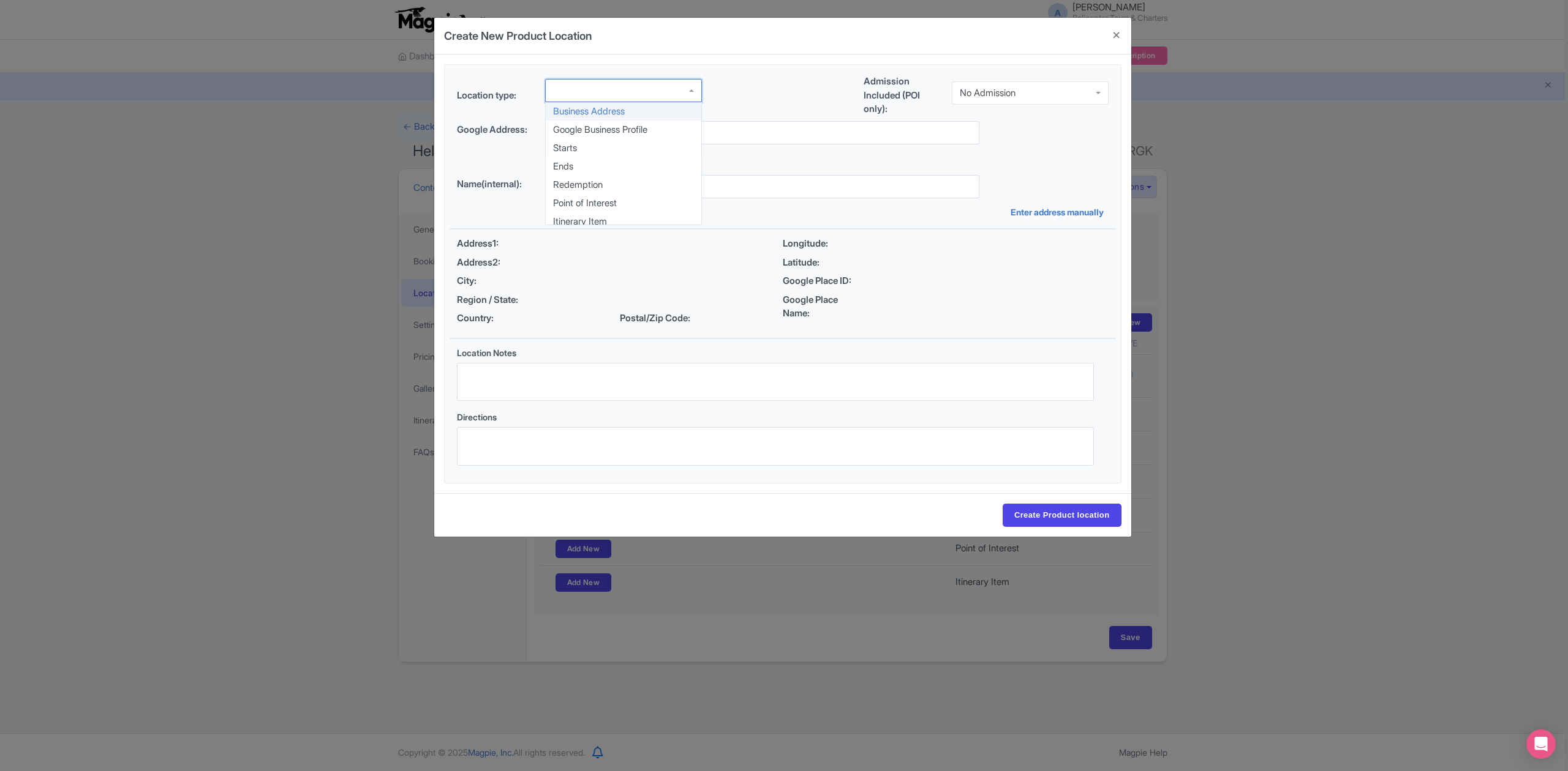
click at [667, 93] on div at bounding box center [623, 90] width 157 height 23
click at [1041, 84] on div "No Admission" at bounding box center [1030, 93] width 157 height 23
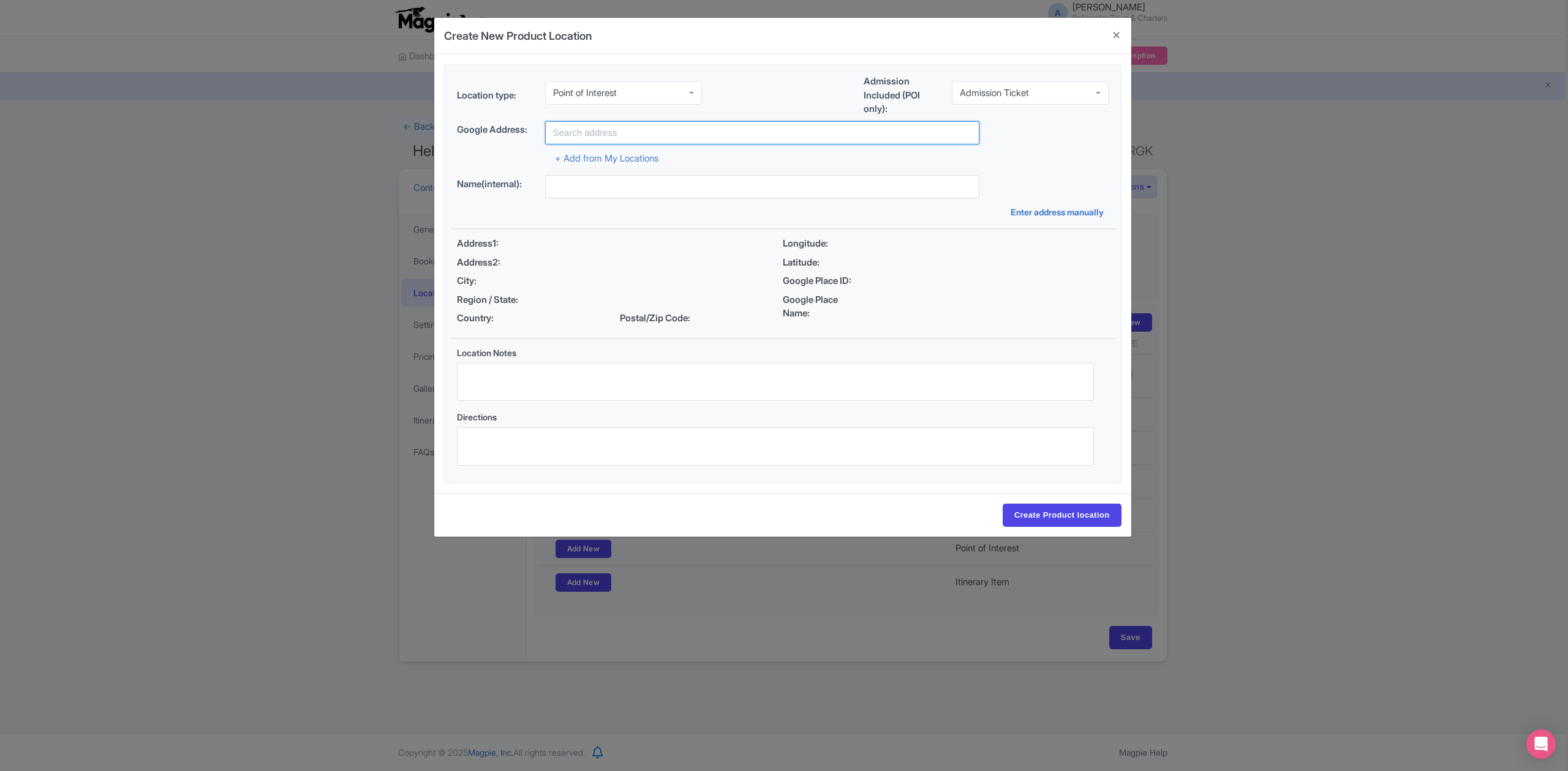
click at [694, 135] on input "text" at bounding box center [761, 132] width 434 height 23
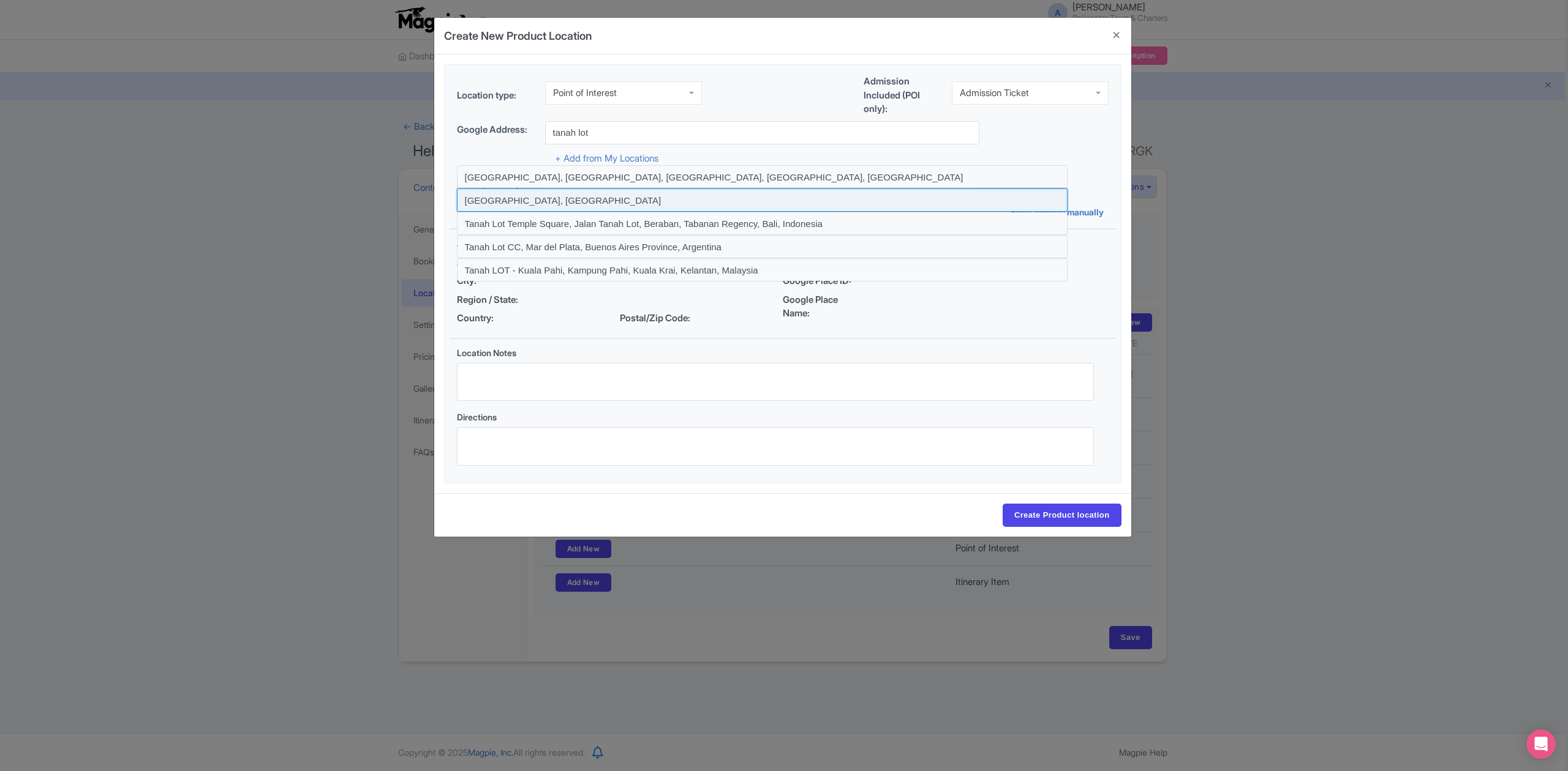
click at [561, 197] on input at bounding box center [761, 200] width 611 height 23
type input "[GEOGRAPHIC_DATA], [GEOGRAPHIC_DATA]"
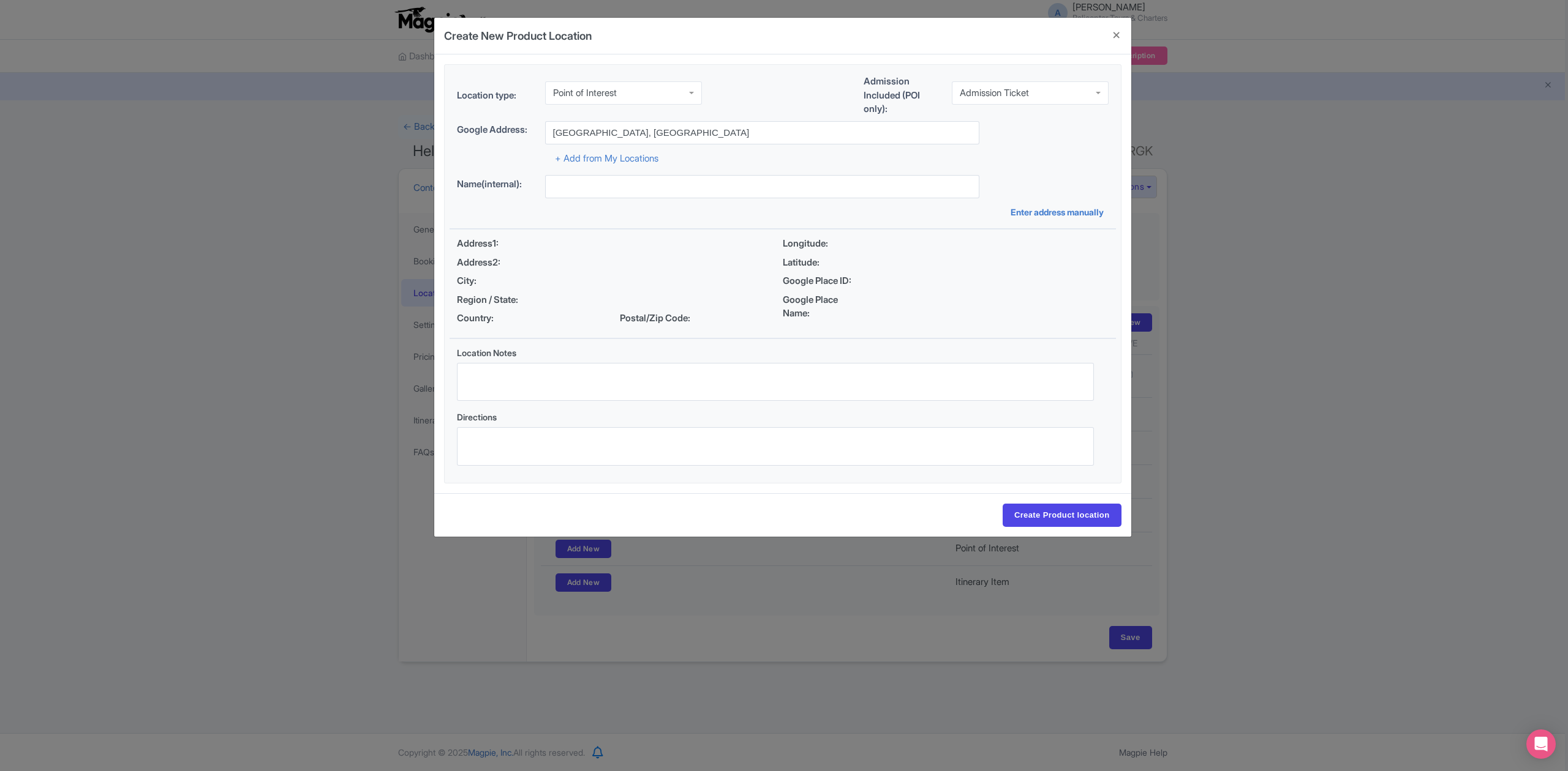
type input "[GEOGRAPHIC_DATA], [GEOGRAPHIC_DATA]"
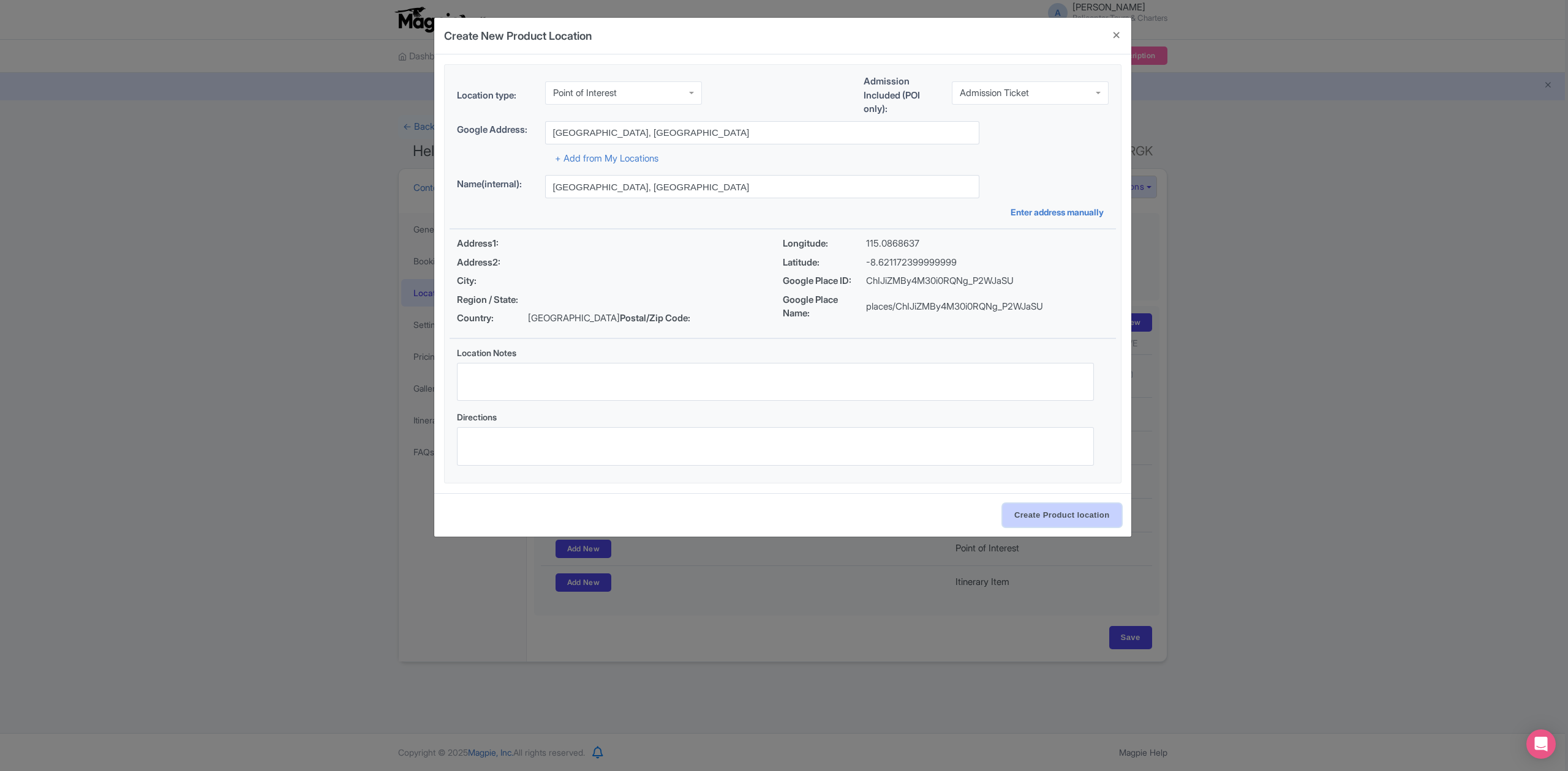
click at [1047, 523] on input "Create Product location" at bounding box center [1062, 515] width 119 height 23
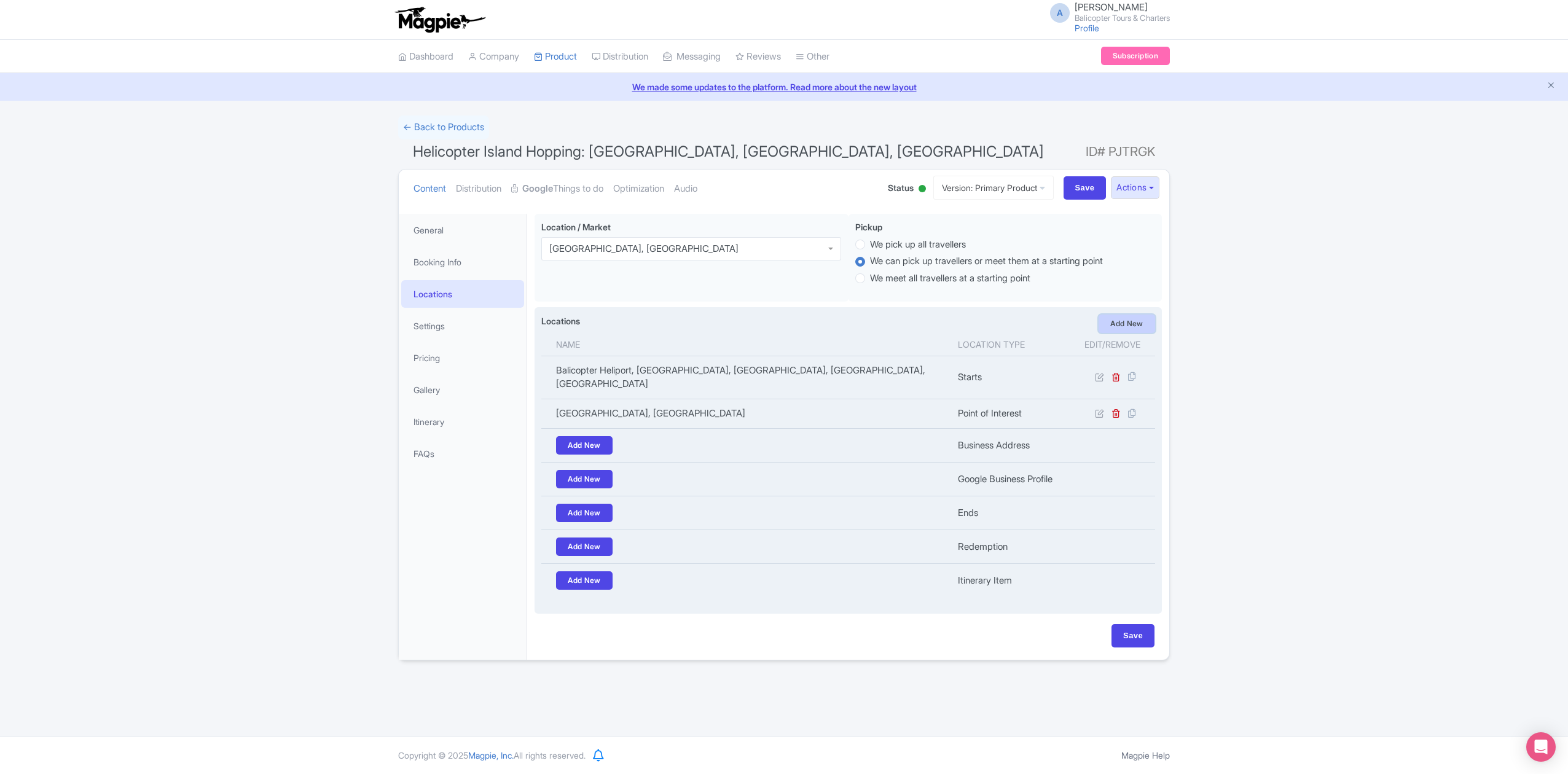
click at [1134, 320] on link "Add New" at bounding box center [1127, 324] width 57 height 18
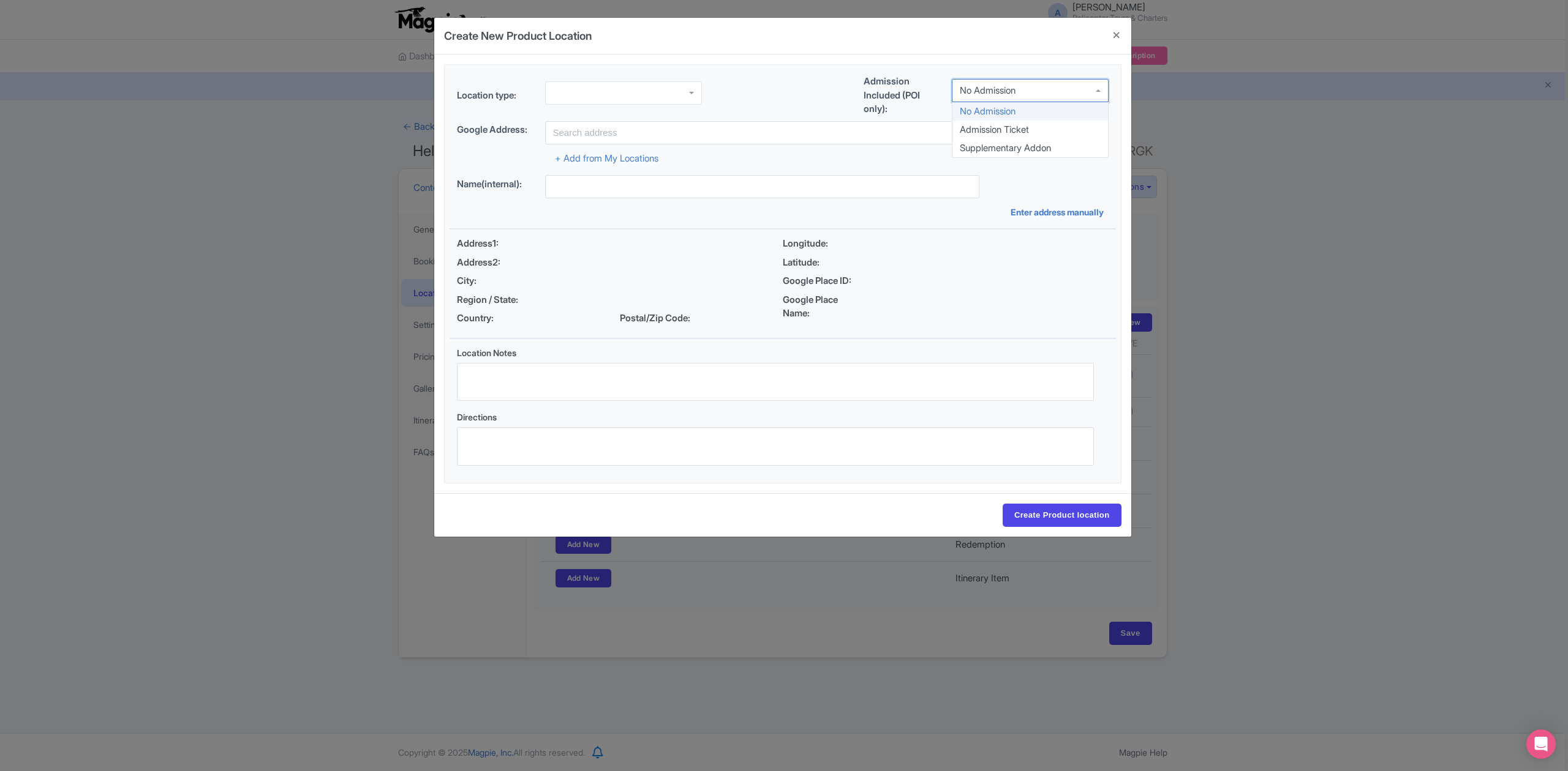
click at [973, 103] on div "No Admission No Admission Admission Ticket Supplementary Addon" at bounding box center [1030, 93] width 157 height 28
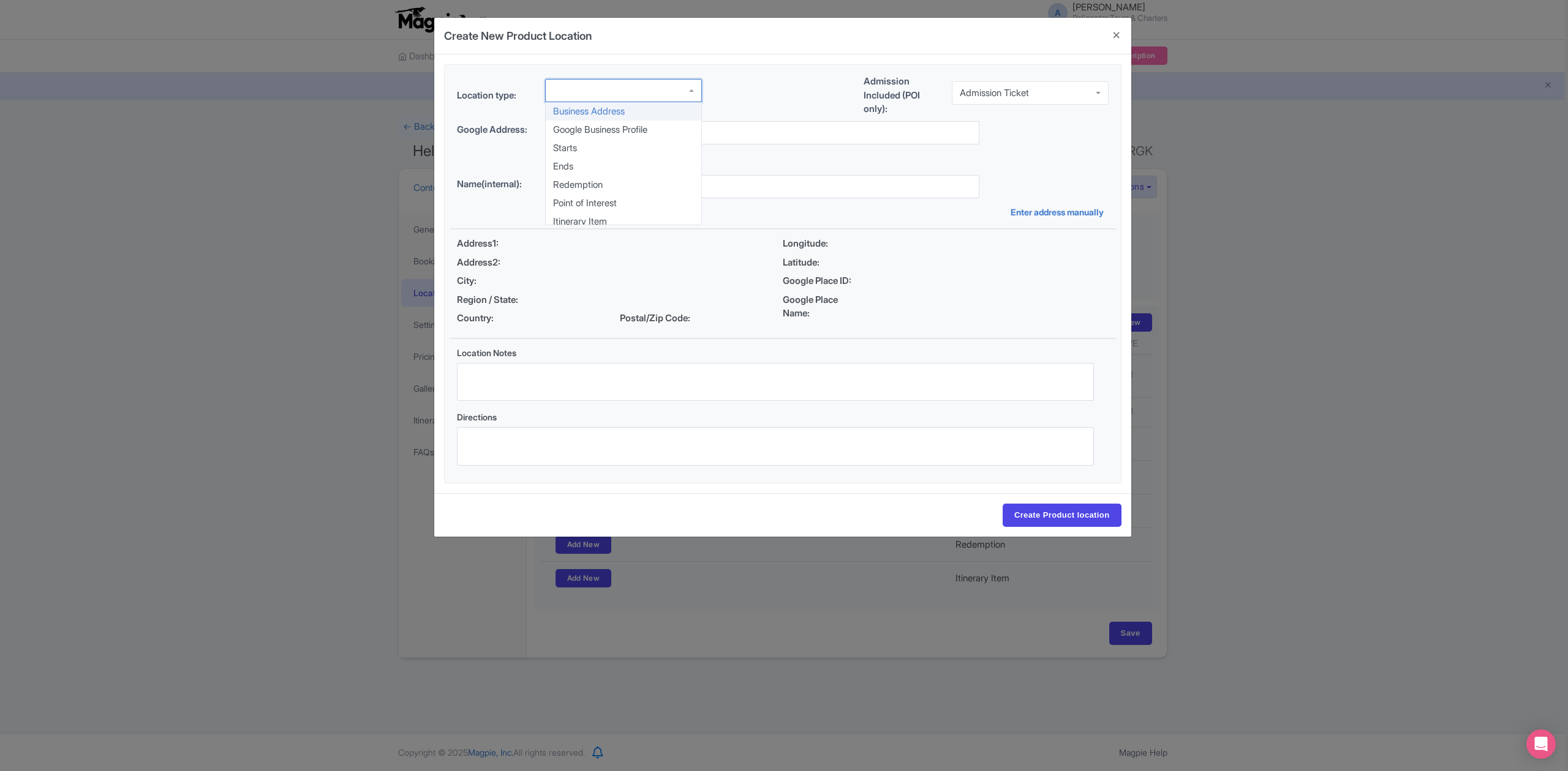
click at [577, 100] on div at bounding box center [623, 90] width 157 height 23
click at [635, 118] on div "Location type: Point of Interest Point of Interest Business Address Google Busi…" at bounding box center [783, 98] width 666 height 47
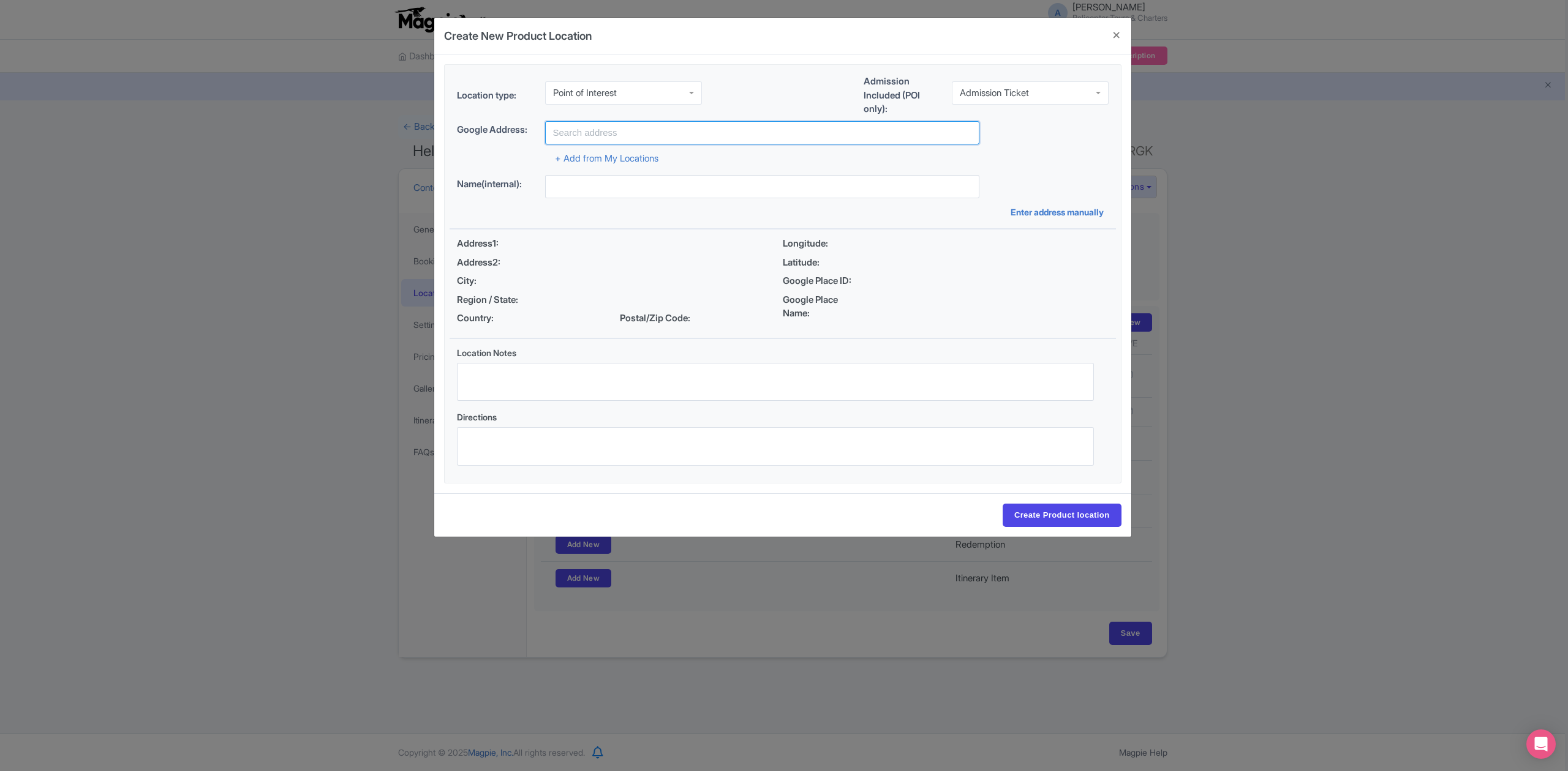
click at [635, 121] on input "text" at bounding box center [761, 132] width 434 height 23
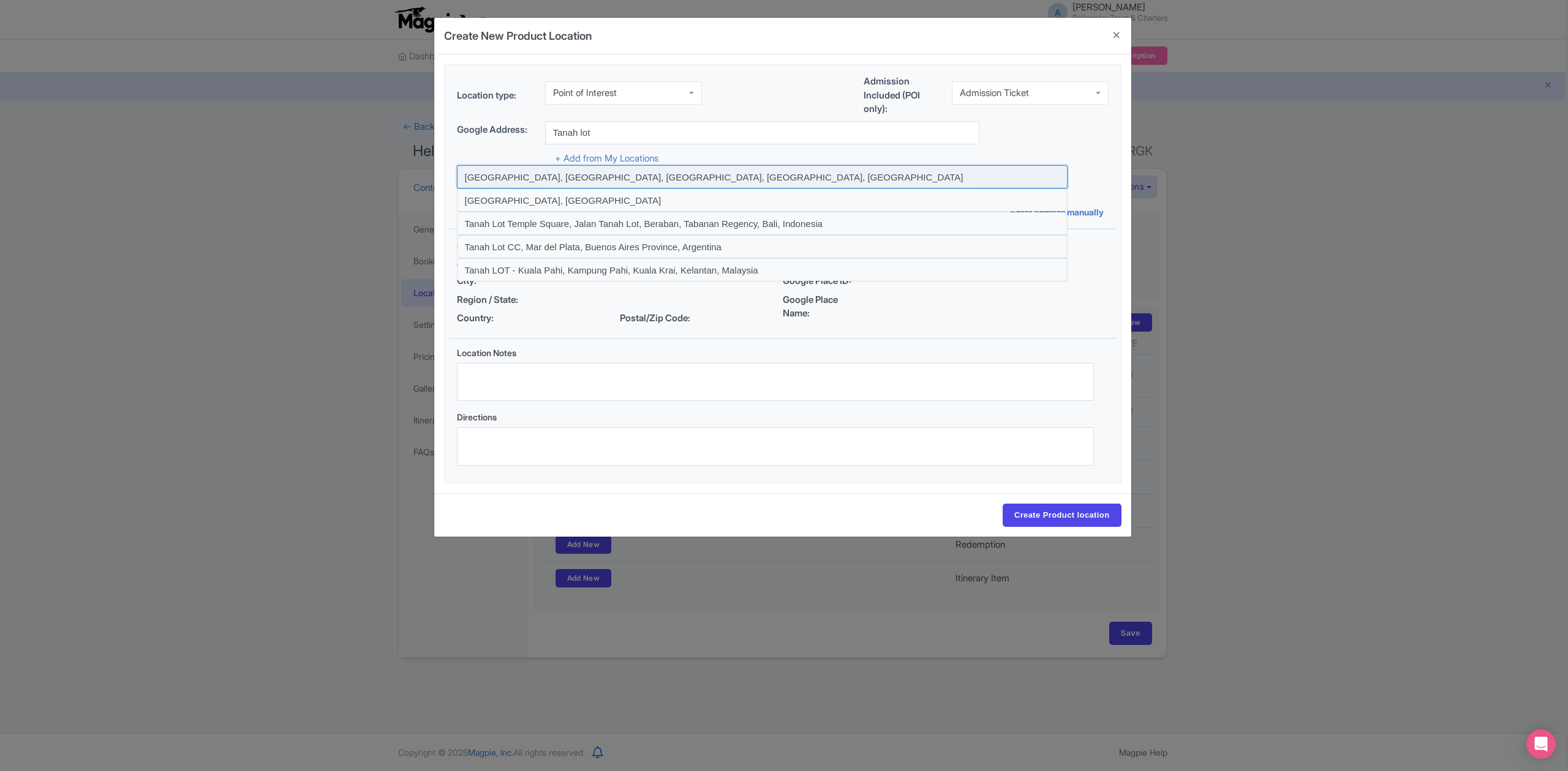
click at [576, 169] on input at bounding box center [761, 177] width 611 height 23
type input "[GEOGRAPHIC_DATA], [GEOGRAPHIC_DATA], [GEOGRAPHIC_DATA], [GEOGRAPHIC_DATA], [GE…"
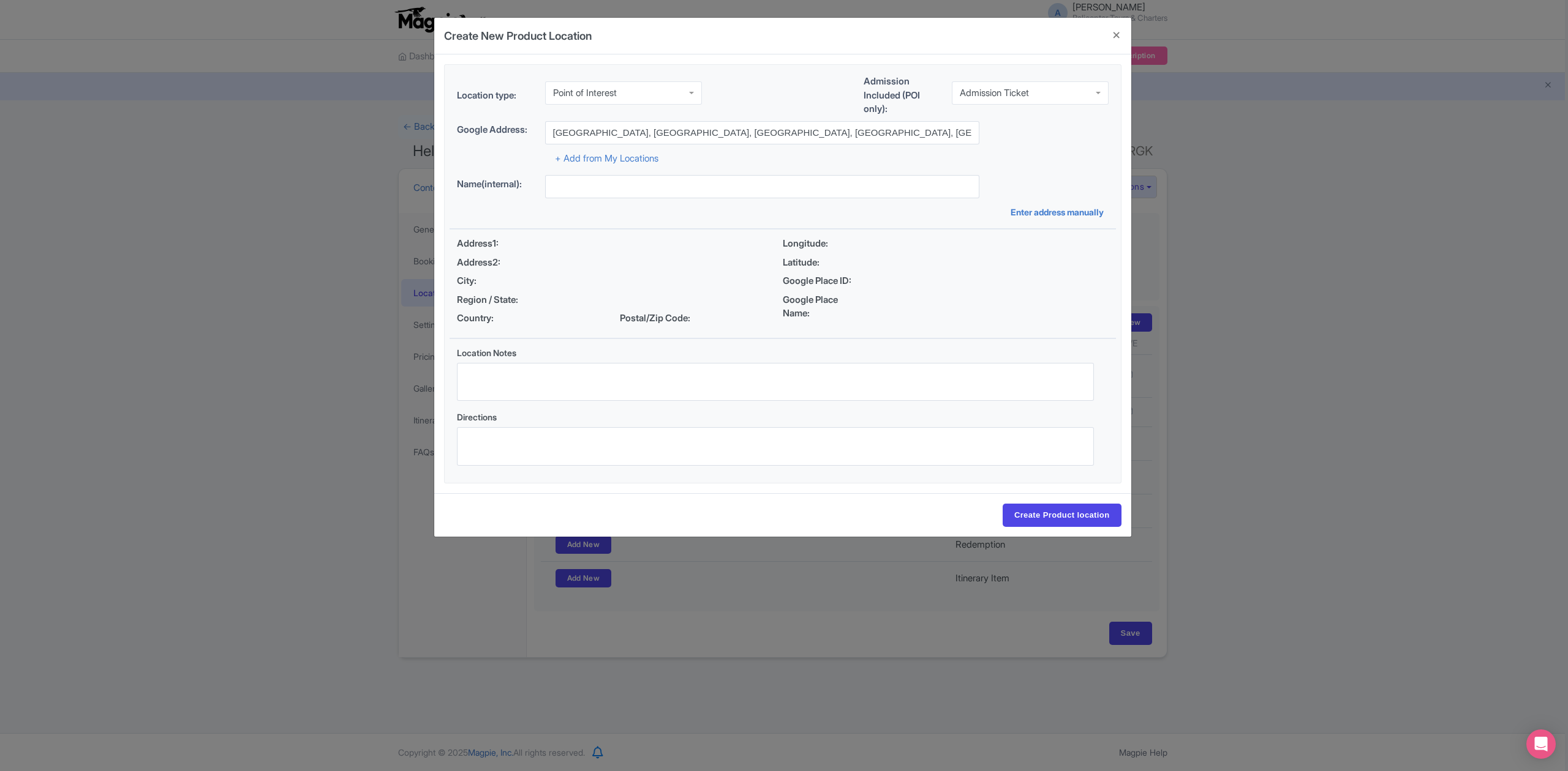
type input "[GEOGRAPHIC_DATA], [GEOGRAPHIC_DATA], [GEOGRAPHIC_DATA], [GEOGRAPHIC_DATA], [GE…"
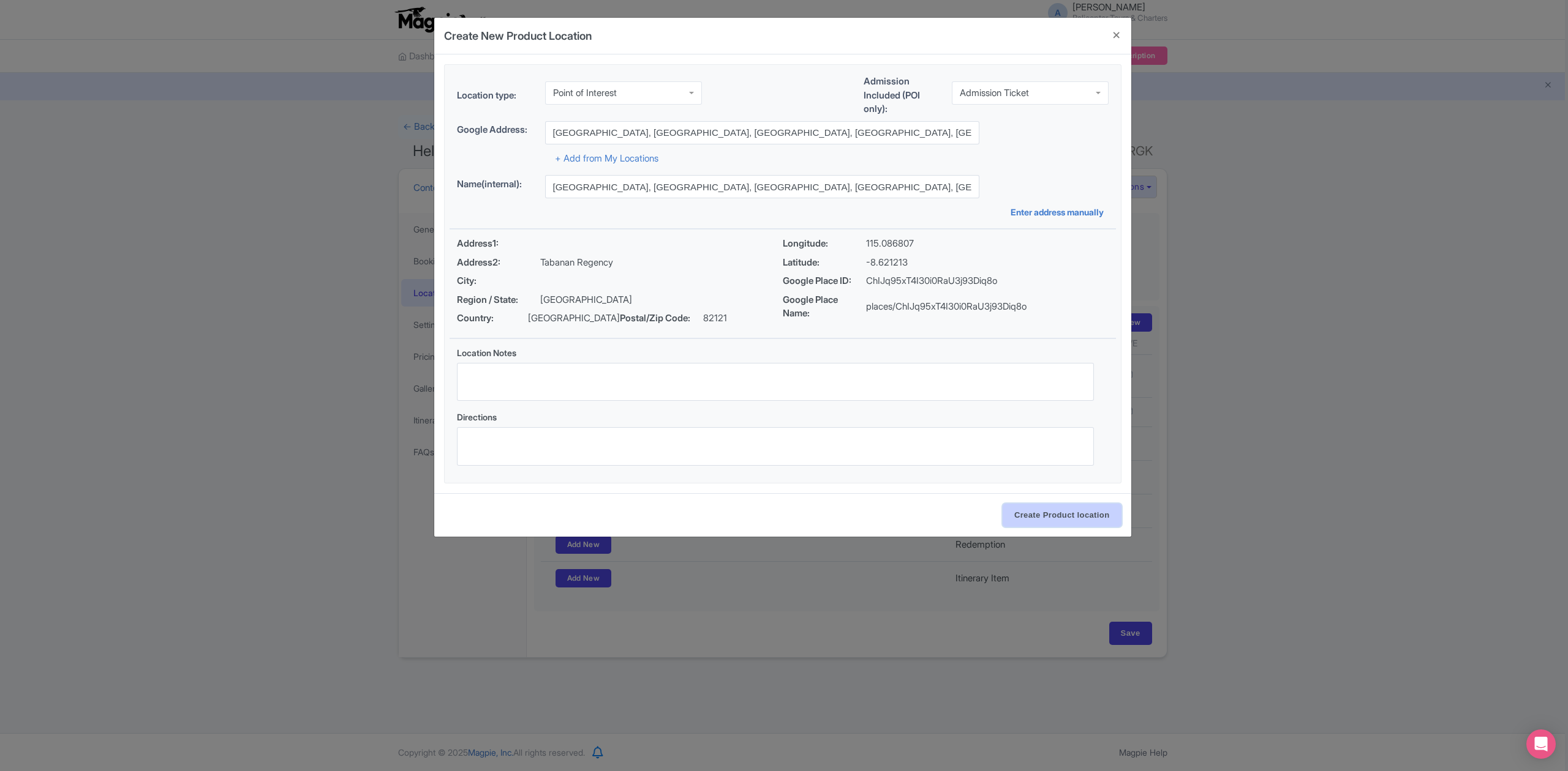
click at [1078, 522] on input "Create Product location" at bounding box center [1062, 515] width 119 height 23
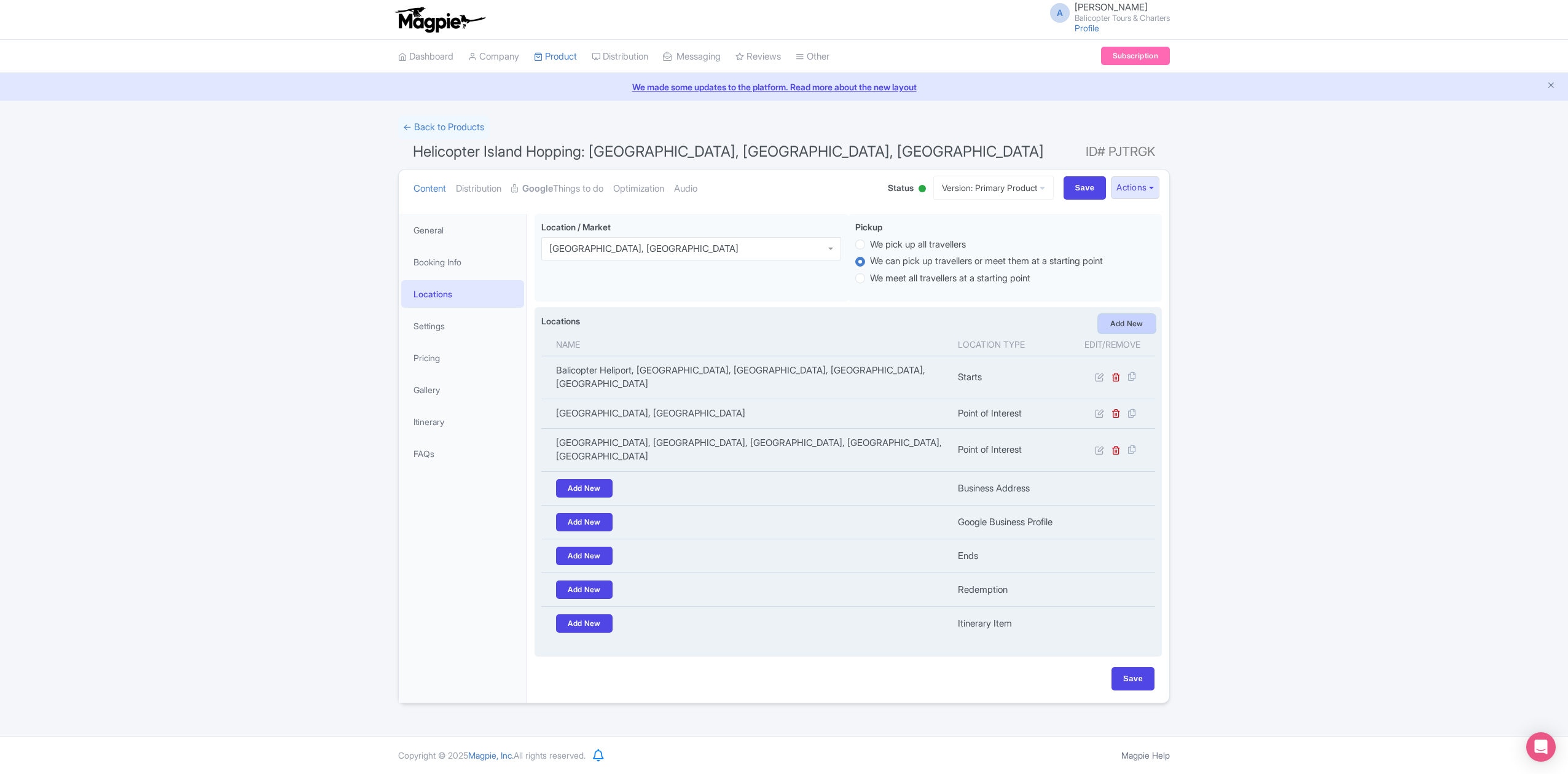
click at [1126, 329] on link "Add New" at bounding box center [1127, 324] width 57 height 18
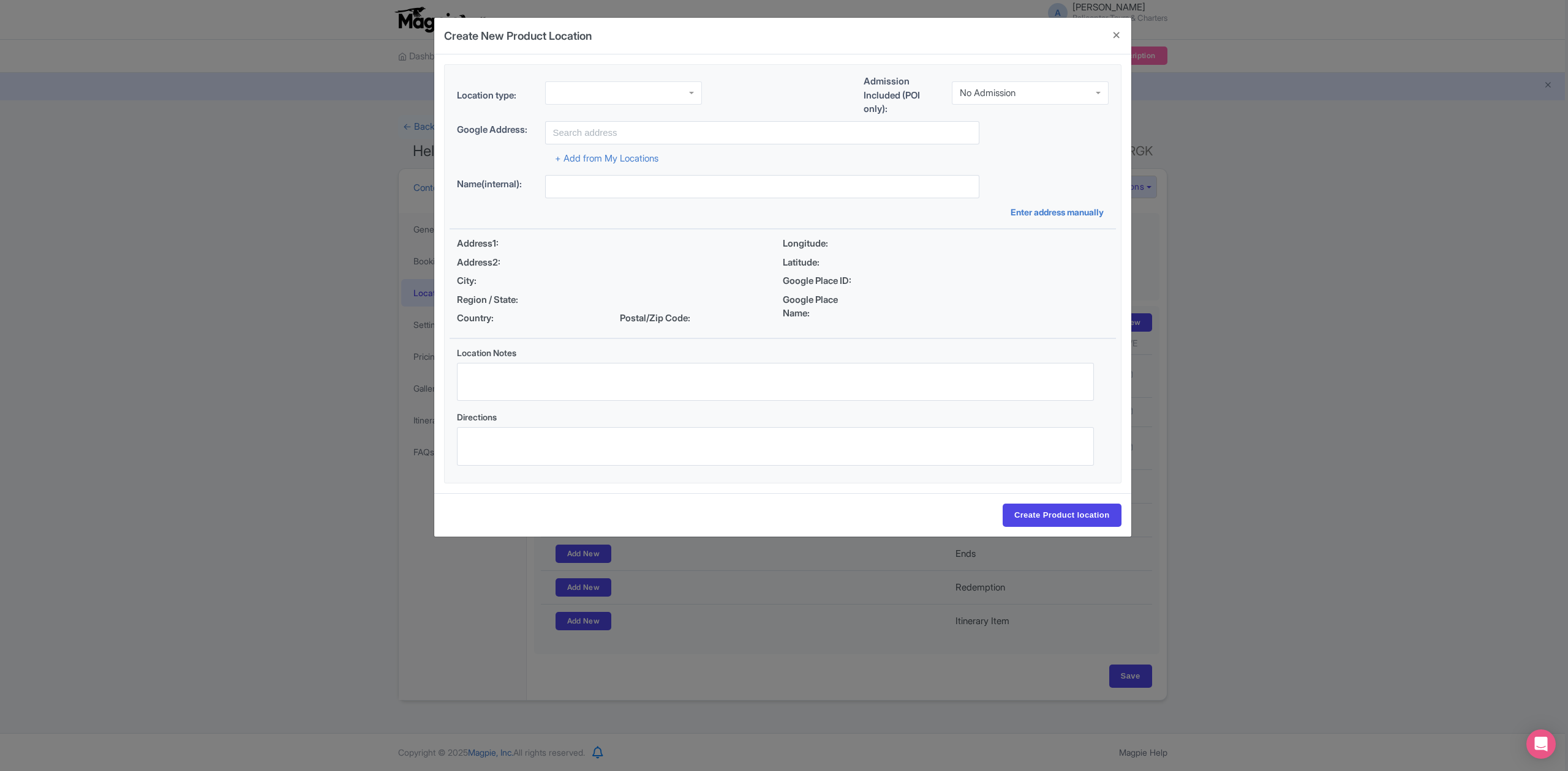
click at [638, 84] on div at bounding box center [623, 93] width 157 height 23
click at [998, 86] on div "No Admission" at bounding box center [1030, 93] width 157 height 23
click at [676, 132] on input "text" at bounding box center [761, 132] width 434 height 23
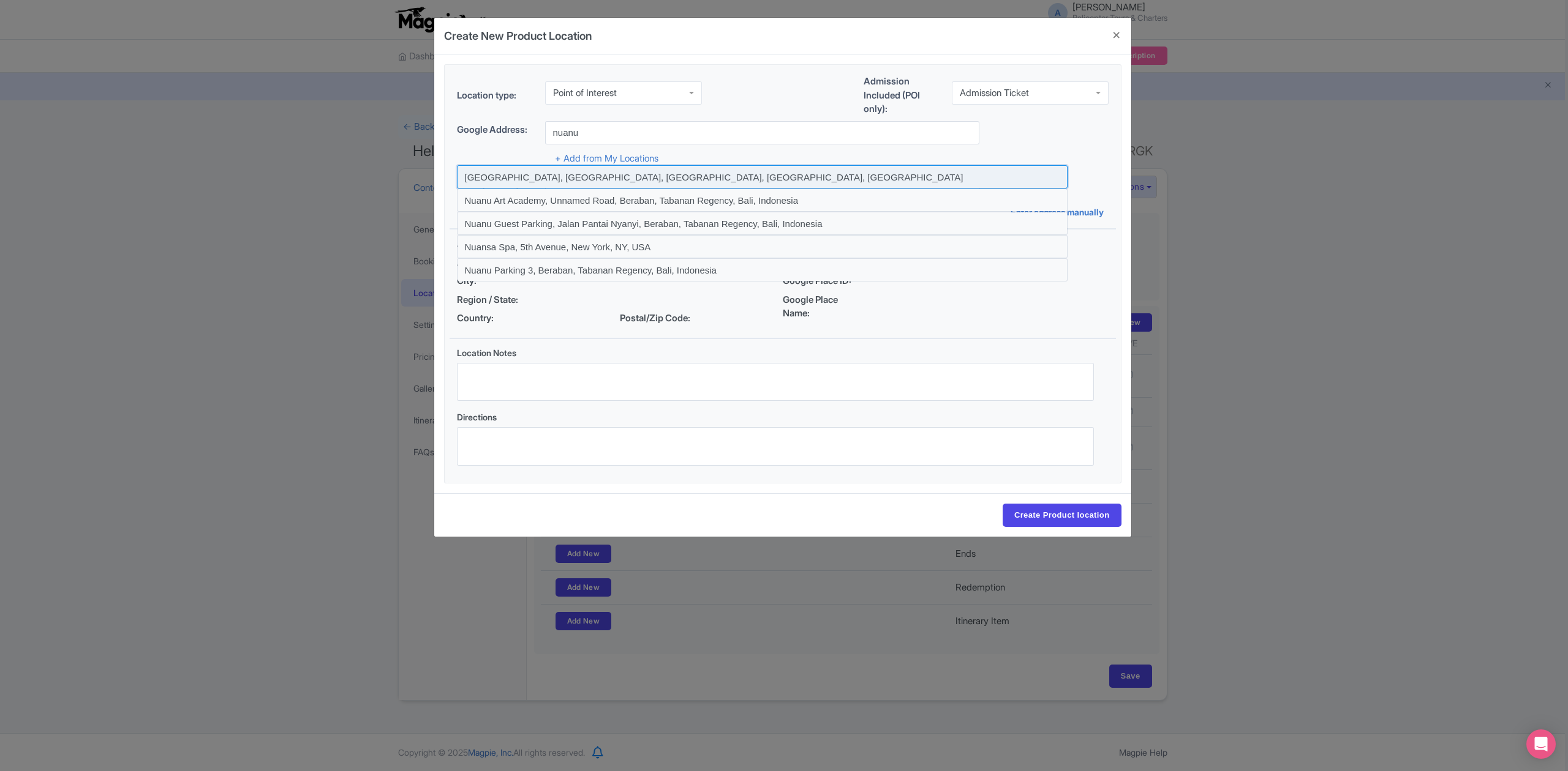
click at [568, 172] on input at bounding box center [761, 177] width 611 height 23
type input "[GEOGRAPHIC_DATA], [GEOGRAPHIC_DATA], [GEOGRAPHIC_DATA], [GEOGRAPHIC_DATA], [GE…"
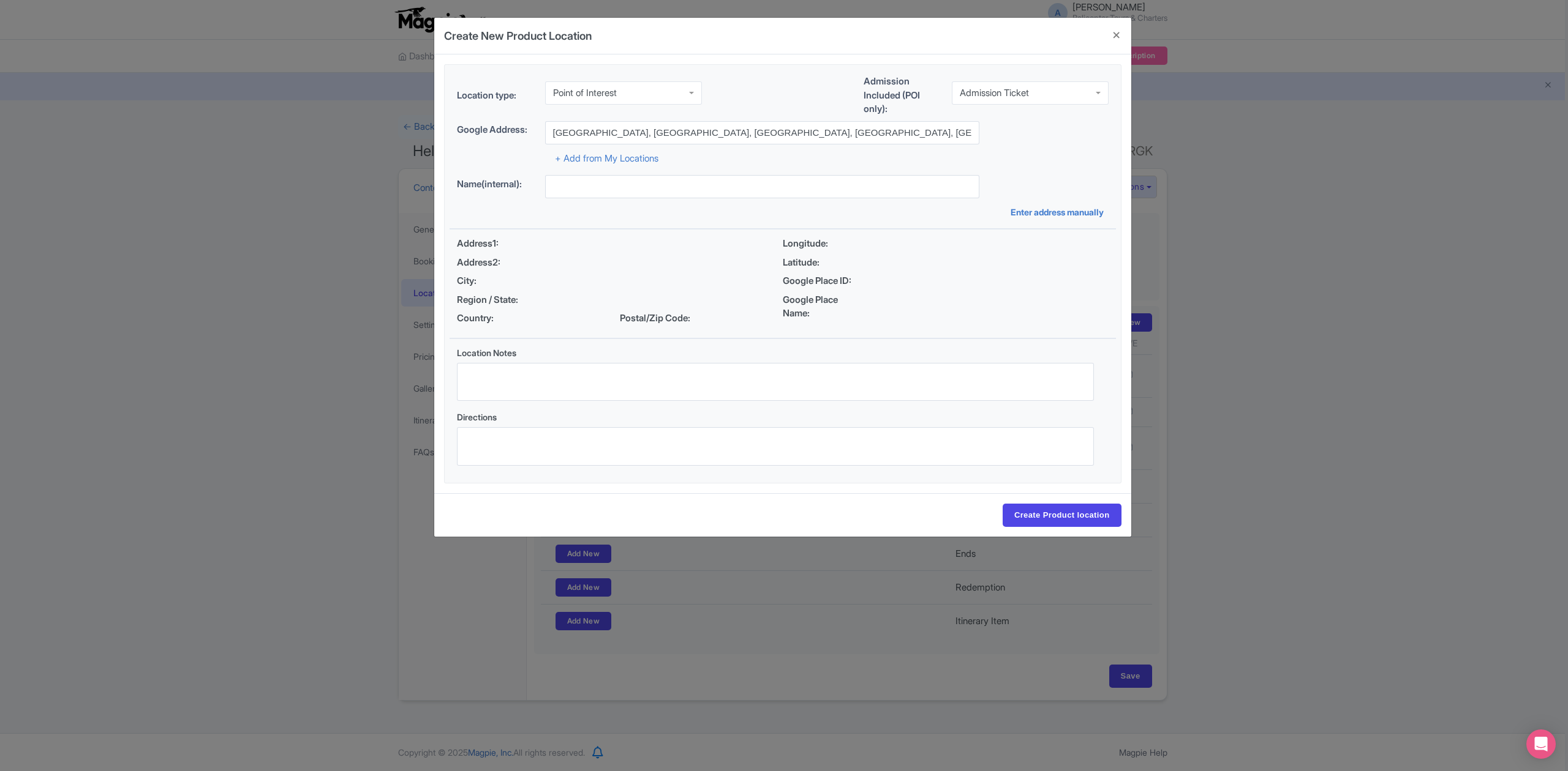
type input "[GEOGRAPHIC_DATA], [GEOGRAPHIC_DATA], [GEOGRAPHIC_DATA], [GEOGRAPHIC_DATA], [GE…"
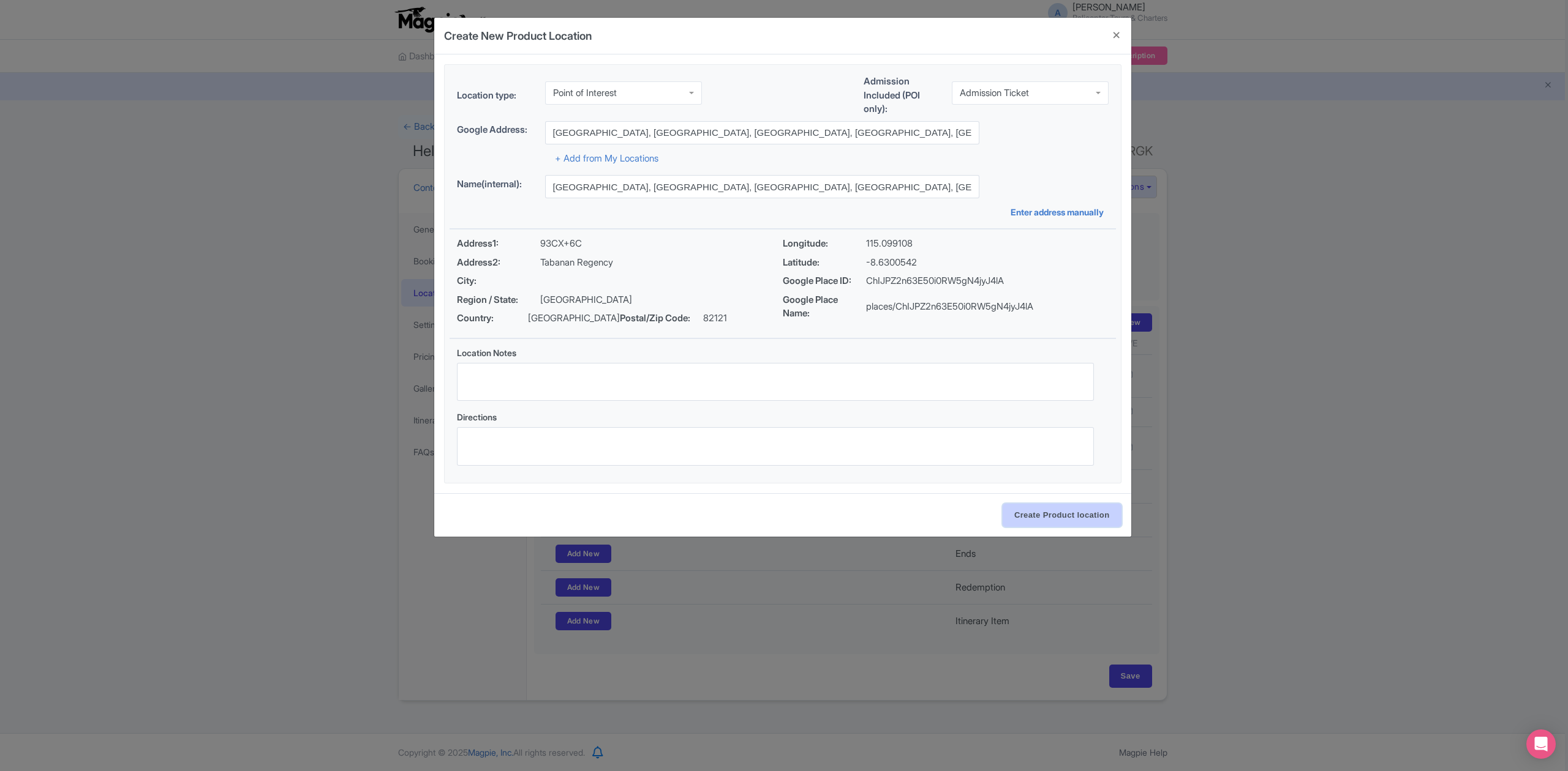
click at [1036, 521] on input "Create Product location" at bounding box center [1062, 515] width 119 height 23
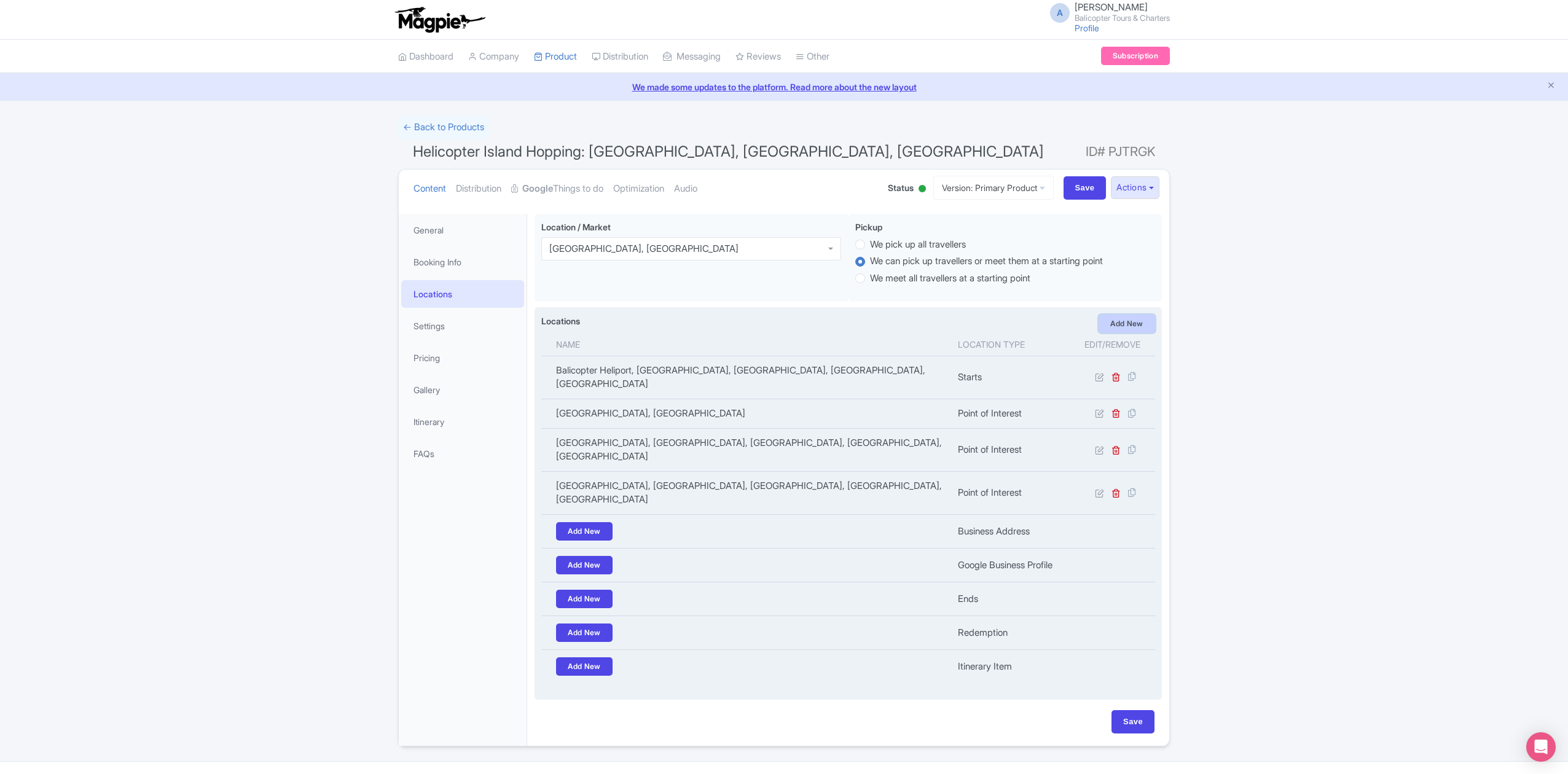
click at [1125, 327] on link "Add New" at bounding box center [1127, 324] width 57 height 18
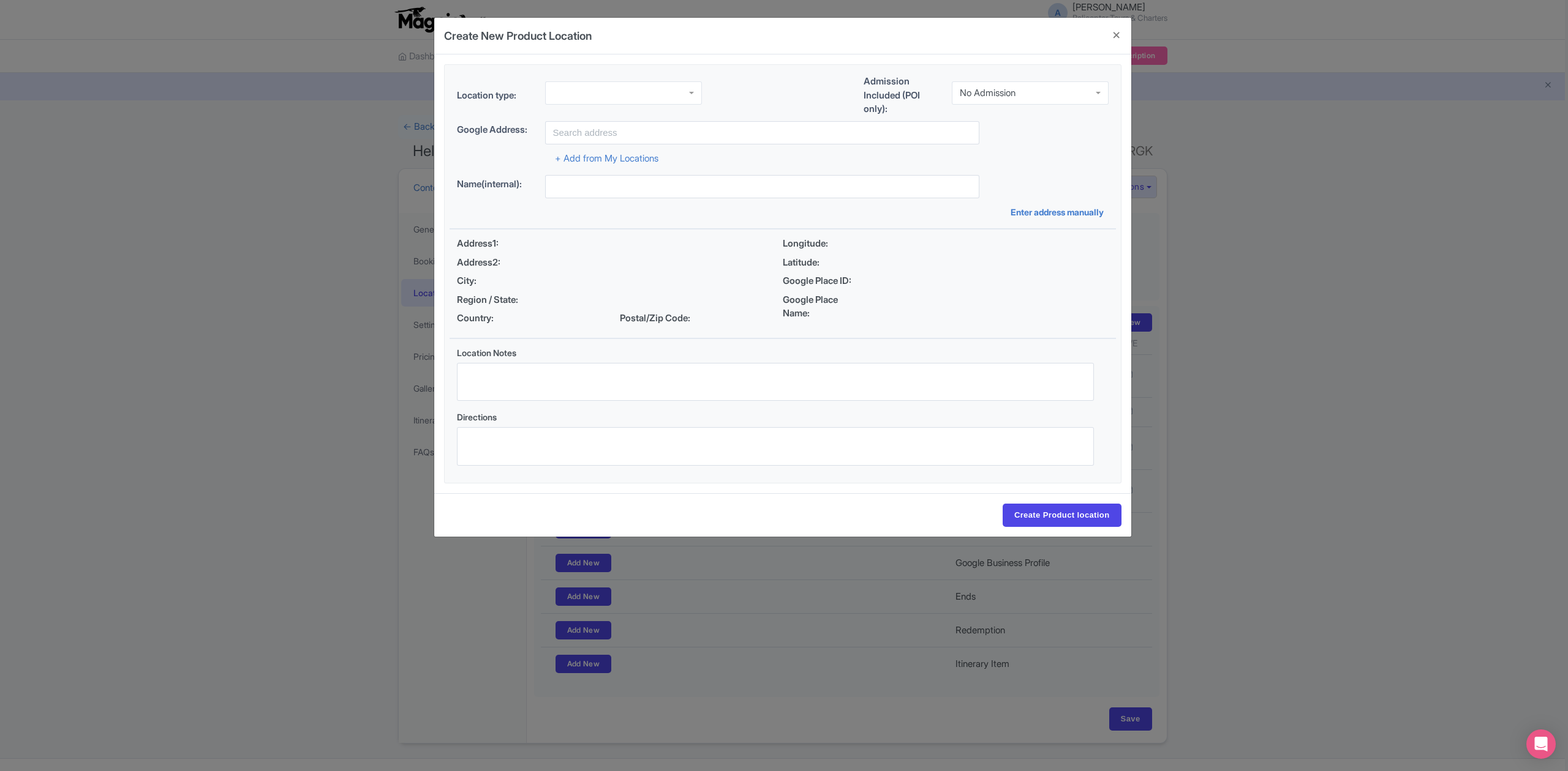
click at [1002, 78] on div "Admission Included (POI only): No Admission No Admission" at bounding box center [986, 98] width 245 height 47
click at [1002, 86] on div "No Admission" at bounding box center [1030, 93] width 157 height 23
click at [618, 91] on div at bounding box center [623, 93] width 157 height 23
click at [676, 135] on input "text" at bounding box center [761, 132] width 434 height 23
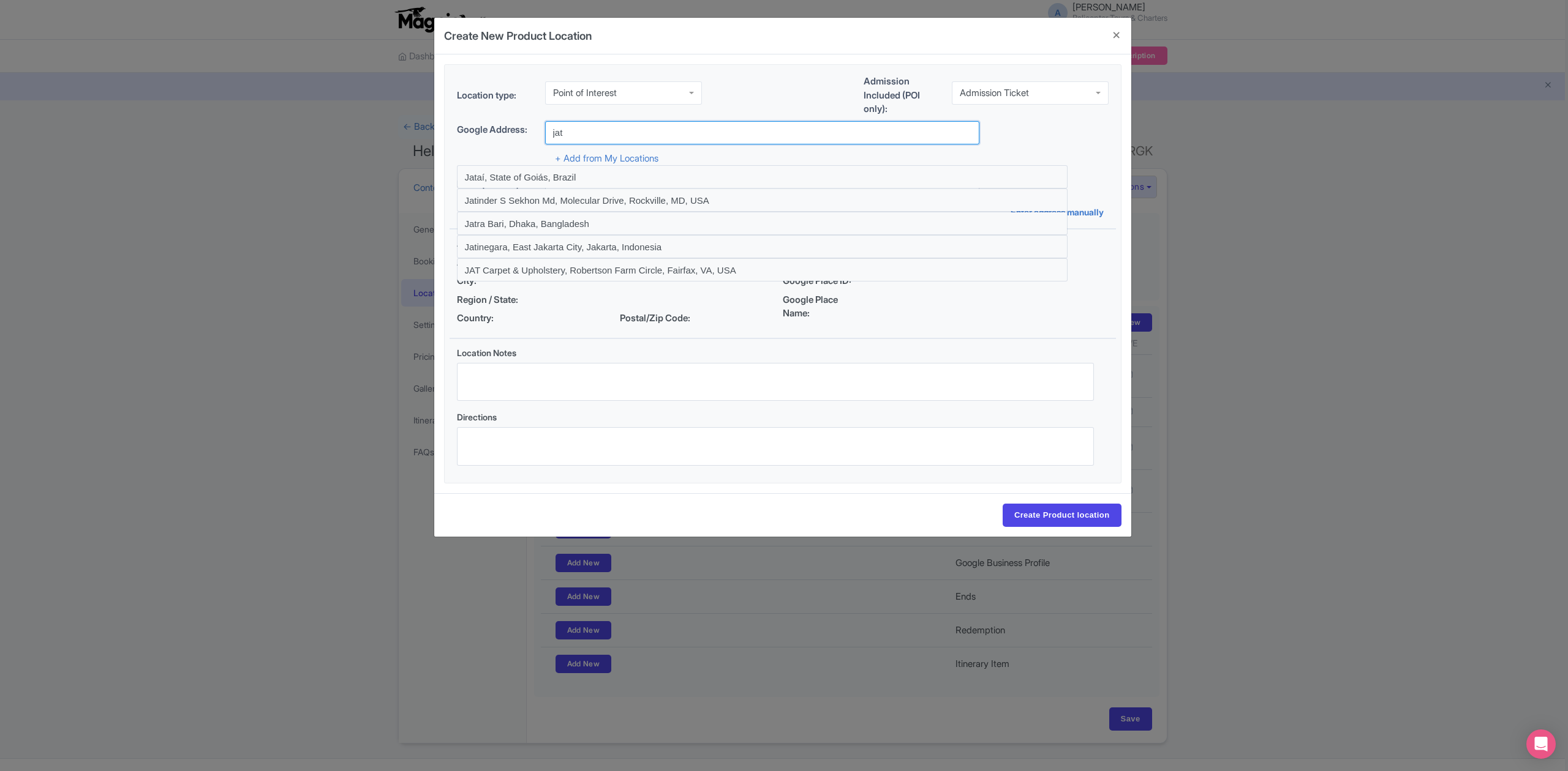
type input "[GEOGRAPHIC_DATA] | [GEOGRAPHIC_DATA], [GEOGRAPHIC_DATA], [GEOGRAPHIC_DATA], [G…"
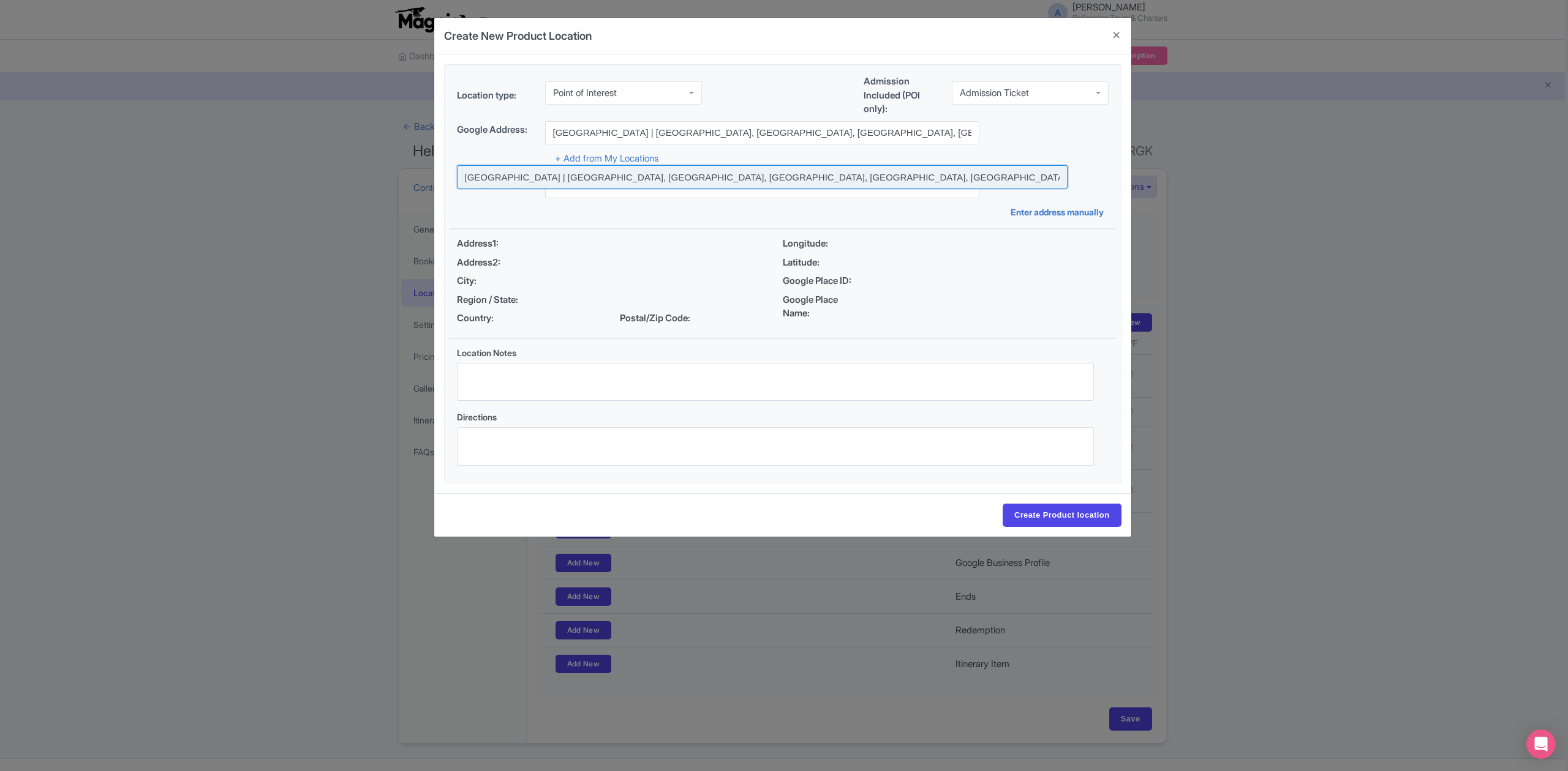
click at [799, 180] on input at bounding box center [761, 177] width 611 height 23
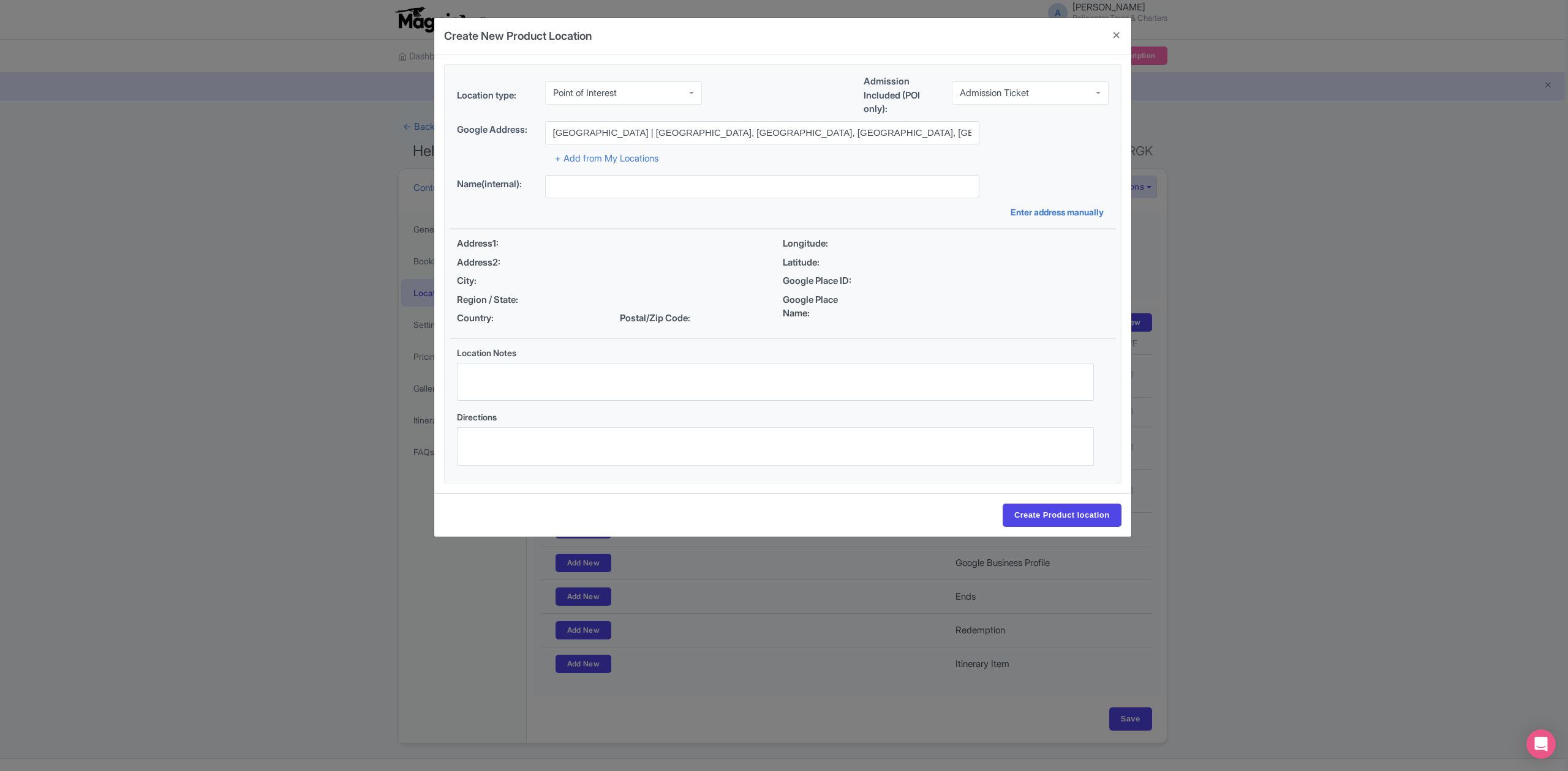
type input "[GEOGRAPHIC_DATA] | [GEOGRAPHIC_DATA], [GEOGRAPHIC_DATA], [GEOGRAPHIC_DATA], [G…"
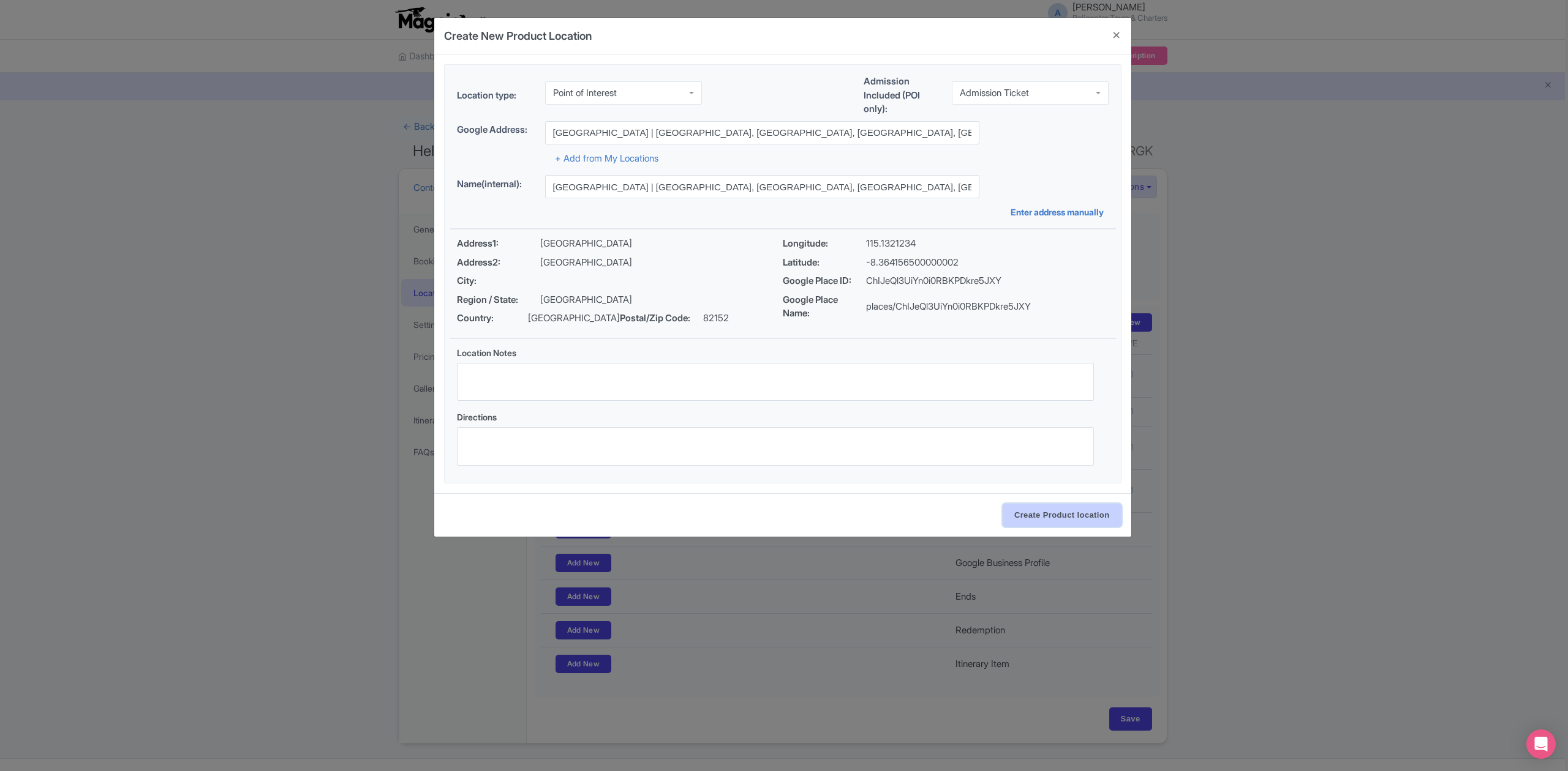
click at [1043, 515] on input "Create Product location" at bounding box center [1062, 515] width 119 height 23
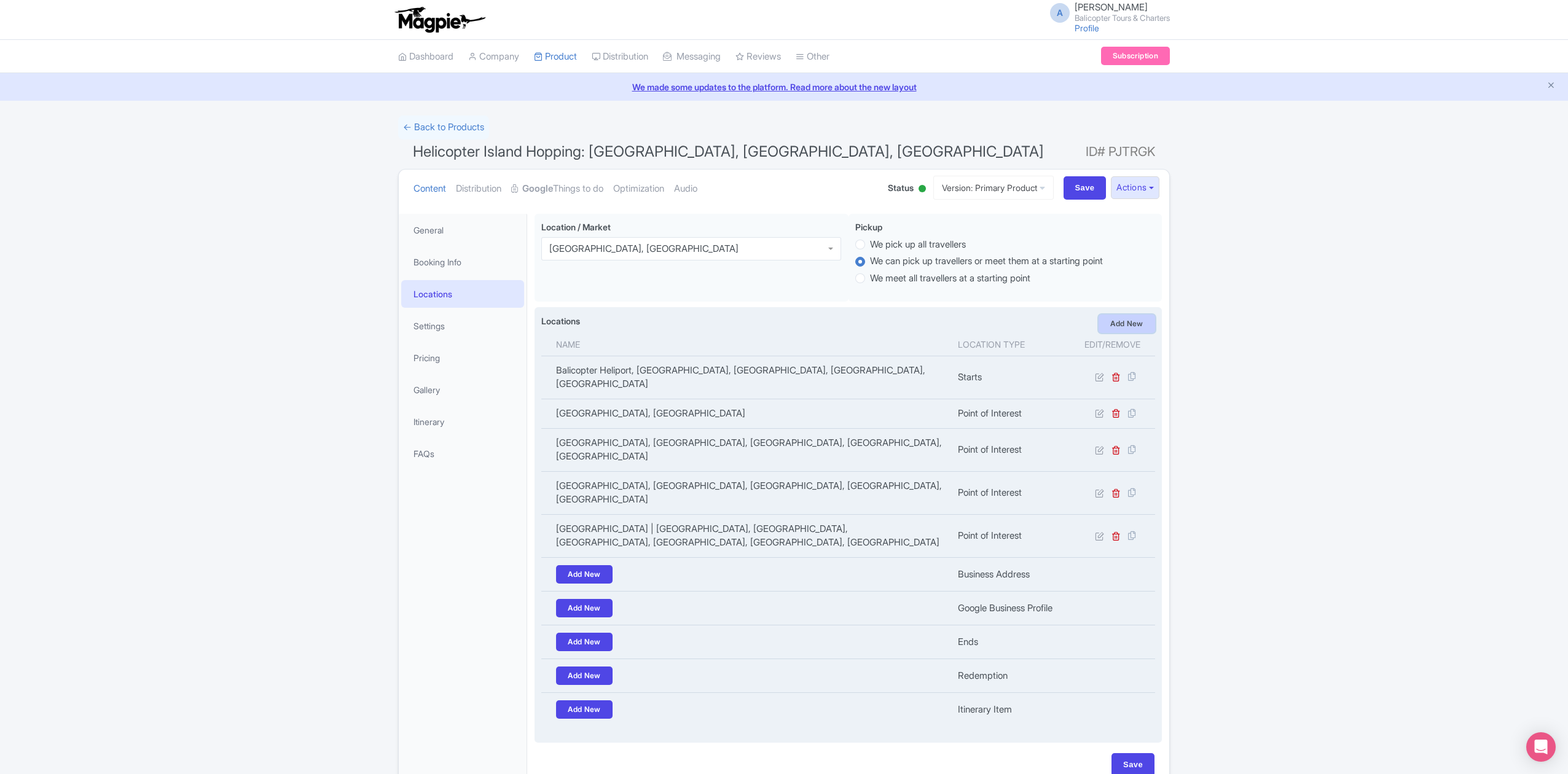
click at [1118, 327] on link "Add New" at bounding box center [1127, 324] width 57 height 18
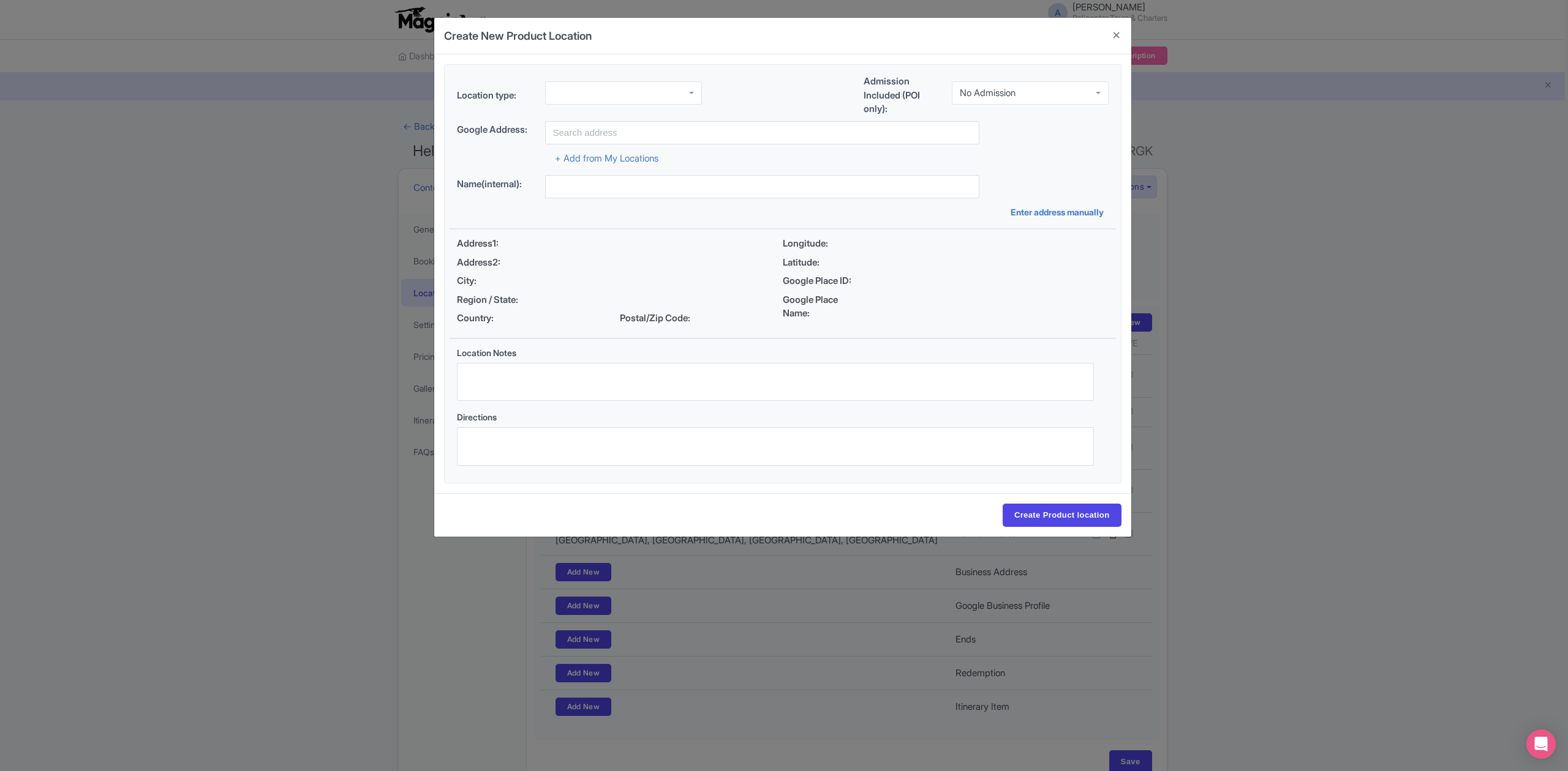
click at [978, 99] on div "No Admission" at bounding box center [1030, 93] width 157 height 23
click at [609, 96] on div at bounding box center [623, 93] width 157 height 23
click at [655, 130] on input "text" at bounding box center [761, 132] width 434 height 23
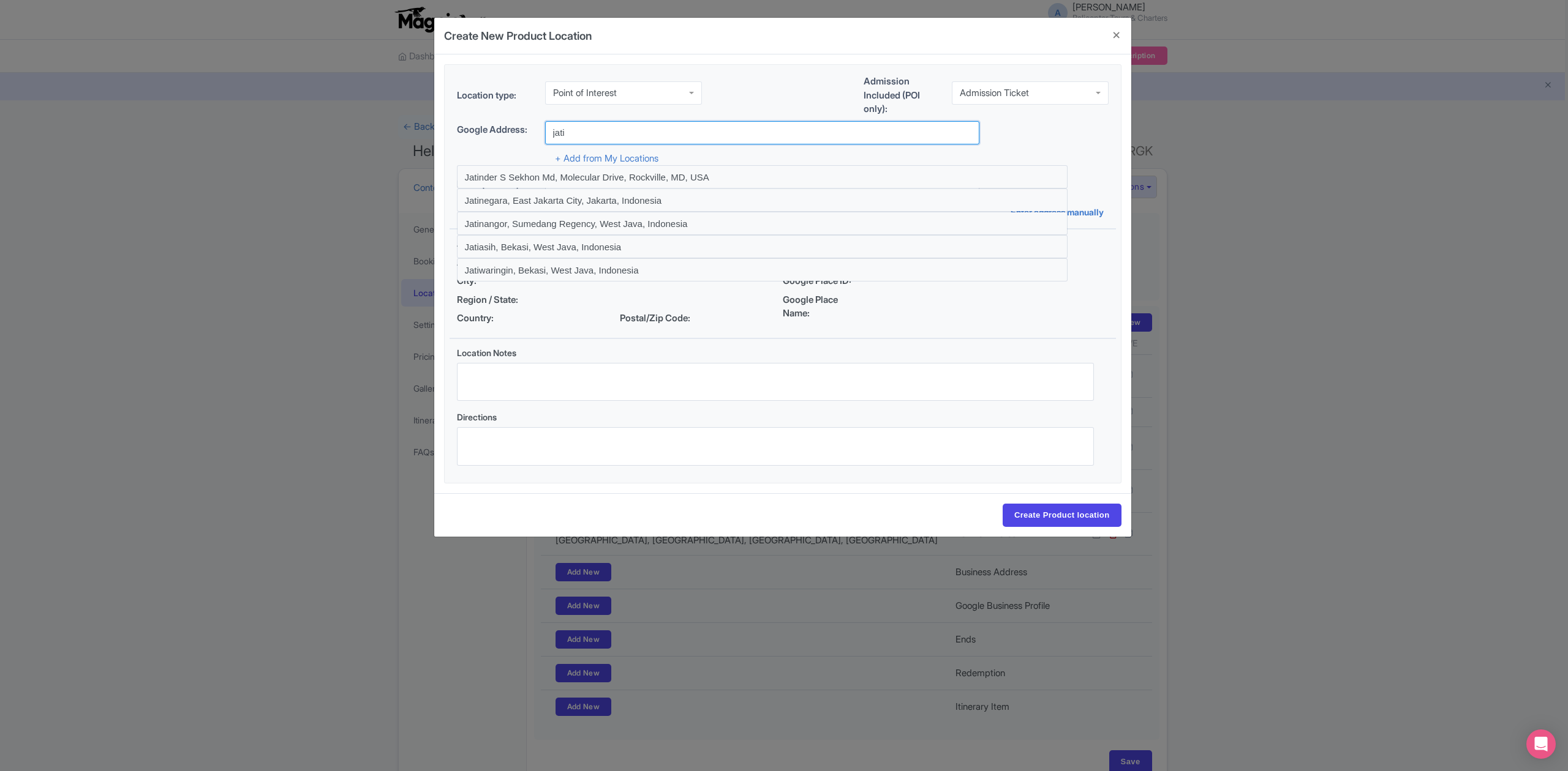
type input "Jatiluwih Rice Terraces, [GEOGRAPHIC_DATA], [GEOGRAPHIC_DATA], [GEOGRAPHIC_DATA…"
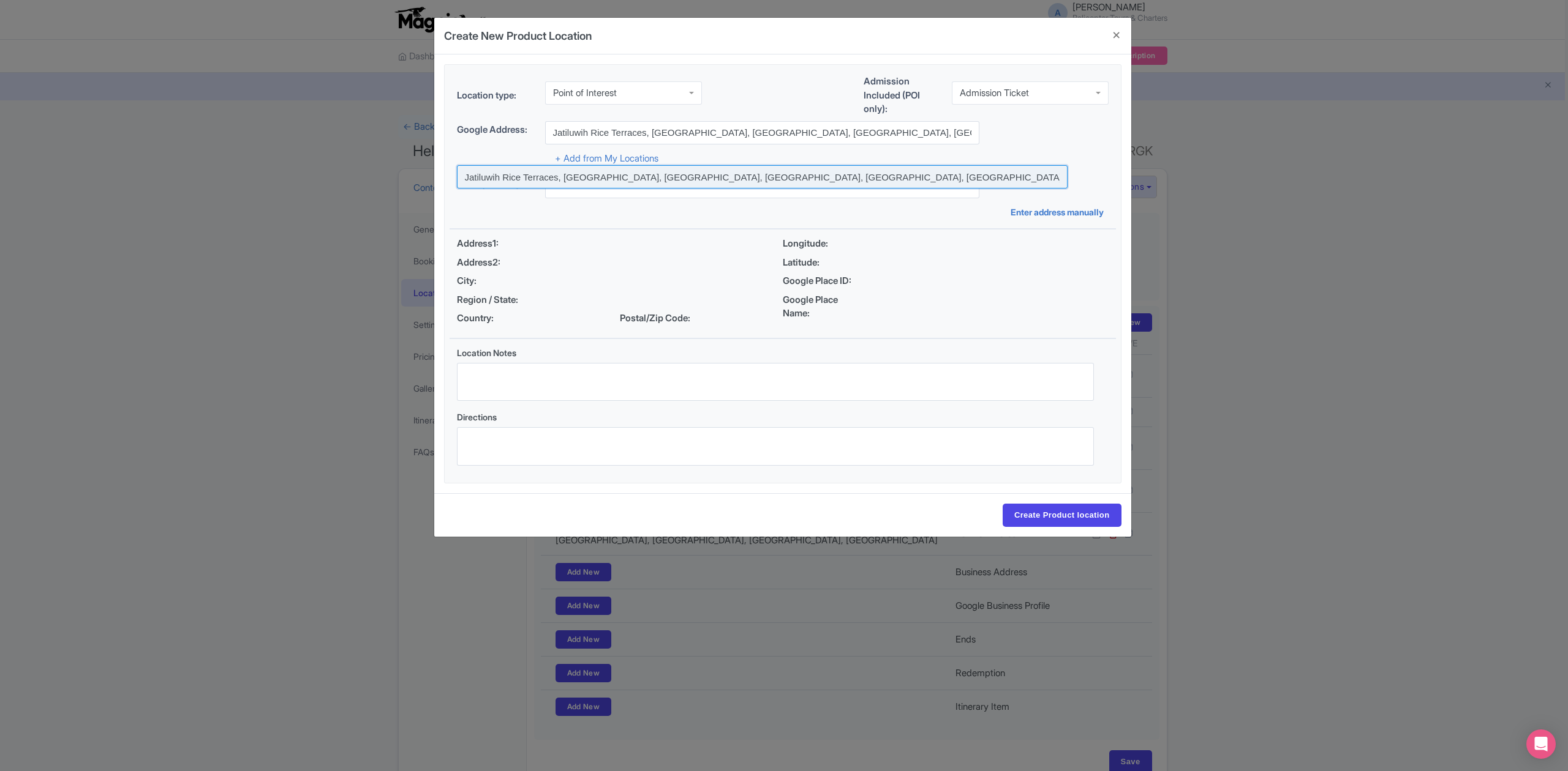
click at [822, 179] on input at bounding box center [761, 177] width 611 height 23
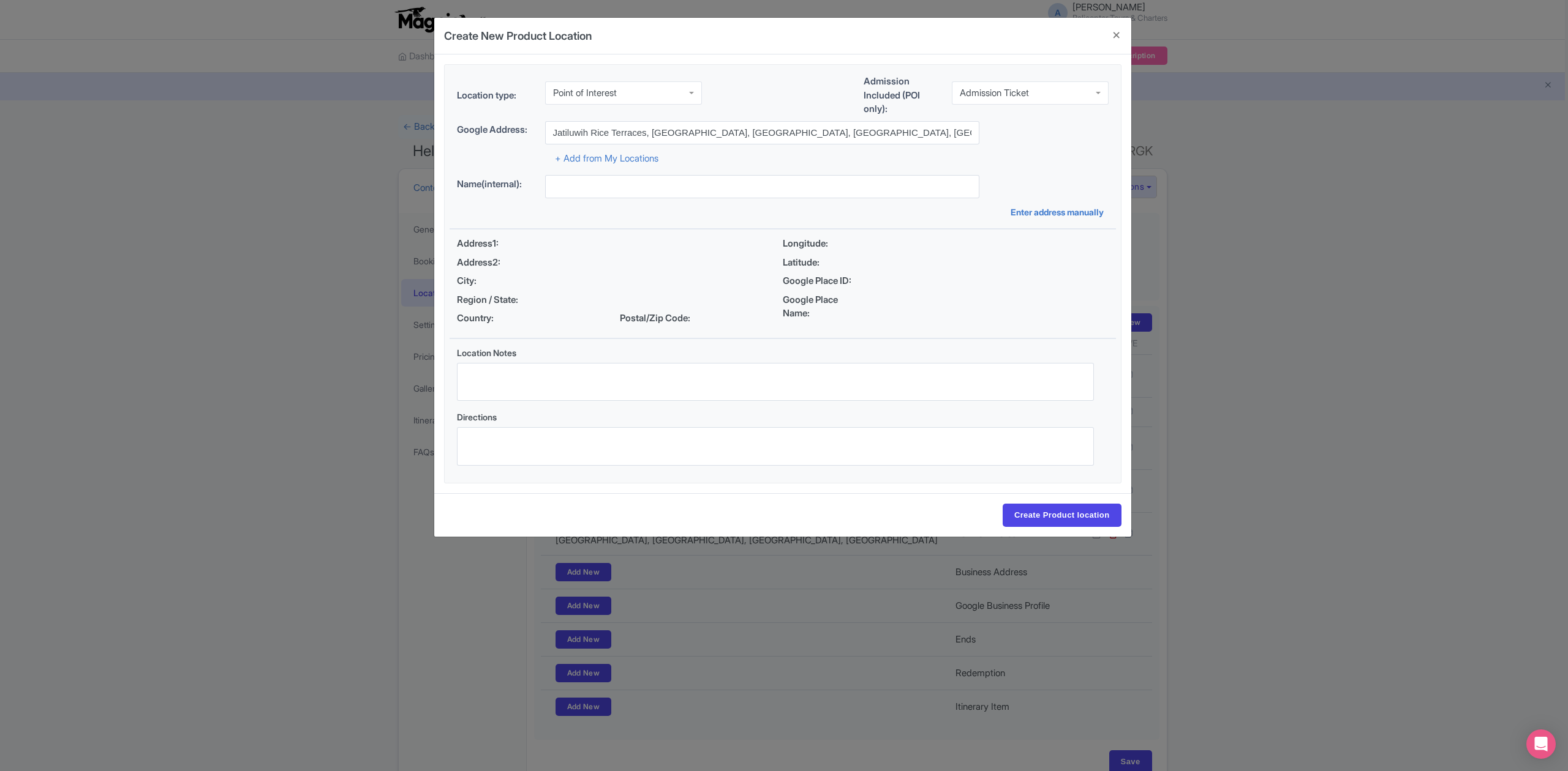
type input "Jatiluwih Rice Terraces, Jalan Jatiluwih Kawan, Jatiluwih, Tabanan Regency, Bal…"
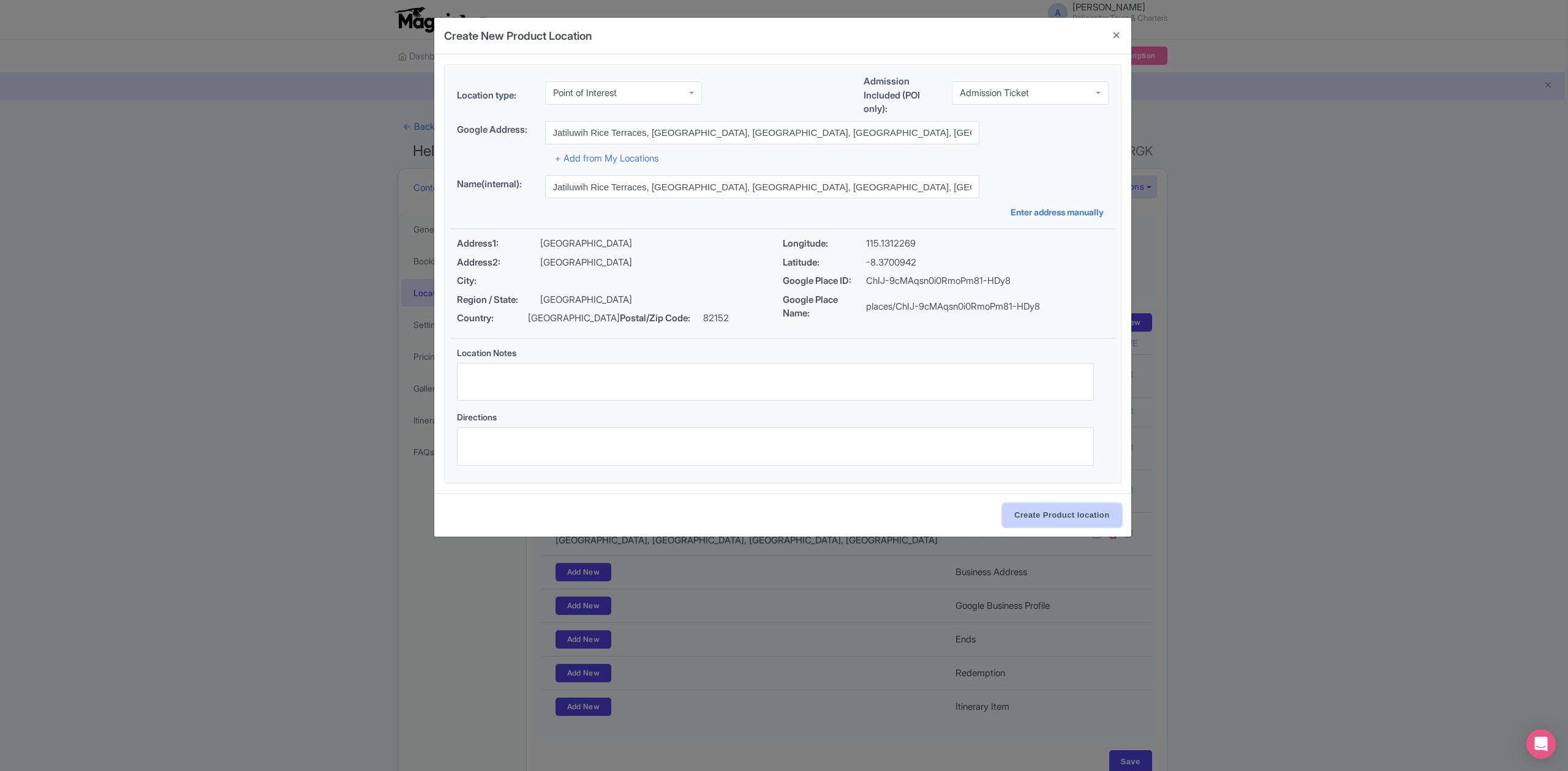
click at [1074, 518] on input "Create Product location" at bounding box center [1062, 515] width 119 height 23
click at [1100, 510] on body "A Andrey Astashkin Balicopter Tours & Charters Profile Users Settings Sign out …" at bounding box center [784, 385] width 1568 height 771
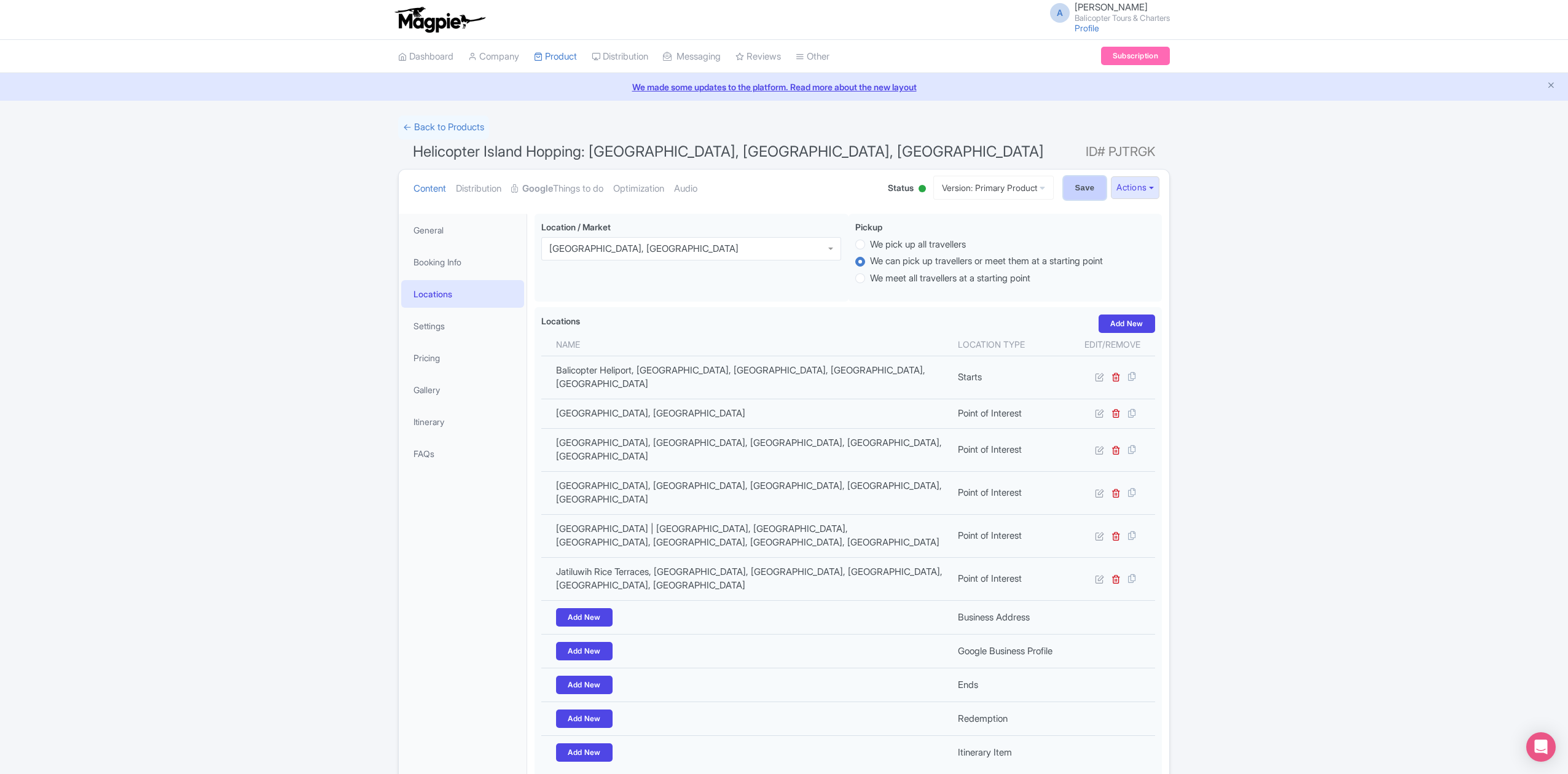
click at [1088, 190] on input "Save" at bounding box center [1085, 188] width 43 height 23
type input "Update Product"
click at [446, 329] on link "Settings" at bounding box center [463, 326] width 123 height 28
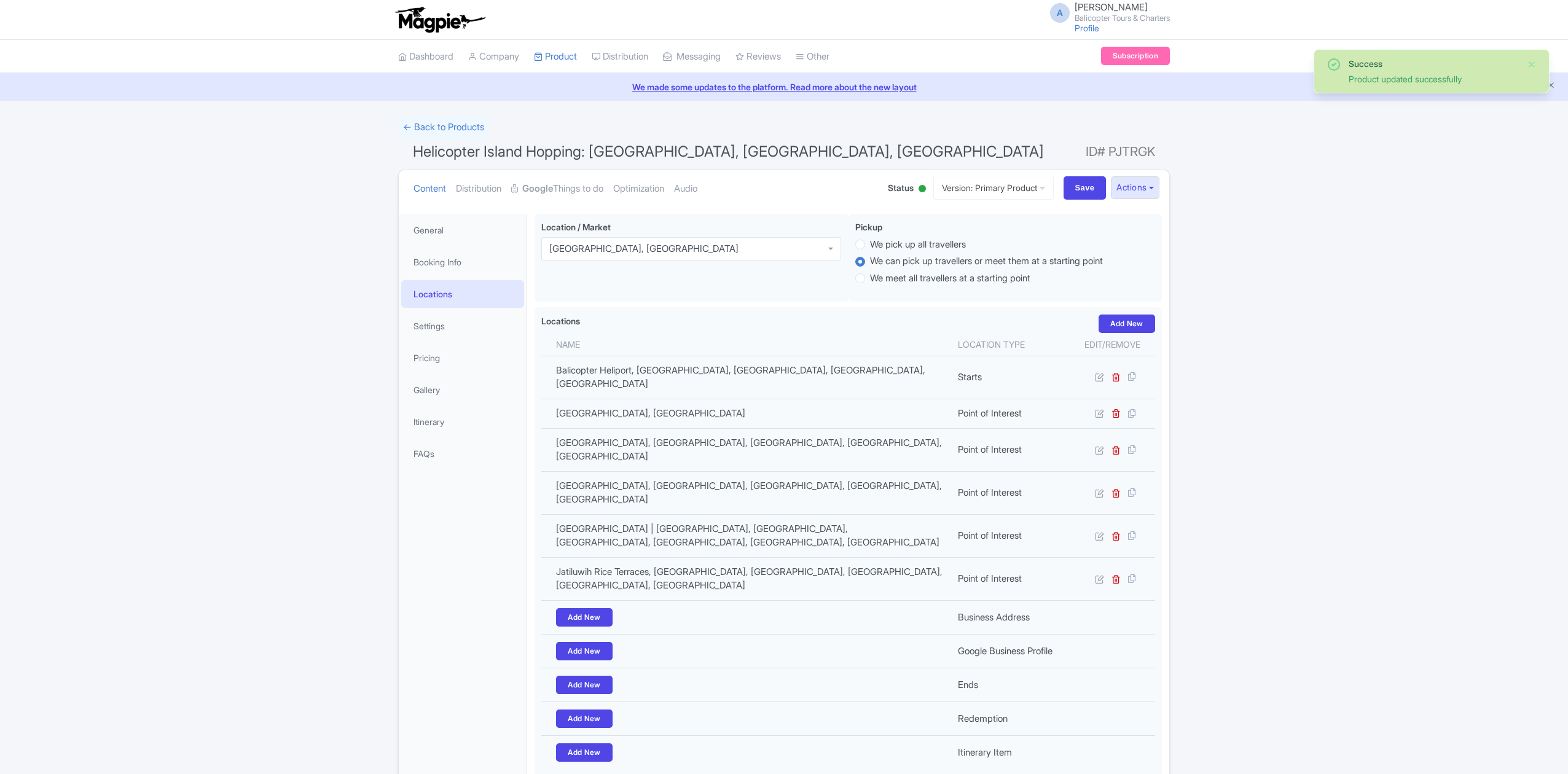
scroll to position [72, 0]
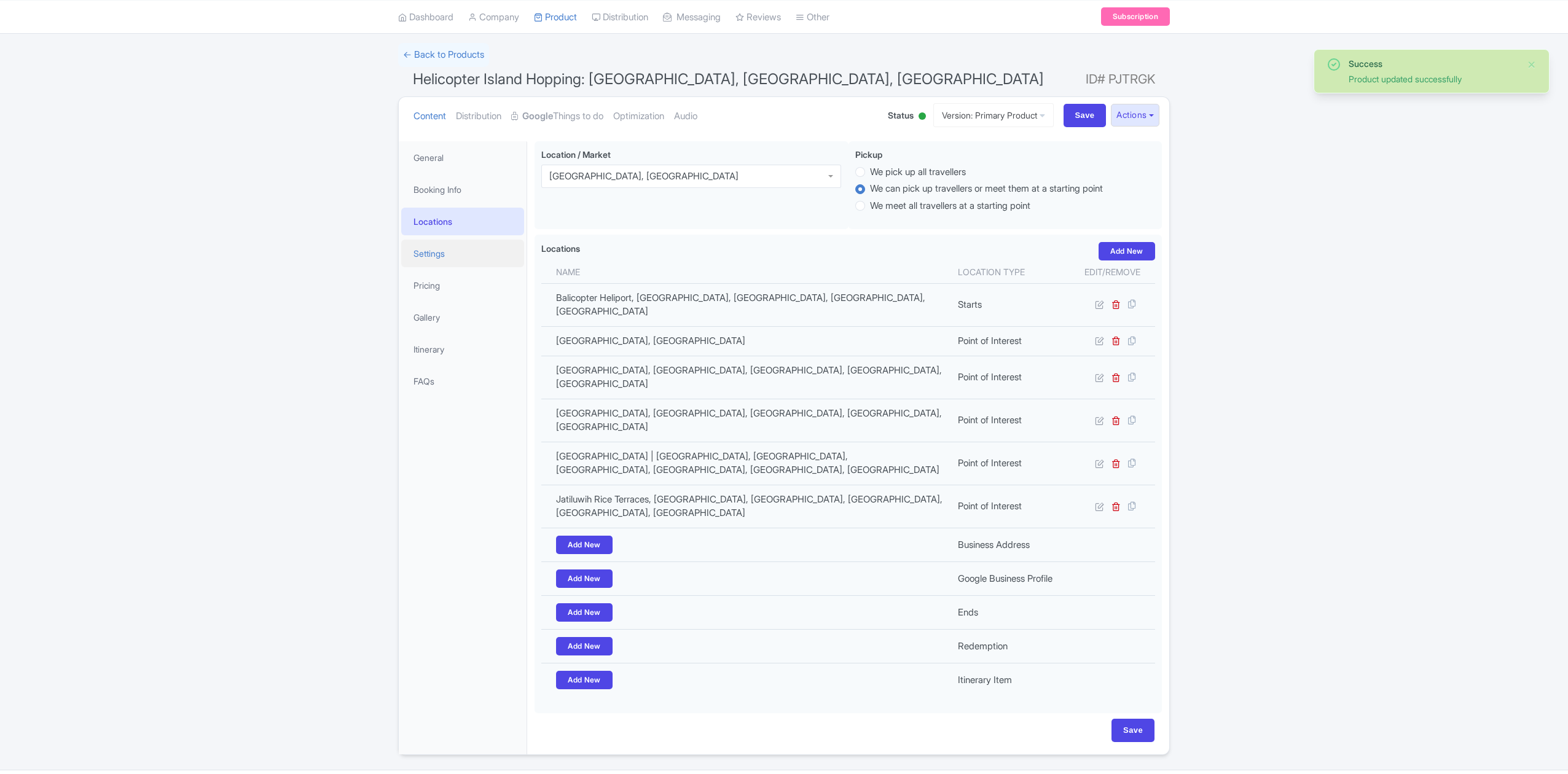
click at [443, 254] on link "Settings" at bounding box center [463, 254] width 123 height 28
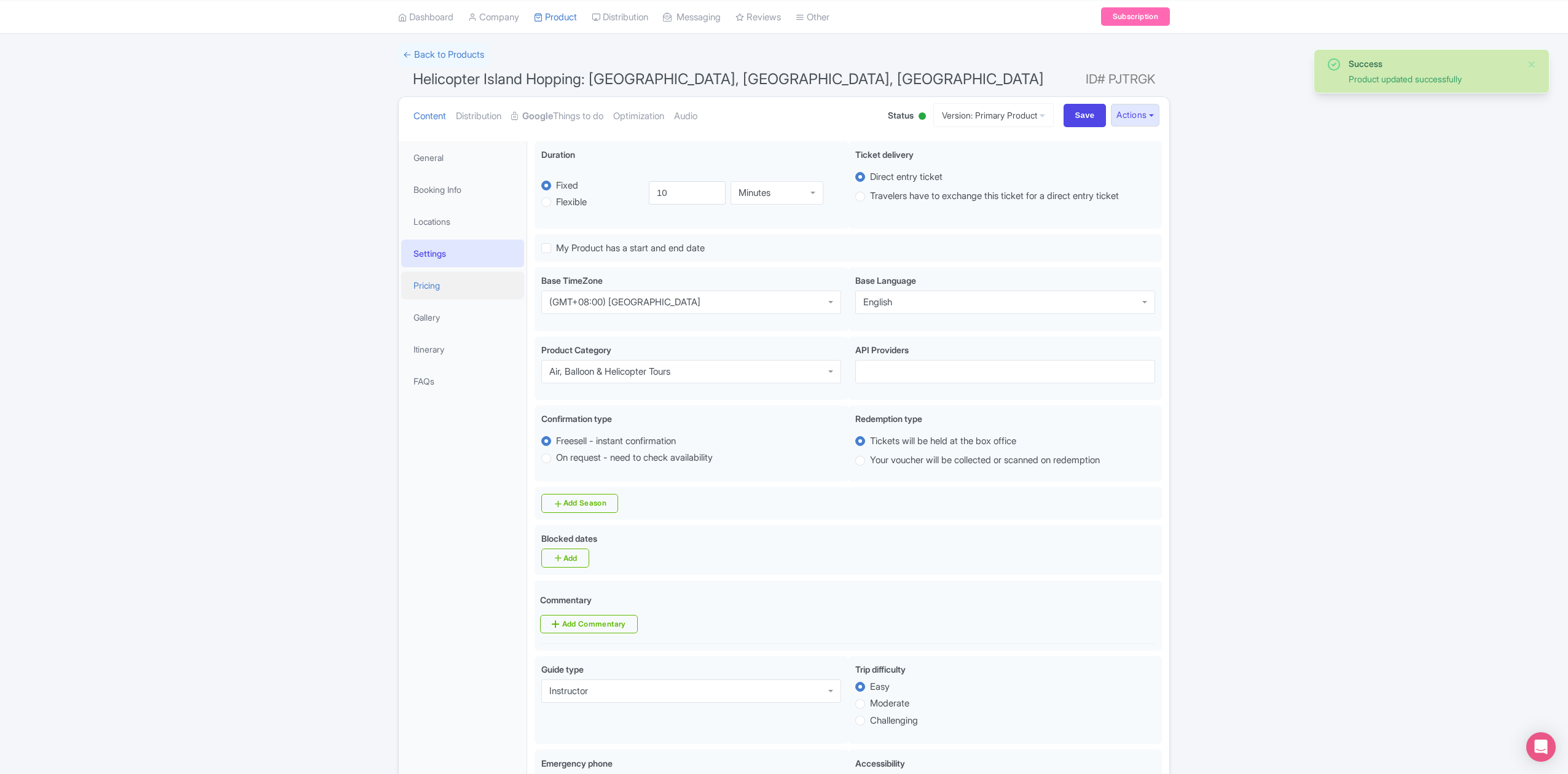
click at [468, 281] on link "Pricing" at bounding box center [463, 285] width 123 height 28
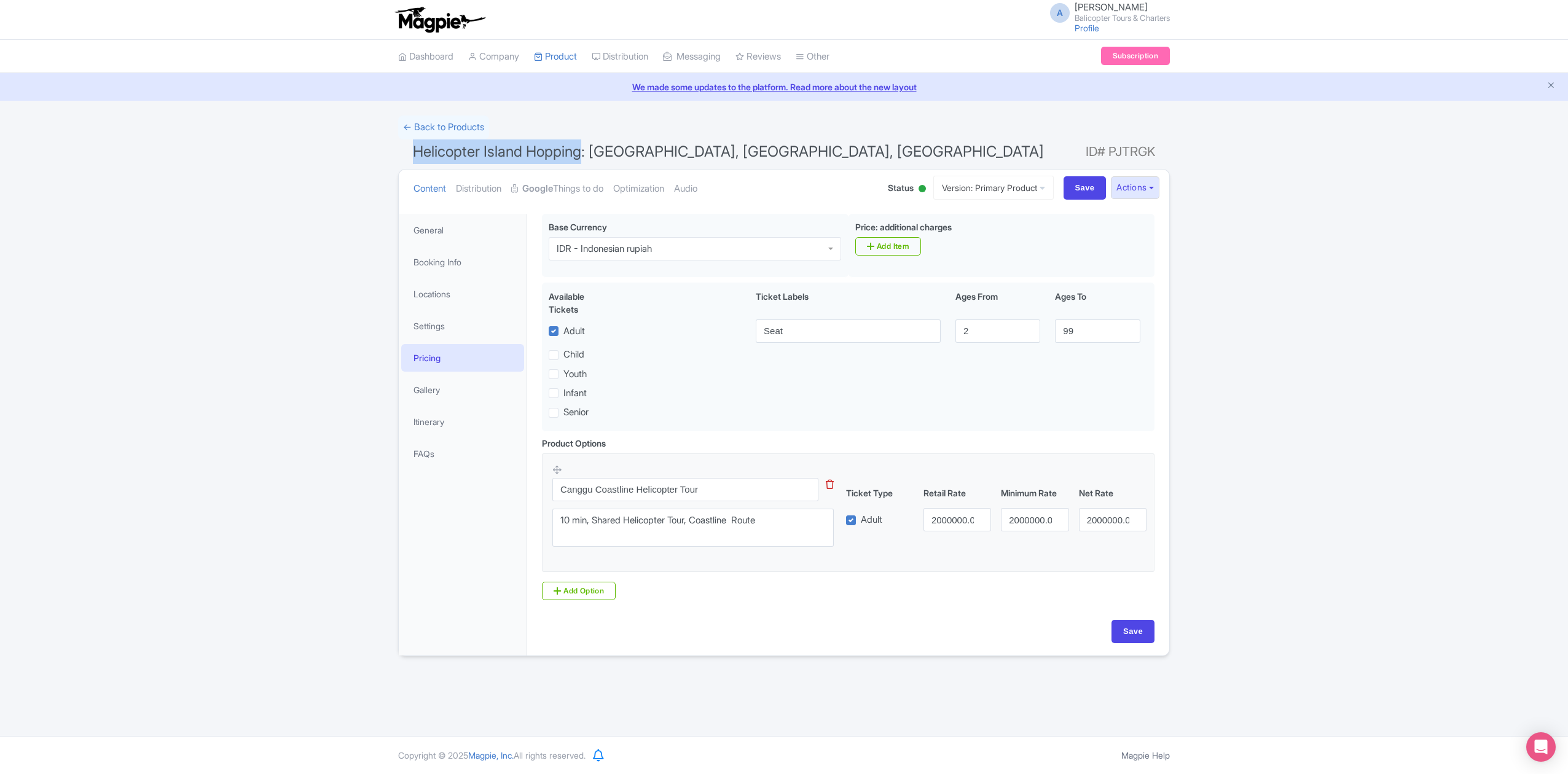
drag, startPoint x: 404, startPoint y: 152, endPoint x: 585, endPoint y: 148, distance: 181.0
click at [585, 148] on h1 "Helicopter Island Hopping: Tanah Lot, Uluwatu, Ubud ID# PJTRGK" at bounding box center [784, 154] width 772 height 29
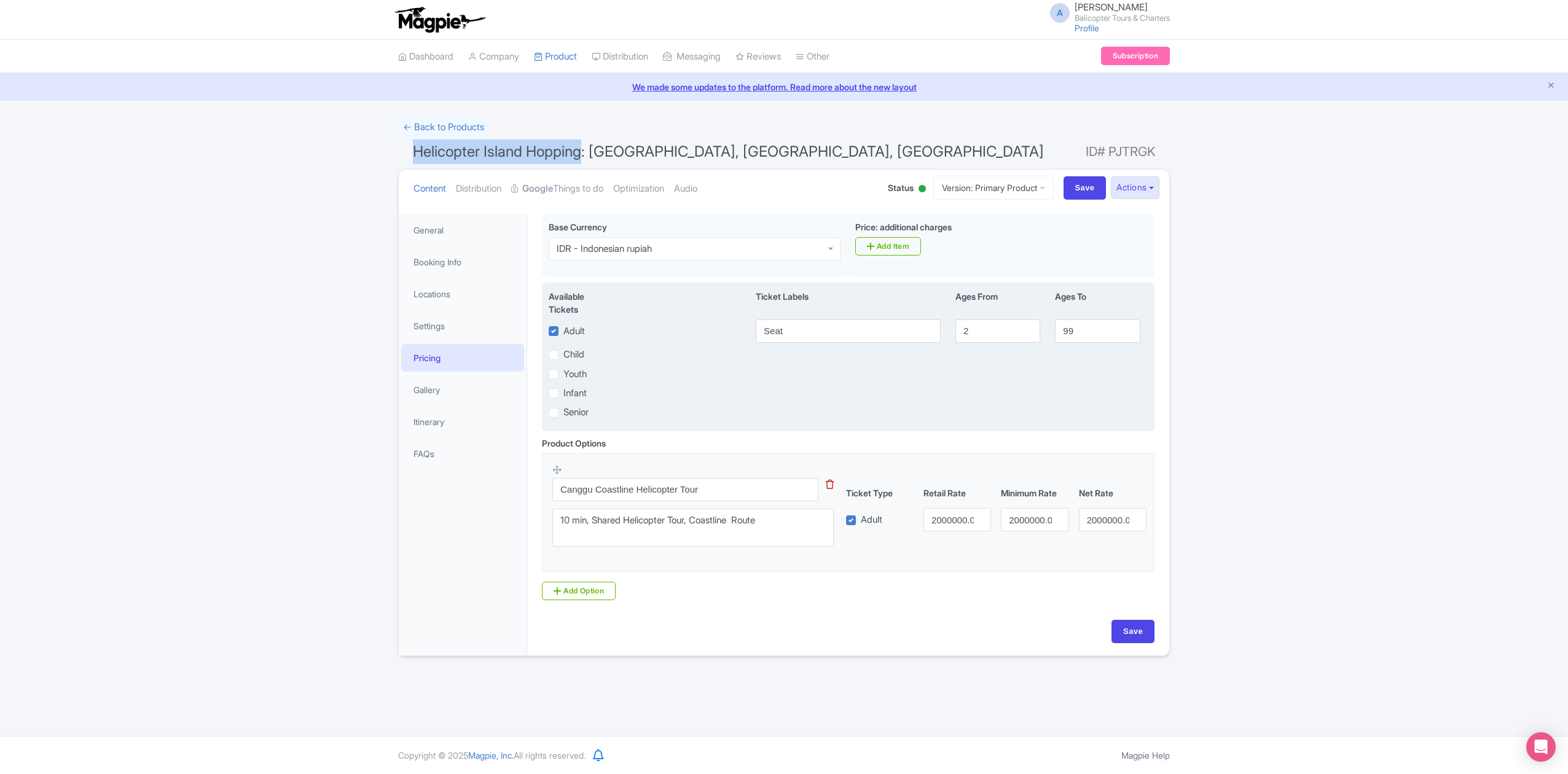
copy span "Helicopter Island Hopping"
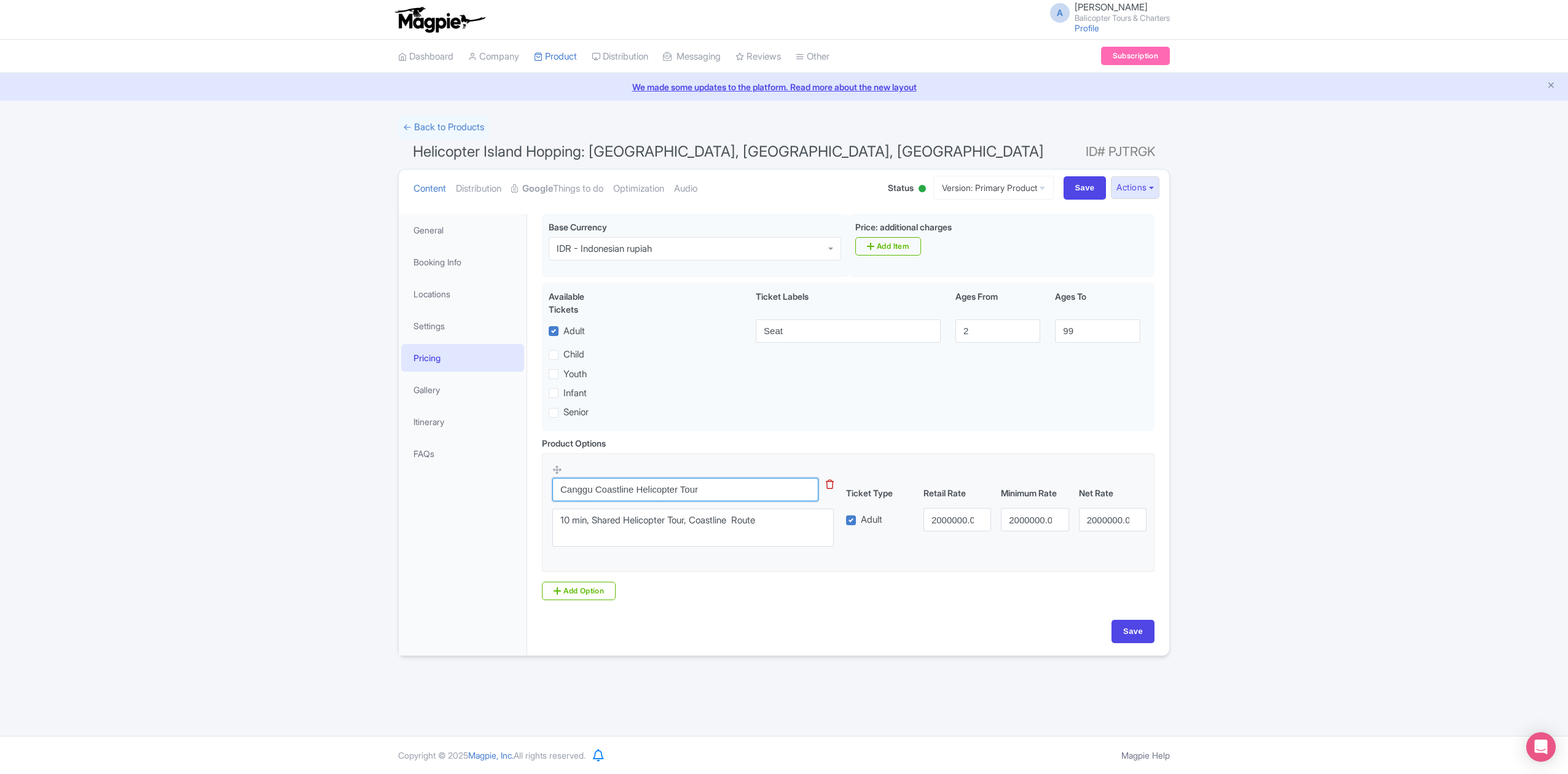
drag, startPoint x: 730, startPoint y: 497, endPoint x: 541, endPoint y: 507, distance: 189.3
click at [541, 507] on div "Product Options i Canggu Coastline Helicopter Tour This tip has not data. Code:…" at bounding box center [849, 518] width 627 height 164
paste input "Helicopter Island Hopping"
type input "Helicopter Island Hopping"
drag, startPoint x: 711, startPoint y: 529, endPoint x: 596, endPoint y: 524, distance: 115.1
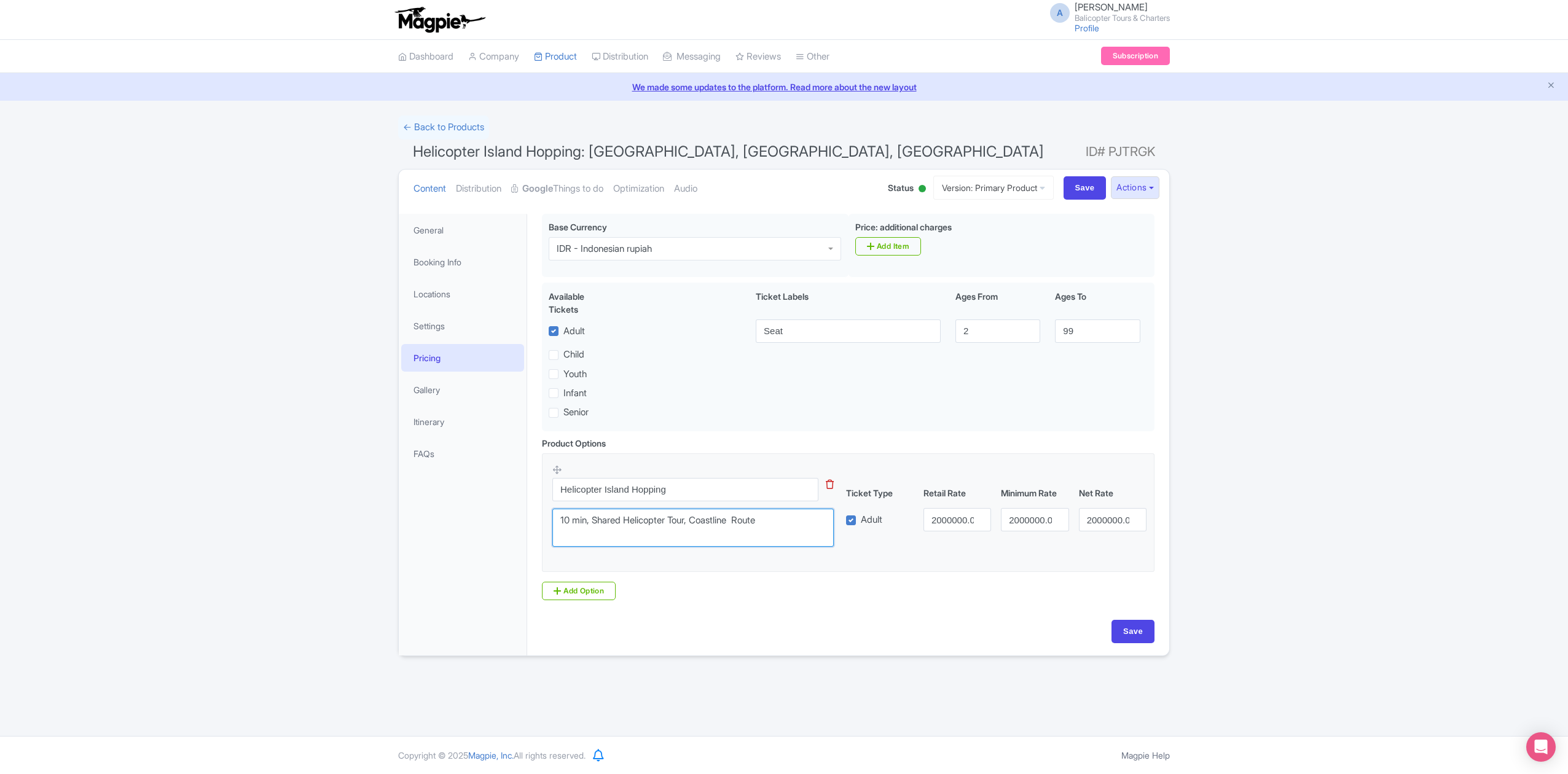
click at [596, 524] on textarea "10 min, Shared Helicopter Tour, Coastline Route" at bounding box center [693, 528] width 281 height 38
paste textarea "Helicopter Island Hopping"
type textarea "10 min, Helicopter Island Hopping"
drag, startPoint x: 927, startPoint y: 527, endPoint x: 1022, endPoint y: 511, distance: 96.3
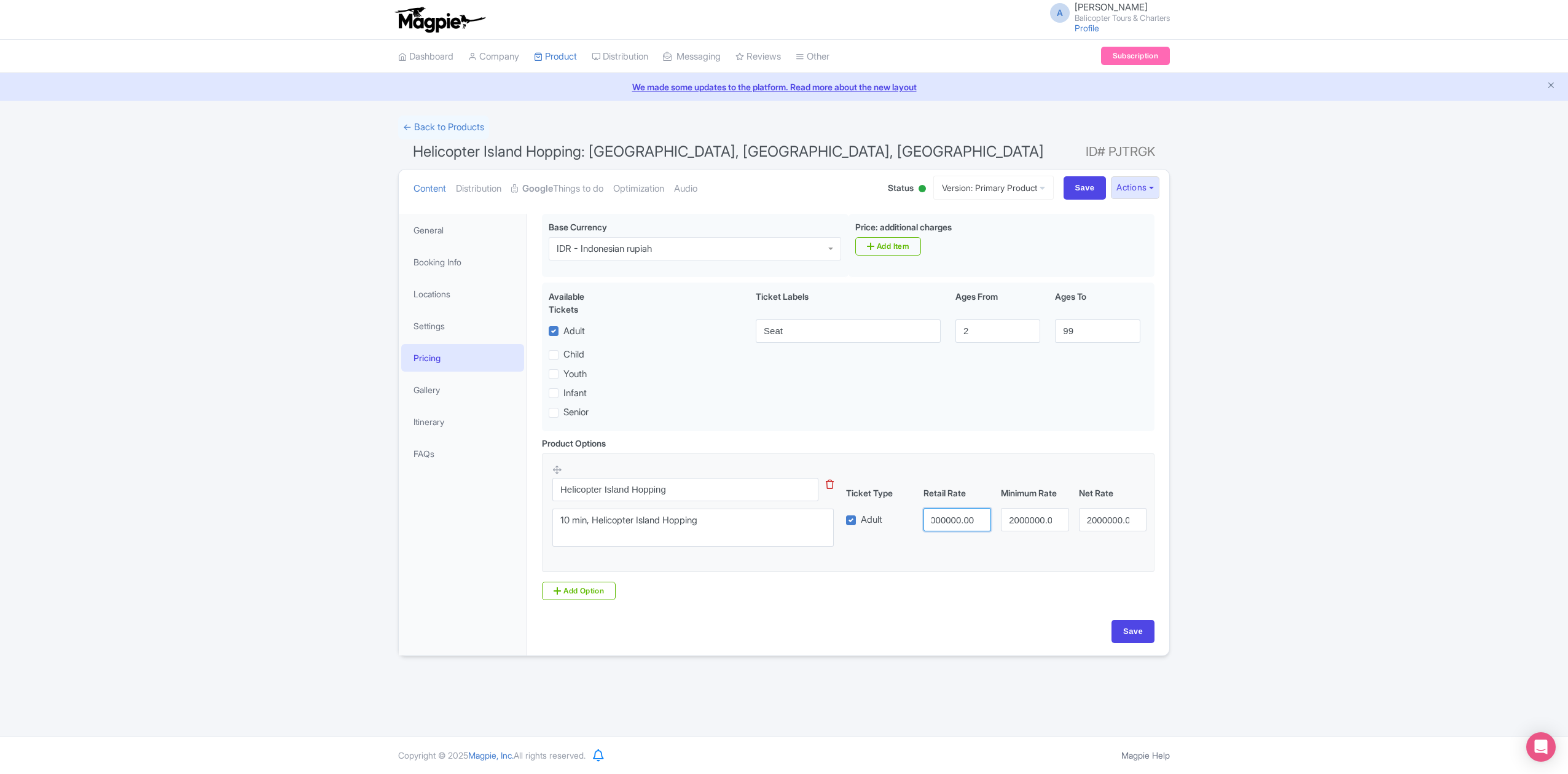
click at [1014, 513] on div "Adult 2000000.00 2000000.00 2000000.00" at bounding box center [996, 520] width 311 height 23
type input "1990000"
drag, startPoint x: 1008, startPoint y: 524, endPoint x: 1166, endPoint y: 494, distance: 160.8
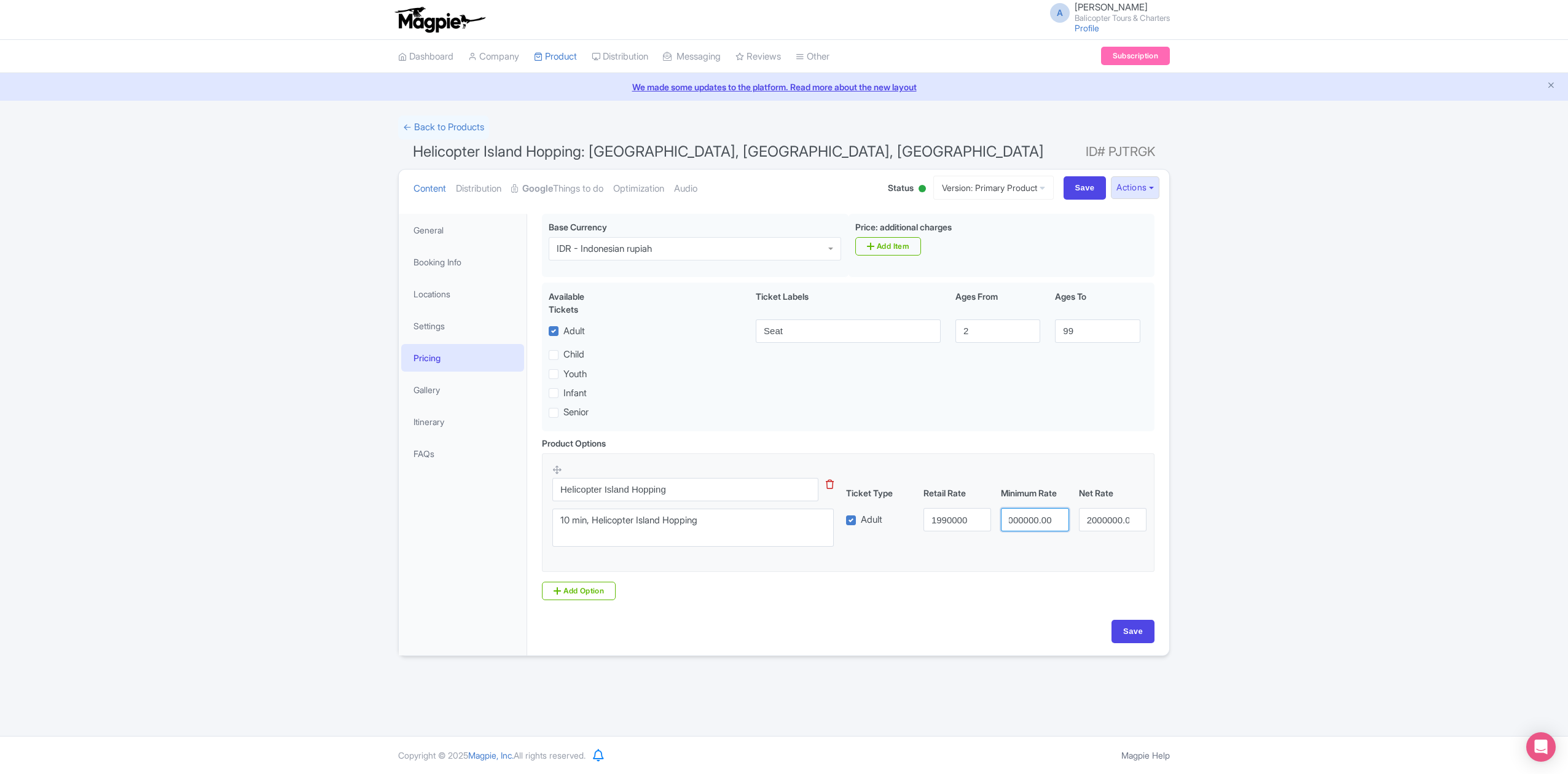
click at [1127, 495] on div "Ticket Type Retail Rate Minimum Rate Net Rate Adult 1990000 2000000.00 2000000.…" at bounding box center [996, 509] width 296 height 45
type input "1990000"
drag, startPoint x: 1085, startPoint y: 523, endPoint x: 1241, endPoint y: 497, distance: 158.2
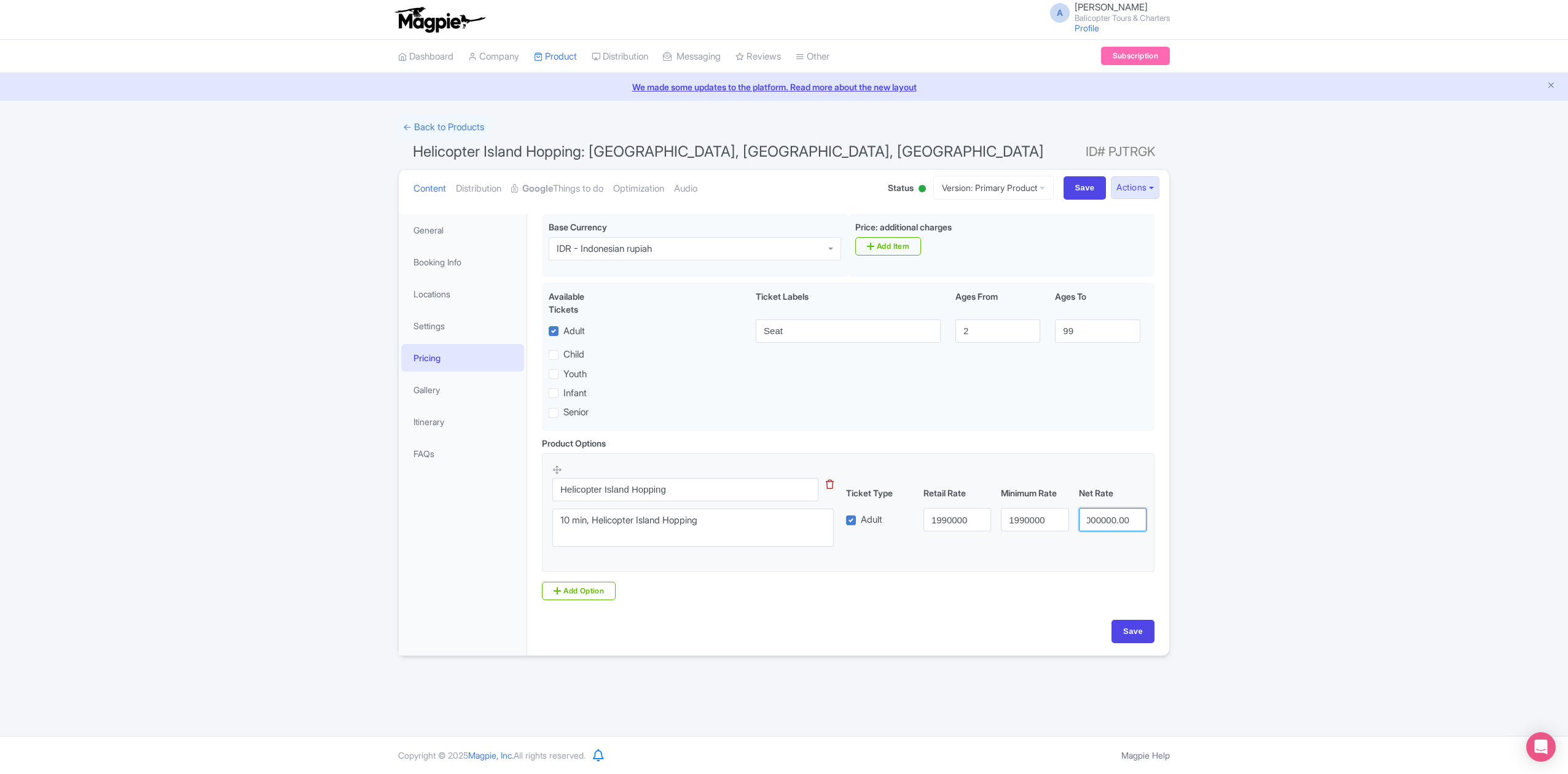
click at [1203, 499] on div "Success Product updated successfully ← Back to Products Helicopter Island Hoppi…" at bounding box center [784, 386] width 1568 height 541
type input "1990000"
click at [1122, 627] on input "Save" at bounding box center [1133, 632] width 43 height 23
type input "Saving..."
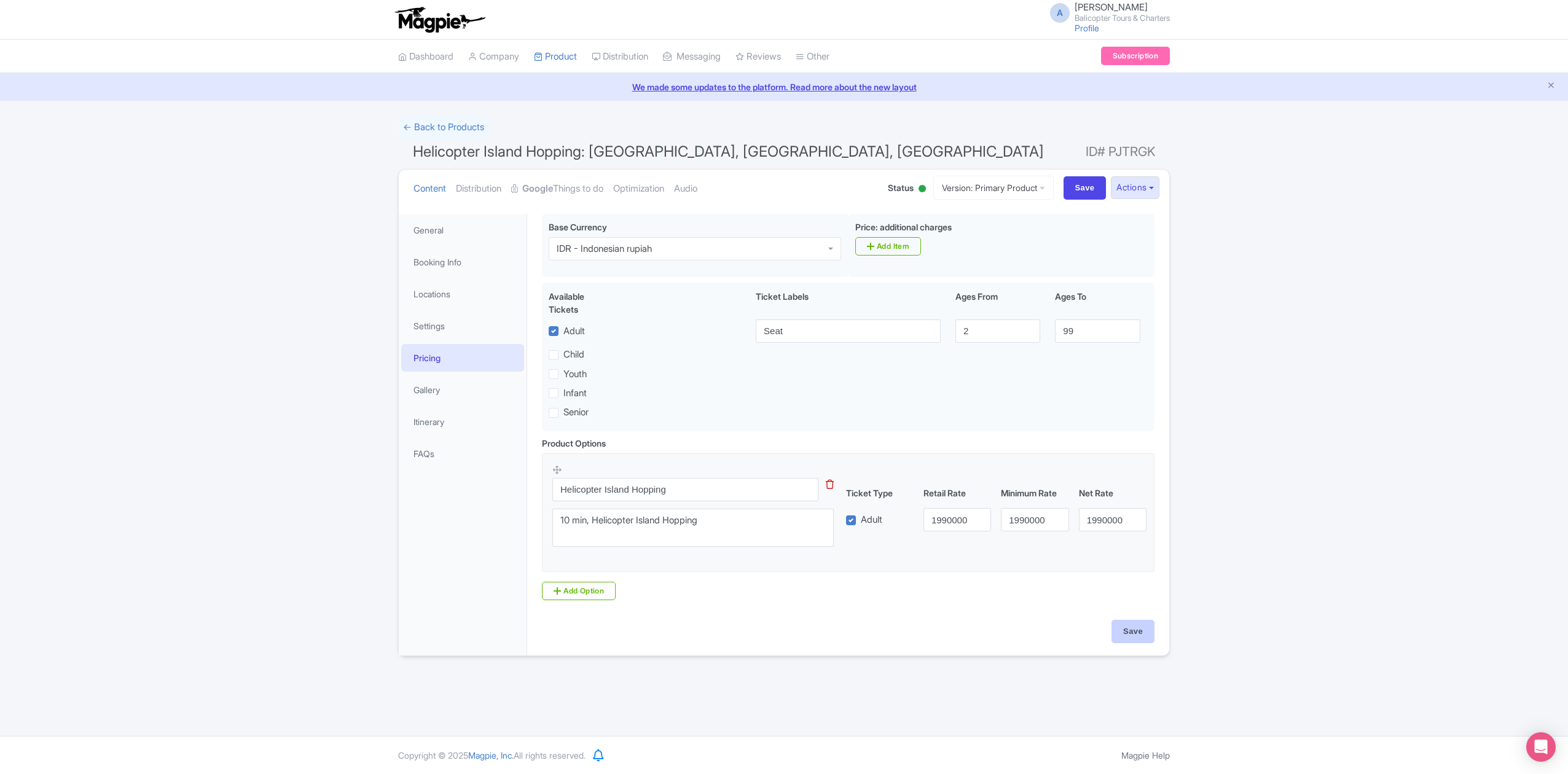
type input "Saving..."
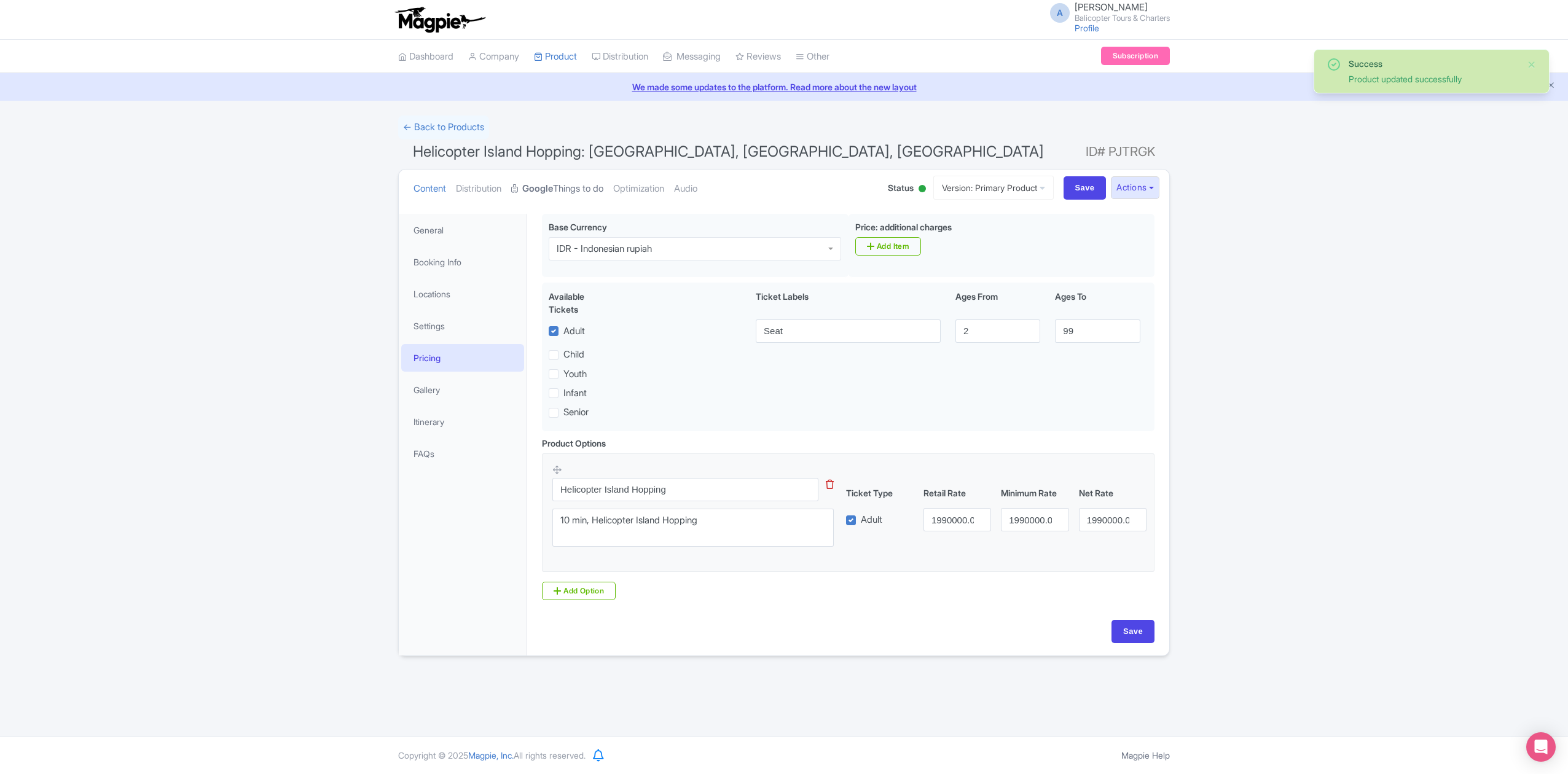
click at [577, 188] on link "Google Things to do" at bounding box center [557, 189] width 92 height 38
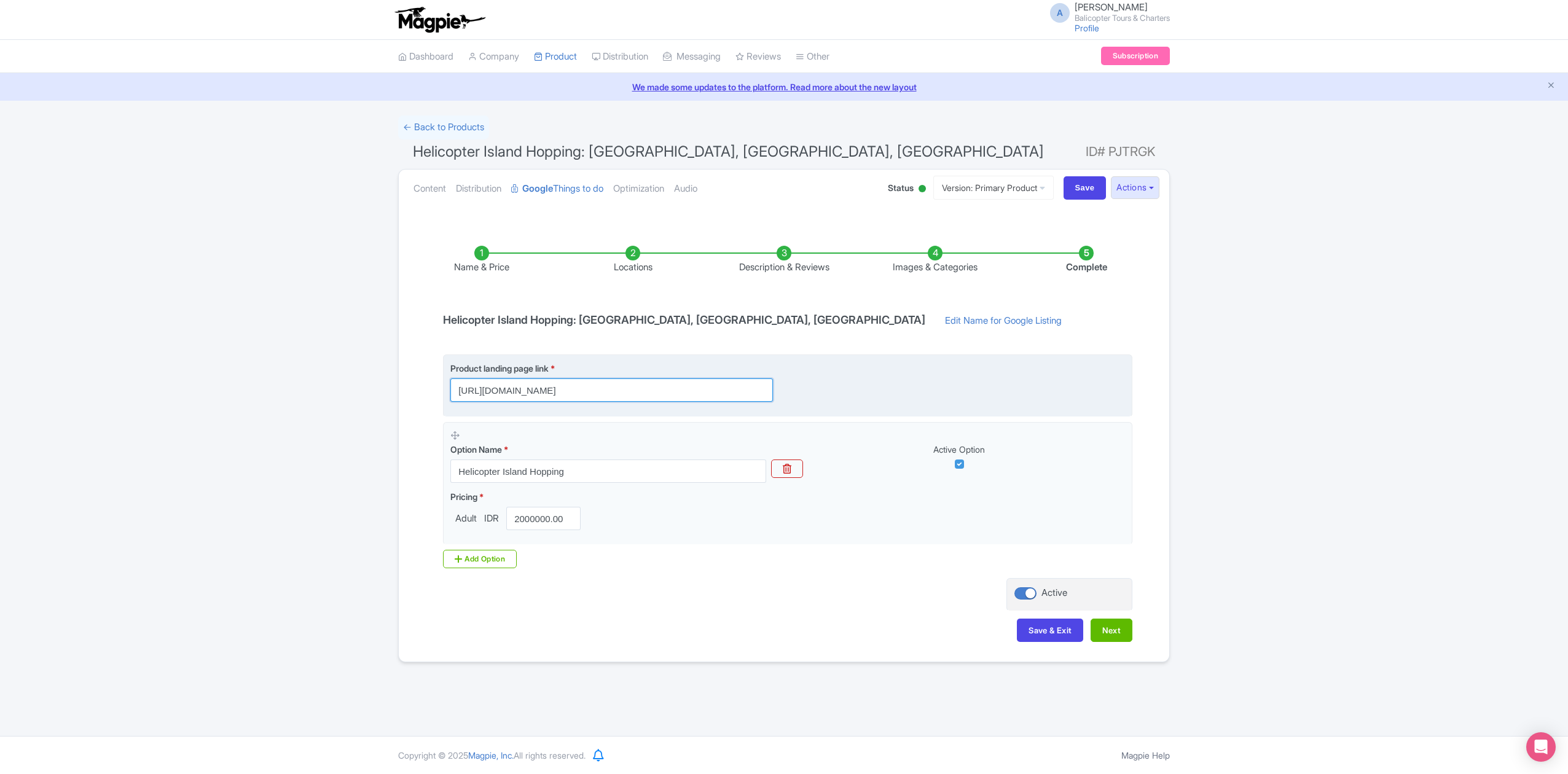
drag, startPoint x: 720, startPoint y: 392, endPoint x: 570, endPoint y: 391, distance: 150.0
click at [570, 391] on input "[URL][DOMAIN_NAME]" at bounding box center [612, 390] width 323 height 23
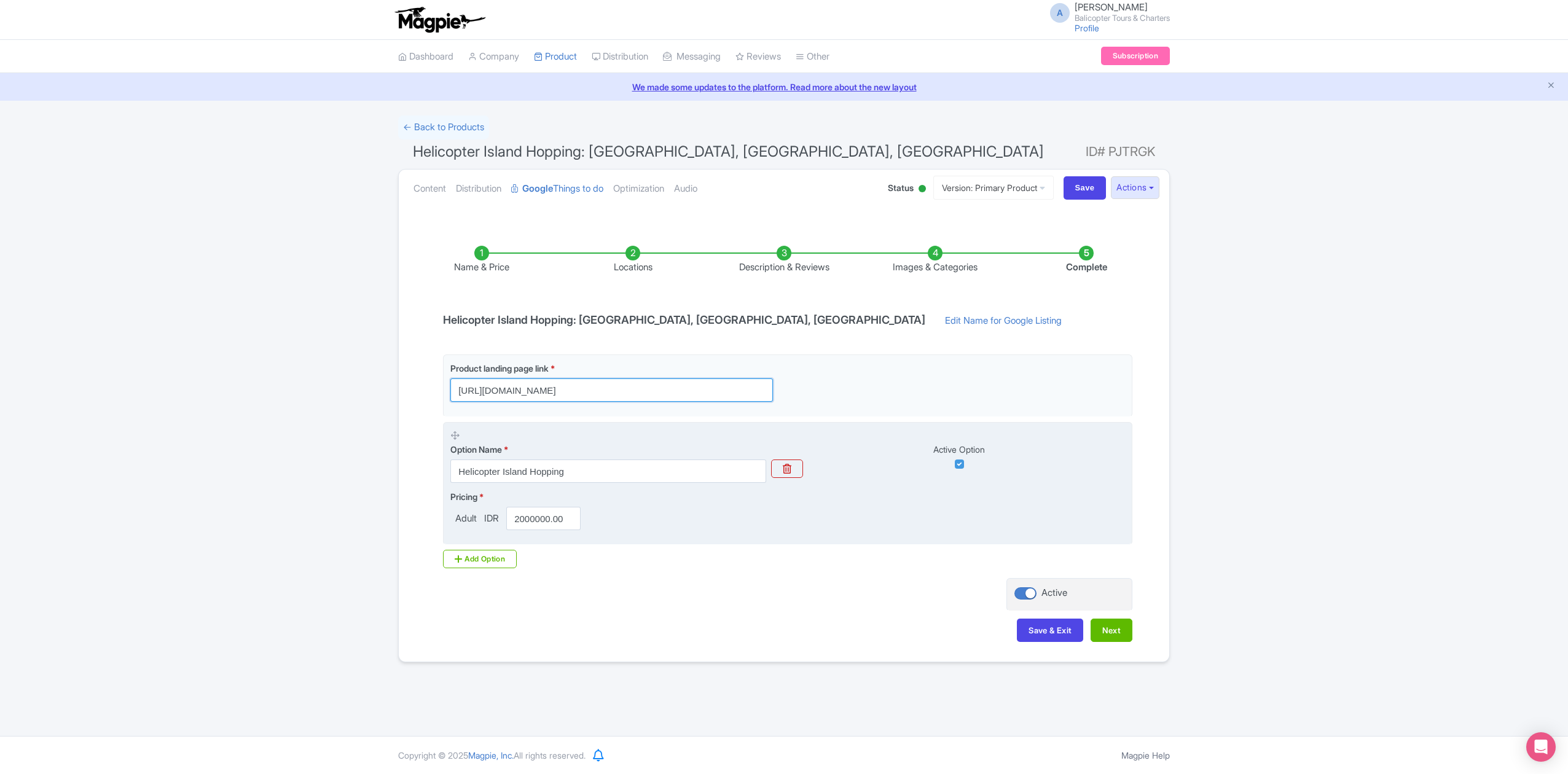
type input "[URL][DOMAIN_NAME]"
drag, startPoint x: 514, startPoint y: 522, endPoint x: 801, endPoint y: 523, distance: 287.0
click at [799, 523] on div "Pricing * Adult IDR 2000000.00" at bounding box center [788, 510] width 675 height 40
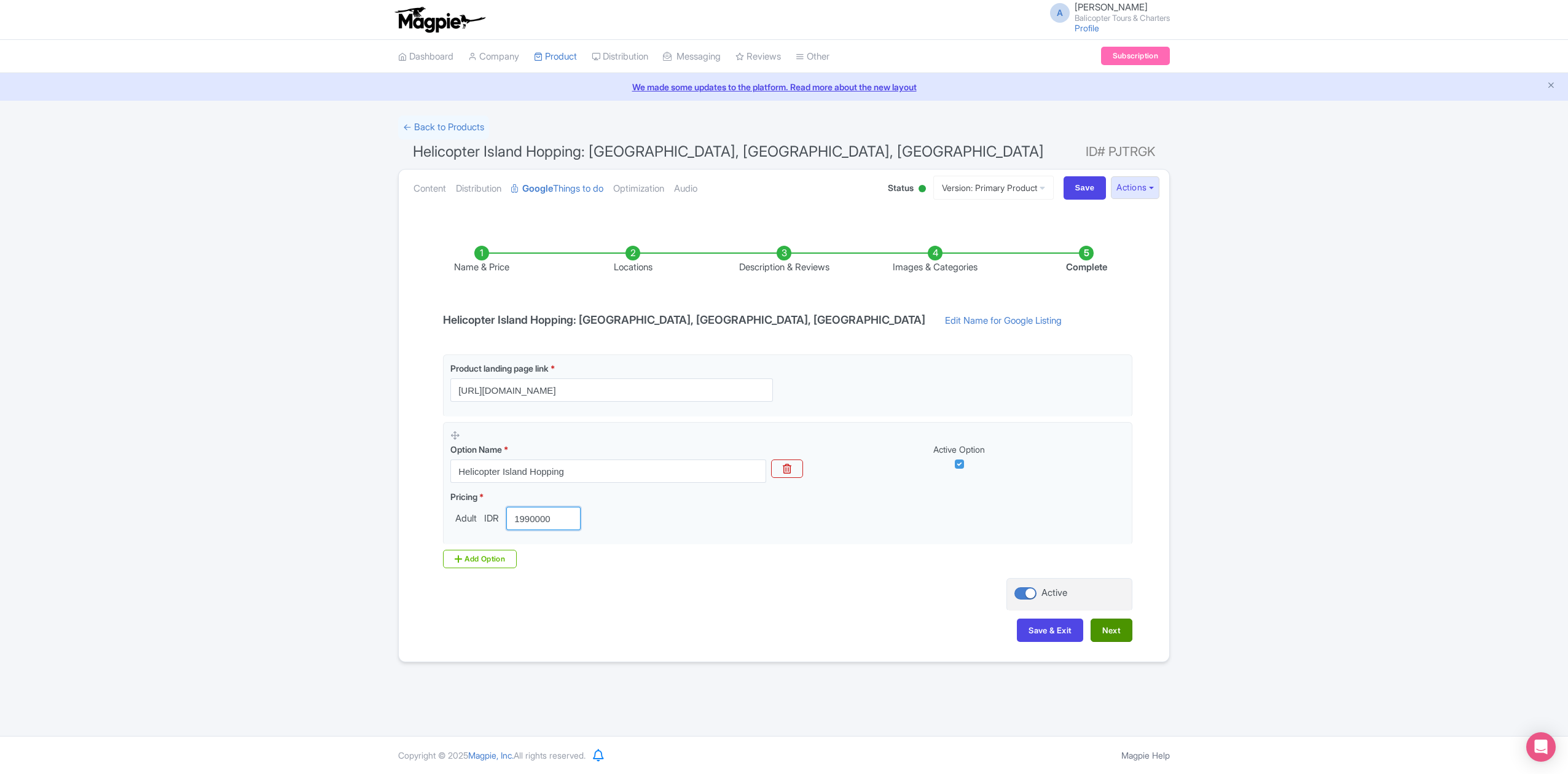
type input "1990000"
click at [1124, 633] on button "Next" at bounding box center [1111, 630] width 42 height 23
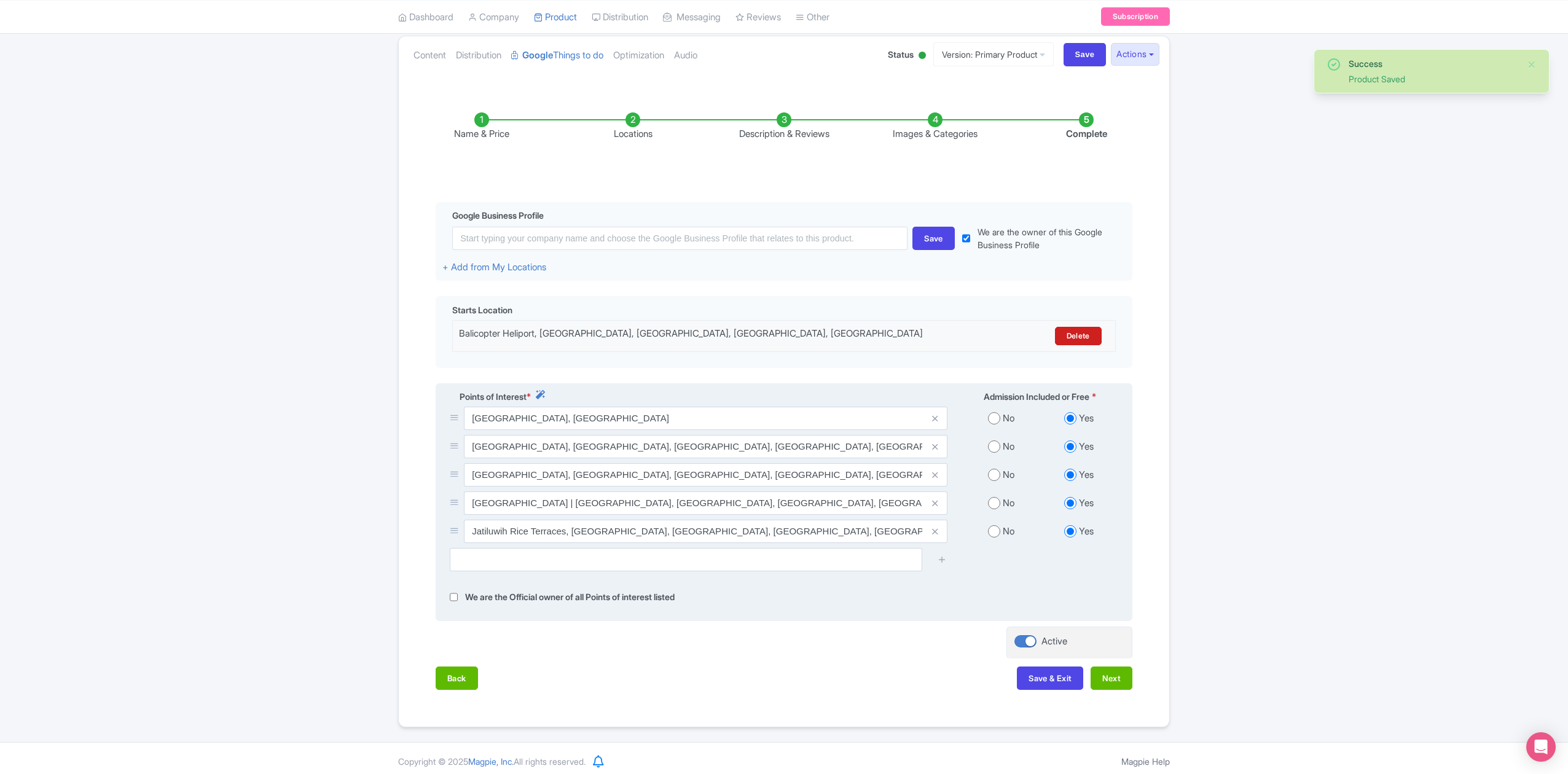
scroll to position [145, 0]
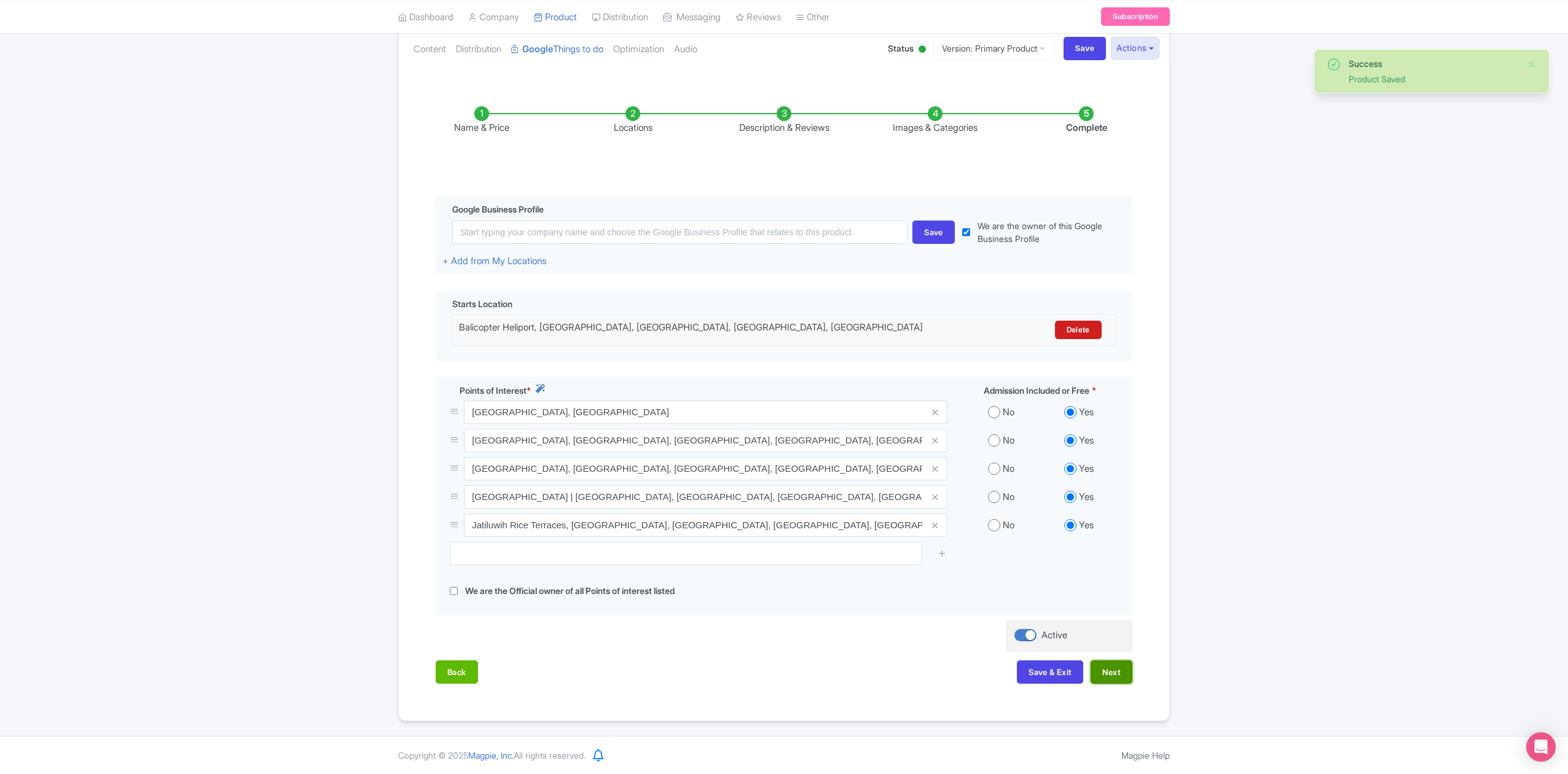
click at [1112, 671] on button "Next" at bounding box center [1111, 672] width 42 height 23
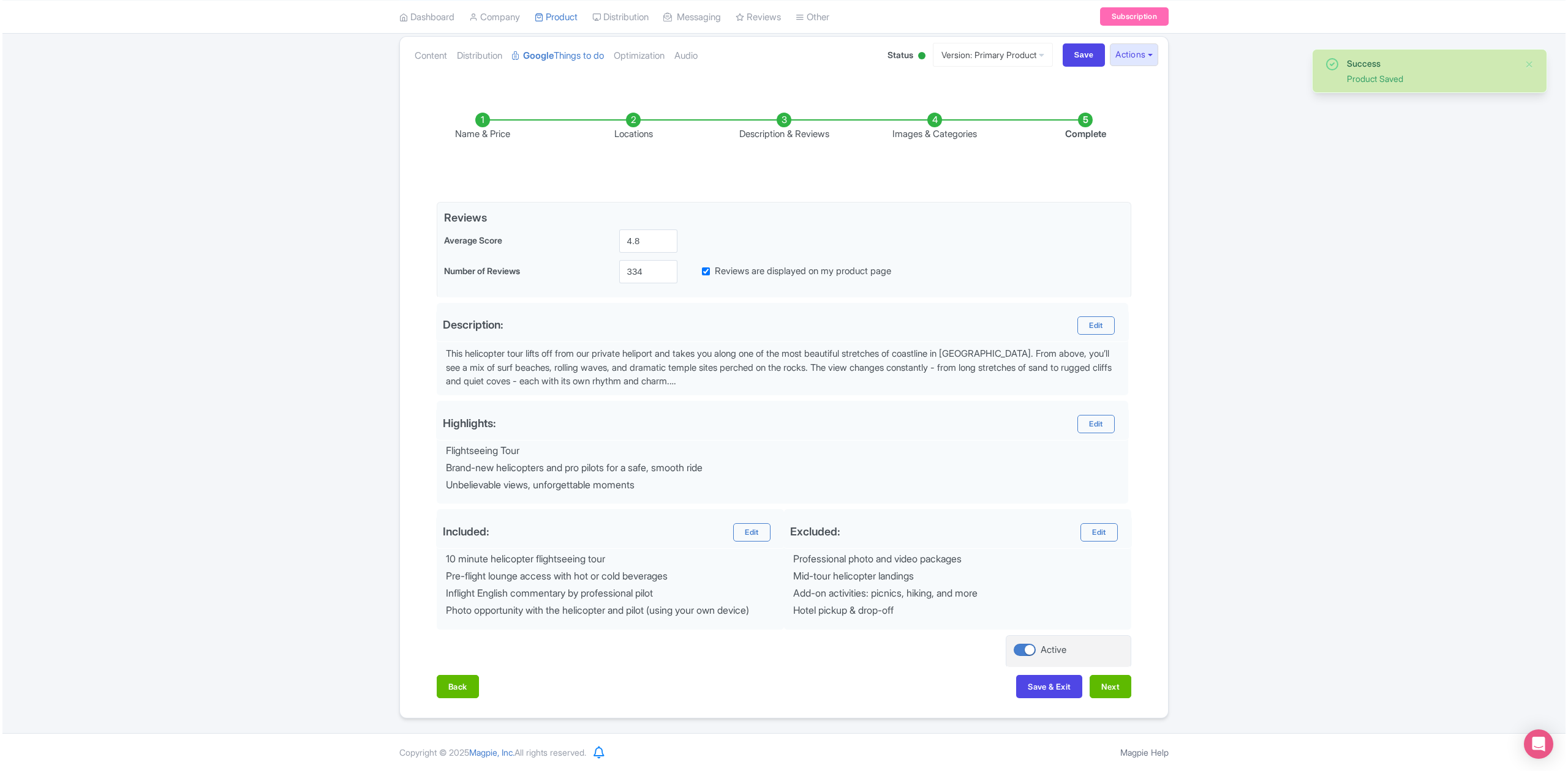
scroll to position [137, 0]
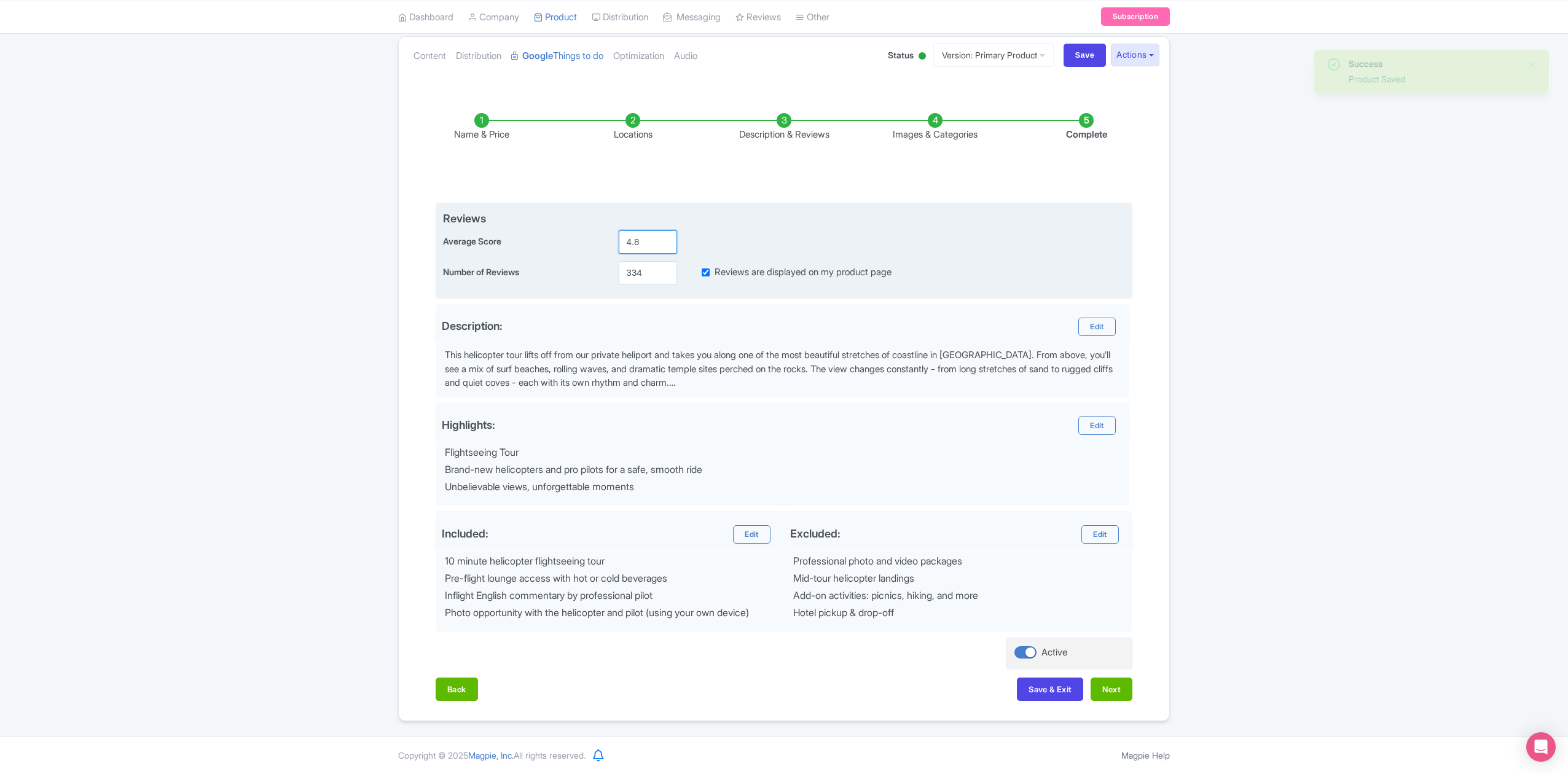
click at [651, 234] on input "4.8" at bounding box center [648, 242] width 58 height 23
type input "4.9"
drag, startPoint x: 650, startPoint y: 271, endPoint x: 618, endPoint y: 265, distance: 32.6
click at [619, 265] on input "334" at bounding box center [648, 273] width 58 height 23
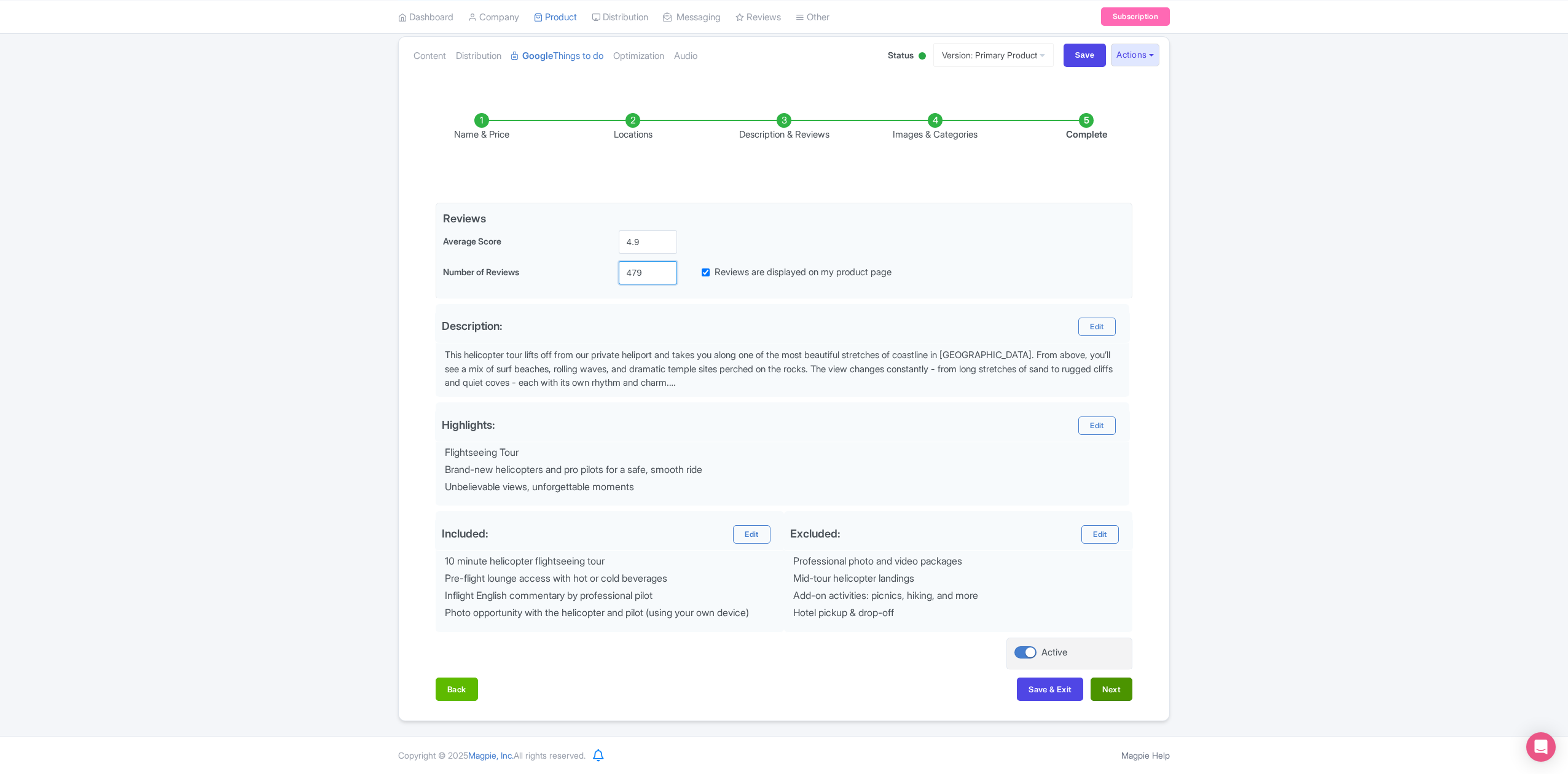
type input "479"
click at [1116, 692] on button "Next" at bounding box center [1111, 689] width 42 height 23
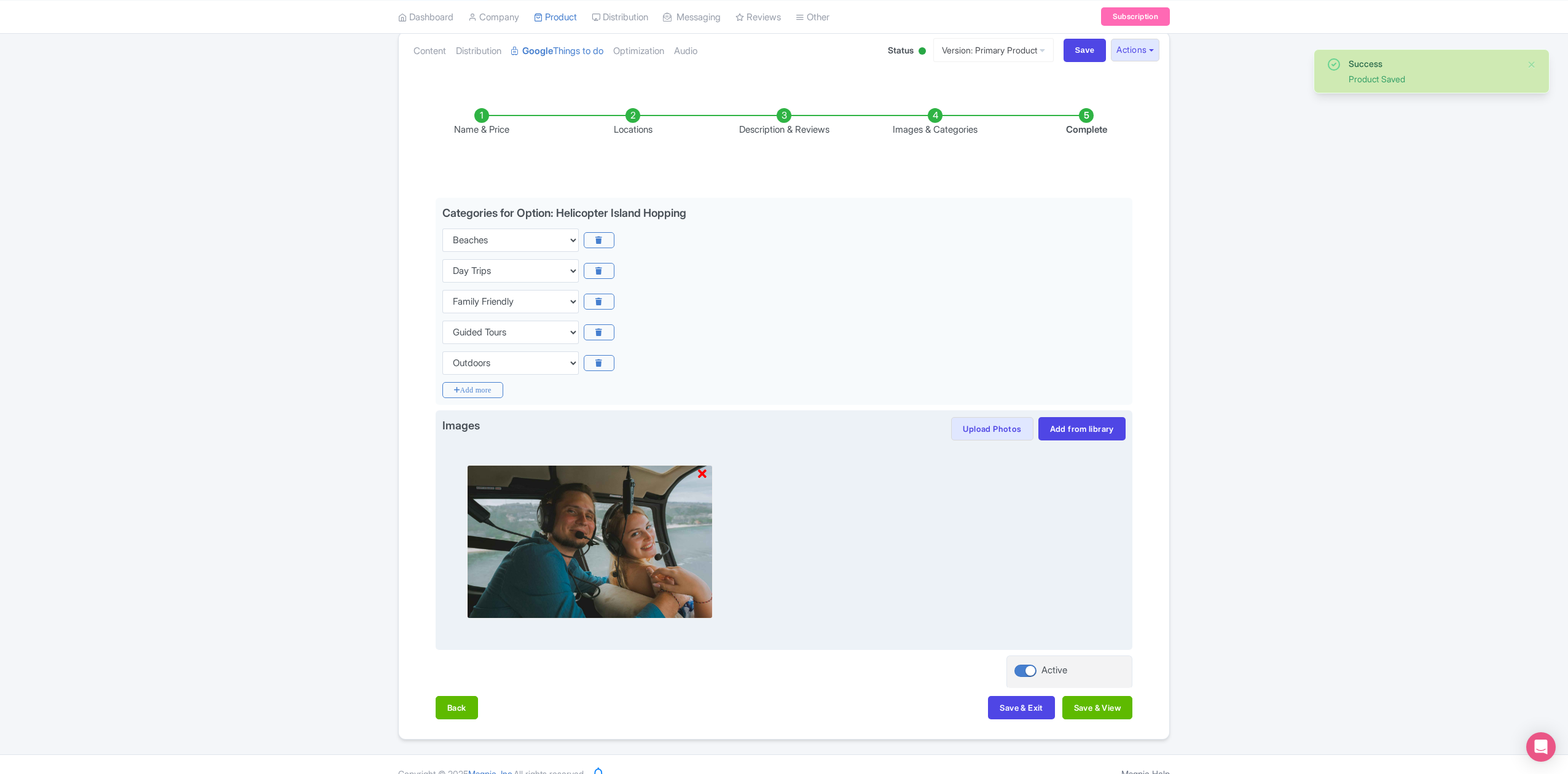
click at [699, 473] on icon at bounding box center [702, 474] width 8 height 12
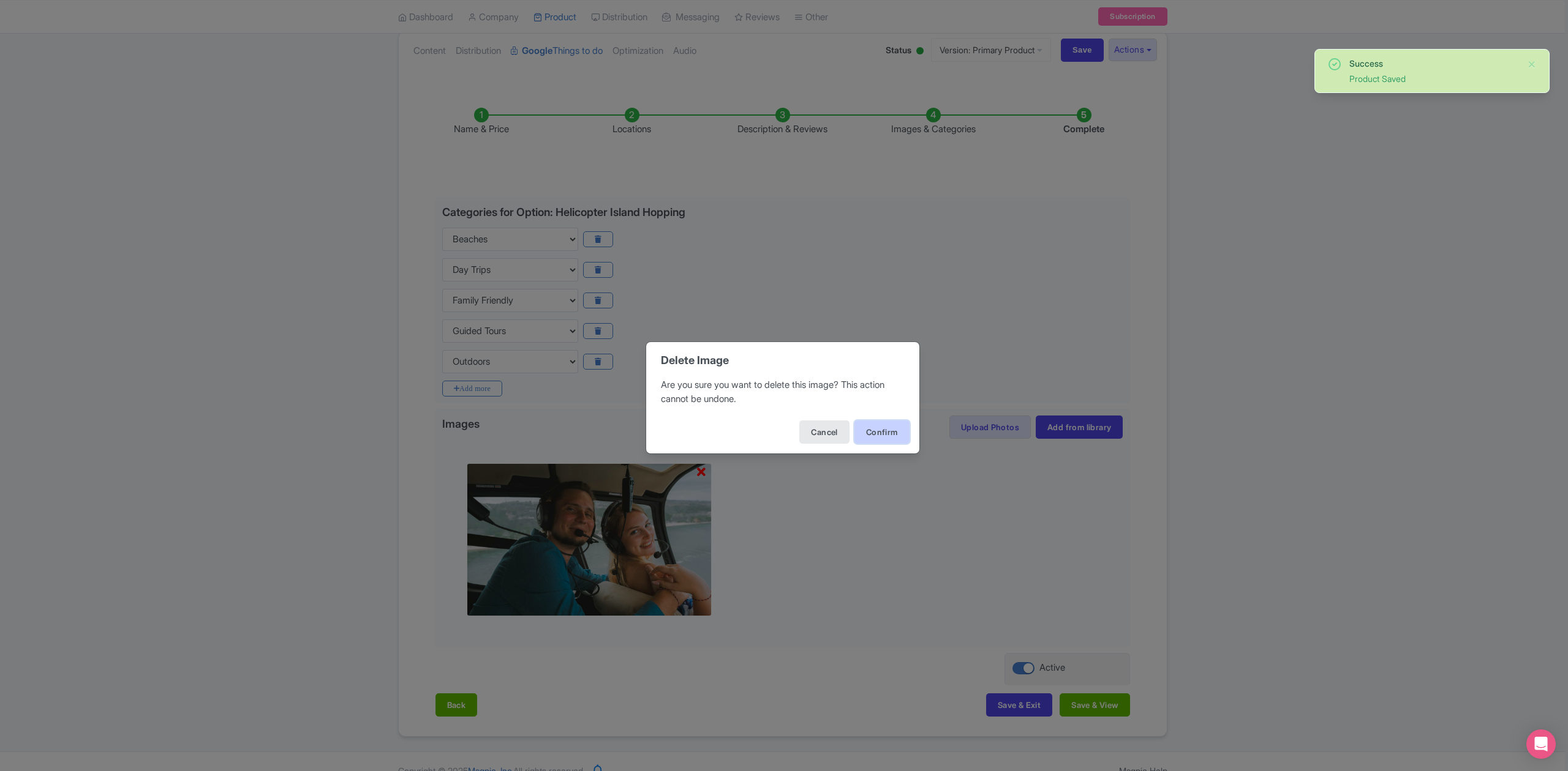
click at [892, 433] on button "Confirm" at bounding box center [882, 432] width 55 height 23
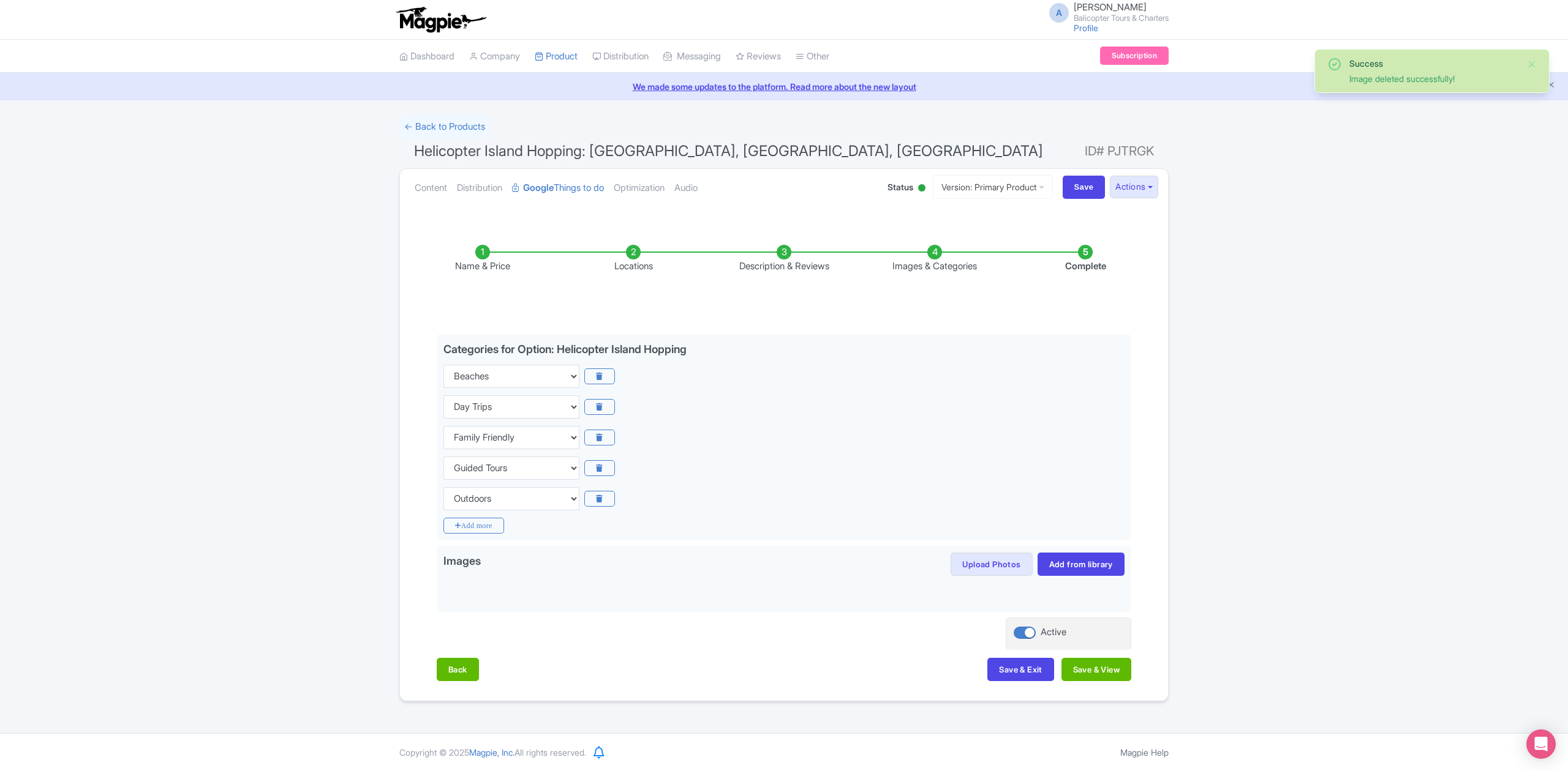
scroll to position [0, 0]
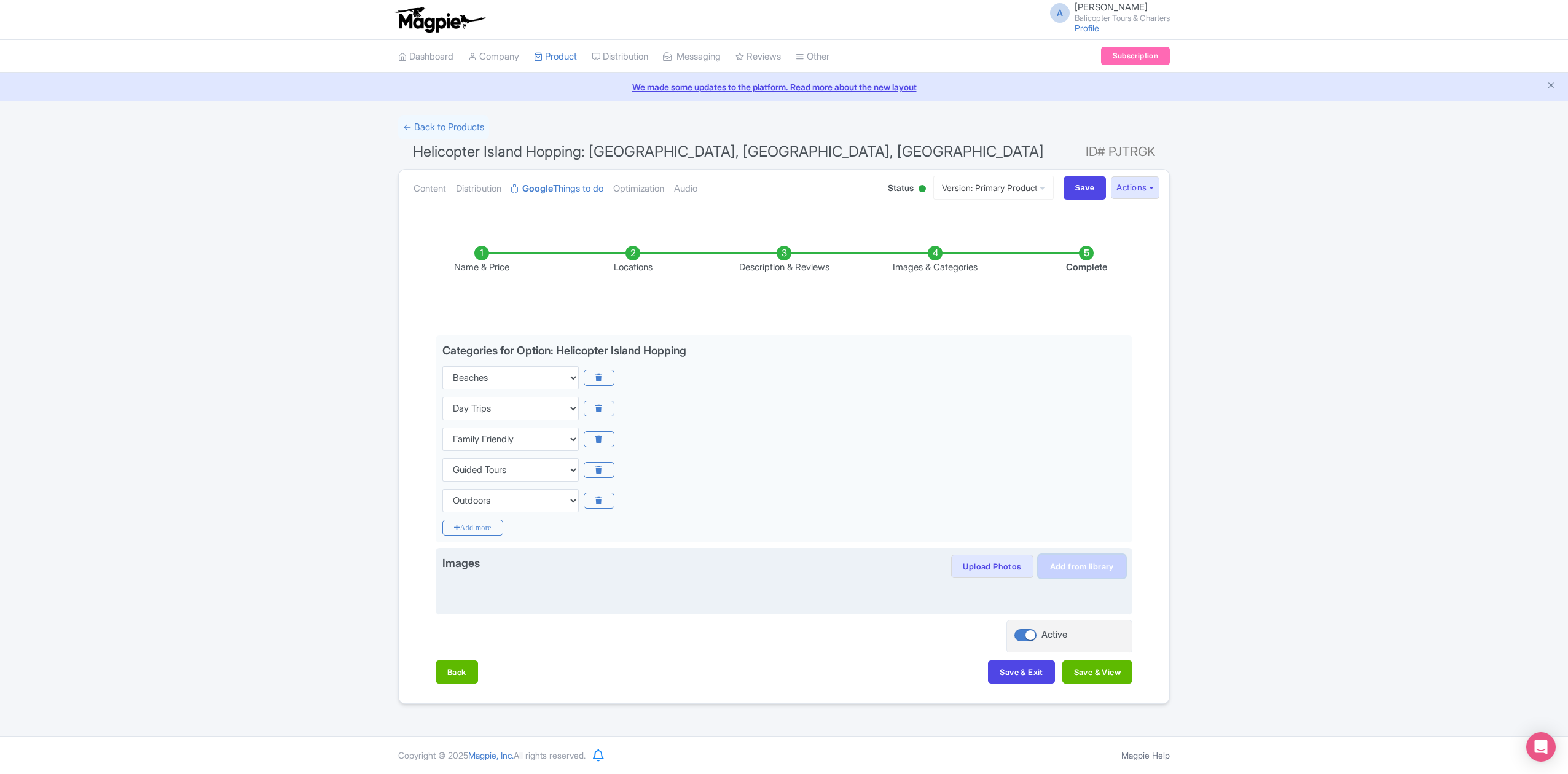
click at [1082, 568] on link "Add from library" at bounding box center [1082, 566] width 88 height 23
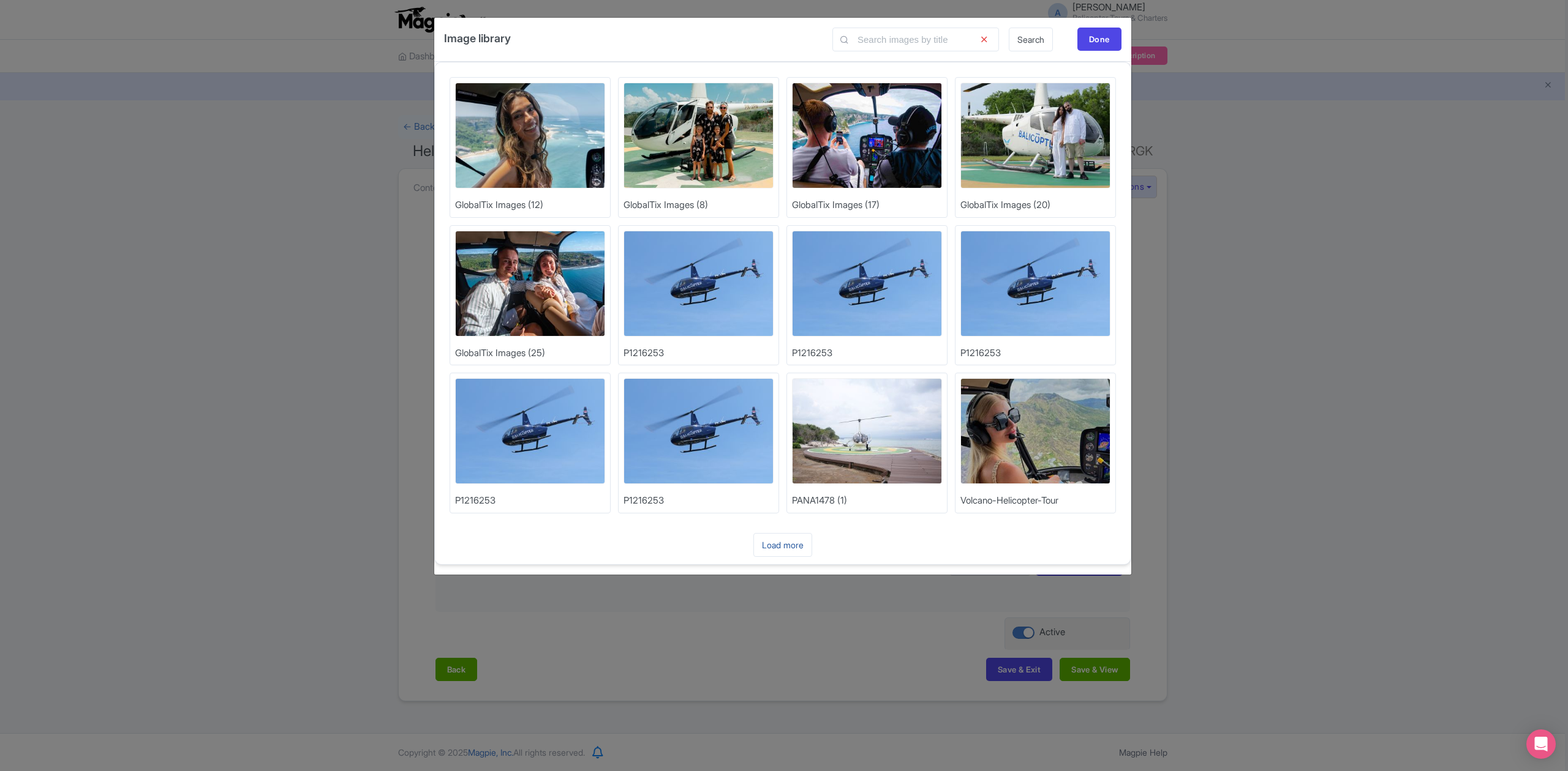
click at [783, 547] on link "Load more" at bounding box center [782, 544] width 59 height 24
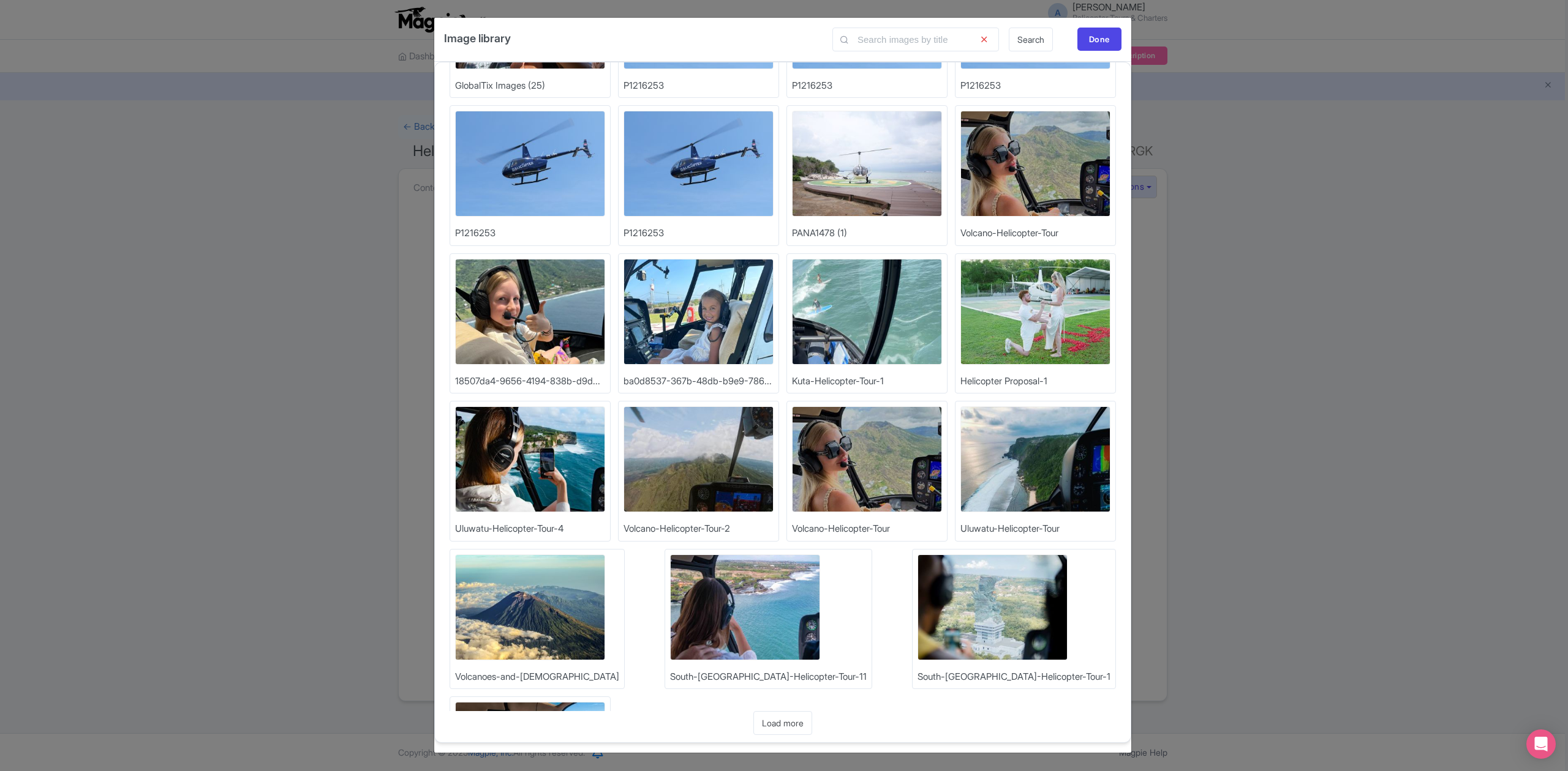
scroll to position [2, 0]
click at [782, 727] on link "Load more" at bounding box center [782, 723] width 59 height 24
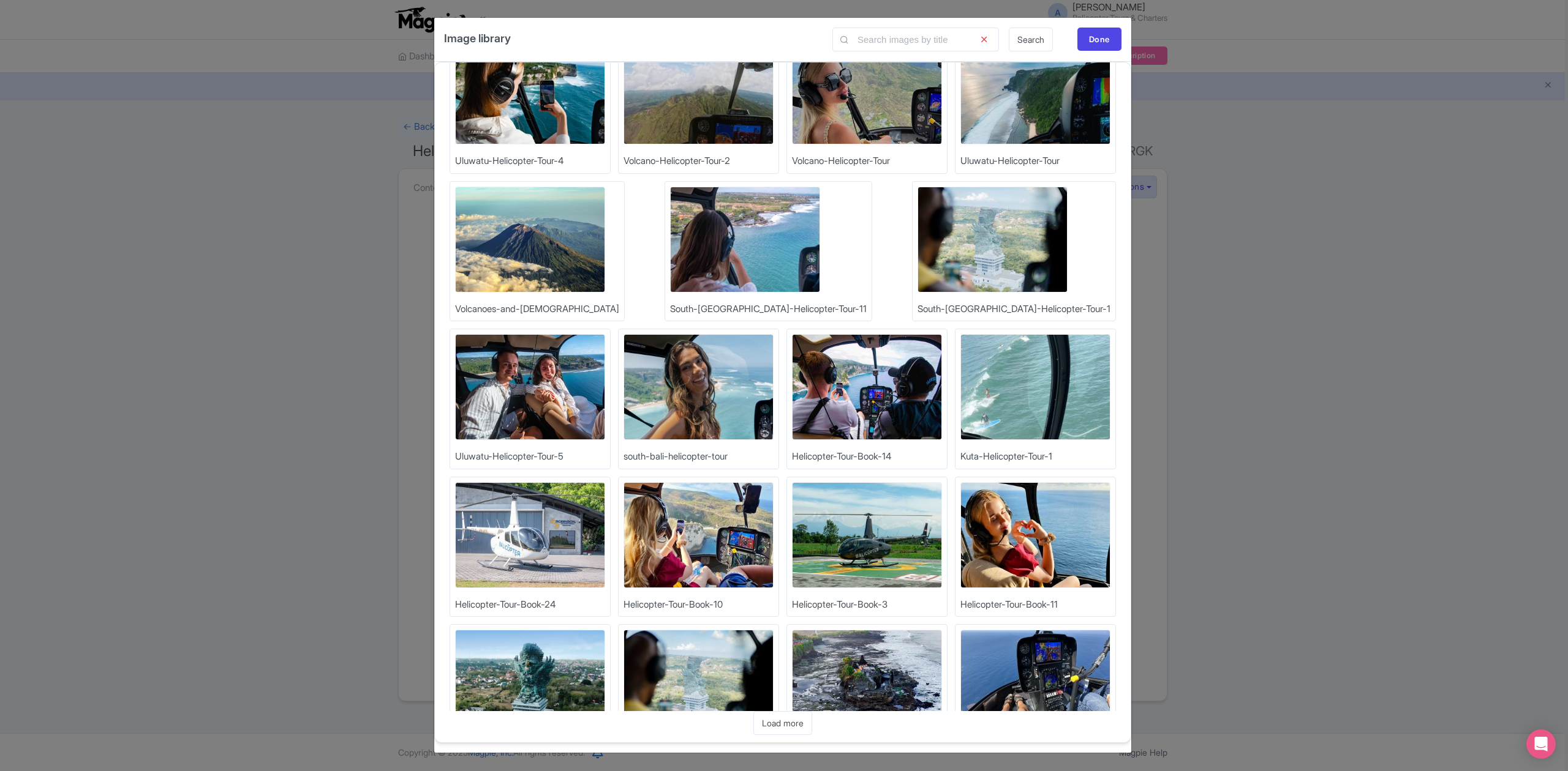
scroll to position [676, 0]
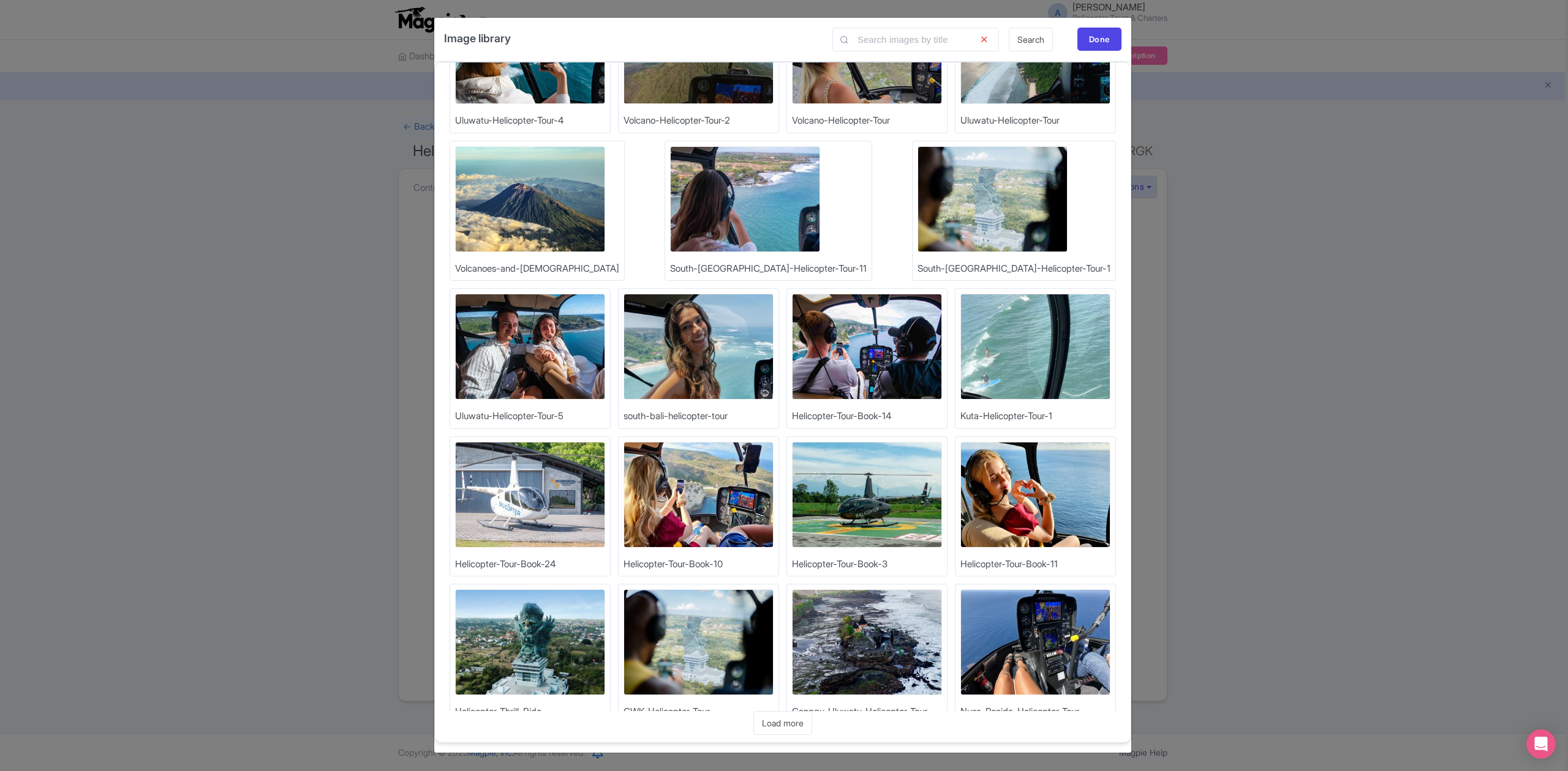
click at [792, 511] on img at bounding box center [867, 495] width 150 height 106
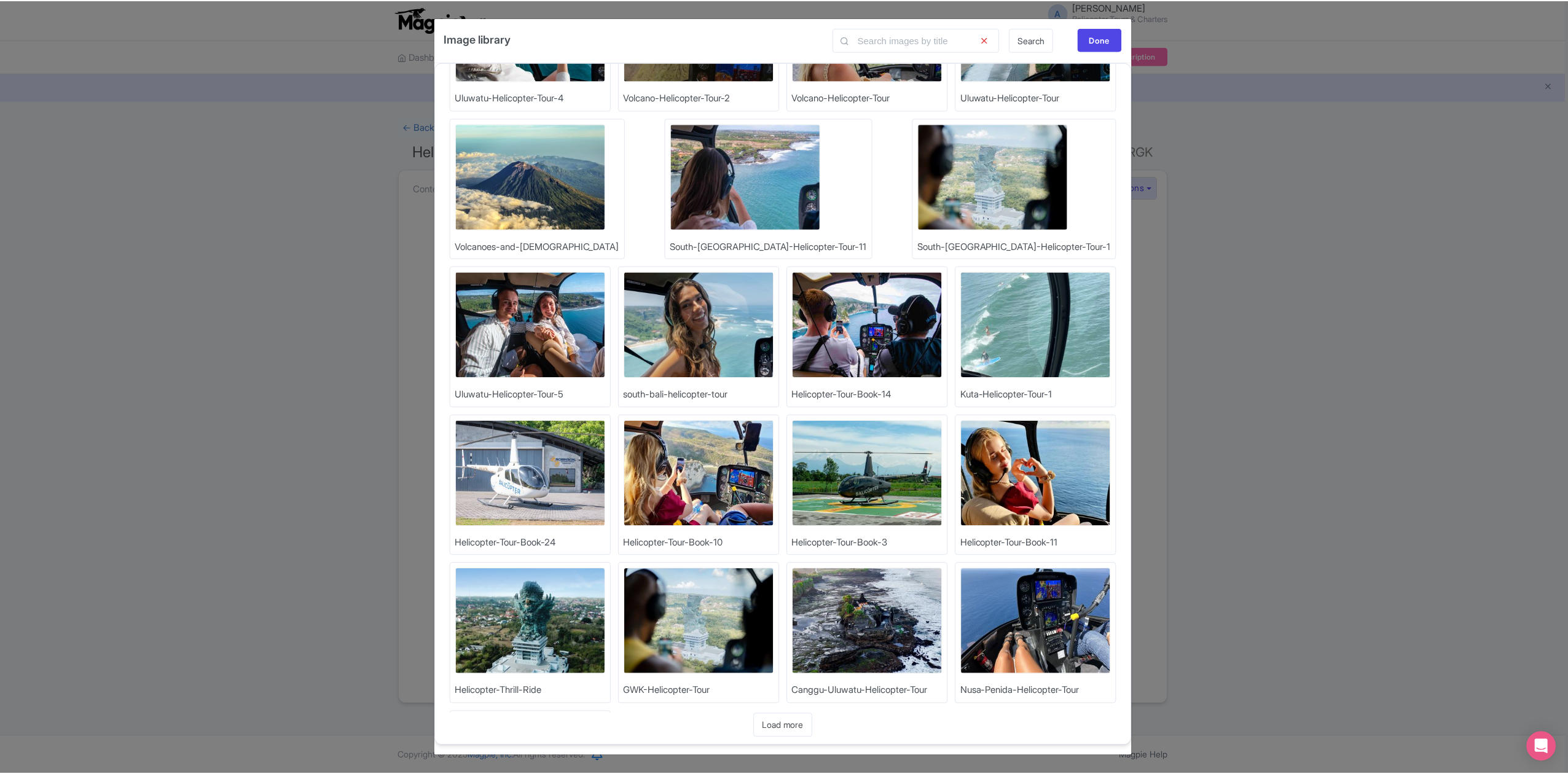
scroll to position [716, 0]
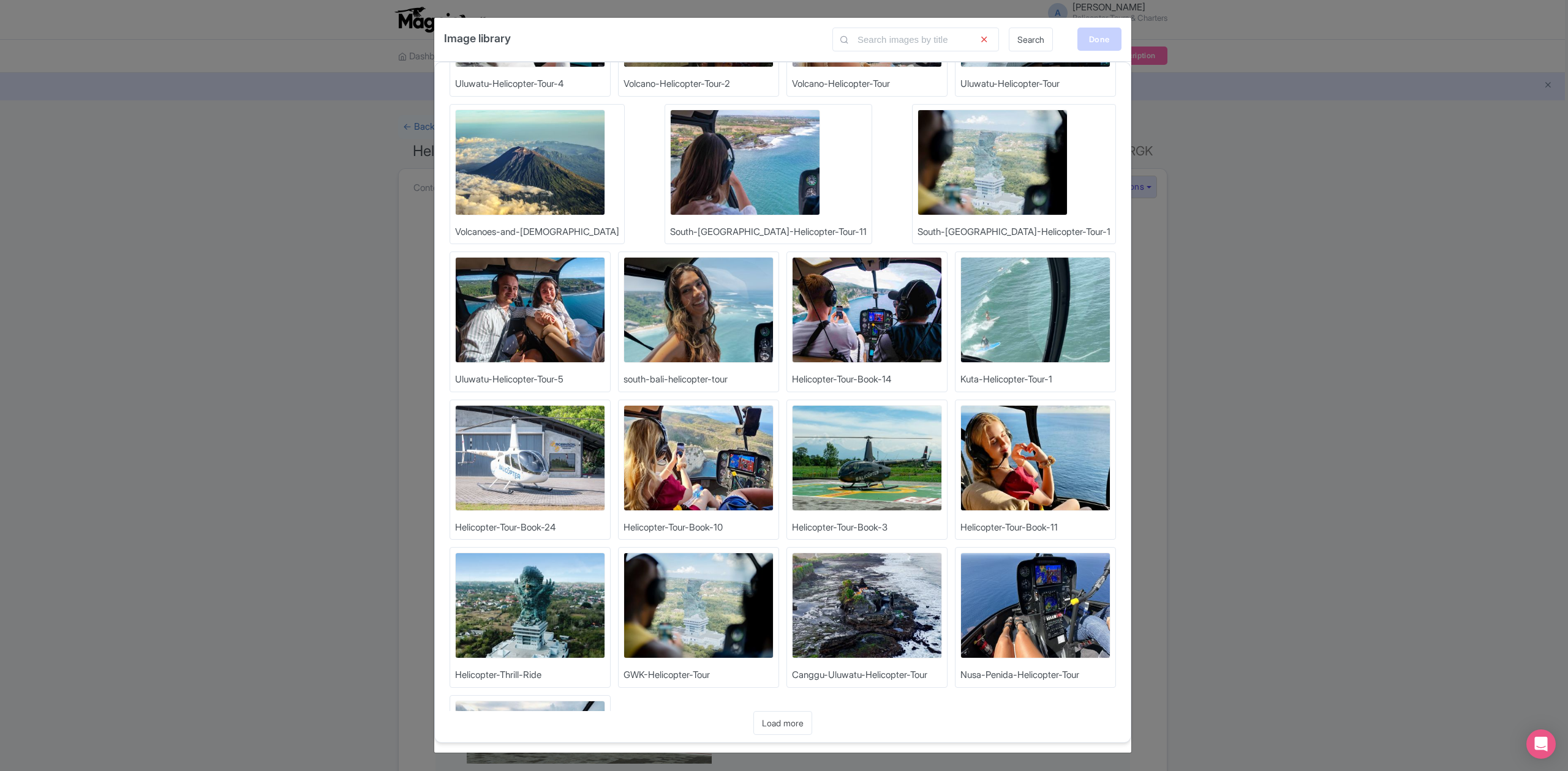
click at [1086, 37] on div "Done" at bounding box center [1099, 39] width 44 height 23
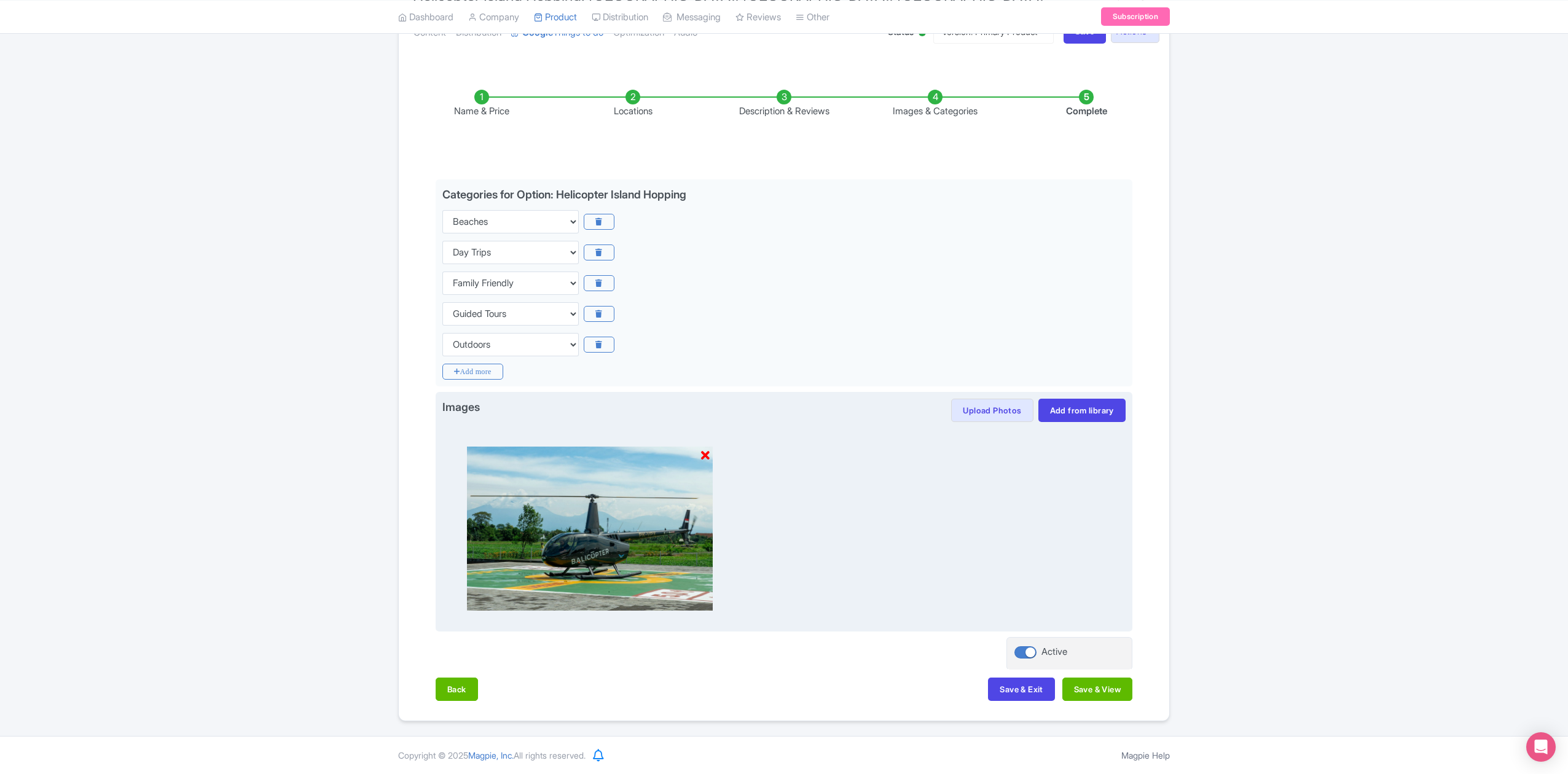
scroll to position [158, 0]
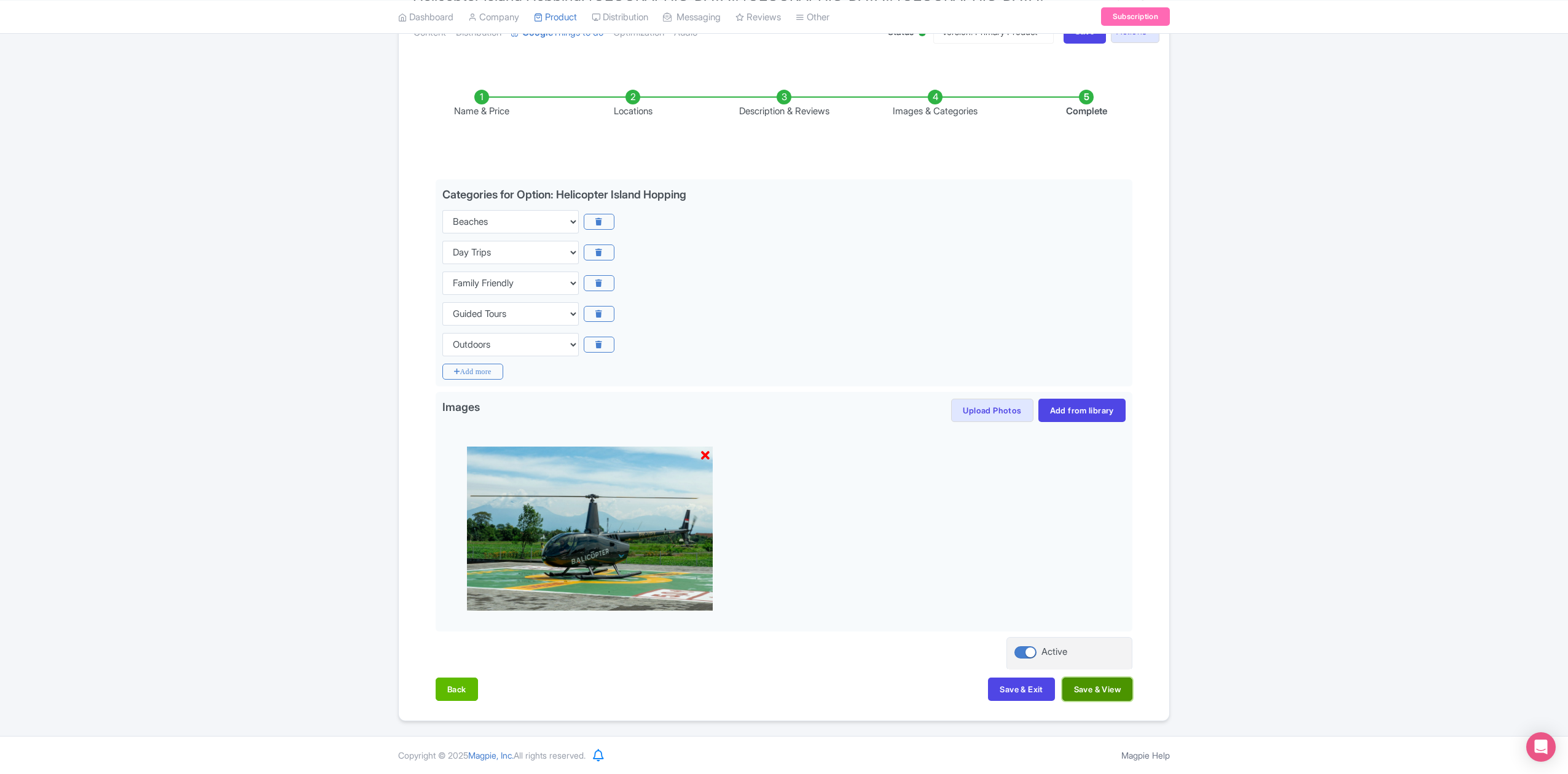
click at [1108, 692] on button "Save & View" at bounding box center [1097, 689] width 70 height 23
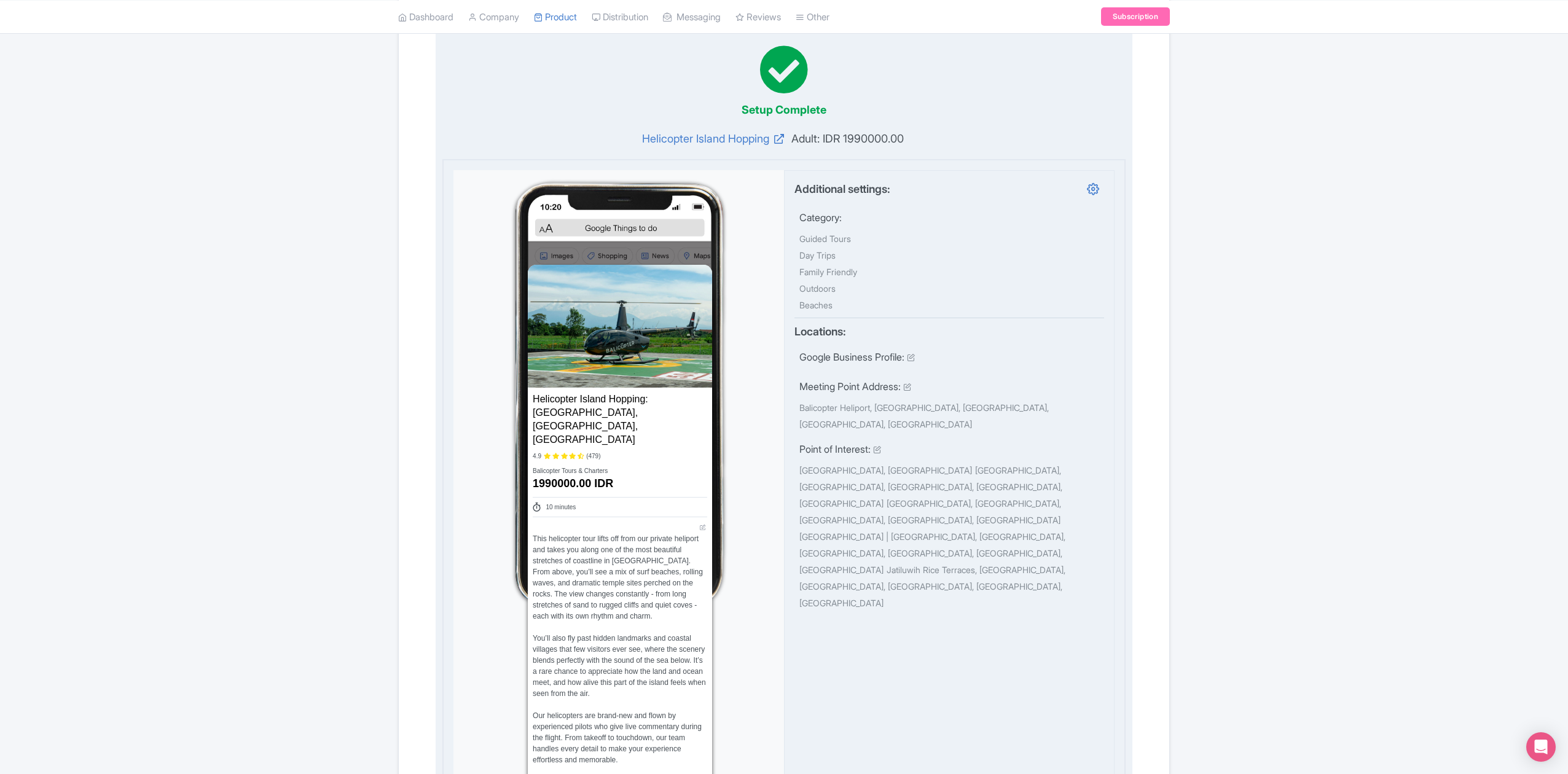
scroll to position [77, 0]
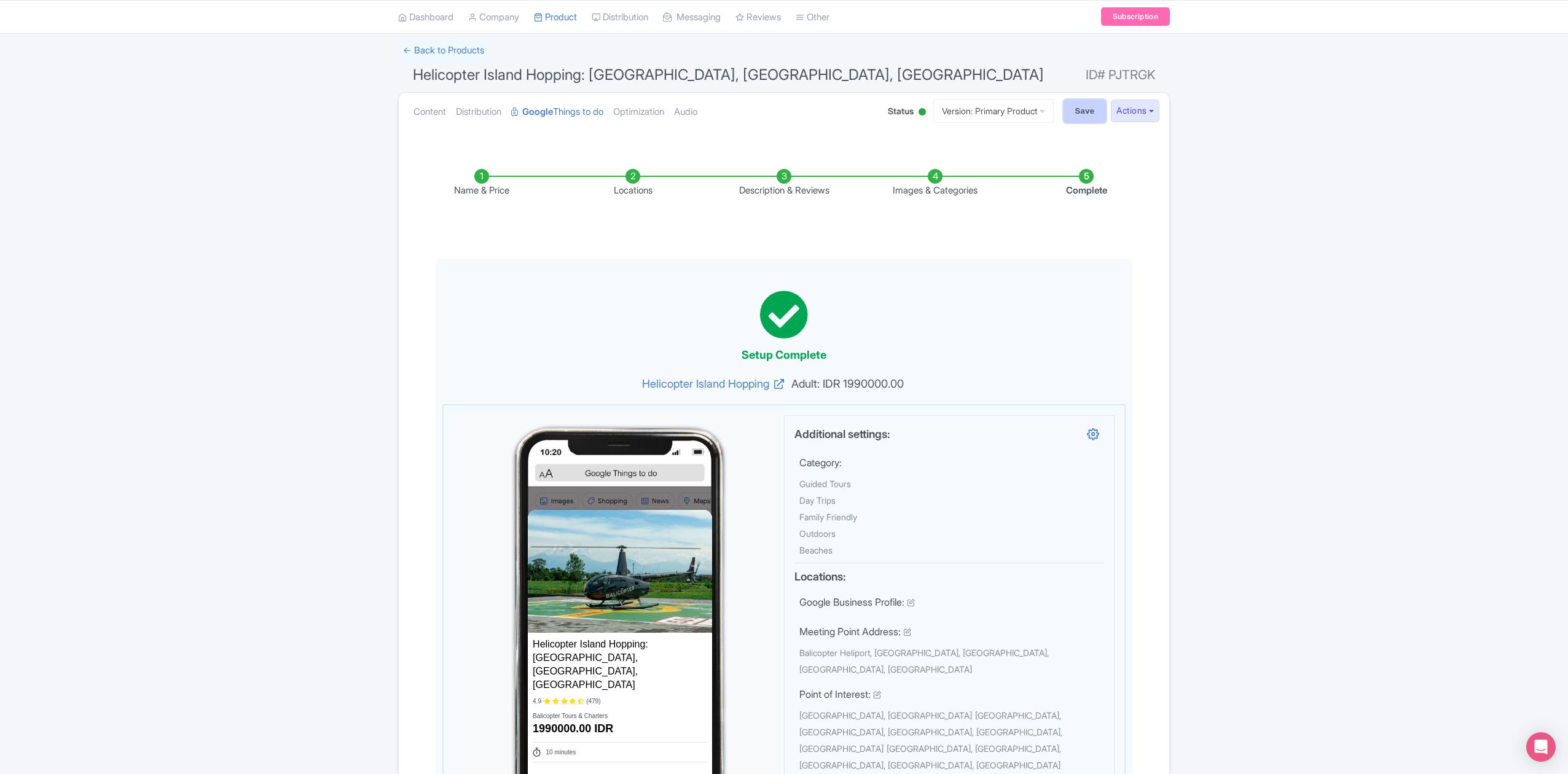
click at [1081, 115] on input "Save" at bounding box center [1085, 111] width 43 height 23
type input "Saving..."
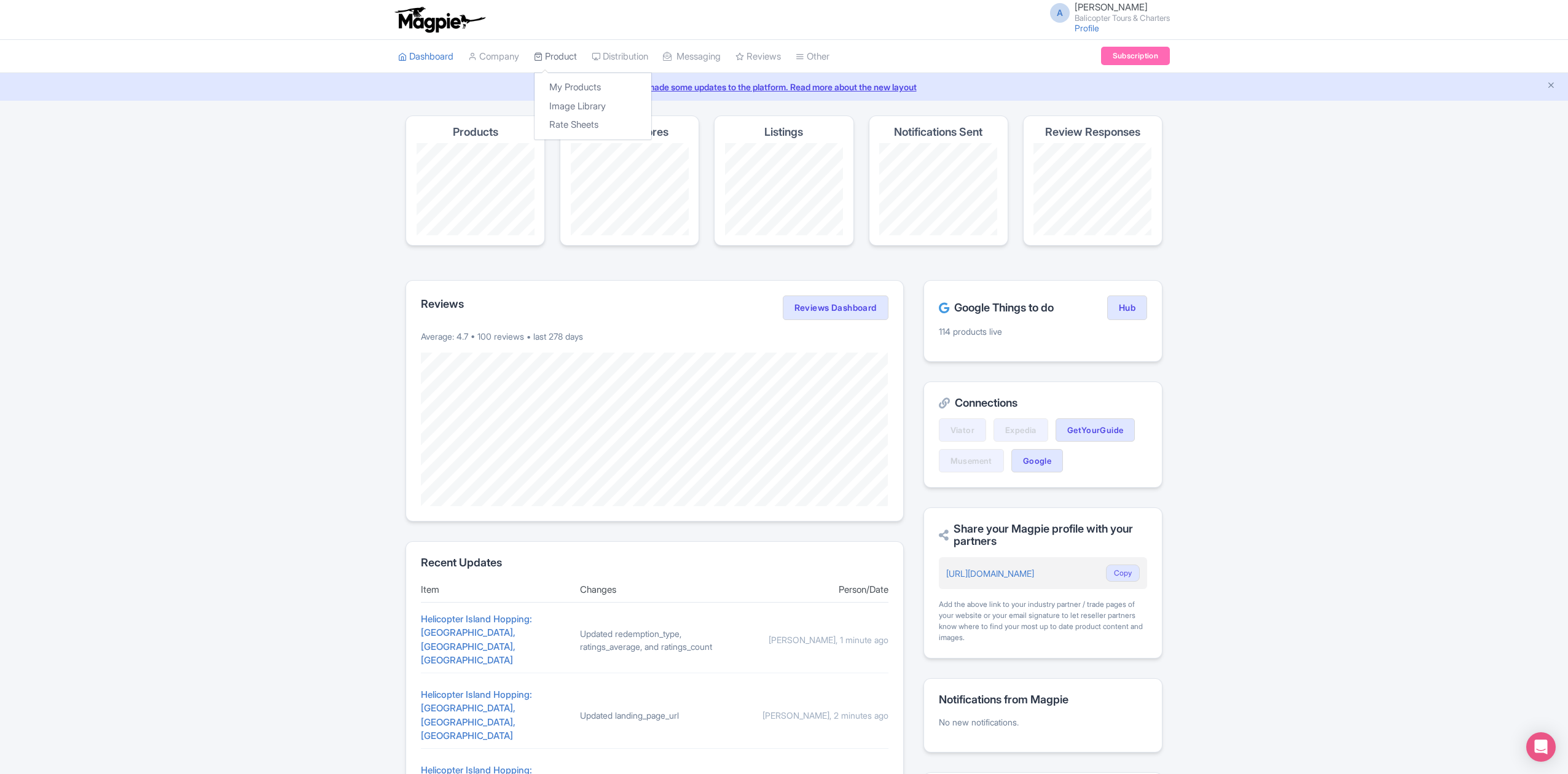
click at [556, 57] on link "Product" at bounding box center [556, 57] width 43 height 34
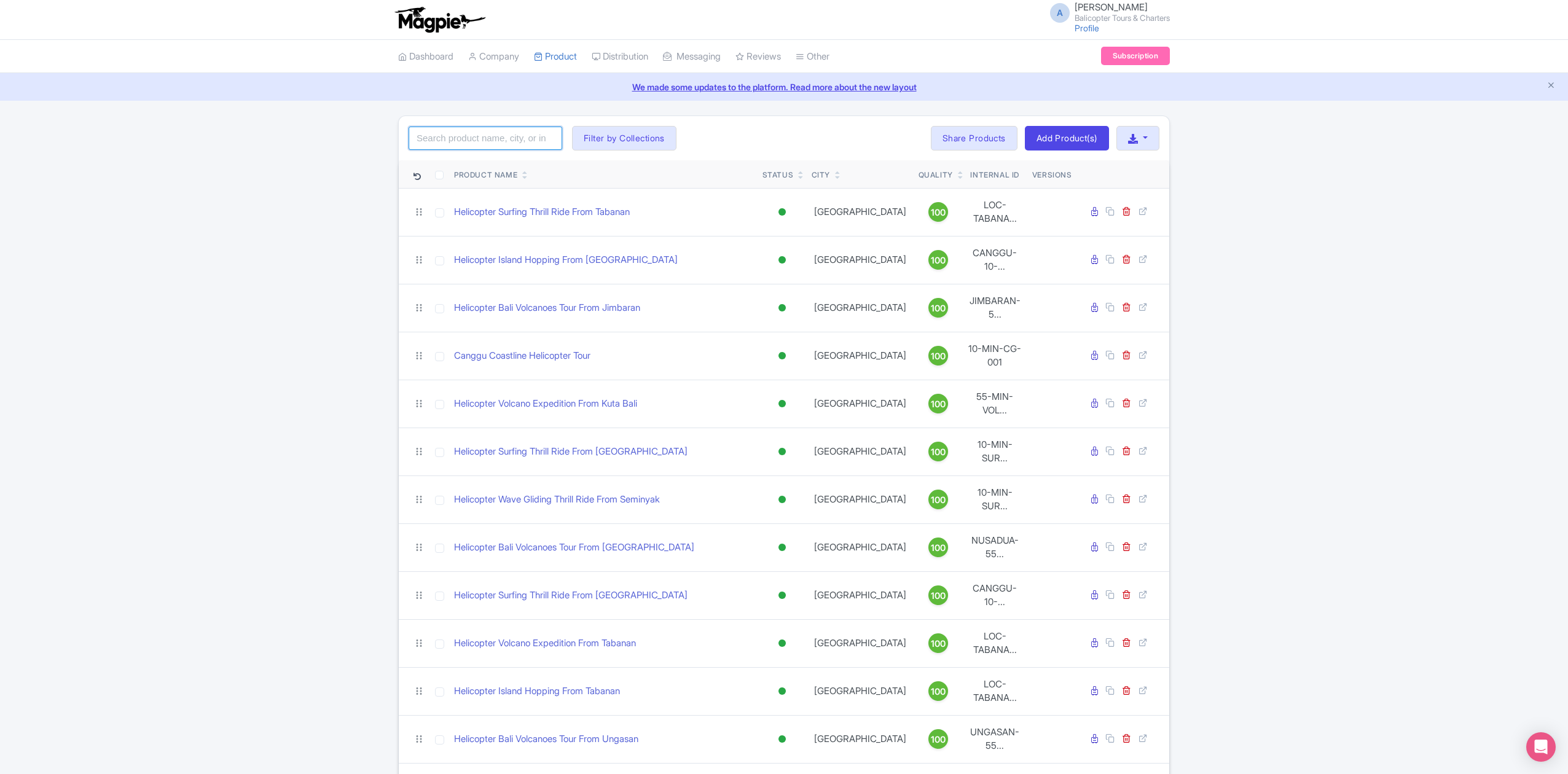
click at [477, 139] on input "search" at bounding box center [486, 138] width 154 height 23
paste input "10-MIN-CG-007"
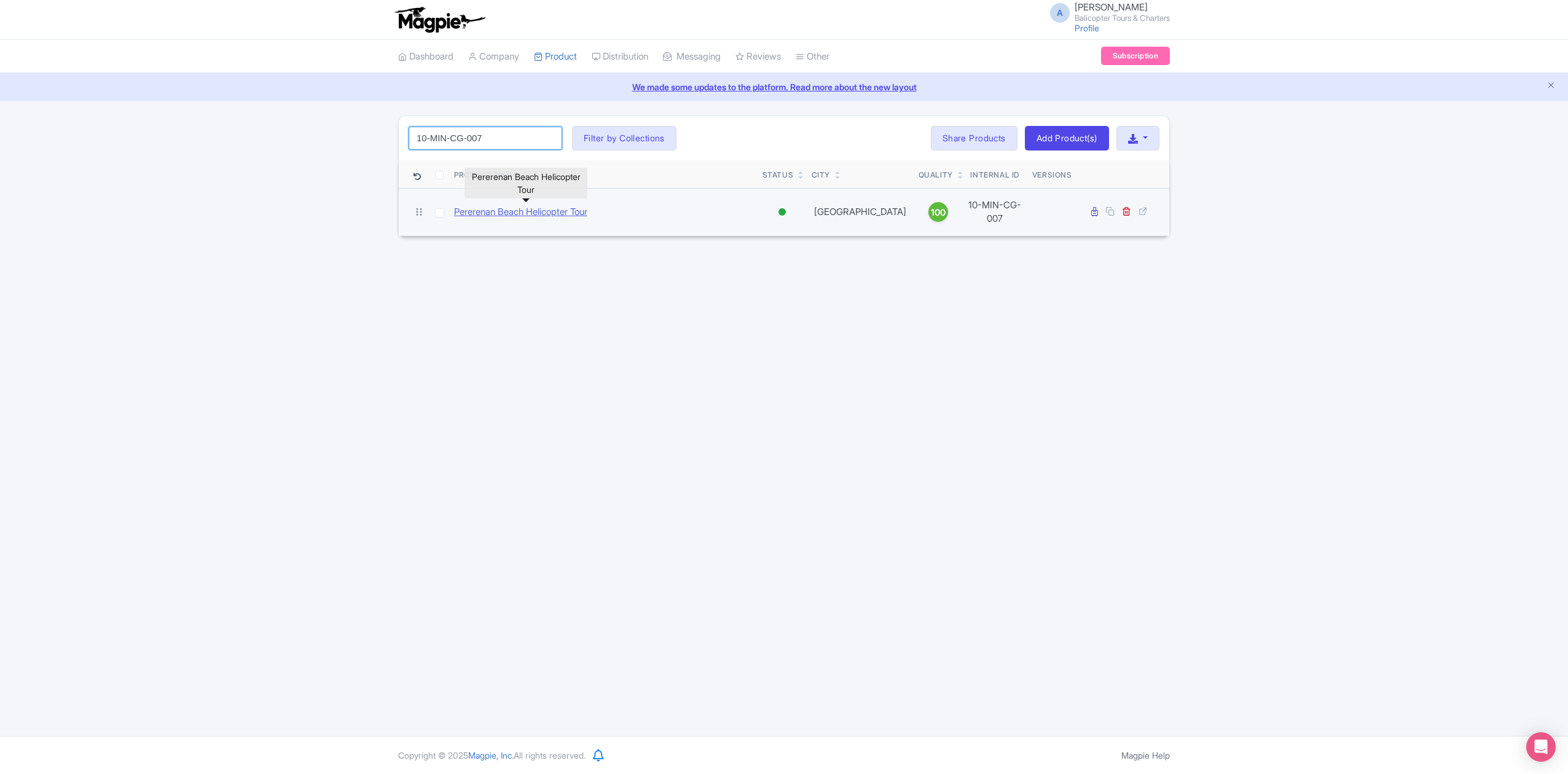
type input "10-MIN-CG-007"
click at [563, 208] on link "Pererenan Beach Helicopter Tour" at bounding box center [520, 212] width 133 height 14
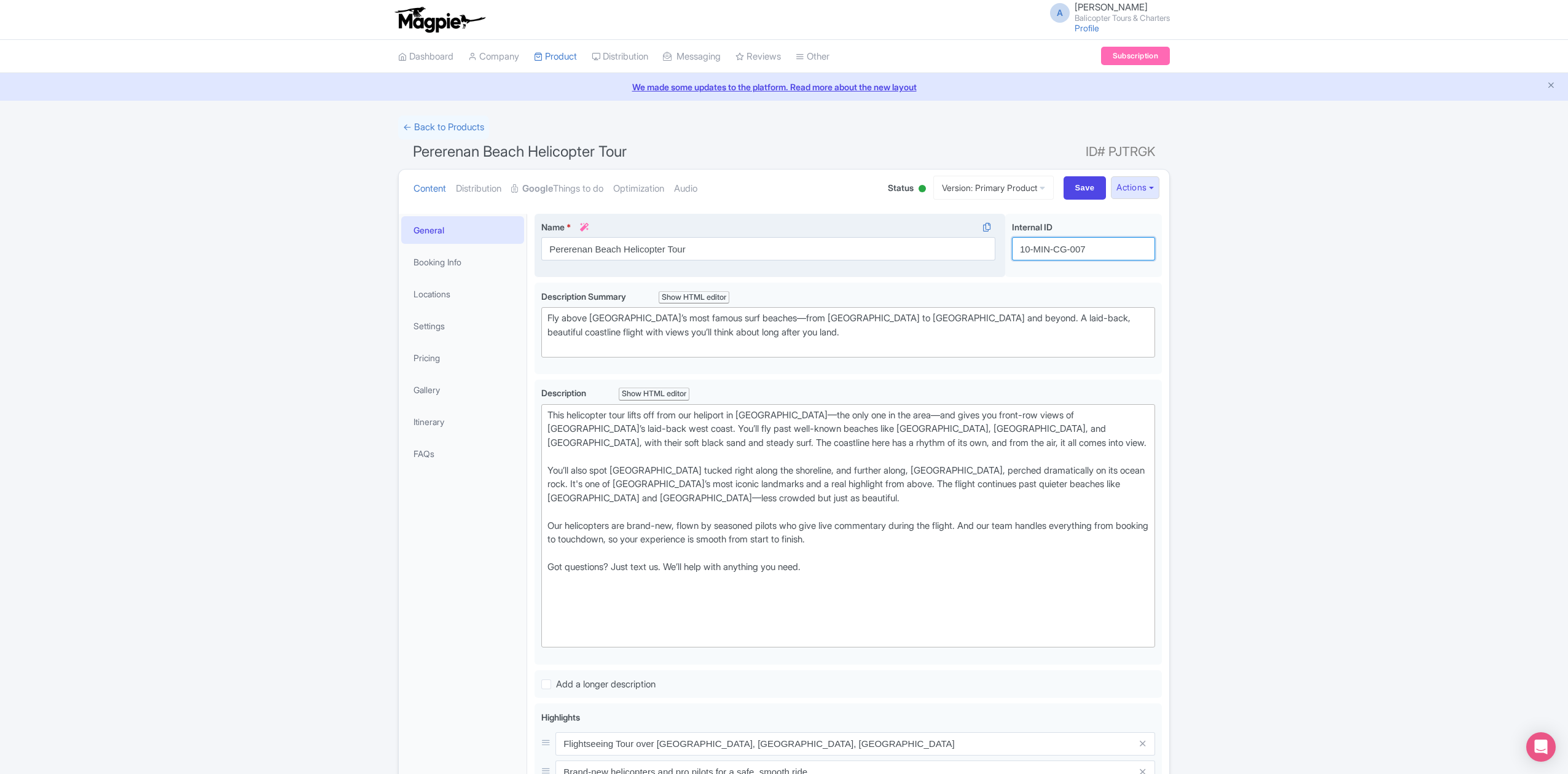
drag, startPoint x: 1092, startPoint y: 247, endPoint x: 991, endPoint y: 256, distance: 101.4
click at [991, 256] on div "Pererenan Beach Helicopter Tour Name * i Pererenan Beach Helicopter Tour Your p…" at bounding box center [849, 248] width 627 height 69
paste input "gwk-tour-[GEOGRAPHIC_DATA]"
type input "gwk-tour-[GEOGRAPHIC_DATA]"
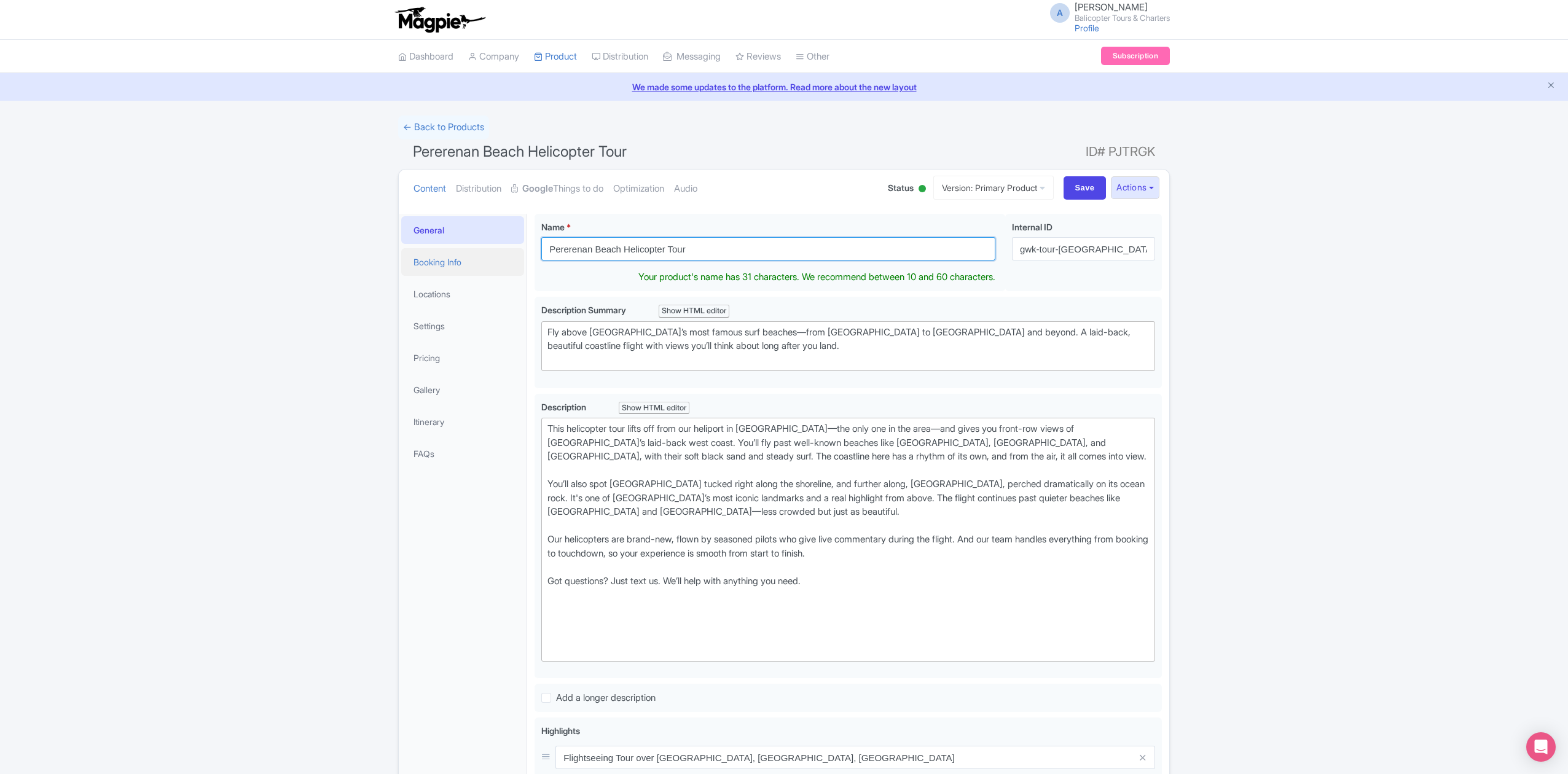
drag, startPoint x: 725, startPoint y: 254, endPoint x: 517, endPoint y: 253, distance: 208.0
click at [517, 253] on div "General Booking Info Locations Settings Pricing Gallery Itinerary FAQs Pererena…" at bounding box center [784, 658] width 770 height 902
paste input "Helicopter South Bali Tour: GWK And The Coastline"
type input "Helicopter South Bali Tour: GWK And The Coastline"
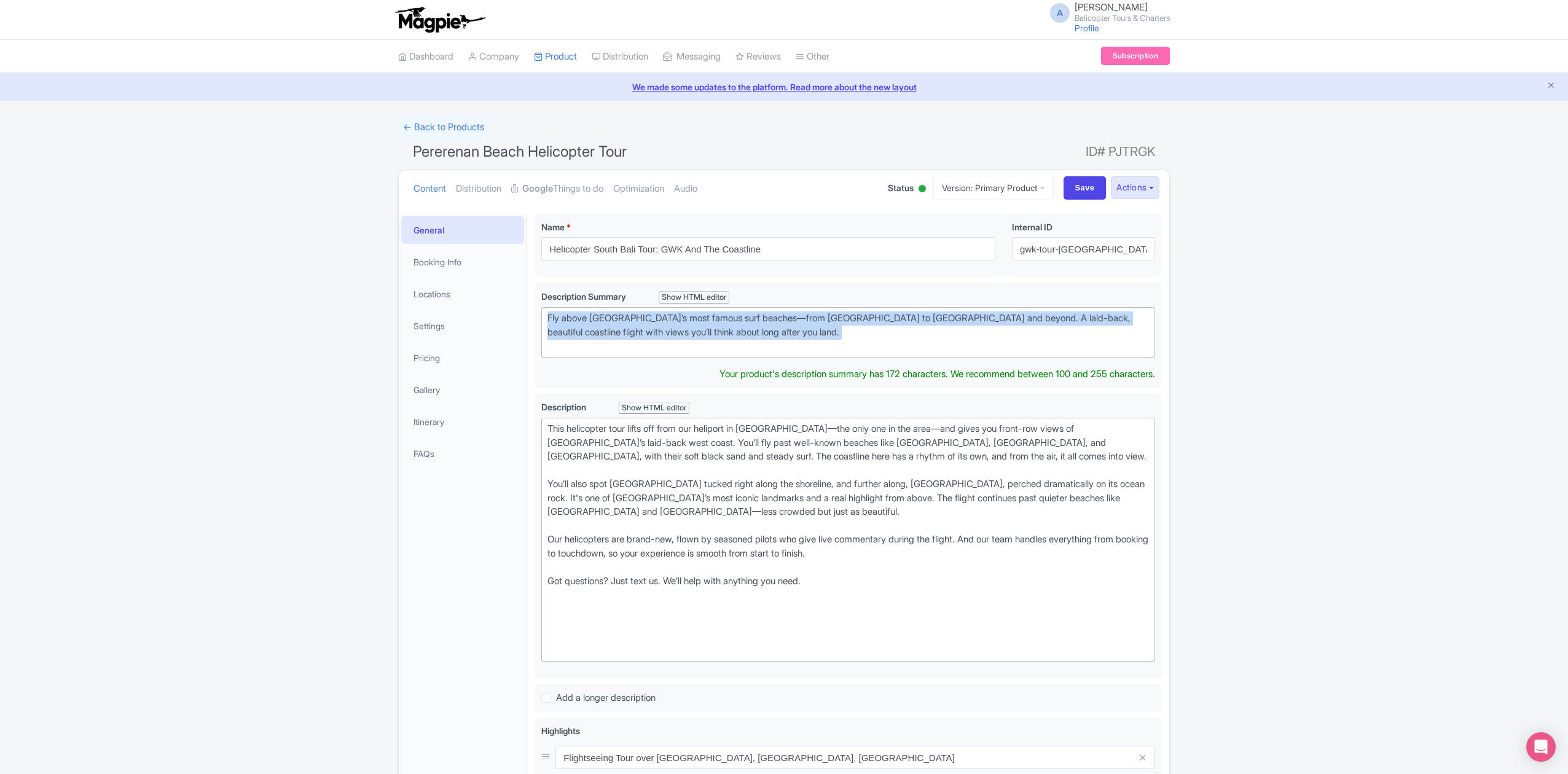
drag, startPoint x: 751, startPoint y: 344, endPoint x: 483, endPoint y: 308, distance: 270.4
click at [483, 308] on div "General Booking Info Locations Settings Pricing Gallery Itinerary FAQs Pererena…" at bounding box center [784, 658] width 770 height 902
paste trix-editor "A scenic helicopter flight along the coastline with front-row views of beaches,…"
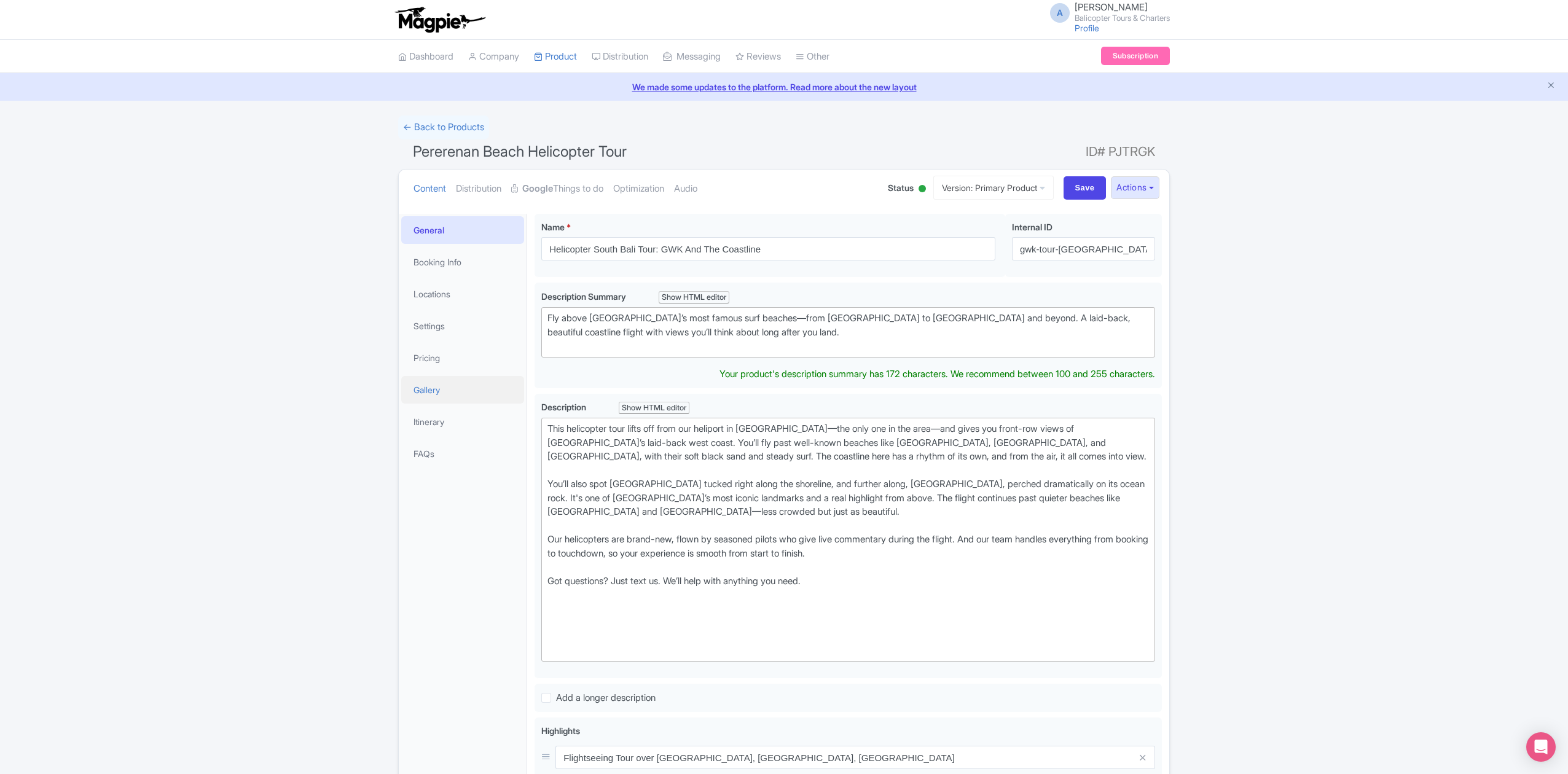
type trix-editor "<div>A scenic helicopter flight along the coastline with front-row views of bea…"
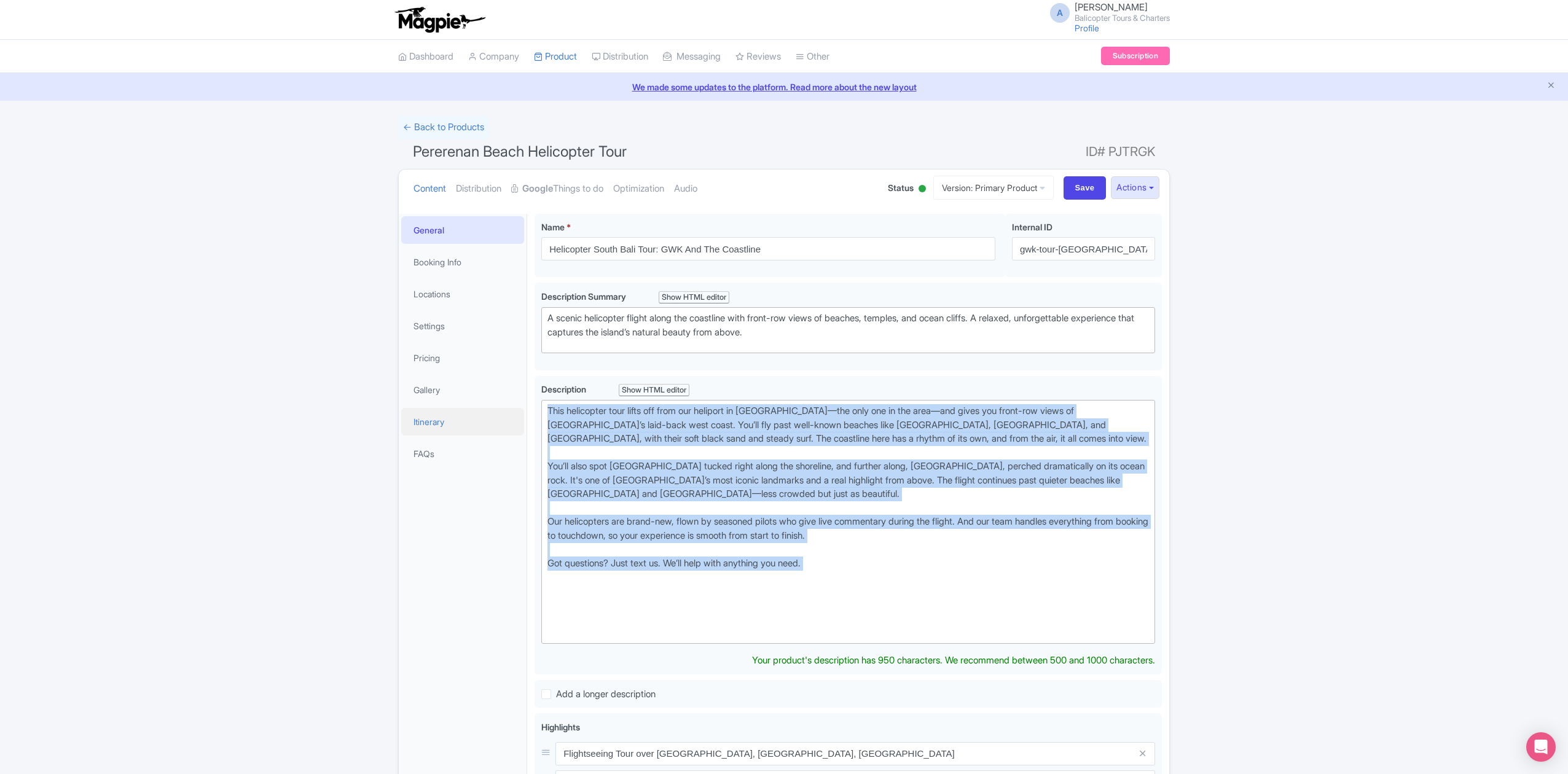
drag, startPoint x: 848, startPoint y: 571, endPoint x: 520, endPoint y: 409, distance: 365.8
click at [520, 409] on div "General Booking Info Locations Settings Pricing Gallery Itinerary FAQs Pererena…" at bounding box center [784, 656] width 770 height 899
paste trix-editor "private heliport and takes you along one of the most beautiful stretches of coa…"
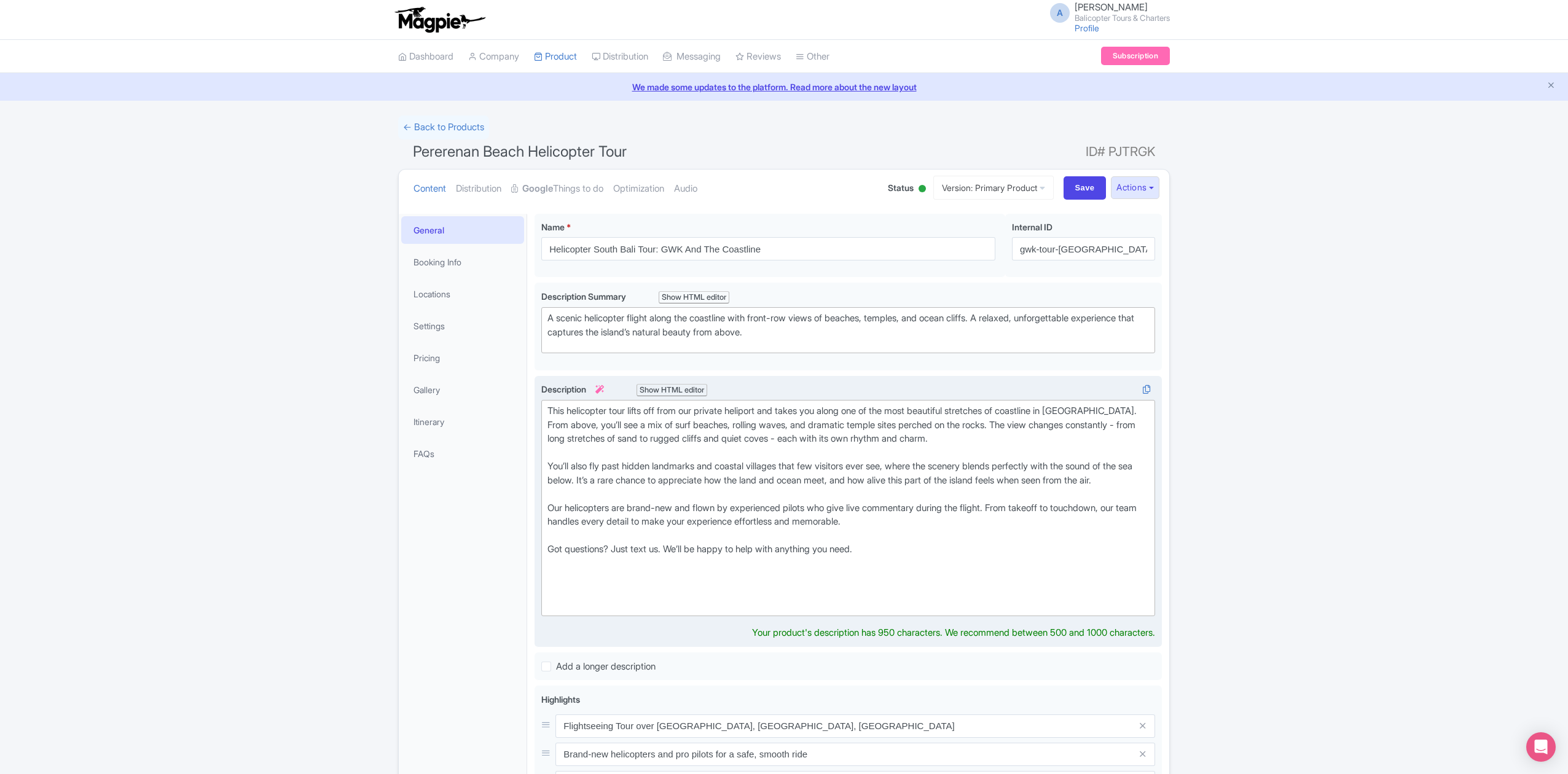
type trix-editor "<div>This helicopter tour lifts off from our private heliport and takes you alo…"
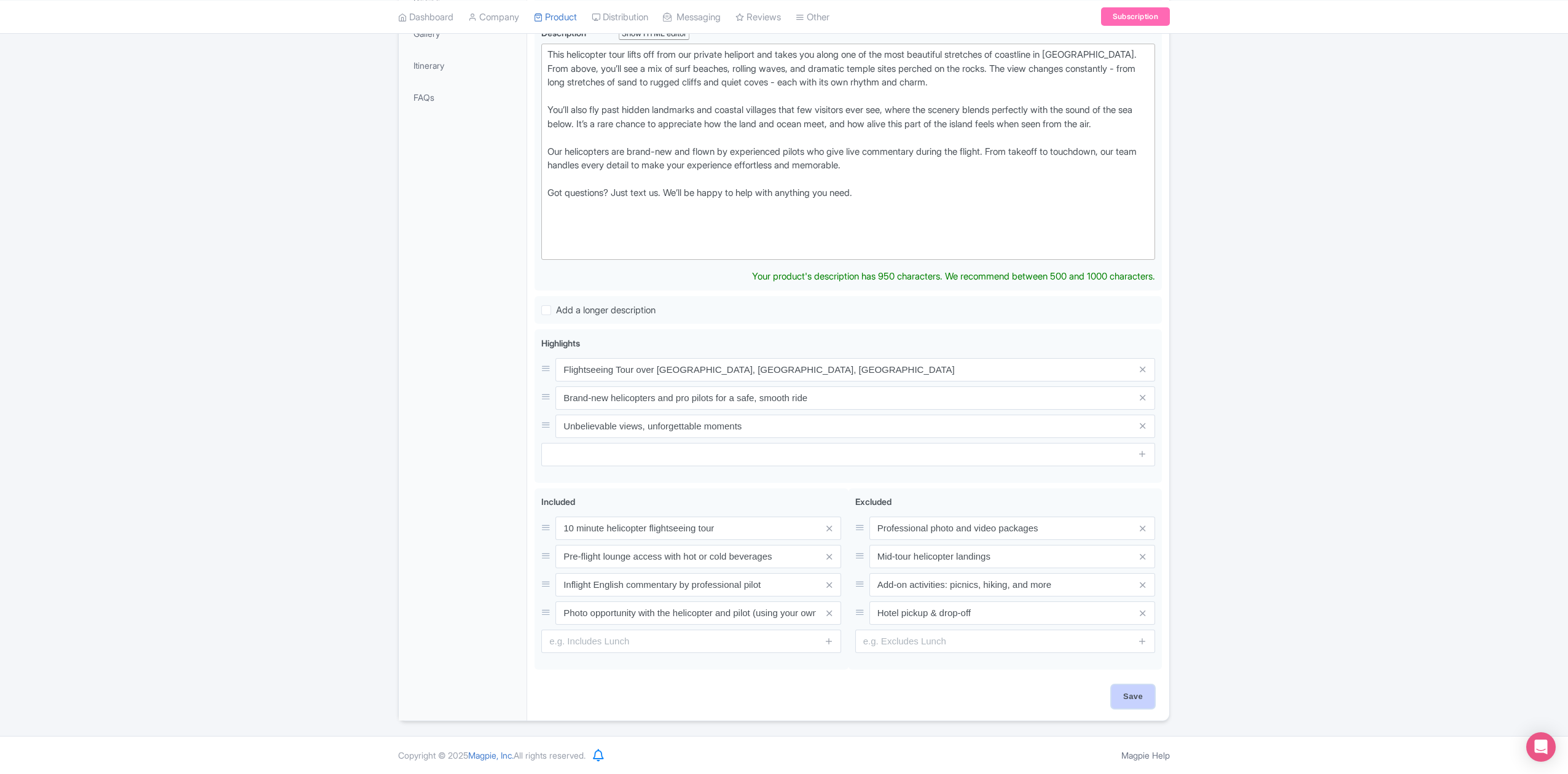
click at [1133, 694] on input "Save" at bounding box center [1133, 696] width 43 height 23
type input "Saving..."
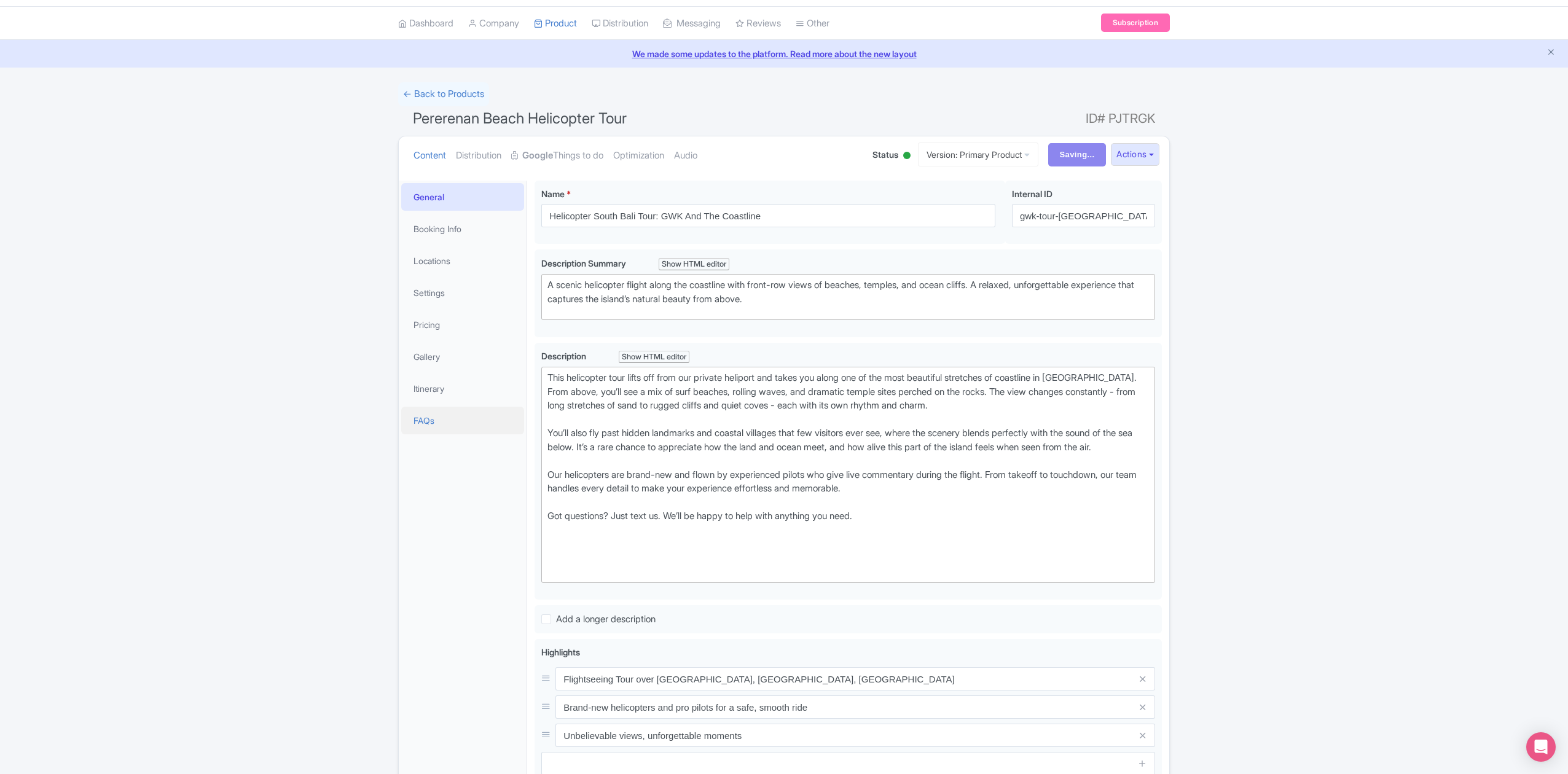
scroll to position [32, 0]
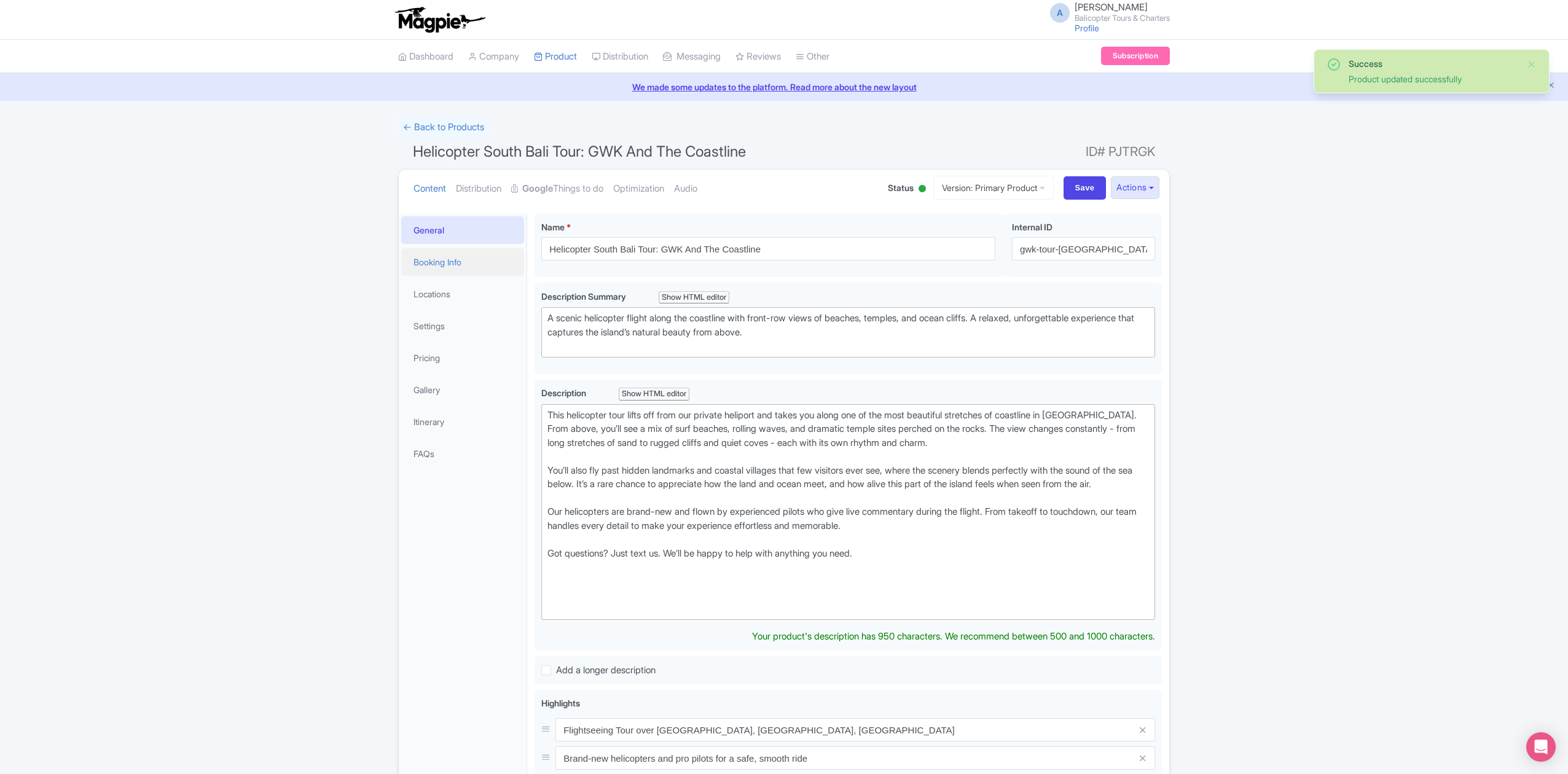
click at [451, 267] on link "Booking Info" at bounding box center [463, 262] width 123 height 28
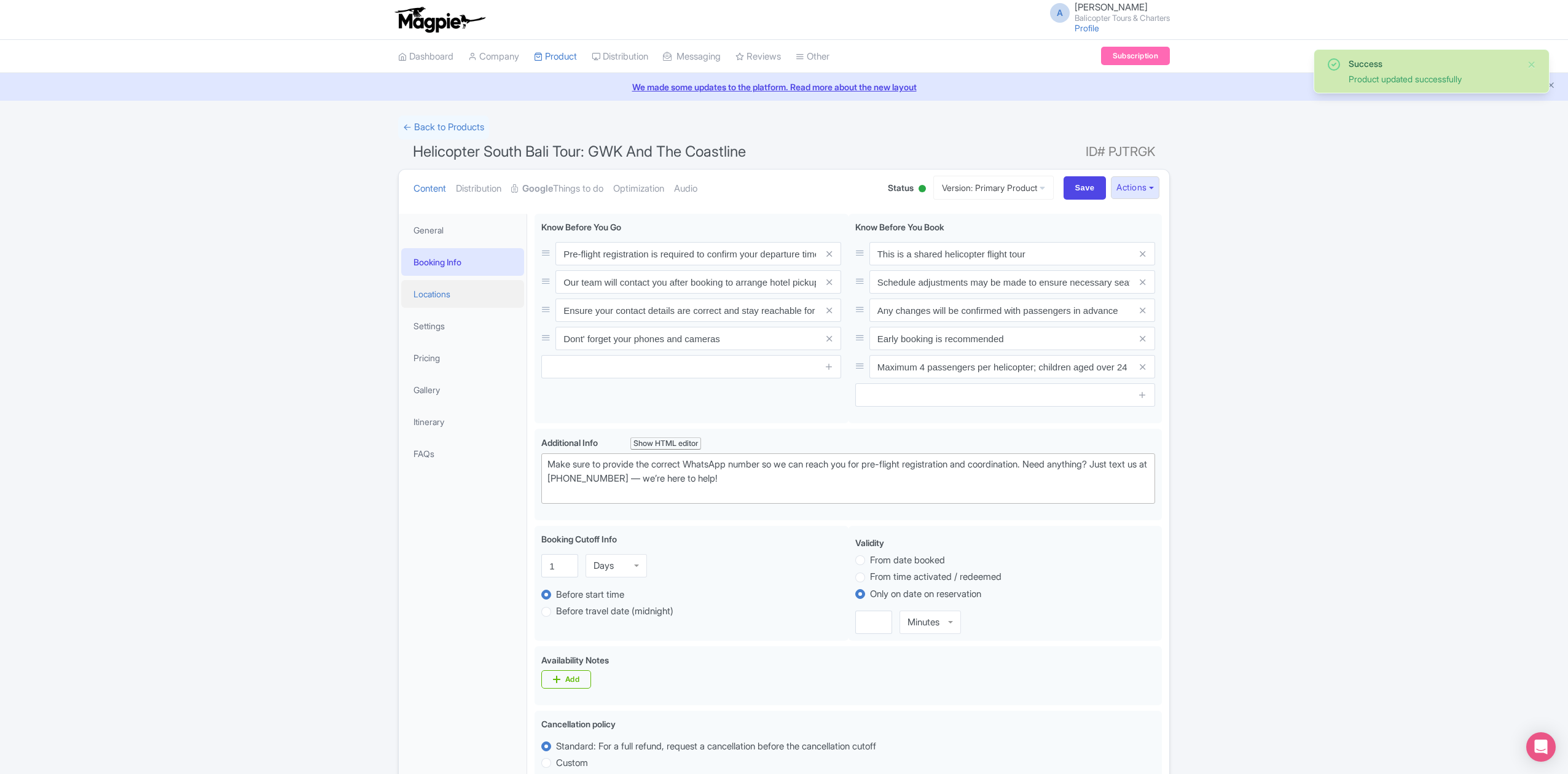
click at [450, 293] on link "Locations" at bounding box center [463, 294] width 123 height 28
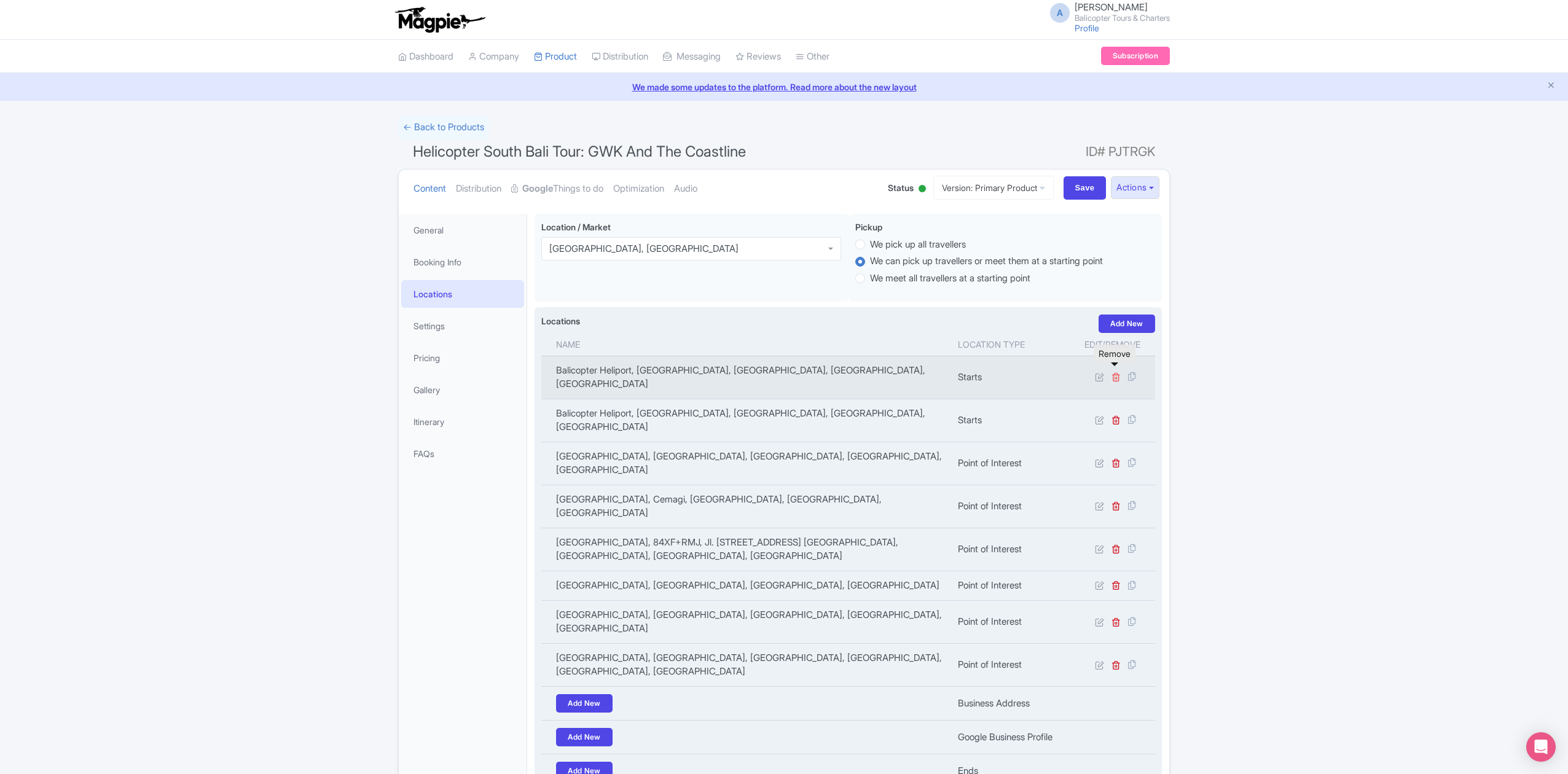
click at [1117, 372] on icon at bounding box center [1116, 377] width 9 height 9
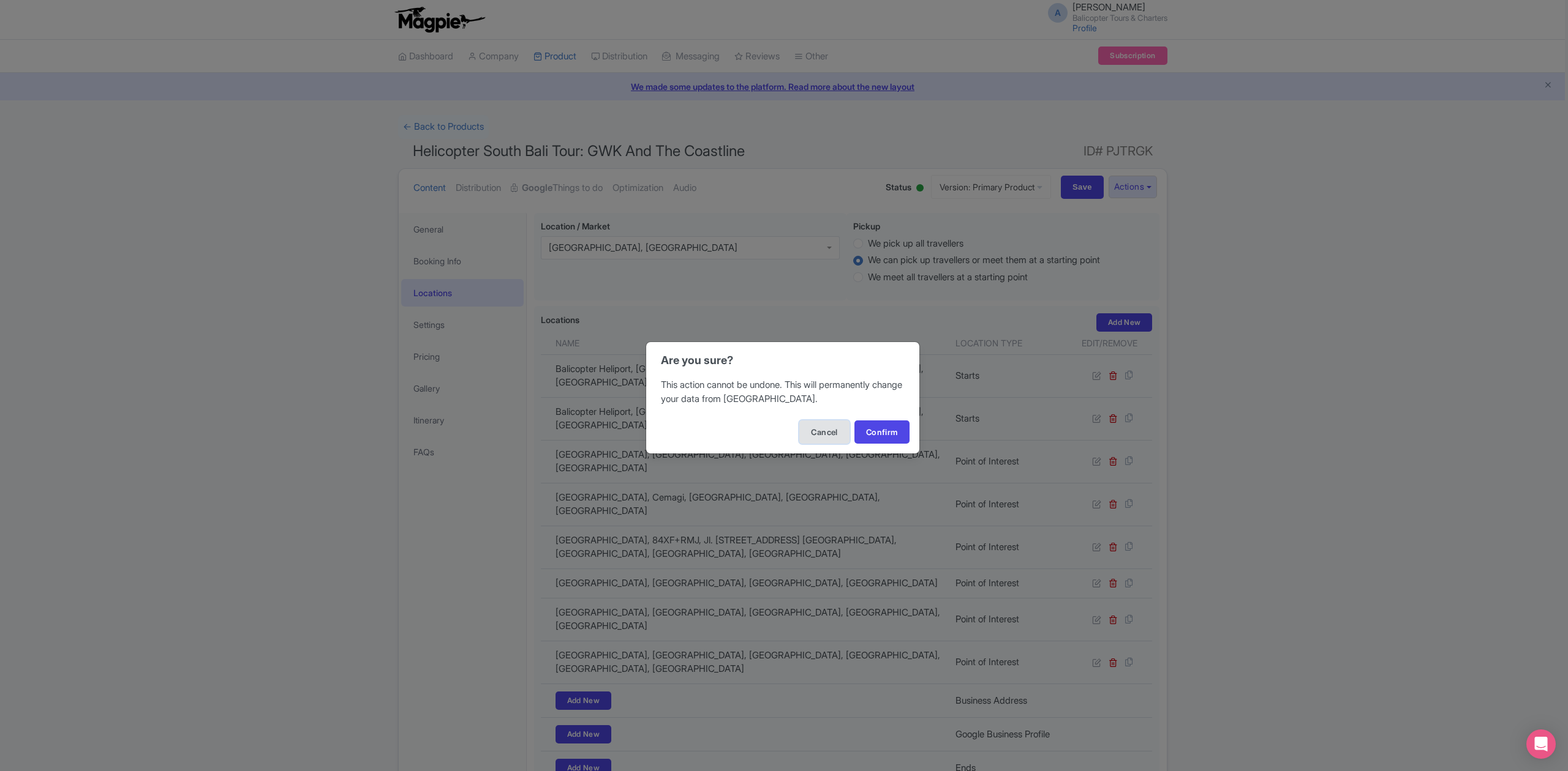
click at [799, 420] on button "Cancel" at bounding box center [823, 432] width 50 height 23
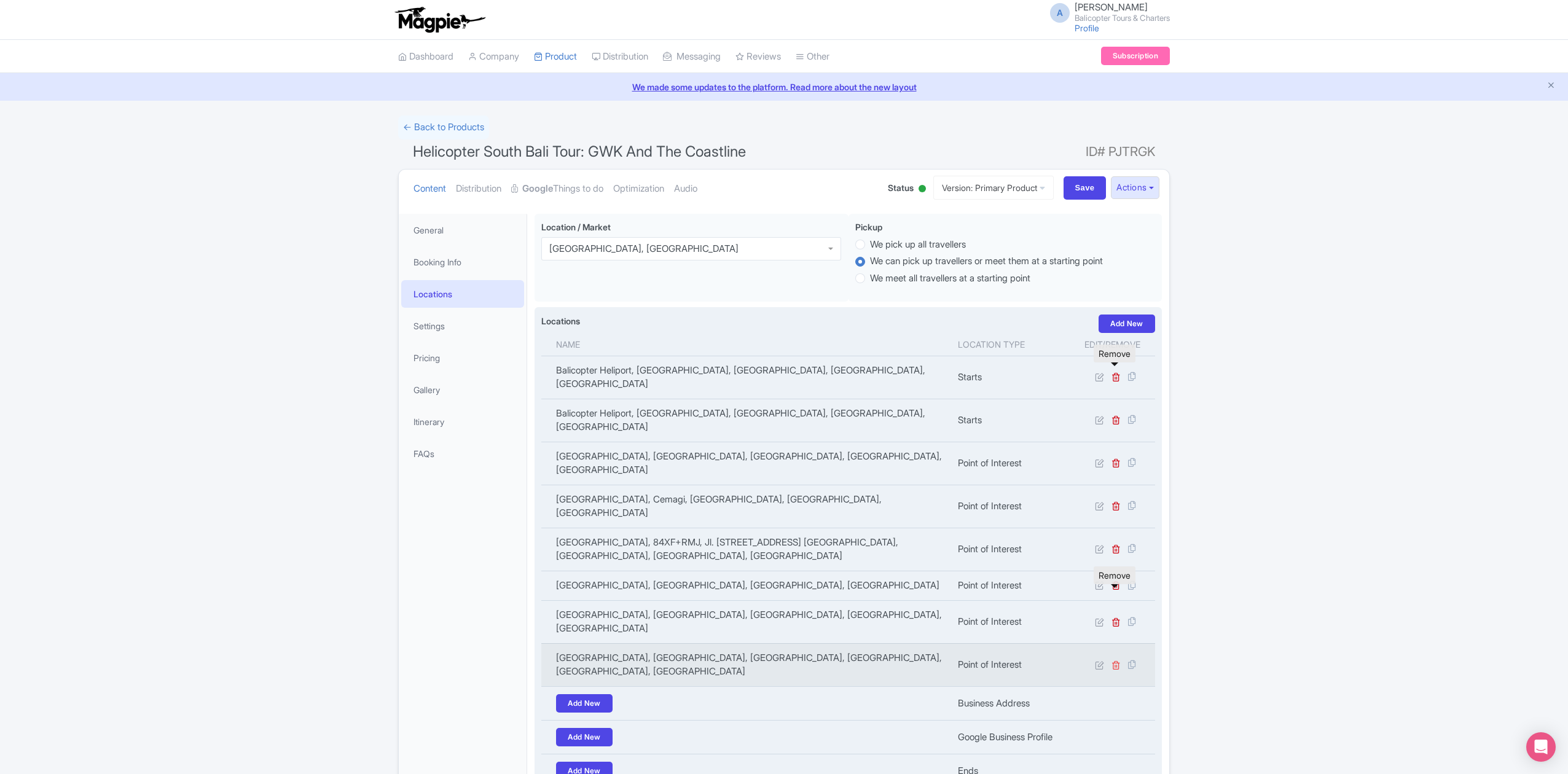
click at [1116, 660] on icon at bounding box center [1116, 665] width 9 height 9
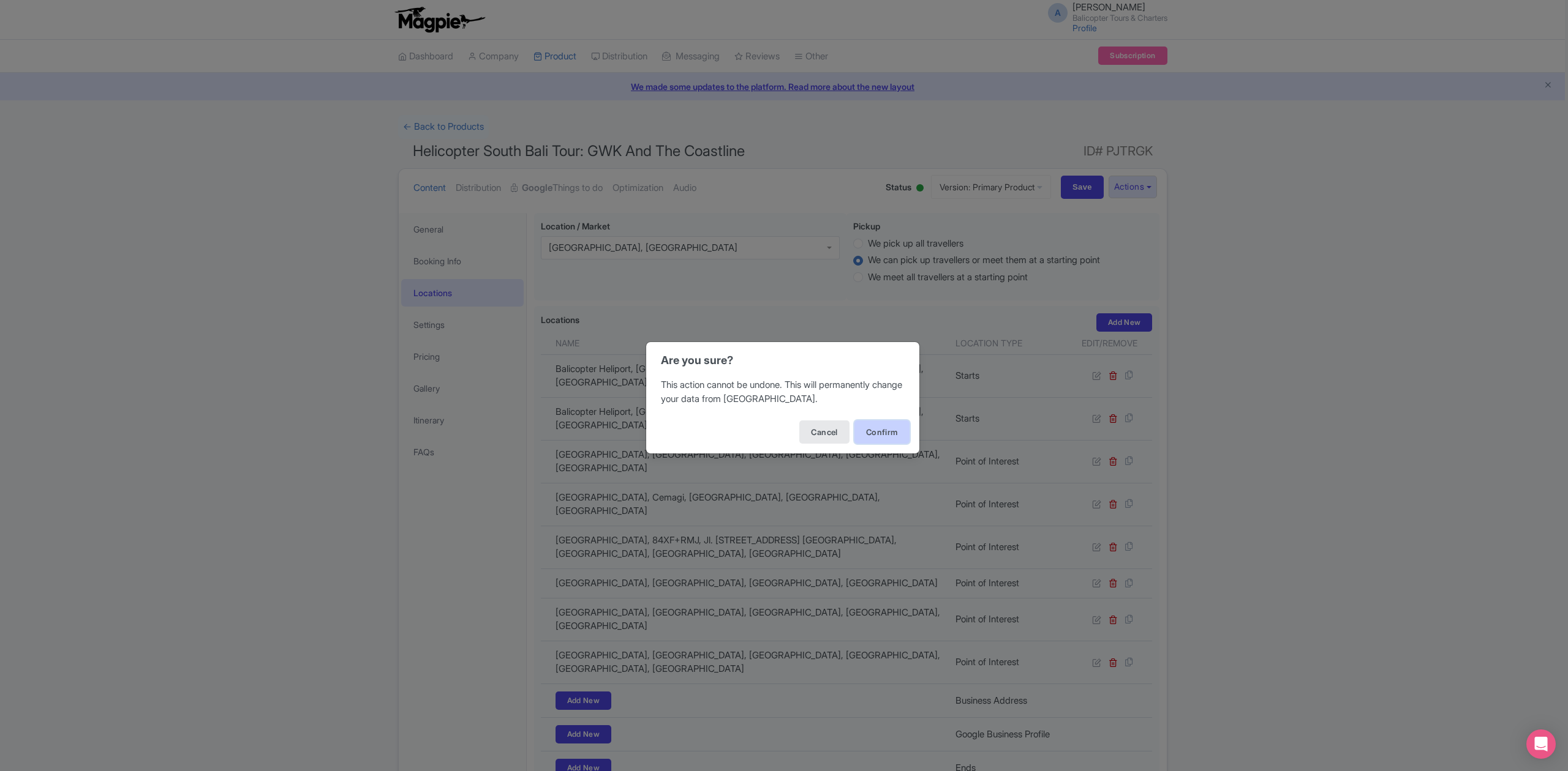
click at [879, 432] on button "Confirm" at bounding box center [882, 432] width 55 height 23
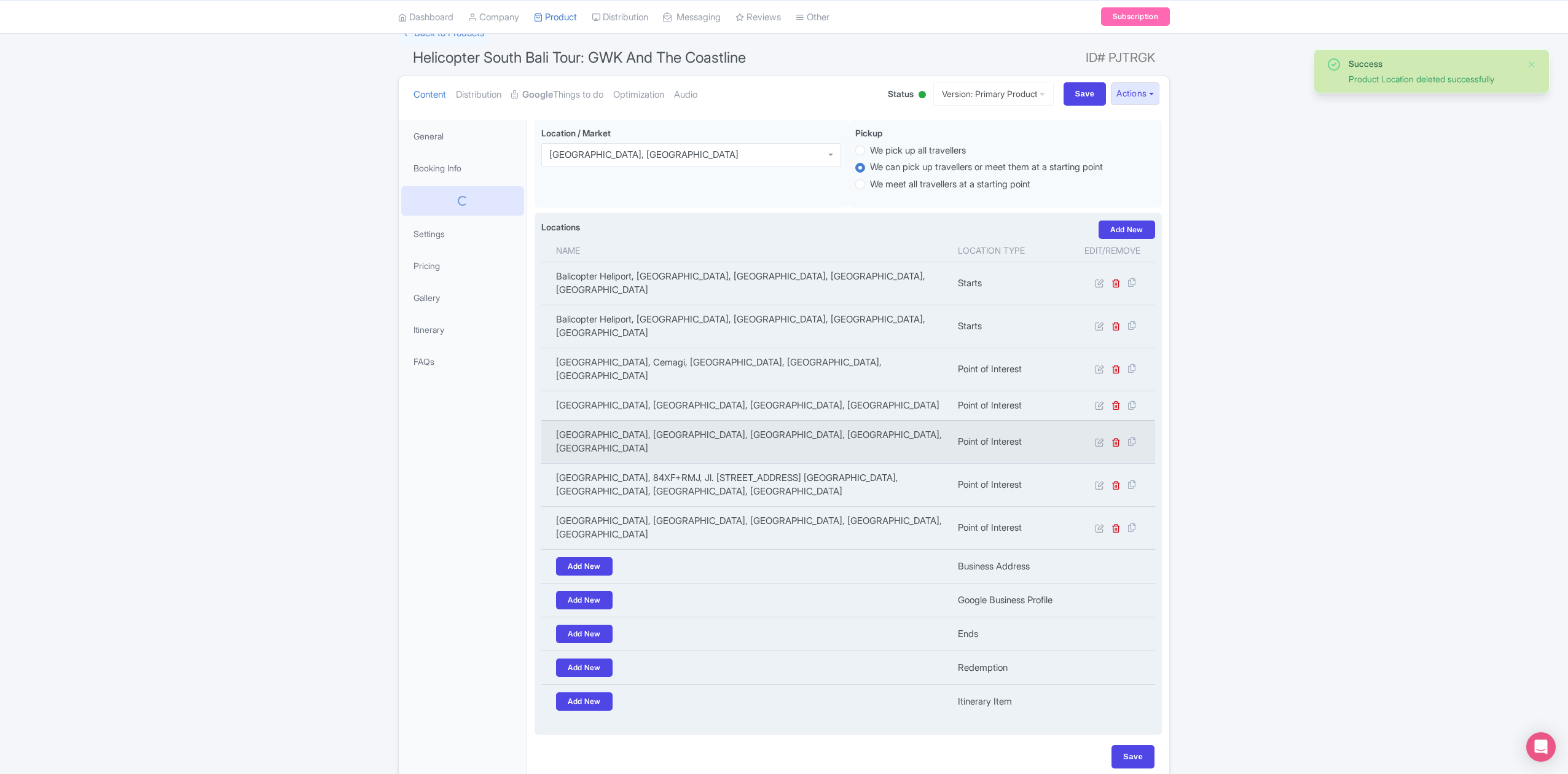
scroll to position [89, 0]
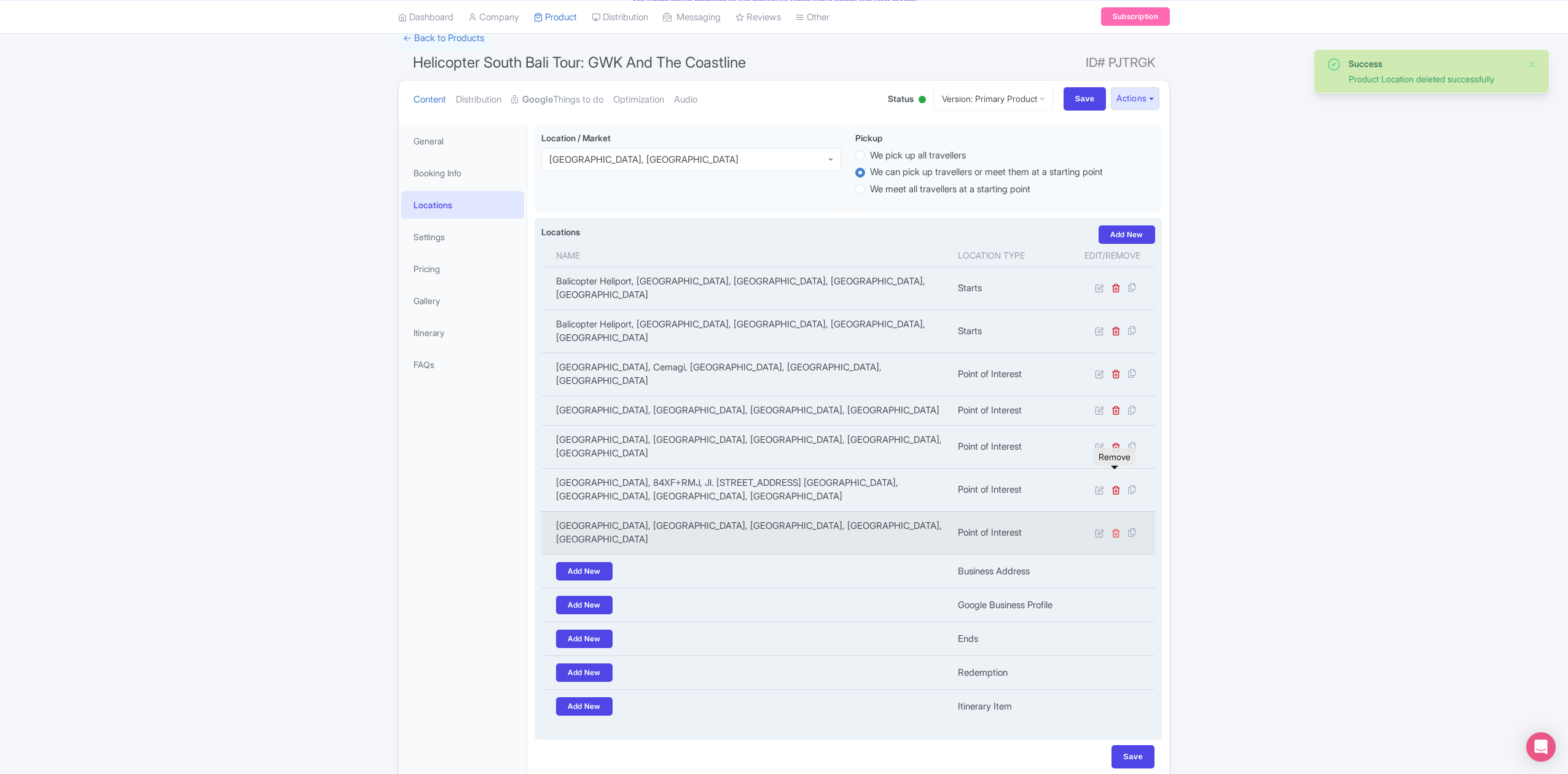
click at [1111, 529] on icon at bounding box center [1116, 533] width 9 height 9
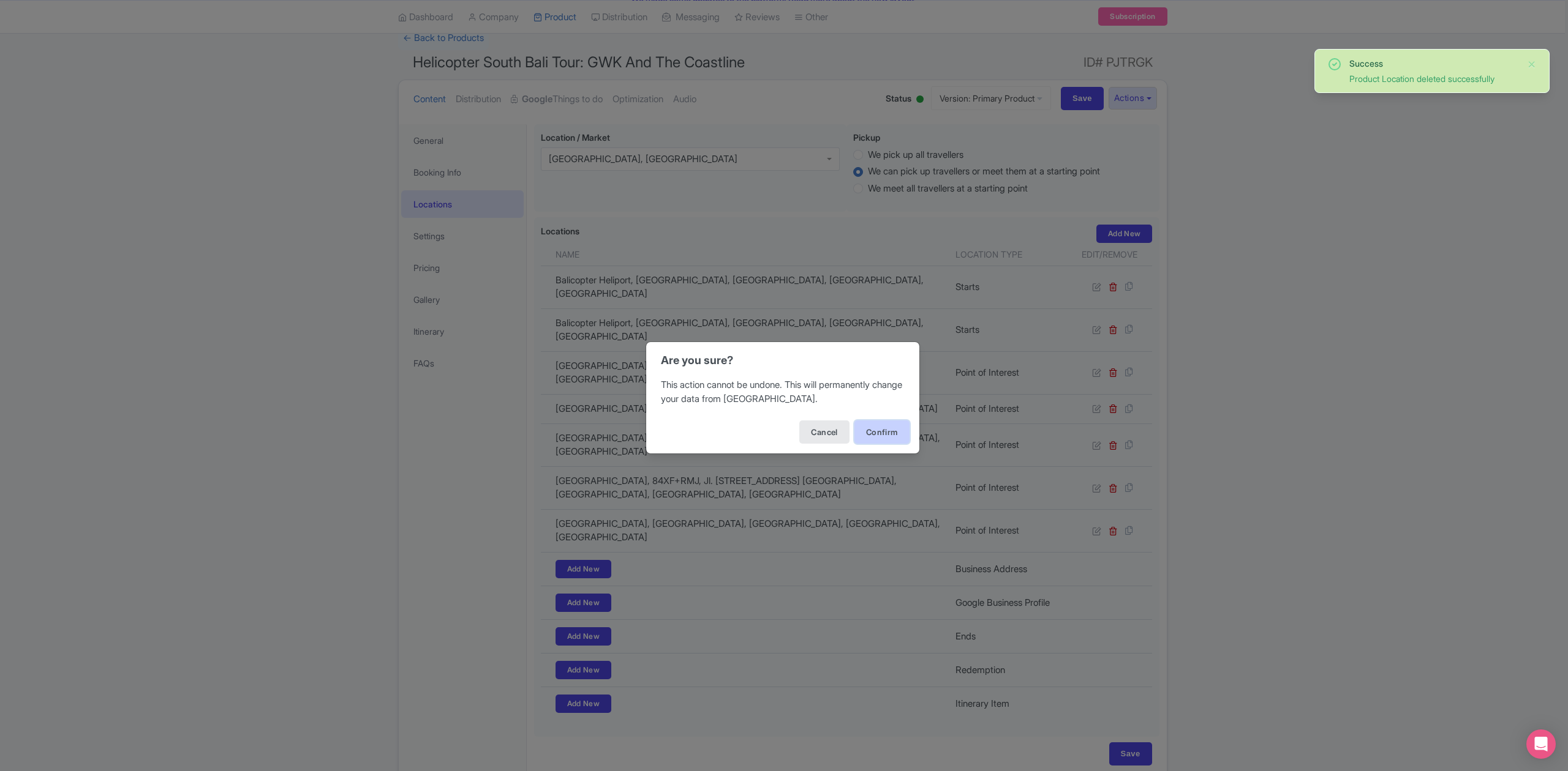
click at [872, 427] on button "Confirm" at bounding box center [882, 432] width 55 height 23
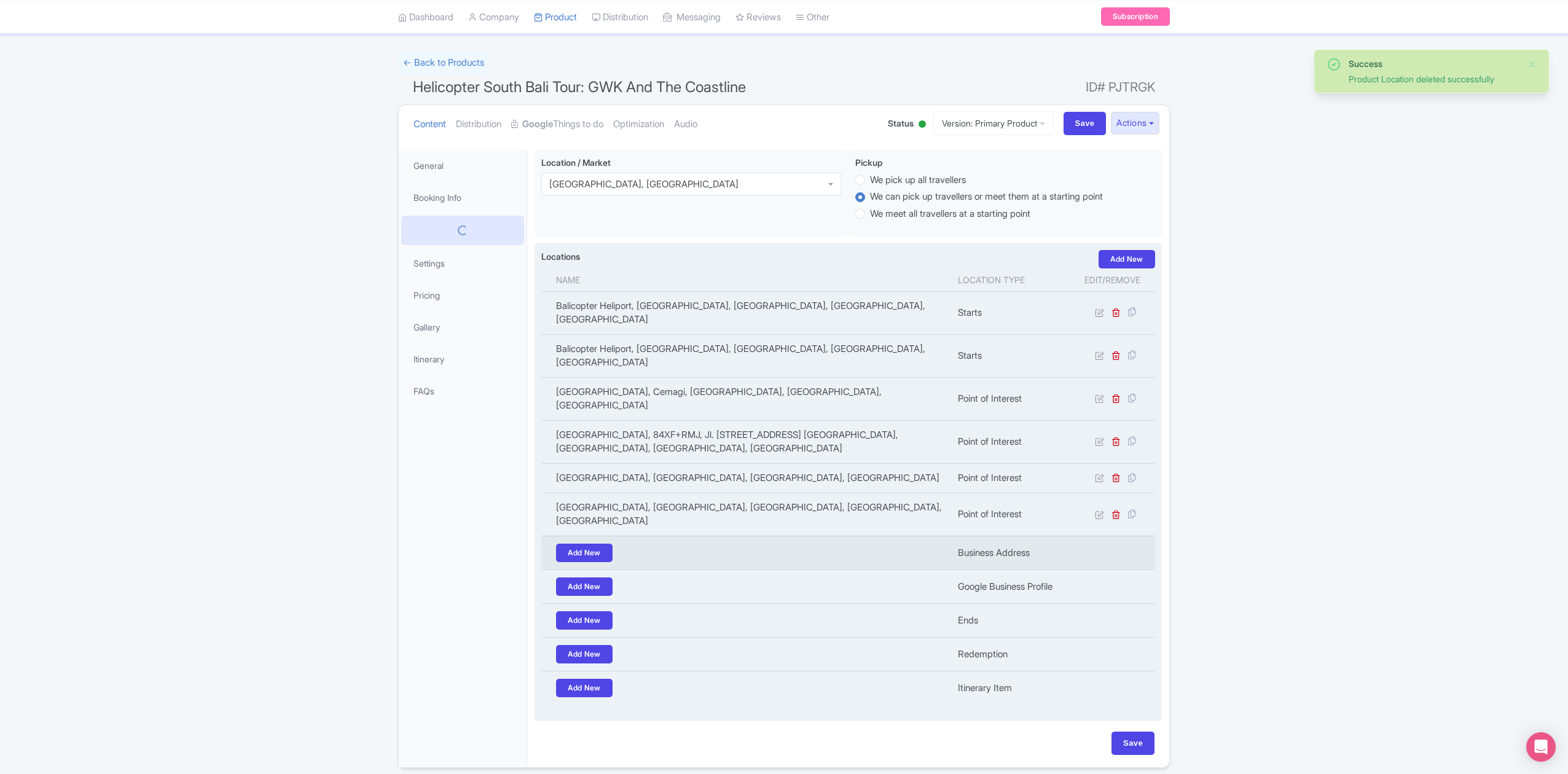
scroll to position [60, 0]
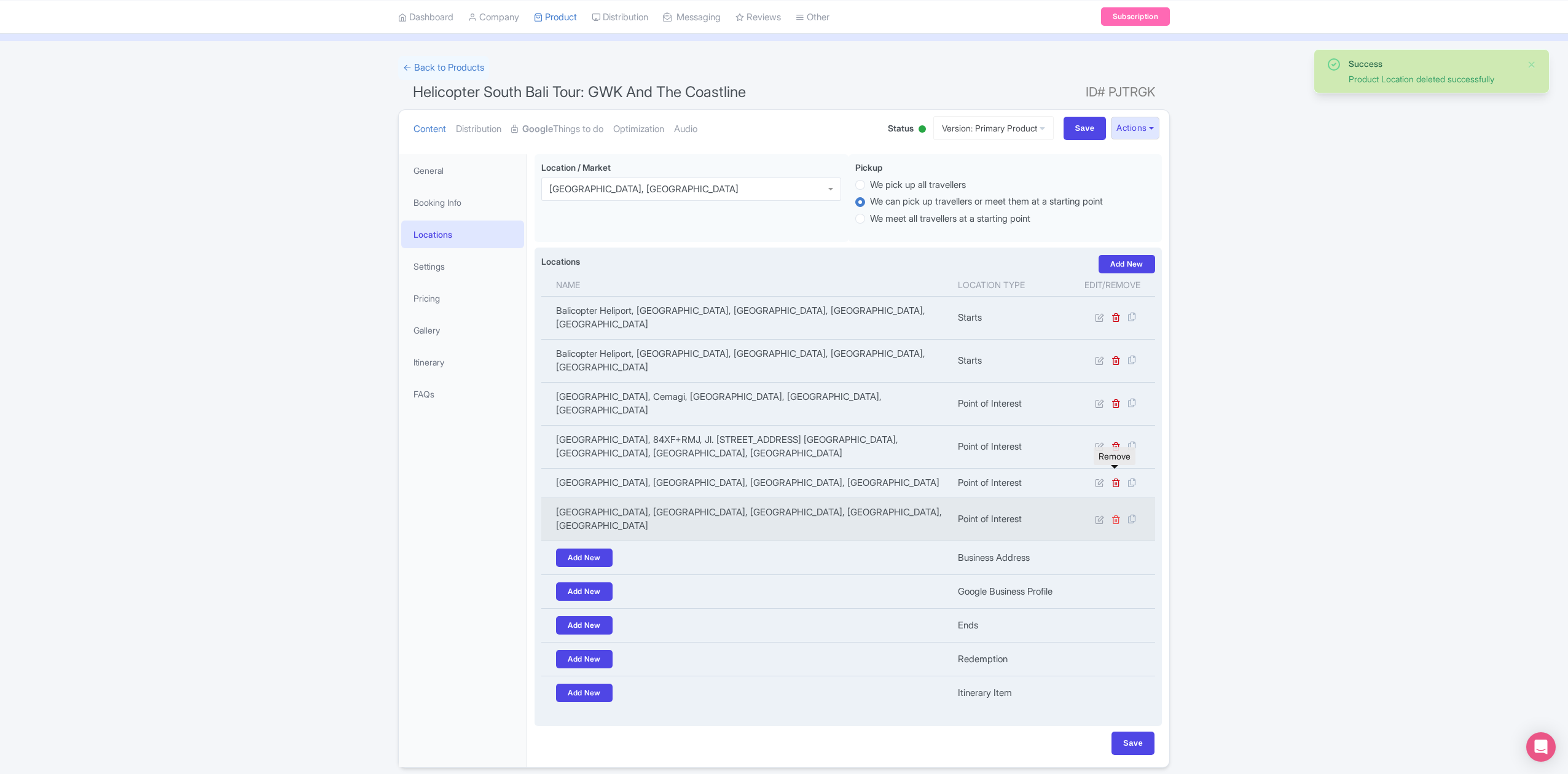
click at [1114, 515] on icon at bounding box center [1116, 520] width 9 height 9
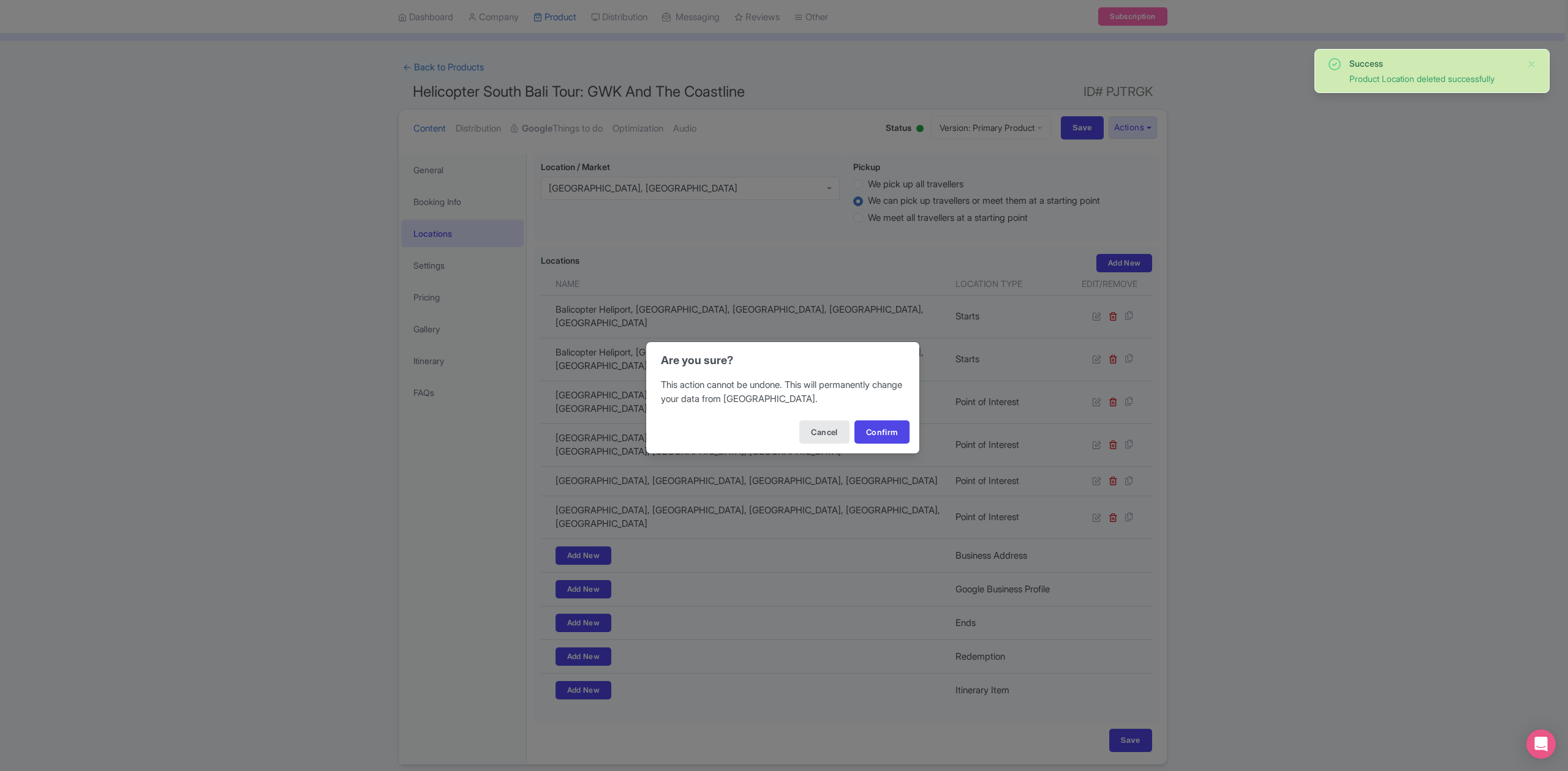
click at [882, 444] on div "Cancel Confirm" at bounding box center [782, 432] width 273 height 43
click at [887, 432] on button "Confirm" at bounding box center [882, 432] width 55 height 23
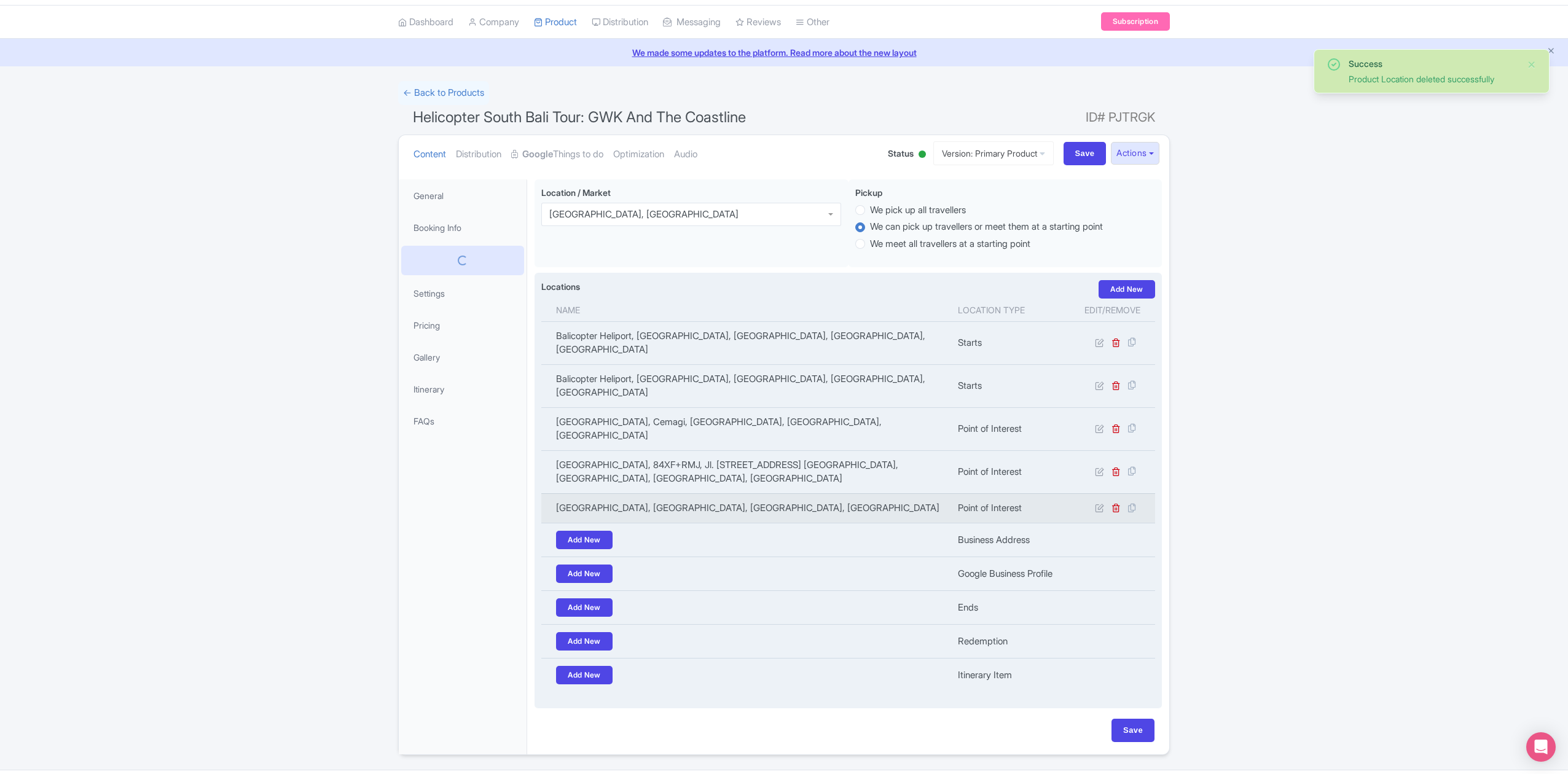
scroll to position [29, 0]
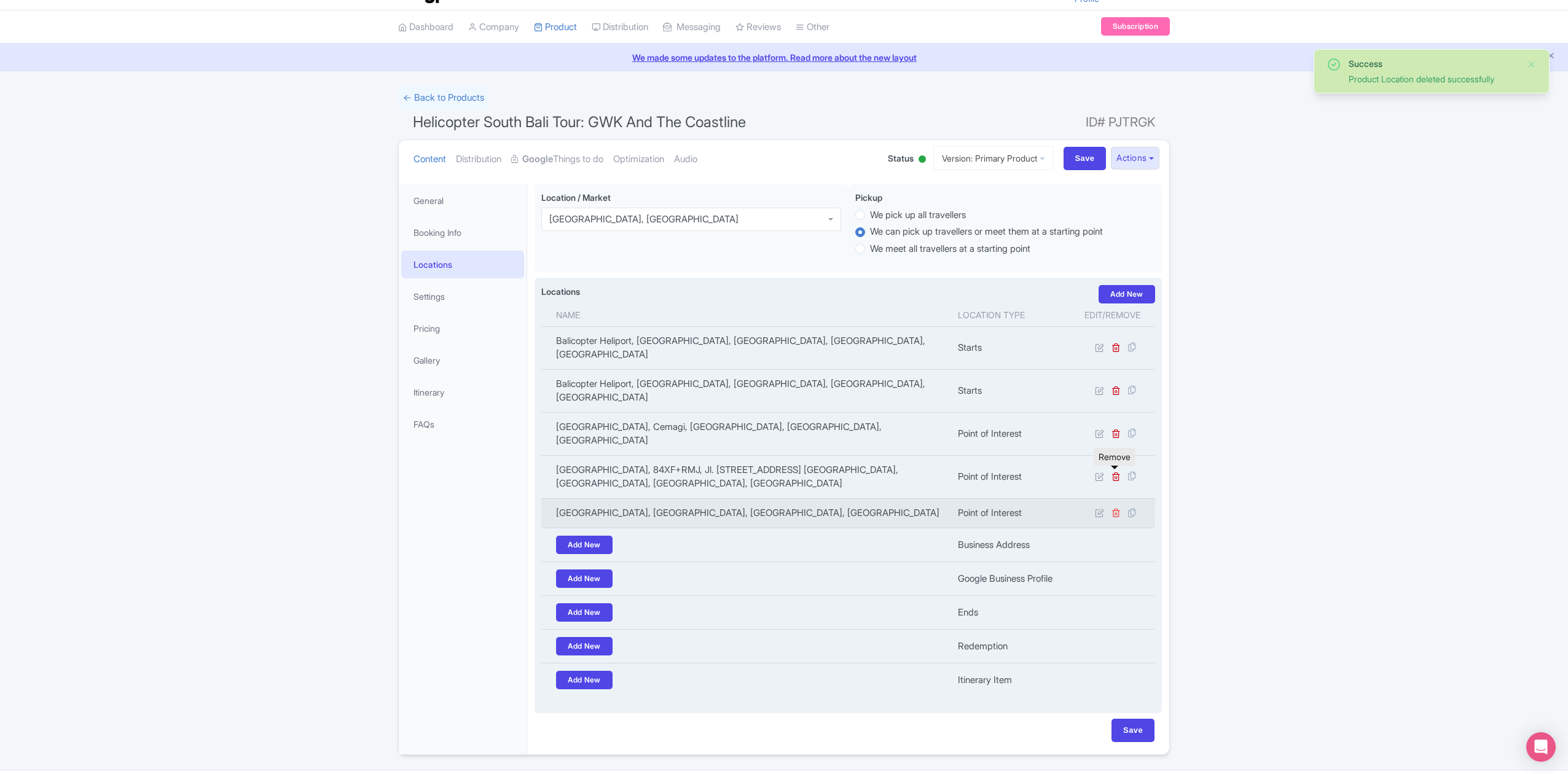
click at [1118, 508] on icon at bounding box center [1116, 513] width 9 height 9
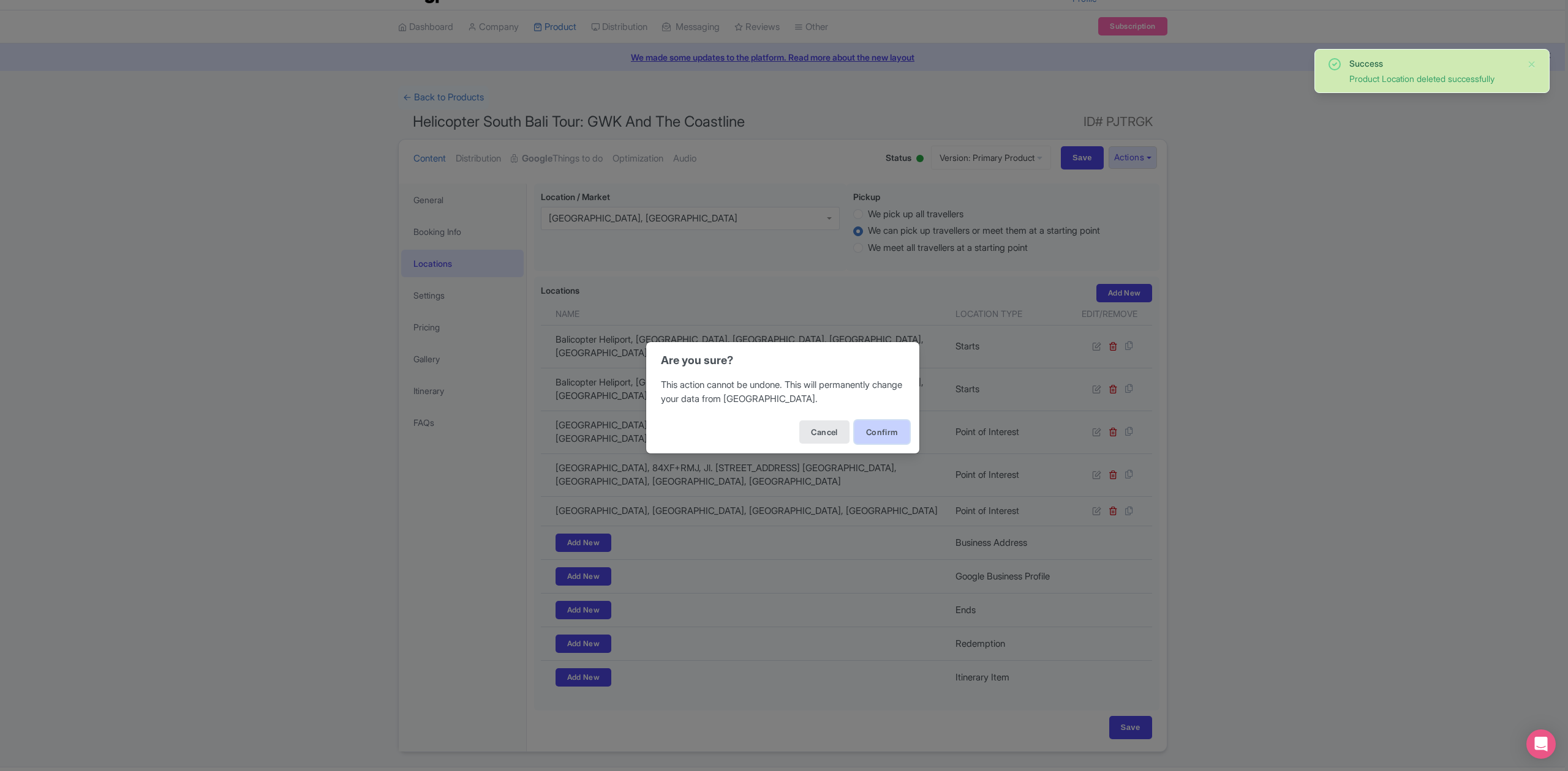
click at [882, 437] on button "Confirm" at bounding box center [882, 432] width 55 height 23
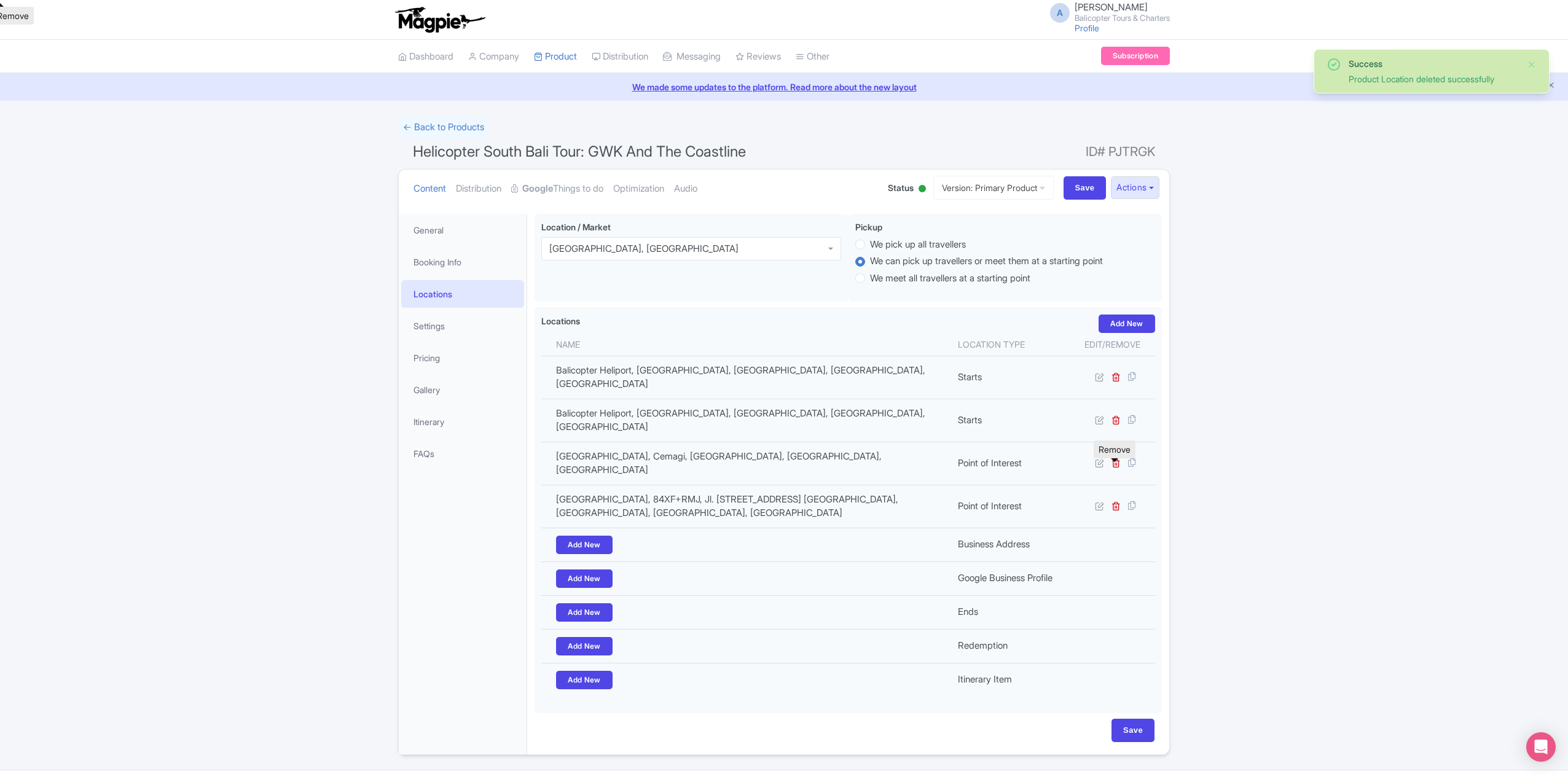
click at [1115, 501] on icon at bounding box center [1116, 506] width 9 height 9
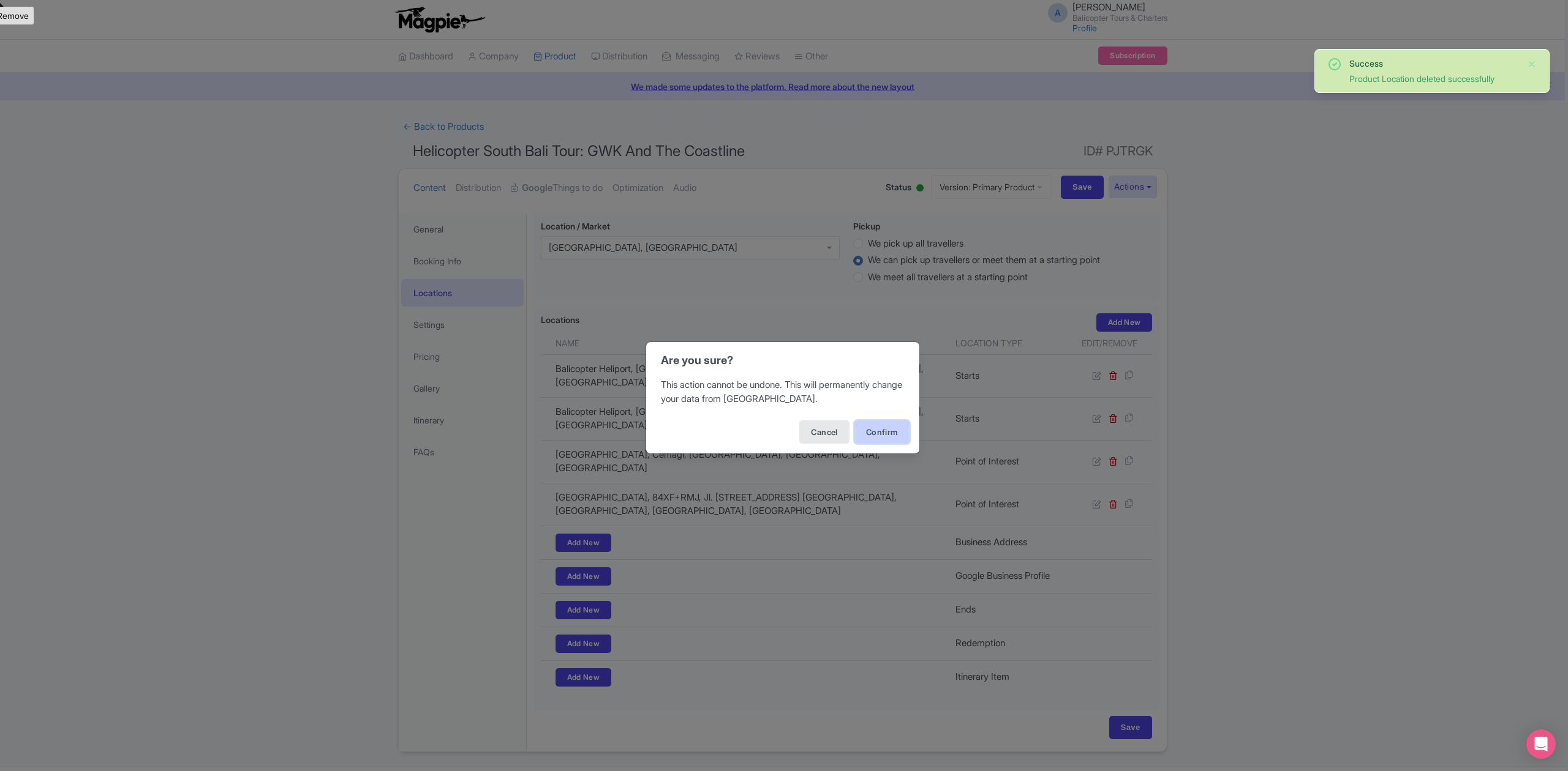
click at [897, 431] on button "Confirm" at bounding box center [882, 432] width 55 height 23
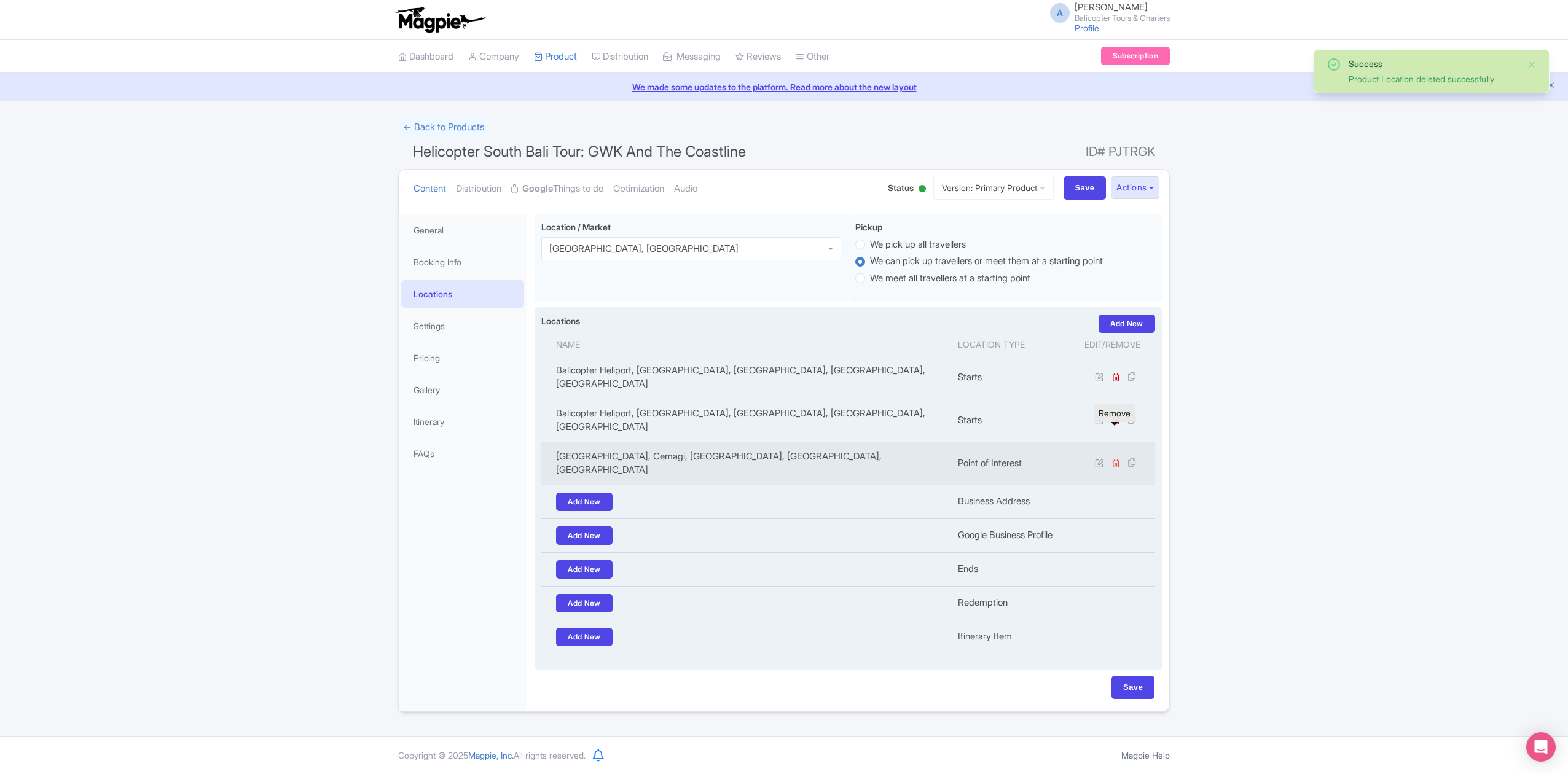
click at [1116, 458] on icon at bounding box center [1116, 463] width 9 height 9
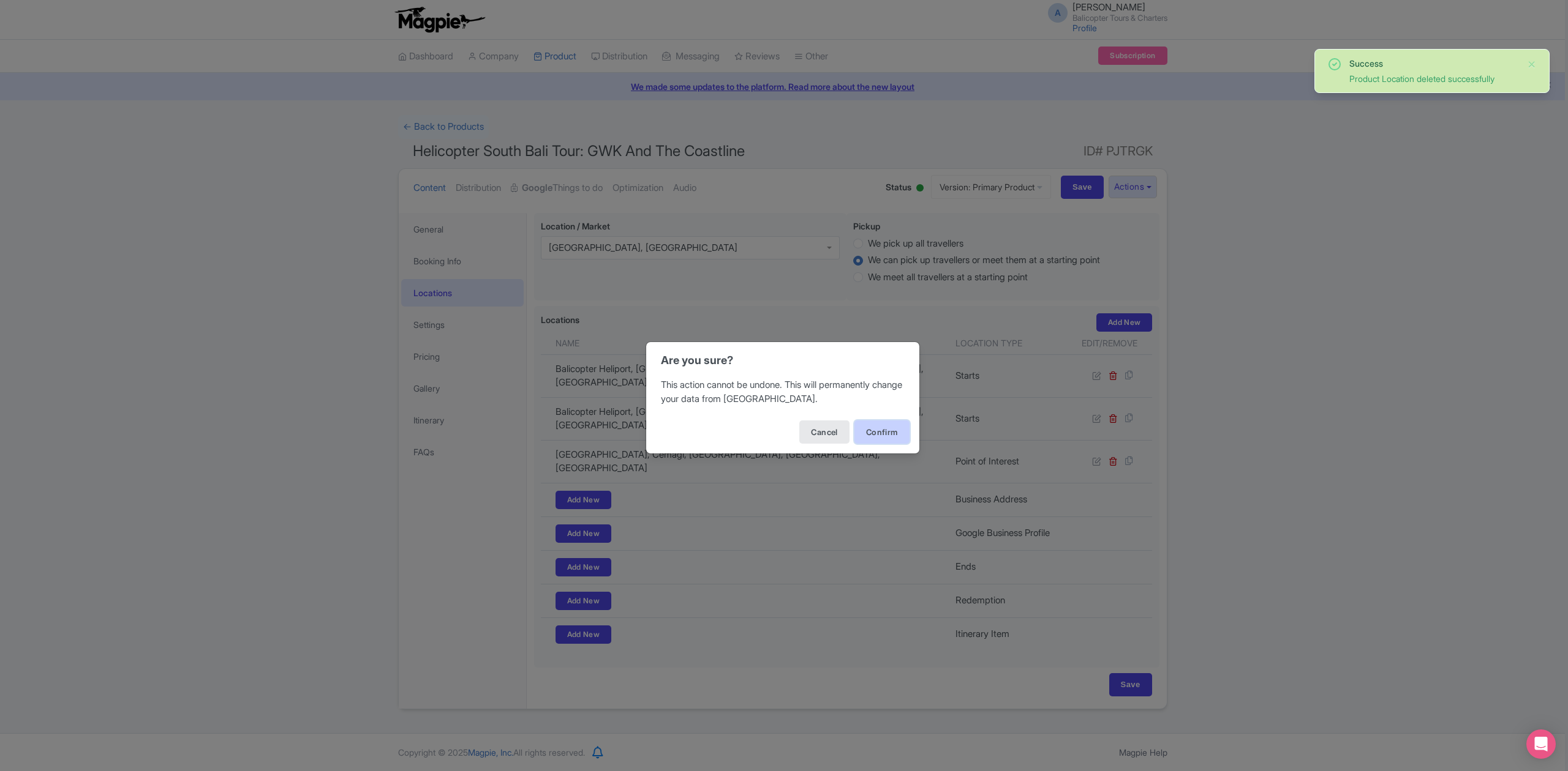
click at [889, 424] on button "Confirm" at bounding box center [882, 432] width 55 height 23
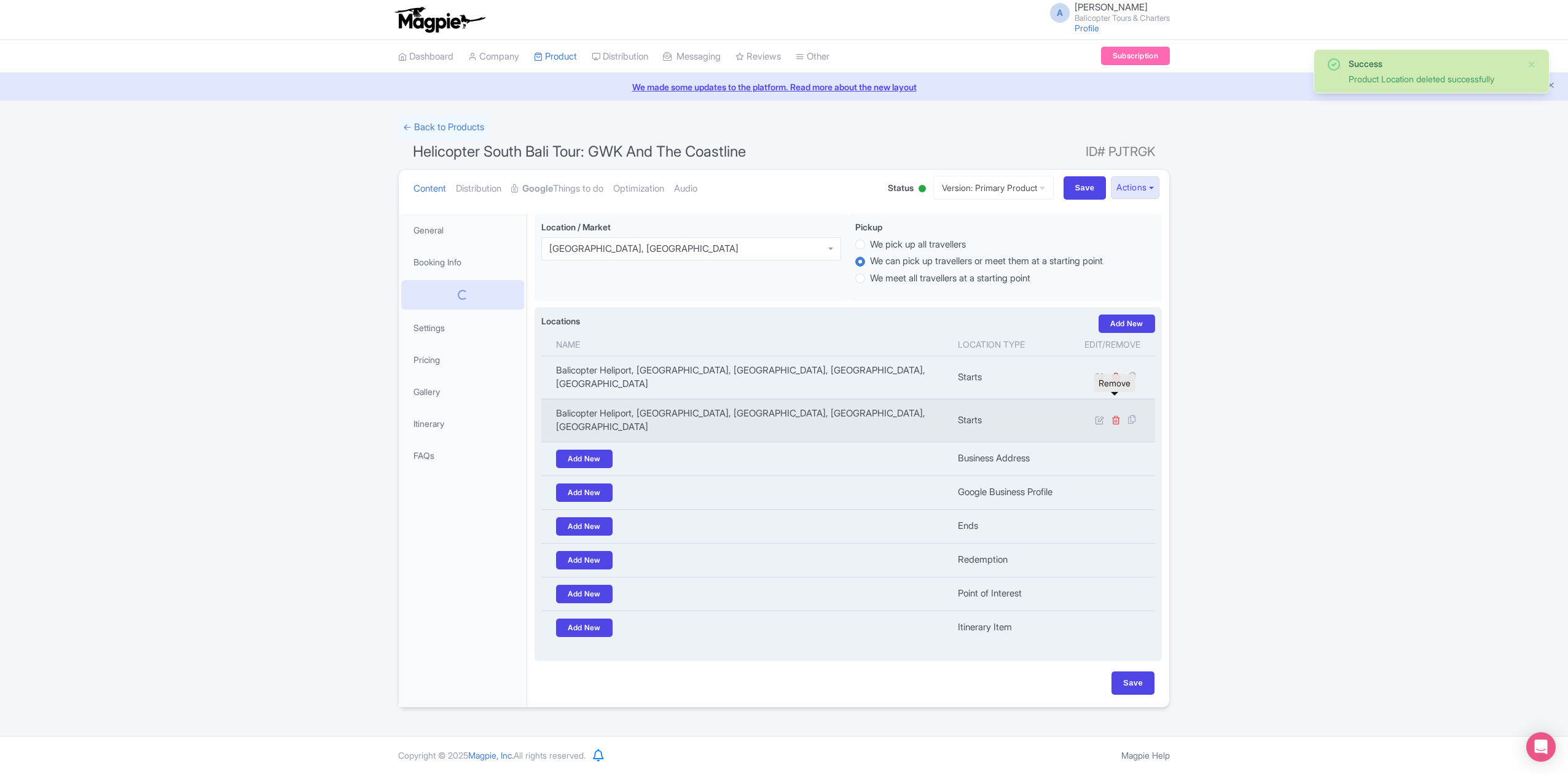
click at [1116, 415] on icon at bounding box center [1116, 420] width 9 height 9
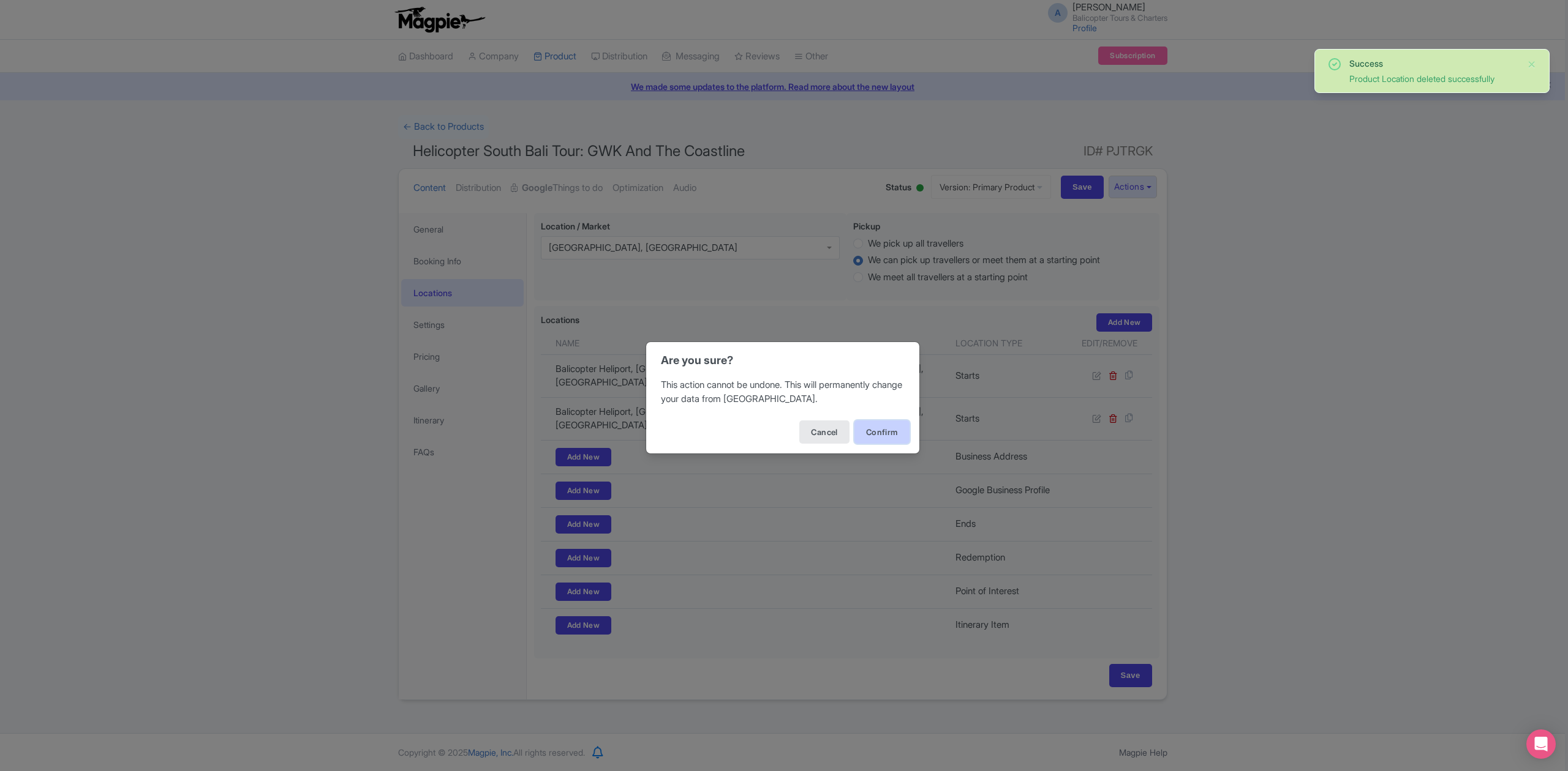
click at [888, 434] on button "Confirm" at bounding box center [882, 432] width 55 height 23
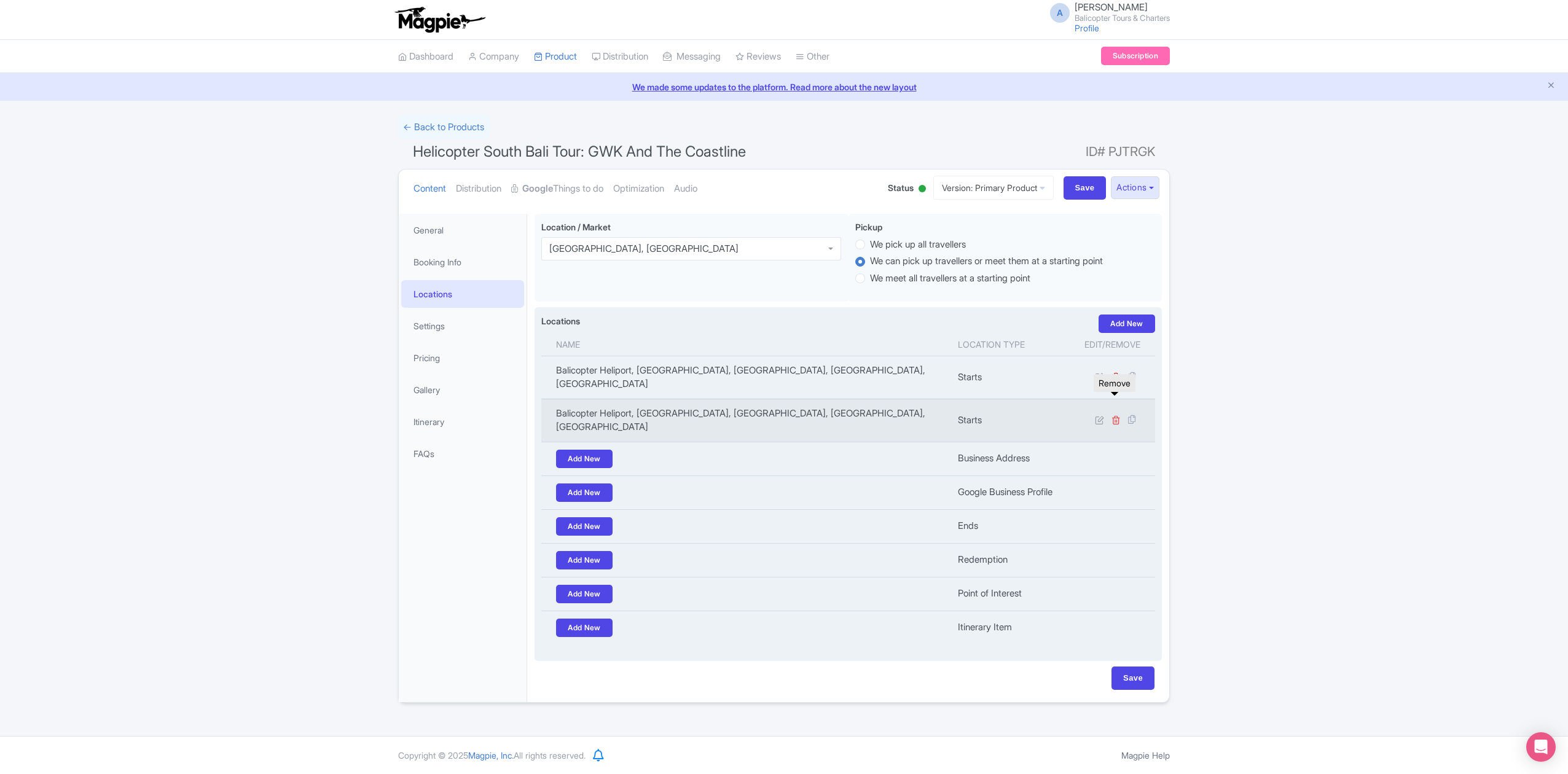
click at [1111, 415] on icon at bounding box center [1116, 420] width 9 height 9
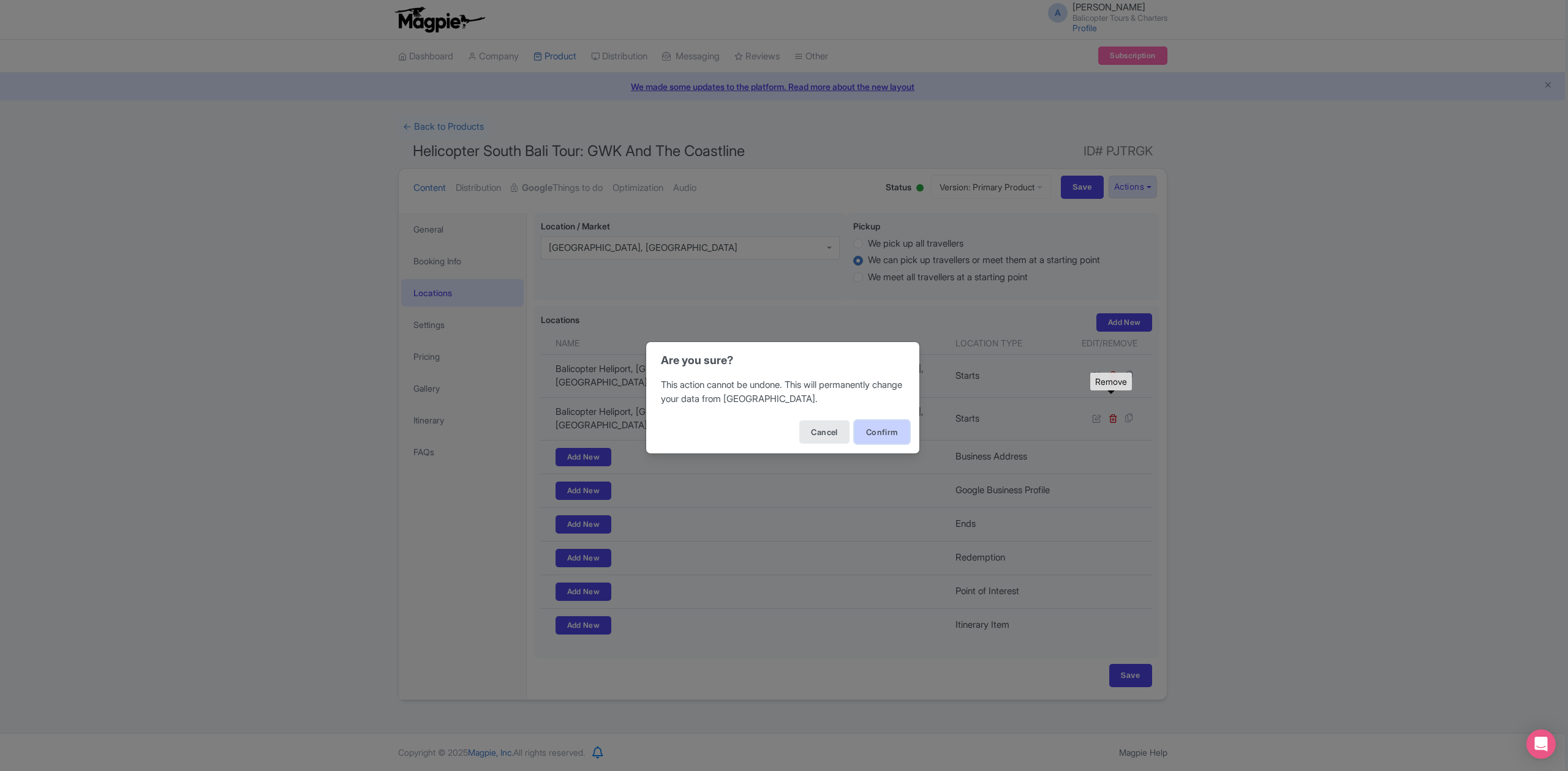
click at [895, 434] on button "Confirm" at bounding box center [882, 432] width 55 height 23
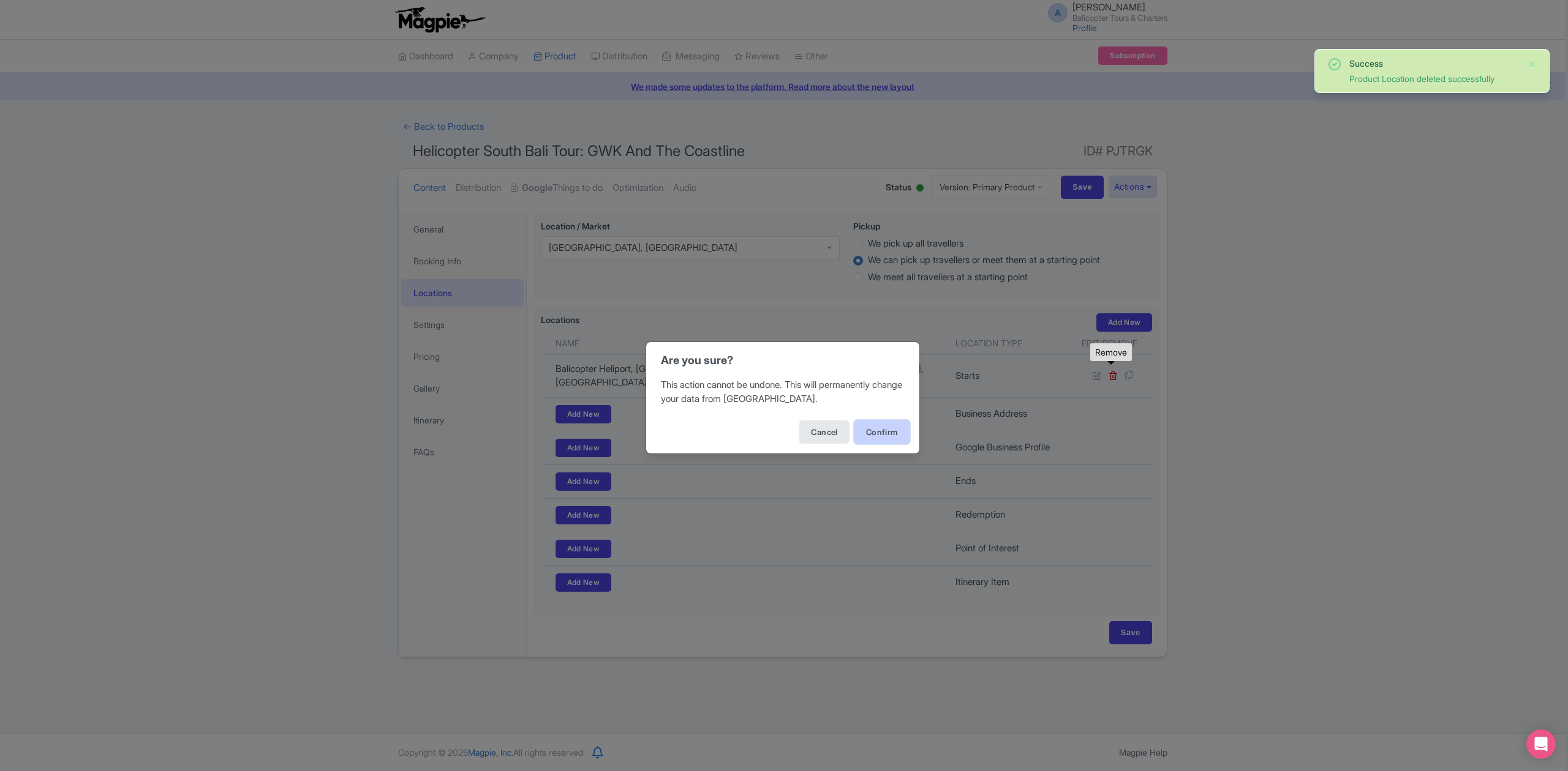
click at [869, 439] on button "Confirm" at bounding box center [882, 432] width 55 height 23
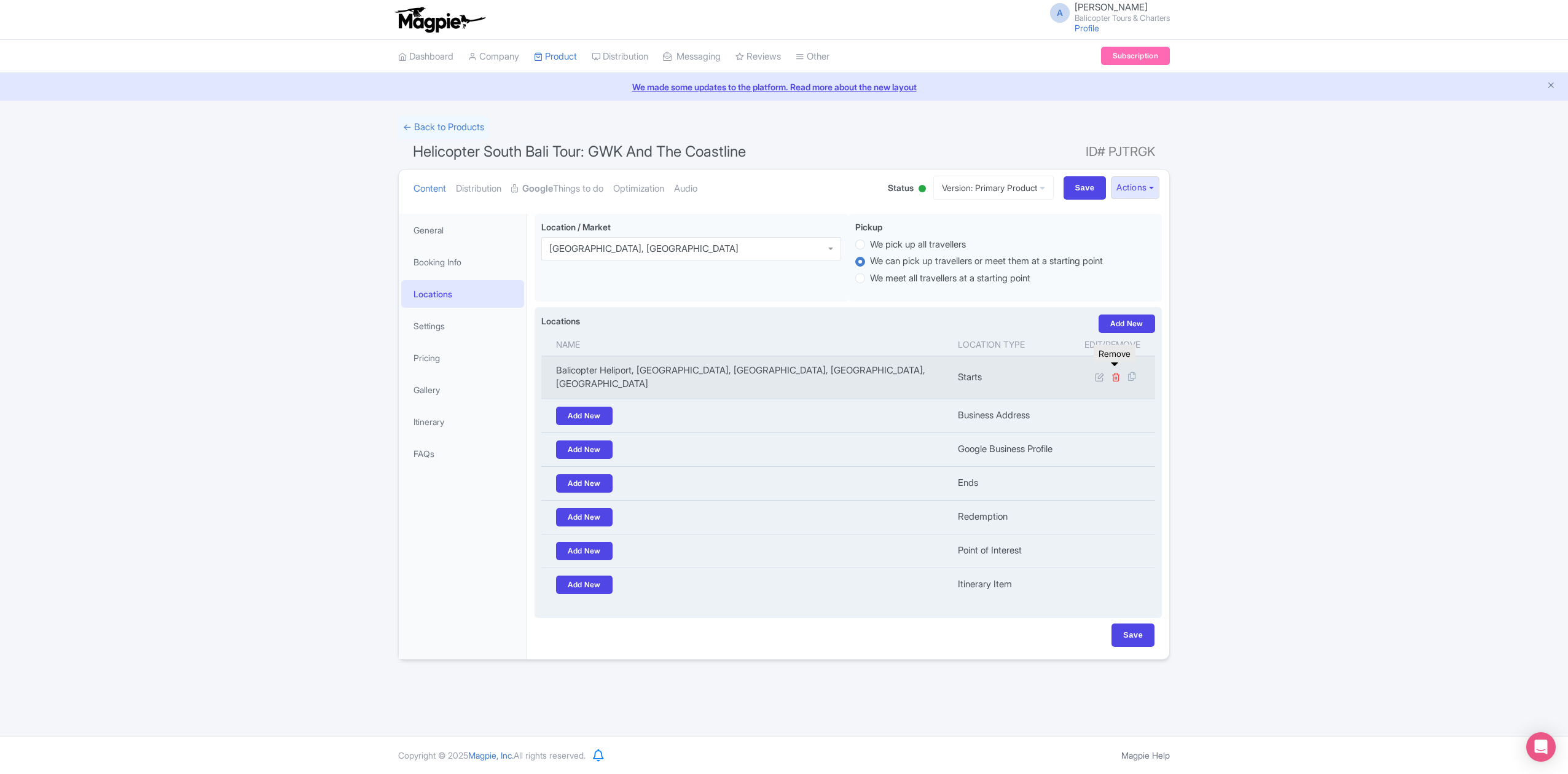
click at [1117, 374] on icon at bounding box center [1116, 377] width 9 height 9
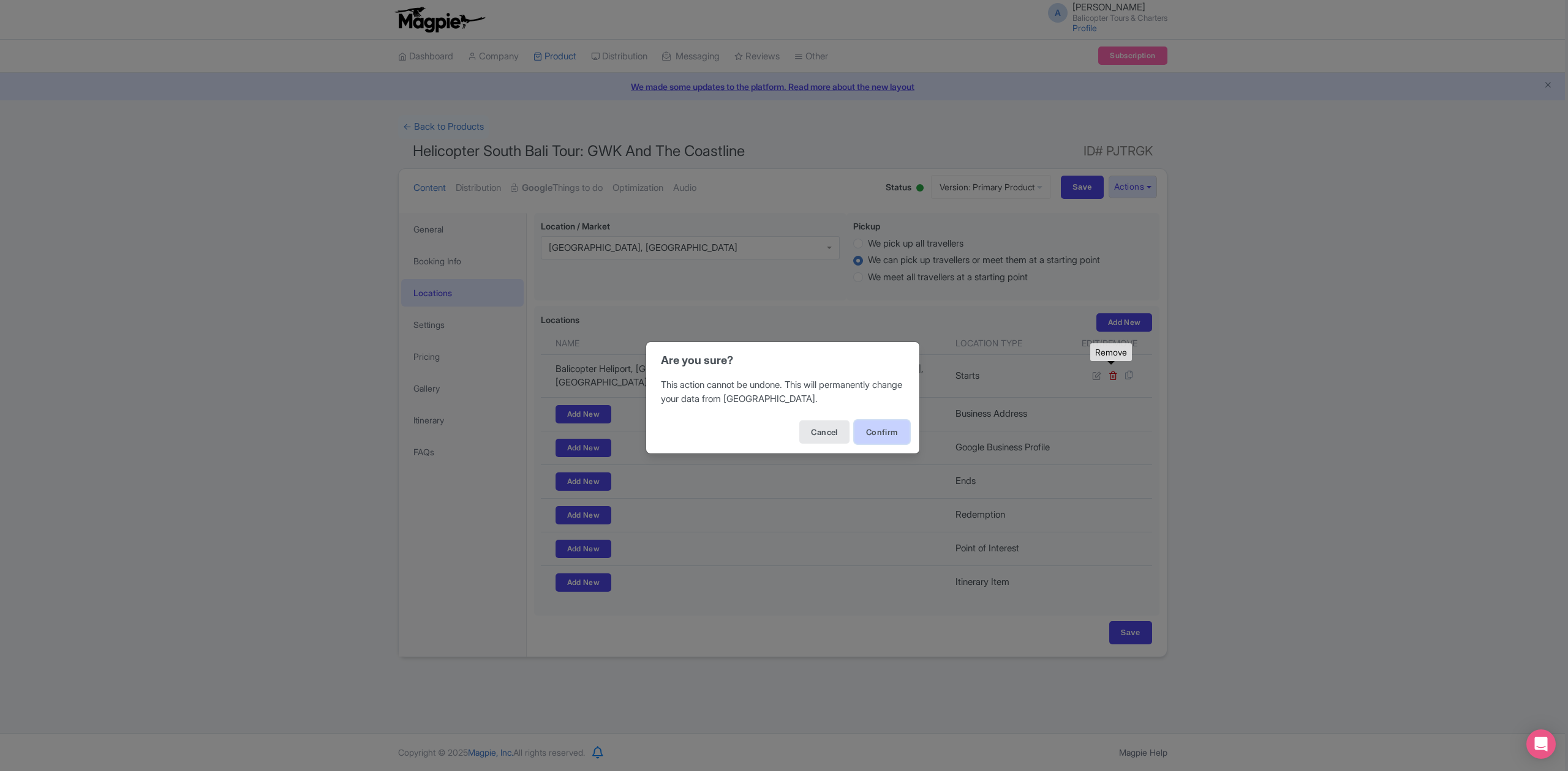
click at [887, 431] on button "Confirm" at bounding box center [882, 432] width 55 height 23
click at [895, 432] on button "Confirm" at bounding box center [882, 432] width 55 height 23
click at [1154, 470] on div "Are you sure? This action cannot be undone. This will permanently change your d…" at bounding box center [784, 385] width 1568 height 771
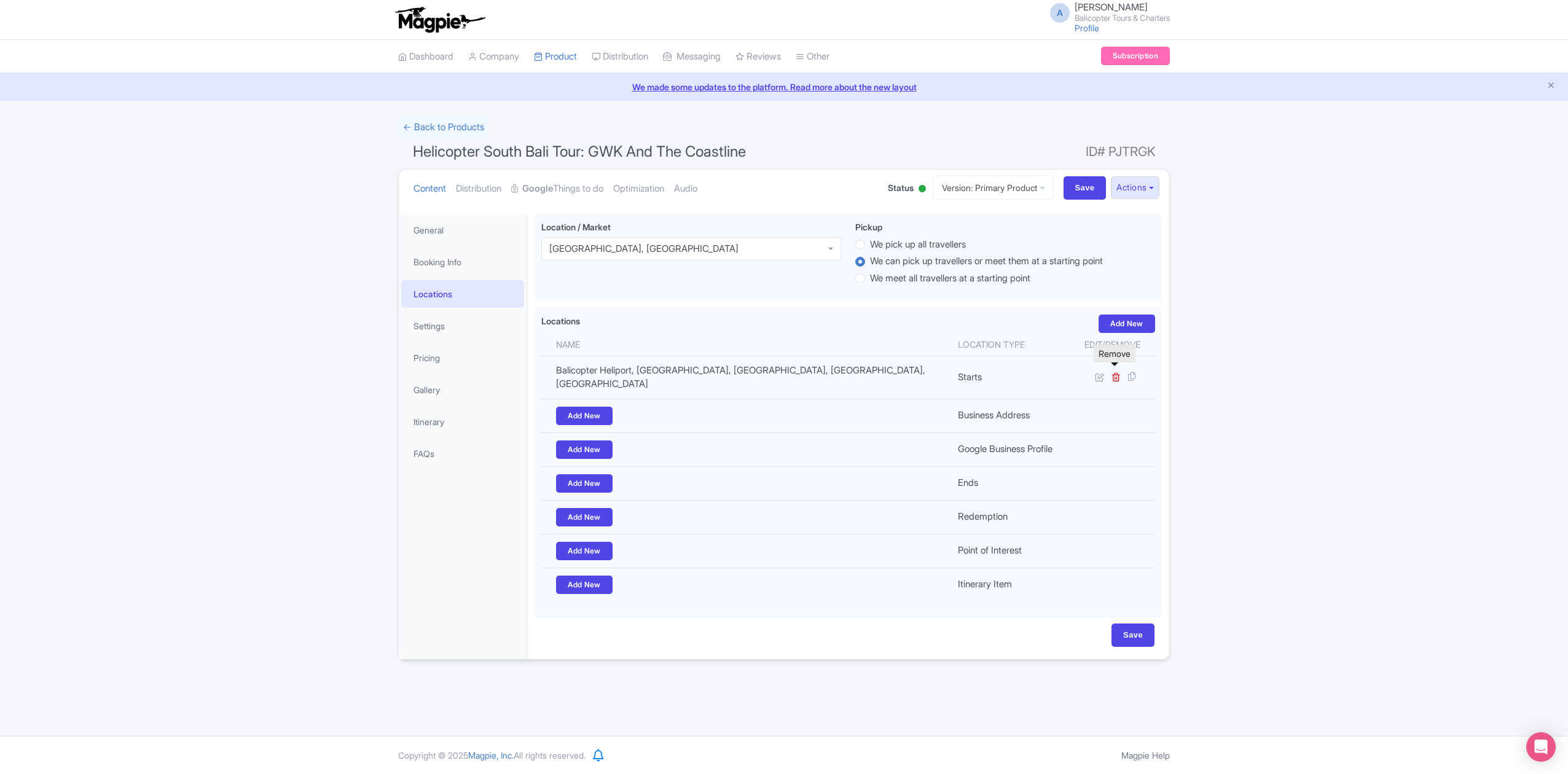
drag, startPoint x: 1328, startPoint y: 421, endPoint x: 1297, endPoint y: 428, distance: 31.8
click at [1332, 421] on div "Success Product Location deleted successfully ← Back to Products Helicopter Sou…" at bounding box center [784, 387] width 1568 height 544
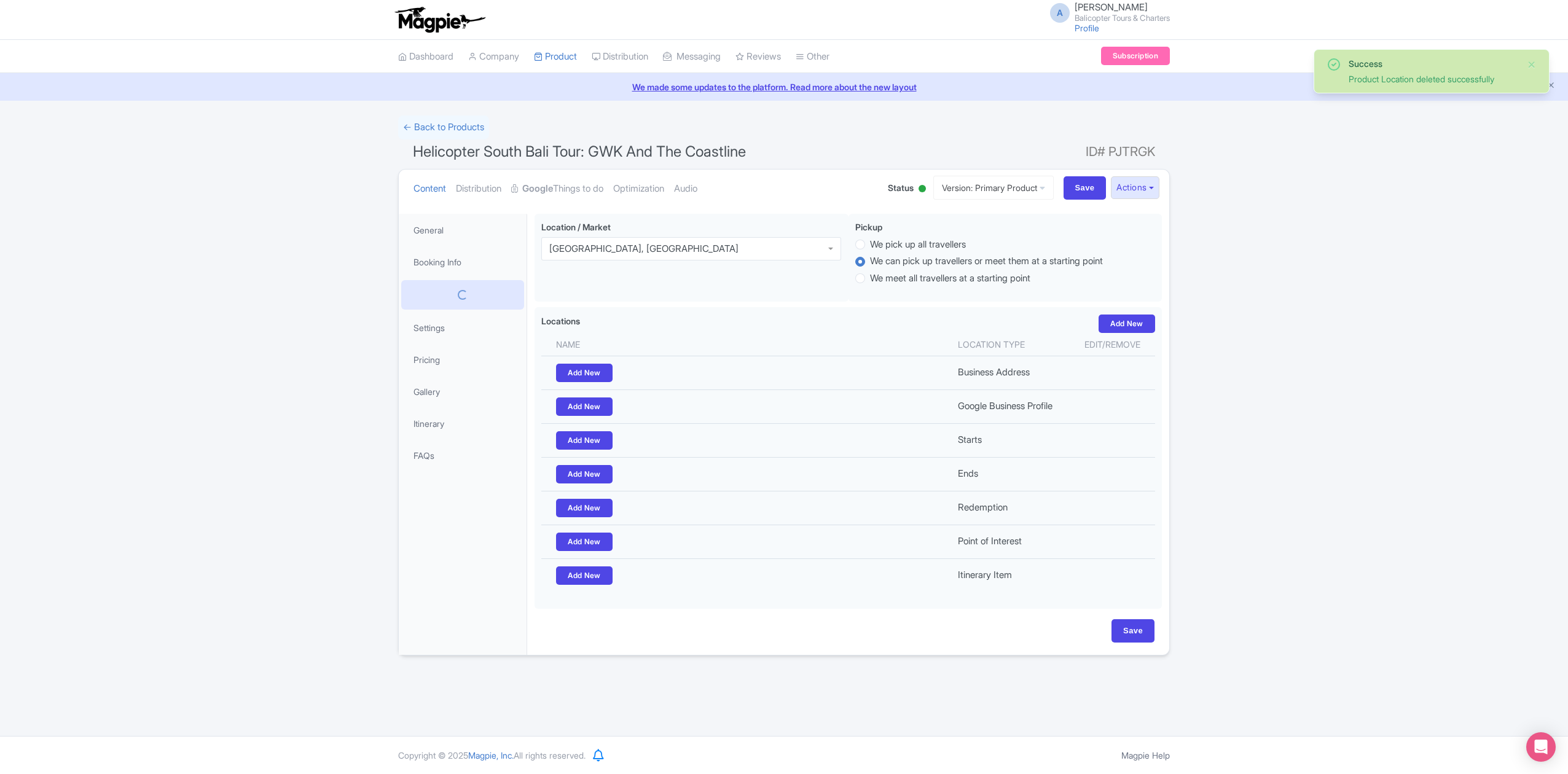
click at [1382, 388] on div "Success Product Location deleted successfully ← Back to Products Helicopter Sou…" at bounding box center [784, 385] width 1568 height 540
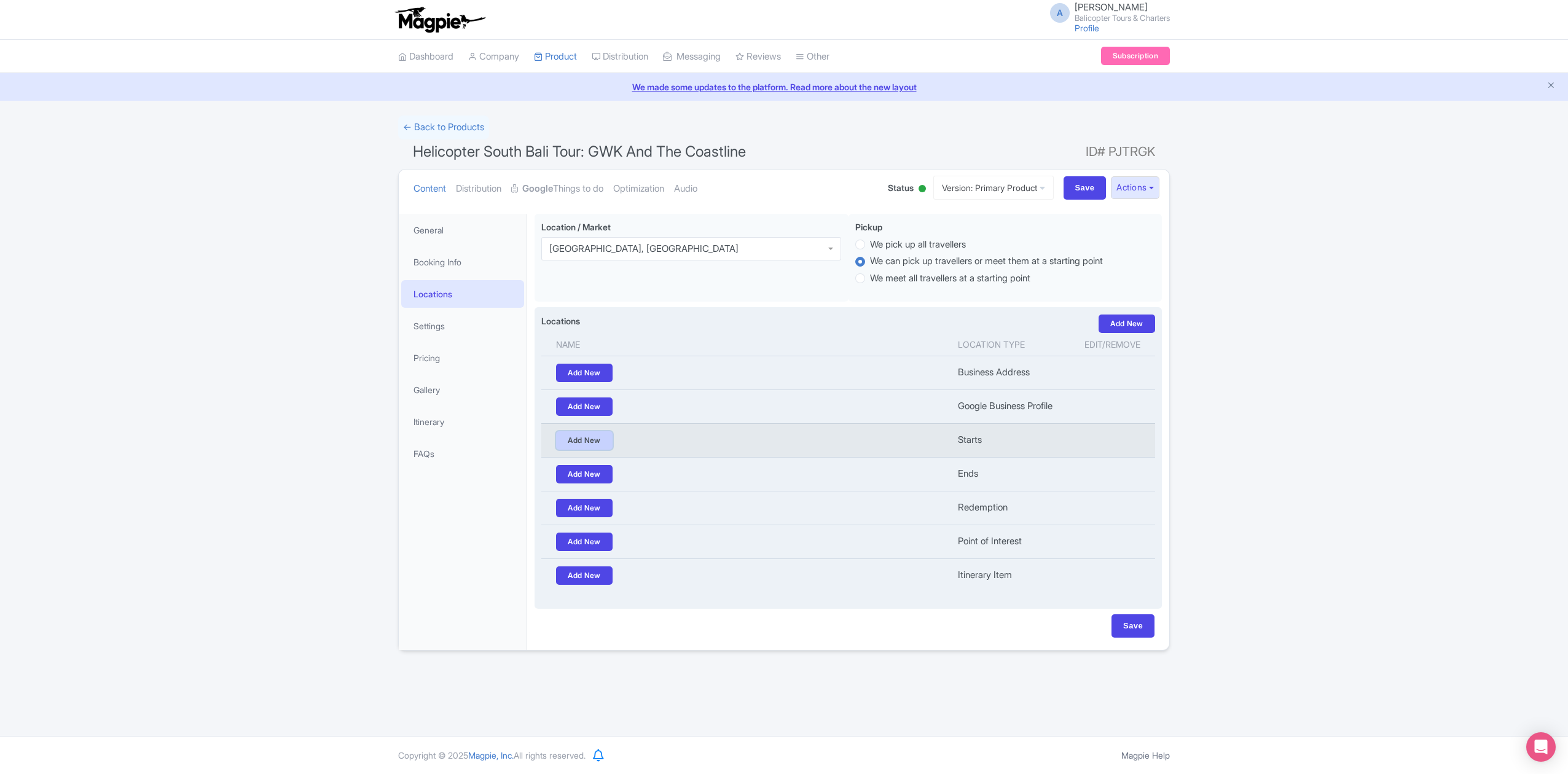
click at [583, 436] on link "Add New" at bounding box center [584, 440] width 57 height 18
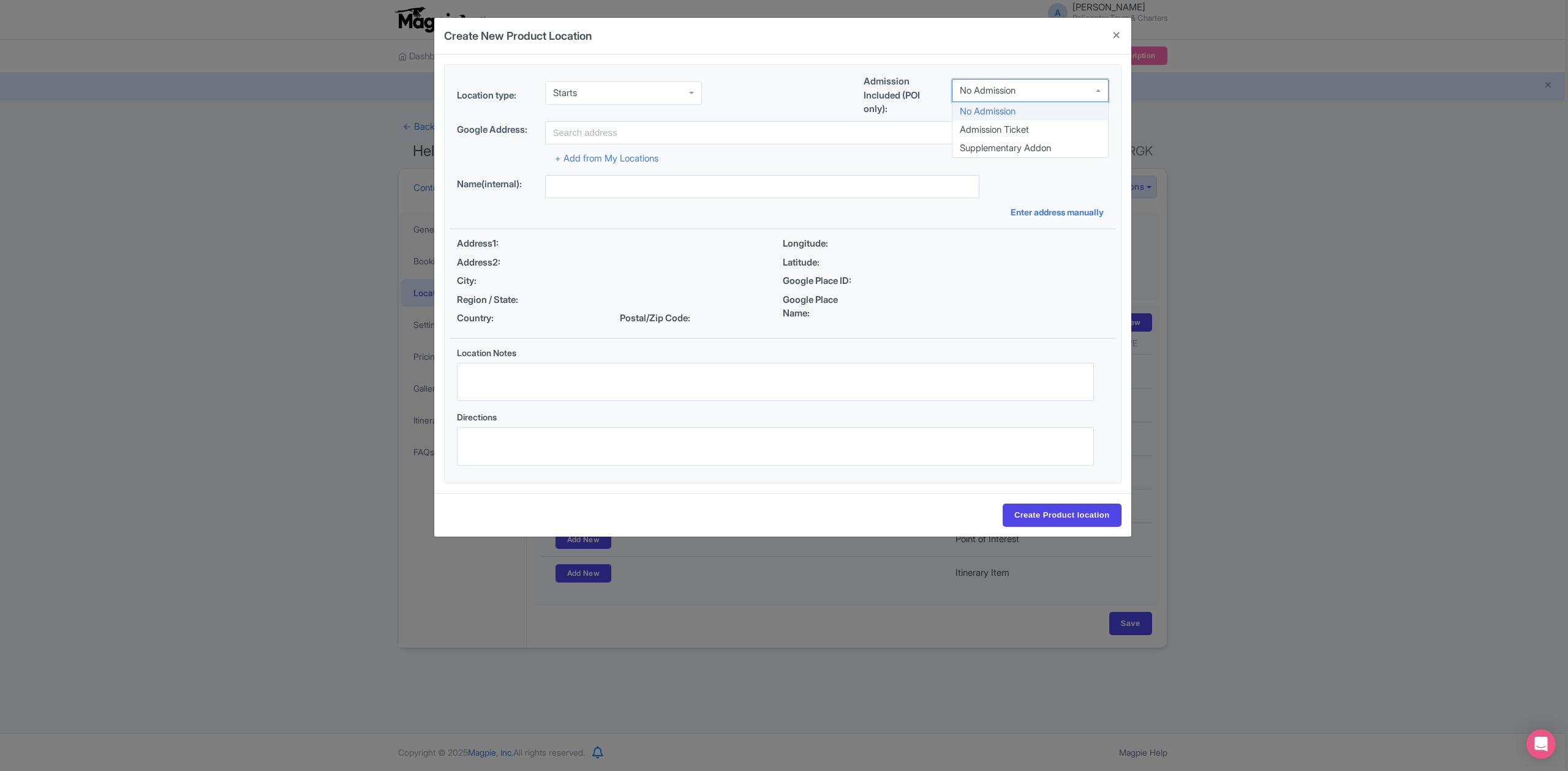
click at [1006, 96] on div "No Admission" at bounding box center [987, 90] width 56 height 11
click at [621, 129] on input "text" at bounding box center [761, 132] width 434 height 23
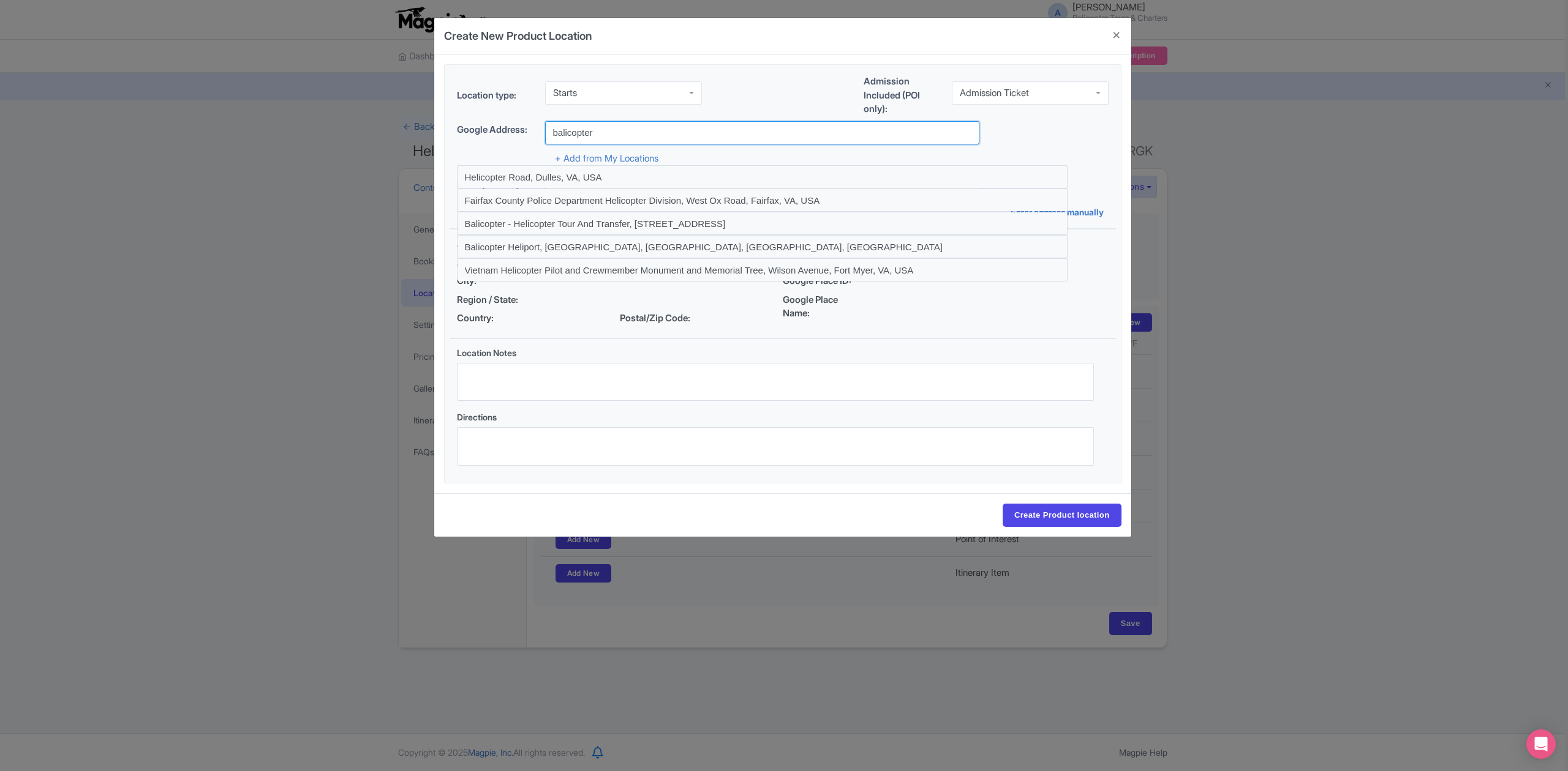
type input "Balicopter - Helicopter Tour And Transfer, [STREET_ADDRESS]"
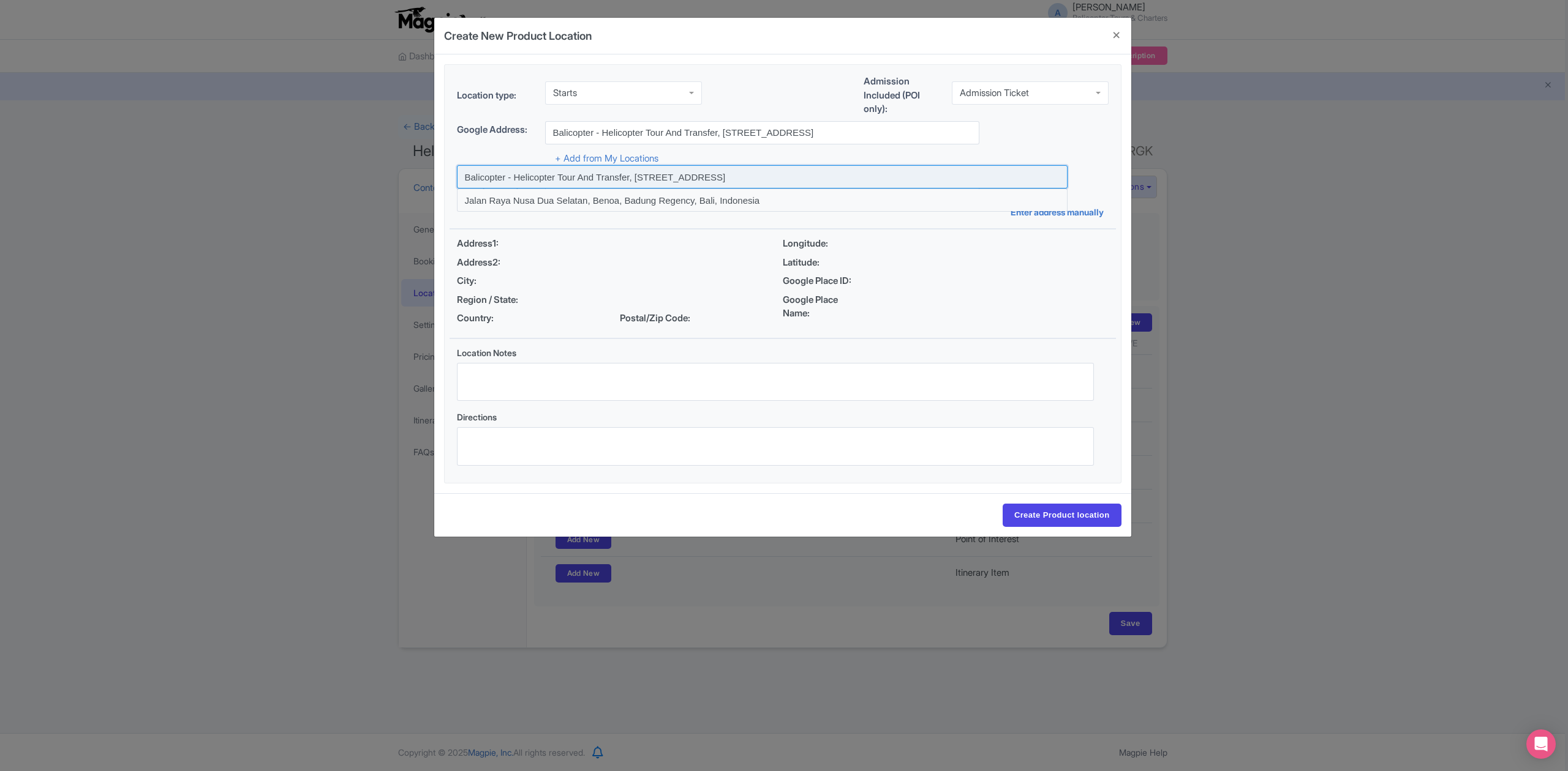
click at [817, 177] on input at bounding box center [761, 177] width 611 height 23
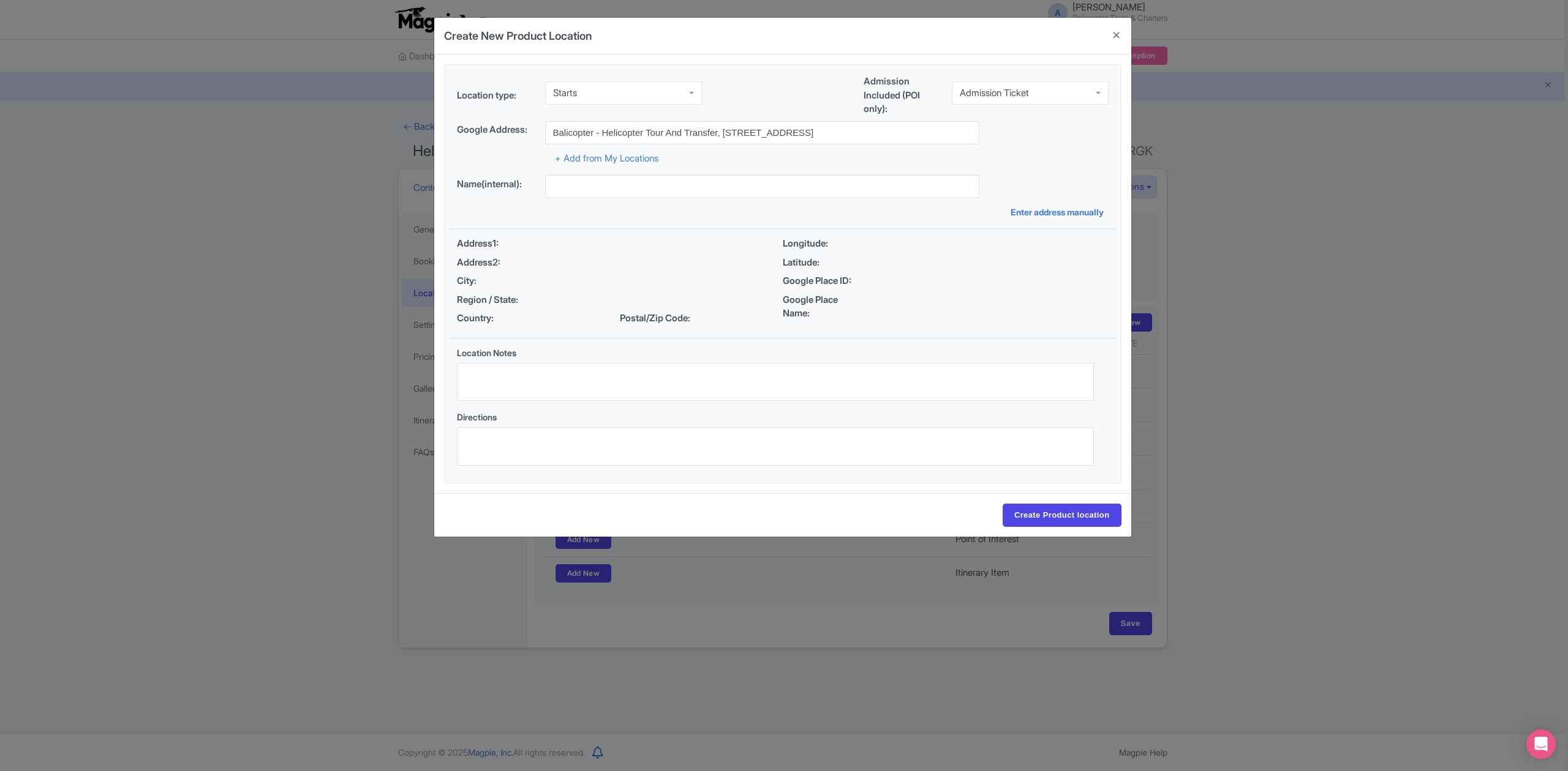
type input "Balicopter - Helicopter Tour And Transfer, [STREET_ADDRESS]"
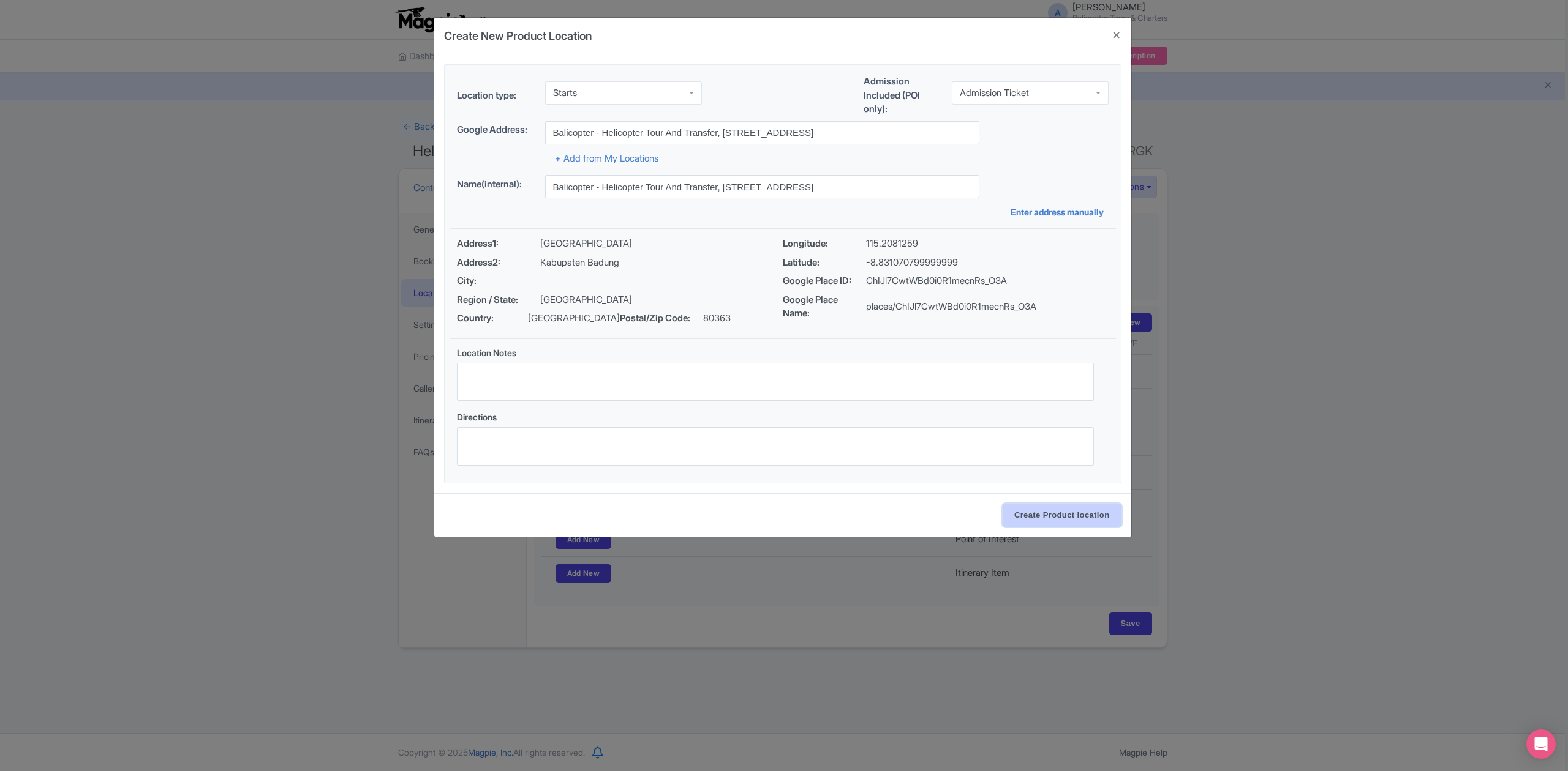
click at [1061, 524] on input "Create Product location" at bounding box center [1062, 515] width 119 height 23
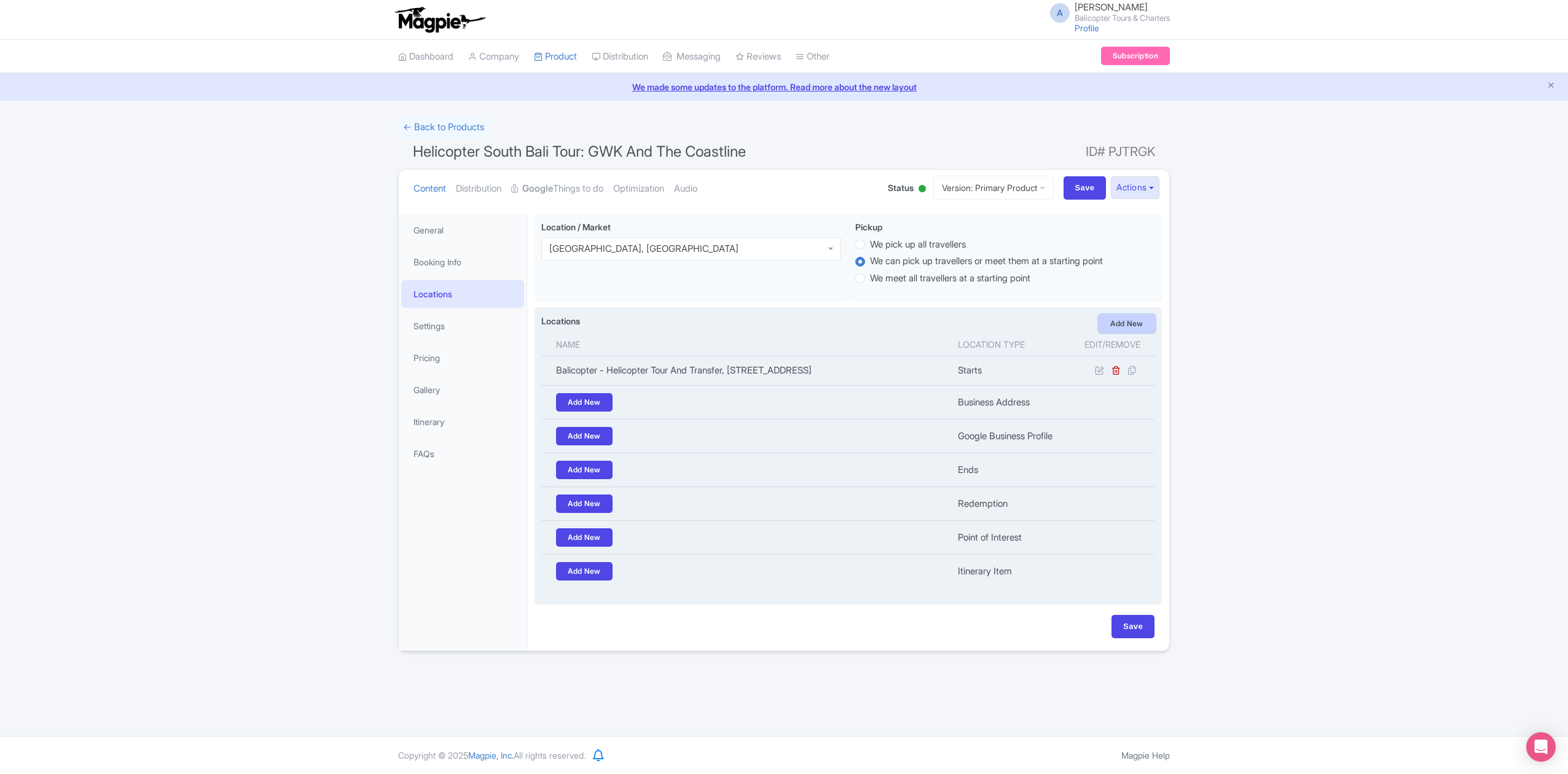
click at [1122, 327] on link "Add New" at bounding box center [1127, 324] width 57 height 18
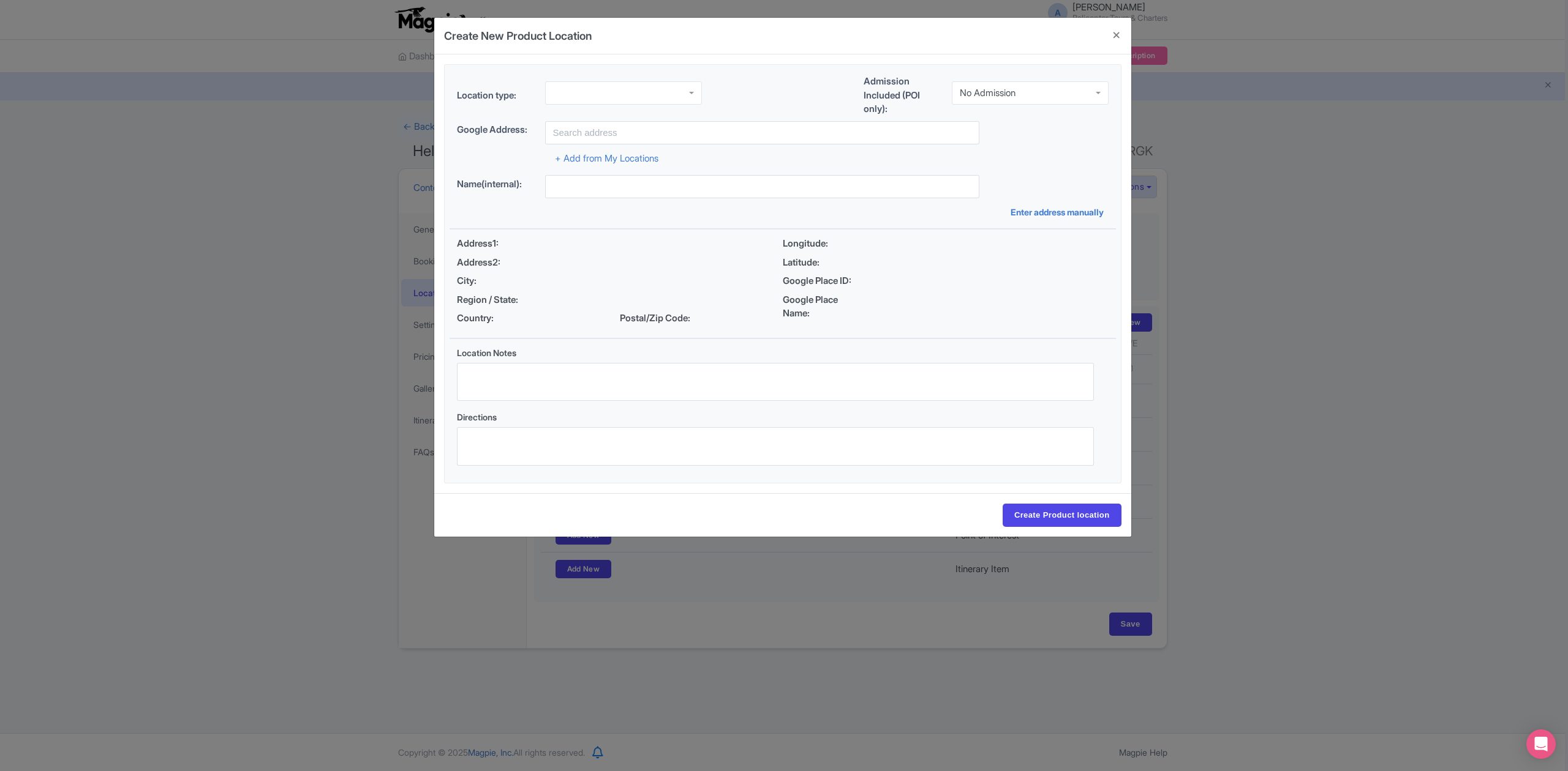
click at [997, 90] on div "No Admission" at bounding box center [987, 93] width 56 height 11
click at [655, 90] on div at bounding box center [623, 93] width 157 height 23
click at [646, 129] on input "text" at bounding box center [761, 132] width 434 height 23
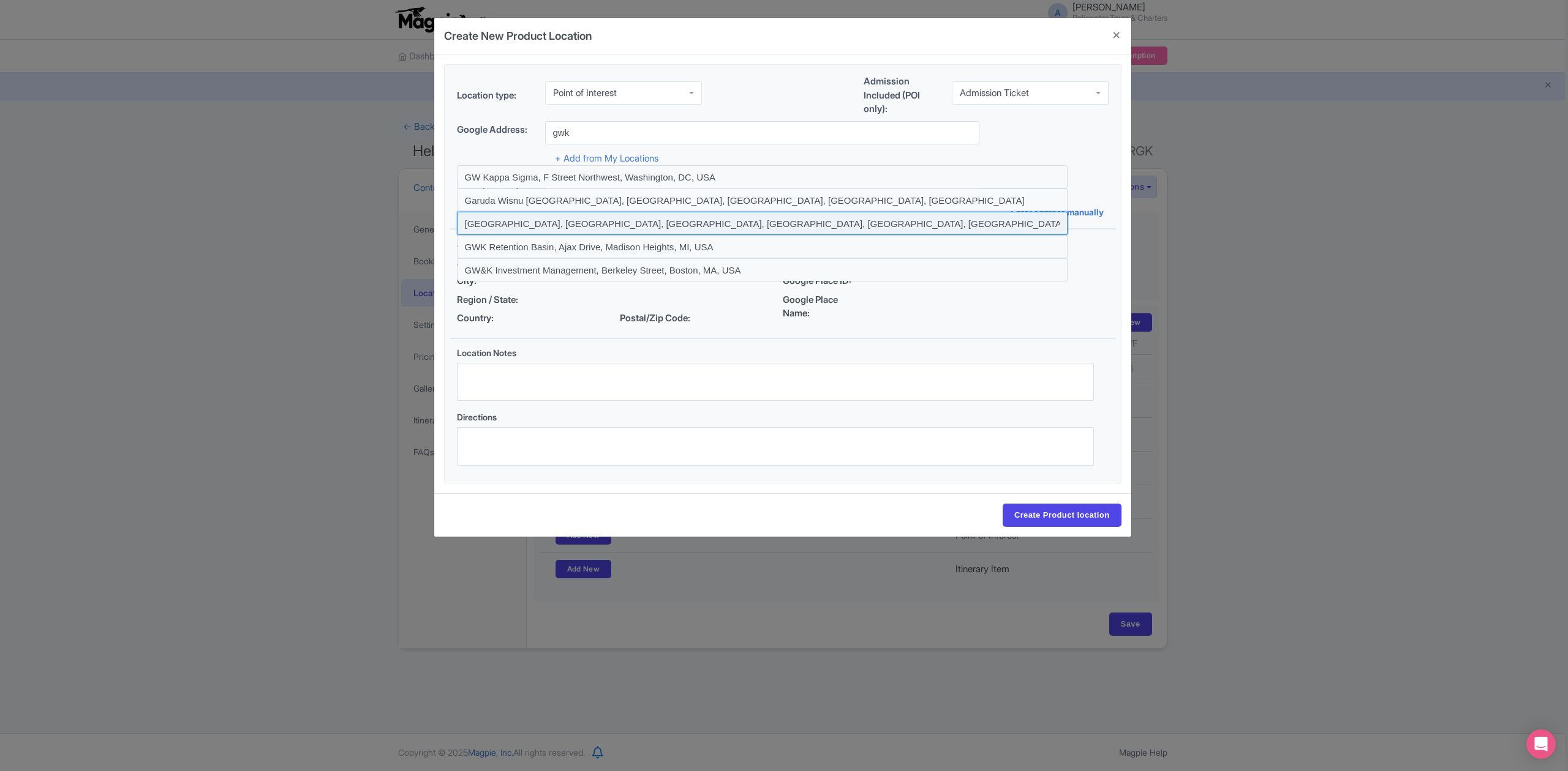
click at [645, 221] on input at bounding box center [761, 224] width 611 height 23
type input "[GEOGRAPHIC_DATA], [GEOGRAPHIC_DATA], [GEOGRAPHIC_DATA], [GEOGRAPHIC_DATA], [GE…"
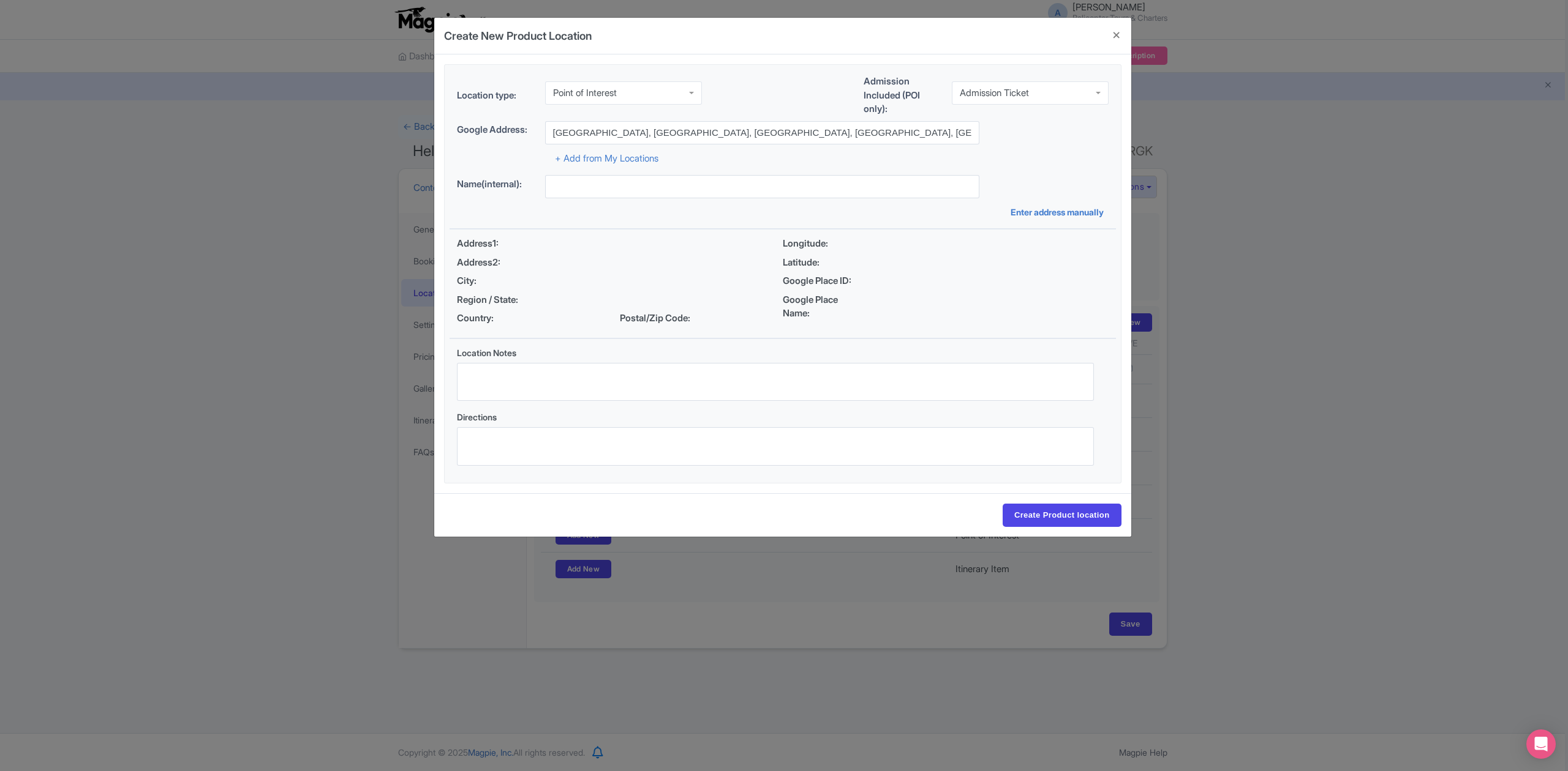
type input "[GEOGRAPHIC_DATA], [GEOGRAPHIC_DATA], [GEOGRAPHIC_DATA], [GEOGRAPHIC_DATA], [GE…"
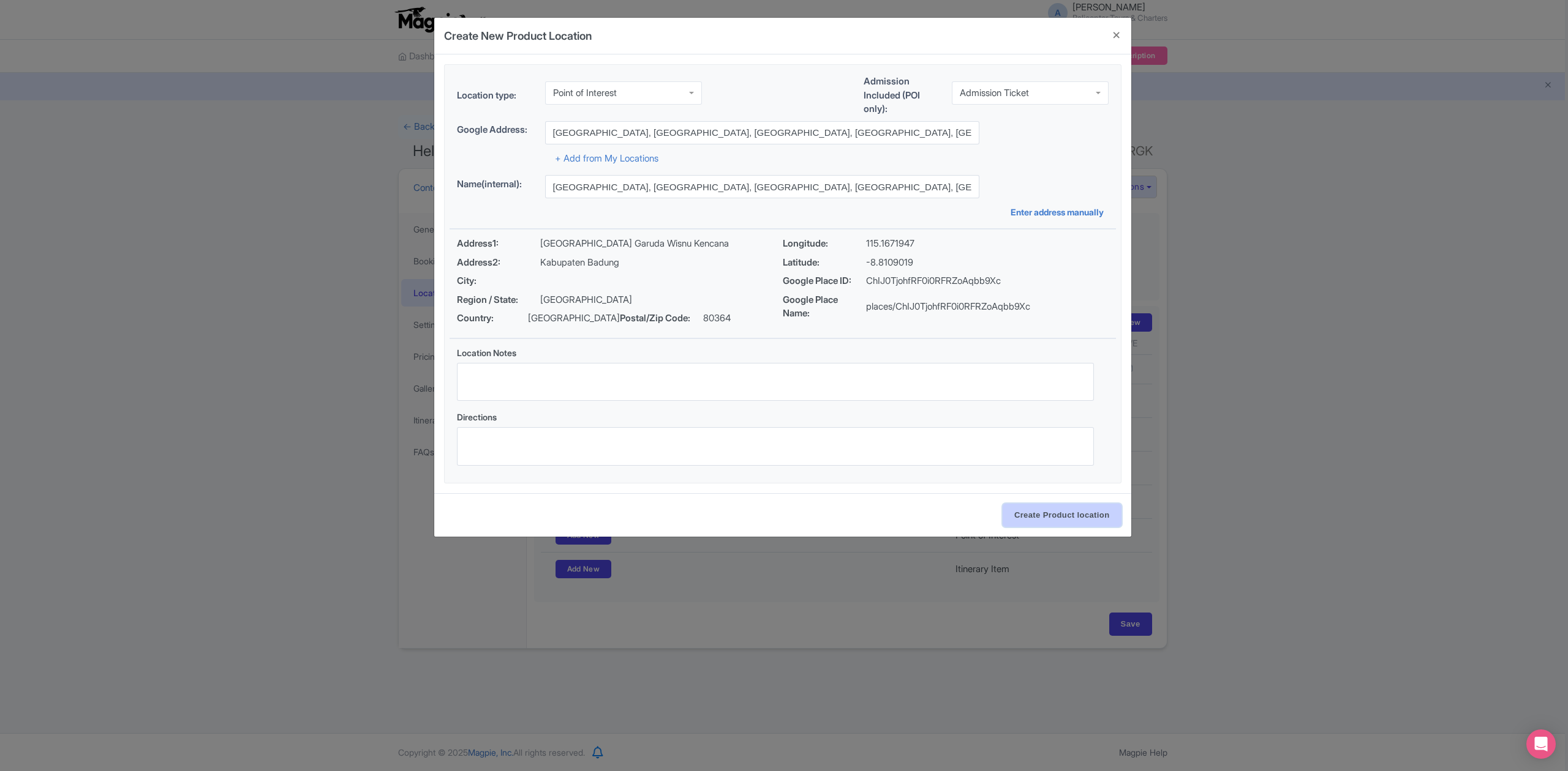
click at [1073, 524] on input "Create Product location" at bounding box center [1062, 515] width 119 height 23
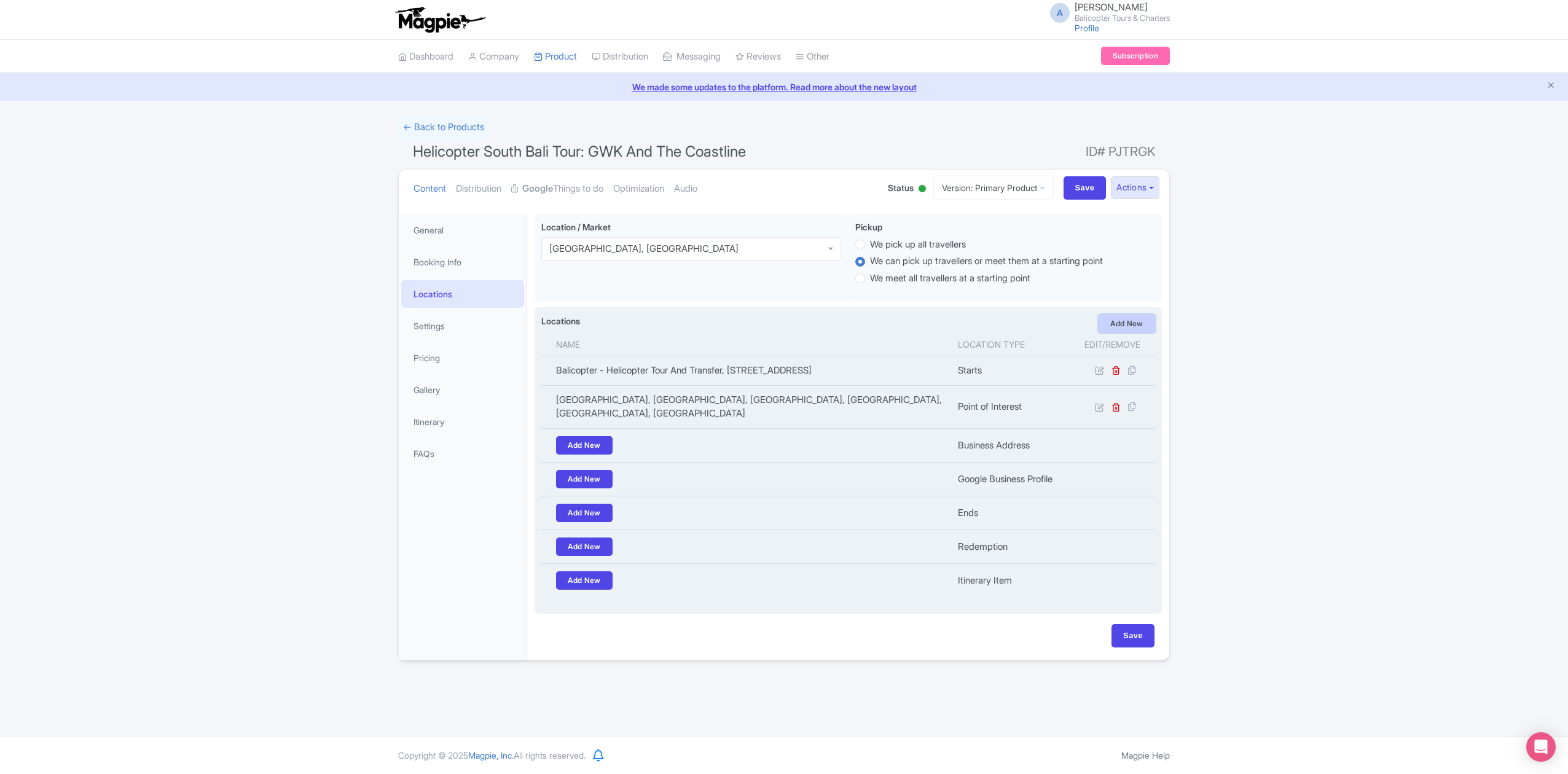
click at [1123, 322] on link "Add New" at bounding box center [1127, 324] width 57 height 18
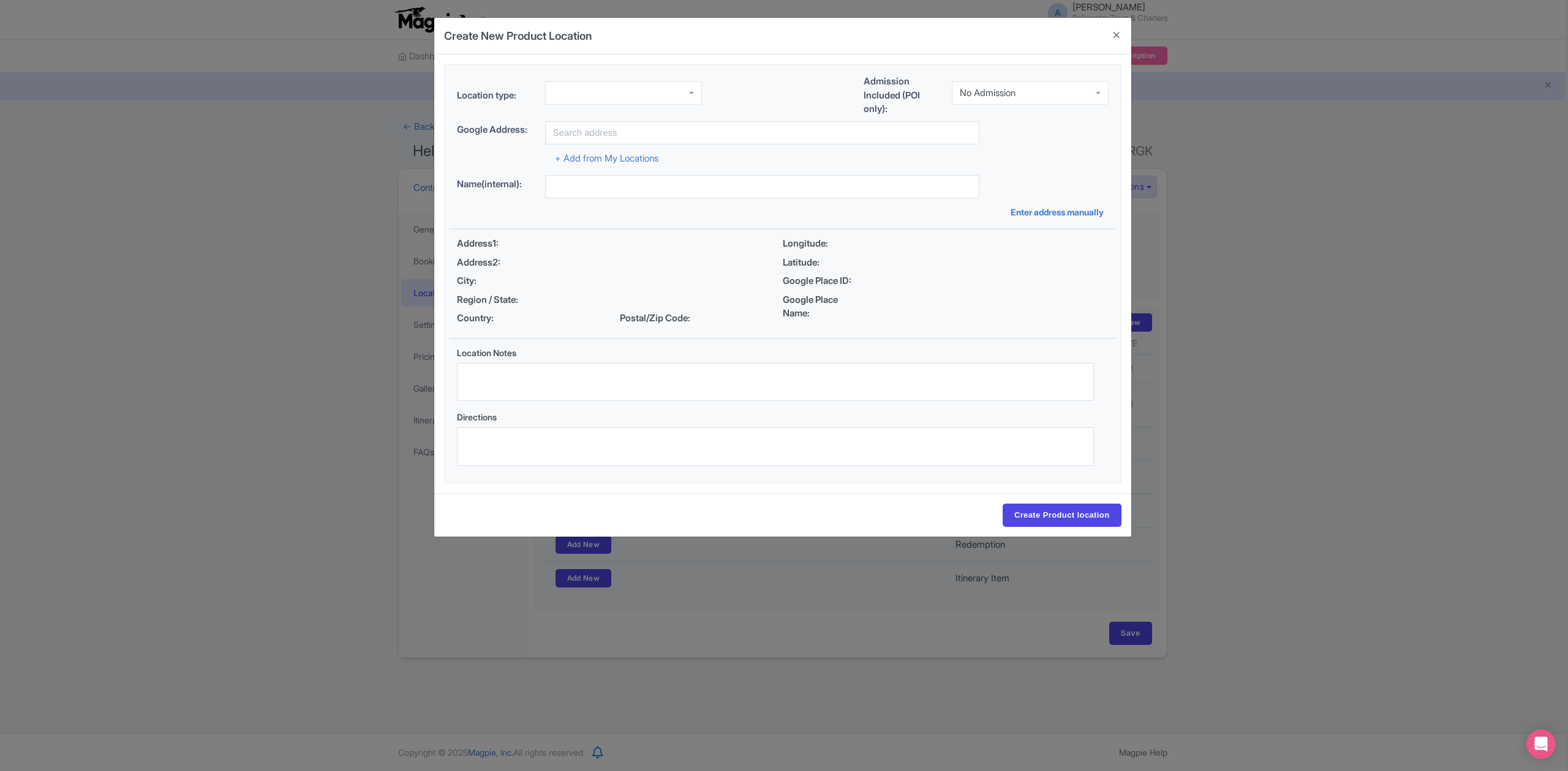
click at [1000, 87] on div "No Admission" at bounding box center [1030, 93] width 157 height 23
click at [637, 93] on div at bounding box center [623, 90] width 157 height 23
click at [637, 135] on input "text" at bounding box center [761, 132] width 434 height 23
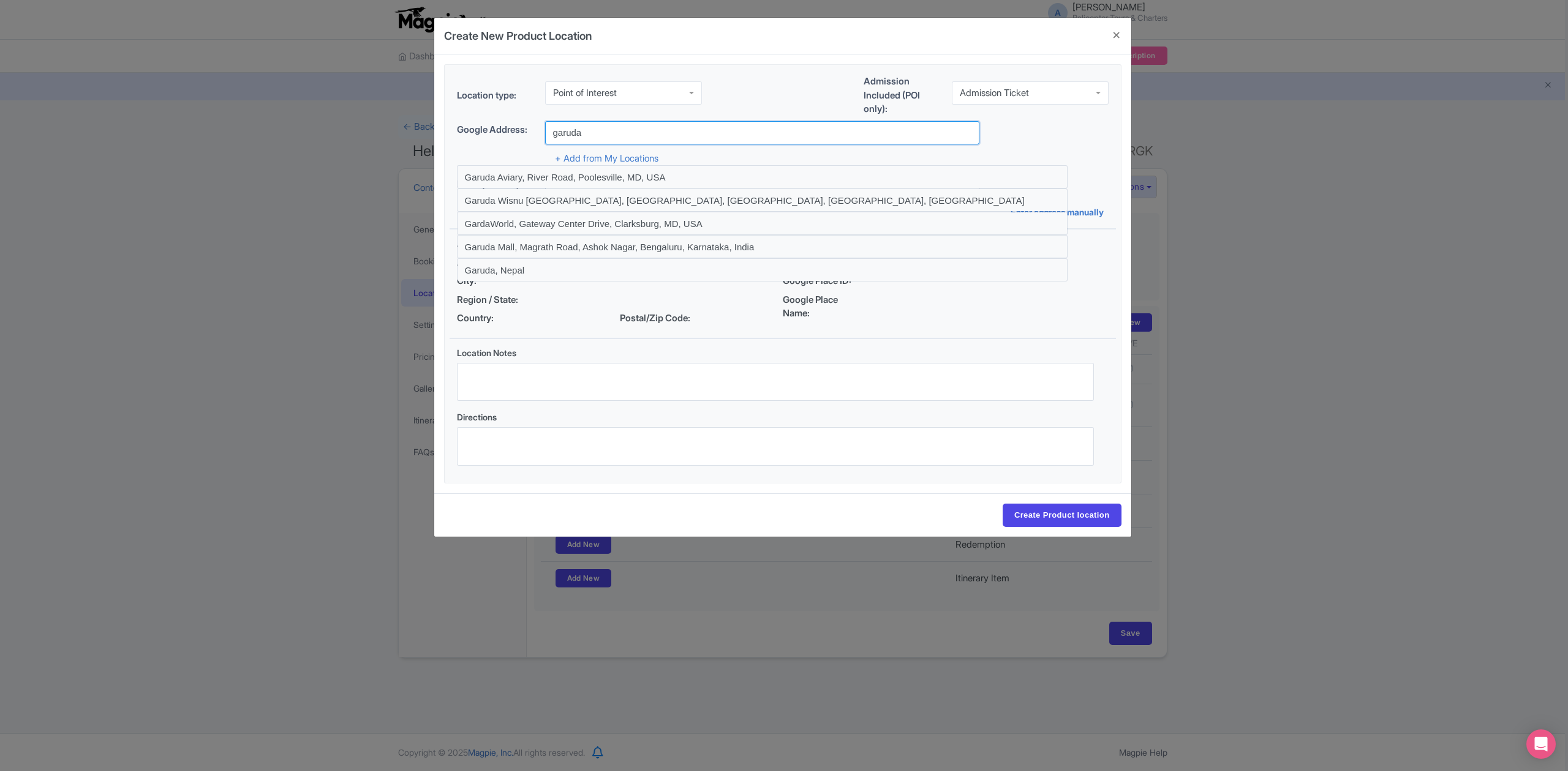
type input "Garuda Wisnu Kencana Cultural Park, Uluwatu Street, Ungasan, Badung Regency, Ba…"
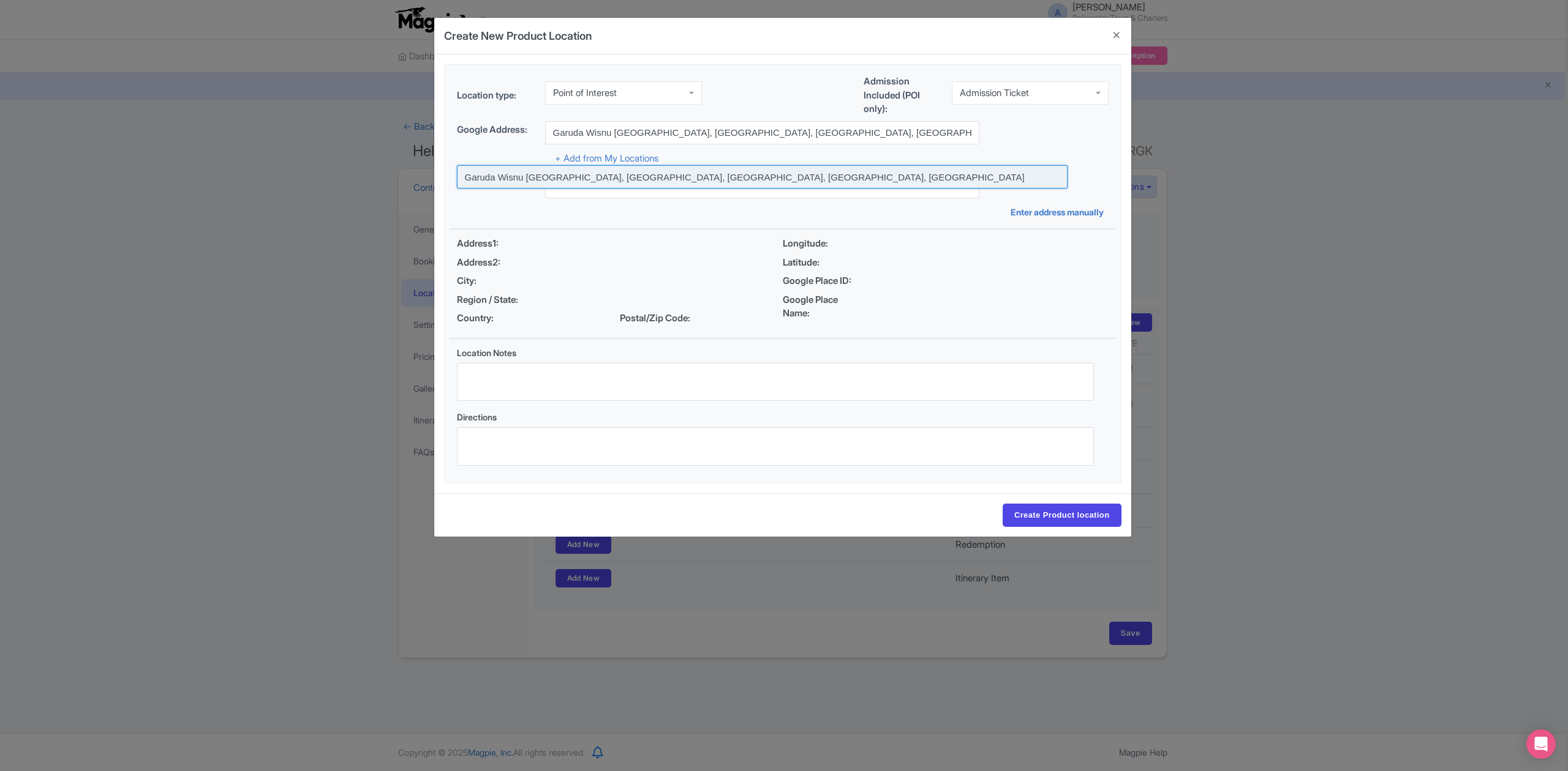
click at [794, 184] on input at bounding box center [761, 177] width 611 height 23
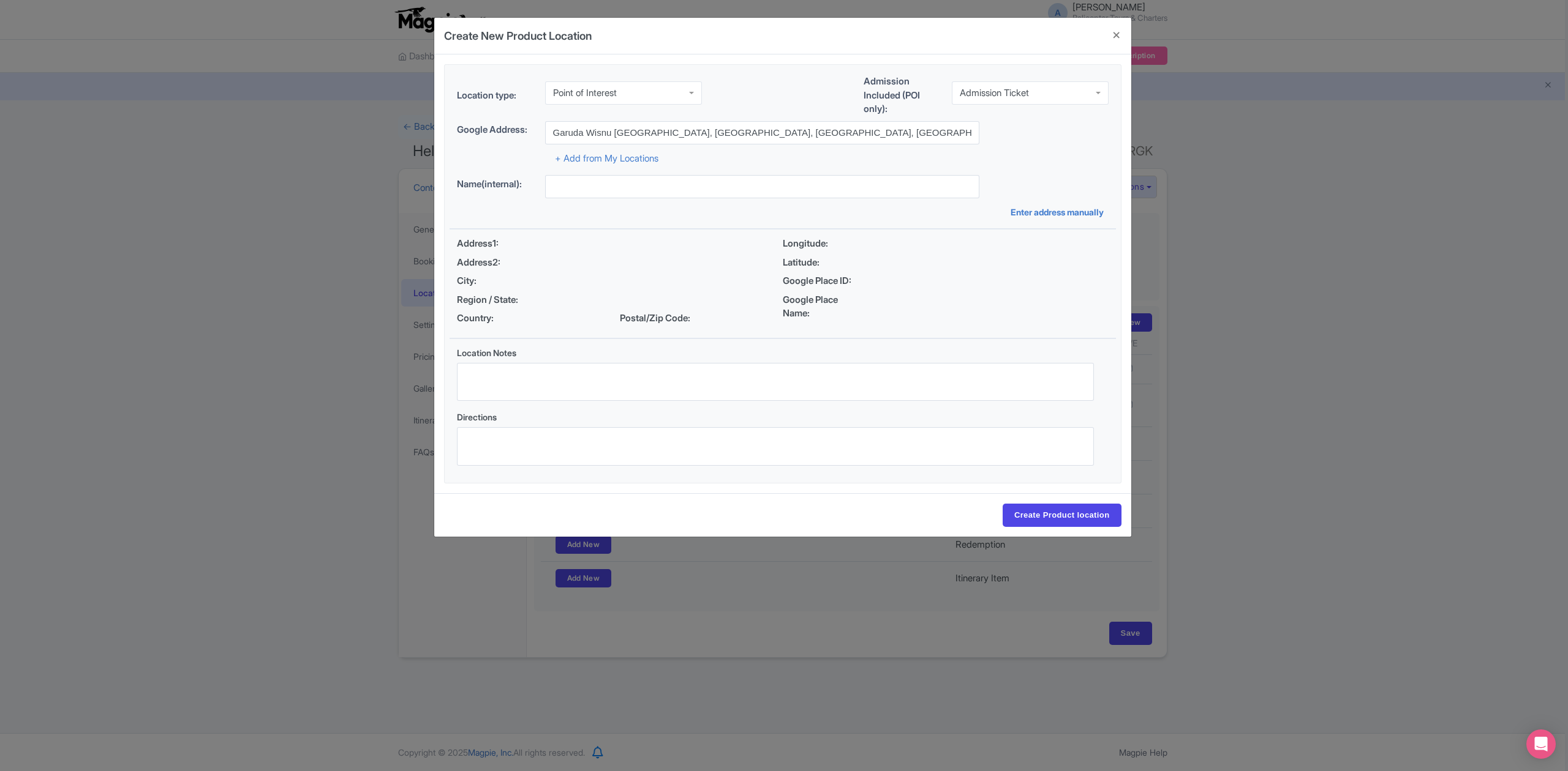
type input "Garuda Wisnu Kencana Cultural Park, Uluwatu Street, Ungasan, Badung Regency, Ba…"
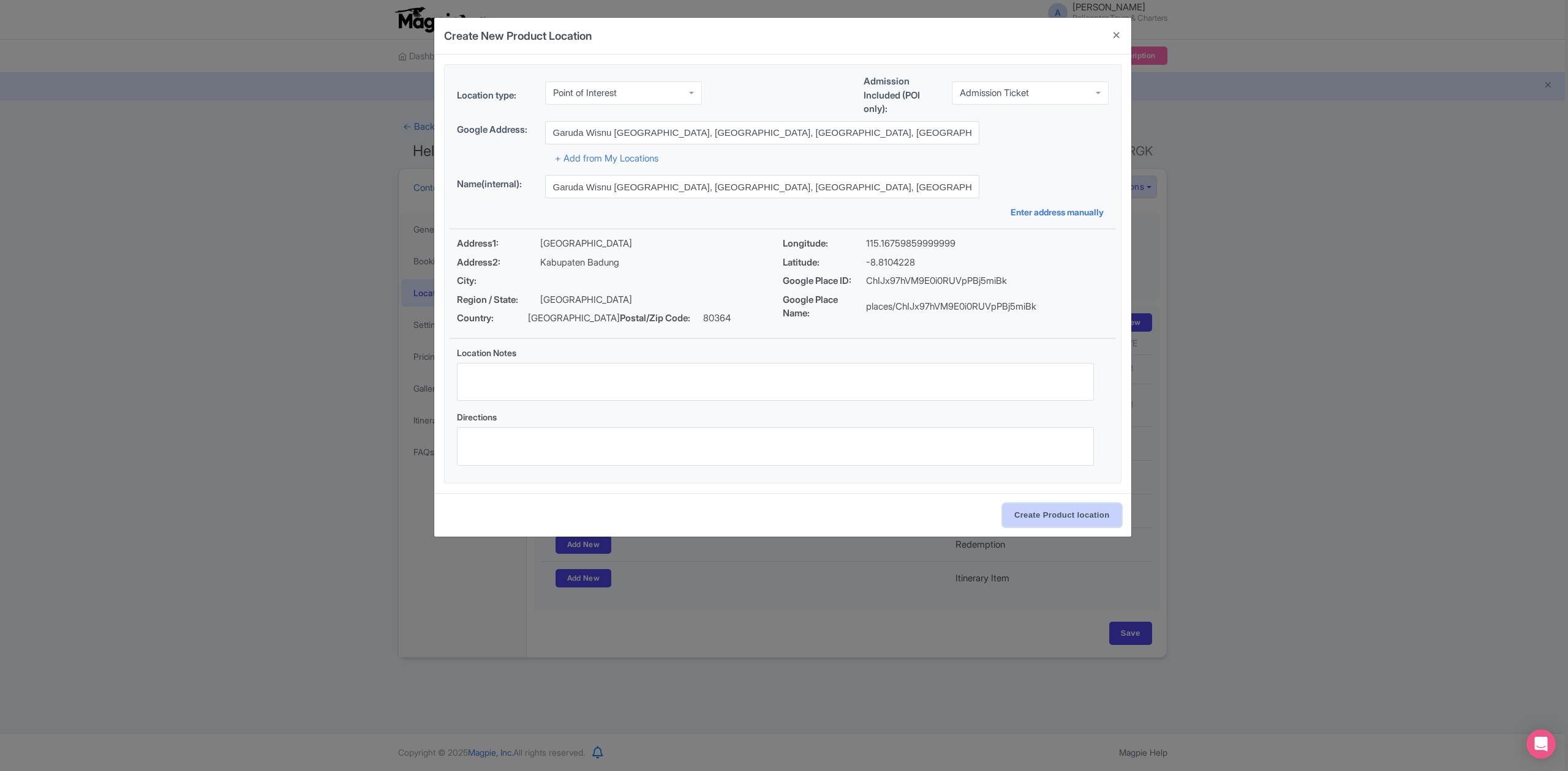
click at [1059, 521] on input "Create Product location" at bounding box center [1062, 515] width 119 height 23
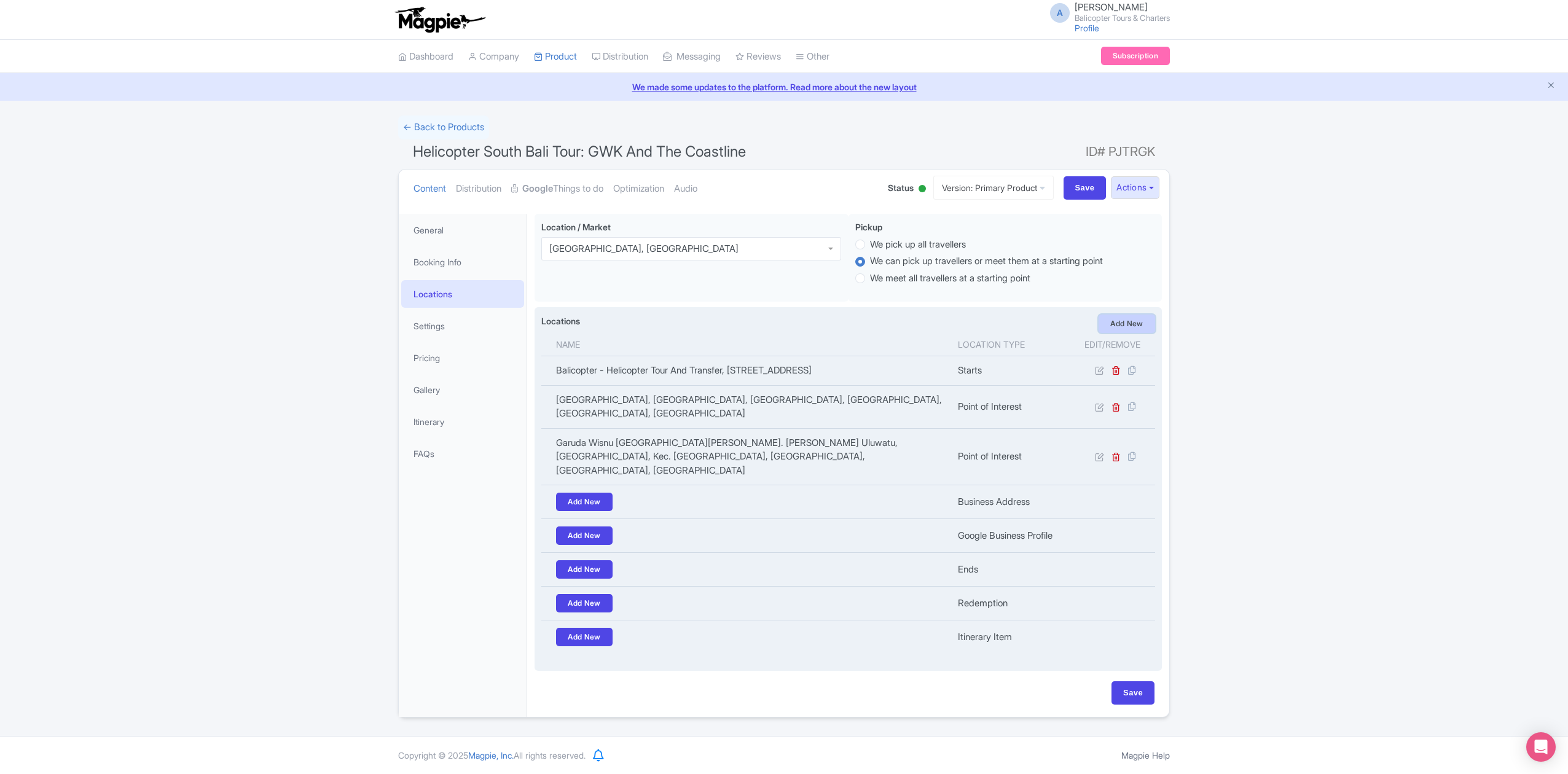
click at [1121, 327] on link "Add New" at bounding box center [1127, 324] width 57 height 18
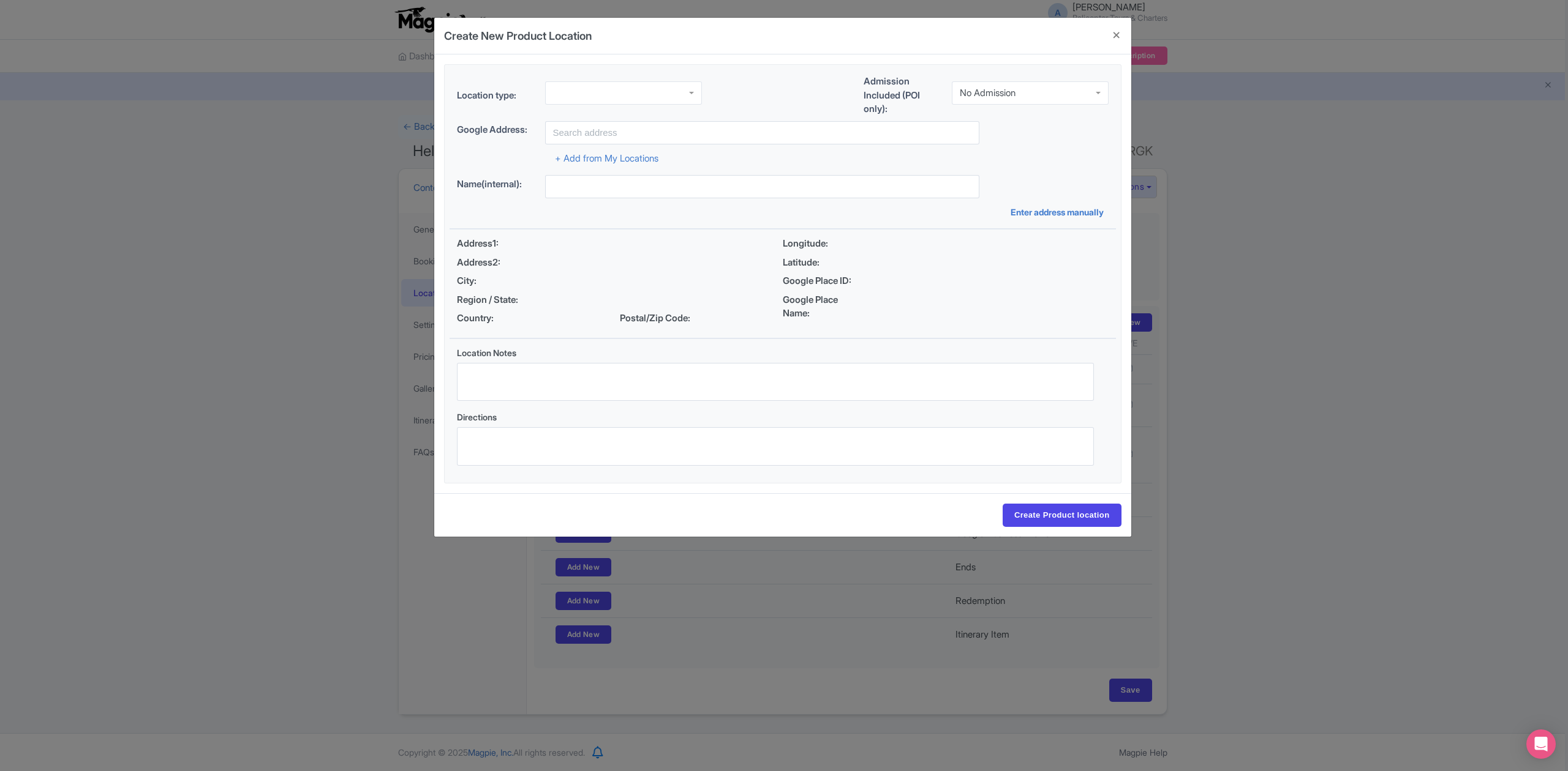
click at [990, 90] on div "No Admission" at bounding box center [987, 93] width 56 height 11
click at [638, 93] on div at bounding box center [623, 93] width 157 height 23
click at [648, 135] on input "text" at bounding box center [761, 132] width 434 height 23
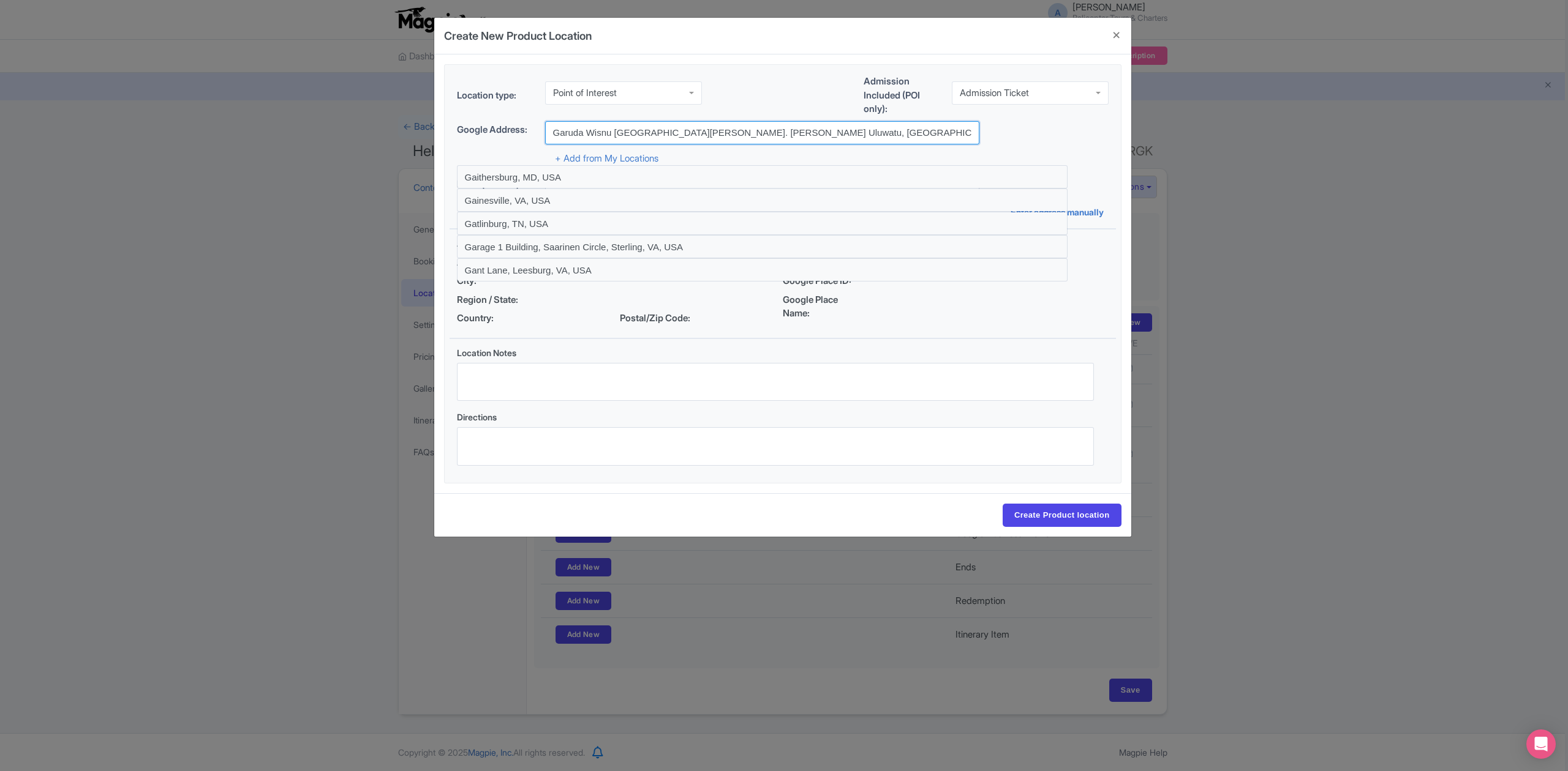
click at [804, 131] on input "Garuda Wisnu Kencana Cultural Park, Jl. Raya Uluwatu, Ungasan, Kec. Kuta Sel., …" at bounding box center [761, 132] width 434 height 23
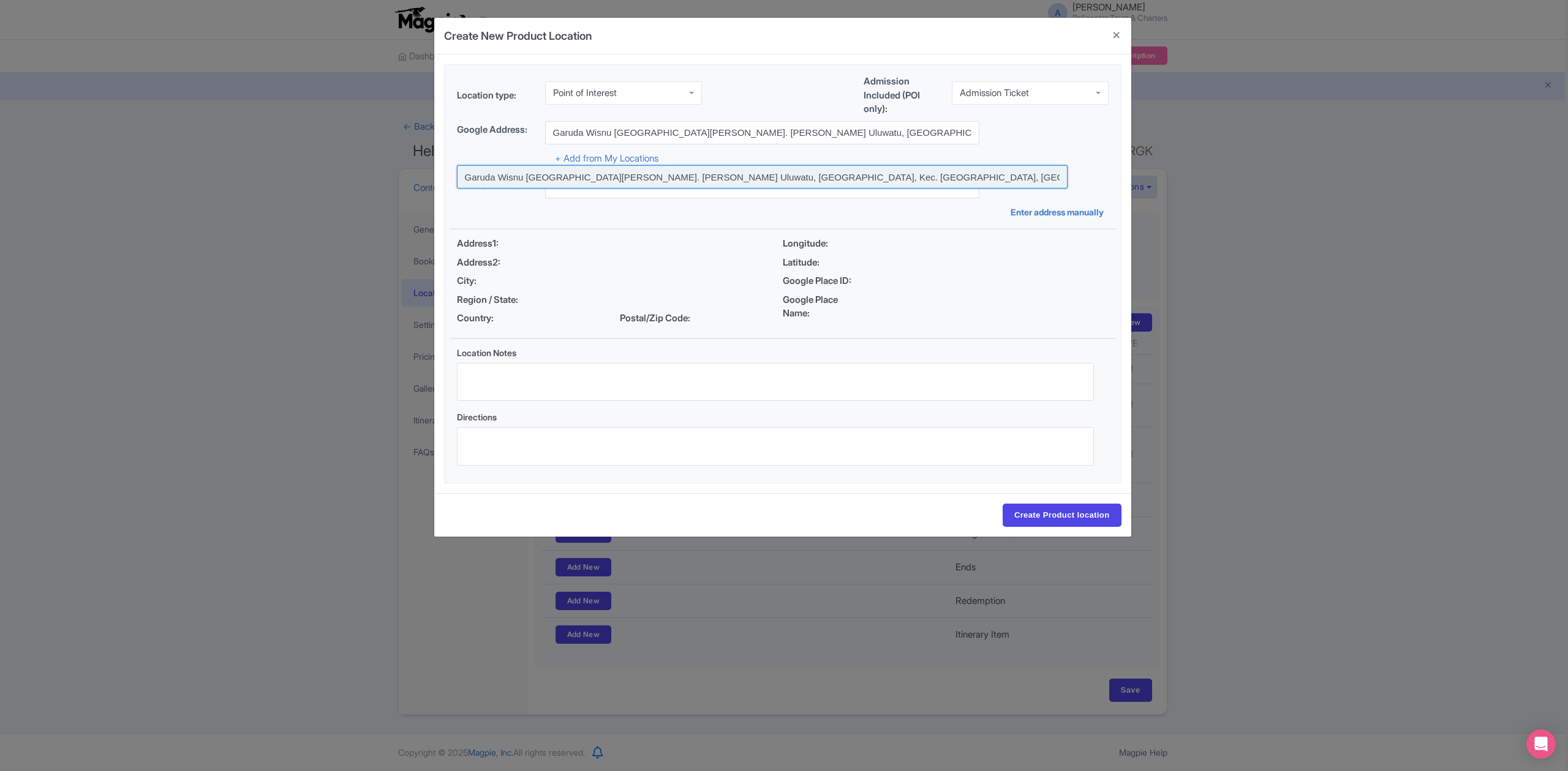
click at [525, 170] on input at bounding box center [761, 177] width 611 height 23
type input "Garuda Wisnu Kencana Cultural Park, Jl. Raya Uluwatu, Ungasan, Kec. Kuta Sel., …"
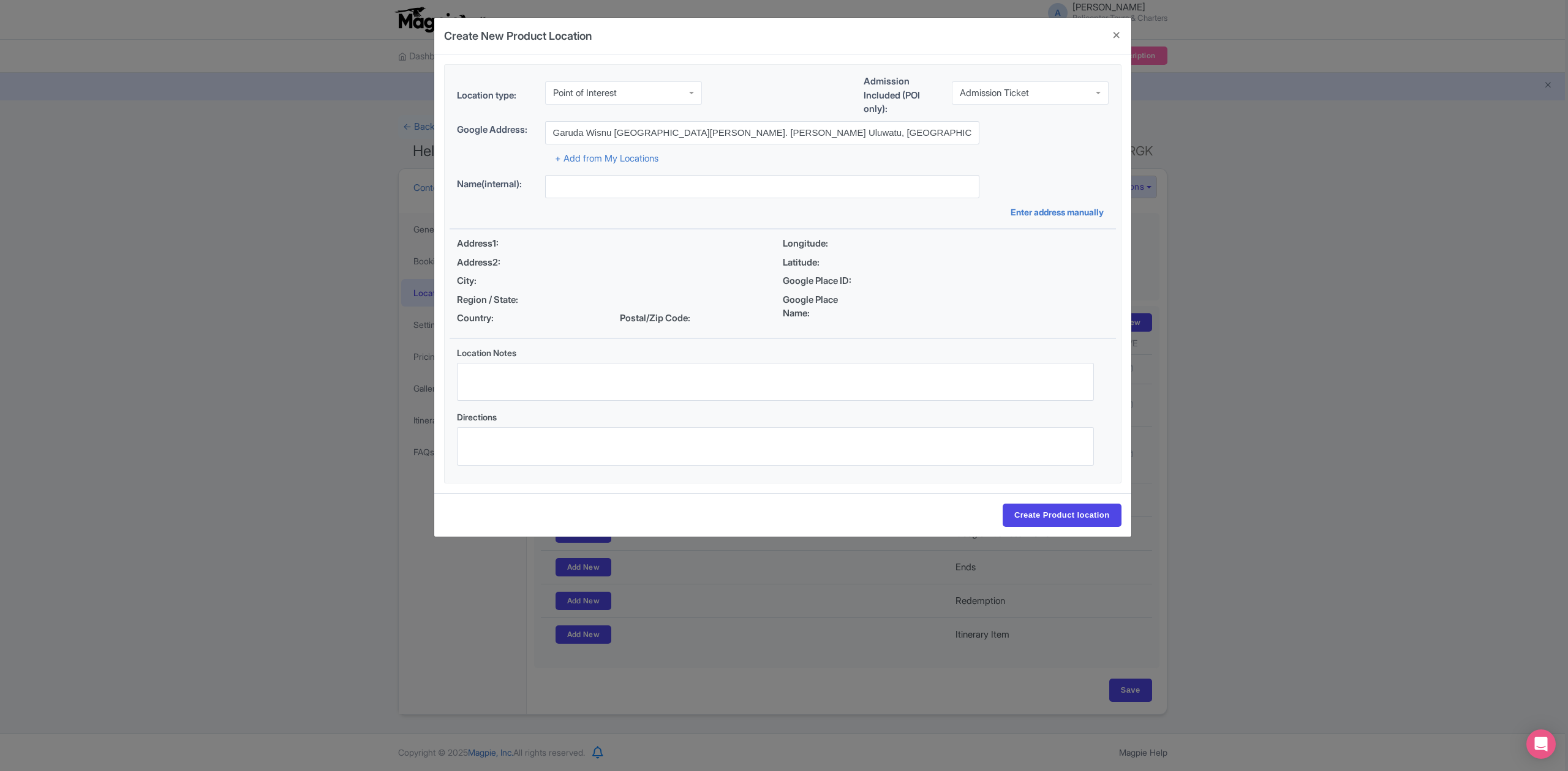
type input "Garuda Wisnu Kencana Cultural Park, Jl. Raya Uluwatu, Ungasan, Kec. Kuta Sel., …"
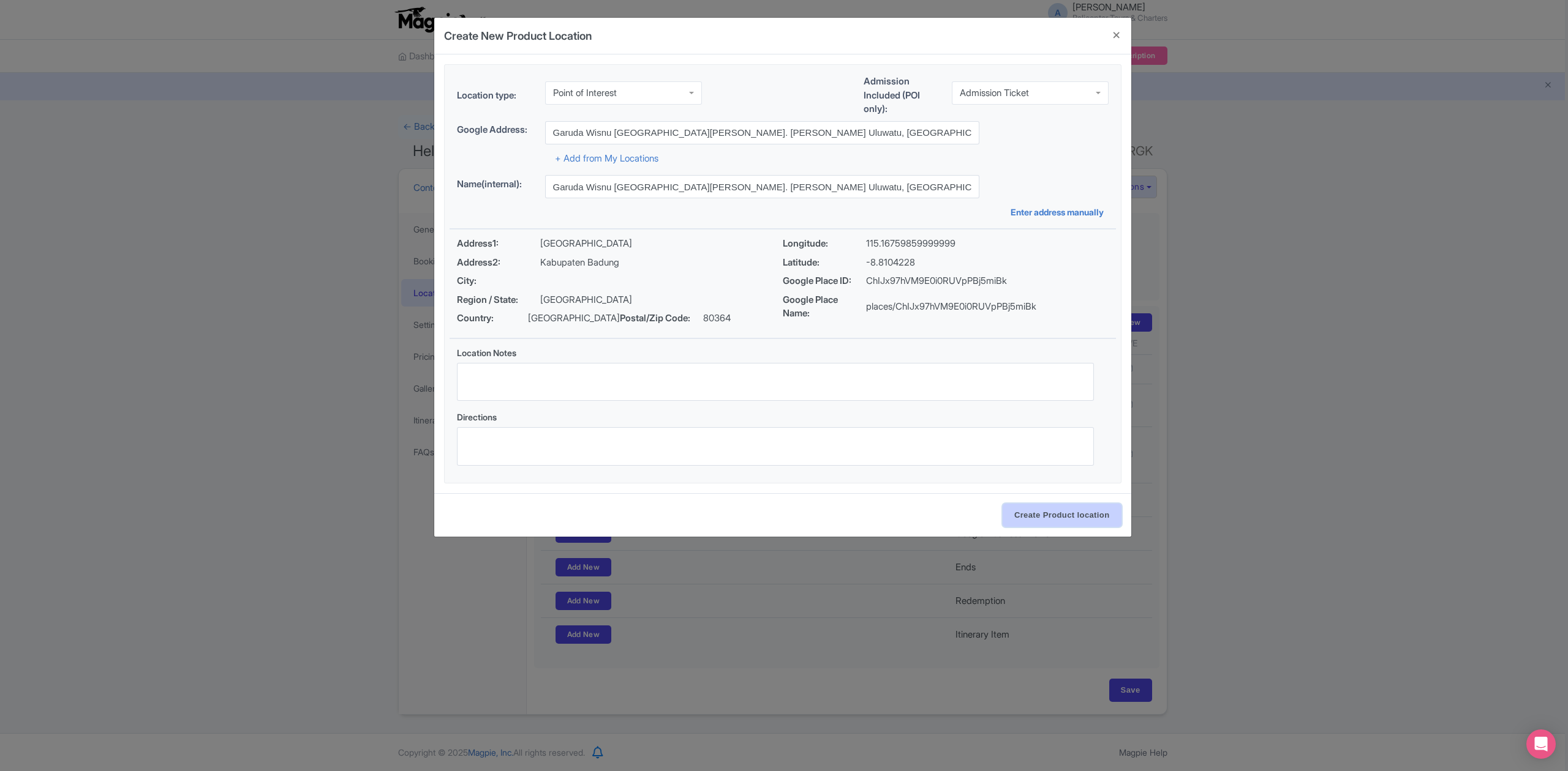
click at [1076, 513] on input "Create Product location" at bounding box center [1062, 515] width 119 height 23
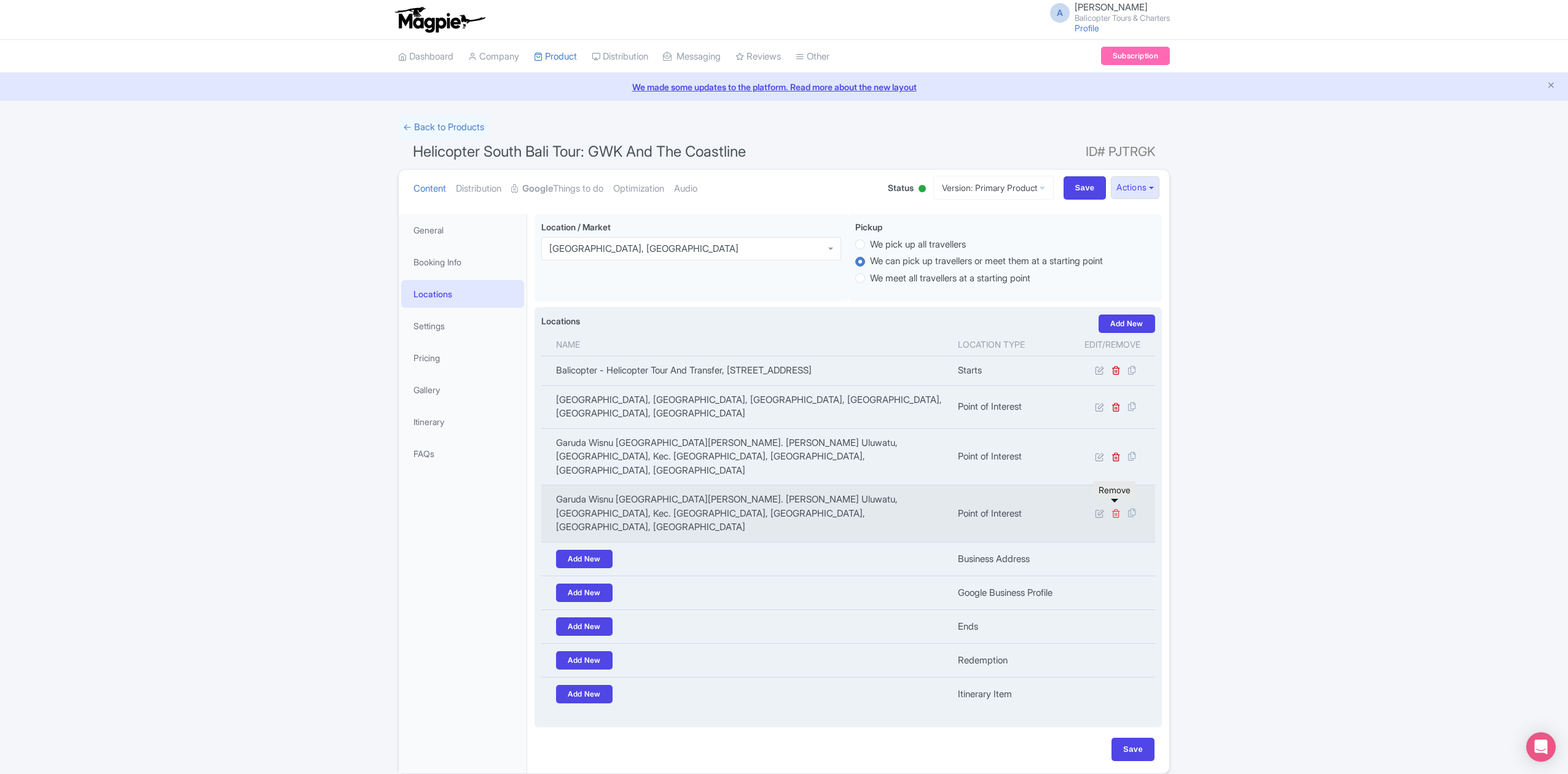
click at [1114, 513] on icon at bounding box center [1116, 513] width 9 height 9
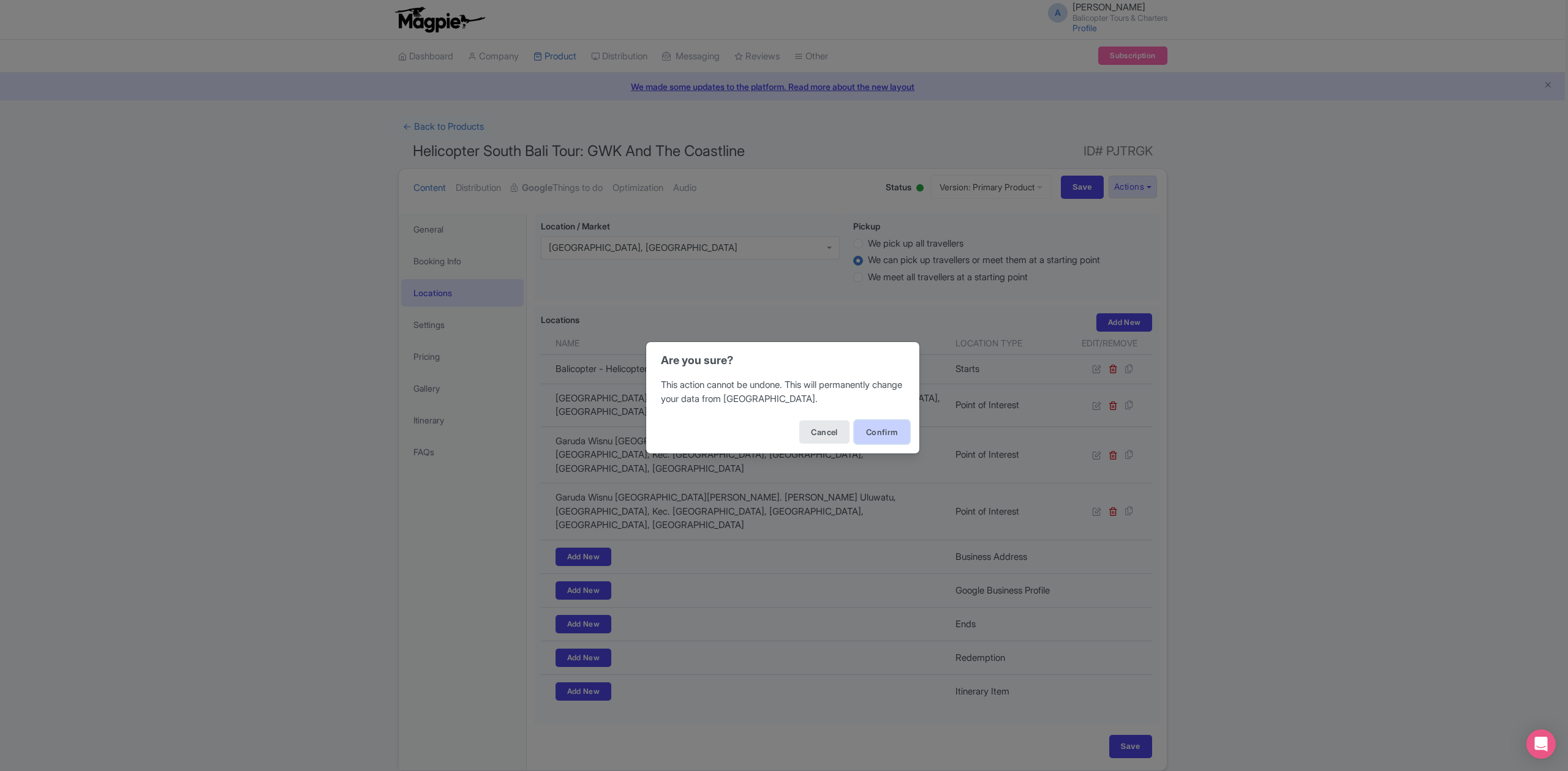
click at [884, 439] on button "Confirm" at bounding box center [882, 432] width 55 height 23
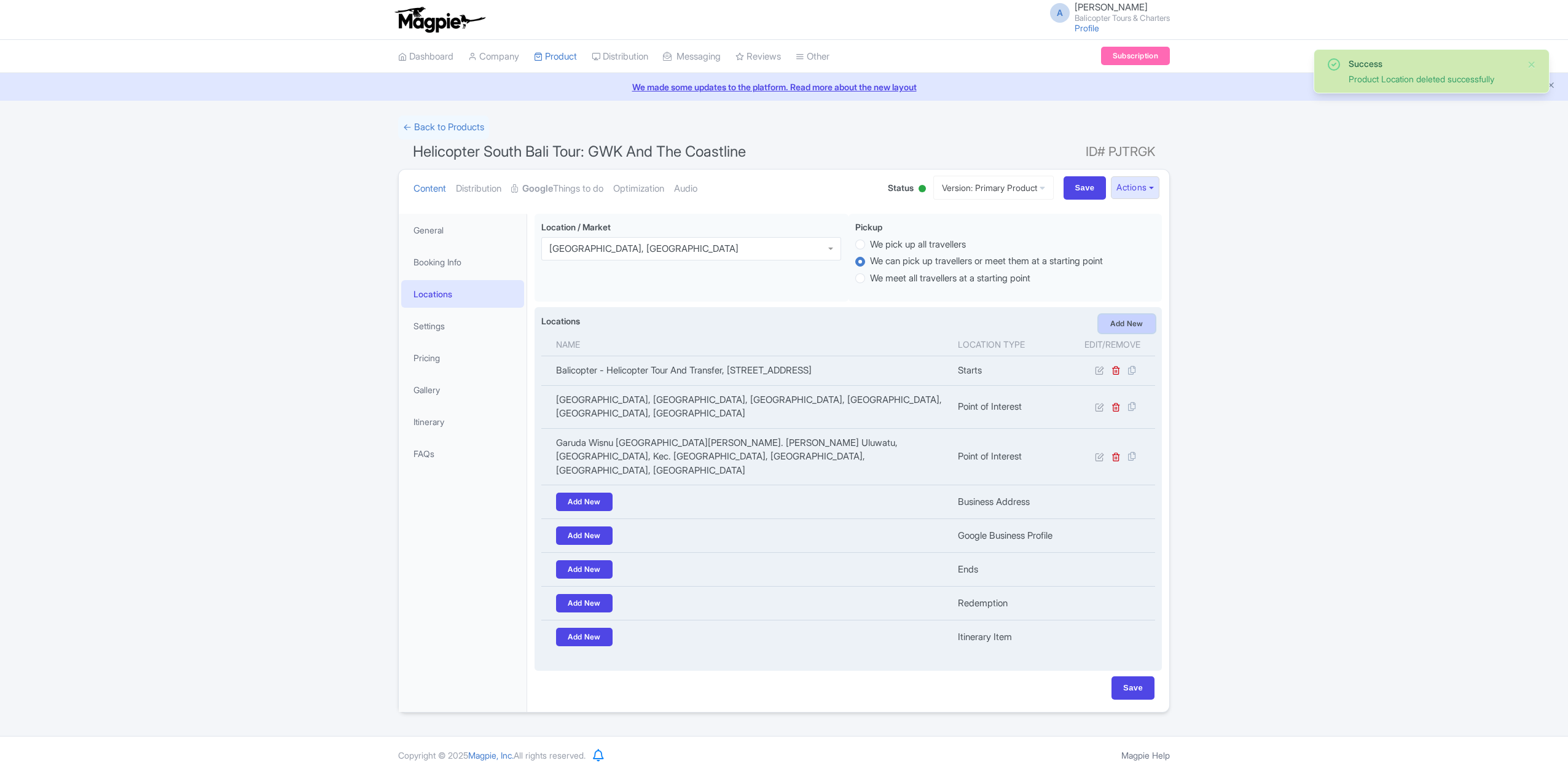
click at [1124, 324] on link "Add New" at bounding box center [1127, 324] width 57 height 18
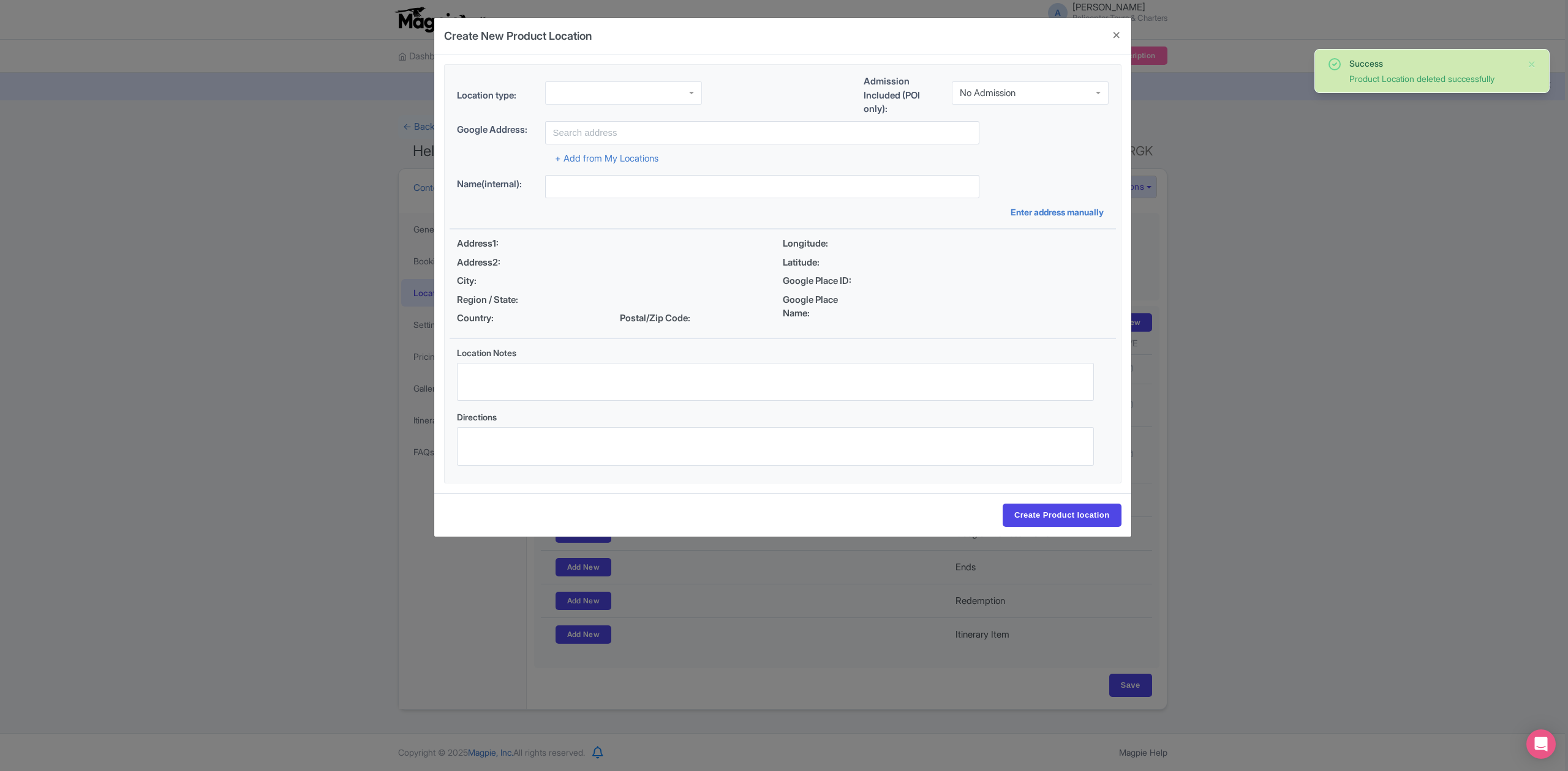
click at [1045, 86] on div "No Admission" at bounding box center [1030, 93] width 157 height 23
click at [615, 89] on div at bounding box center [623, 93] width 157 height 23
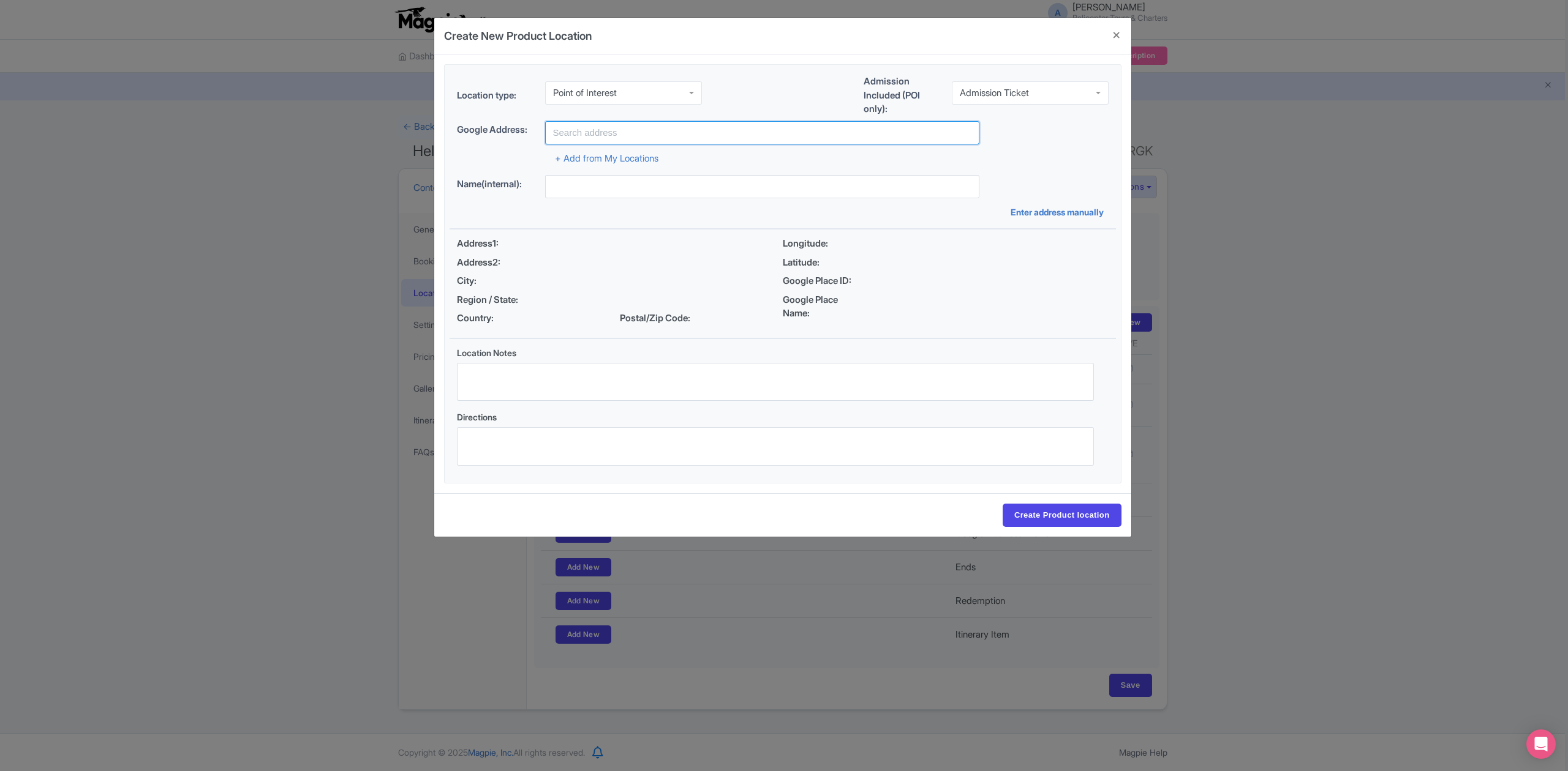
click at [667, 132] on input "text" at bounding box center [761, 132] width 434 height 23
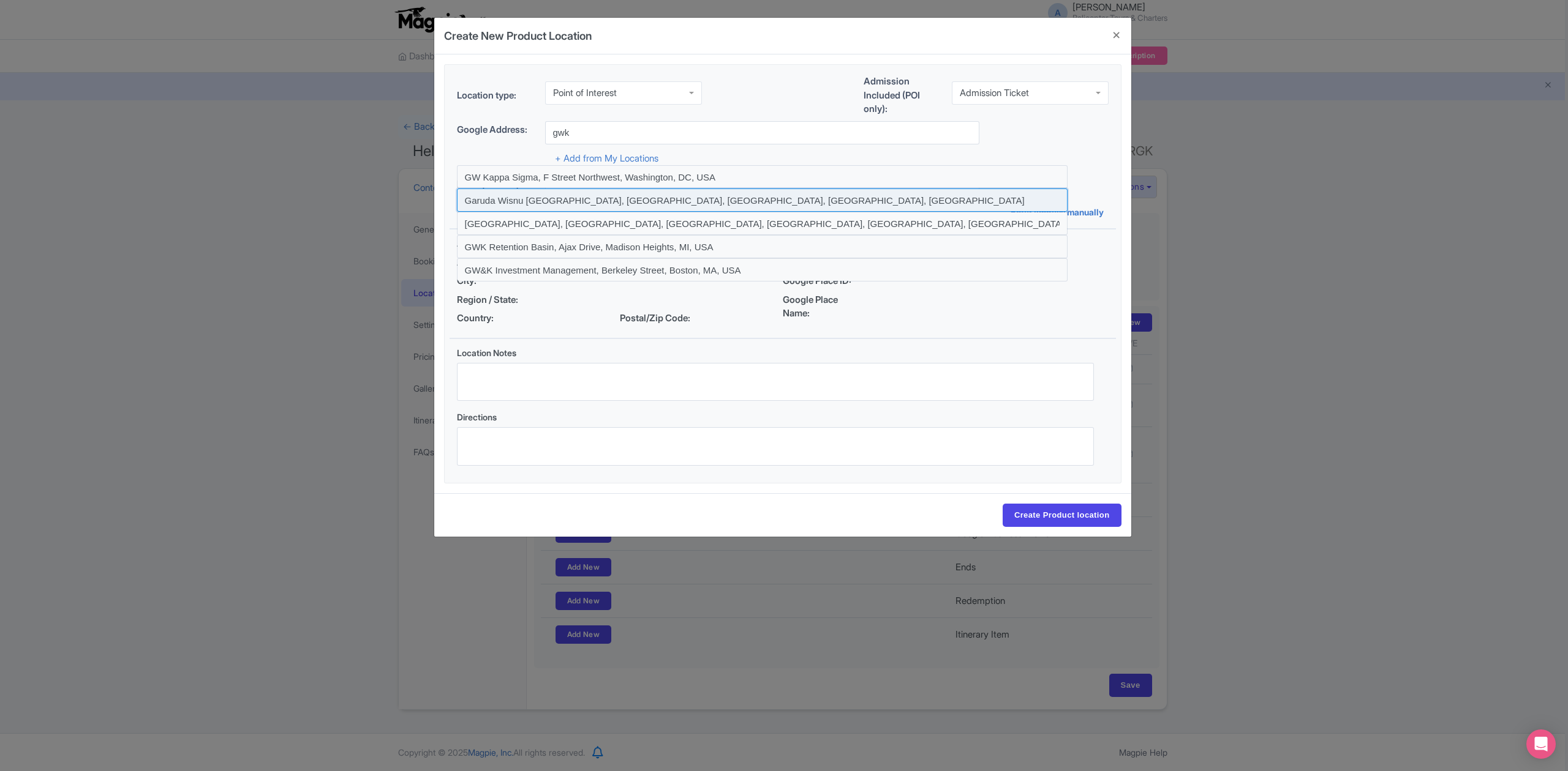
click at [594, 203] on input at bounding box center [761, 200] width 611 height 23
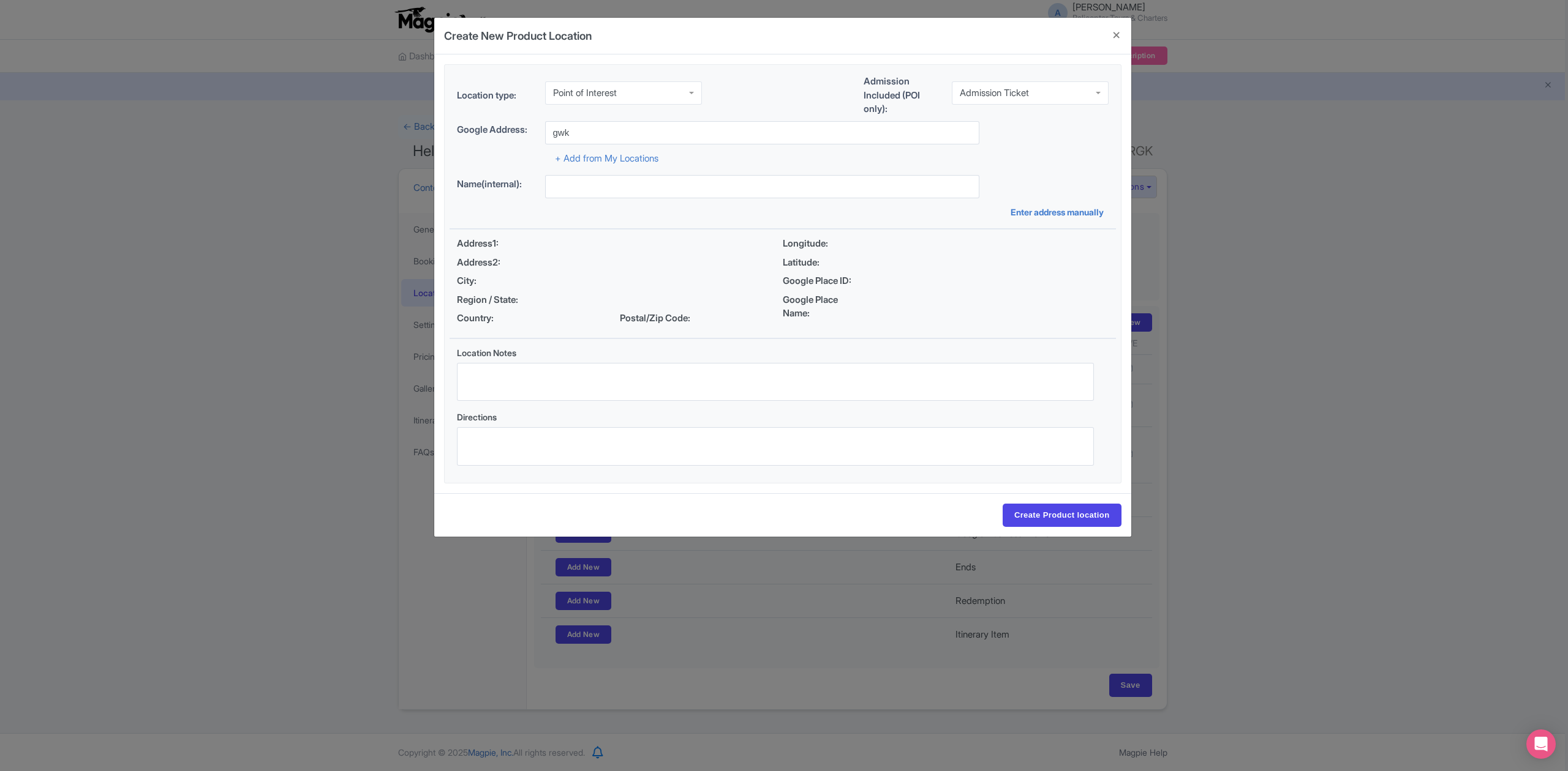
type input "Garuda Wisnu [GEOGRAPHIC_DATA], [GEOGRAPHIC_DATA], [GEOGRAPHIC_DATA], [GEOGRAPH…"
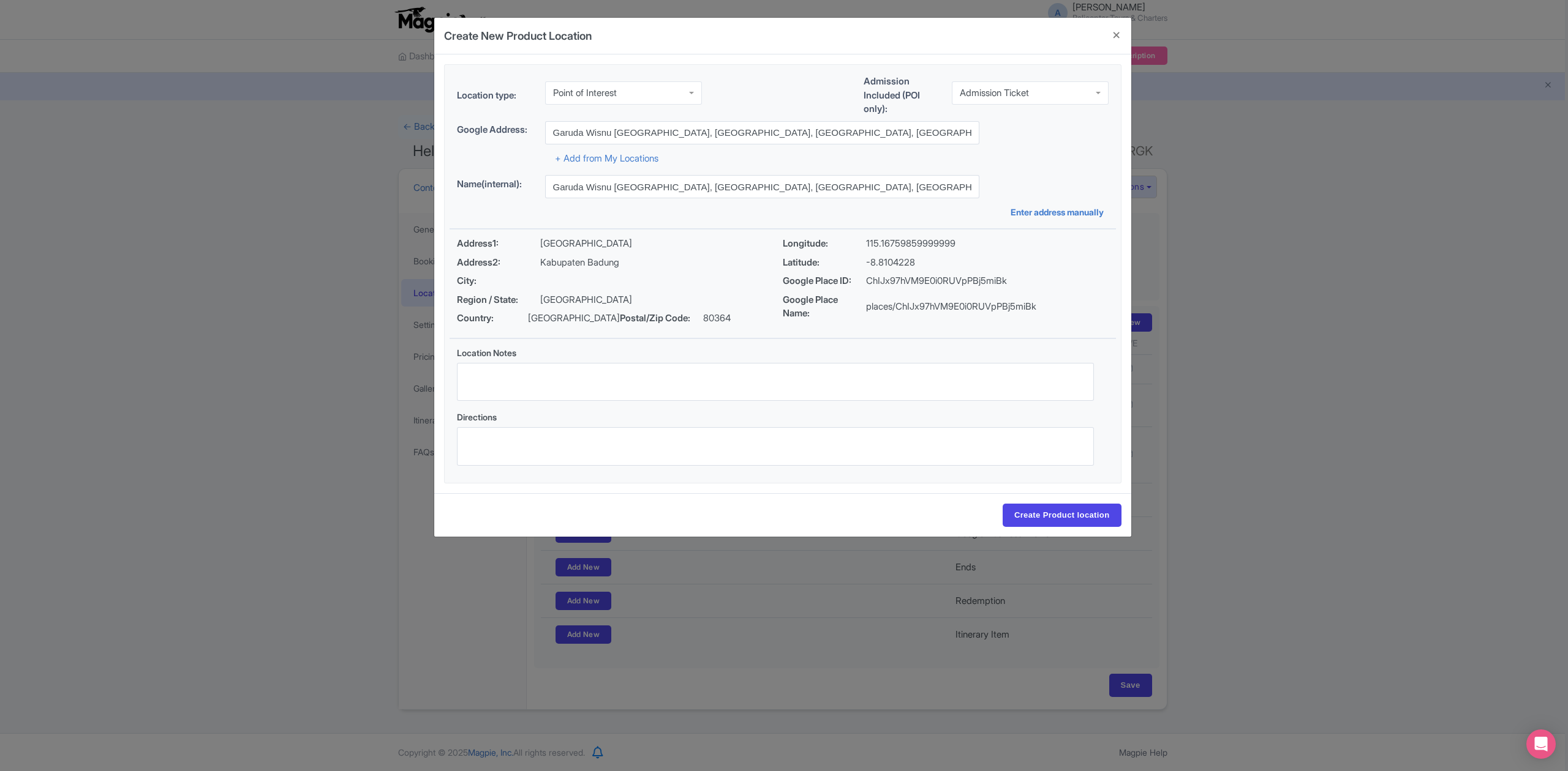
click at [1049, 502] on div "Create Product location" at bounding box center [783, 515] width 697 height 44
click at [1057, 512] on input "Create Product location" at bounding box center [1062, 515] width 119 height 23
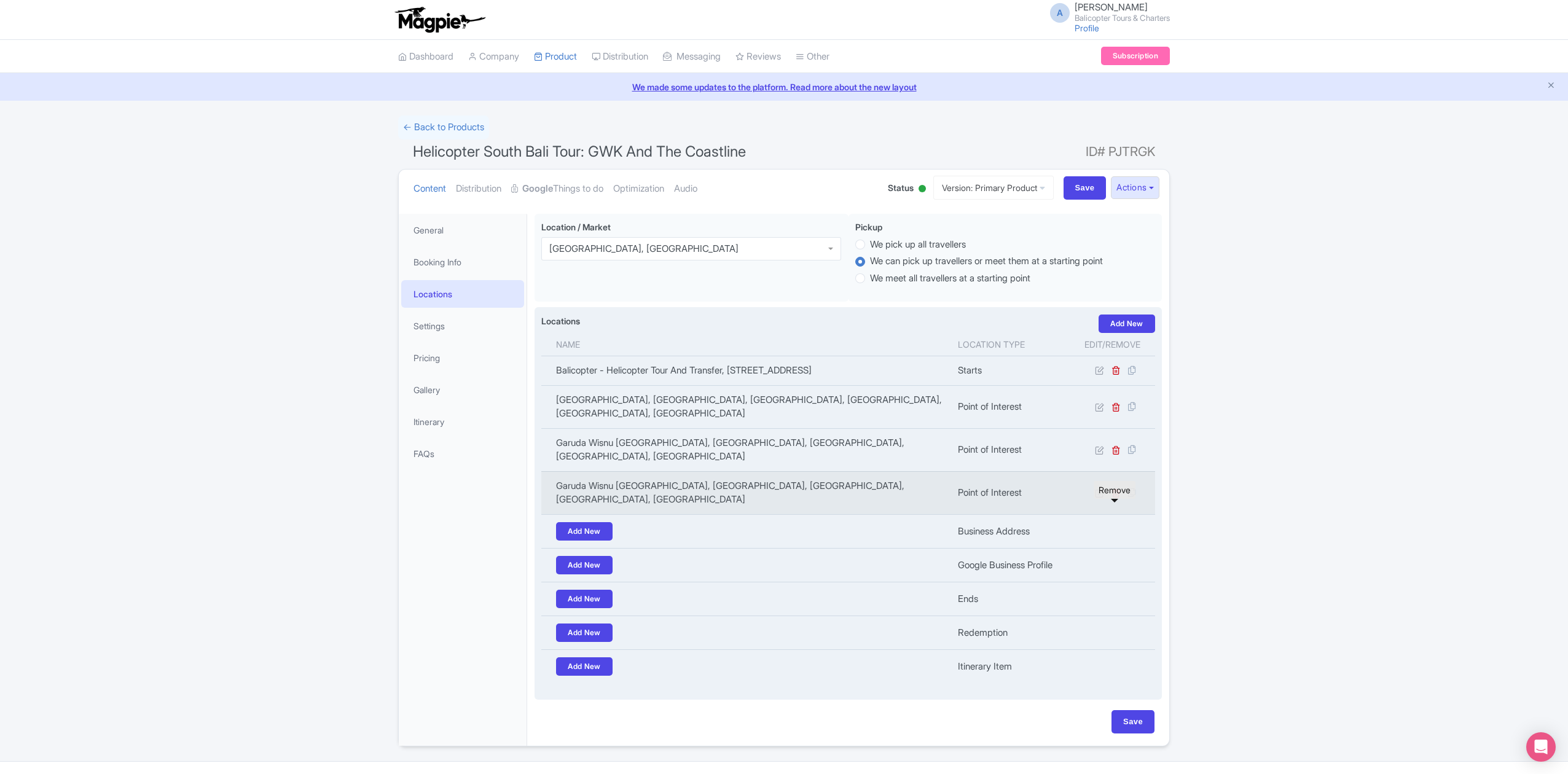
click at [1117, 498] on icon at bounding box center [1116, 493] width 9 height 9
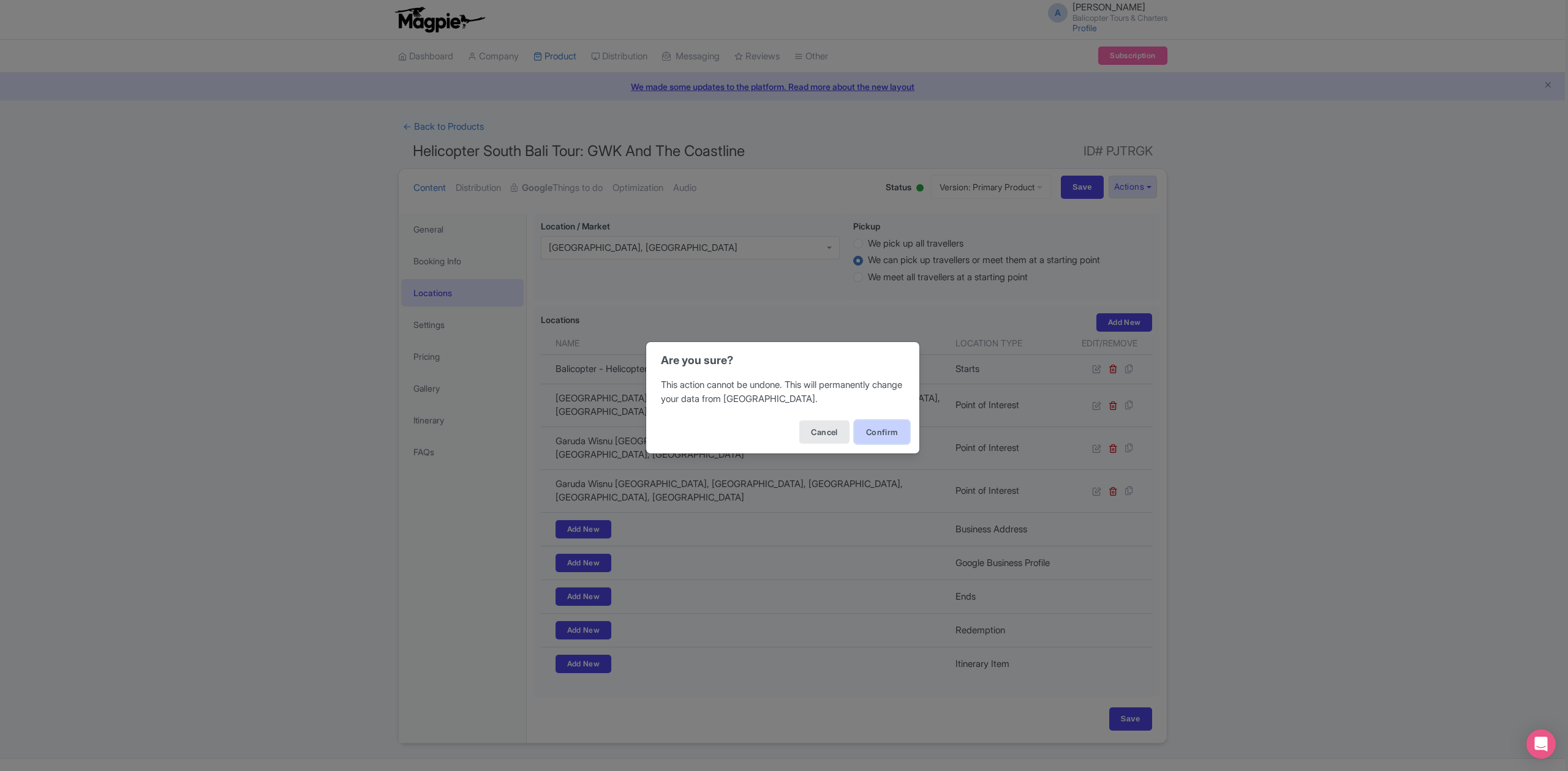
click at [887, 441] on button "Confirm" at bounding box center [882, 432] width 55 height 23
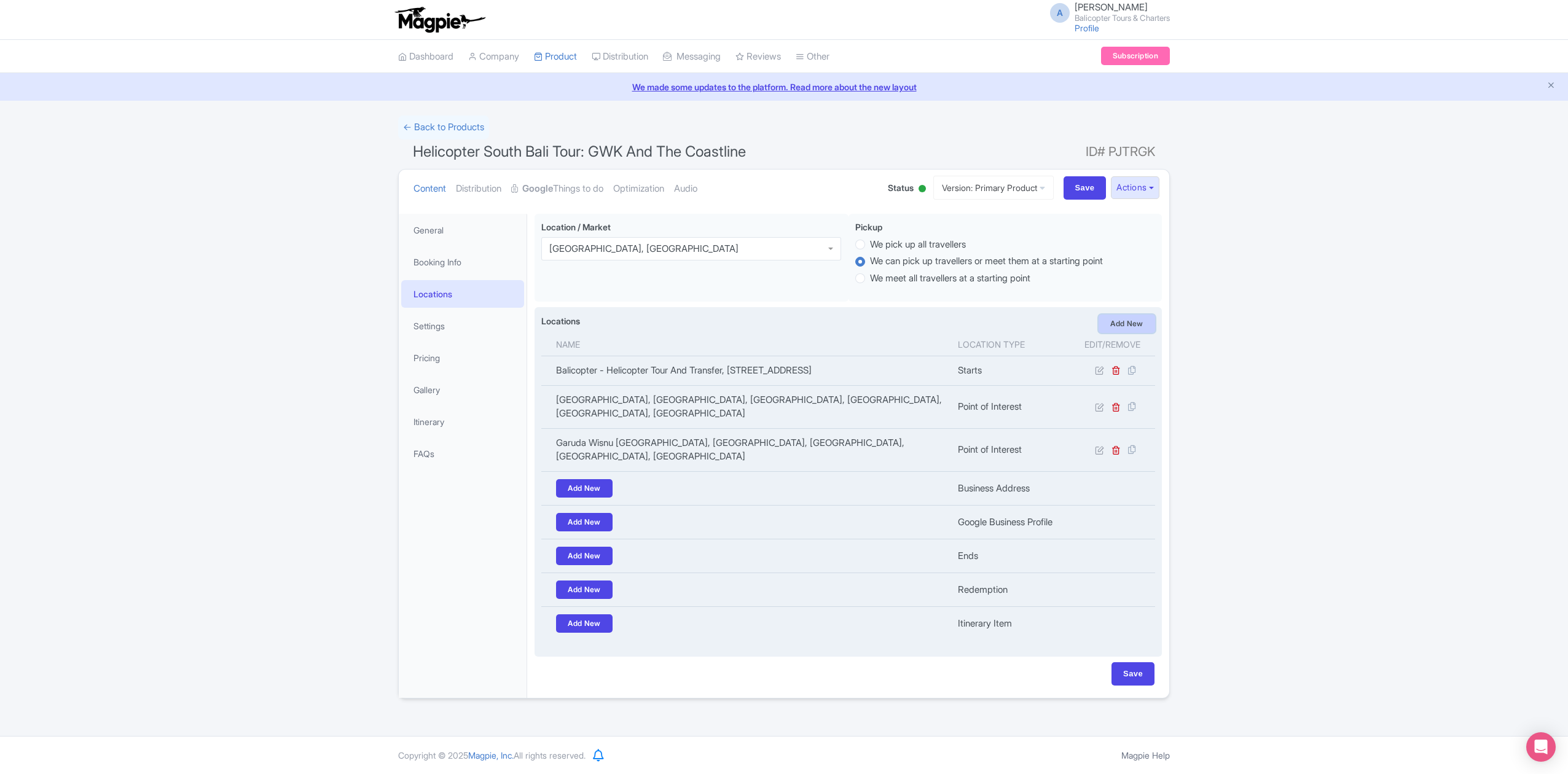
click at [1125, 316] on link "Add New" at bounding box center [1127, 324] width 57 height 18
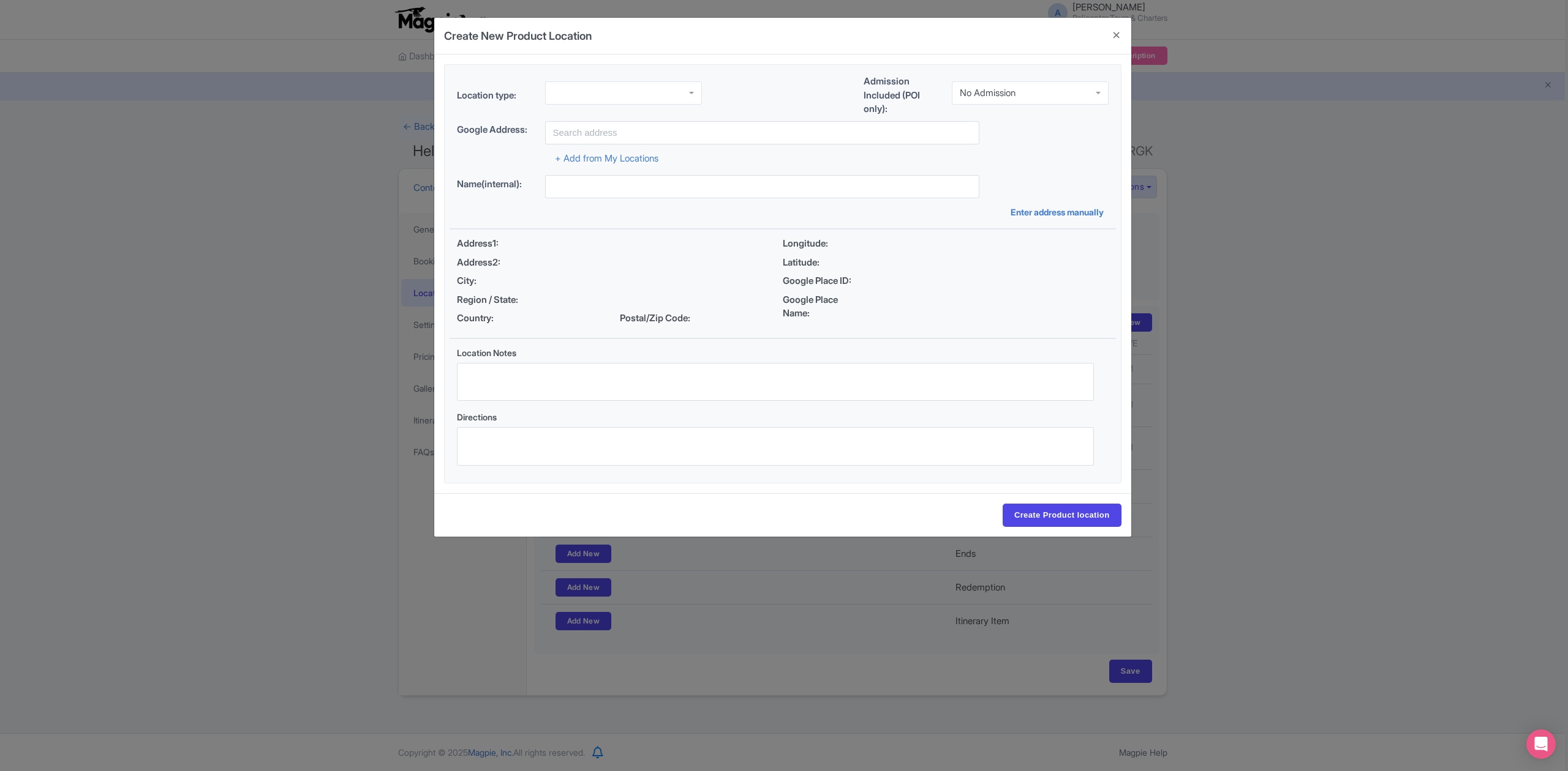
click at [673, 102] on div at bounding box center [623, 93] width 157 height 23
click at [1066, 96] on div "No Admission" at bounding box center [1030, 93] width 157 height 23
click at [650, 98] on div at bounding box center [623, 93] width 157 height 23
click at [667, 126] on input "text" at bounding box center [761, 132] width 434 height 23
paste input "Garuda Wisnu Kencana Cultural Park"
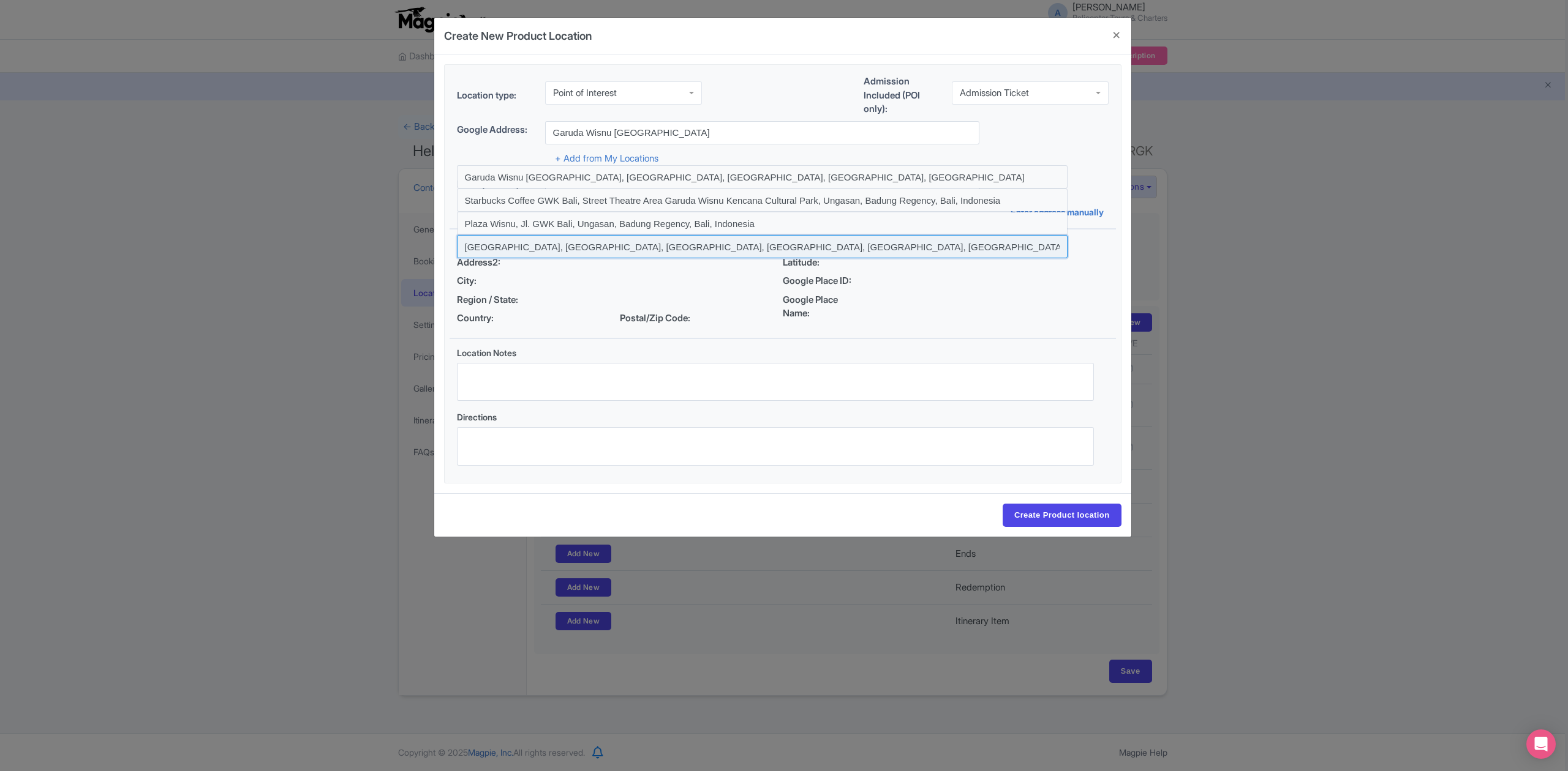
click at [542, 248] on input at bounding box center [761, 247] width 611 height 23
type input "[GEOGRAPHIC_DATA], [GEOGRAPHIC_DATA], [GEOGRAPHIC_DATA], [GEOGRAPHIC_DATA], [GE…"
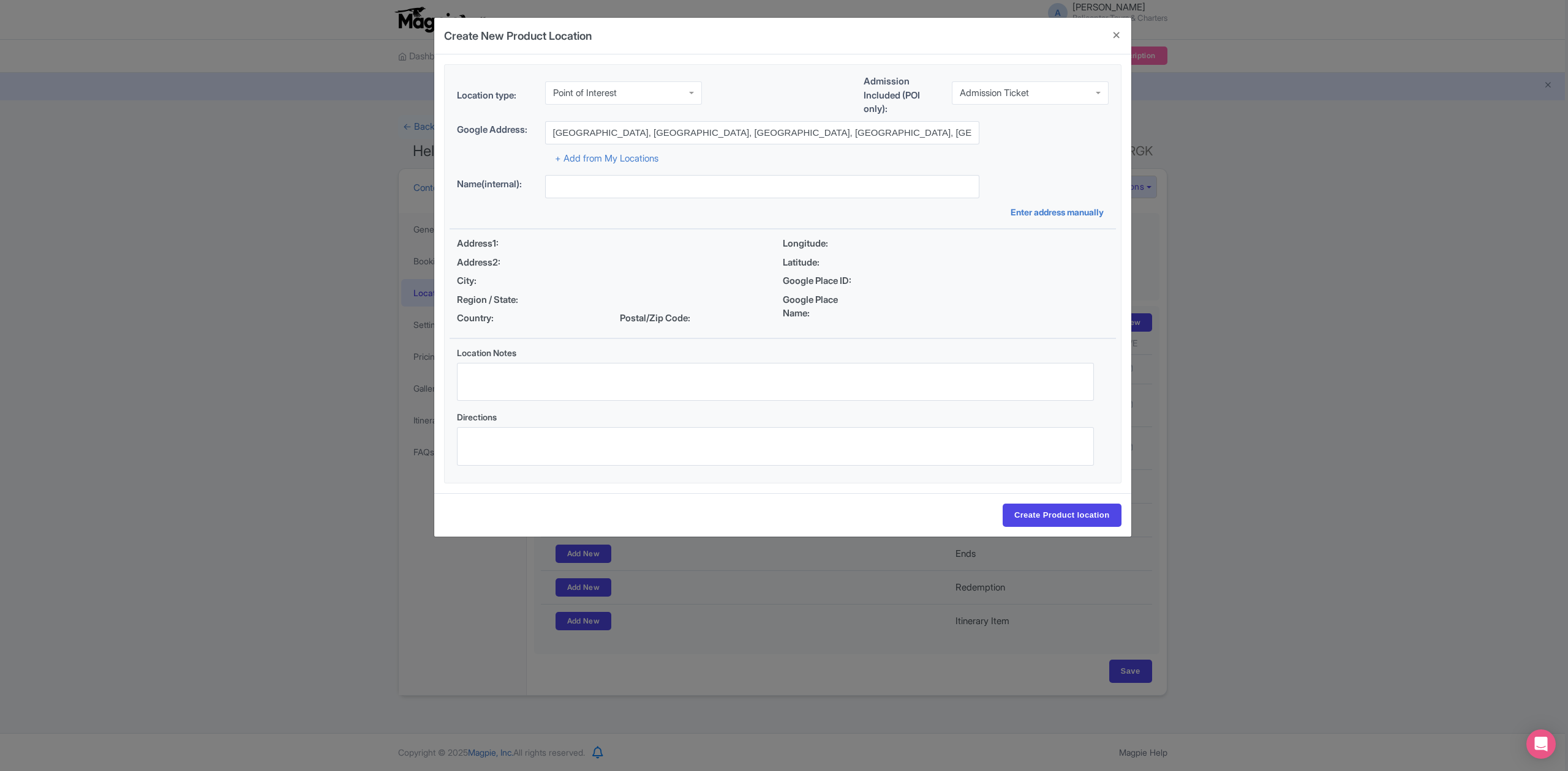
type input "[GEOGRAPHIC_DATA], [GEOGRAPHIC_DATA], [GEOGRAPHIC_DATA], [GEOGRAPHIC_DATA], [GE…"
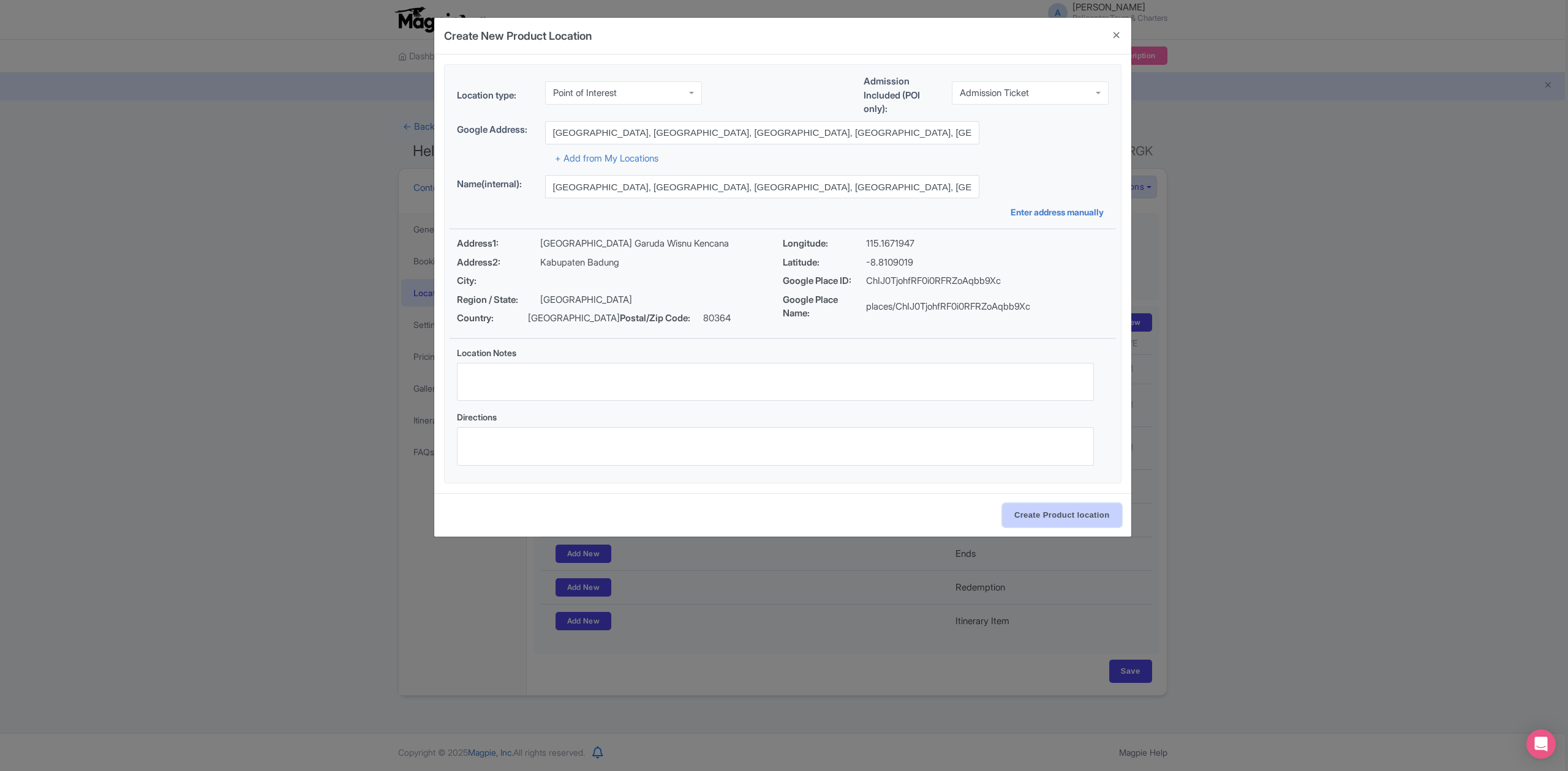
click at [1066, 524] on input "Create Product location" at bounding box center [1062, 515] width 119 height 23
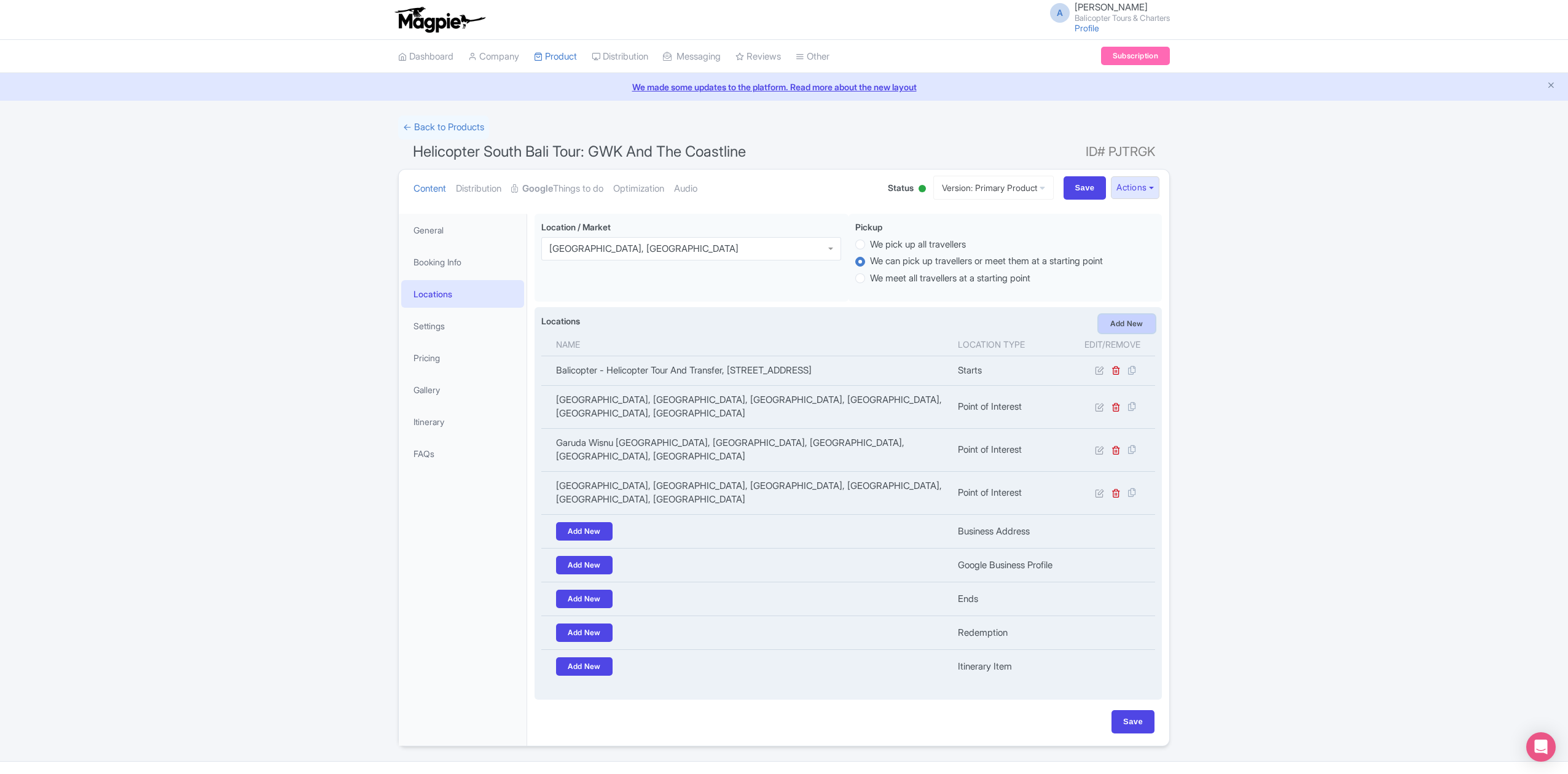
click at [1121, 327] on link "Add New" at bounding box center [1127, 324] width 57 height 18
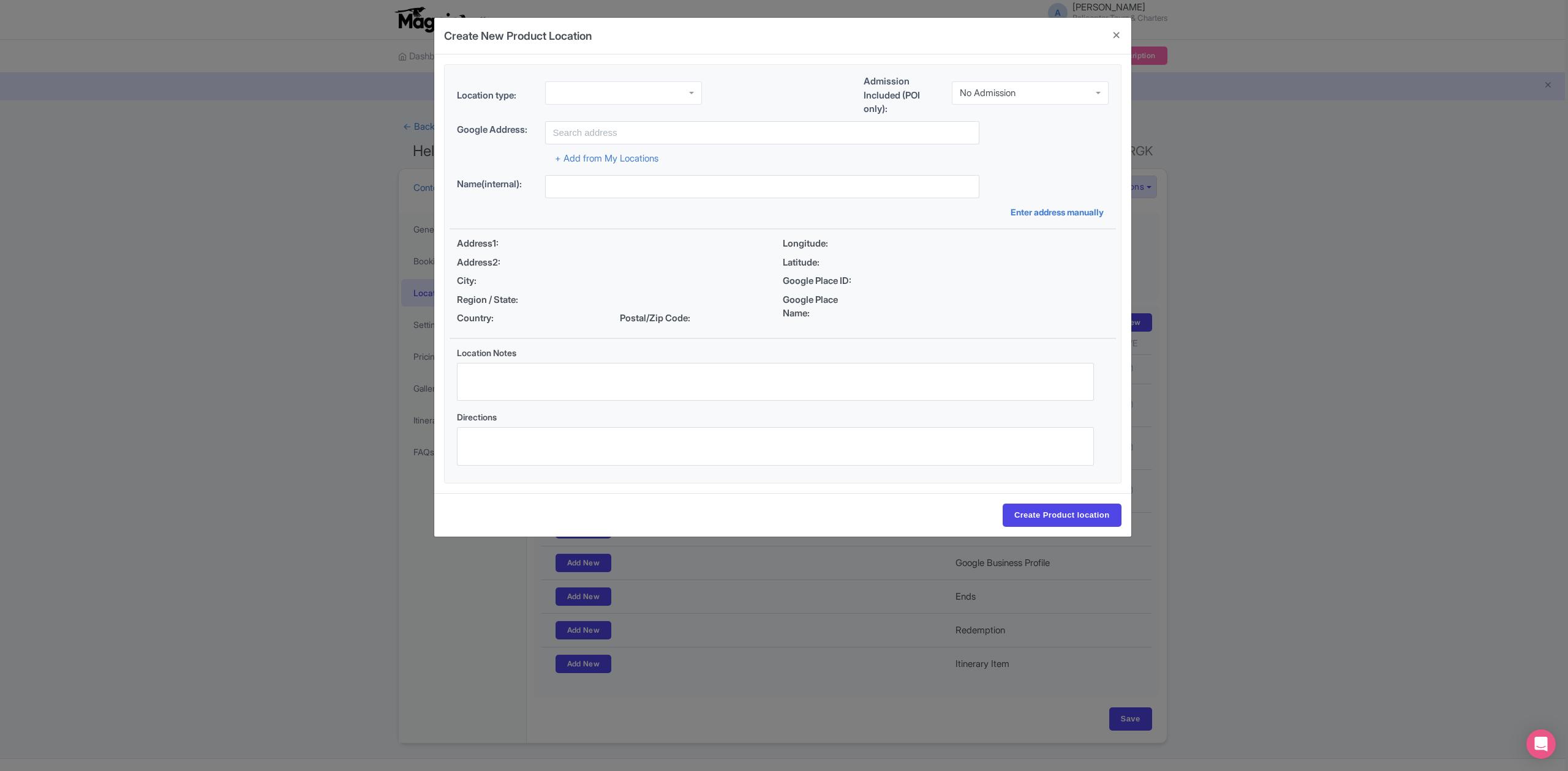
click at [994, 93] on div "No Admission" at bounding box center [987, 93] width 56 height 11
click at [578, 93] on div at bounding box center [623, 93] width 157 height 23
click at [644, 132] on input "text" at bounding box center [761, 132] width 434 height 23
paste input "Garuda Wisnu Kencana"
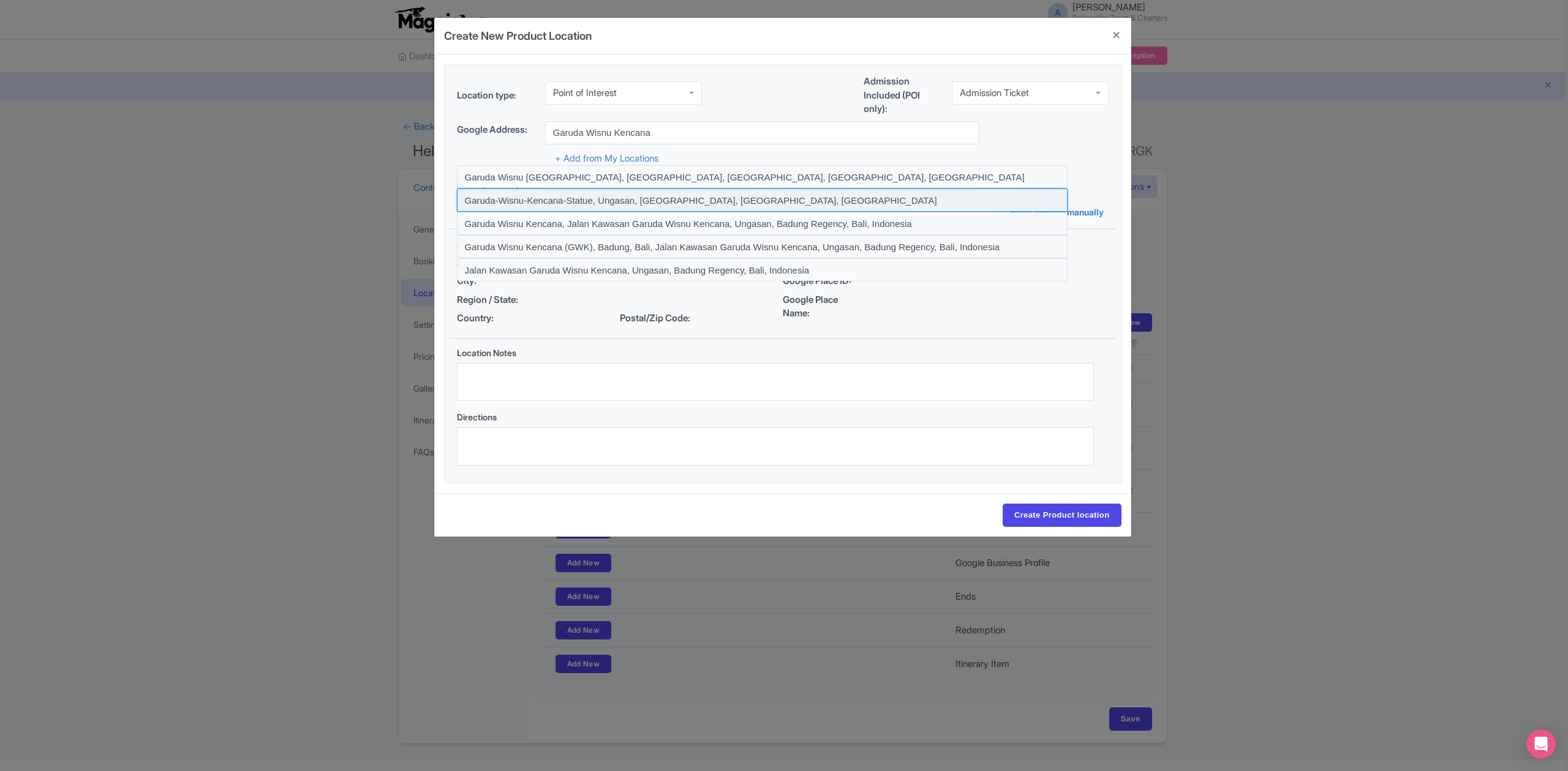
click at [575, 200] on input at bounding box center [761, 200] width 611 height 23
type input "Garuda-Wisnu-Kencana-Statue, Ungasan, Badung Regency, Bali, Indonesia"
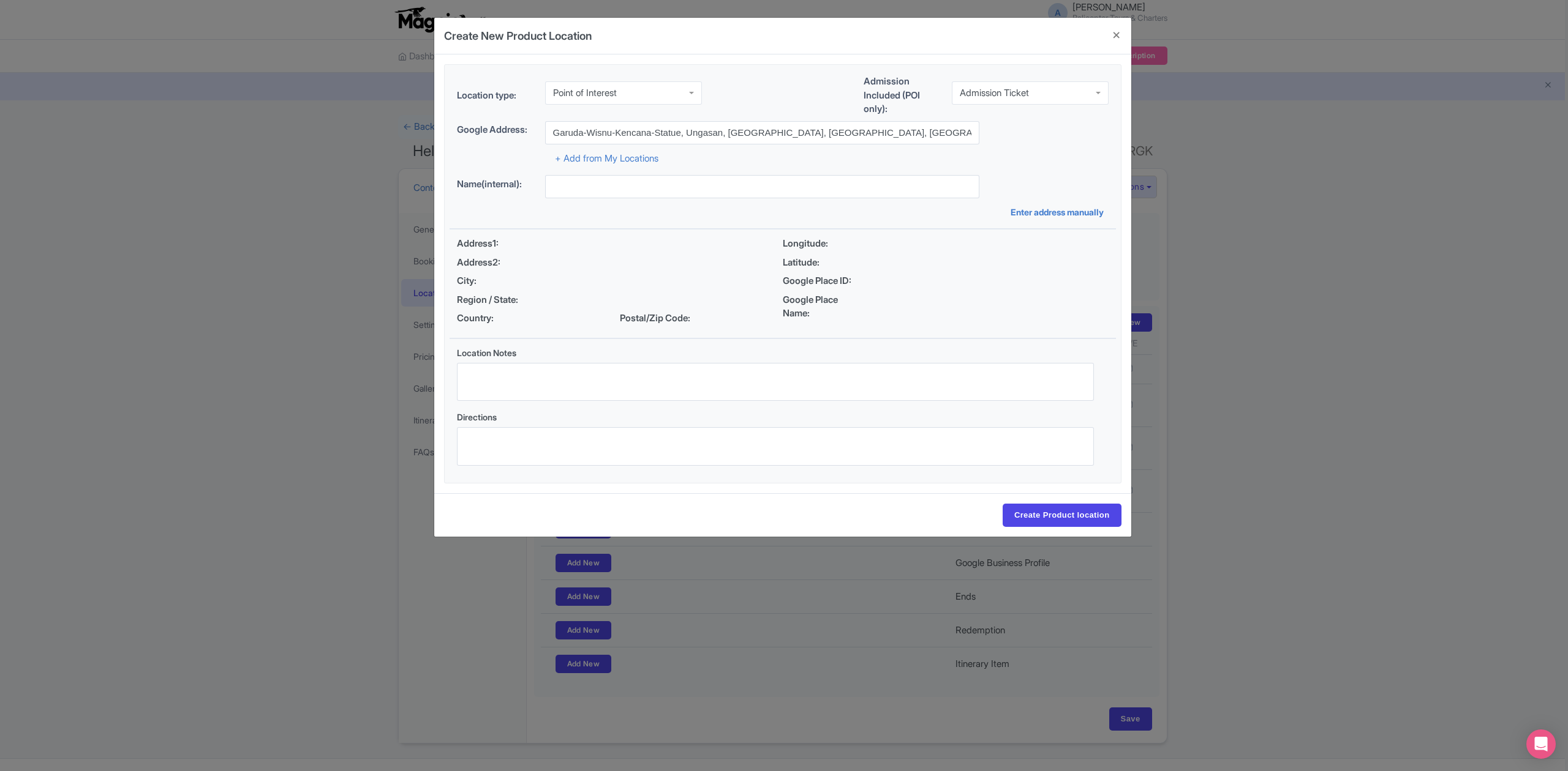
type input "Garuda-Wisnu-Kencana-Statue, Ungasan, Badung Regency, Bali, Indonesia"
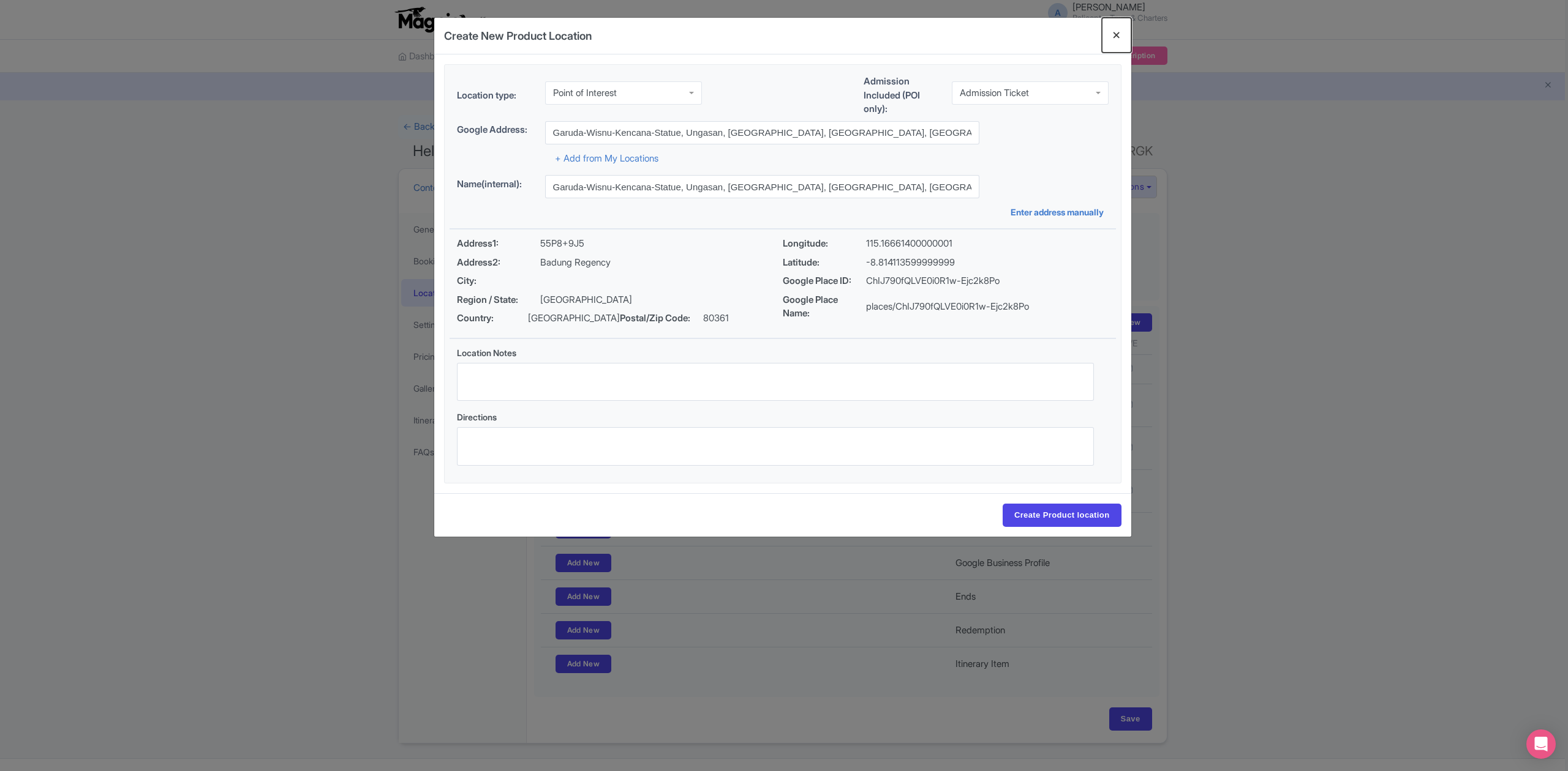
click at [1118, 35] on button "Close" at bounding box center [1116, 35] width 29 height 35
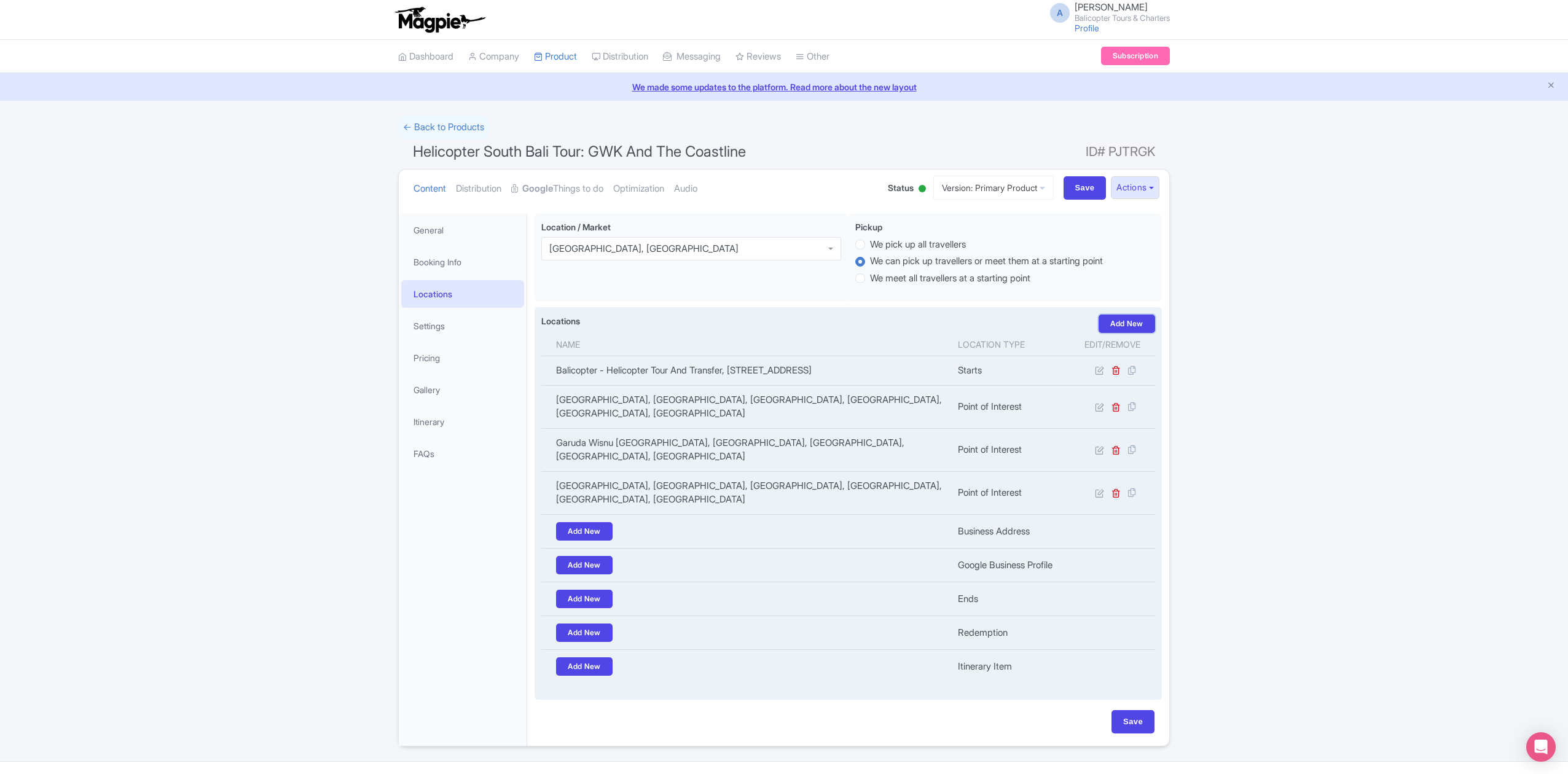
click at [1148, 321] on link "Add New" at bounding box center [1127, 324] width 57 height 18
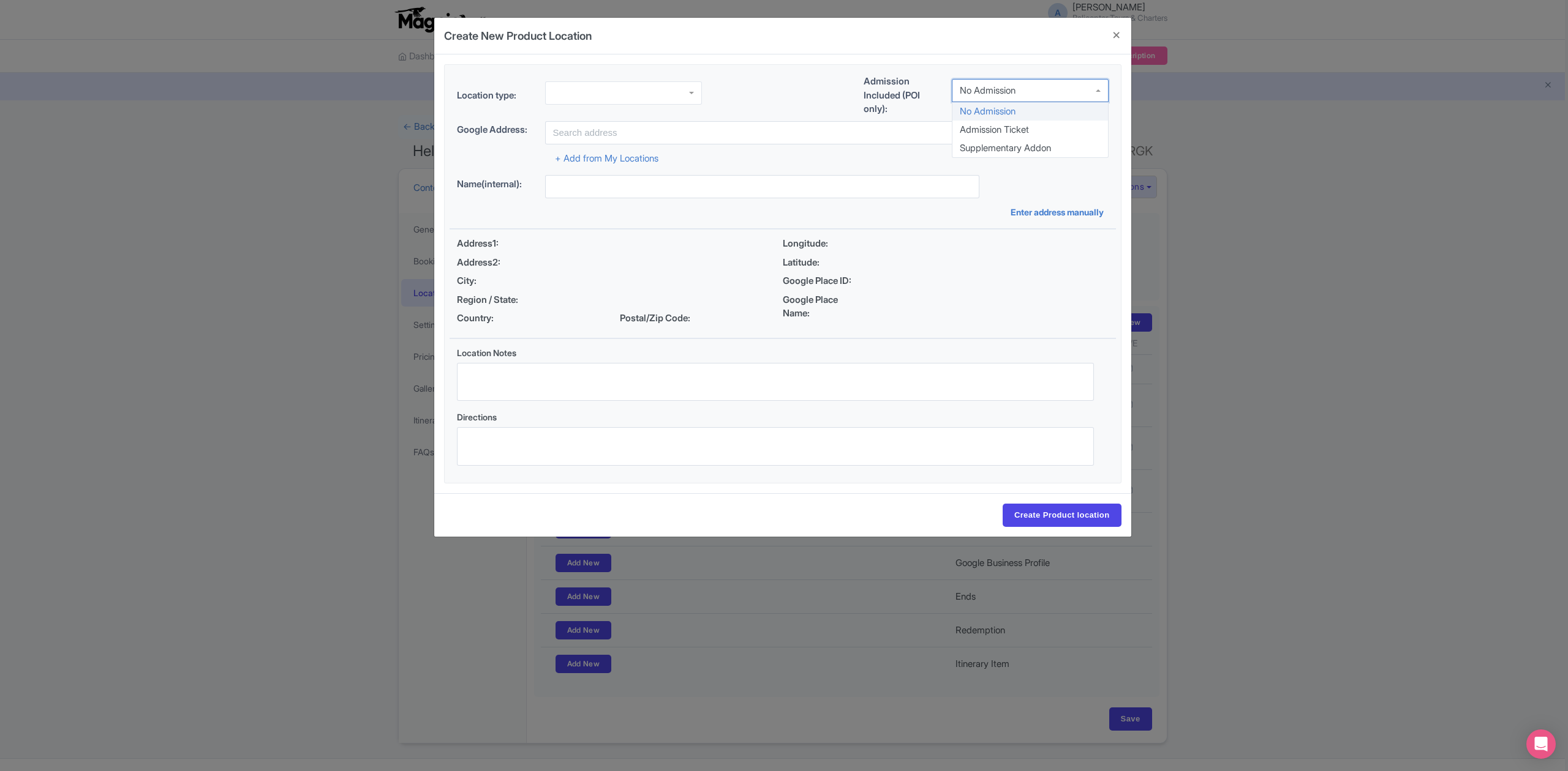
click at [1027, 84] on div "No Admission" at bounding box center [1030, 90] width 157 height 23
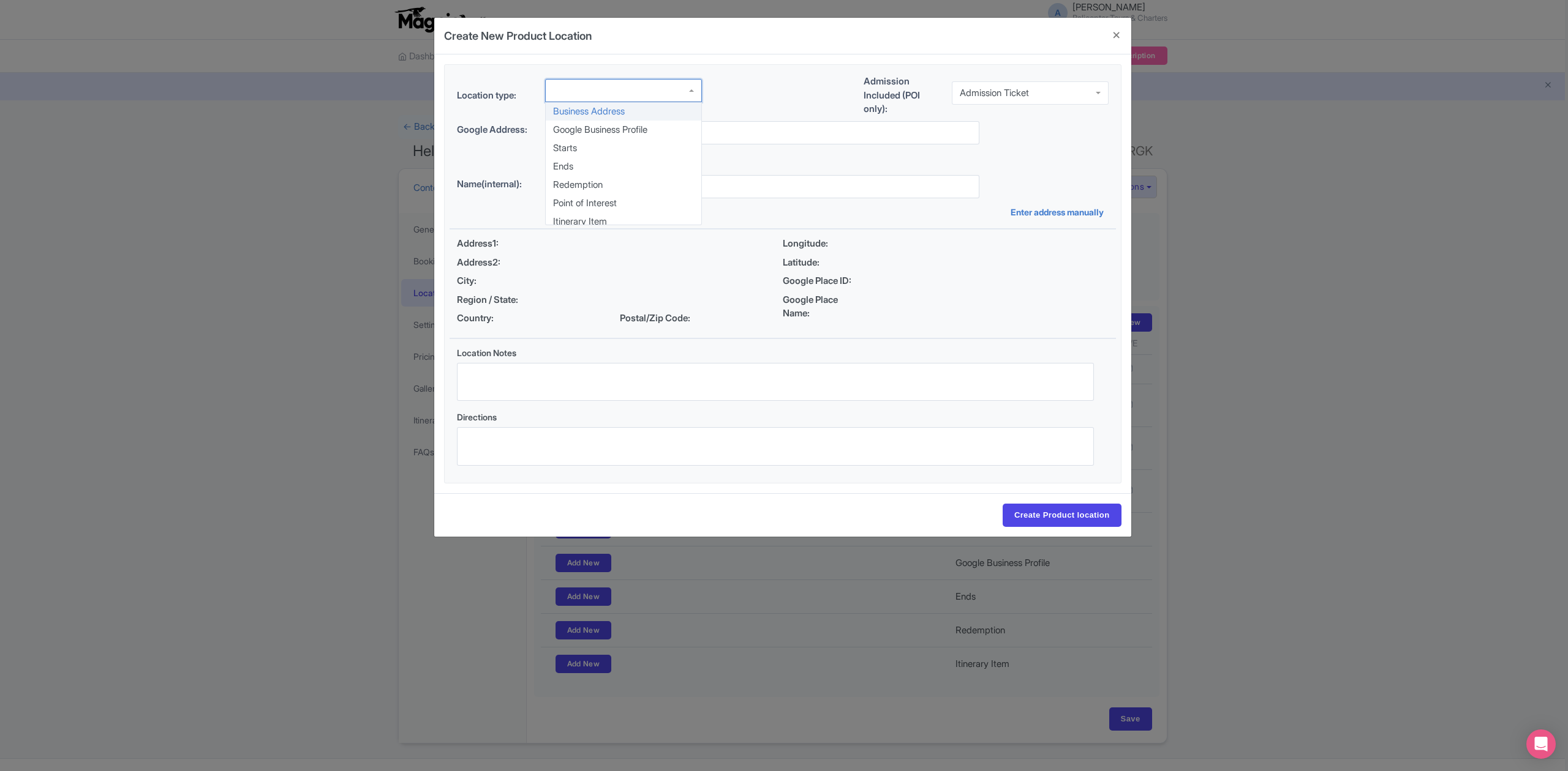
click at [660, 90] on div at bounding box center [623, 90] width 157 height 23
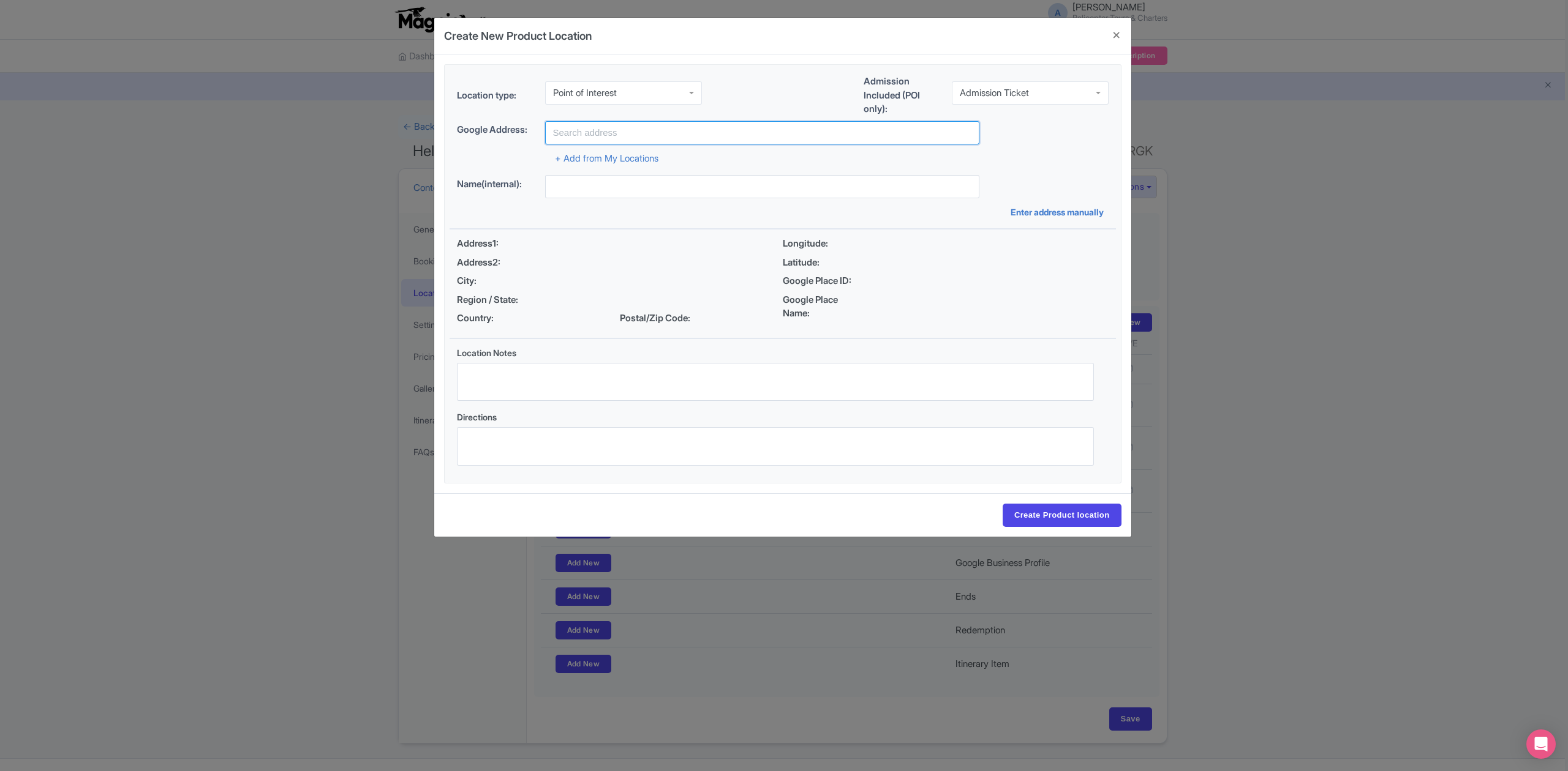
click at [655, 133] on input "text" at bounding box center [761, 132] width 434 height 23
paste input "Patung Garuda Wisnu Kencana"
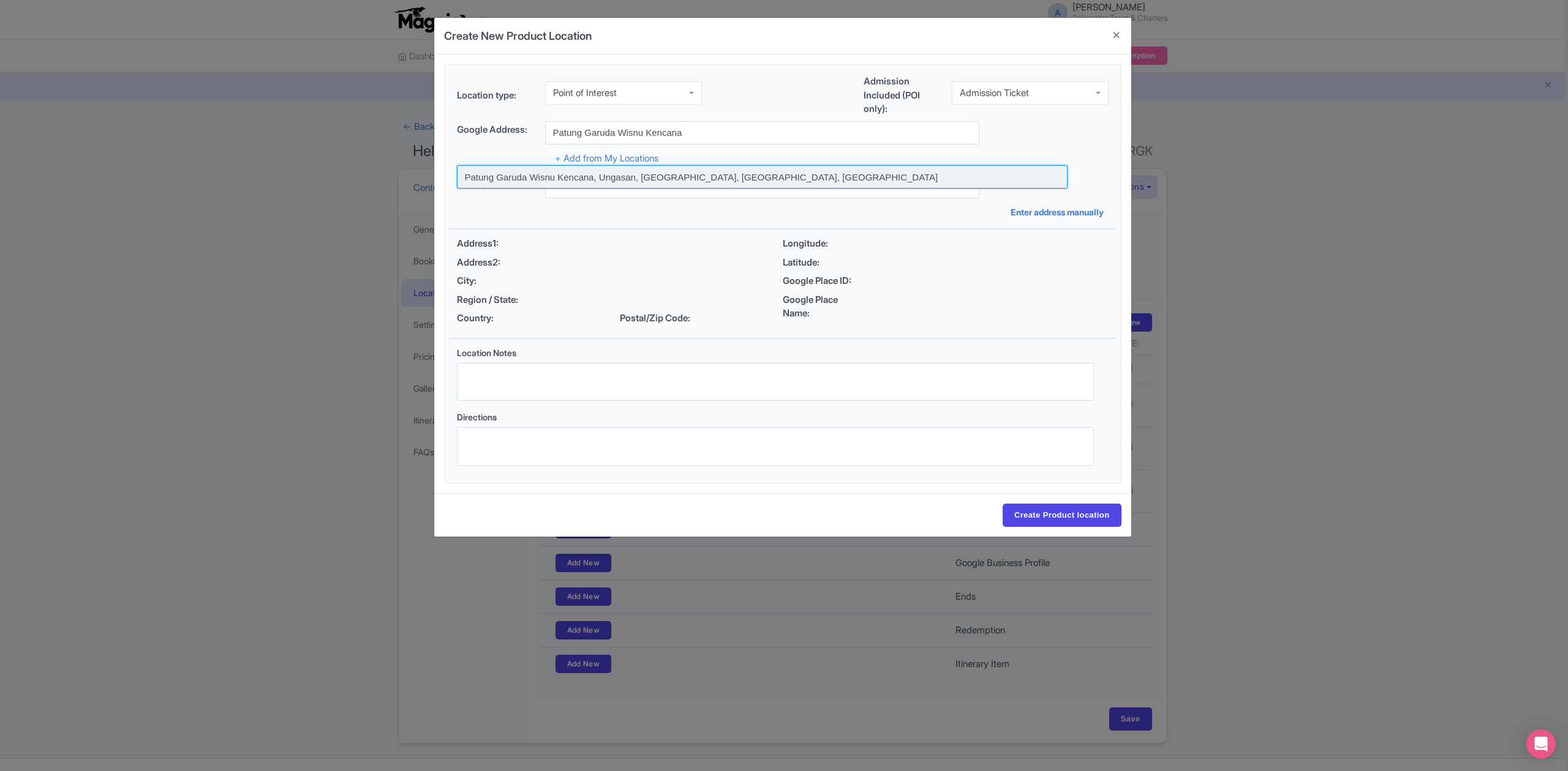
click at [713, 169] on input at bounding box center [761, 177] width 611 height 23
type input "Patung Garuda Wisnu Kencana, Ungasan, Badung Regency, Bali, Indonesia"
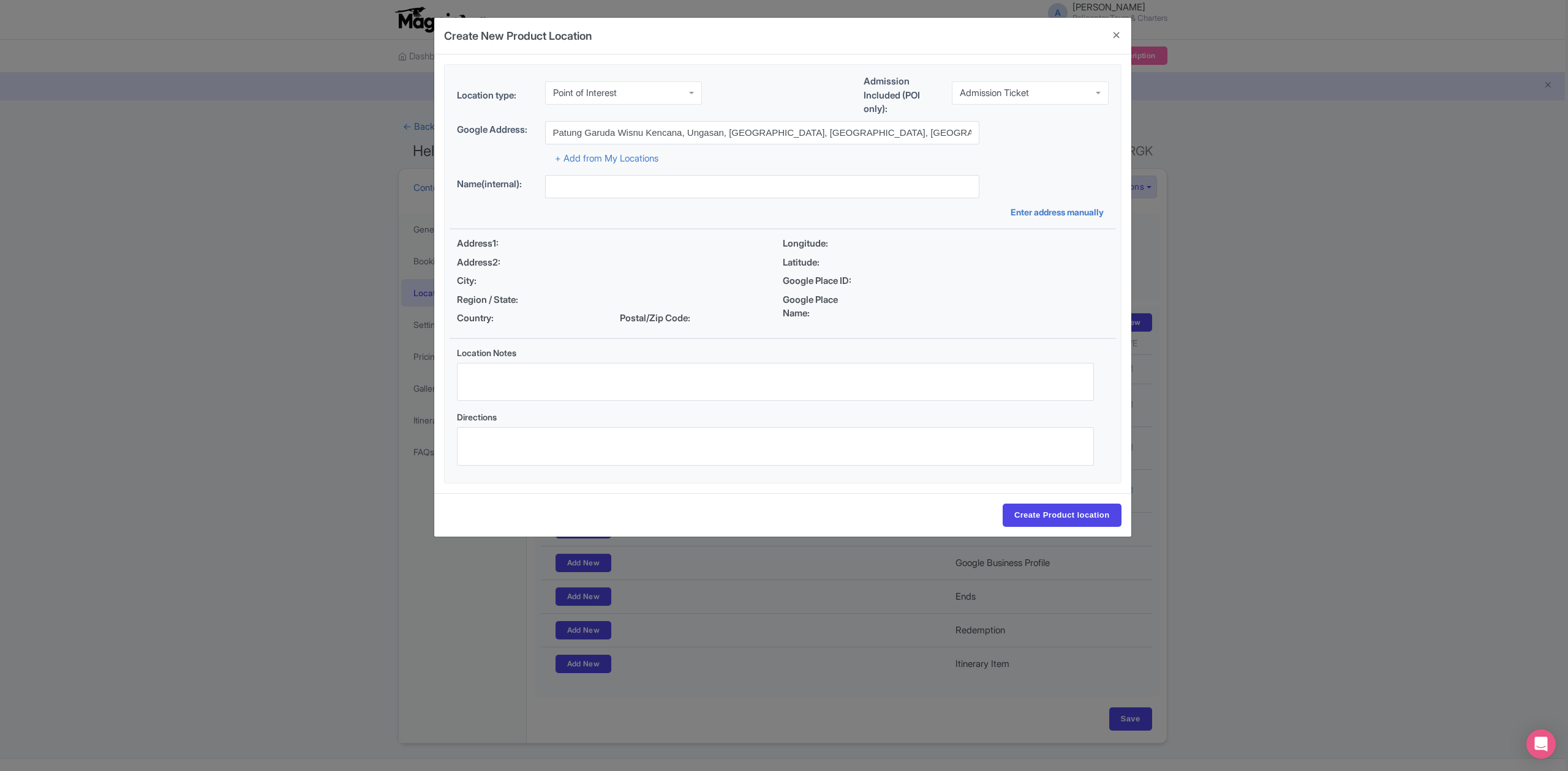
type input "Patung Garuda Wisnu Kencana, Ungasan, Badung Regency, Bali, Indonesia"
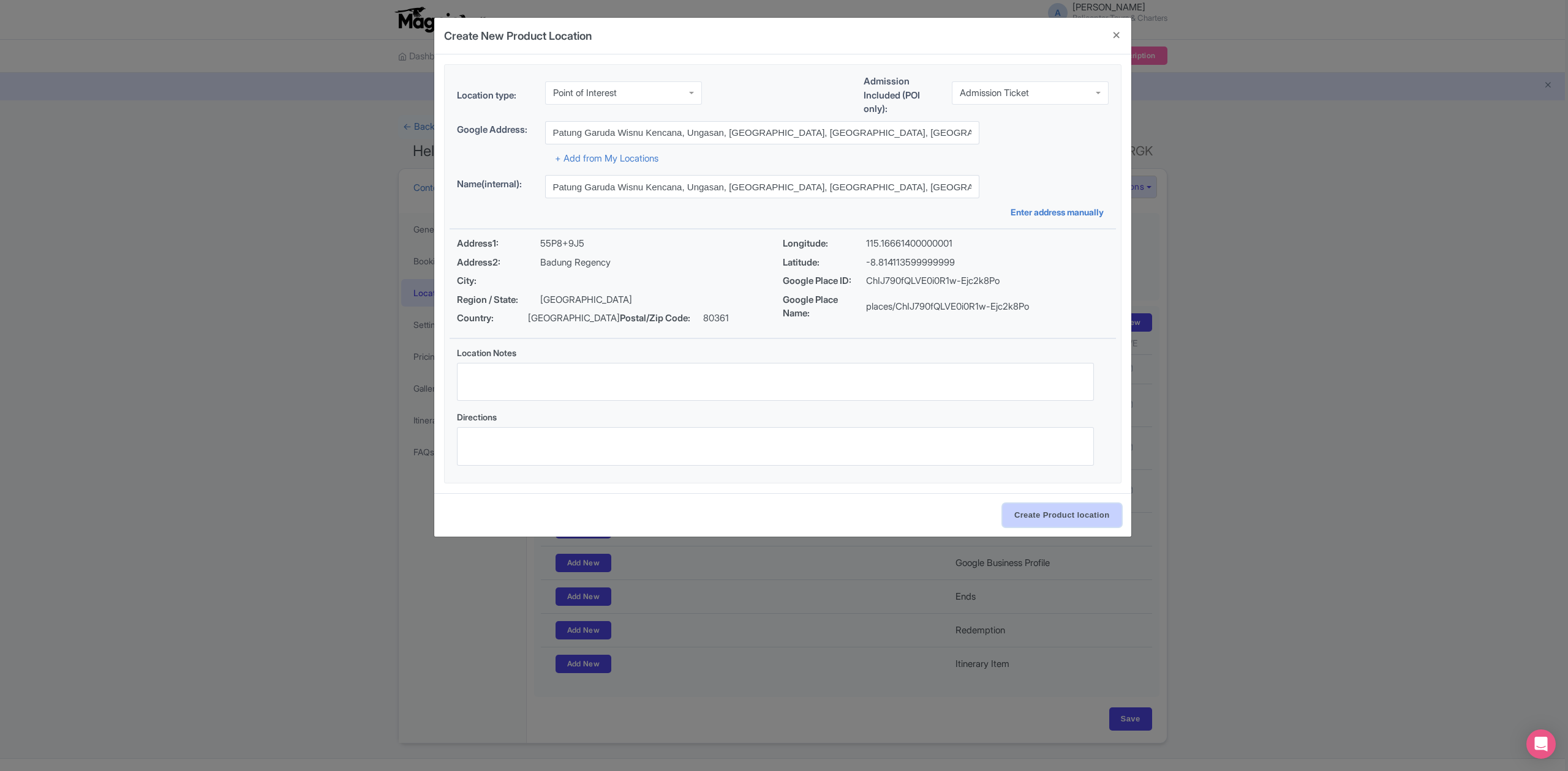
click at [1047, 521] on input "Create Product location" at bounding box center [1062, 515] width 119 height 23
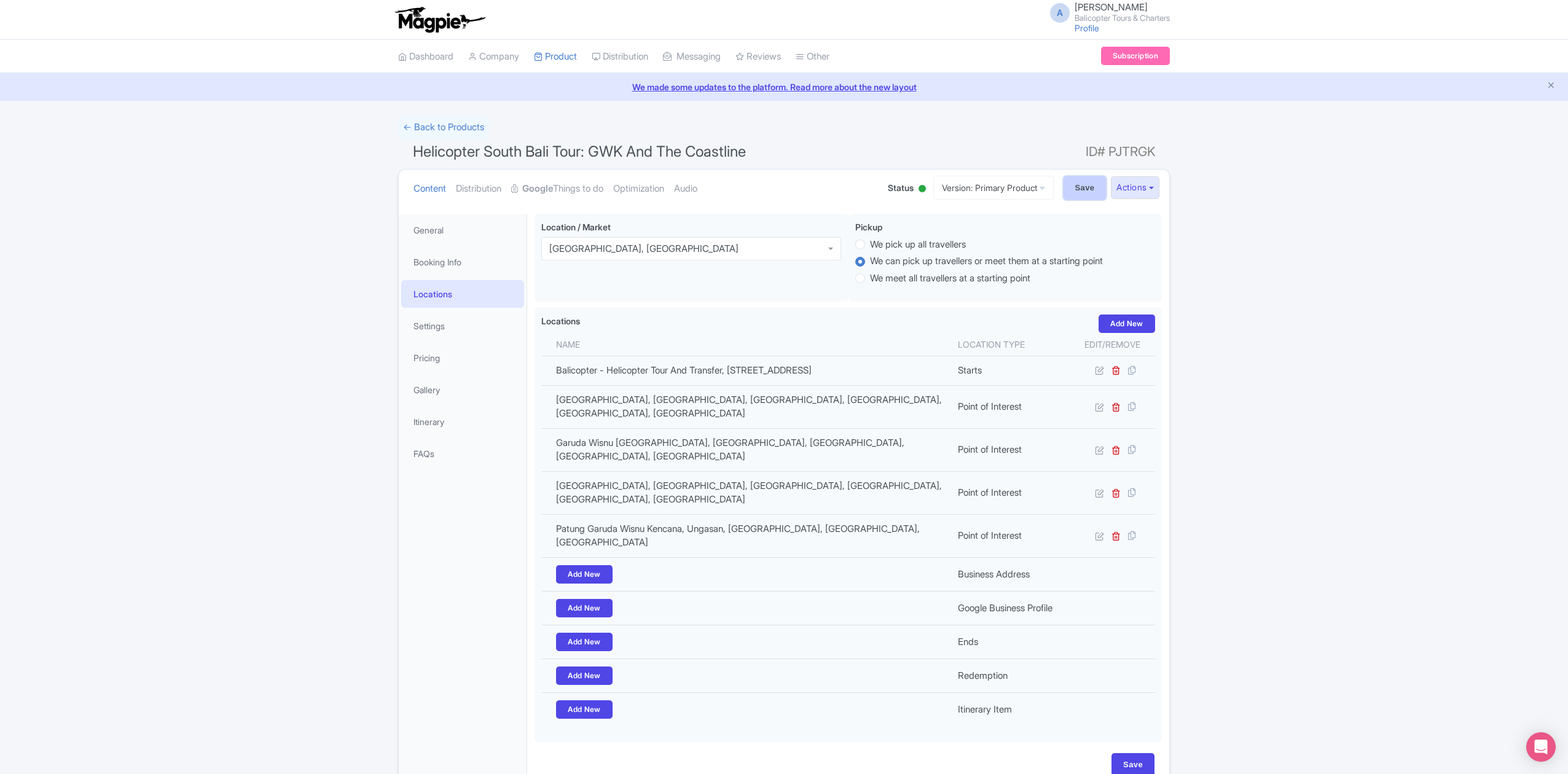
click at [1077, 191] on input "Save" at bounding box center [1085, 188] width 43 height 23
type input "Update Product"
click at [450, 321] on link "Settings" at bounding box center [463, 326] width 123 height 28
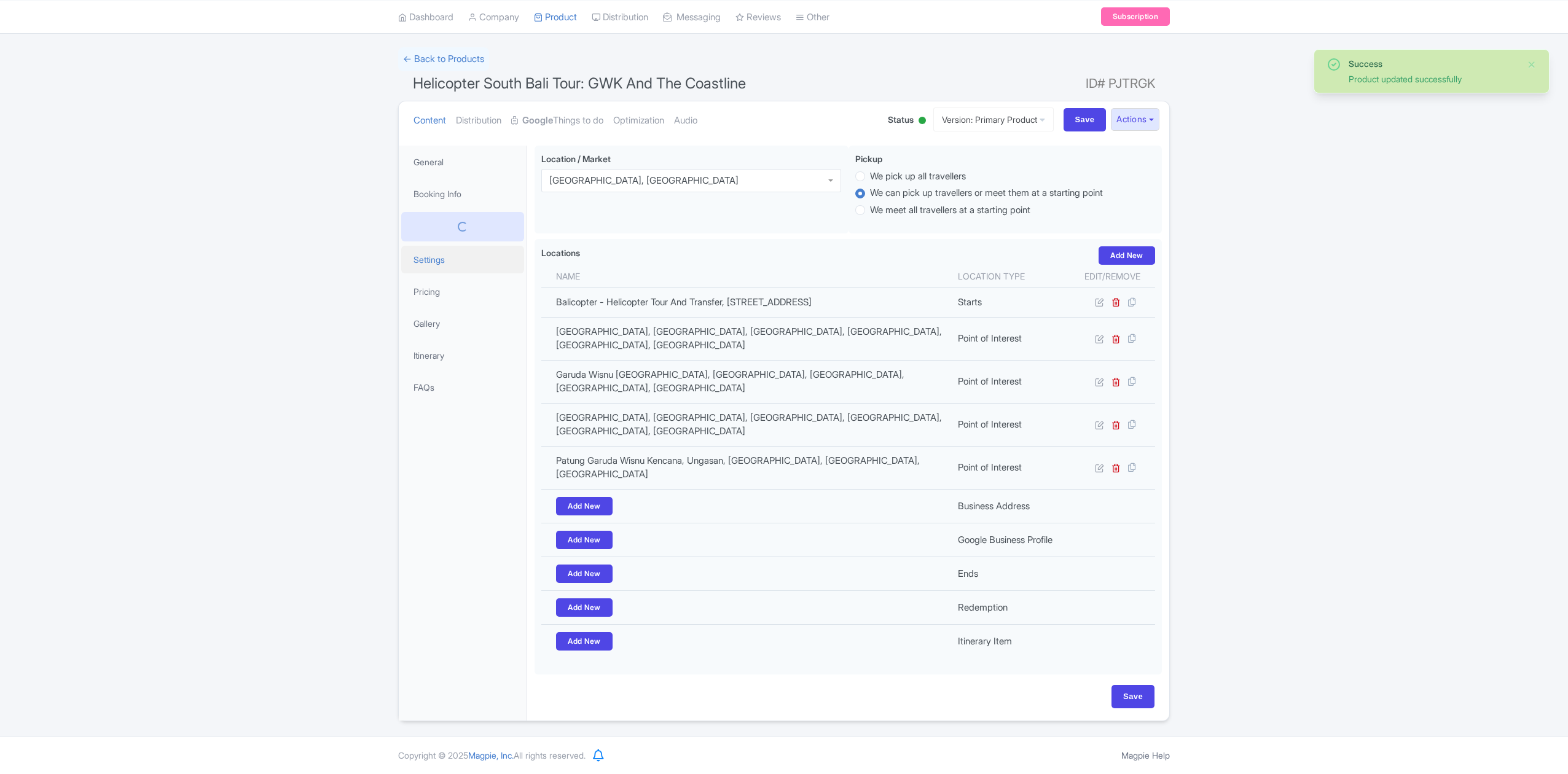
scroll to position [70, 0]
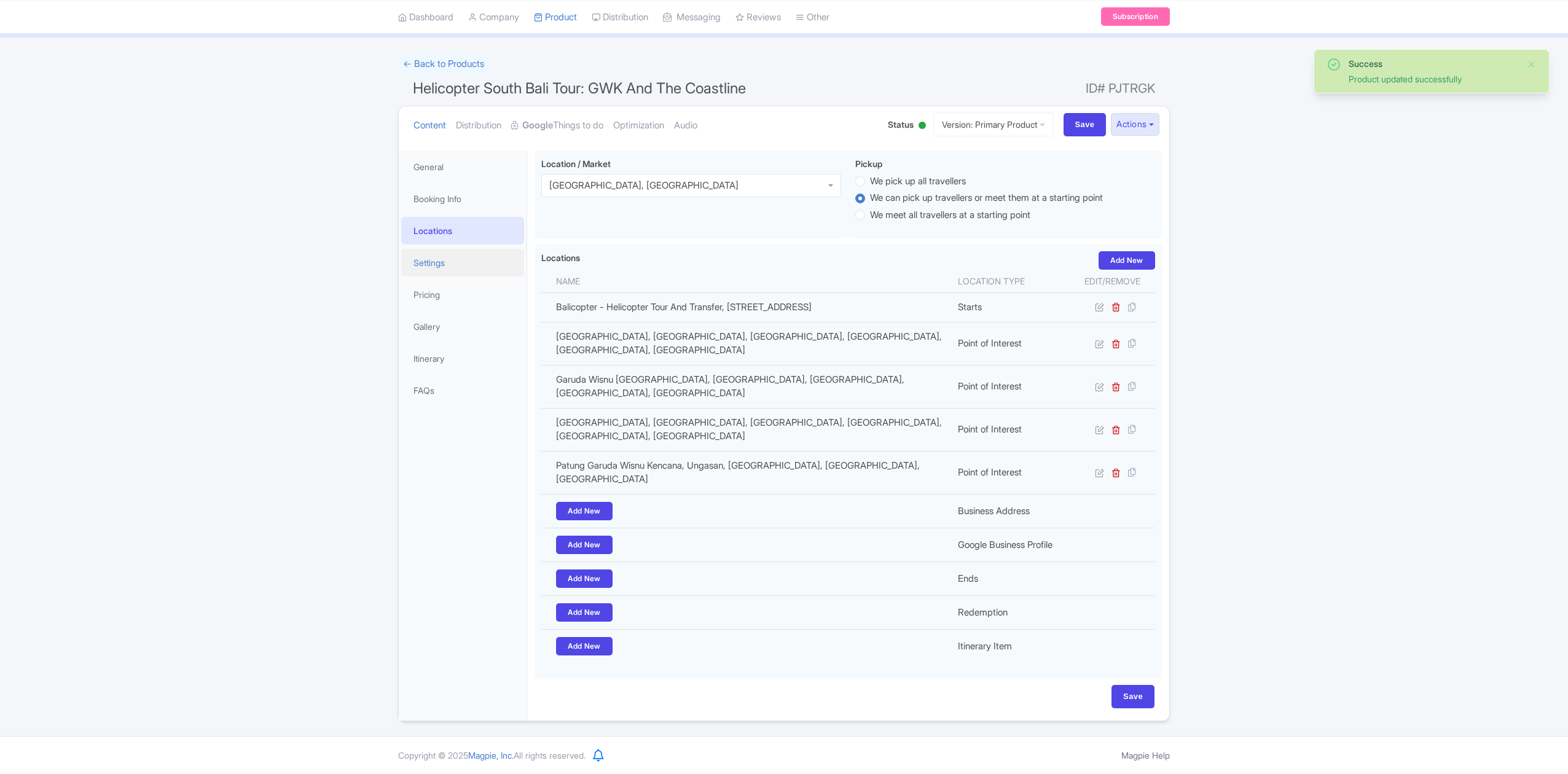
click at [457, 261] on link "Settings" at bounding box center [463, 263] width 123 height 28
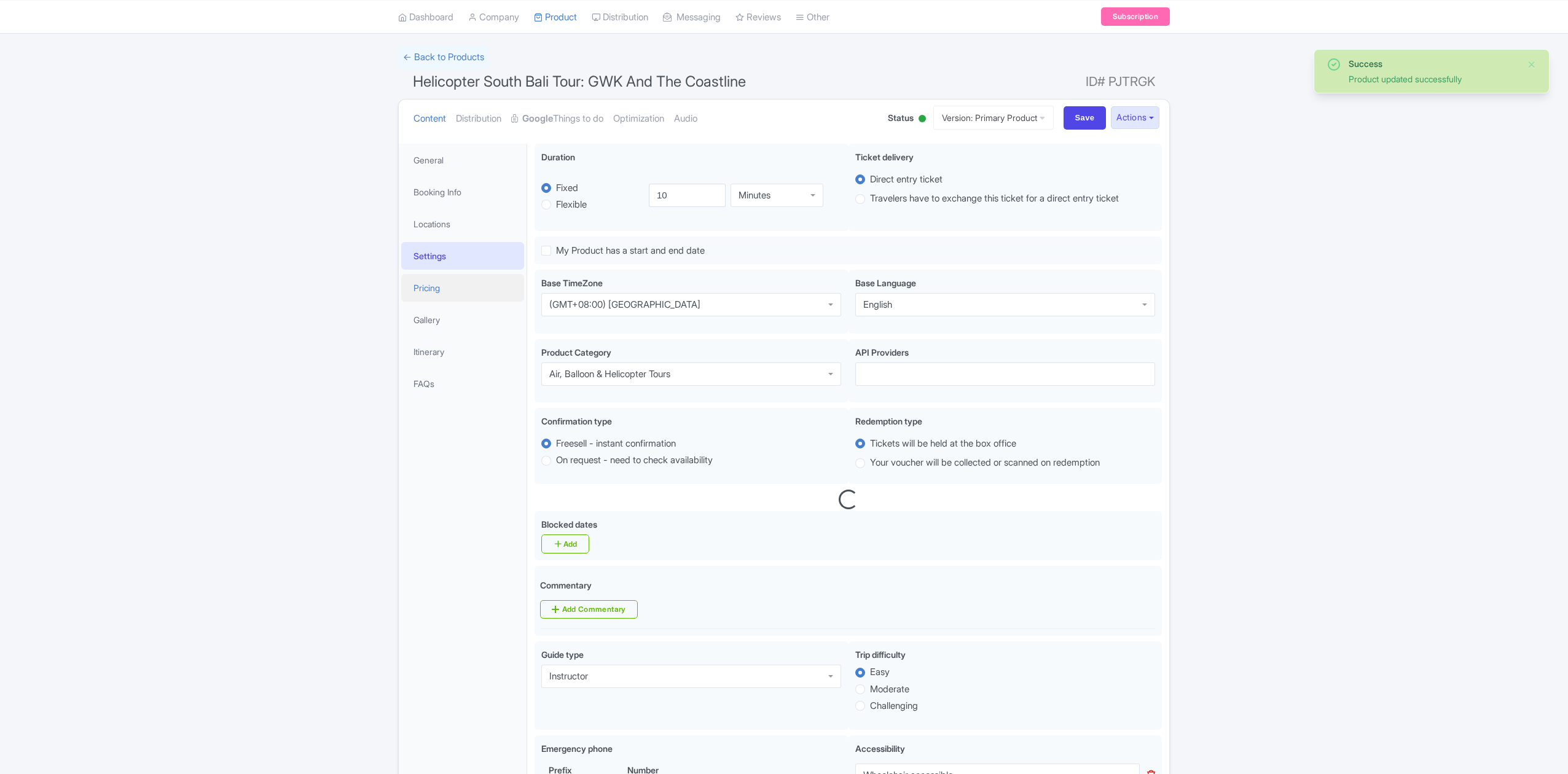
click at [453, 288] on link "Pricing" at bounding box center [463, 288] width 123 height 28
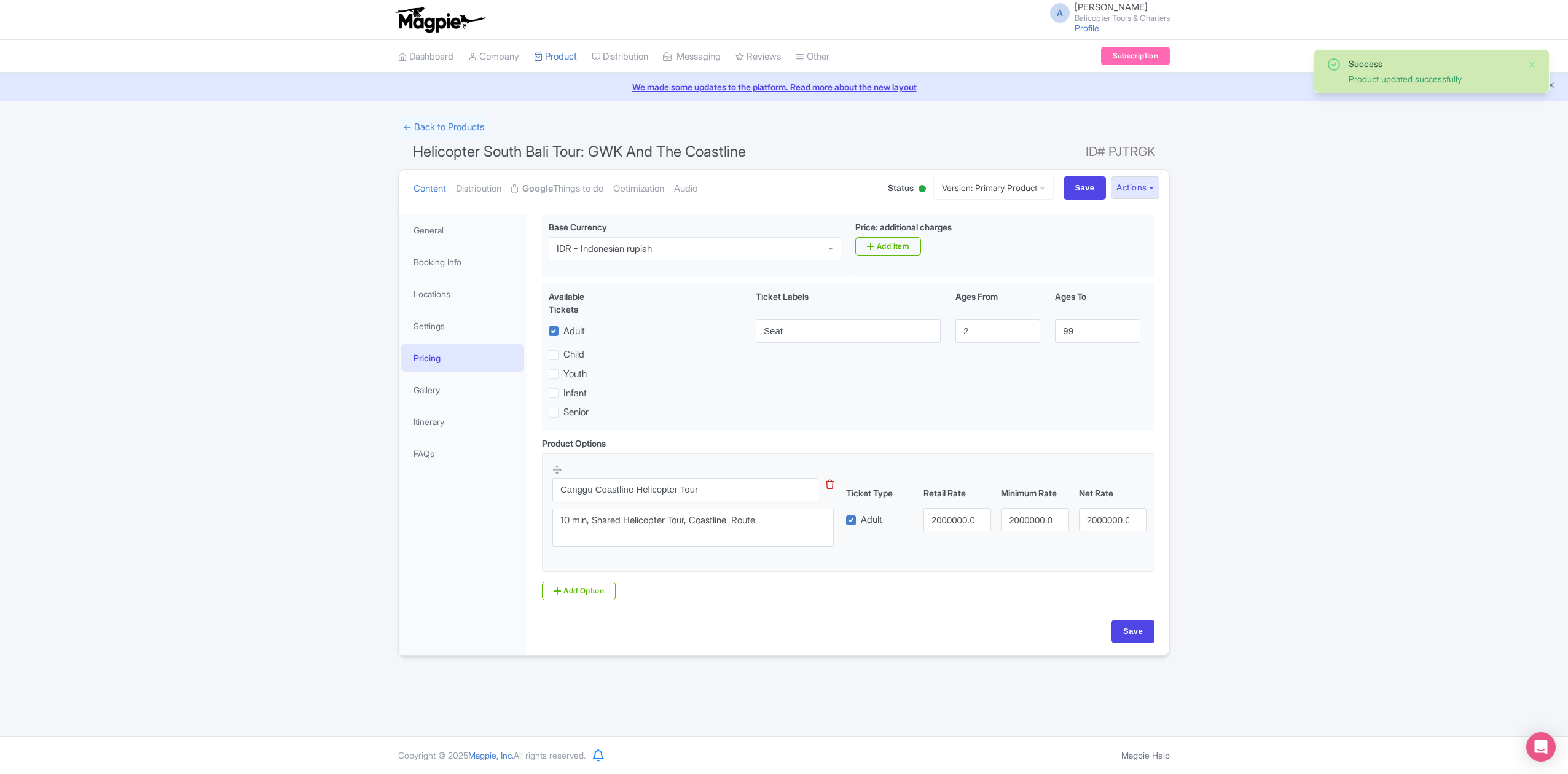
scroll to position [0, 0]
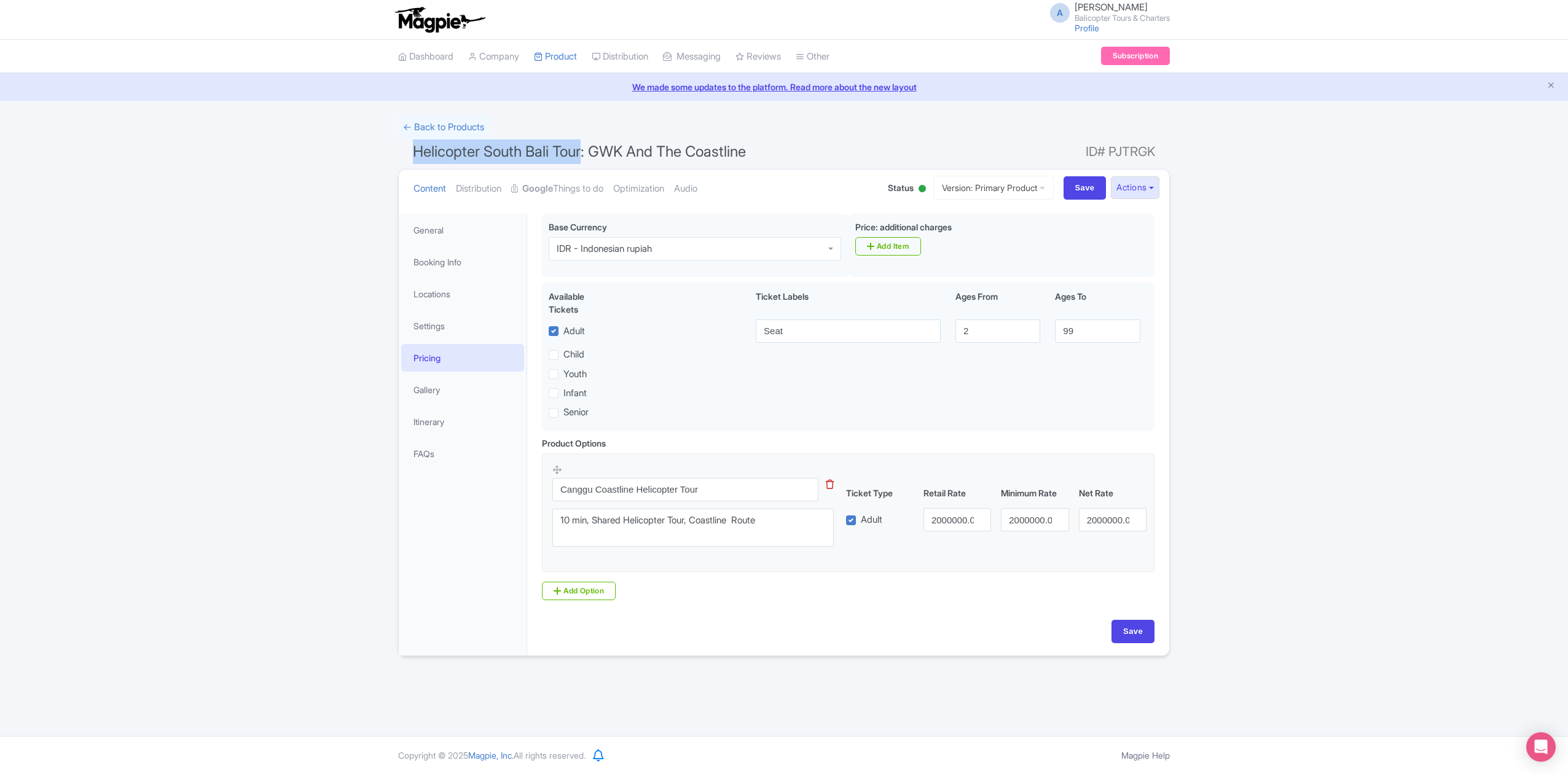
drag, startPoint x: 414, startPoint y: 150, endPoint x: 587, endPoint y: 164, distance: 173.6
click at [587, 158] on span "Helicopter South Bali Tour: GWK And The Coastline" at bounding box center [579, 151] width 333 height 18
copy span "Helicopter South Bali Tour"
drag, startPoint x: 593, startPoint y: 526, endPoint x: 790, endPoint y: 524, distance: 197.0
click at [790, 524] on textarea "10 min, Shared Helicopter Tour, Coastline Route" at bounding box center [693, 528] width 281 height 38
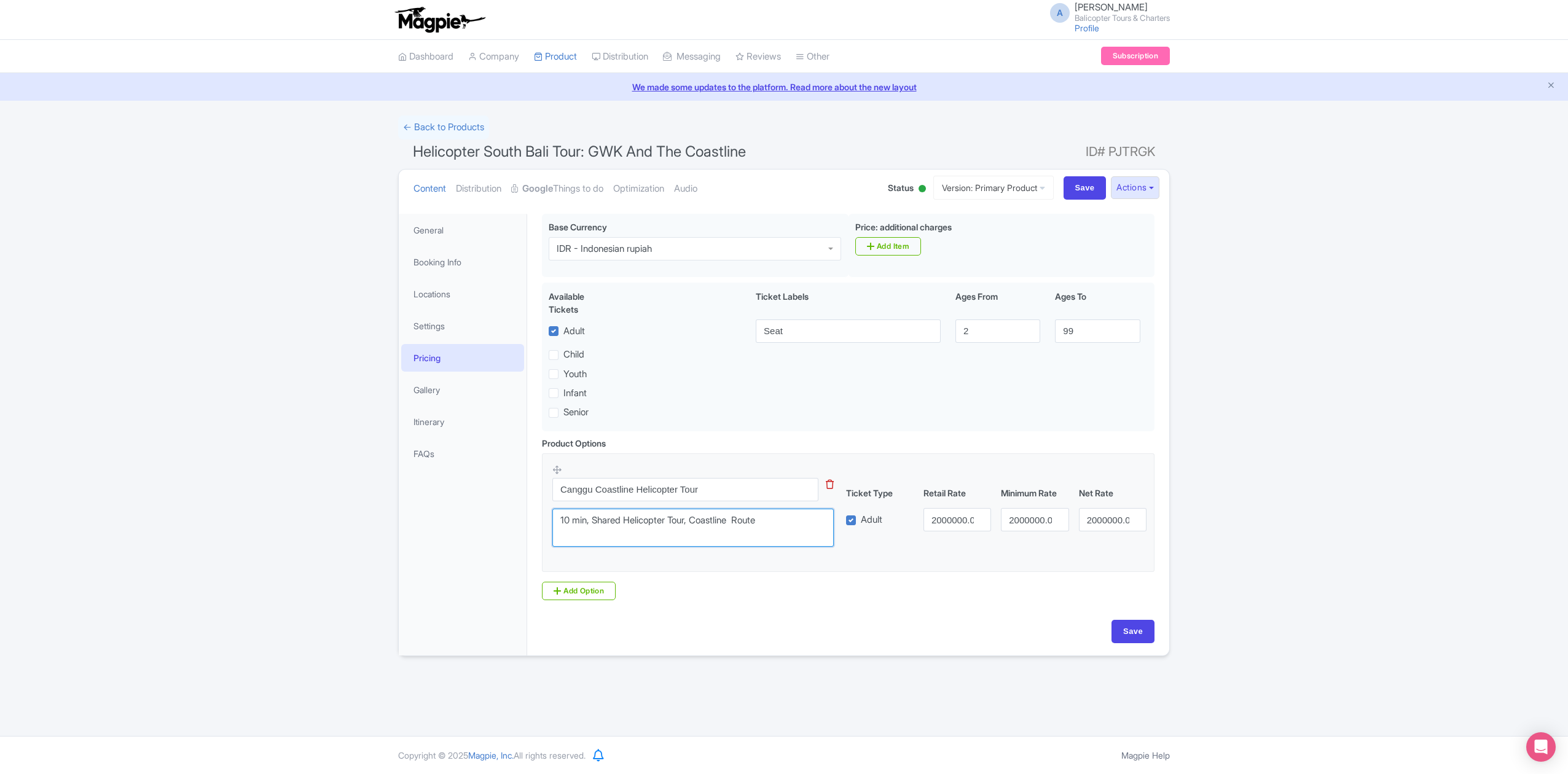
paste textarea "Helicopter South Bali Tour"
type textarea "10 min, Helicopter South Bali Tour"
drag, startPoint x: 630, startPoint y: 493, endPoint x: 529, endPoint y: 494, distance: 101.0
click at [529, 494] on div "Pre-flight registration is required to confirm your departure time and passenge…" at bounding box center [848, 431] width 642 height 449
paste input "Helicopter South Bali"
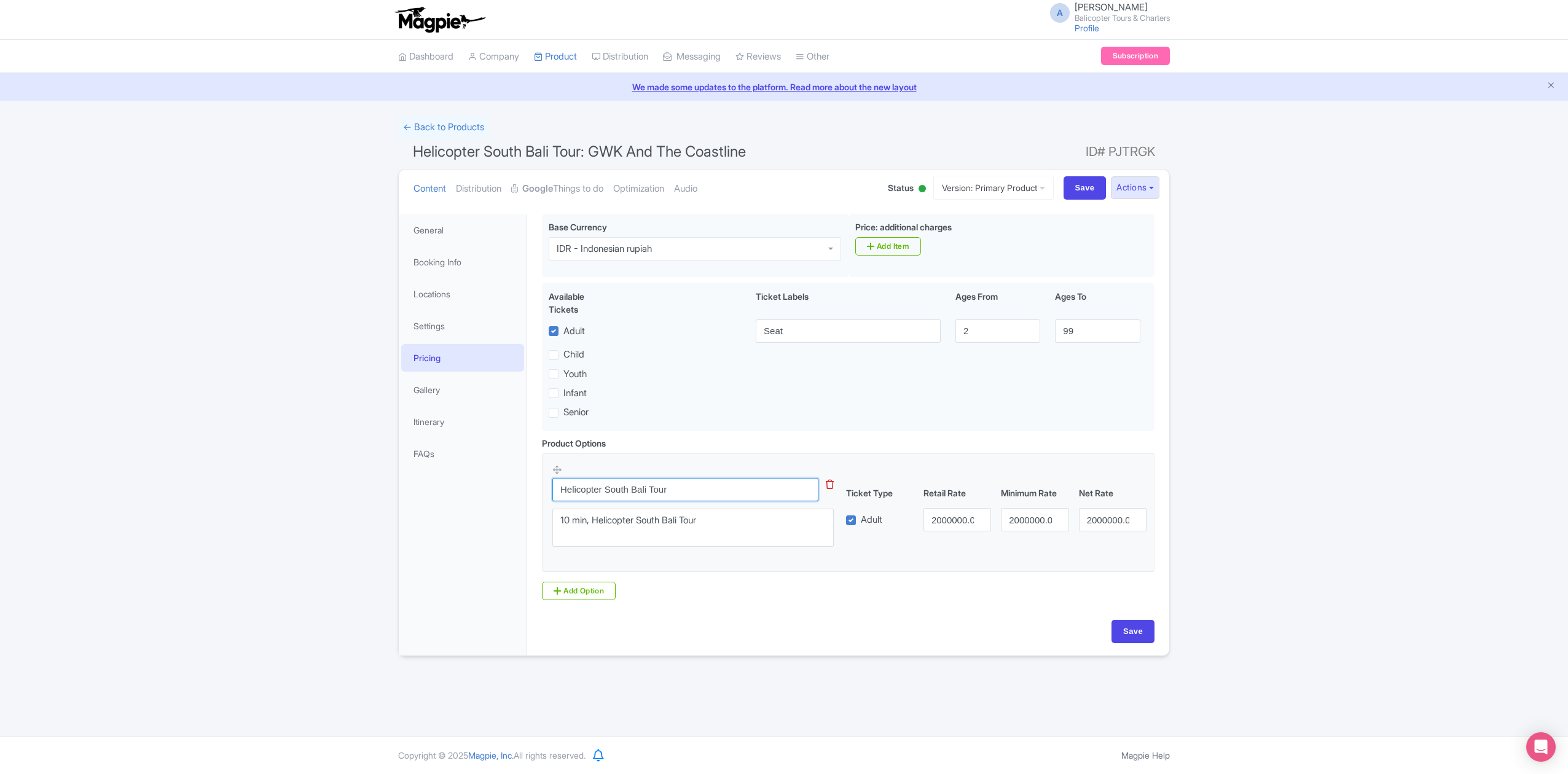
type input "Helicopter South Bali Tour"
drag, startPoint x: 932, startPoint y: 525, endPoint x: 1057, endPoint y: 520, distance: 125.1
click at [1050, 521] on div "Adult 2000000.00 2000000.00 2000000.00" at bounding box center [996, 520] width 311 height 23
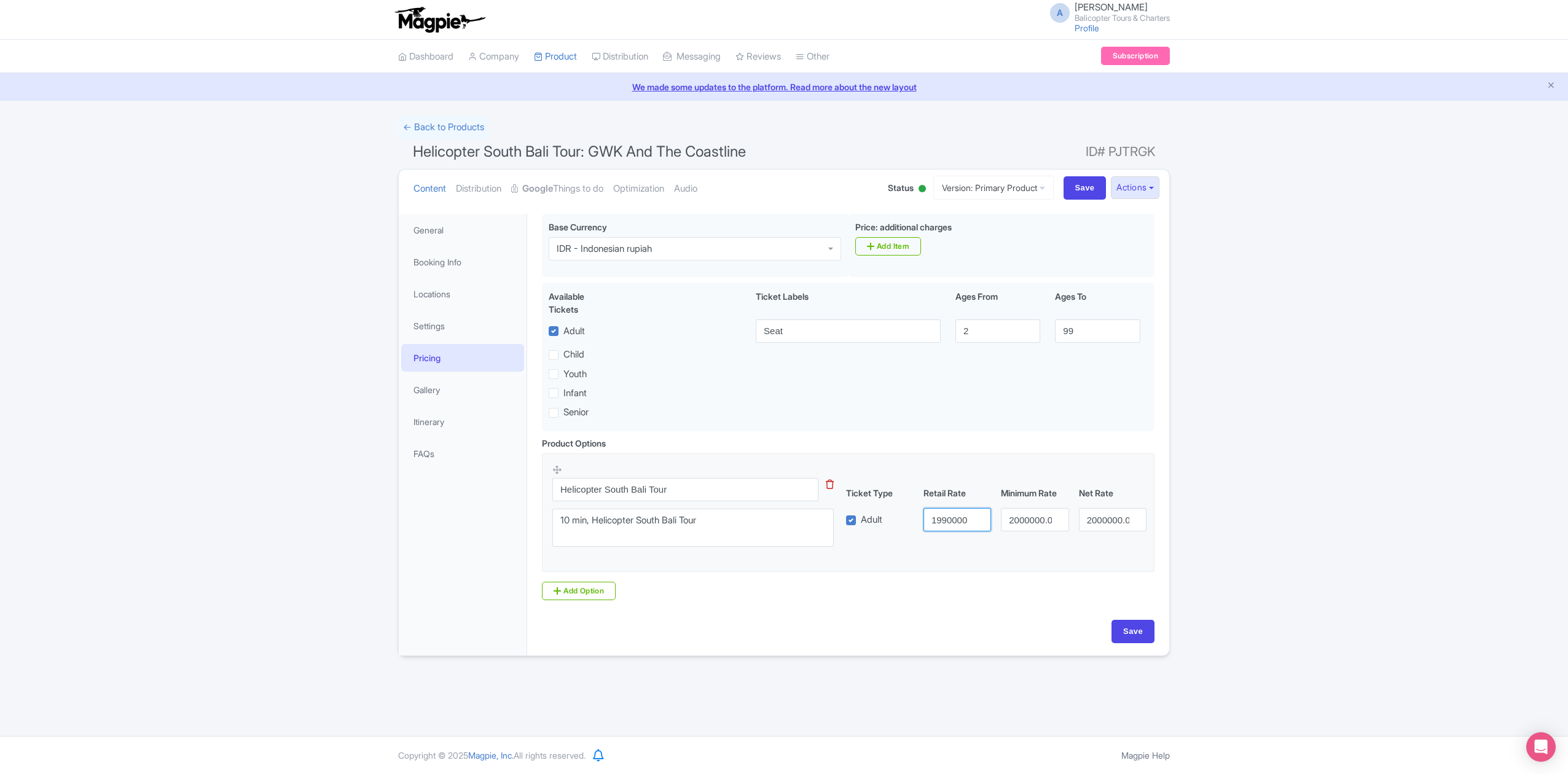
type input "1990000"
drag, startPoint x: 1010, startPoint y: 524, endPoint x: 1099, endPoint y: 520, distance: 89.1
click at [1099, 520] on div "Adult 1990000 2000000.00 2000000.00" at bounding box center [996, 520] width 311 height 23
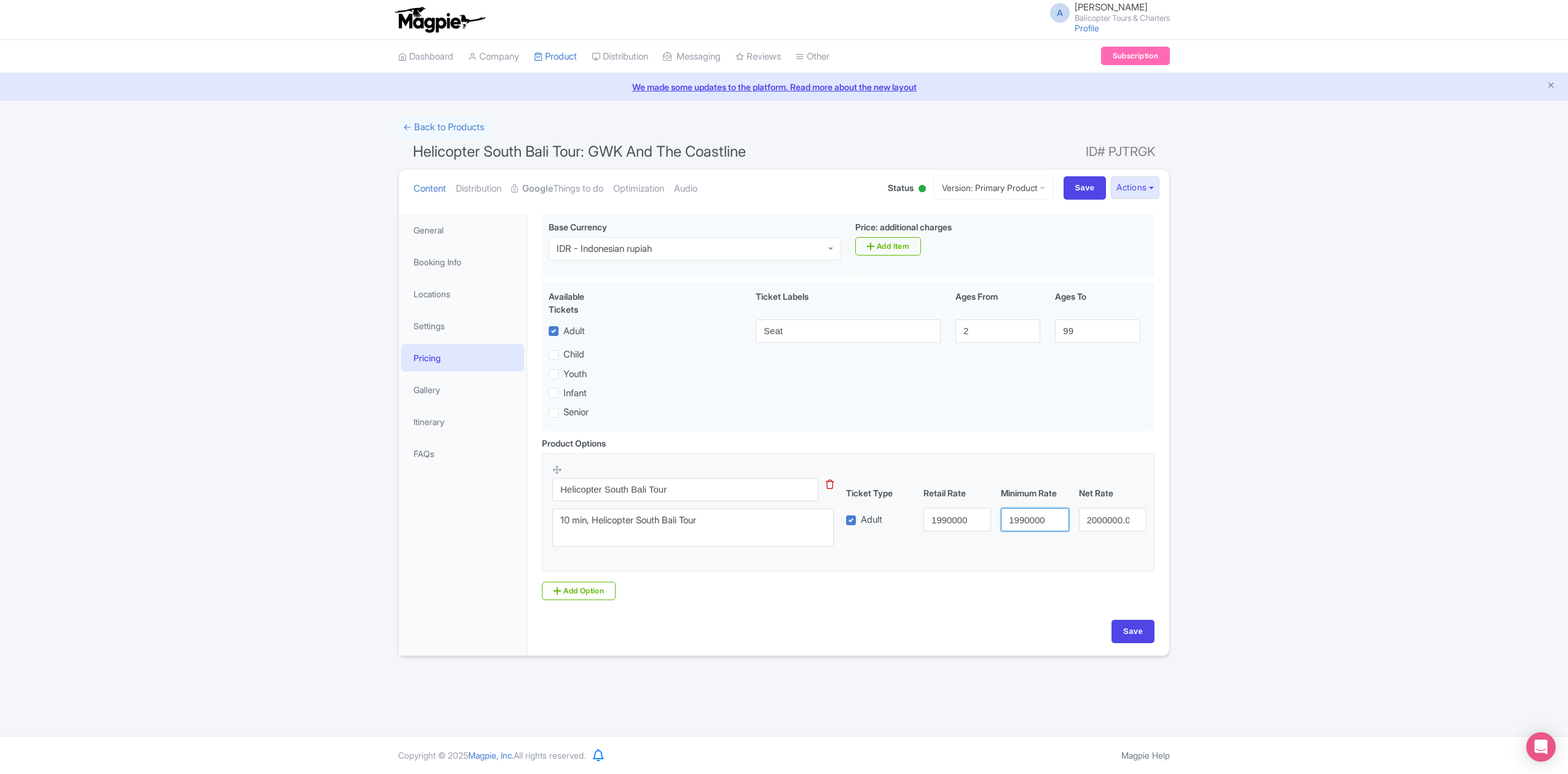
type input "1990000"
drag, startPoint x: 1085, startPoint y: 522, endPoint x: 1208, endPoint y: 488, distance: 127.6
click at [1173, 517] on div "Success Product updated successfully ← Back to Products Helicopter South Bali T…" at bounding box center [783, 386] width 786 height 541
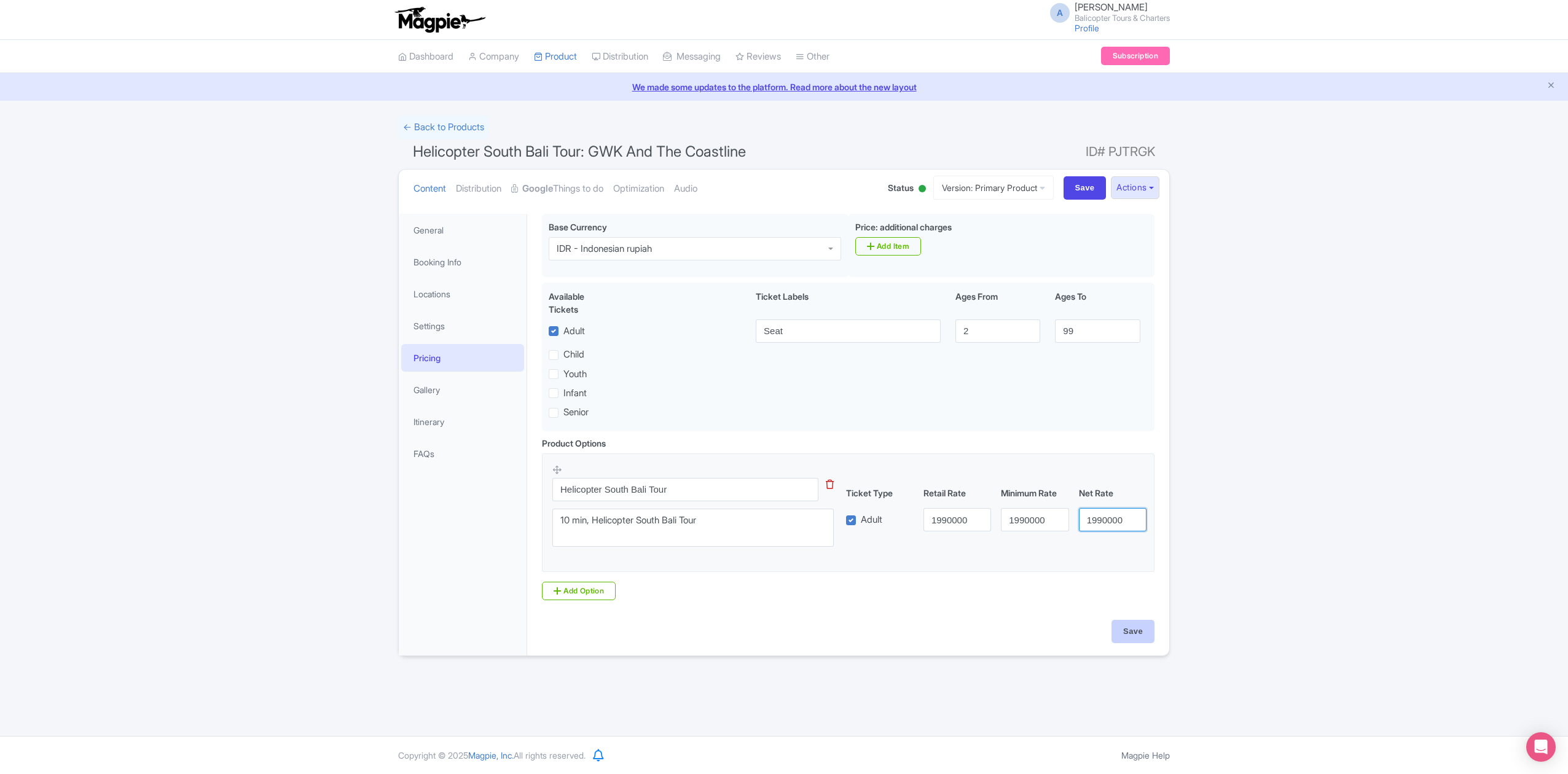
type input "1990000"
click at [1144, 639] on input "Save" at bounding box center [1133, 632] width 43 height 23
type input "Saving..."
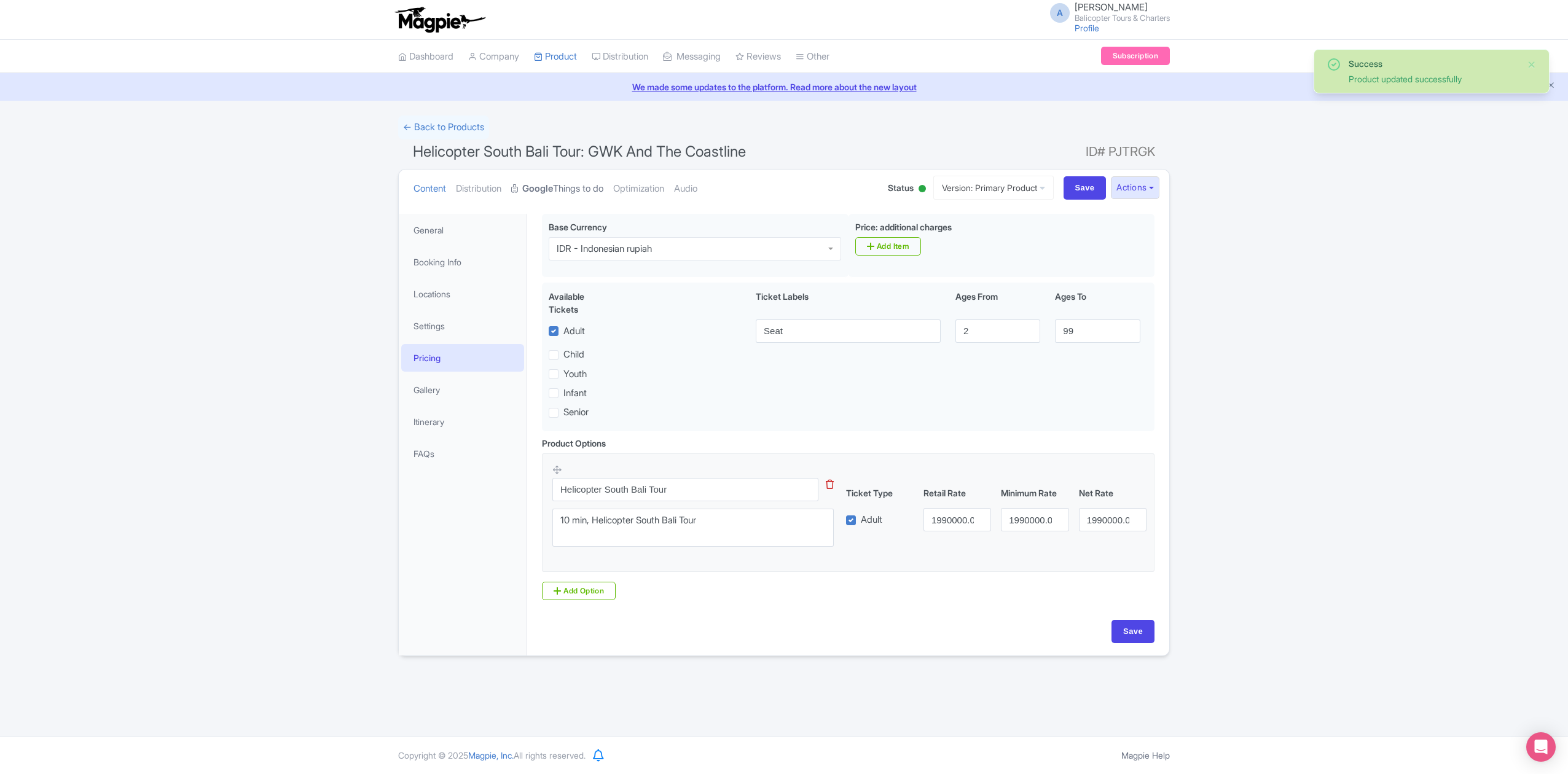
click at [586, 188] on link "Google Things to do" at bounding box center [557, 189] width 92 height 38
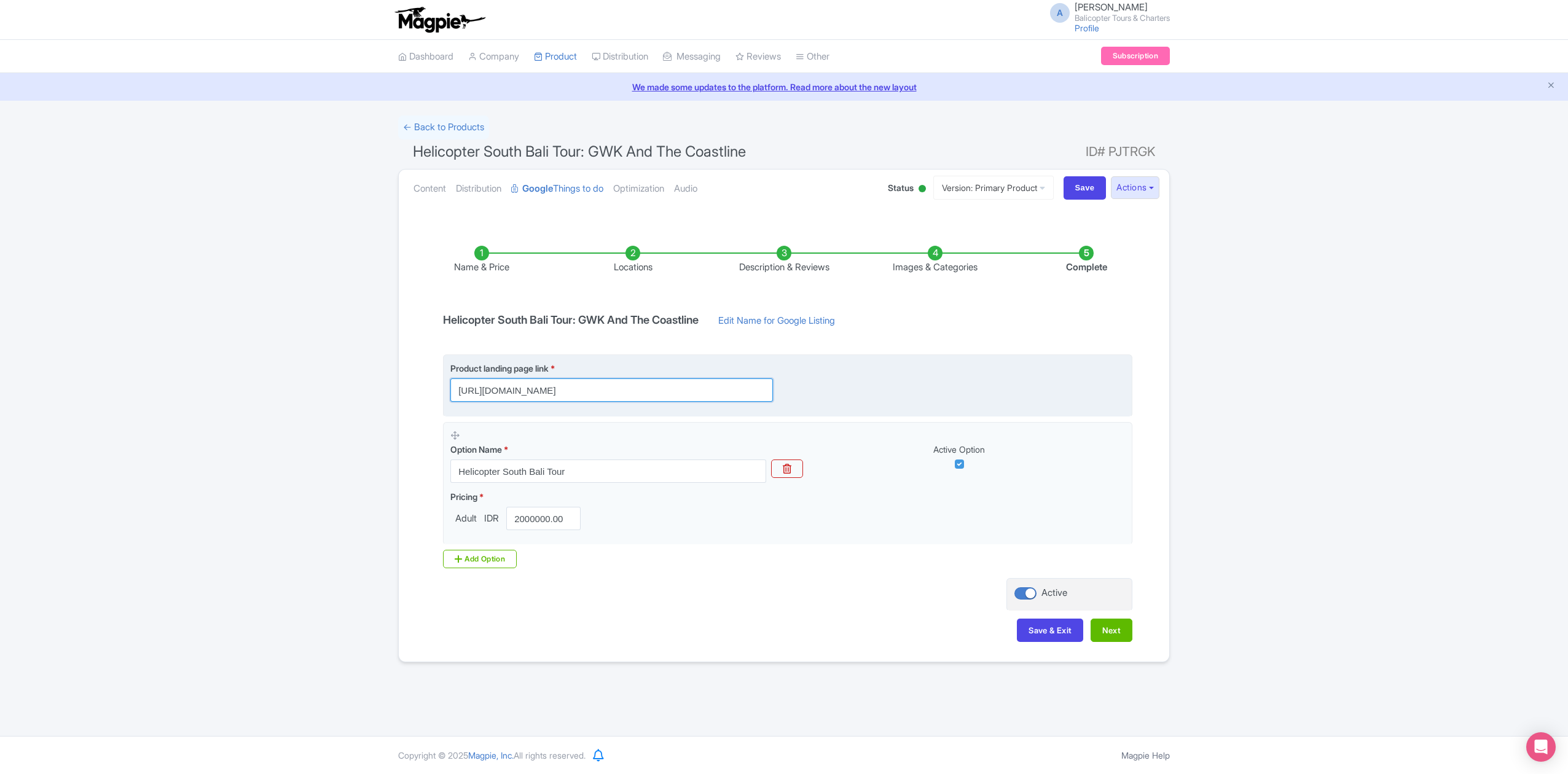
drag, startPoint x: 728, startPoint y: 392, endPoint x: 568, endPoint y: 400, distance: 160.2
click at [568, 400] on input "[URL][DOMAIN_NAME]" at bounding box center [612, 390] width 323 height 23
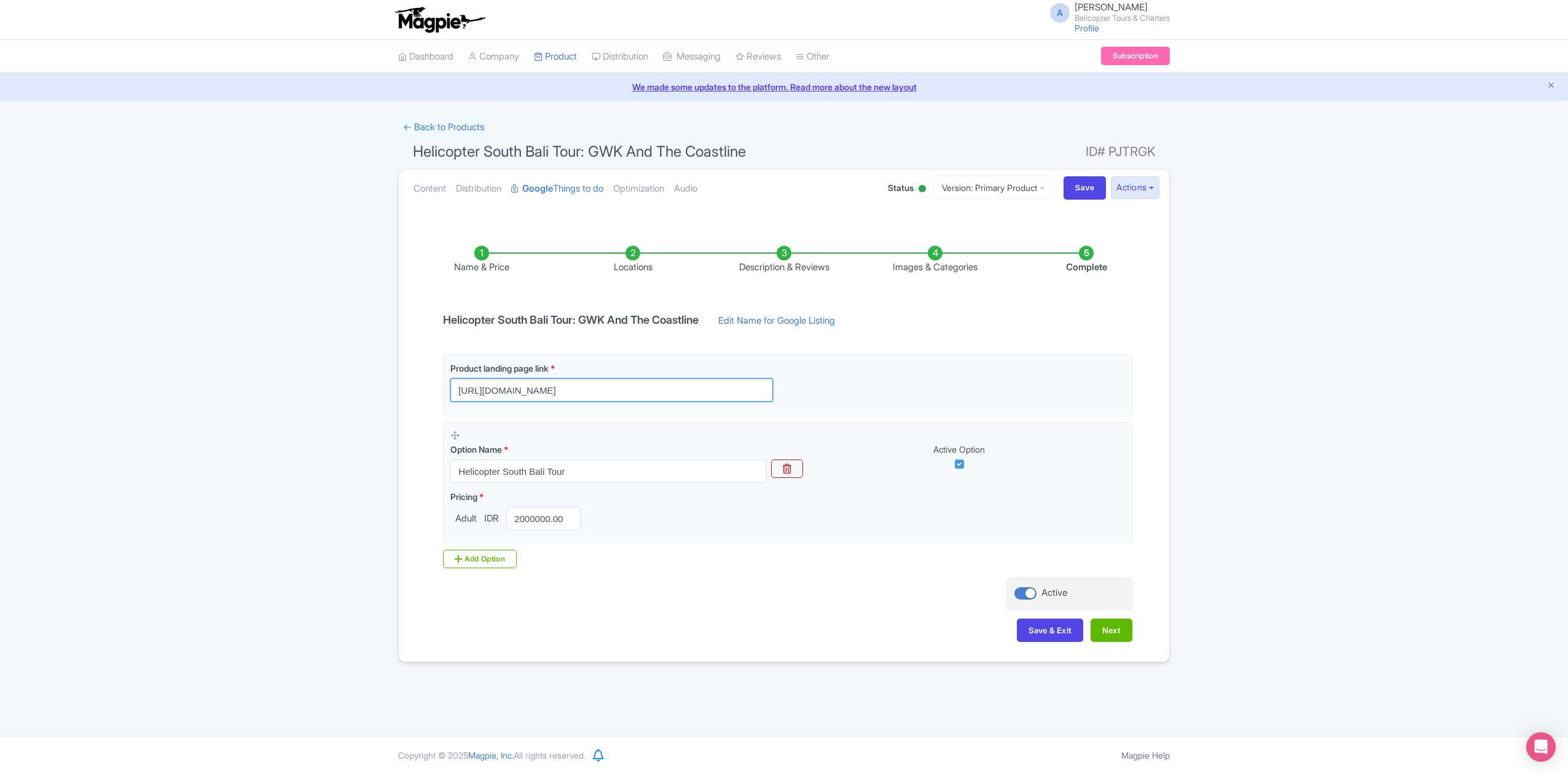
type input "[URL][DOMAIN_NAME]"
click at [687, 563] on div "Product landing page link * [URL][DOMAIN_NAME] Option Name * Helicopter South B…" at bounding box center [784, 461] width 697 height 214
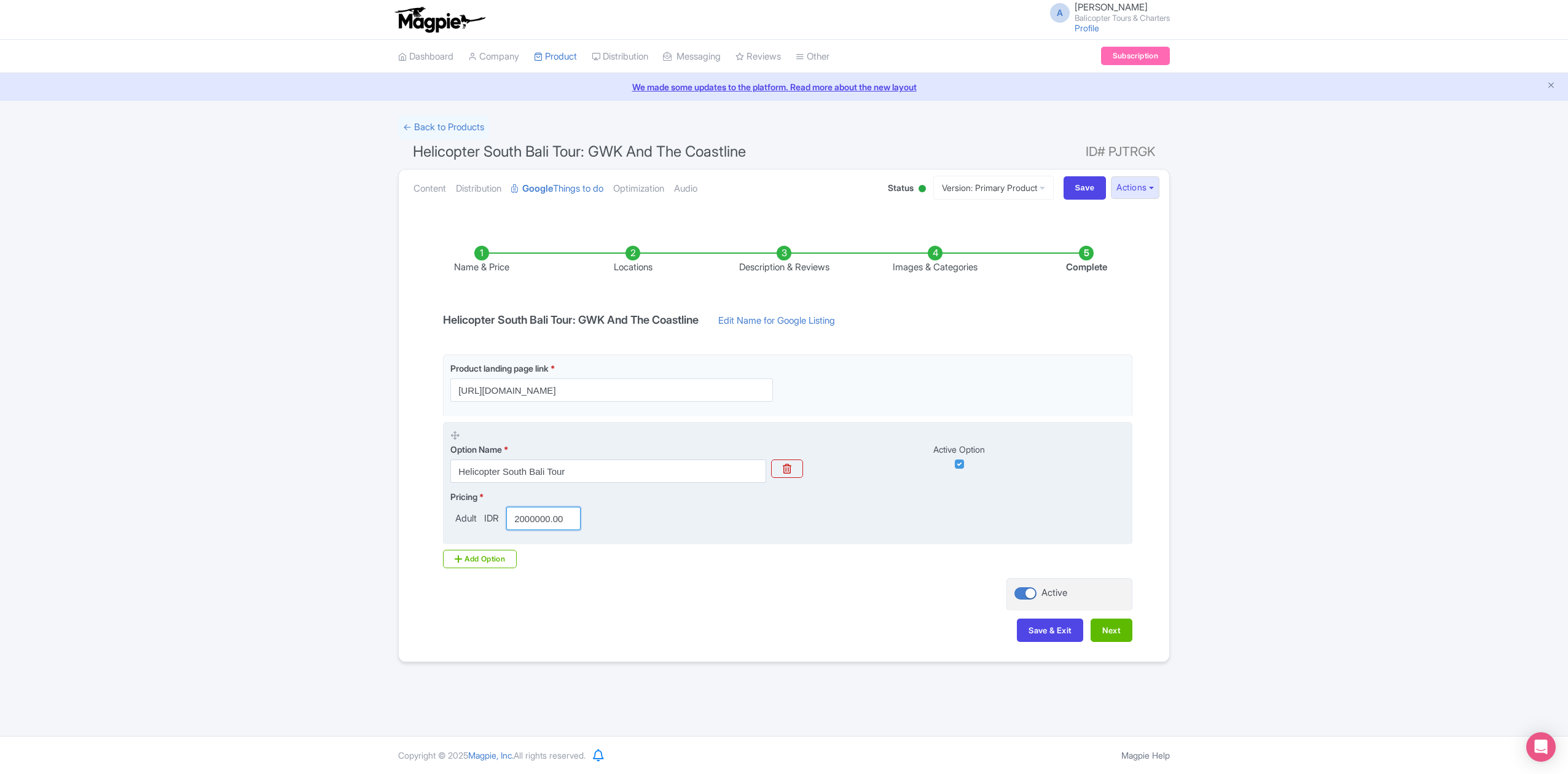
scroll to position [0, 2]
drag, startPoint x: 517, startPoint y: 519, endPoint x: 665, endPoint y: 524, distance: 148.1
click at [663, 524] on div "Pricing * Adult IDR 2000000.00" at bounding box center [788, 510] width 675 height 40
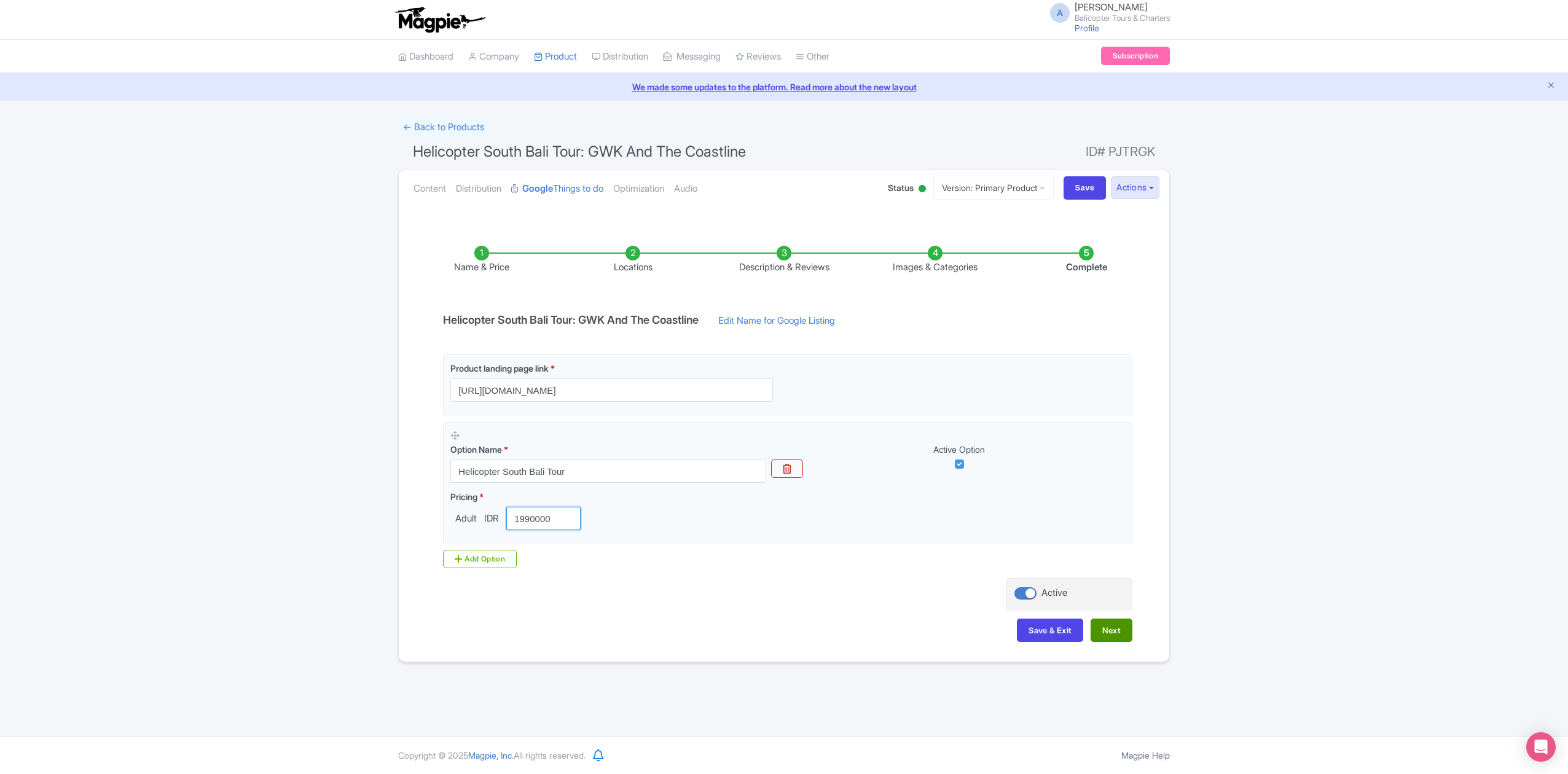
type input "1990000"
click at [1100, 632] on button "Next" at bounding box center [1111, 630] width 42 height 23
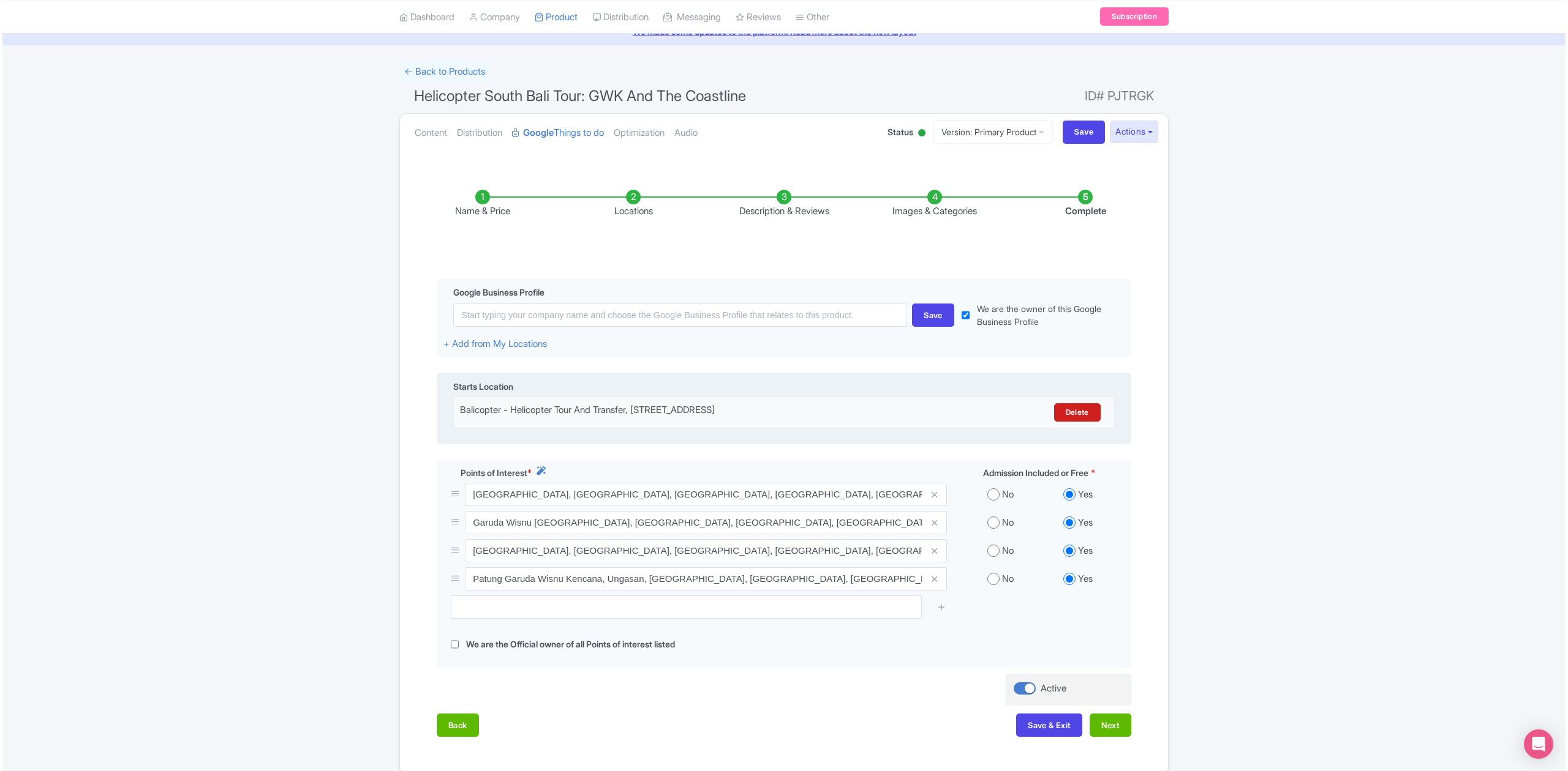
scroll to position [81, 0]
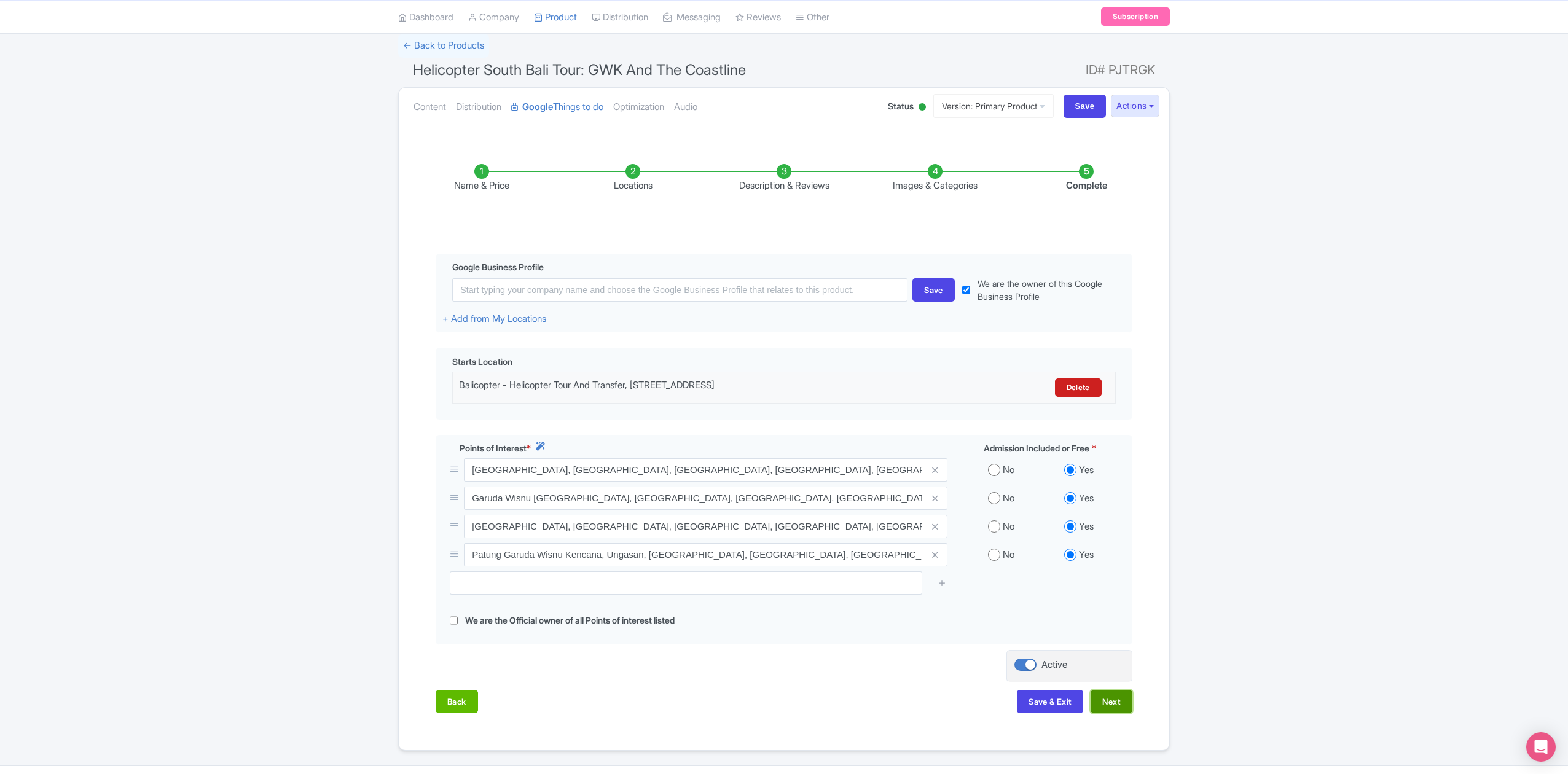
click at [1121, 708] on button "Next" at bounding box center [1111, 702] width 42 height 23
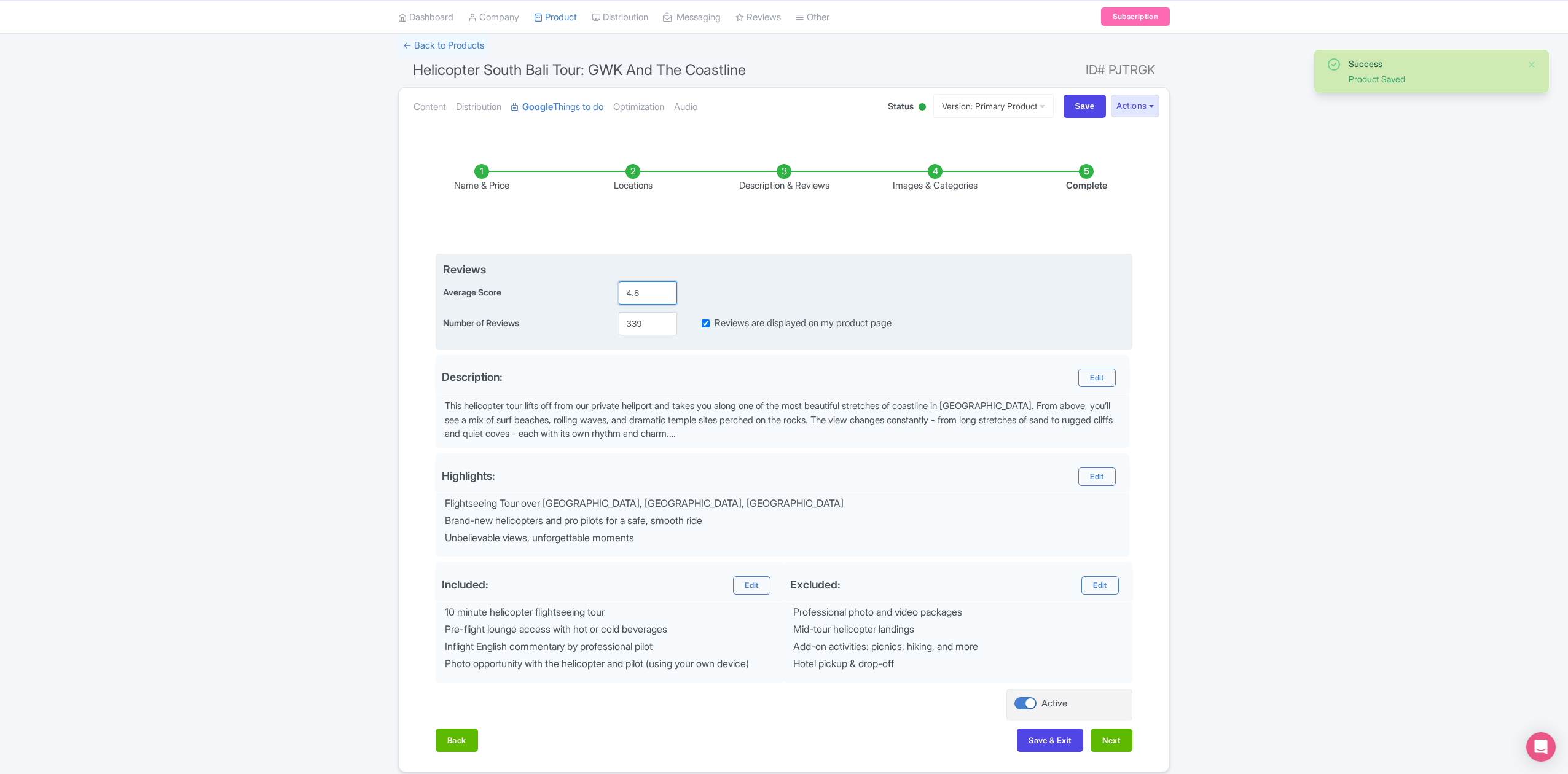
click at [646, 288] on input "4.8" at bounding box center [648, 293] width 58 height 23
type input "4.9"
drag, startPoint x: 648, startPoint y: 323, endPoint x: 591, endPoint y: 331, distance: 57.6
click at [593, 330] on div "Number of Reviews 339 Reviews are displayed on my product page" at bounding box center [783, 324] width 682 height 23
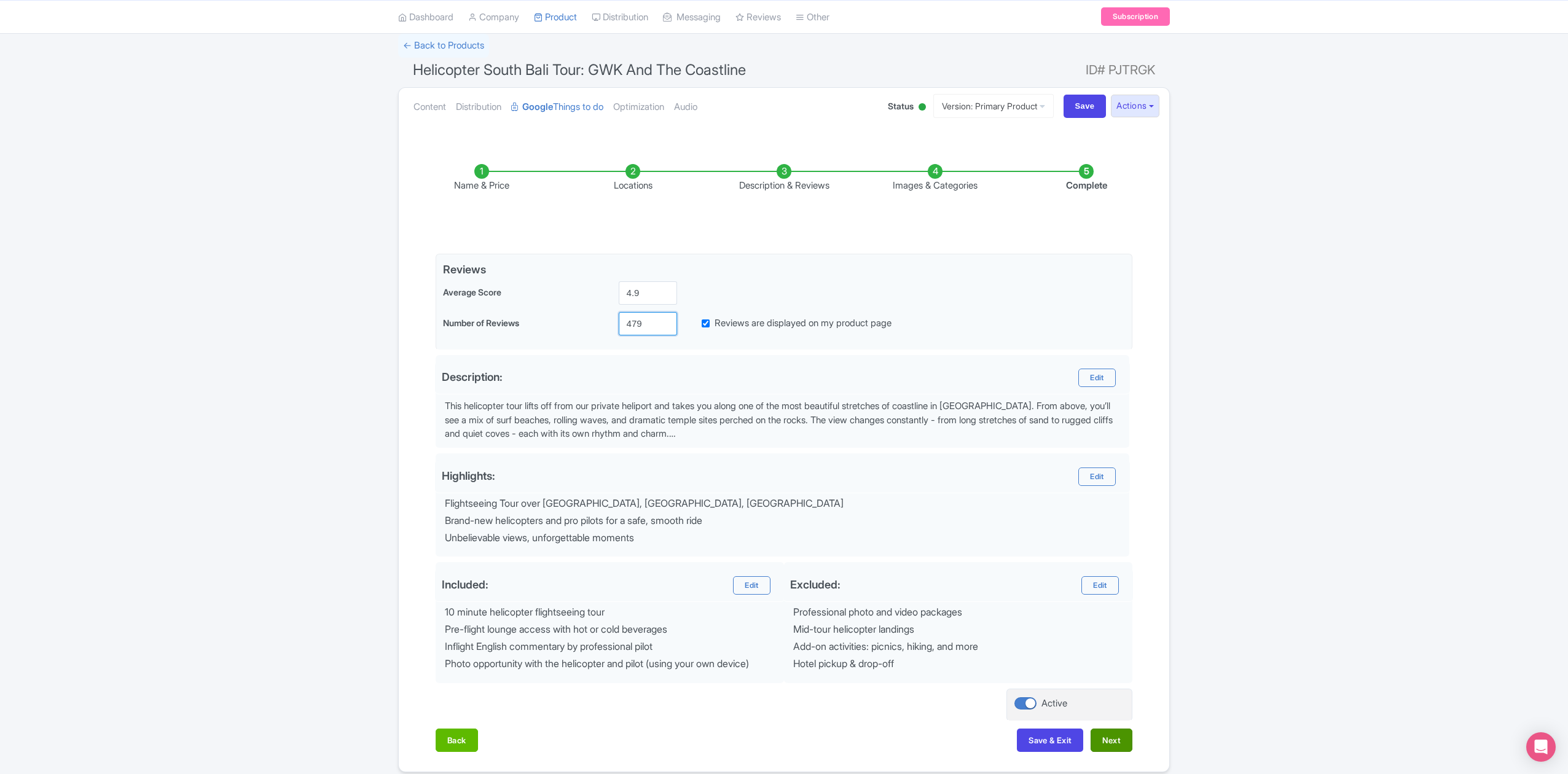
type input "479"
click at [1114, 743] on button "Next" at bounding box center [1111, 740] width 42 height 23
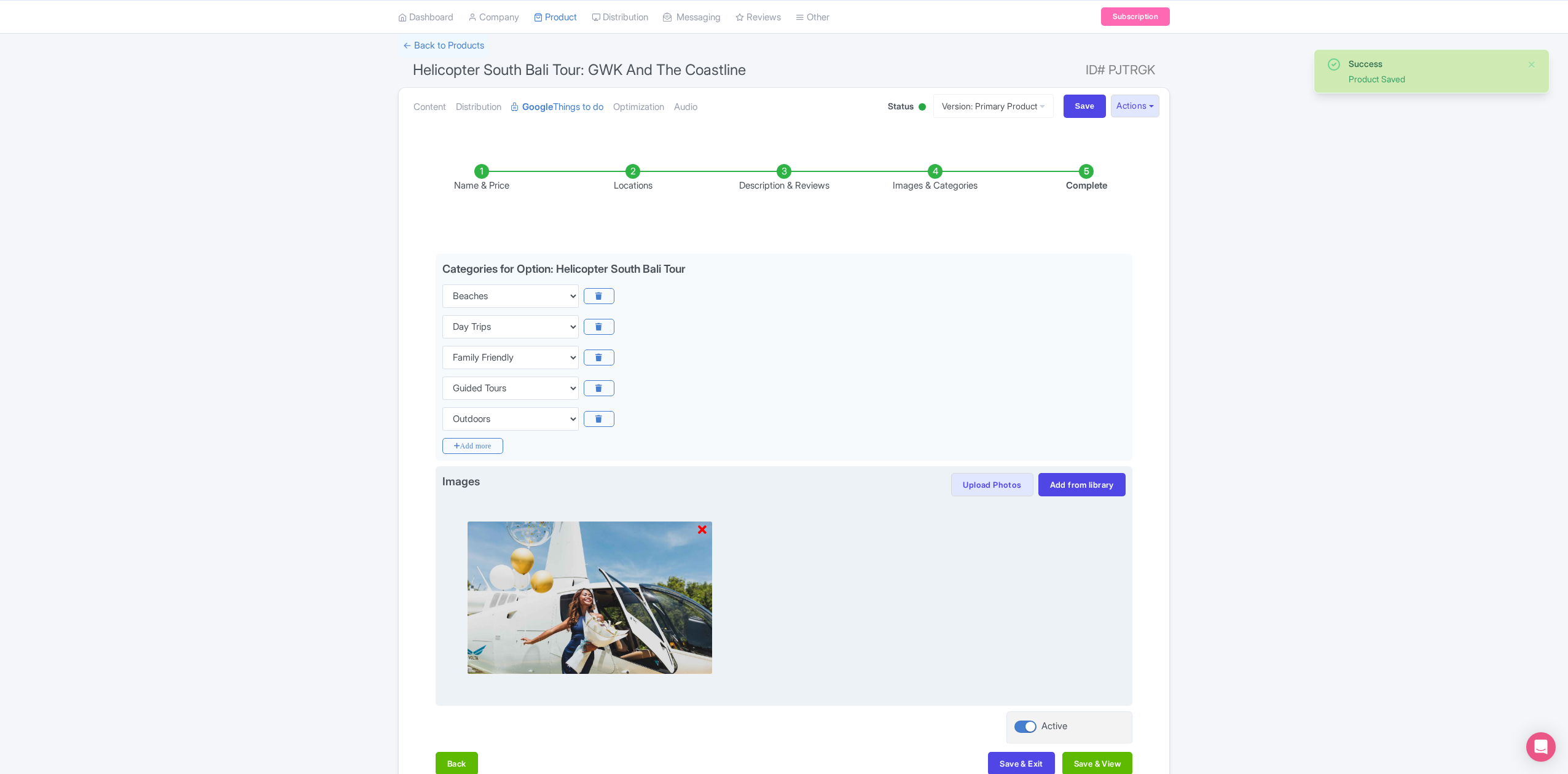
click at [704, 527] on icon at bounding box center [702, 530] width 8 height 12
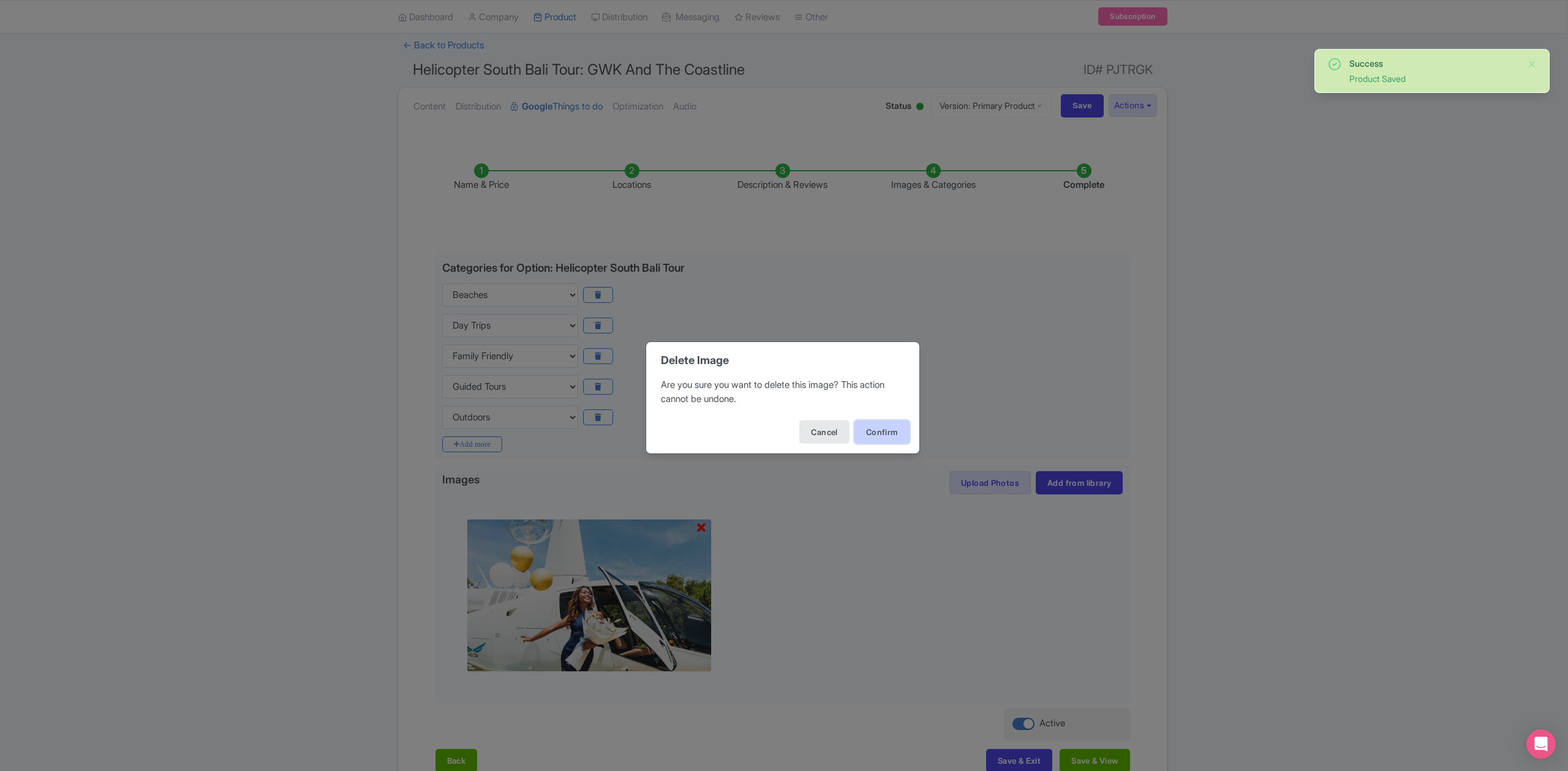
click at [883, 434] on button "Confirm" at bounding box center [882, 432] width 55 height 23
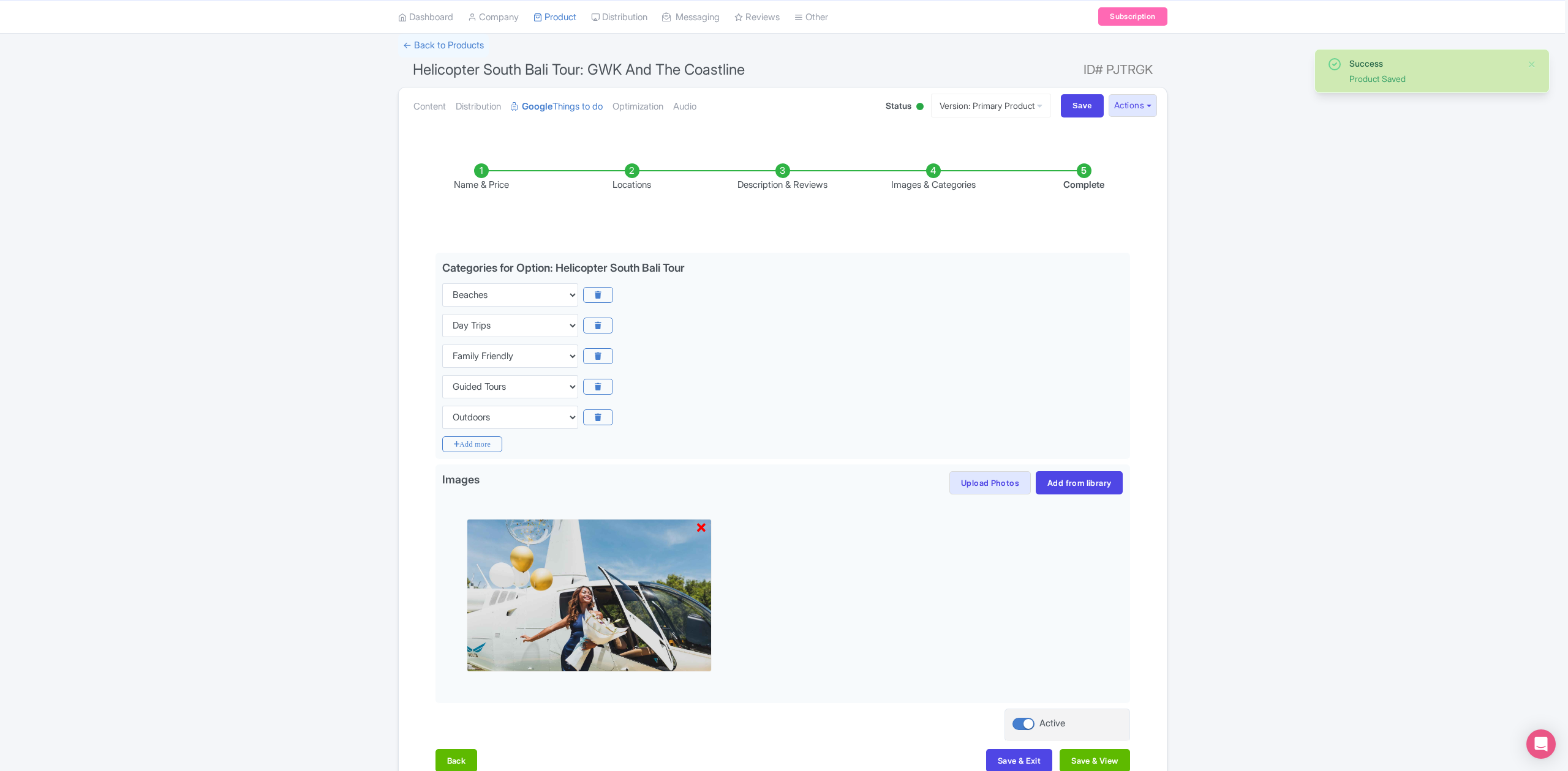
scroll to position [0, 0]
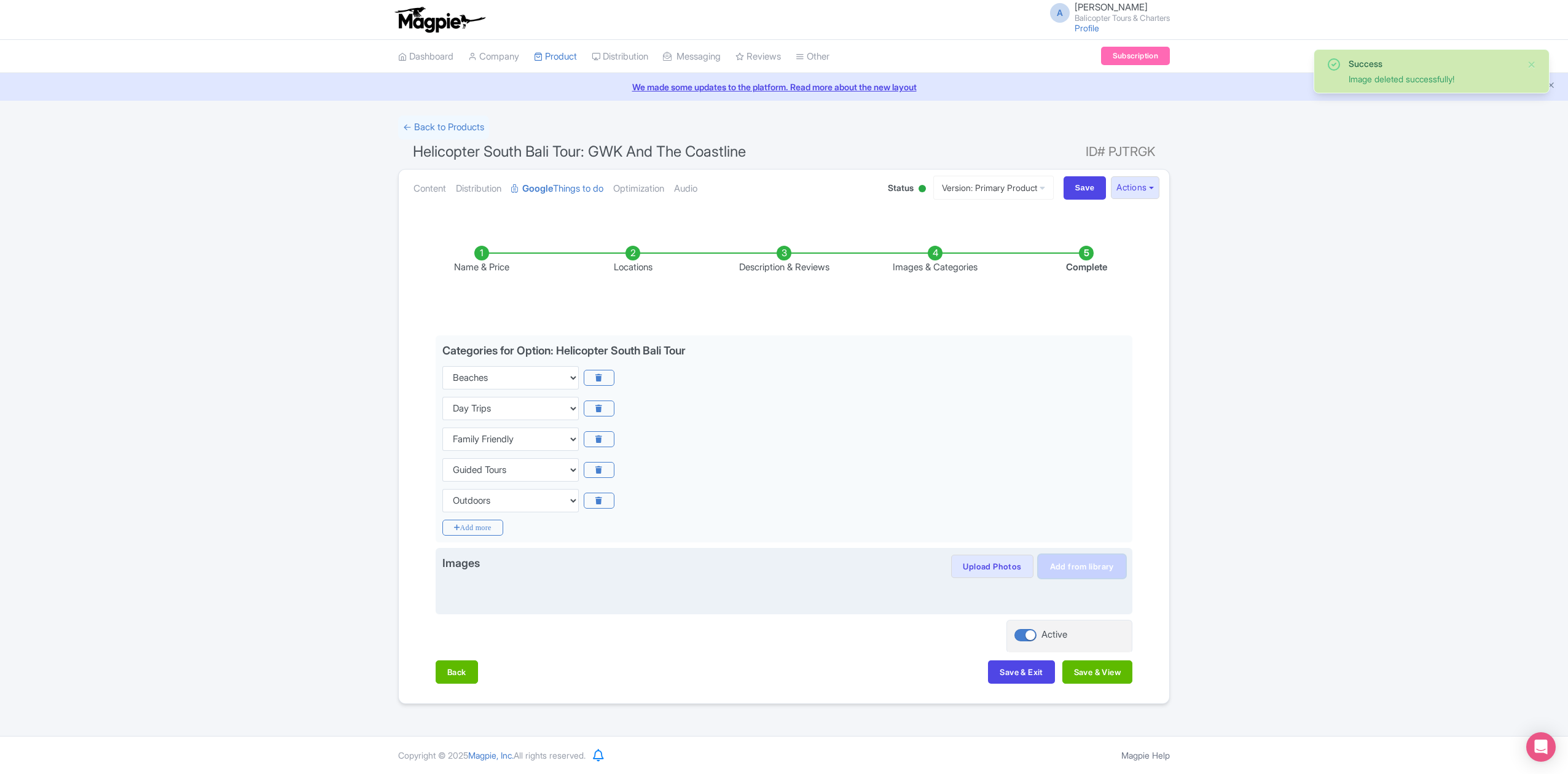
click at [1069, 573] on link "Add from library" at bounding box center [1082, 566] width 88 height 23
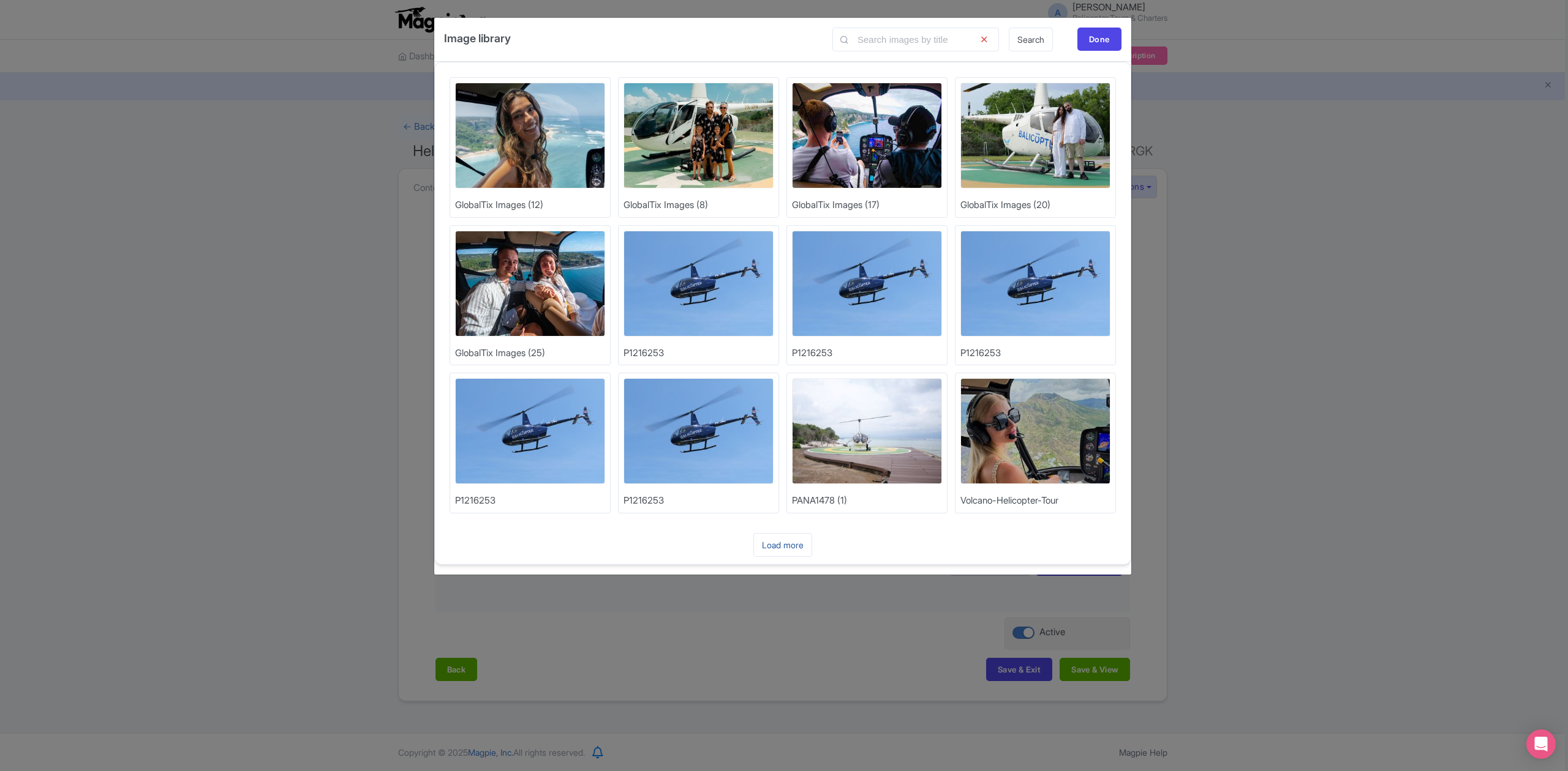
click at [784, 546] on link "Load more" at bounding box center [782, 544] width 59 height 24
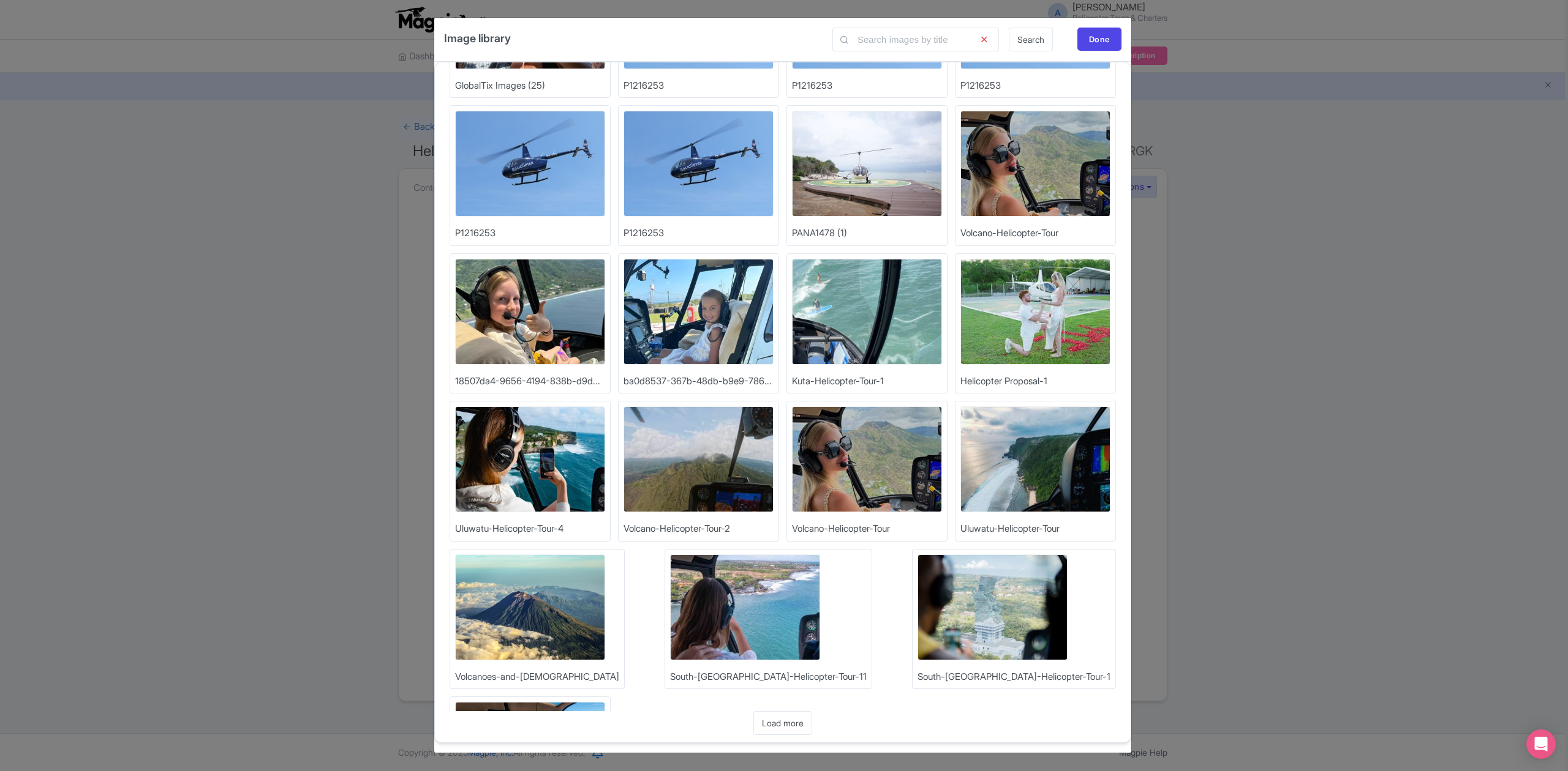
scroll to position [2, 0]
click at [789, 720] on link "Load more" at bounding box center [782, 723] width 59 height 24
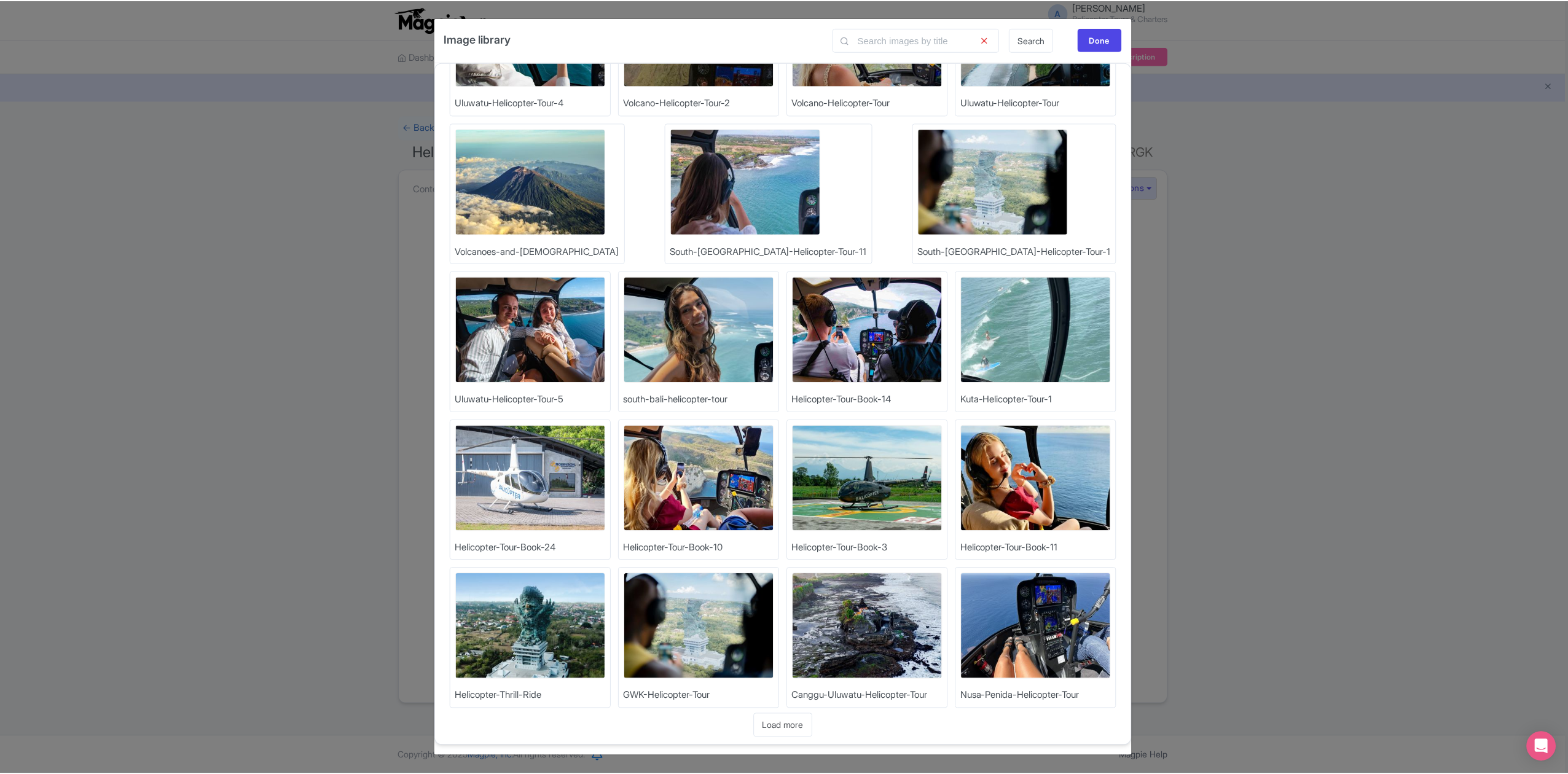
scroll to position [716, 0]
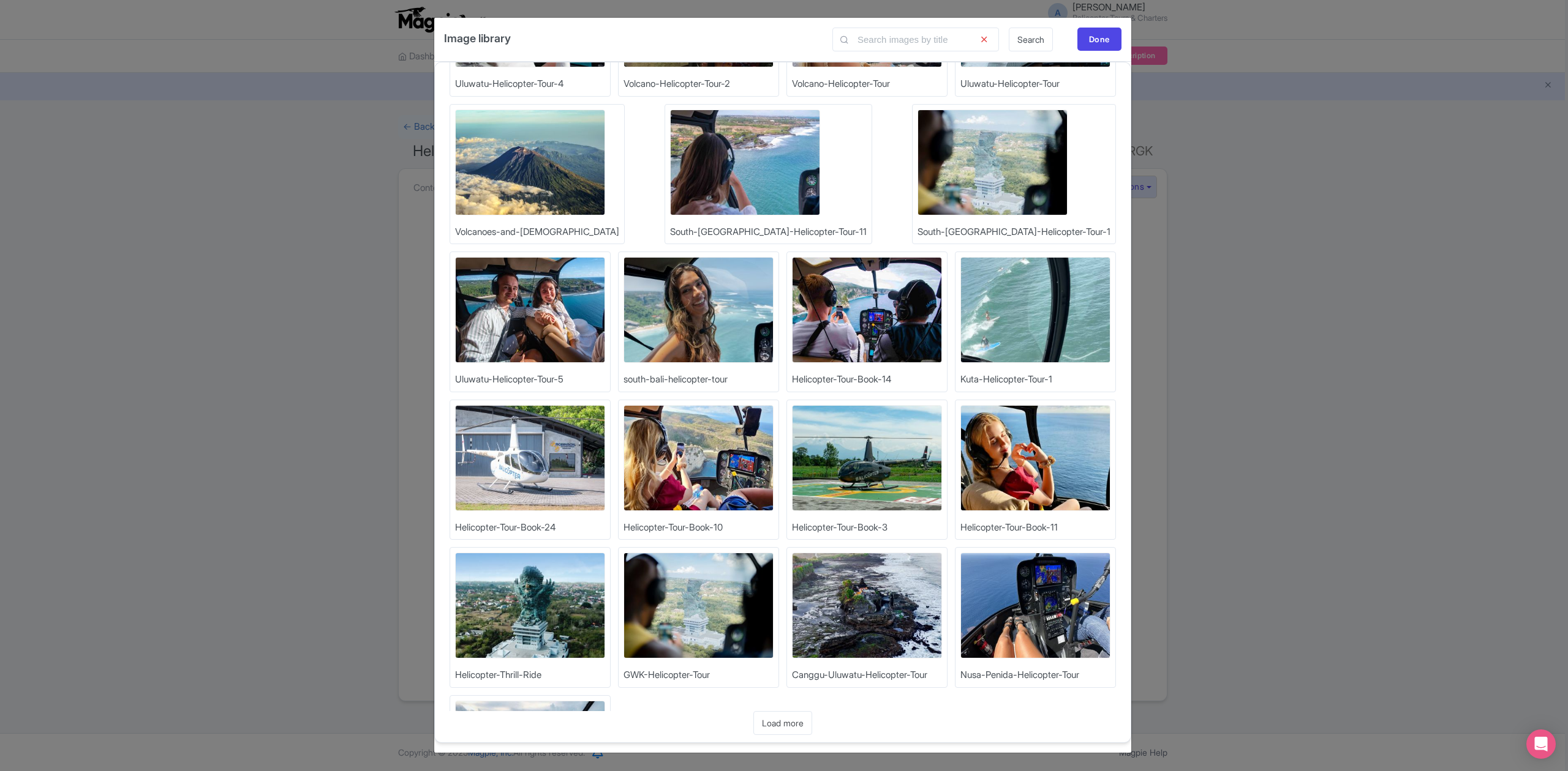
click at [624, 622] on img at bounding box center [699, 606] width 150 height 106
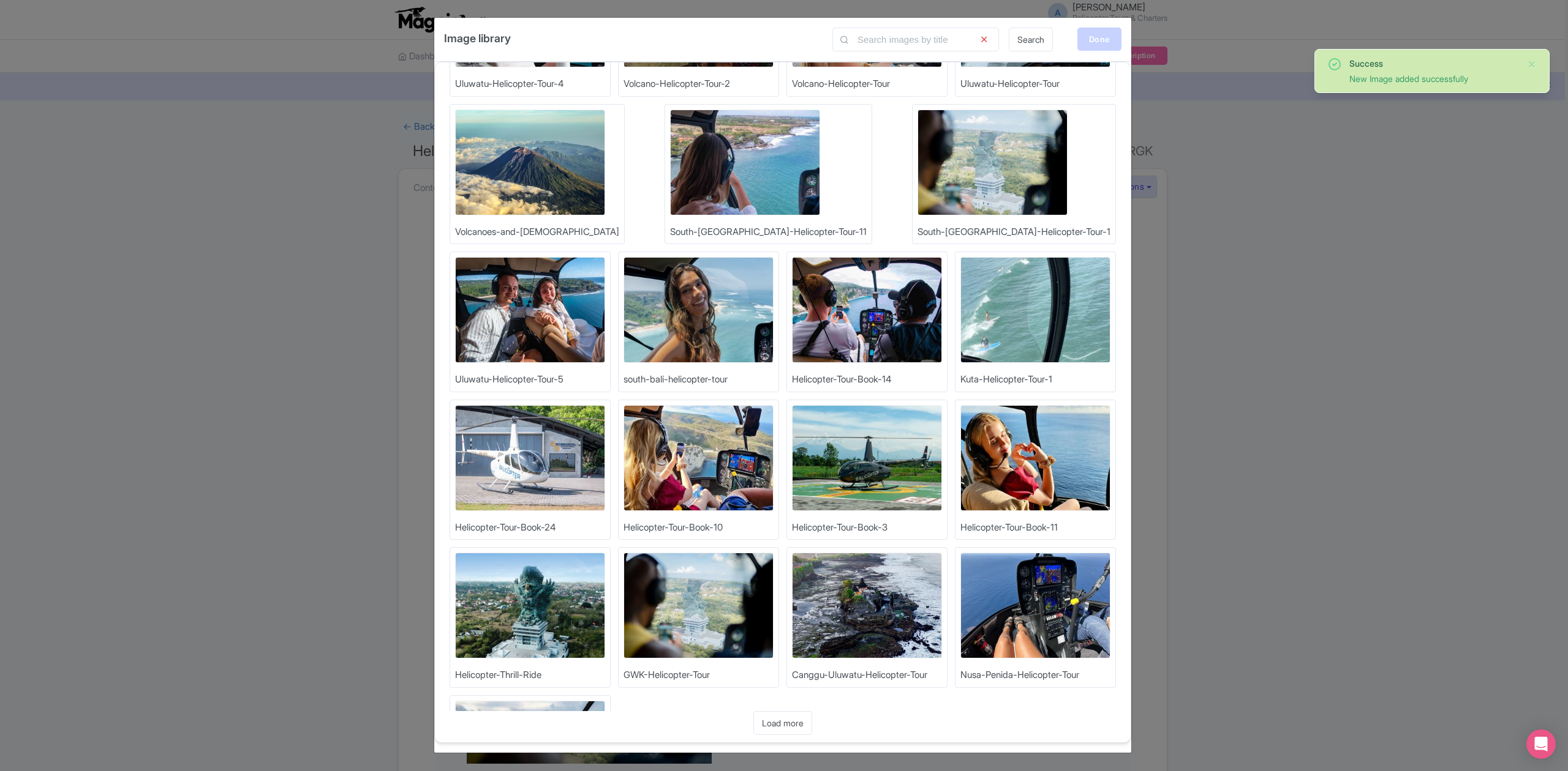
click at [1092, 33] on div "Done" at bounding box center [1099, 39] width 44 height 23
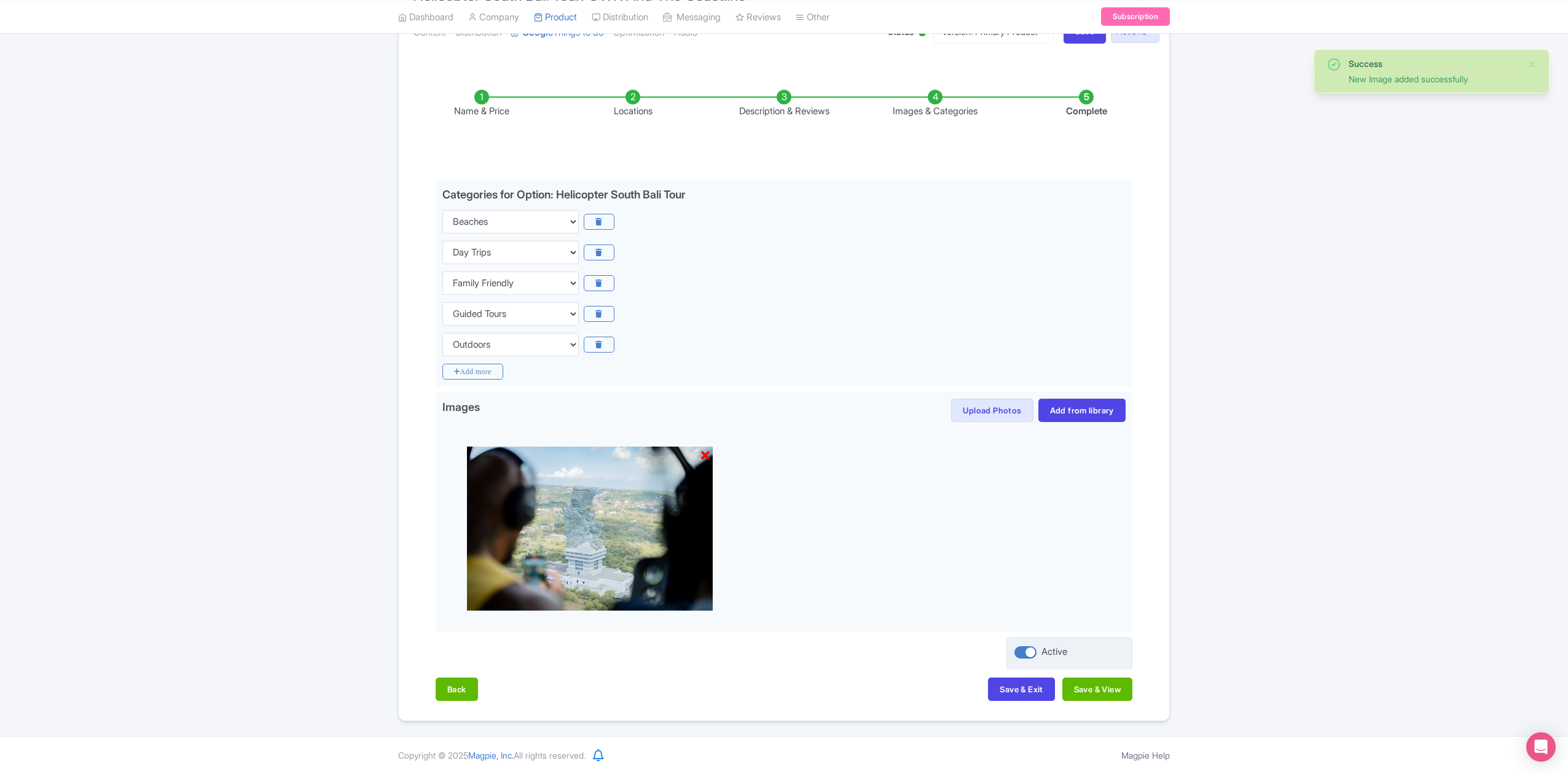
scroll to position [158, 0]
click at [1105, 688] on button "Save & View" at bounding box center [1097, 689] width 70 height 23
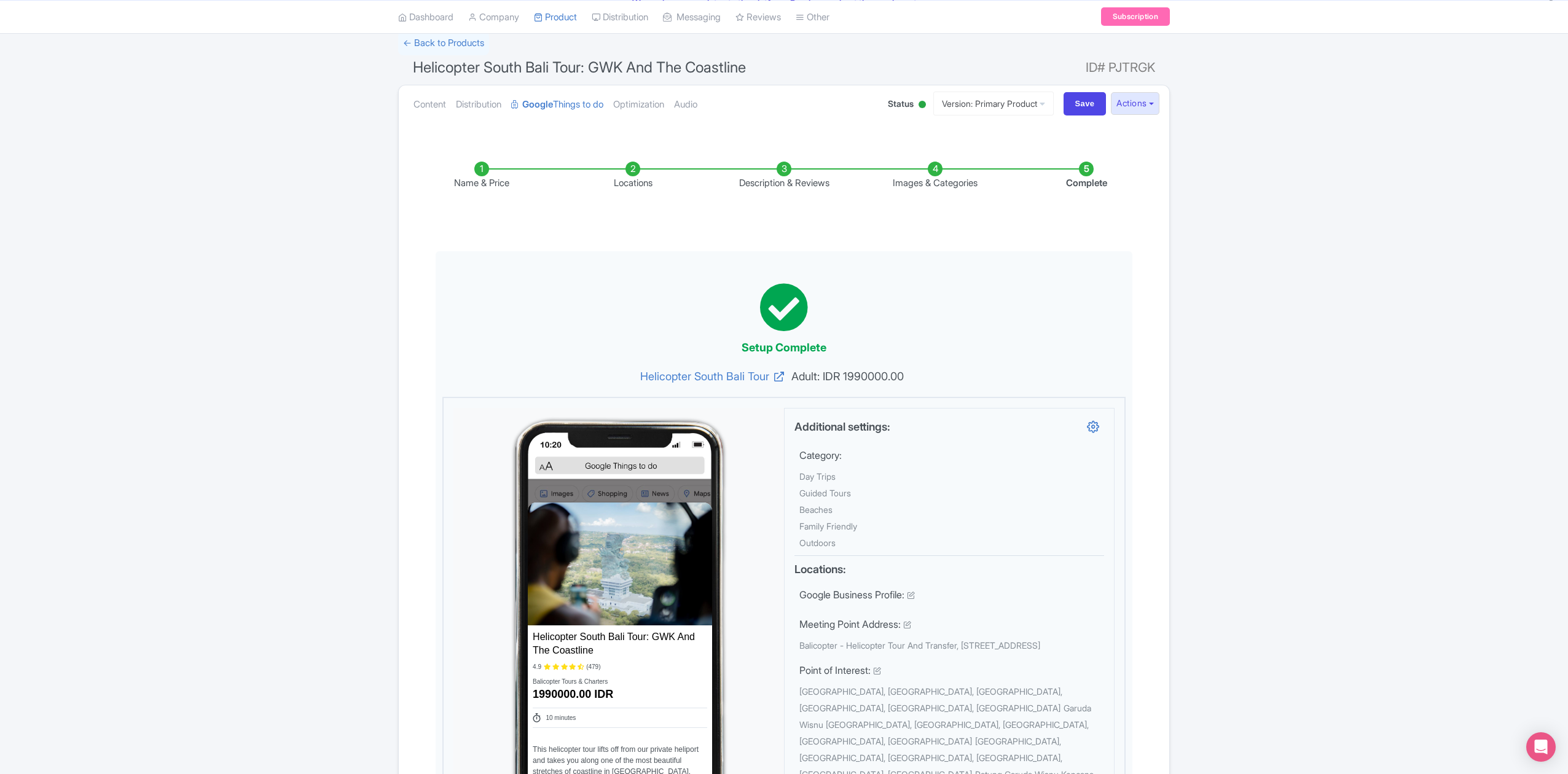
scroll to position [0, 0]
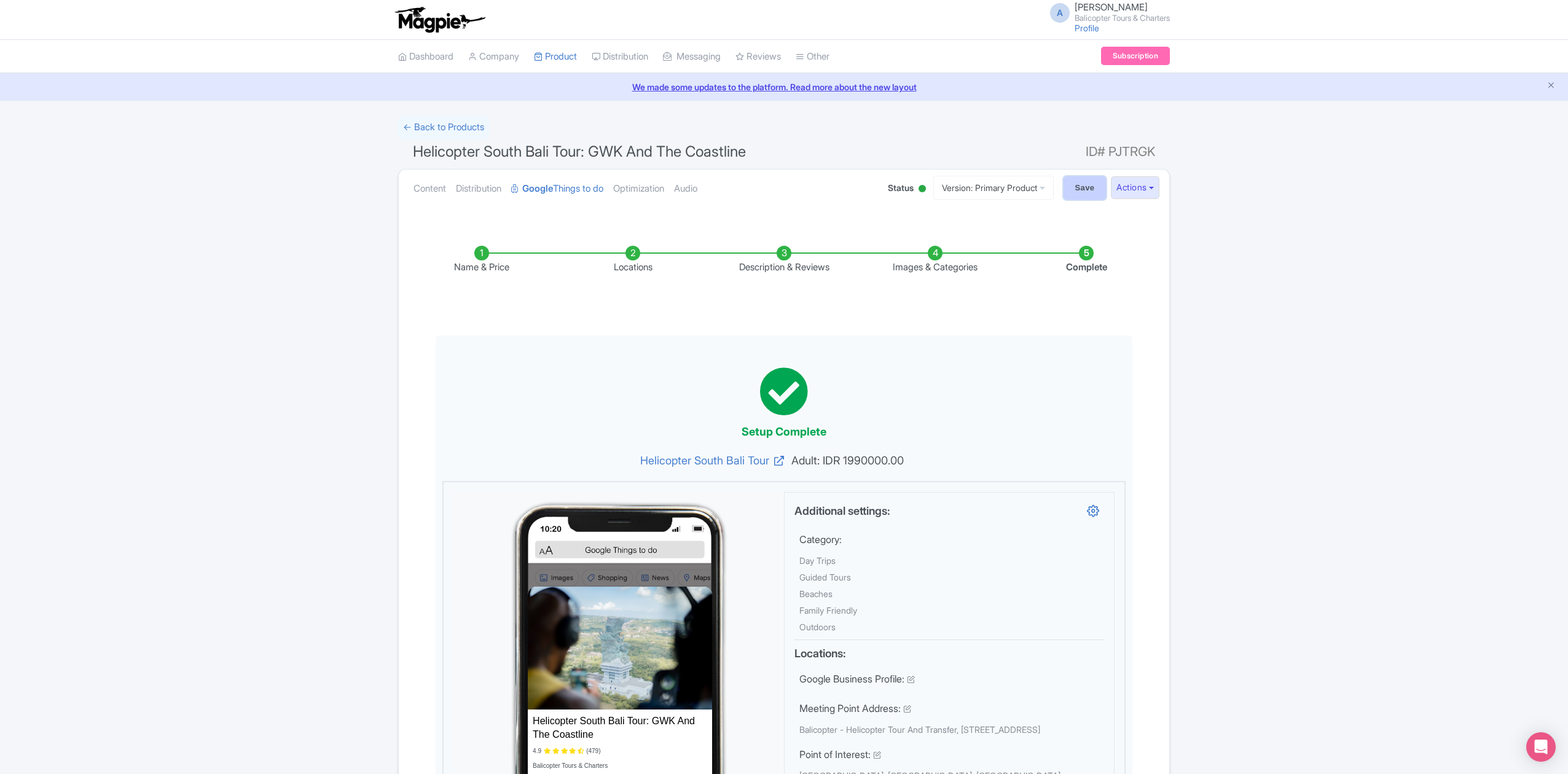
click at [1077, 194] on input "Save" at bounding box center [1085, 188] width 43 height 23
type input "Saving..."
